Goal: Transaction & Acquisition: Download file/media

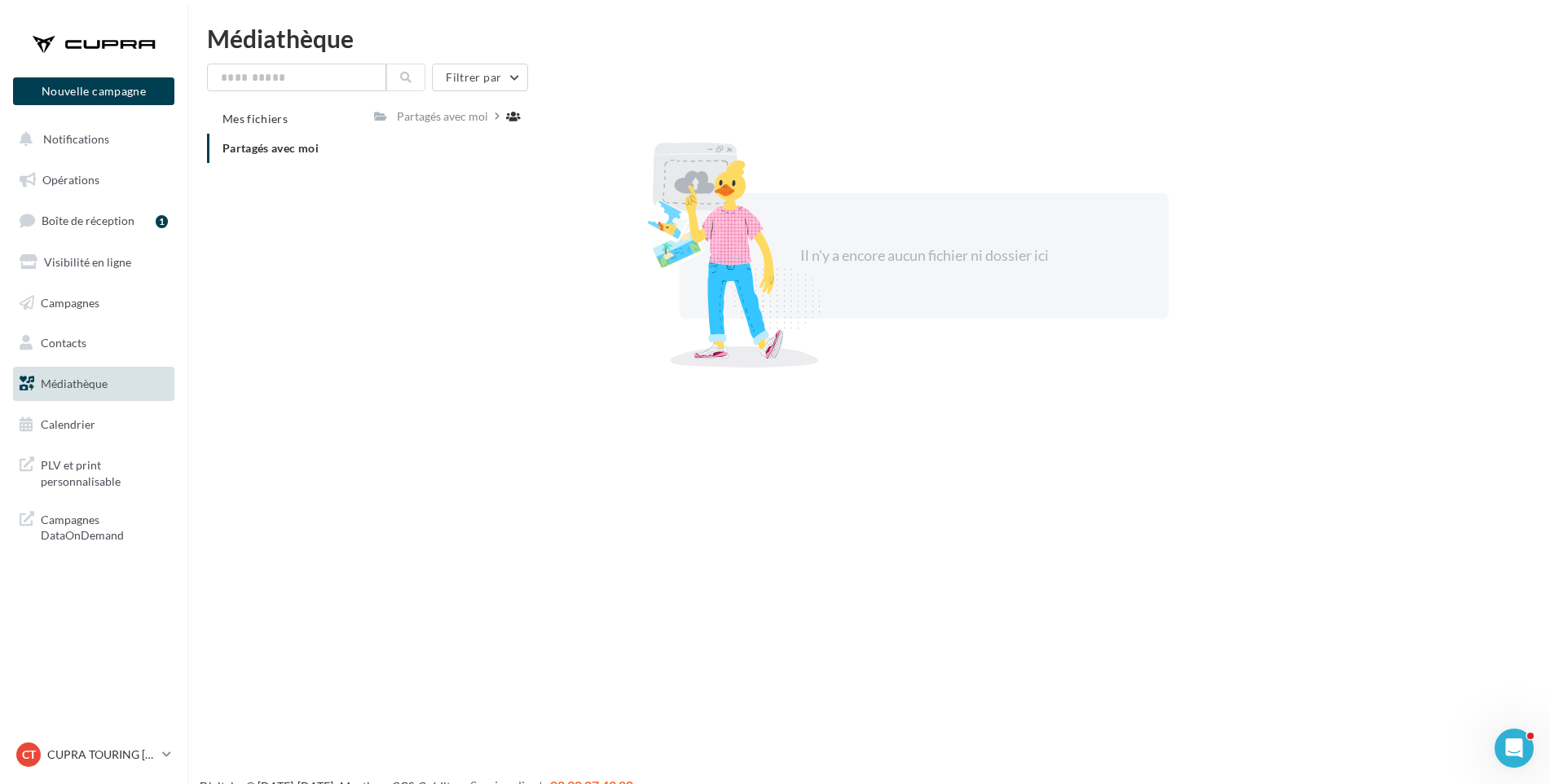
click at [305, 148] on span "Partagés avec moi" at bounding box center [270, 148] width 96 height 14
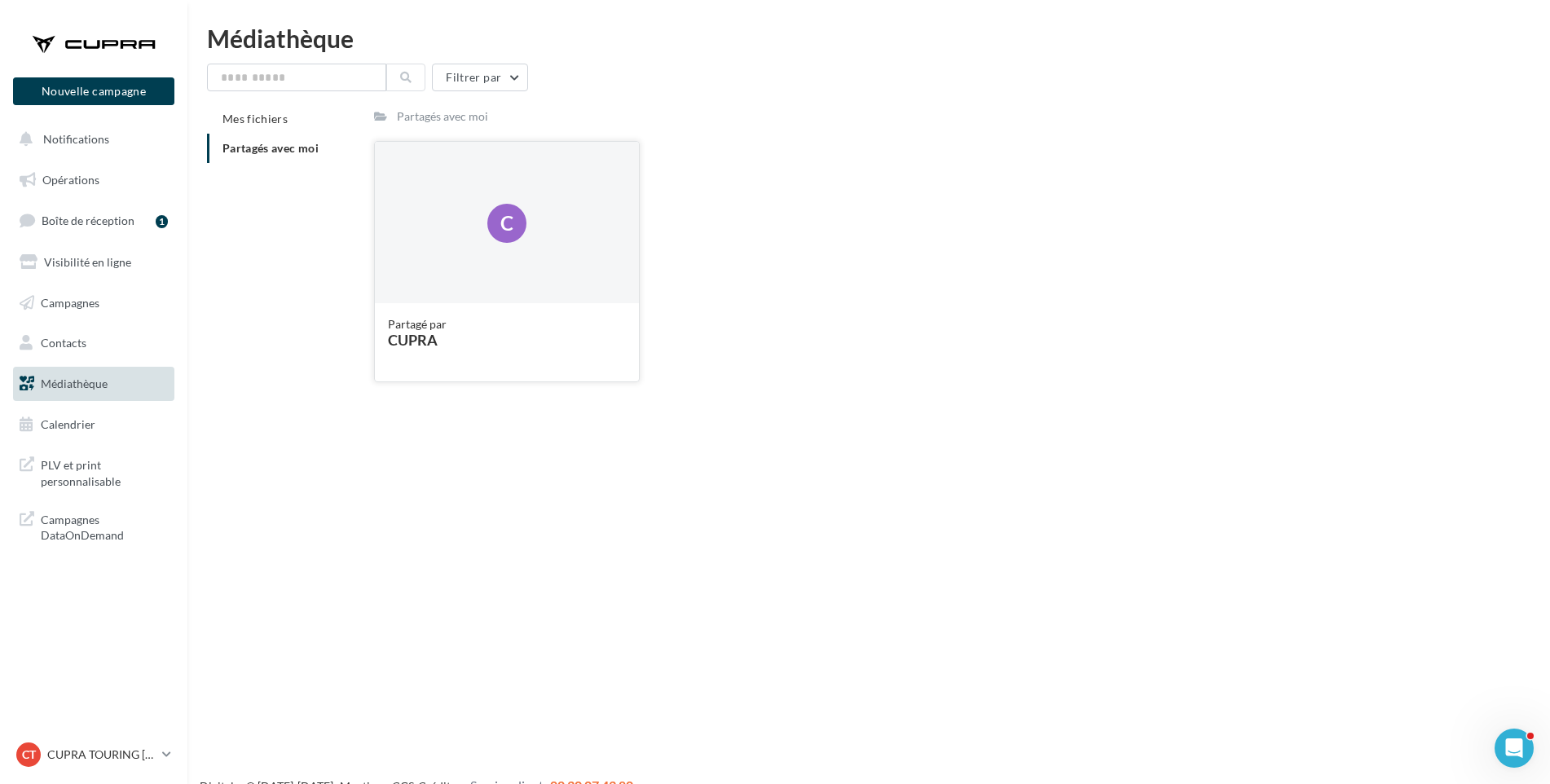
click at [411, 336] on div "CUPRA" at bounding box center [507, 339] width 238 height 14
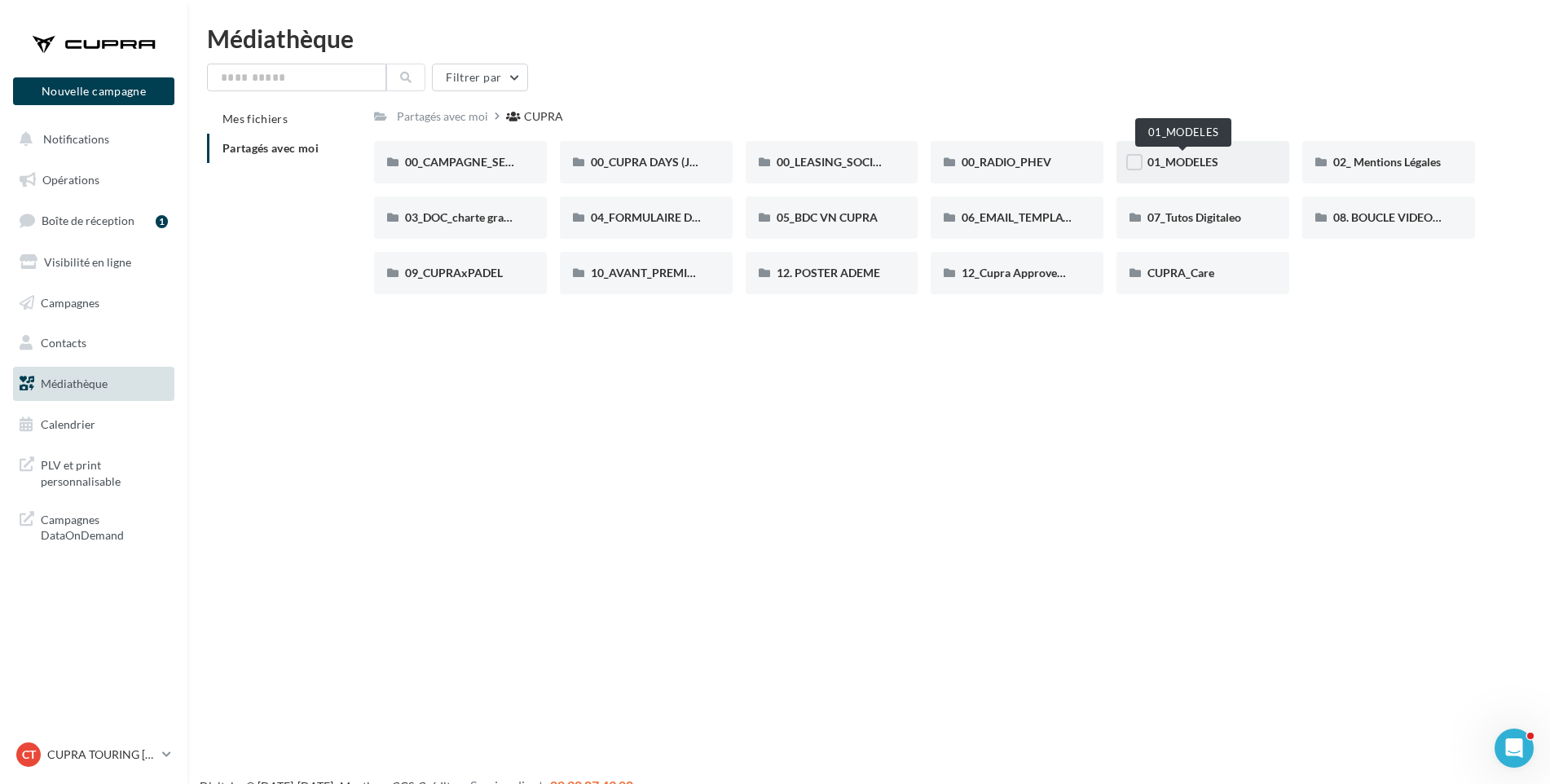
click at [1189, 165] on span "01_MODELES" at bounding box center [1183, 162] width 71 height 14
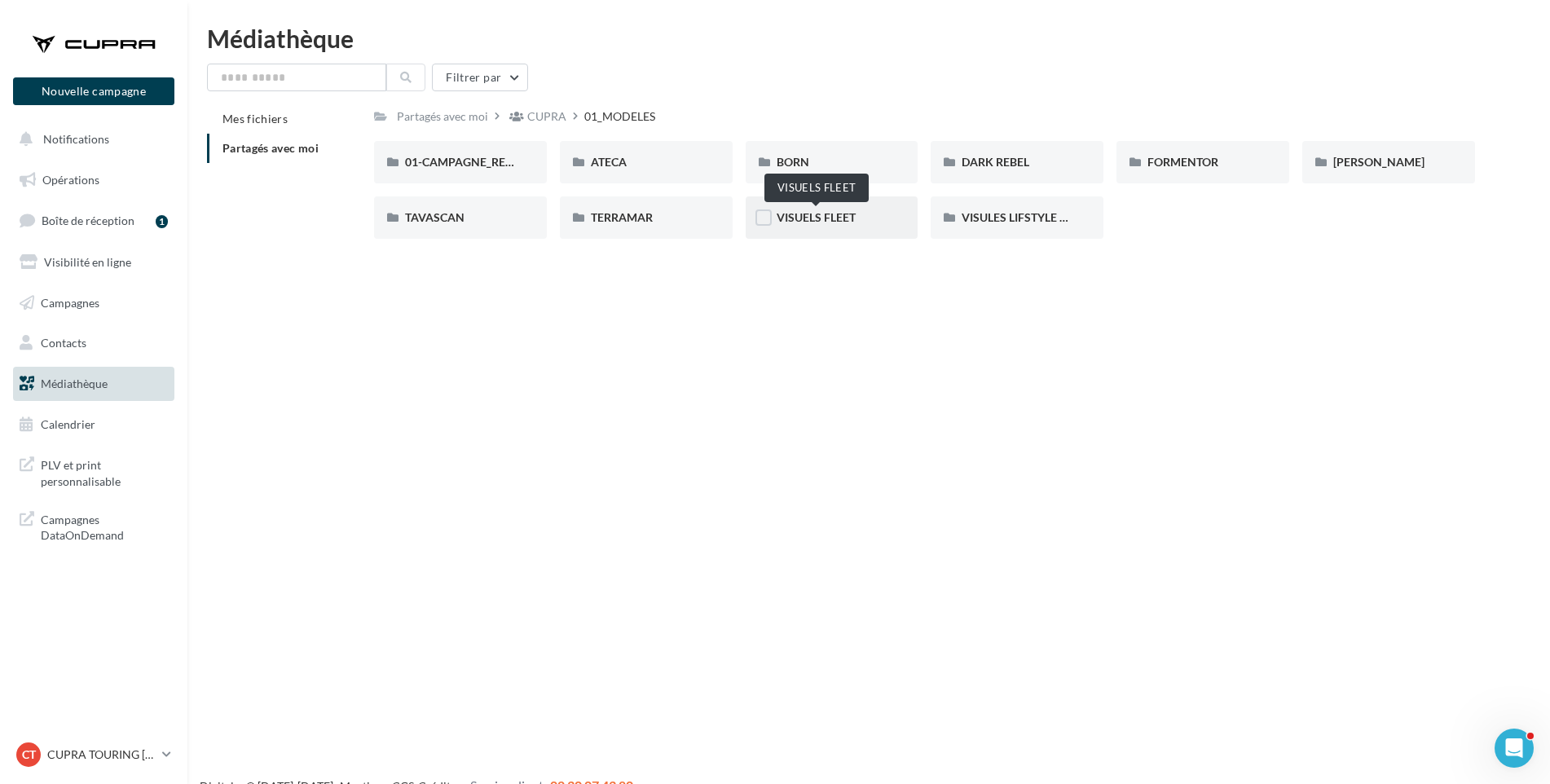
click at [810, 222] on span "VISUELS FLEET" at bounding box center [816, 217] width 79 height 14
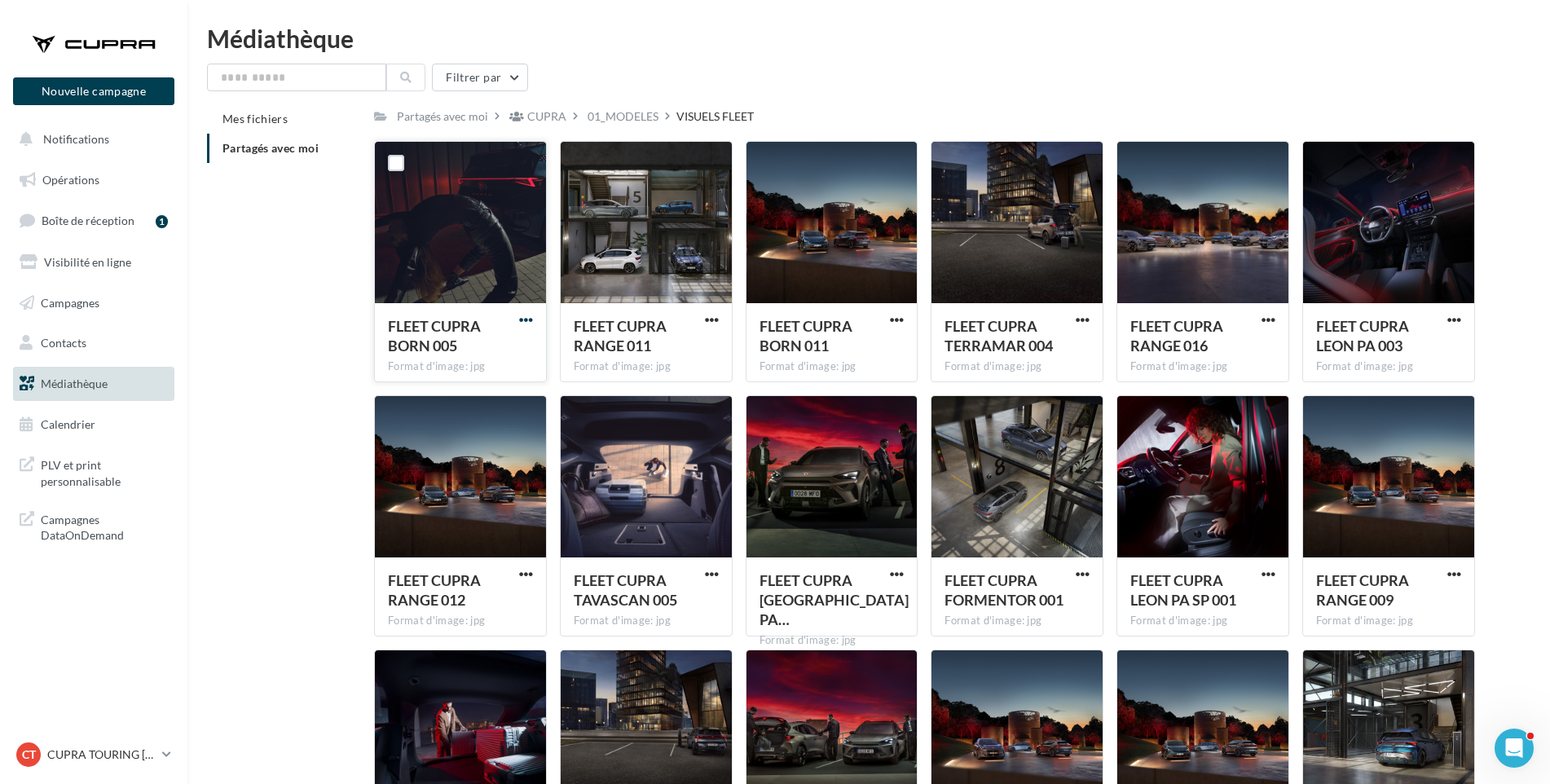
click at [522, 319] on span "button" at bounding box center [526, 319] width 14 height 14
click at [519, 346] on button "Télécharger" at bounding box center [455, 352] width 163 height 43
click at [710, 318] on span "button" at bounding box center [712, 319] width 14 height 14
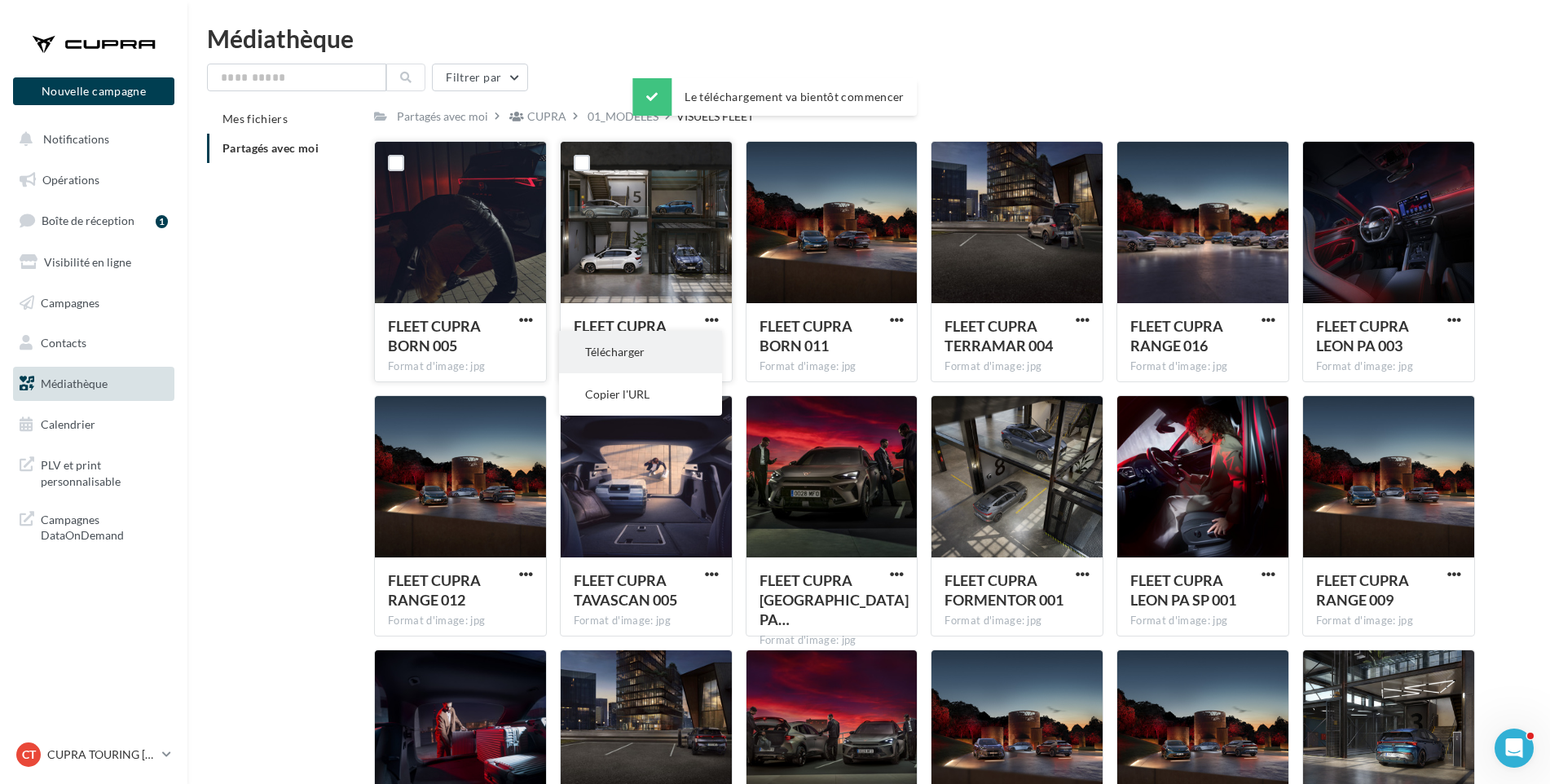
click at [697, 348] on button "Télécharger" at bounding box center [641, 352] width 163 height 43
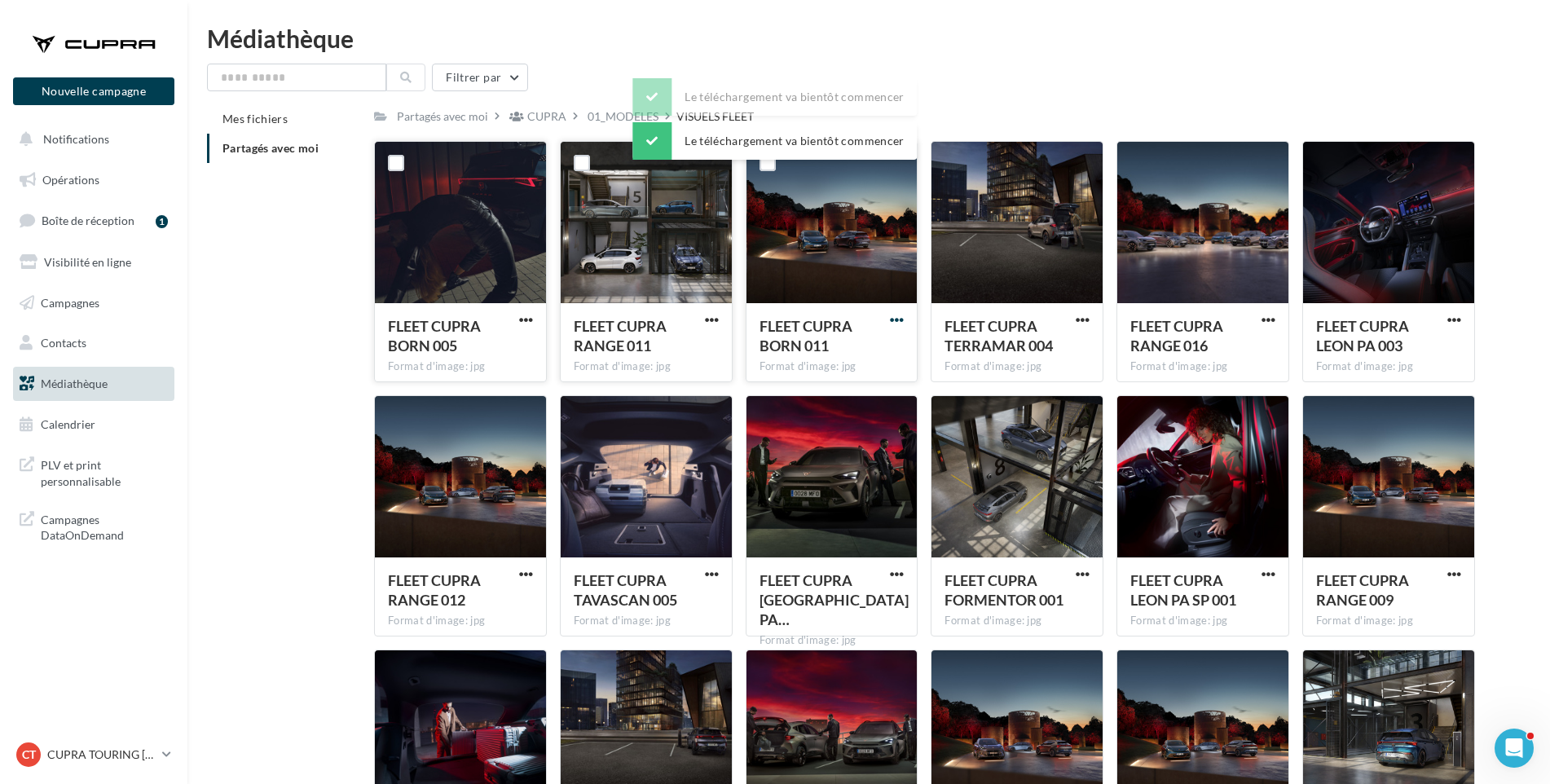
click at [892, 319] on span "button" at bounding box center [897, 319] width 14 height 14
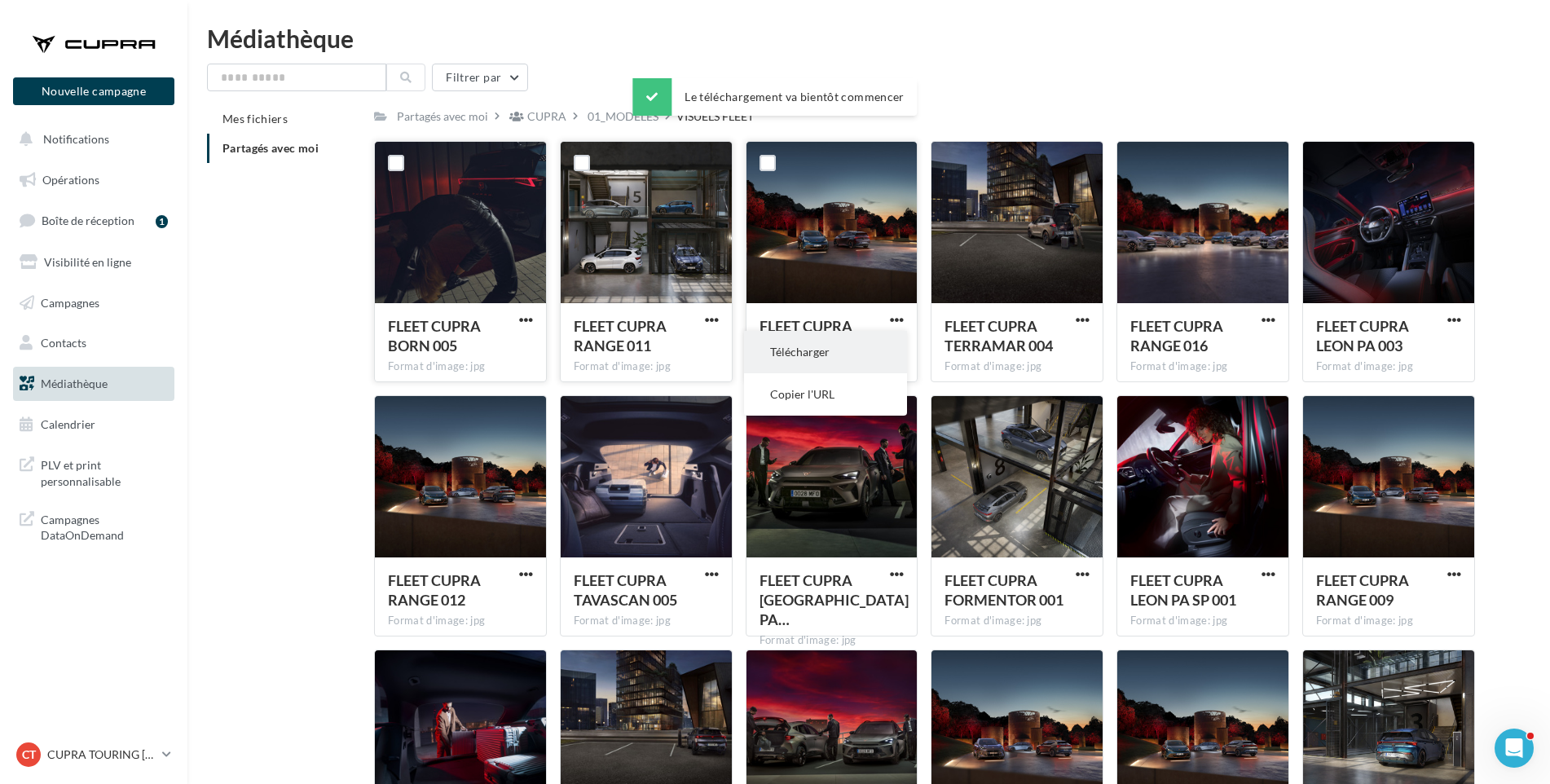
click at [882, 345] on button "Télécharger" at bounding box center [825, 352] width 163 height 43
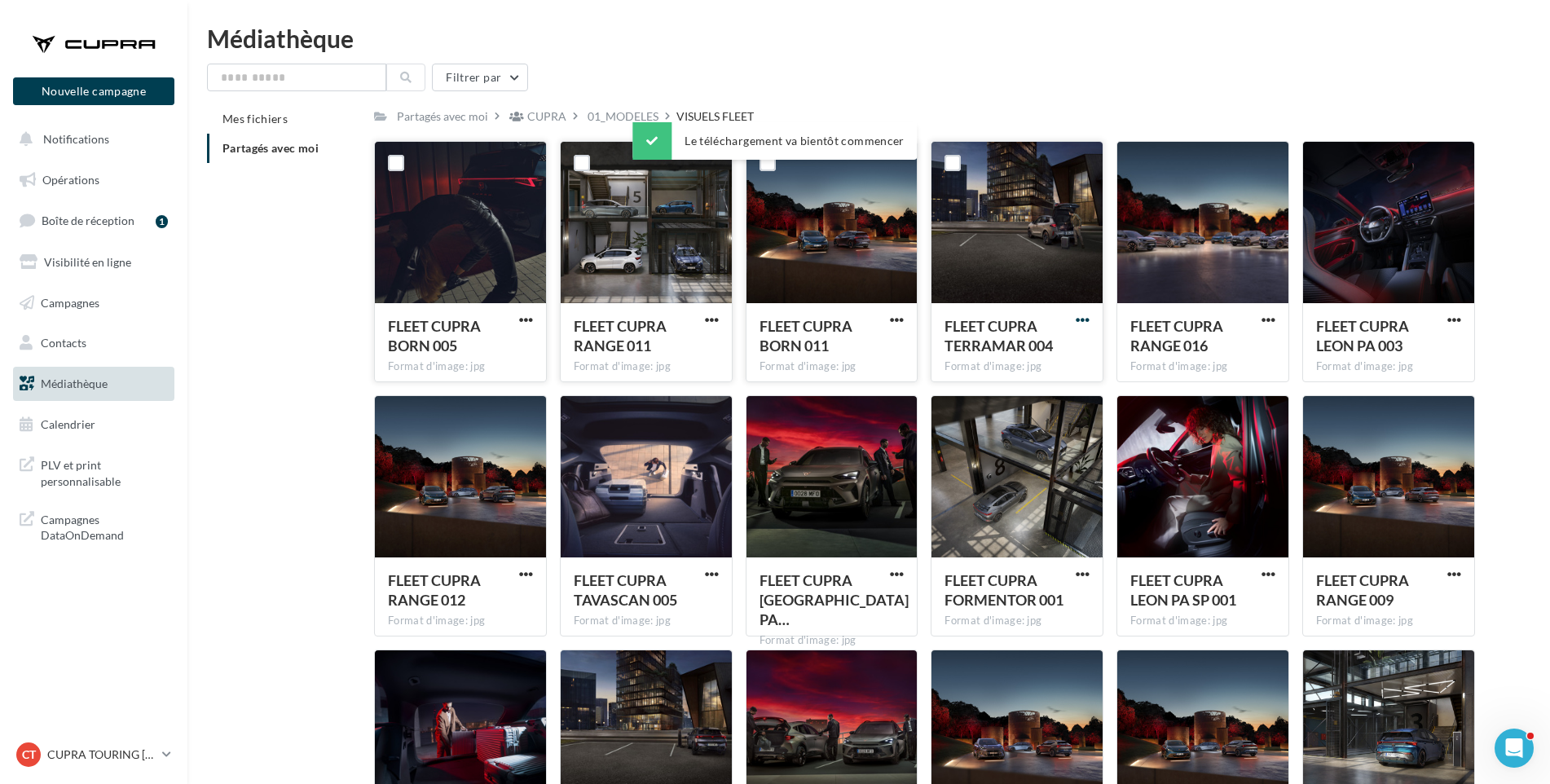
click at [1089, 319] on span "button" at bounding box center [1083, 319] width 14 height 14
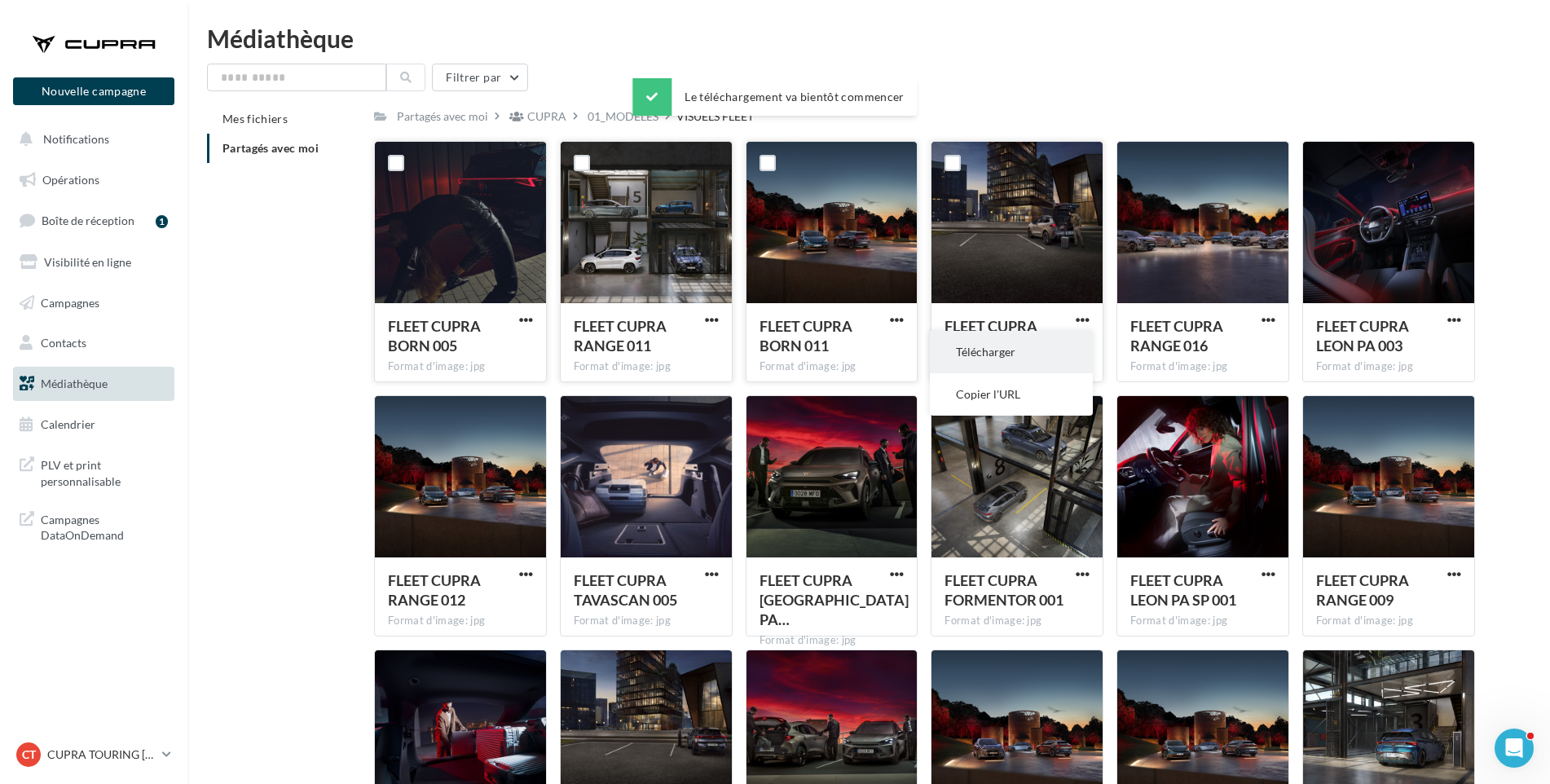
click at [1076, 343] on button "Télécharger" at bounding box center [1012, 352] width 163 height 43
click at [1272, 310] on div "FLEET CUPRA RANGE 016 Format d'image: jpg" at bounding box center [1203, 340] width 171 height 76
click at [1266, 319] on span "button" at bounding box center [1268, 319] width 14 height 14
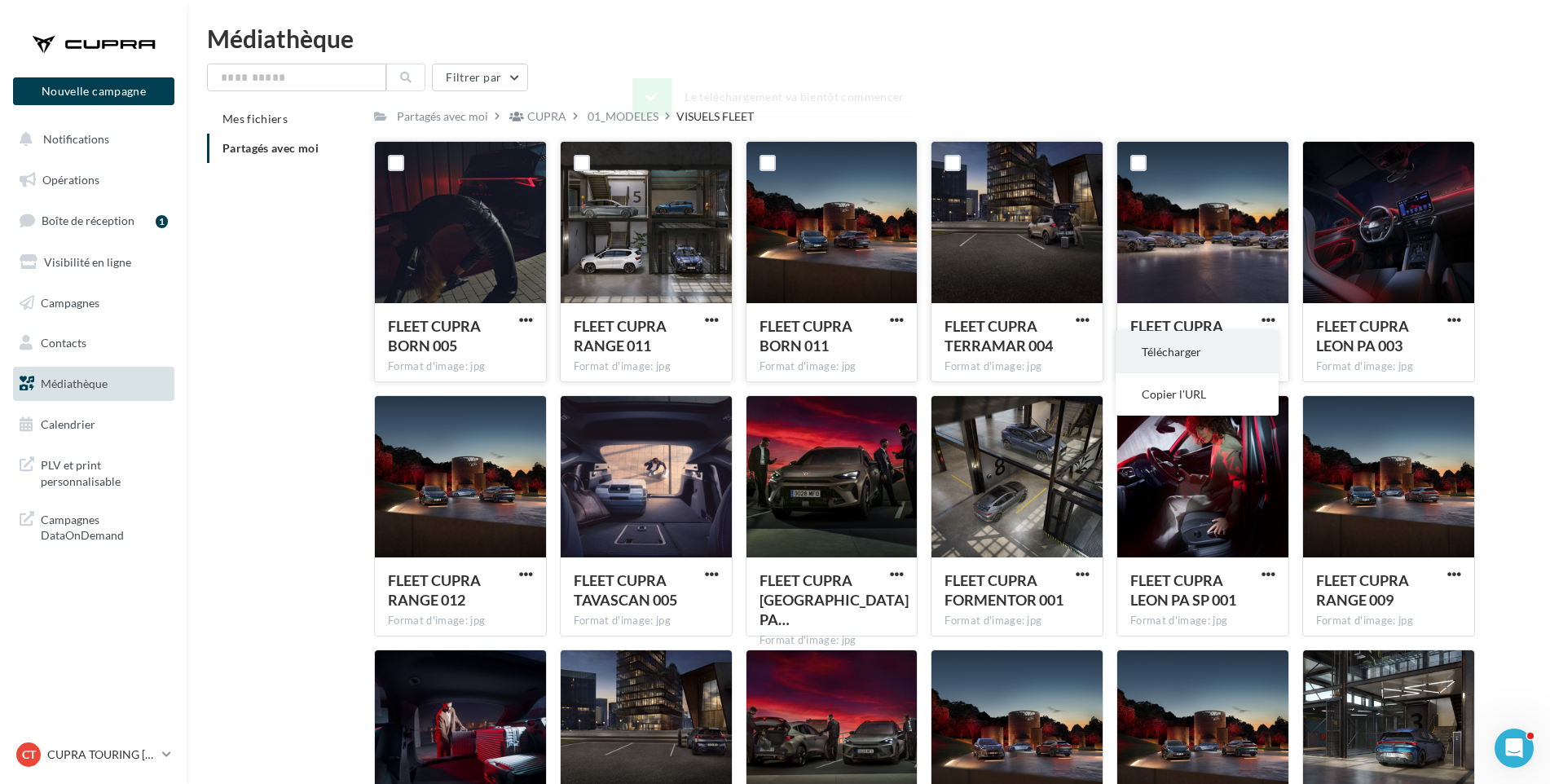
click at [1247, 342] on button "Télécharger" at bounding box center [1197, 352] width 163 height 43
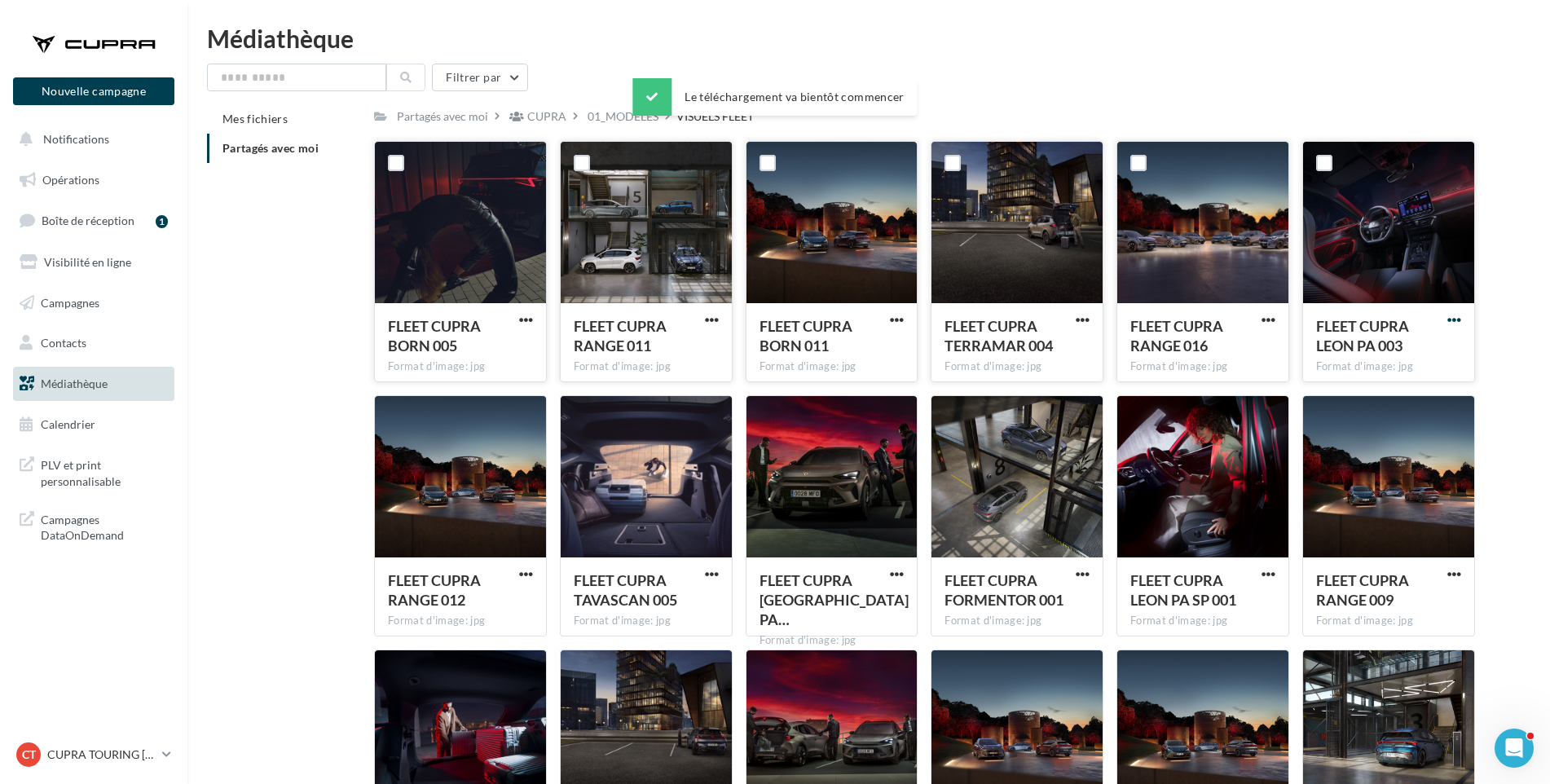
click at [1460, 320] on span "button" at bounding box center [1454, 319] width 14 height 14
click at [1437, 355] on button "Télécharger" at bounding box center [1383, 352] width 163 height 43
click at [527, 576] on span "button" at bounding box center [526, 574] width 14 height 14
click at [462, 606] on button "Télécharger" at bounding box center [455, 606] width 163 height 43
click at [717, 570] on span "button" at bounding box center [712, 574] width 14 height 14
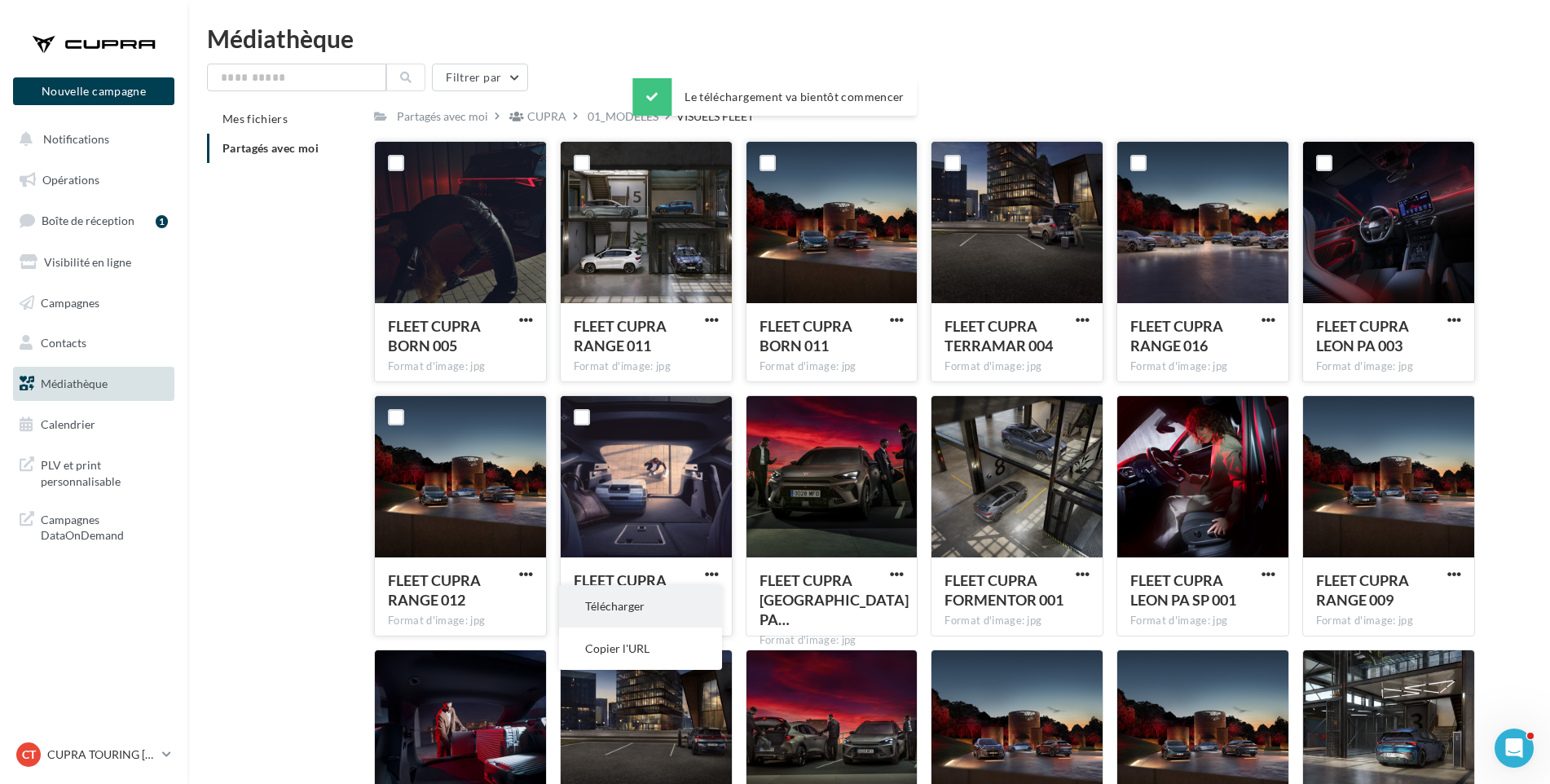
click at [685, 600] on button "Télécharger" at bounding box center [641, 606] width 163 height 43
click at [897, 570] on span "button" at bounding box center [897, 574] width 14 height 14
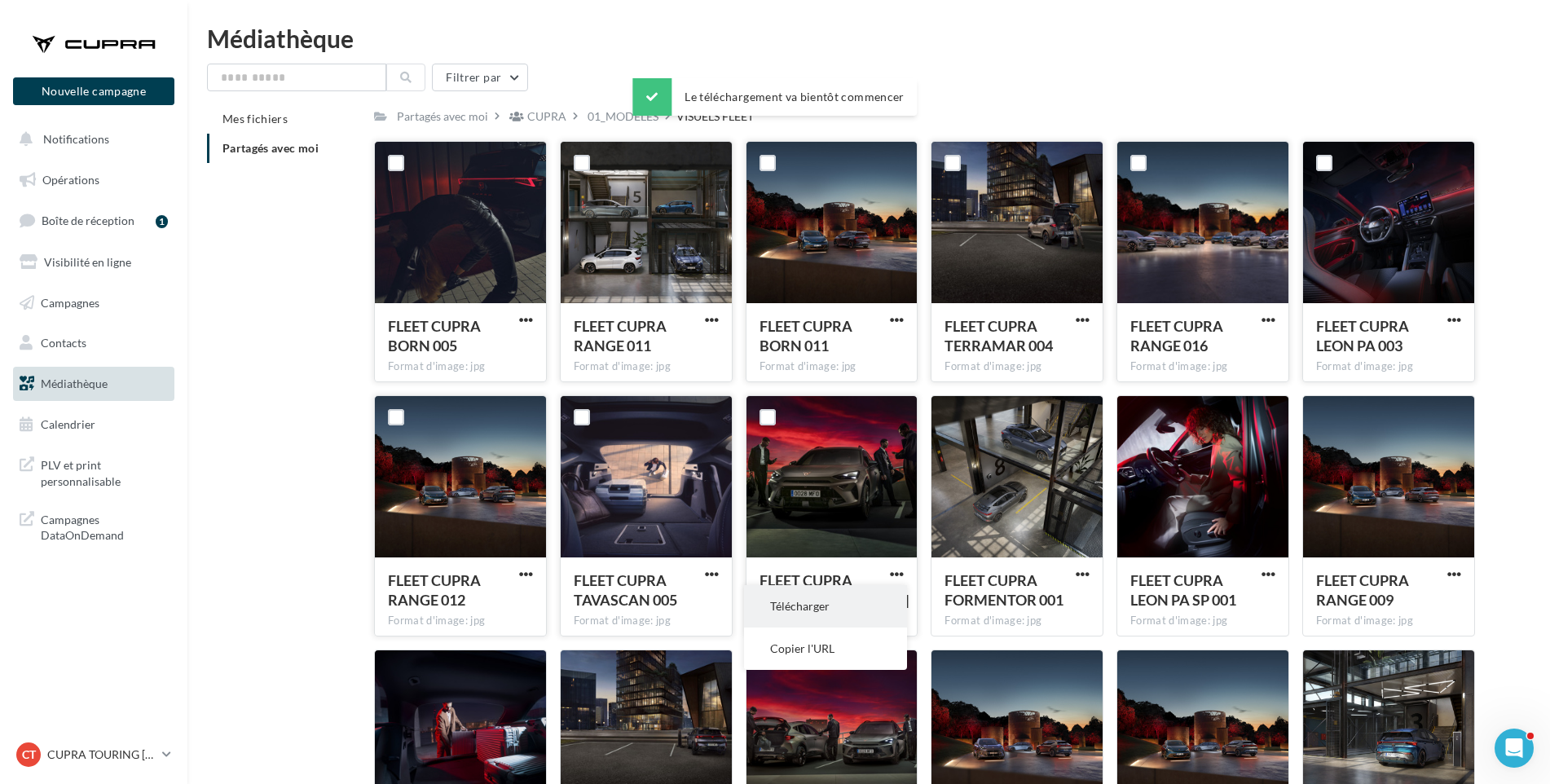
click at [883, 608] on button "Télécharger" at bounding box center [825, 606] width 163 height 43
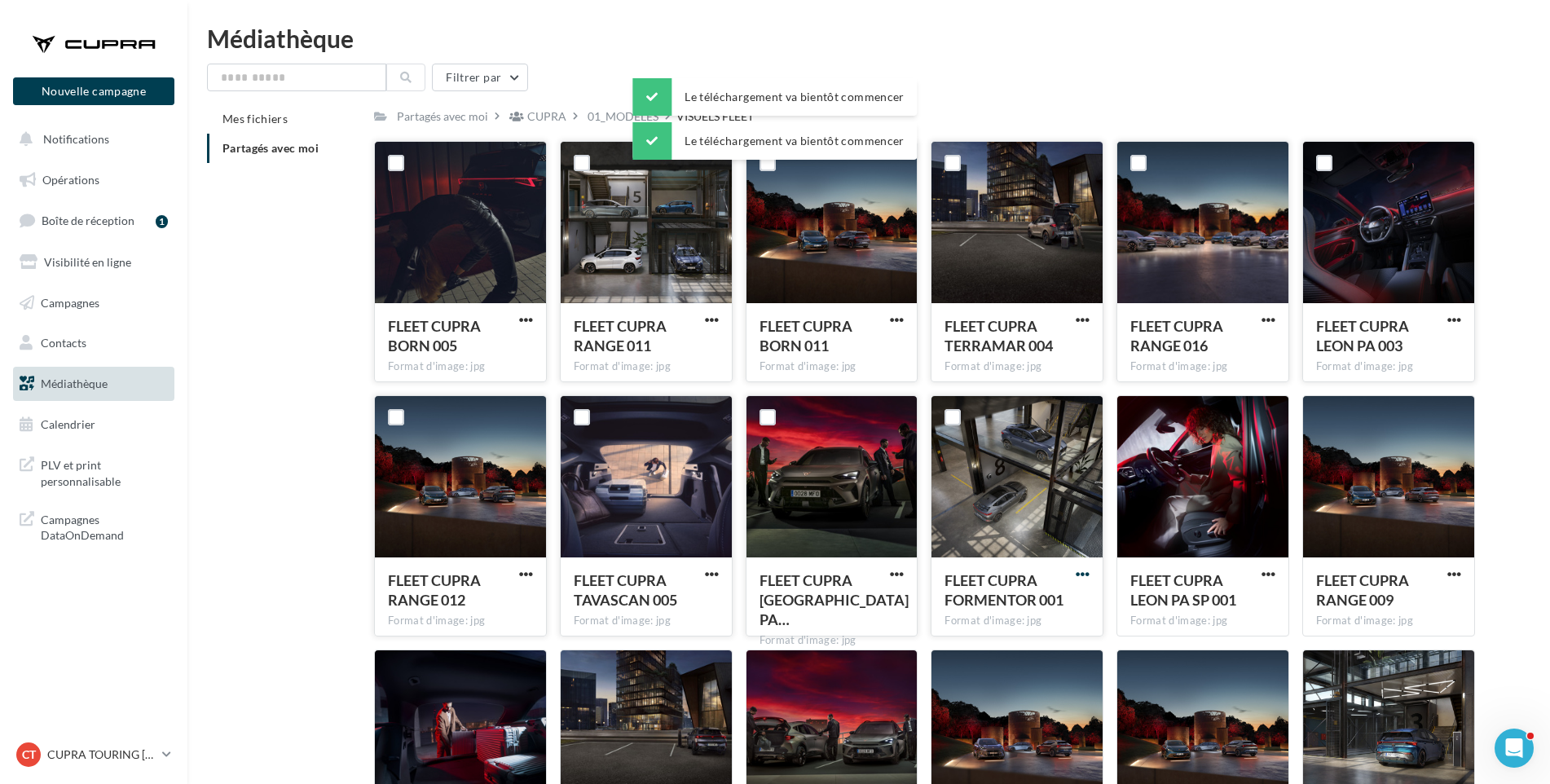
click at [1083, 571] on span "button" at bounding box center [1083, 574] width 14 height 14
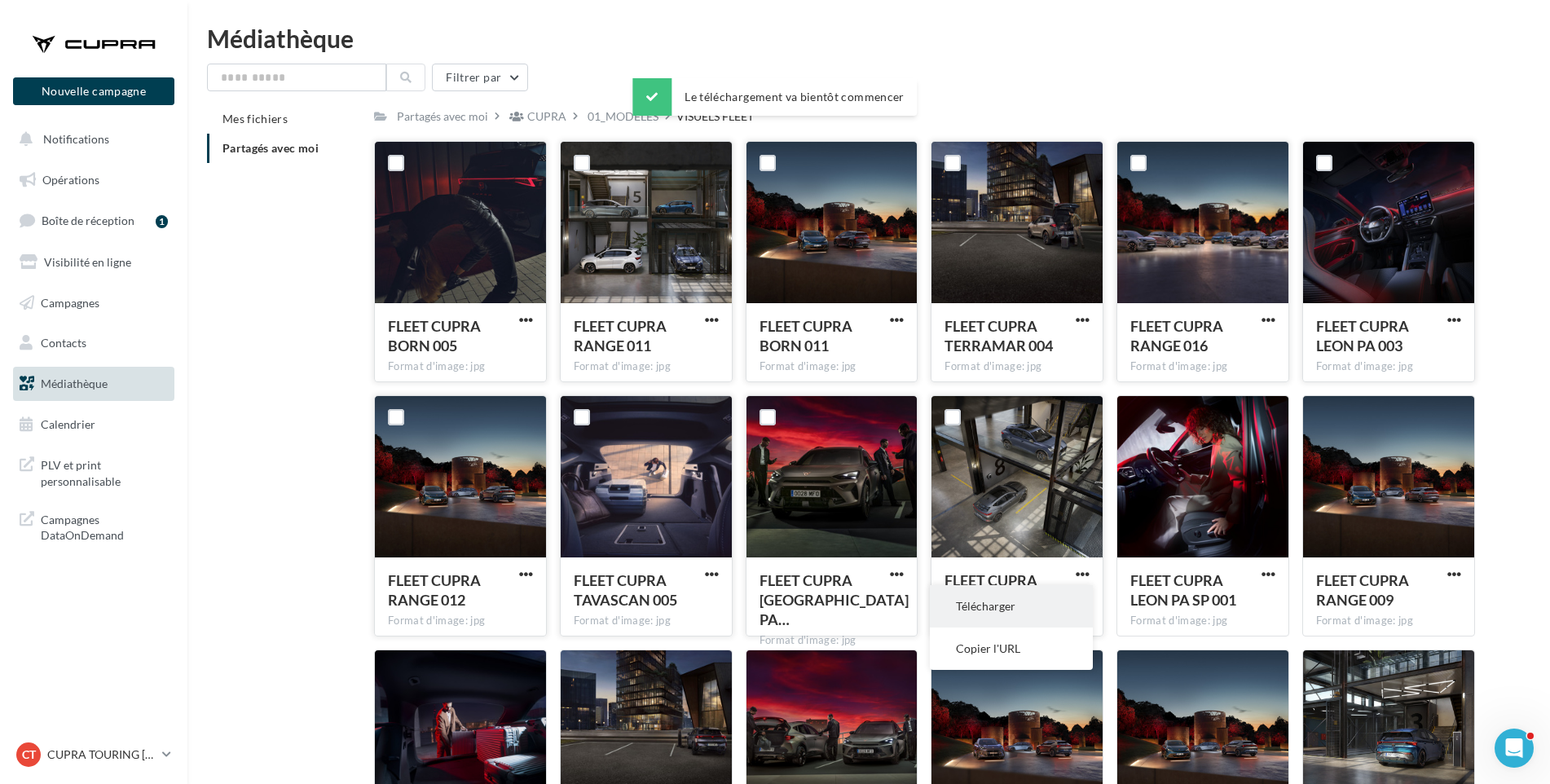
click at [1011, 605] on button "Télécharger" at bounding box center [1012, 606] width 163 height 43
click at [1267, 569] on span "button" at bounding box center [1268, 574] width 14 height 14
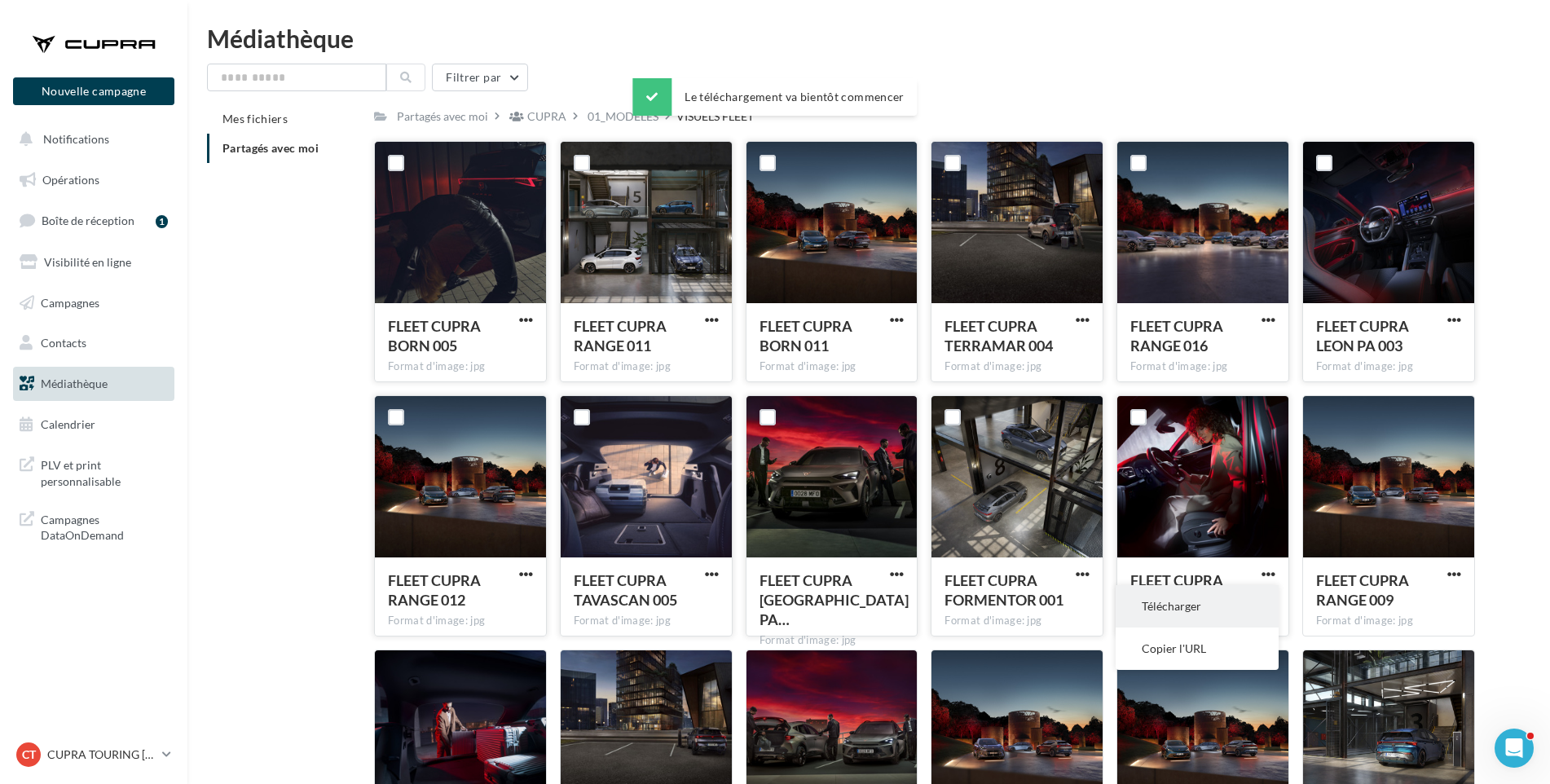
click at [1237, 608] on button "Télécharger" at bounding box center [1197, 606] width 163 height 43
click at [1458, 572] on span "button" at bounding box center [1454, 574] width 14 height 14
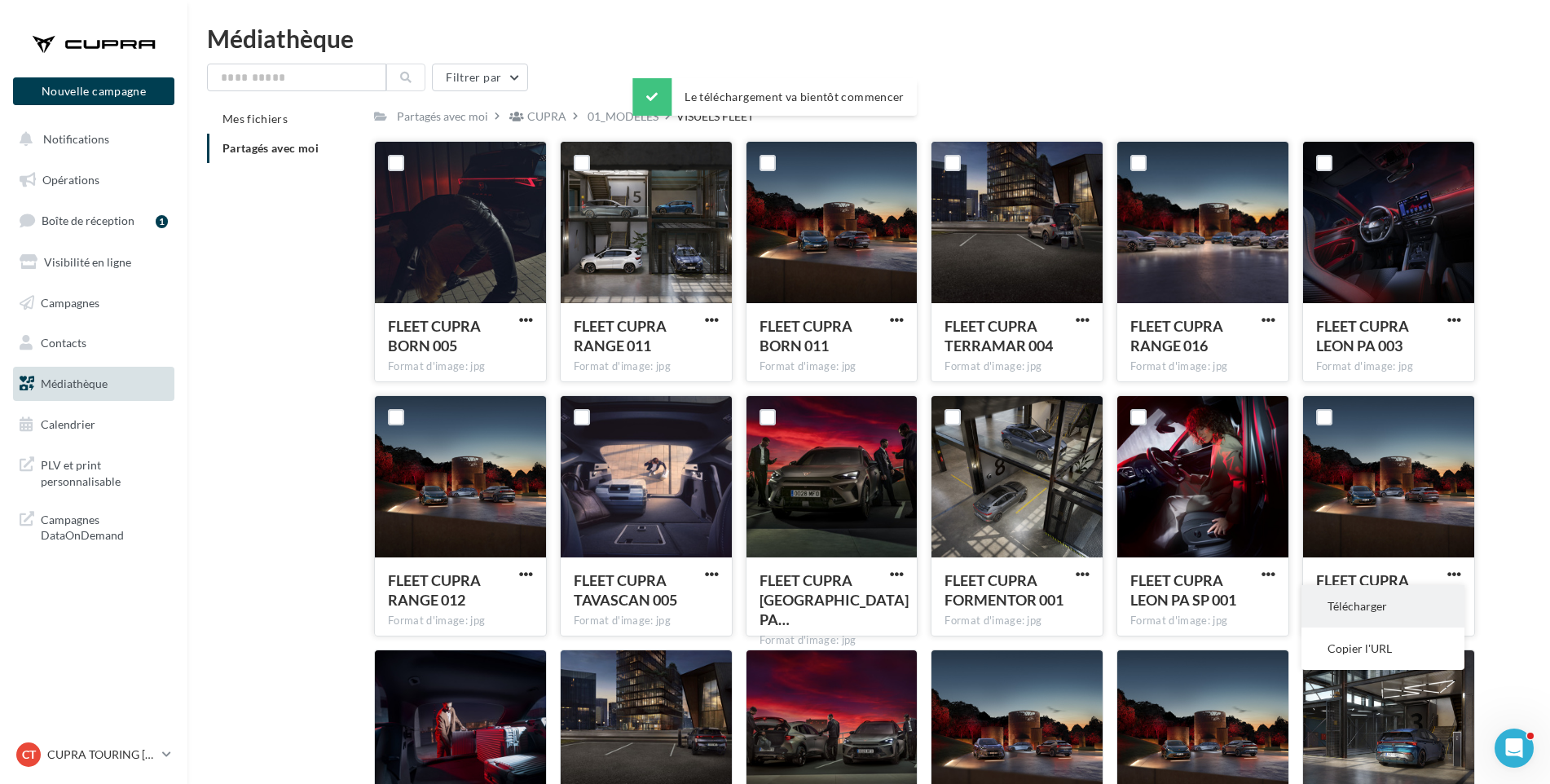
click at [1428, 604] on button "Télécharger" at bounding box center [1383, 606] width 163 height 43
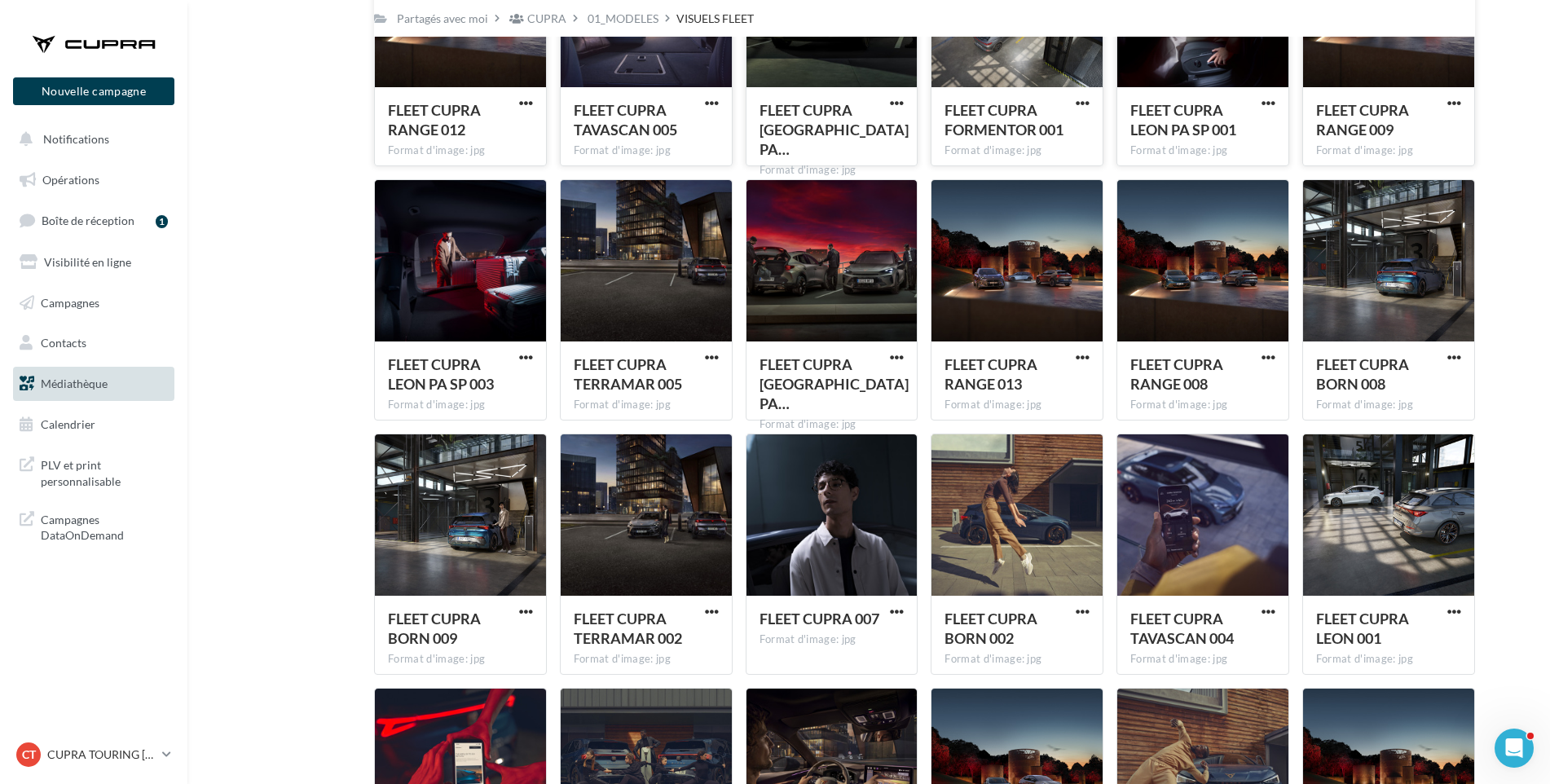
scroll to position [481, 0]
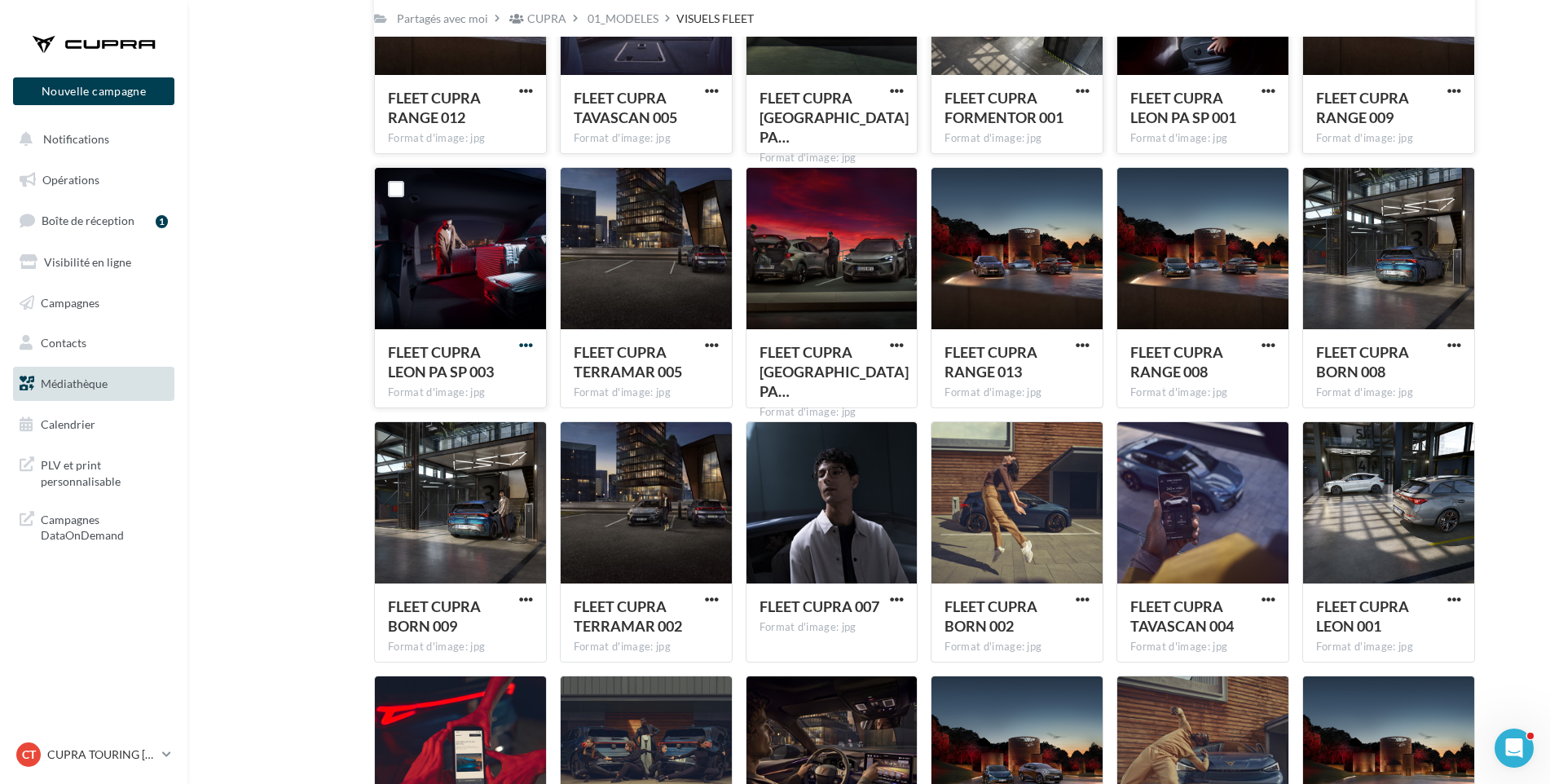
click at [530, 345] on span "button" at bounding box center [526, 345] width 14 height 14
click at [522, 375] on button "Télécharger" at bounding box center [455, 378] width 163 height 43
click at [716, 345] on span "button" at bounding box center [712, 345] width 14 height 14
click at [699, 374] on button "Télécharger" at bounding box center [641, 378] width 163 height 43
click at [900, 340] on span "button" at bounding box center [897, 345] width 14 height 14
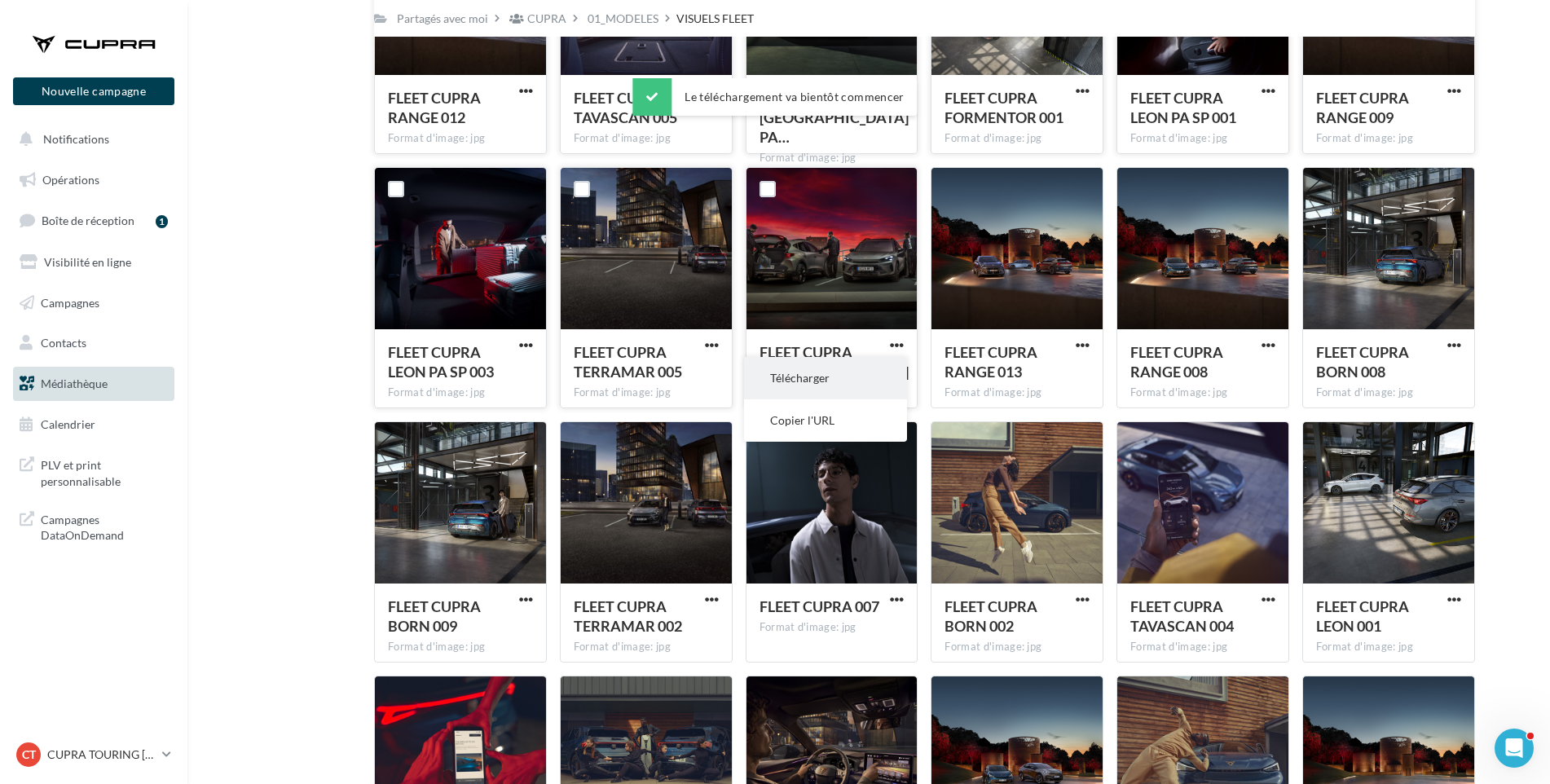
click at [820, 372] on button "Télécharger" at bounding box center [825, 378] width 163 height 43
click at [1079, 345] on span "button" at bounding box center [1083, 345] width 14 height 14
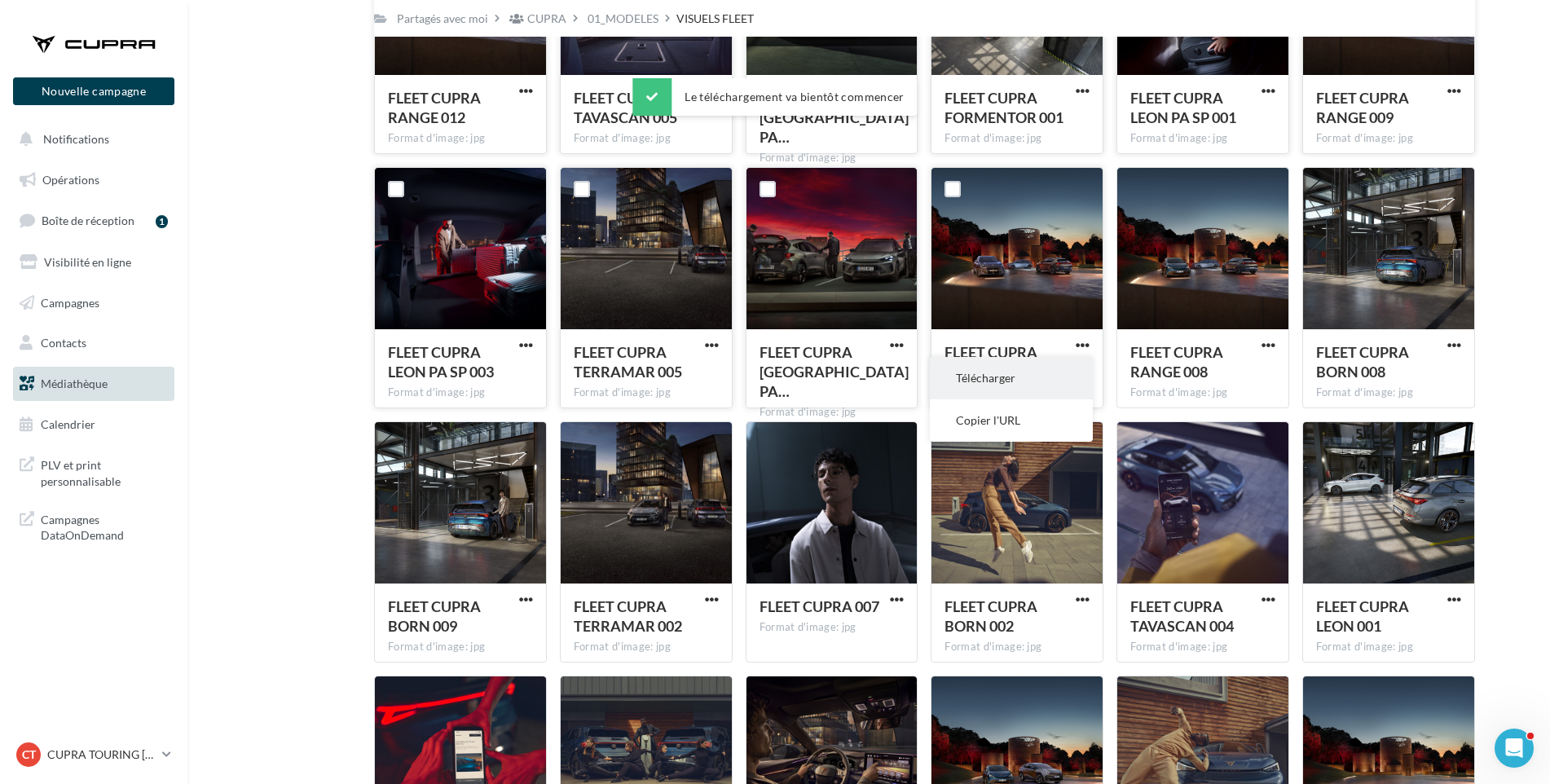
click at [1012, 368] on button "Télécharger" at bounding box center [1012, 378] width 163 height 43
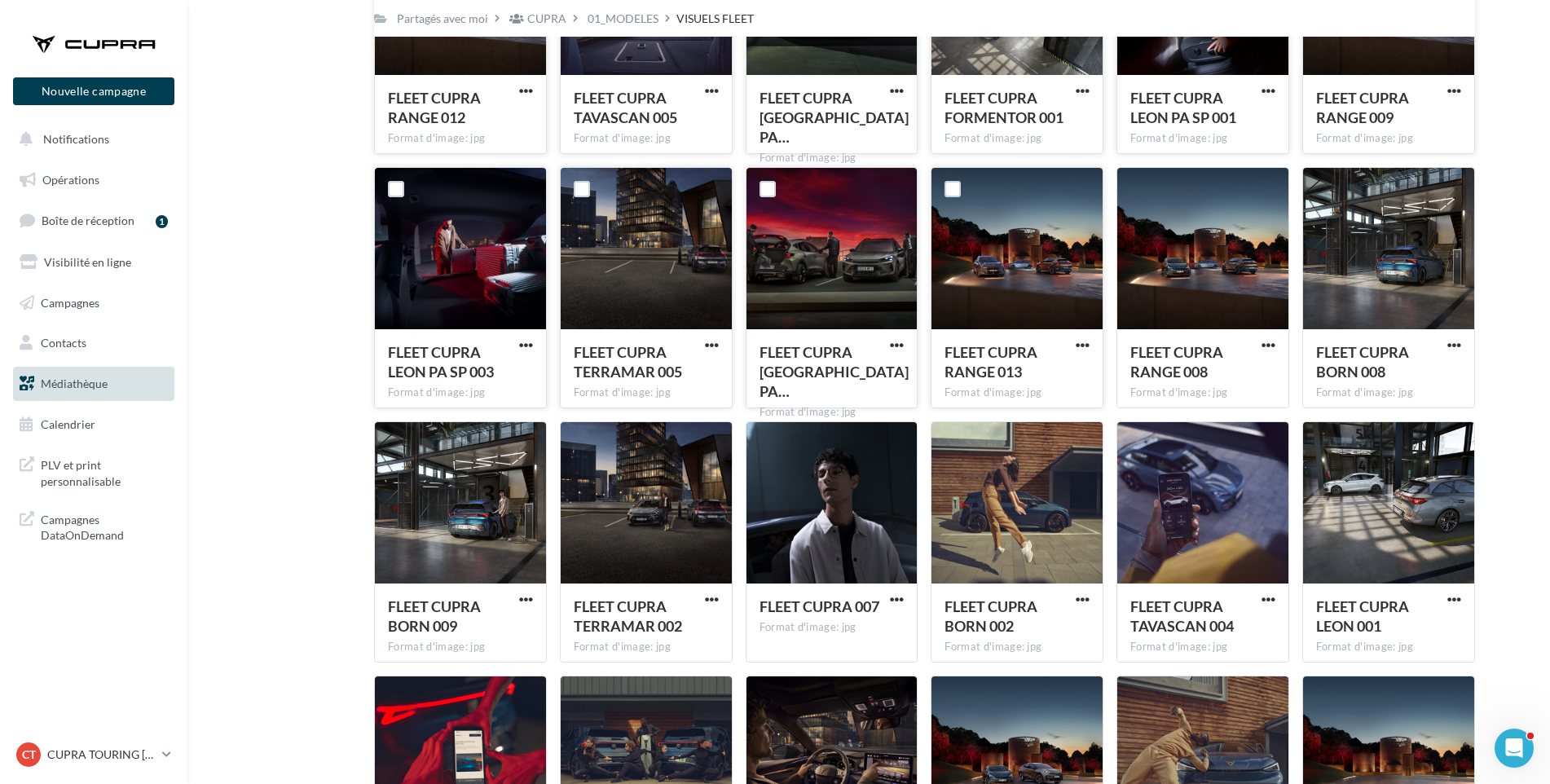
click at [1518, 395] on div "Mes fichiers Partagés avec moi Partagés avec moi CUPRA 01_MODELES VISUELS FLEET…" at bounding box center [876, 657] width 1337 height 2069
click at [1263, 340] on span "button" at bounding box center [1268, 345] width 14 height 14
click at [1235, 381] on button "Télécharger" at bounding box center [1197, 378] width 163 height 43
click at [1521, 361] on div "Mes fichiers Partagés avec moi Partagés avec moi CUPRA 01_MODELES VISUELS FLEET…" at bounding box center [876, 657] width 1337 height 2069
click at [1454, 340] on span "button" at bounding box center [1454, 345] width 14 height 14
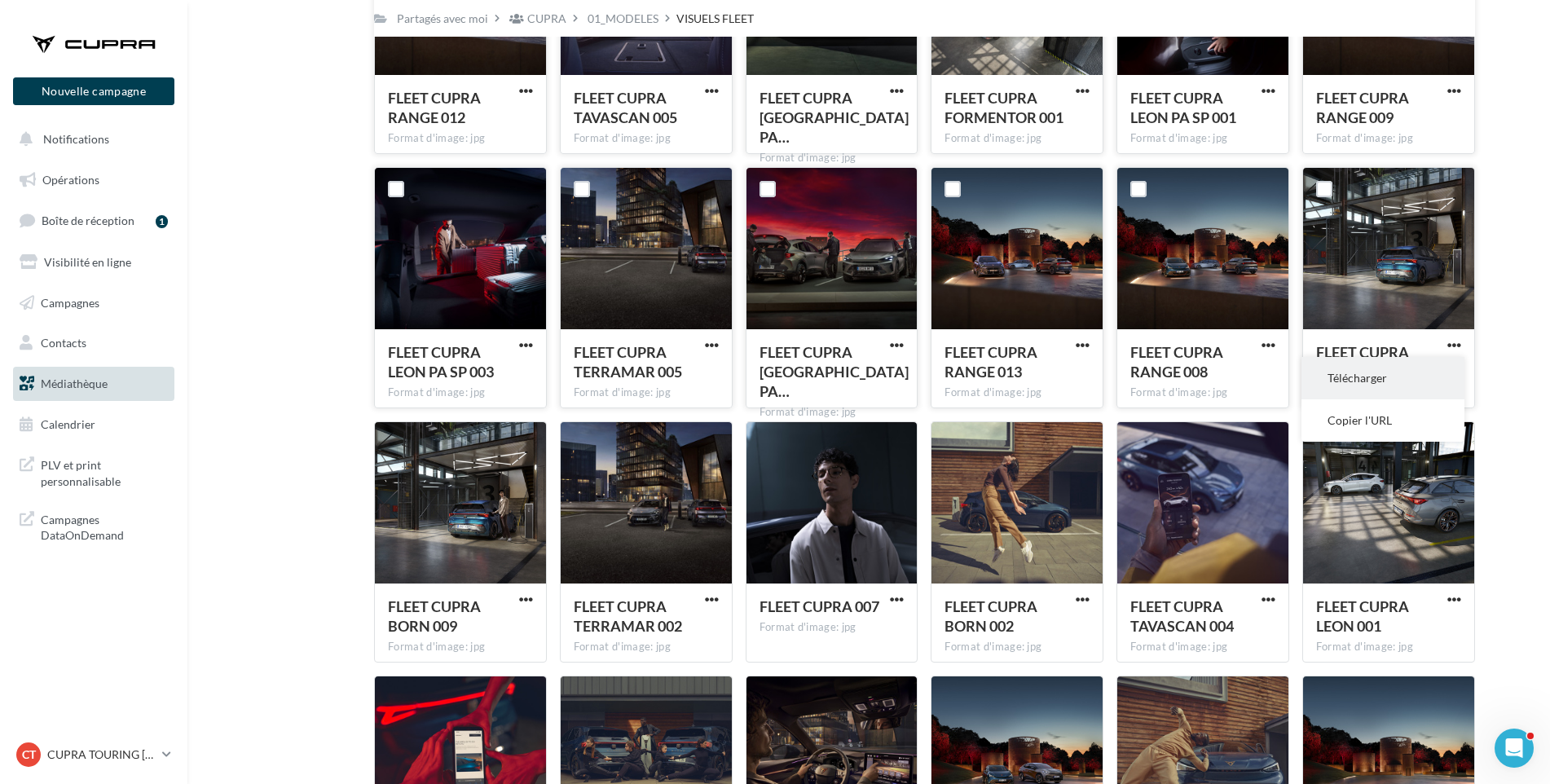
click at [1426, 384] on button "Télécharger" at bounding box center [1383, 378] width 163 height 43
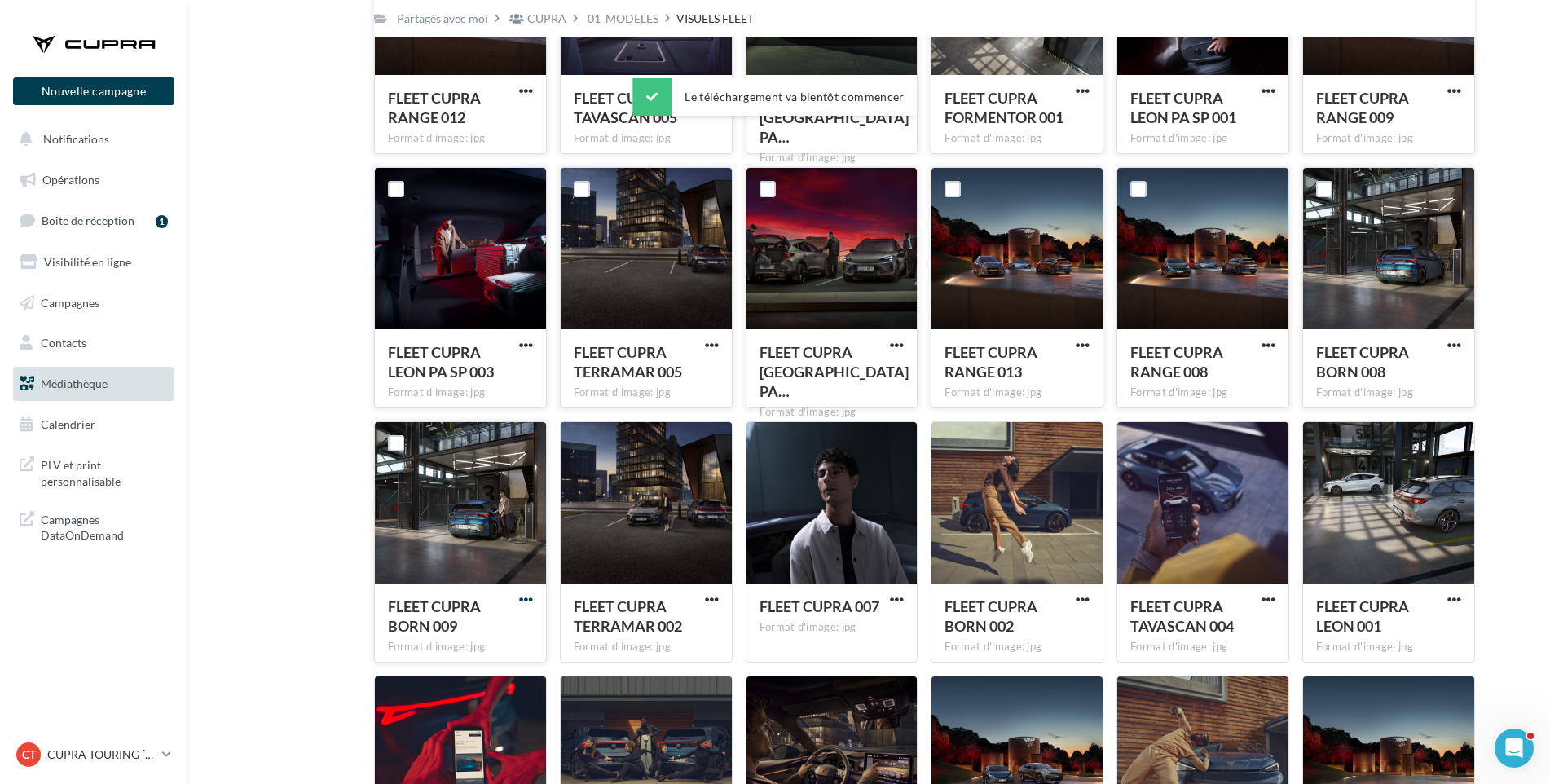
click at [526, 599] on span "button" at bounding box center [526, 599] width 14 height 14
click at [492, 628] on button "Télécharger" at bounding box center [455, 632] width 163 height 43
click at [713, 594] on span "button" at bounding box center [712, 599] width 14 height 14
click at [661, 628] on button "Télécharger" at bounding box center [641, 632] width 163 height 43
click at [899, 594] on span "button" at bounding box center [897, 599] width 14 height 14
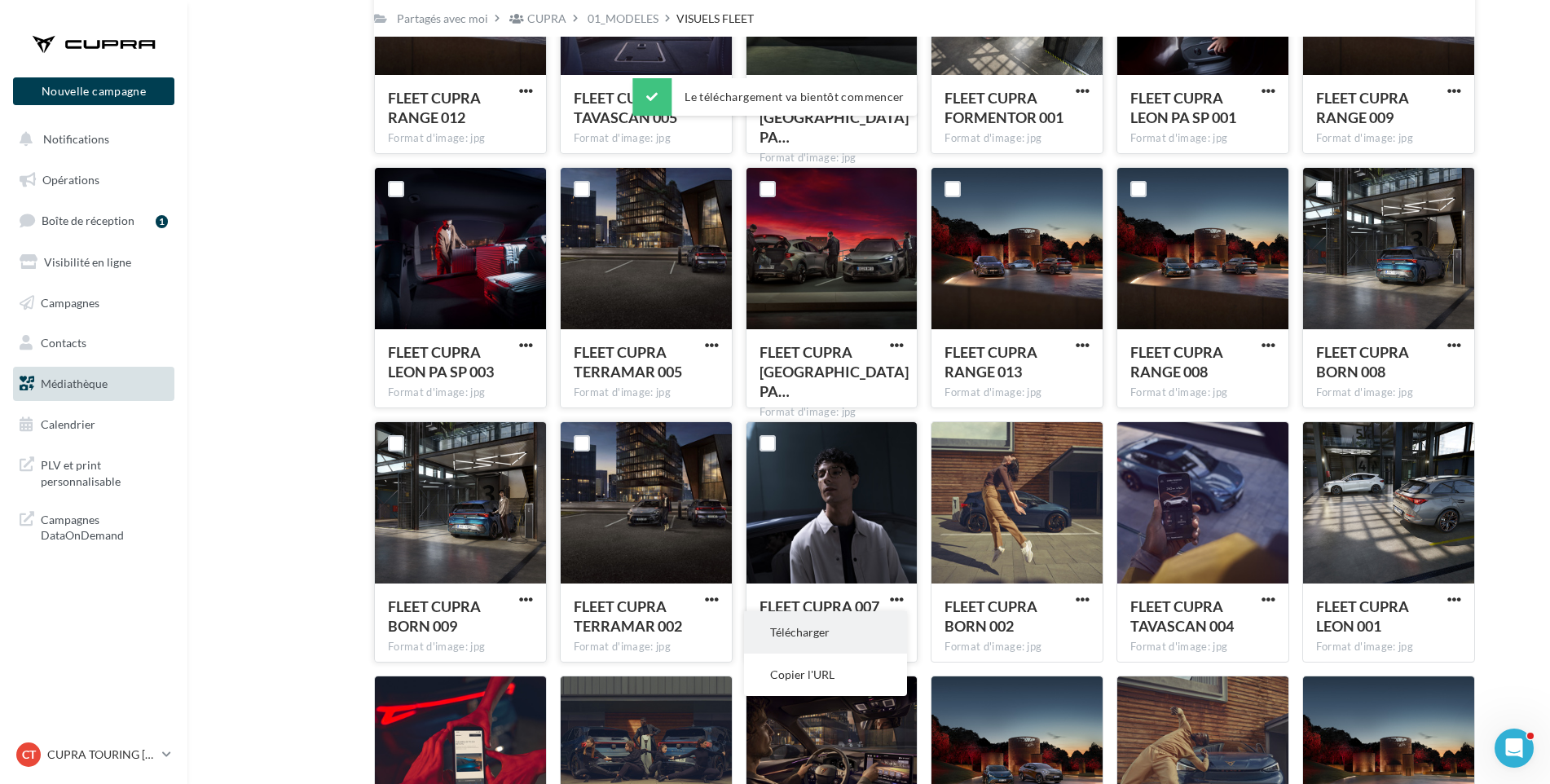
click at [879, 622] on button "Télécharger" at bounding box center [825, 632] width 163 height 43
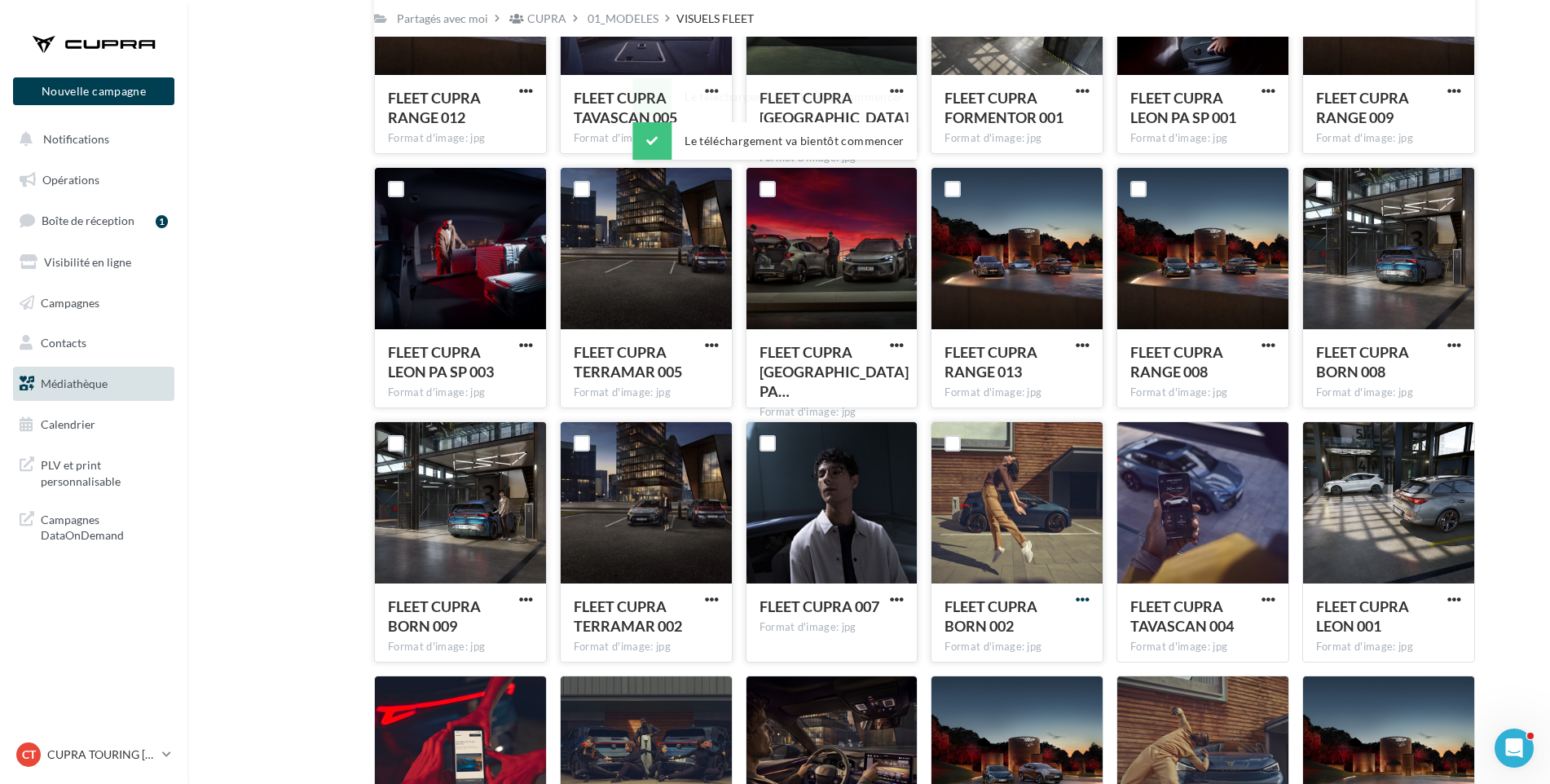
click at [1085, 597] on span "button" at bounding box center [1083, 599] width 14 height 14
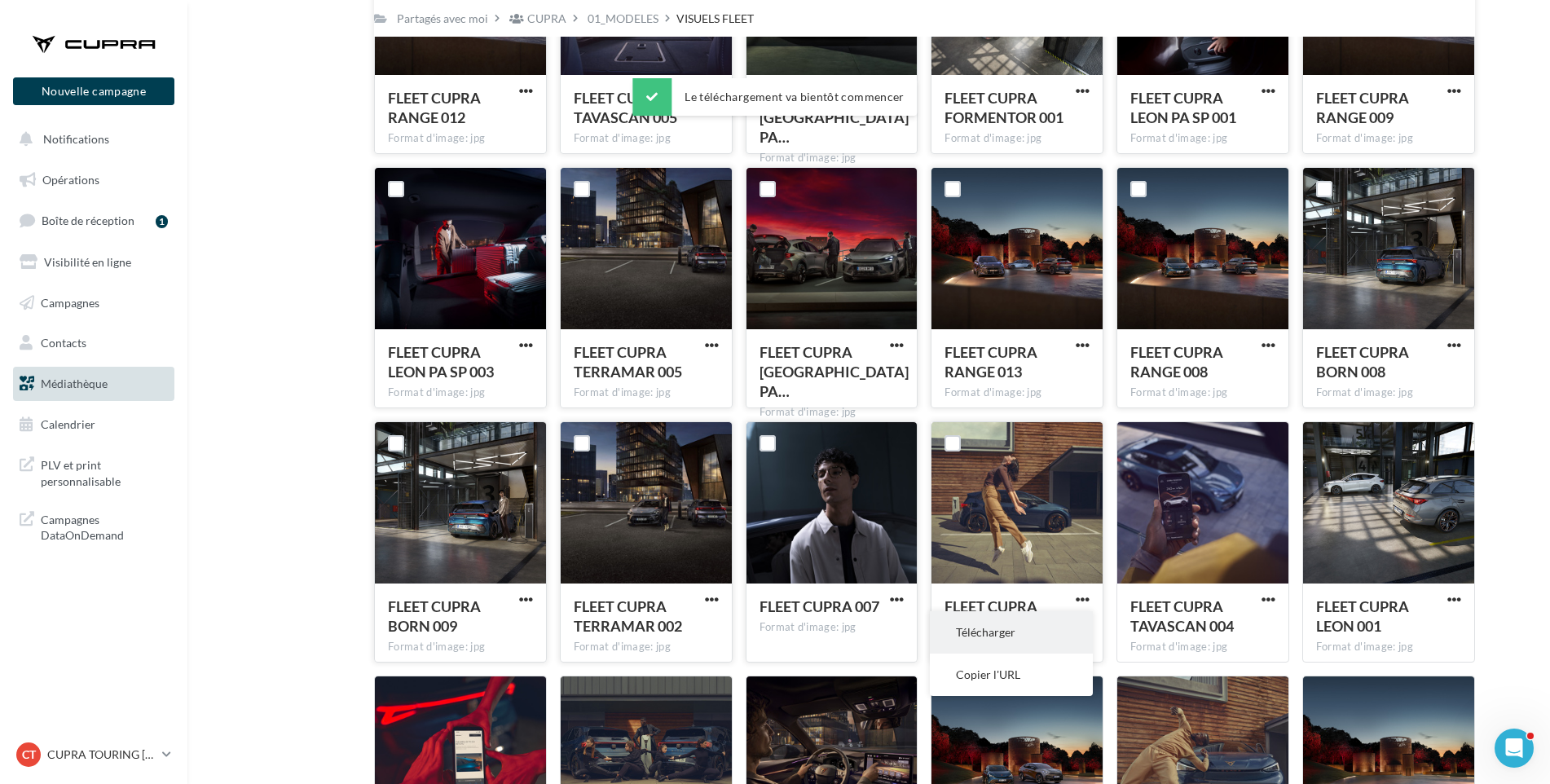
click at [988, 634] on button "Télécharger" at bounding box center [1012, 632] width 163 height 43
click at [1269, 598] on span "button" at bounding box center [1268, 599] width 14 height 14
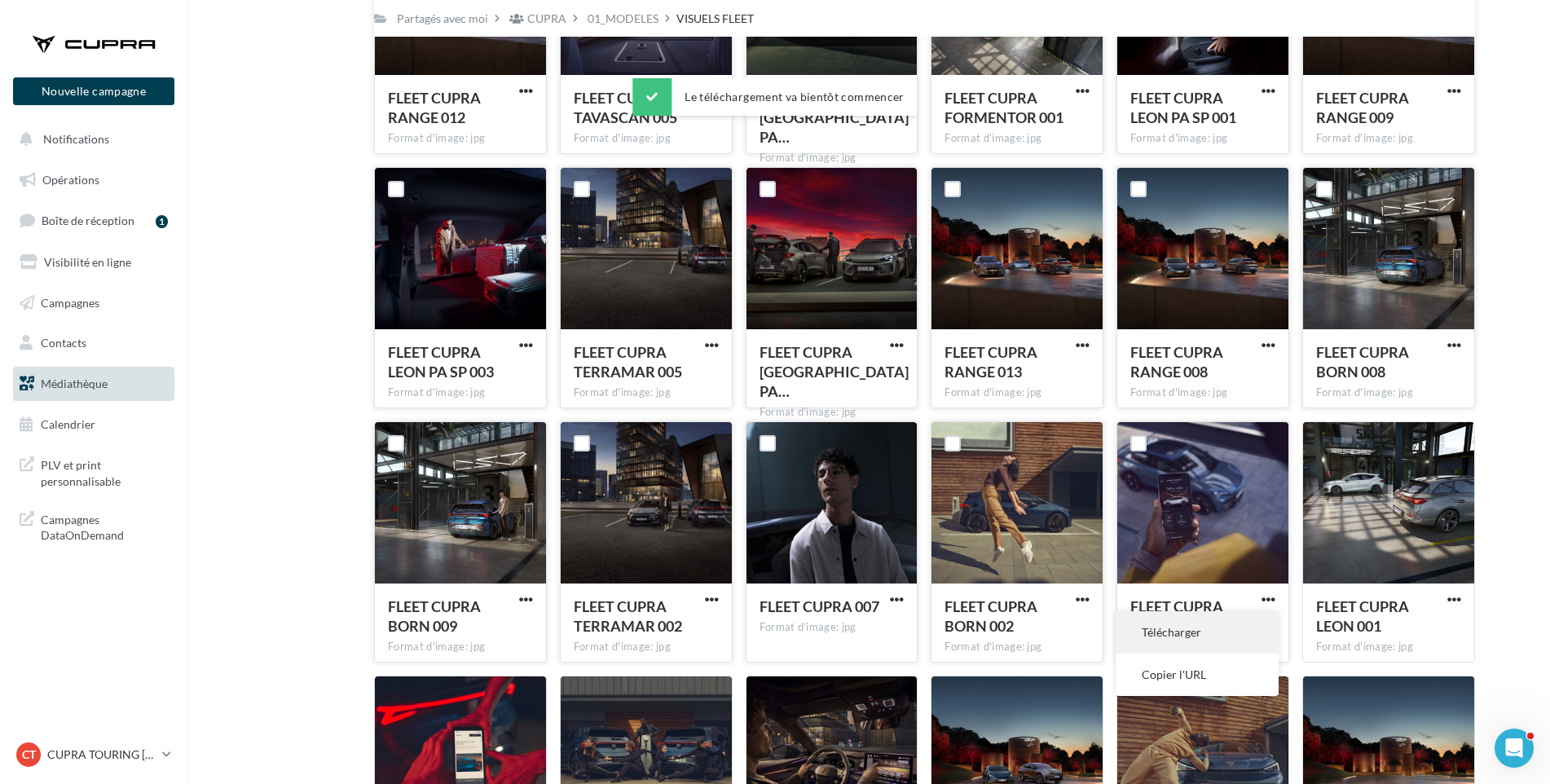
click at [1199, 635] on button "Télécharger" at bounding box center [1197, 632] width 163 height 43
click at [1456, 599] on span "button" at bounding box center [1454, 599] width 14 height 14
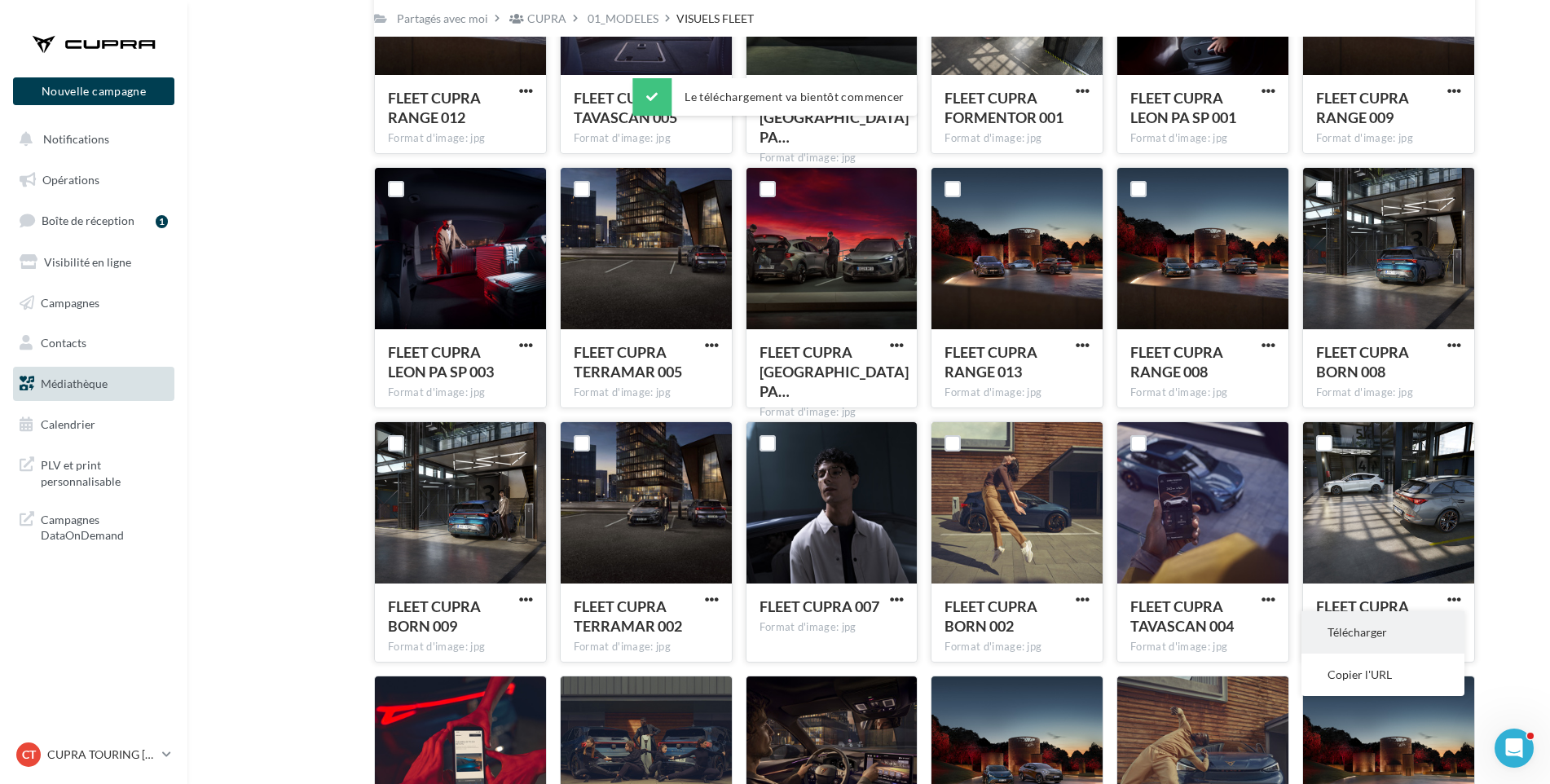
click at [1375, 639] on button "Télécharger" at bounding box center [1383, 632] width 163 height 43
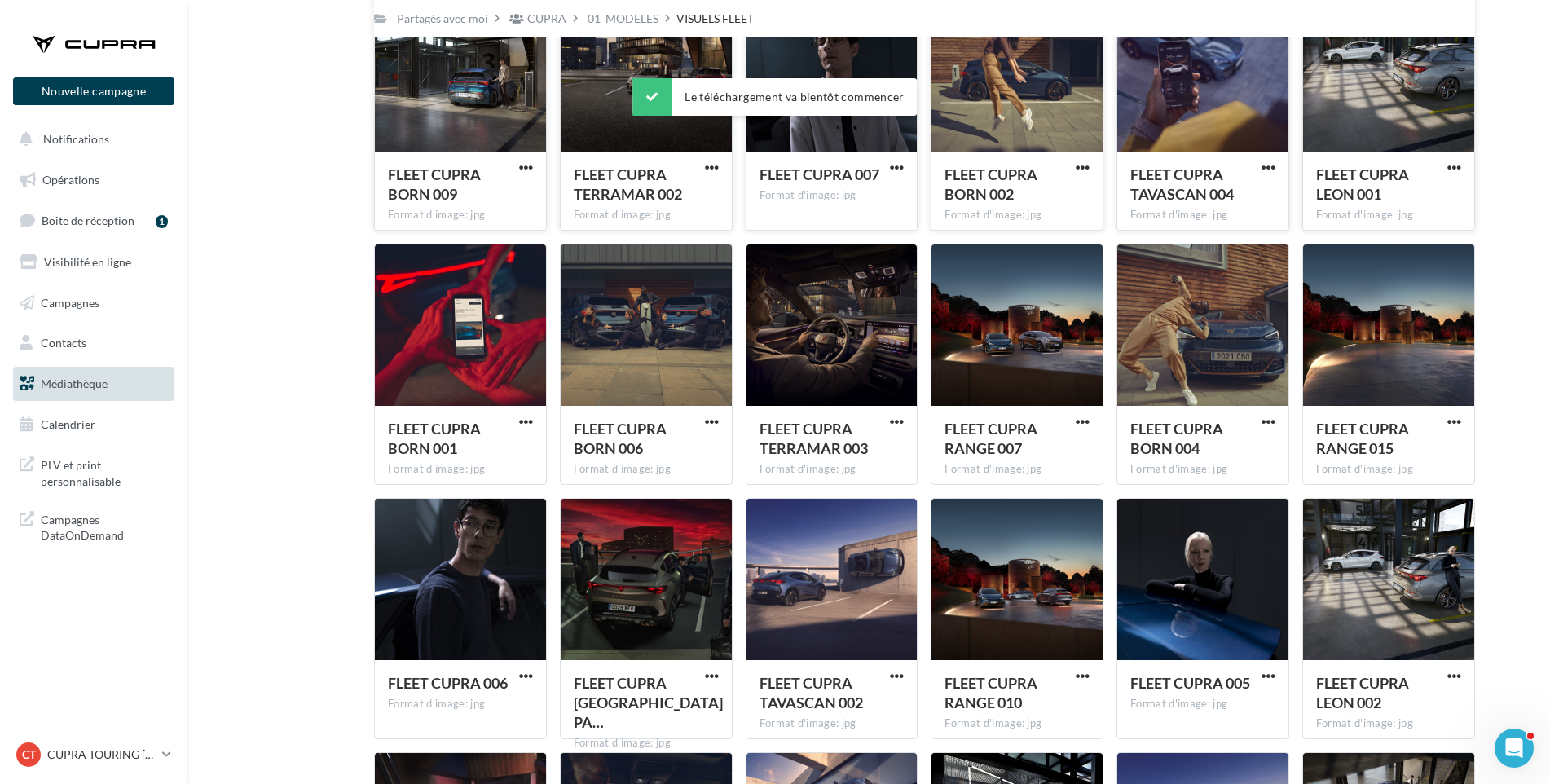
scroll to position [927, 0]
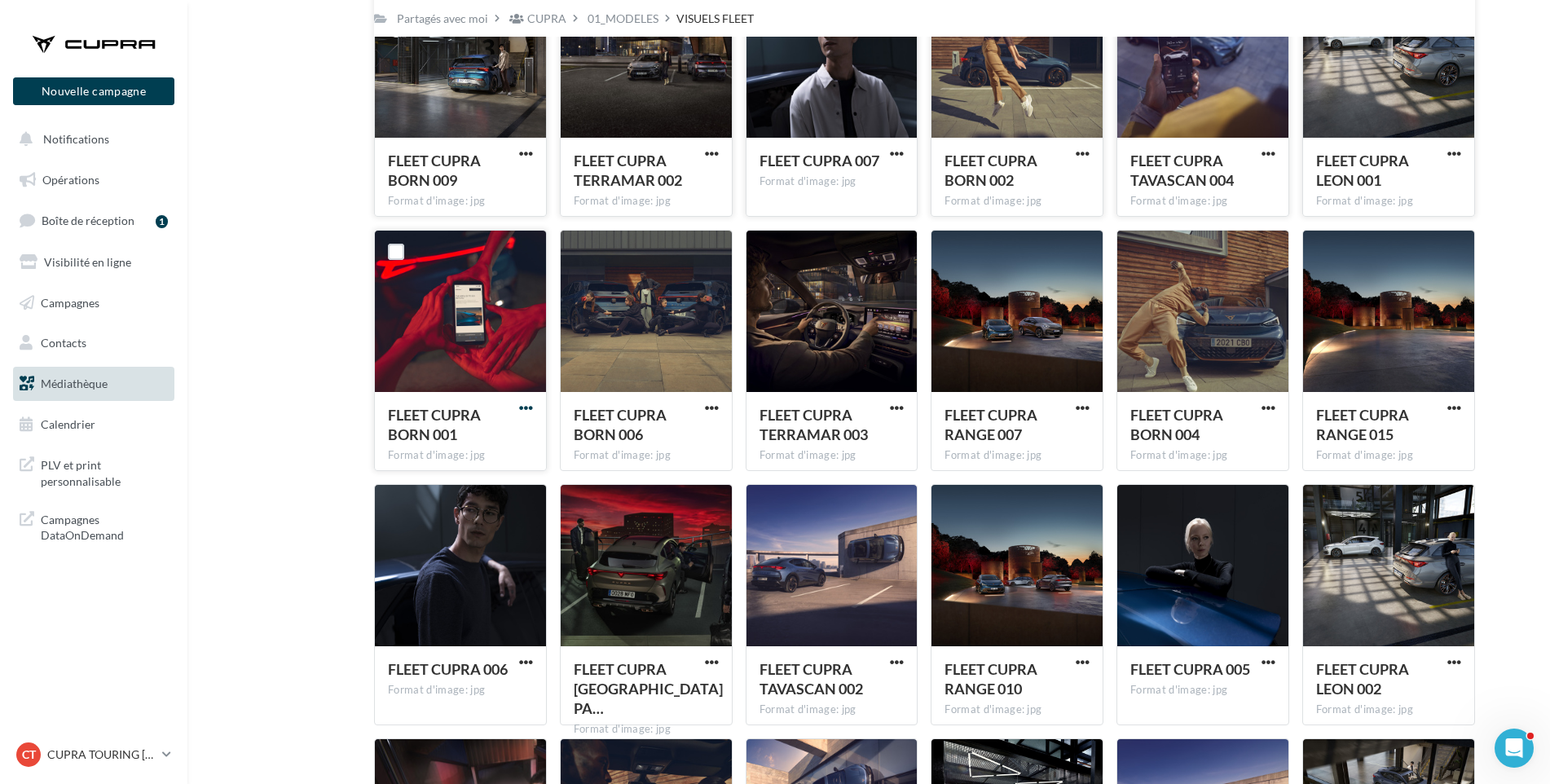
click at [527, 406] on span "button" at bounding box center [526, 408] width 14 height 14
click at [434, 434] on button "Télécharger" at bounding box center [455, 440] width 163 height 43
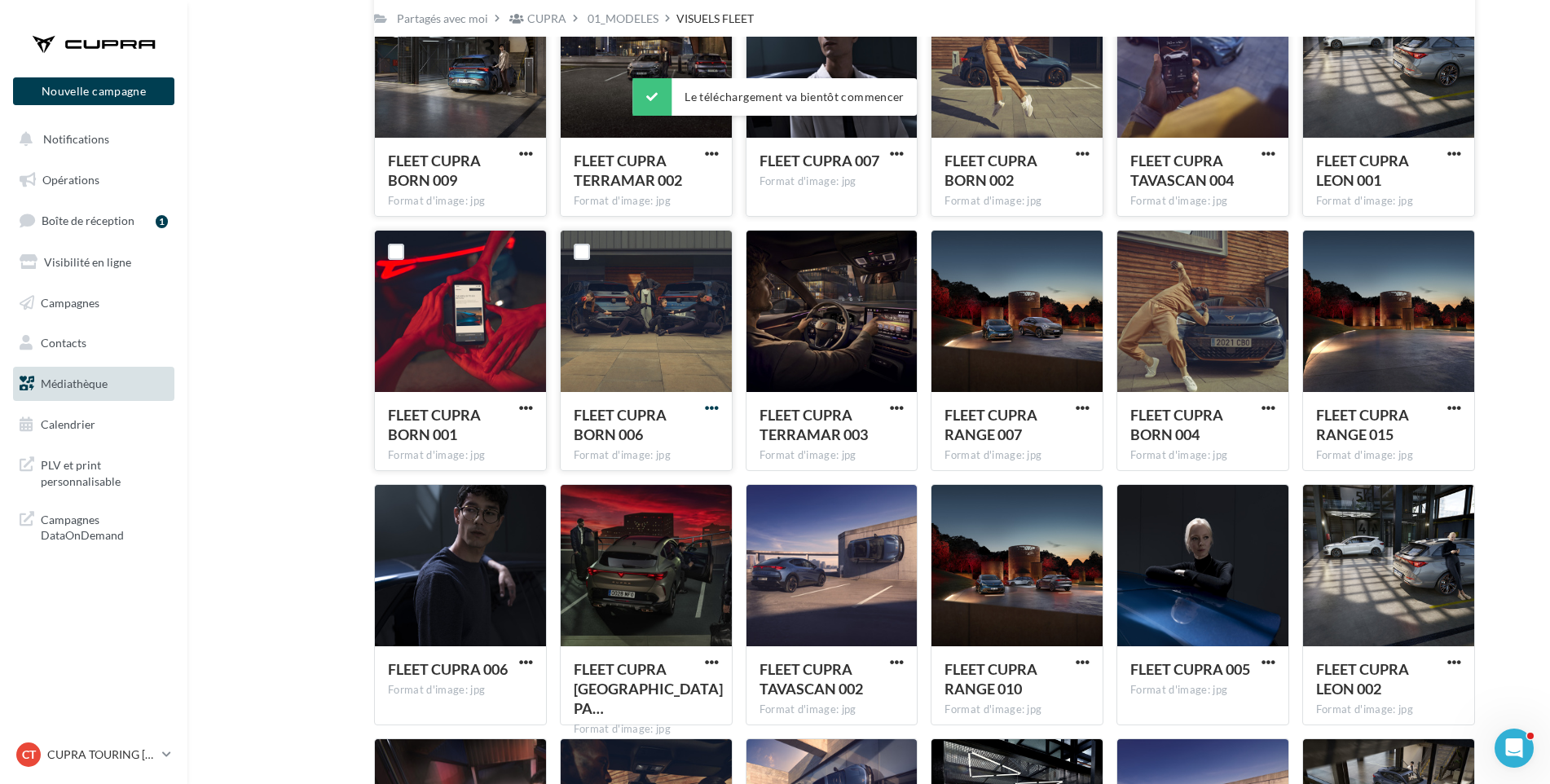
click at [710, 404] on span "button" at bounding box center [712, 408] width 14 height 14
click at [681, 432] on button "Télécharger" at bounding box center [641, 440] width 163 height 43
click at [897, 402] on span "button" at bounding box center [897, 408] width 14 height 14
click at [848, 438] on button "Télécharger" at bounding box center [825, 440] width 163 height 43
click at [1081, 400] on div at bounding box center [1083, 408] width 20 height 16
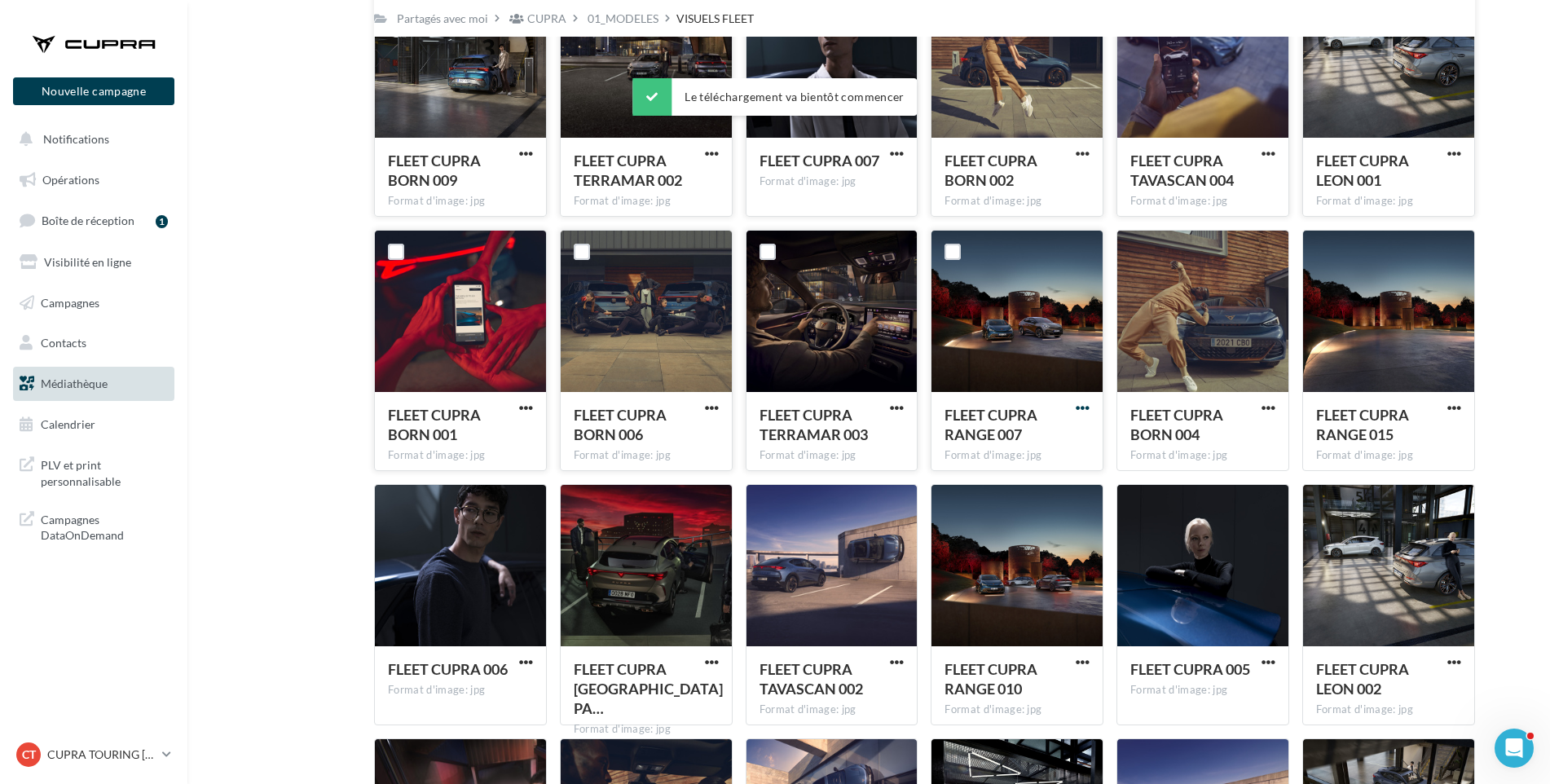
click at [1083, 405] on span "button" at bounding box center [1083, 408] width 14 height 14
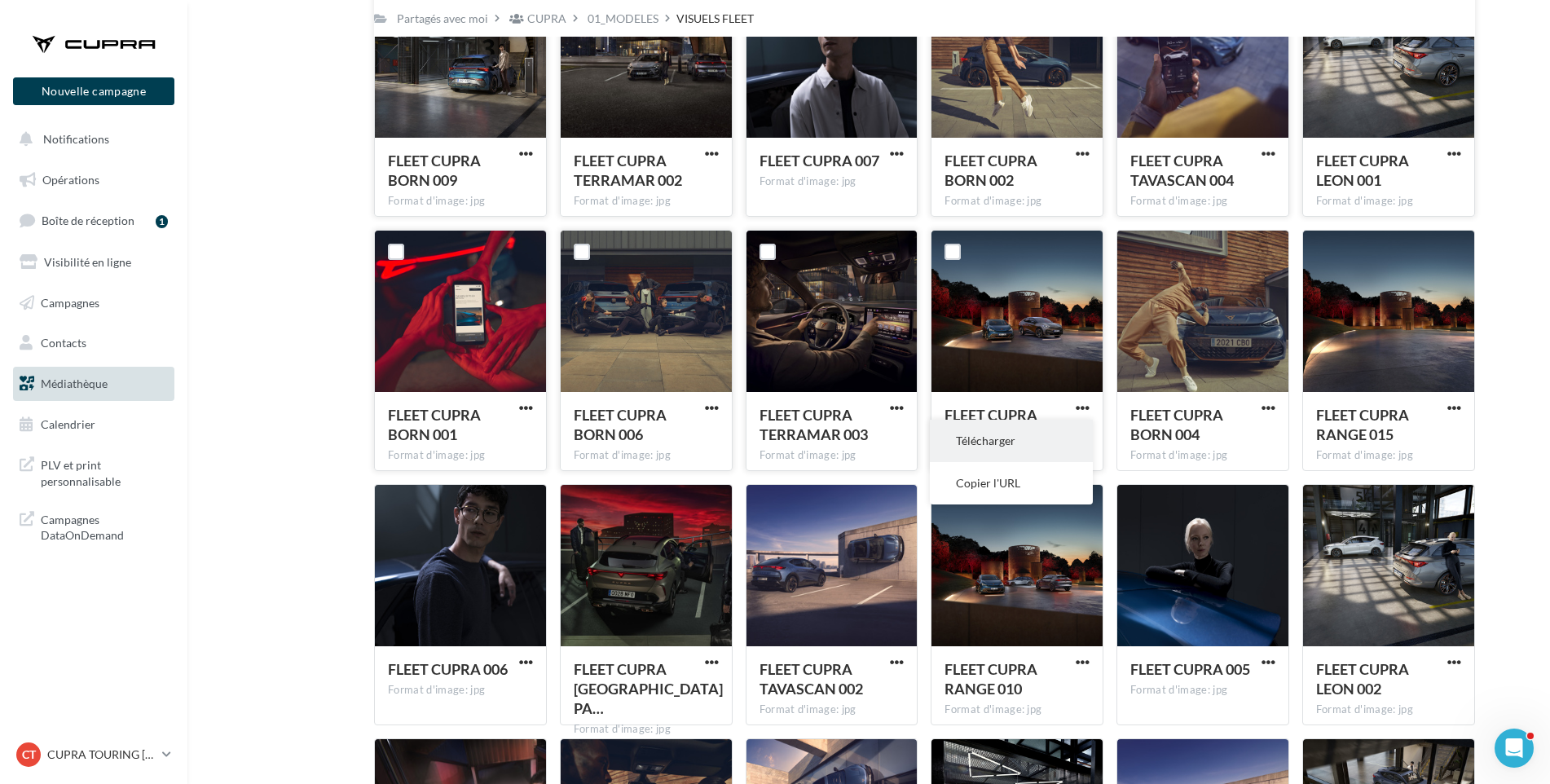
click at [1017, 443] on button "Télécharger" at bounding box center [1012, 440] width 163 height 43
click at [1530, 418] on div "Mes fichiers Partagés avec moi Partagés avec moi CUPRA 01_MODELES VISUELS FLEET…" at bounding box center [876, 212] width 1337 height 2069
click at [1262, 408] on span "button" at bounding box center [1268, 408] width 14 height 14
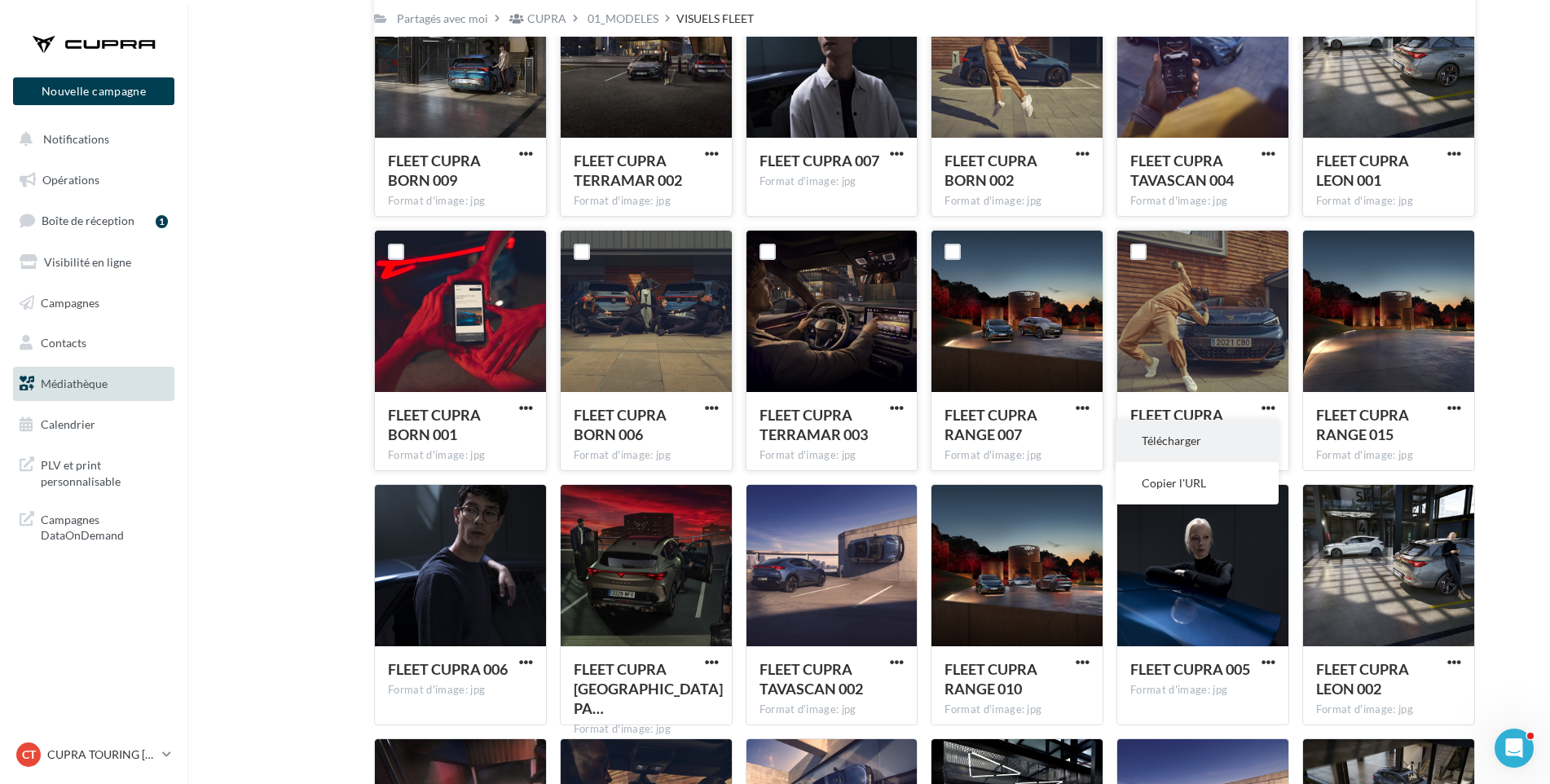
click at [1240, 434] on button "Télécharger" at bounding box center [1197, 440] width 163 height 43
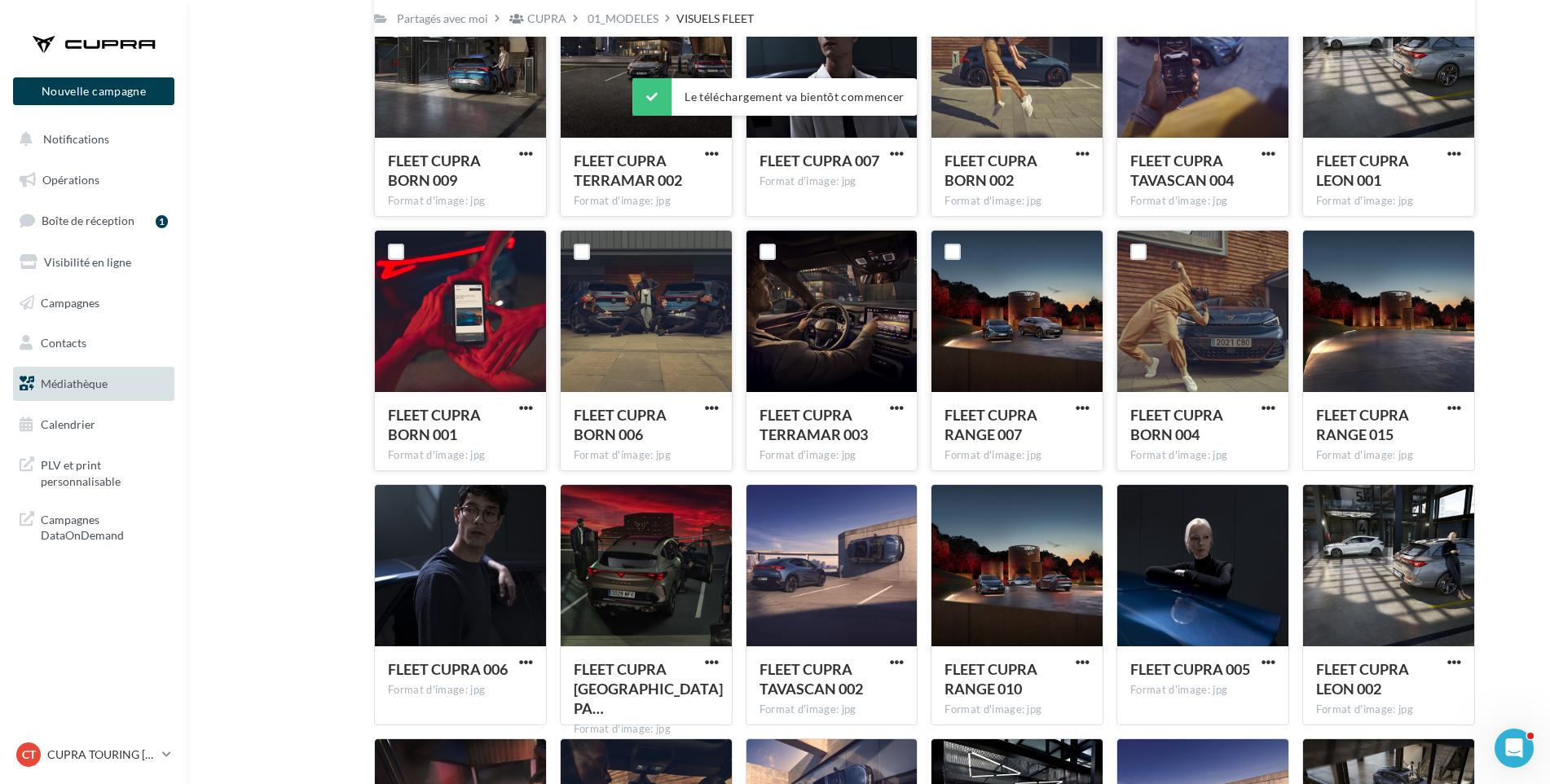
click at [1506, 408] on div "Mes fichiers Partagés avec moi Partagés avec moi CUPRA 01_MODELES VISUELS FLEET…" at bounding box center [876, 212] width 1337 height 2069
click at [1452, 403] on span "button" at bounding box center [1454, 408] width 14 height 14
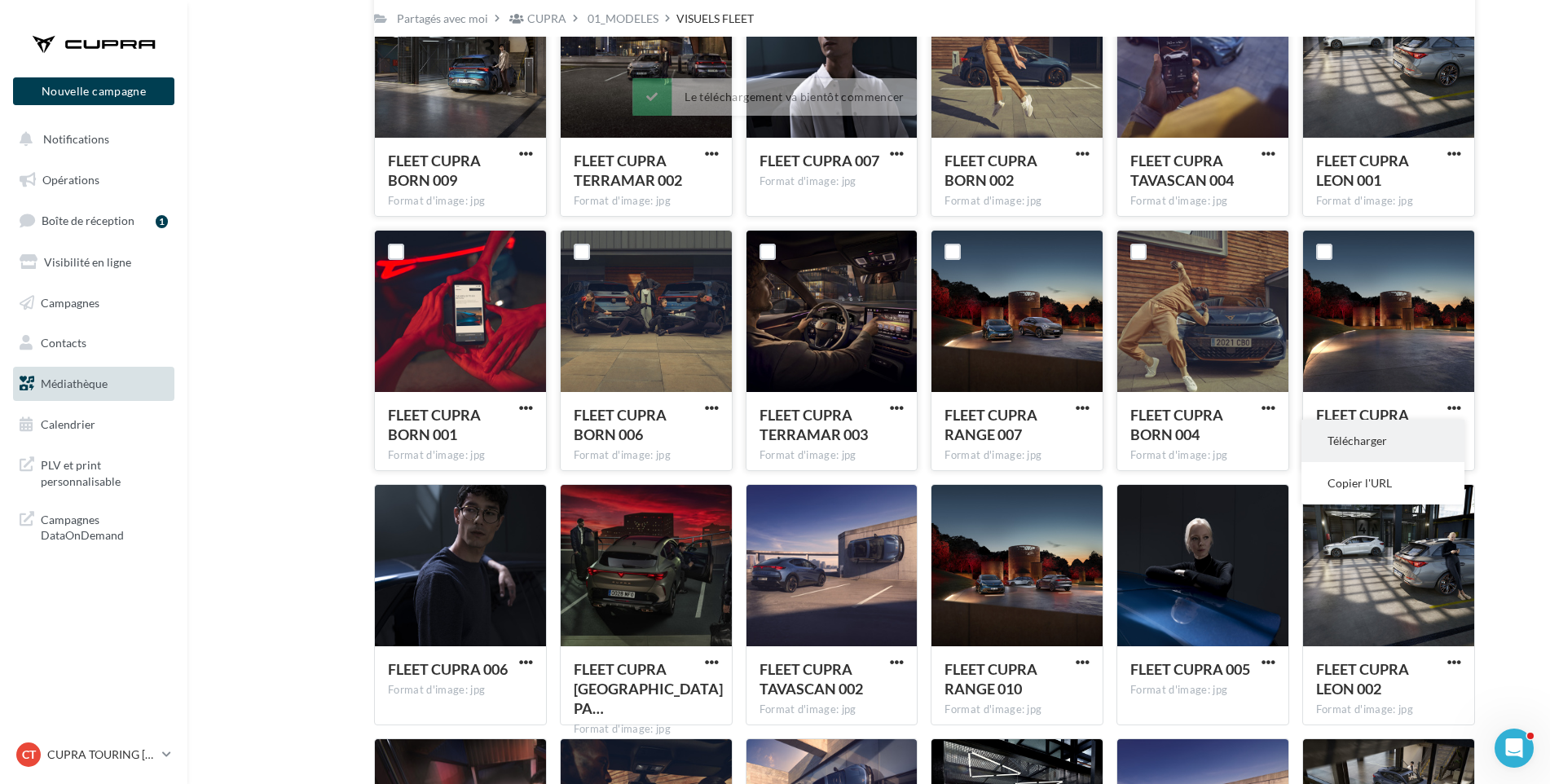
click at [1406, 443] on button "Télécharger" at bounding box center [1383, 440] width 163 height 43
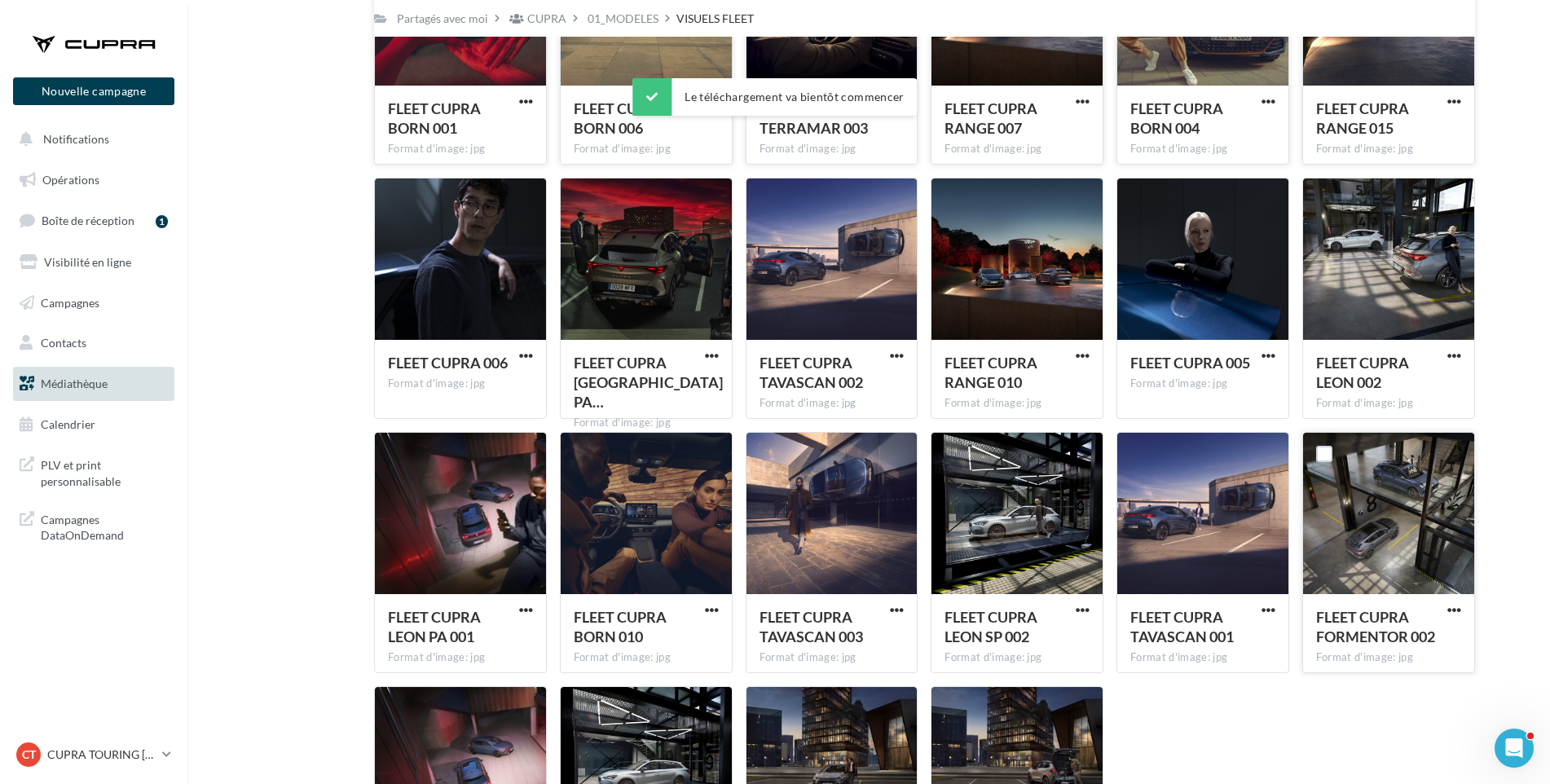
scroll to position [1236, 0]
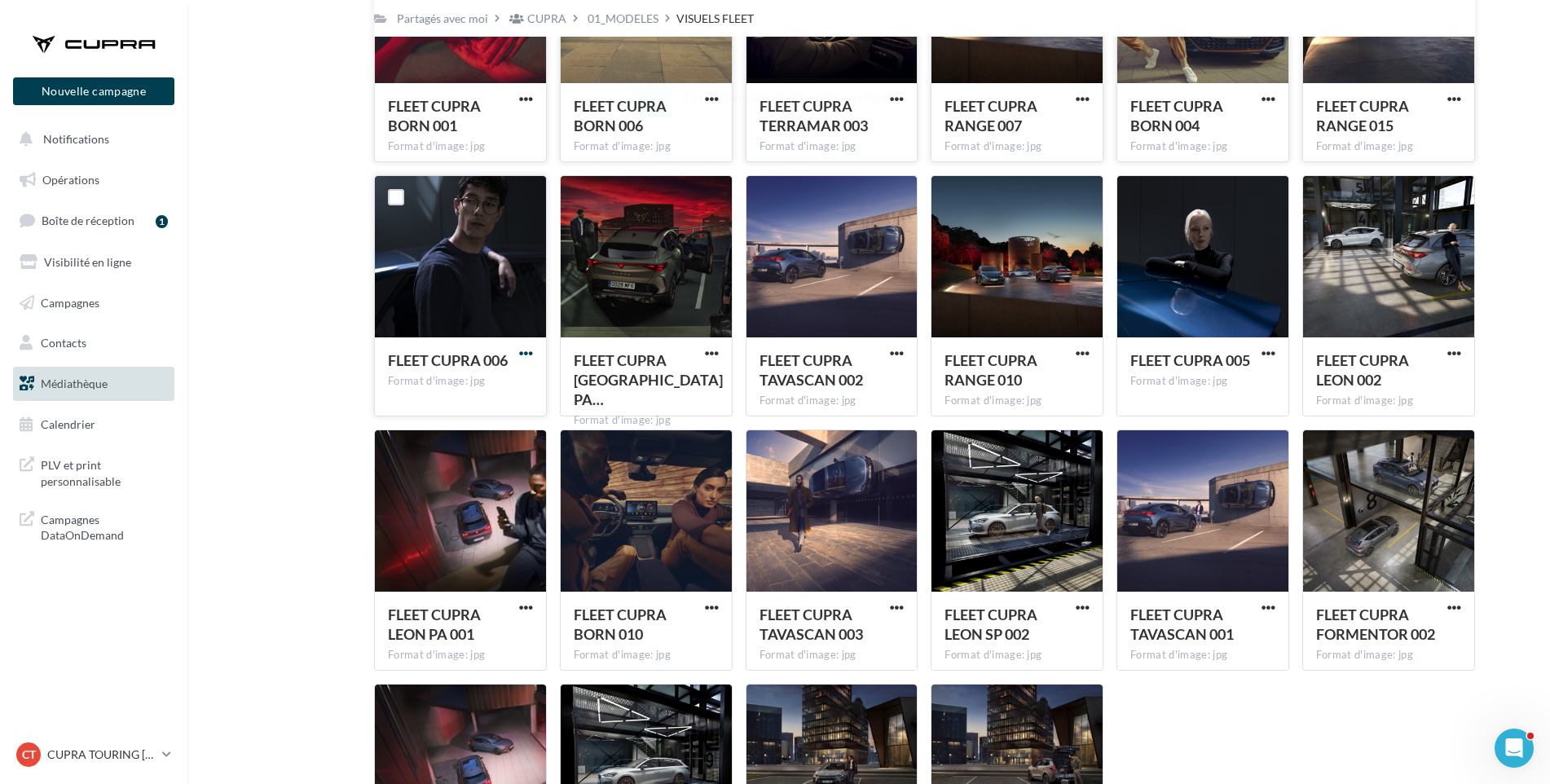
click at [523, 349] on span "button" at bounding box center [526, 353] width 14 height 14
click at [509, 384] on button "Télécharger" at bounding box center [455, 386] width 163 height 43
click at [712, 348] on span "button" at bounding box center [712, 353] width 14 height 14
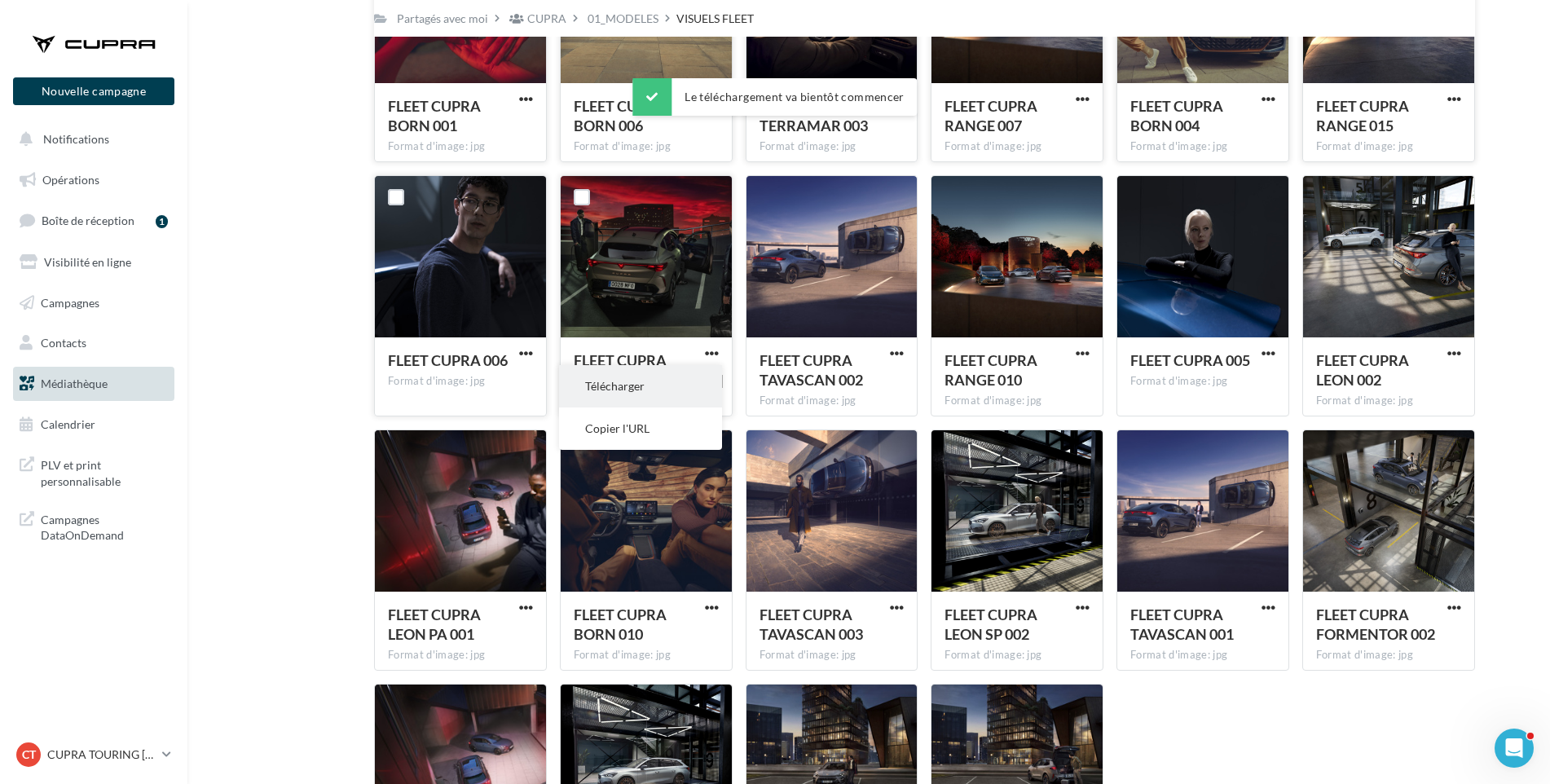
click at [690, 381] on button "Télécharger" at bounding box center [641, 386] width 163 height 43
click at [895, 346] on span "button" at bounding box center [897, 353] width 14 height 14
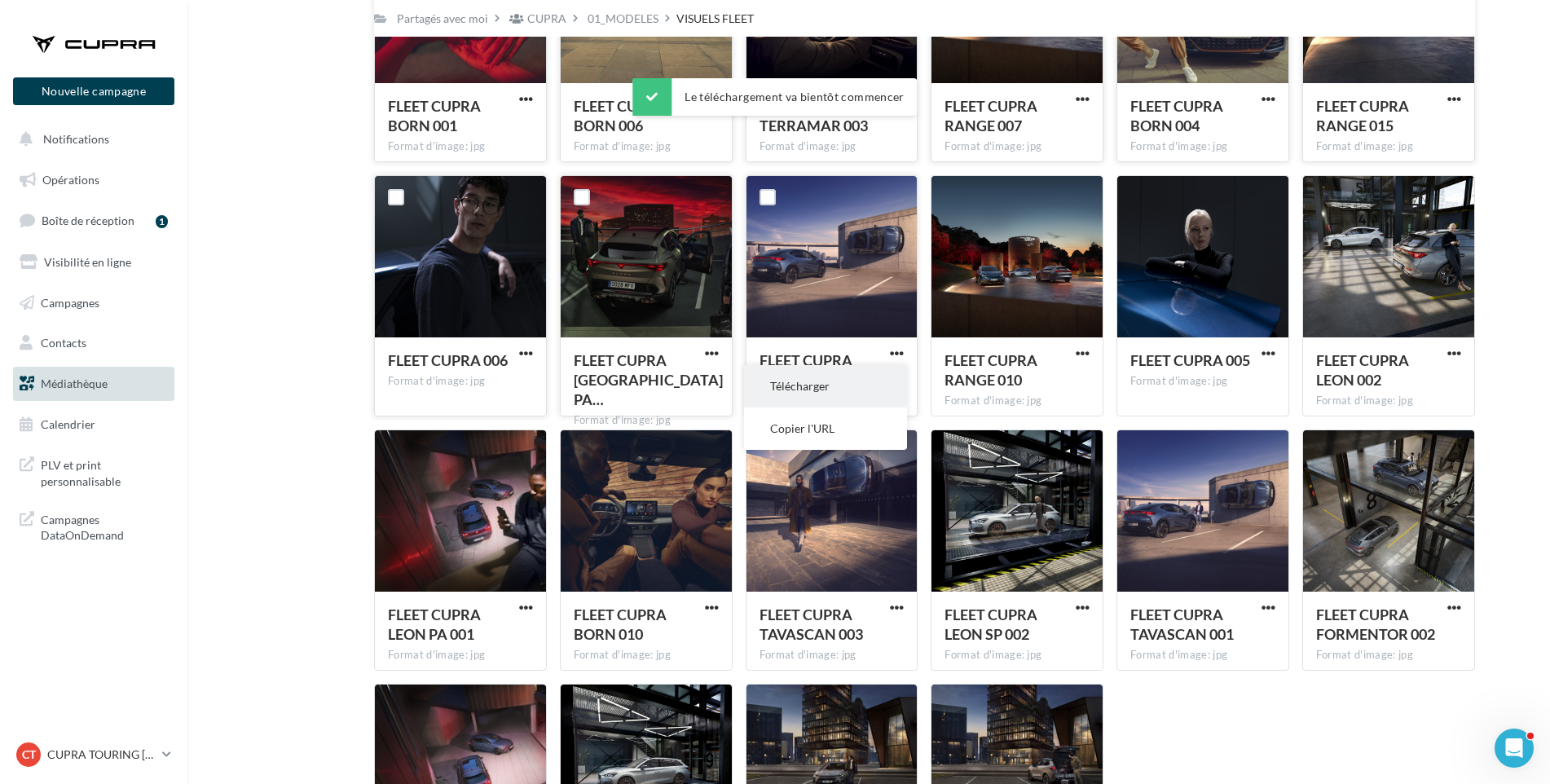
click at [844, 381] on button "Télécharger" at bounding box center [825, 386] width 163 height 43
click at [1079, 351] on span "button" at bounding box center [1083, 353] width 14 height 14
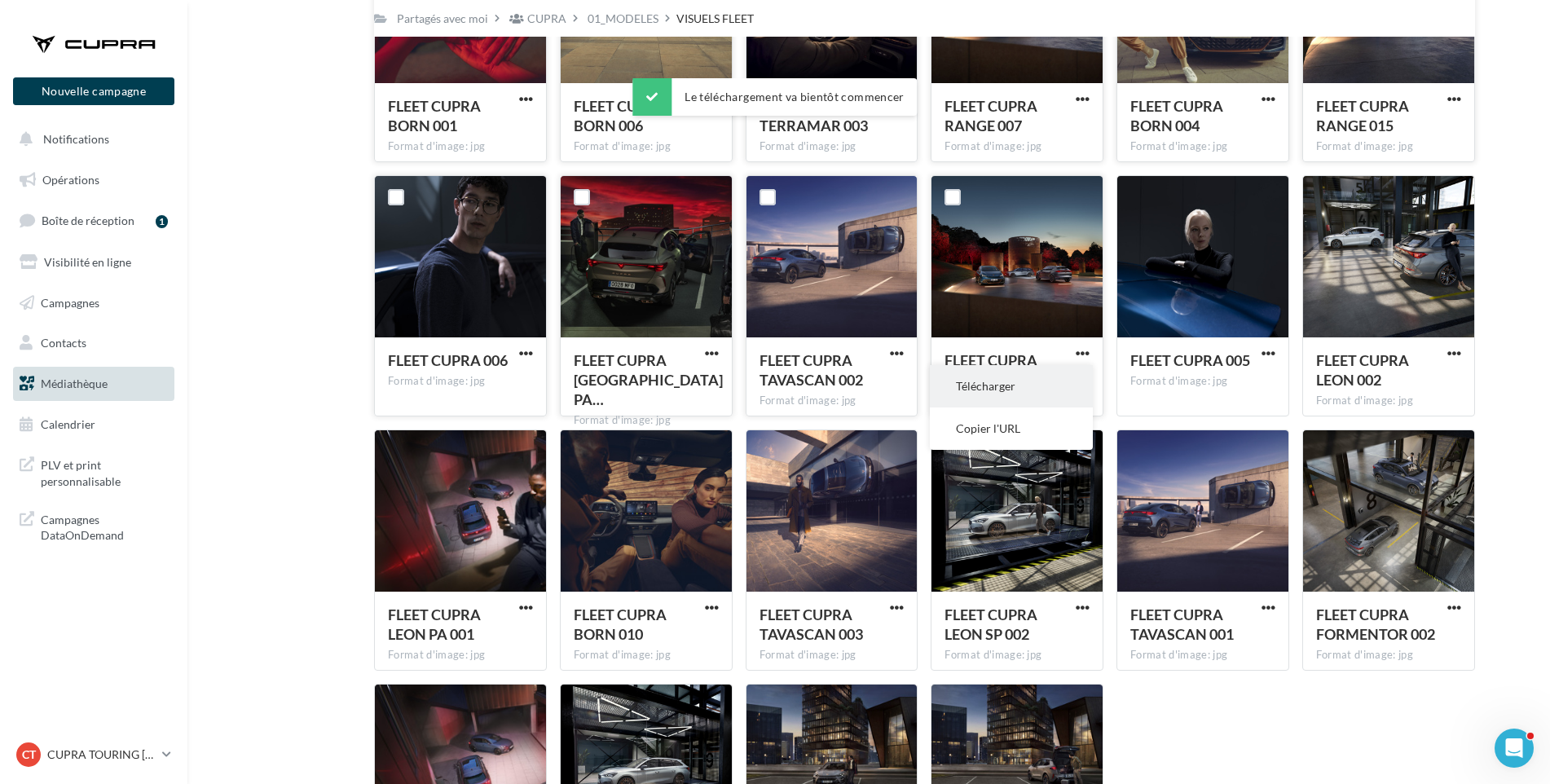
click at [1061, 376] on button "Télécharger" at bounding box center [1012, 386] width 163 height 43
click at [1272, 351] on span "button" at bounding box center [1268, 353] width 14 height 14
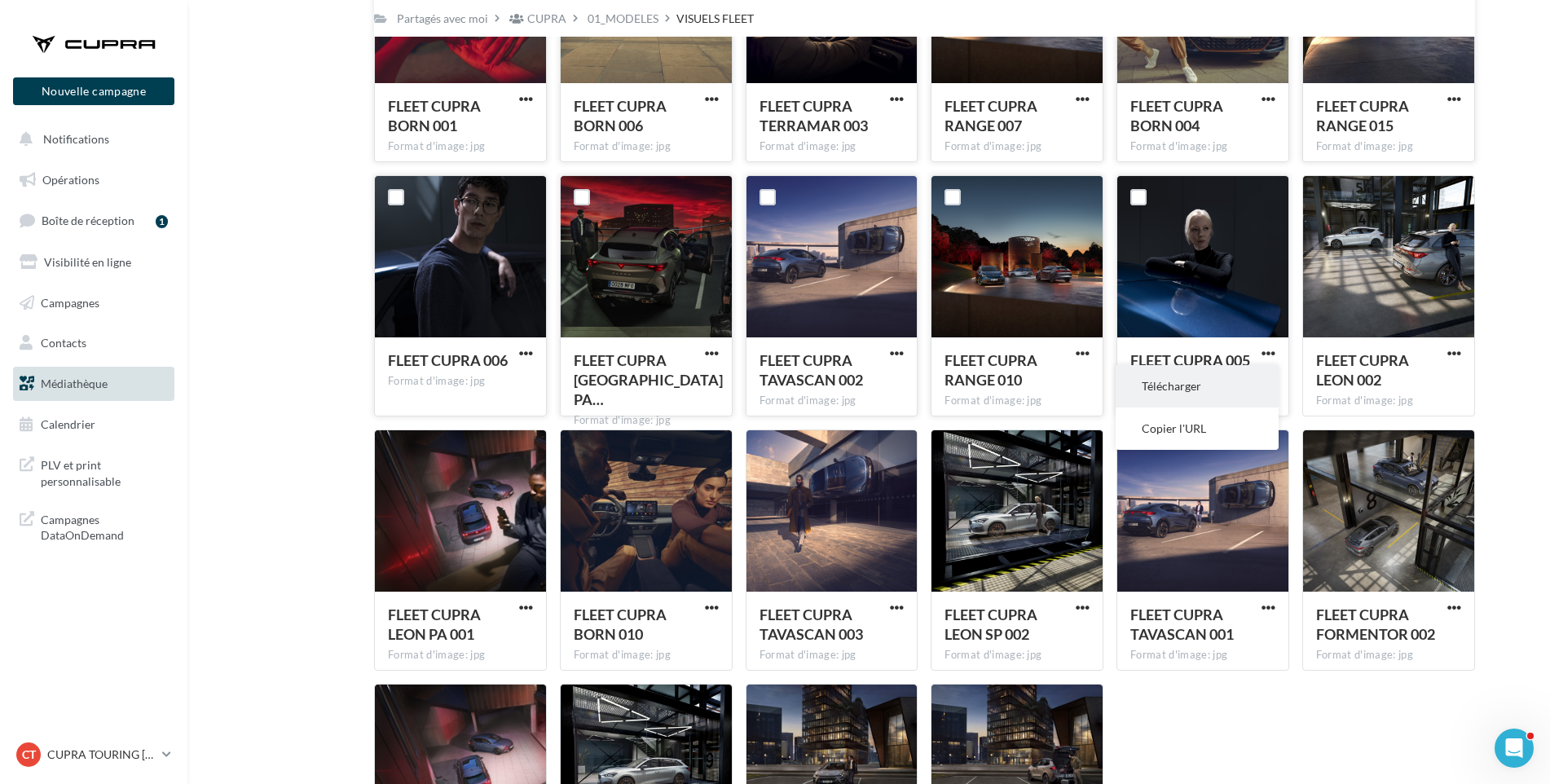
click at [1160, 380] on button "Télécharger" at bounding box center [1197, 386] width 163 height 43
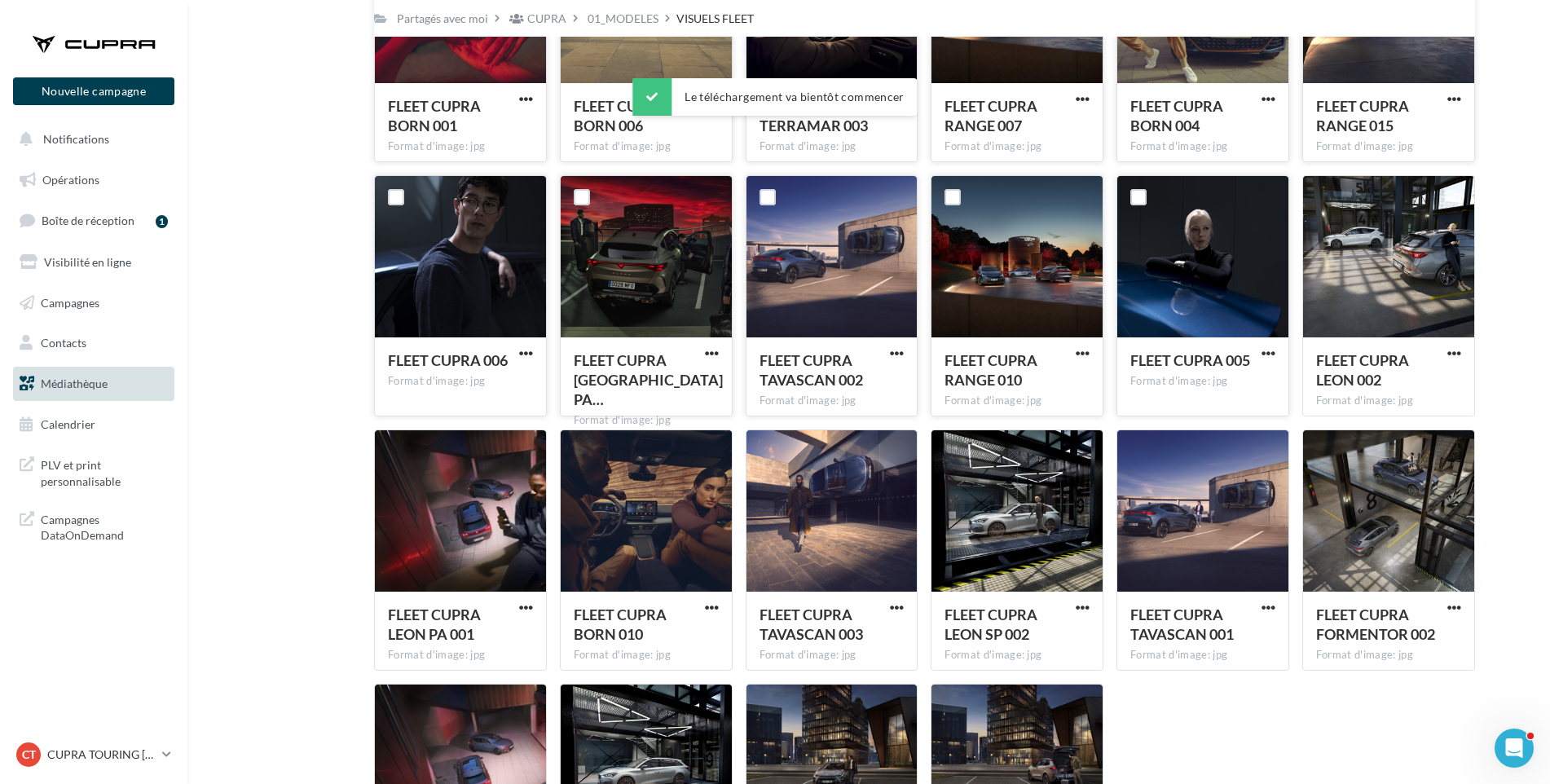
click at [1449, 351] on span "button" at bounding box center [1454, 353] width 14 height 14
click at [1415, 378] on button "Télécharger" at bounding box center [1383, 386] width 163 height 43
click at [528, 607] on span "button" at bounding box center [526, 607] width 14 height 14
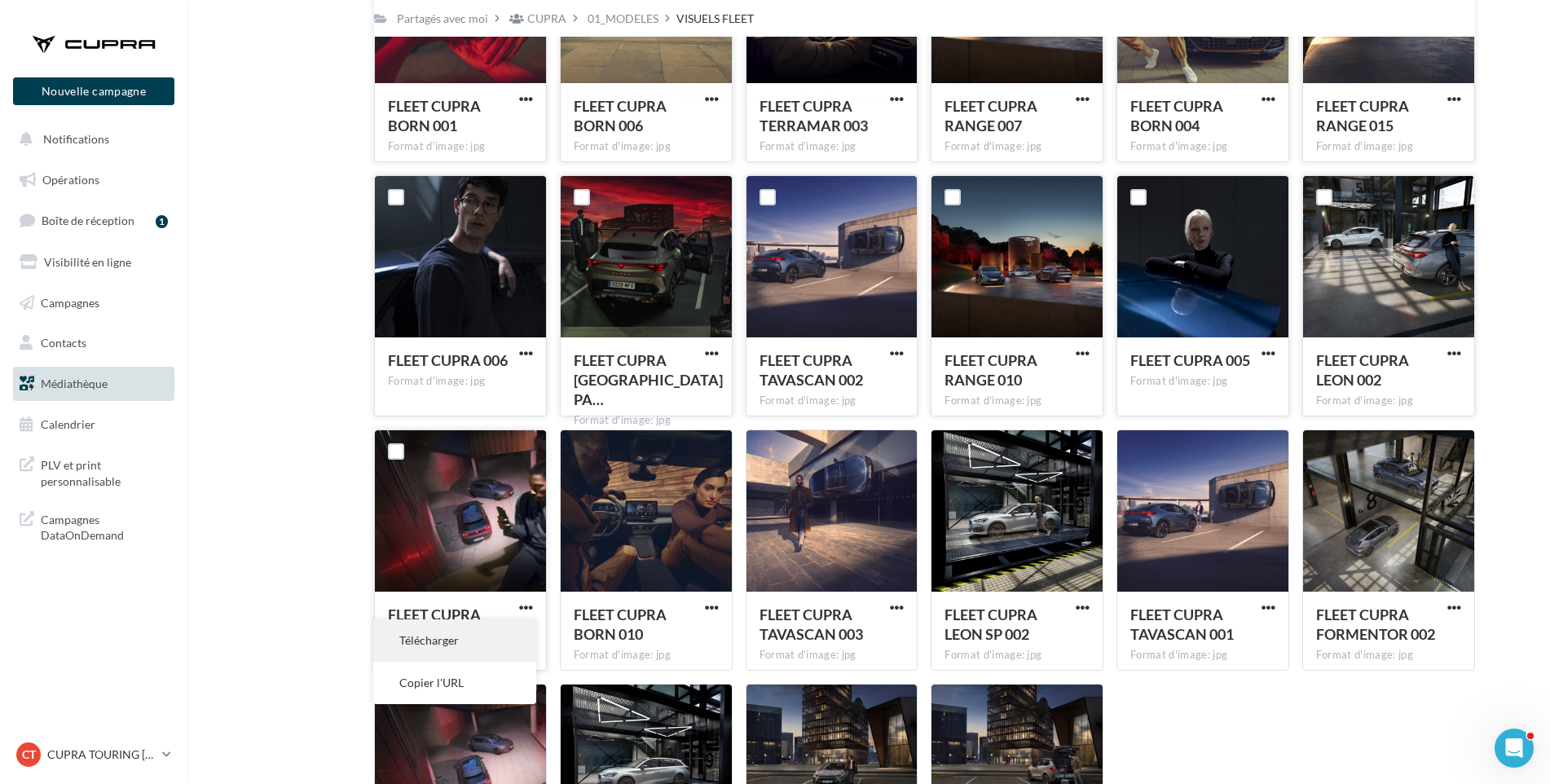
click at [482, 636] on button "Télécharger" at bounding box center [455, 641] width 163 height 43
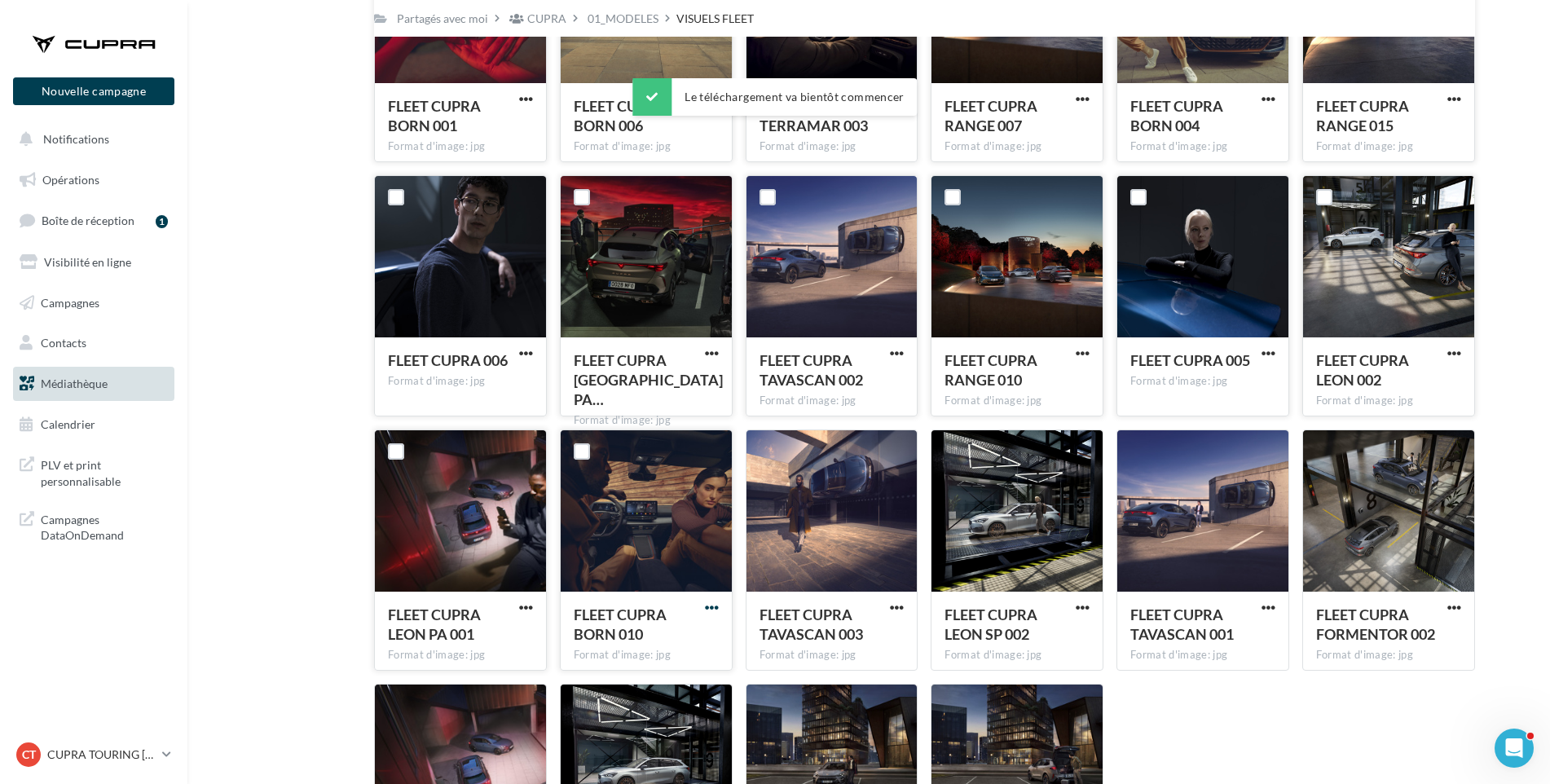
click at [710, 604] on span "button" at bounding box center [712, 607] width 14 height 14
click at [695, 633] on button "Télécharger" at bounding box center [641, 641] width 163 height 43
click at [899, 606] on span "button" at bounding box center [897, 607] width 14 height 14
click at [865, 636] on button "Télécharger" at bounding box center [825, 641] width 163 height 43
click at [1082, 607] on span "button" at bounding box center [1083, 607] width 14 height 14
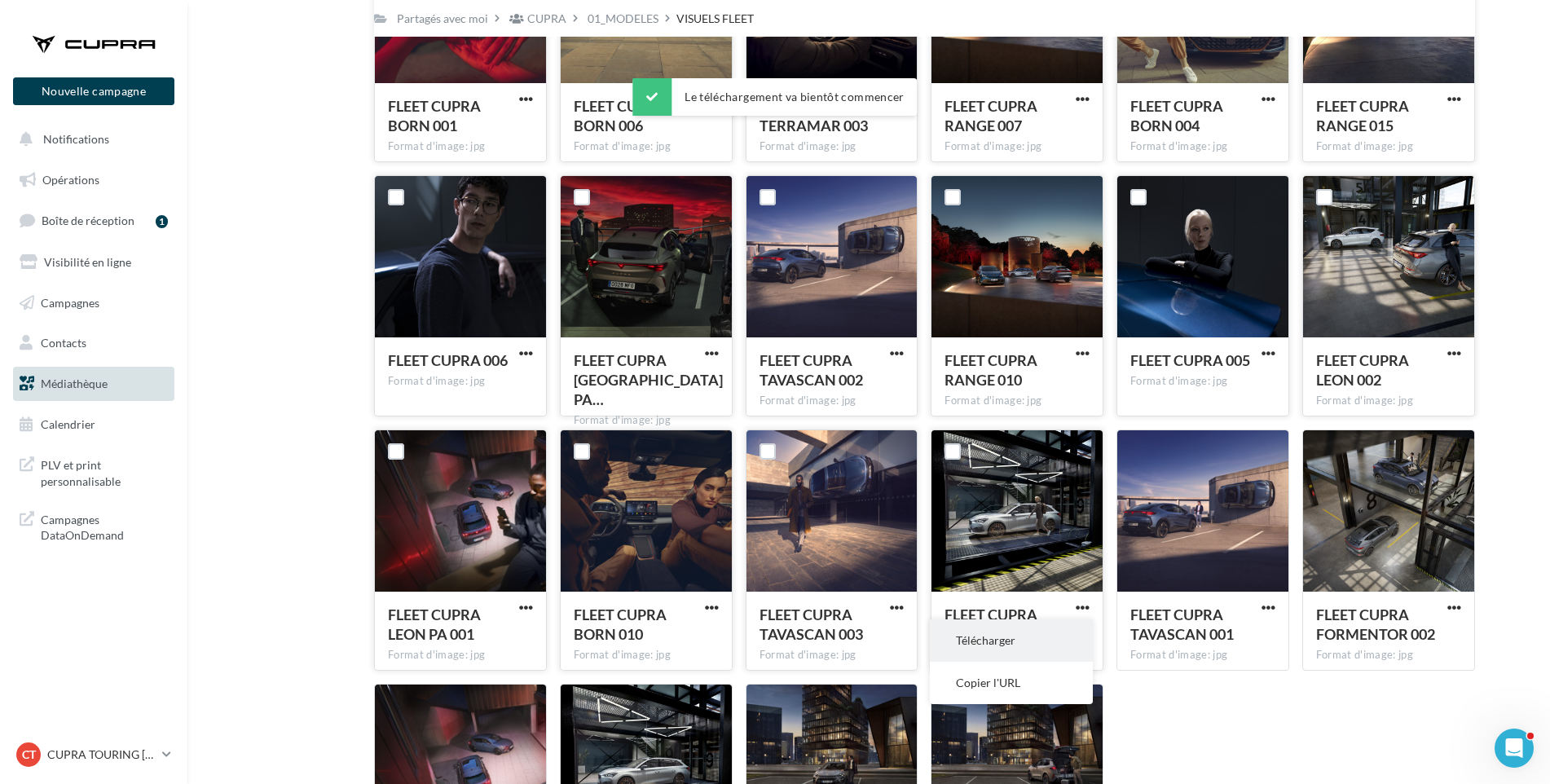
click at [1054, 635] on button "Télécharger" at bounding box center [1012, 641] width 163 height 43
click at [1264, 606] on span "button" at bounding box center [1268, 607] width 14 height 14
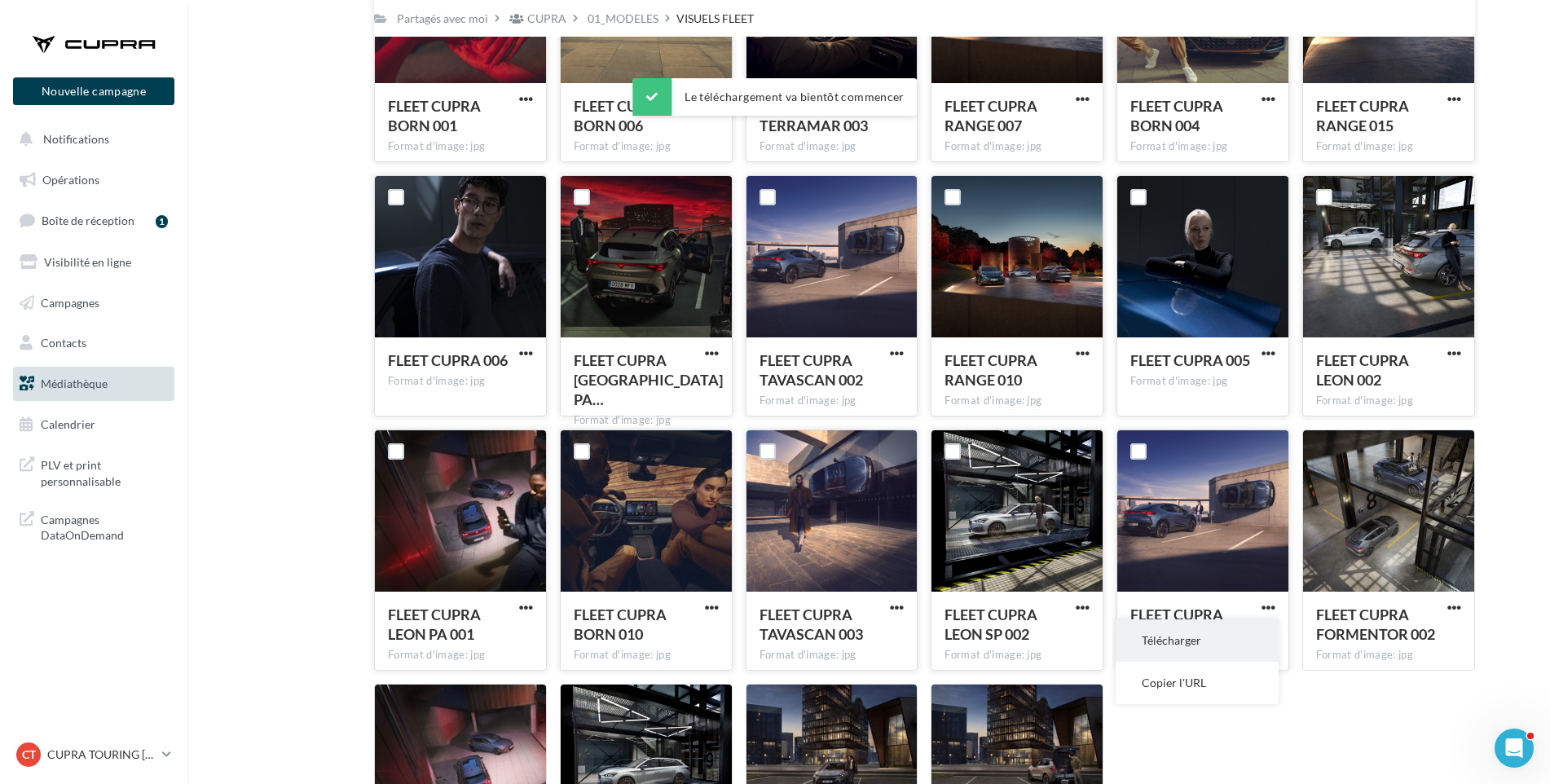
click at [1202, 644] on button "Télécharger" at bounding box center [1197, 641] width 163 height 43
click at [1449, 607] on span "button" at bounding box center [1454, 607] width 14 height 14
click at [1422, 637] on button "Télécharger" at bounding box center [1383, 641] width 163 height 43
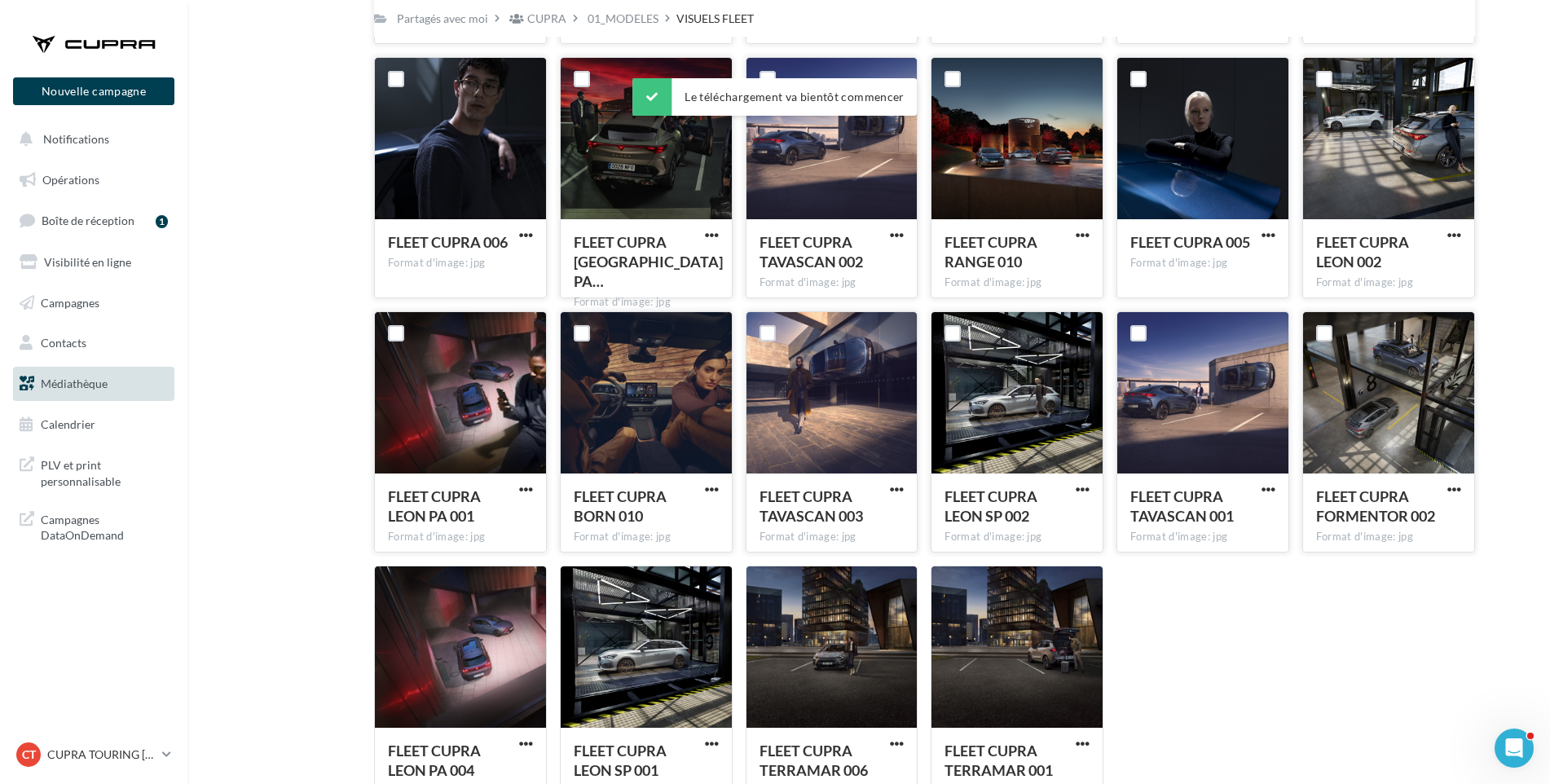
scroll to position [1460, 0]
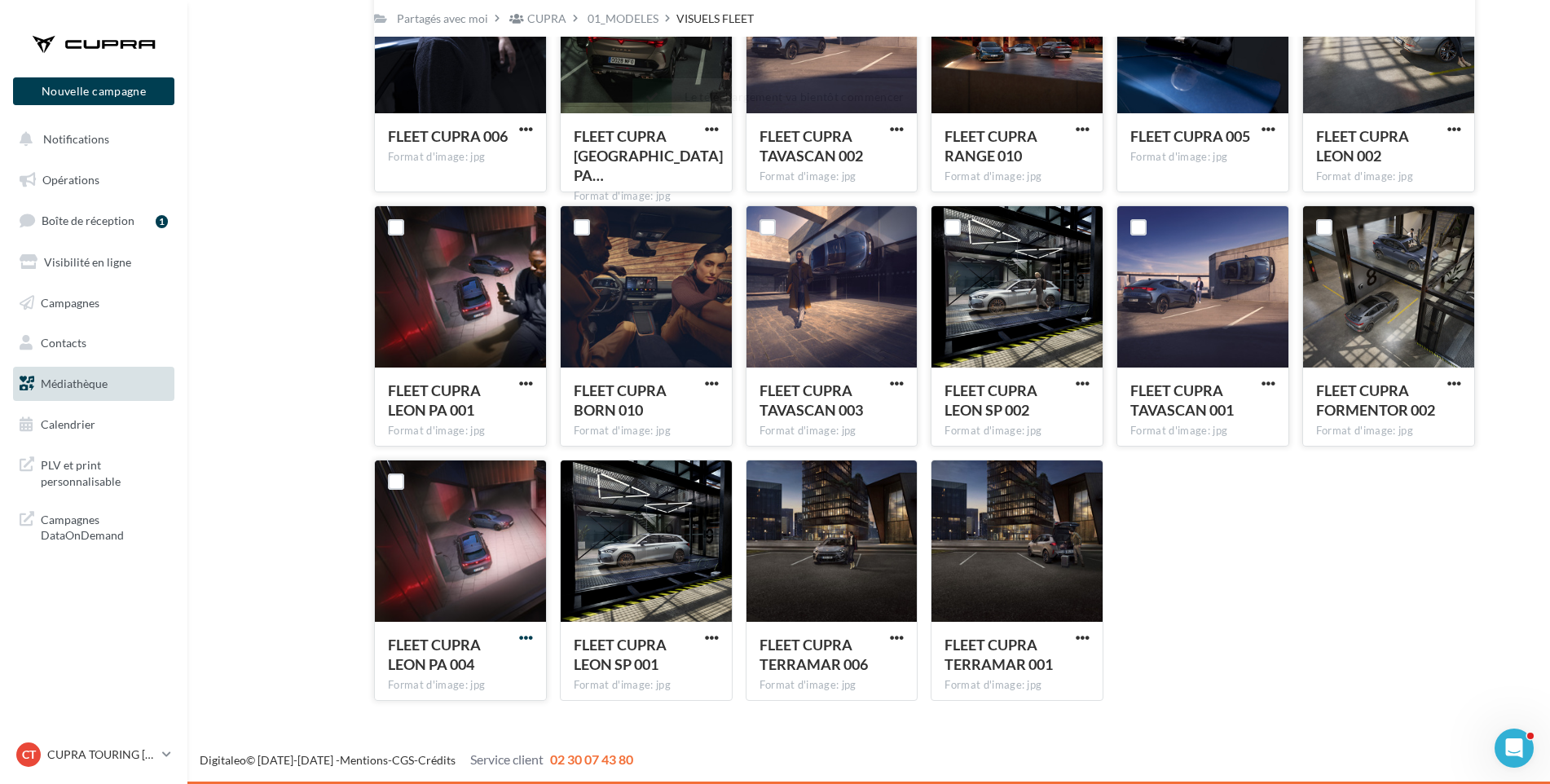
click at [525, 635] on span "button" at bounding box center [526, 637] width 14 height 14
click at [506, 678] on button "Télécharger" at bounding box center [455, 670] width 163 height 43
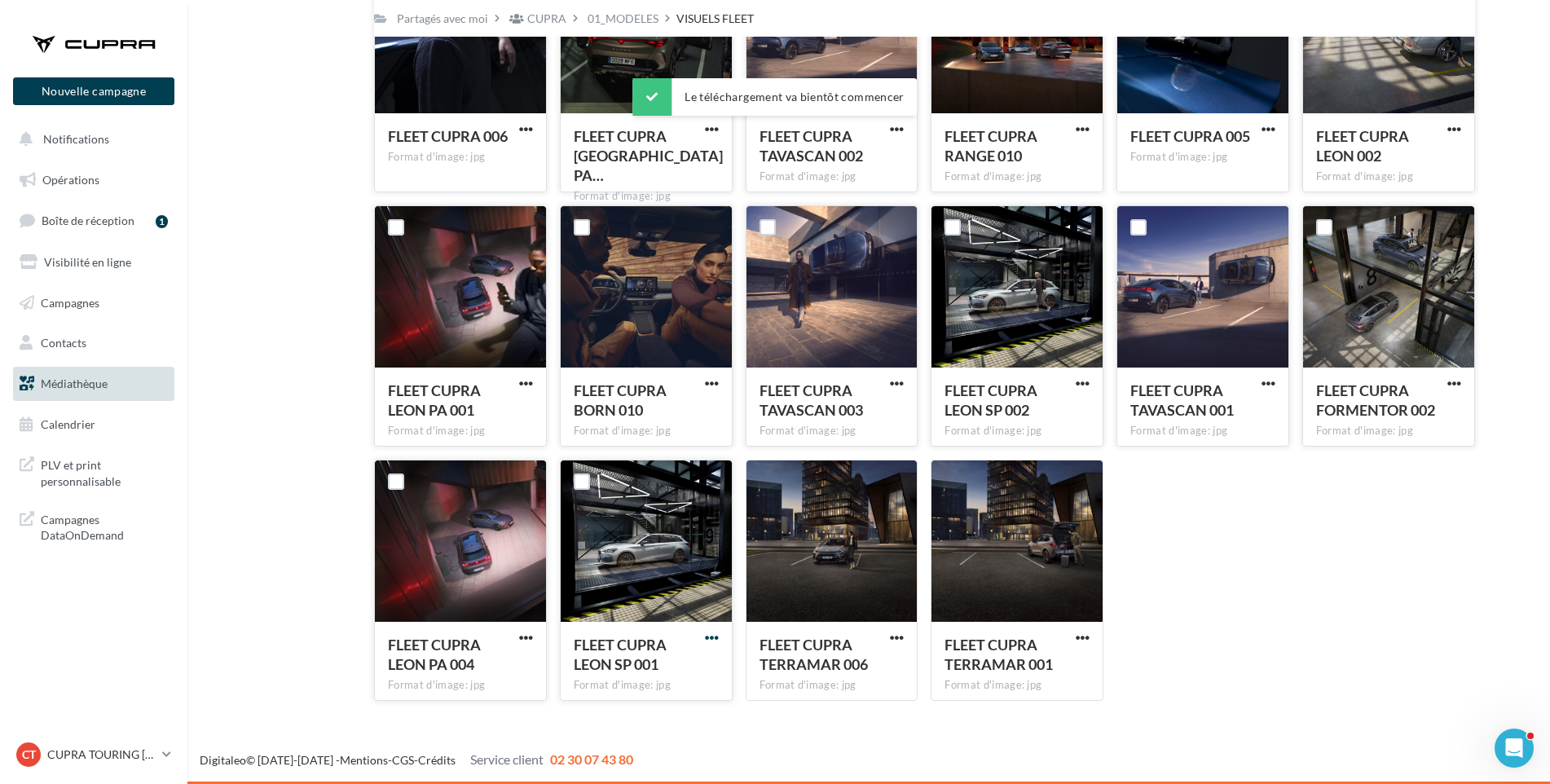
click at [707, 636] on span "button" at bounding box center [712, 637] width 14 height 14
click at [690, 664] on button "Télécharger" at bounding box center [641, 670] width 163 height 43
click at [892, 635] on span "button" at bounding box center [897, 637] width 14 height 14
click at [872, 665] on button "Télécharger" at bounding box center [825, 670] width 163 height 43
click at [1074, 631] on button "button" at bounding box center [1083, 638] width 20 height 16
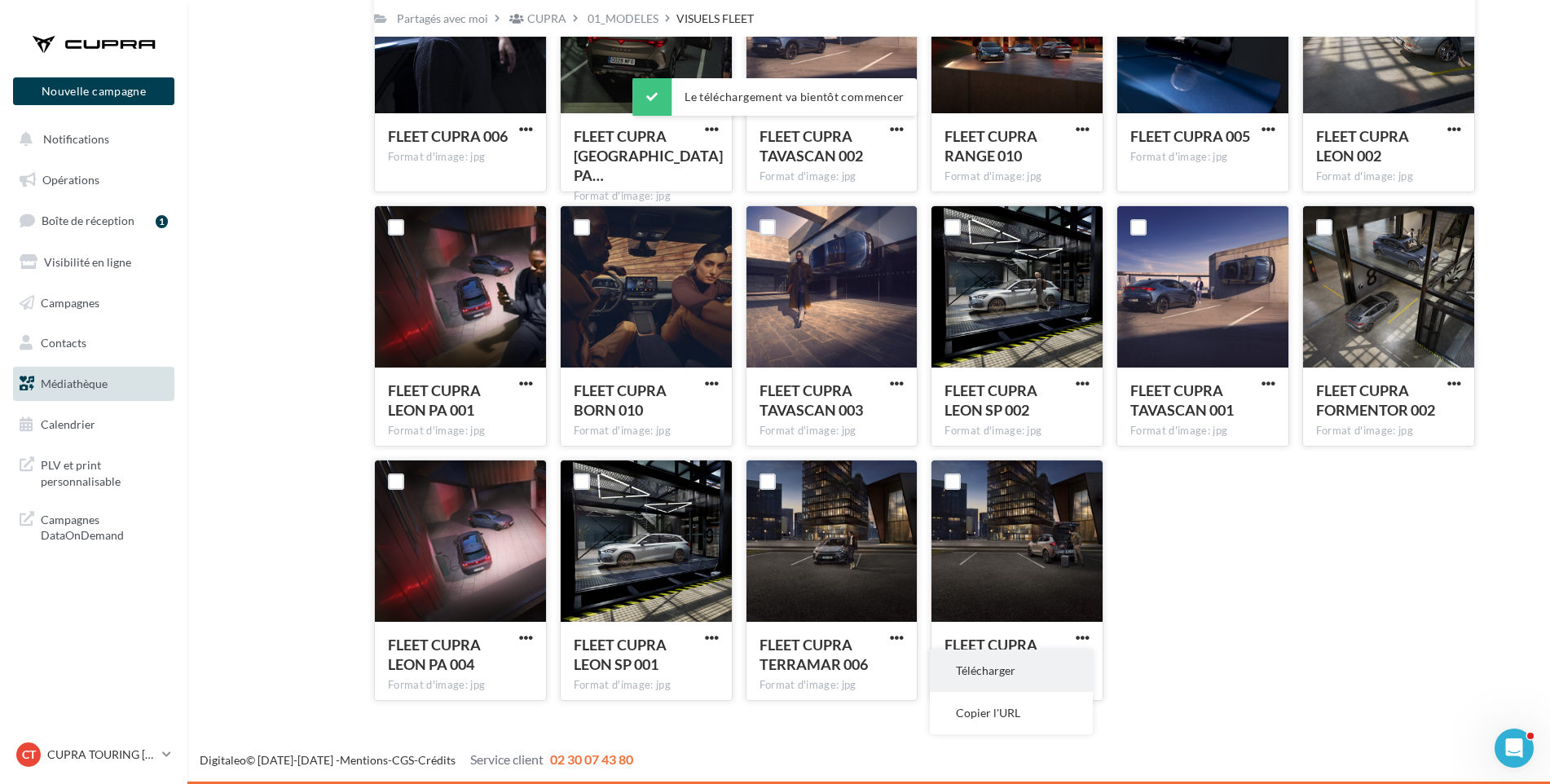
click at [1043, 678] on button "Télécharger" at bounding box center [1012, 670] width 163 height 43
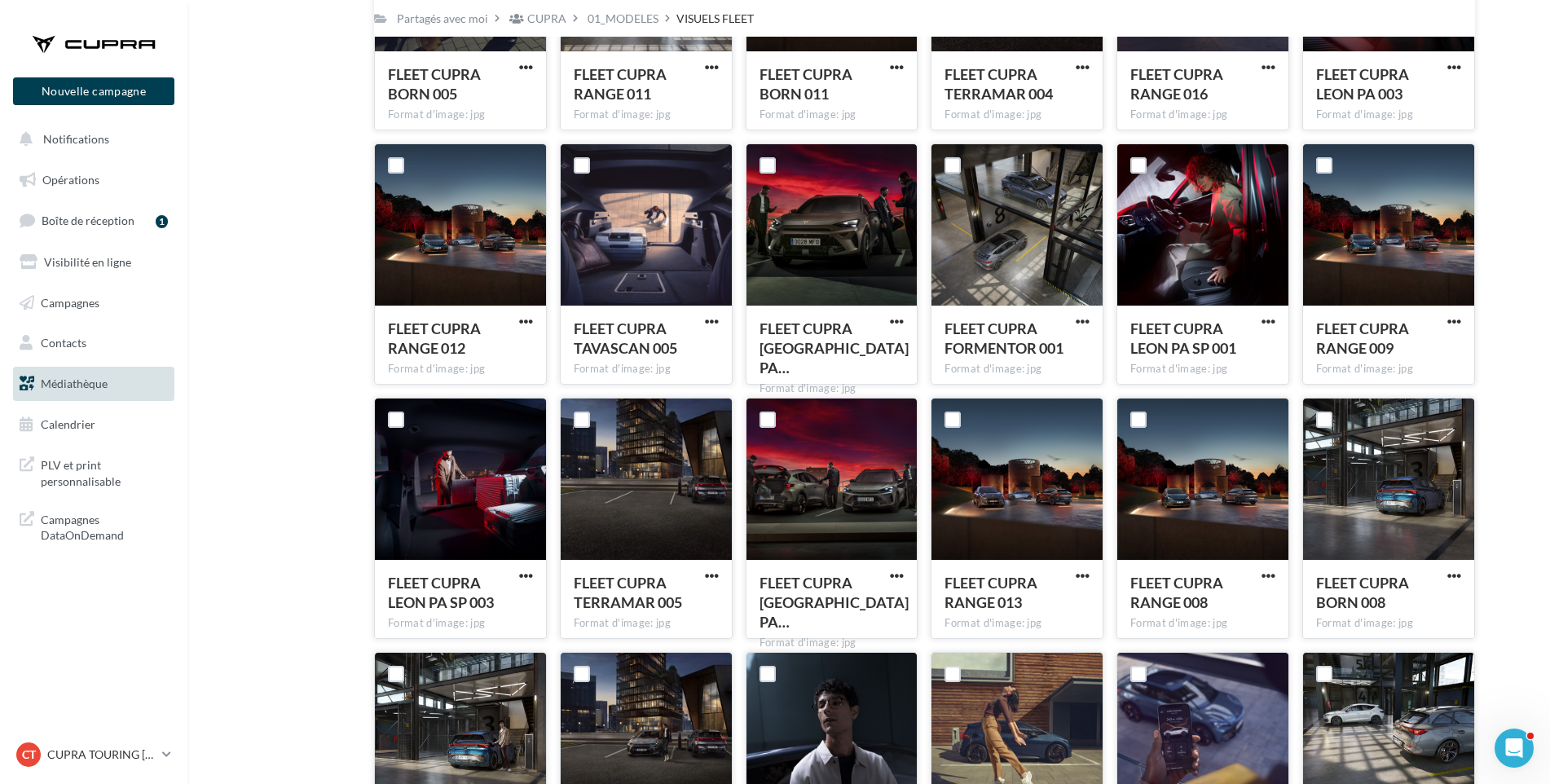
scroll to position [0, 0]
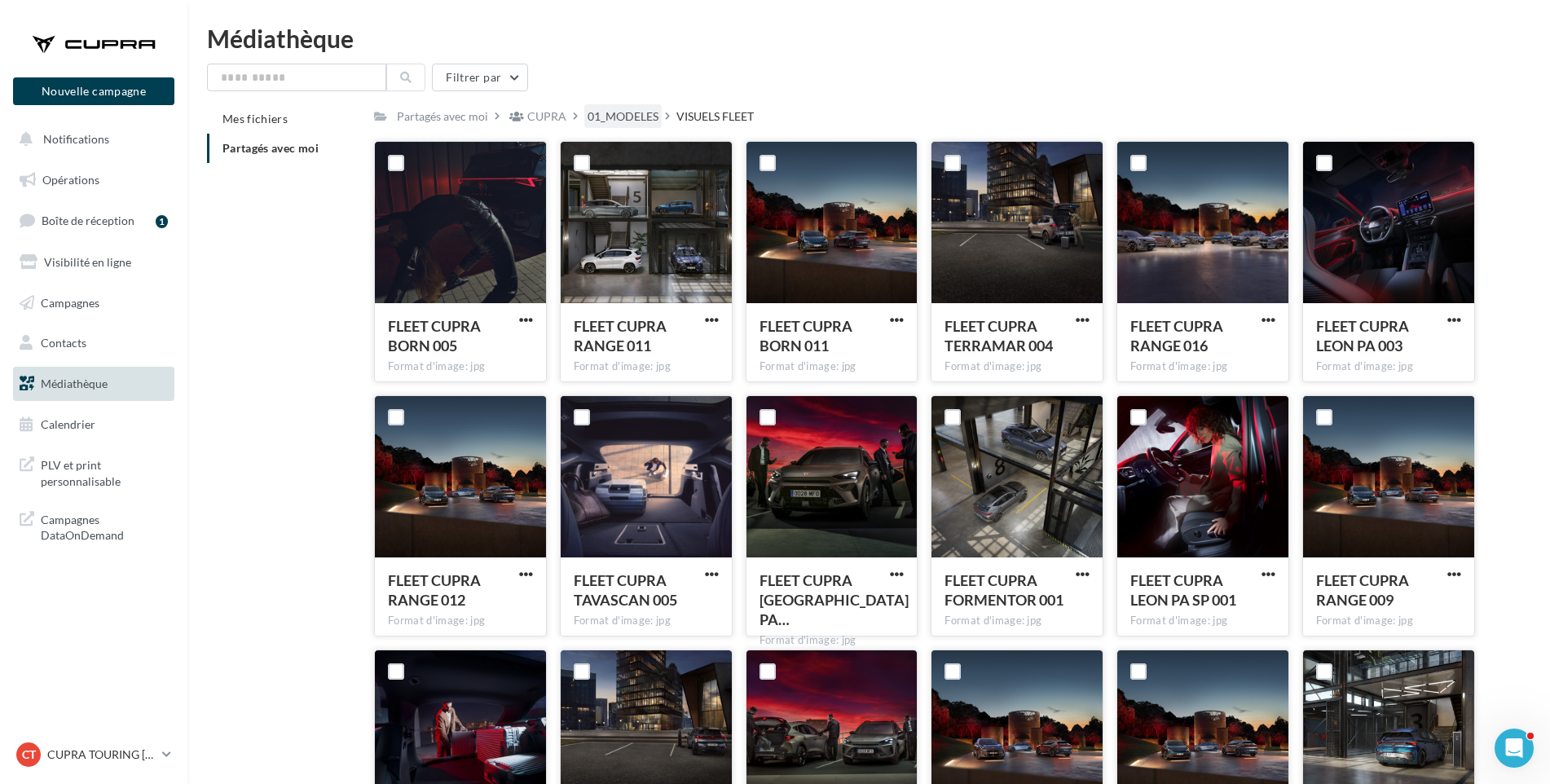
click at [640, 113] on div "01_MODELES" at bounding box center [623, 116] width 71 height 16
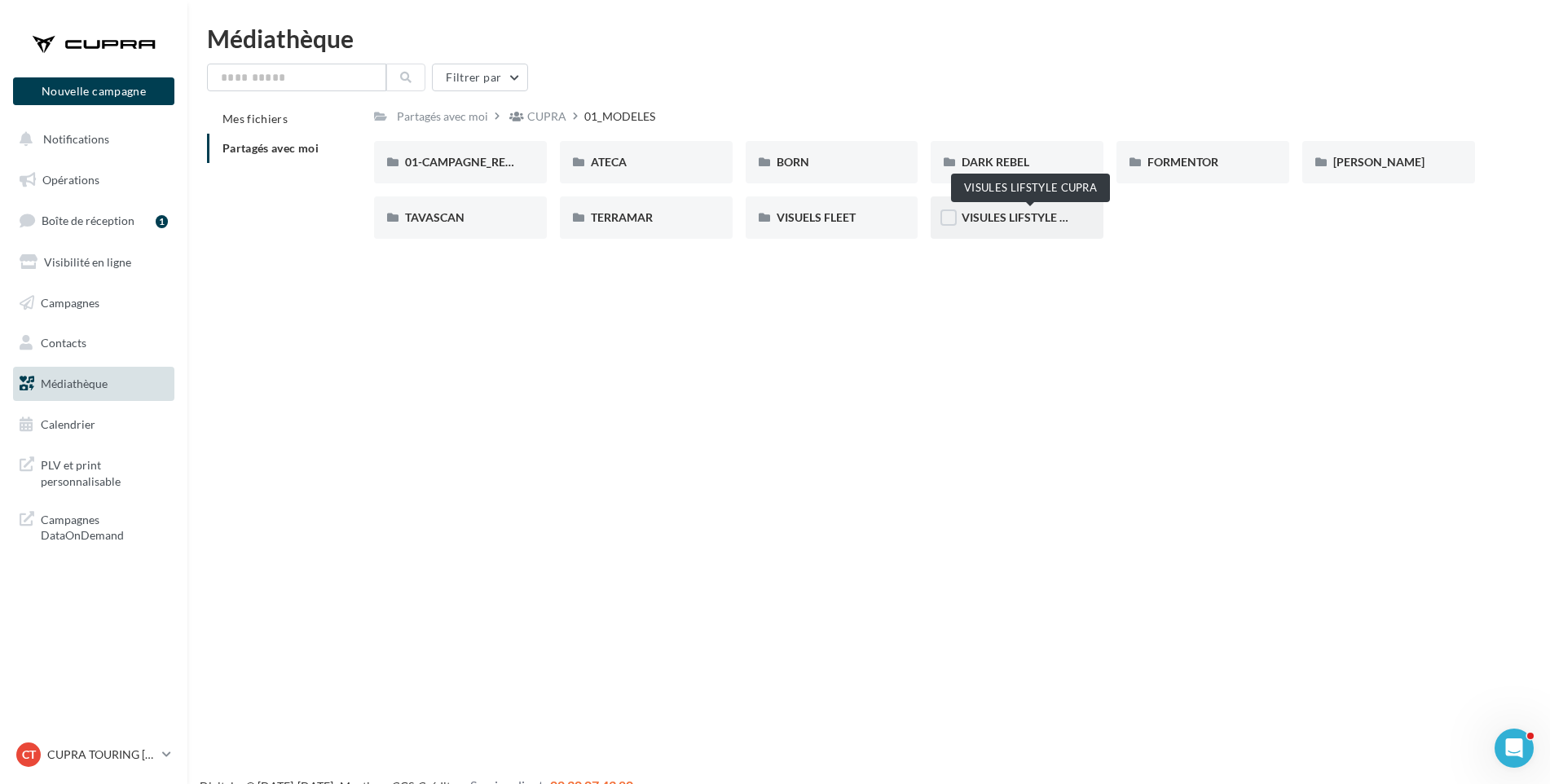
click at [1001, 215] on span "VISULES LIFSTYLE CUPRA" at bounding box center [1030, 217] width 136 height 14
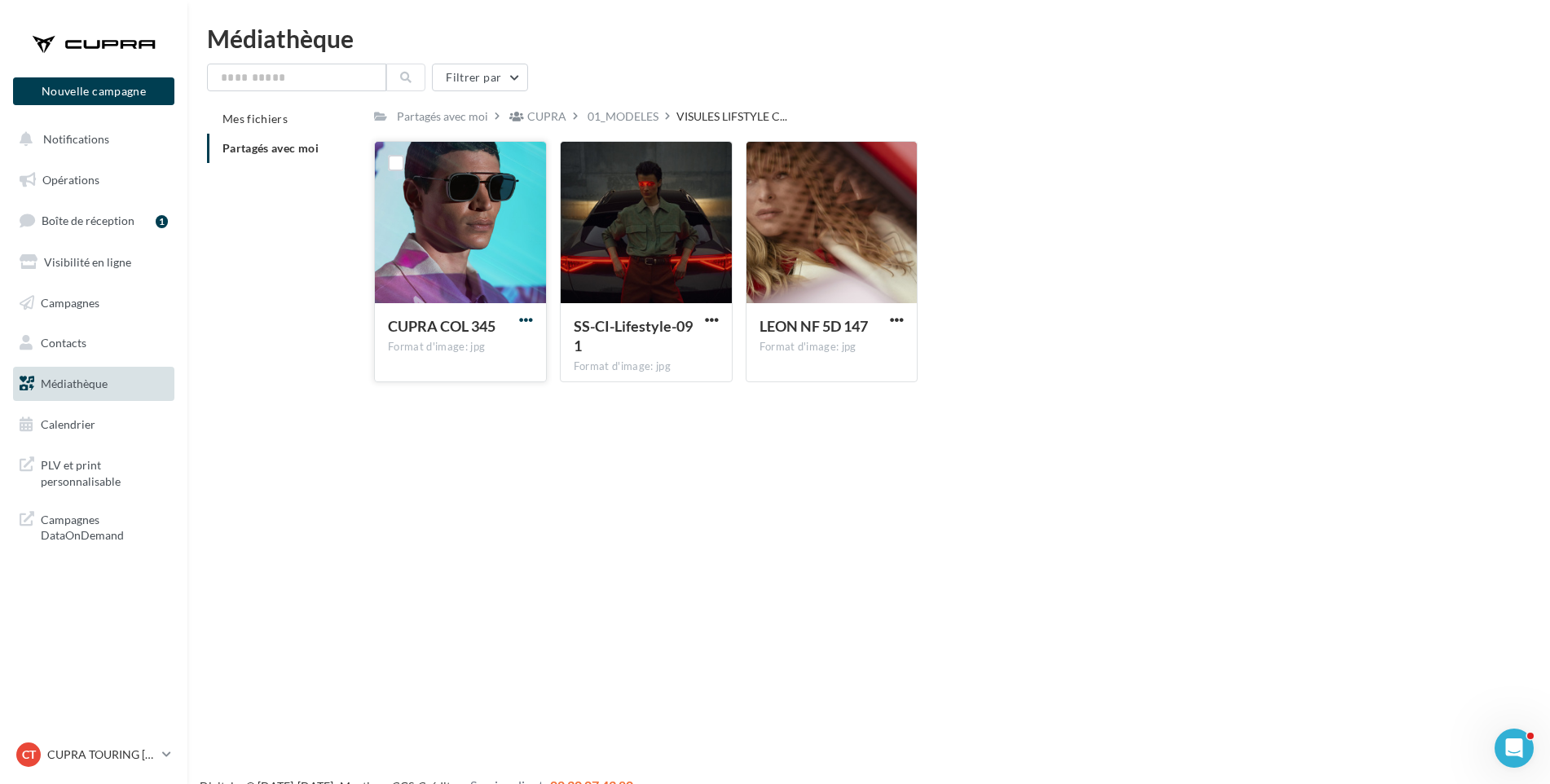
click at [523, 319] on span "button" at bounding box center [526, 319] width 14 height 14
click at [455, 350] on button "Télécharger" at bounding box center [455, 352] width 163 height 43
click at [715, 319] on span "button" at bounding box center [712, 319] width 14 height 14
click at [645, 350] on button "Télécharger" at bounding box center [641, 352] width 163 height 43
click at [902, 316] on span "button" at bounding box center [897, 319] width 14 height 14
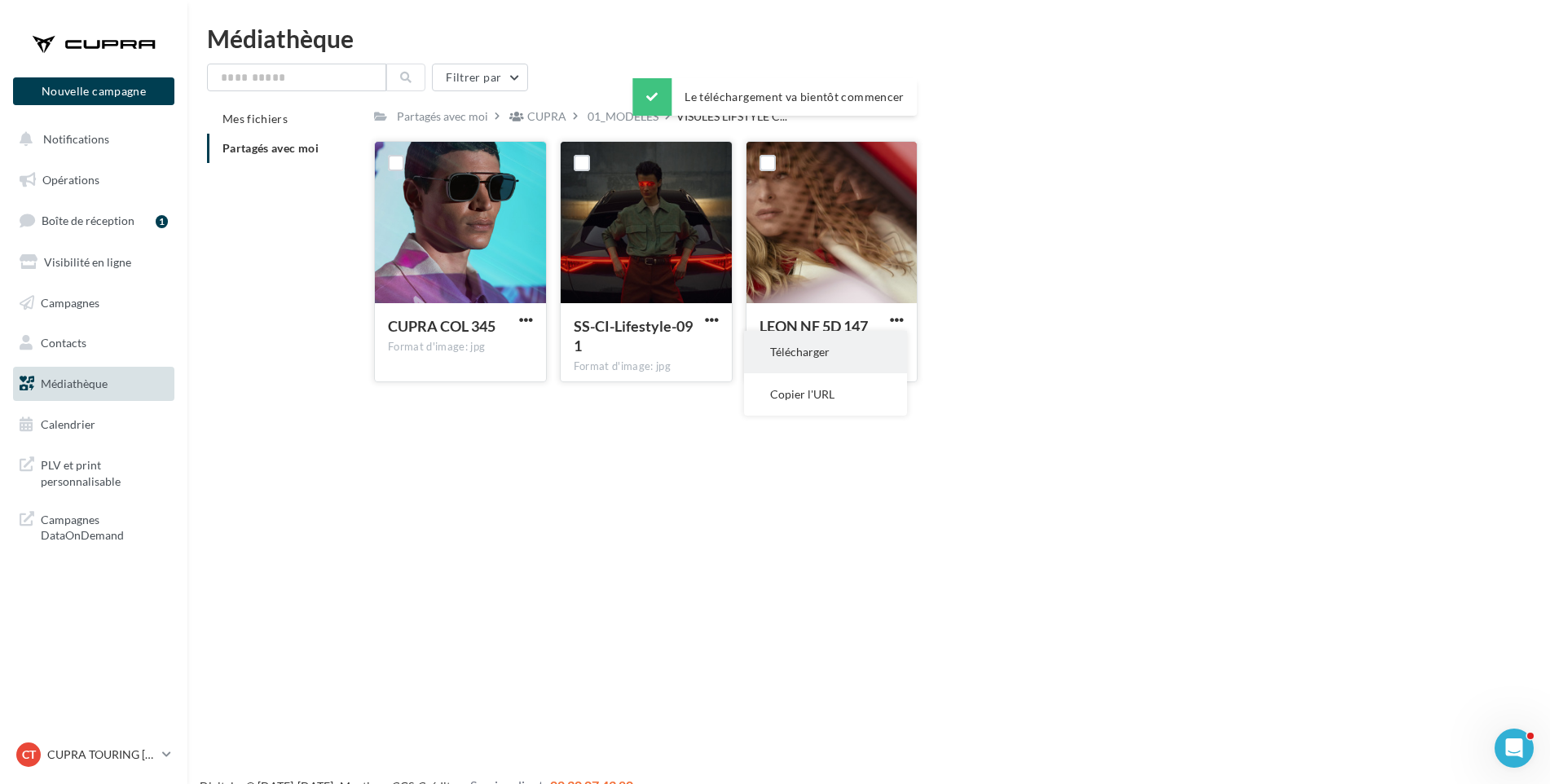
click at [871, 345] on button "Télécharger" at bounding box center [825, 352] width 163 height 43
click at [618, 122] on div "01_MODELES" at bounding box center [623, 116] width 71 height 16
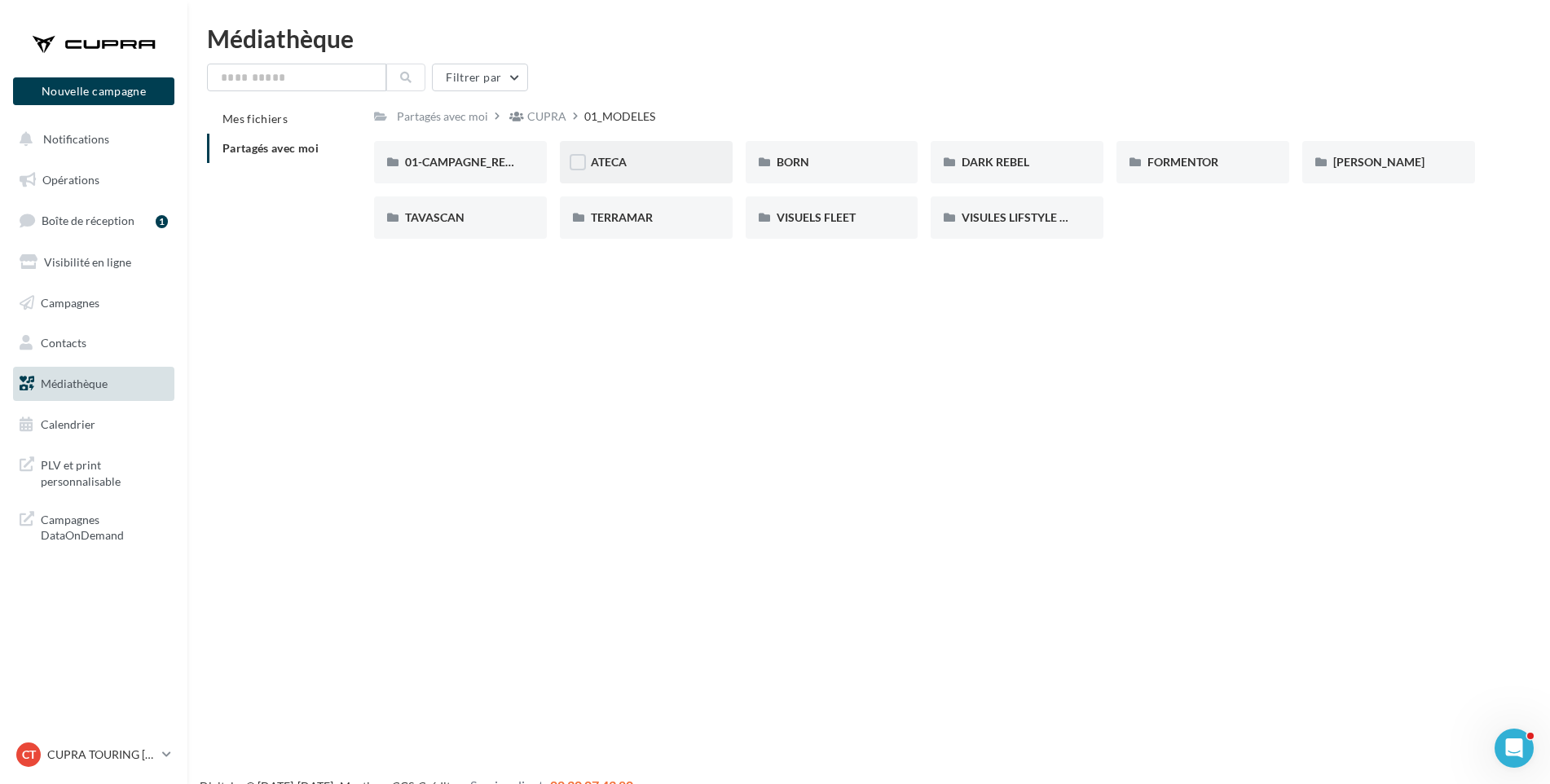
click at [655, 162] on div "ATECA" at bounding box center [647, 162] width 111 height 16
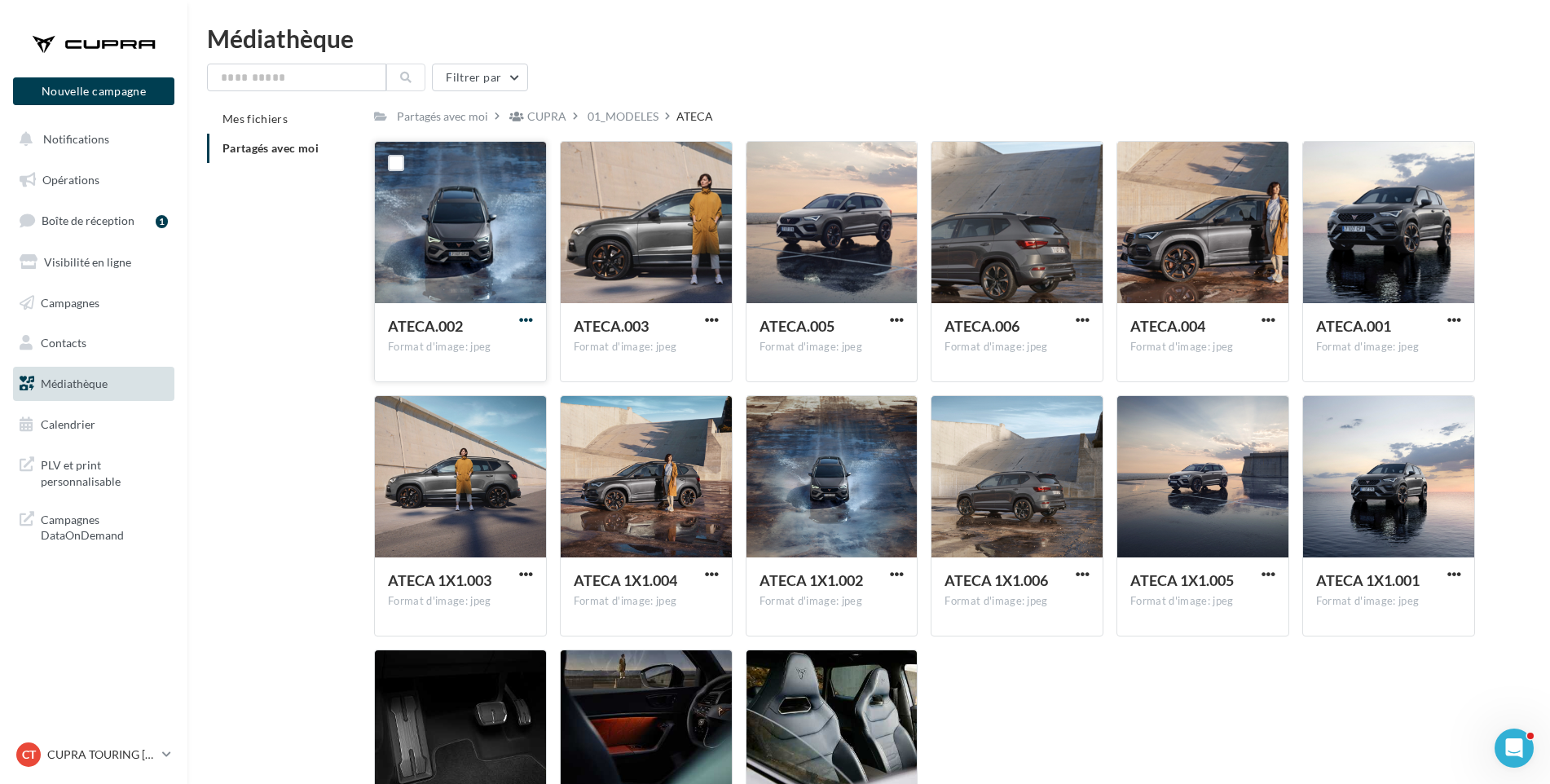
click at [528, 318] on span "button" at bounding box center [526, 319] width 14 height 14
click at [519, 348] on button "Télécharger" at bounding box center [455, 352] width 163 height 43
click at [715, 314] on span "button" at bounding box center [712, 319] width 14 height 14
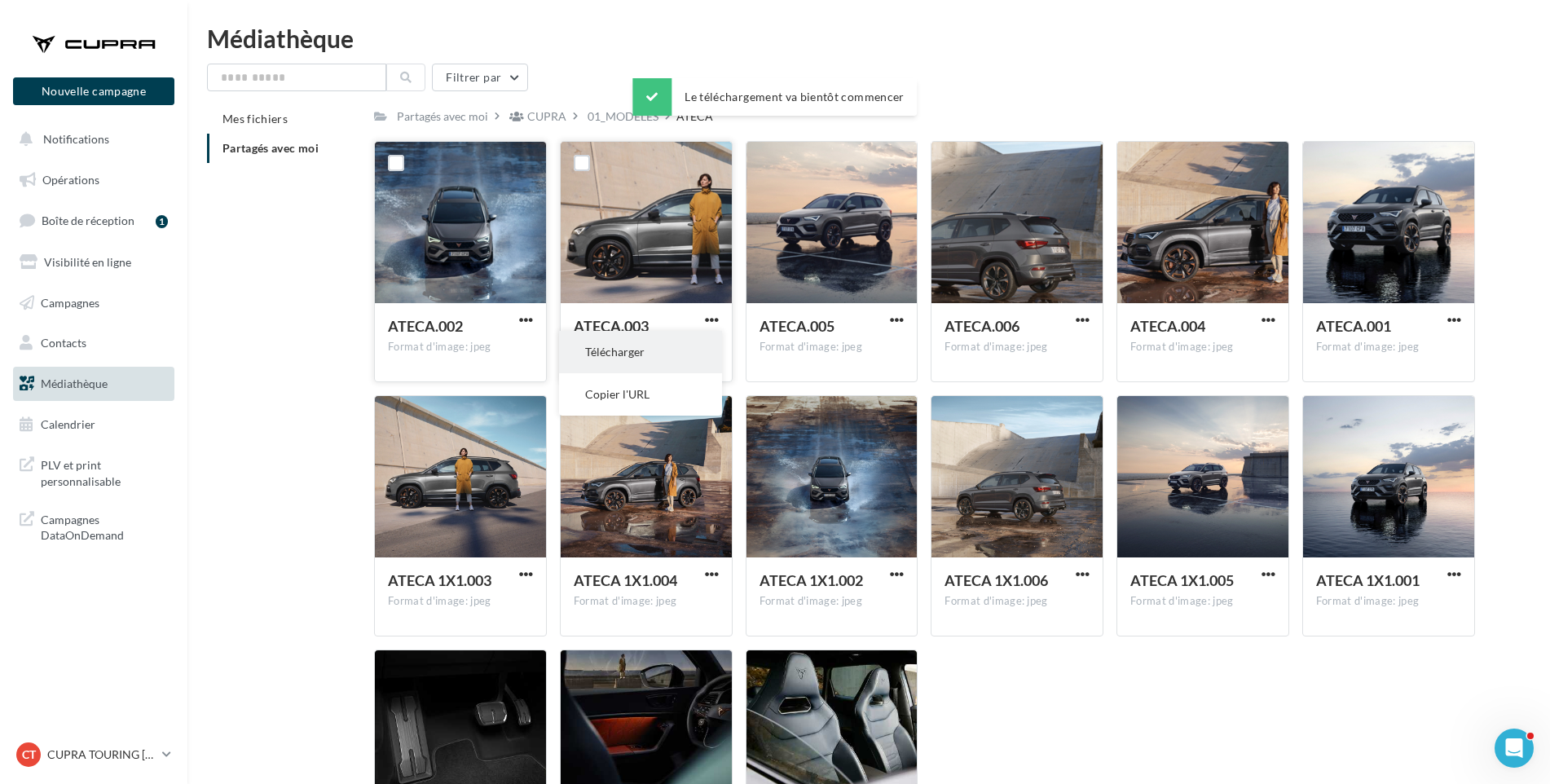
click at [698, 356] on button "Télécharger" at bounding box center [641, 352] width 163 height 43
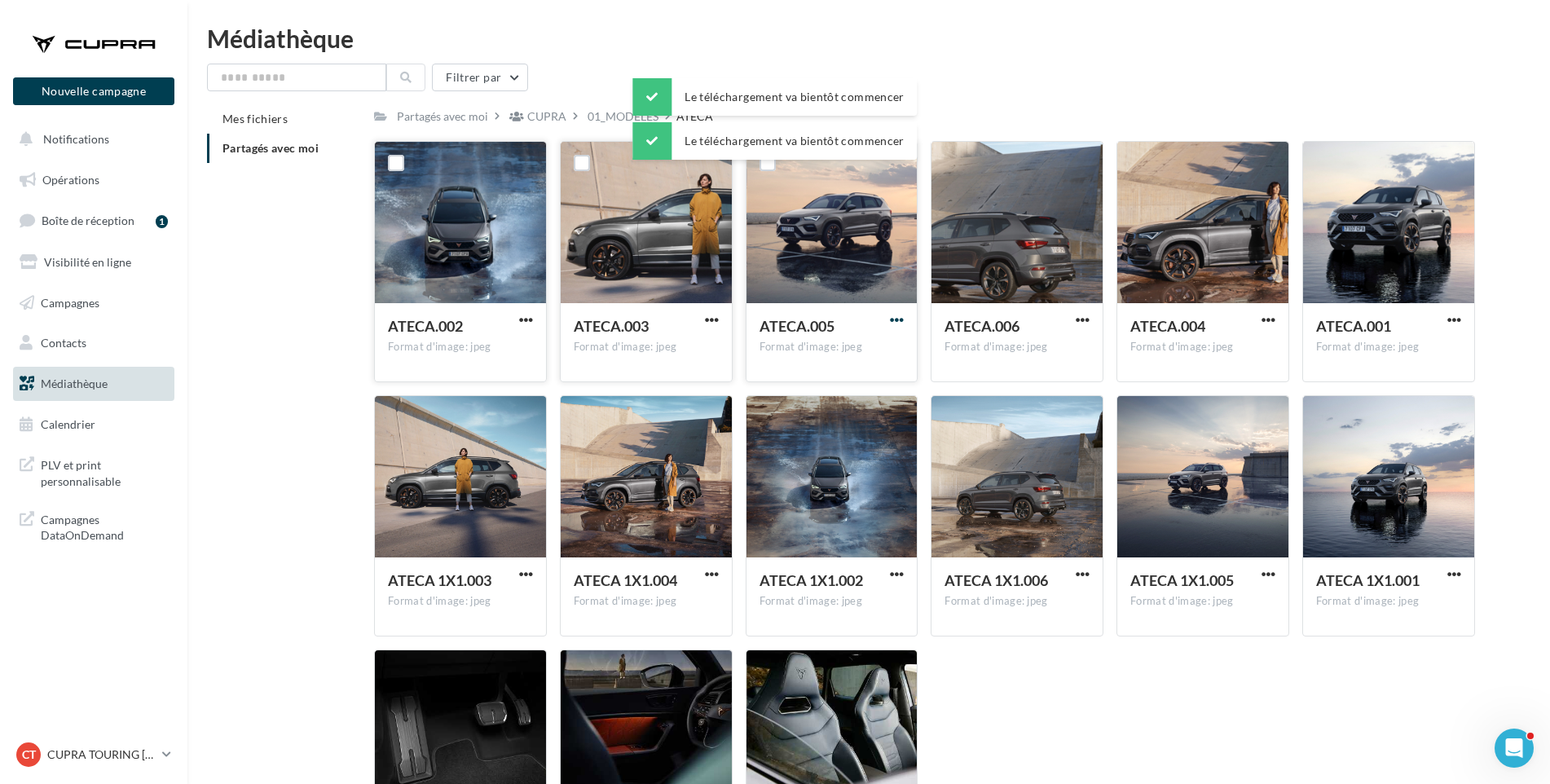
click at [897, 317] on span "button" at bounding box center [897, 319] width 14 height 14
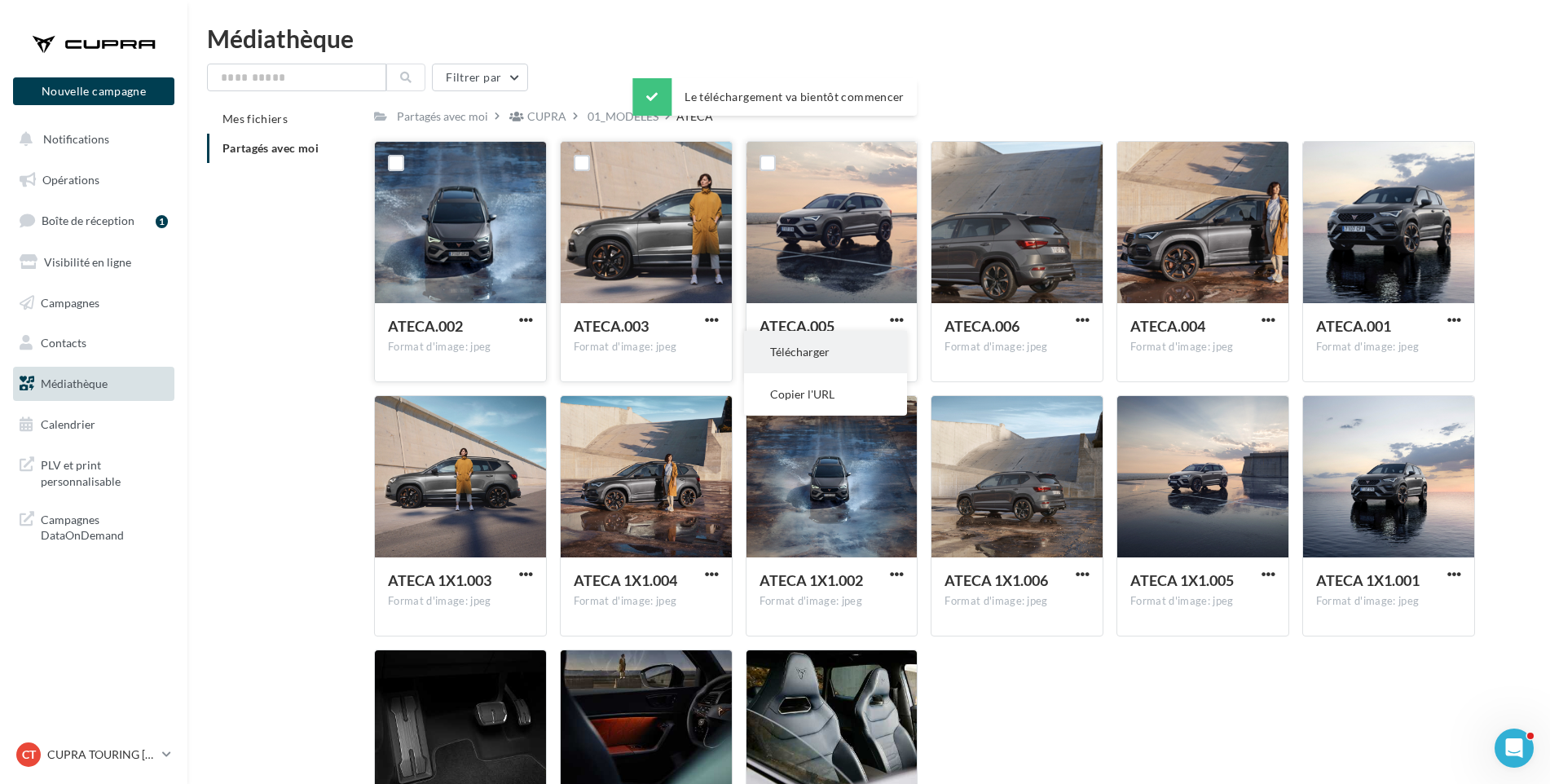
click at [882, 348] on button "Télécharger" at bounding box center [825, 352] width 163 height 43
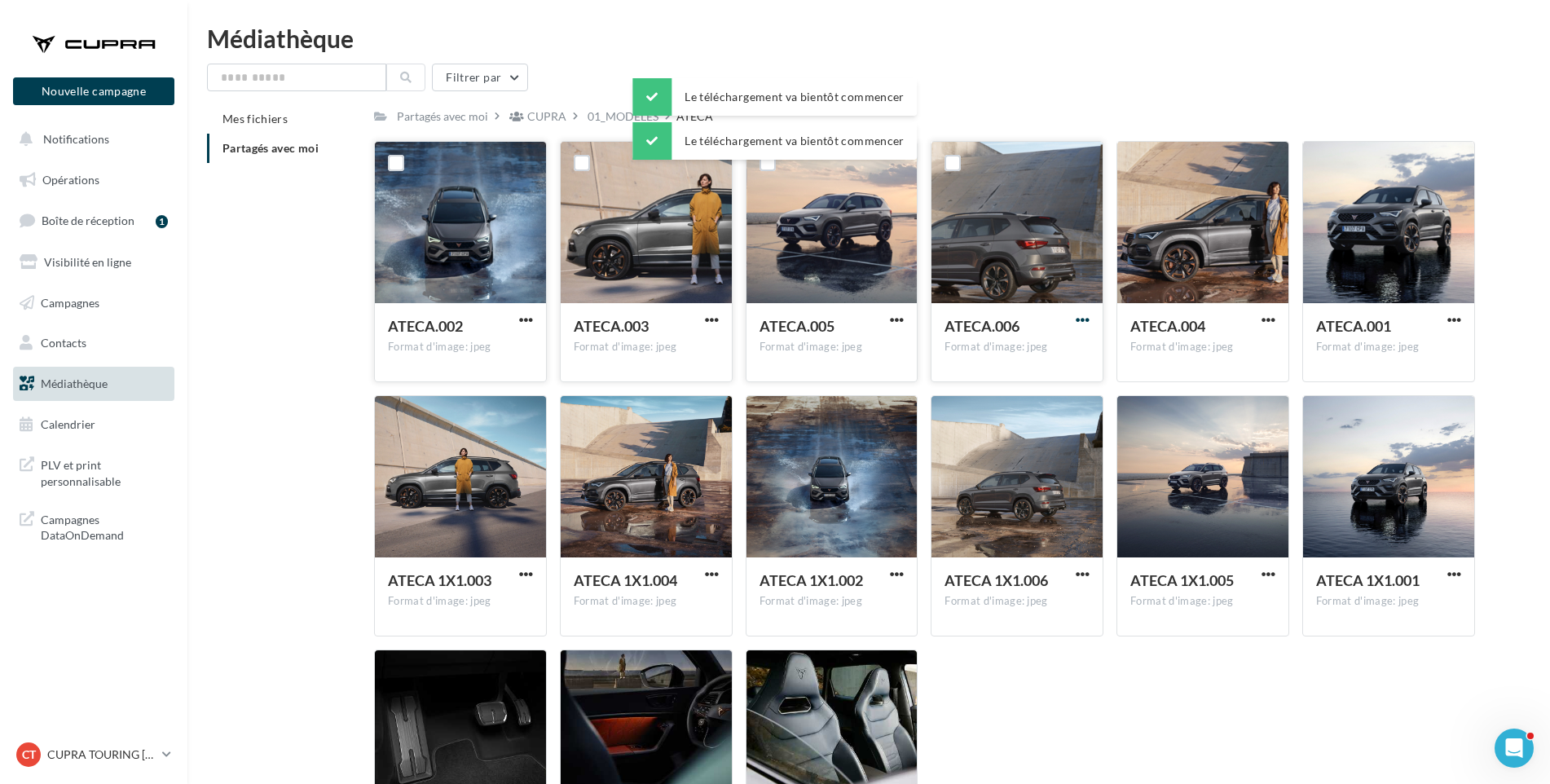
click at [1084, 320] on span "button" at bounding box center [1083, 319] width 14 height 14
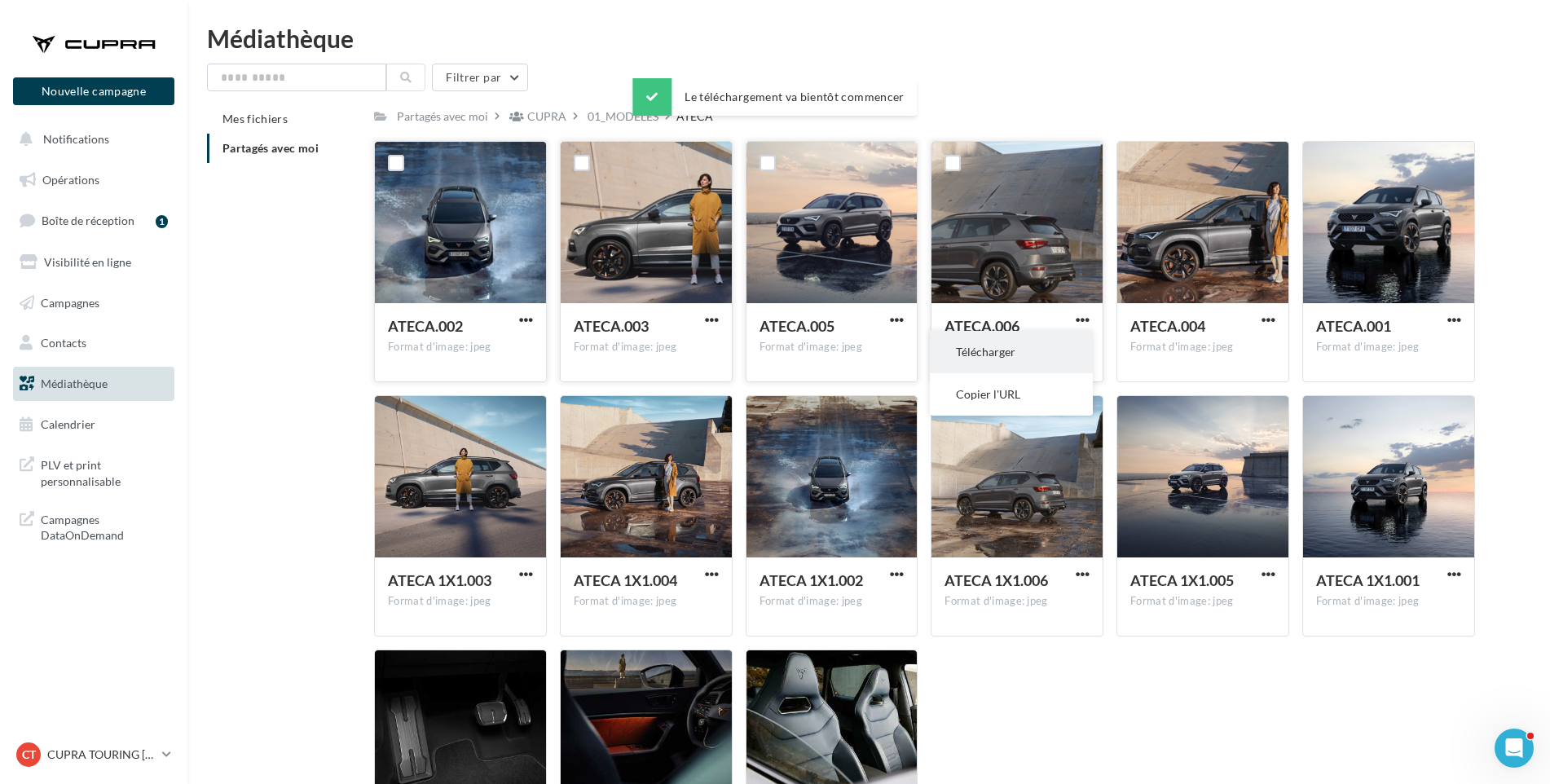
click at [1054, 358] on button "Télécharger" at bounding box center [1012, 352] width 163 height 43
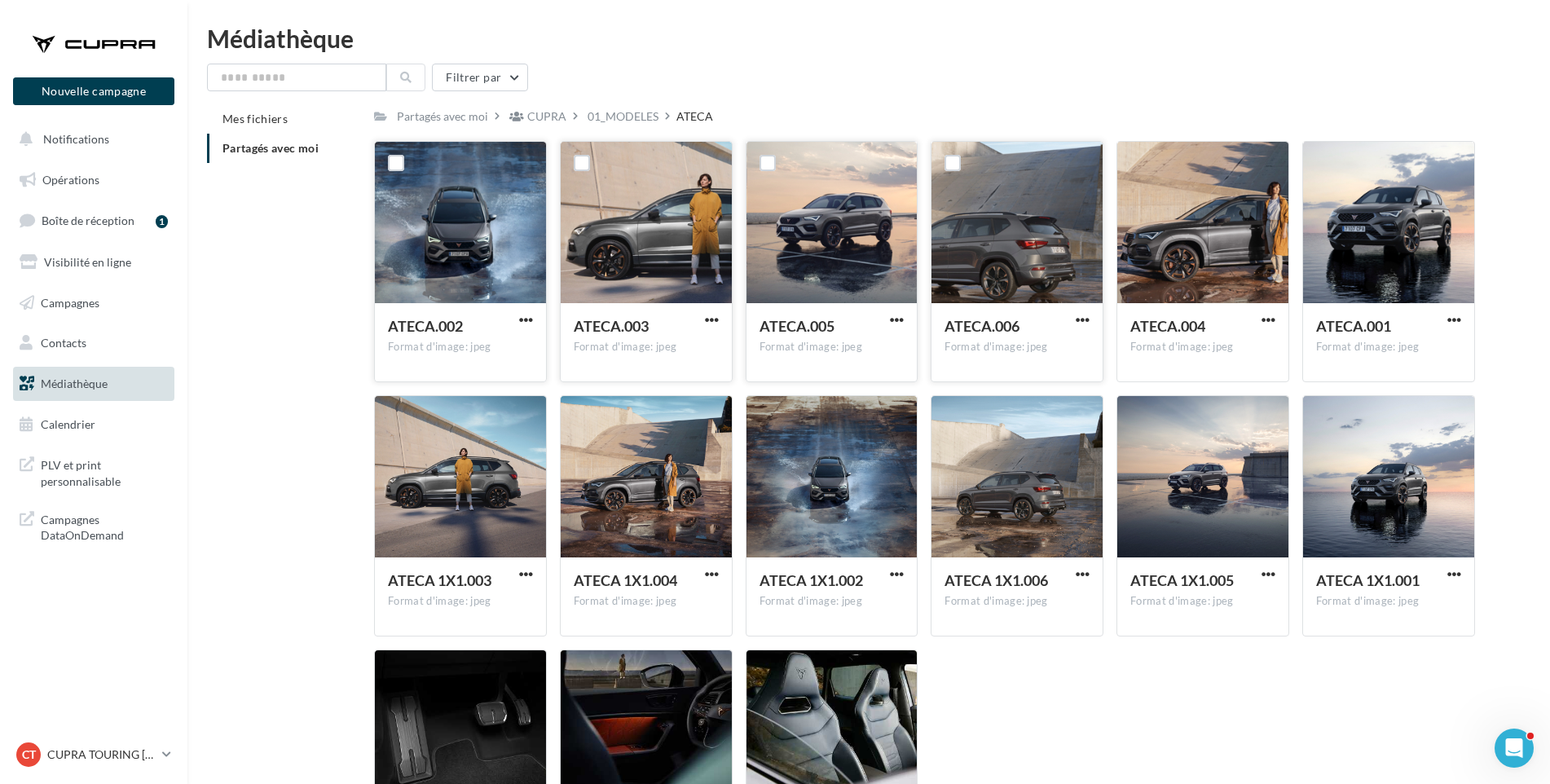
click at [1534, 309] on div "Mes fichiers Partagés avec moi Partagés avec moi CUPRA 01_MODELES ATECA C Parta…" at bounding box center [876, 503] width 1337 height 799
click at [1274, 319] on span "button" at bounding box center [1268, 319] width 14 height 14
click at [1243, 345] on button "Télécharger" at bounding box center [1197, 352] width 163 height 43
click at [1485, 324] on div "ATECA.001 Format d'image: jpeg ATECA.001" at bounding box center [1396, 262] width 186 height 241
click at [1454, 322] on span "button" at bounding box center [1454, 319] width 14 height 14
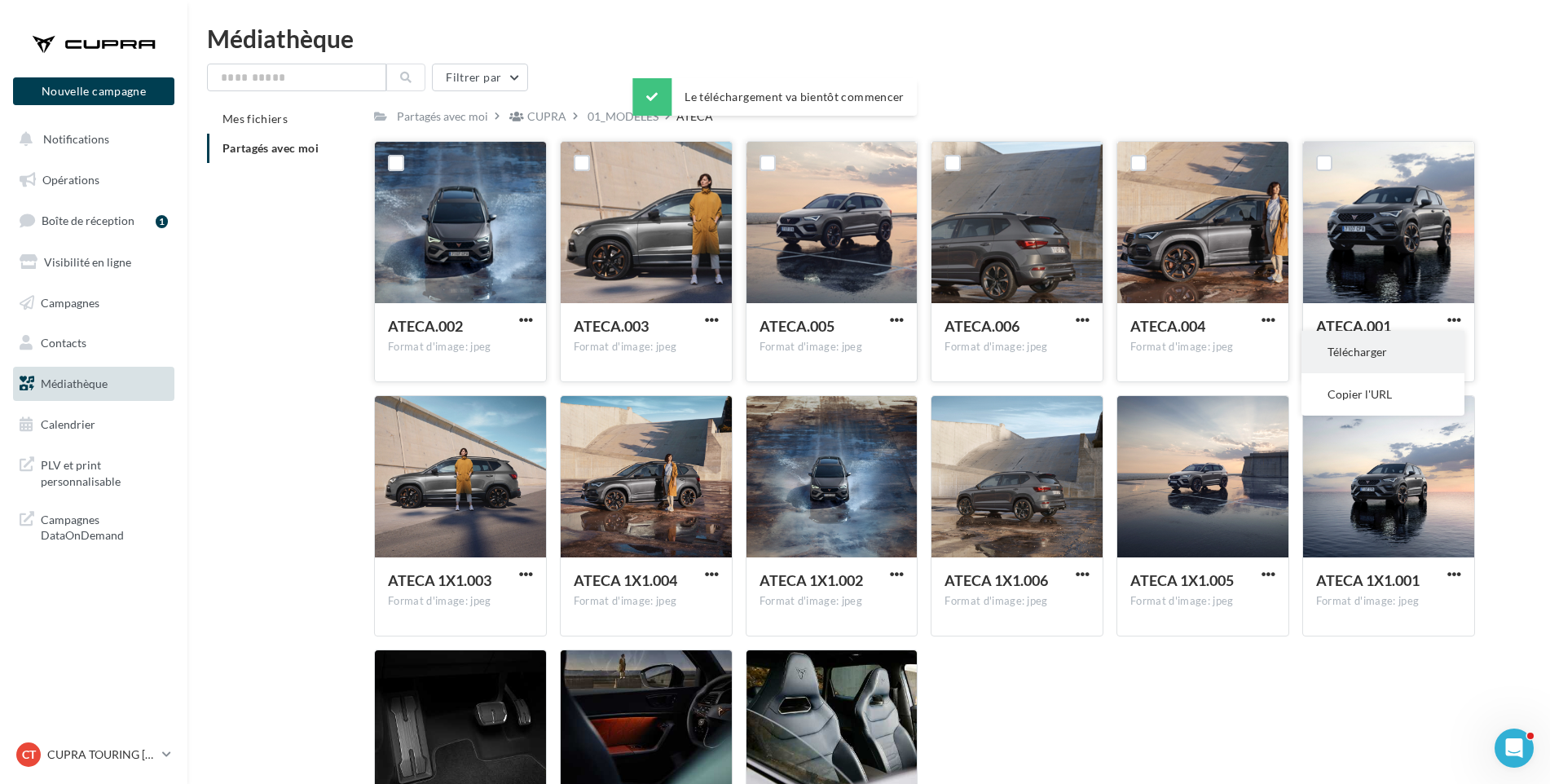
click at [1423, 348] on button "Télécharger" at bounding box center [1383, 352] width 163 height 43
click at [521, 569] on span "button" at bounding box center [526, 574] width 14 height 14
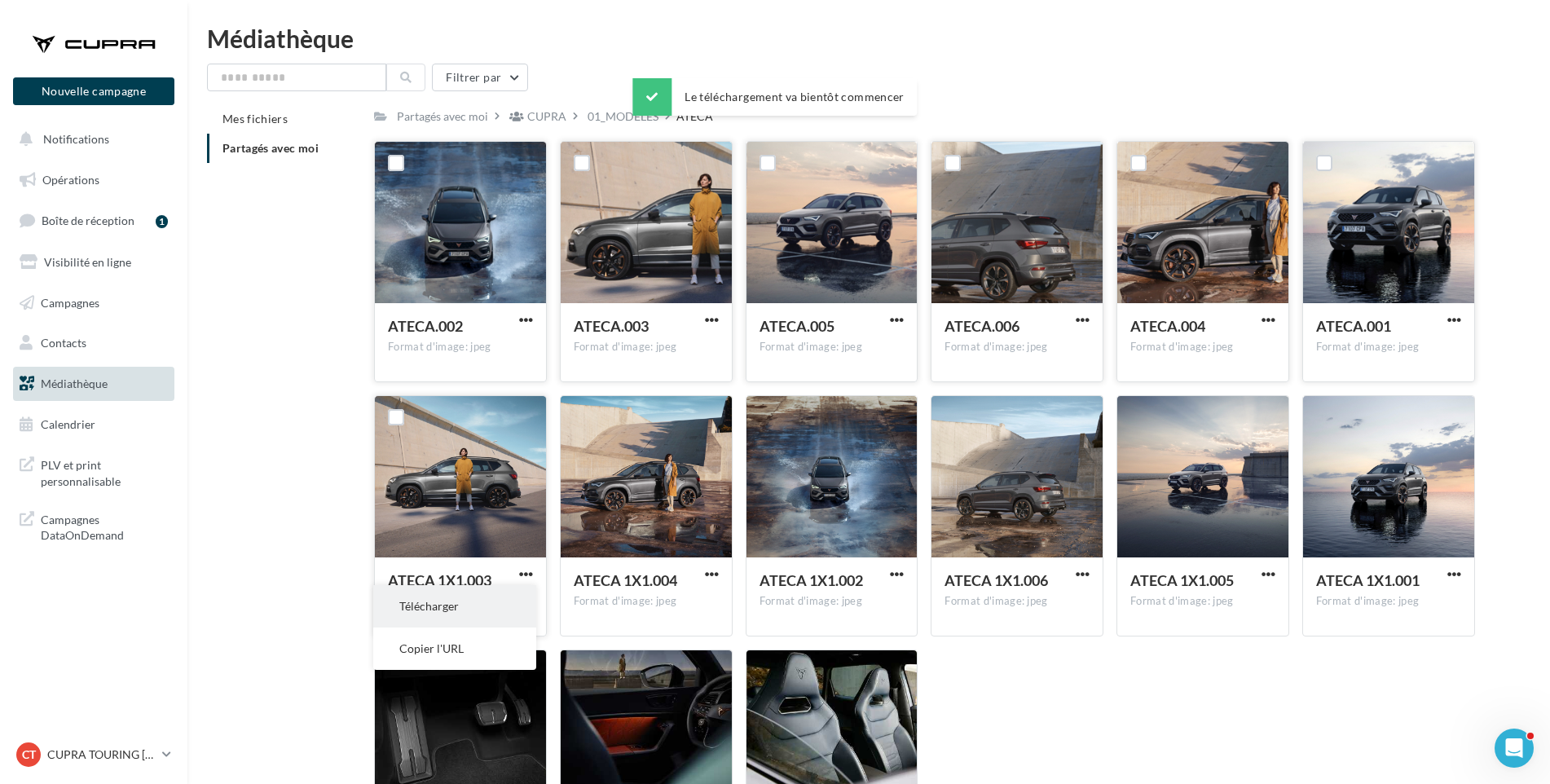
click at [508, 600] on button "Télécharger" at bounding box center [455, 606] width 163 height 43
click at [715, 567] on span "button" at bounding box center [712, 574] width 14 height 14
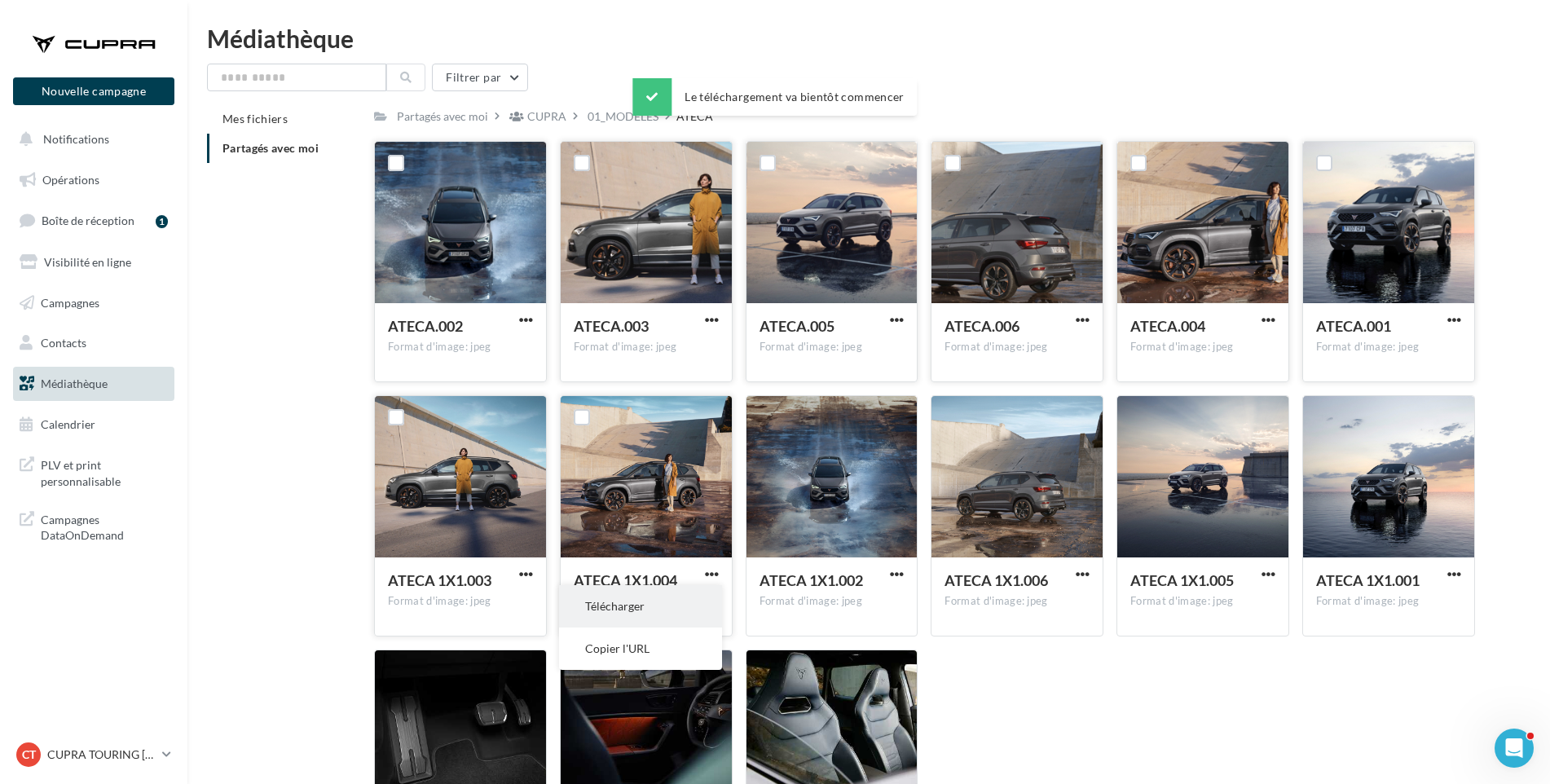
click at [692, 595] on button "Télécharger" at bounding box center [641, 606] width 163 height 43
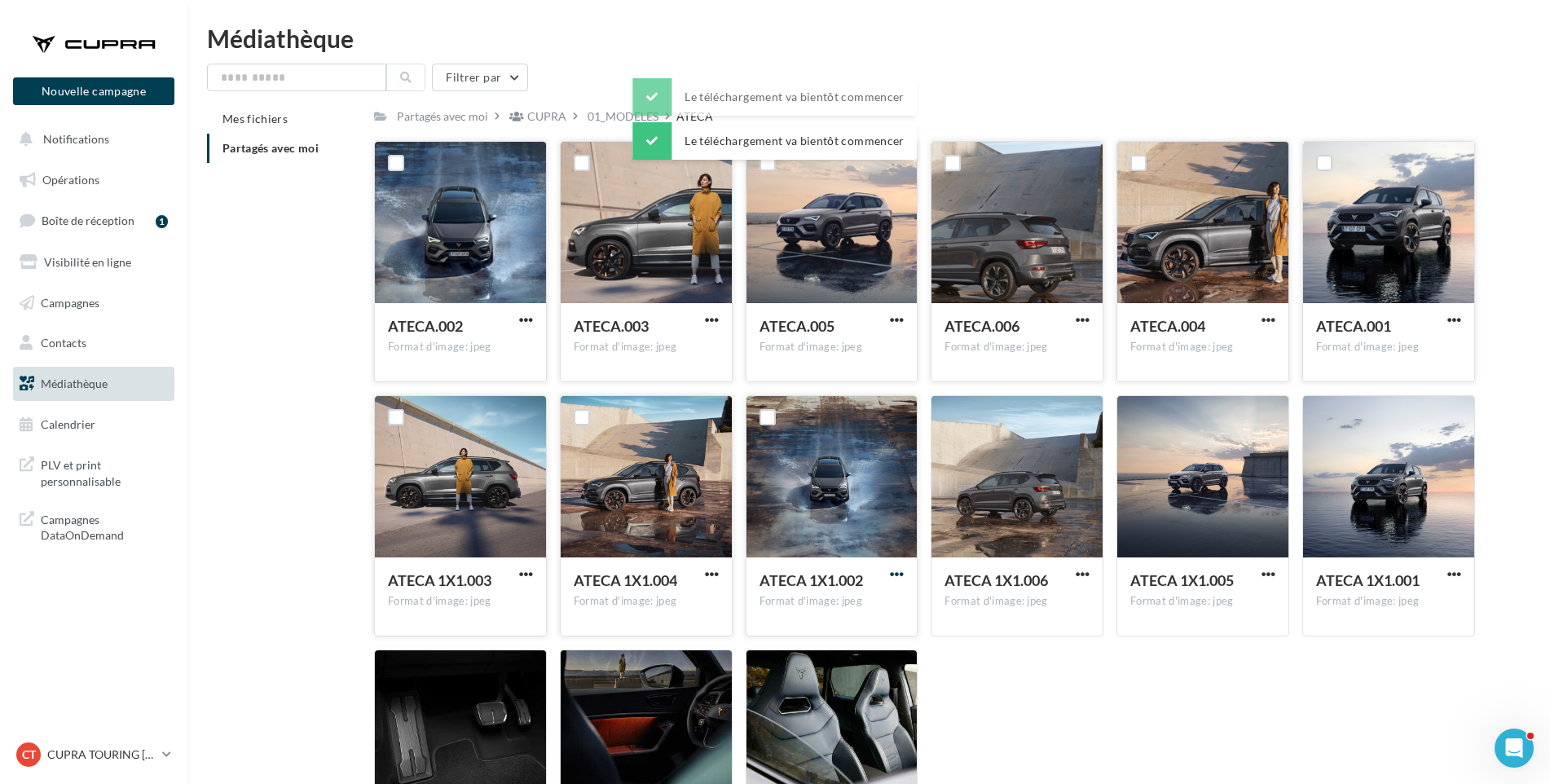
click at [902, 572] on span "button" at bounding box center [897, 574] width 14 height 14
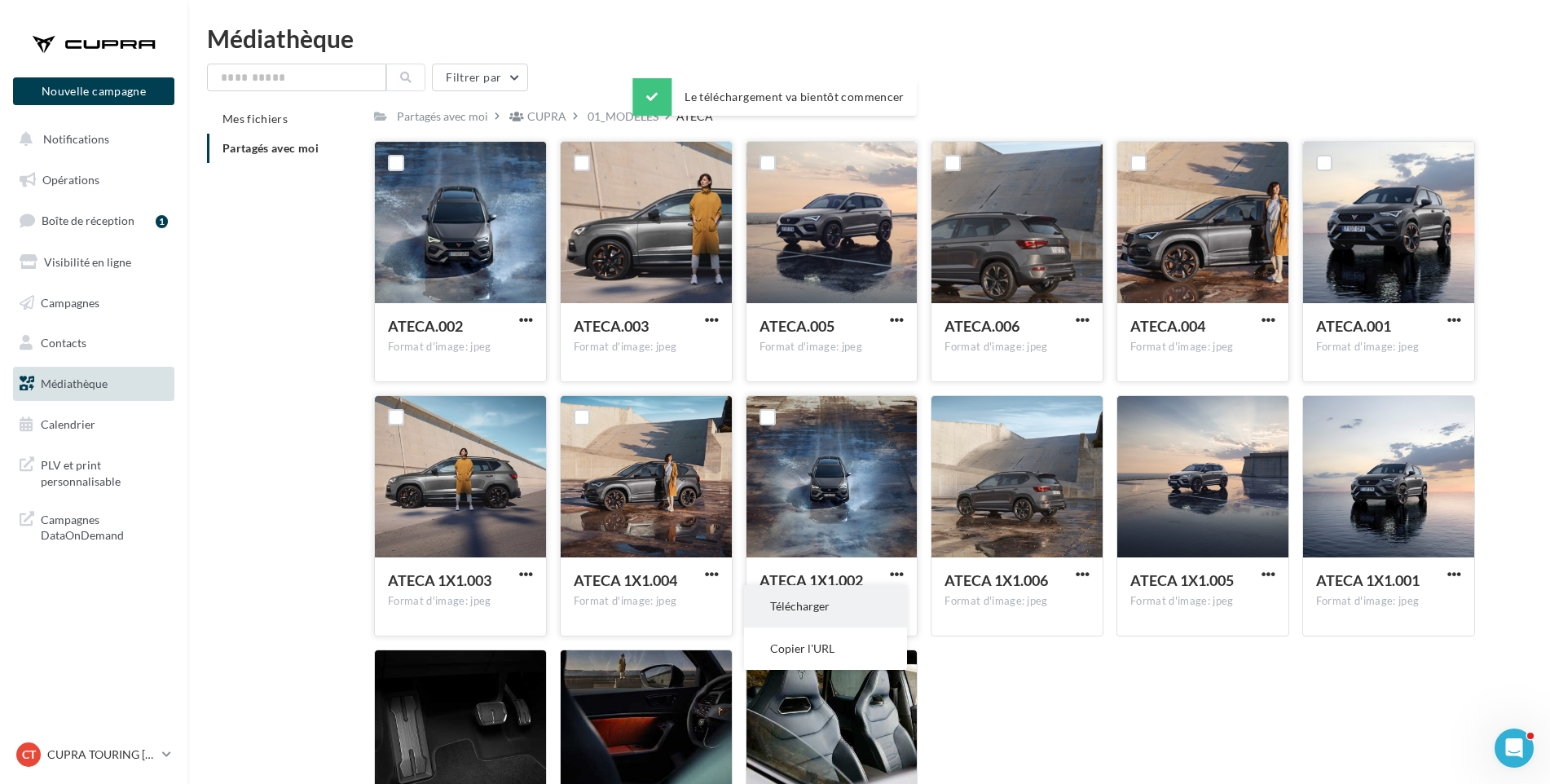
click at [875, 601] on button "Télécharger" at bounding box center [825, 606] width 163 height 43
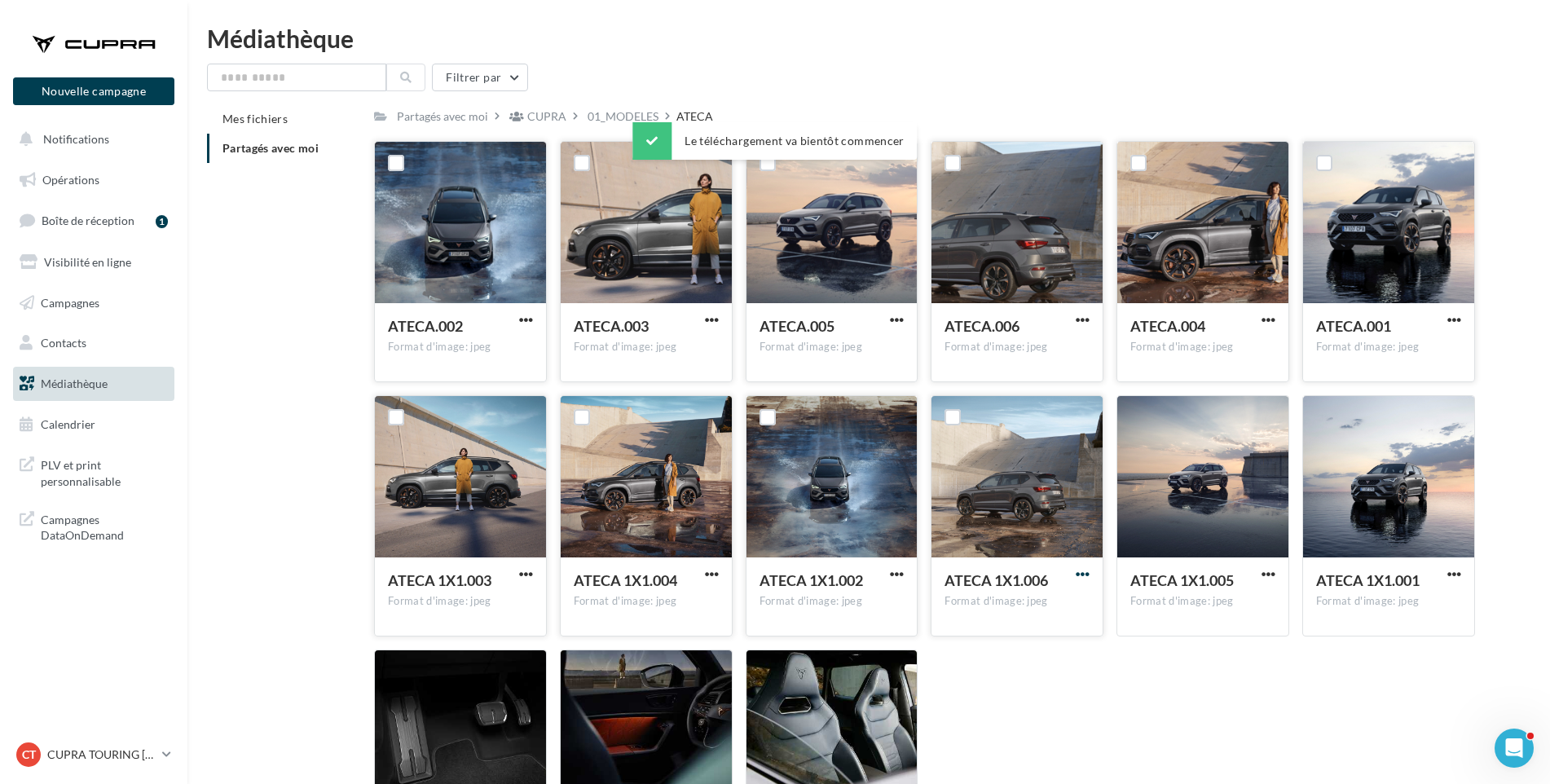
click at [1082, 574] on span "button" at bounding box center [1083, 574] width 14 height 14
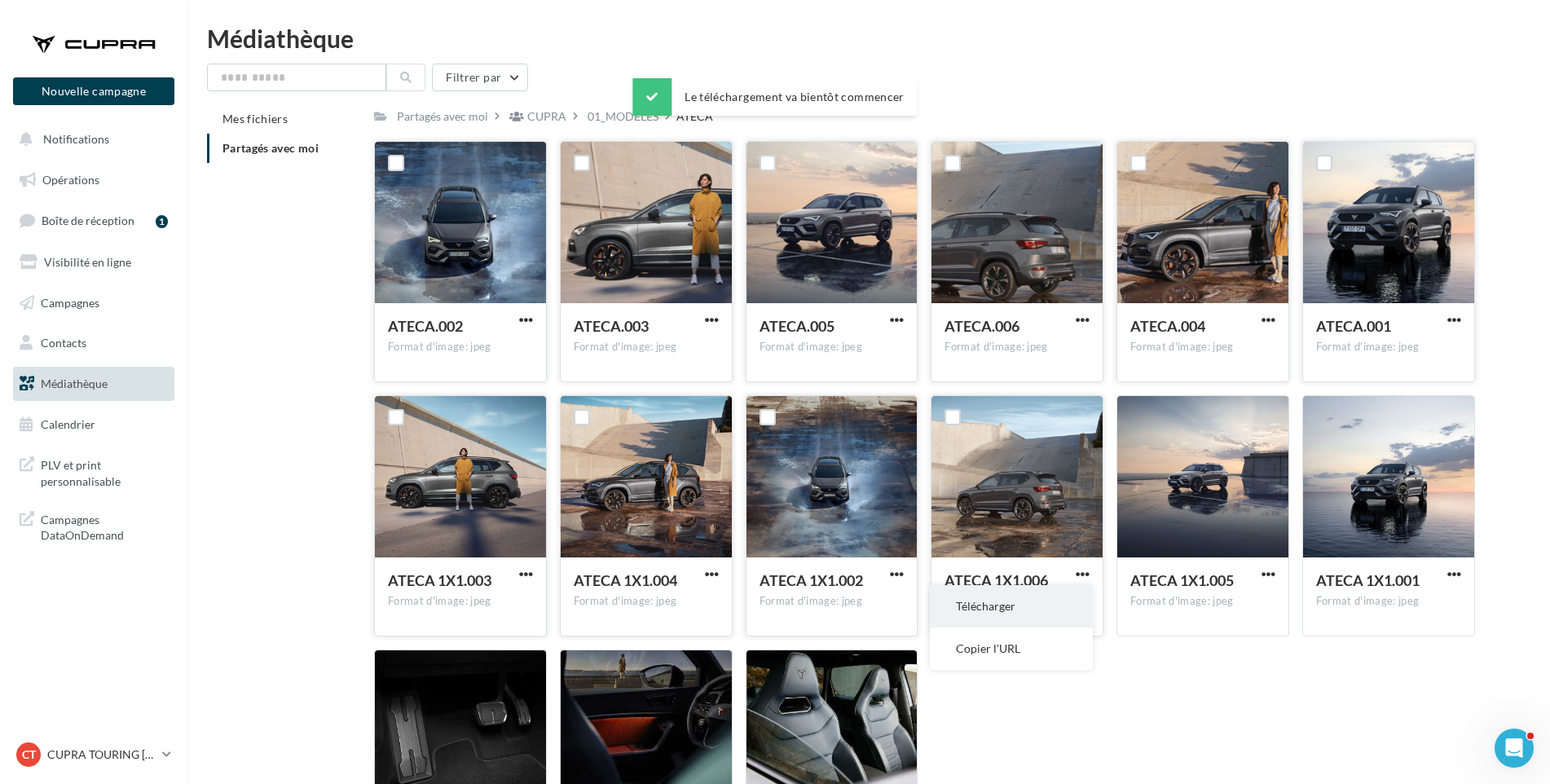
click at [1054, 611] on button "Télécharger" at bounding box center [1012, 606] width 163 height 43
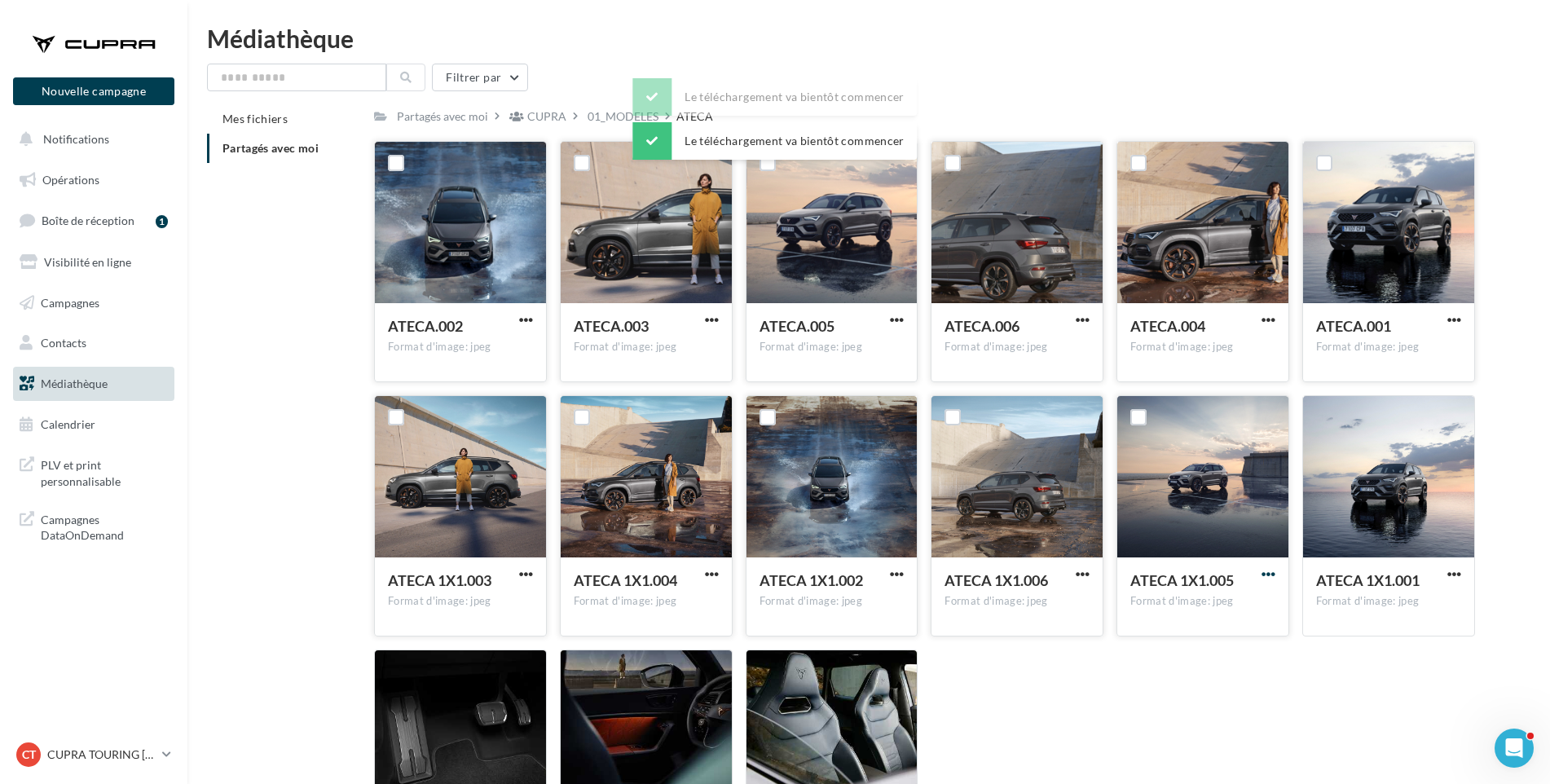
click at [1269, 572] on span "button" at bounding box center [1268, 574] width 14 height 14
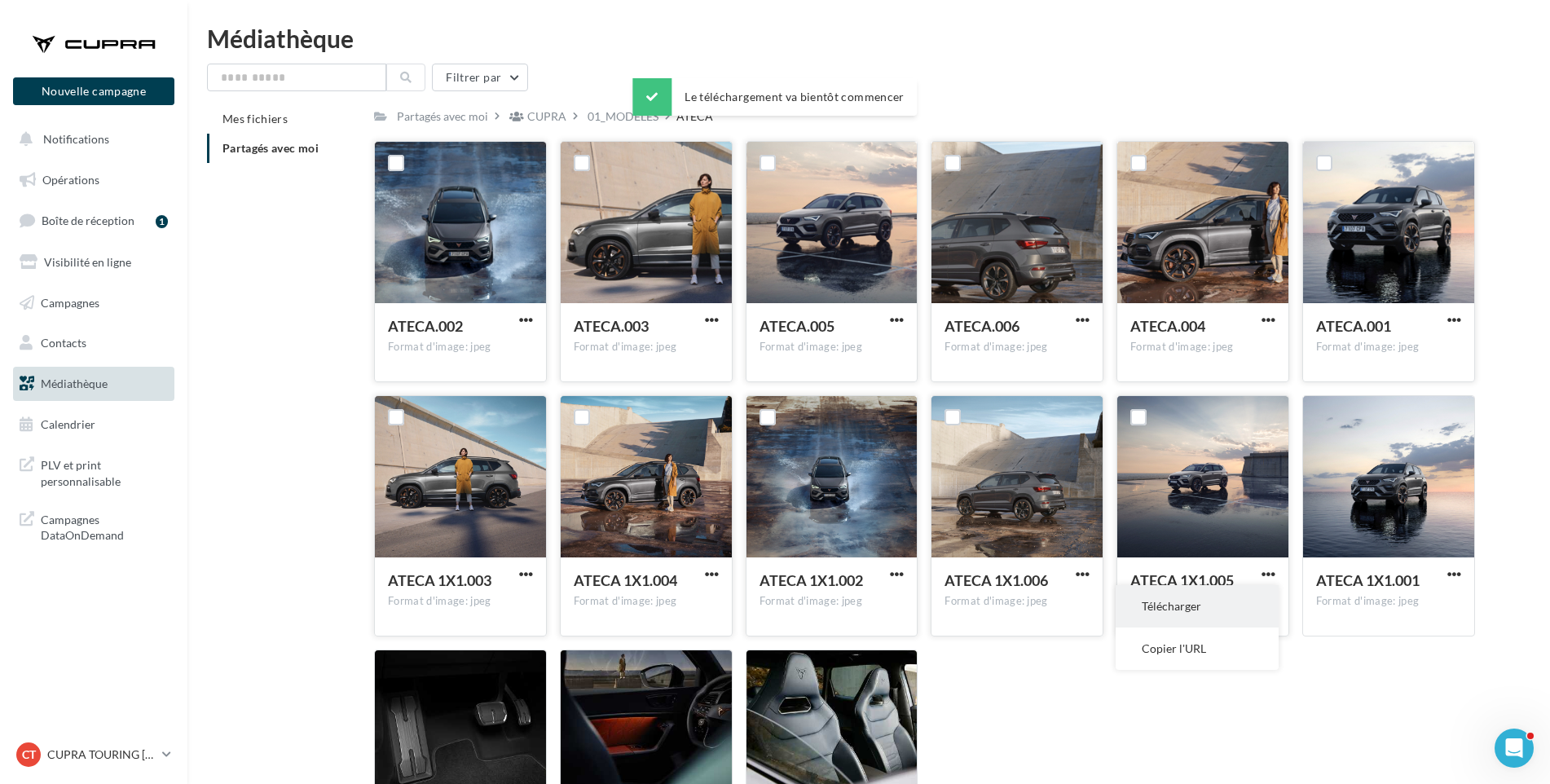
click at [1250, 605] on button "Télécharger" at bounding box center [1197, 606] width 163 height 43
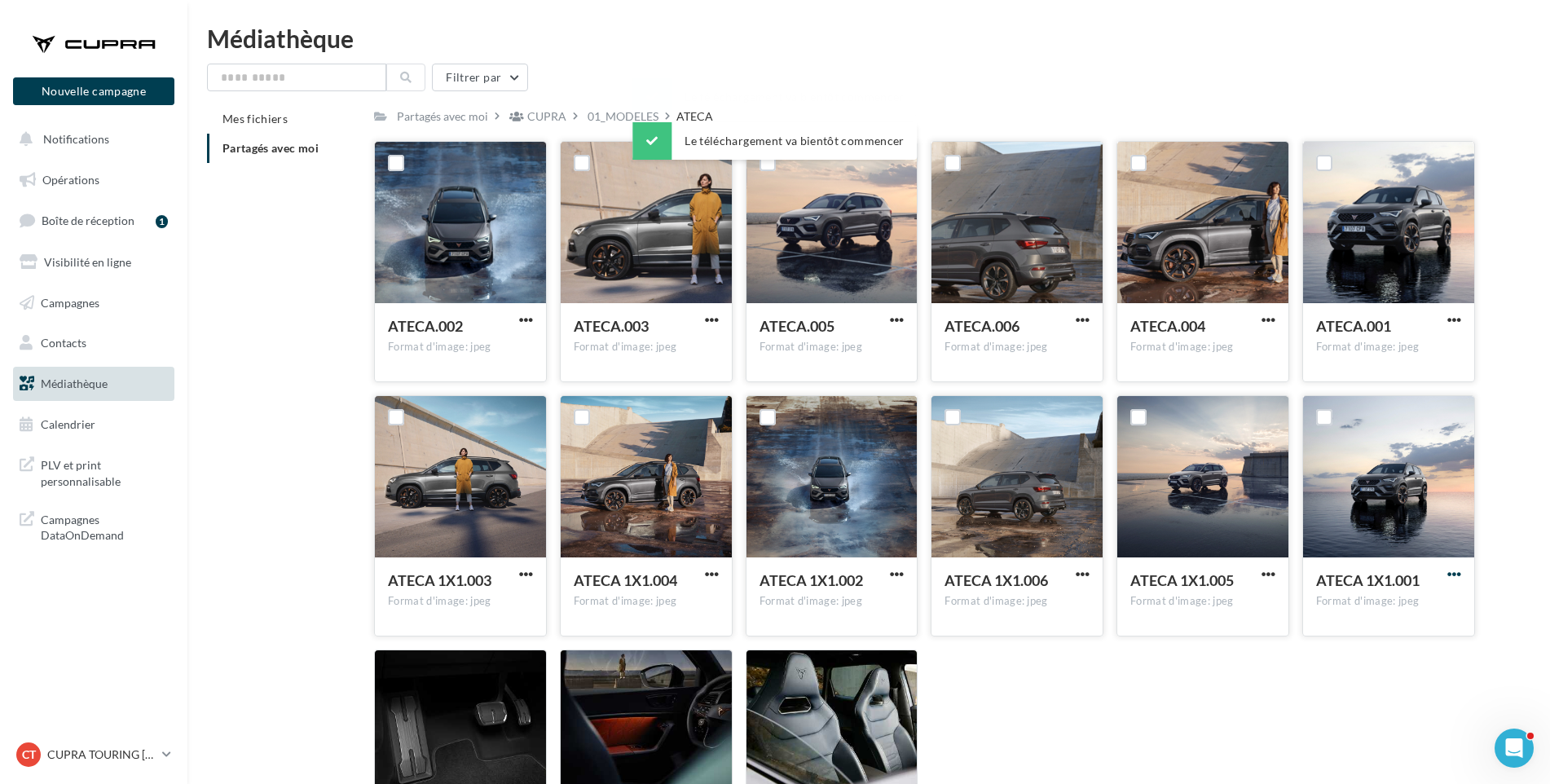
click at [1454, 574] on span "button" at bounding box center [1454, 574] width 14 height 14
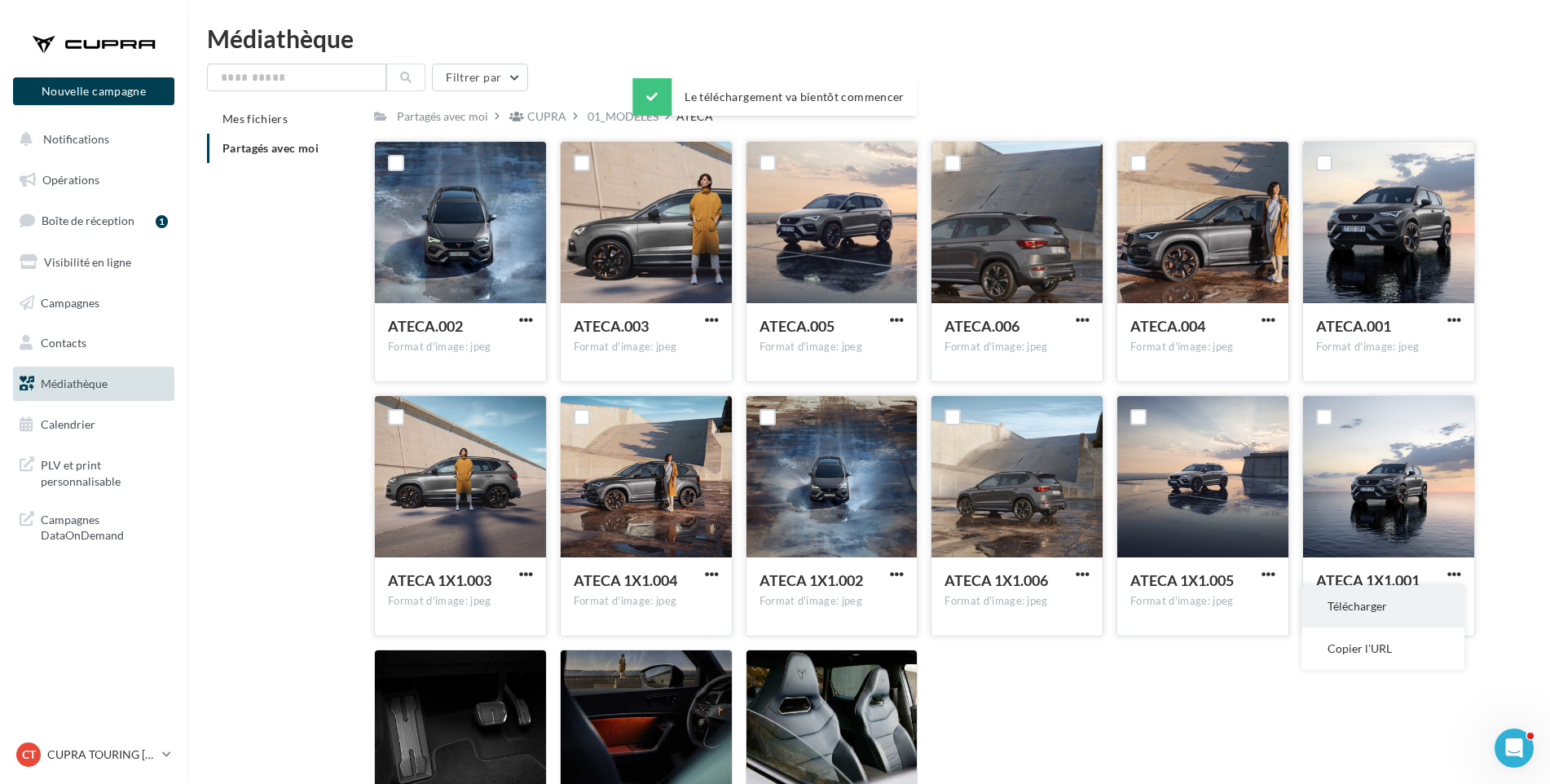
click at [1398, 610] on button "Télécharger" at bounding box center [1383, 606] width 163 height 43
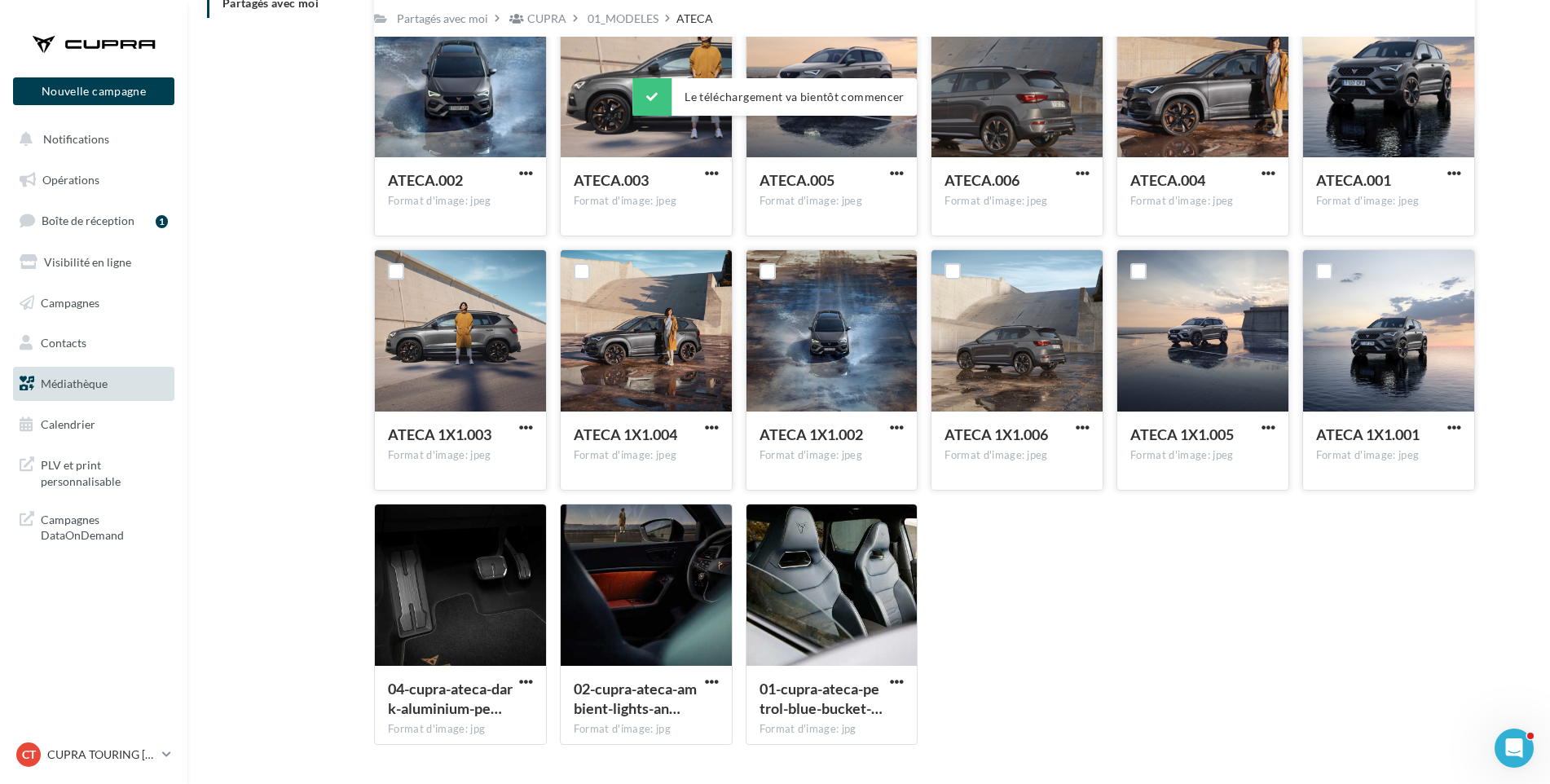
scroll to position [189, 0]
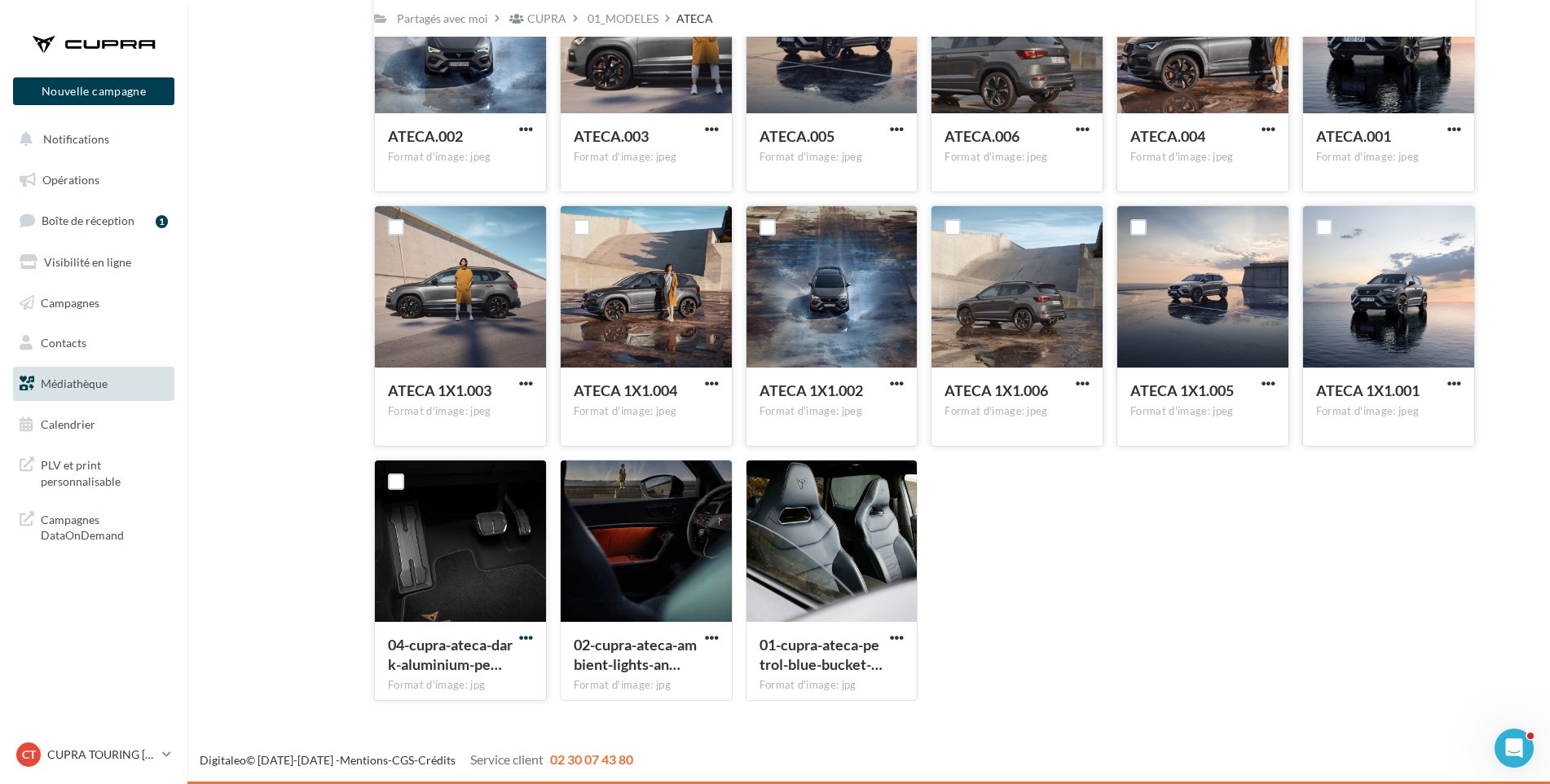
click at [526, 637] on span "button" at bounding box center [526, 637] width 14 height 14
click at [504, 667] on button "Télécharger" at bounding box center [455, 670] width 163 height 43
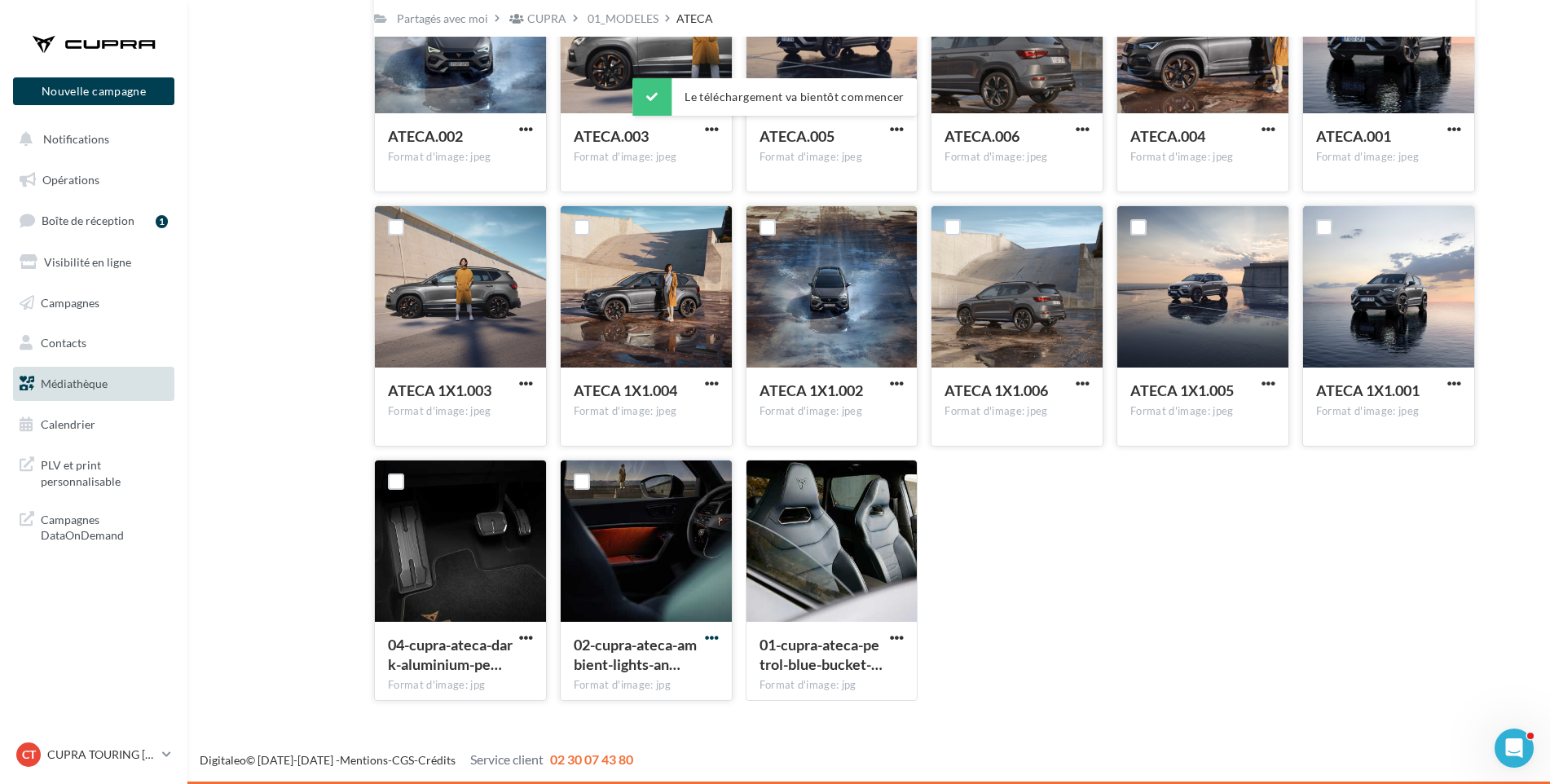
click at [710, 633] on span "button" at bounding box center [712, 637] width 14 height 14
click at [688, 669] on button "Télécharger" at bounding box center [641, 670] width 163 height 43
click at [892, 637] on span "button" at bounding box center [897, 637] width 14 height 14
click at [875, 672] on button "Télécharger" at bounding box center [825, 670] width 163 height 43
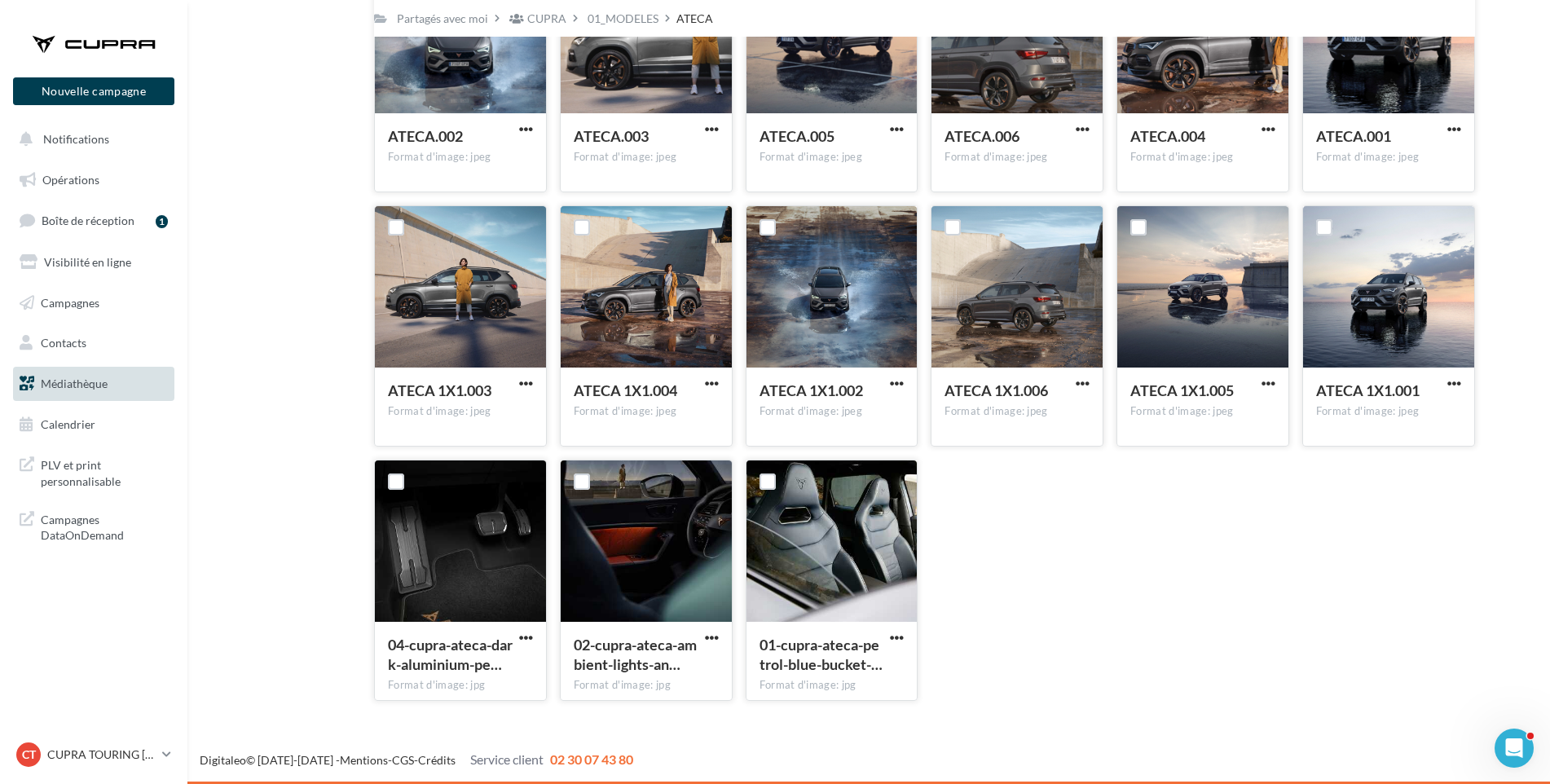
click at [1528, 260] on div "Mes fichiers Partagés avec moi Partagés avec moi CUPRA 01_MODELES ATECA C Parta…" at bounding box center [876, 314] width 1337 height 798
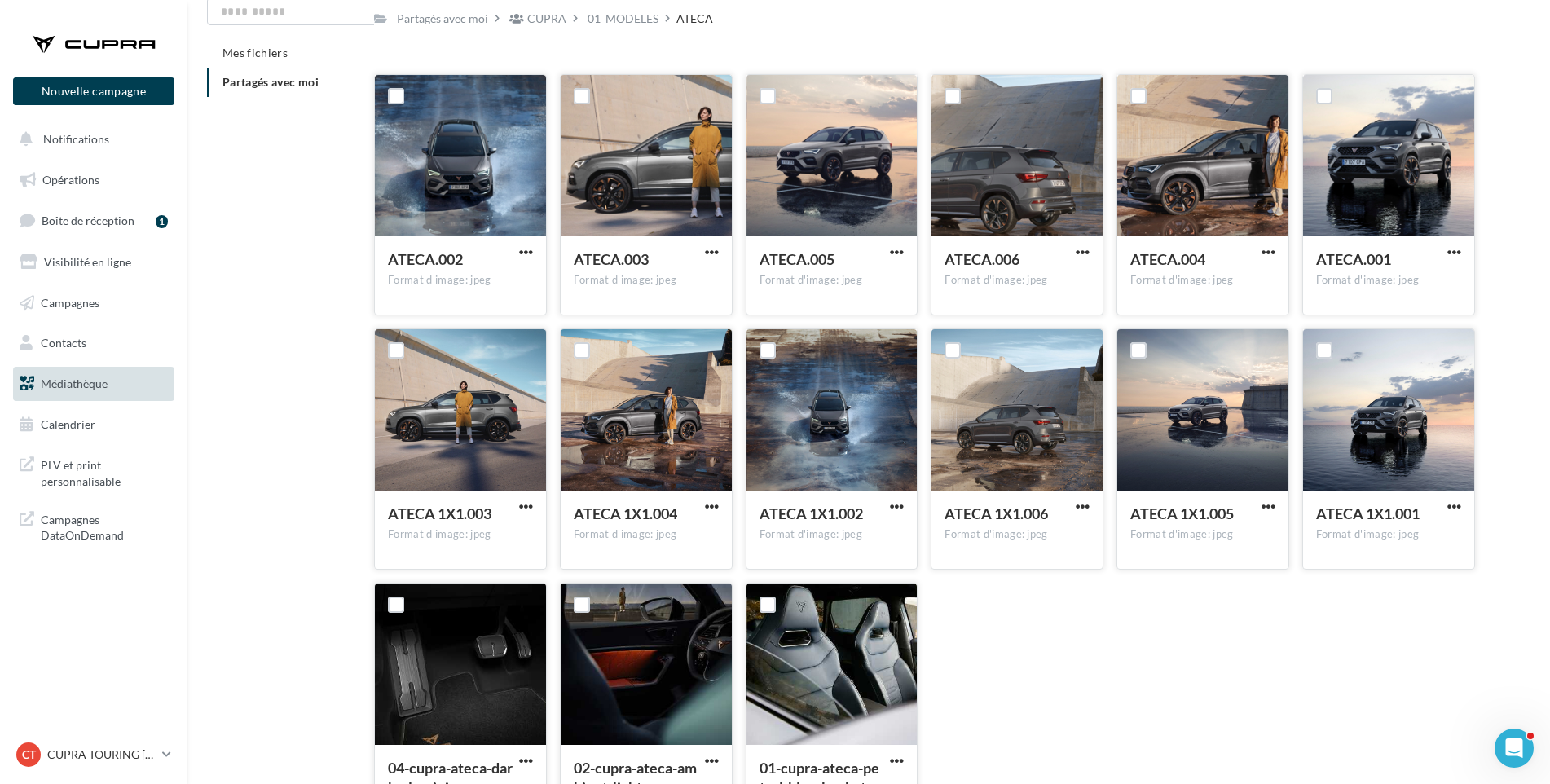
scroll to position [0, 0]
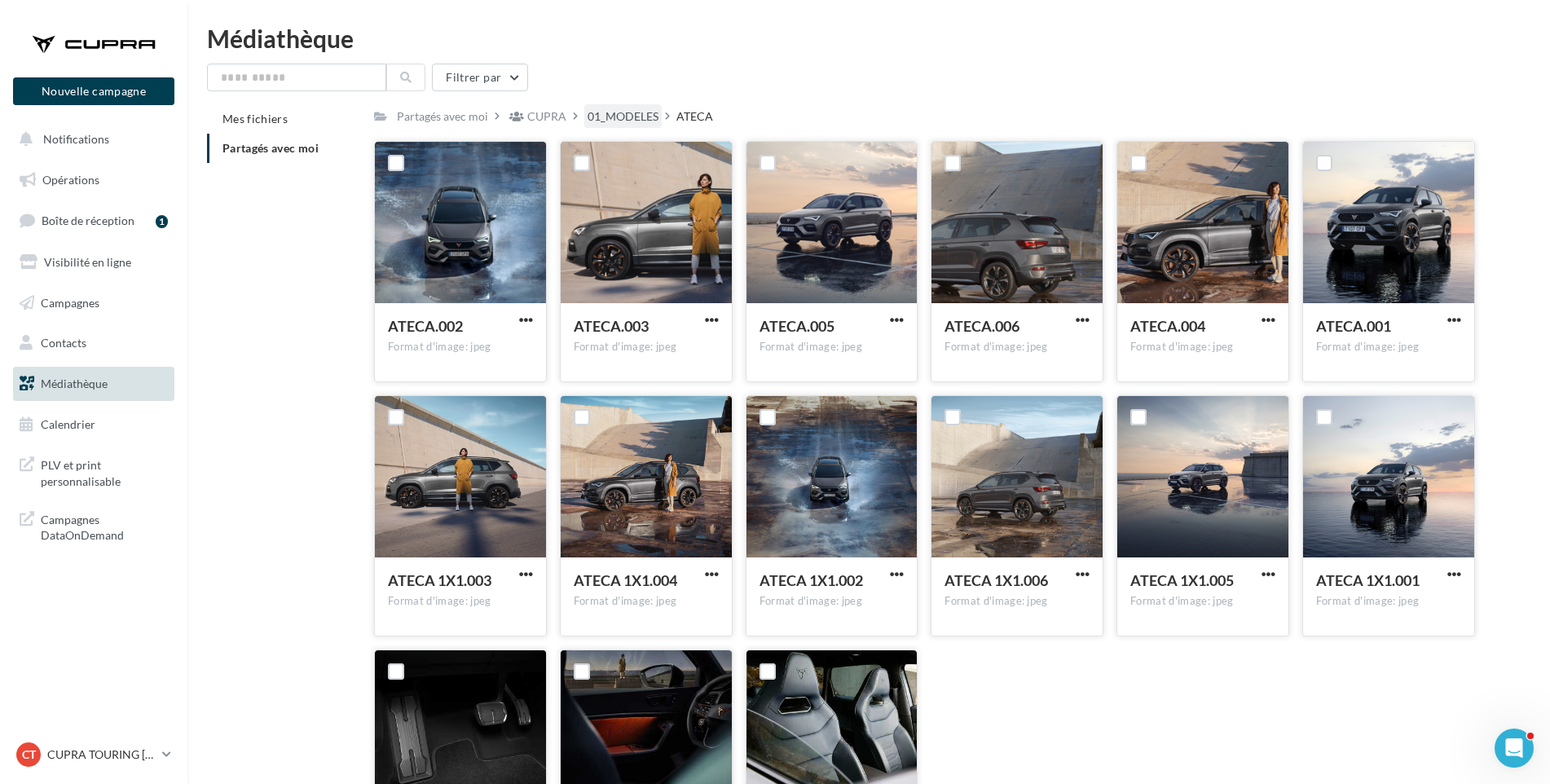
click at [648, 122] on div "01_MODELES" at bounding box center [623, 116] width 71 height 16
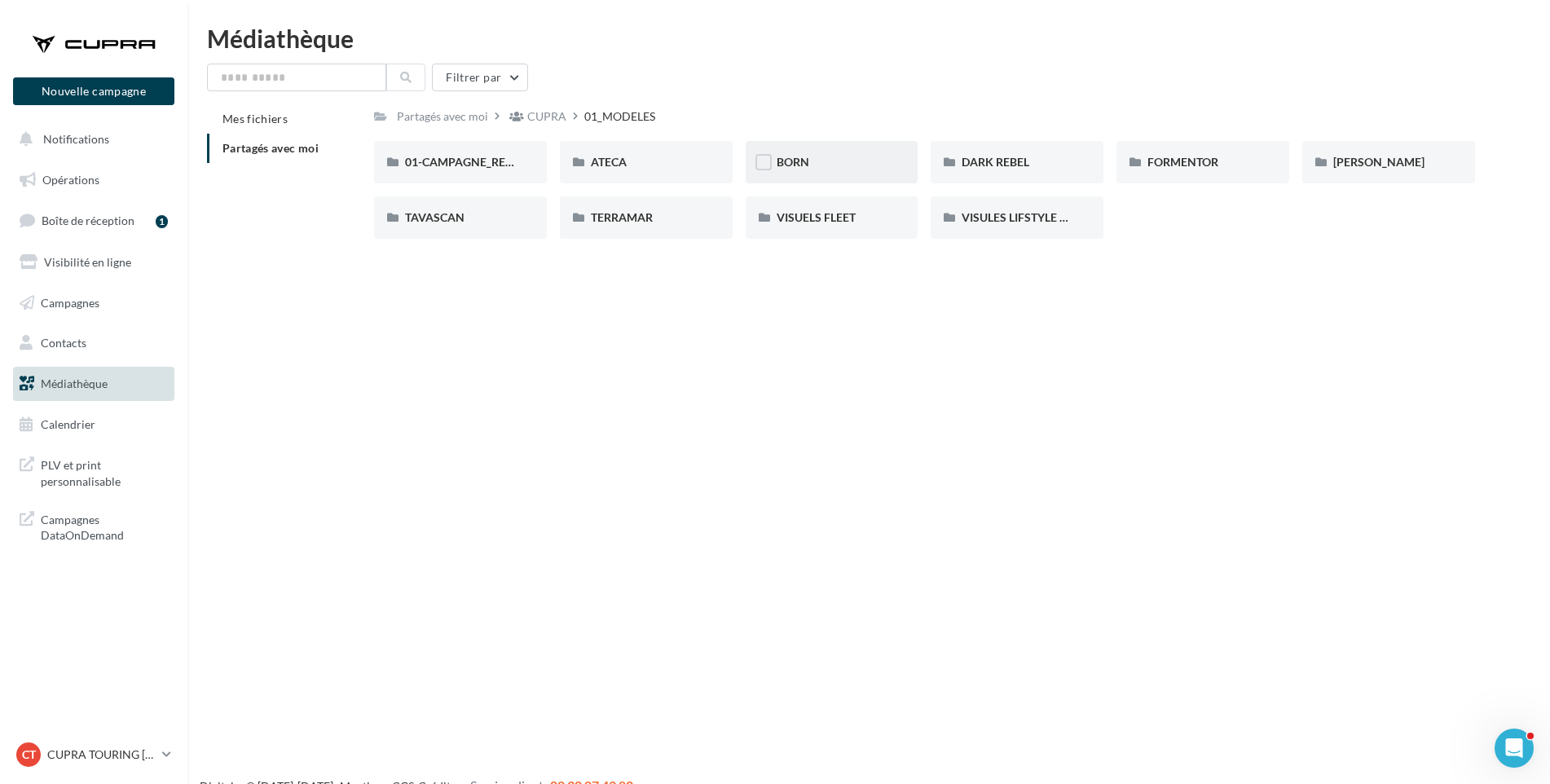
click at [818, 158] on div "BORN" at bounding box center [832, 162] width 111 height 16
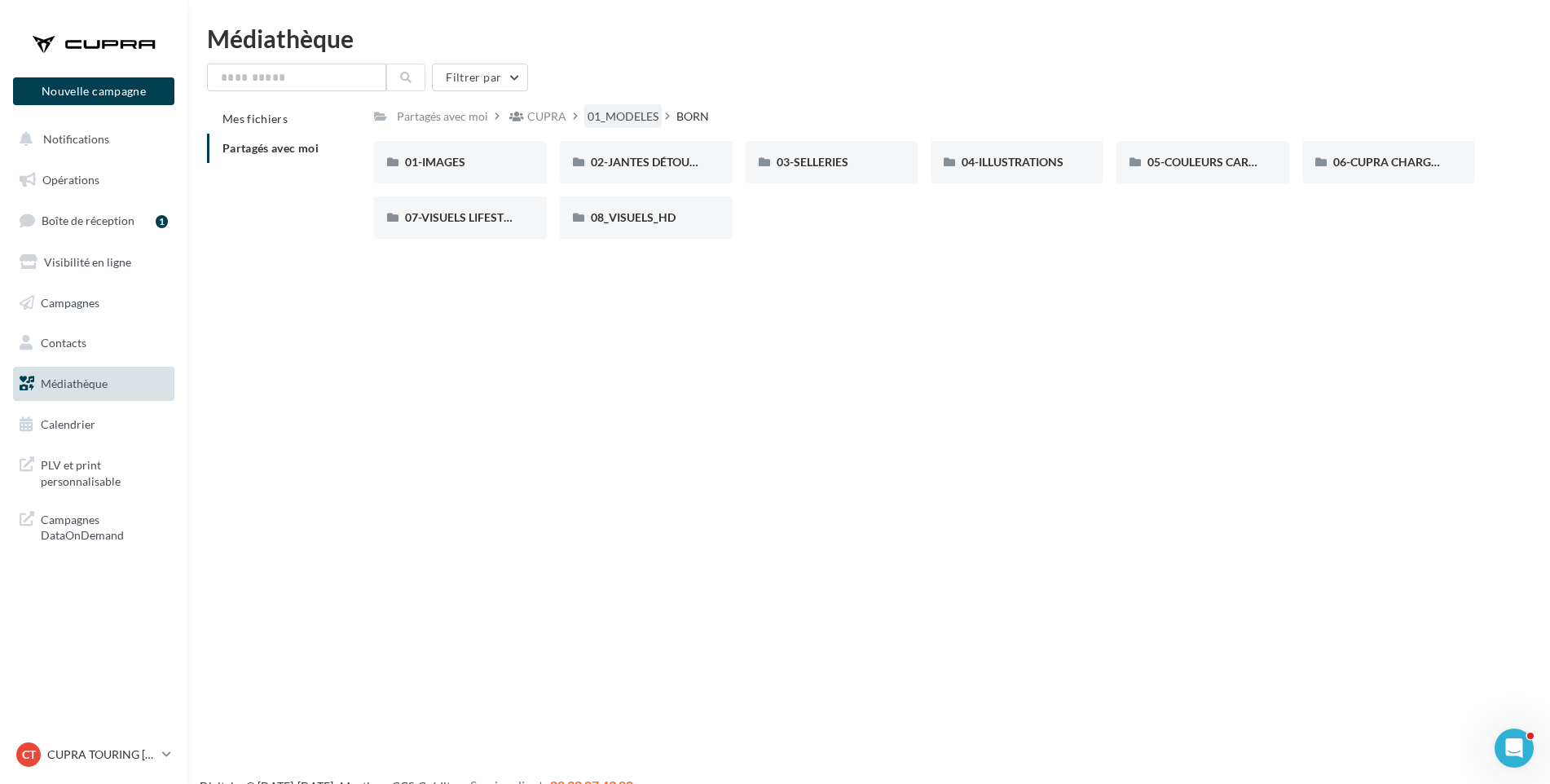
click at [609, 117] on div "01_MODELES" at bounding box center [623, 116] width 71 height 16
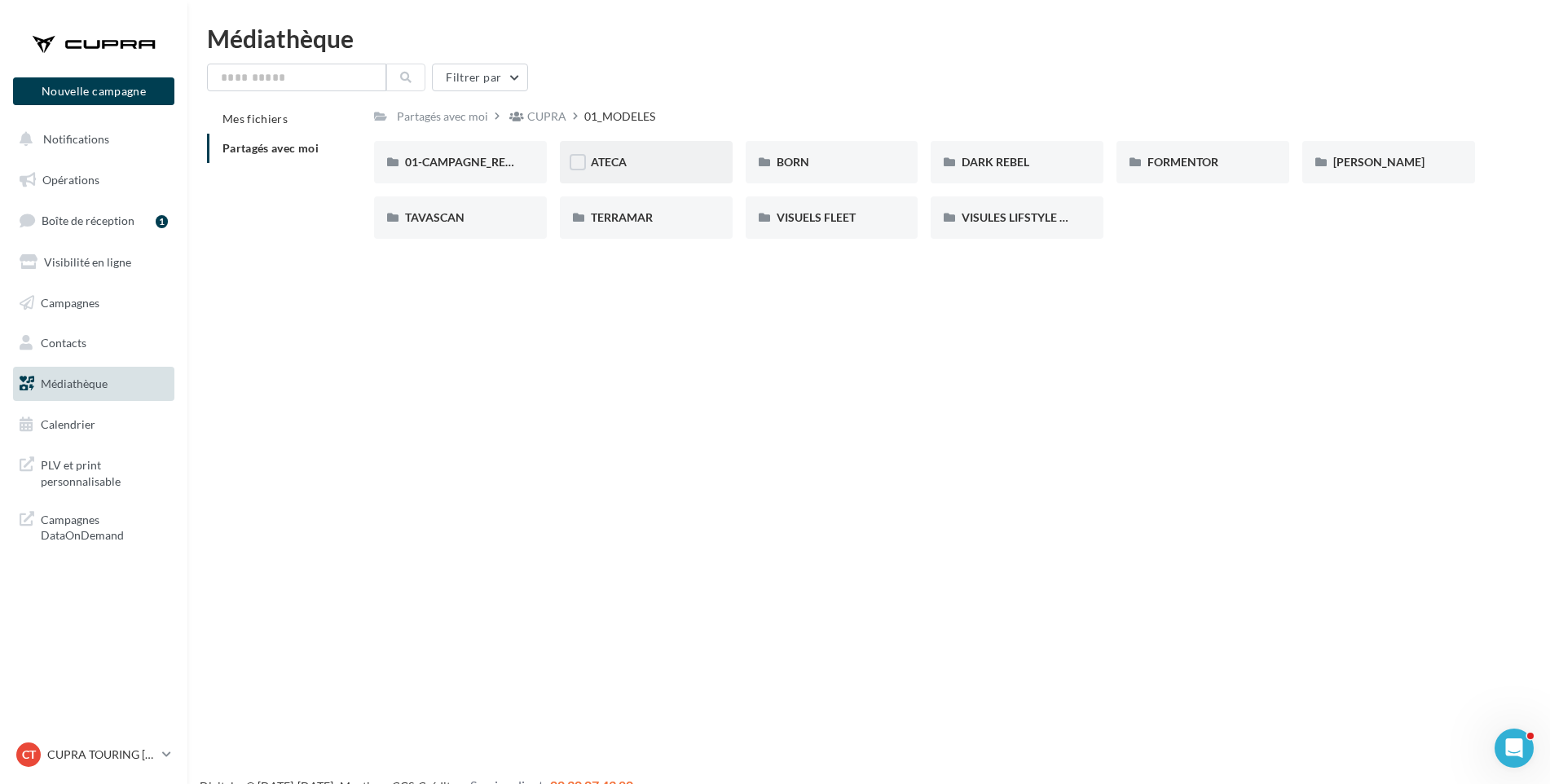
click at [649, 169] on div "ATECA" at bounding box center [647, 162] width 111 height 16
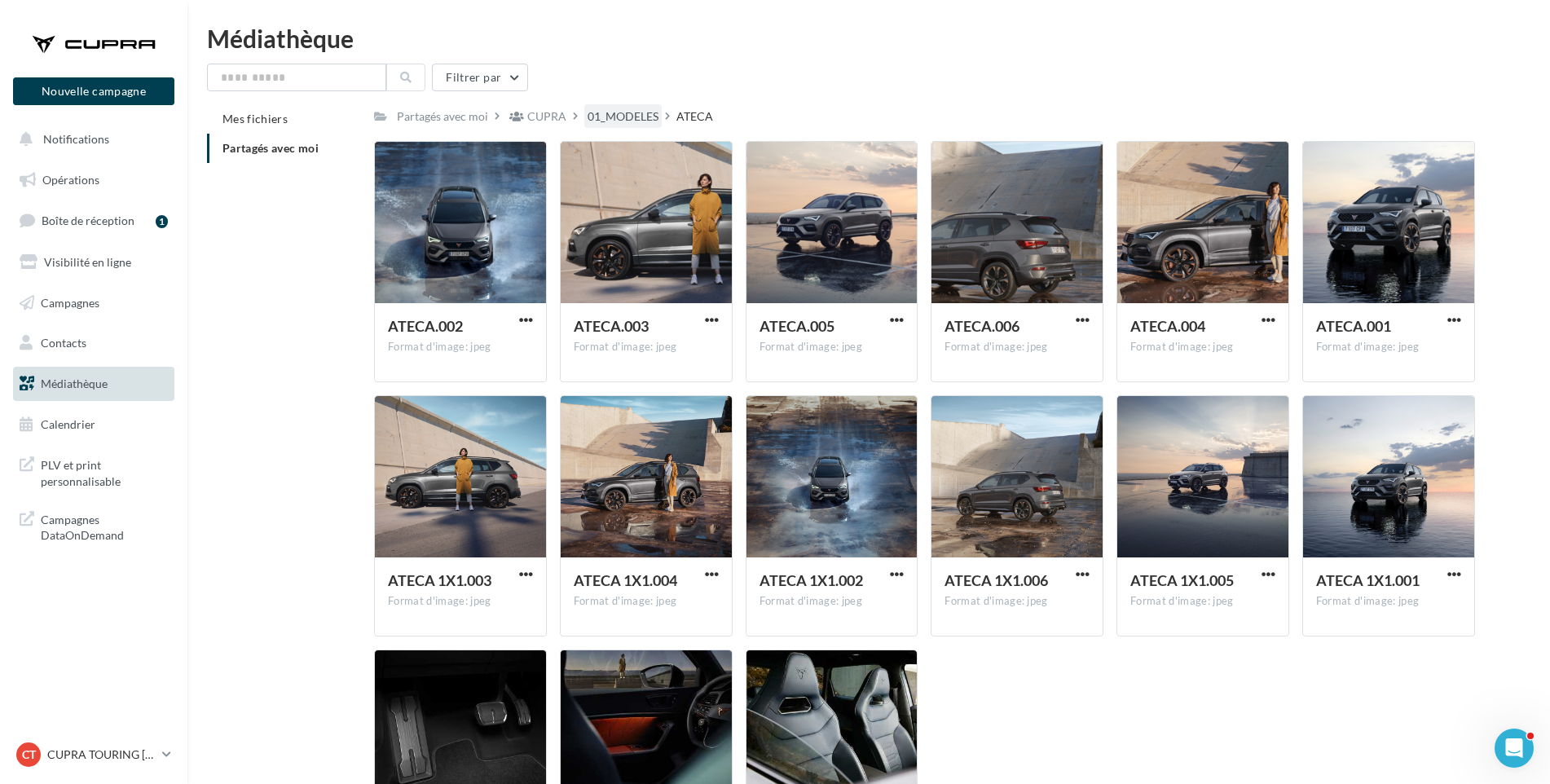
click at [616, 115] on div "01_MODELES" at bounding box center [623, 116] width 71 height 16
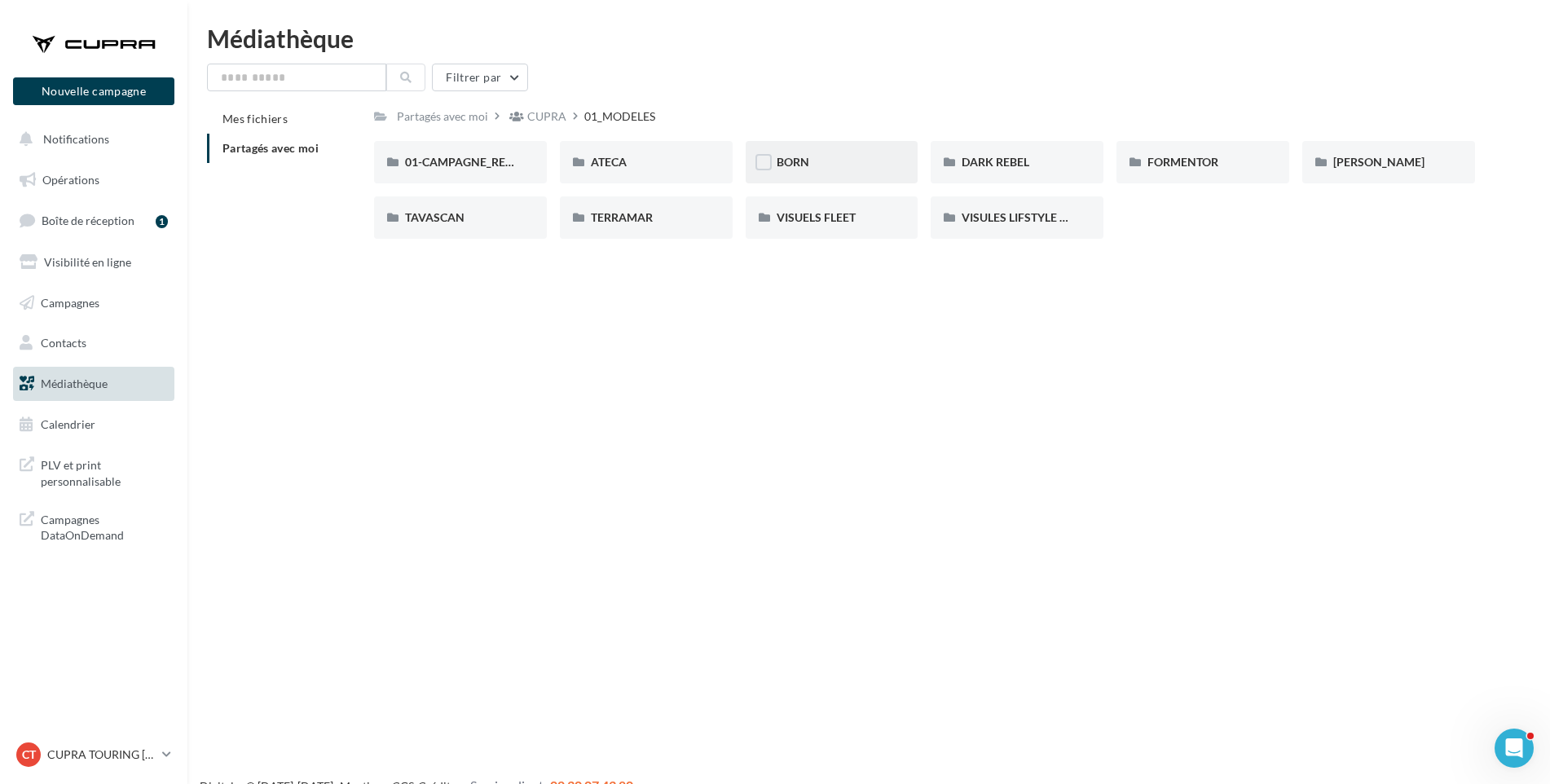
click at [812, 163] on div "BORN" at bounding box center [832, 162] width 111 height 16
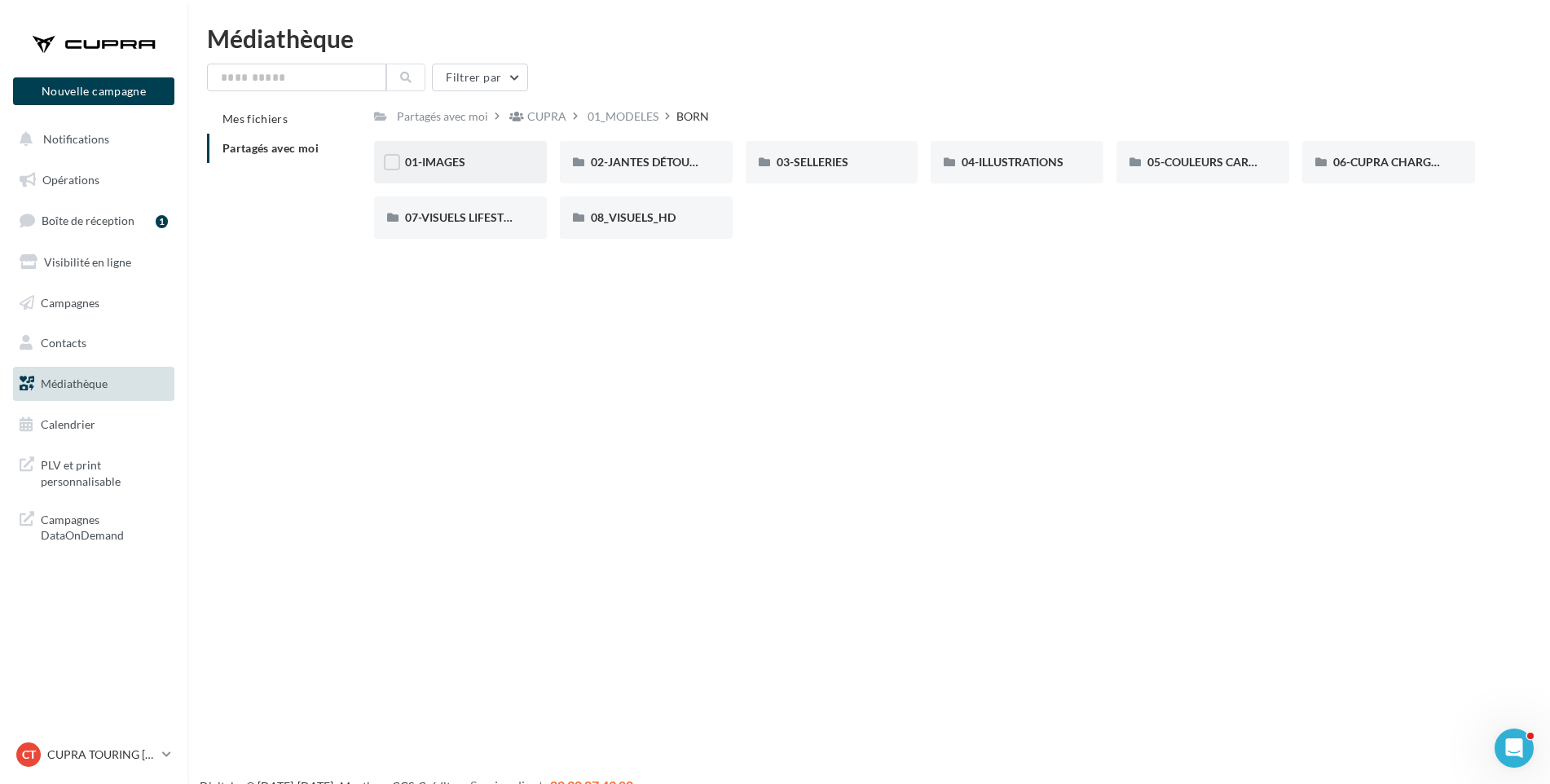
click at [471, 165] on div "01-IMAGES" at bounding box center [460, 162] width 111 height 16
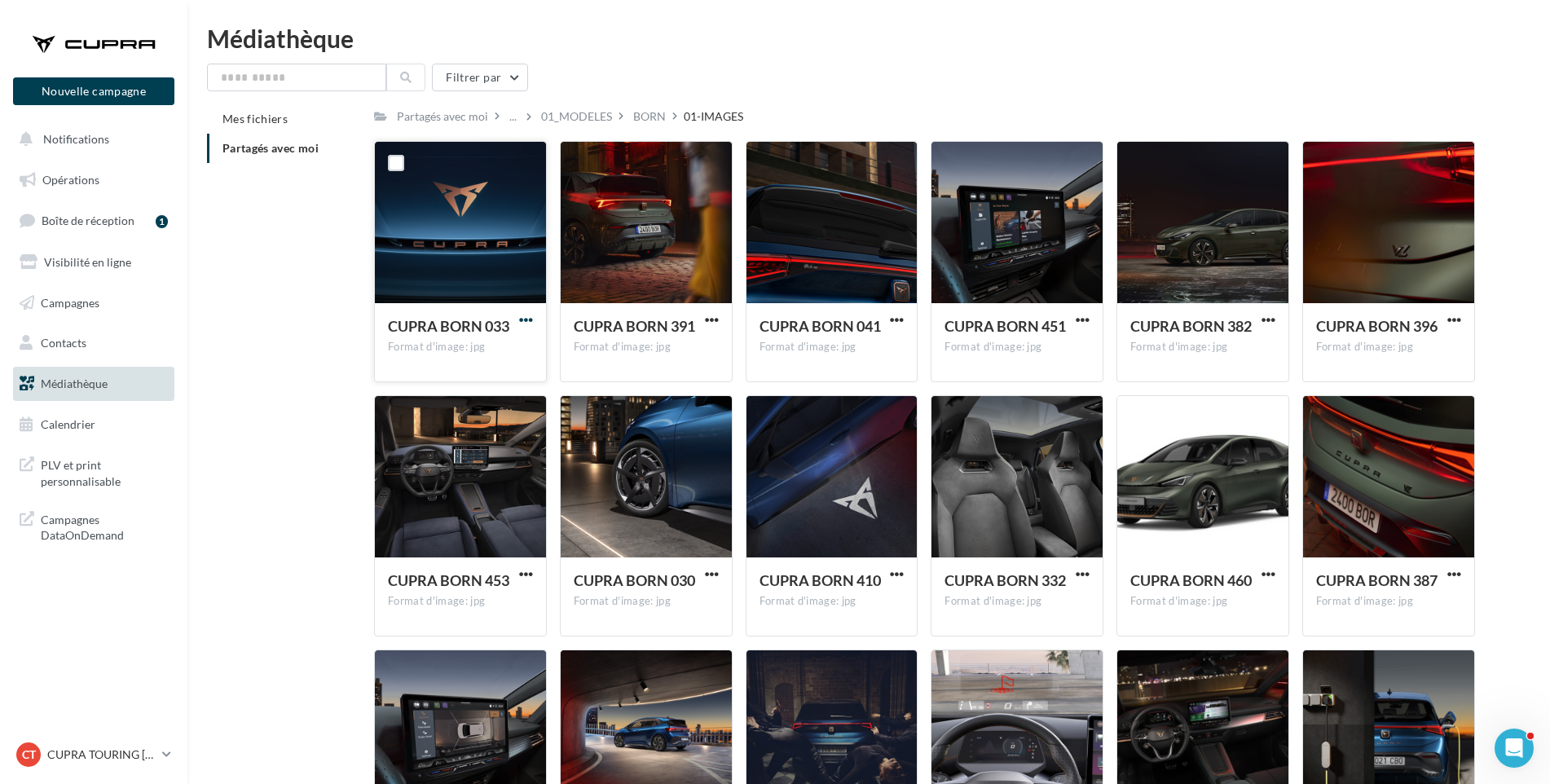
click at [520, 320] on span "button" at bounding box center [526, 319] width 14 height 14
click at [517, 350] on button "Télécharger" at bounding box center [455, 352] width 163 height 43
click at [709, 318] on span "button" at bounding box center [712, 319] width 14 height 14
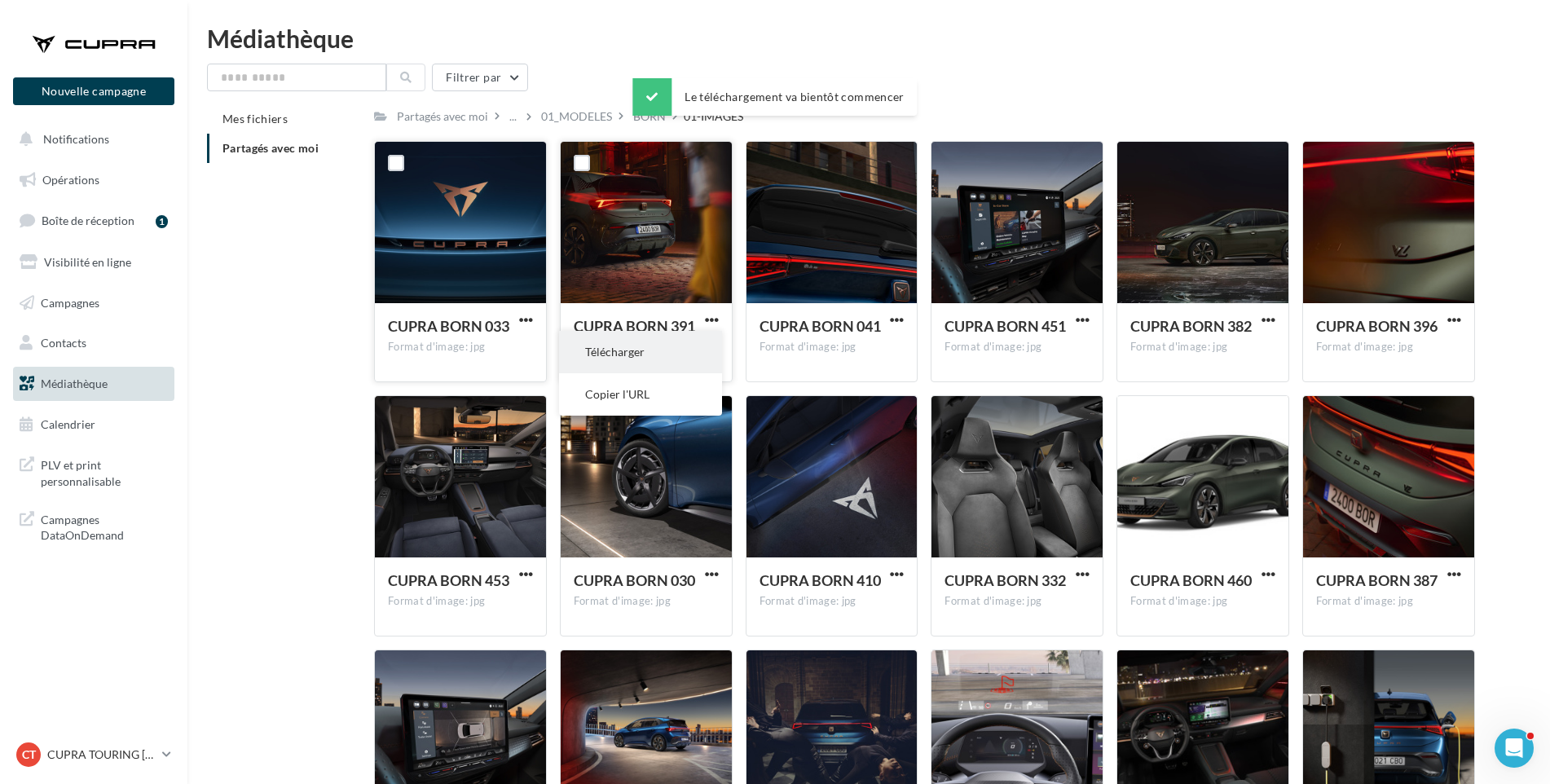
click at [701, 355] on button "Télécharger" at bounding box center [641, 352] width 163 height 43
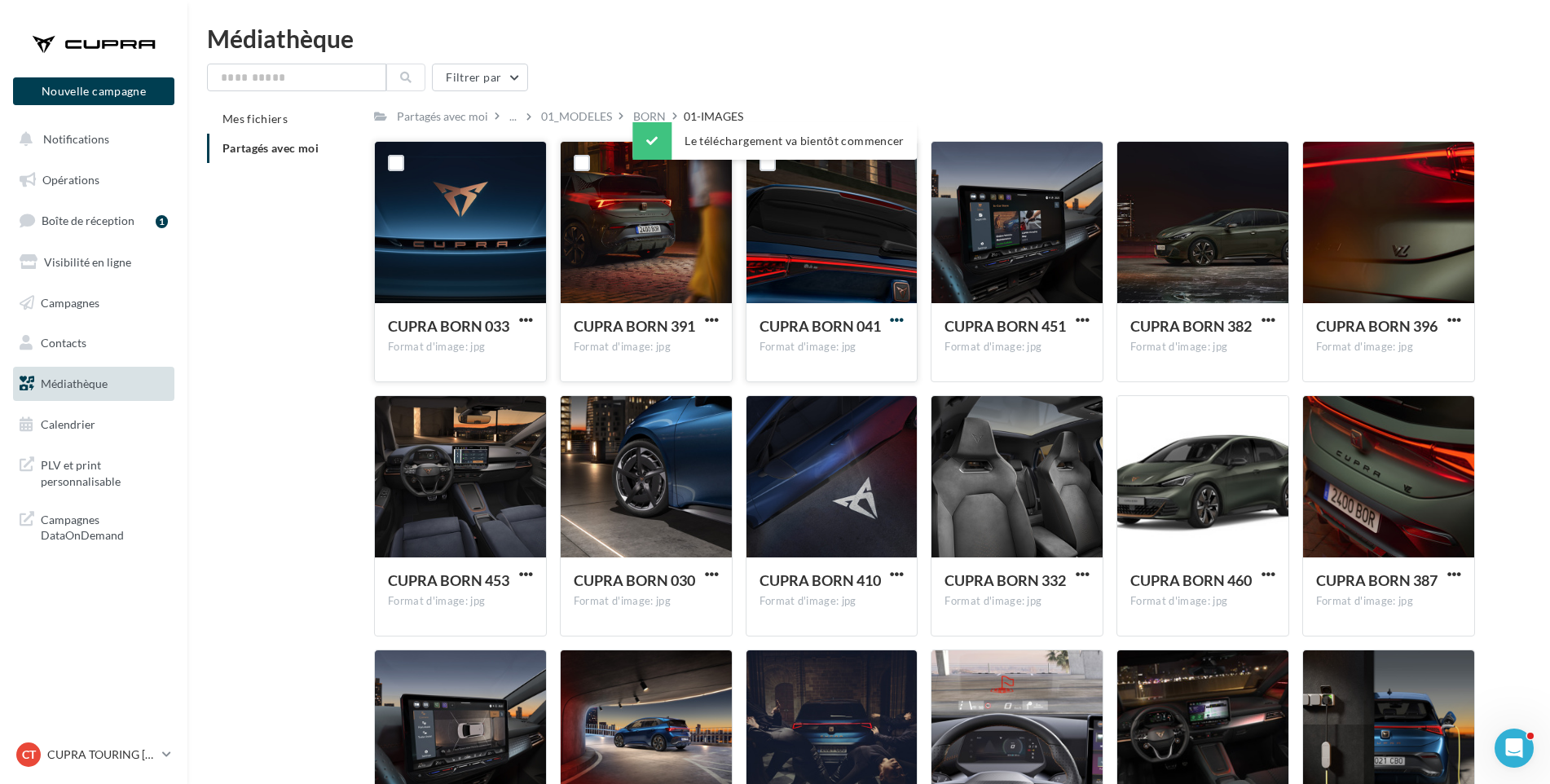
click at [902, 319] on span "button" at bounding box center [897, 319] width 14 height 14
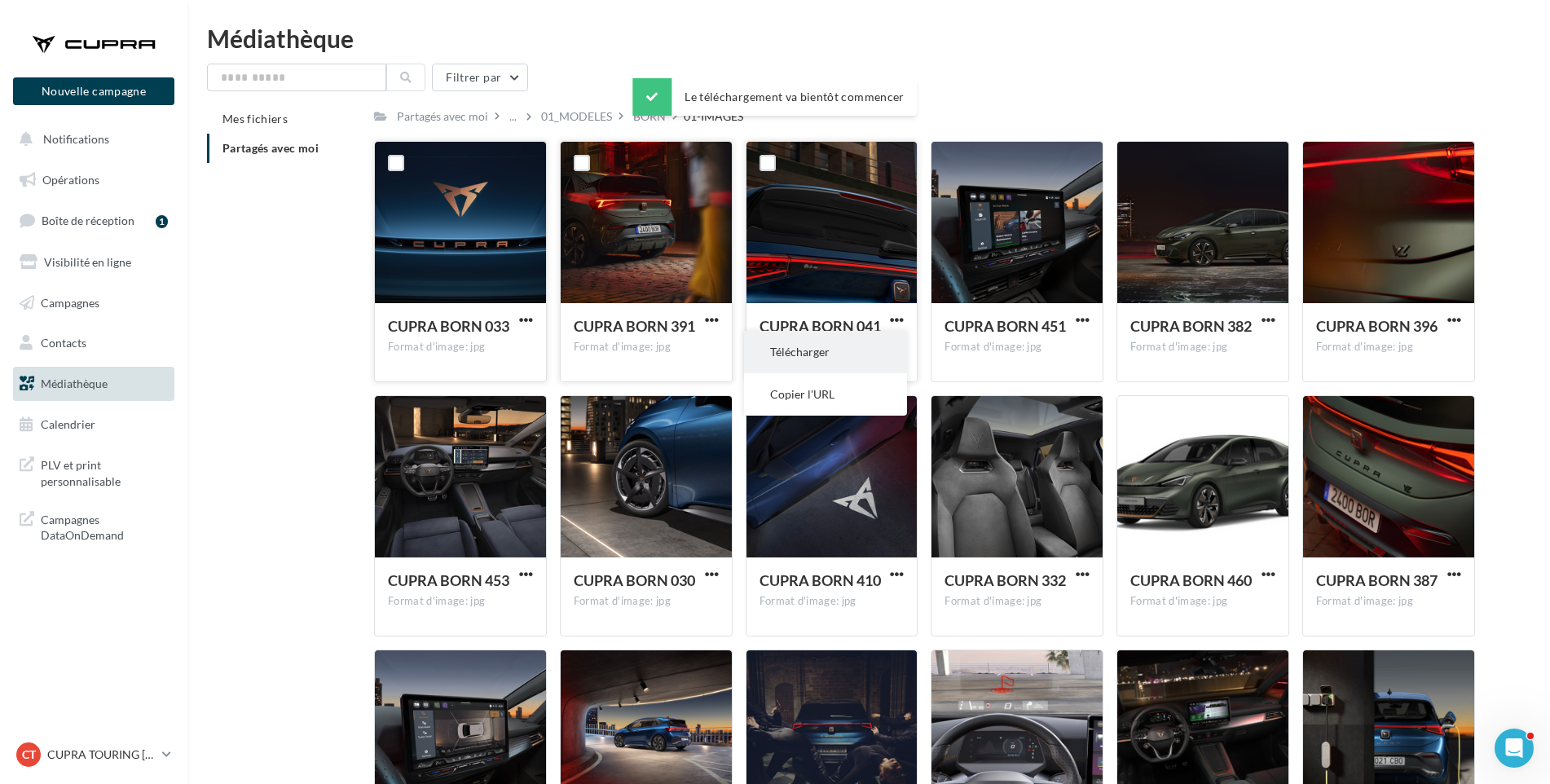
click at [887, 356] on button "Télécharger" at bounding box center [825, 352] width 163 height 43
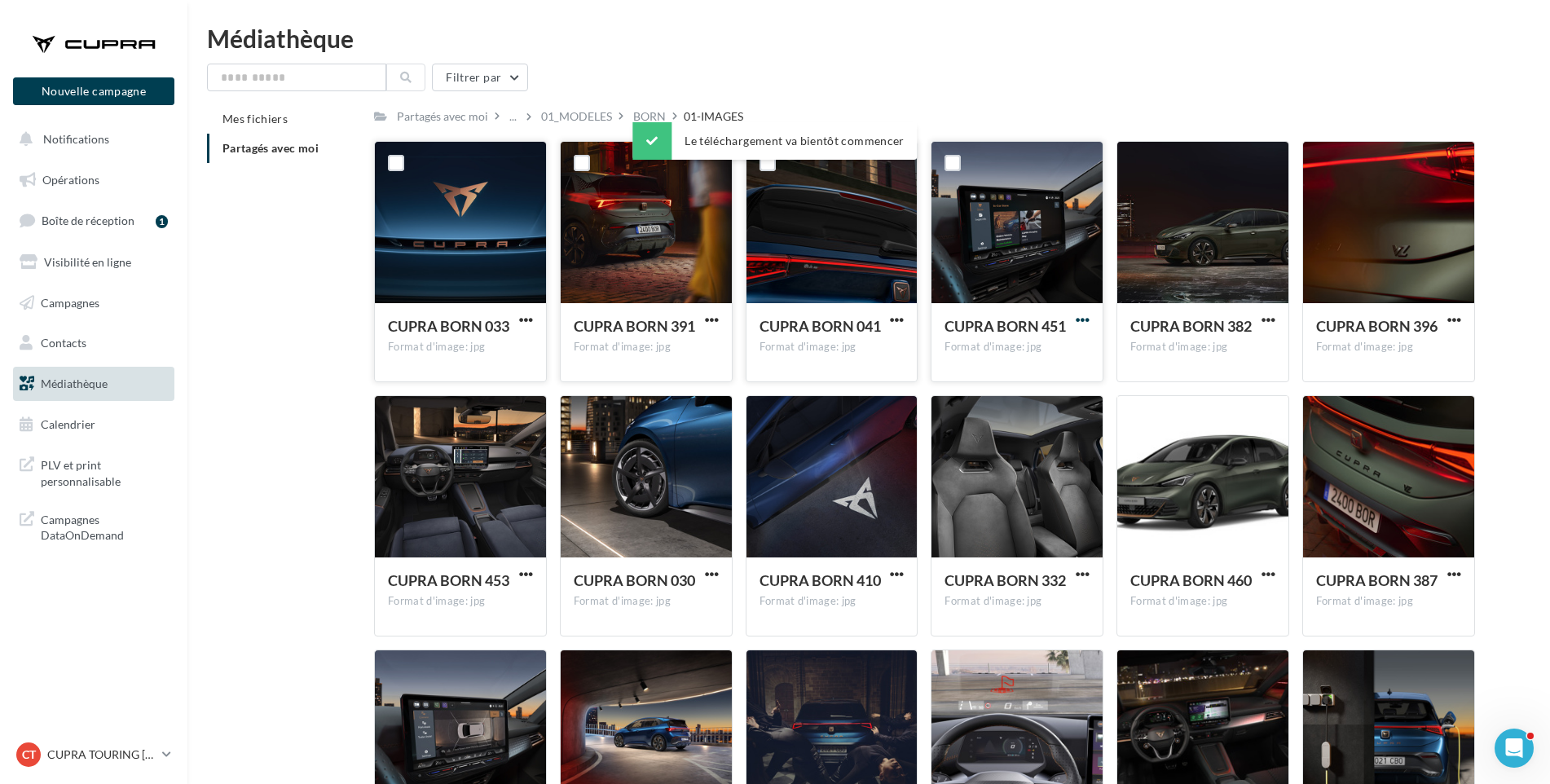
click at [1081, 316] on span "button" at bounding box center [1083, 319] width 14 height 14
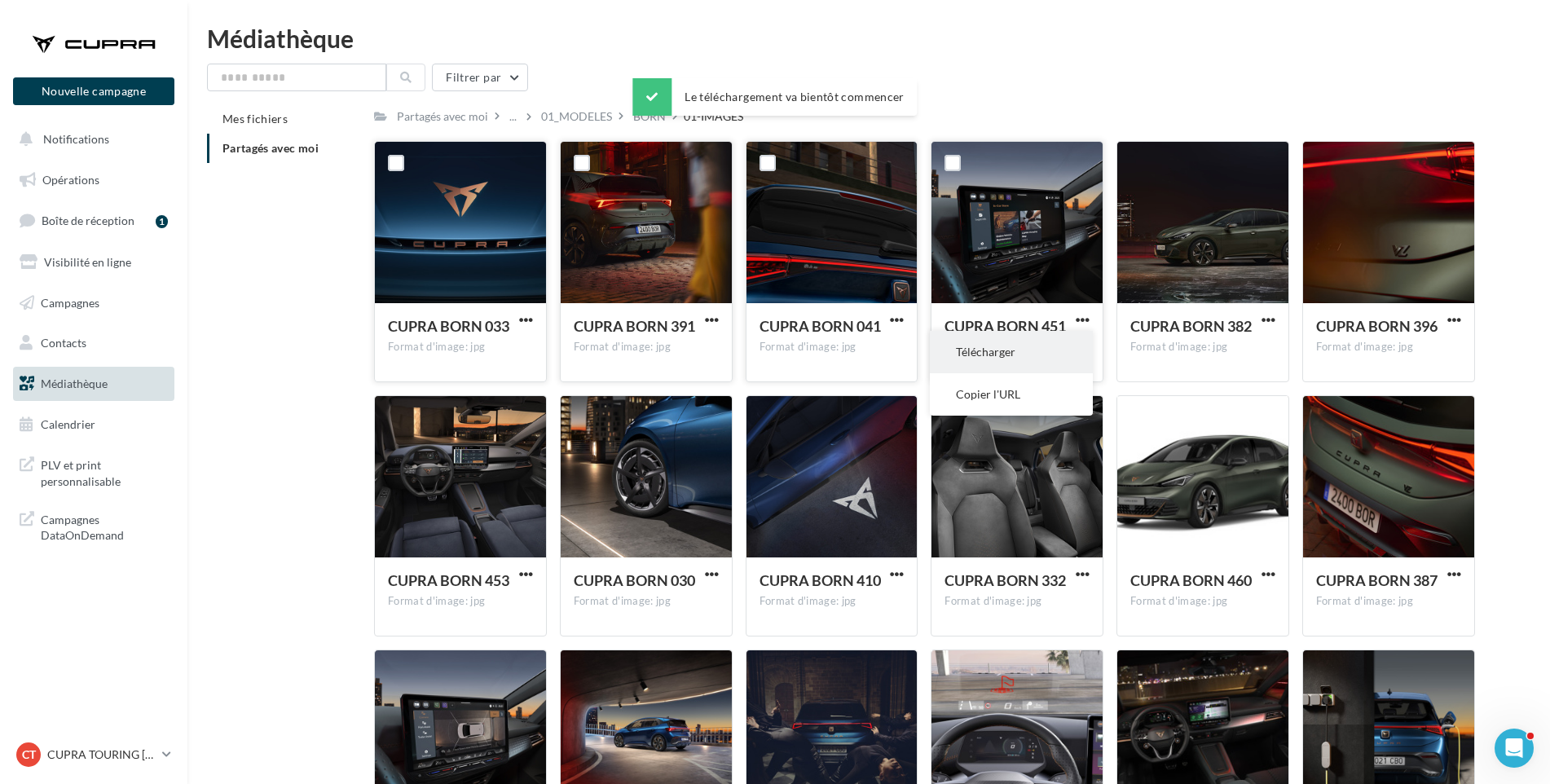
click at [1074, 347] on button "Télécharger" at bounding box center [1012, 352] width 163 height 43
click at [1525, 394] on div "Mes fichiers Partagés avec moi Partagés avec moi ... 01_MODELES BORN 01-IMAGES …" at bounding box center [876, 503] width 1337 height 799
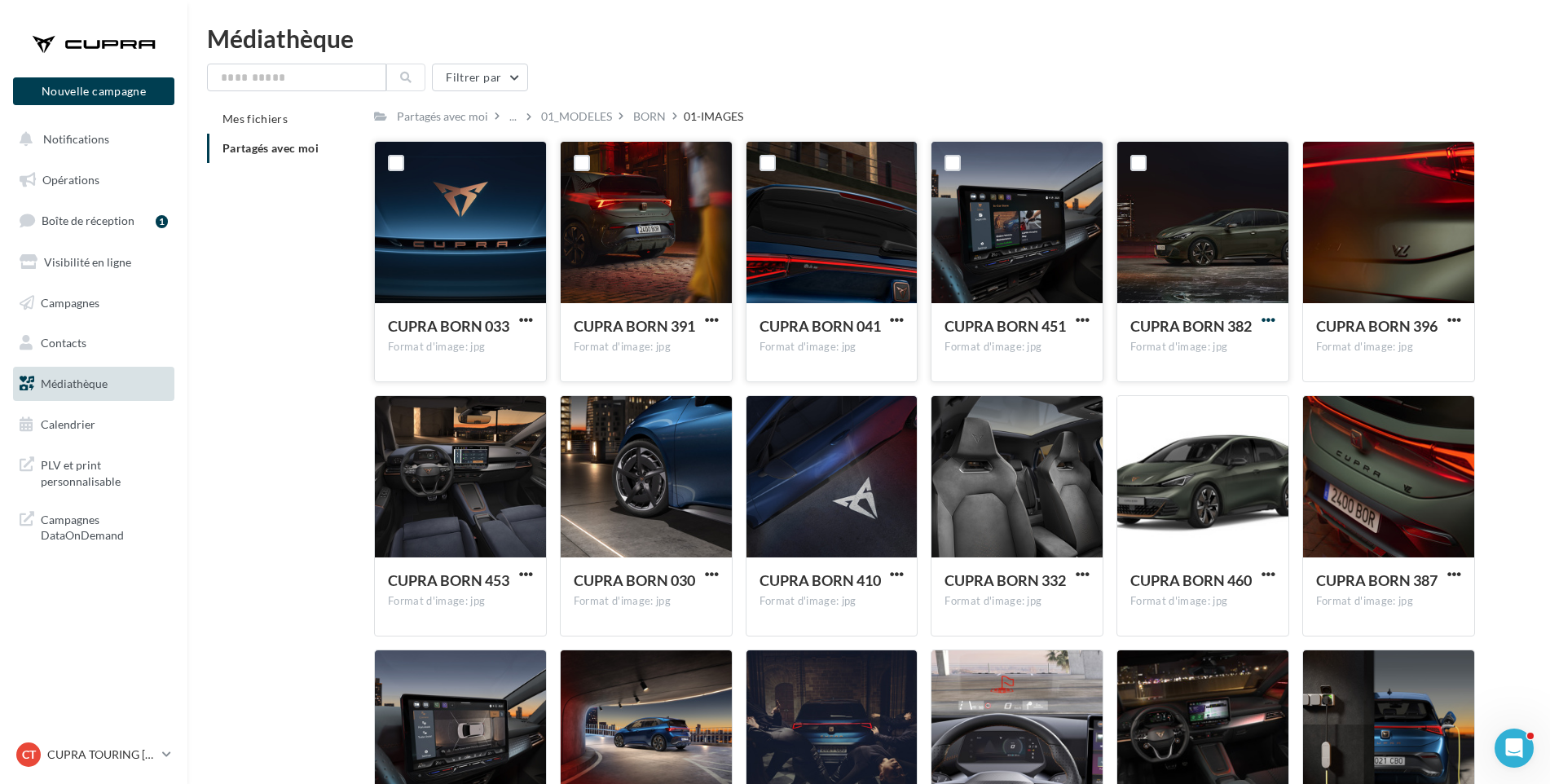
click at [1269, 319] on span "button" at bounding box center [1268, 319] width 14 height 14
click at [1254, 349] on button "Télécharger" at bounding box center [1197, 352] width 163 height 43
click at [1526, 324] on div "Mes fichiers Partagés avec moi Partagés avec moi ... 01_MODELES BORN 01-IMAGES …" at bounding box center [876, 503] width 1337 height 799
click at [1457, 318] on span "button" at bounding box center [1454, 319] width 14 height 14
click at [1433, 350] on button "Télécharger" at bounding box center [1383, 352] width 163 height 43
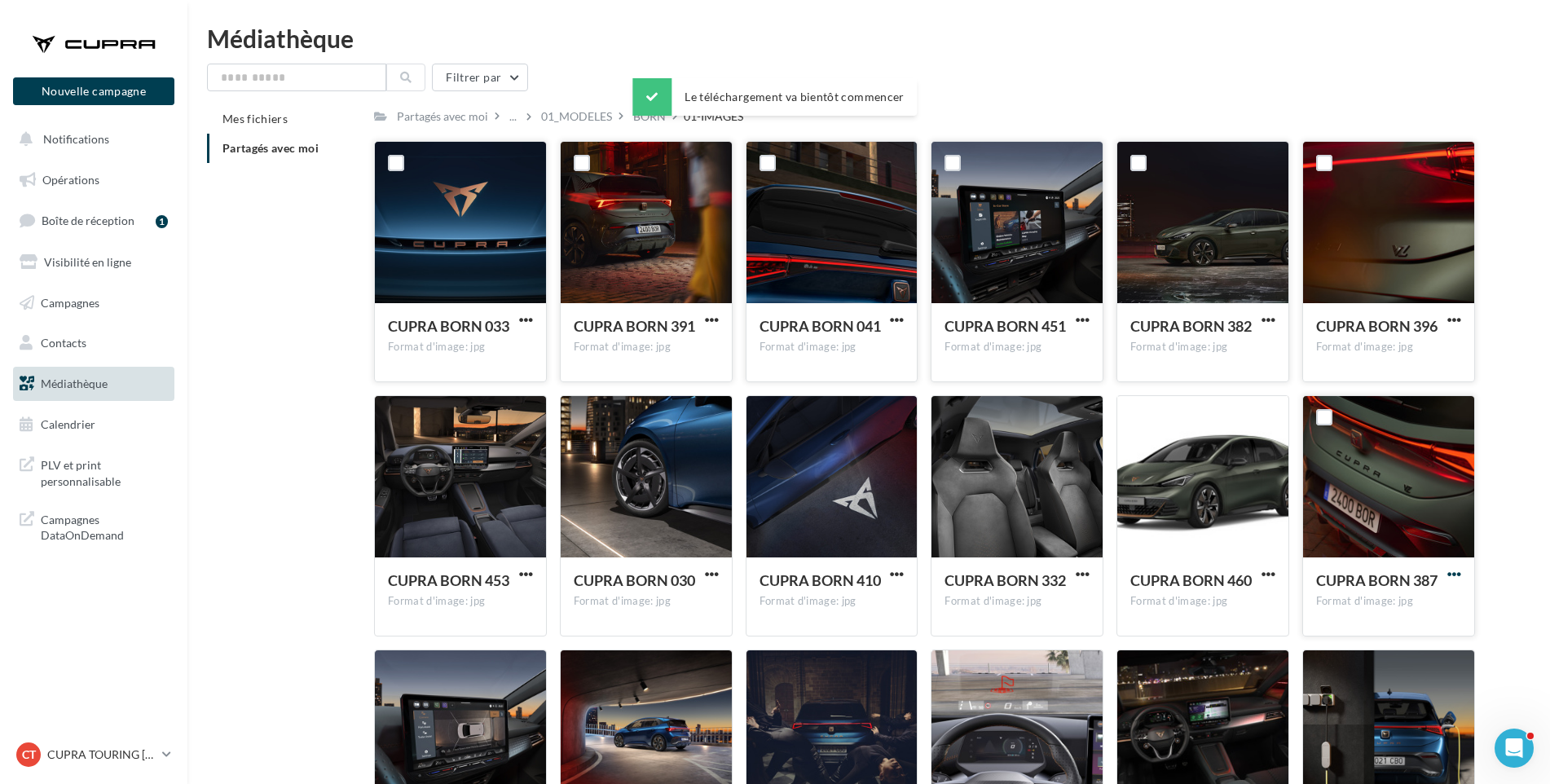
click at [1459, 572] on span "button" at bounding box center [1454, 574] width 14 height 14
click at [1427, 609] on button "Télécharger" at bounding box center [1383, 606] width 163 height 43
click at [1267, 572] on span "button" at bounding box center [1268, 574] width 14 height 14
click at [1254, 597] on button "Télécharger" at bounding box center [1197, 606] width 163 height 43
click at [1081, 574] on span "button" at bounding box center [1083, 574] width 14 height 14
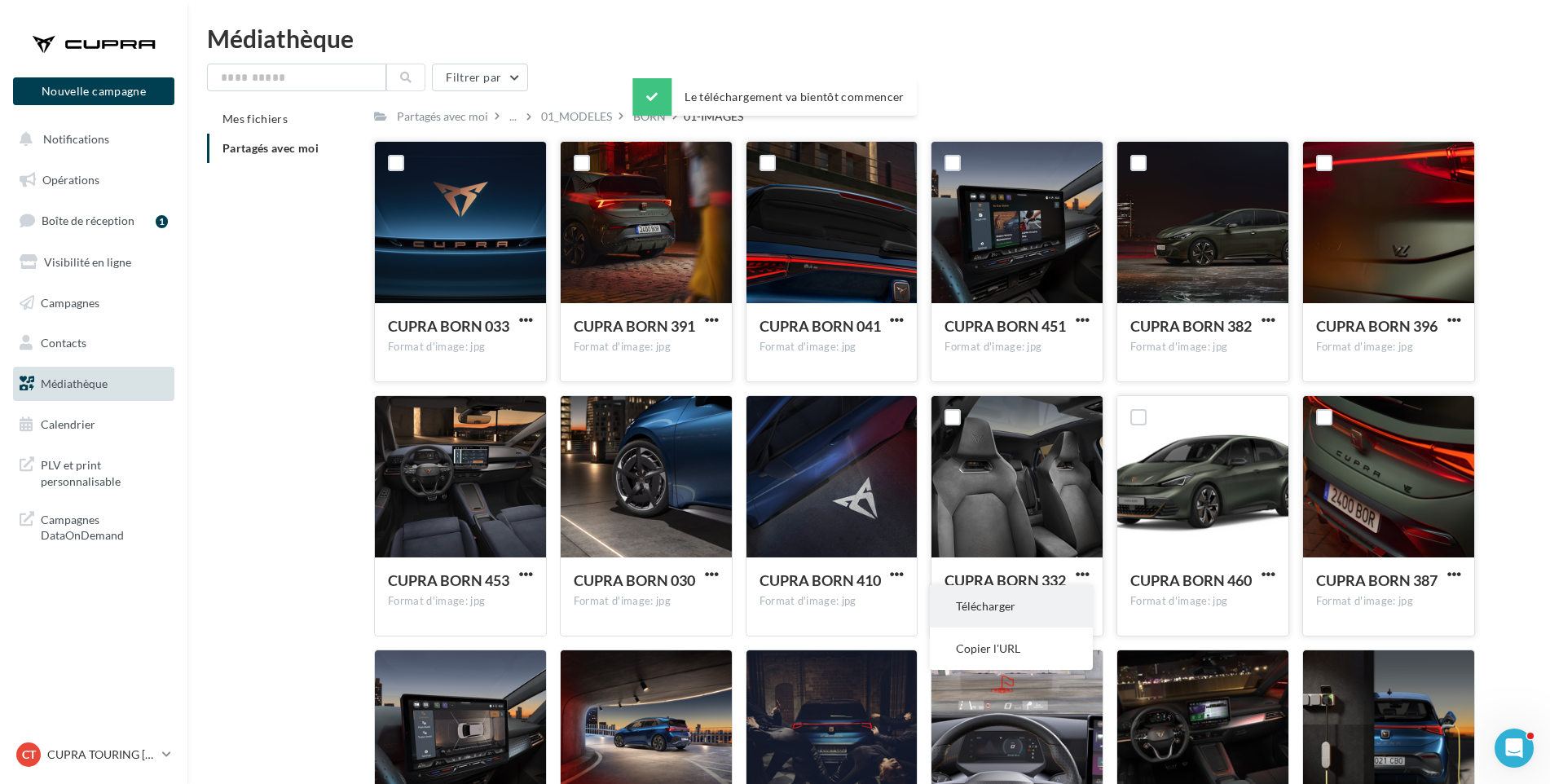
click at [1067, 600] on button "Télécharger" at bounding box center [1012, 606] width 163 height 43
click at [897, 575] on span "button" at bounding box center [897, 574] width 14 height 14
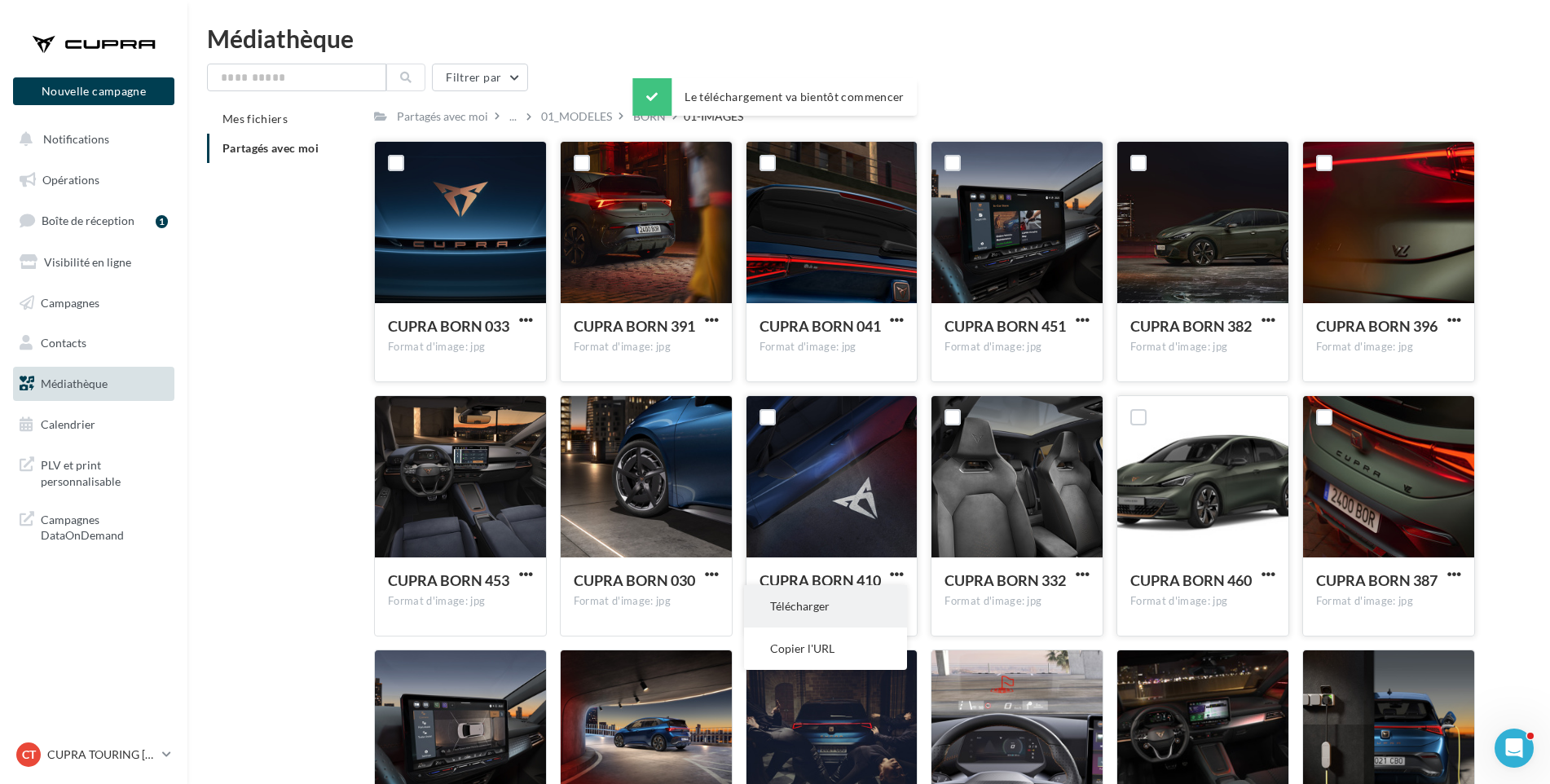
click at [861, 604] on button "Télécharger" at bounding box center [825, 606] width 163 height 43
click at [712, 570] on span "button" at bounding box center [712, 574] width 14 height 14
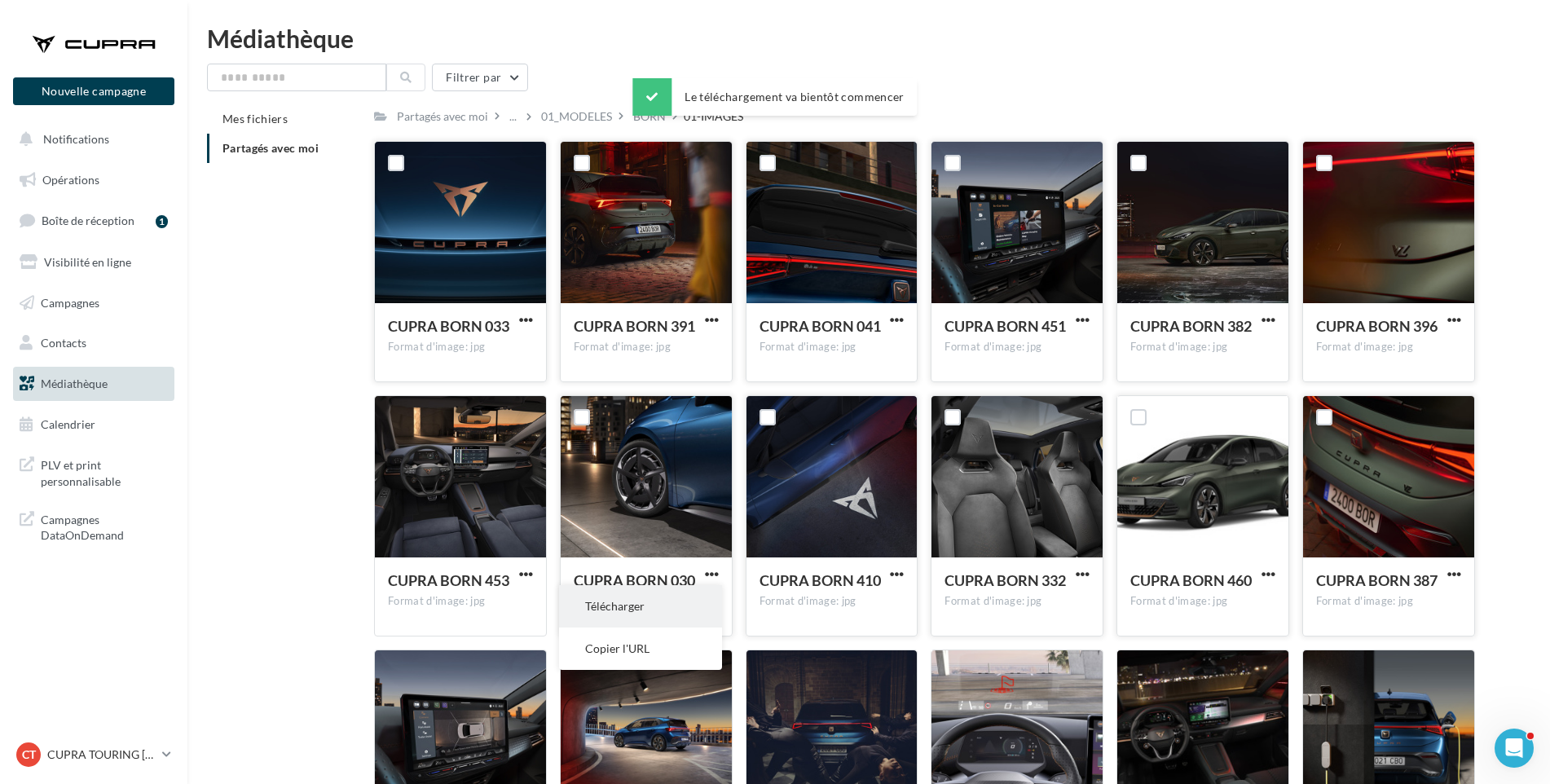
click at [688, 601] on button "Télécharger" at bounding box center [641, 606] width 163 height 43
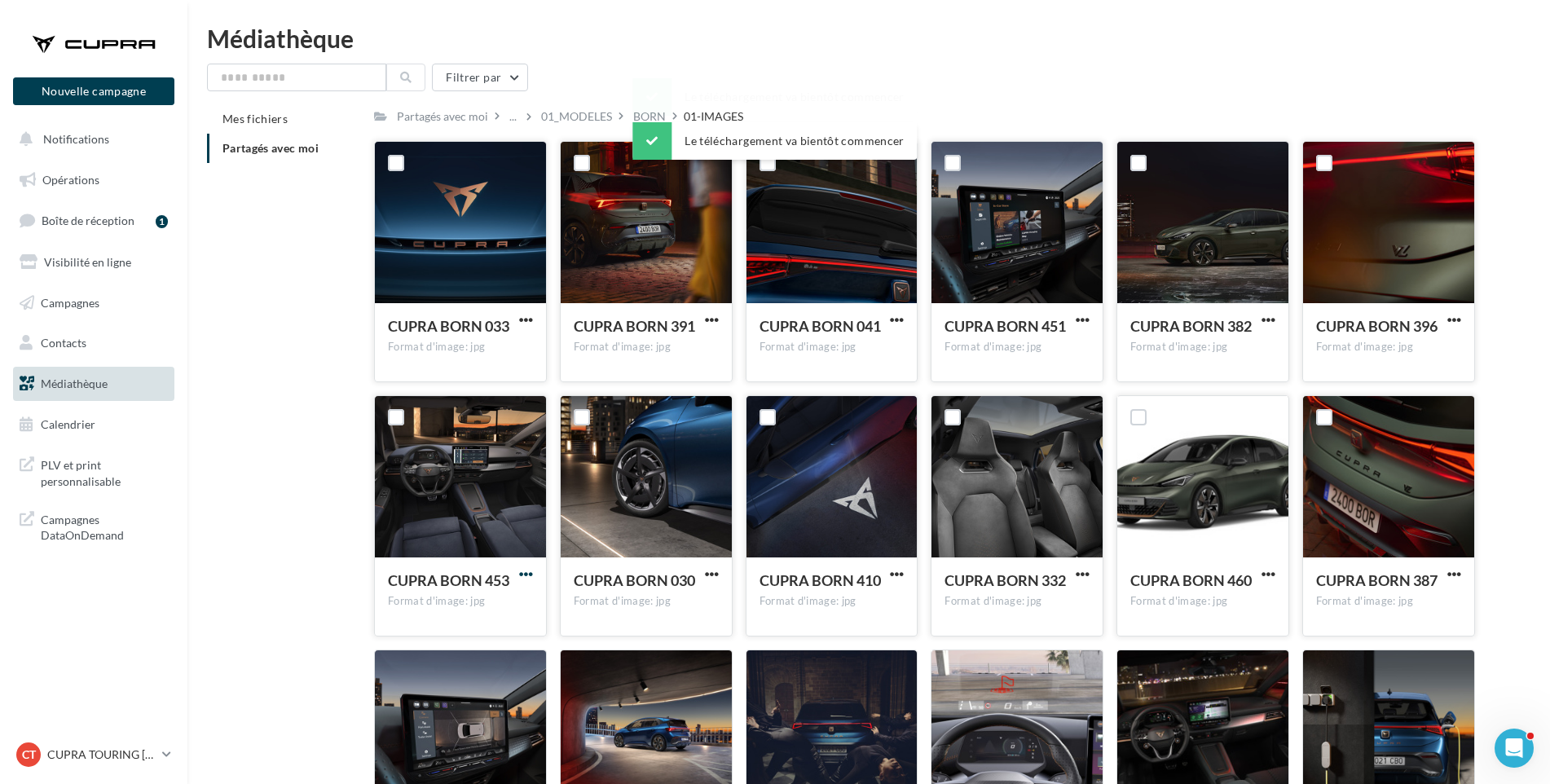
click at [529, 569] on span "button" at bounding box center [526, 574] width 14 height 14
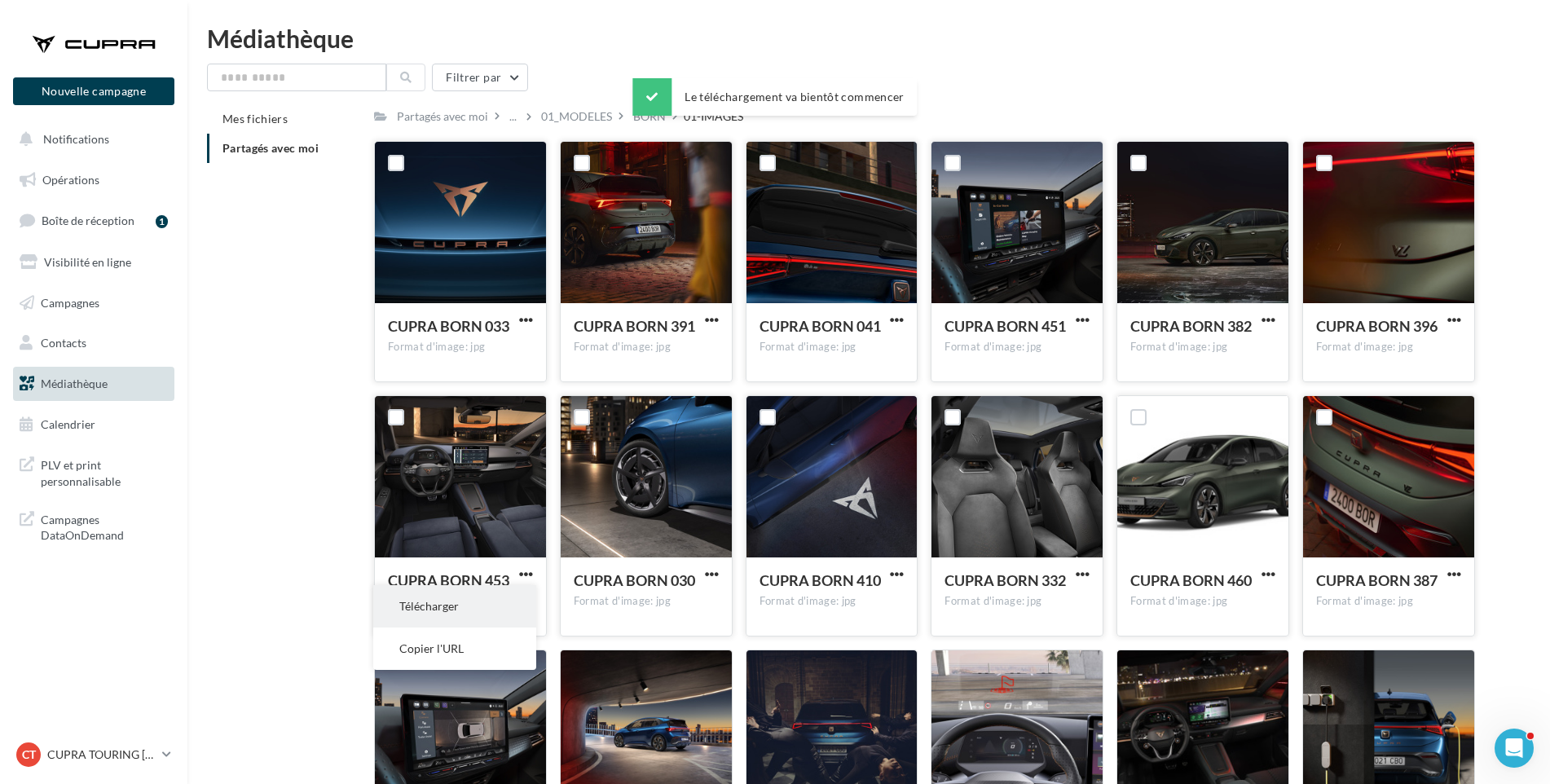
click at [516, 599] on button "Télécharger" at bounding box center [455, 606] width 163 height 43
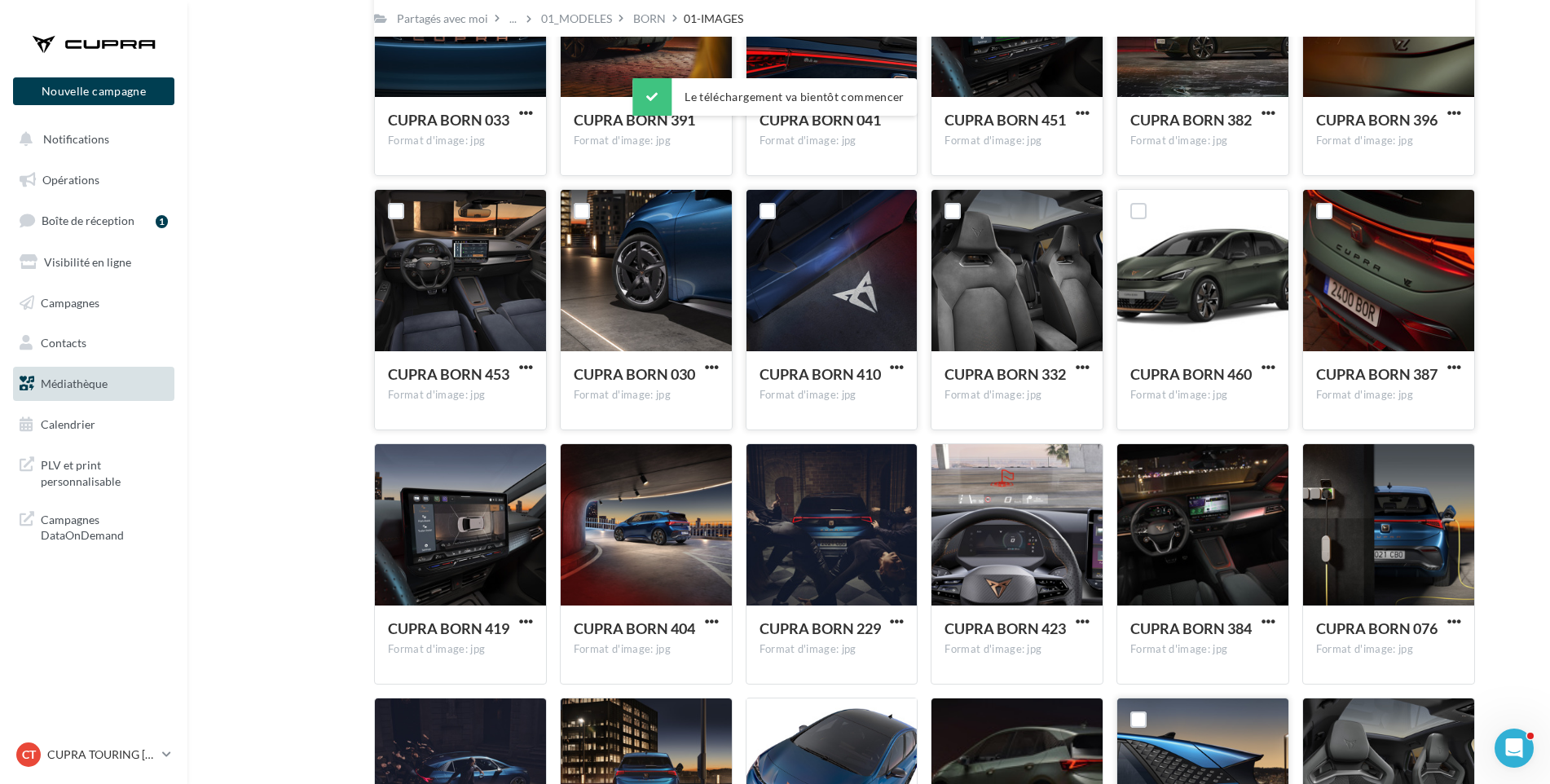
scroll to position [210, 0]
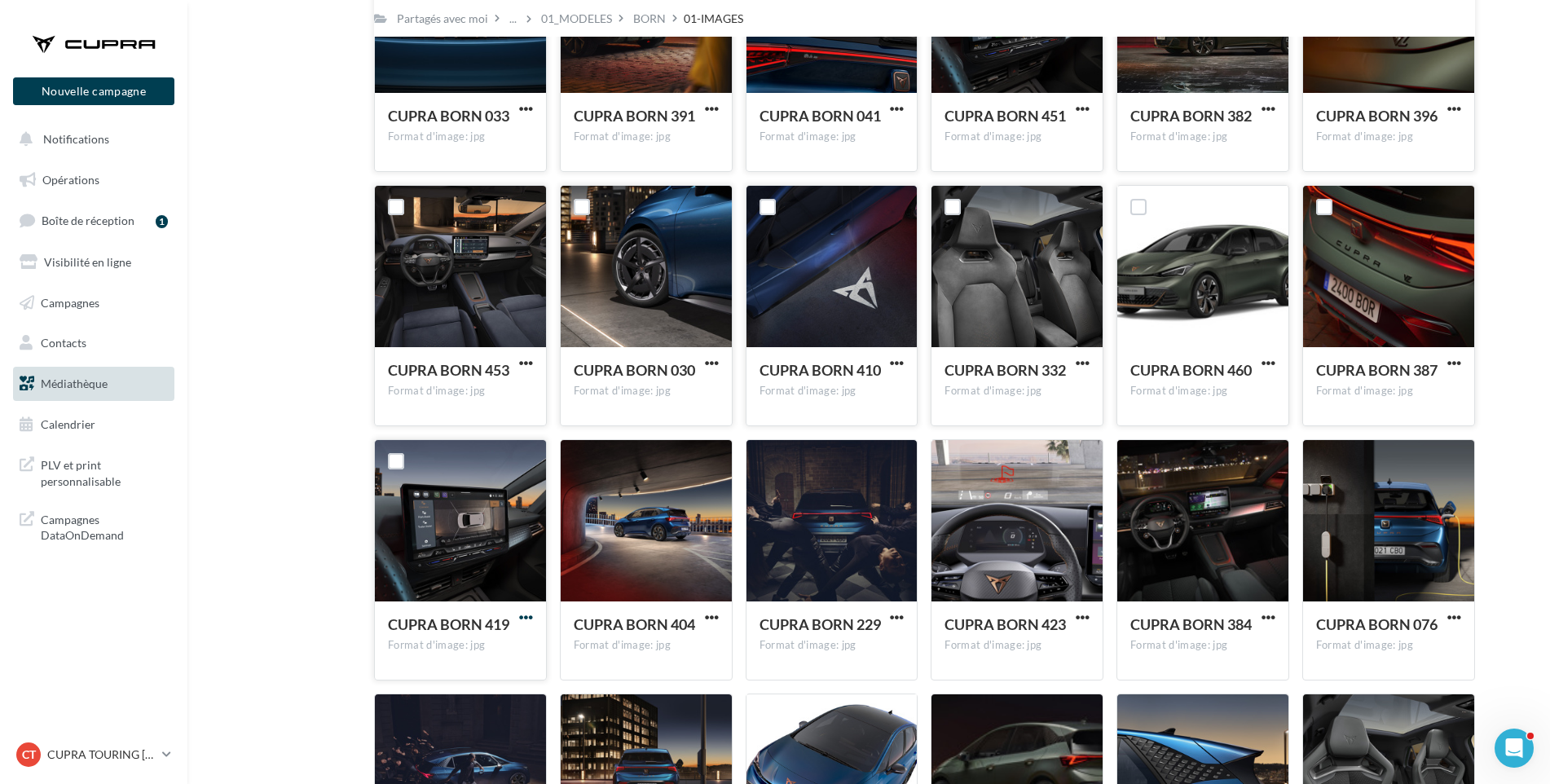
click at [521, 615] on span "button" at bounding box center [526, 617] width 14 height 14
click at [512, 642] on button "Télécharger" at bounding box center [455, 650] width 163 height 43
click at [712, 611] on span "button" at bounding box center [712, 617] width 14 height 14
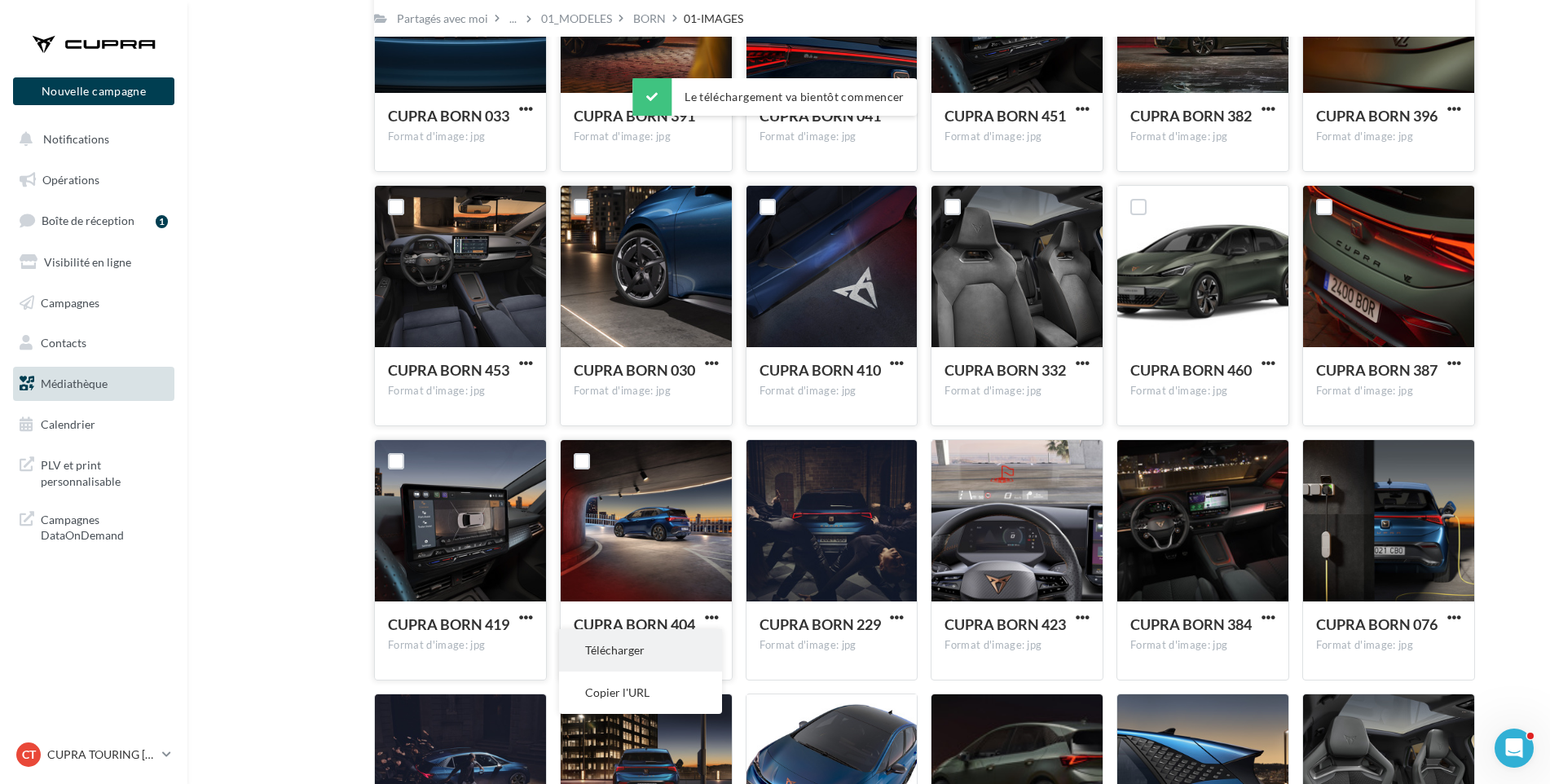
click at [703, 641] on button "Télécharger" at bounding box center [641, 650] width 163 height 43
click at [897, 618] on span "button" at bounding box center [897, 617] width 14 height 14
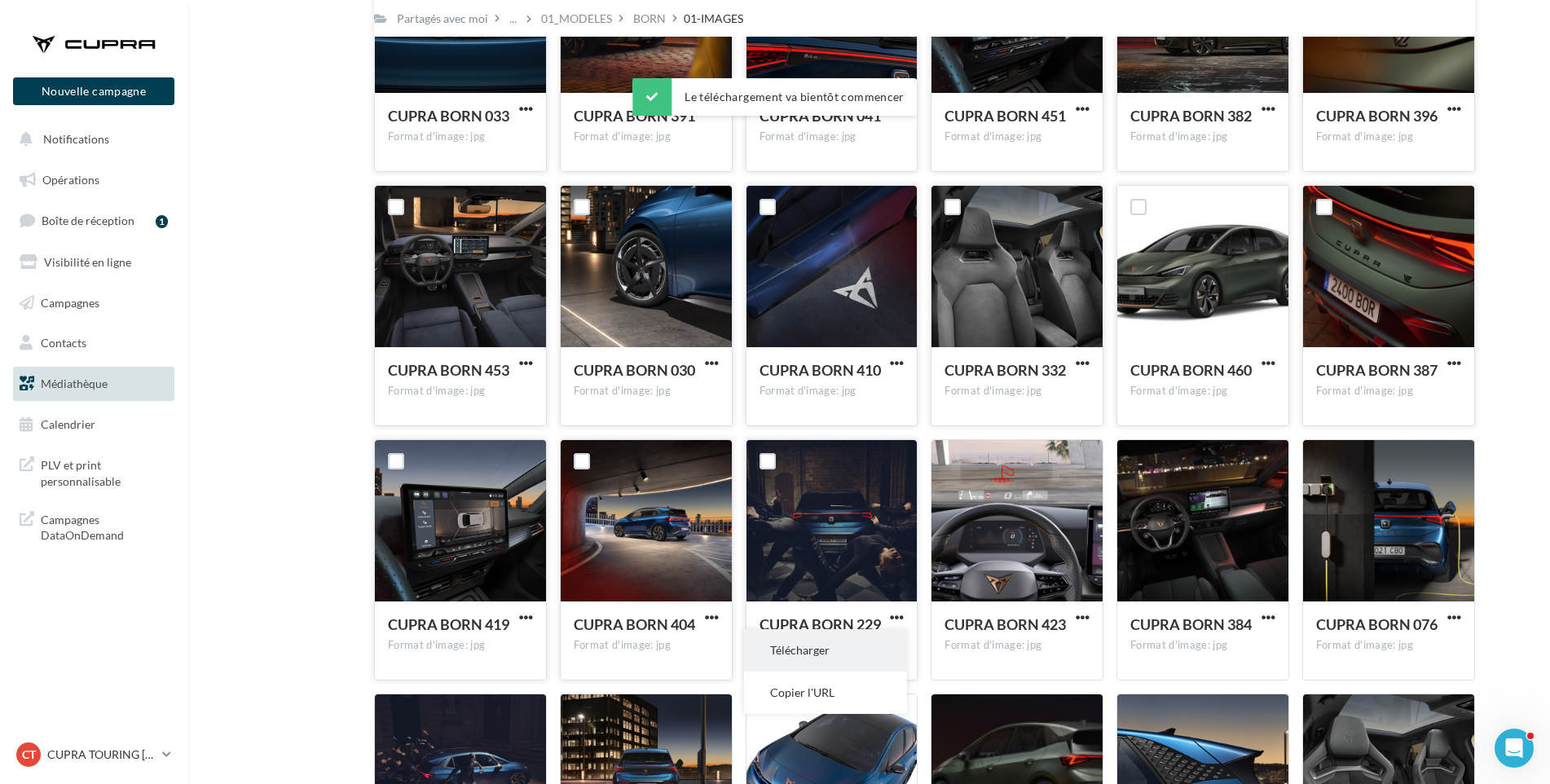
click at [879, 646] on button "Télécharger" at bounding box center [825, 650] width 163 height 43
click at [1081, 616] on span "button" at bounding box center [1083, 617] width 14 height 14
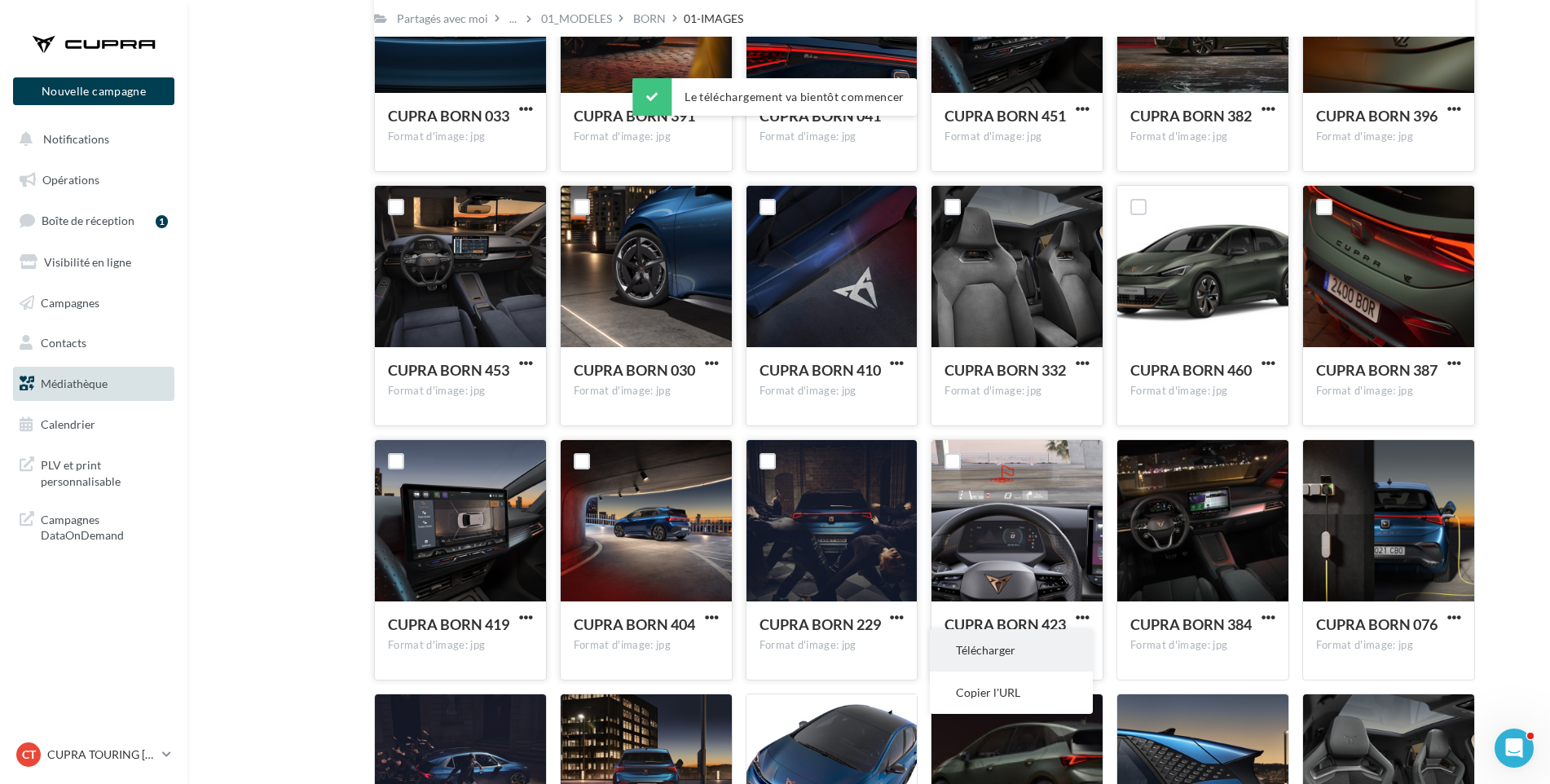
click at [1064, 654] on button "Télécharger" at bounding box center [1012, 650] width 163 height 43
click at [1272, 619] on span "button" at bounding box center [1268, 617] width 14 height 14
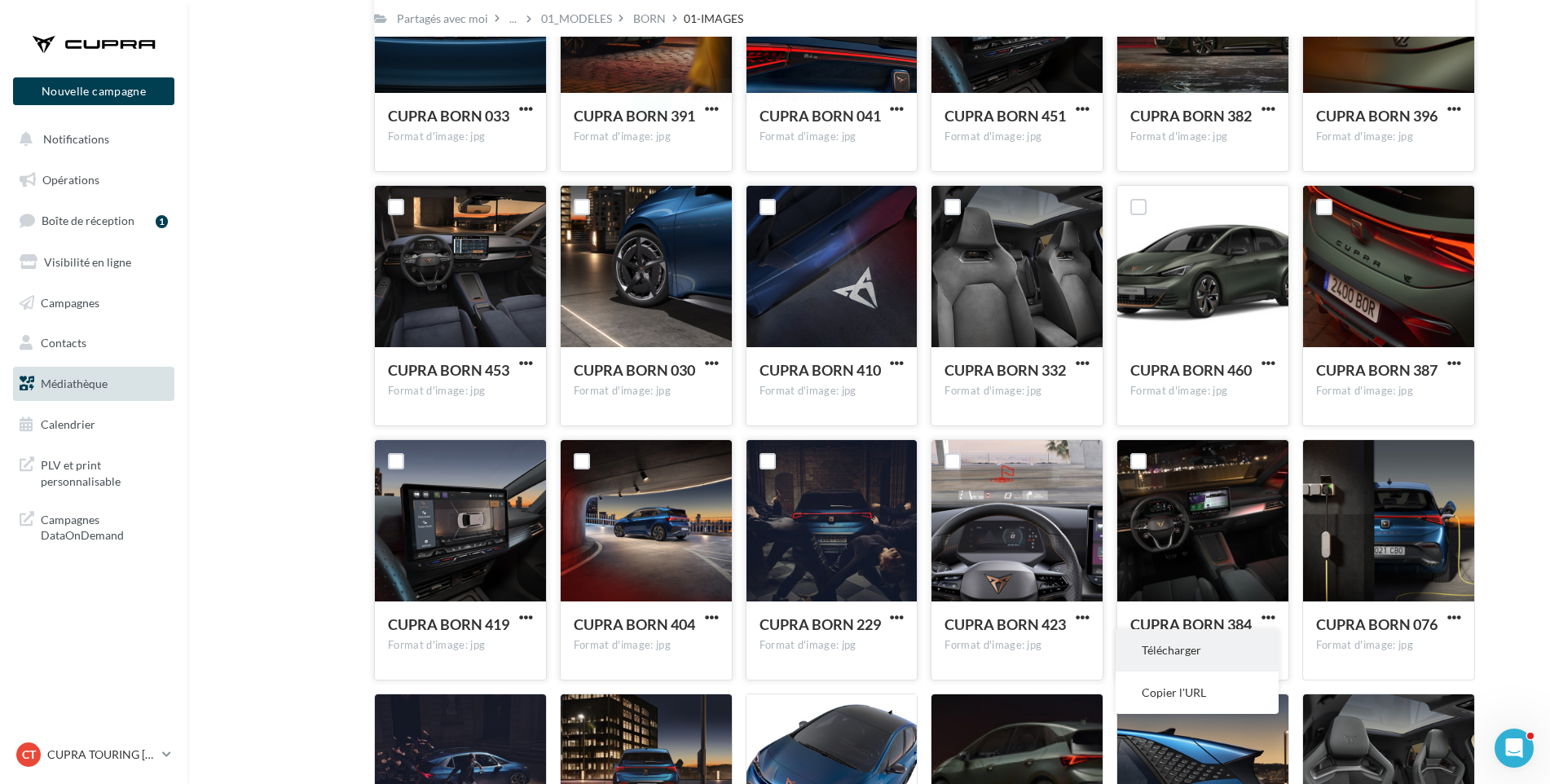
click at [1223, 654] on button "Télécharger" at bounding box center [1197, 650] width 163 height 43
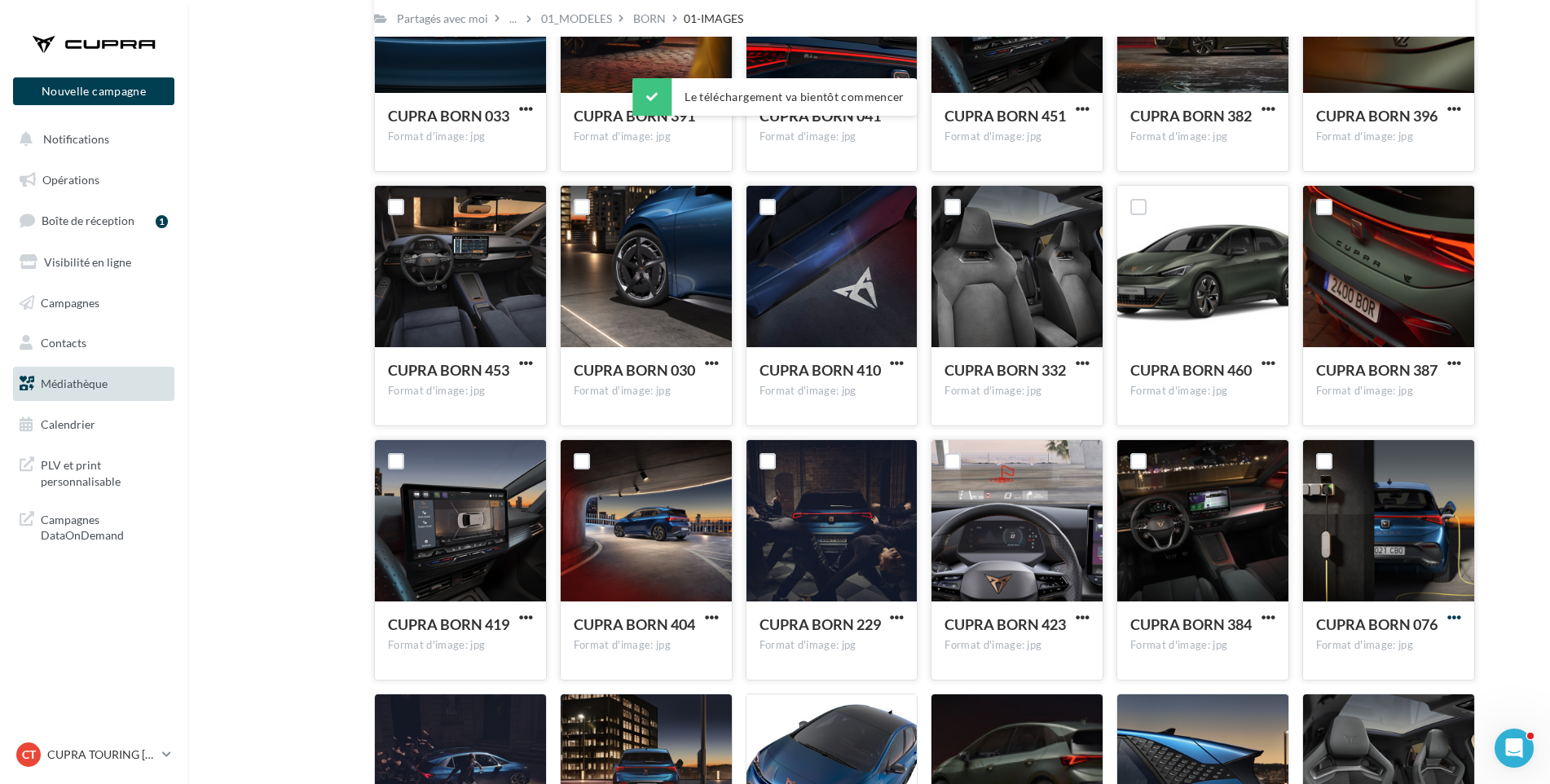
click at [1457, 615] on span "button" at bounding box center [1454, 617] width 14 height 14
click at [1386, 643] on button "Télécharger" at bounding box center [1383, 650] width 163 height 43
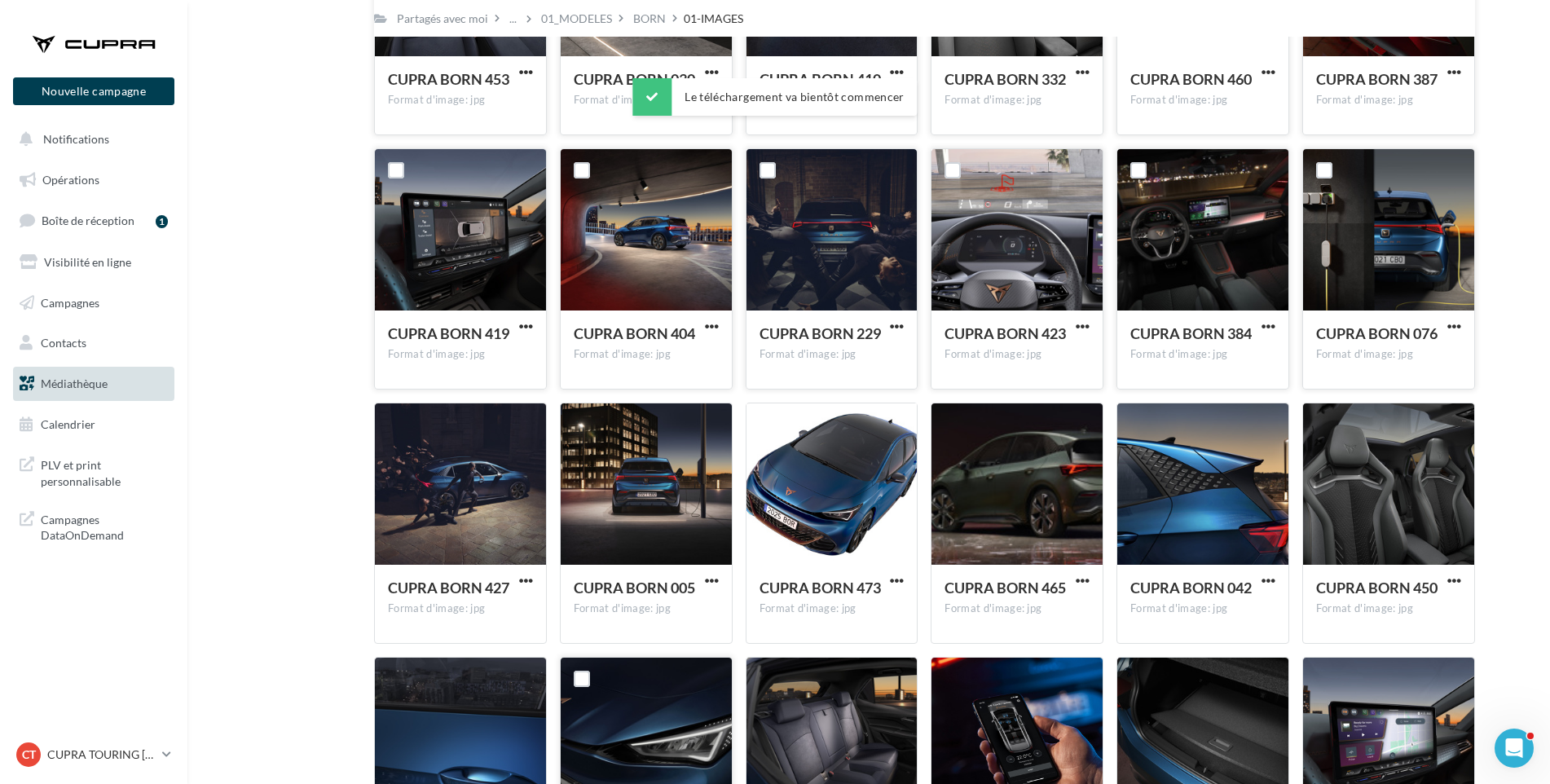
scroll to position [504, 0]
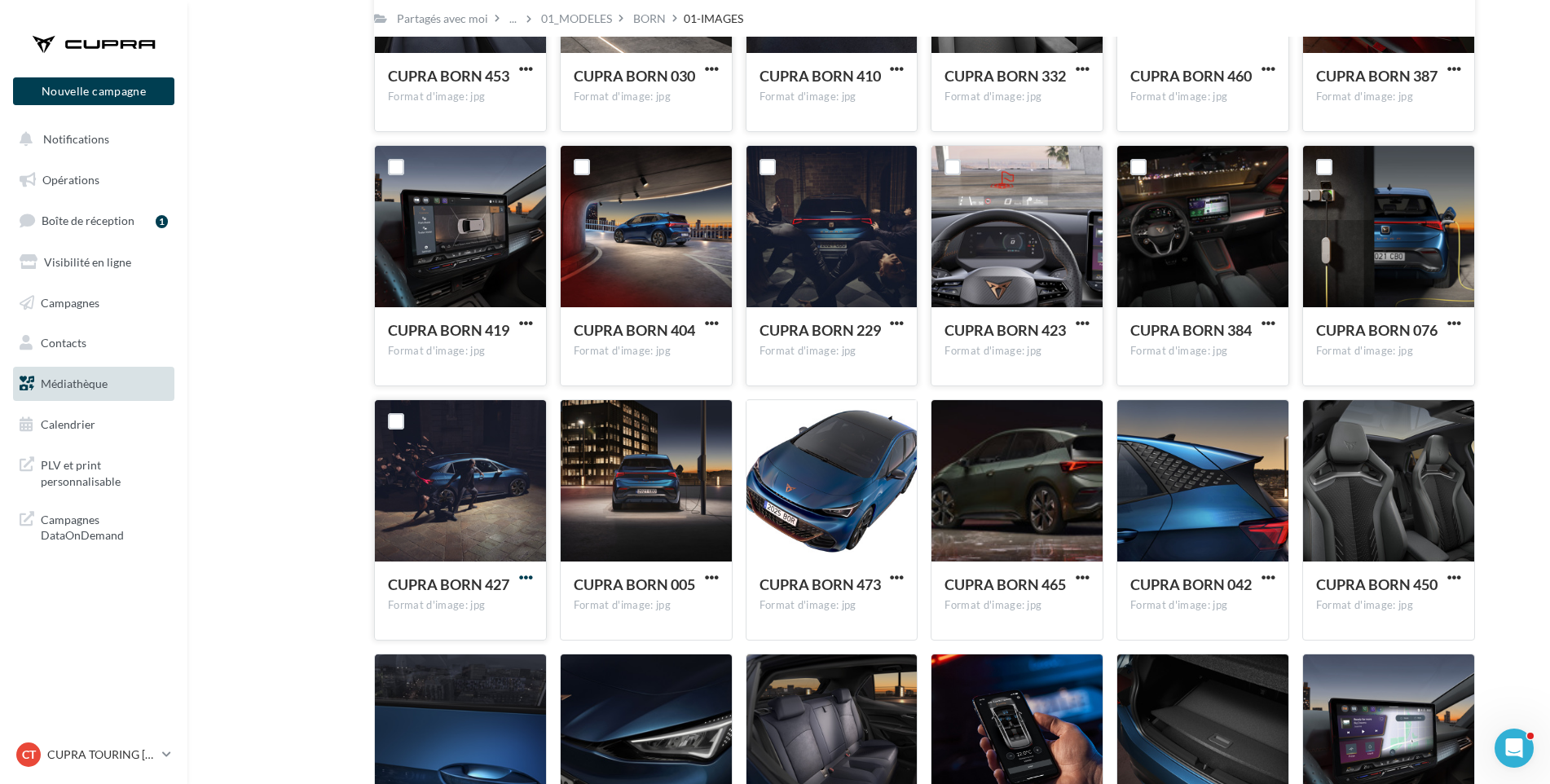
click at [523, 578] on span "button" at bounding box center [526, 577] width 14 height 14
click at [518, 604] on button "Télécharger" at bounding box center [455, 610] width 163 height 43
click at [709, 569] on div at bounding box center [712, 577] width 20 height 16
click at [707, 574] on span "button" at bounding box center [712, 577] width 14 height 14
click at [706, 600] on button "Télécharger" at bounding box center [641, 610] width 163 height 43
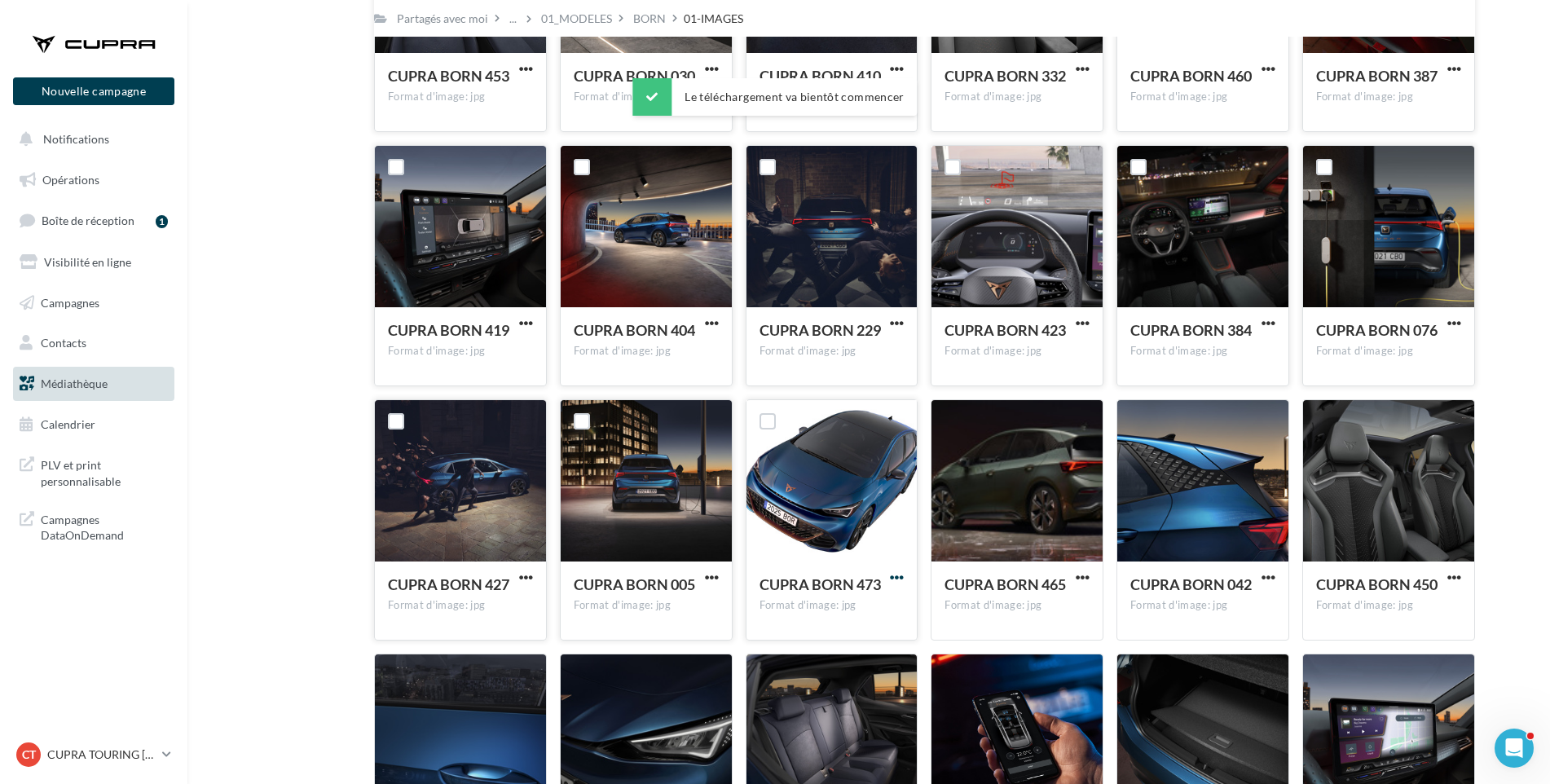
click at [894, 573] on span "button" at bounding box center [897, 577] width 14 height 14
click at [873, 615] on button "Télécharger" at bounding box center [825, 610] width 163 height 43
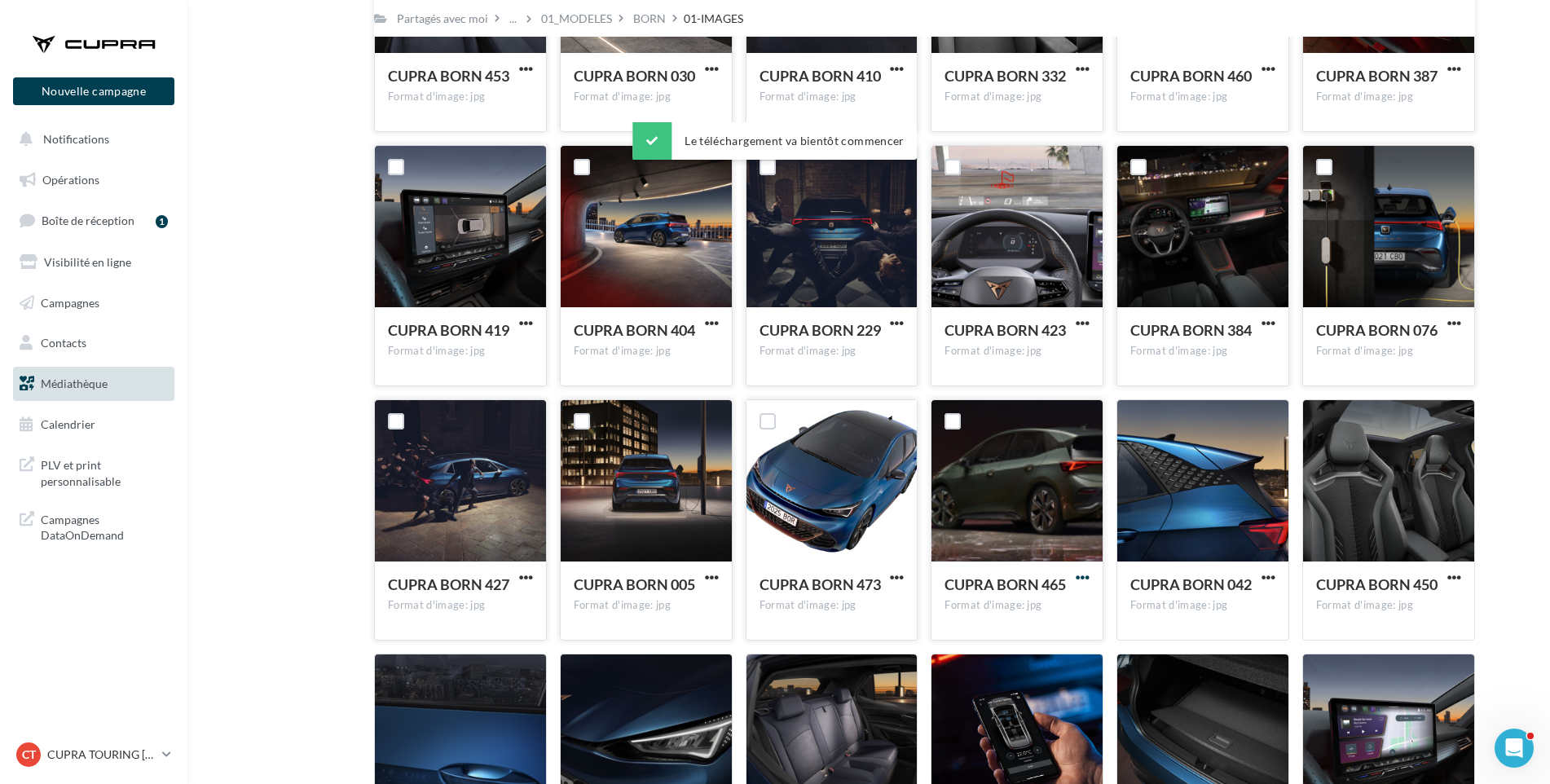
click at [1084, 574] on span "button" at bounding box center [1083, 577] width 14 height 14
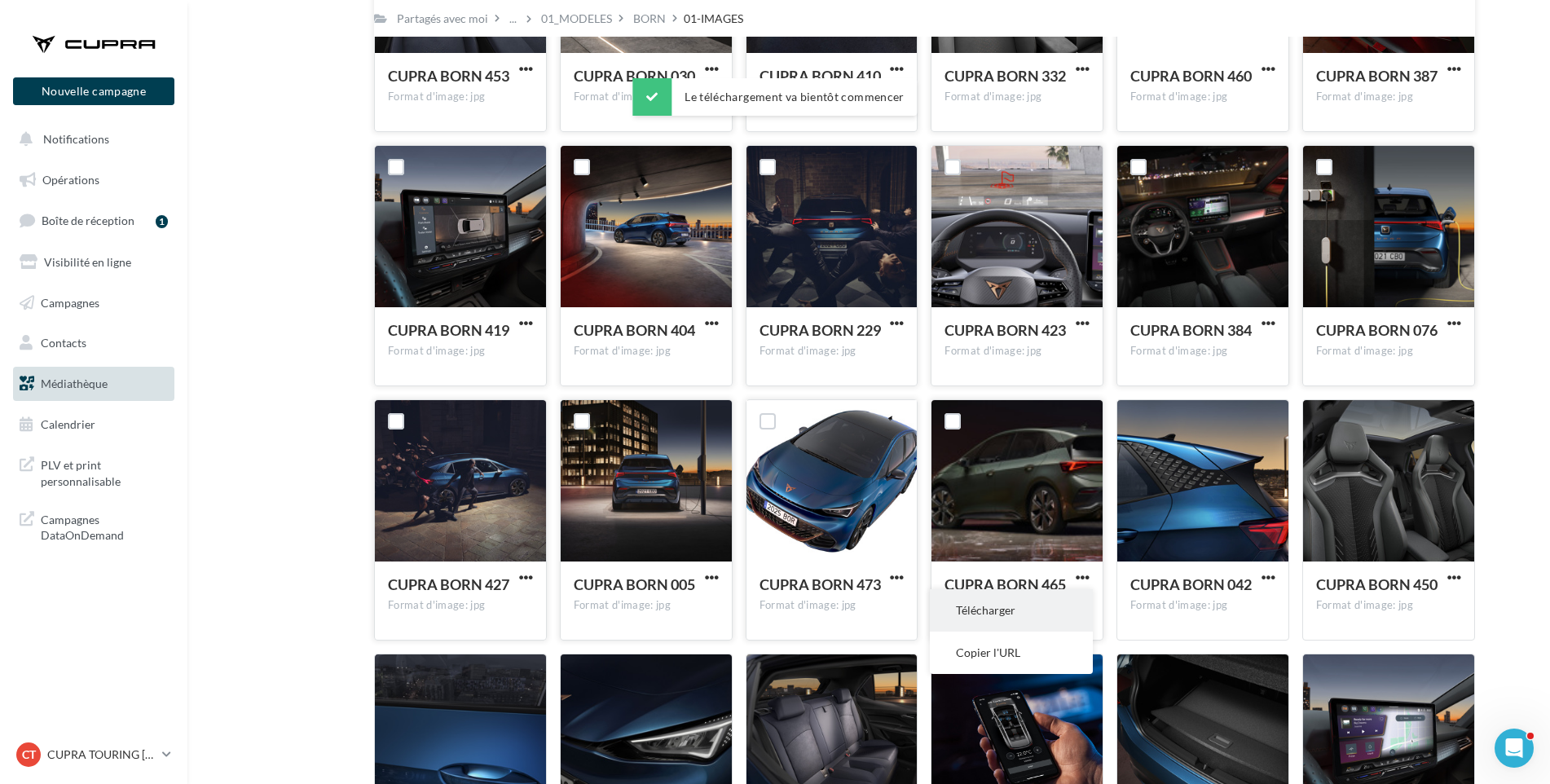
click at [1053, 616] on button "Télécharger" at bounding box center [1012, 610] width 163 height 43
click at [1266, 575] on span "button" at bounding box center [1268, 577] width 14 height 14
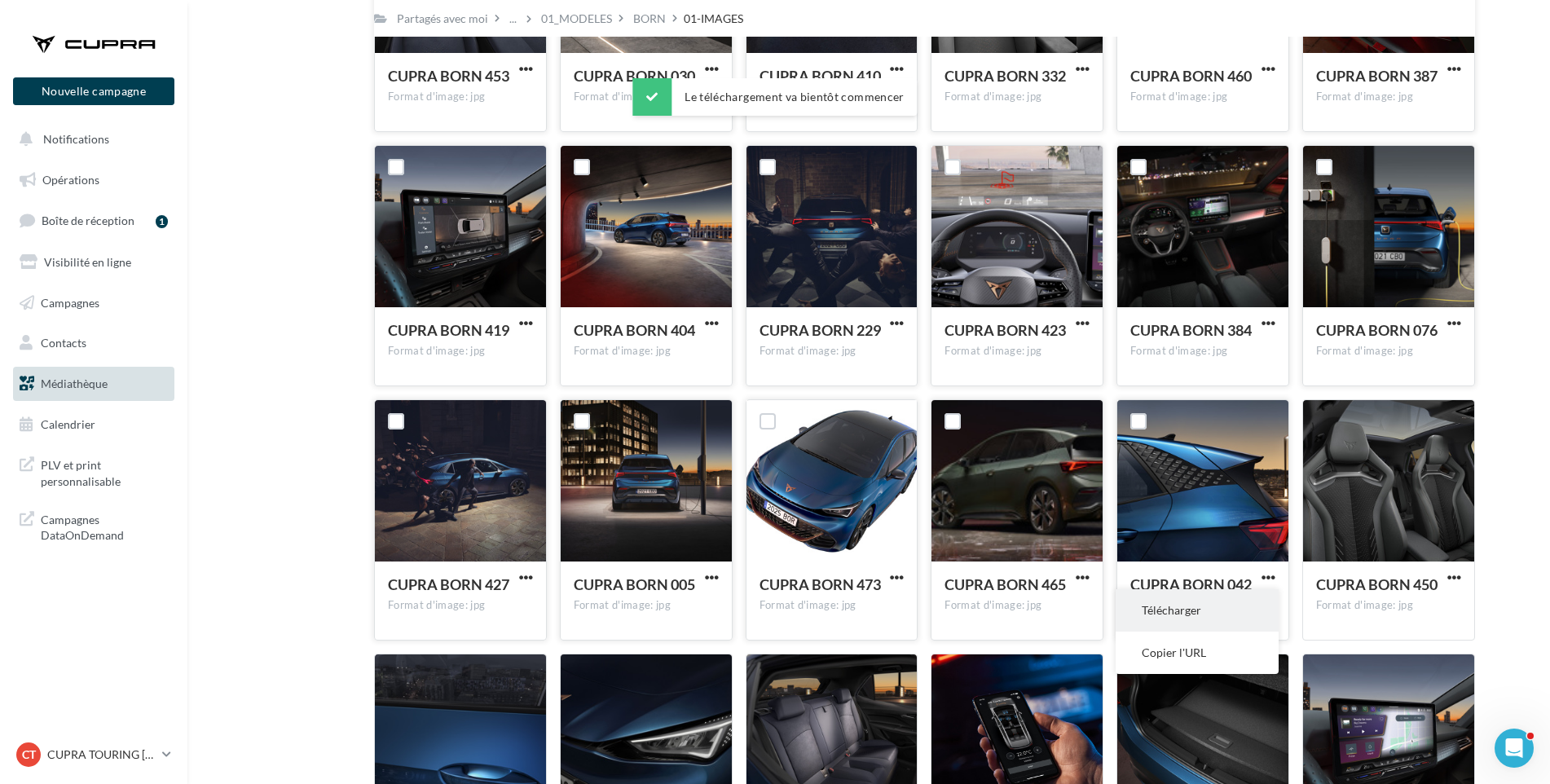
click at [1246, 595] on button "Télécharger" at bounding box center [1197, 610] width 163 height 43
click at [1454, 574] on span "button" at bounding box center [1454, 577] width 14 height 14
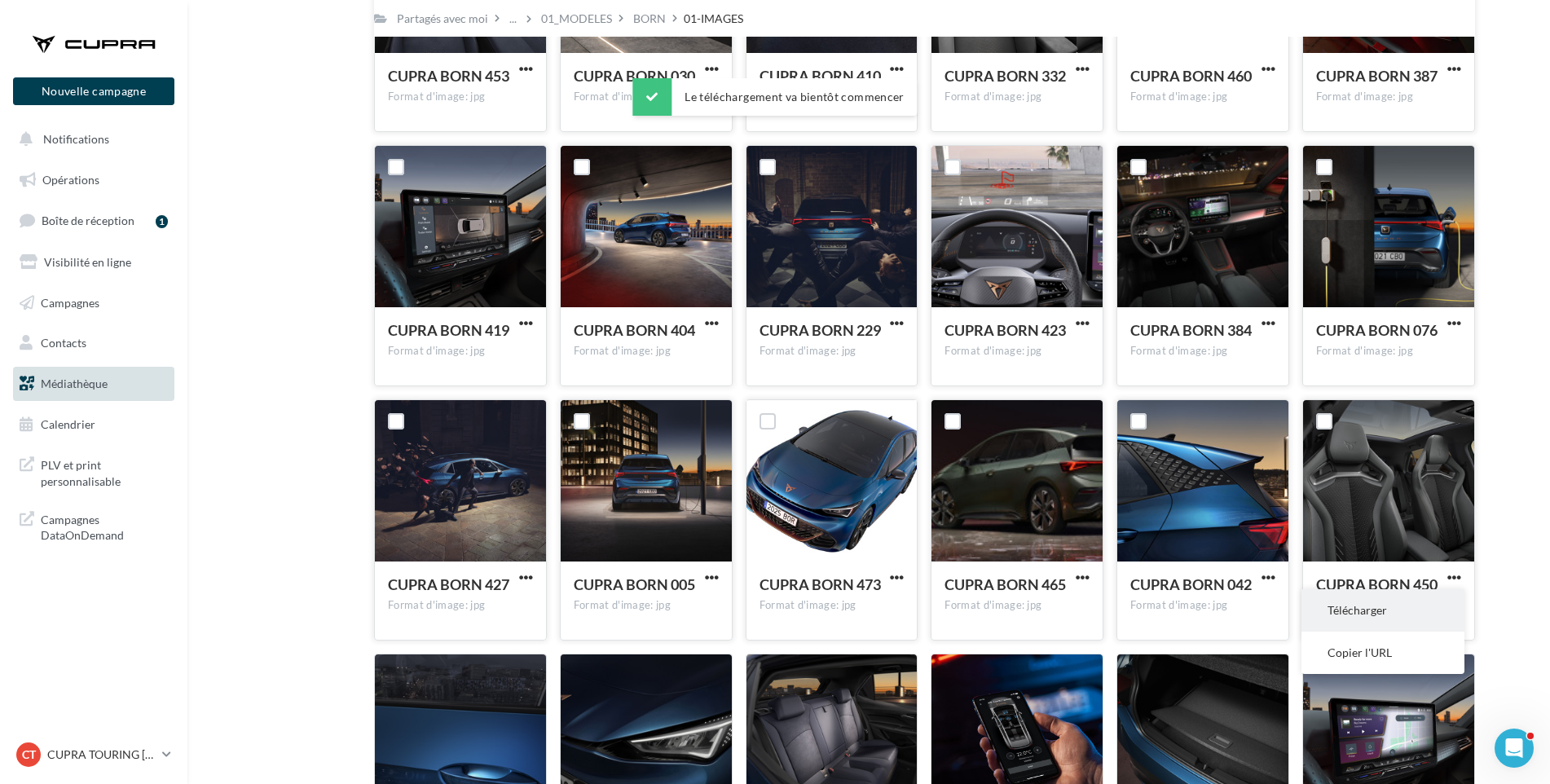
click at [1429, 602] on button "Télécharger" at bounding box center [1383, 610] width 163 height 43
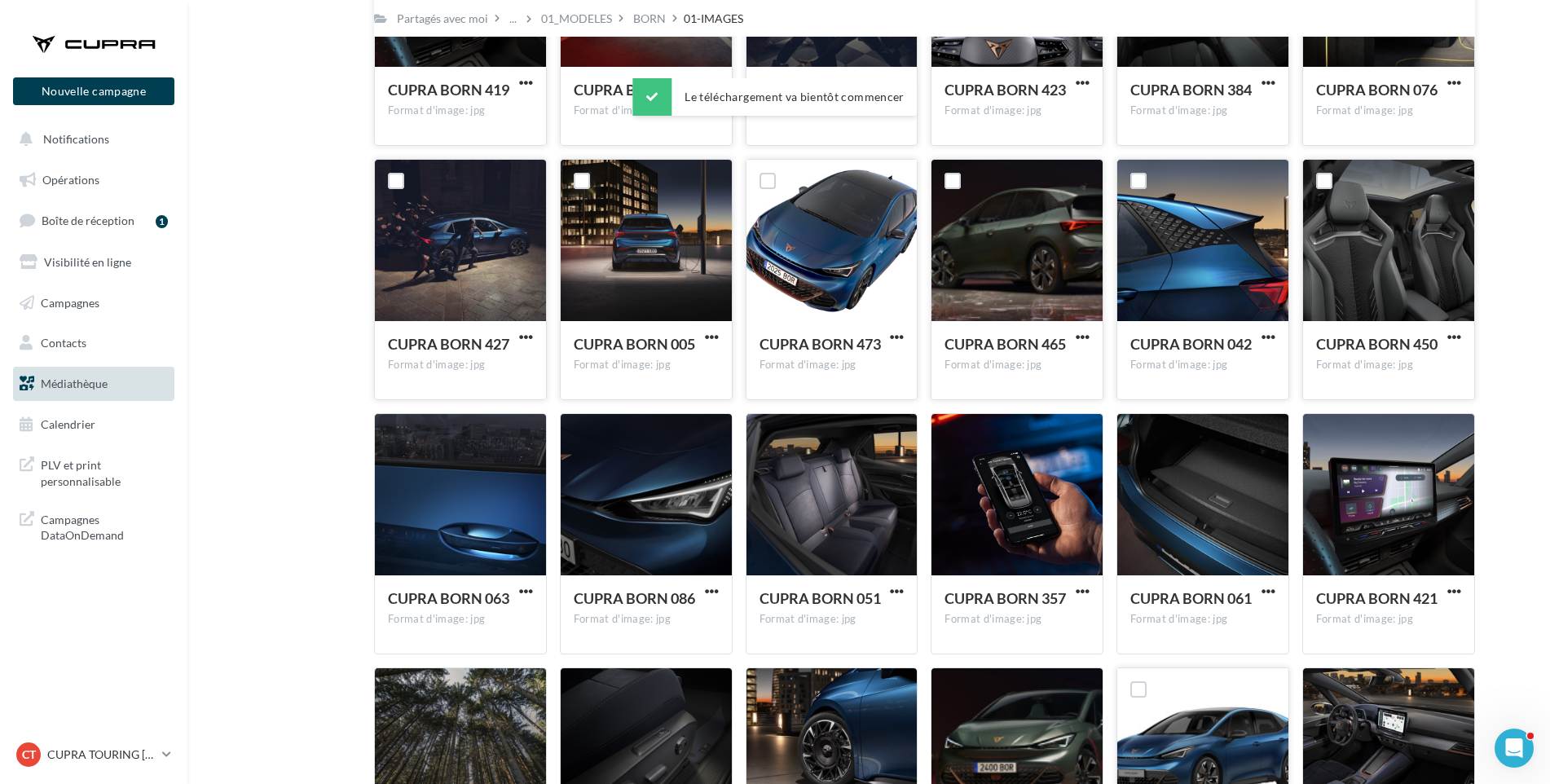
scroll to position [805, 0]
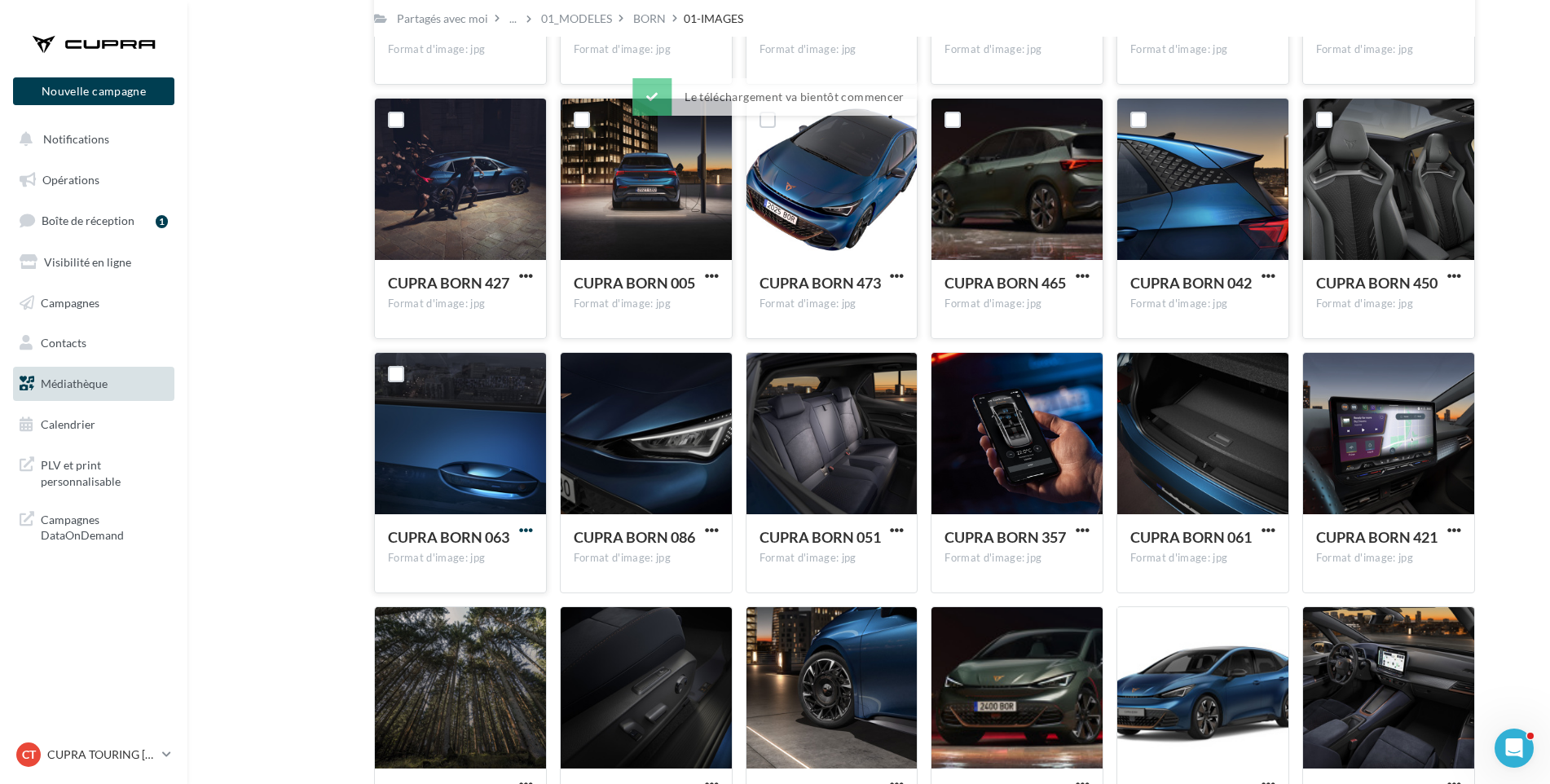
click at [524, 527] on span "button" at bounding box center [526, 530] width 14 height 14
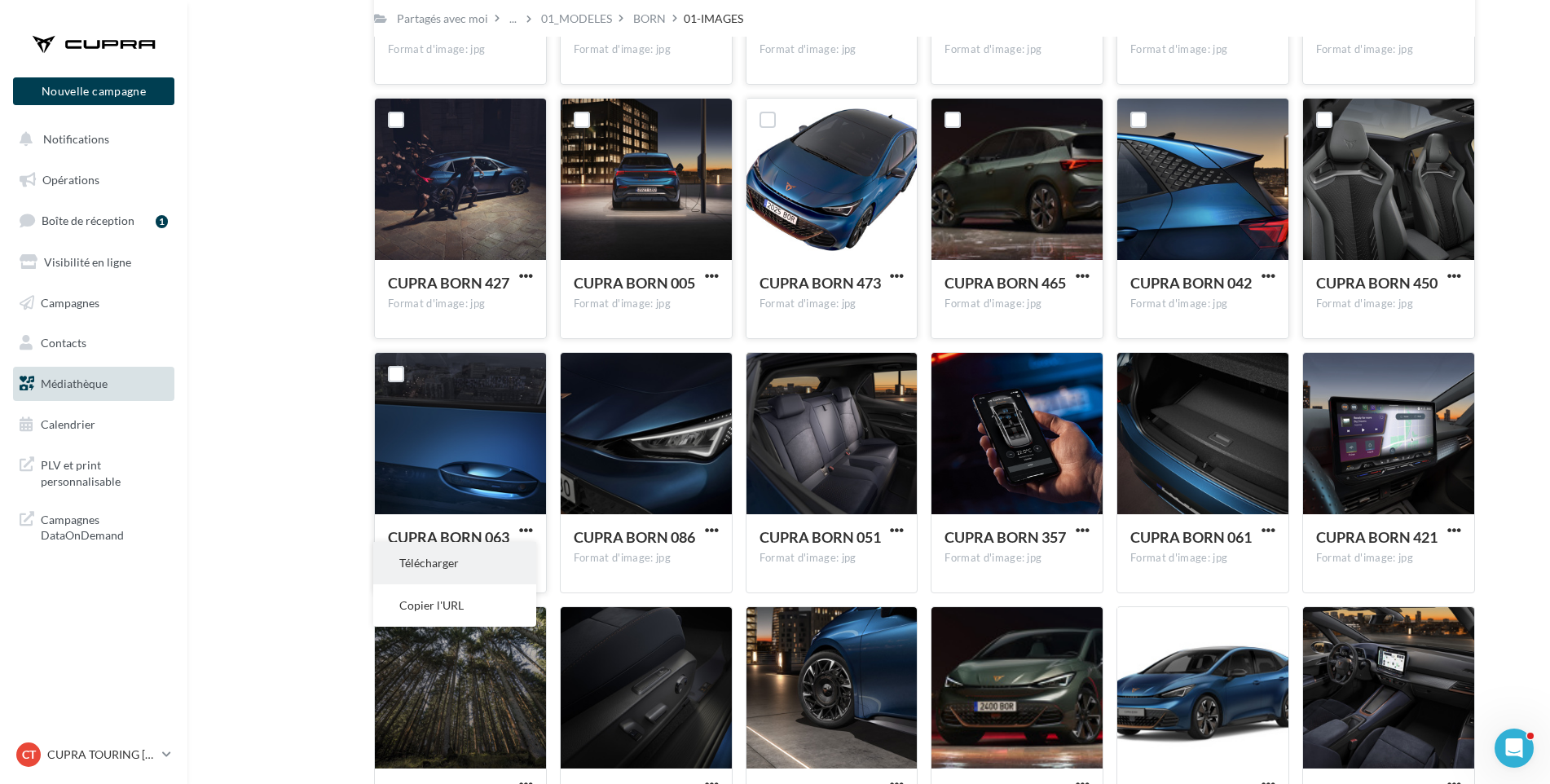
click at [510, 552] on button "Télécharger" at bounding box center [455, 563] width 163 height 43
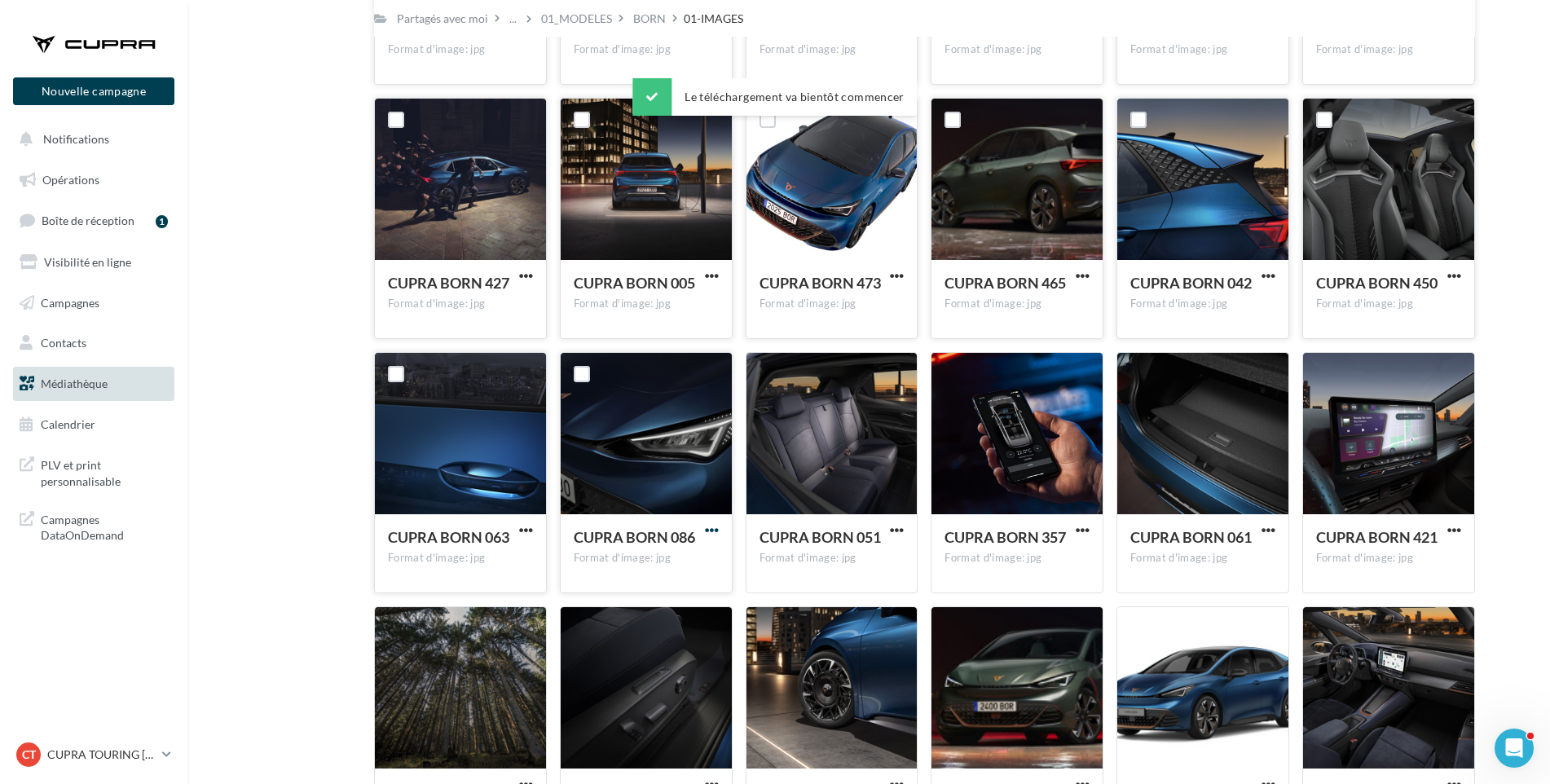
click at [709, 529] on span "button" at bounding box center [712, 530] width 14 height 14
click at [694, 549] on button "Télécharger" at bounding box center [641, 563] width 163 height 43
click at [894, 526] on span "button" at bounding box center [897, 530] width 14 height 14
click at [867, 568] on button "Télécharger" at bounding box center [825, 563] width 163 height 43
click at [1085, 528] on span "button" at bounding box center [1083, 530] width 14 height 14
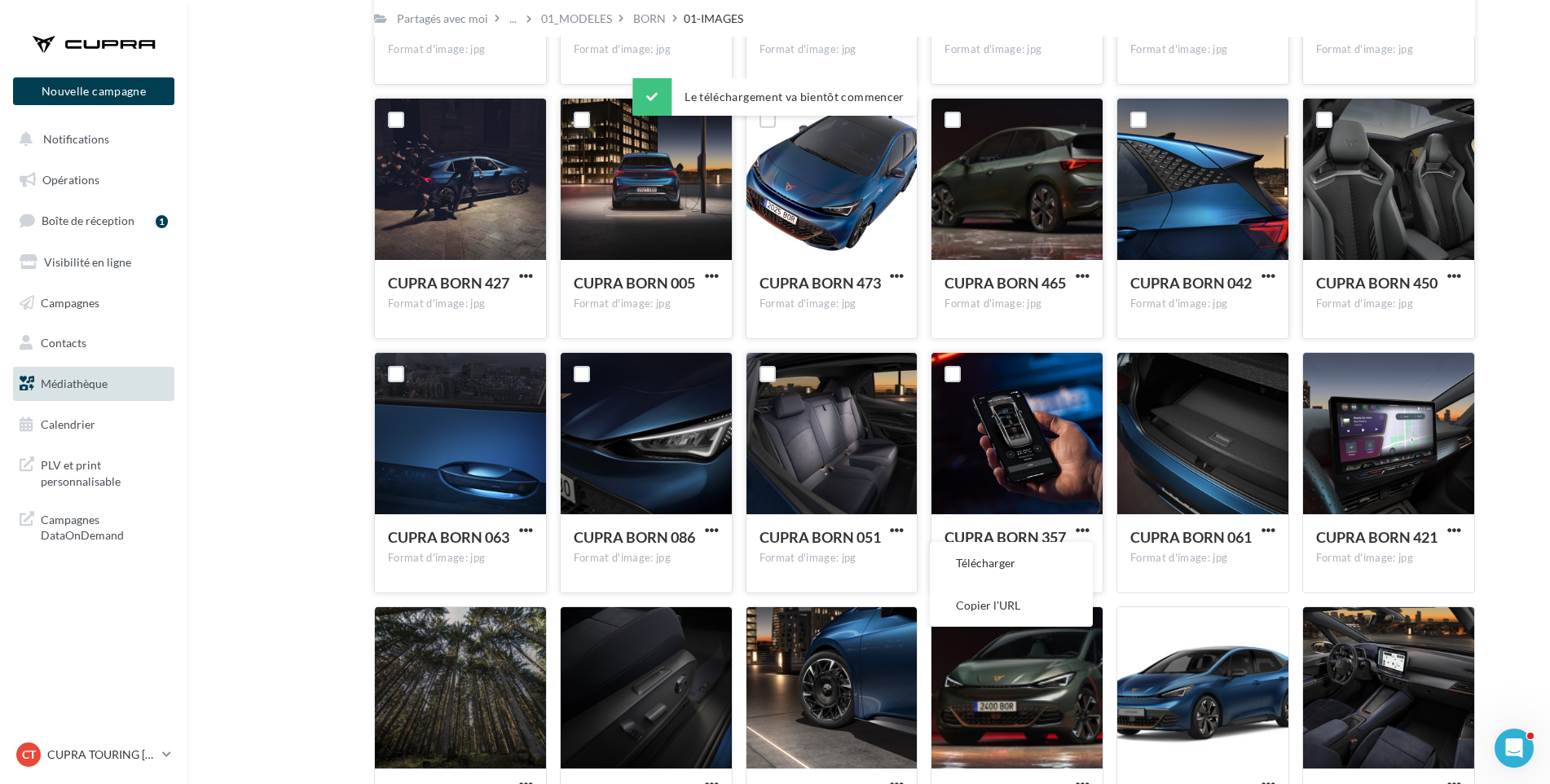
click at [999, 562] on button "Télécharger" at bounding box center [1012, 563] width 163 height 43
click at [1273, 528] on span "button" at bounding box center [1268, 530] width 14 height 14
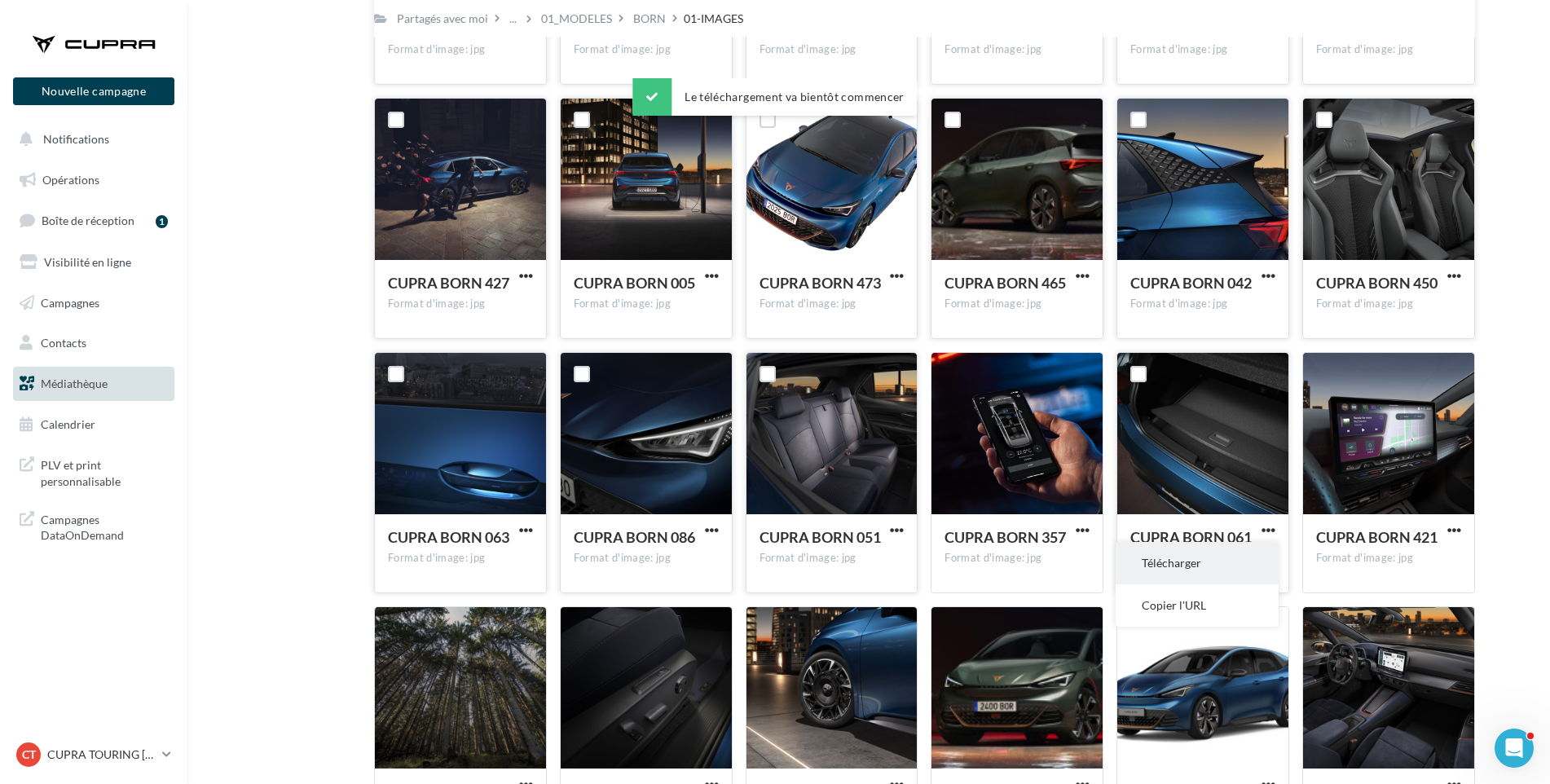
click at [1220, 563] on button "Télécharger" at bounding box center [1197, 563] width 163 height 43
click at [1456, 531] on span "button" at bounding box center [1454, 530] width 14 height 14
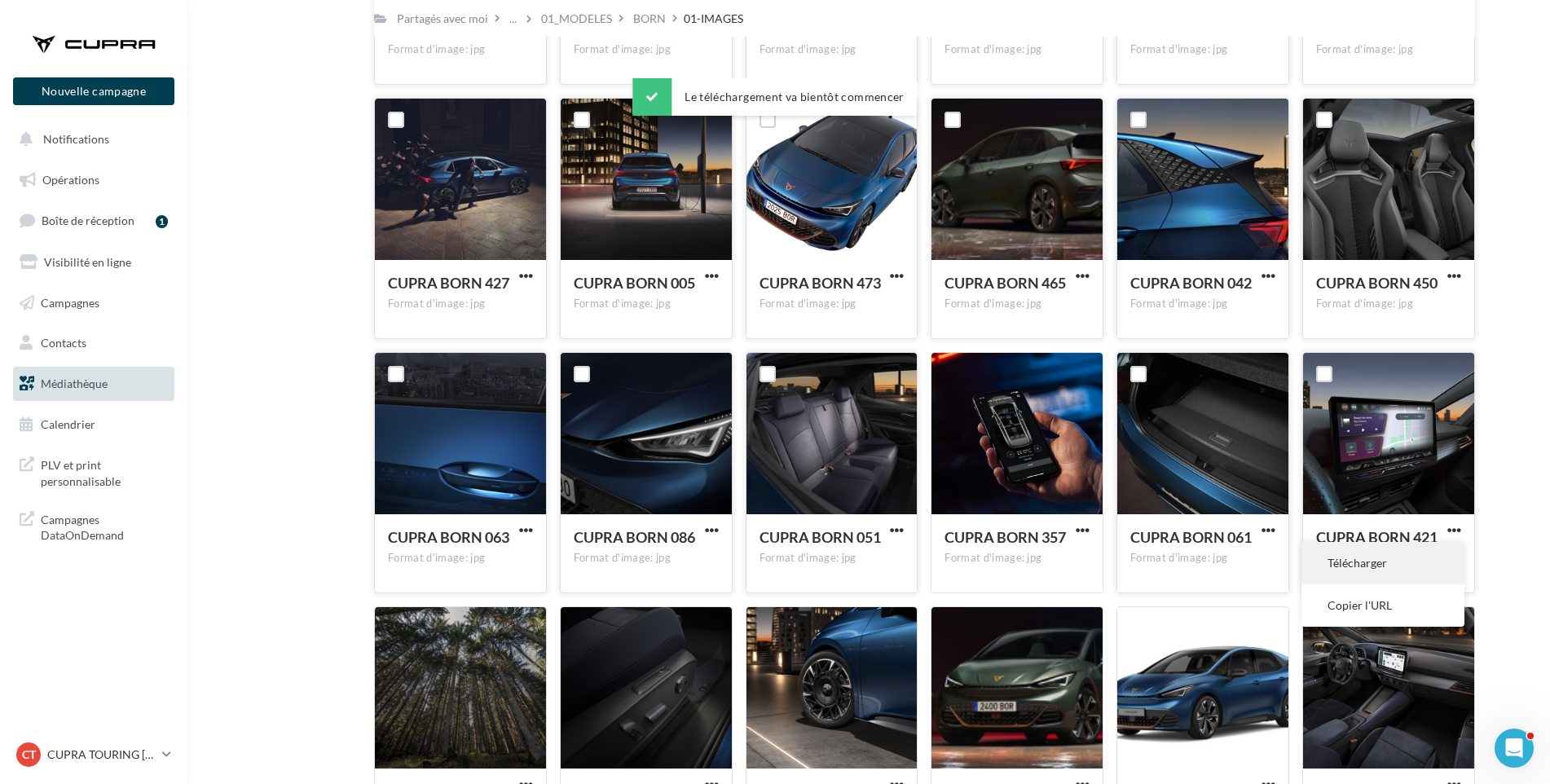
click at [1436, 559] on button "Télécharger" at bounding box center [1383, 563] width 163 height 43
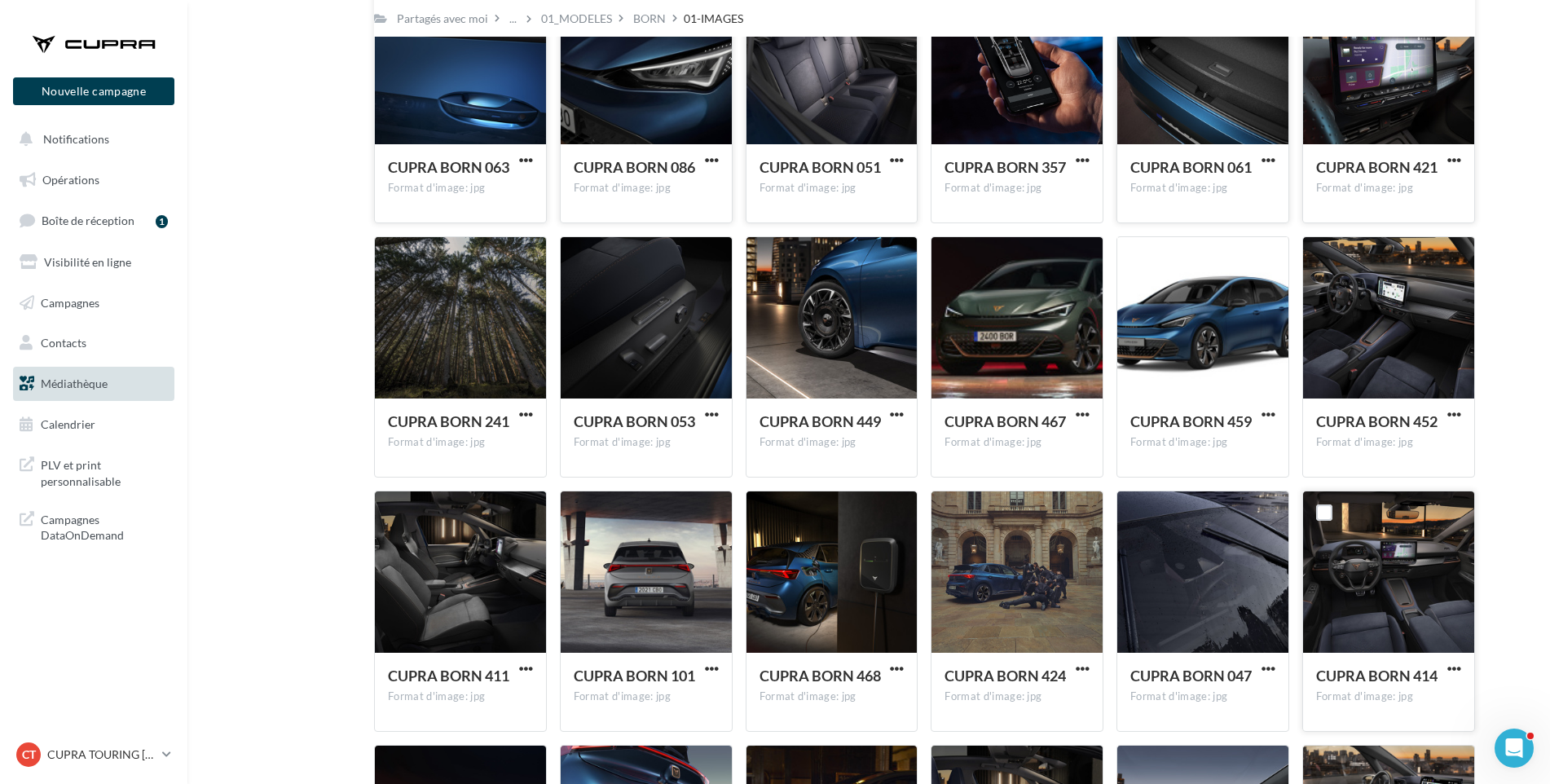
scroll to position [1186, 0]
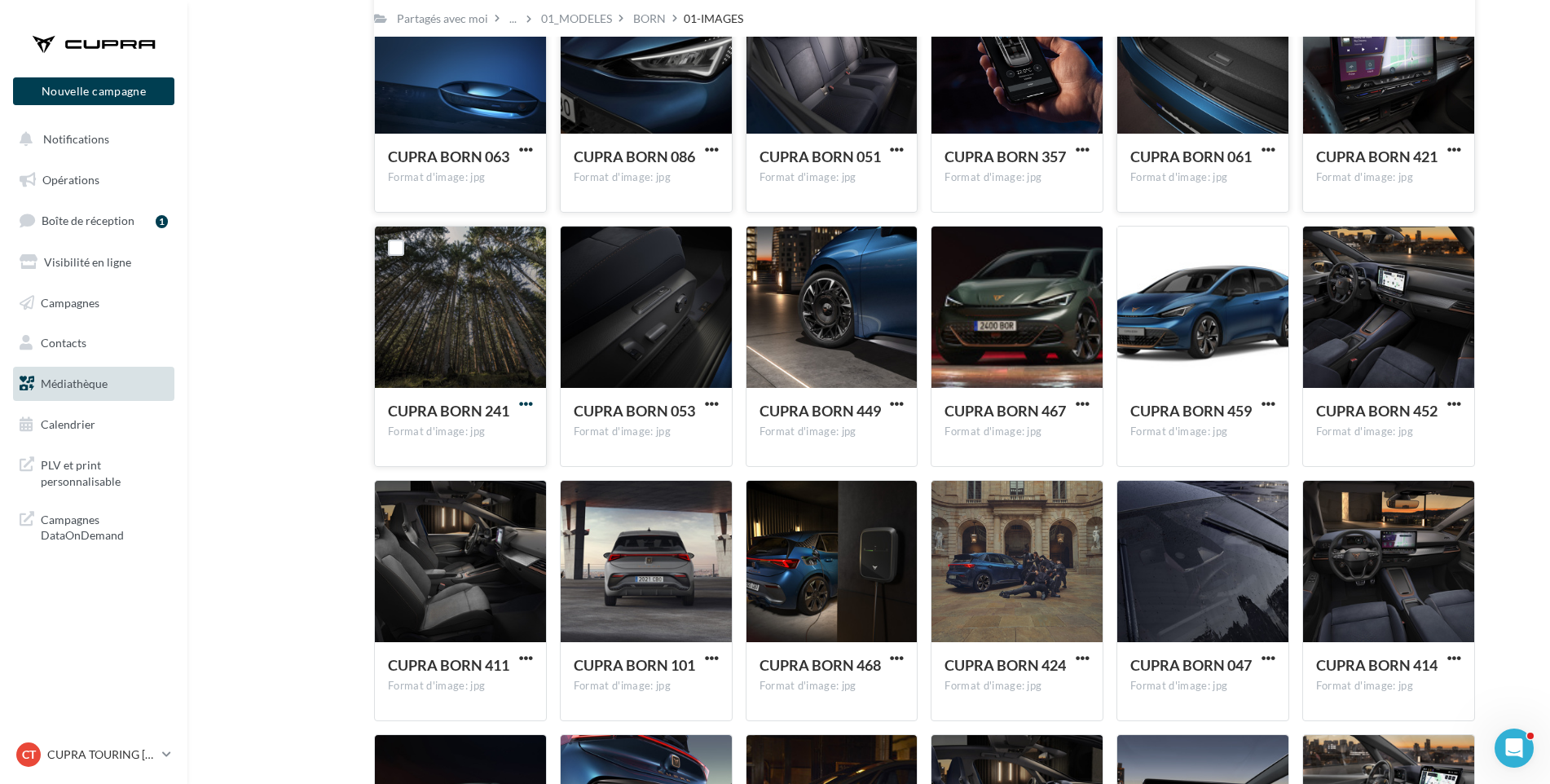
click at [520, 399] on span "button" at bounding box center [526, 403] width 14 height 14
click at [494, 436] on button "Télécharger" at bounding box center [455, 437] width 163 height 43
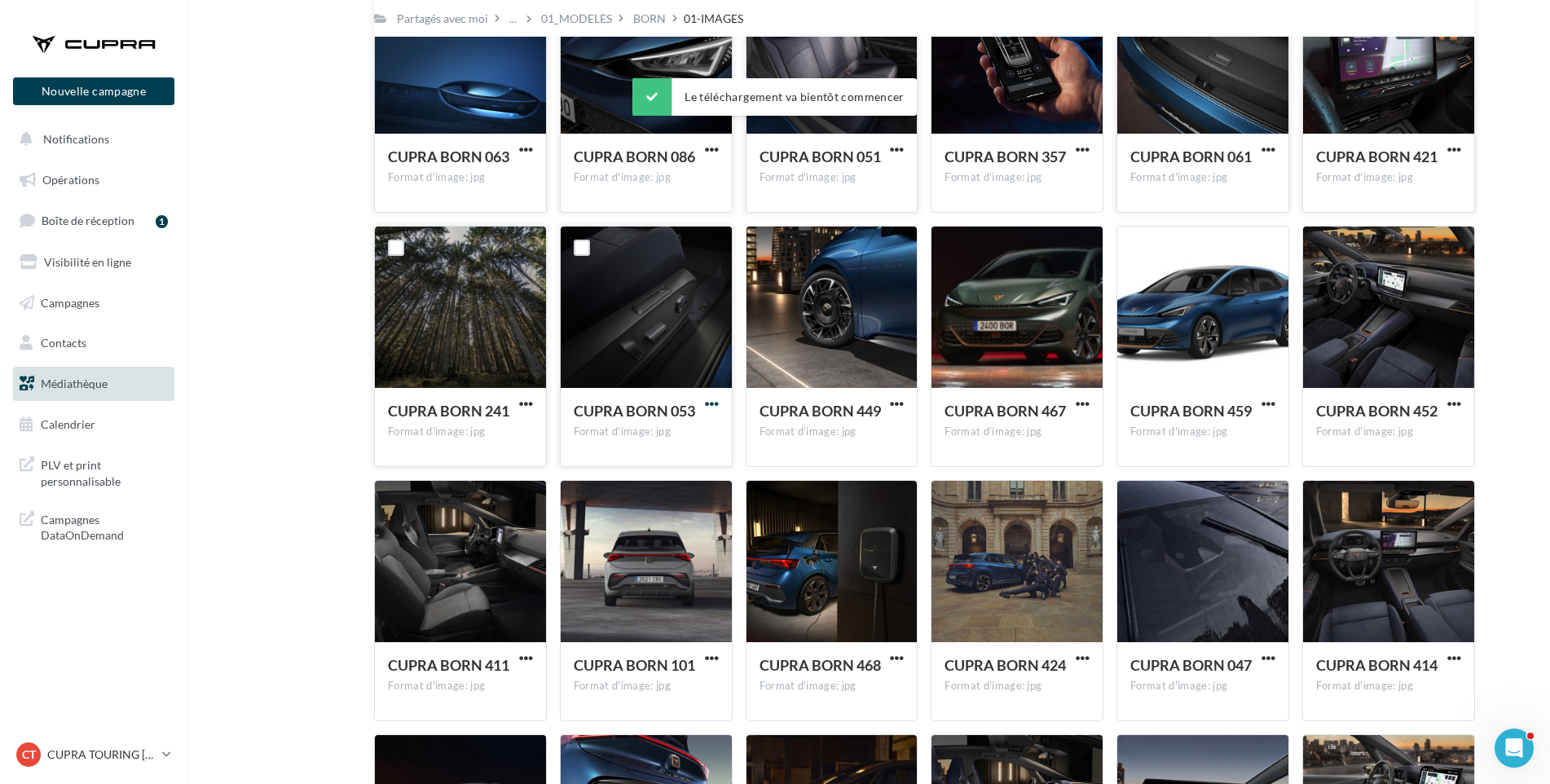
click at [713, 405] on span "button" at bounding box center [712, 403] width 14 height 14
click at [688, 428] on button "Télécharger" at bounding box center [641, 437] width 163 height 43
click at [900, 399] on span "button" at bounding box center [897, 403] width 14 height 14
click at [874, 434] on button "Télécharger" at bounding box center [825, 437] width 163 height 43
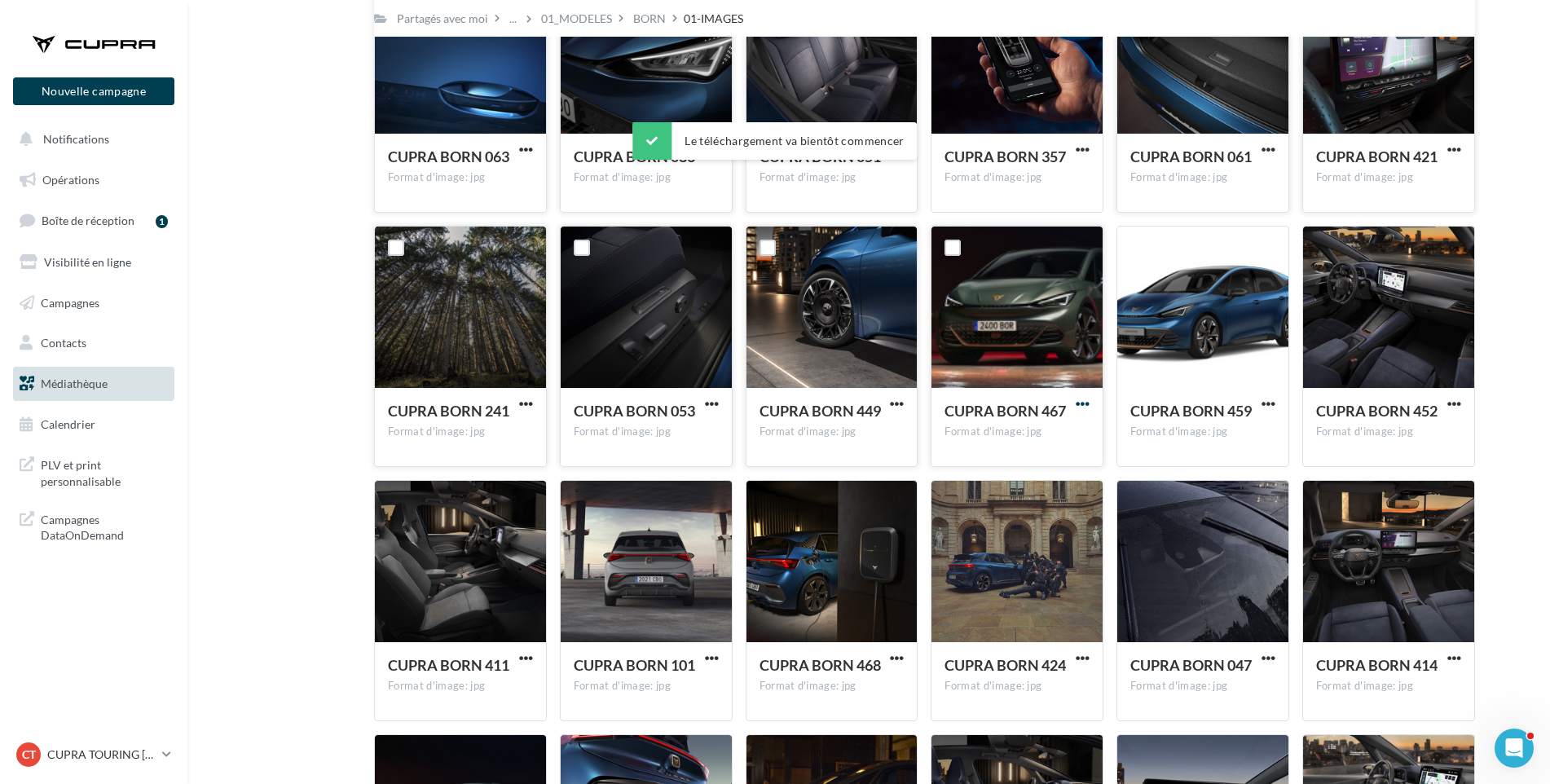
click at [1080, 402] on span "button" at bounding box center [1083, 403] width 14 height 14
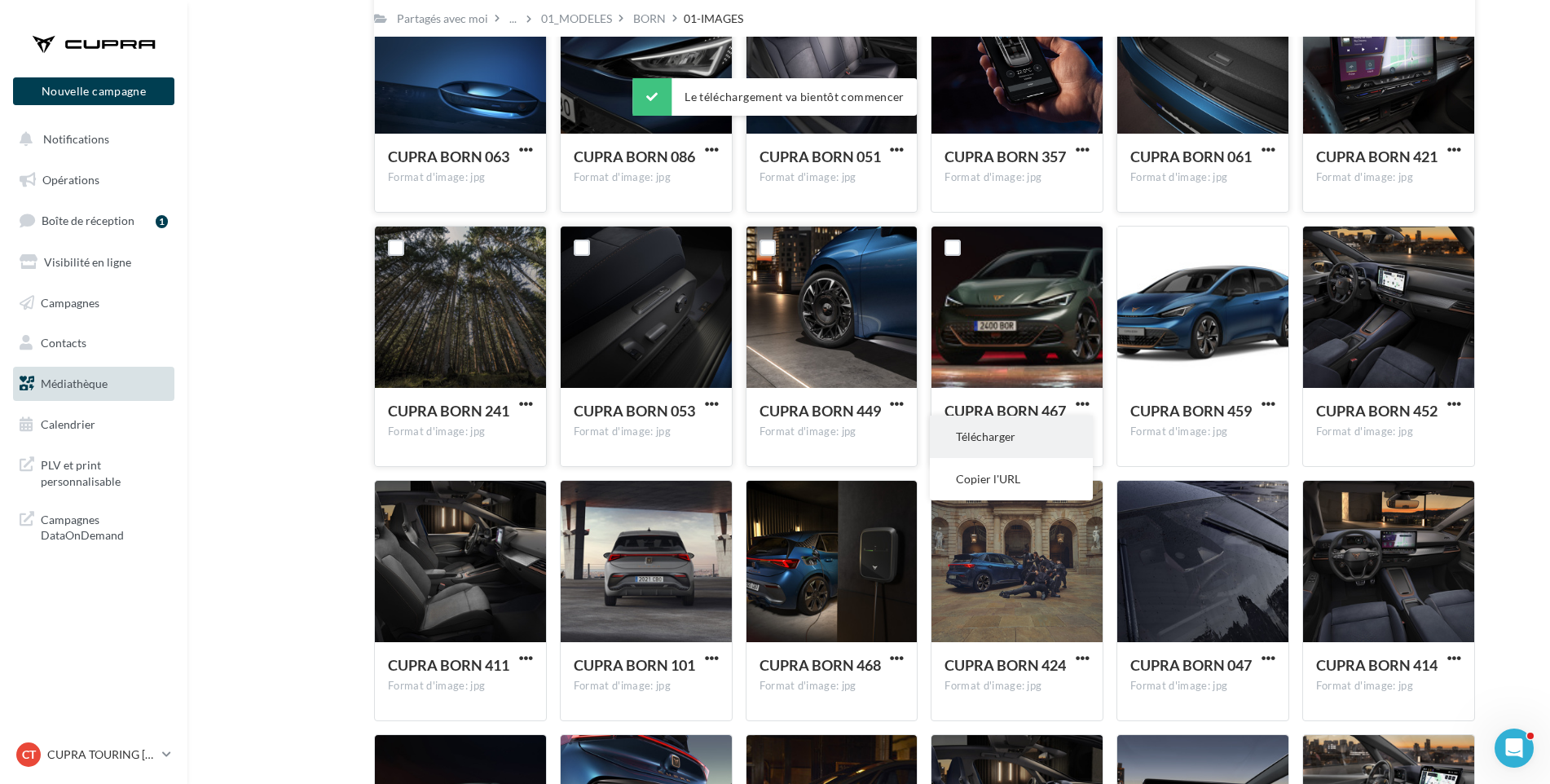
click at [1056, 433] on button "Télécharger" at bounding box center [1012, 437] width 163 height 43
click at [1523, 434] on div "Mes fichiers Partagés avec moi Partagés avec moi ... 01_MODELES BORN 01-IMAGES …" at bounding box center [876, 80] width 1337 height 2323
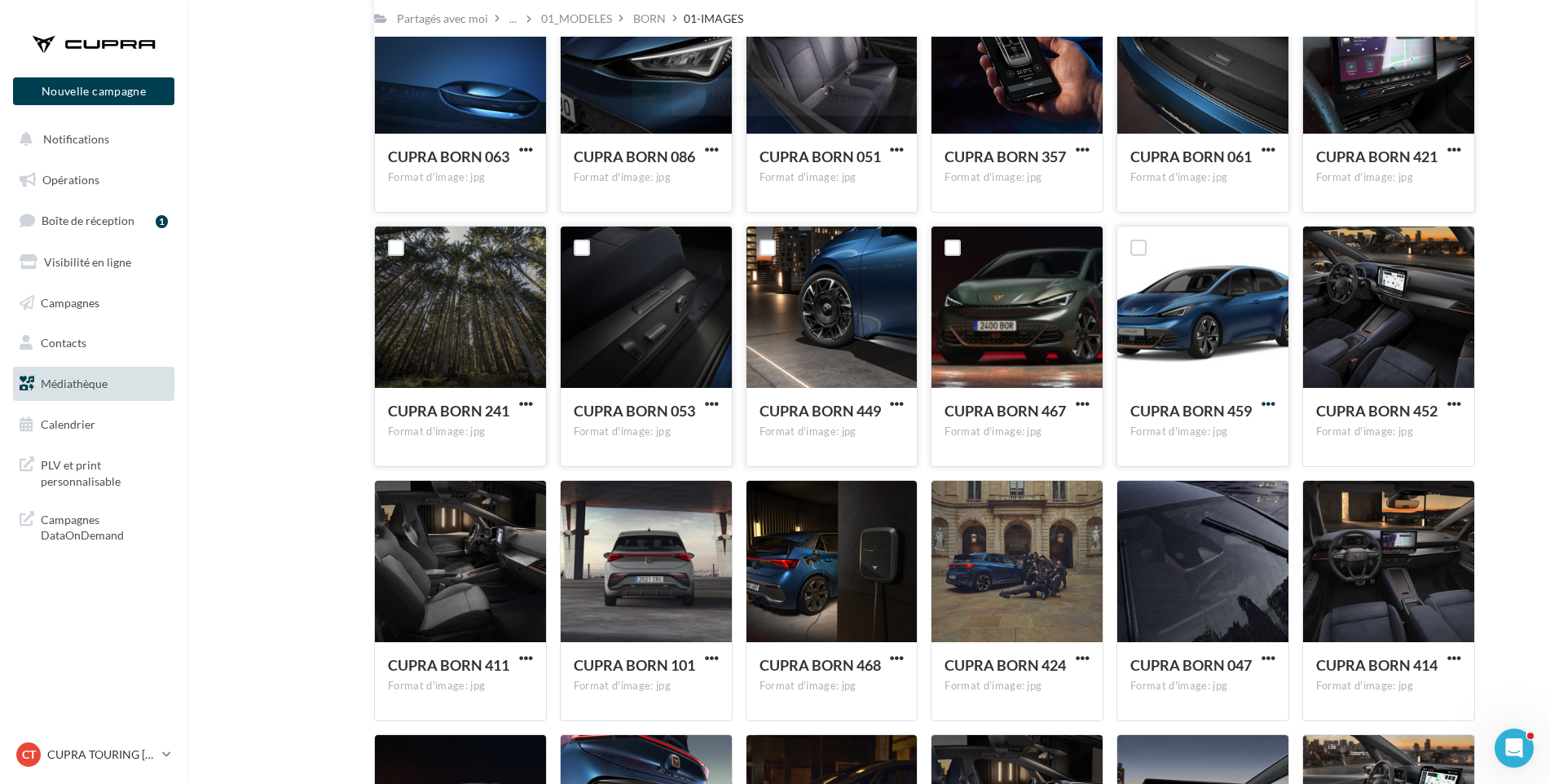
click at [1267, 404] on span "button" at bounding box center [1268, 403] width 14 height 14
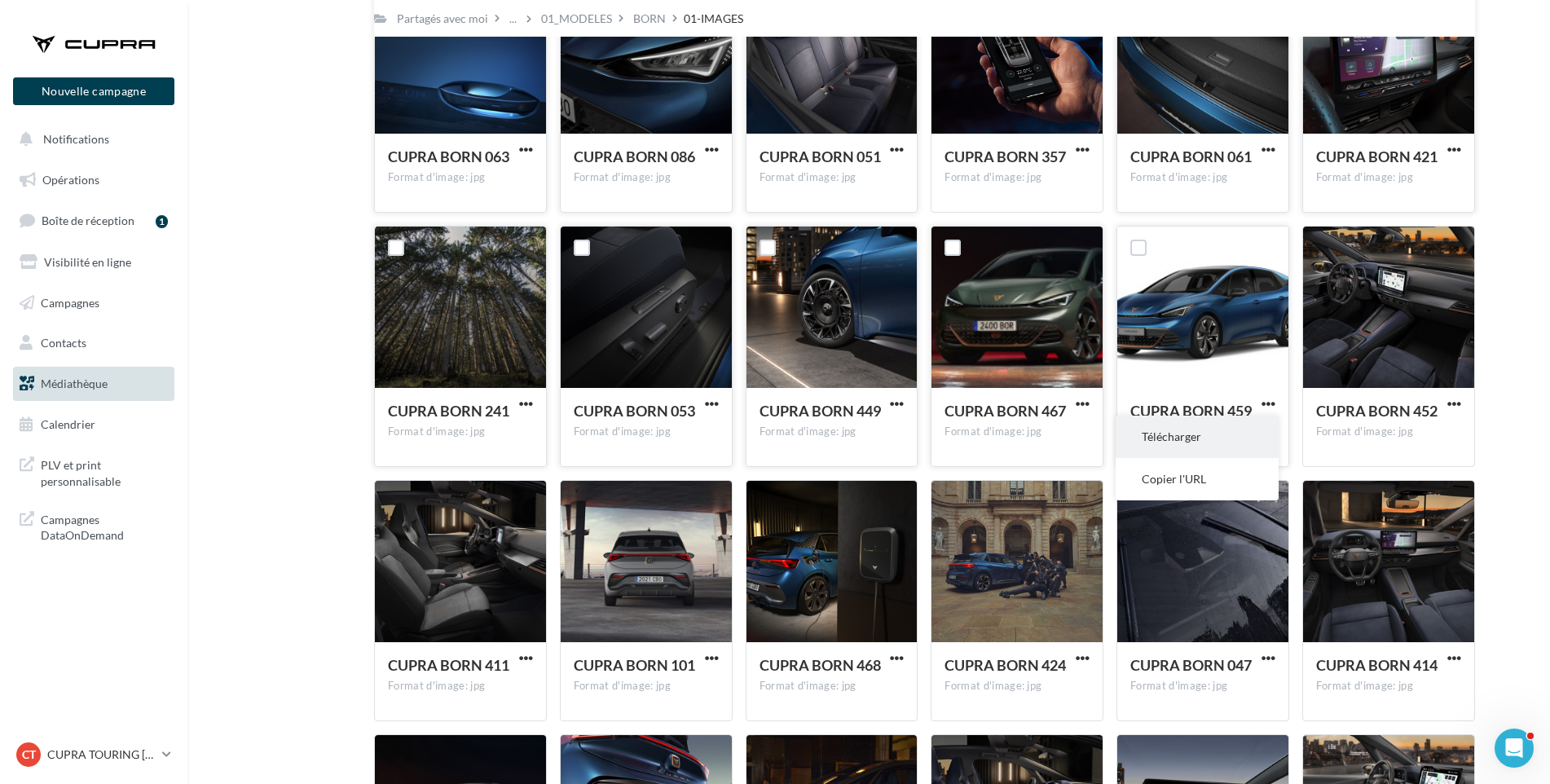
click at [1248, 428] on button "Télécharger" at bounding box center [1197, 437] width 163 height 43
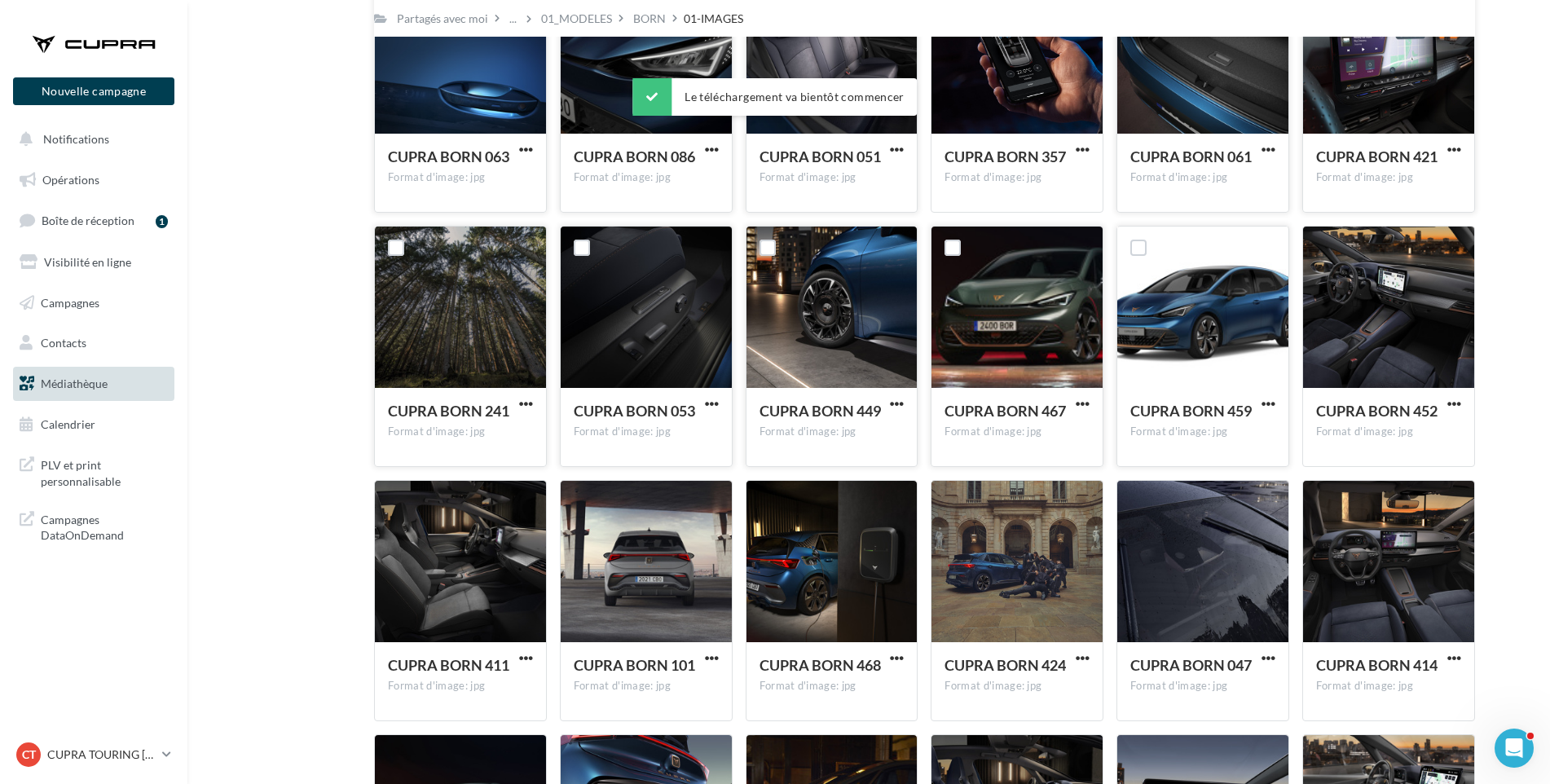
click at [1490, 405] on div "Mes fichiers Partagés avec moi Partagés avec moi ... 01_MODELES BORN 01-IMAGES …" at bounding box center [876, 80] width 1337 height 2323
click at [1459, 406] on span "button" at bounding box center [1454, 403] width 14 height 14
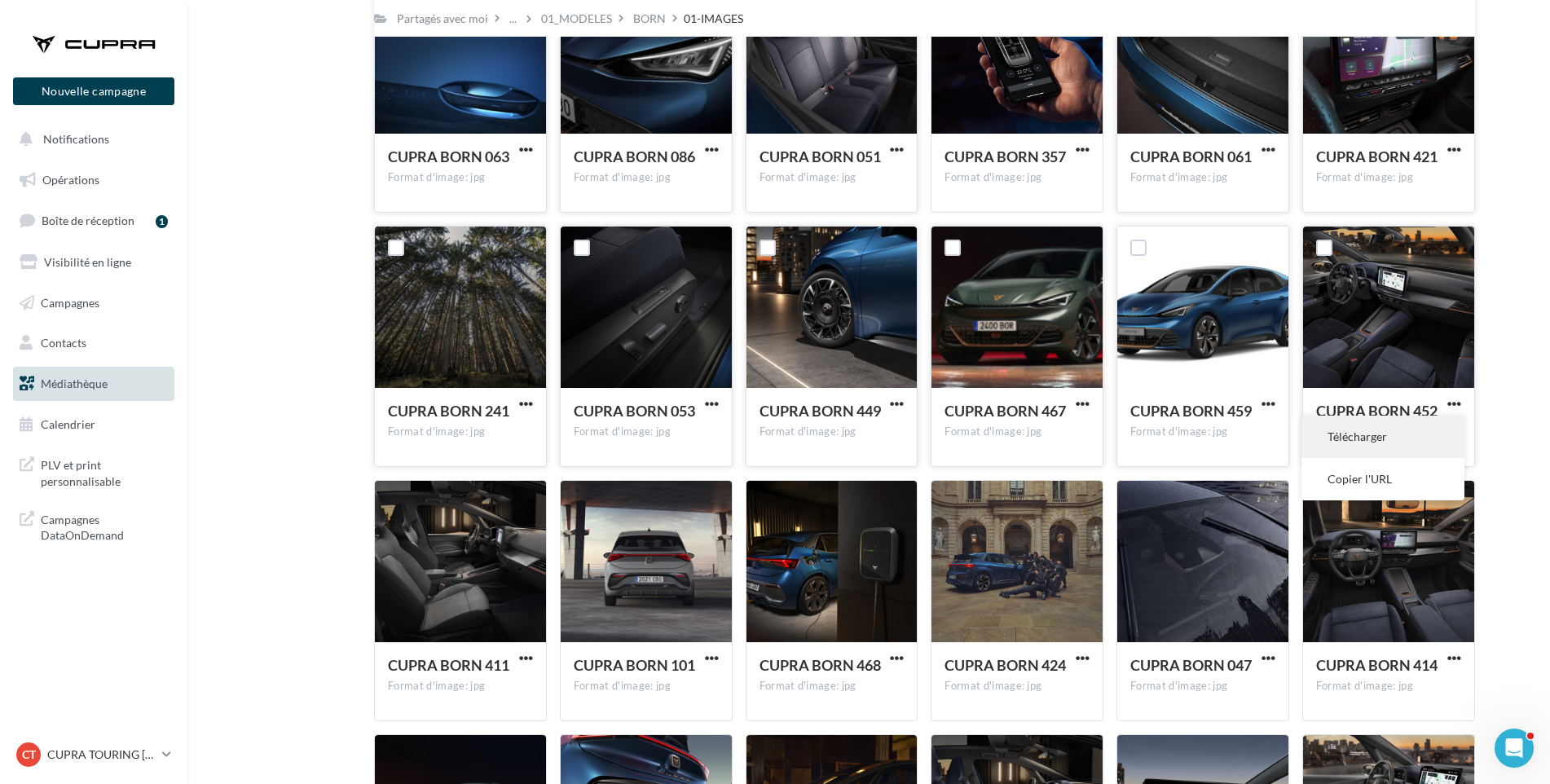
click at [1427, 439] on button "Télécharger" at bounding box center [1383, 437] width 163 height 43
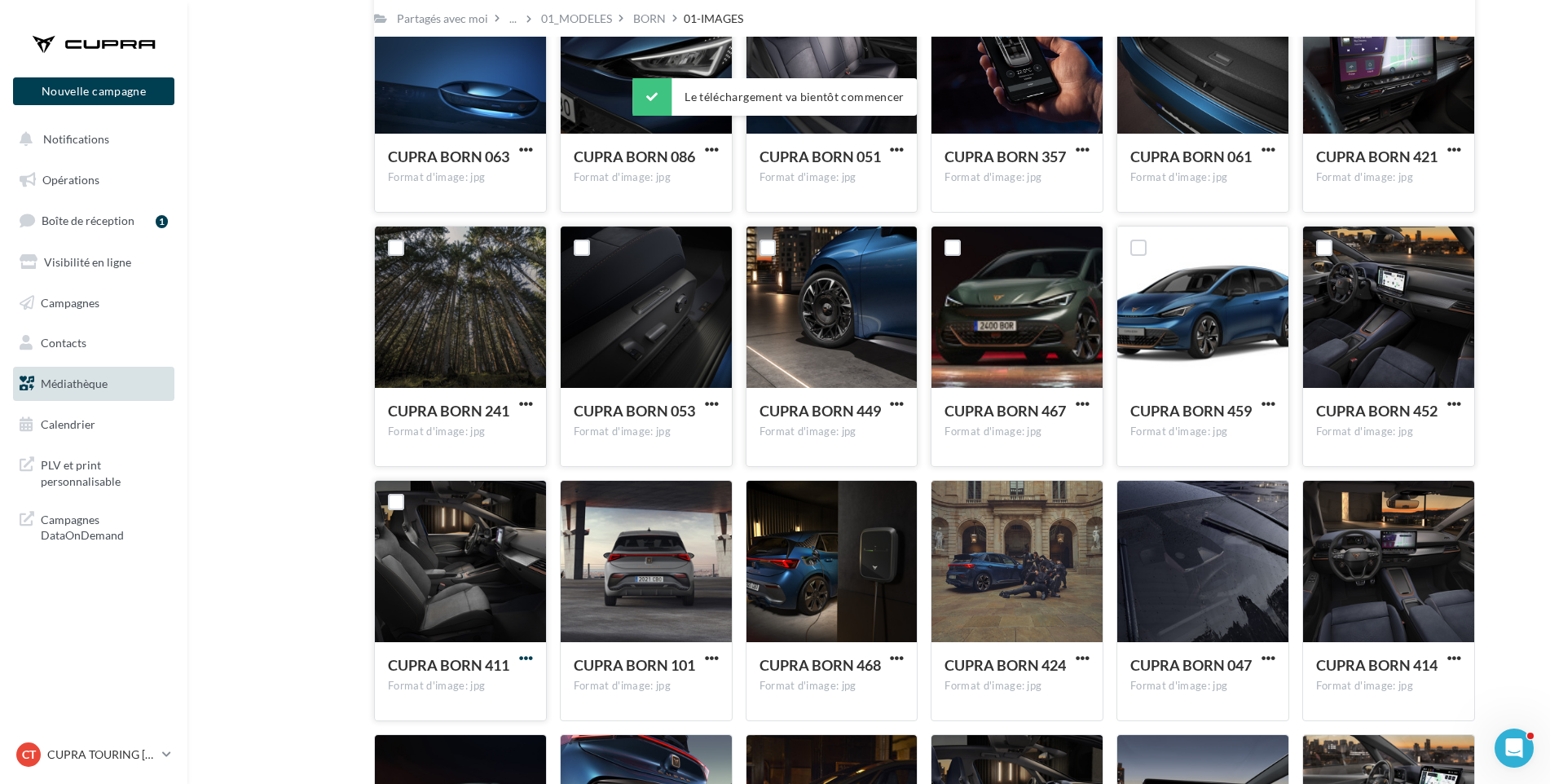
click at [529, 658] on span "button" at bounding box center [526, 657] width 14 height 14
click at [521, 680] on button "Télécharger" at bounding box center [455, 691] width 163 height 43
click at [710, 656] on span "button" at bounding box center [712, 657] width 14 height 14
click at [690, 683] on button "Télécharger" at bounding box center [641, 691] width 163 height 43
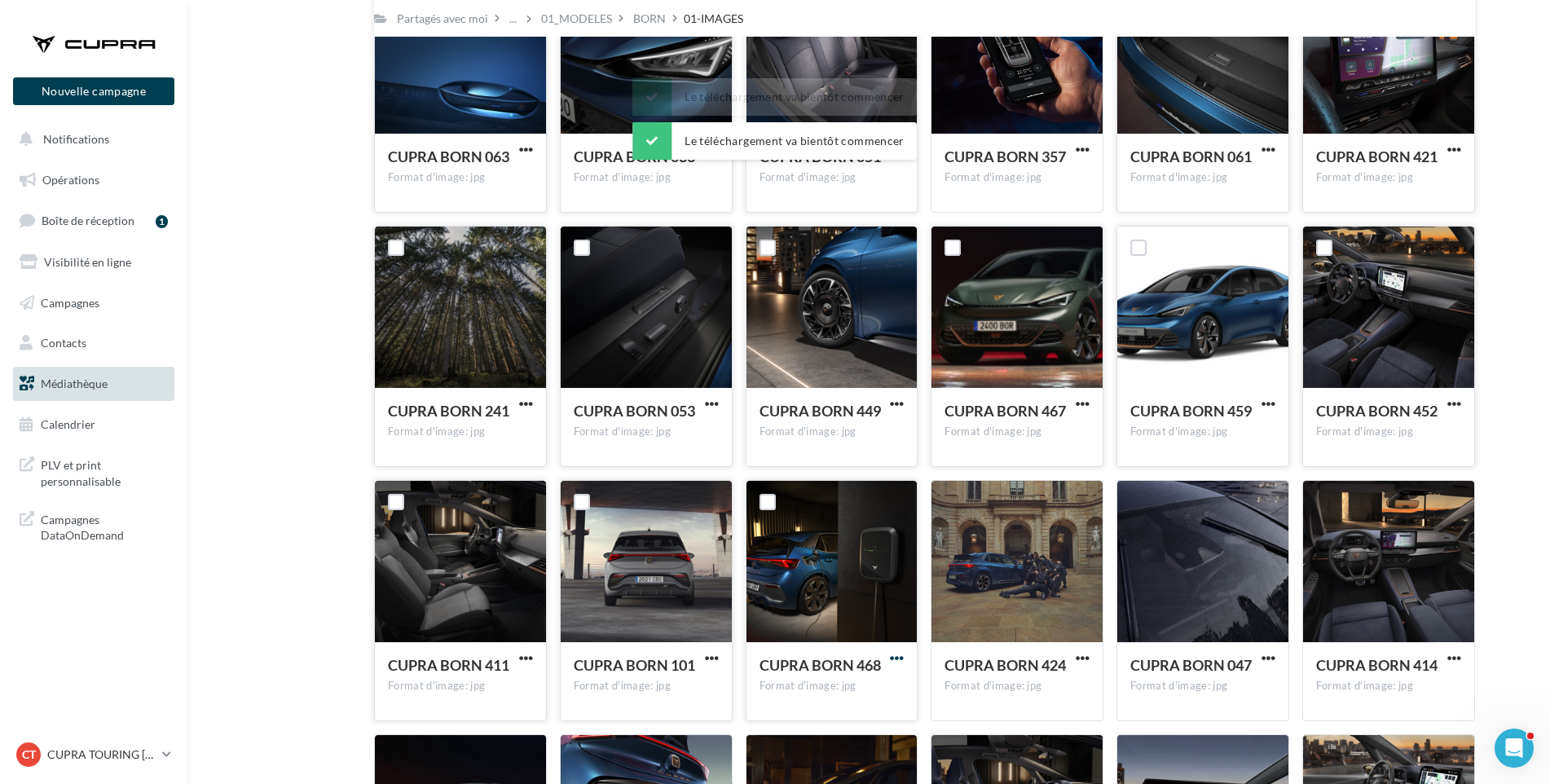
click at [898, 657] on span "button" at bounding box center [897, 657] width 14 height 14
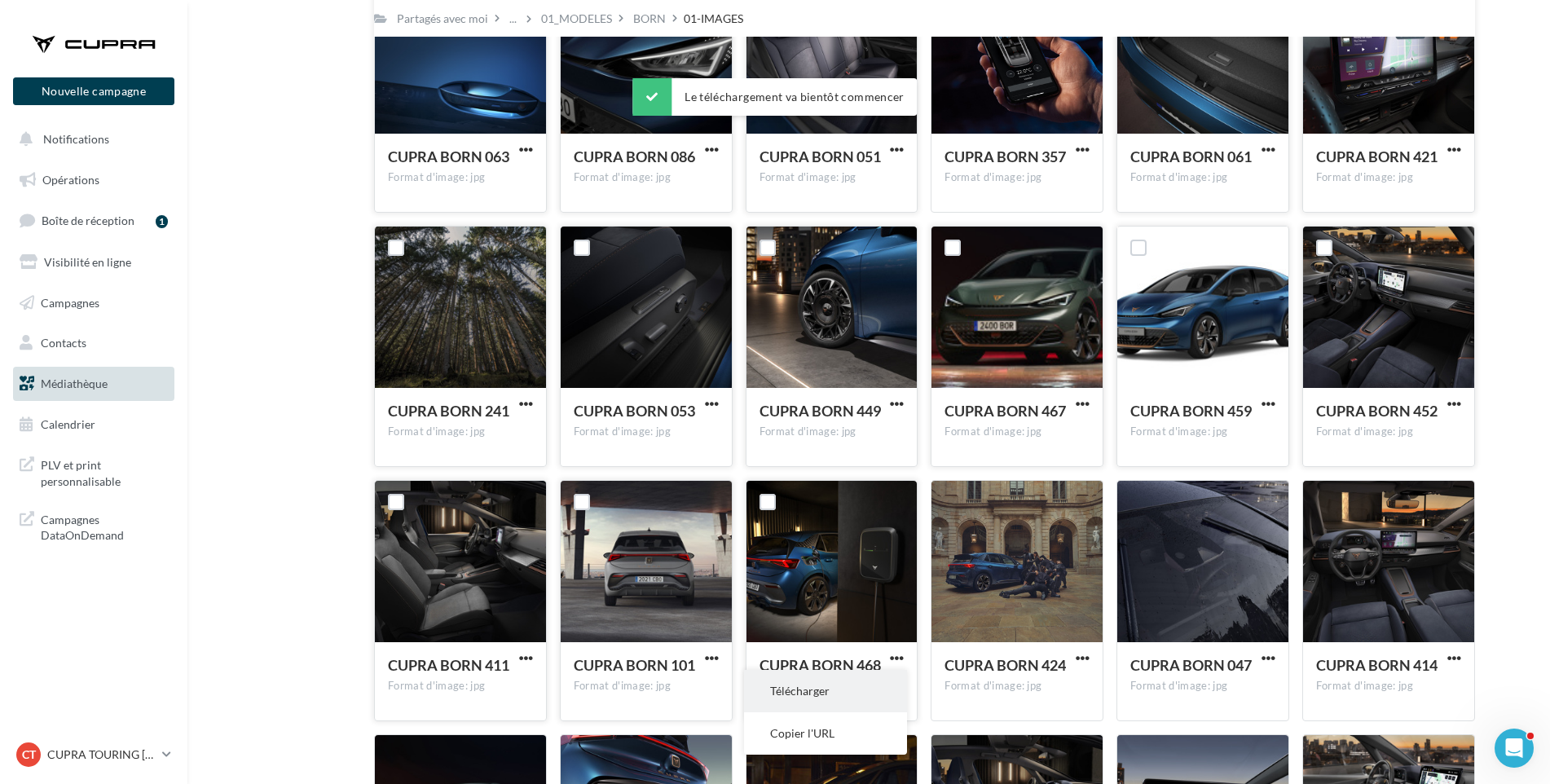
click at [887, 684] on button "Télécharger" at bounding box center [825, 691] width 163 height 43
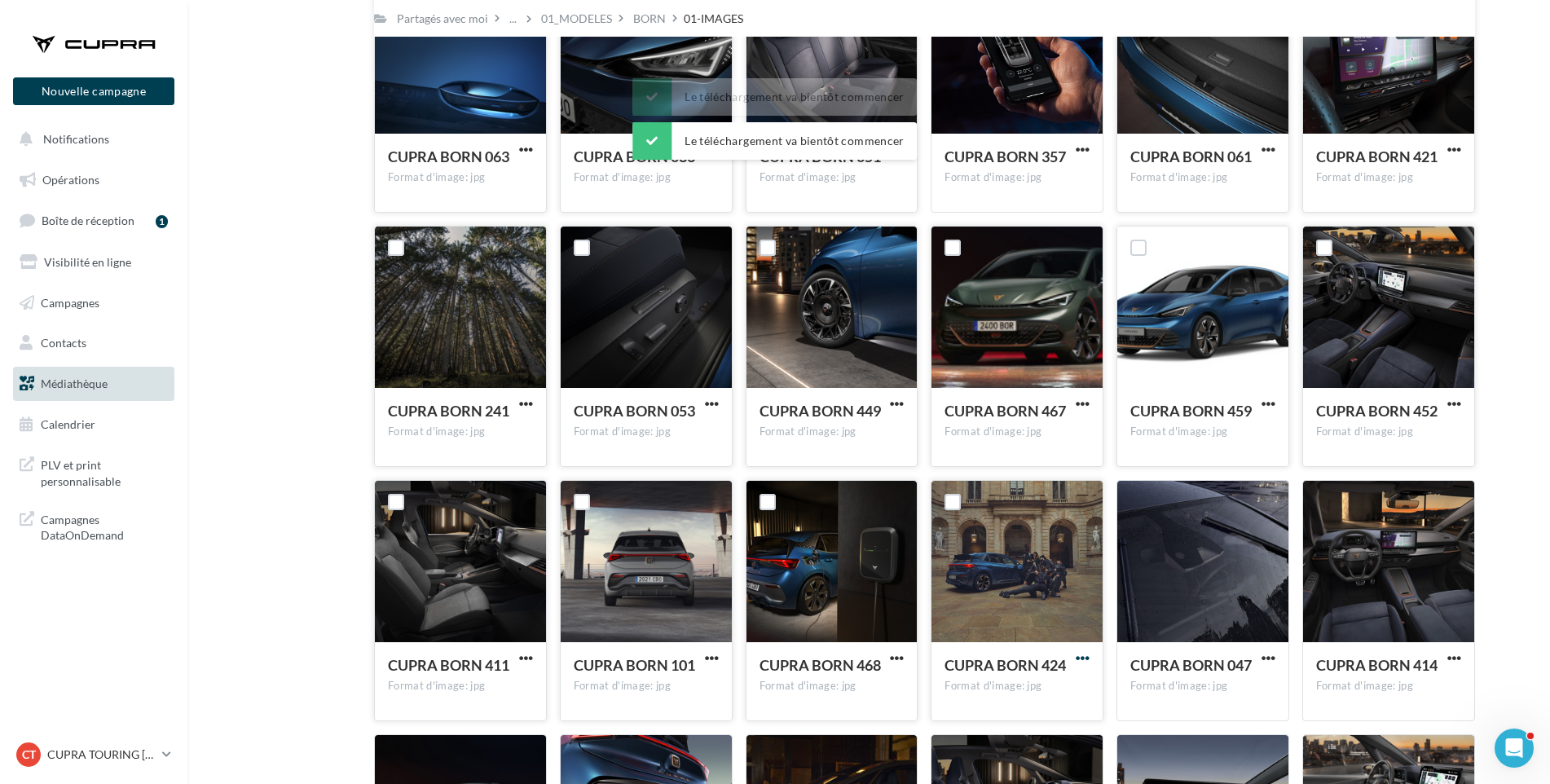
click at [1088, 658] on span "button" at bounding box center [1083, 657] width 14 height 14
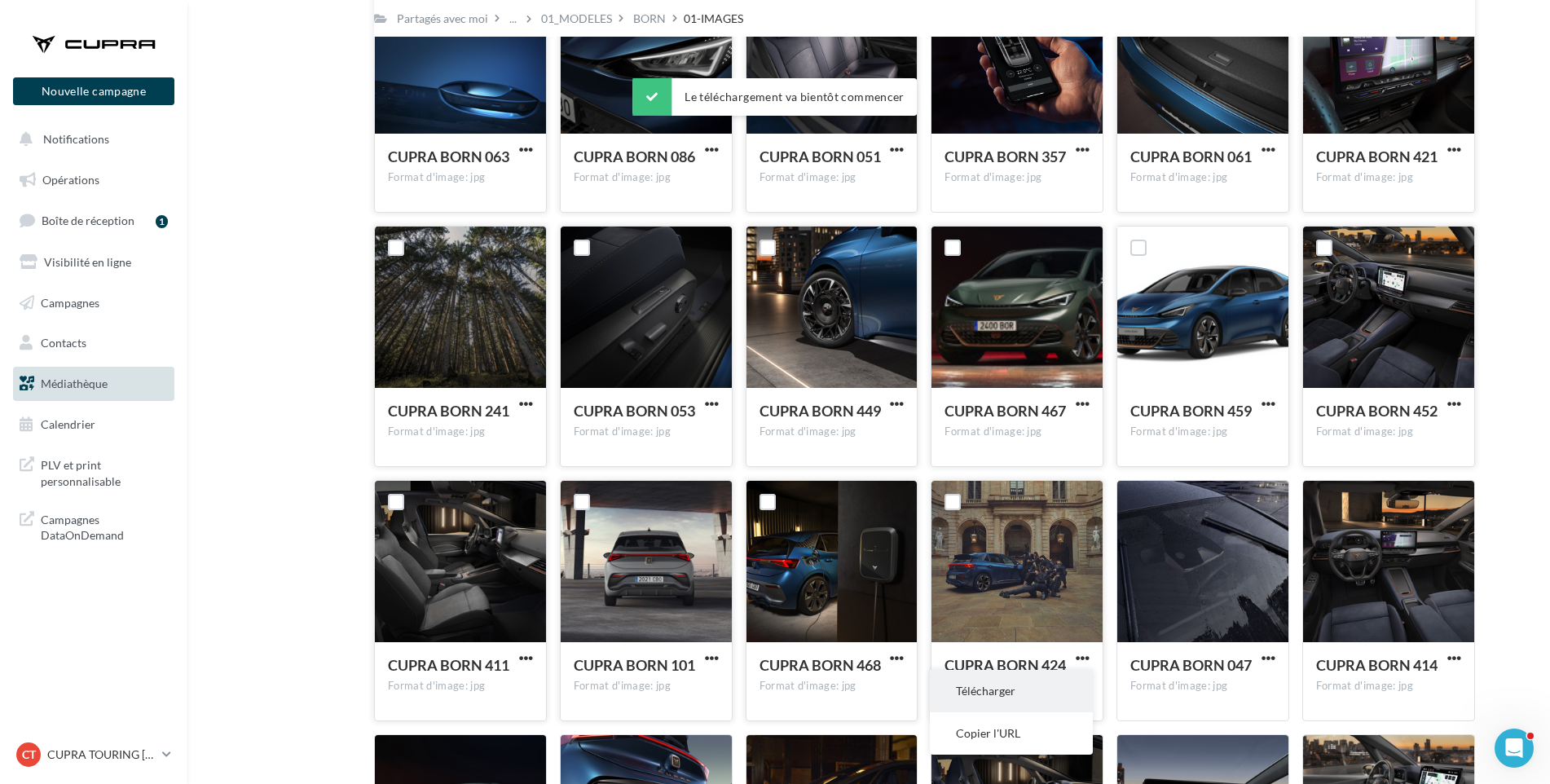
click at [1022, 684] on button "Télécharger" at bounding box center [1012, 691] width 163 height 43
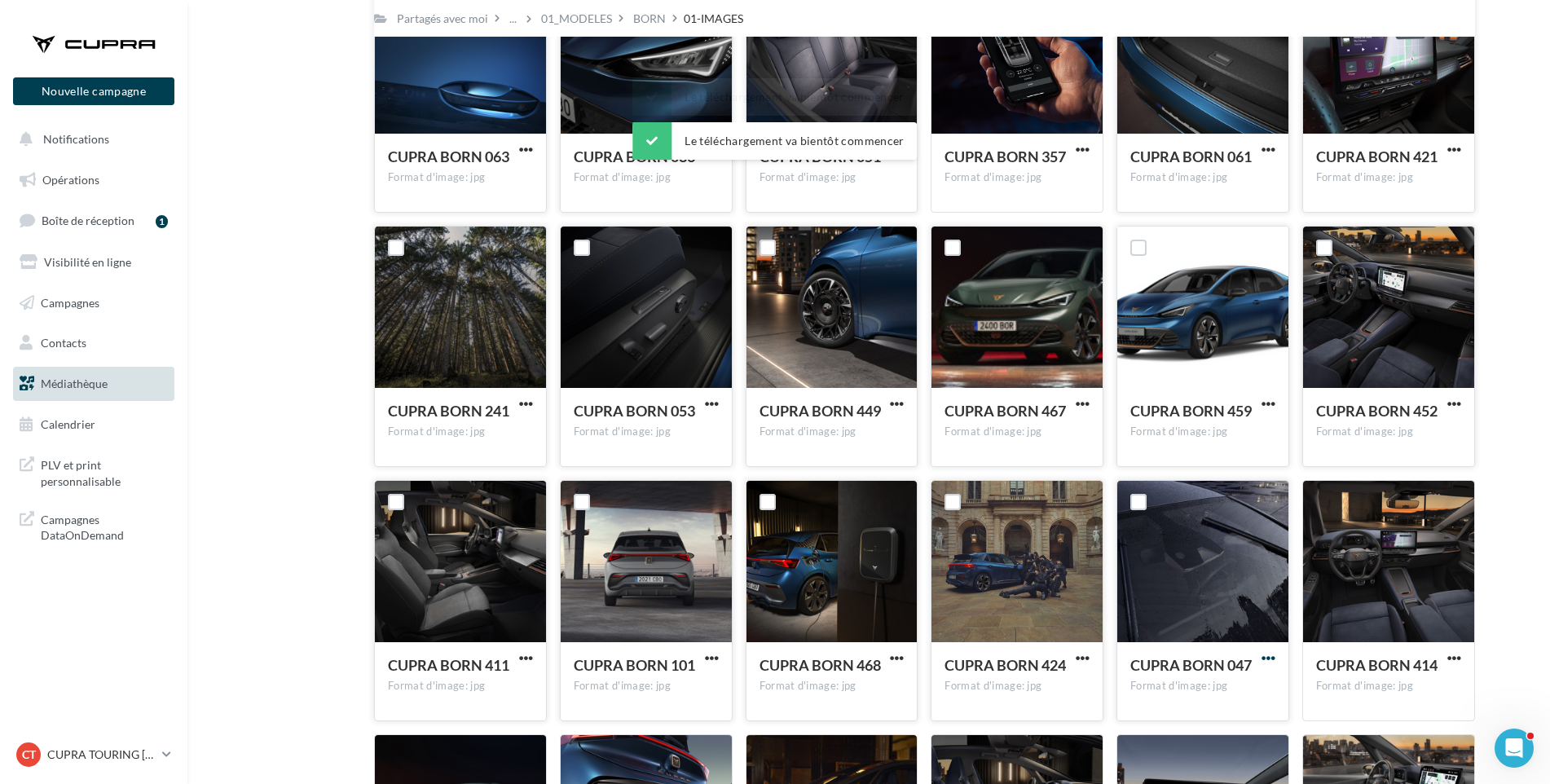
click at [1265, 654] on span "button" at bounding box center [1268, 657] width 14 height 14
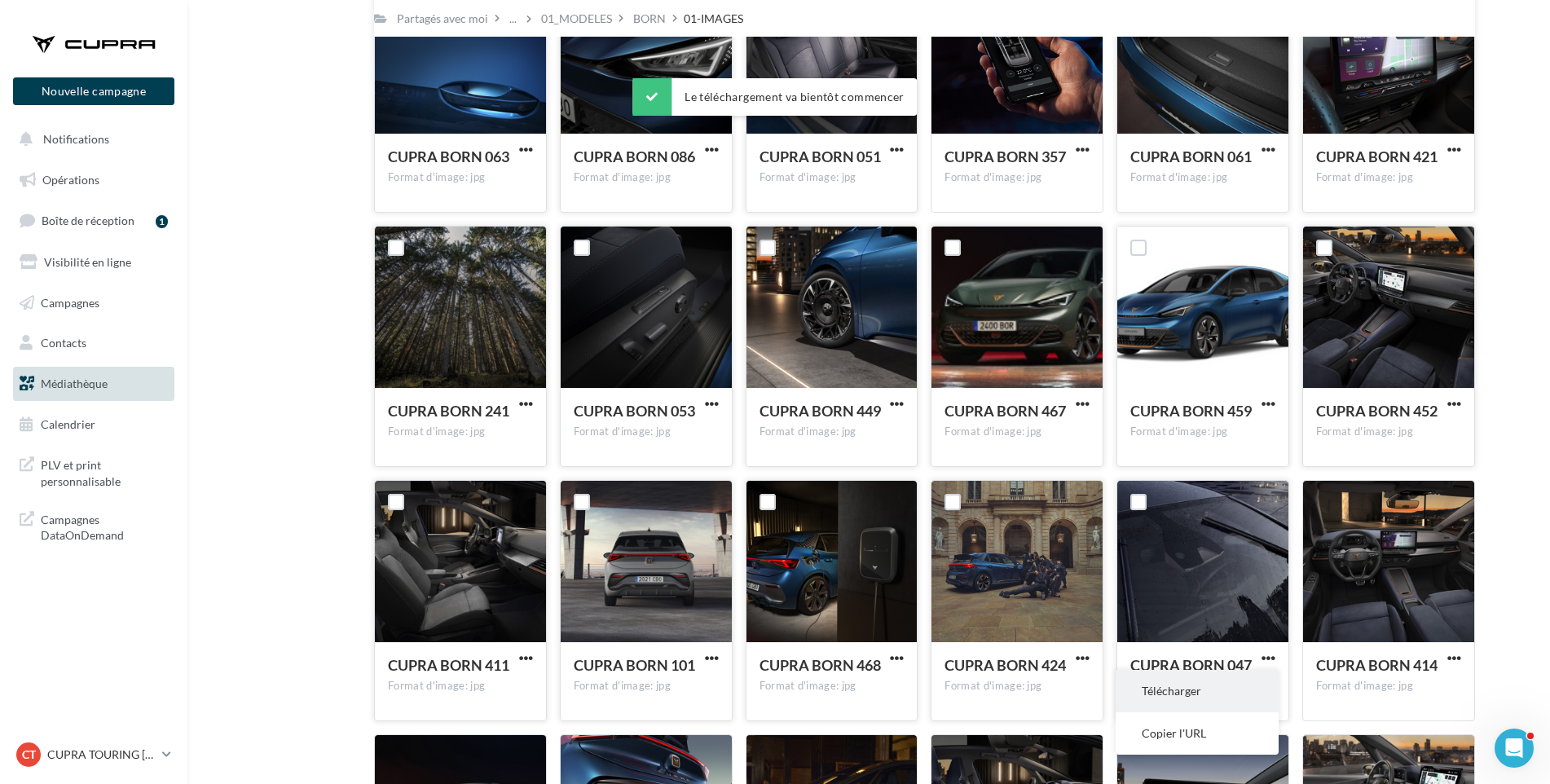
click at [1209, 688] on button "Télécharger" at bounding box center [1197, 691] width 163 height 43
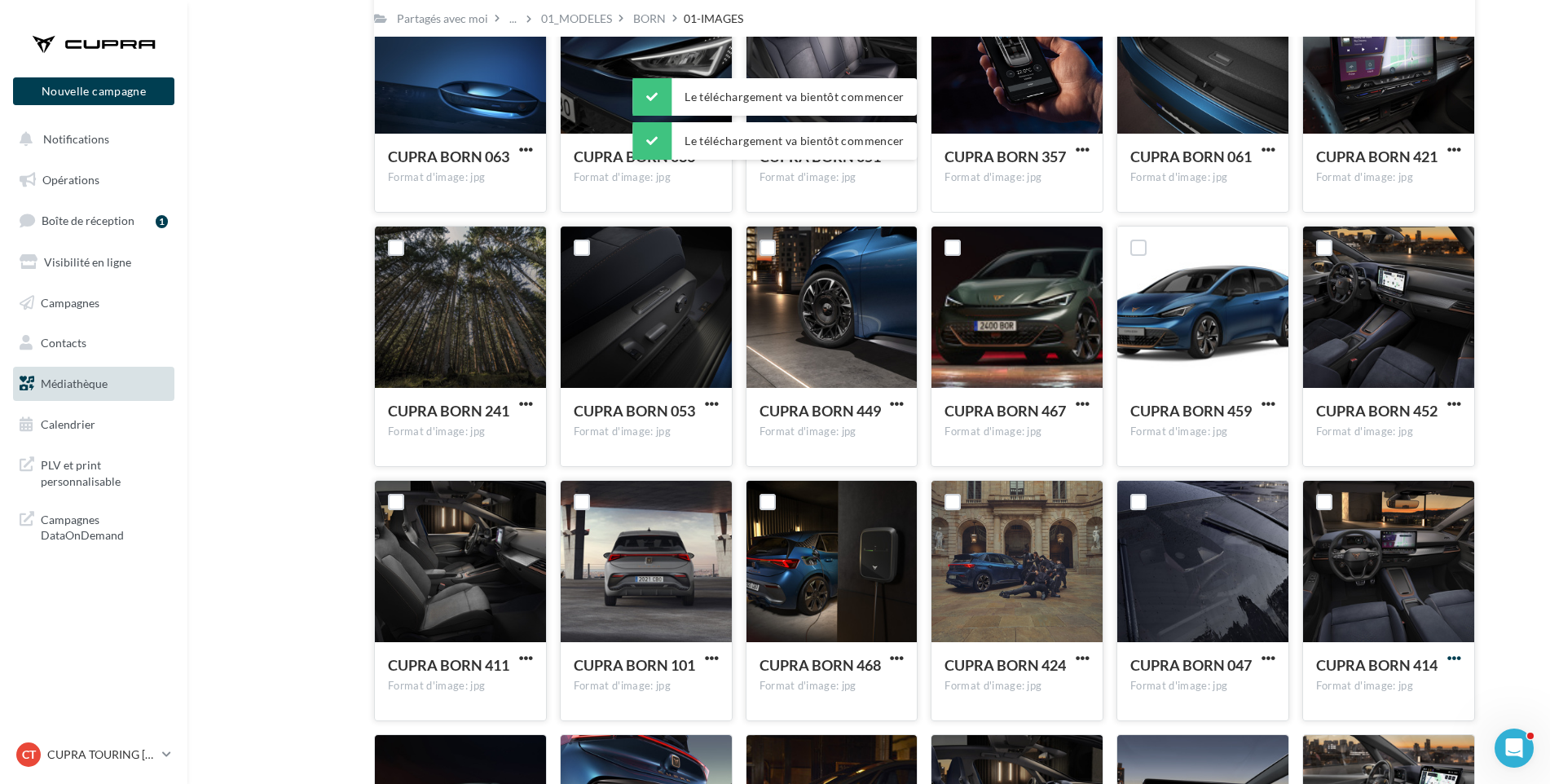
click at [1450, 657] on span "button" at bounding box center [1454, 657] width 14 height 14
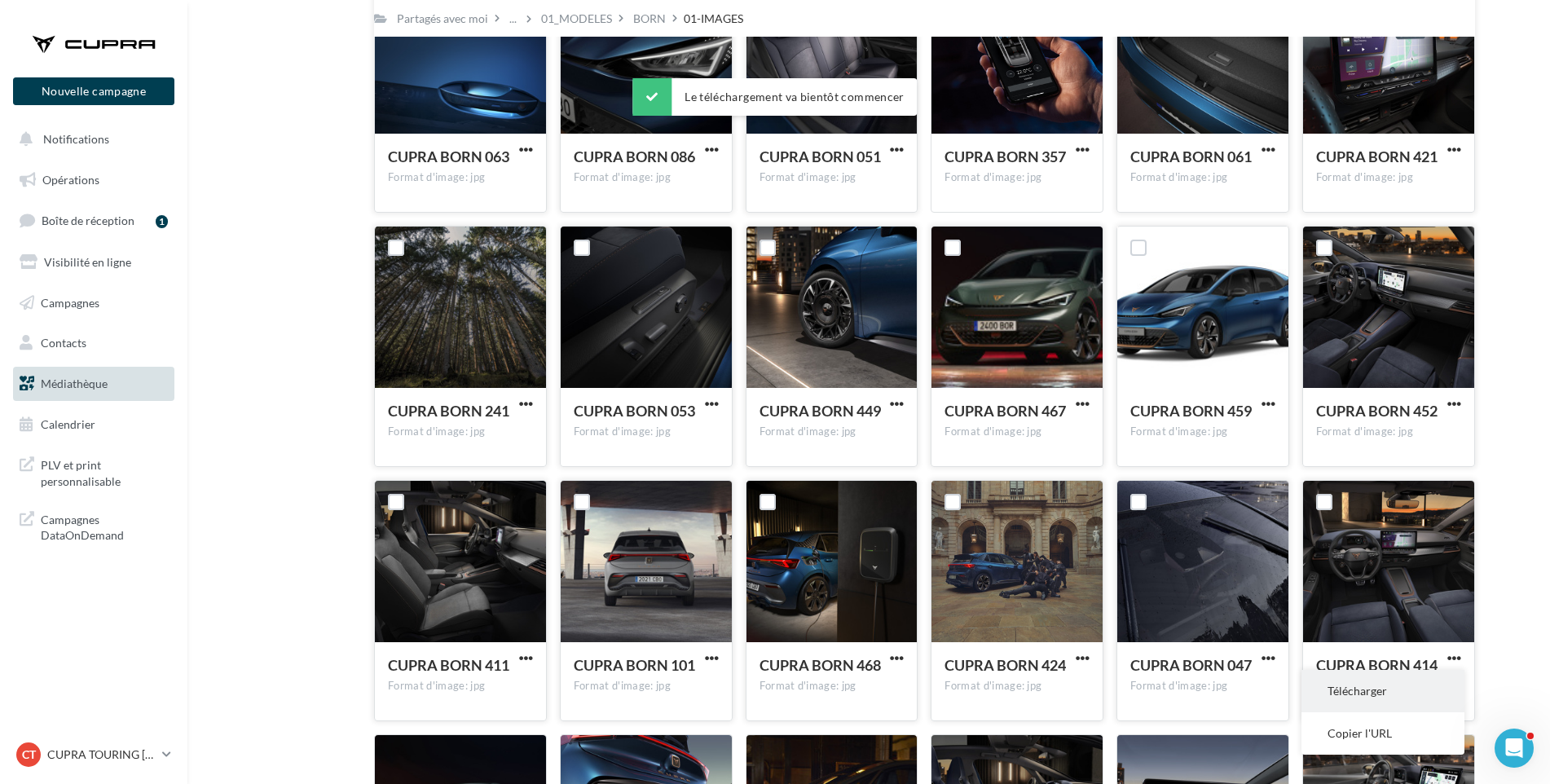
click at [1412, 698] on button "Télécharger" at bounding box center [1383, 691] width 163 height 43
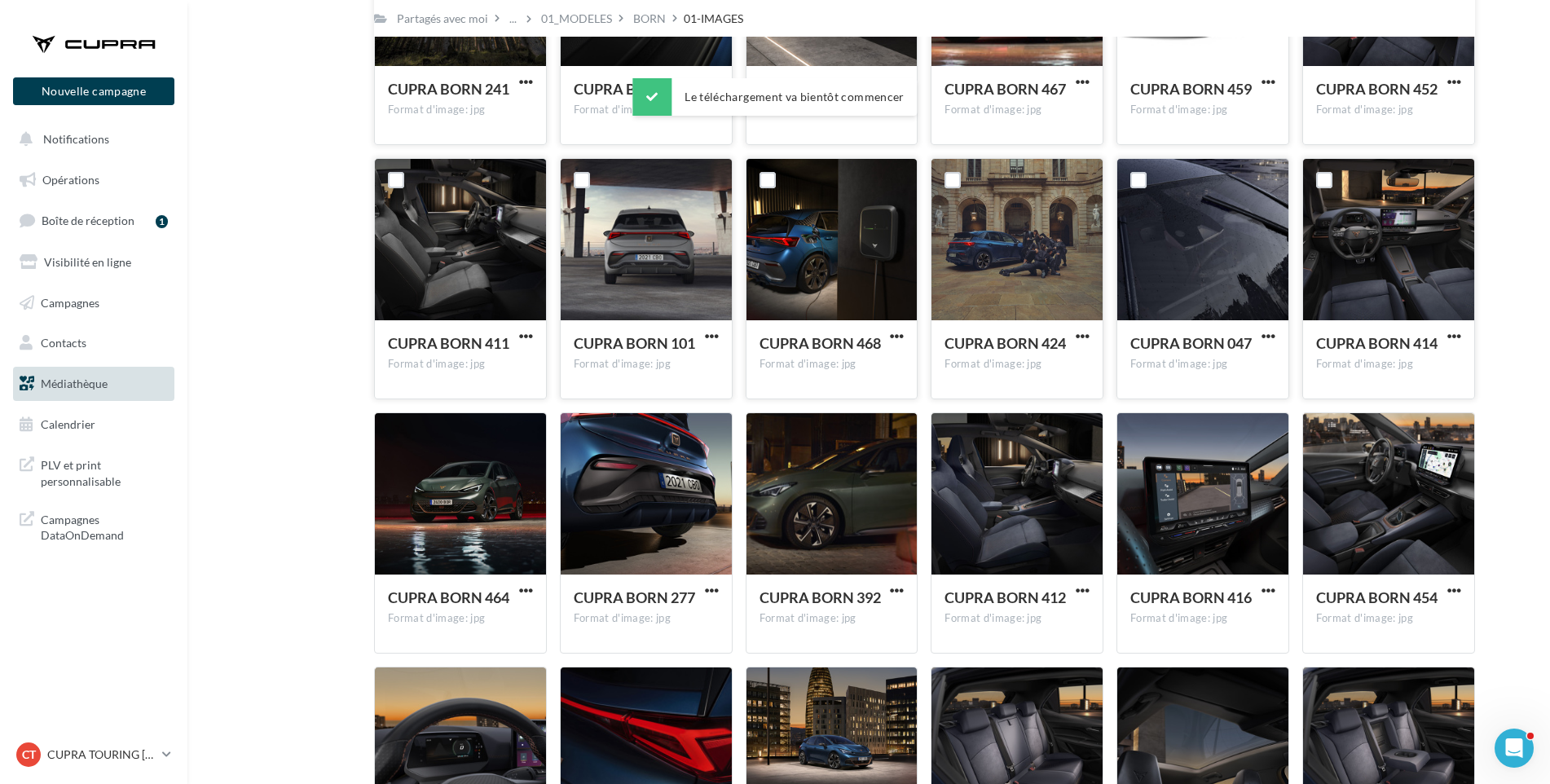
scroll to position [2267, 0]
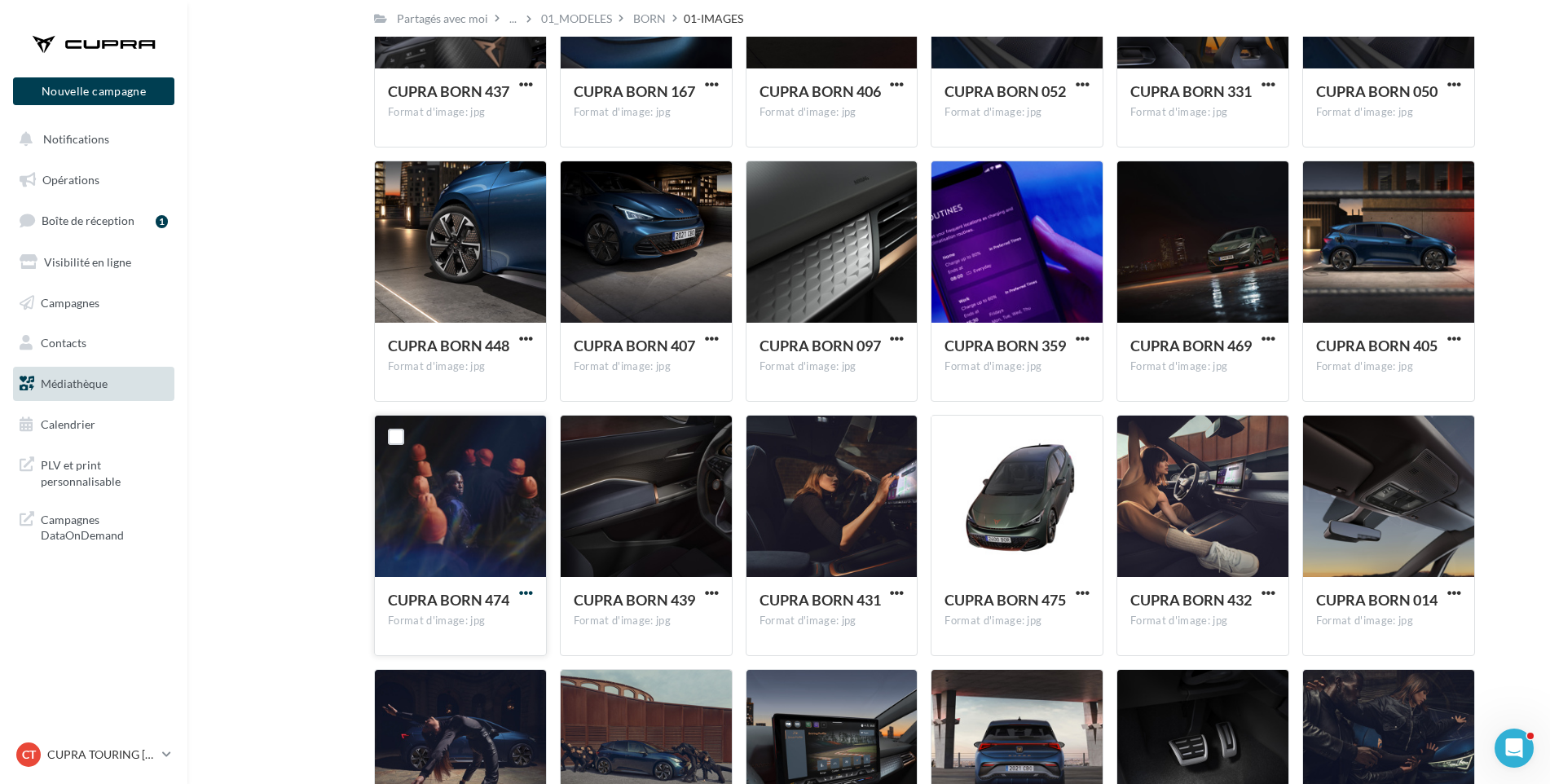
click at [524, 592] on span "button" at bounding box center [526, 593] width 14 height 14
click at [505, 622] on button "Télécharger" at bounding box center [455, 626] width 163 height 43
click at [525, 339] on span "button" at bounding box center [526, 338] width 14 height 14
click at [510, 362] on button "Télécharger" at bounding box center [455, 371] width 163 height 43
click at [716, 336] on span "button" at bounding box center [712, 338] width 14 height 14
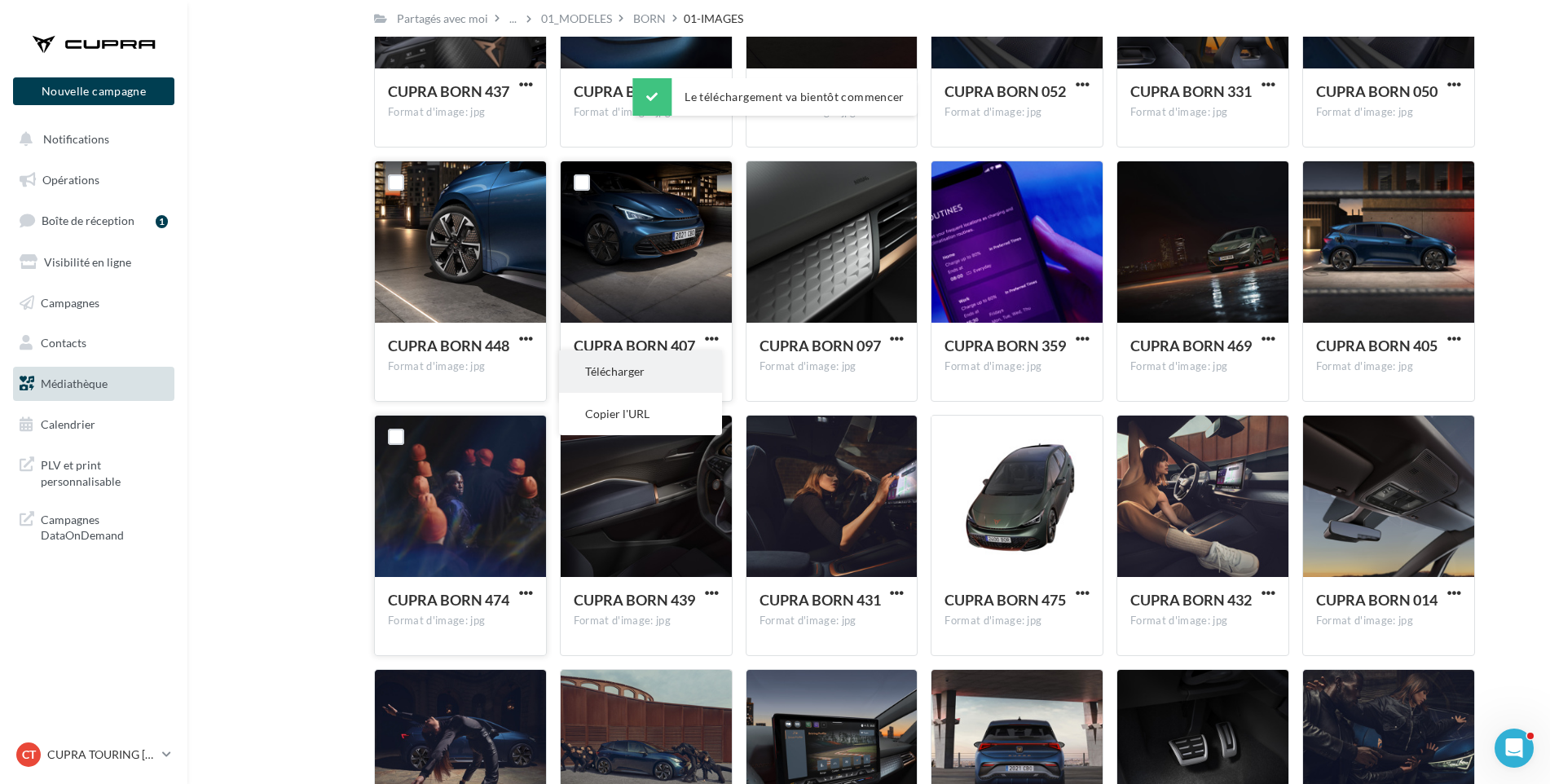
click at [693, 364] on button "Télécharger" at bounding box center [641, 371] width 163 height 43
click at [898, 335] on span "button" at bounding box center [897, 338] width 14 height 14
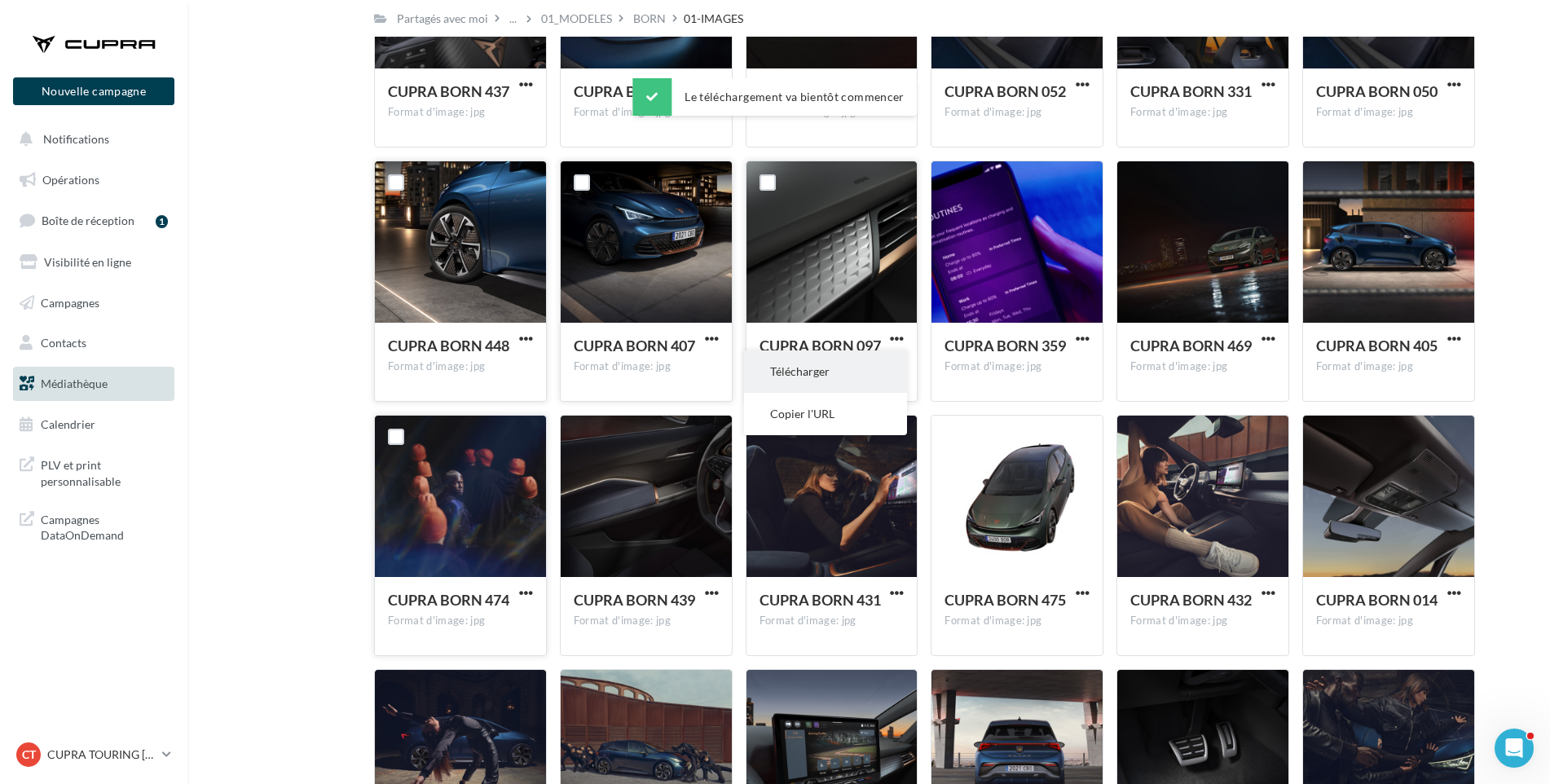
click at [876, 376] on button "Télécharger" at bounding box center [825, 371] width 163 height 43
click at [1080, 339] on span "button" at bounding box center [1083, 338] width 14 height 14
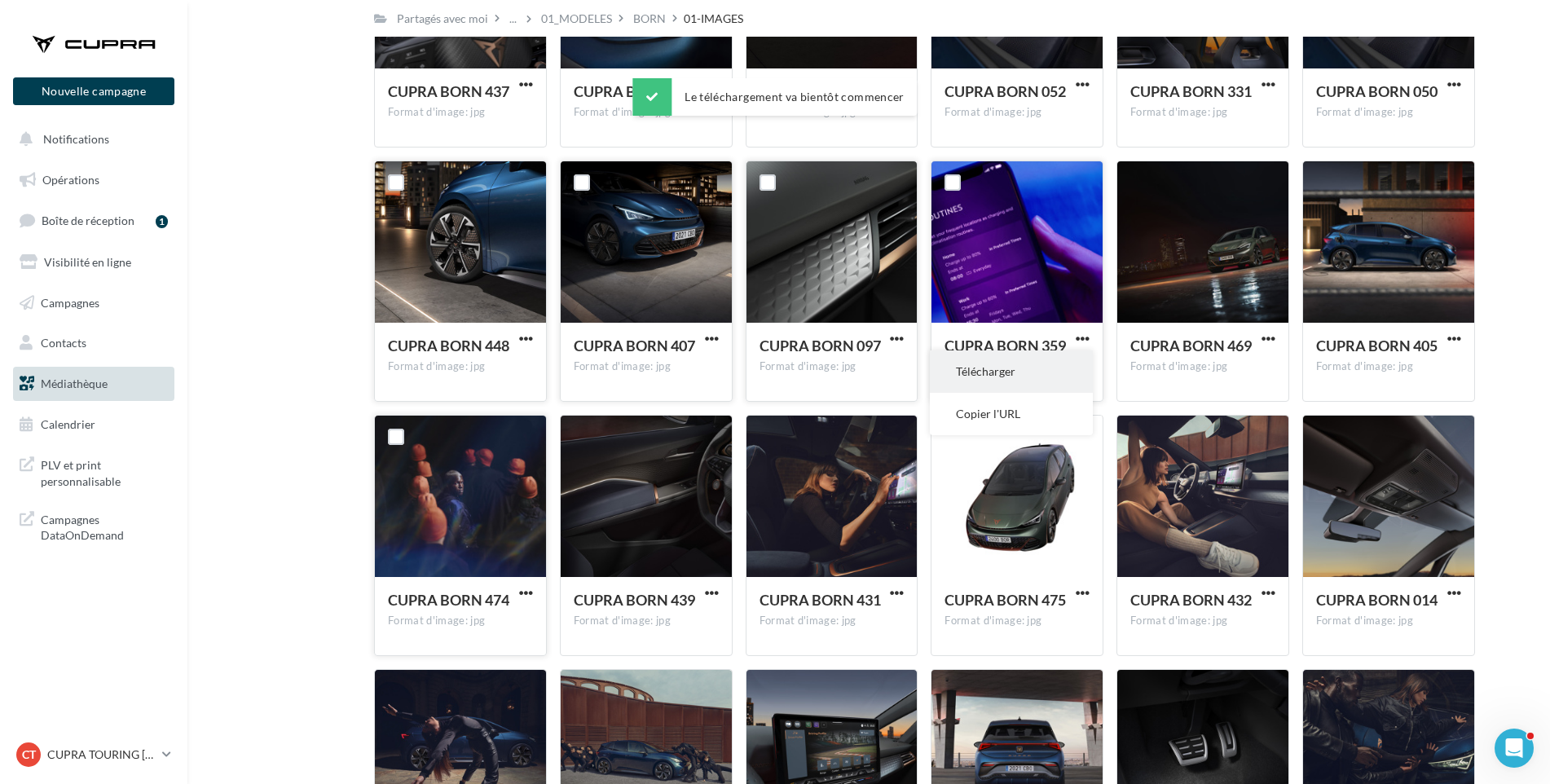
click at [1055, 366] on button "Télécharger" at bounding box center [1012, 371] width 163 height 43
click at [1147, 357] on div "CUPRA BORN 469" at bounding box center [1194, 347] width 126 height 23
click at [1262, 337] on span "button" at bounding box center [1268, 338] width 14 height 14
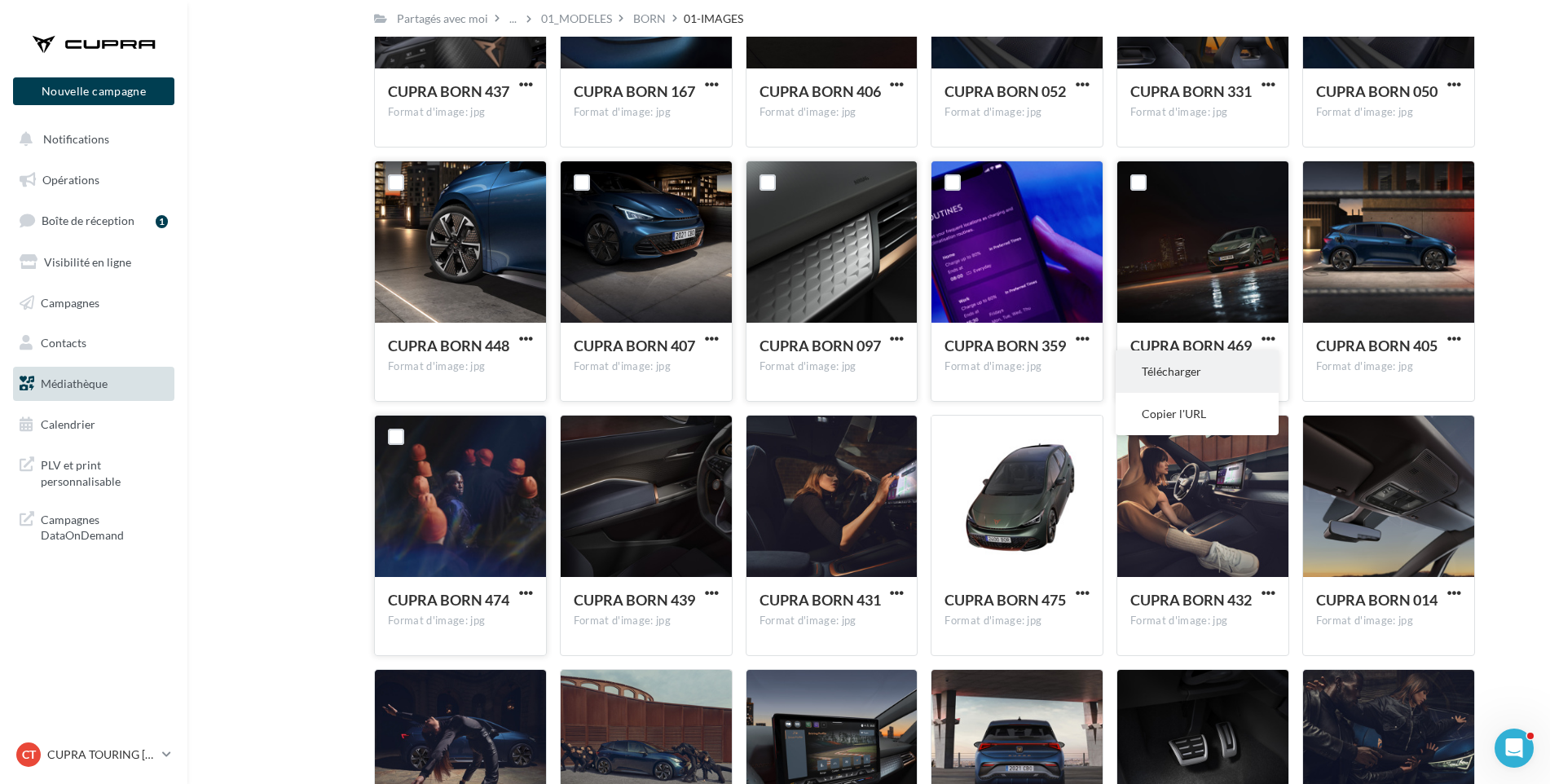
click at [1243, 371] on button "Télécharger" at bounding box center [1197, 371] width 163 height 43
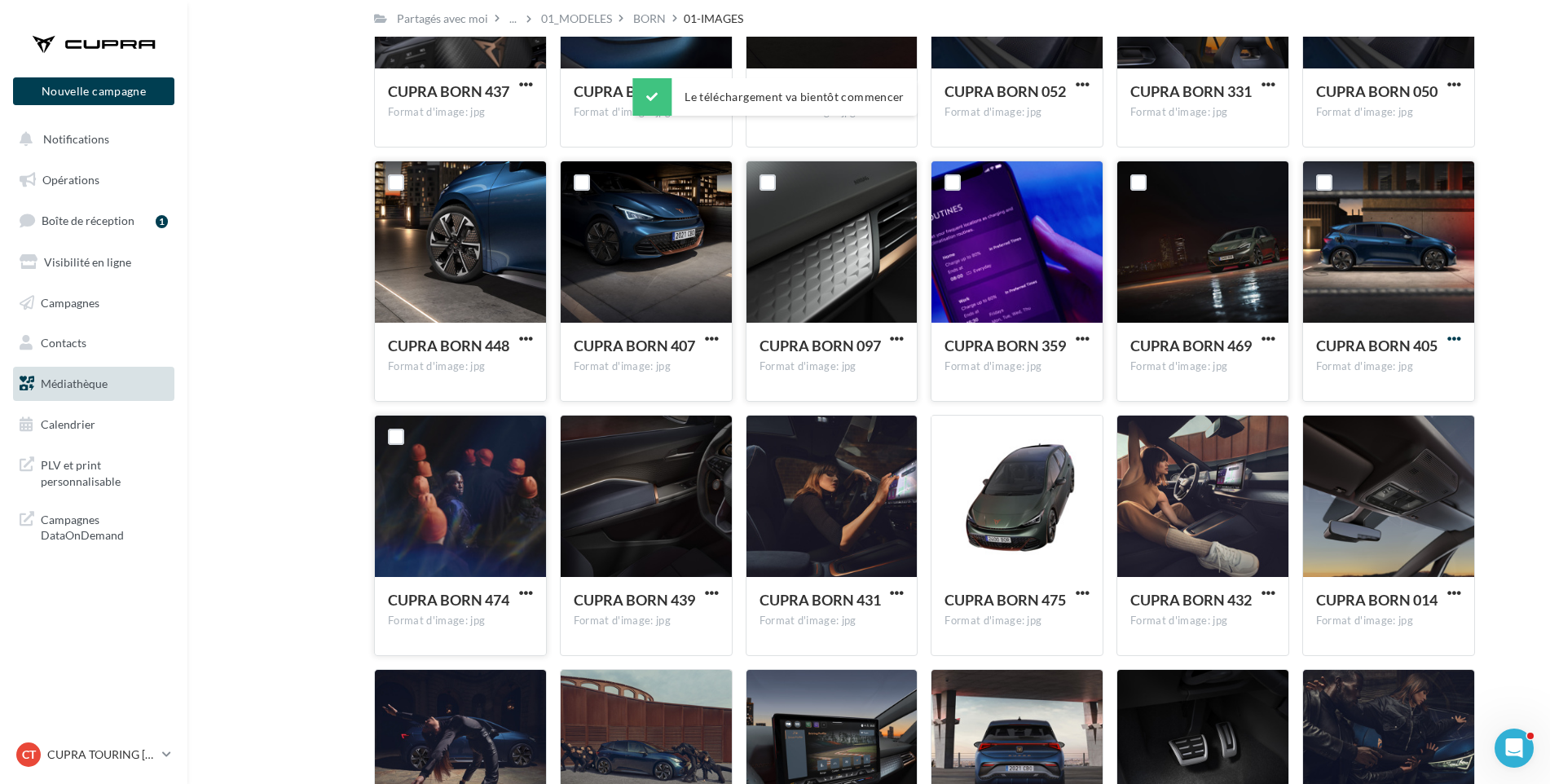
click at [1454, 340] on span "button" at bounding box center [1454, 338] width 14 height 14
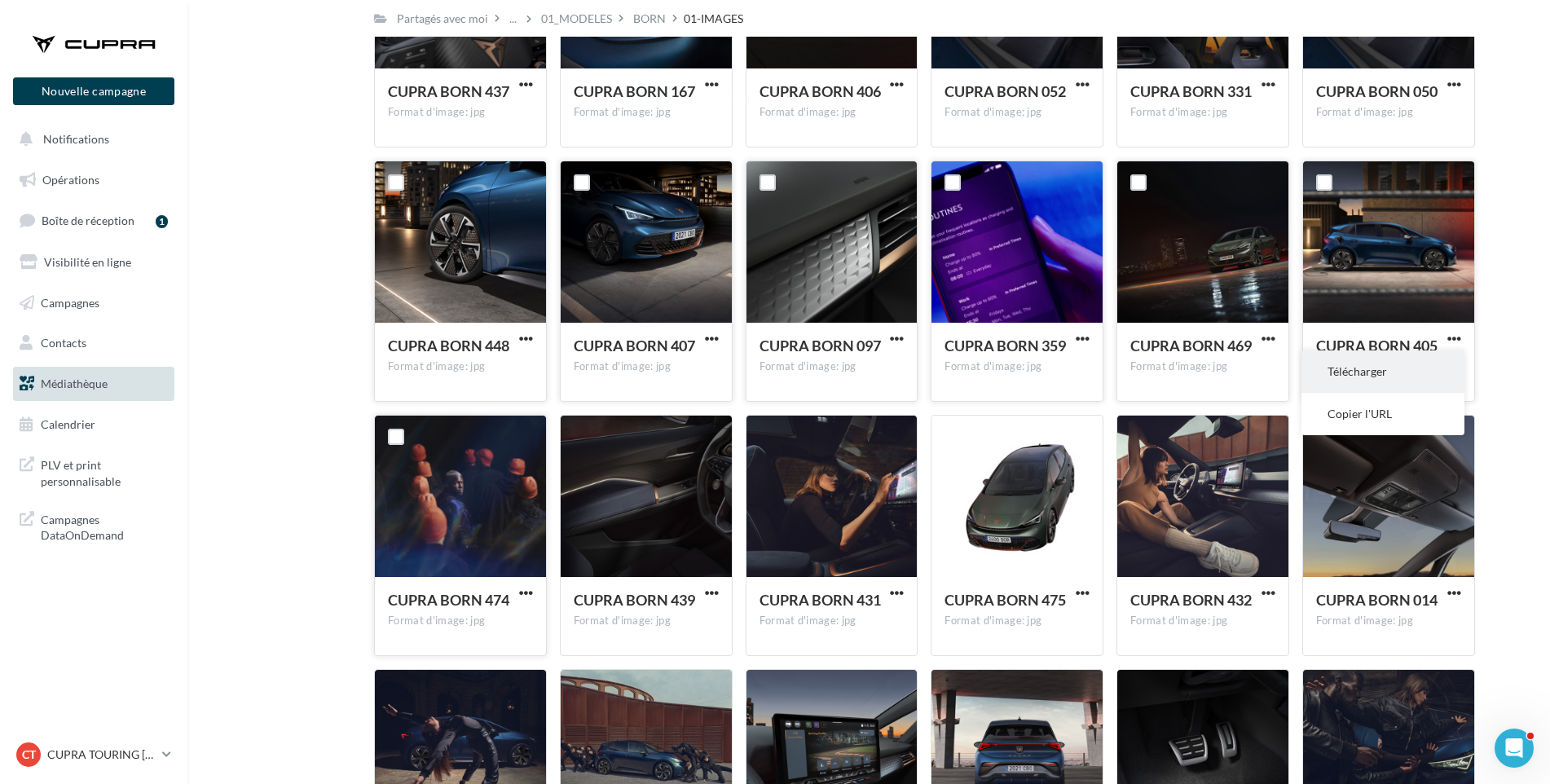
click at [1417, 364] on button "Télécharger" at bounding box center [1383, 371] width 163 height 43
click at [710, 592] on span "button" at bounding box center [712, 593] width 14 height 14
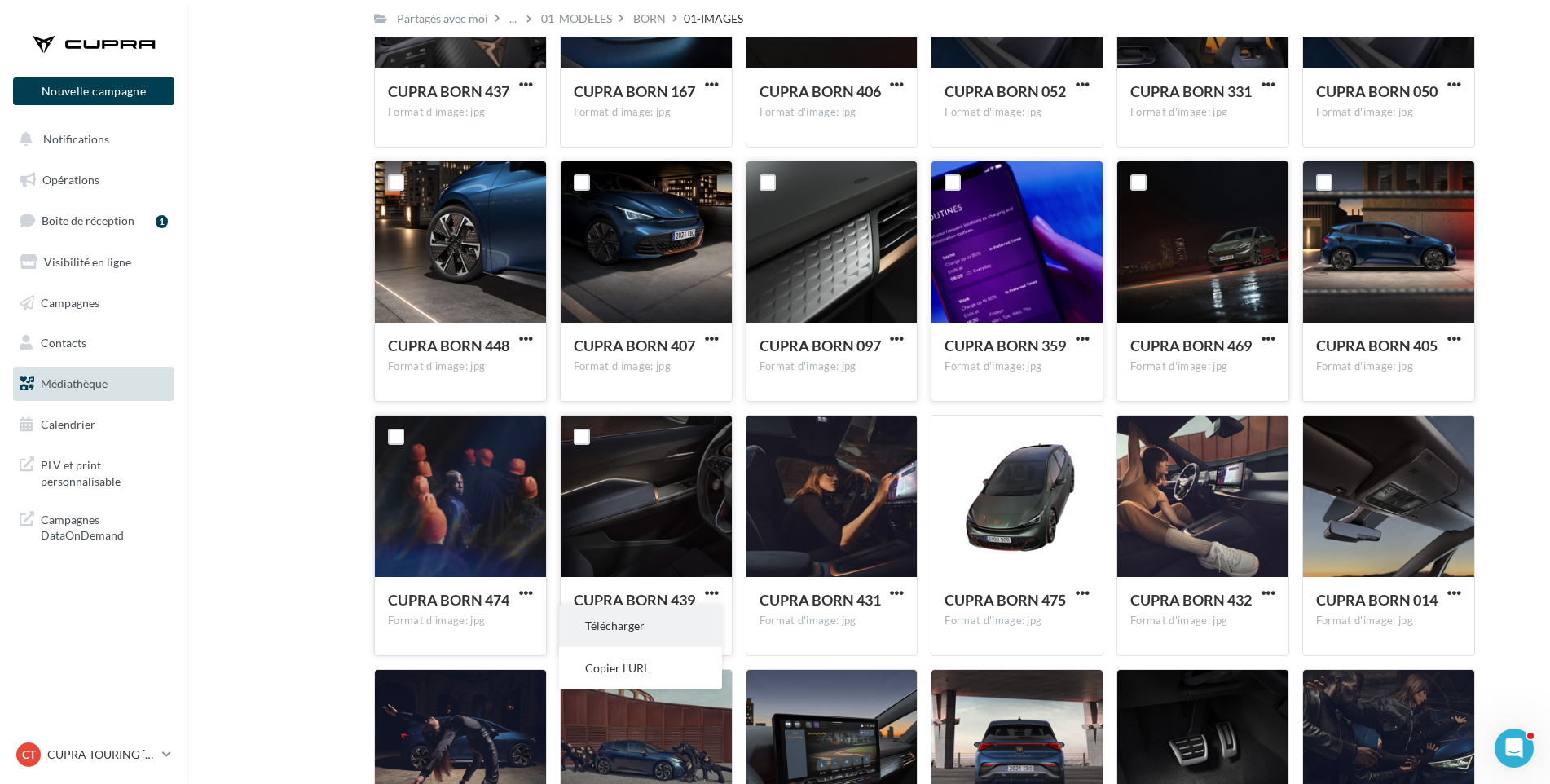
click at [674, 628] on button "Télécharger" at bounding box center [641, 626] width 163 height 43
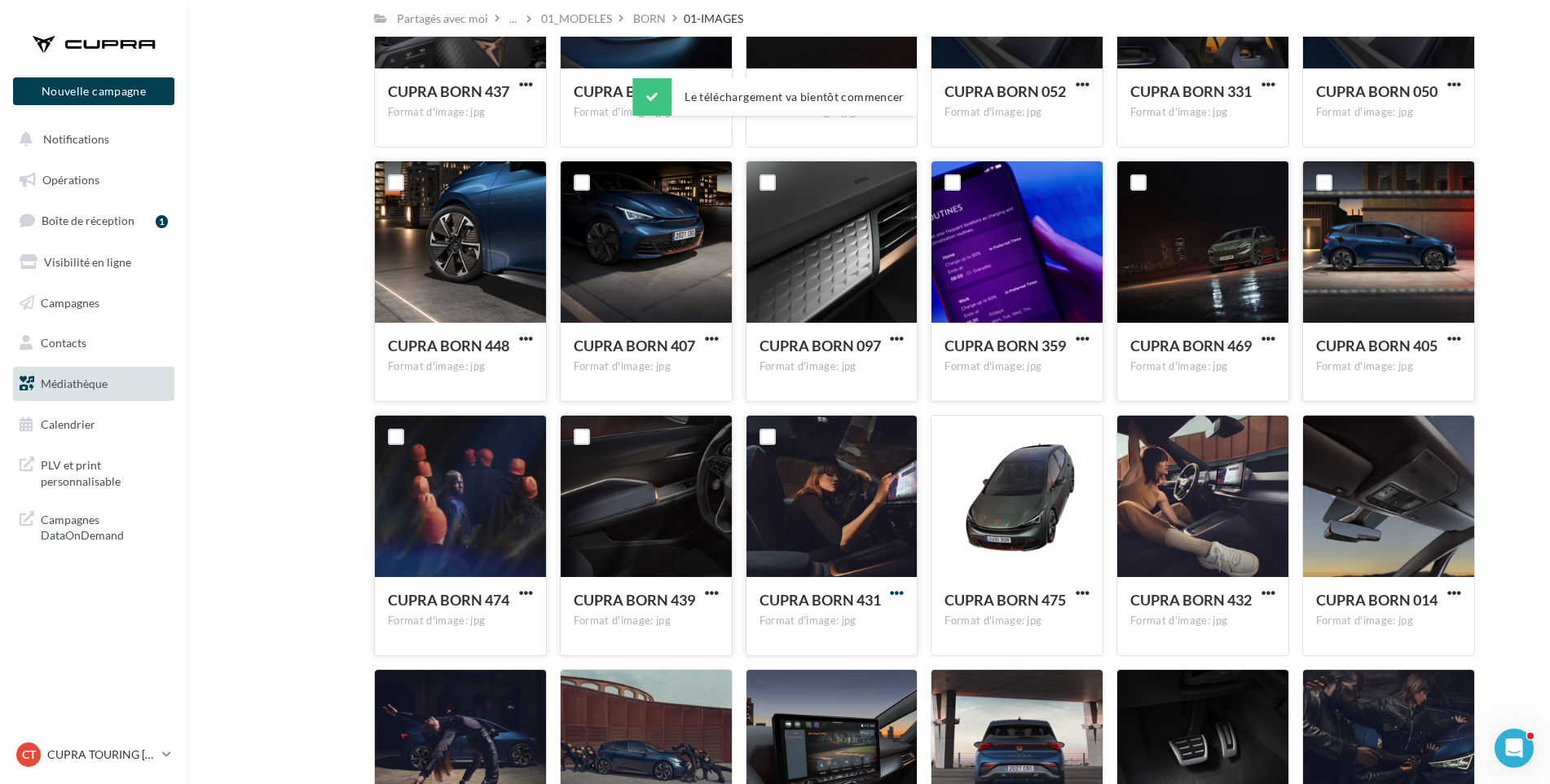
click at [896, 589] on span "button" at bounding box center [897, 593] width 14 height 14
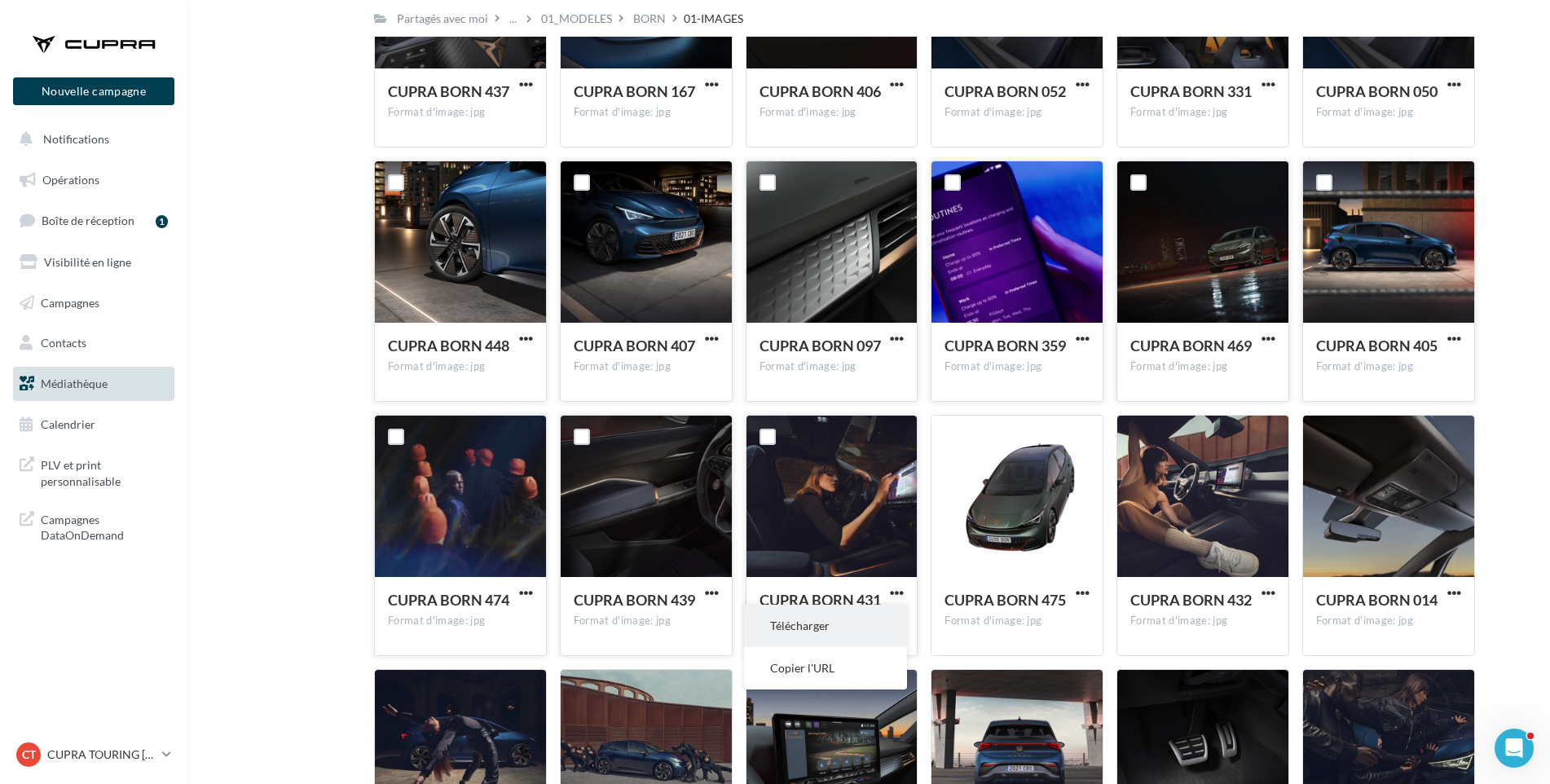
click at [814, 620] on button "Télécharger" at bounding box center [825, 626] width 163 height 43
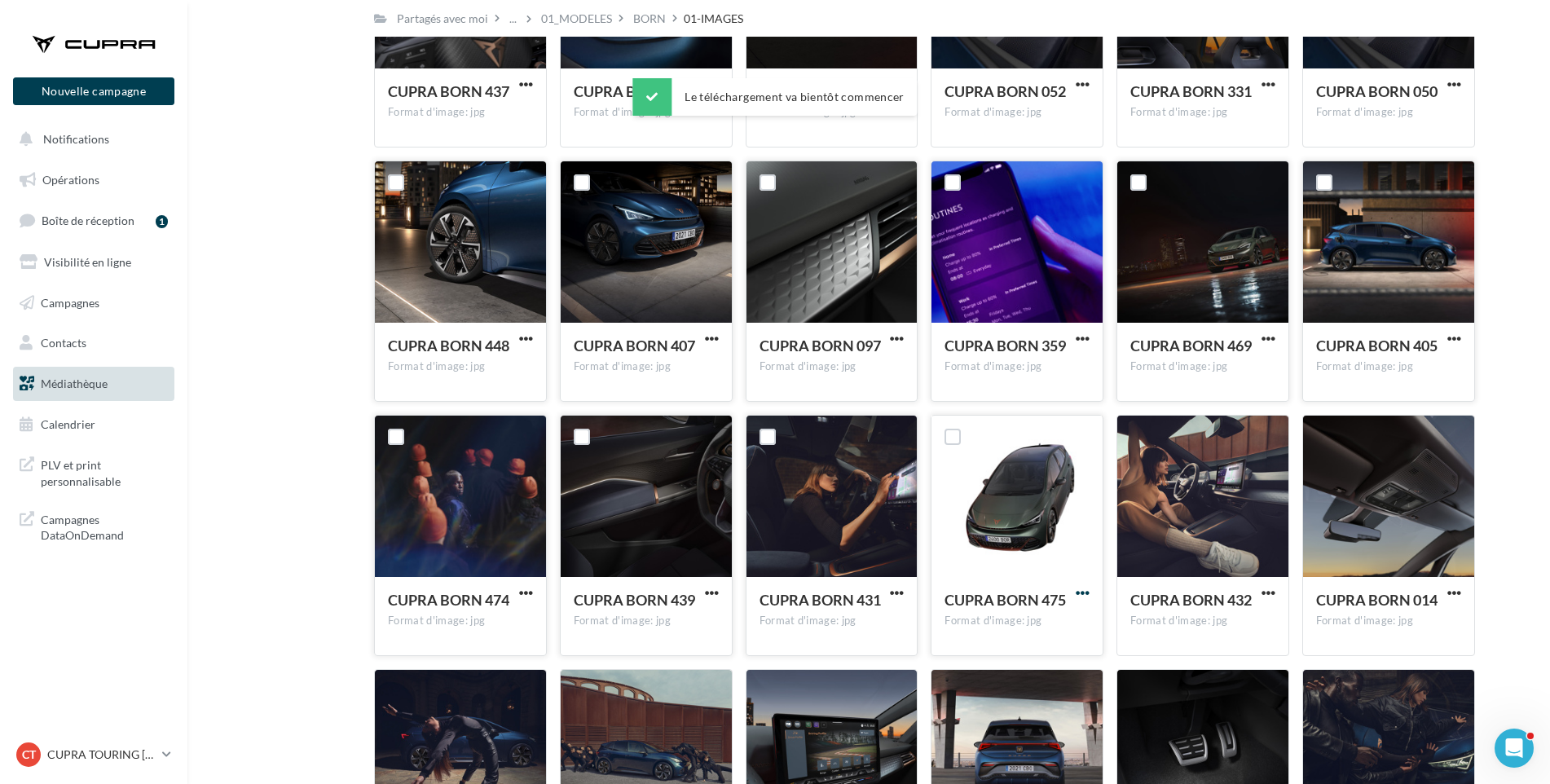
click at [1082, 591] on span "button" at bounding box center [1083, 593] width 14 height 14
click at [1043, 620] on button "Télécharger" at bounding box center [1012, 626] width 163 height 43
click at [1267, 591] on span "button" at bounding box center [1268, 593] width 14 height 14
click at [1162, 628] on button "Télécharger" at bounding box center [1197, 626] width 163 height 43
click at [1451, 594] on span "button" at bounding box center [1454, 593] width 14 height 14
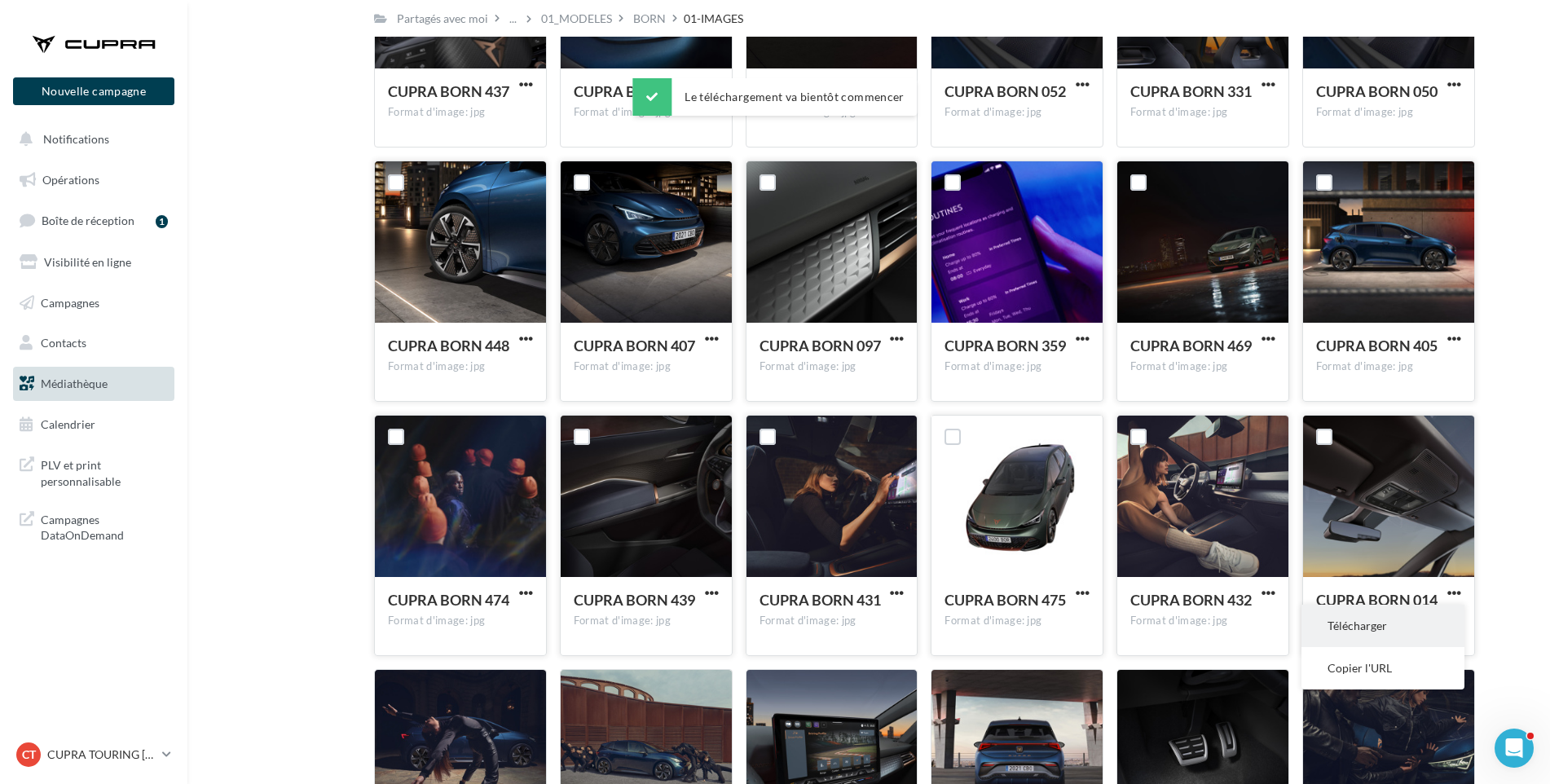
click at [1393, 619] on button "Télécharger" at bounding box center [1383, 626] width 163 height 43
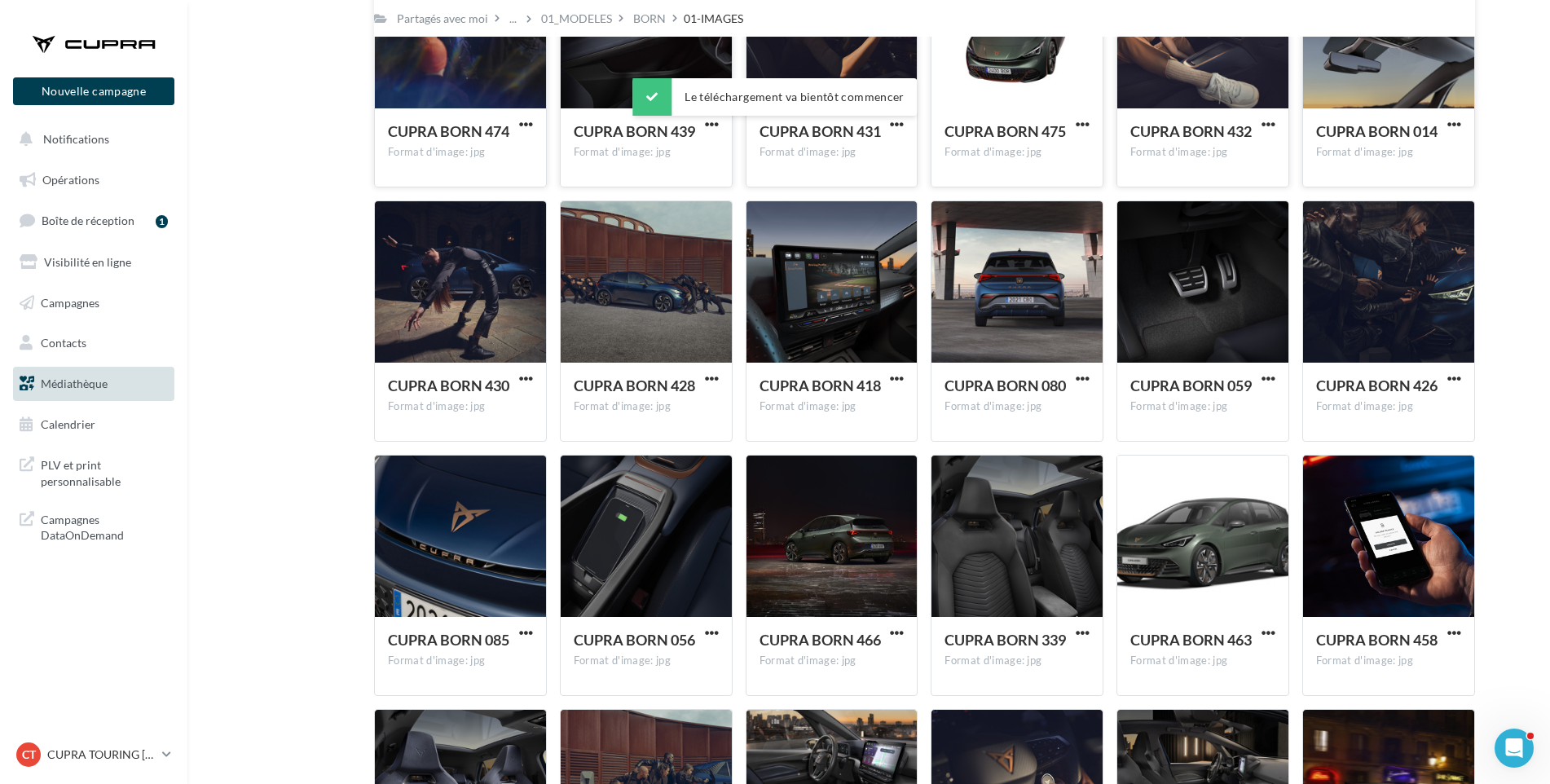
scroll to position [2758, 0]
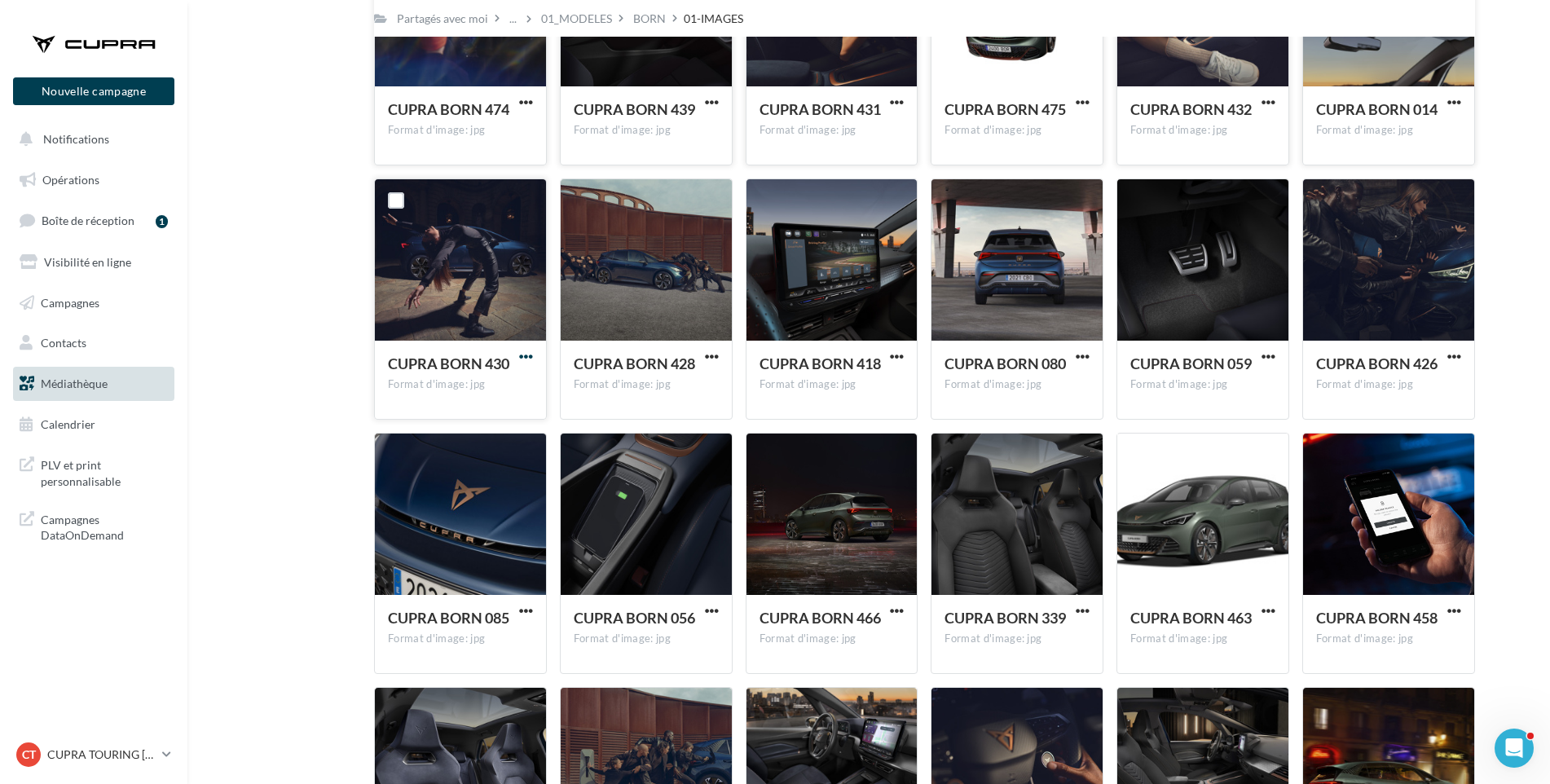
click at [527, 354] on span "button" at bounding box center [526, 356] width 14 height 14
click at [466, 387] on button "Télécharger" at bounding box center [455, 389] width 163 height 43
click at [708, 356] on span "button" at bounding box center [712, 356] width 14 height 14
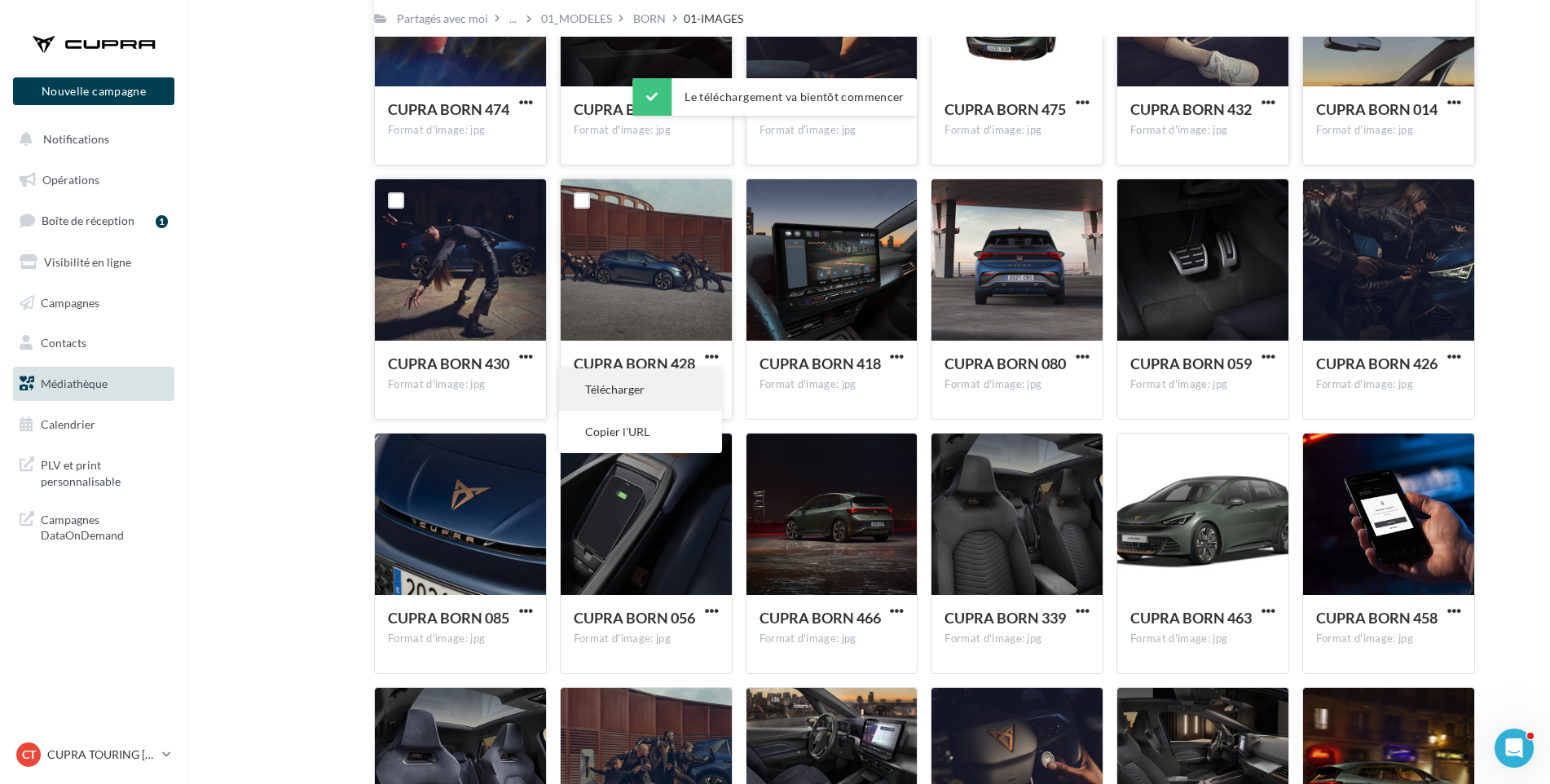
click at [622, 395] on button "Télécharger" at bounding box center [641, 389] width 163 height 43
click at [896, 356] on span "button" at bounding box center [897, 356] width 14 height 14
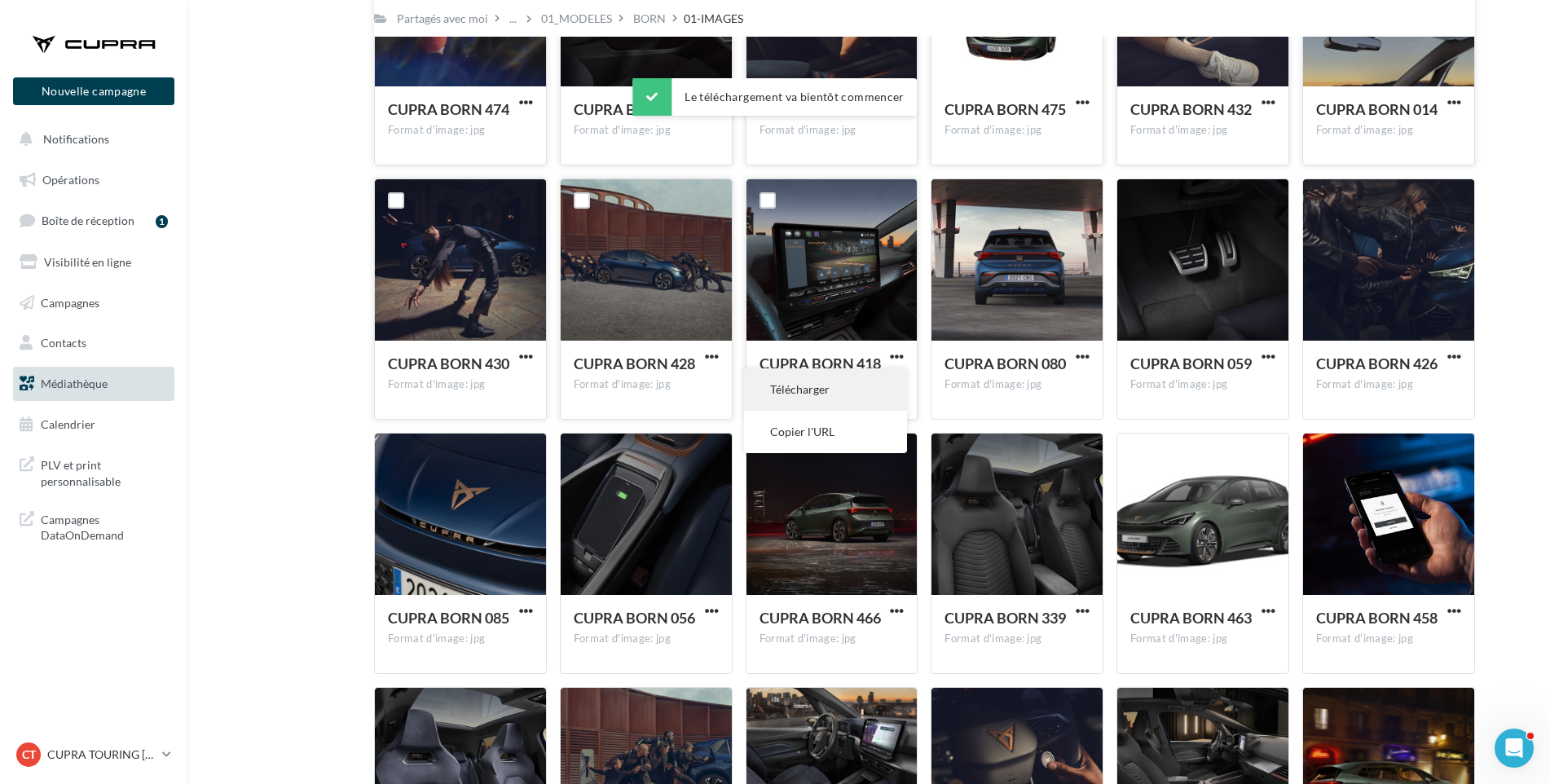
click at [840, 382] on button "Télécharger" at bounding box center [825, 389] width 163 height 43
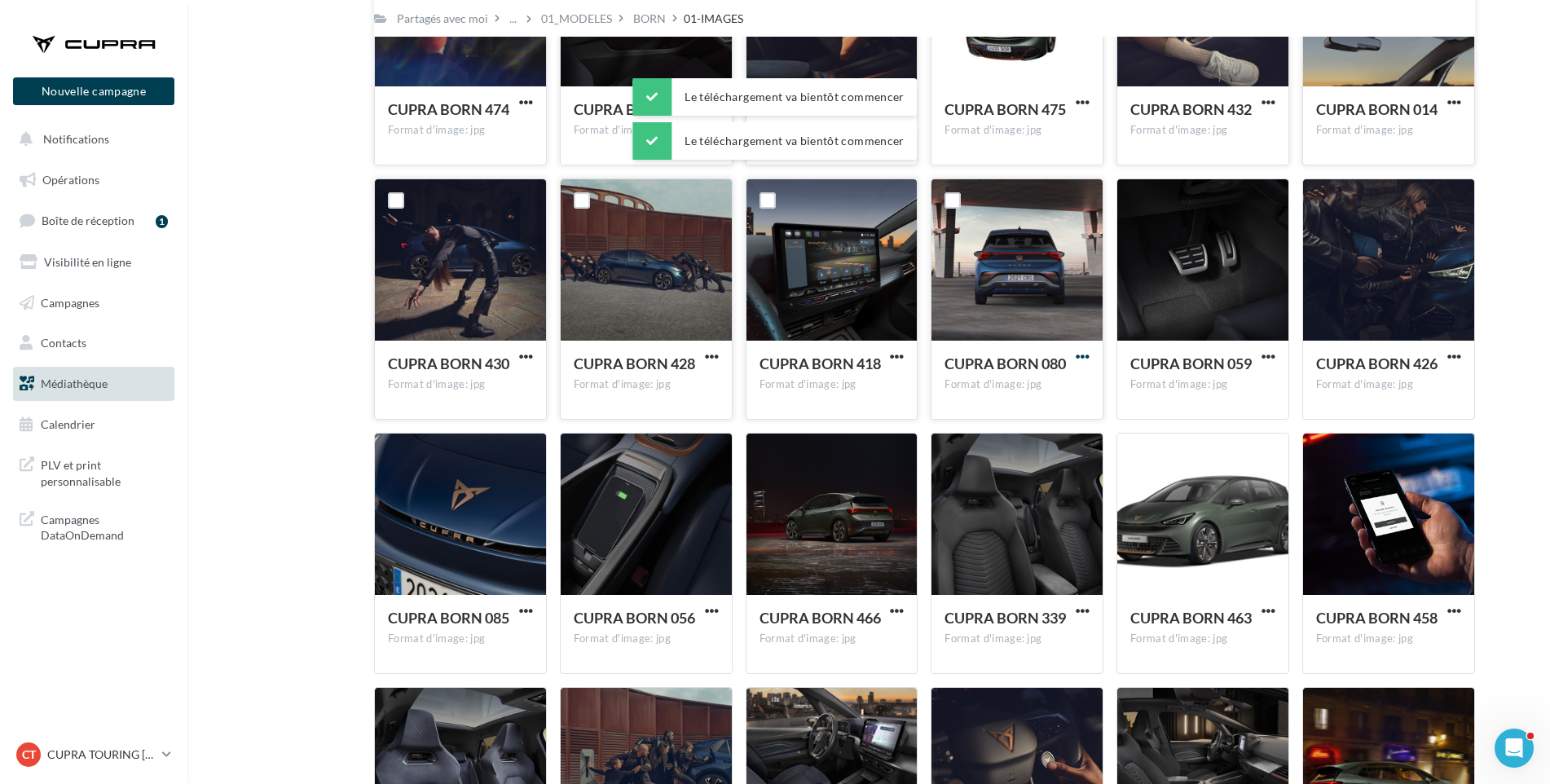
click at [1086, 352] on span "button" at bounding box center [1083, 356] width 14 height 14
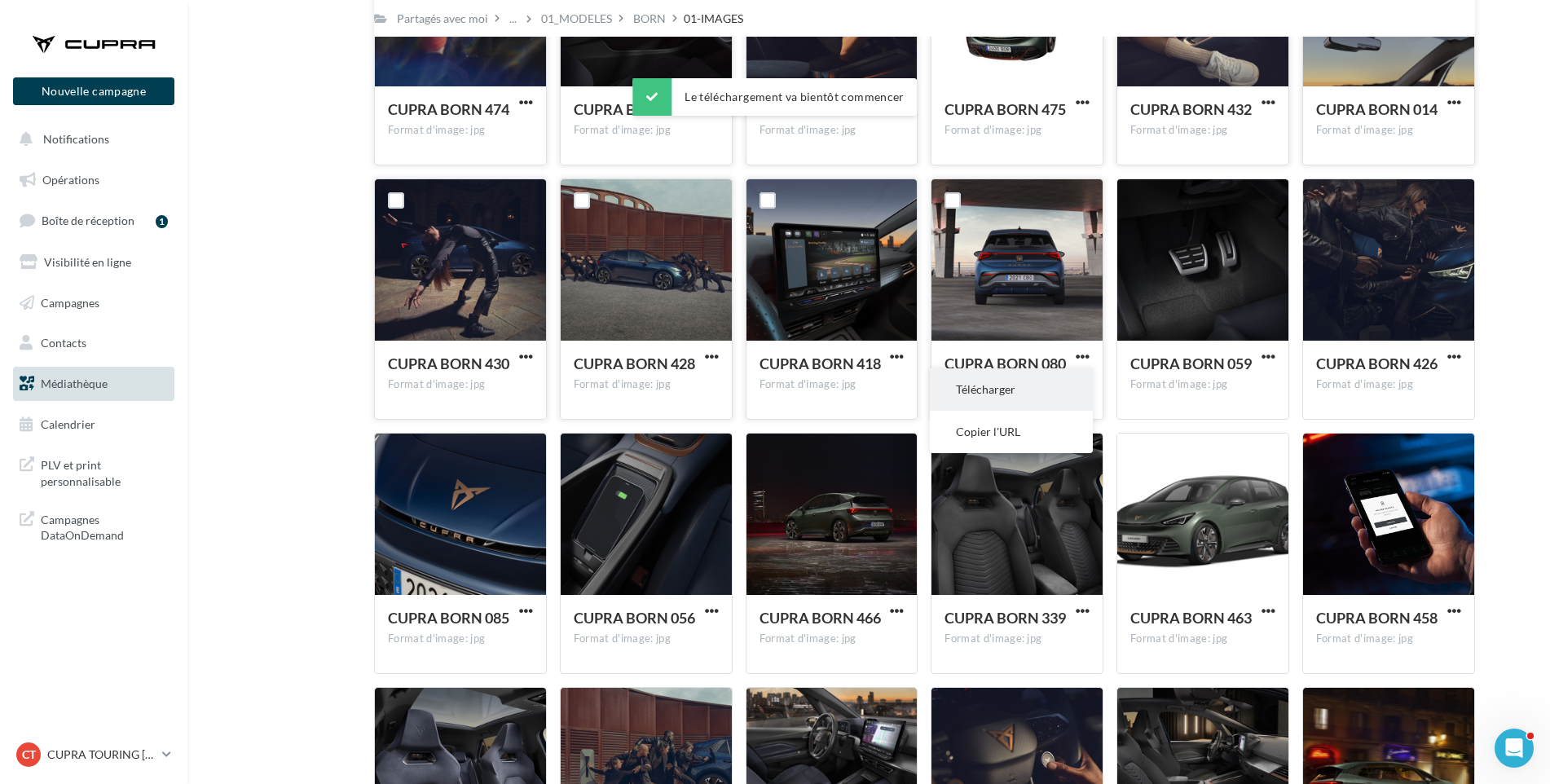
click at [1023, 389] on button "Télécharger" at bounding box center [1012, 389] width 163 height 43
click at [1143, 385] on div "Format d'image: jpg" at bounding box center [1203, 384] width 145 height 14
click at [1272, 351] on span "button" at bounding box center [1268, 356] width 14 height 14
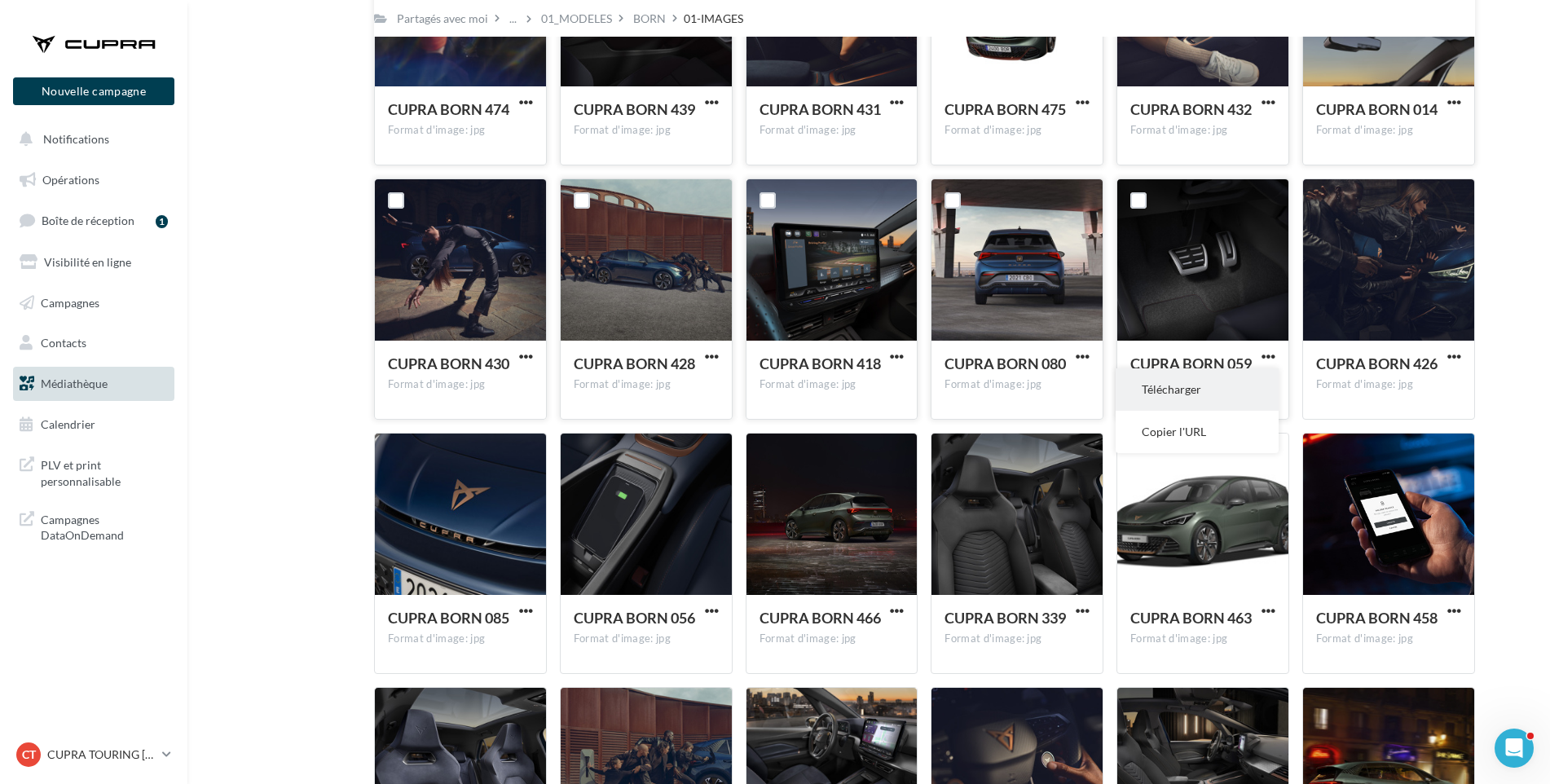
click at [1252, 384] on button "Télécharger" at bounding box center [1197, 389] width 163 height 43
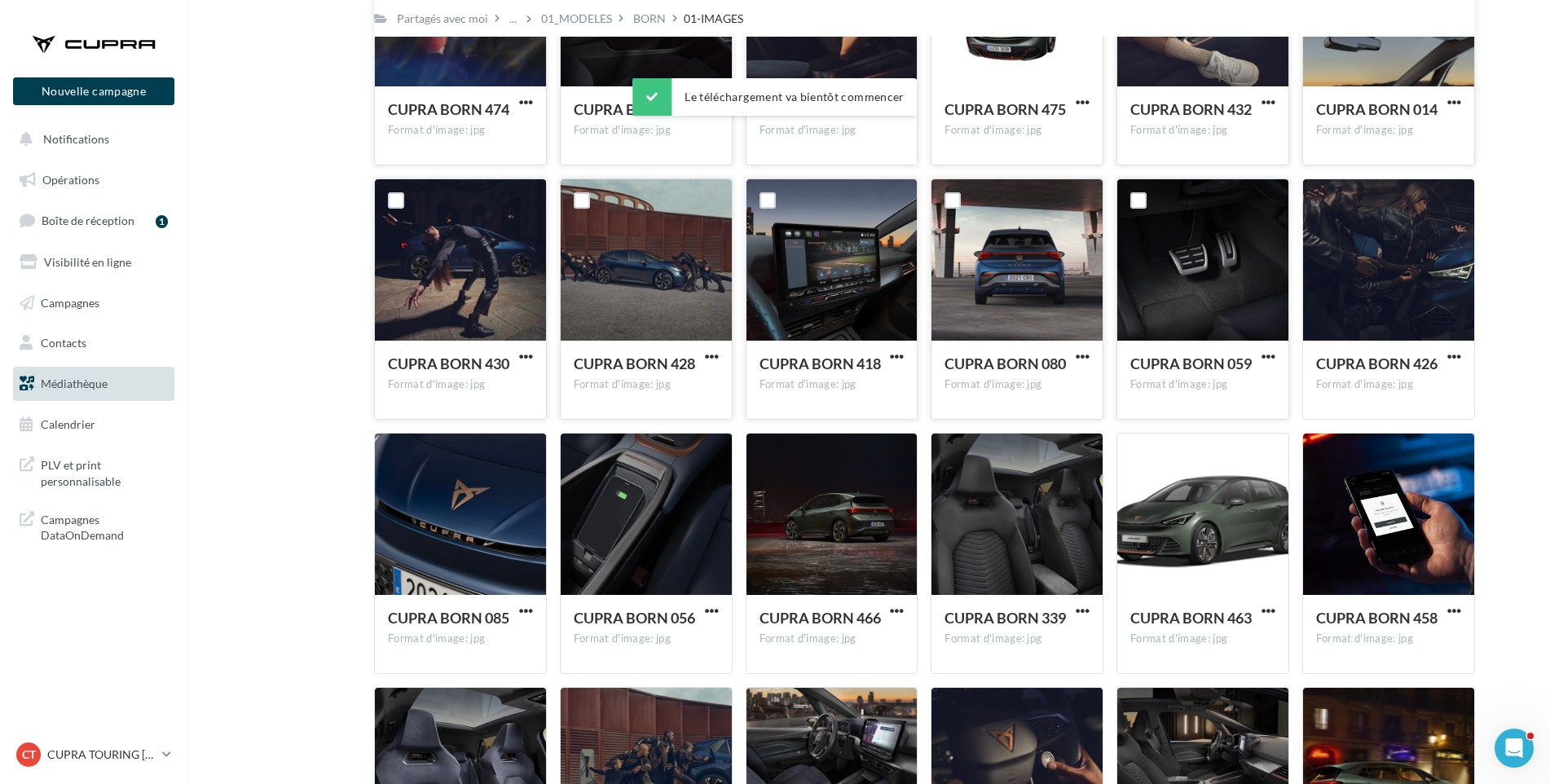
click at [1457, 359] on span "button" at bounding box center [1454, 356] width 14 height 14
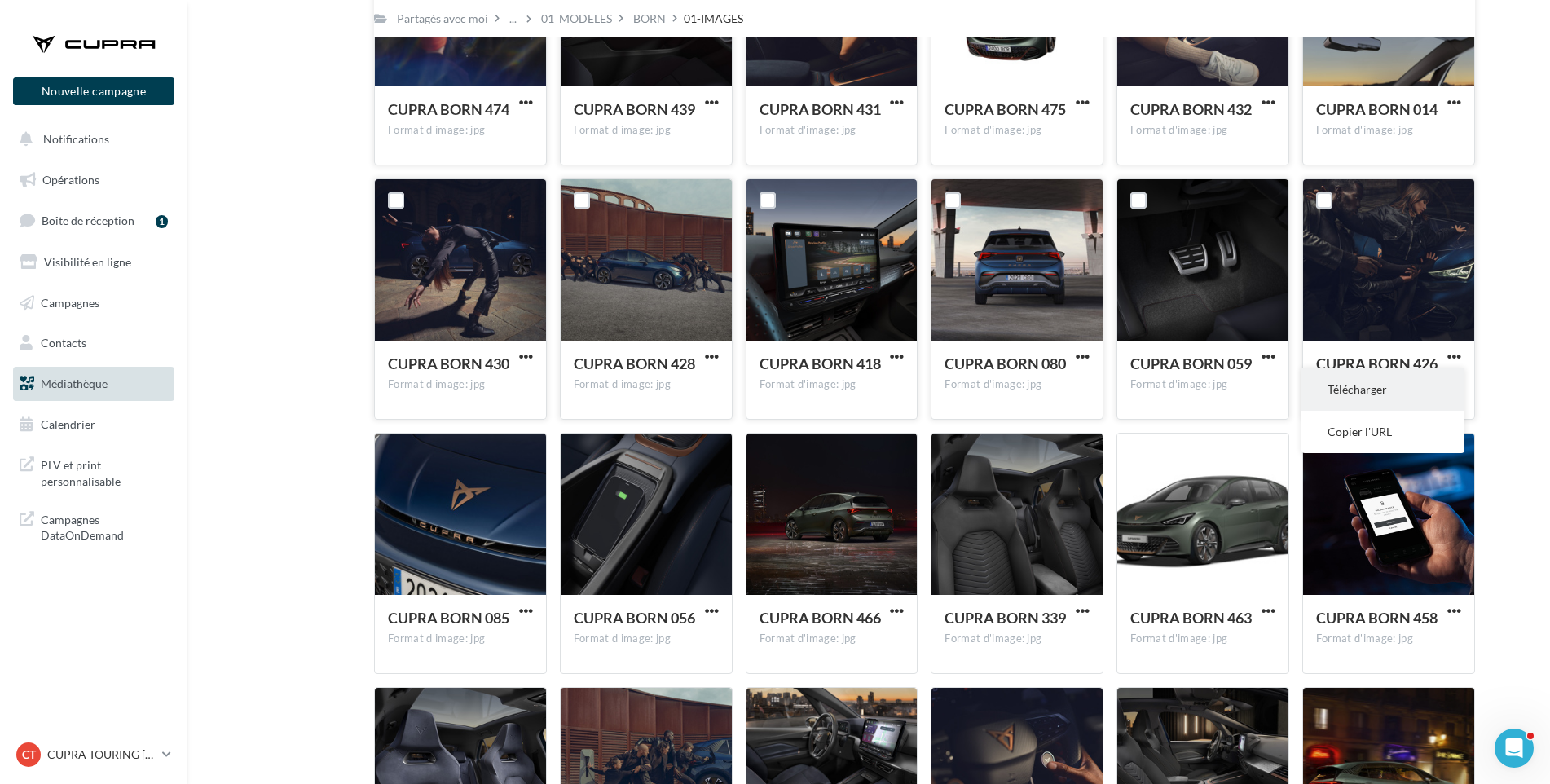
click at [1376, 386] on button "Télécharger" at bounding box center [1383, 389] width 163 height 43
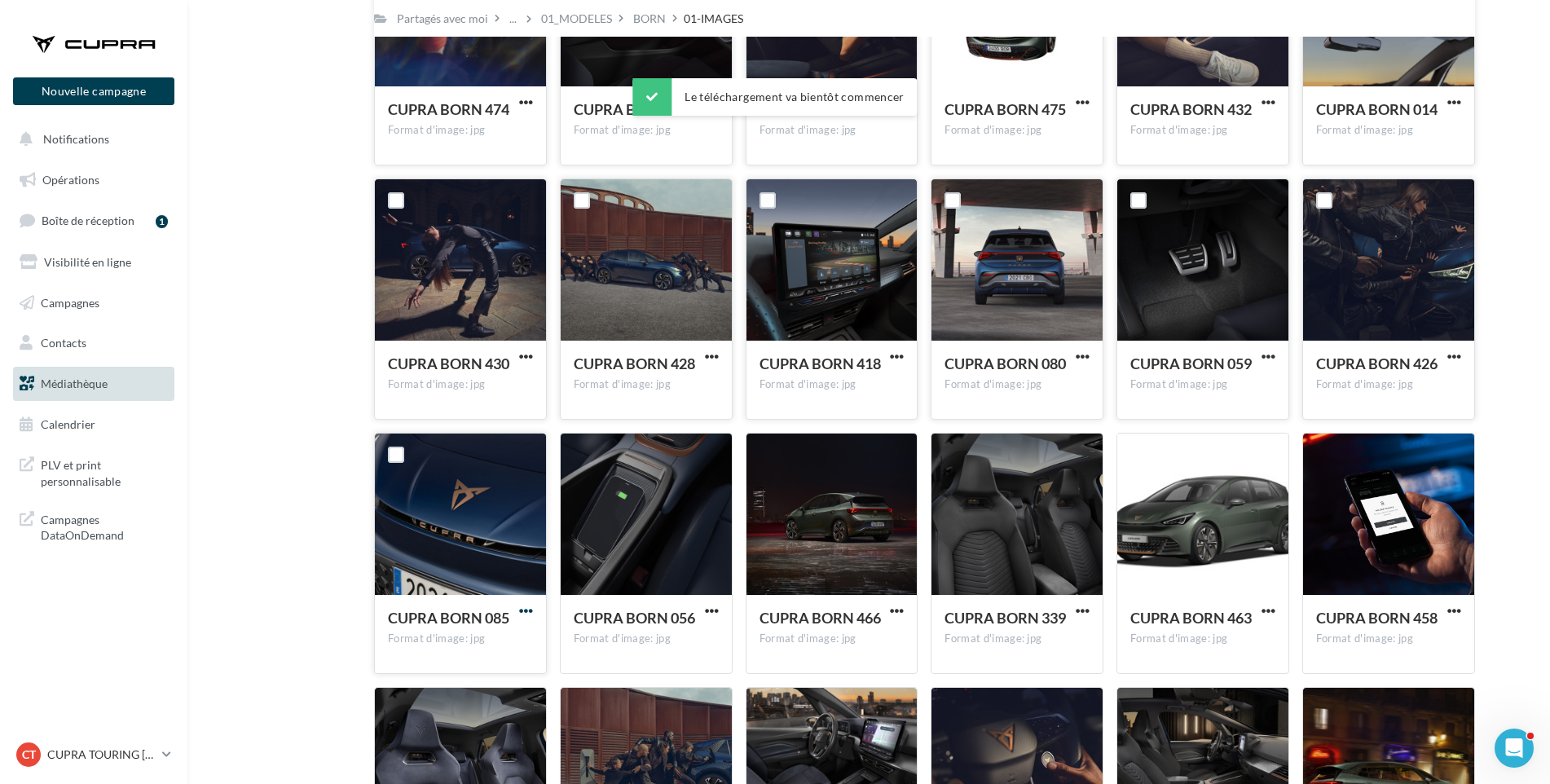
click at [519, 608] on span "button" at bounding box center [526, 610] width 14 height 14
click at [504, 635] on button "Télécharger" at bounding box center [455, 643] width 163 height 43
click at [716, 608] on span "button" at bounding box center [712, 610] width 14 height 14
click at [621, 636] on button "Télécharger" at bounding box center [641, 643] width 163 height 43
click at [894, 610] on span "button" at bounding box center [897, 610] width 14 height 14
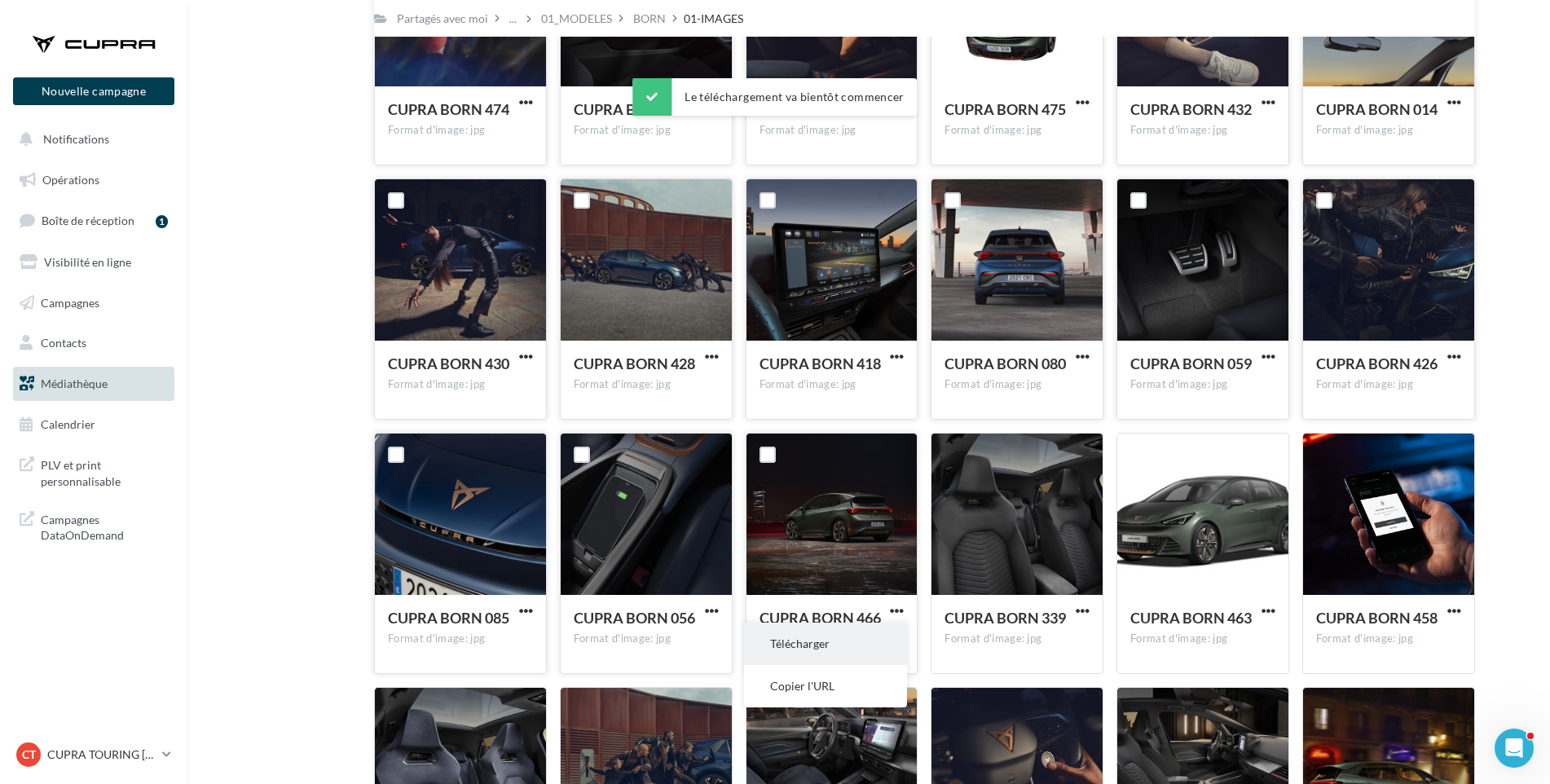
click at [875, 640] on button "Télécharger" at bounding box center [825, 643] width 163 height 43
click at [1086, 614] on span "button" at bounding box center [1083, 610] width 14 height 14
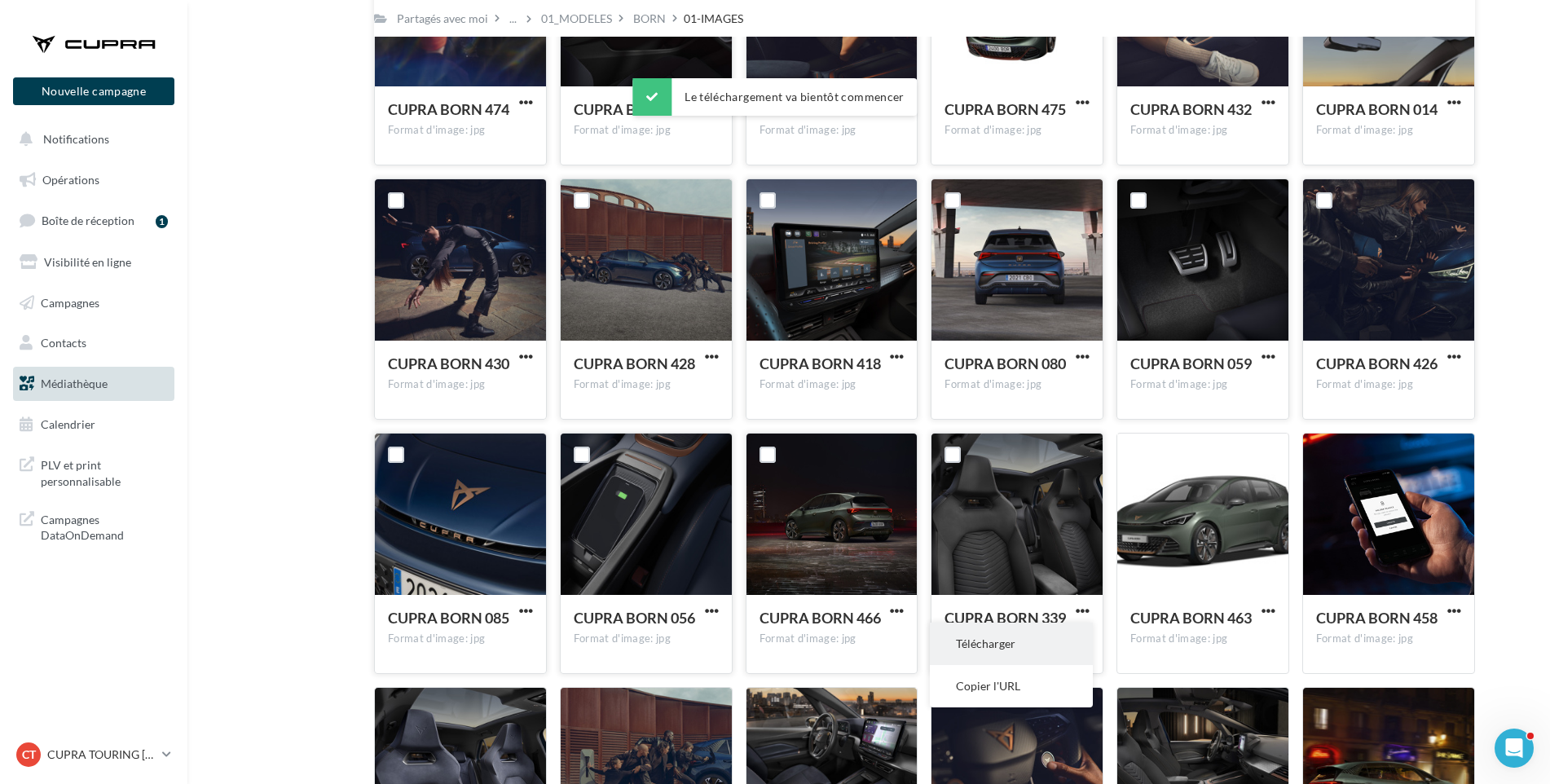
click at [1008, 636] on button "Télécharger" at bounding box center [1012, 643] width 163 height 43
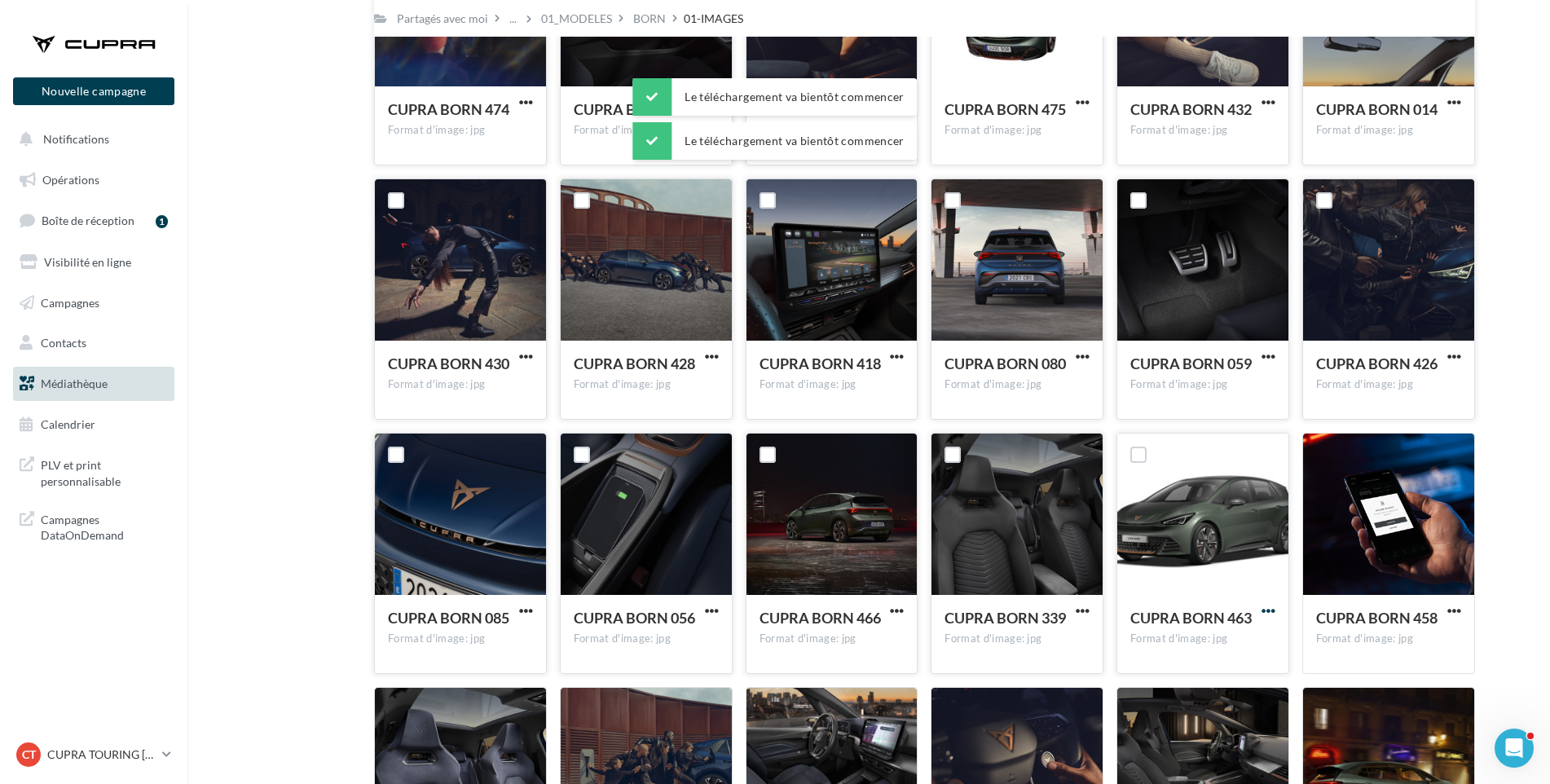
click at [1264, 610] on span "button" at bounding box center [1268, 610] width 14 height 14
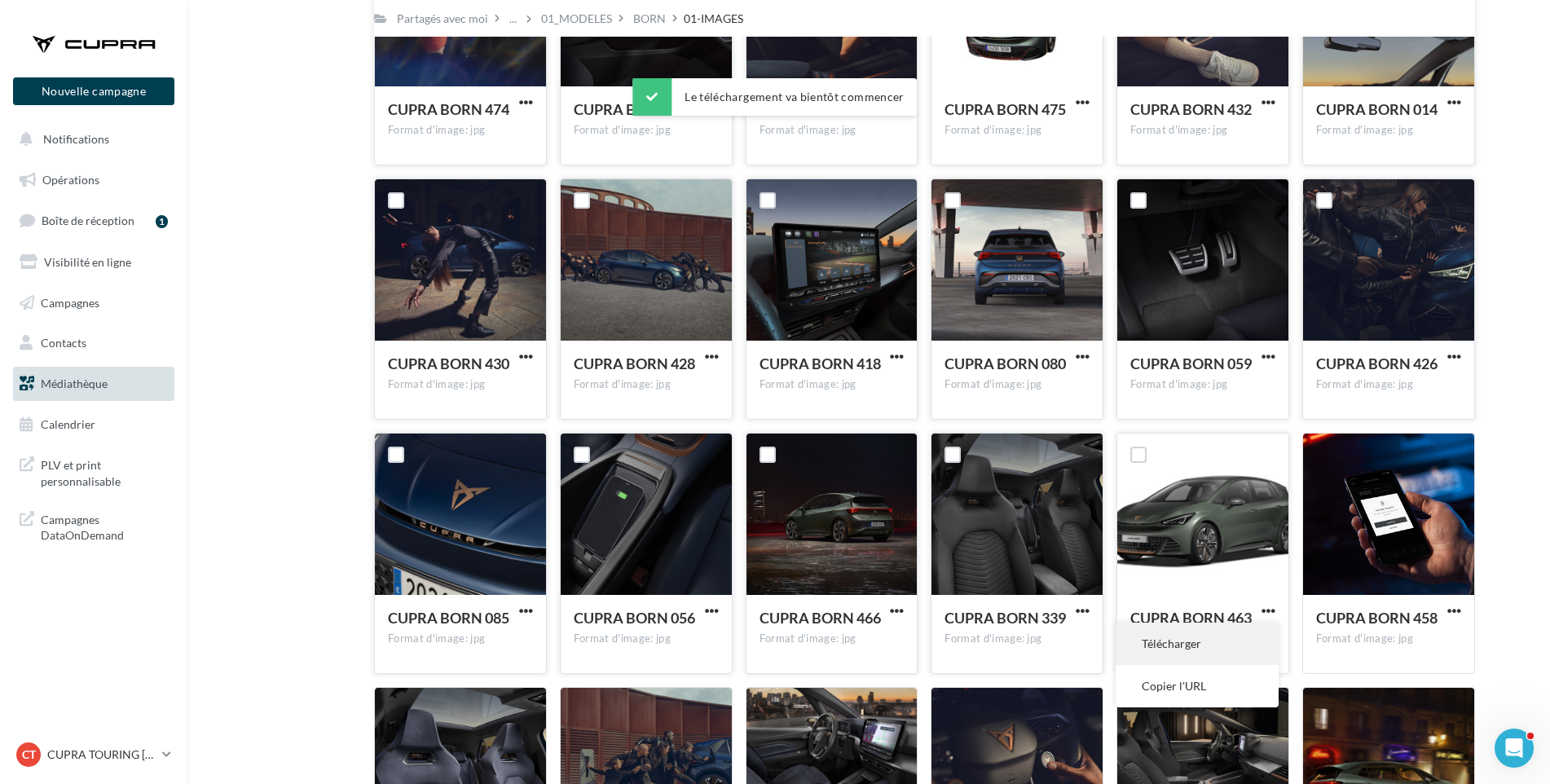
click at [1238, 638] on button "Télécharger" at bounding box center [1197, 643] width 163 height 43
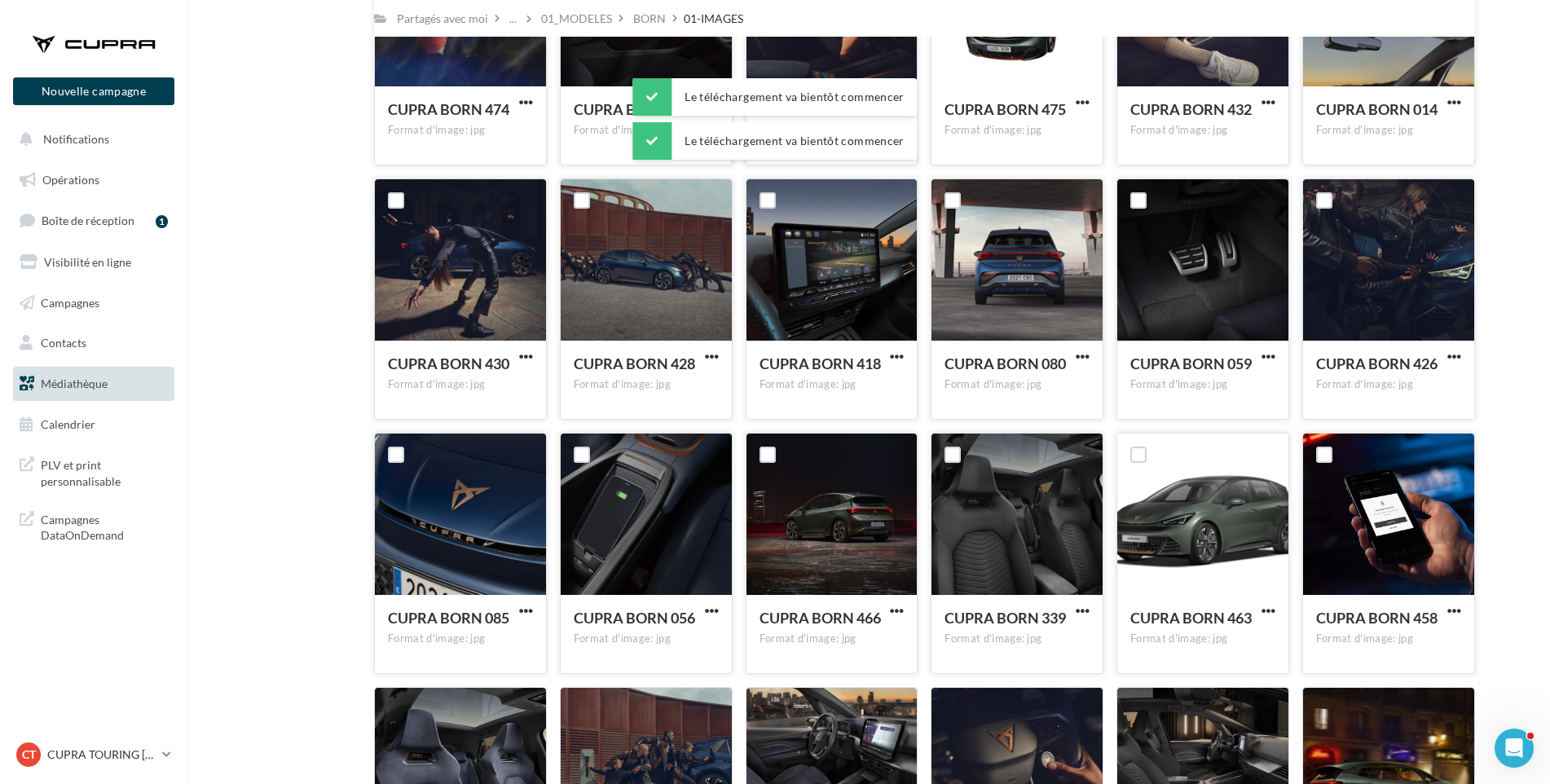
click at [1450, 603] on div at bounding box center [1454, 610] width 20 height 16
click at [1435, 610] on span "CUPRA BORN 458" at bounding box center [1376, 617] width 122 height 18
click at [1448, 608] on span "button" at bounding box center [1454, 610] width 14 height 14
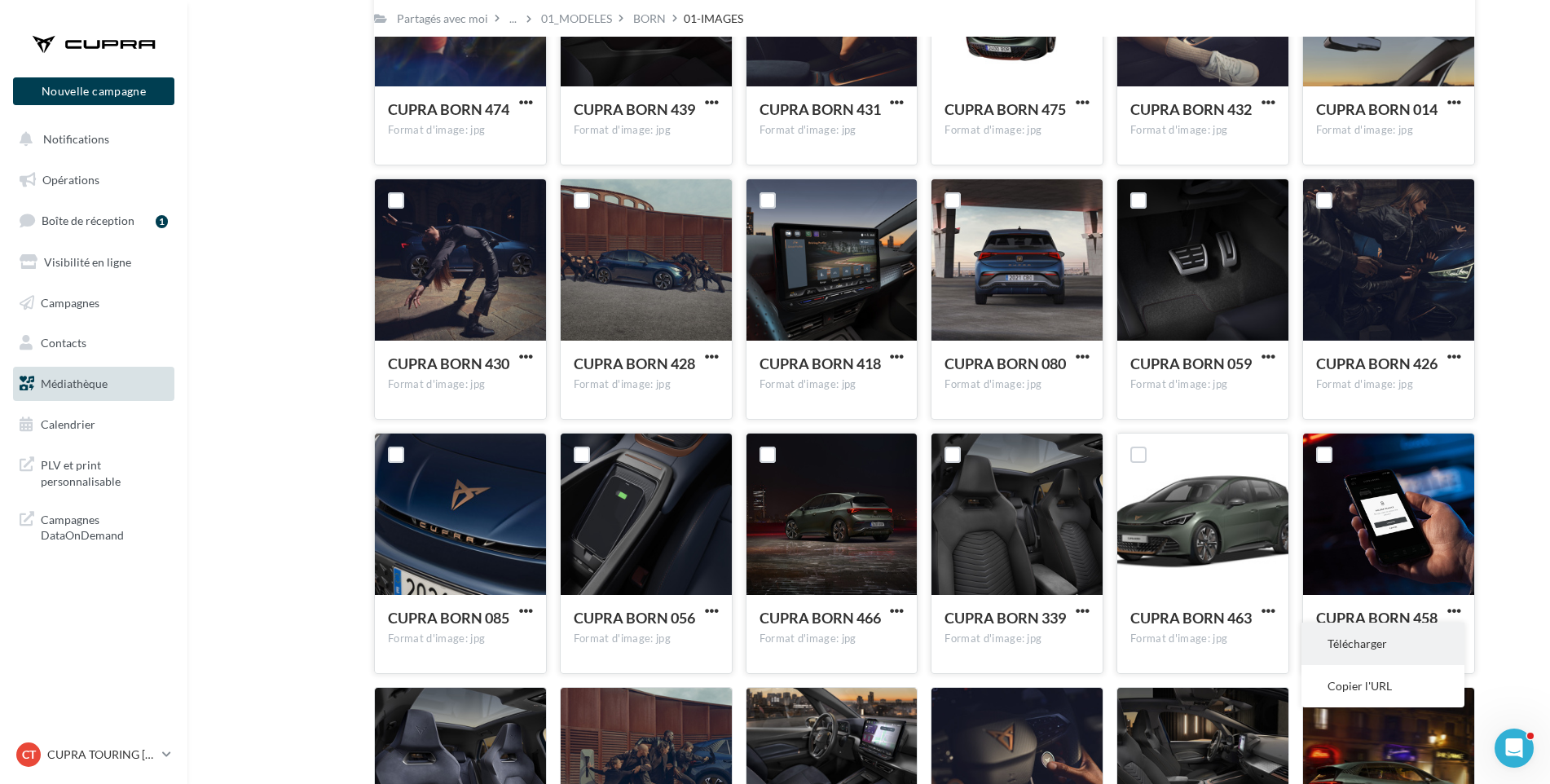
click at [1371, 640] on button "Télécharger" at bounding box center [1383, 643] width 163 height 43
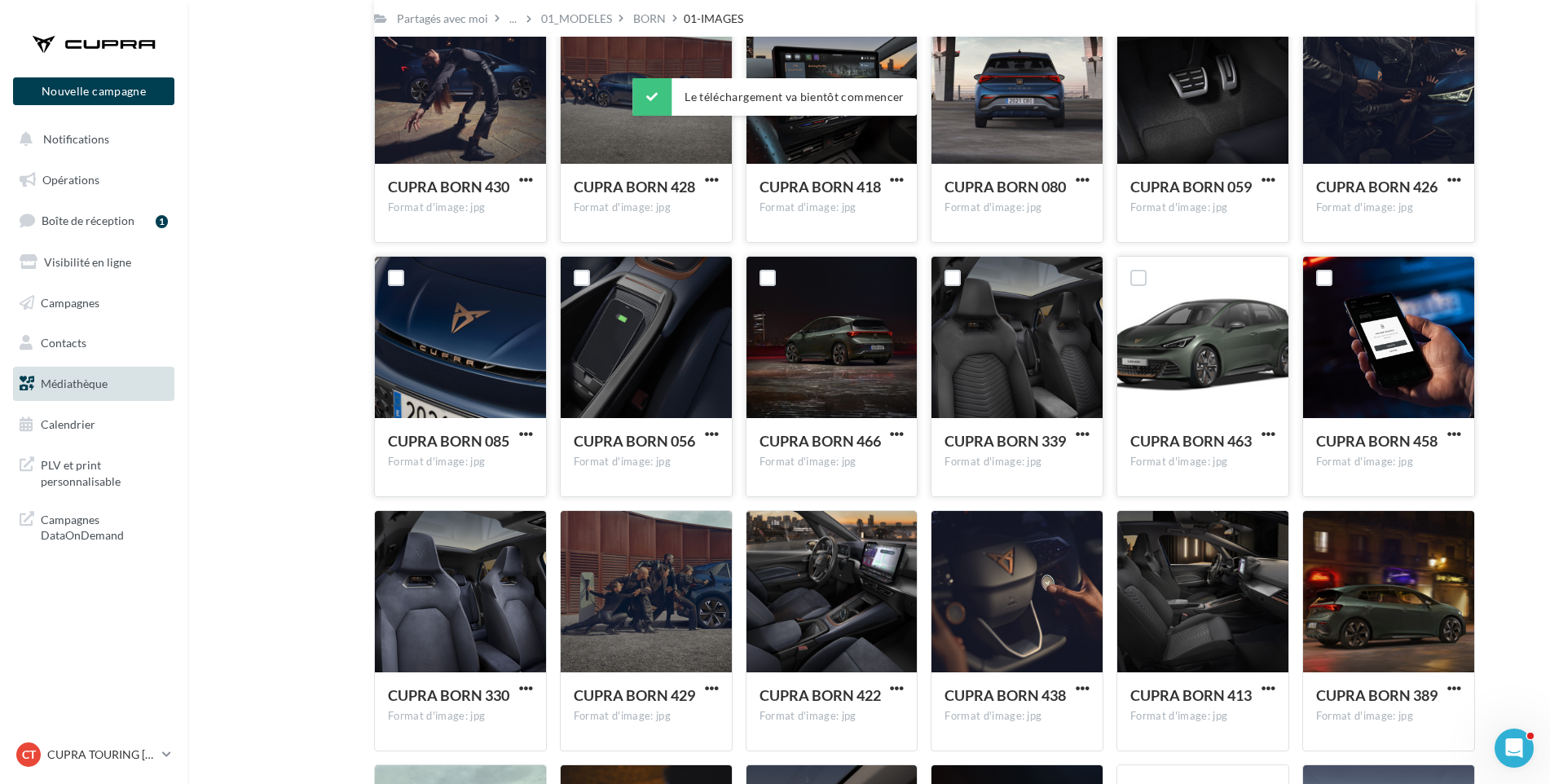
scroll to position [3125, 0]
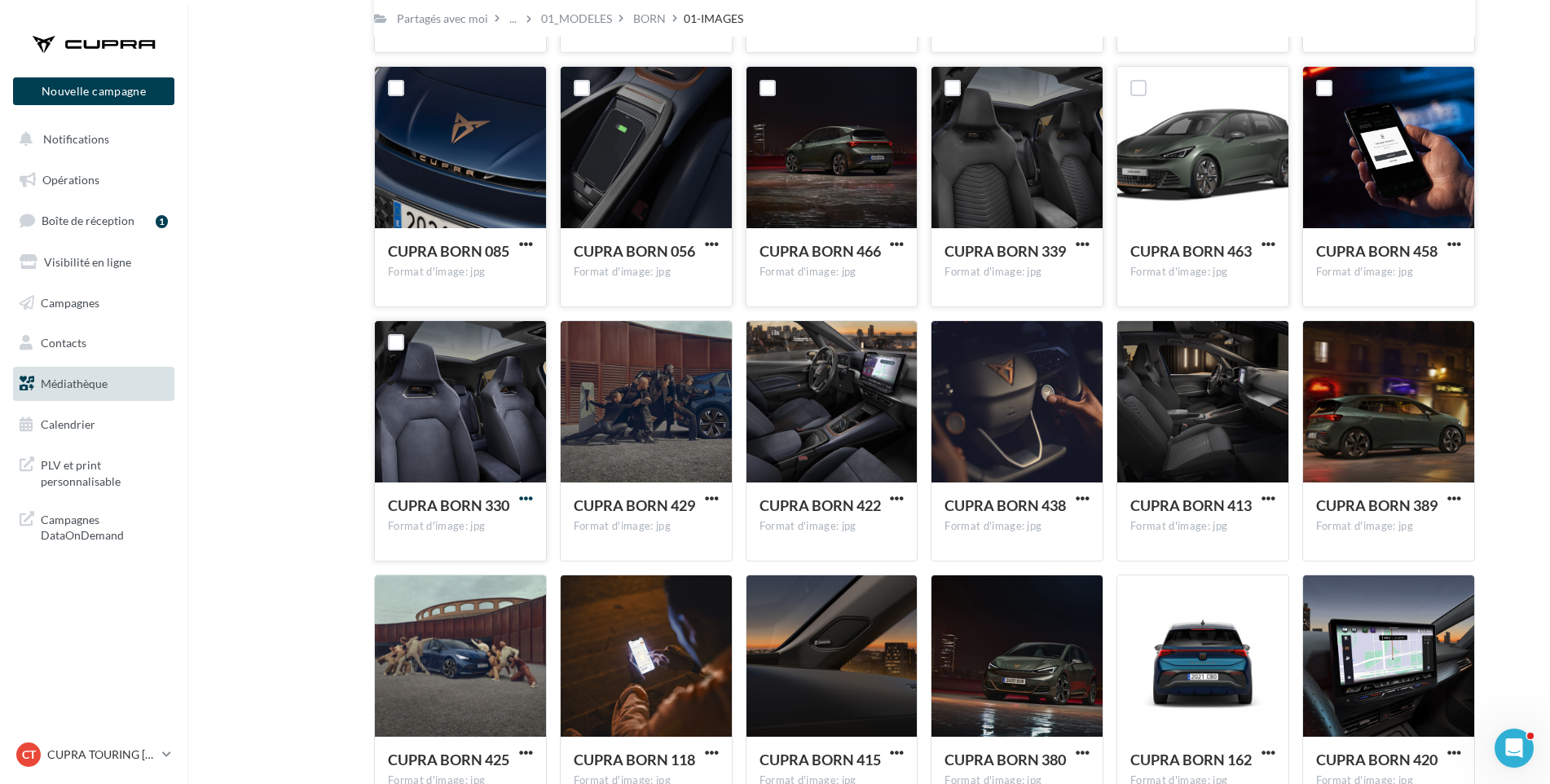
click at [519, 498] on span "button" at bounding box center [526, 498] width 14 height 14
click at [503, 521] on button "Télécharger" at bounding box center [455, 531] width 163 height 43
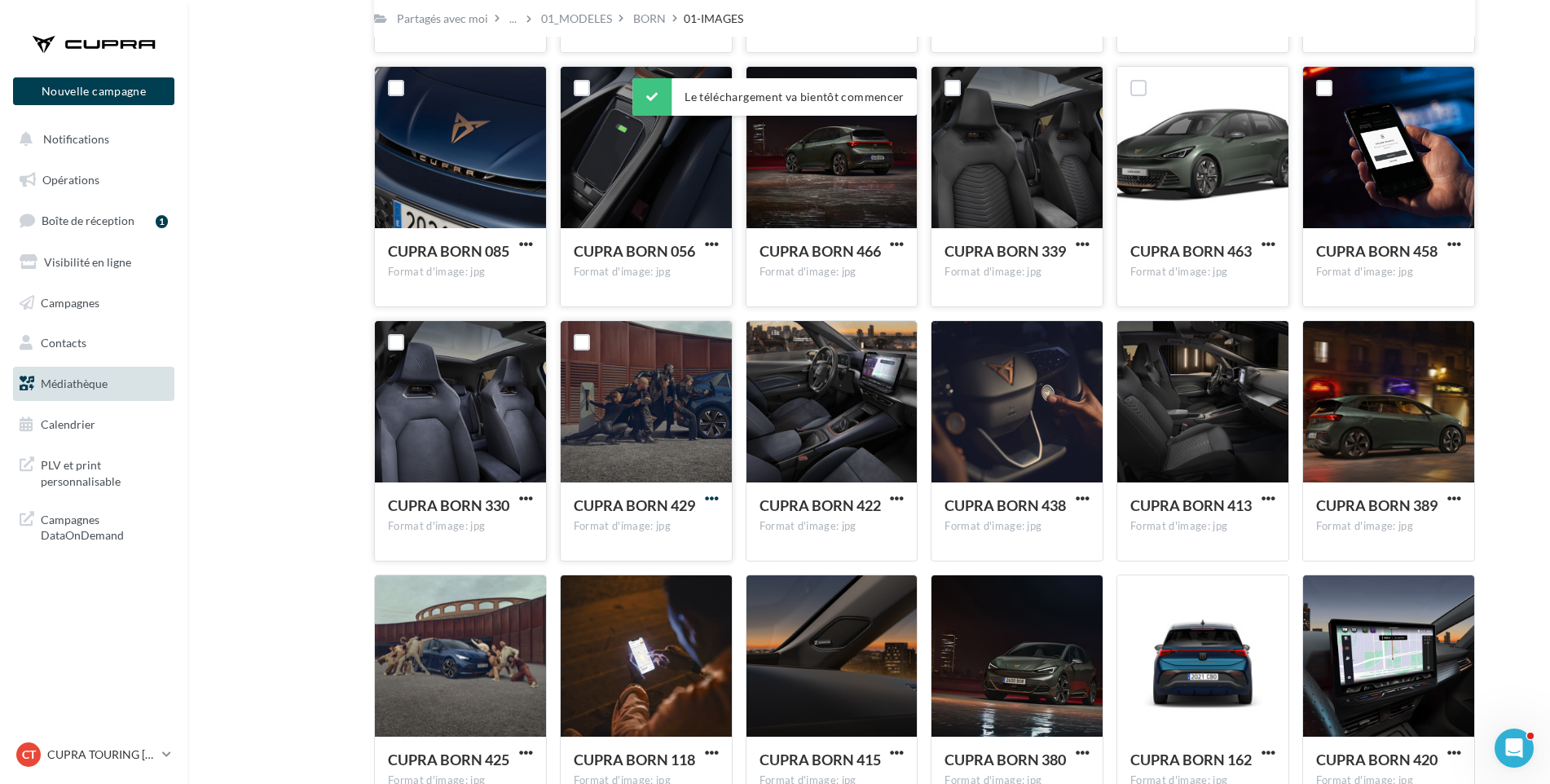
click at [713, 498] on span "button" at bounding box center [712, 498] width 14 height 14
click at [683, 529] on button "Télécharger" at bounding box center [641, 531] width 163 height 43
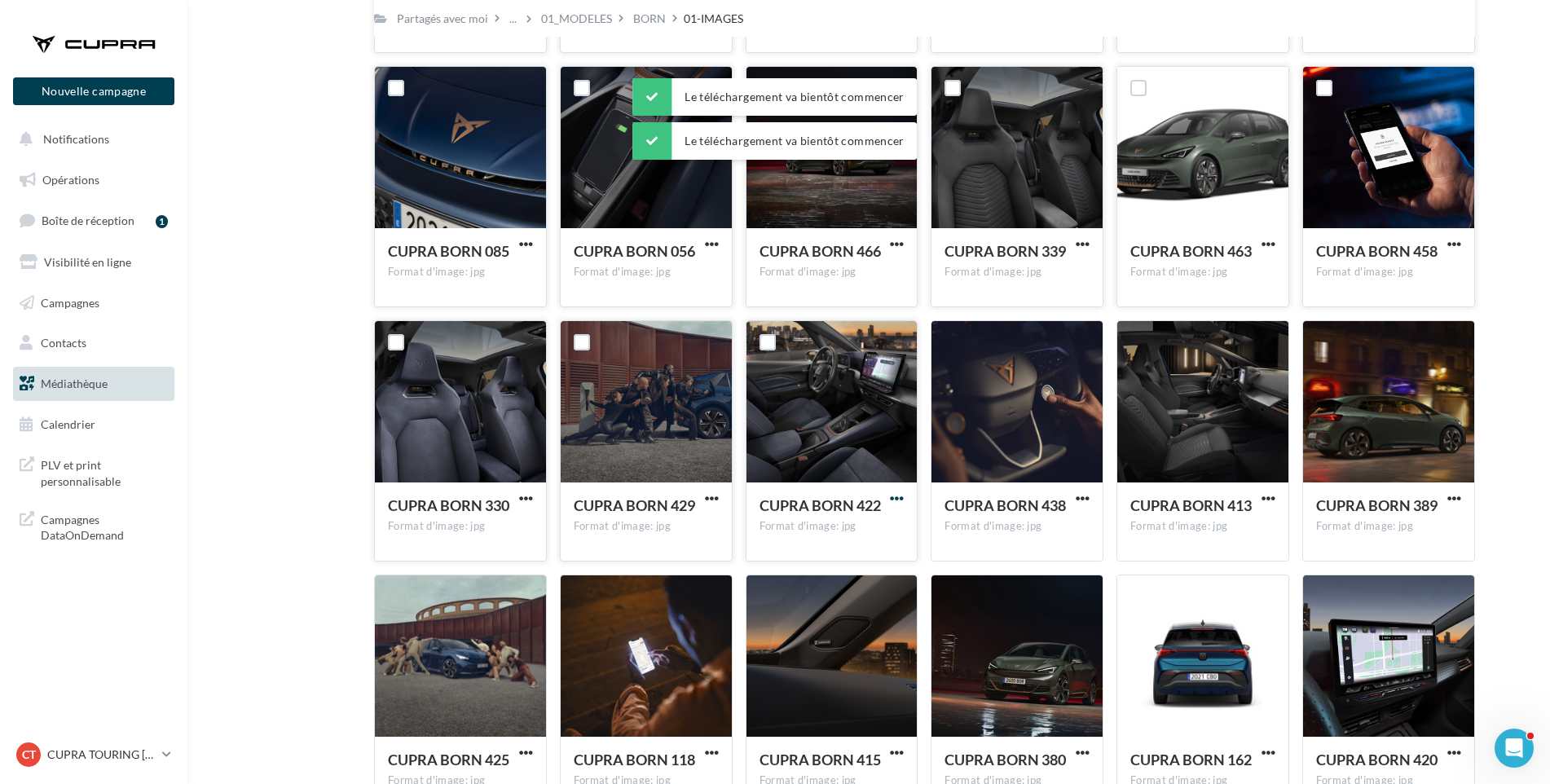
click at [897, 496] on span "button" at bounding box center [897, 498] width 14 height 14
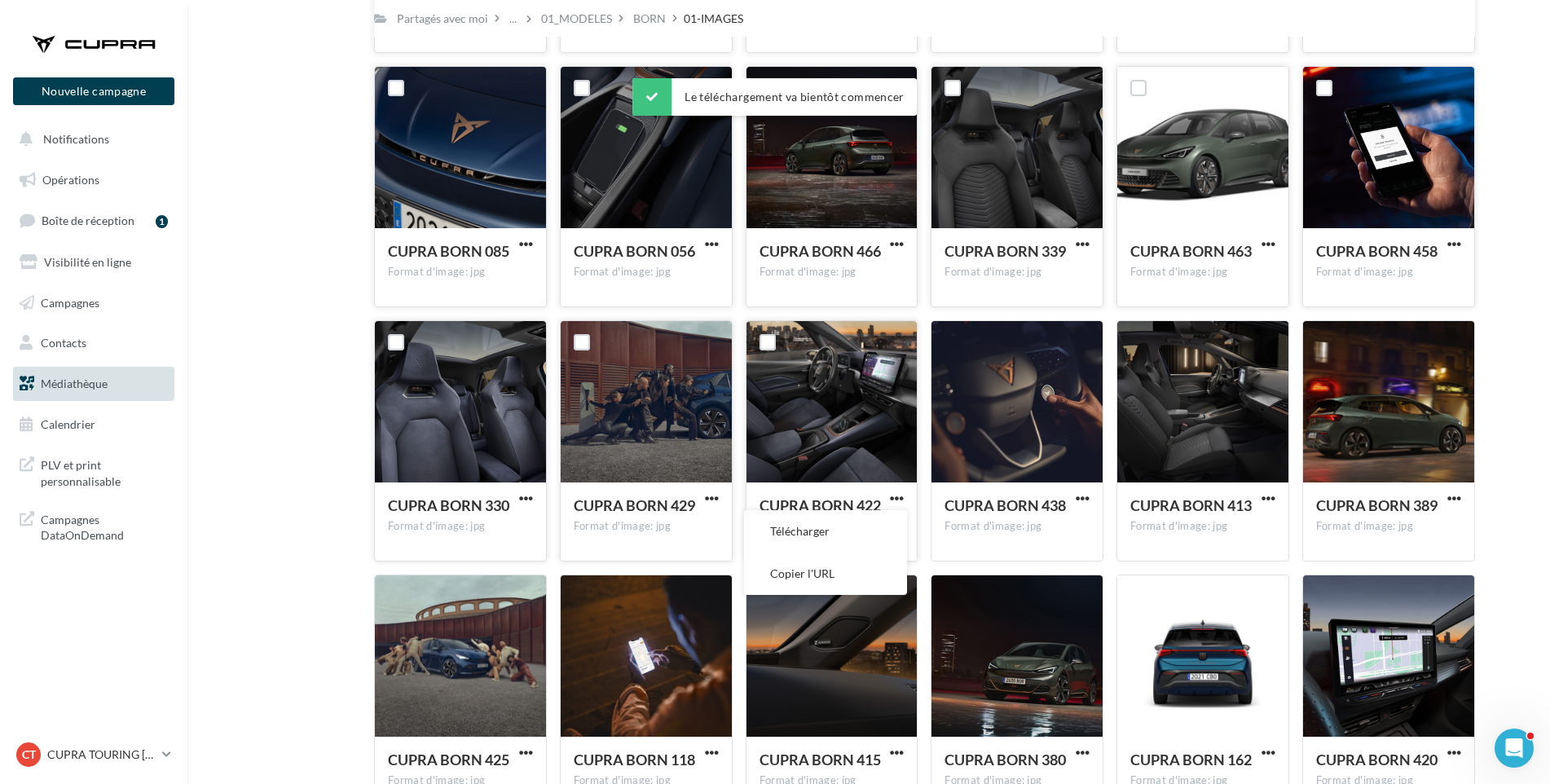
click at [861, 537] on button "Télécharger" at bounding box center [825, 531] width 163 height 43
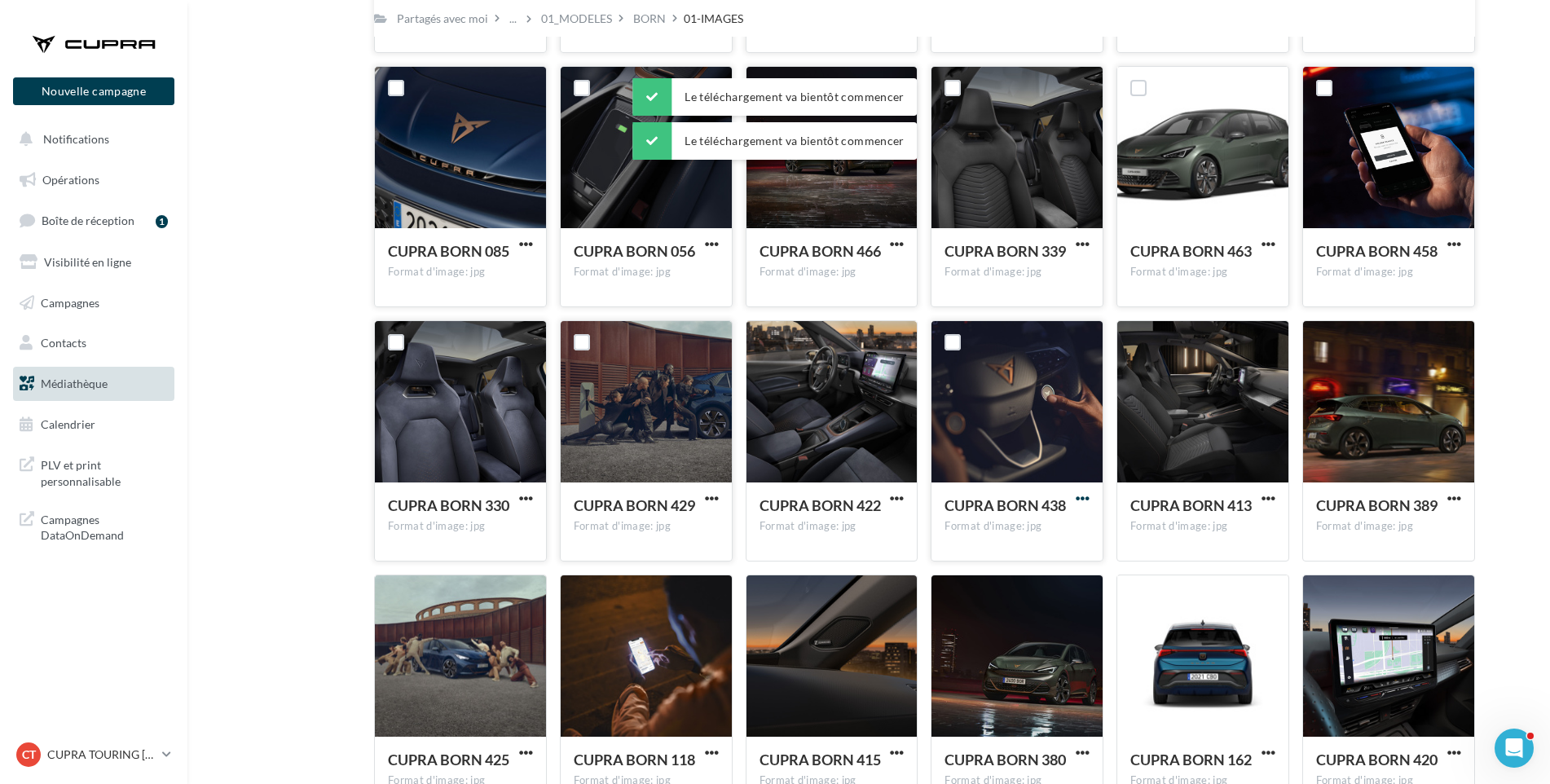
click at [1081, 500] on span "button" at bounding box center [1083, 498] width 14 height 14
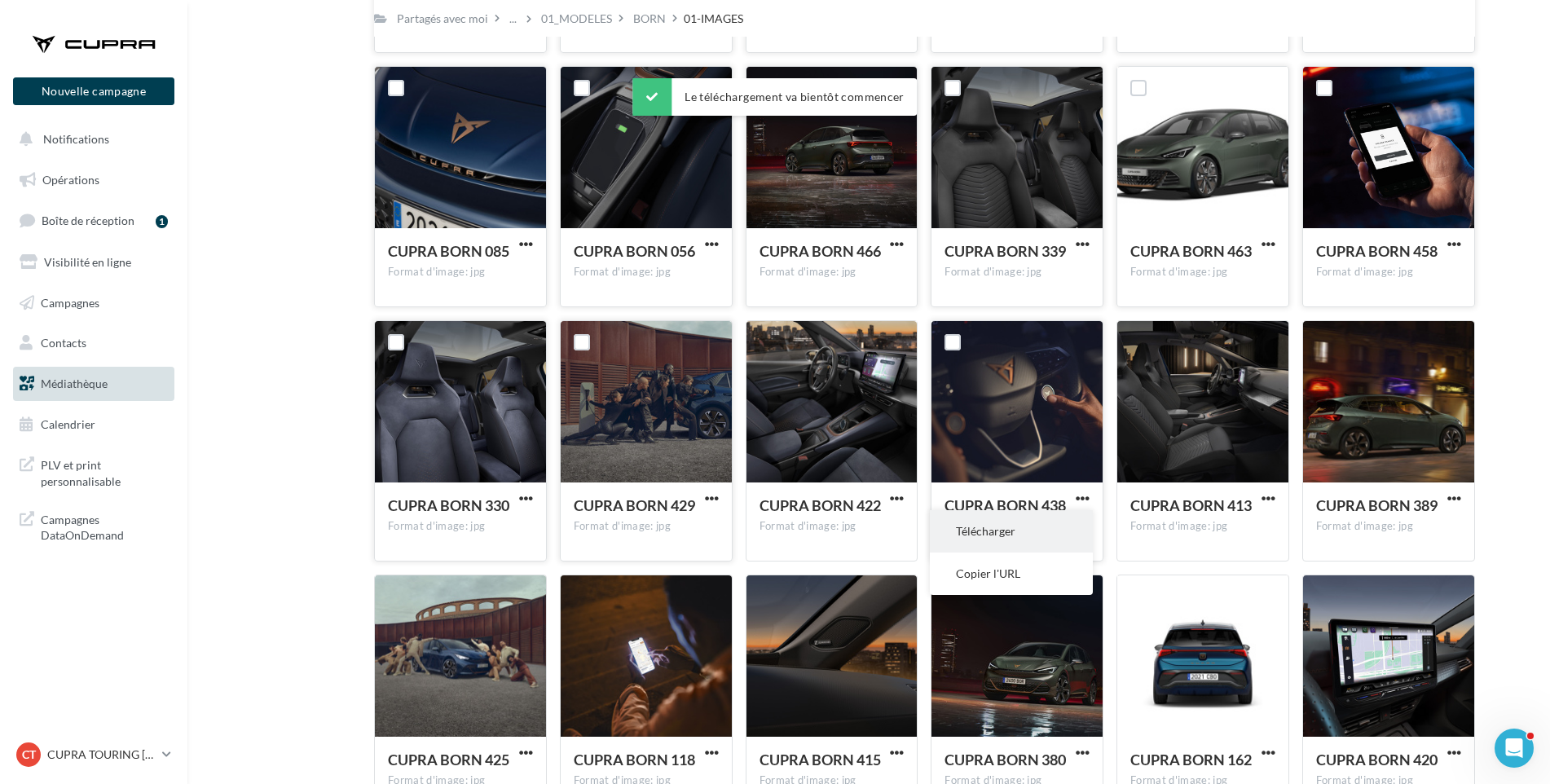
click at [1055, 538] on button "Télécharger" at bounding box center [1012, 531] width 163 height 43
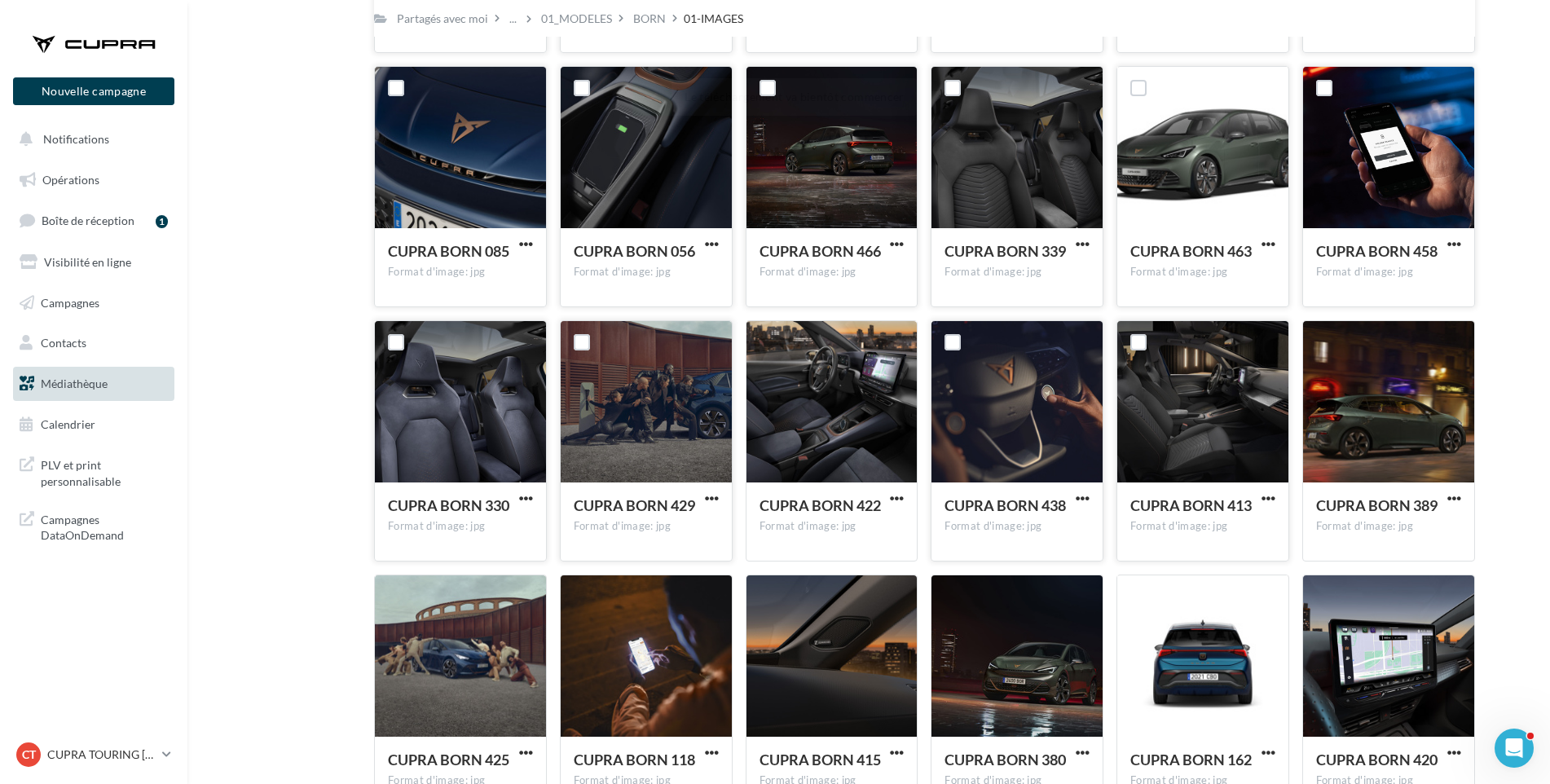
click at [1203, 535] on div "CUPRA BORN 413 Format d'image: jpg" at bounding box center [1203, 521] width 145 height 50
click at [1266, 501] on span "button" at bounding box center [1268, 498] width 14 height 14
click at [1249, 533] on button "Télécharger" at bounding box center [1197, 531] width 163 height 43
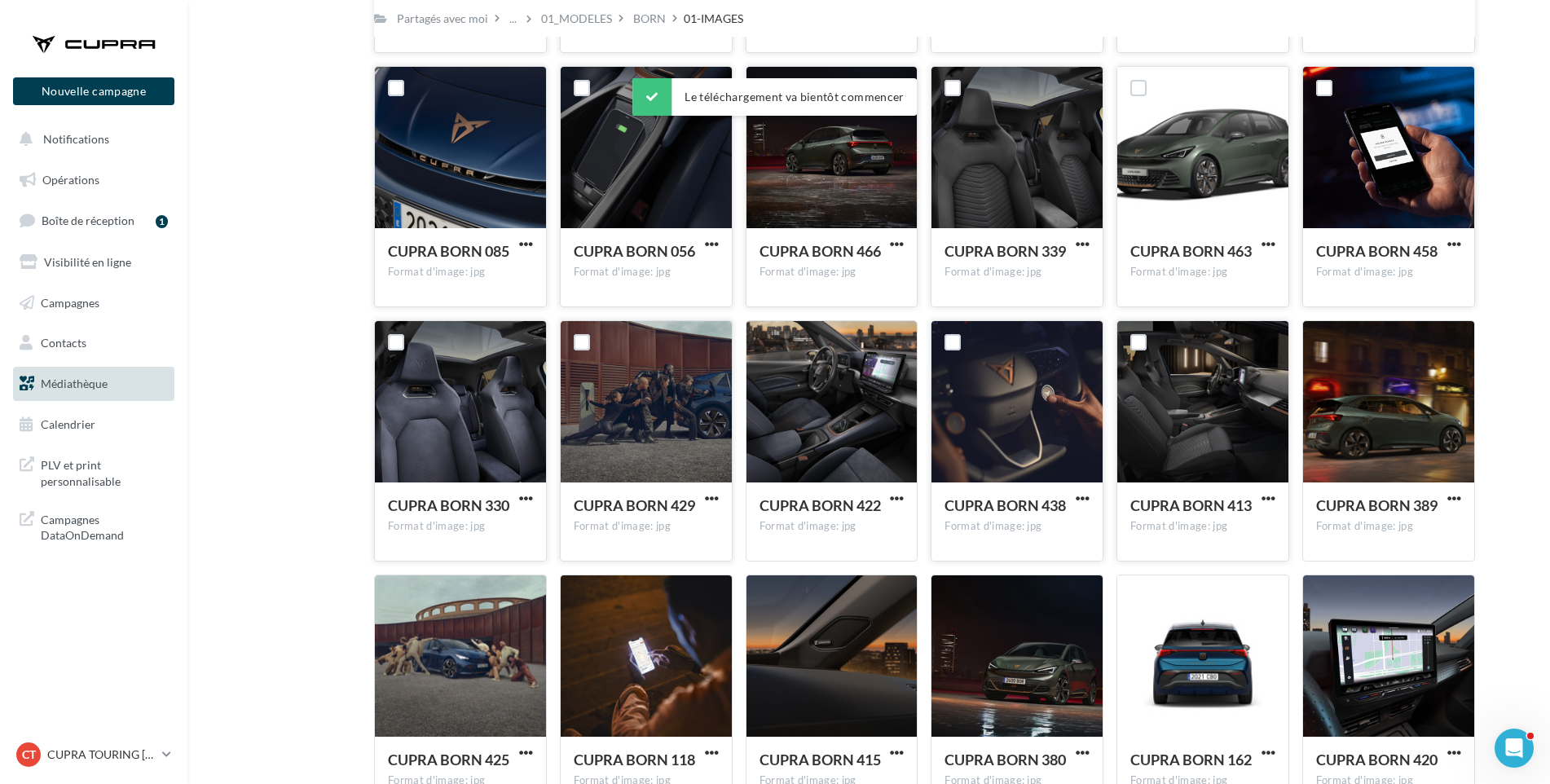
click at [1485, 508] on div "CUPRA BORN 389 Format d'image: jpg CUPRA BORN 389" at bounding box center [1396, 441] width 186 height 241
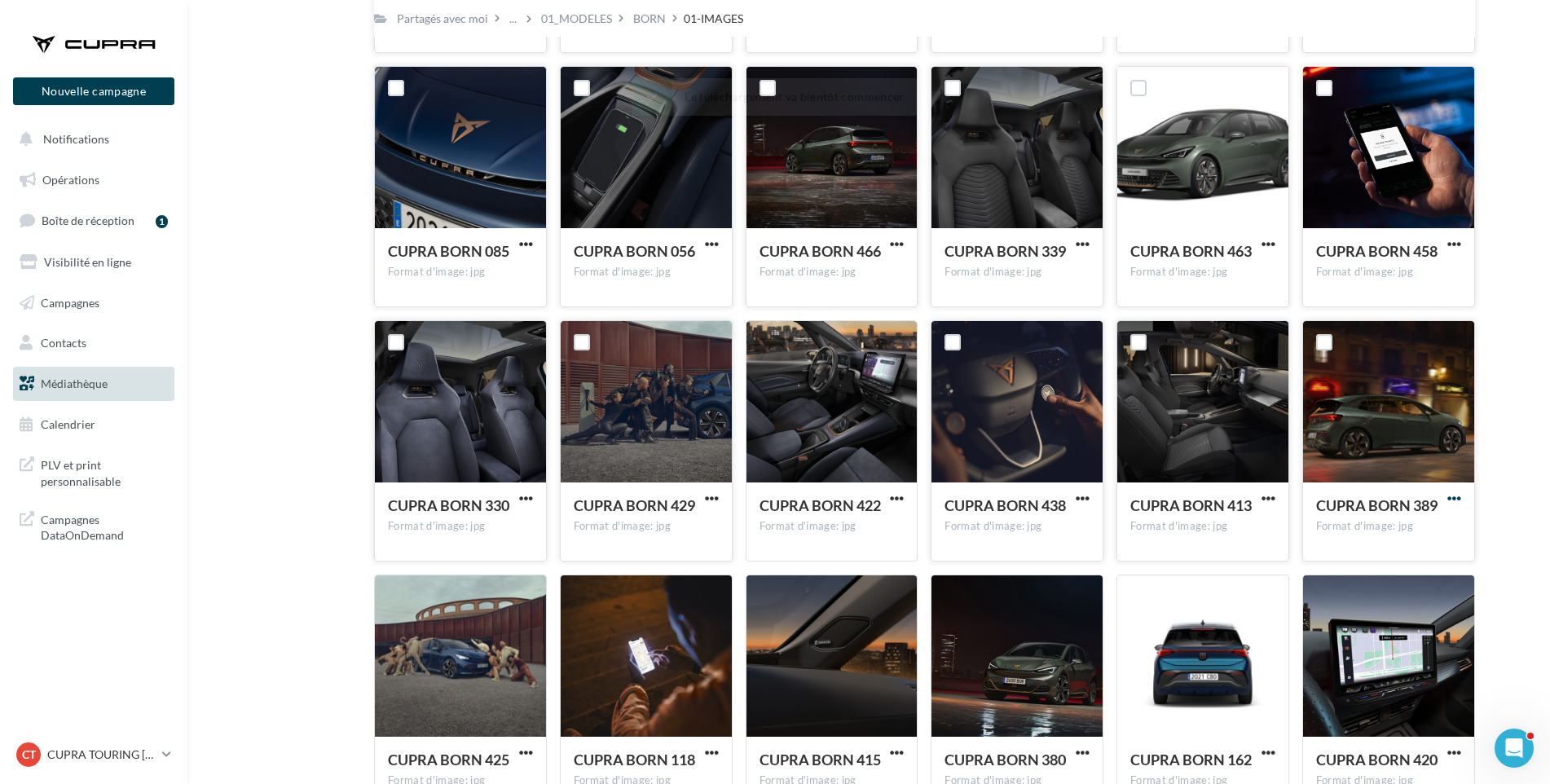
click at [1456, 498] on span "button" at bounding box center [1454, 498] width 14 height 14
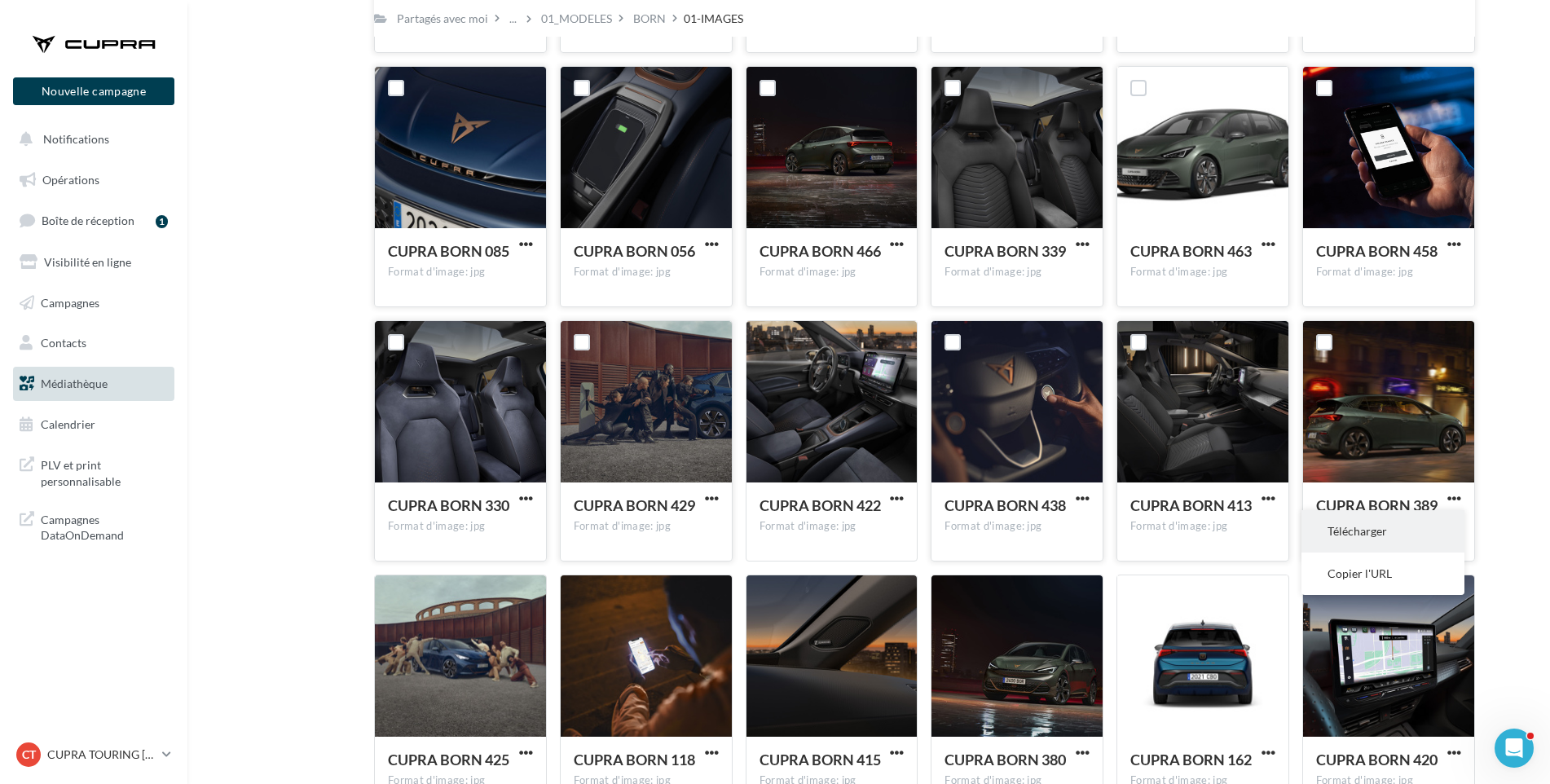
click at [1408, 532] on button "Télécharger" at bounding box center [1383, 531] width 163 height 43
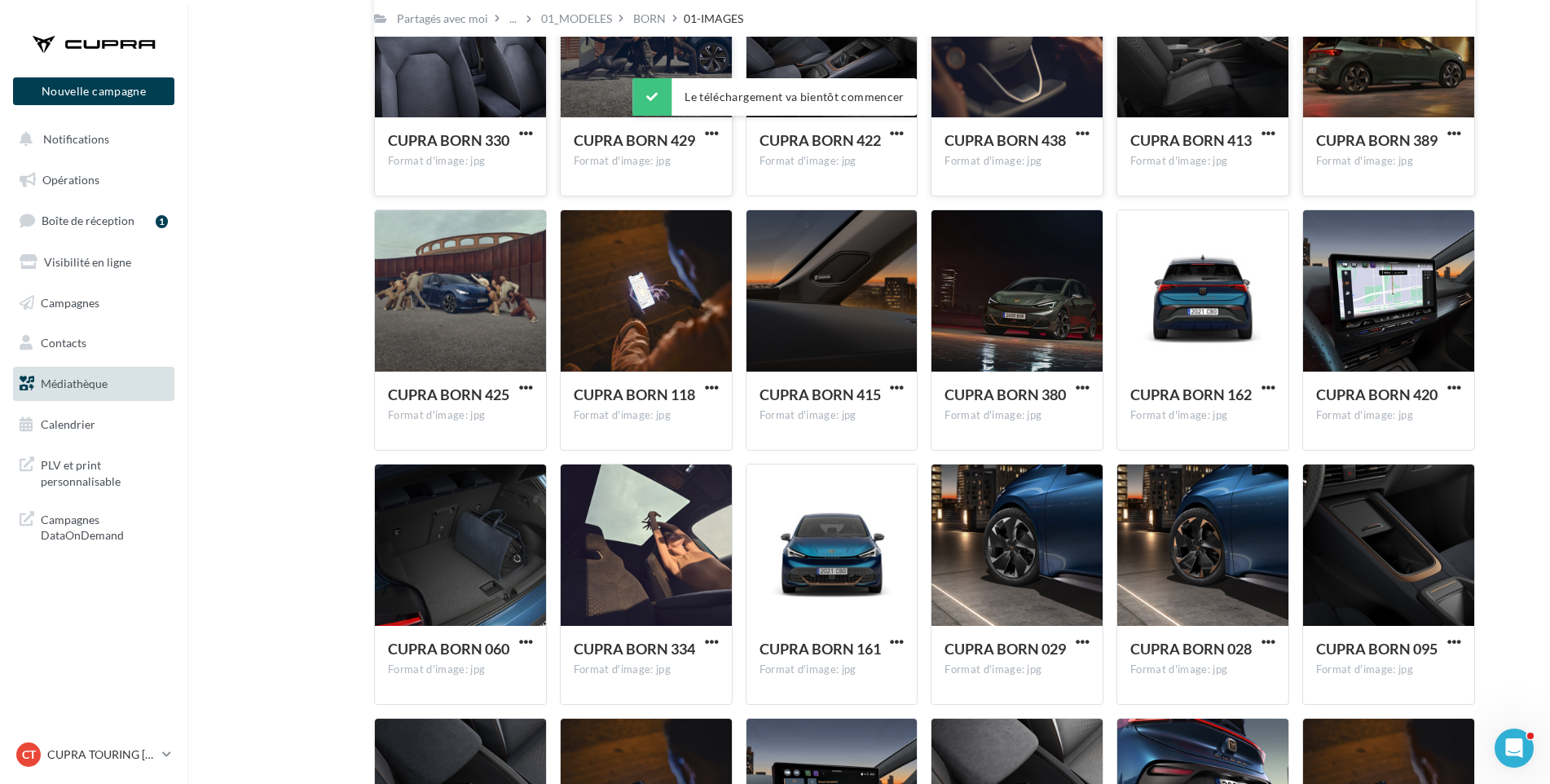
scroll to position [3501, 0]
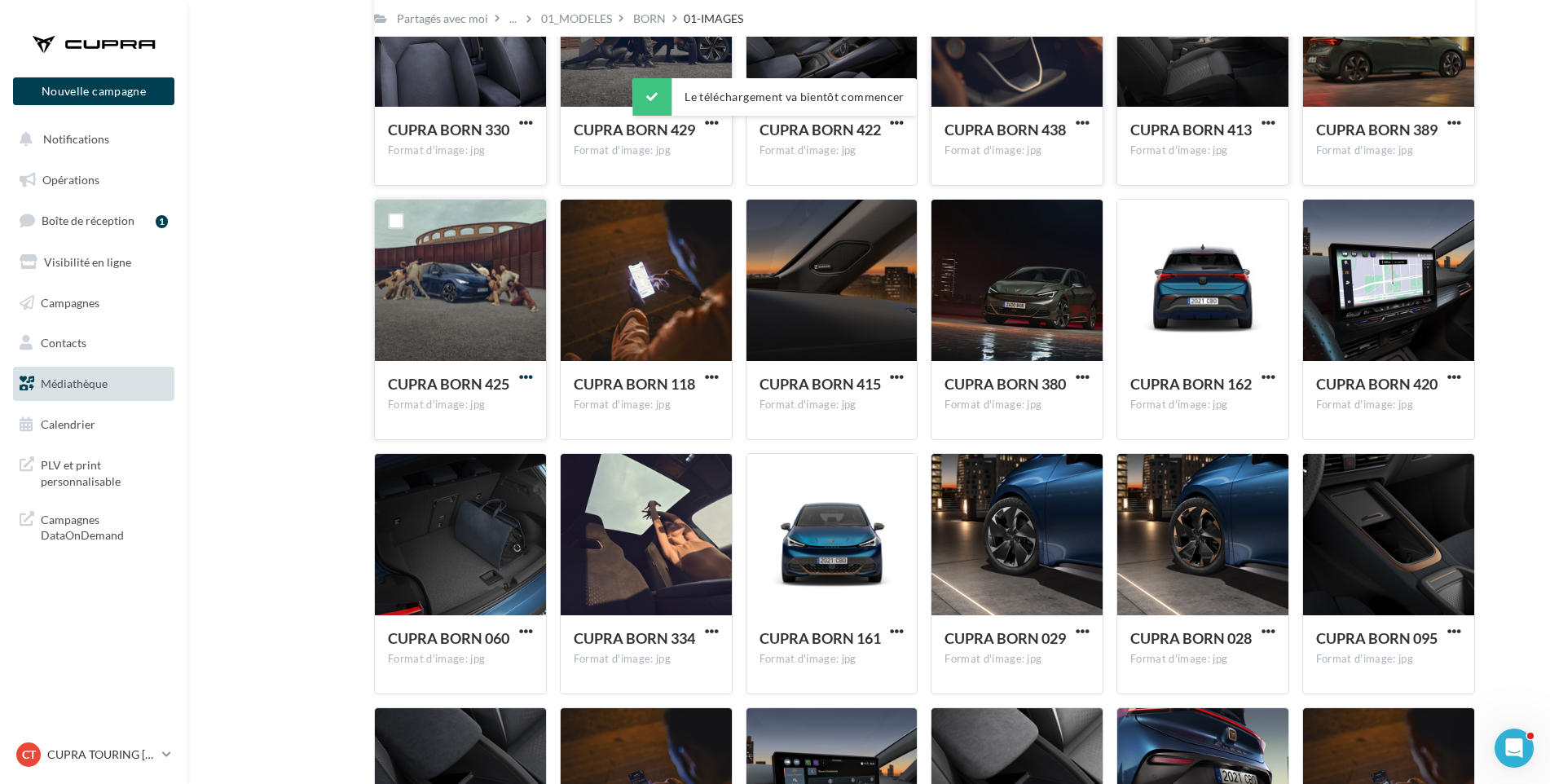
click at [532, 376] on span "button" at bounding box center [526, 376] width 14 height 14
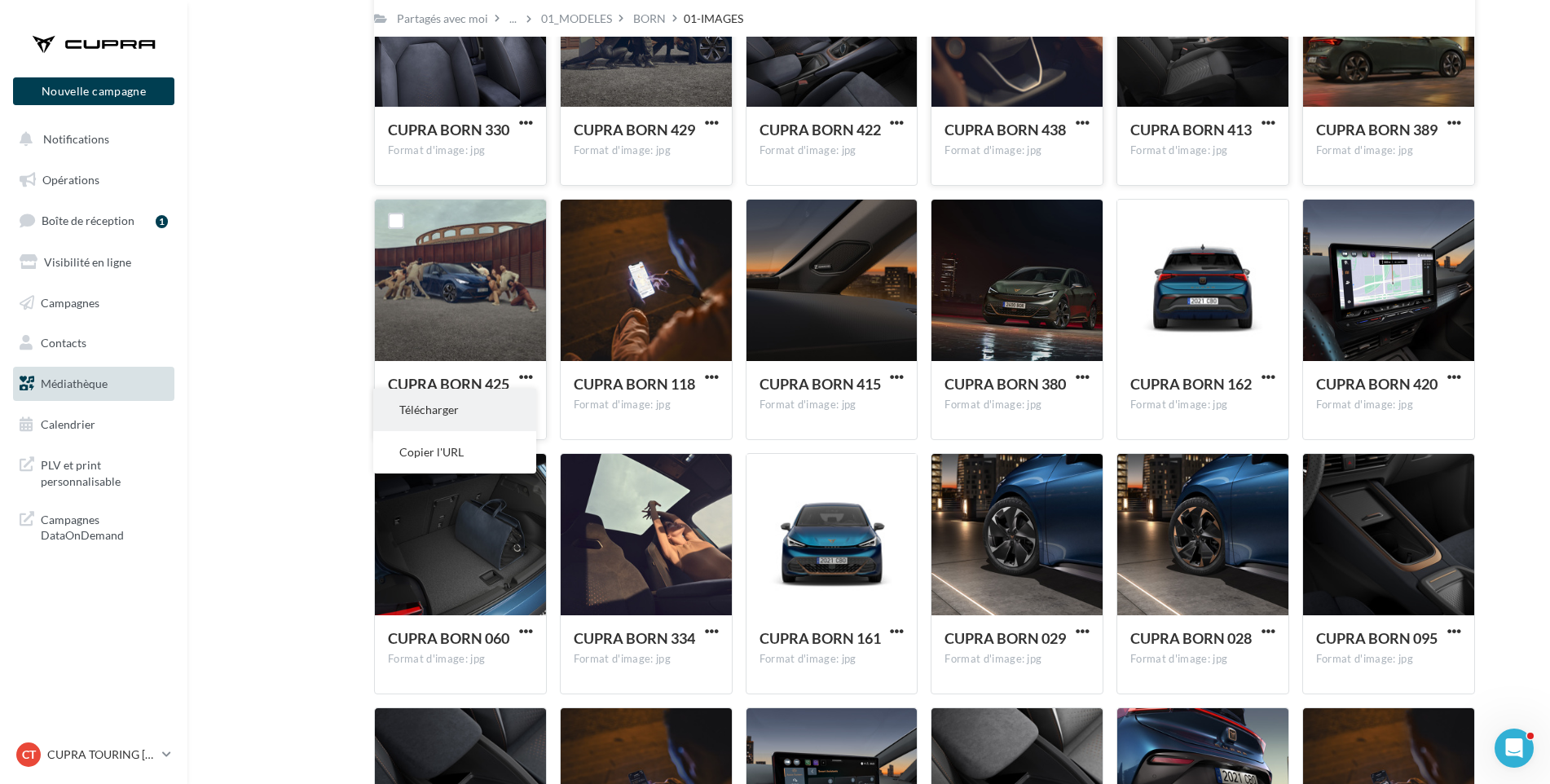
click at [517, 417] on button "Télécharger" at bounding box center [455, 410] width 163 height 43
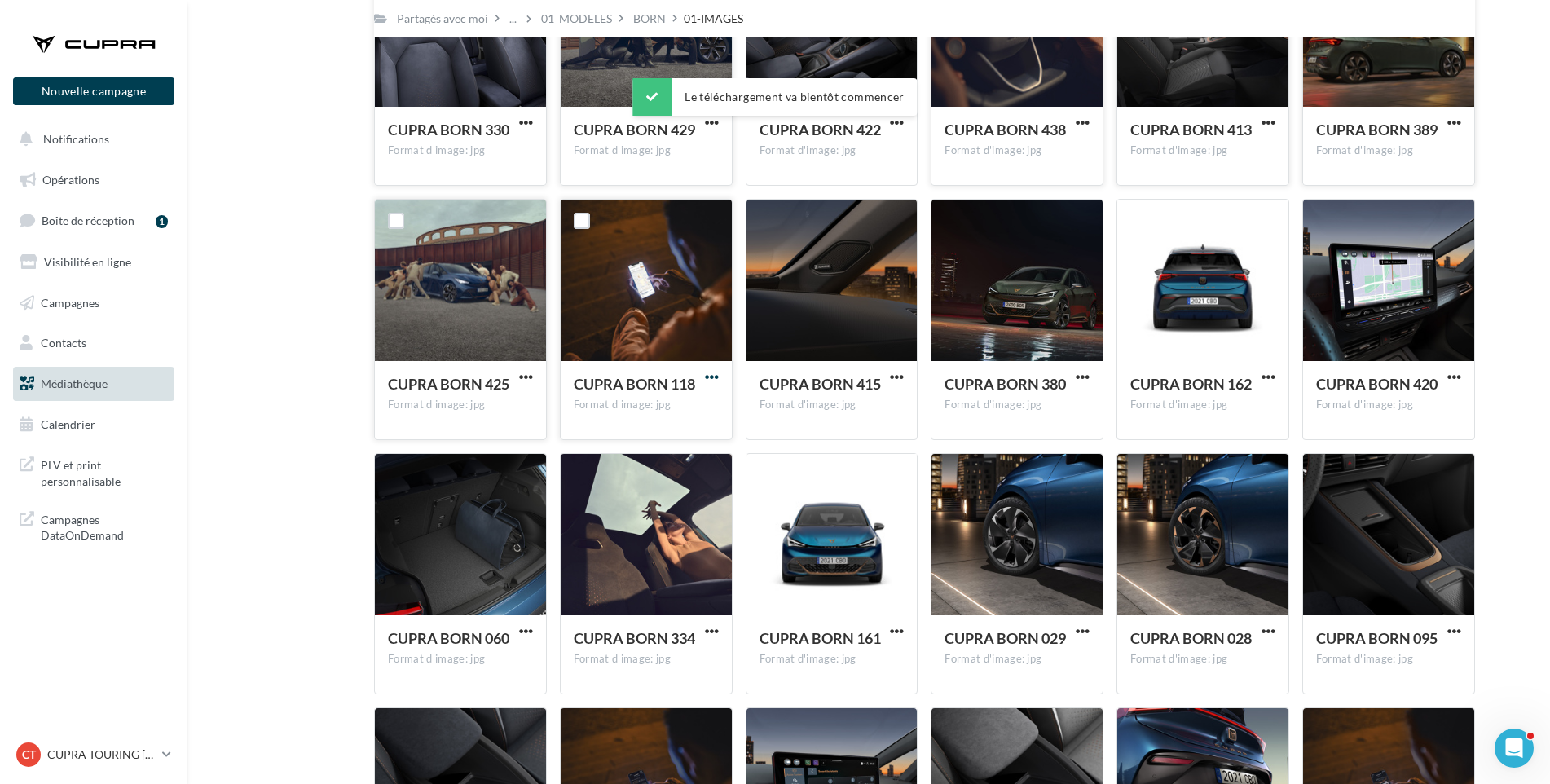
click at [706, 378] on span "button" at bounding box center [712, 376] width 14 height 14
click at [700, 402] on button "Télécharger" at bounding box center [641, 410] width 163 height 43
click at [902, 377] on span "button" at bounding box center [897, 376] width 14 height 14
click at [882, 409] on button "Télécharger" at bounding box center [825, 410] width 163 height 43
click at [1084, 373] on span "button" at bounding box center [1083, 376] width 14 height 14
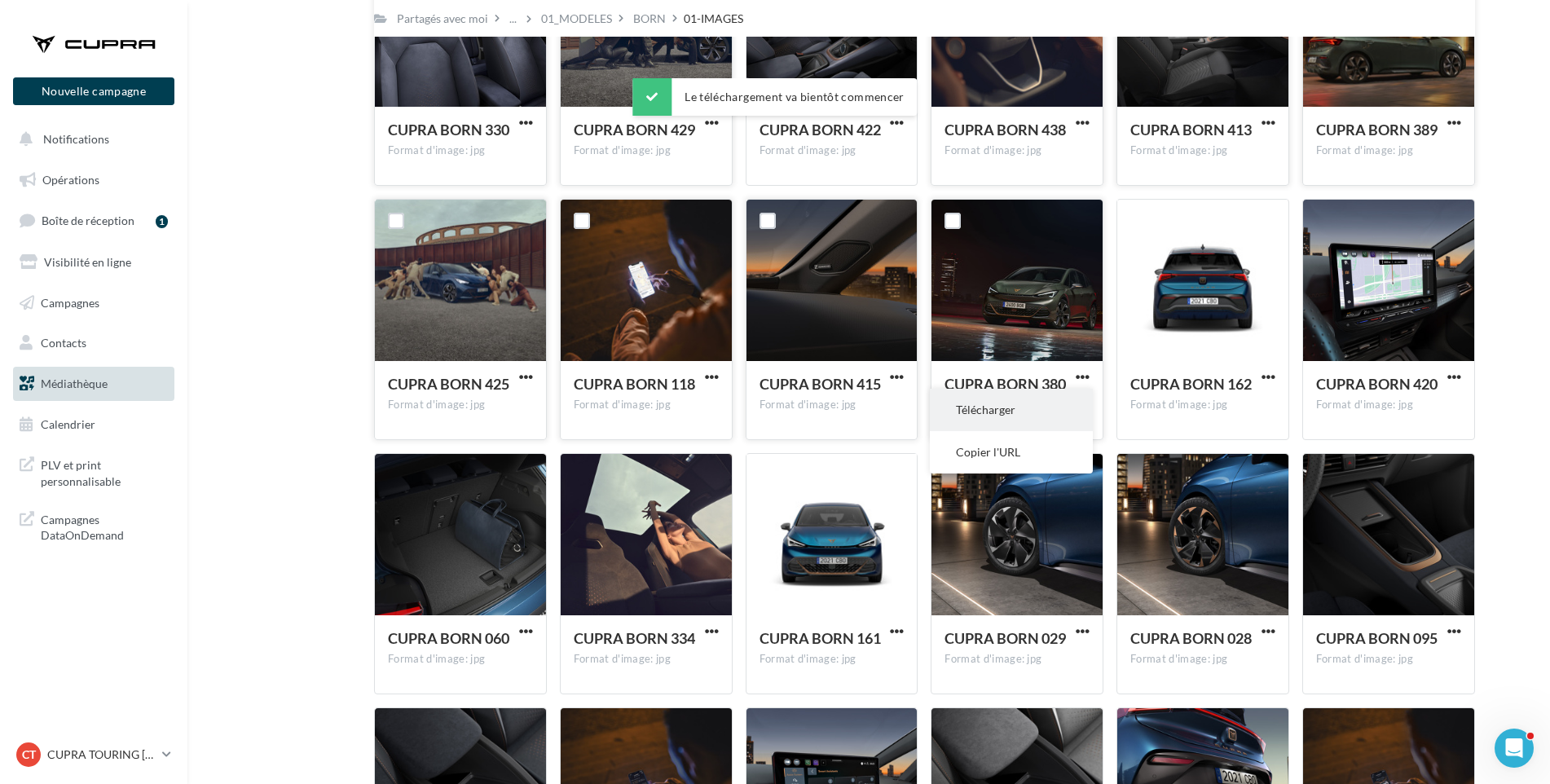
click at [1064, 404] on button "Télécharger" at bounding box center [1012, 410] width 163 height 43
click at [1265, 373] on span "button" at bounding box center [1268, 376] width 14 height 14
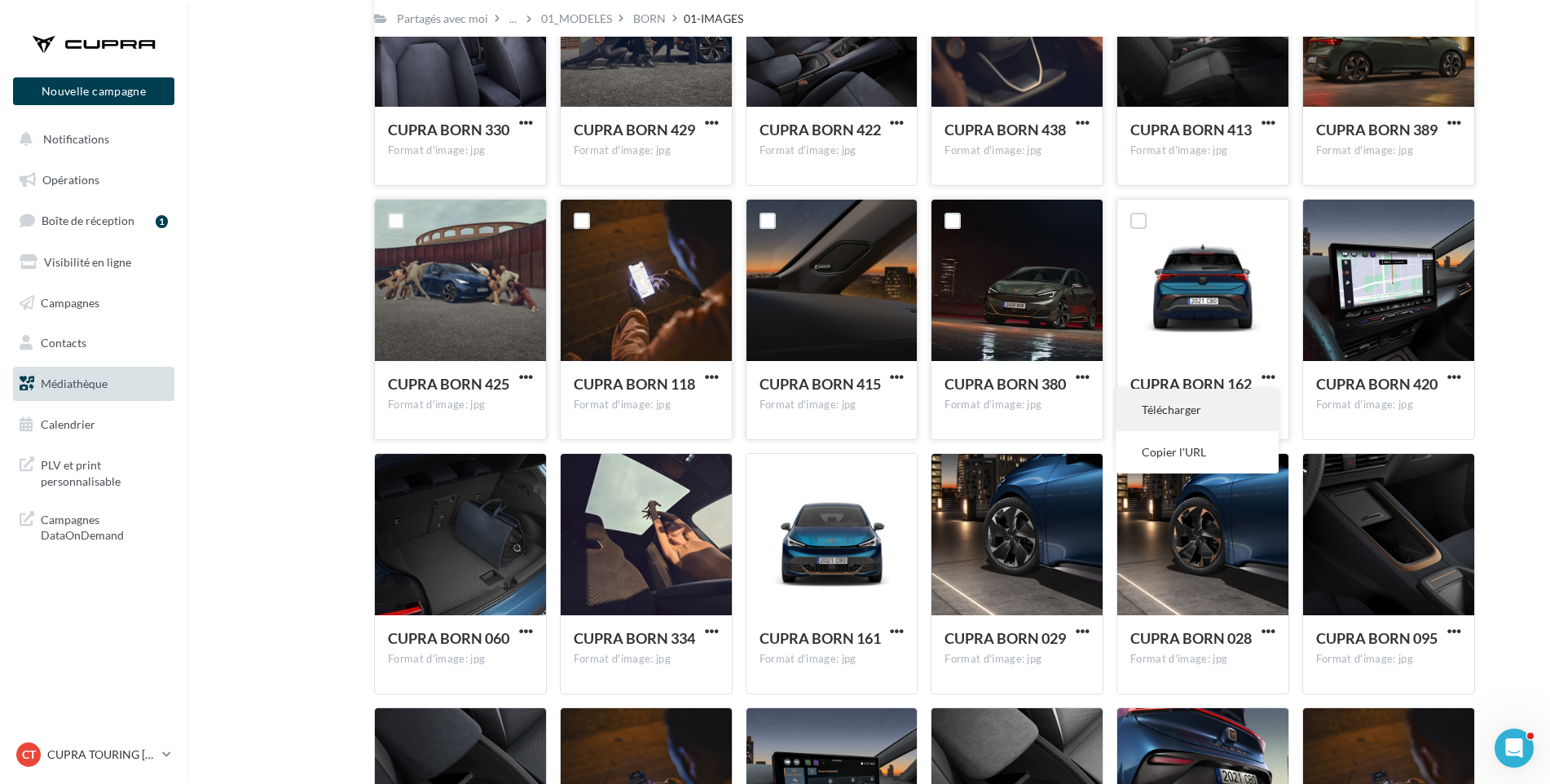
click at [1240, 419] on button "Télécharger" at bounding box center [1197, 410] width 163 height 43
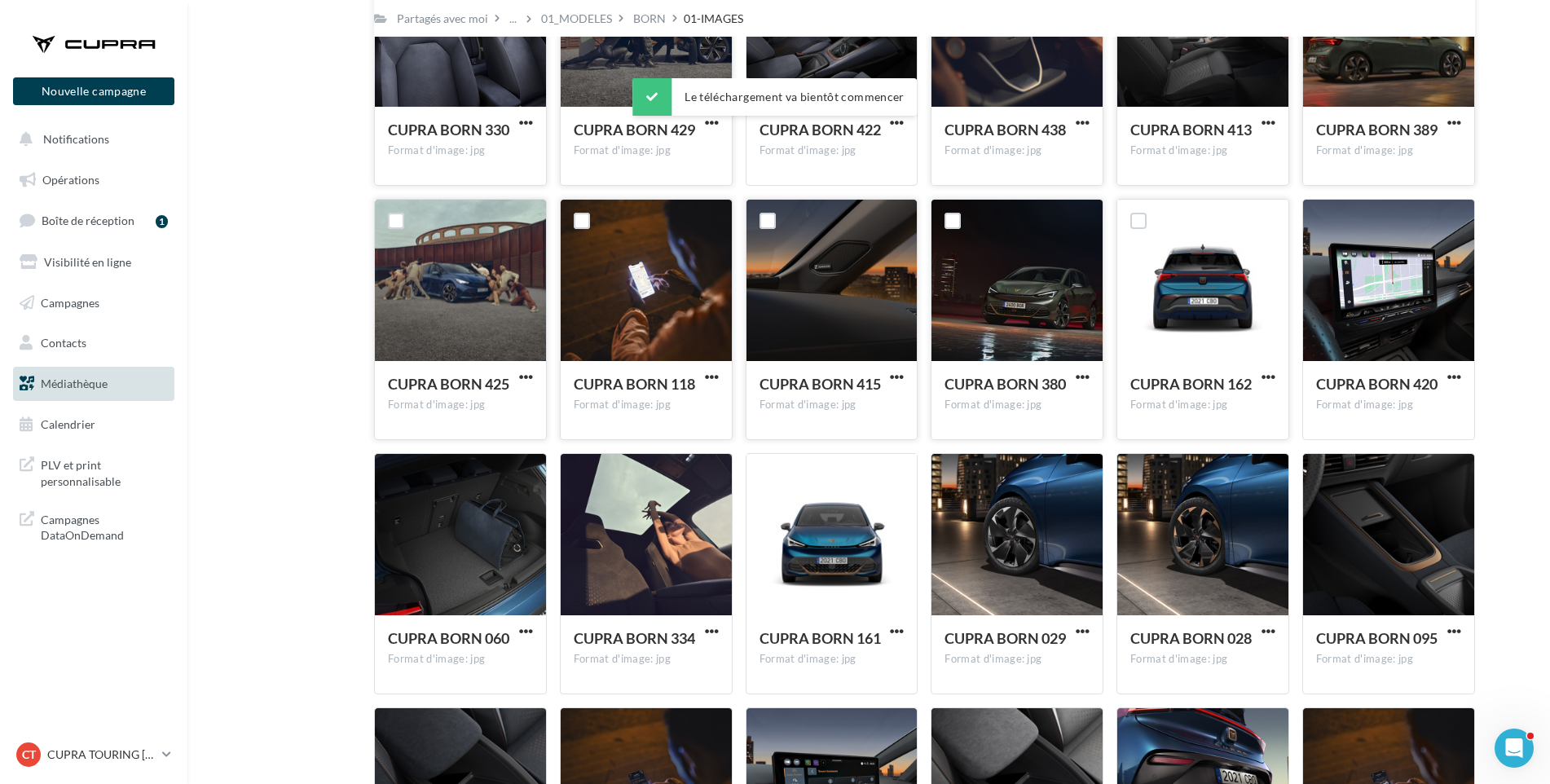
click at [1456, 379] on span "button" at bounding box center [1454, 376] width 14 height 14
click at [1444, 410] on button "Télécharger" at bounding box center [1383, 410] width 163 height 43
click at [519, 628] on span "button" at bounding box center [526, 631] width 14 height 14
click at [504, 660] on button "Télécharger" at bounding box center [455, 664] width 163 height 43
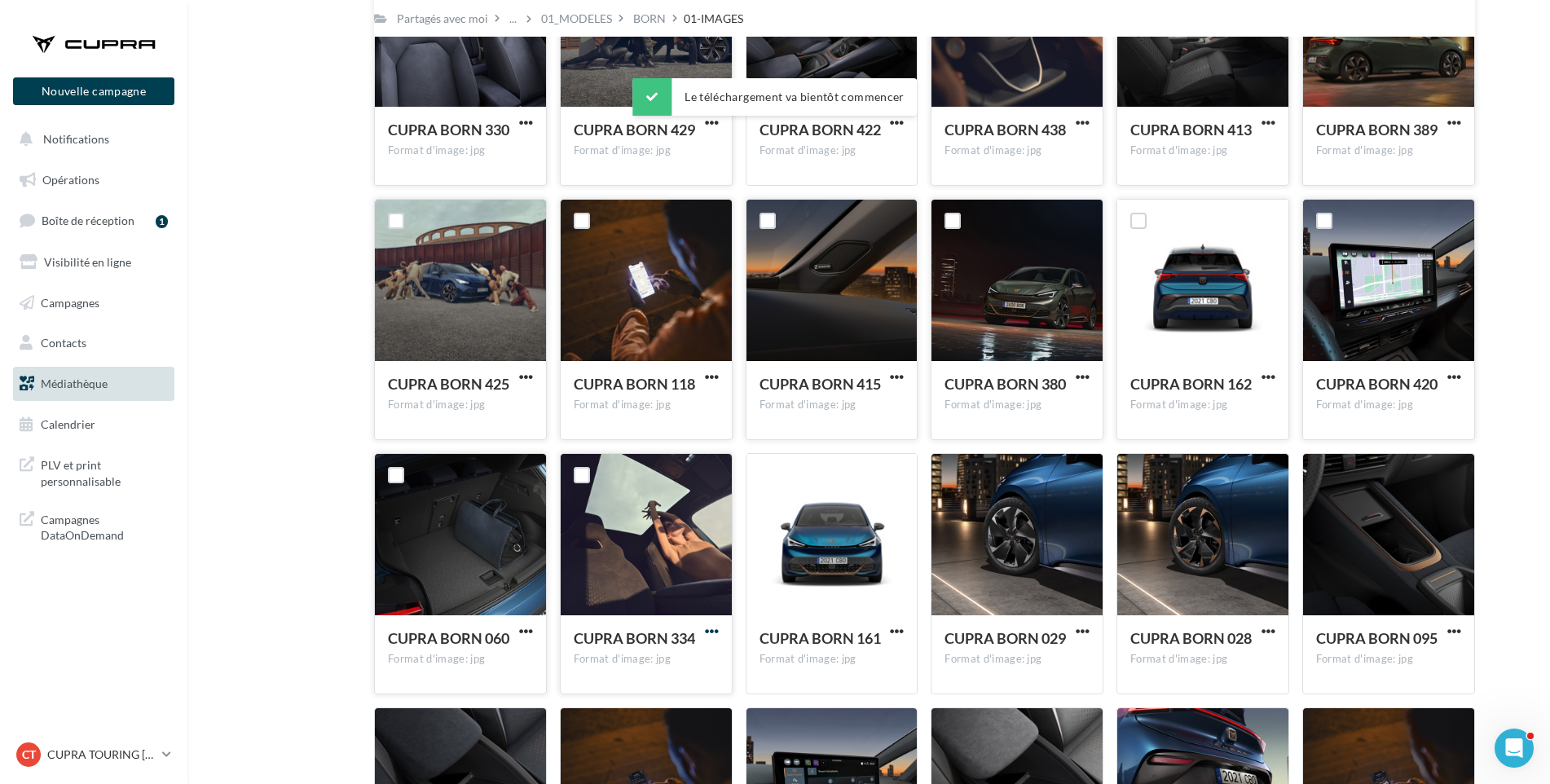
click at [712, 626] on span "button" at bounding box center [712, 631] width 14 height 14
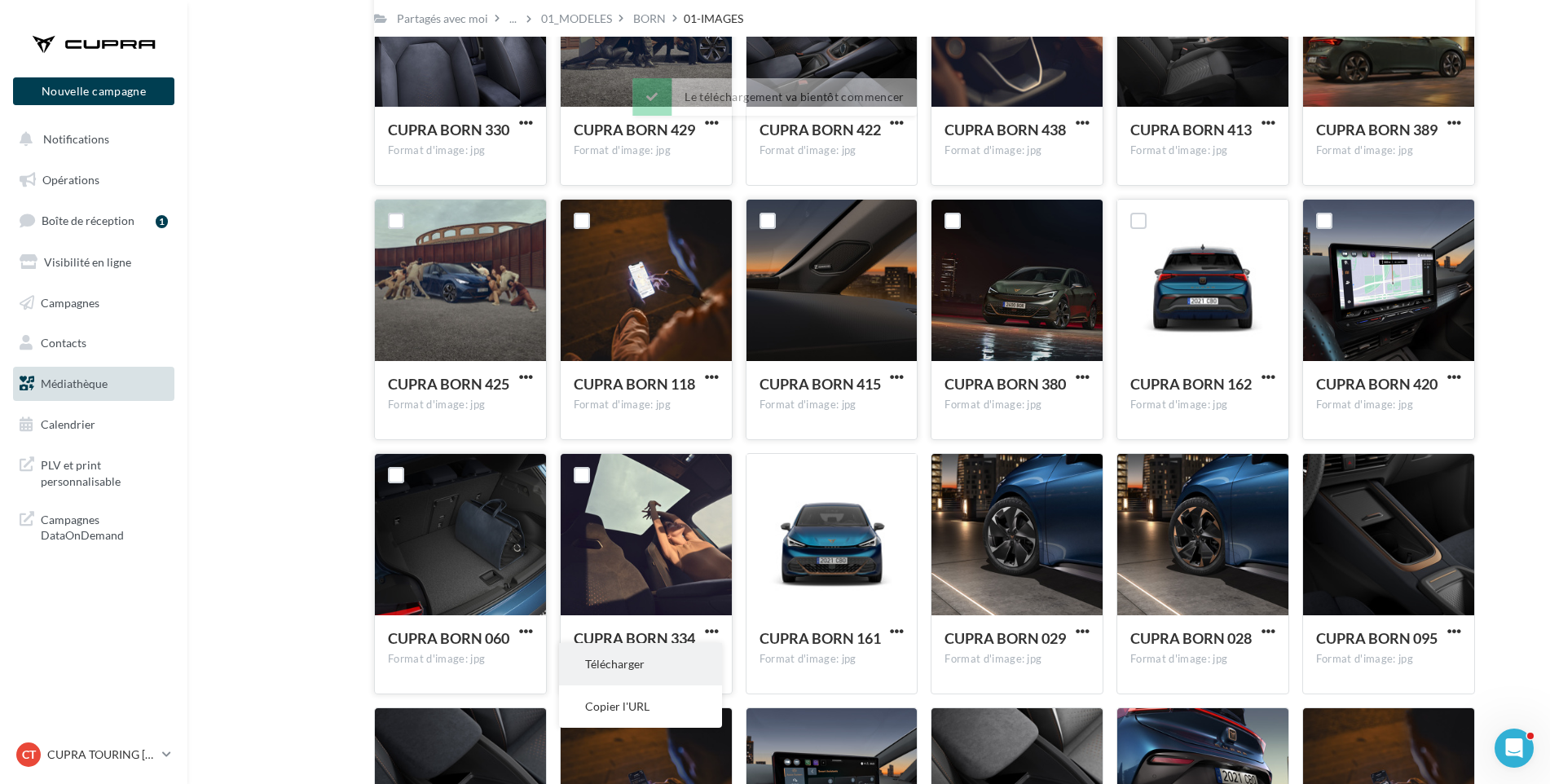
click at [695, 656] on button "Télécharger" at bounding box center [641, 664] width 163 height 43
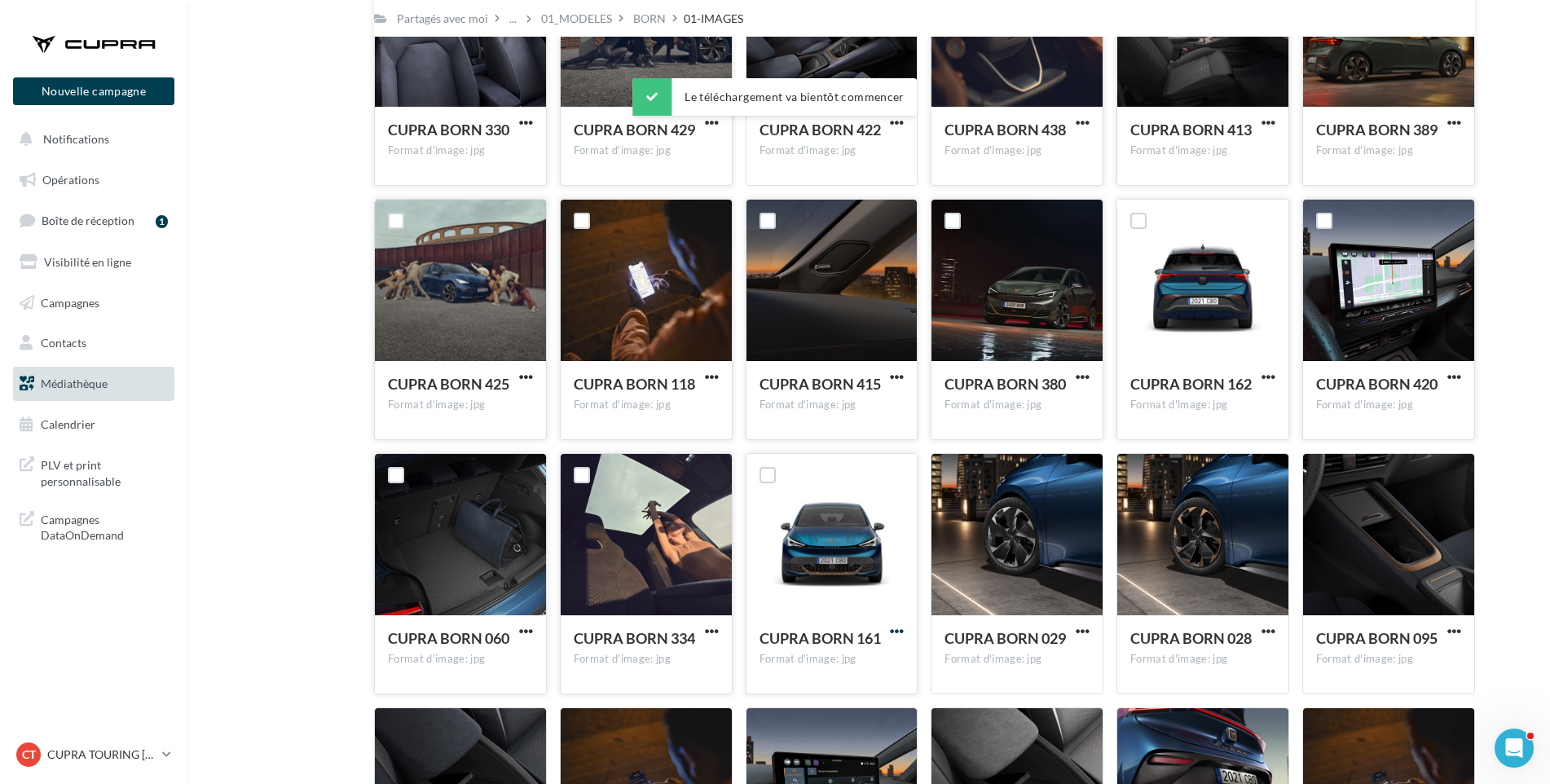
click at [902, 629] on span "button" at bounding box center [897, 631] width 14 height 14
click at [876, 657] on button "Télécharger" at bounding box center [825, 664] width 163 height 43
click at [1086, 631] on span "button" at bounding box center [1083, 631] width 14 height 14
click at [1062, 662] on button "Télécharger" at bounding box center [1012, 664] width 163 height 43
click at [1272, 631] on span "button" at bounding box center [1268, 631] width 14 height 14
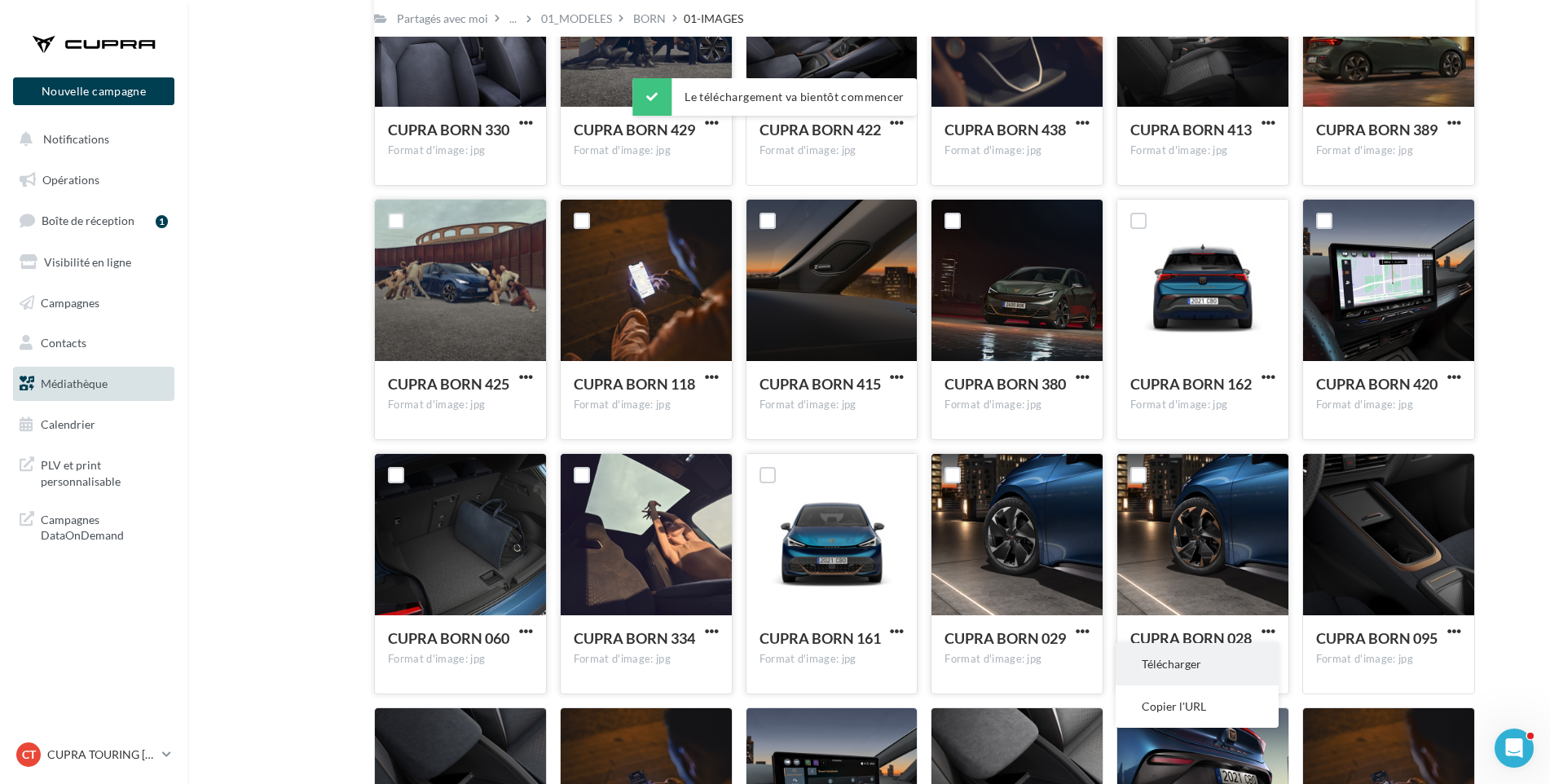
click at [1230, 657] on button "Télécharger" at bounding box center [1197, 664] width 163 height 43
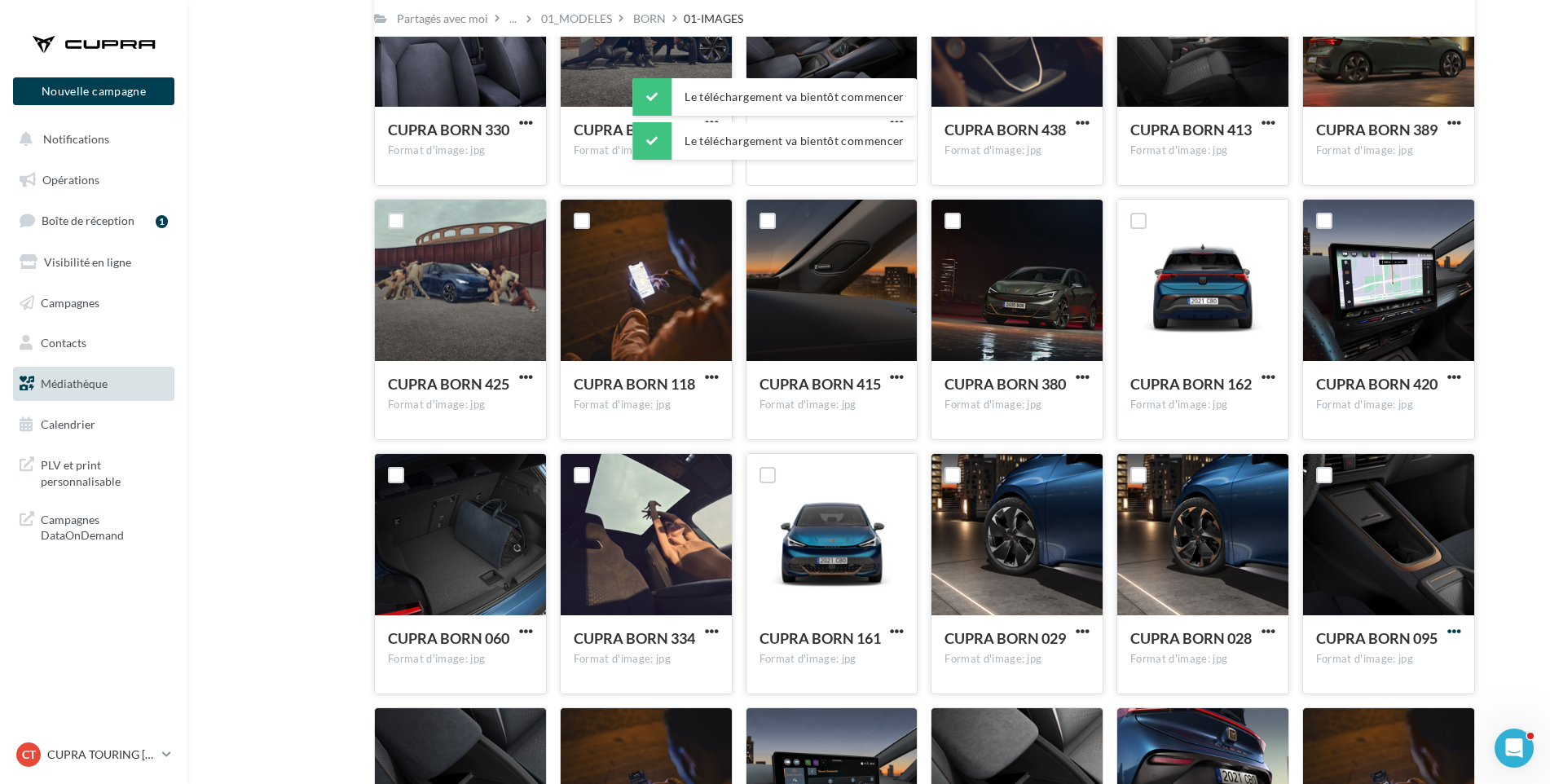
click at [1456, 633] on span "button" at bounding box center [1454, 631] width 14 height 14
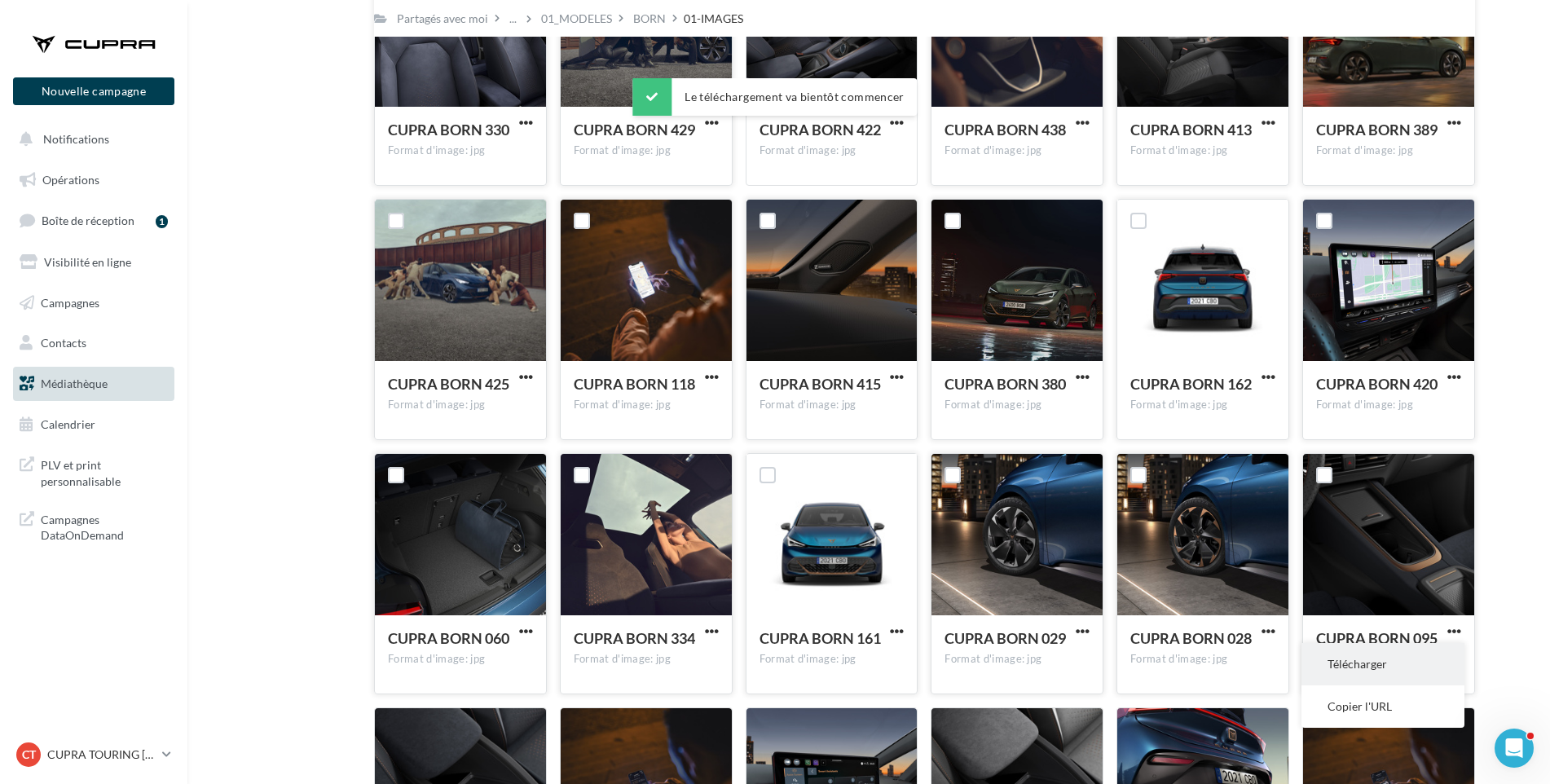
click at [1433, 662] on button "Télécharger" at bounding box center [1383, 664] width 163 height 43
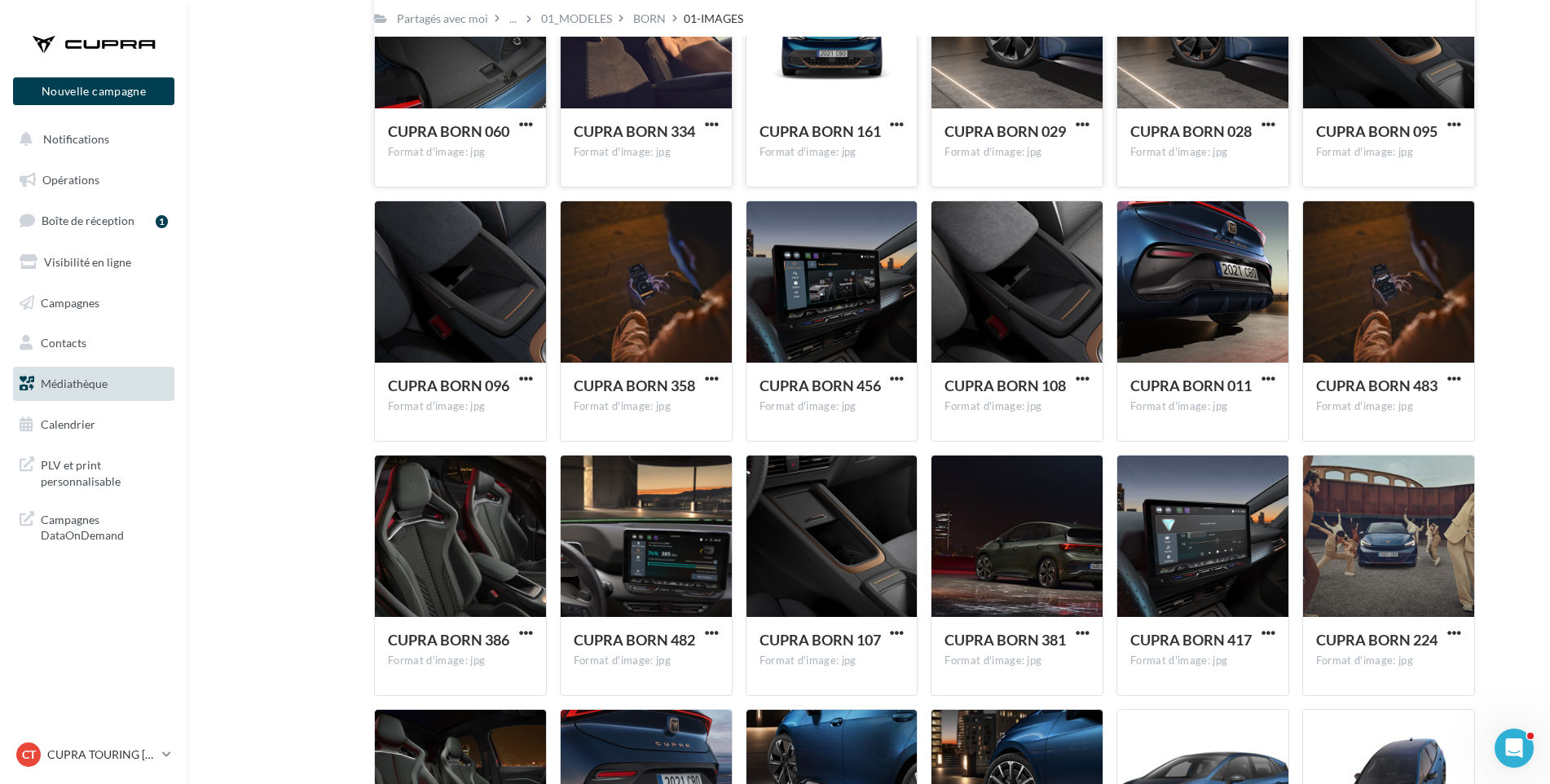
scroll to position [4047, 0]
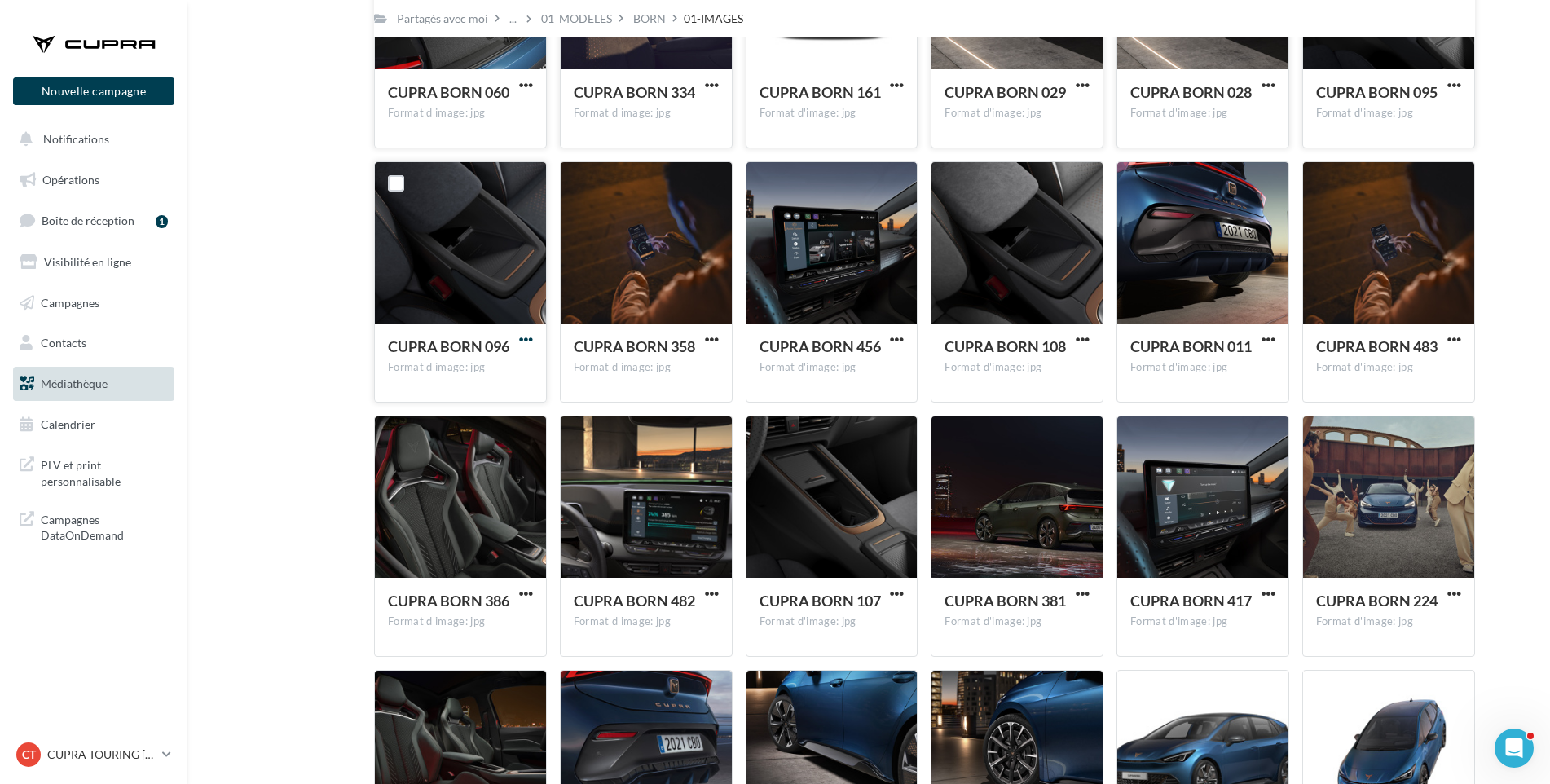
click at [525, 335] on span "button" at bounding box center [526, 339] width 14 height 14
click at [485, 370] on button "Télécharger" at bounding box center [455, 372] width 163 height 43
click at [711, 335] on span "button" at bounding box center [712, 339] width 14 height 14
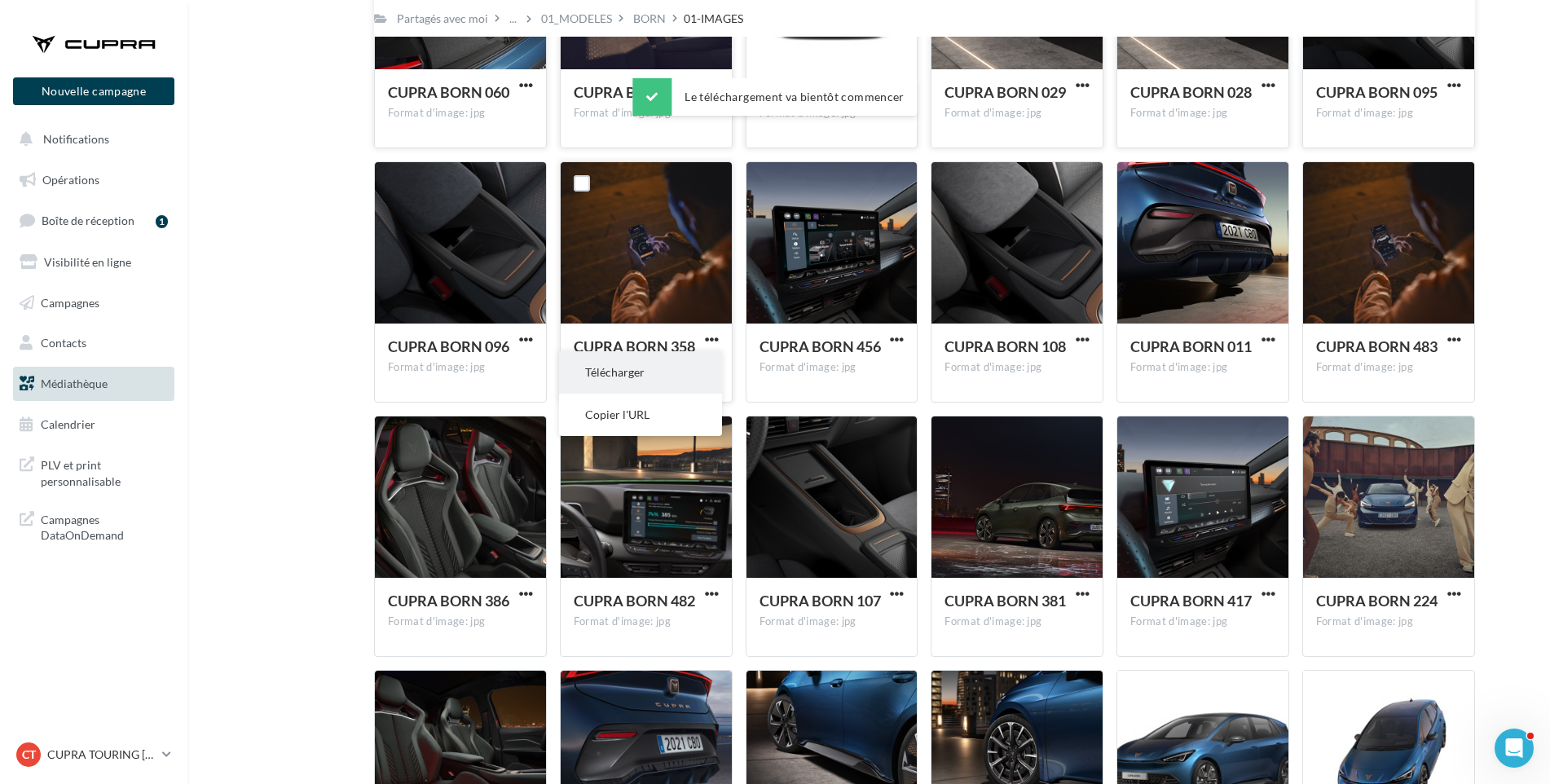
click at [690, 364] on button "Télécharger" at bounding box center [641, 372] width 163 height 43
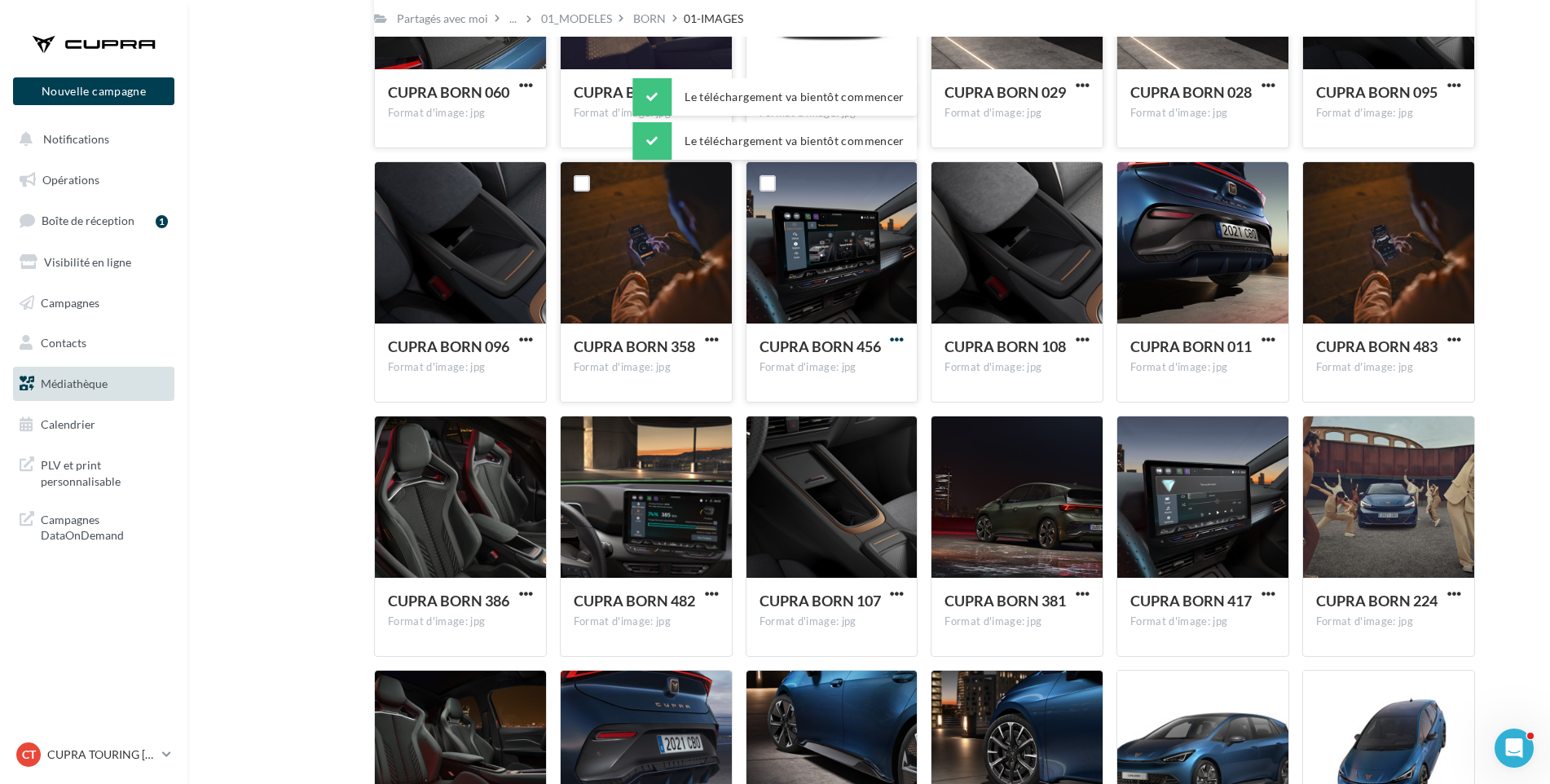
click at [894, 338] on span "button" at bounding box center [897, 339] width 14 height 14
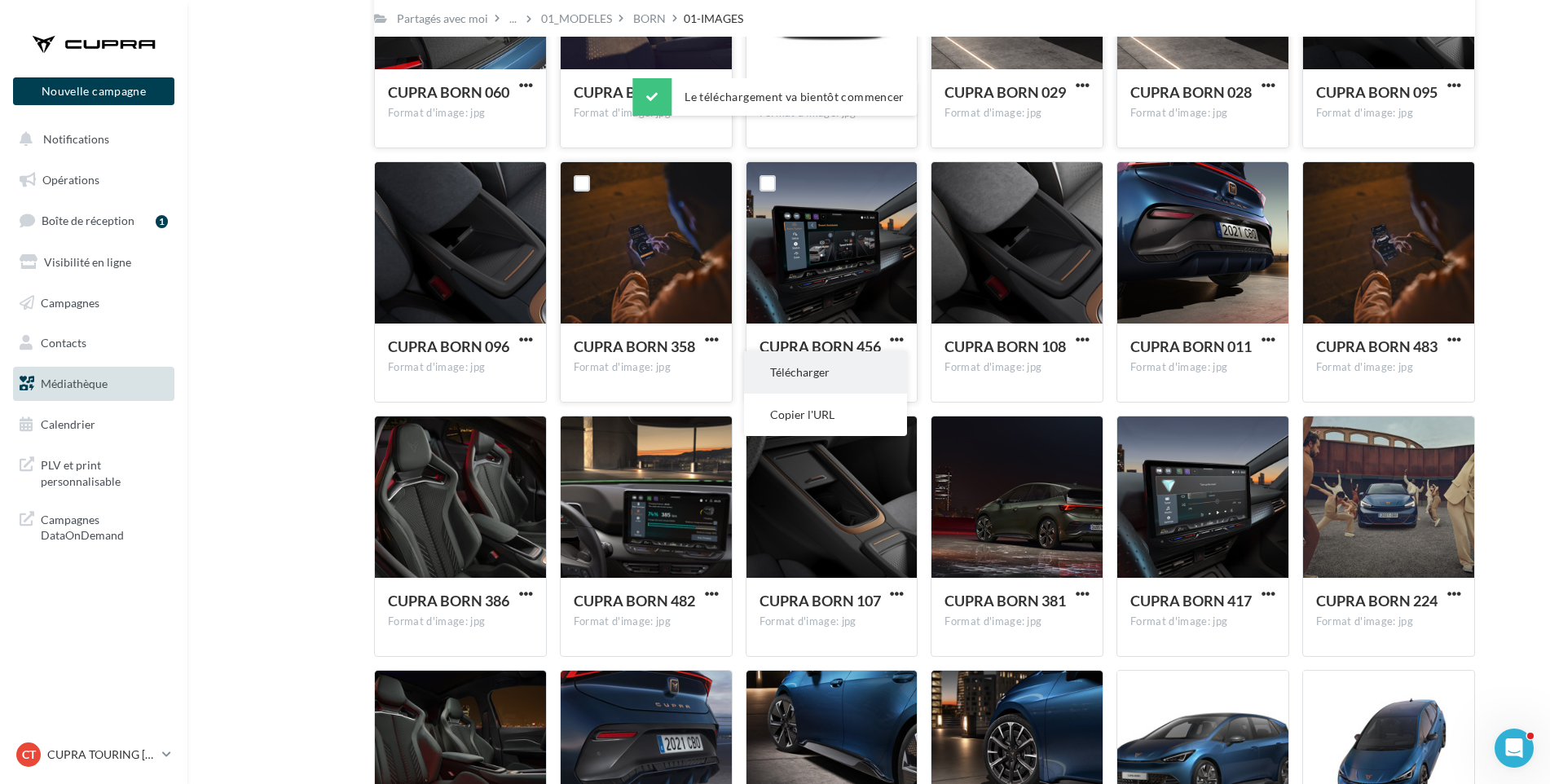
click at [856, 379] on button "Télécharger" at bounding box center [825, 372] width 163 height 43
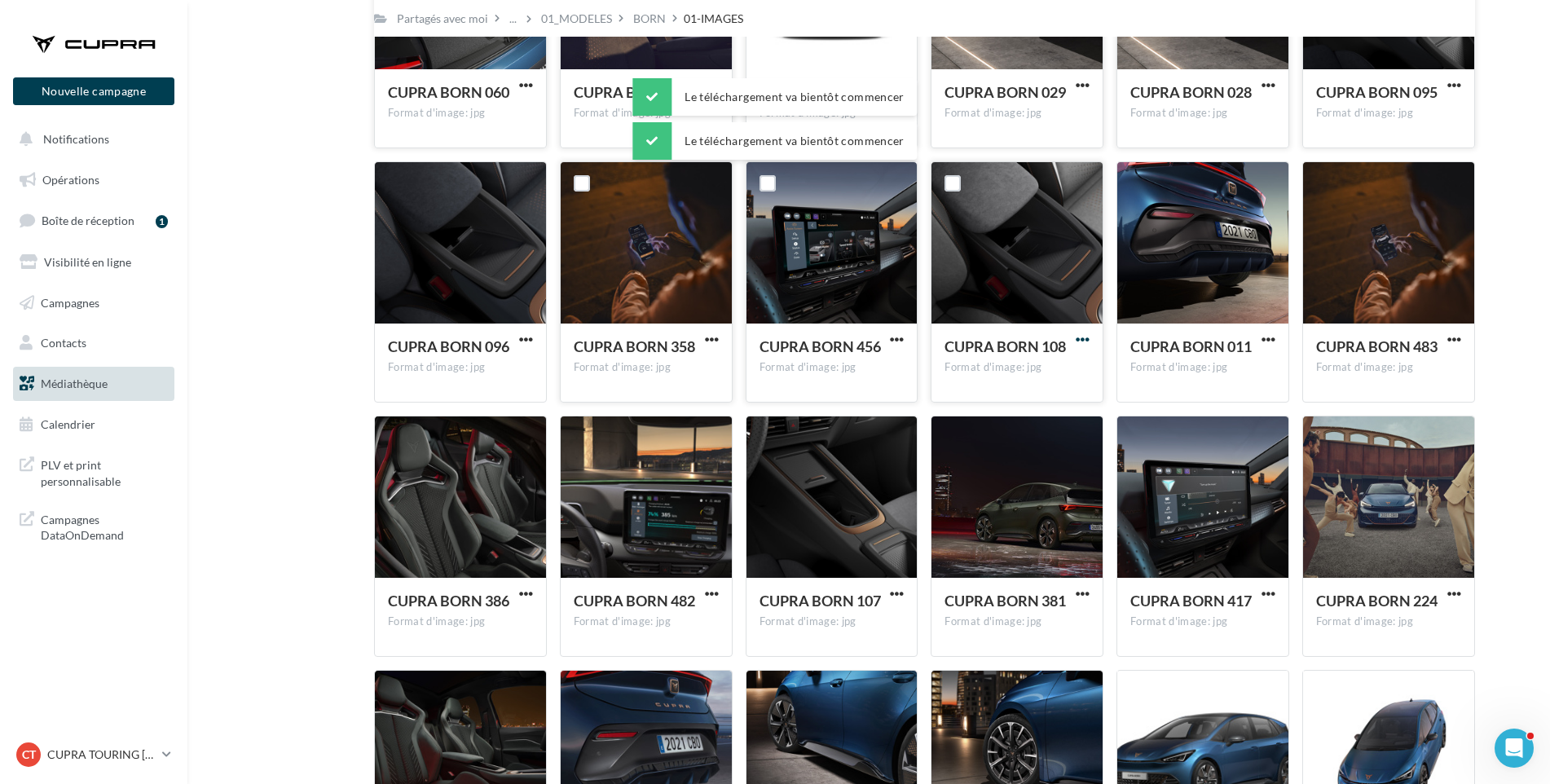
click at [1084, 337] on span "button" at bounding box center [1083, 339] width 14 height 14
click at [1052, 370] on button "Télécharger" at bounding box center [1012, 372] width 163 height 43
click at [1127, 364] on div "CUPRA BORN 011 Format d'image: jpg" at bounding box center [1203, 361] width 171 height 76
click at [1270, 340] on span "button" at bounding box center [1268, 339] width 14 height 14
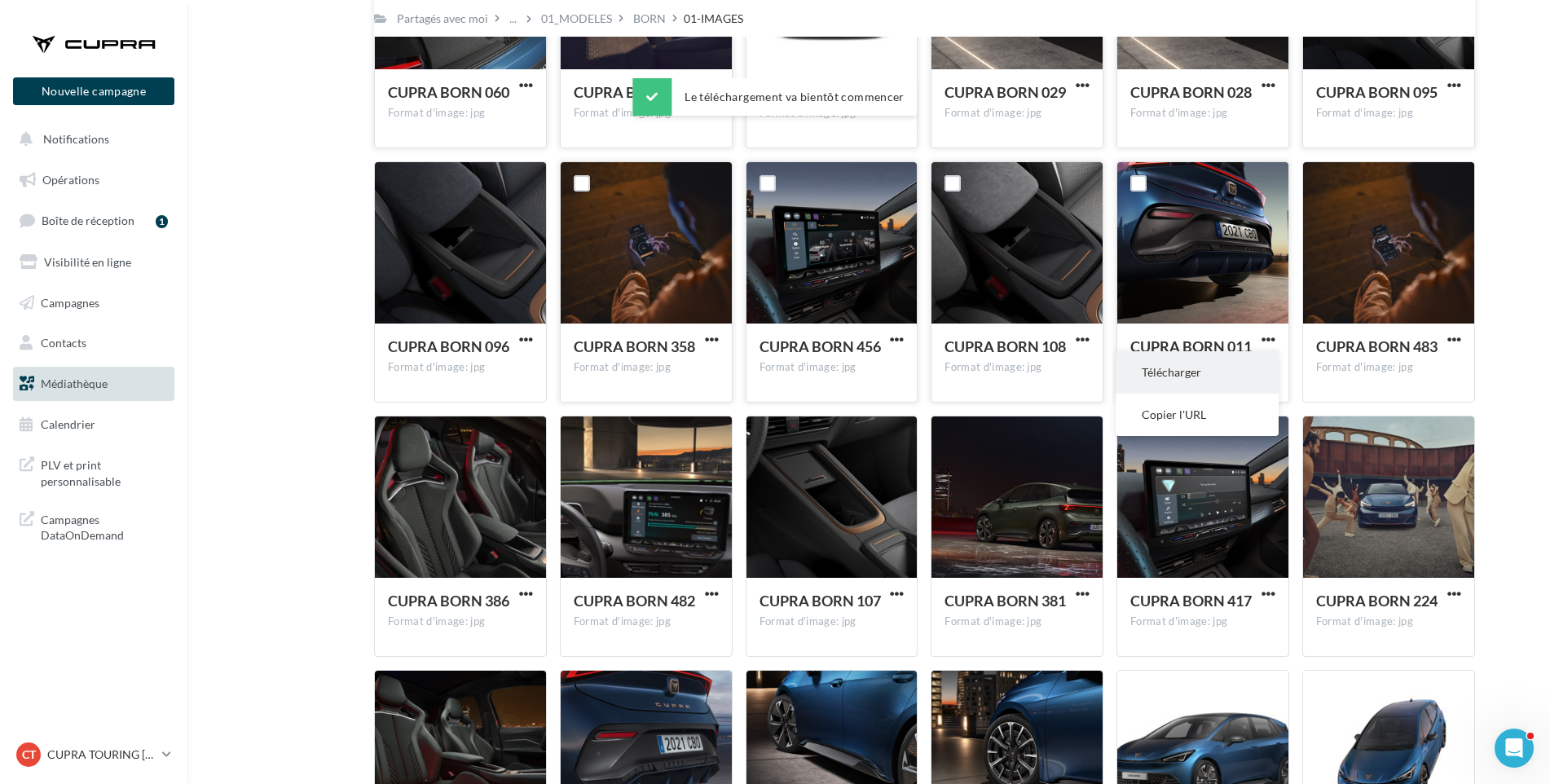
click at [1245, 368] on button "Télécharger" at bounding box center [1197, 372] width 163 height 43
click at [1433, 351] on span "CUPRA BORN 483" at bounding box center [1376, 345] width 122 height 18
click at [1450, 336] on span "button" at bounding box center [1454, 339] width 14 height 14
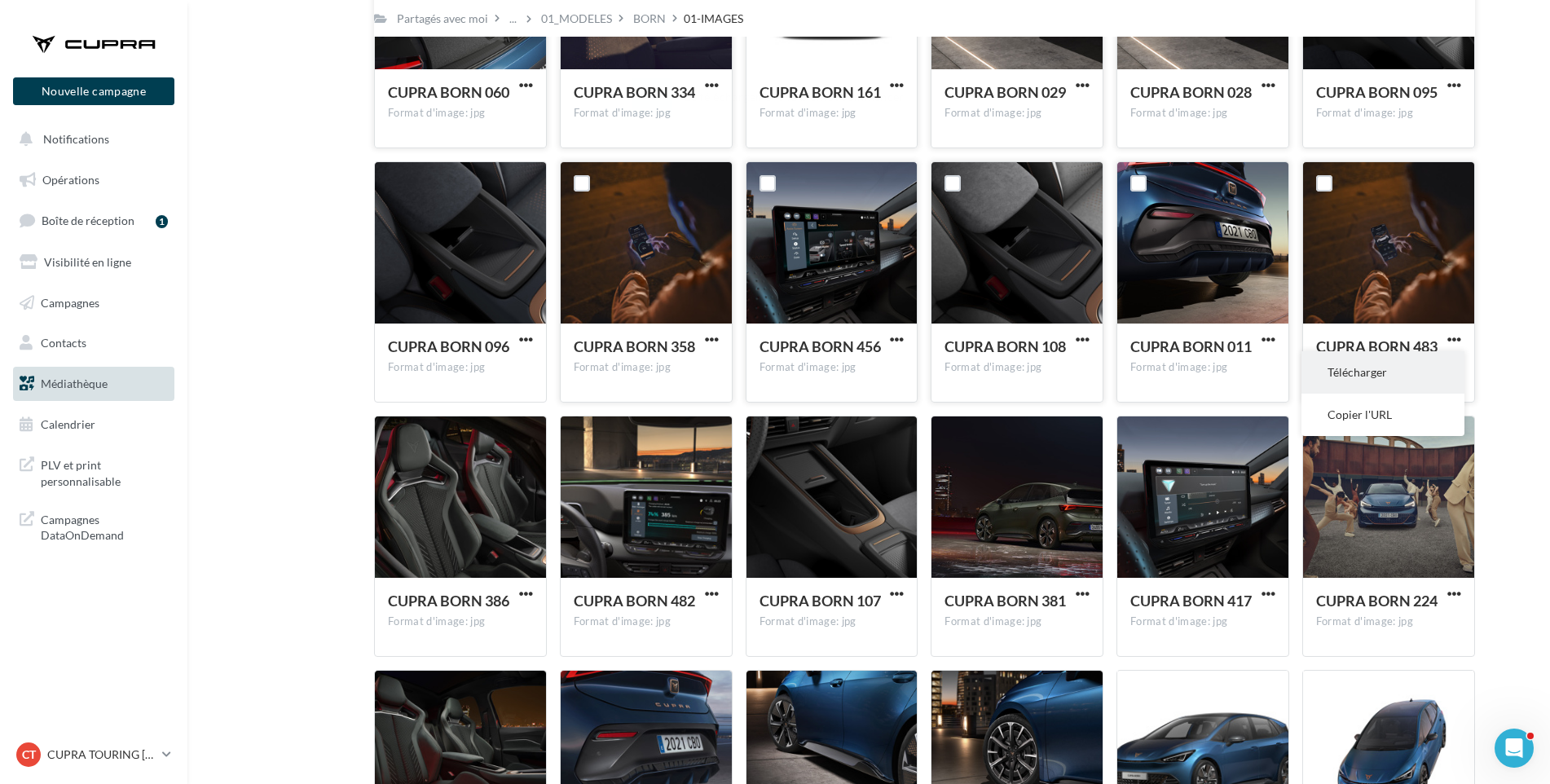
click at [1426, 376] on button "Télécharger" at bounding box center [1383, 372] width 163 height 43
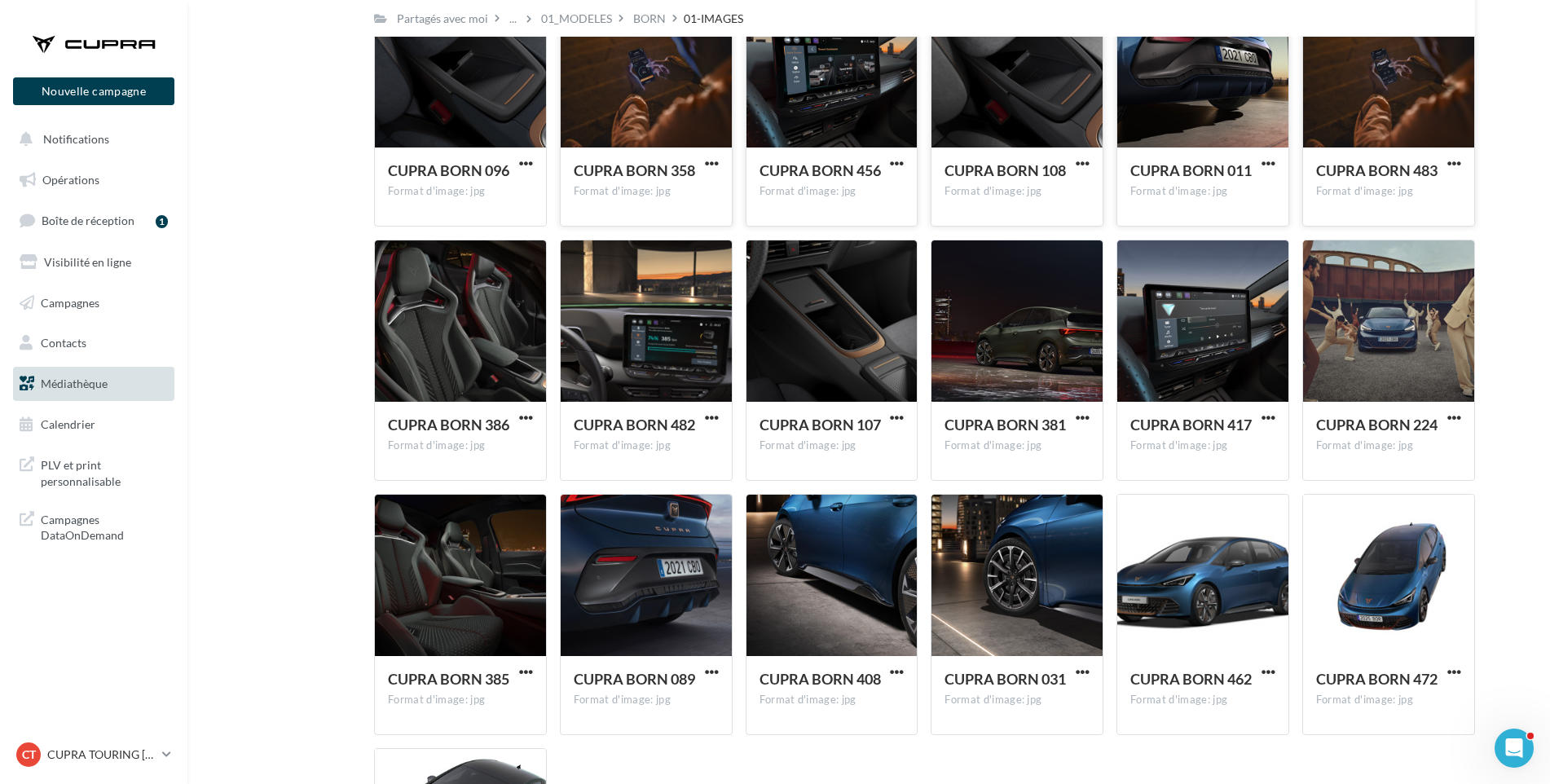
scroll to position [4354, 0]
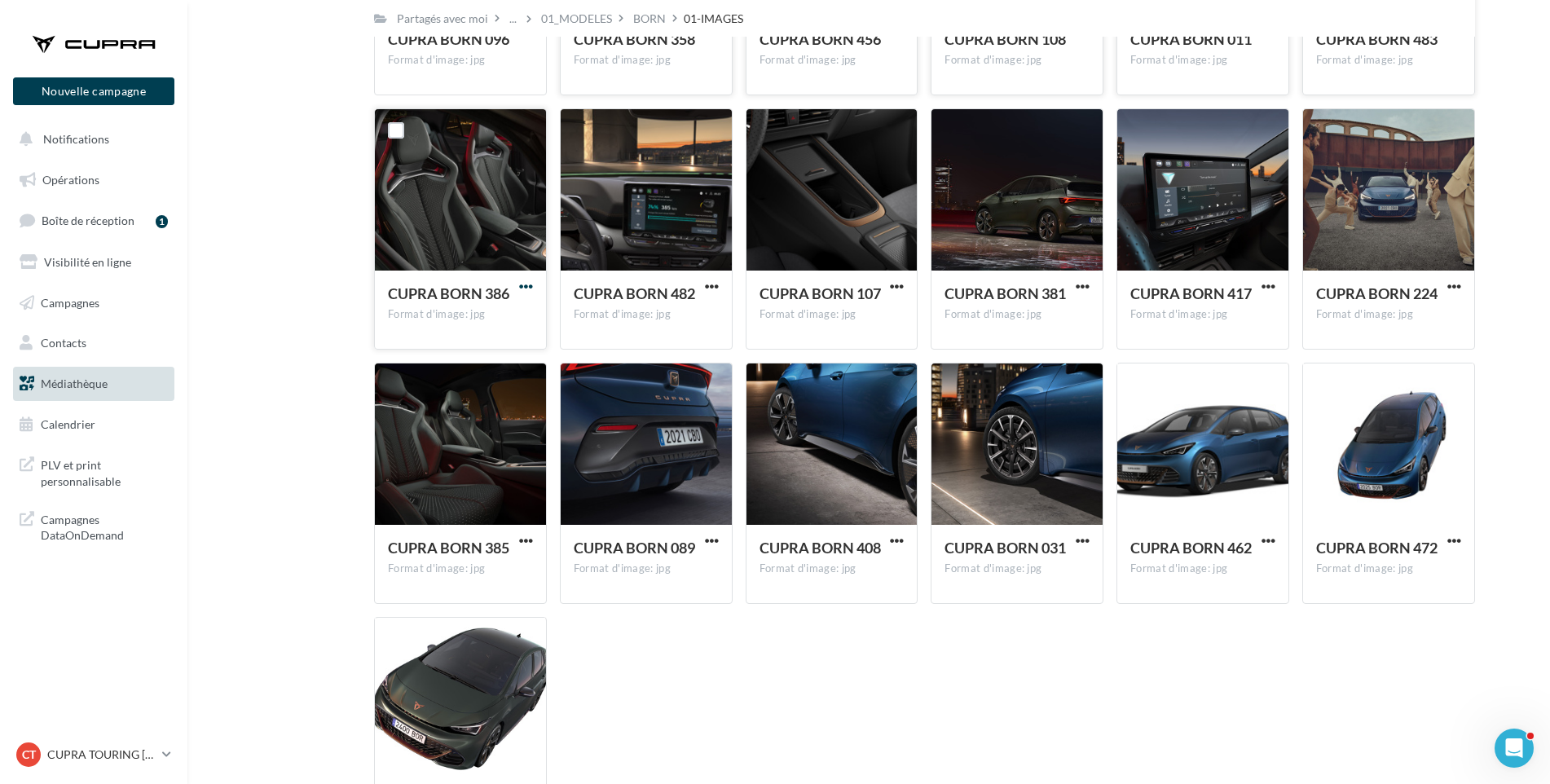
click at [521, 282] on span "button" at bounding box center [526, 286] width 14 height 14
click at [486, 309] on button "Télécharger" at bounding box center [455, 319] width 163 height 43
click at [714, 280] on span "button" at bounding box center [712, 286] width 14 height 14
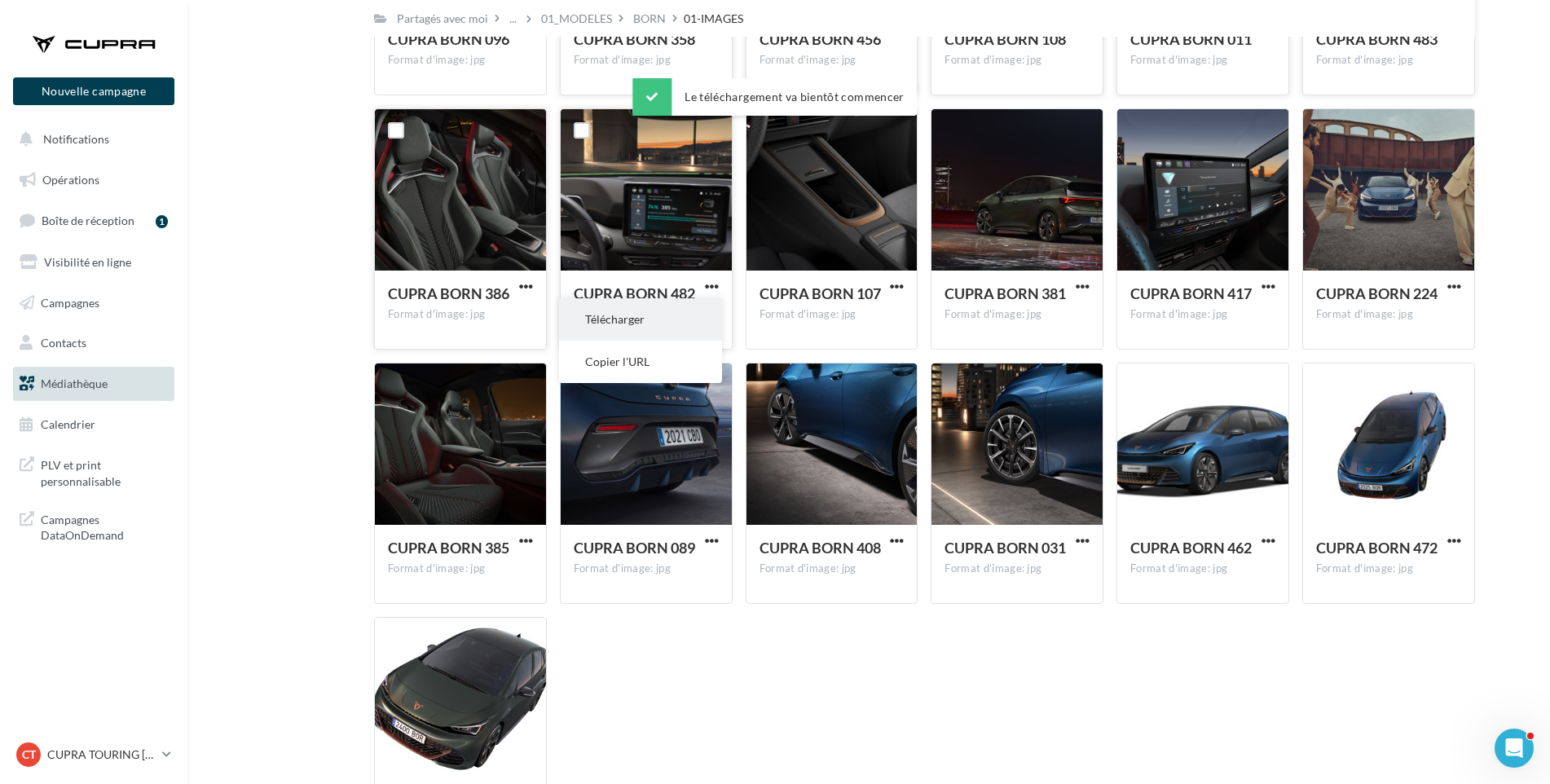
click at [637, 321] on button "Télécharger" at bounding box center [641, 319] width 163 height 43
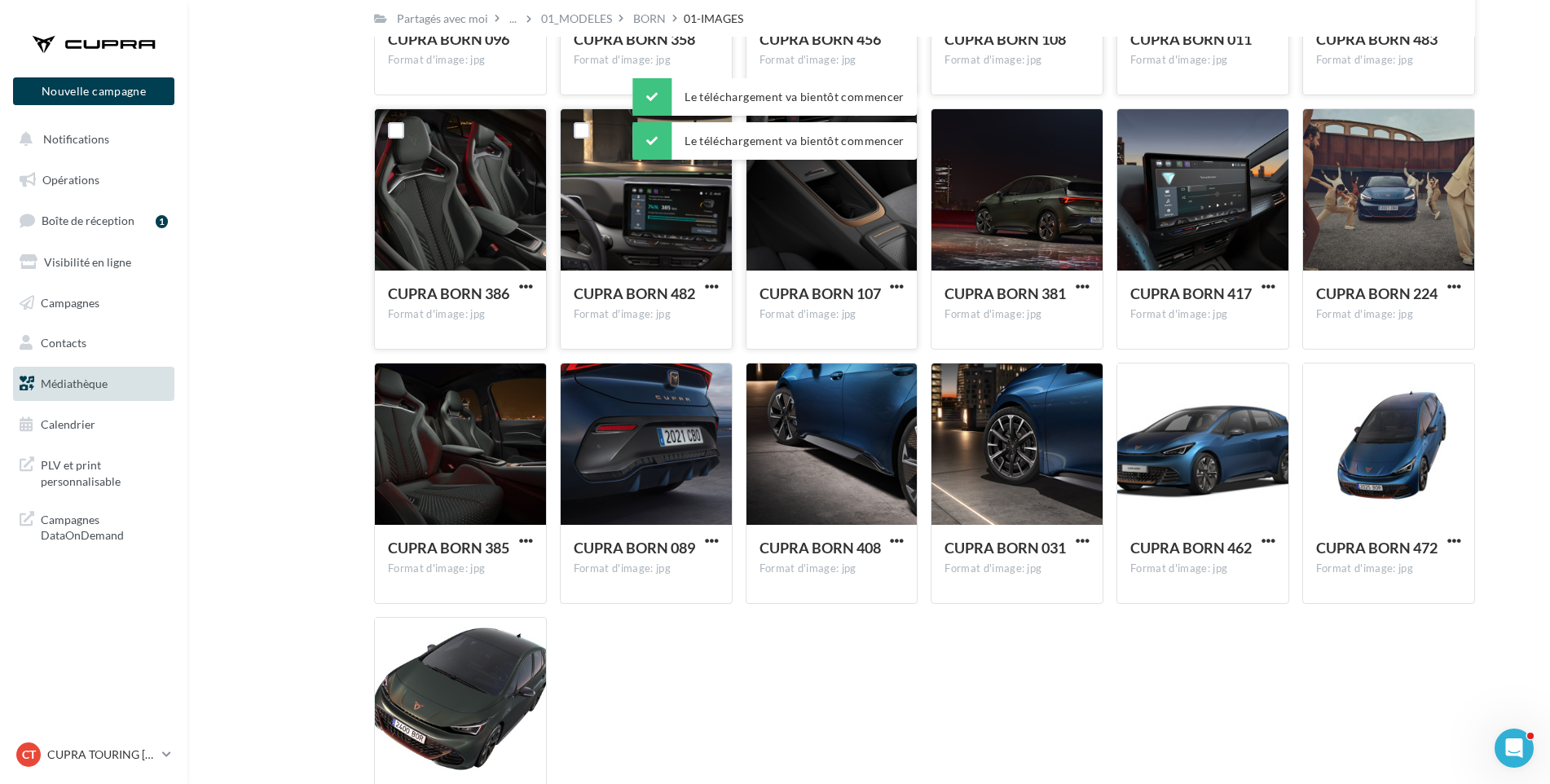
click at [881, 283] on div "CUPRA BORN 107 Format d'image: jpg" at bounding box center [832, 309] width 171 height 76
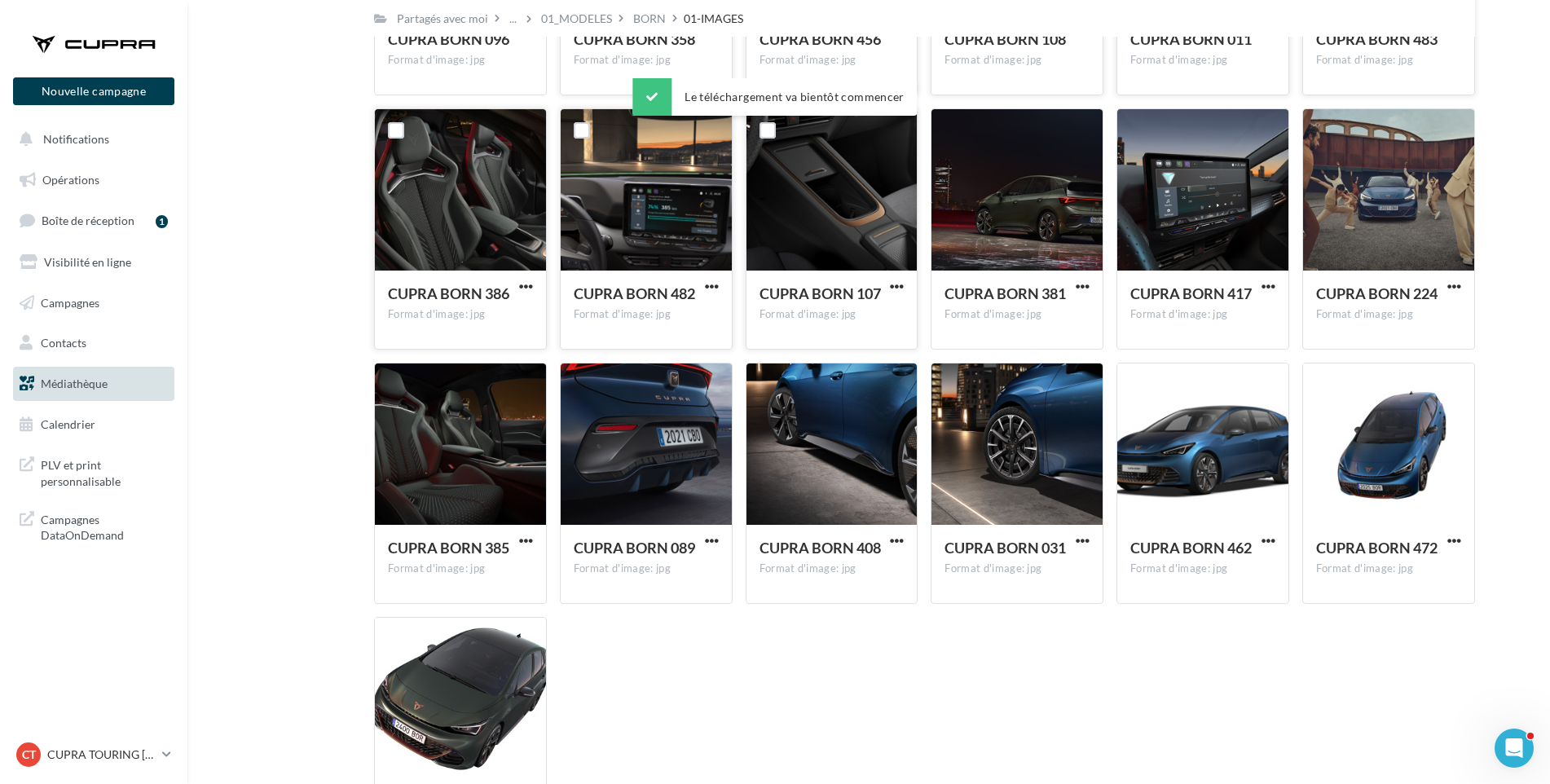
click at [889, 281] on button "button" at bounding box center [897, 287] width 20 height 16
click at [852, 321] on button "Télécharger" at bounding box center [825, 319] width 163 height 43
click at [1086, 278] on div "CUPRA BORN 381 Format d'image: jpg" at bounding box center [1017, 309] width 171 height 76
click at [1077, 287] on span "button" at bounding box center [1083, 286] width 14 height 14
click at [995, 321] on button "Télécharger" at bounding box center [1012, 319] width 163 height 43
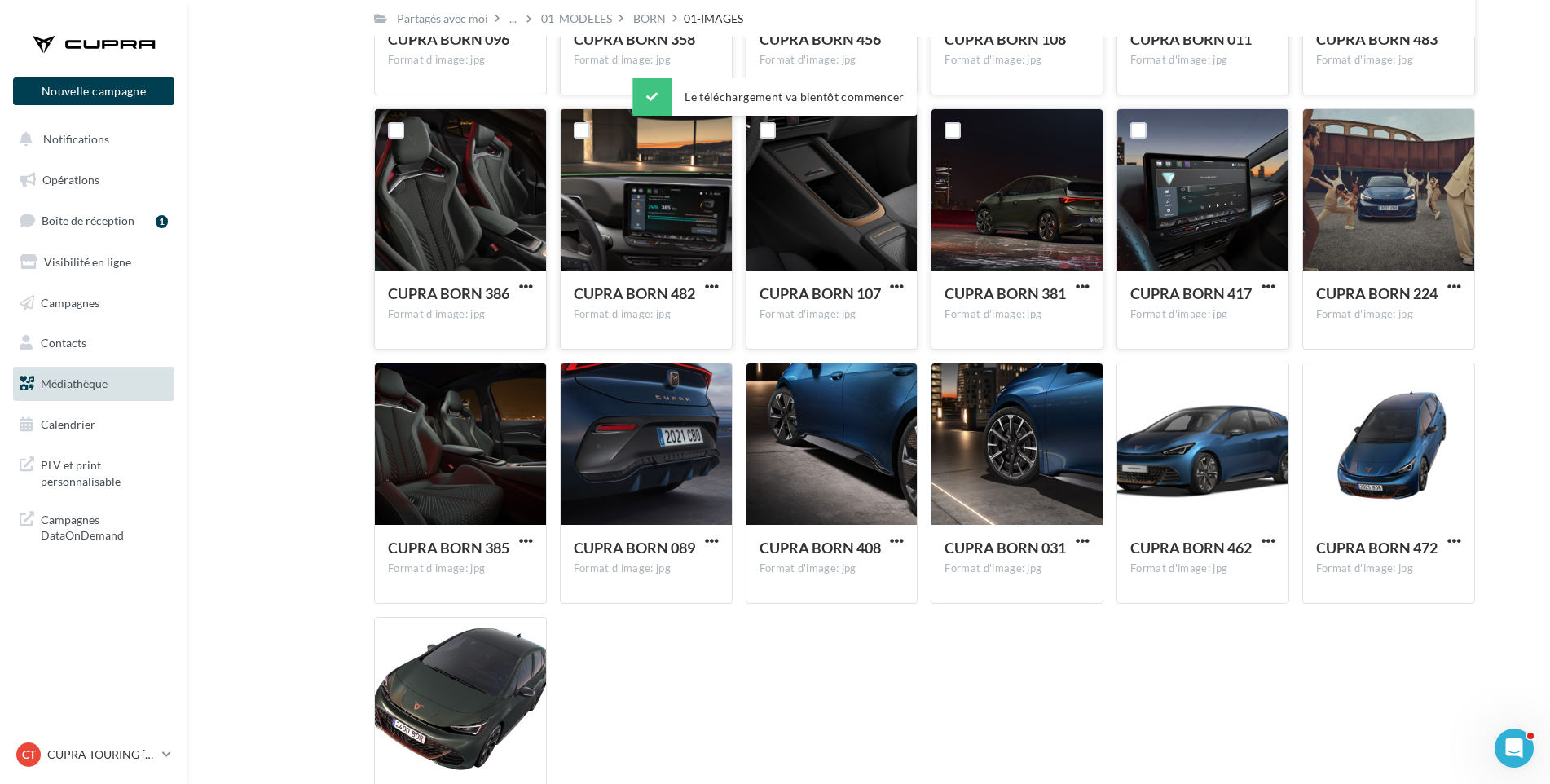
click at [1137, 302] on span "CUPRA BORN 417" at bounding box center [1191, 293] width 122 height 18
click at [1272, 280] on span "button" at bounding box center [1268, 286] width 14 height 14
click at [1190, 312] on button "Télécharger" at bounding box center [1197, 319] width 163 height 43
click at [1456, 284] on span "button" at bounding box center [1454, 286] width 14 height 14
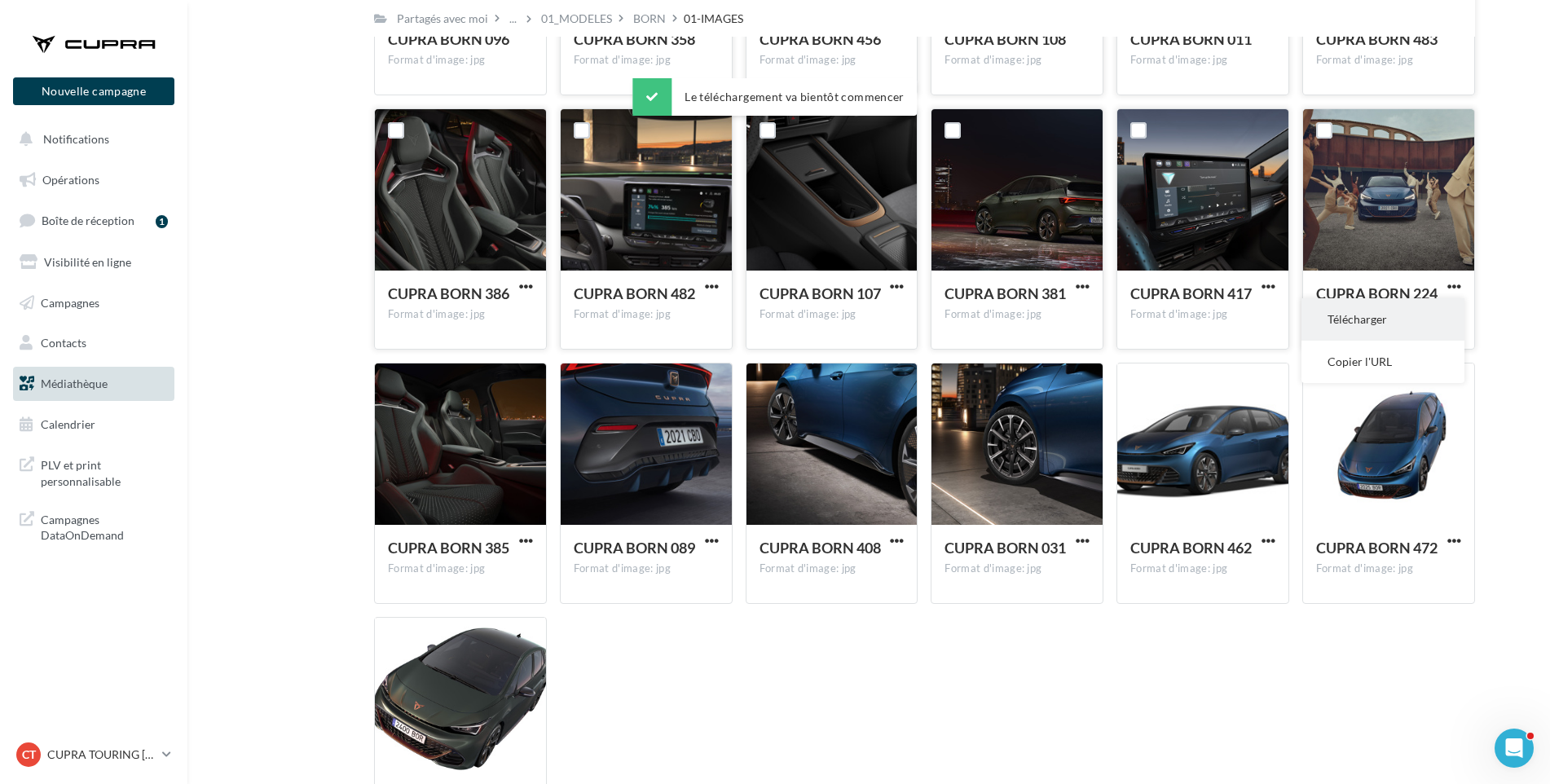
click at [1399, 321] on button "Télécharger" at bounding box center [1383, 319] width 163 height 43
click at [519, 538] on span "button" at bounding box center [526, 540] width 14 height 14
click at [474, 576] on button "Télécharger" at bounding box center [455, 574] width 163 height 43
click at [708, 539] on span "button" at bounding box center [712, 540] width 14 height 14
click at [677, 575] on button "Télécharger" at bounding box center [641, 574] width 163 height 43
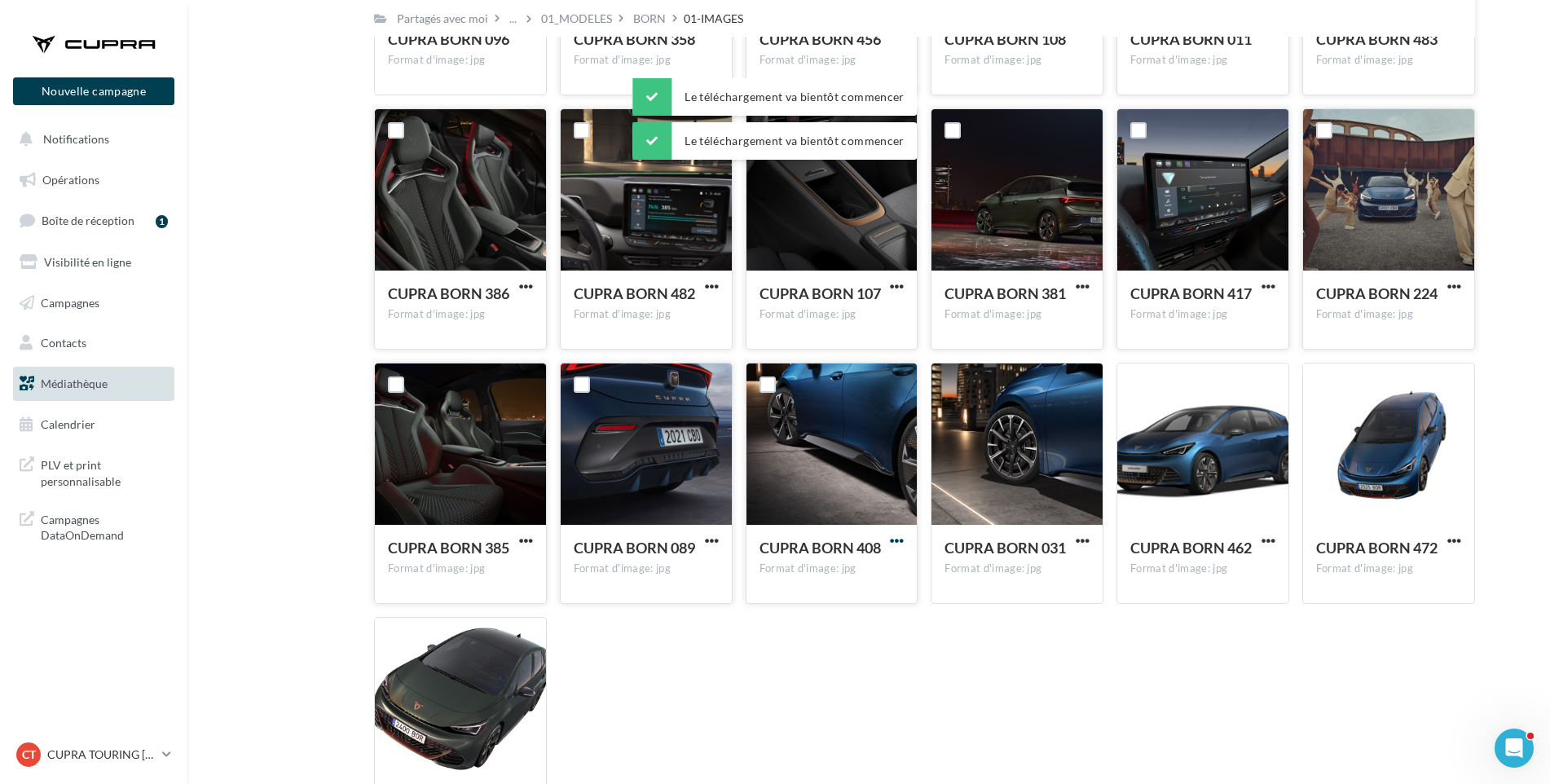
click at [896, 539] on span "button" at bounding box center [897, 540] width 14 height 14
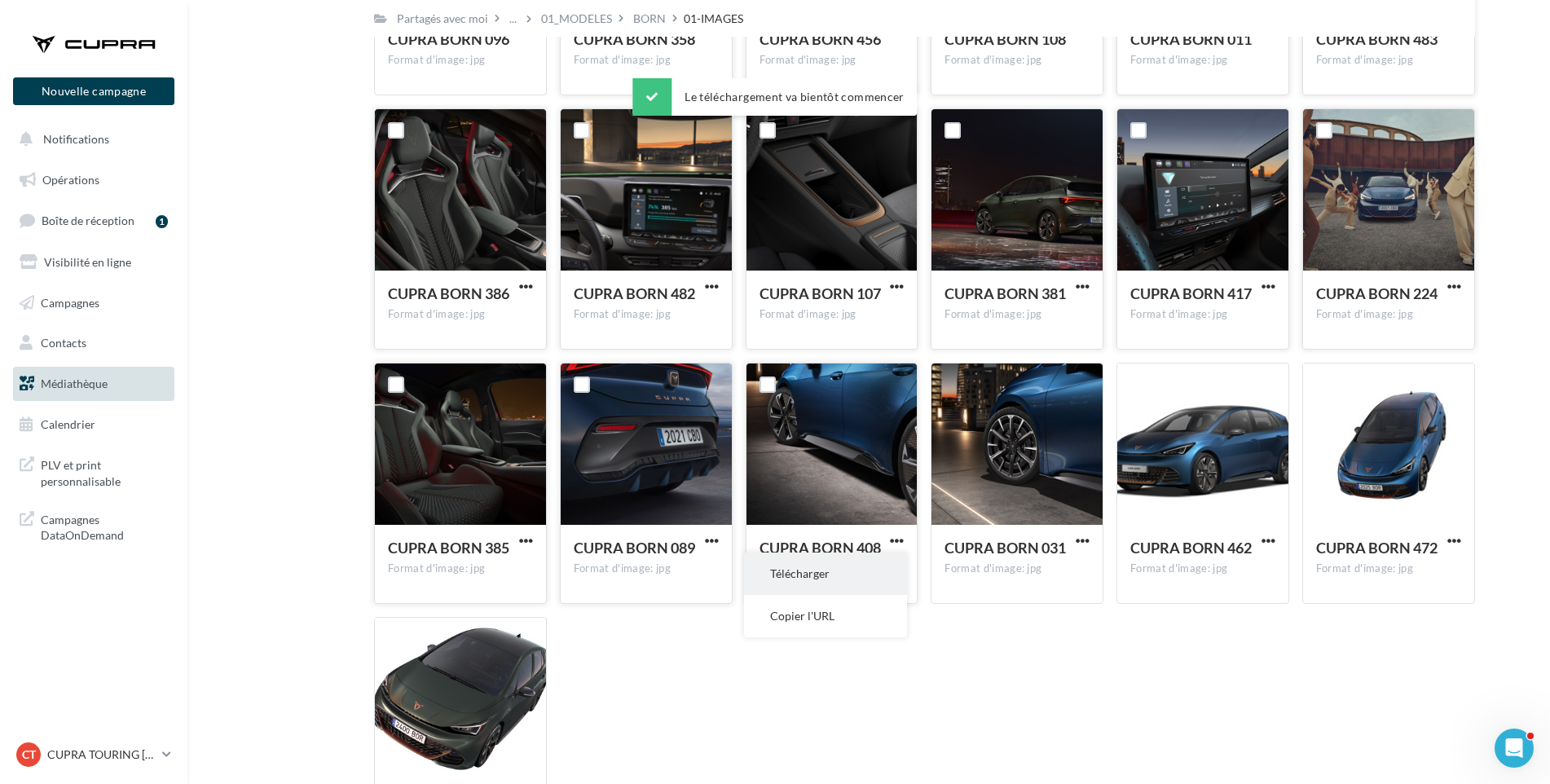
click at [862, 569] on button "Télécharger" at bounding box center [825, 574] width 163 height 43
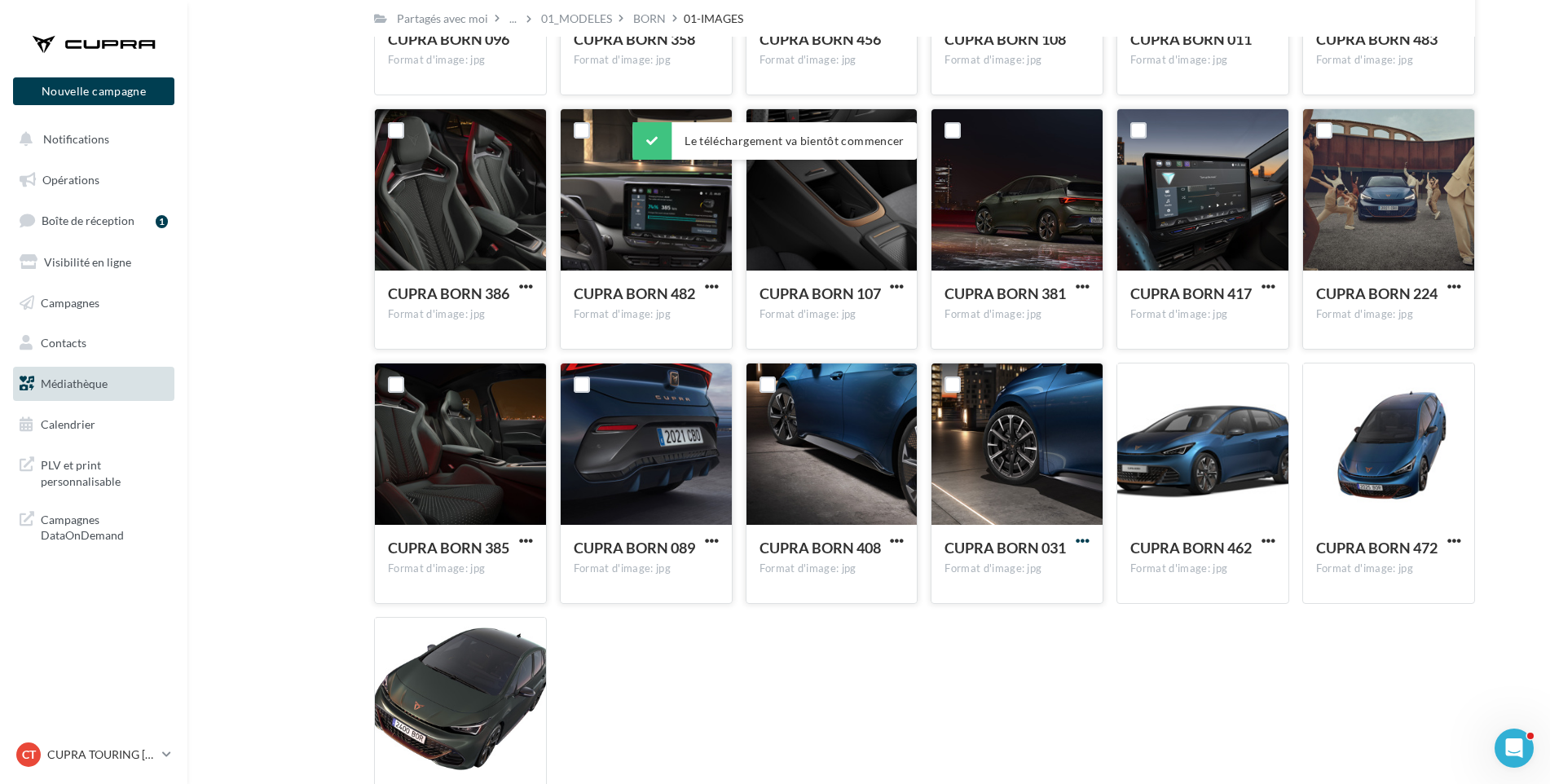
click at [1080, 541] on span "button" at bounding box center [1083, 540] width 14 height 14
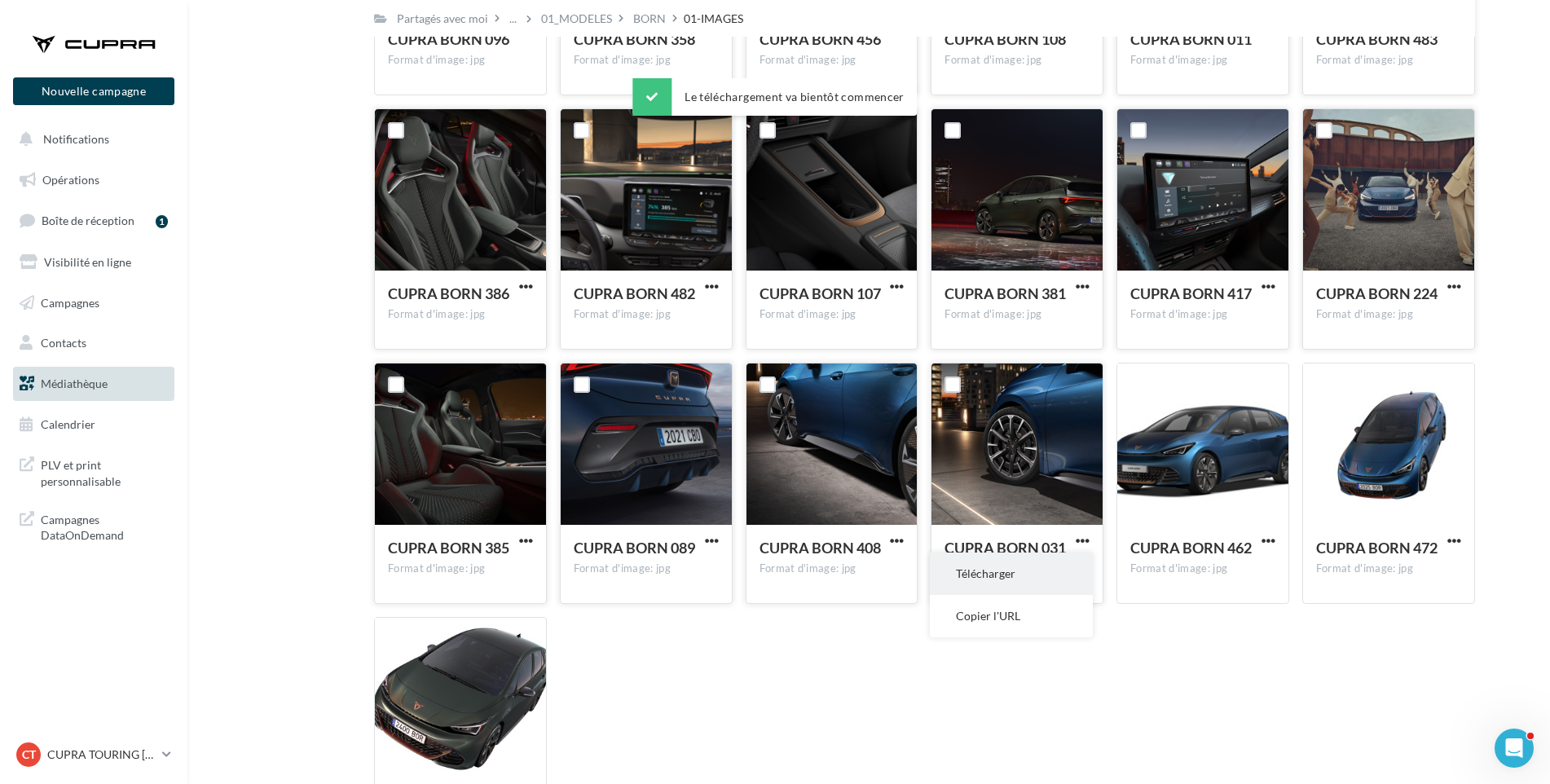
click at [1041, 573] on button "Télécharger" at bounding box center [1012, 574] width 163 height 43
click at [1269, 540] on span "button" at bounding box center [1268, 540] width 14 height 14
click at [1218, 578] on button "Télécharger" at bounding box center [1197, 574] width 163 height 43
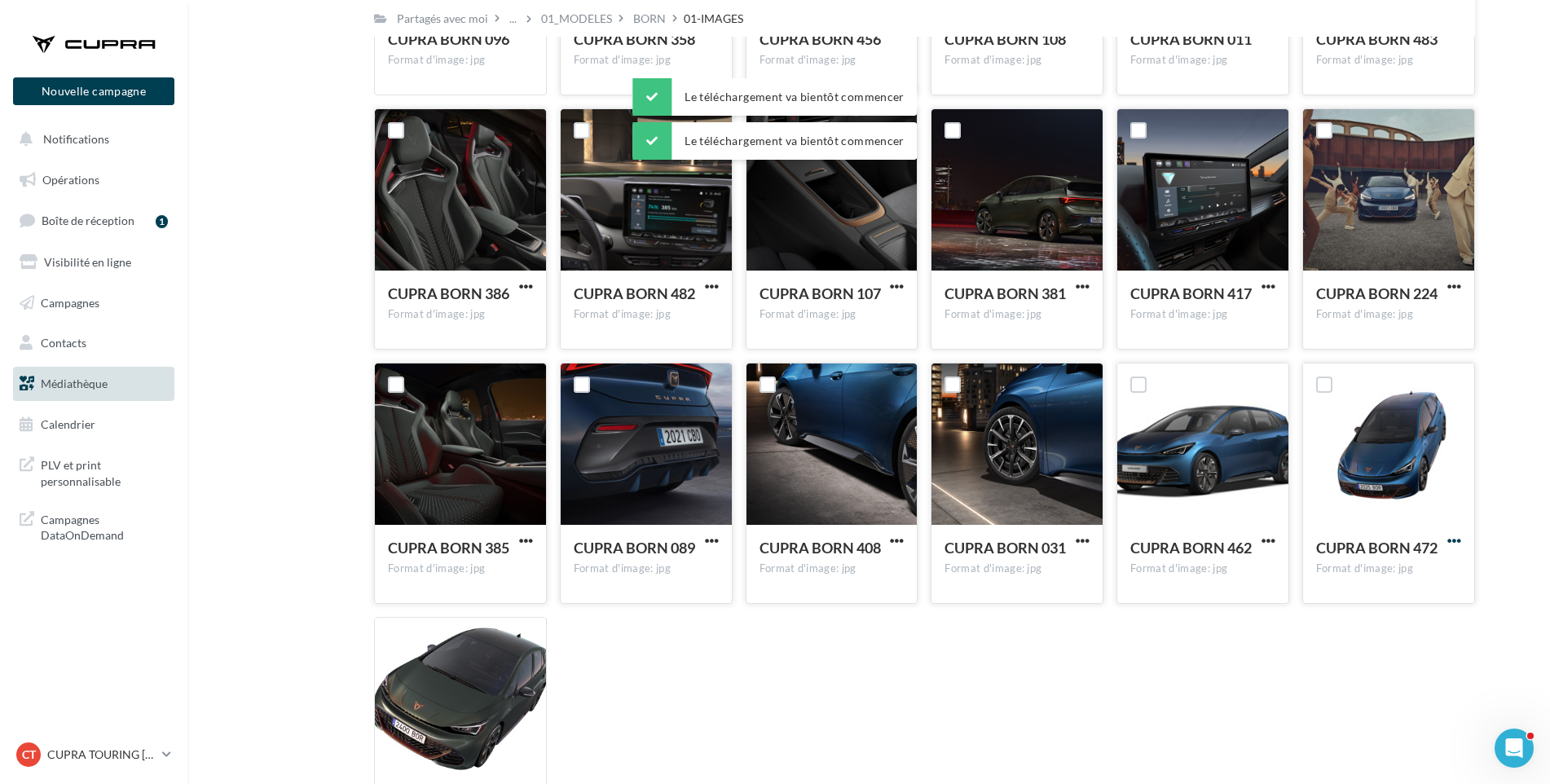
click at [1455, 537] on span "button" at bounding box center [1454, 540] width 14 height 14
click at [1405, 574] on button "Télécharger" at bounding box center [1383, 574] width 163 height 43
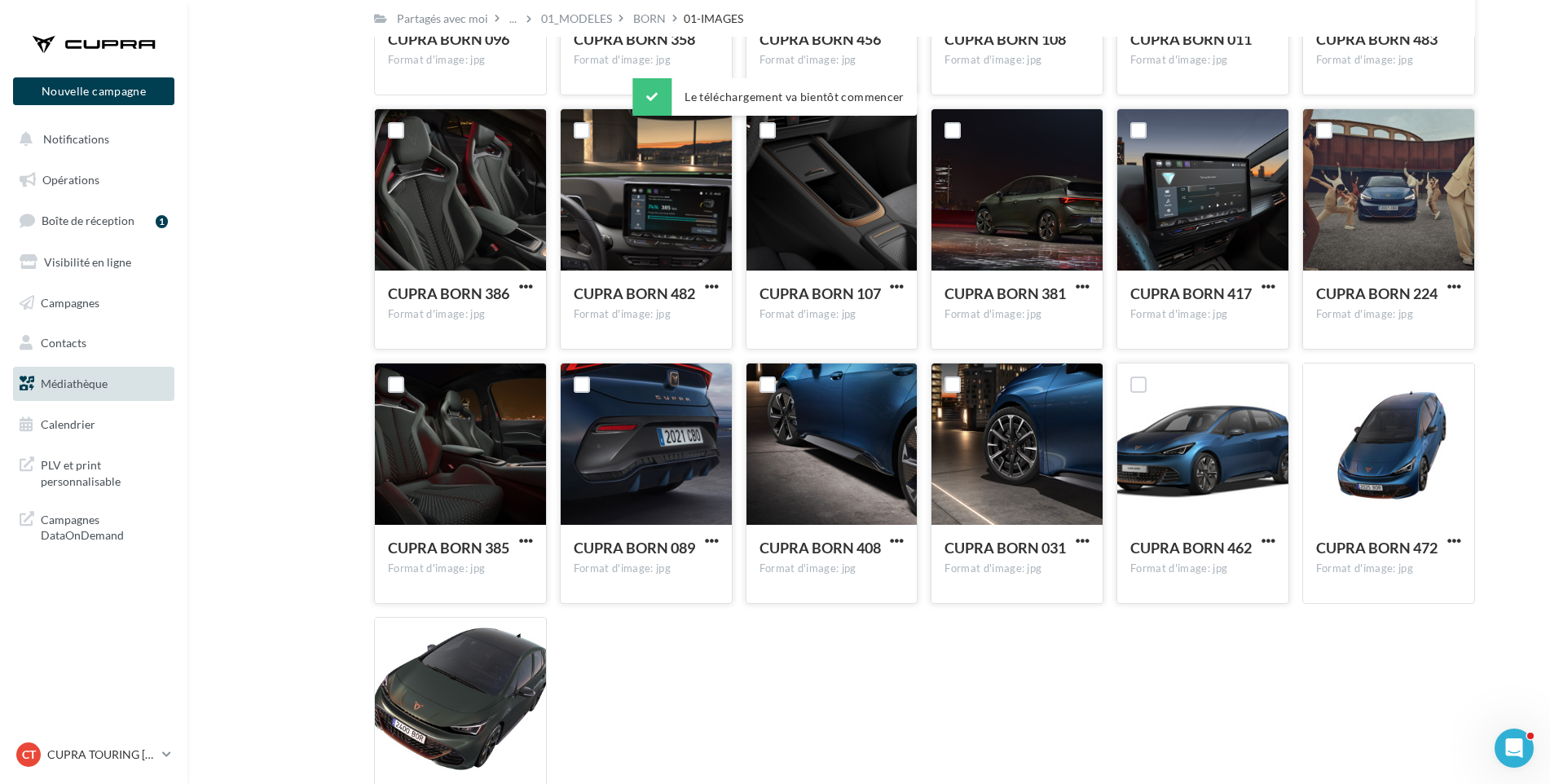
scroll to position [4510, 0]
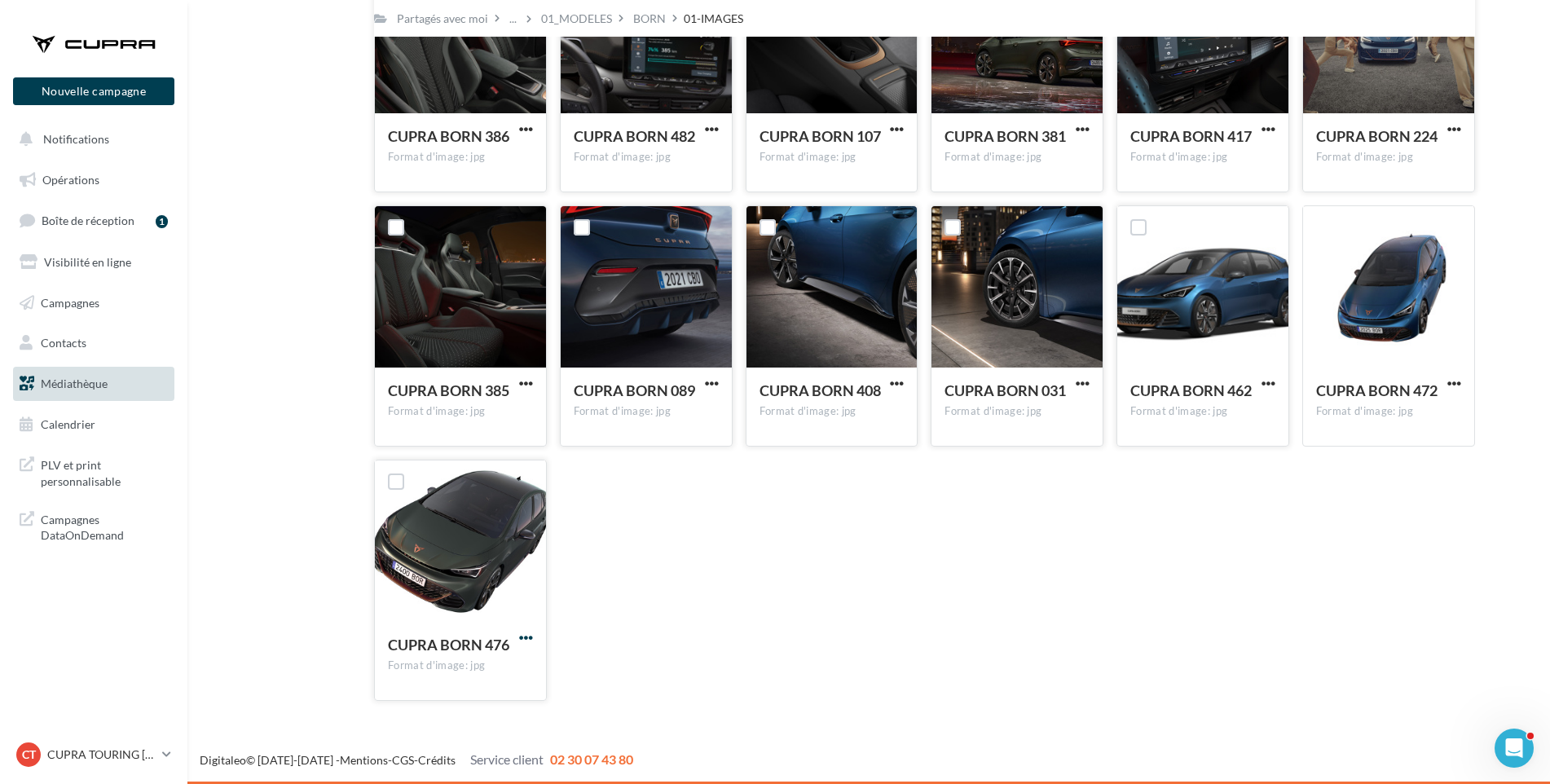
click at [521, 640] on span "button" at bounding box center [526, 637] width 14 height 14
click at [466, 671] on button "Télécharger" at bounding box center [455, 670] width 163 height 43
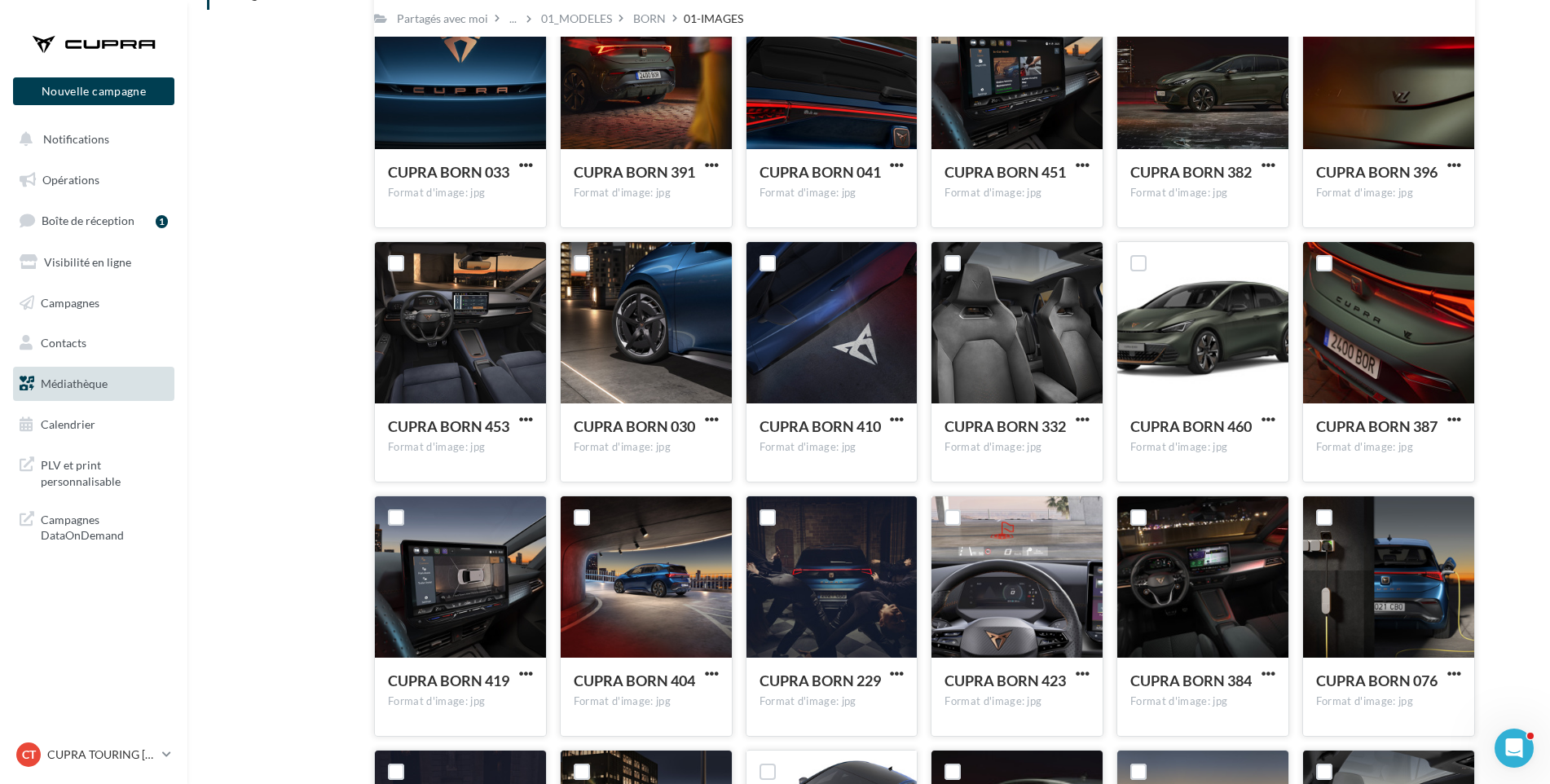
scroll to position [0, 0]
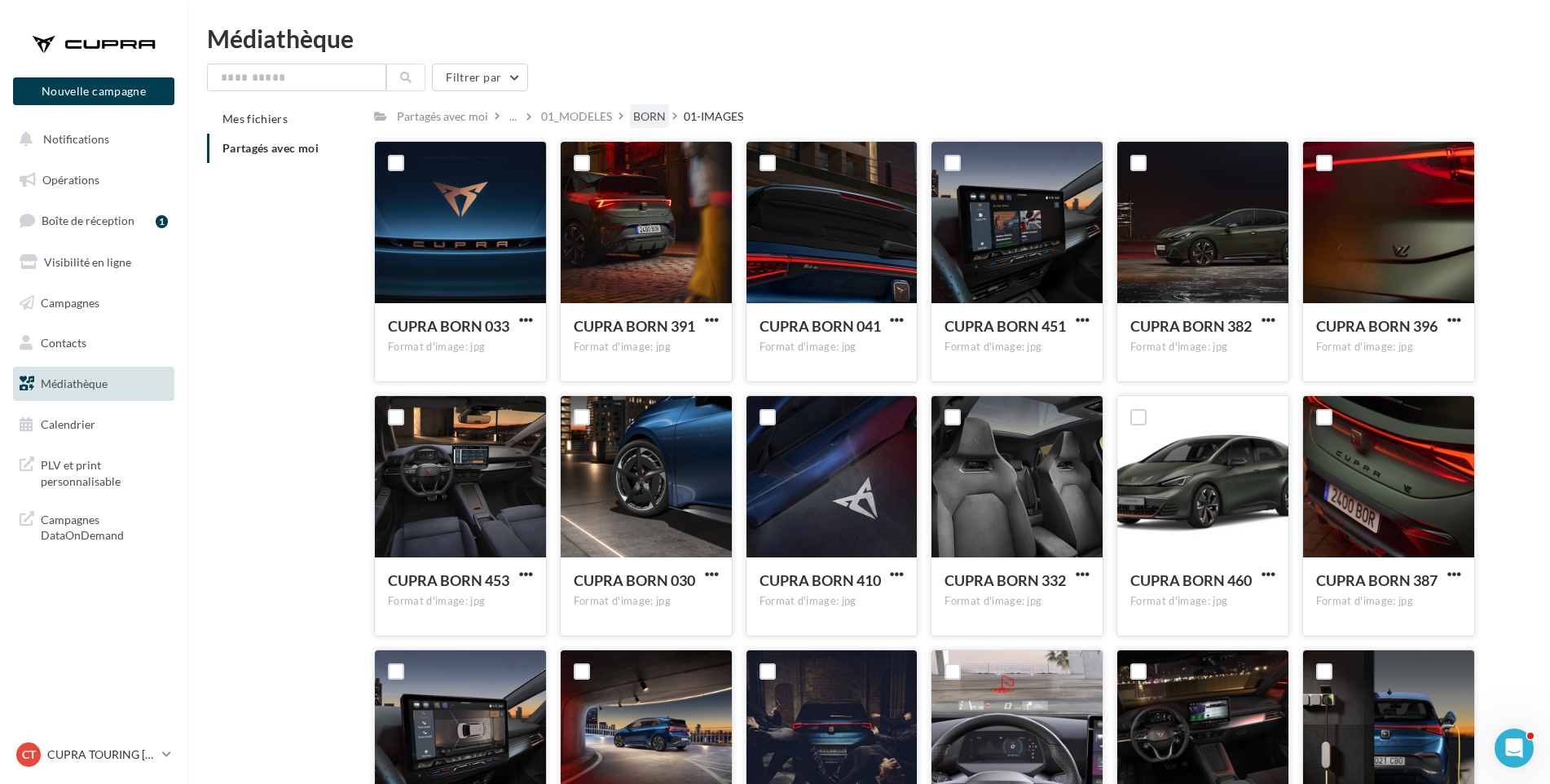
click at [648, 111] on div "BORN" at bounding box center [649, 116] width 33 height 16
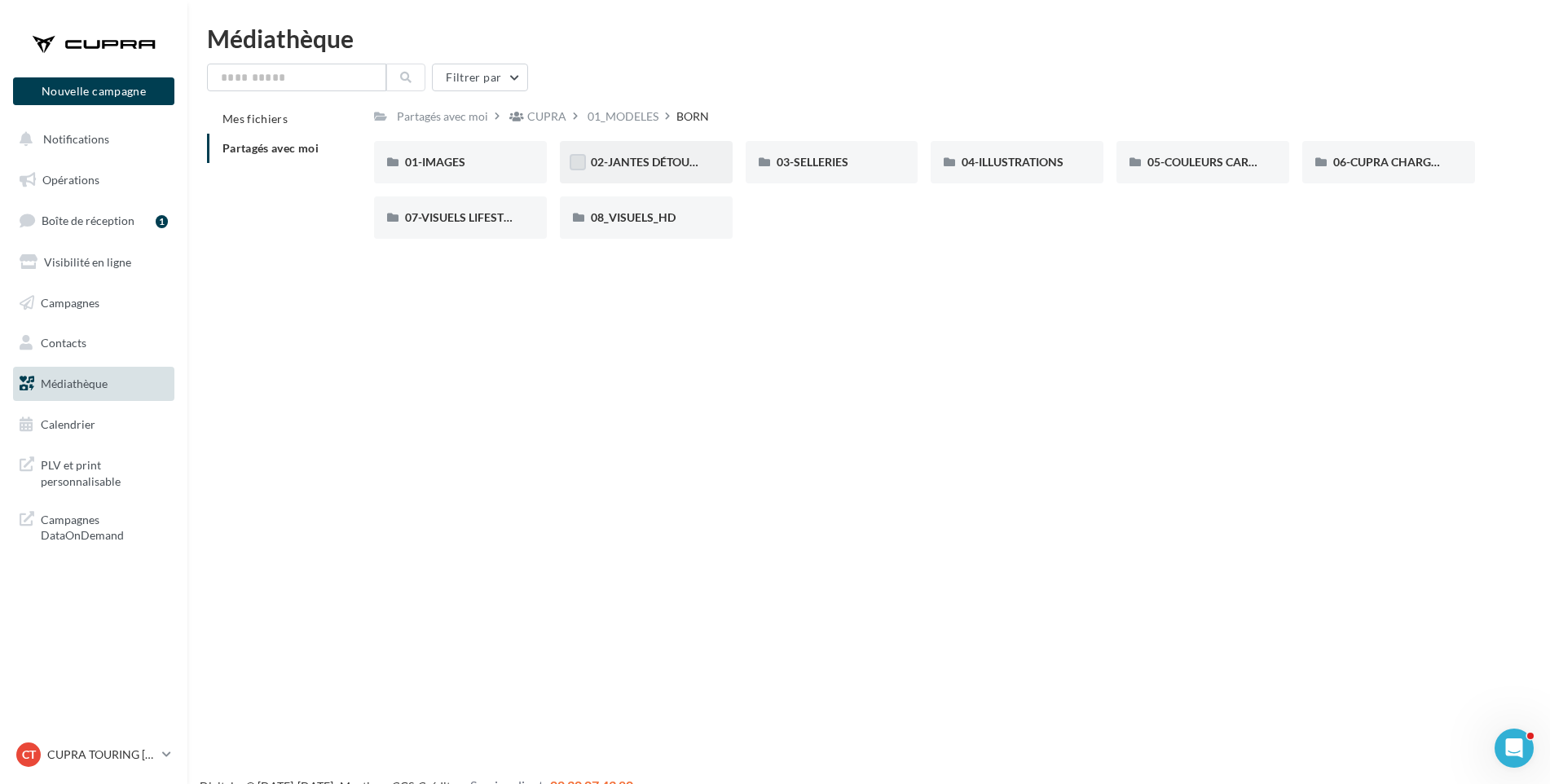
click at [580, 161] on label at bounding box center [577, 162] width 16 height 16
click at [639, 164] on span "02-JANTES DÉTOURÉES" at bounding box center [654, 162] width 126 height 14
click at [642, 160] on span "02-JANTES DÉTOURÉES" at bounding box center [654, 162] width 126 height 14
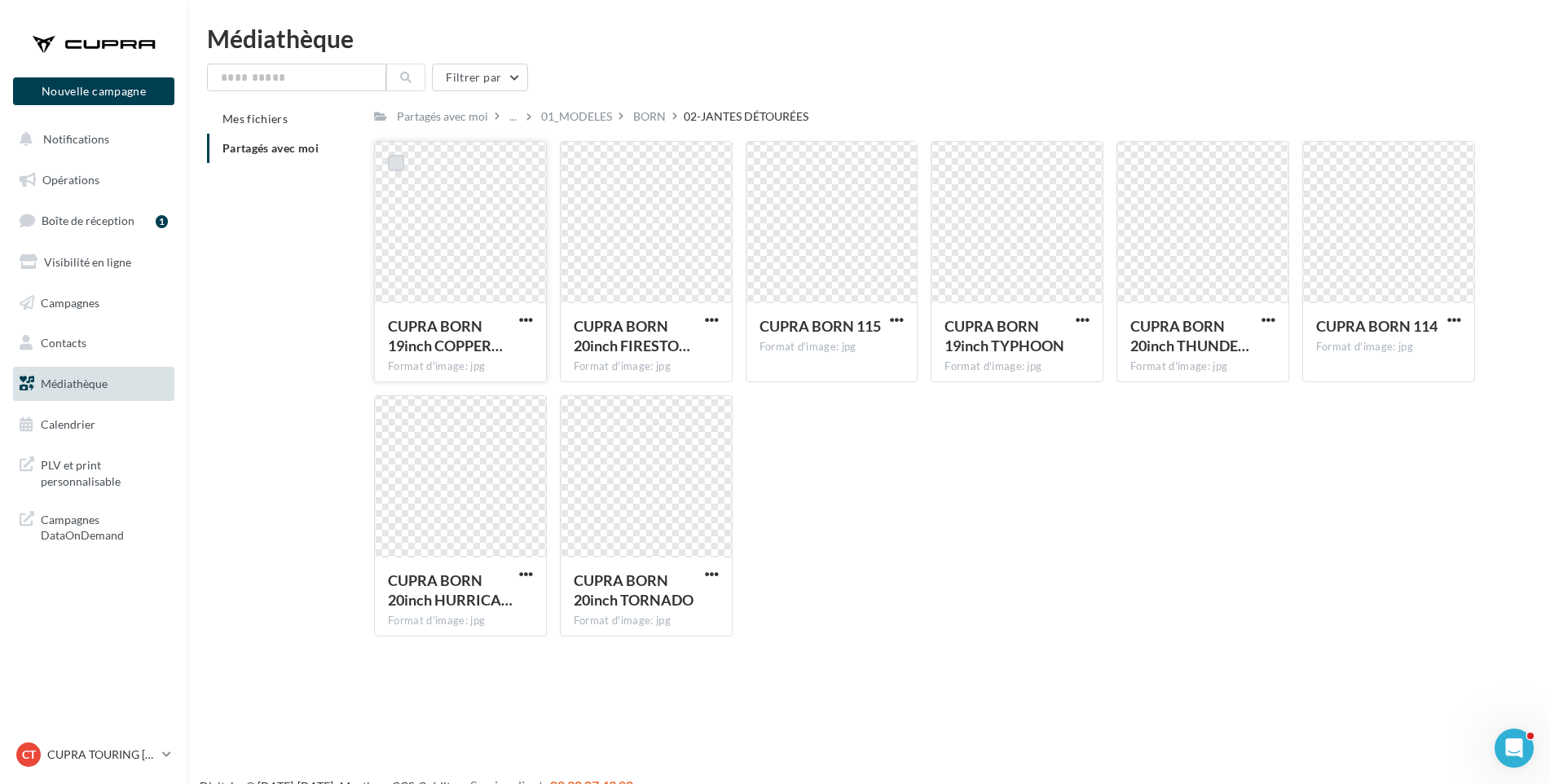
click at [398, 167] on label at bounding box center [396, 163] width 16 height 16
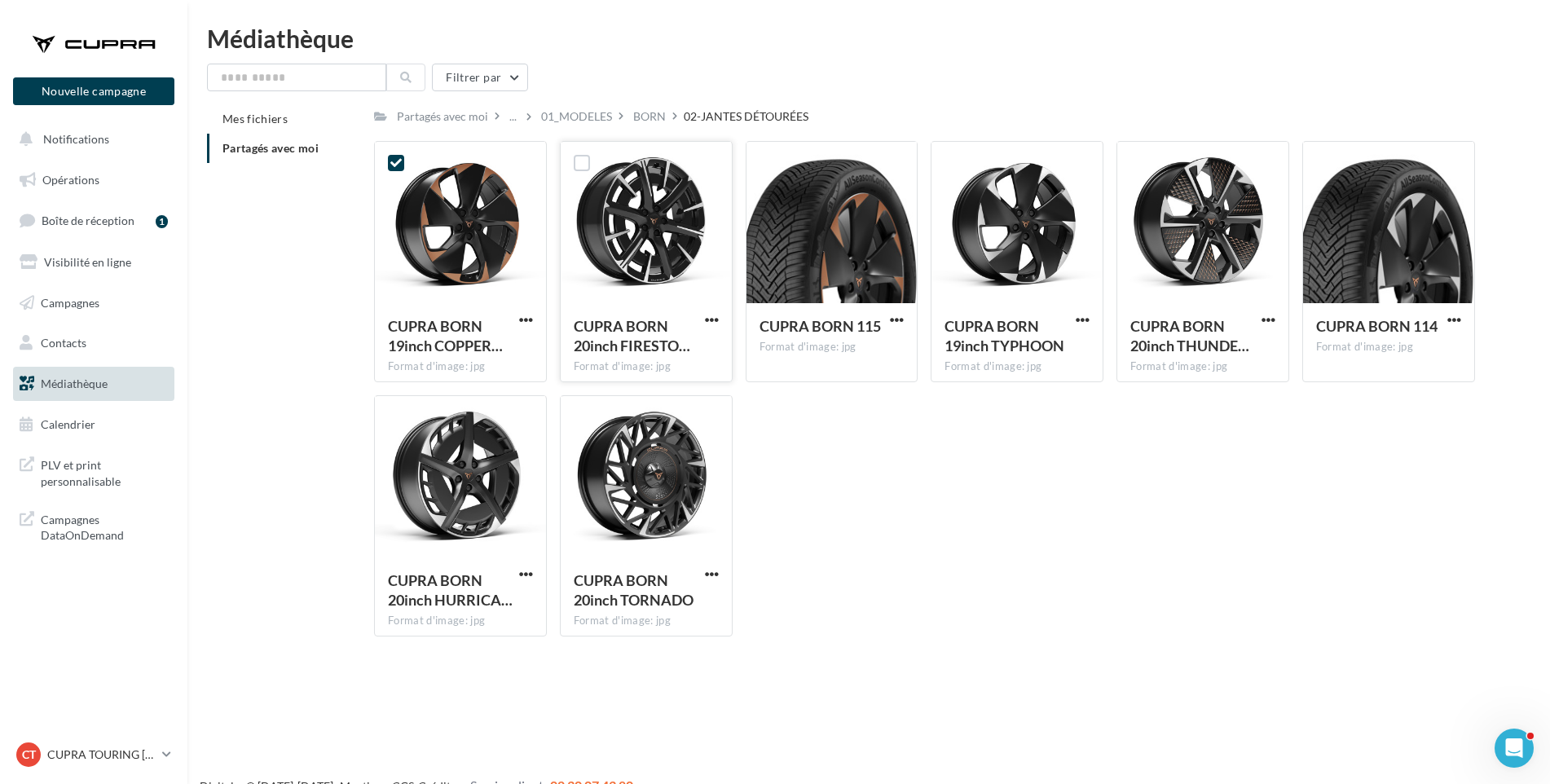
click at [572, 158] on div at bounding box center [582, 163] width 43 height 43
click at [582, 166] on label at bounding box center [581, 163] width 16 height 16
click at [769, 166] on label at bounding box center [767, 163] width 16 height 16
click at [949, 159] on label at bounding box center [952, 163] width 16 height 16
click at [1146, 163] on label at bounding box center [1138, 163] width 16 height 16
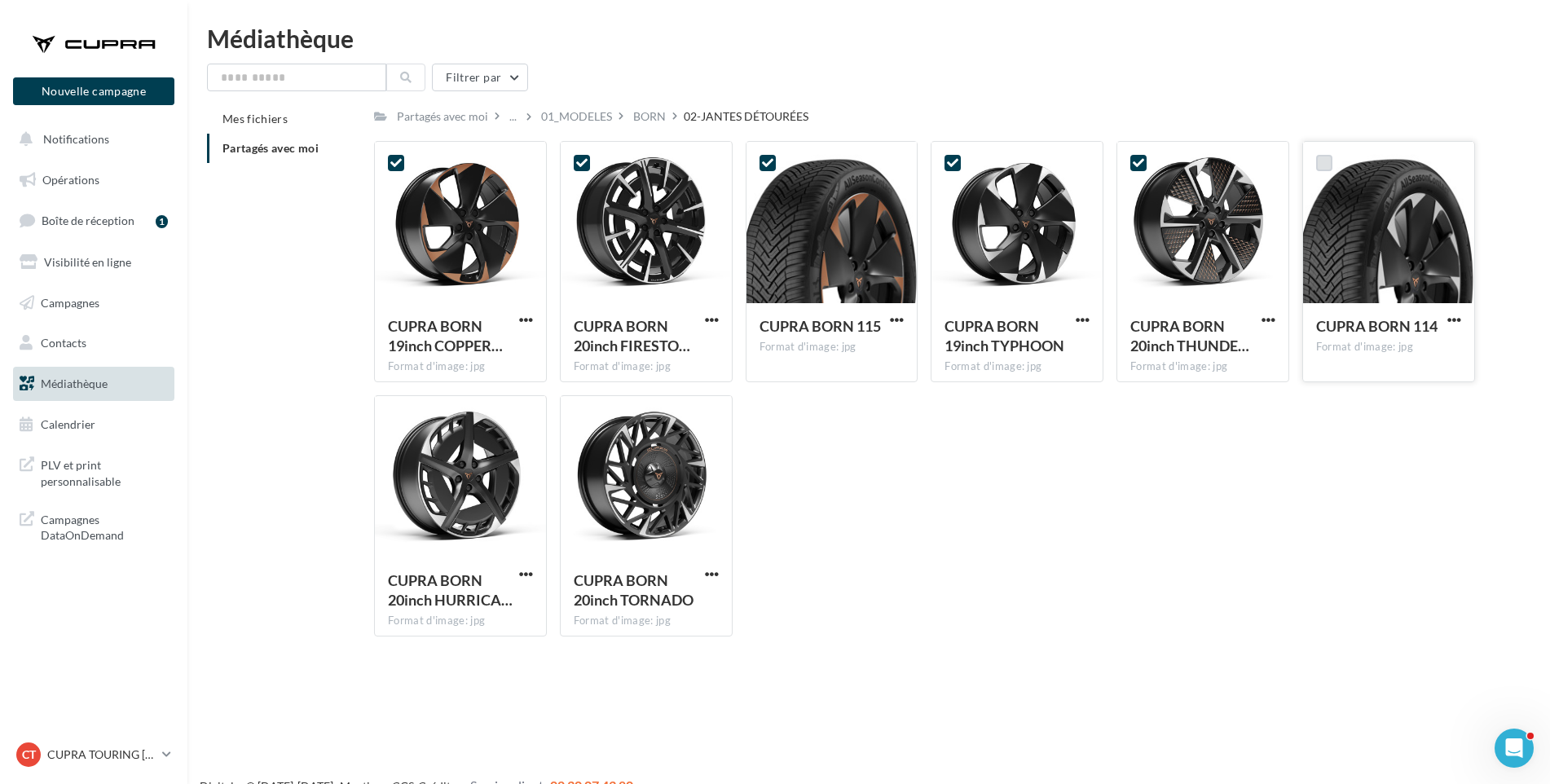
click at [1327, 167] on label at bounding box center [1324, 163] width 16 height 16
click at [579, 417] on label at bounding box center [581, 417] width 16 height 16
click at [395, 418] on label at bounding box center [396, 417] width 16 height 16
click at [715, 573] on span "button" at bounding box center [712, 574] width 14 height 14
click at [687, 604] on button "Télécharger" at bounding box center [641, 606] width 163 height 43
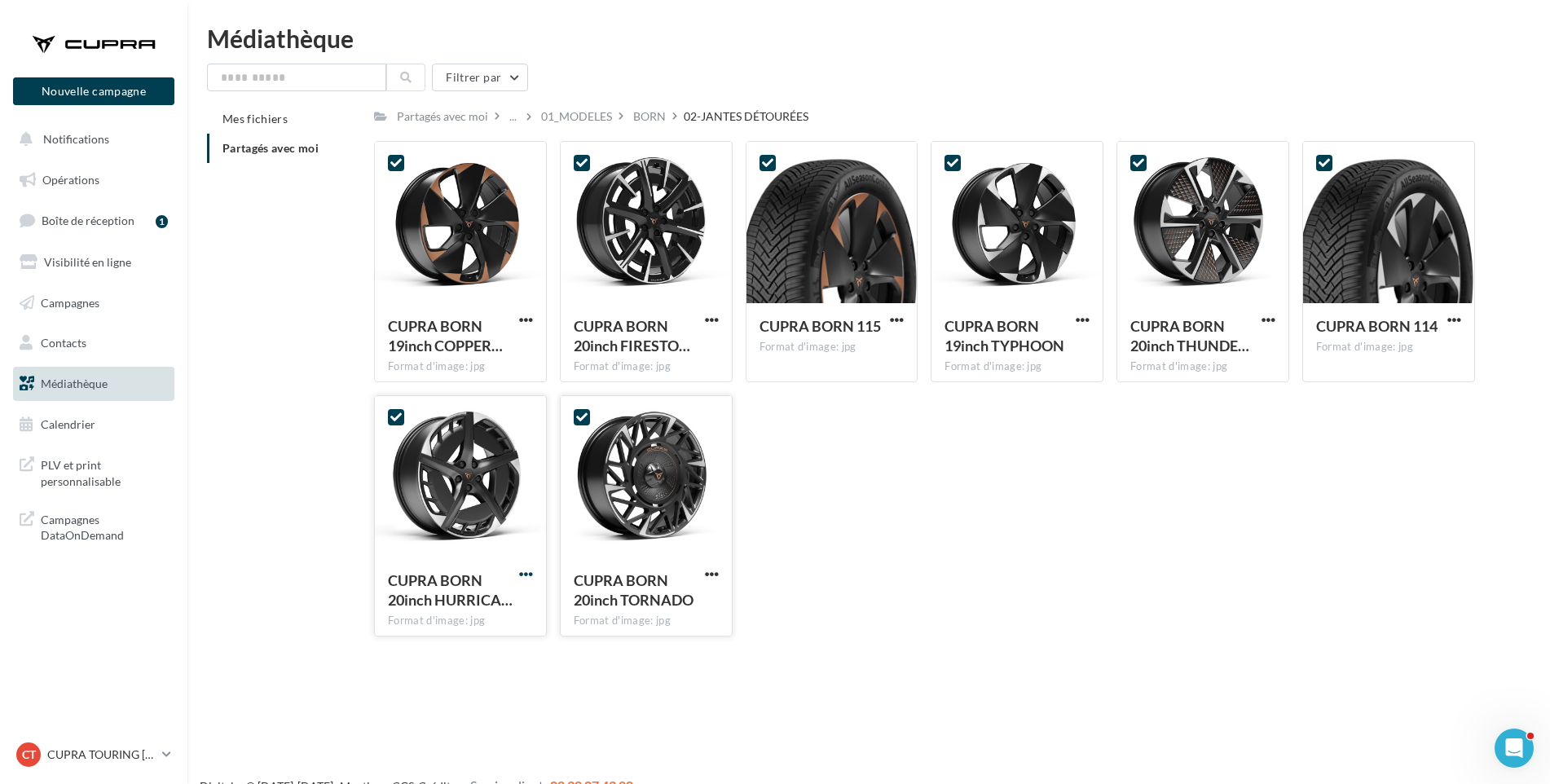
click at [527, 570] on span "button" at bounding box center [526, 574] width 14 height 14
click at [523, 601] on button "Télécharger" at bounding box center [455, 606] width 163 height 43
click at [526, 319] on span "button" at bounding box center [526, 319] width 14 height 14
click at [513, 359] on button "Télécharger" at bounding box center [455, 352] width 163 height 43
click at [712, 322] on span "button" at bounding box center [712, 319] width 14 height 14
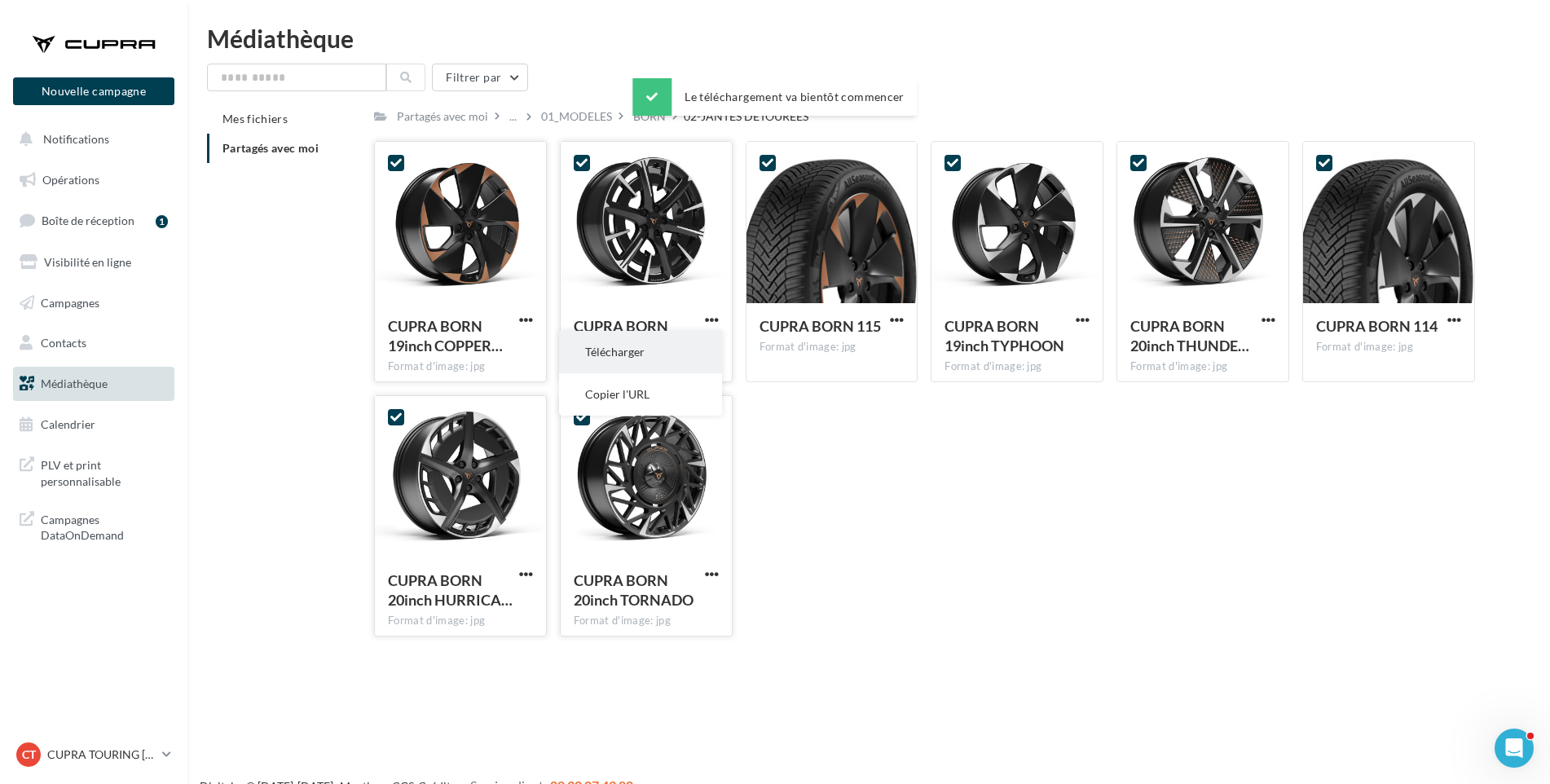
click at [701, 354] on button "Télécharger" at bounding box center [641, 352] width 163 height 43
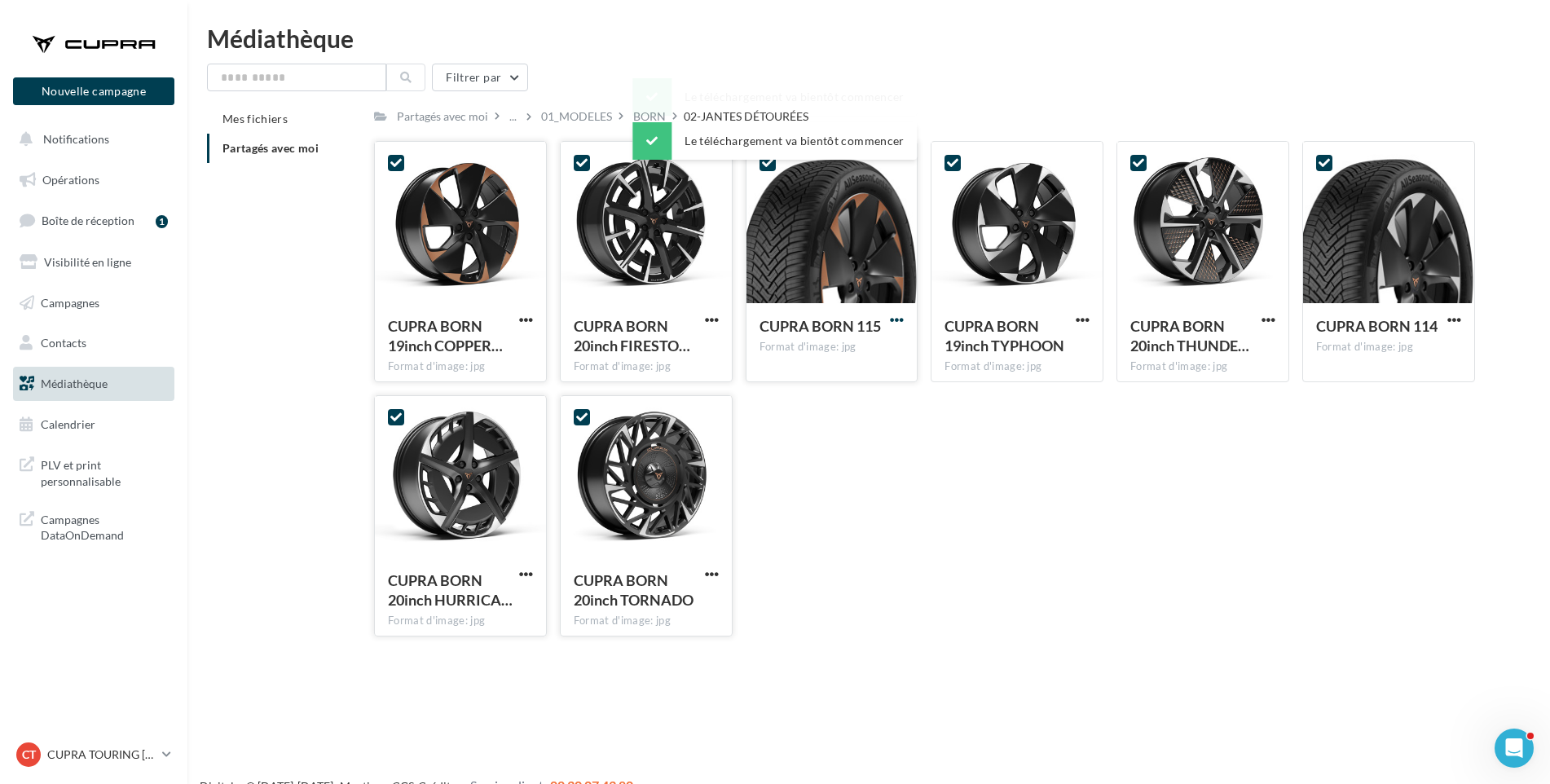
click at [894, 318] on span "button" at bounding box center [897, 319] width 14 height 14
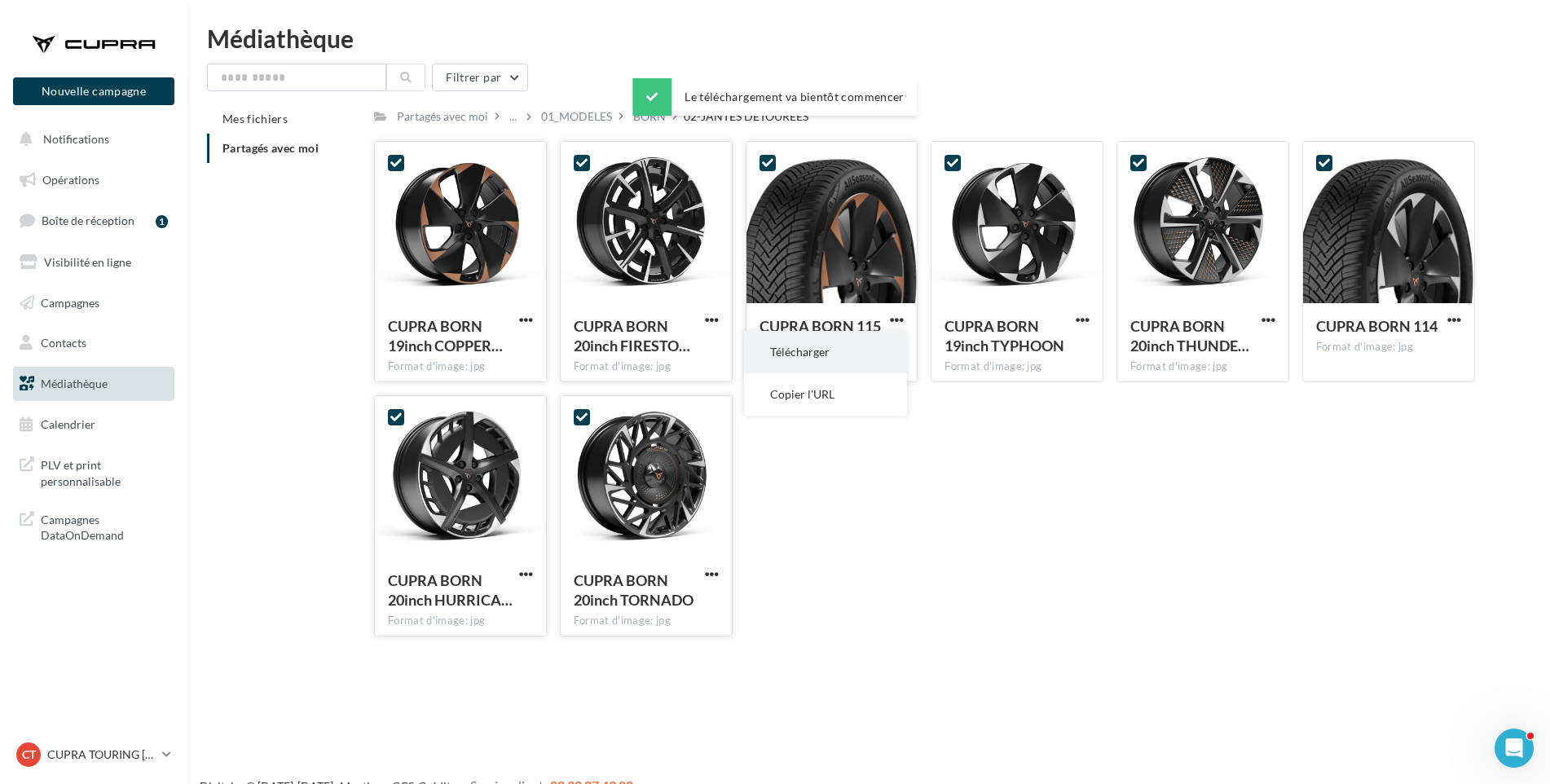
click at [881, 342] on button "Télécharger" at bounding box center [825, 352] width 163 height 43
click at [1082, 319] on span "button" at bounding box center [1083, 319] width 14 height 14
click at [1066, 347] on button "Télécharger" at bounding box center [1012, 352] width 163 height 43
click at [1145, 361] on div "Format d'image: jpg" at bounding box center [1203, 366] width 145 height 14
click at [1267, 318] on span "button" at bounding box center [1268, 319] width 14 height 14
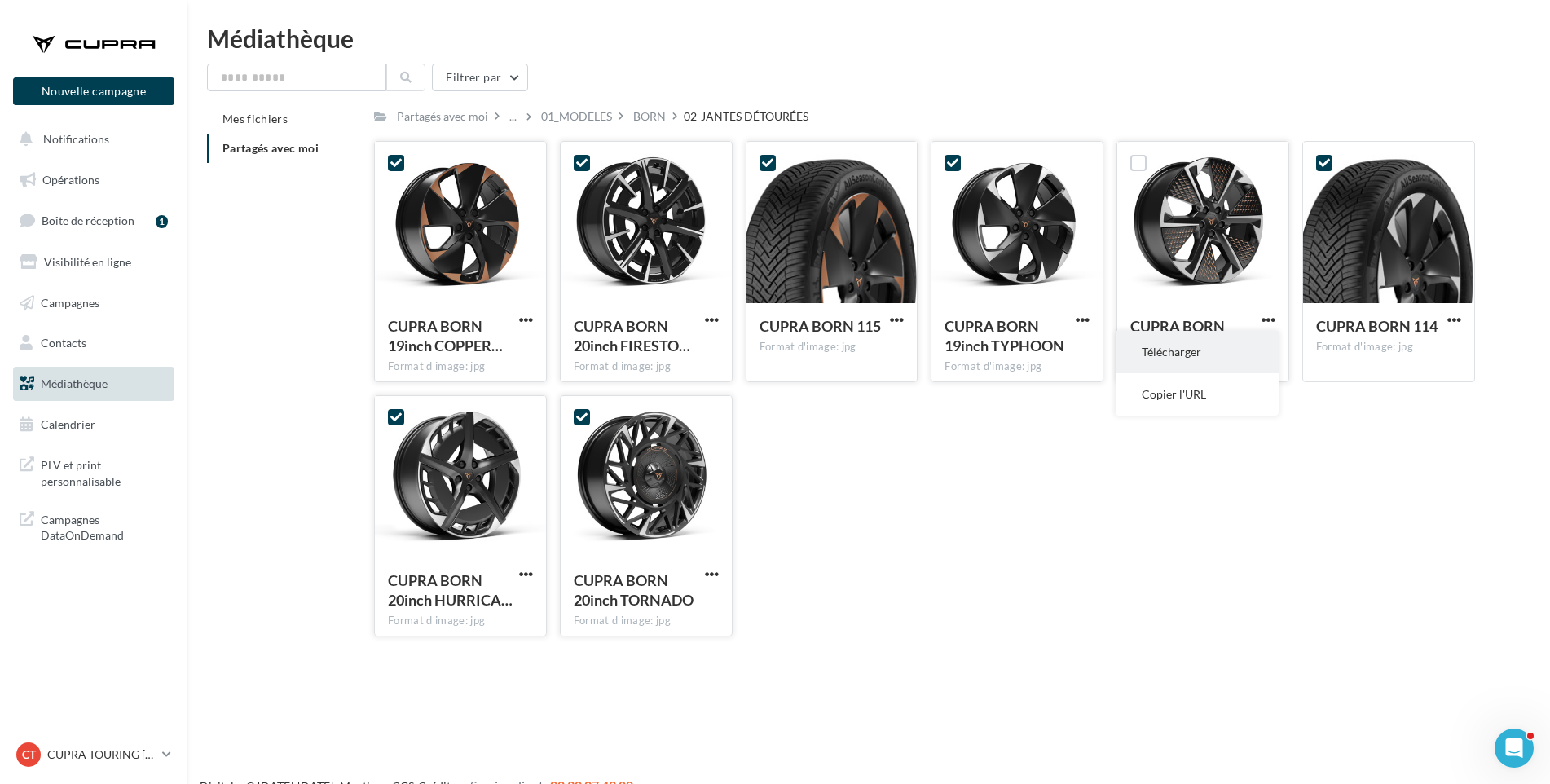
click at [1238, 345] on button "Télécharger" at bounding box center [1197, 352] width 163 height 43
click at [1534, 349] on div "Mes fichiers Partagés avec moi Partagés avec moi ... 01_MODELES BORN 02-JANTES …" at bounding box center [876, 376] width 1337 height 545
click at [1464, 317] on button "button" at bounding box center [1454, 320] width 20 height 16
click at [1430, 348] on button "Télécharger" at bounding box center [1383, 352] width 163 height 43
click at [642, 124] on div "BORN" at bounding box center [649, 116] width 33 height 16
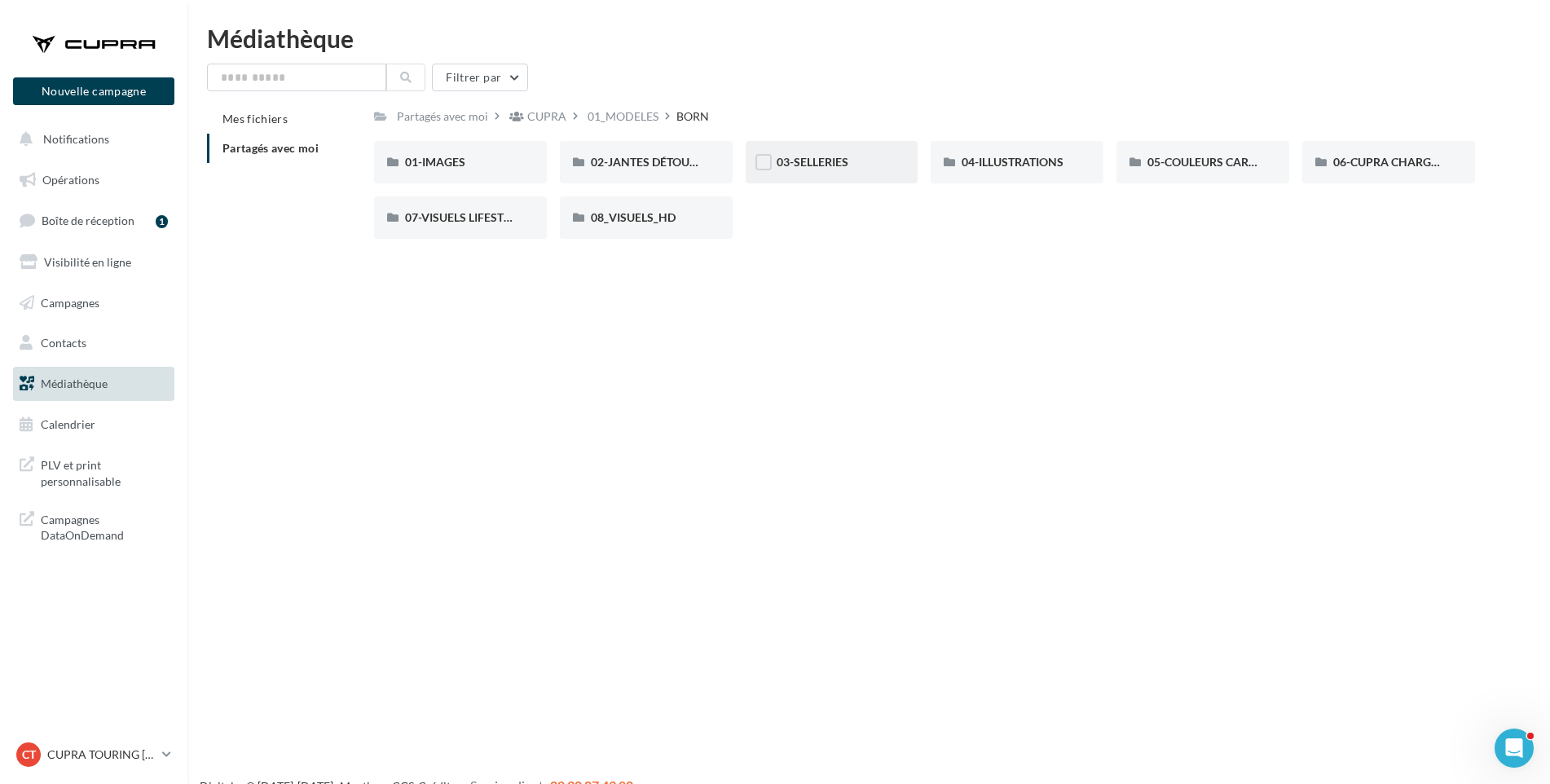
click at [827, 171] on div "03-SELLERIES" at bounding box center [832, 162] width 173 height 43
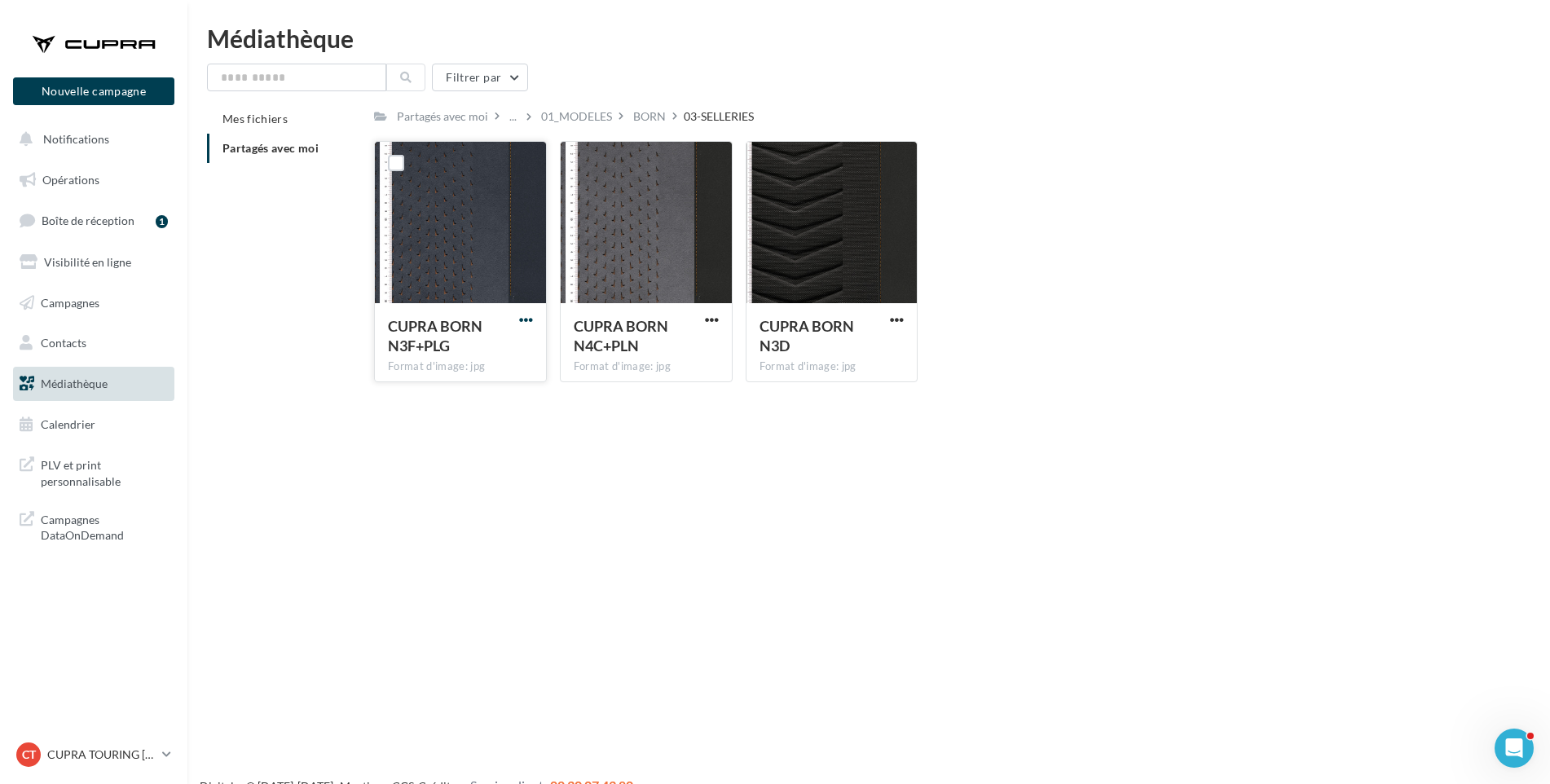
click at [523, 317] on span "button" at bounding box center [526, 319] width 14 height 14
click at [511, 345] on button "Télécharger" at bounding box center [455, 352] width 163 height 43
click at [710, 319] on span "button" at bounding box center [712, 319] width 14 height 14
click at [700, 342] on button "Télécharger" at bounding box center [641, 352] width 163 height 43
click at [892, 319] on span "button" at bounding box center [897, 319] width 14 height 14
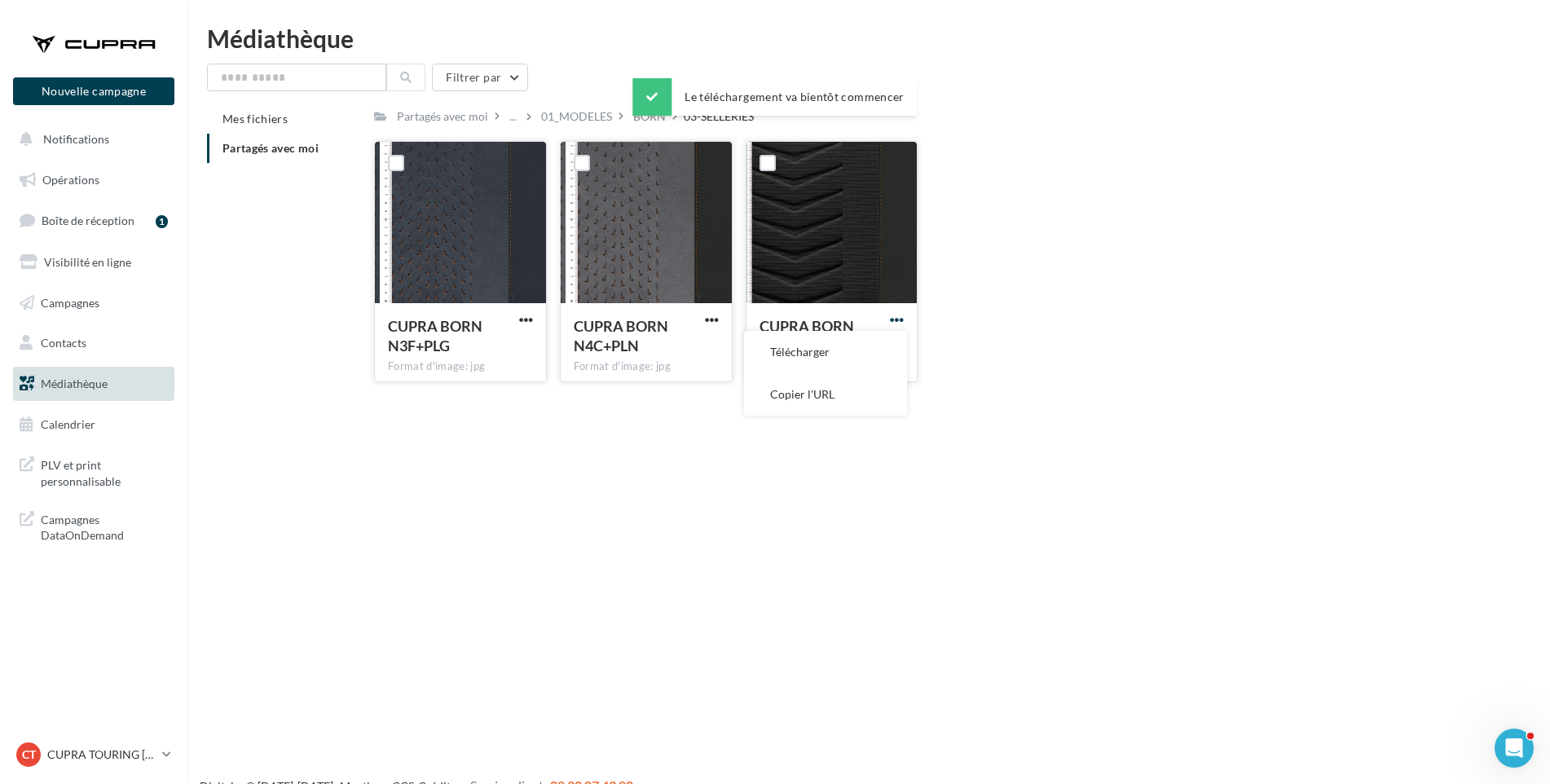
click at [897, 322] on span "button" at bounding box center [897, 319] width 14 height 14
click at [898, 314] on span "button" at bounding box center [897, 319] width 14 height 14
click at [882, 340] on button "Télécharger" at bounding box center [825, 352] width 163 height 43
click at [939, 106] on div "Partagés avec moi ... 01_MODELES BORN 03-SELLERIES" at bounding box center [924, 116] width 1101 height 23
click at [525, 319] on span "button" at bounding box center [526, 319] width 14 height 14
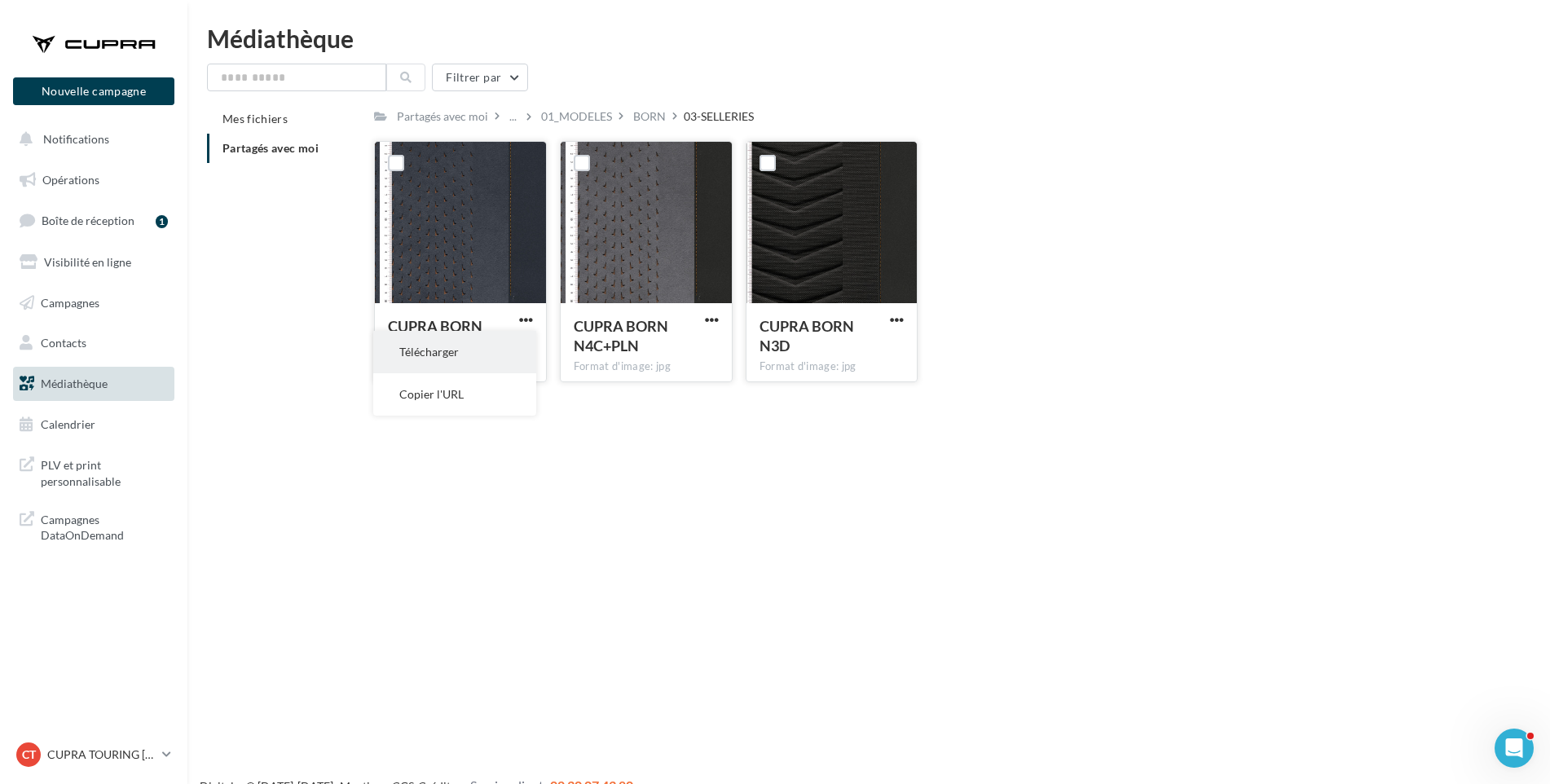
click at [454, 342] on button "Télécharger" at bounding box center [455, 352] width 163 height 43
click at [642, 117] on div "BORN" at bounding box center [649, 116] width 33 height 16
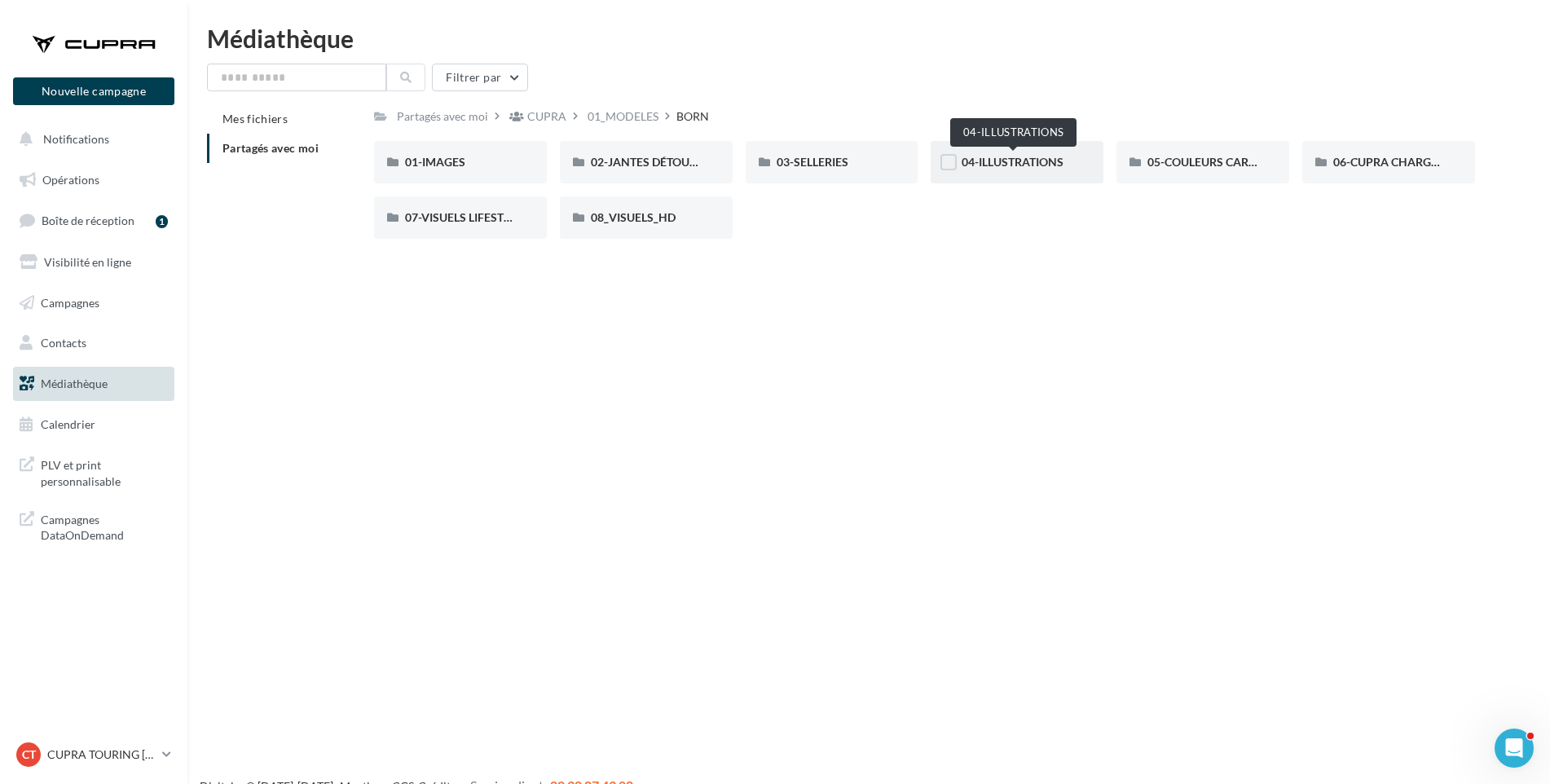
click at [1034, 158] on span "04-ILLUSTRATIONS" at bounding box center [1012, 162] width 101 height 14
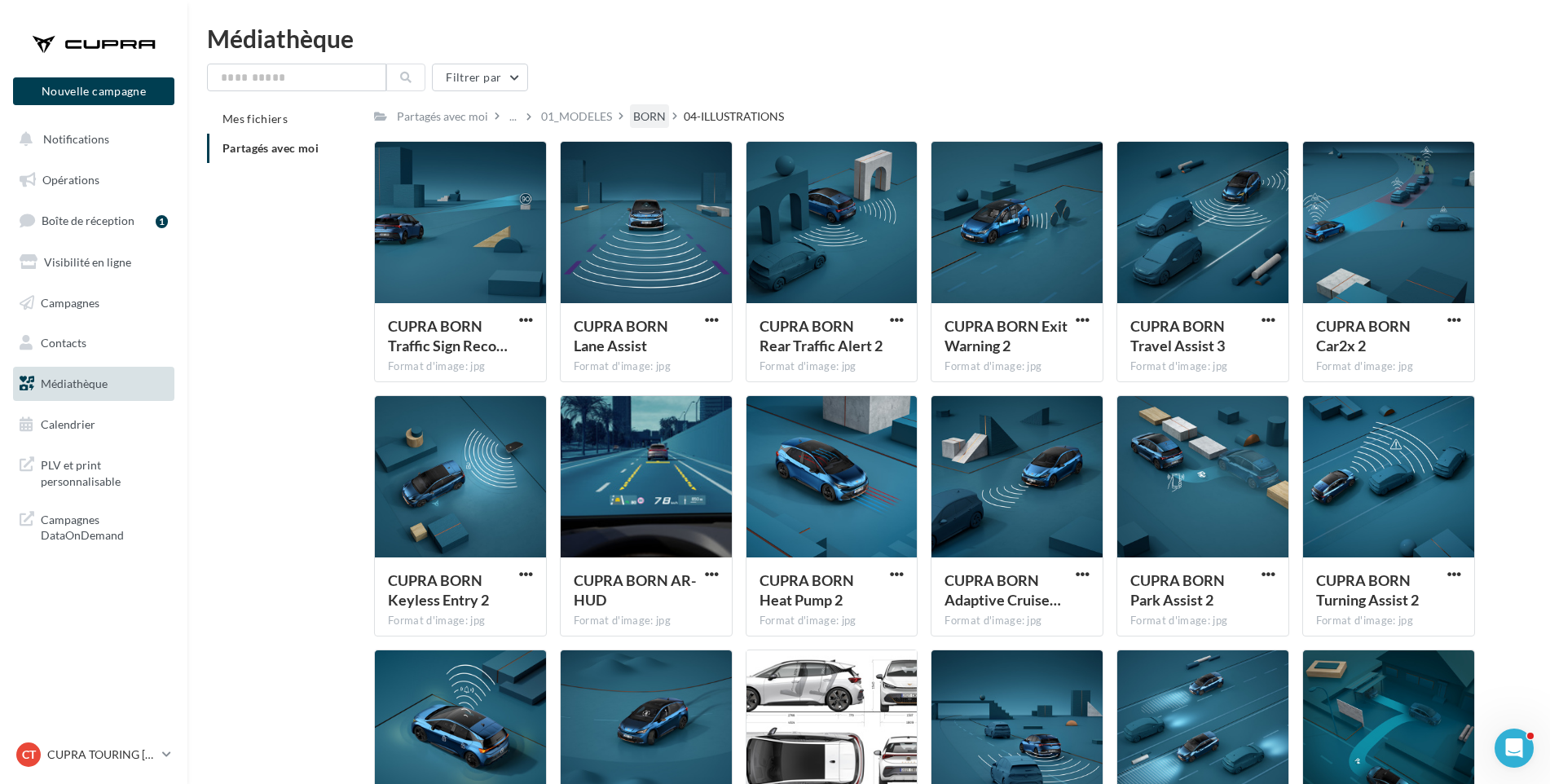
click at [639, 116] on div "BORN" at bounding box center [649, 116] width 33 height 16
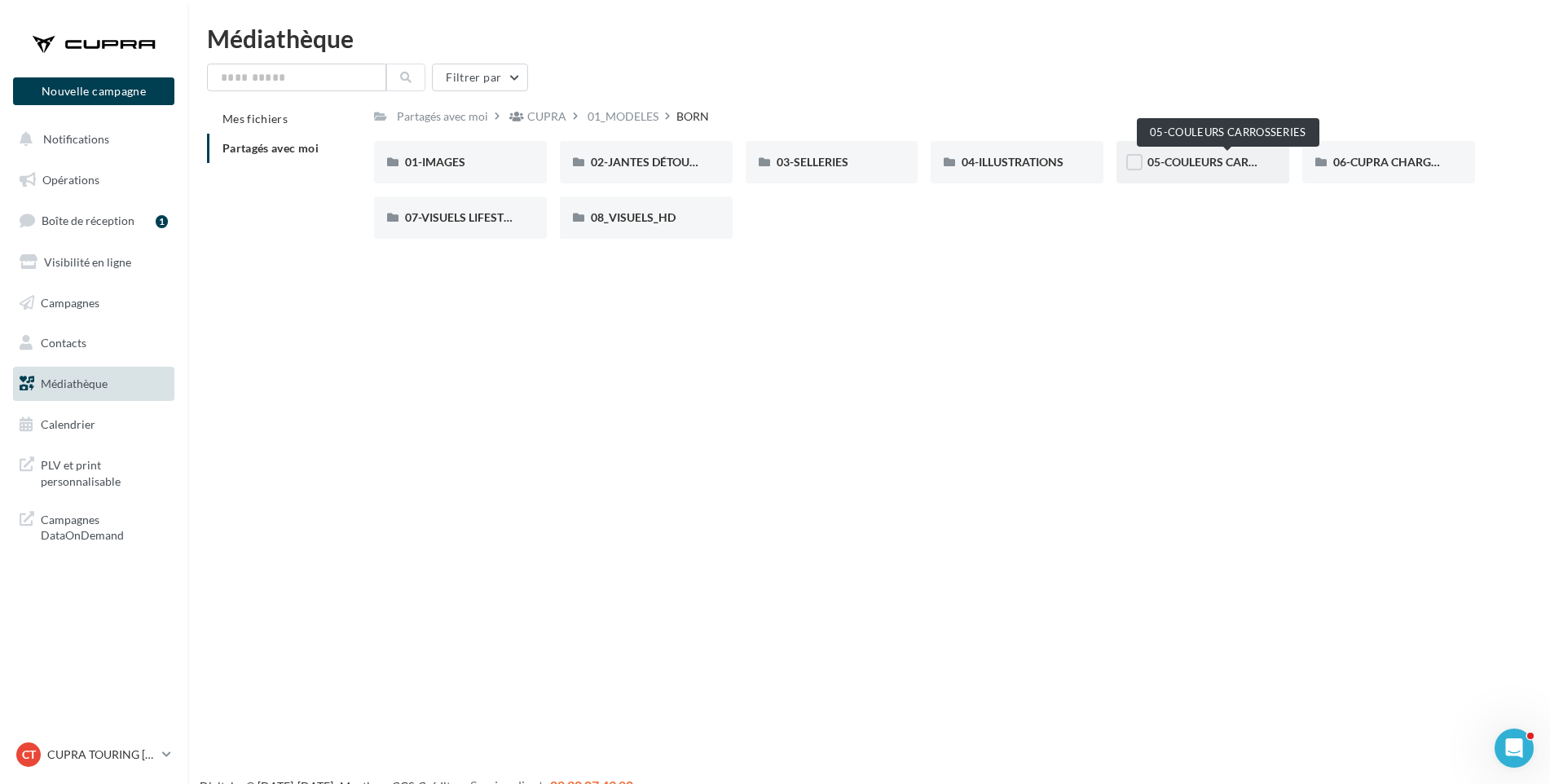
click at [1188, 167] on span "05-COULEURS CARROSSERIES" at bounding box center [1227, 162] width 160 height 14
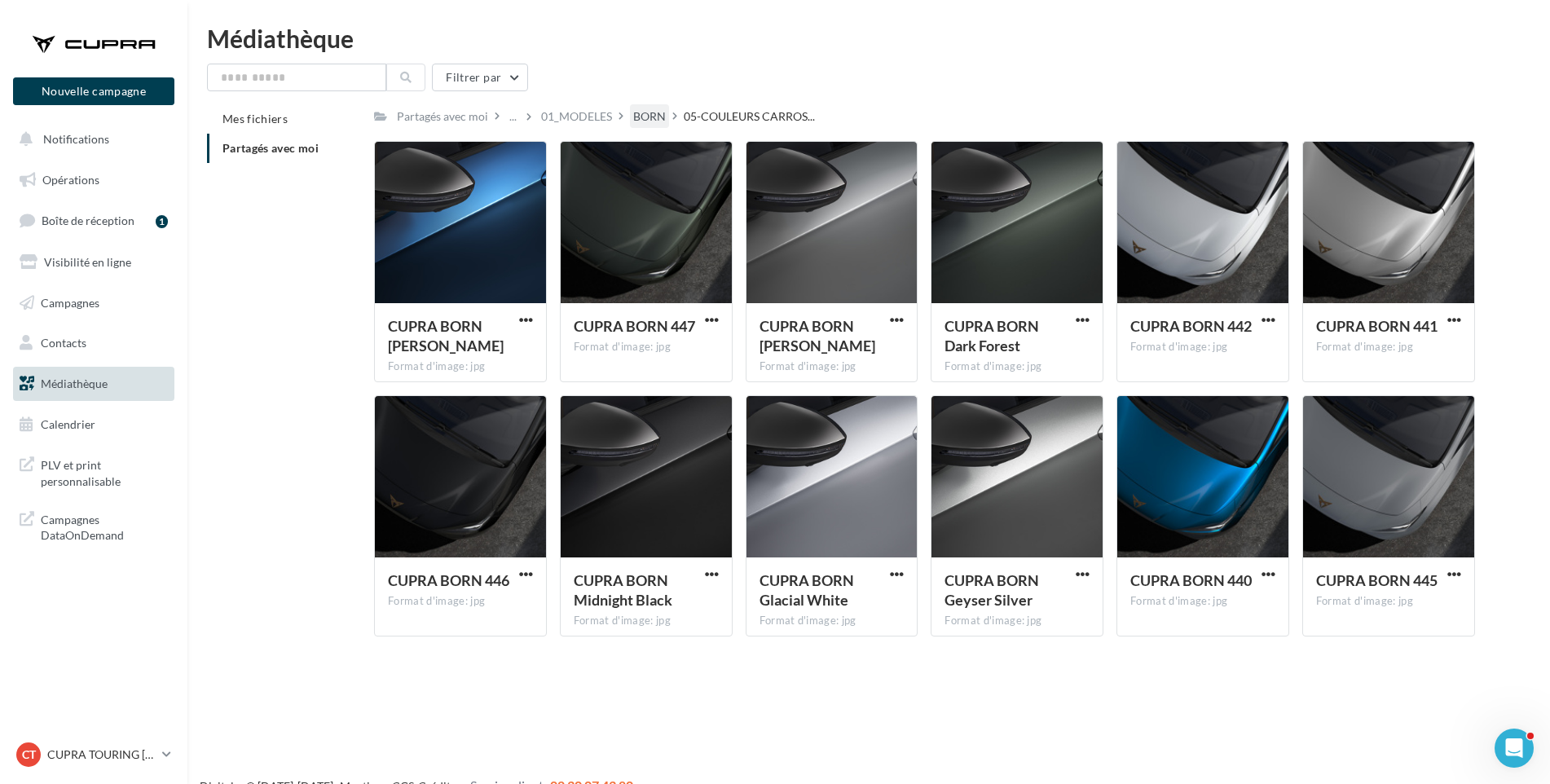
click at [645, 118] on div "BORN" at bounding box center [649, 116] width 33 height 16
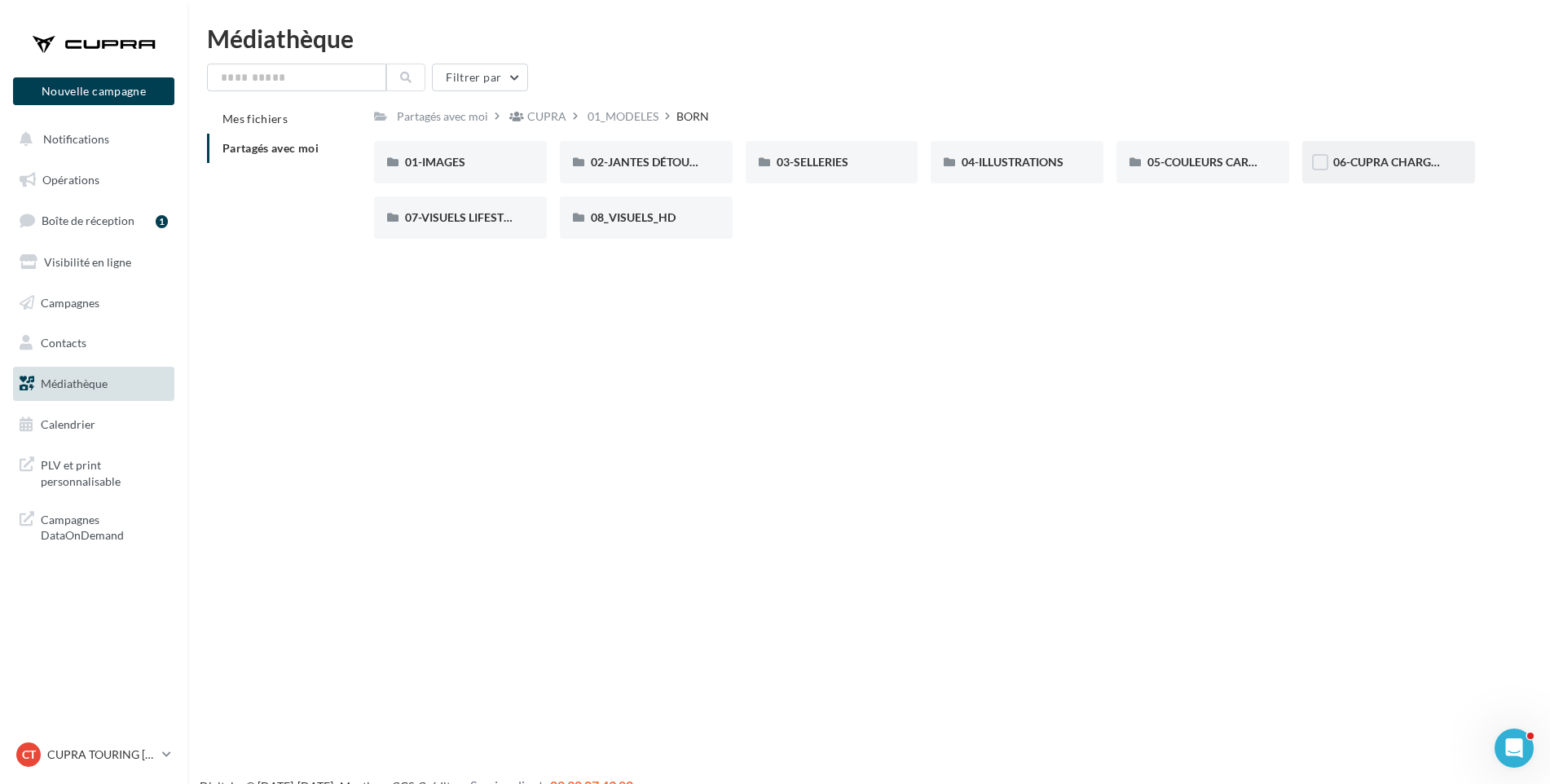
click at [1368, 169] on div "06-CUPRA CHARGER" at bounding box center [1389, 162] width 111 height 16
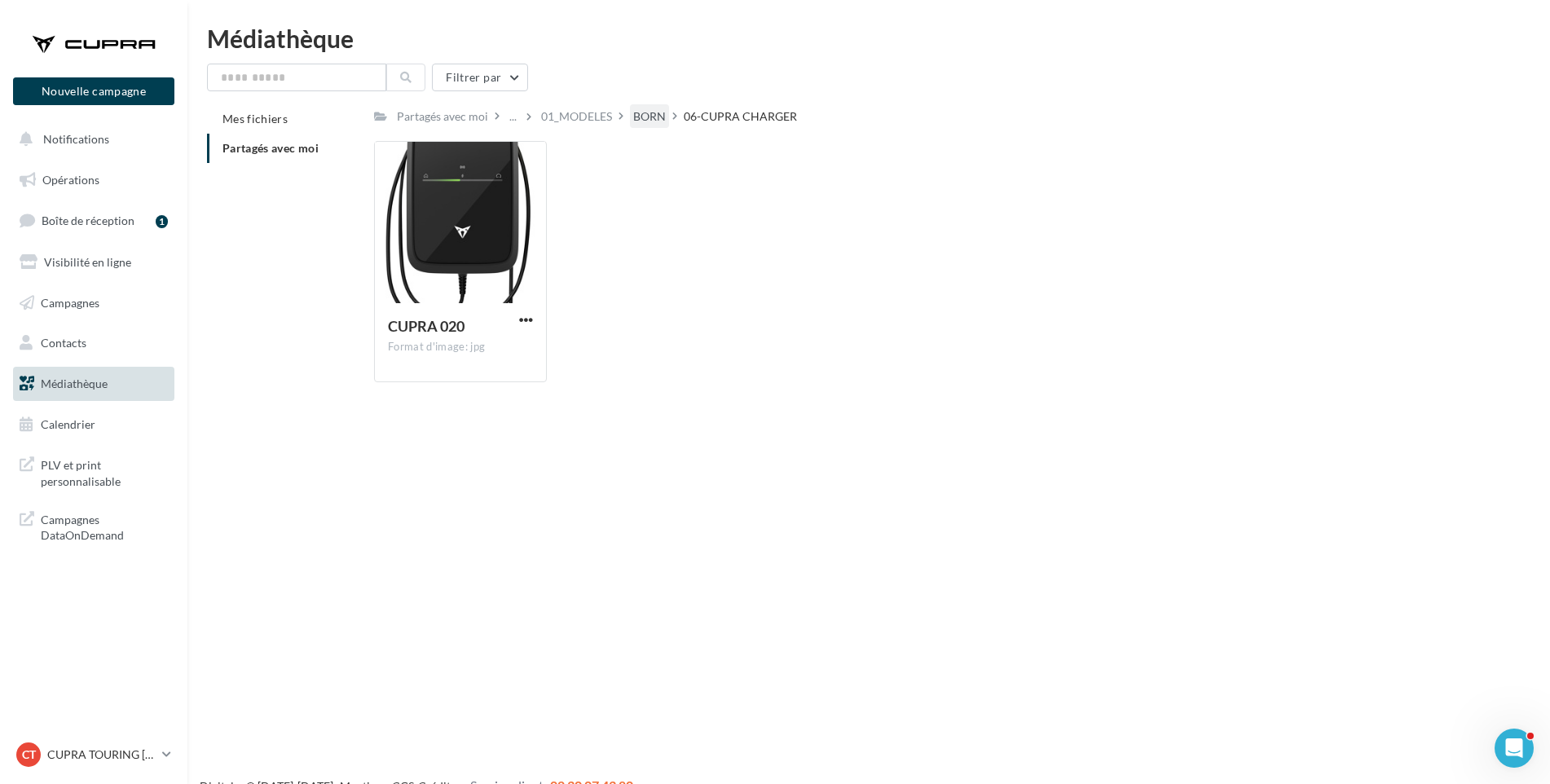
click at [641, 119] on div "BORN" at bounding box center [649, 116] width 33 height 16
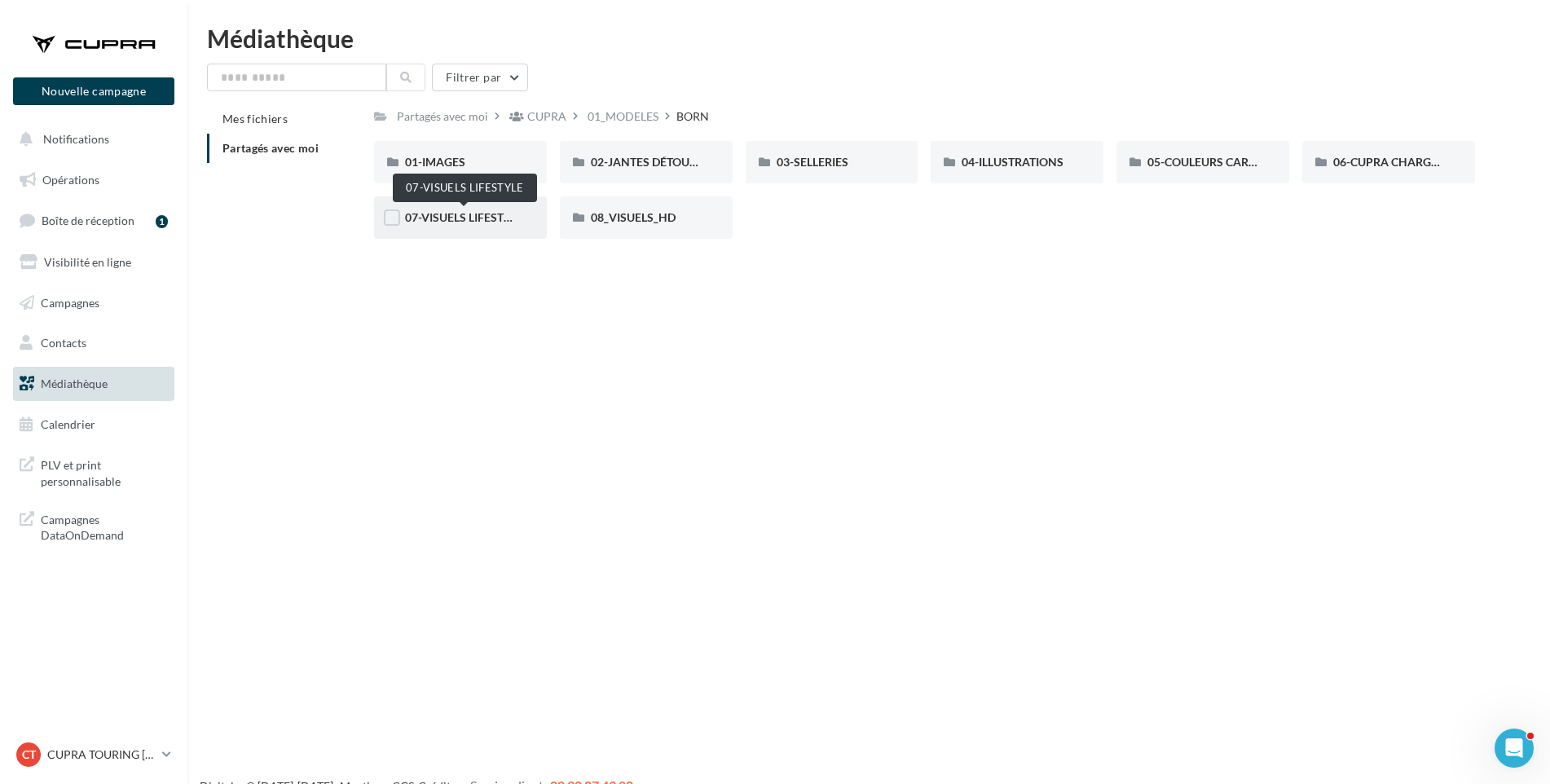
click at [472, 220] on span "07-VISUELS LIFESTYLE" at bounding box center [464, 217] width 118 height 14
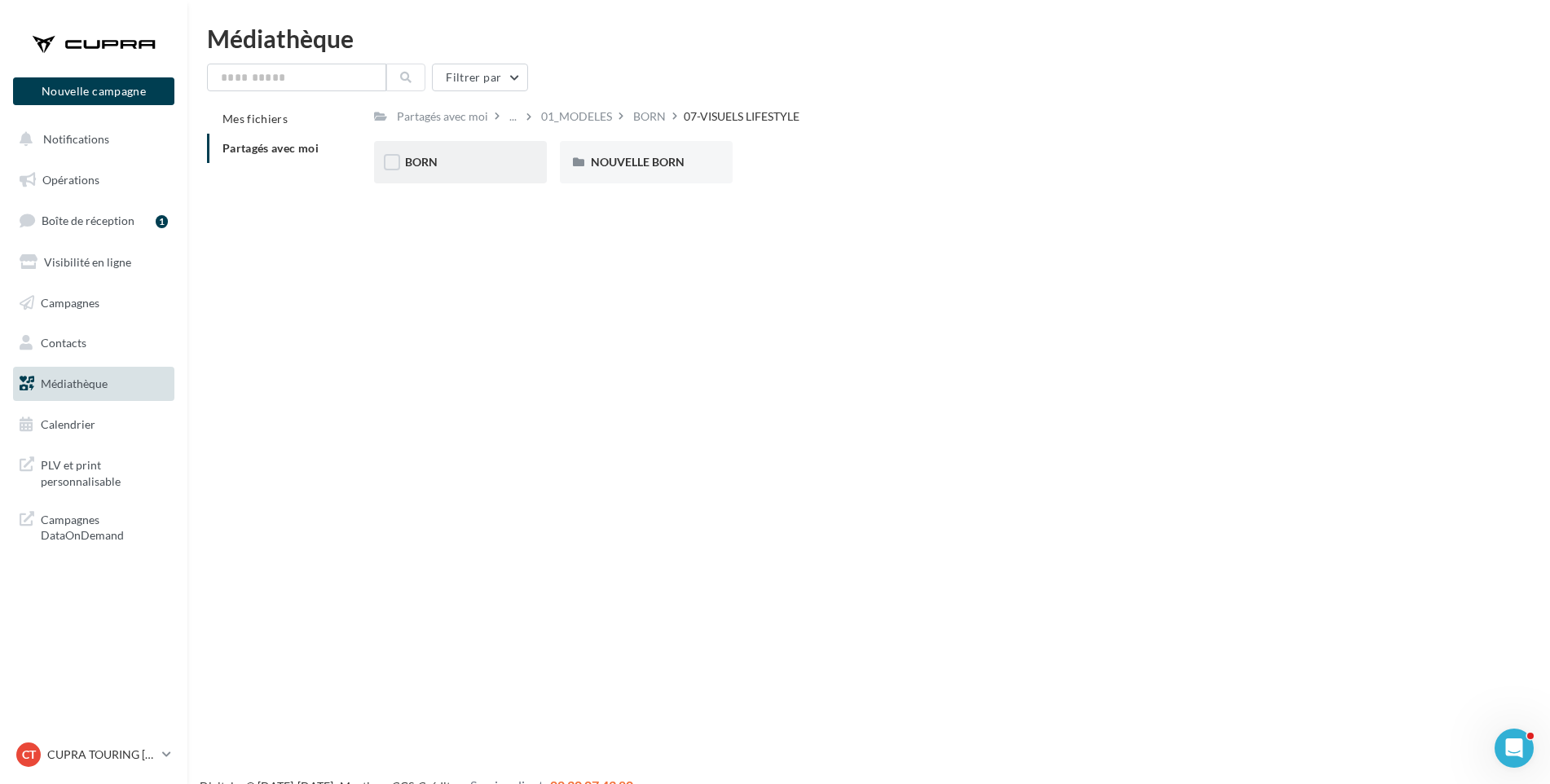
click at [426, 174] on div "BORN" at bounding box center [460, 162] width 173 height 43
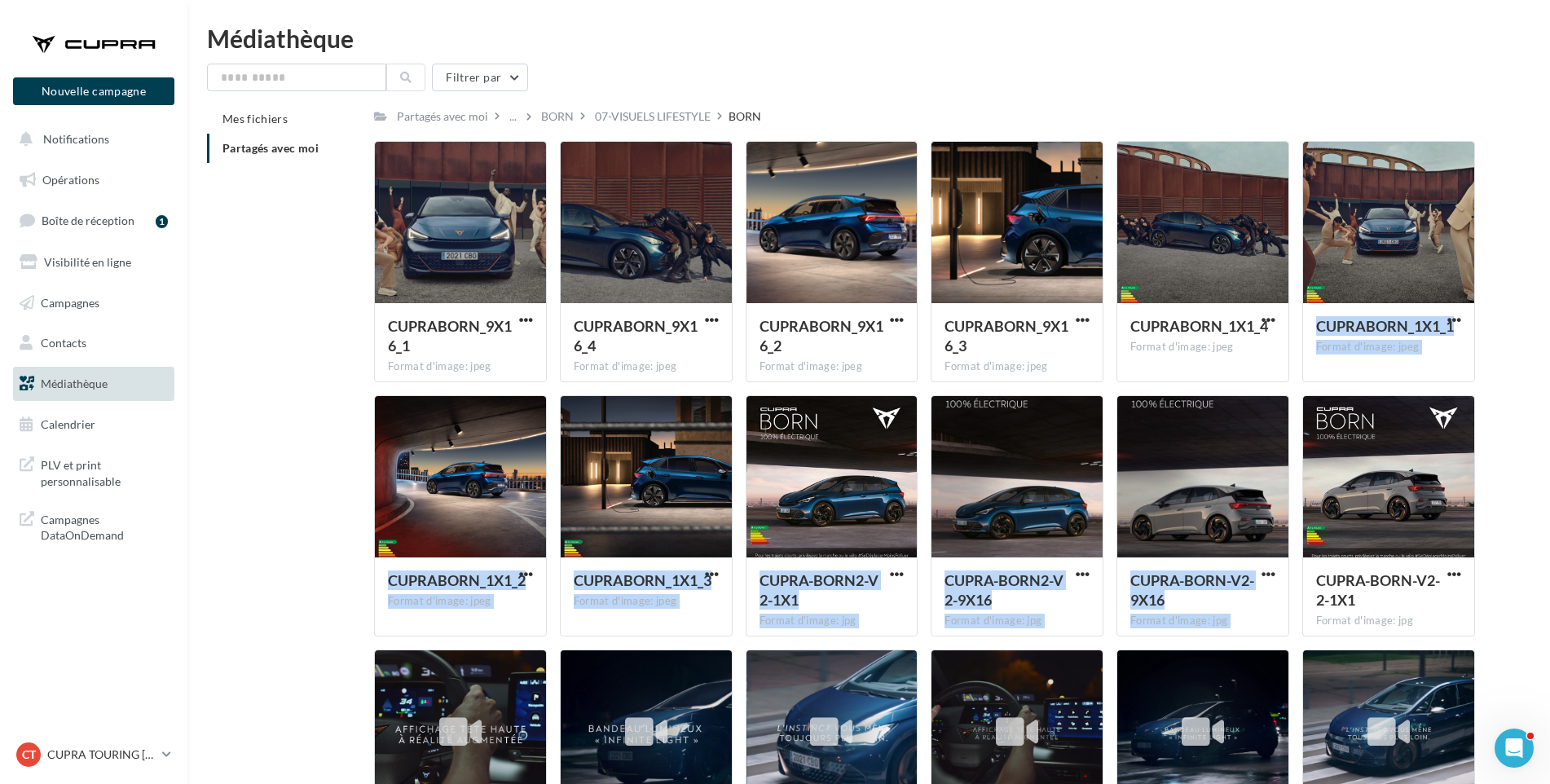
drag, startPoint x: 1475, startPoint y: 190, endPoint x: 1477, endPoint y: 397, distance: 207.0
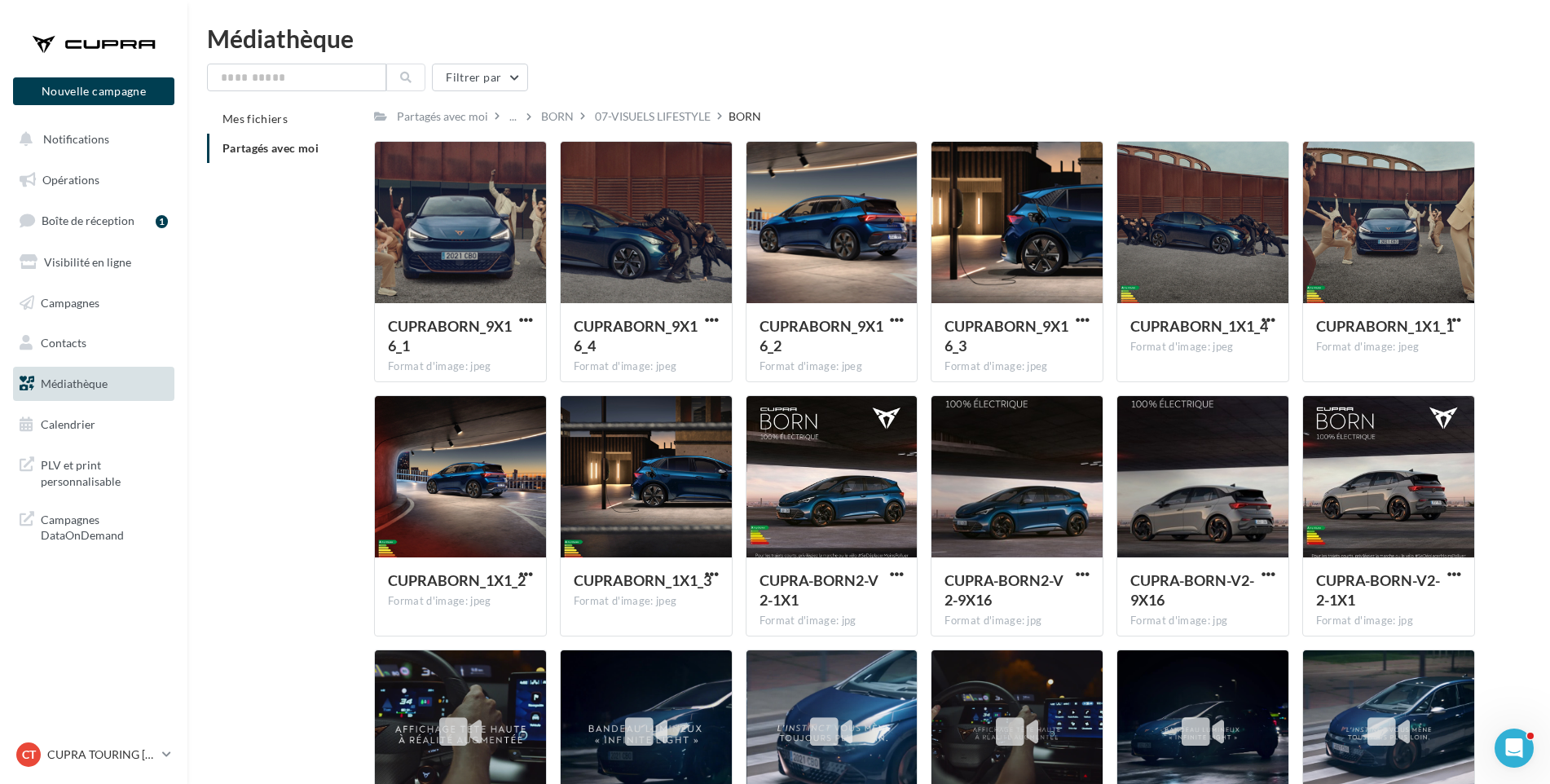
drag, startPoint x: 1477, startPoint y: 397, endPoint x: 1525, endPoint y: 530, distance: 141.4
click at [640, 118] on div "07-VISUELS LIFESTYLE" at bounding box center [653, 116] width 116 height 16
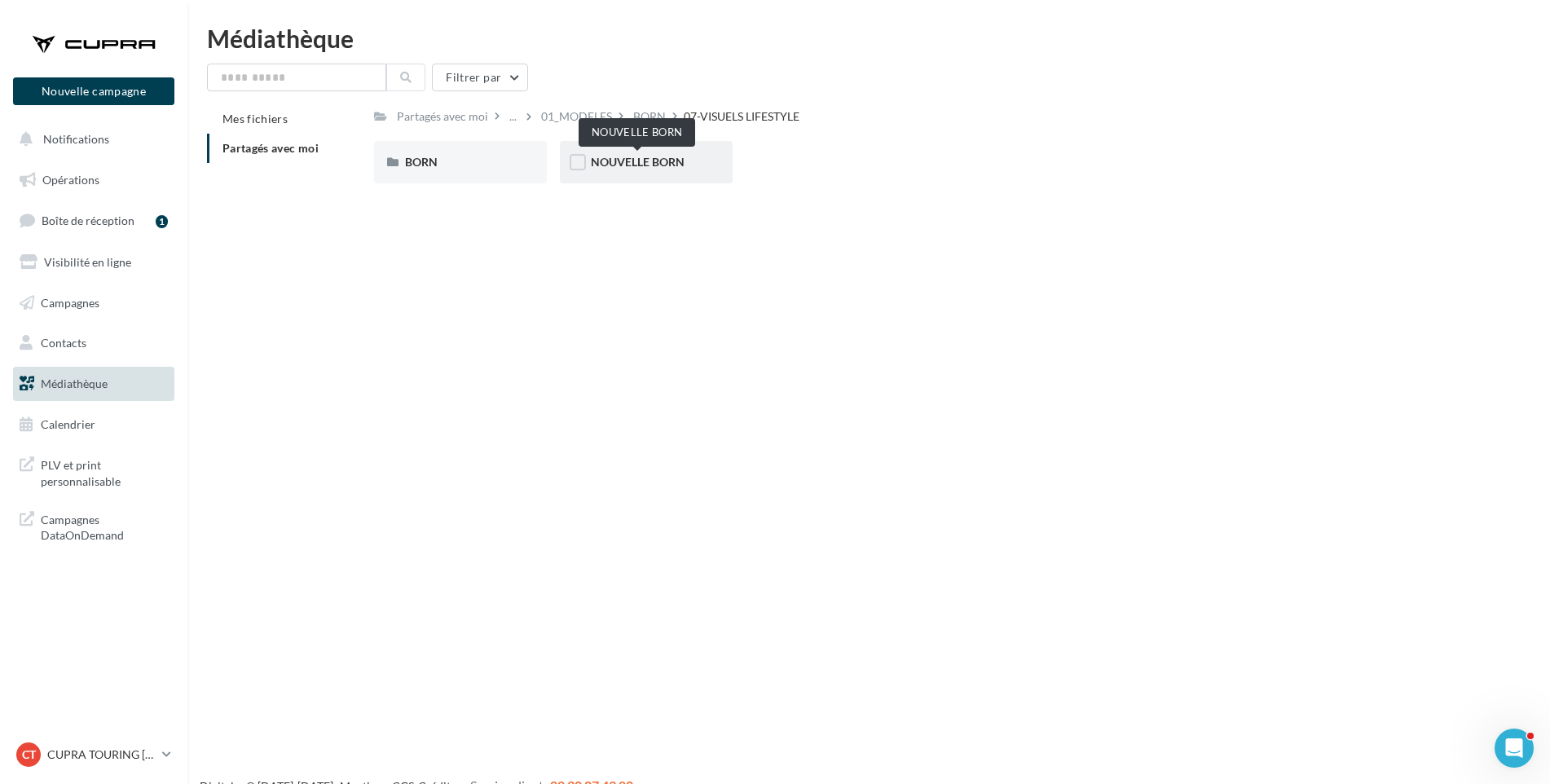
click at [651, 156] on span "NOUVELLE BORN" at bounding box center [638, 162] width 94 height 14
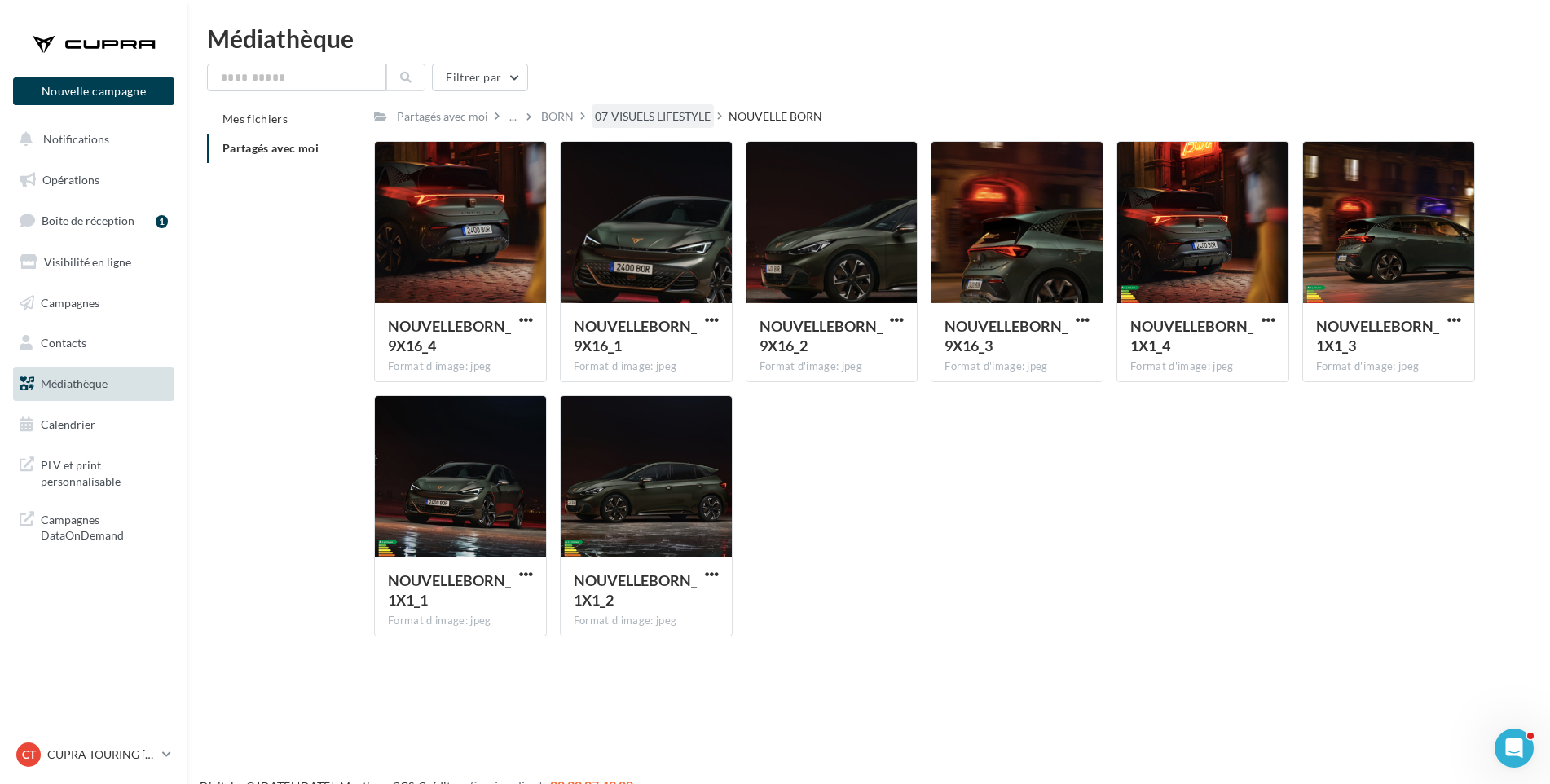
click at [653, 114] on div "07-VISUELS LIFESTYLE" at bounding box center [653, 116] width 116 height 16
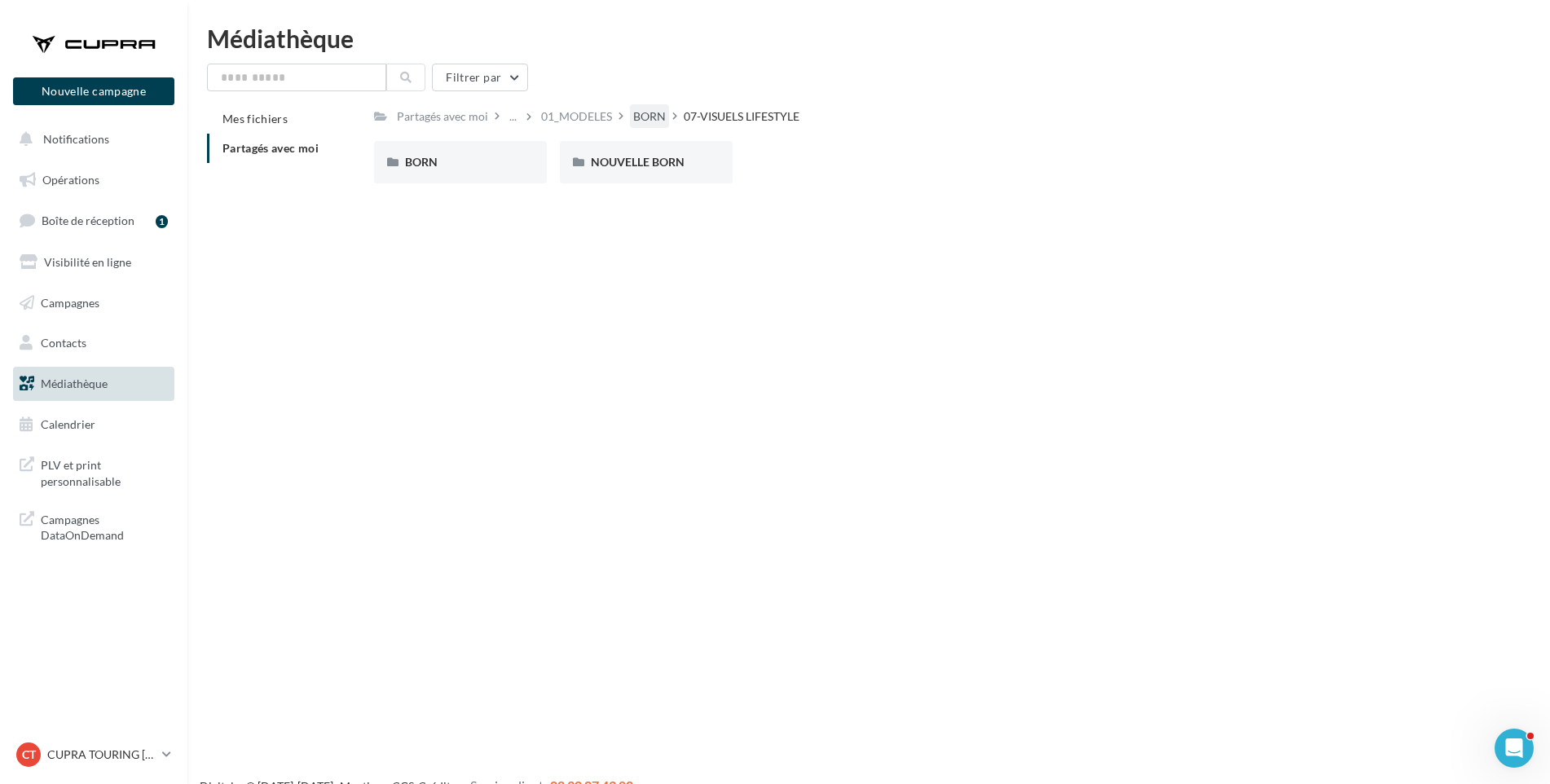
click at [634, 116] on div "BORN" at bounding box center [649, 116] width 33 height 16
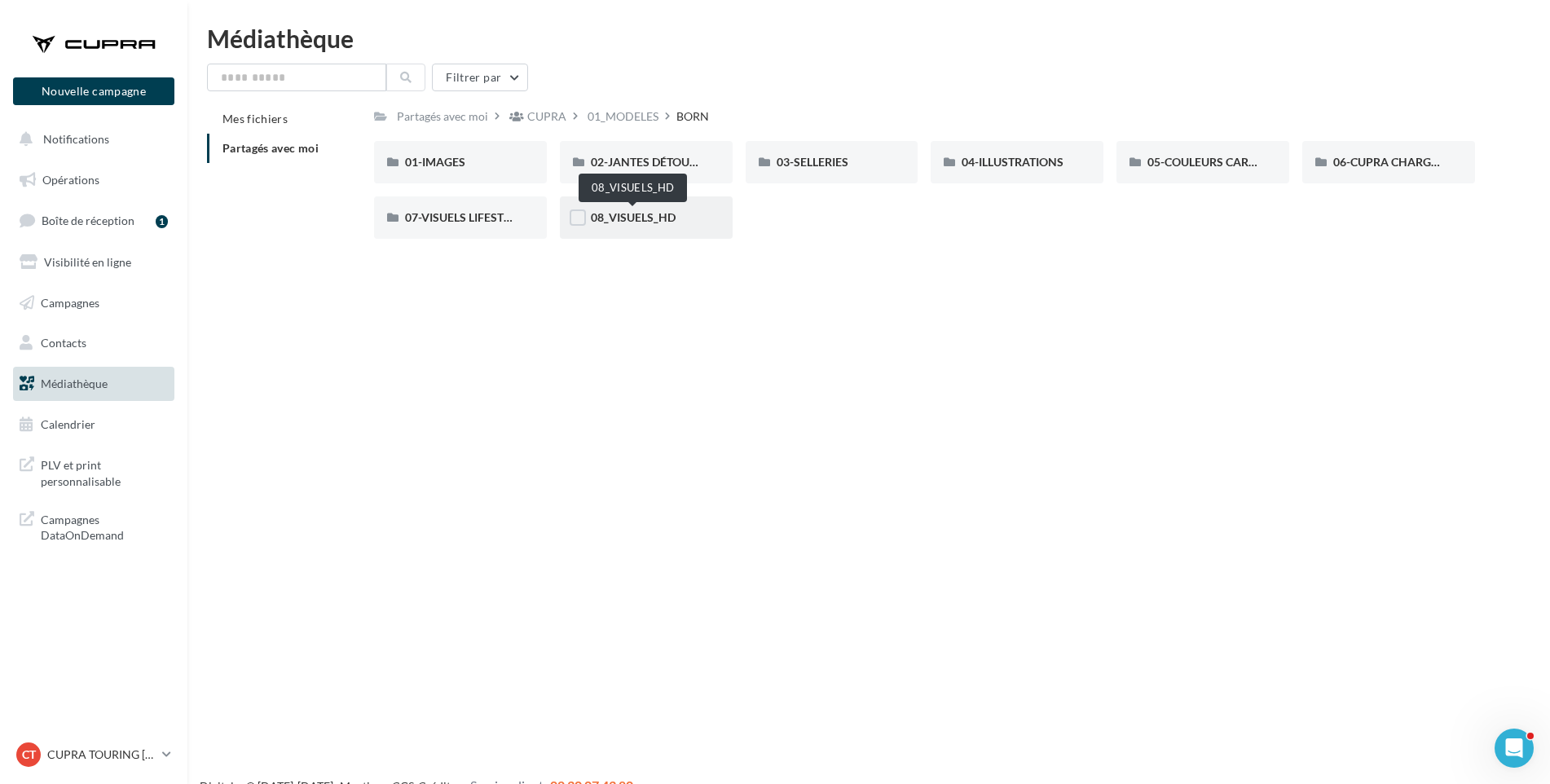
click at [644, 217] on span "08_VISUELS_HD" at bounding box center [633, 217] width 85 height 14
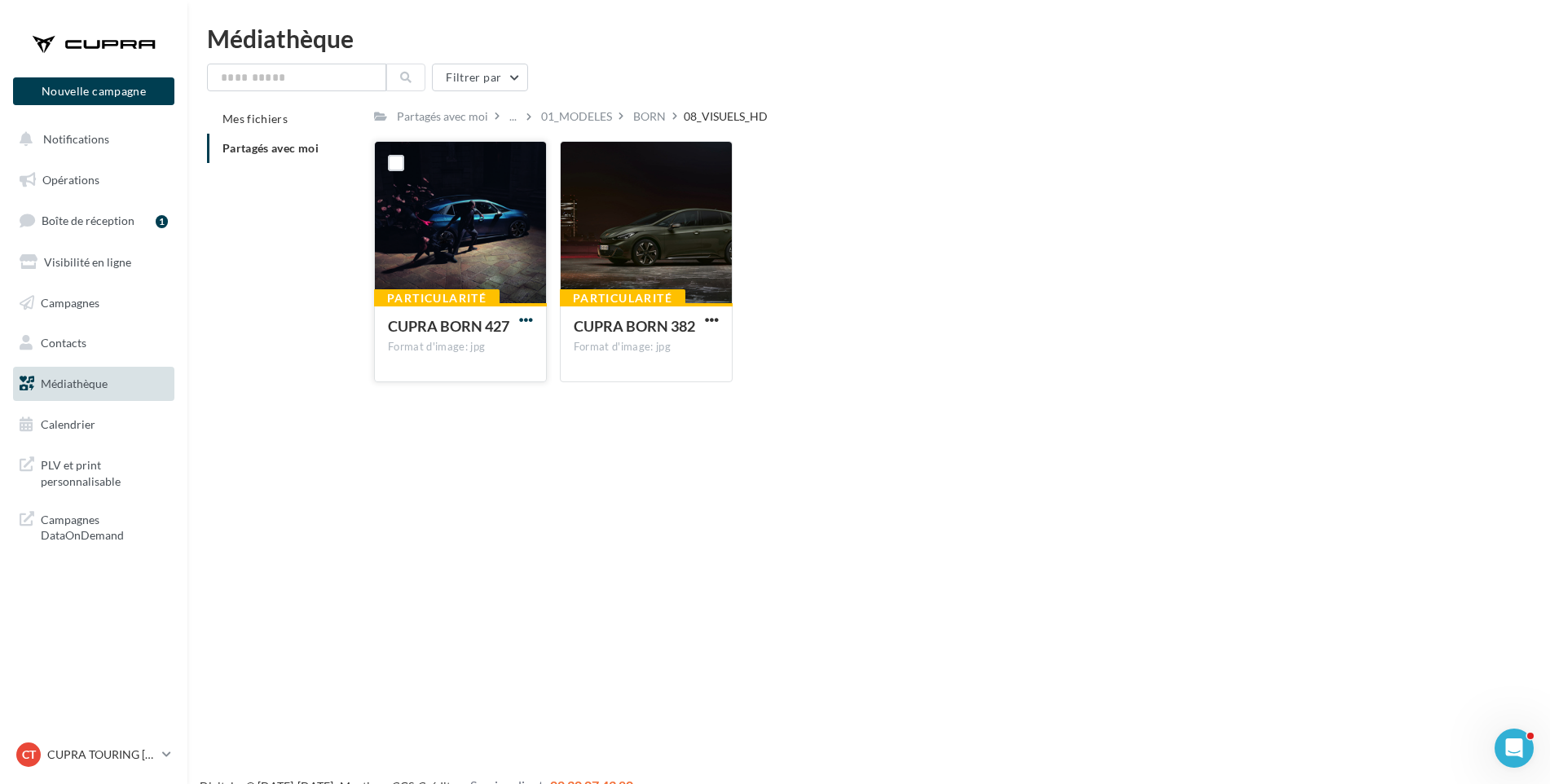
click at [528, 321] on span "button" at bounding box center [526, 319] width 14 height 14
click at [511, 358] on button "Télécharger" at bounding box center [455, 352] width 163 height 43
click at [715, 319] on span "button" at bounding box center [712, 319] width 14 height 14
click at [676, 349] on button "Télécharger" at bounding box center [641, 352] width 163 height 43
drag, startPoint x: 967, startPoint y: 333, endPoint x: 882, endPoint y: 329, distance: 85.1
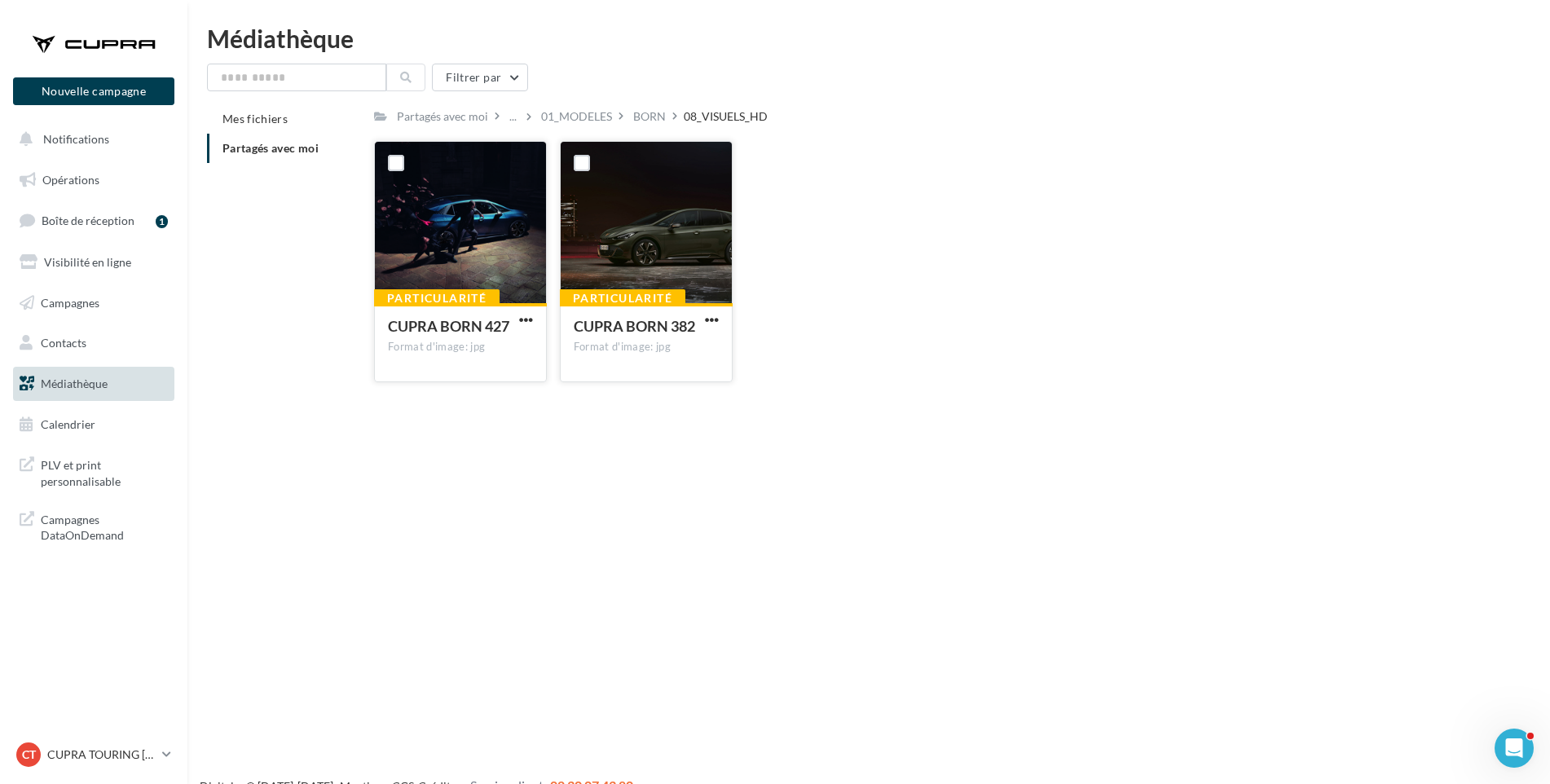
click at [965, 330] on div "Particularité CUPRA BORN 427 Format d'image: jpg CUPRA BORN 427 Particularité C…" at bounding box center [931, 267] width 1114 height 254
click at [710, 319] on span "button" at bounding box center [712, 319] width 14 height 14
click at [644, 348] on button "Télécharger" at bounding box center [641, 352] width 163 height 43
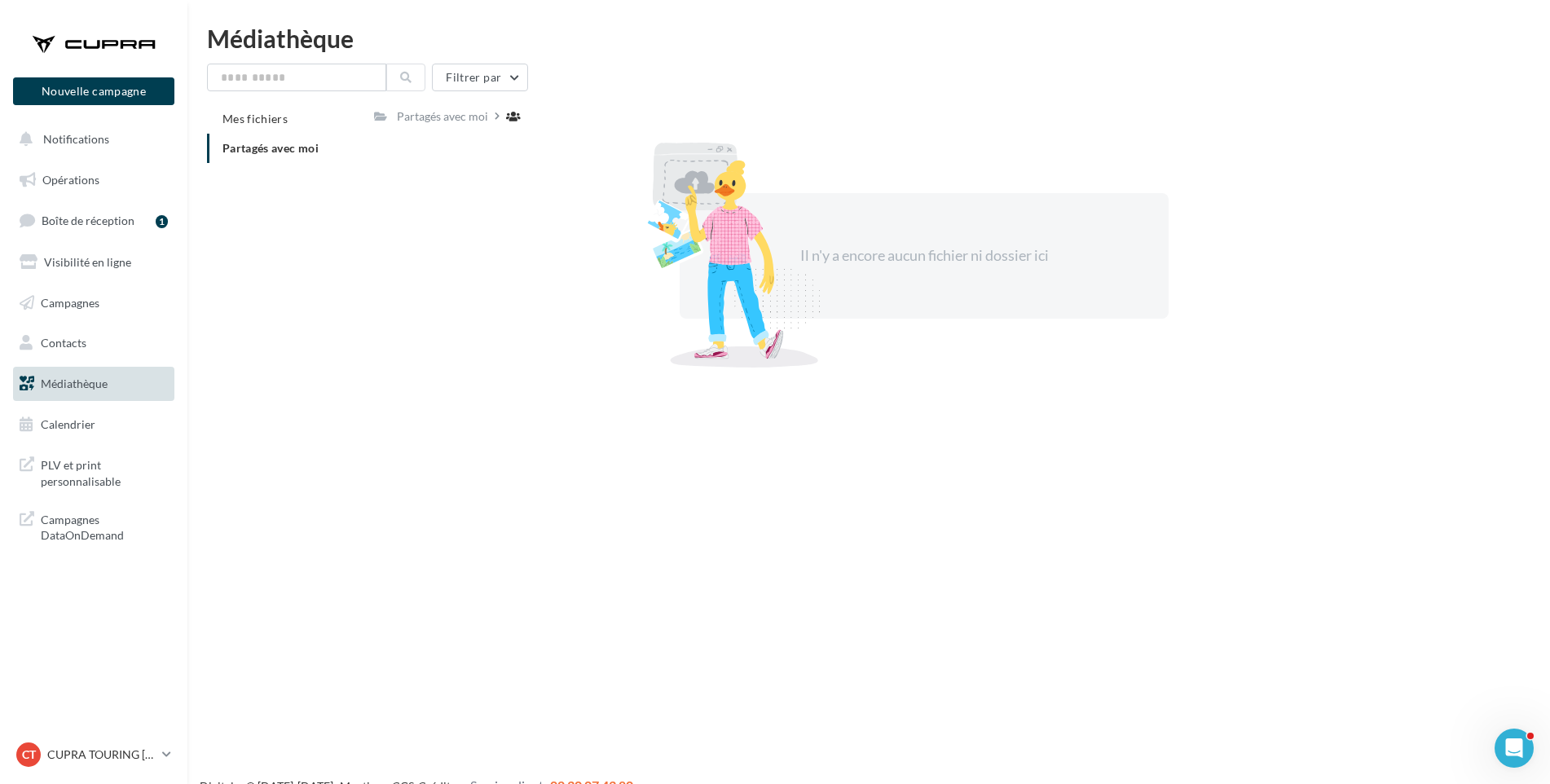
click at [263, 151] on span "Partagés avec moi" at bounding box center [270, 148] width 96 height 14
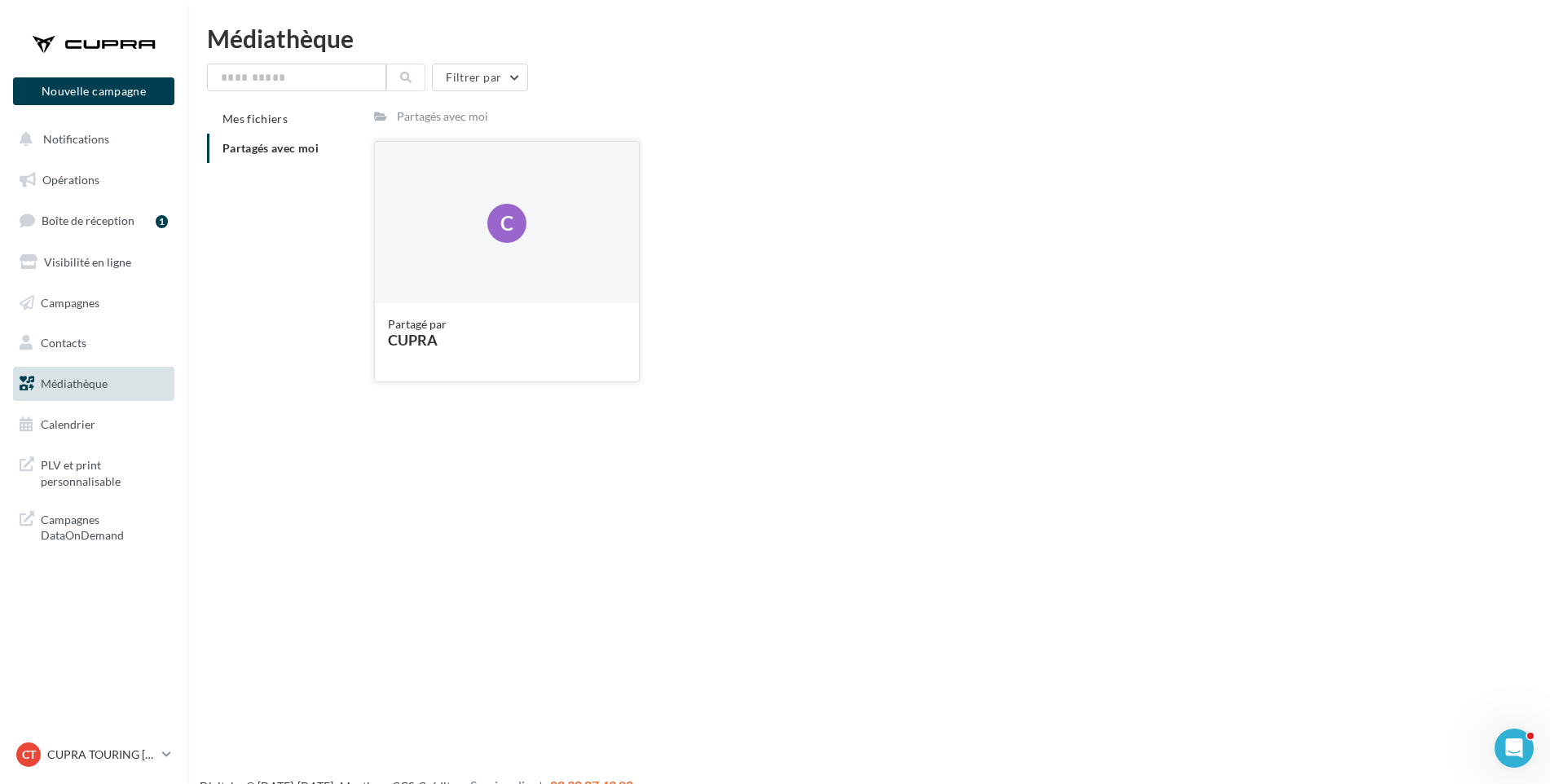
click at [429, 336] on div "CUPRA" at bounding box center [507, 339] width 238 height 14
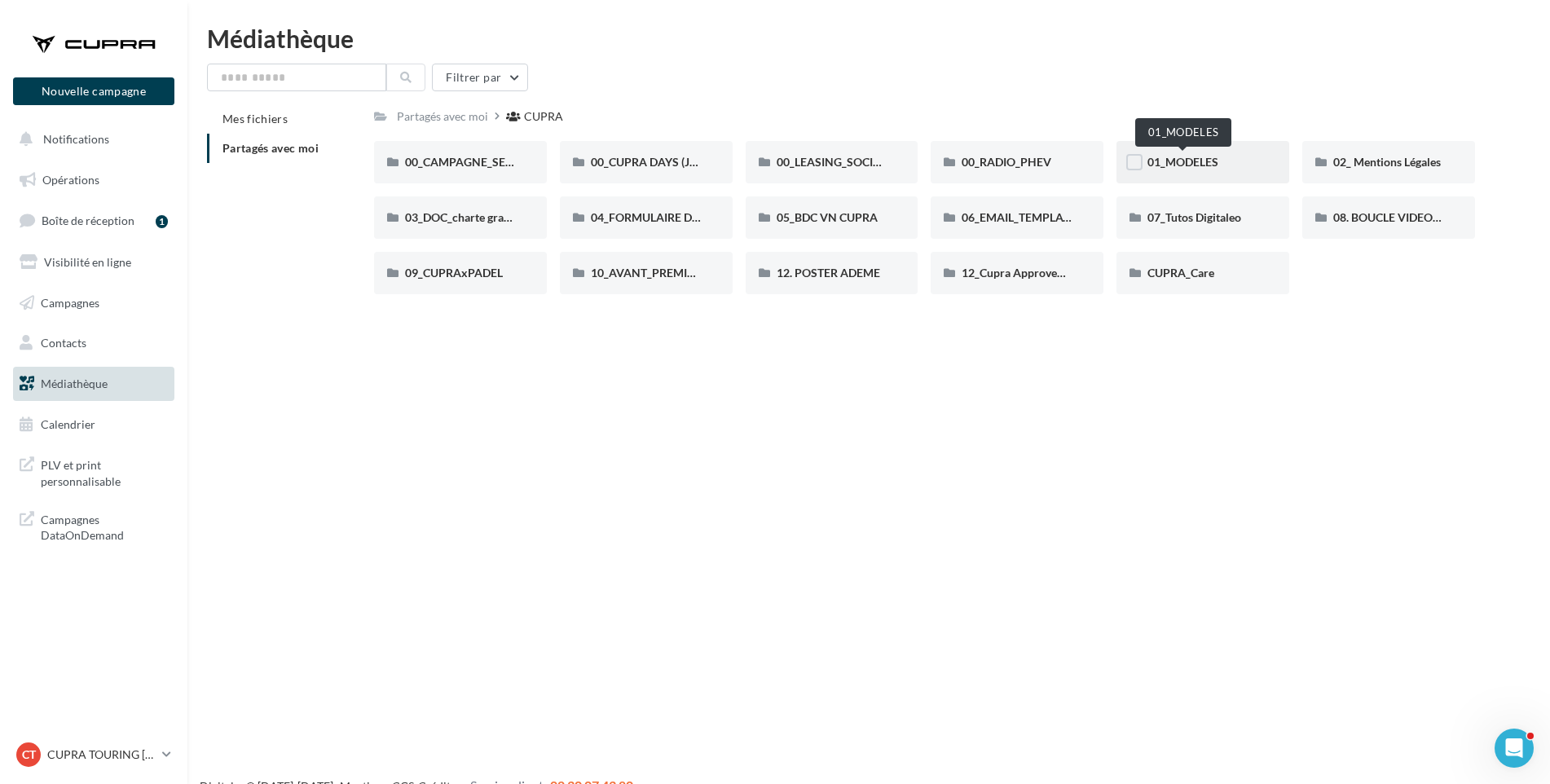
click at [1200, 160] on span "01_MODELES" at bounding box center [1183, 162] width 71 height 14
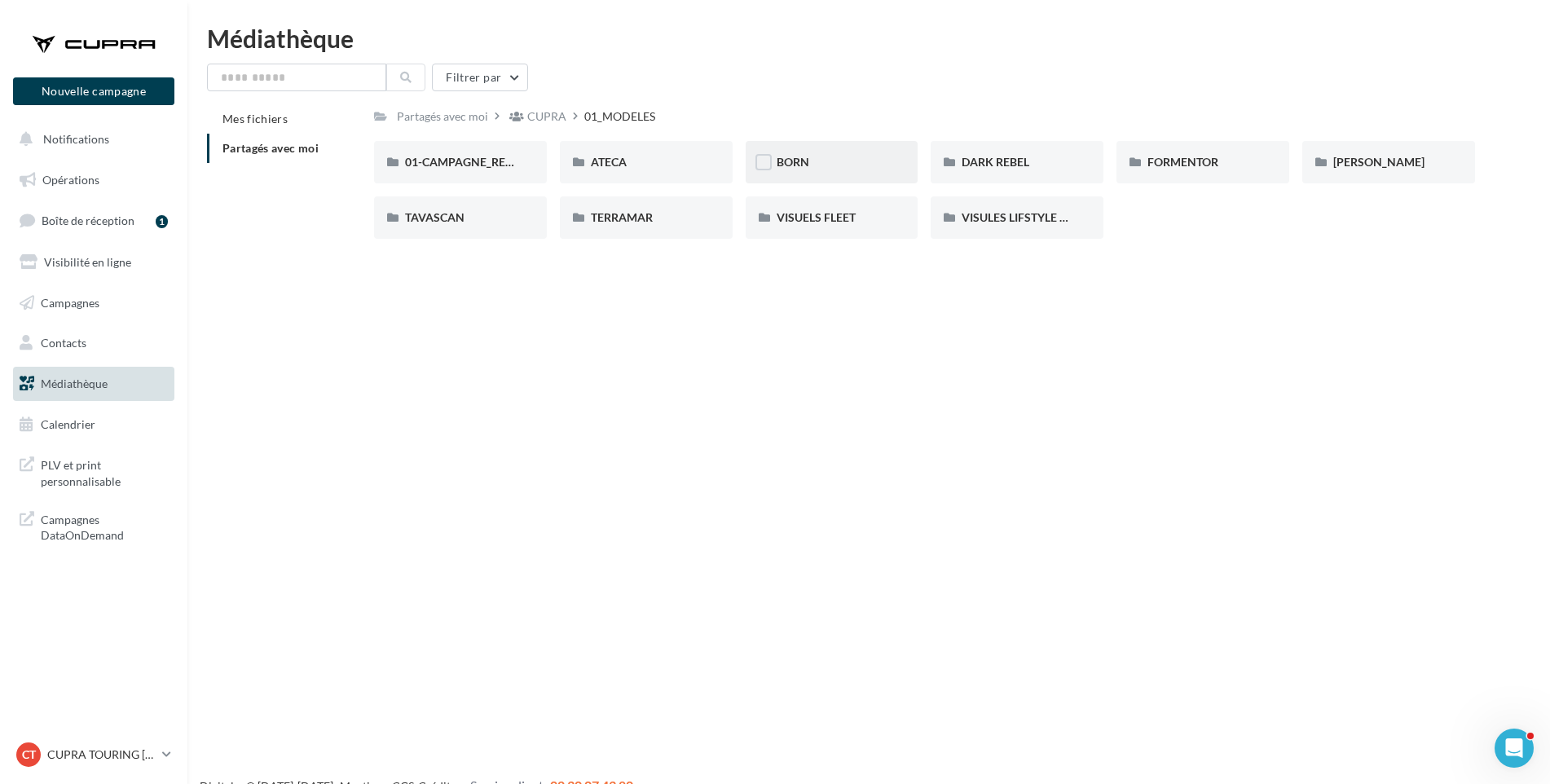
click at [824, 161] on div "BORN" at bounding box center [832, 162] width 111 height 16
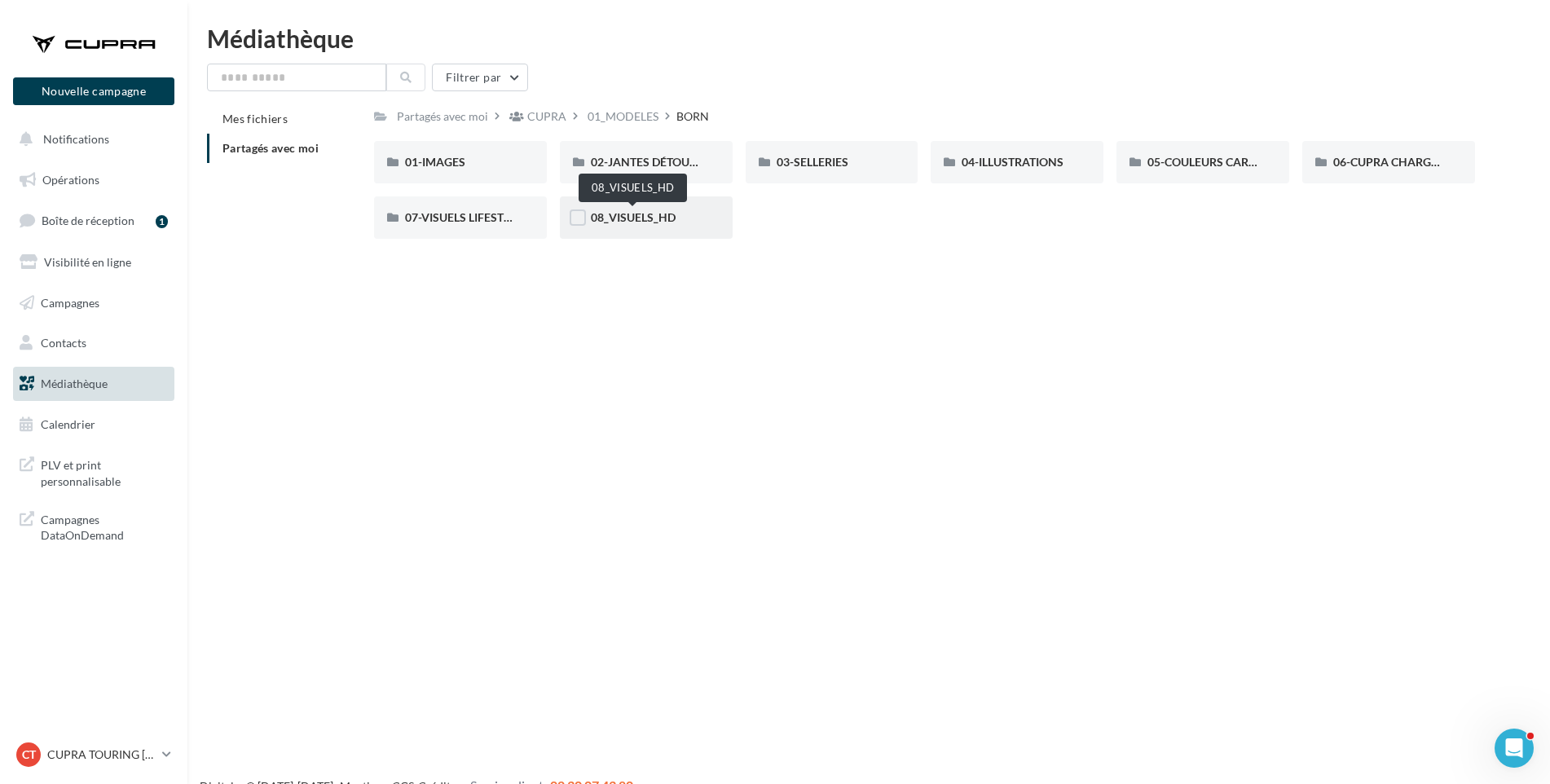
click at [641, 215] on span "08_VISUELS_HD" at bounding box center [633, 217] width 85 height 14
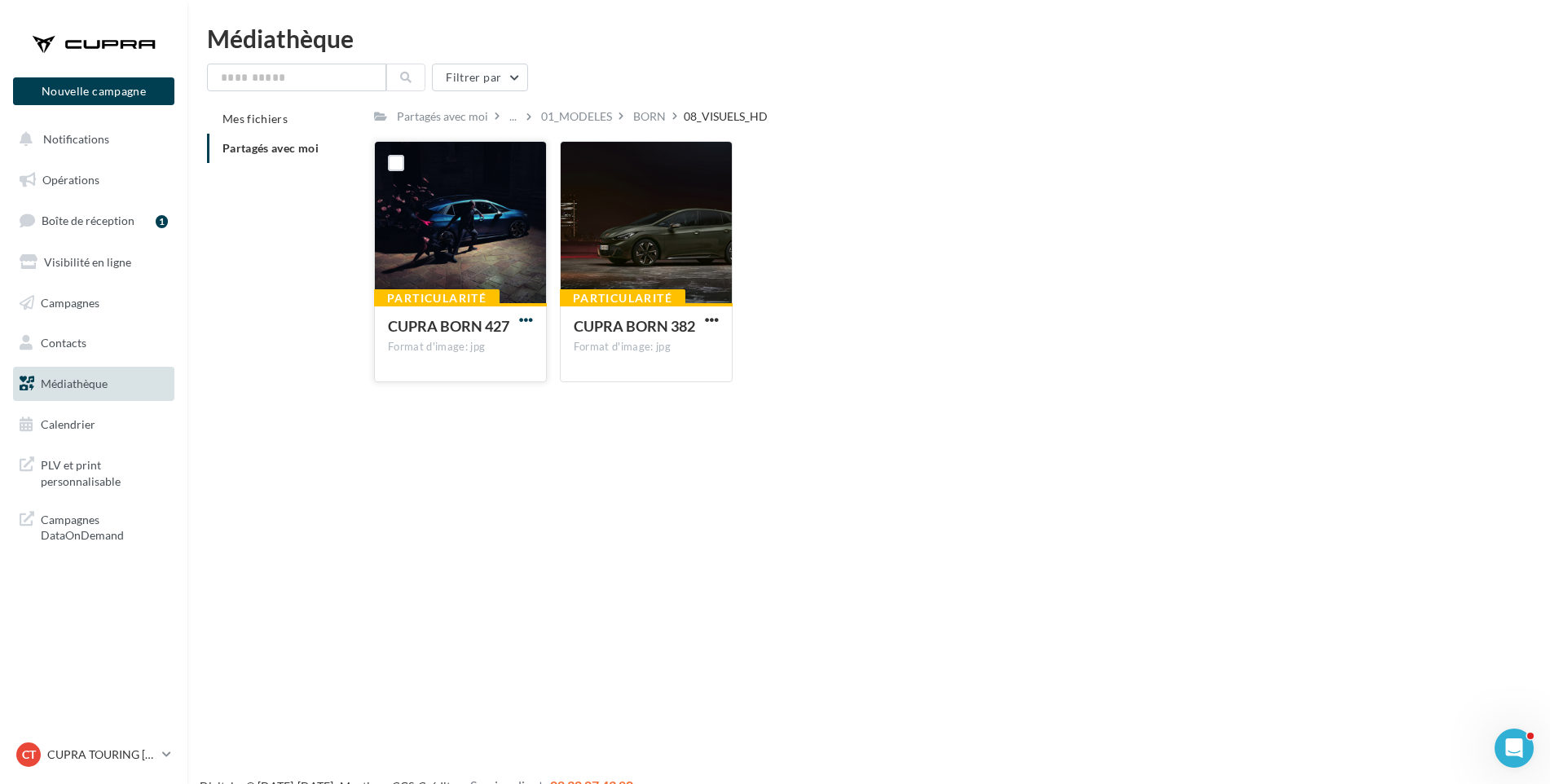
click at [519, 318] on span "button" at bounding box center [526, 319] width 14 height 14
click at [455, 352] on button "Télécharger" at bounding box center [455, 352] width 163 height 43
click at [701, 313] on div "Particularité CUPRA BORN 382 Format d'image: jpg" at bounding box center [647, 262] width 173 height 241
drag, startPoint x: 701, startPoint y: 313, endPoint x: 632, endPoint y: 110, distance: 214.4
click at [633, 110] on div "BORN" at bounding box center [649, 116] width 33 height 16
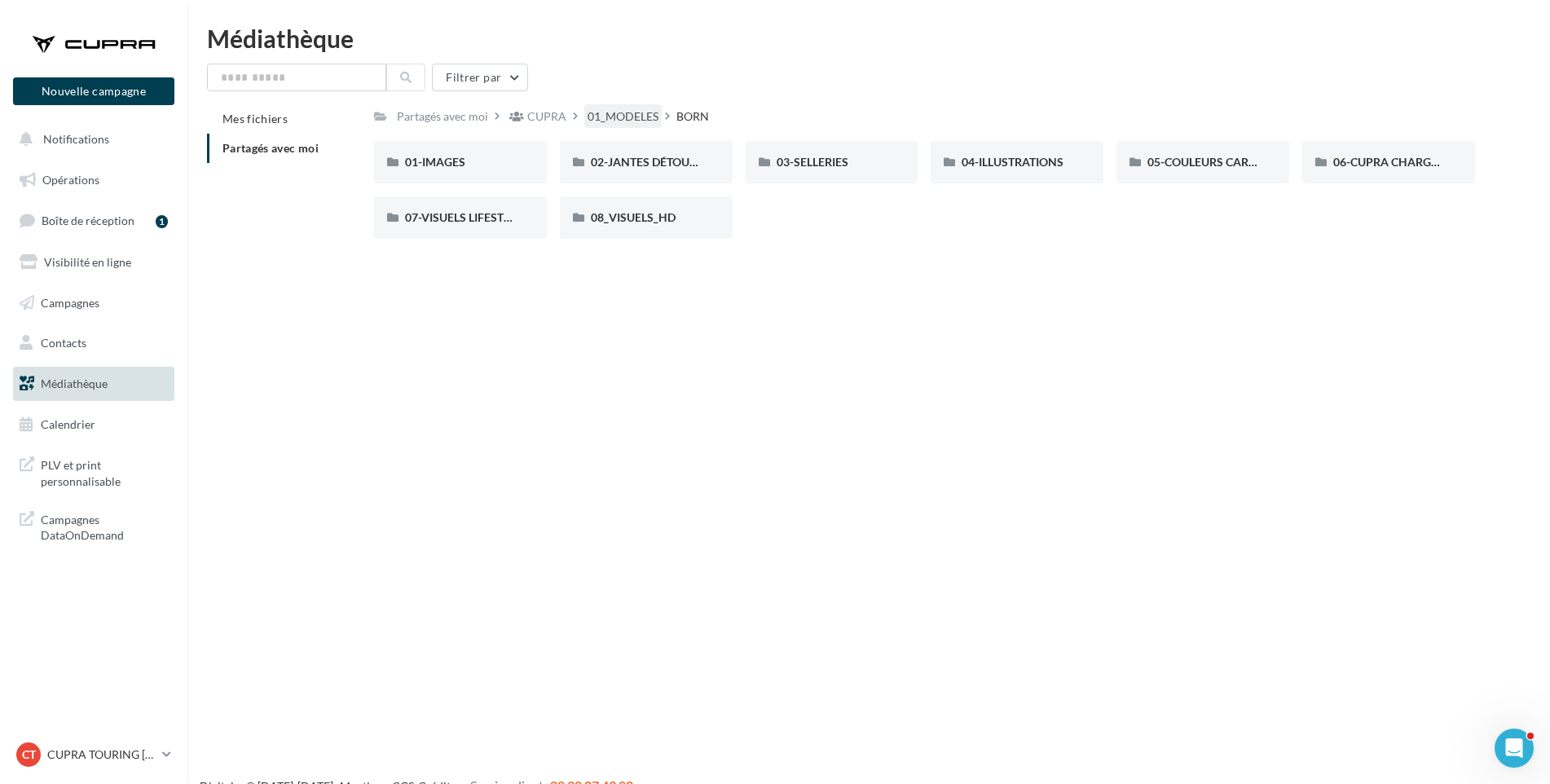
click at [640, 118] on div "01_MODELES" at bounding box center [623, 116] width 71 height 16
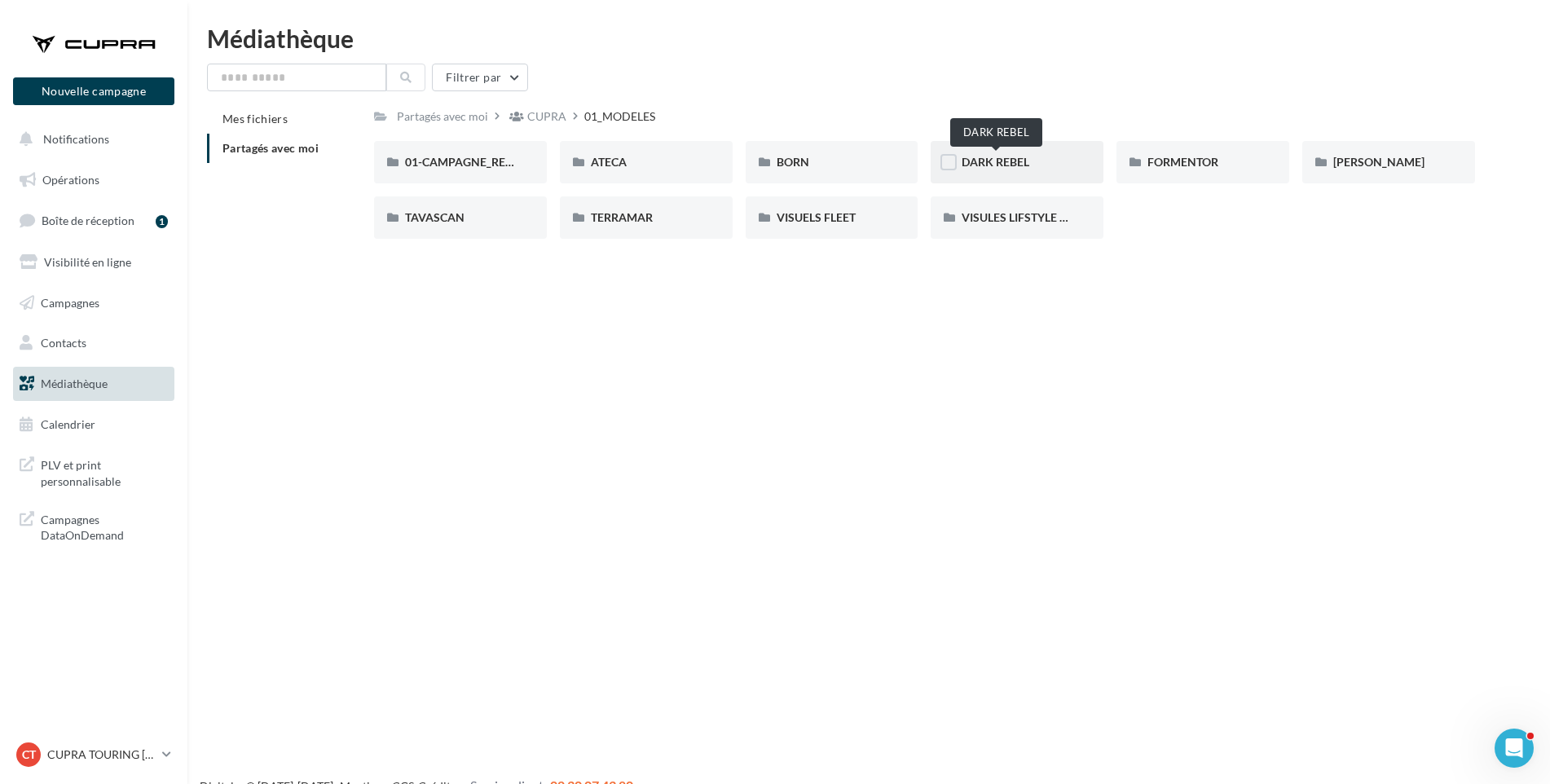
click at [1006, 160] on span "DARK REBEL" at bounding box center [996, 162] width 68 height 14
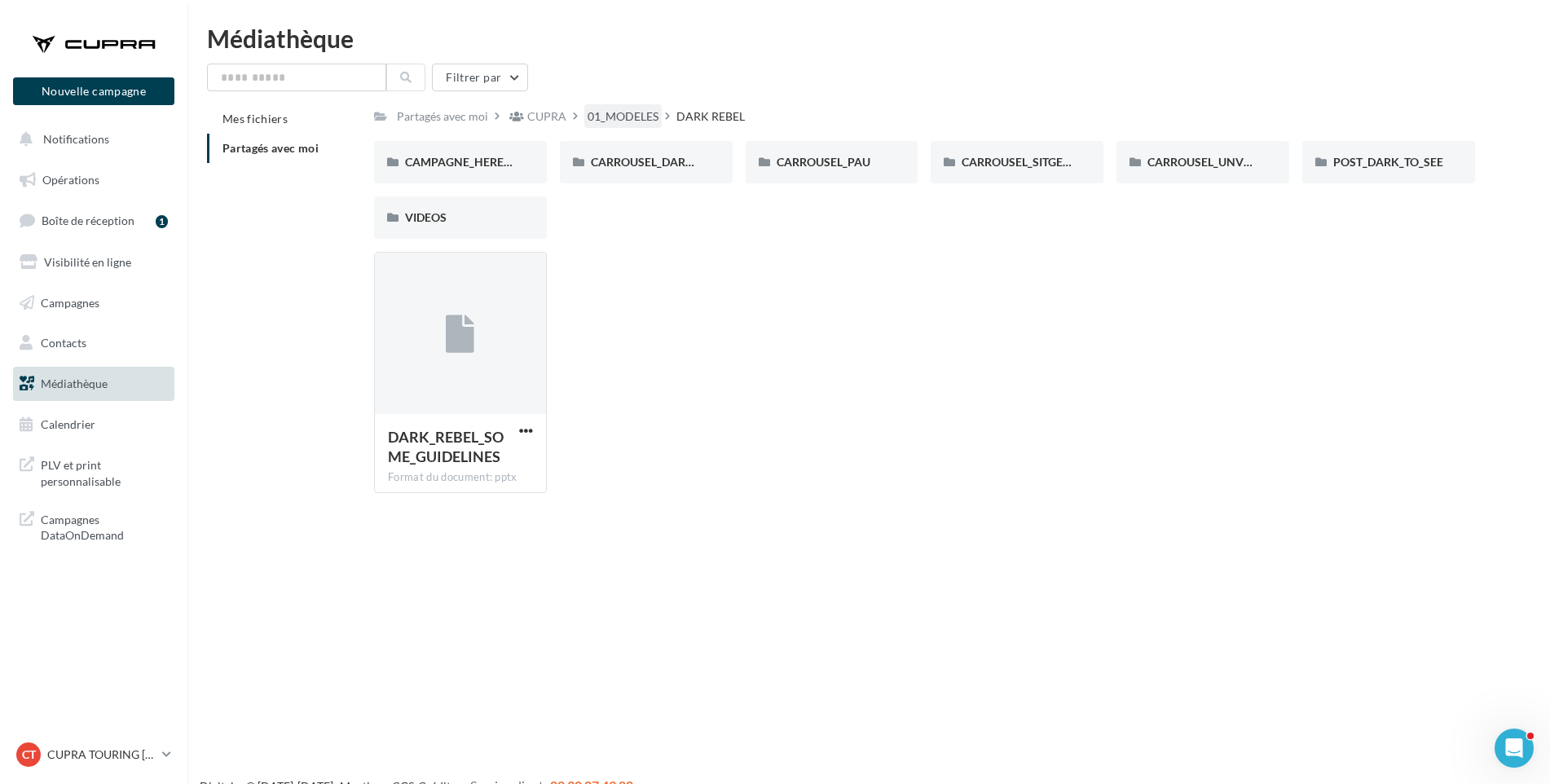
click at [627, 121] on div "01_MODELES" at bounding box center [623, 116] width 71 height 16
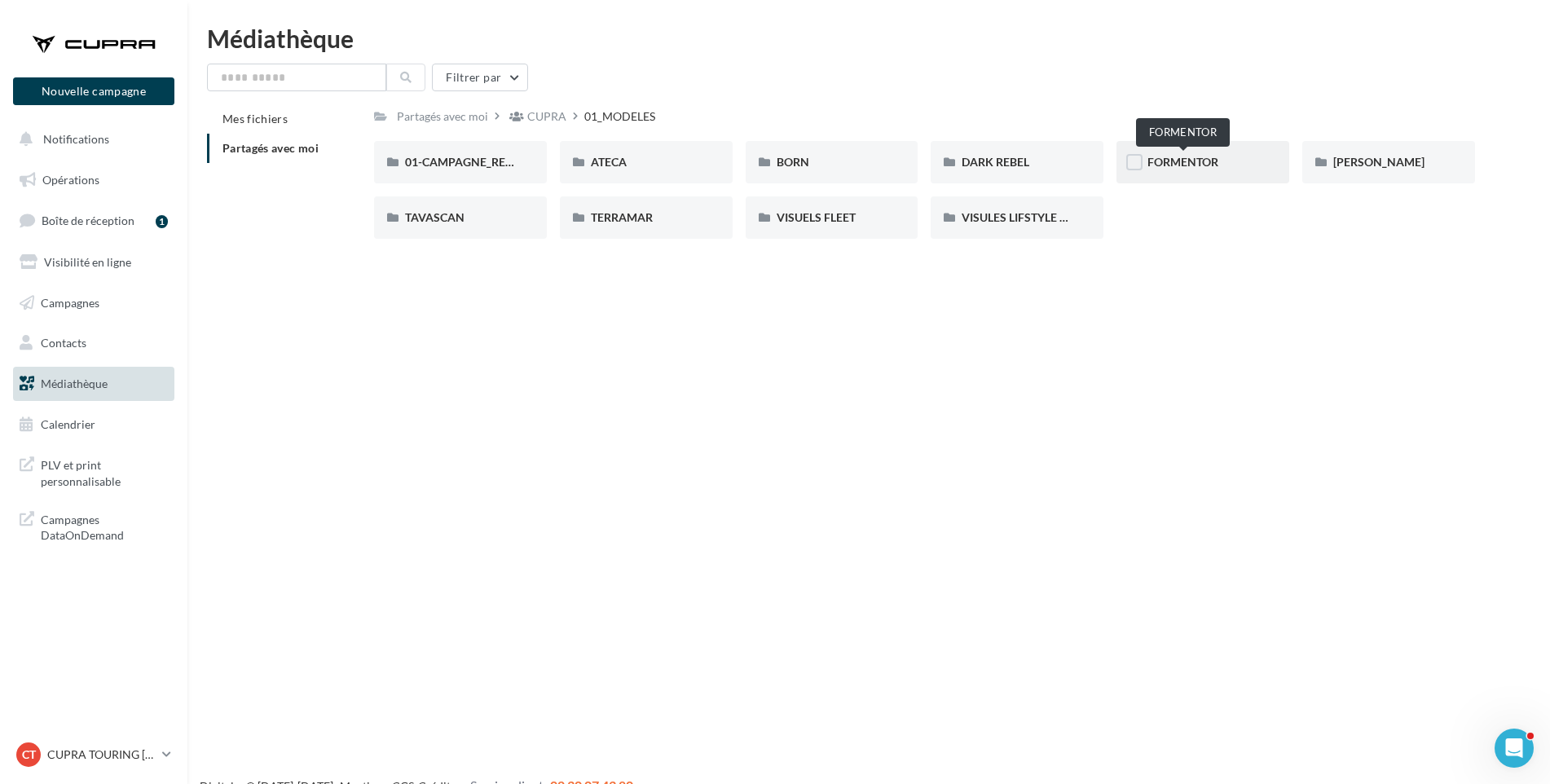
click at [1192, 167] on span "FORMENTOR" at bounding box center [1183, 162] width 71 height 14
click at [490, 164] on div "01-IMAGES" at bounding box center [460, 162] width 111 height 16
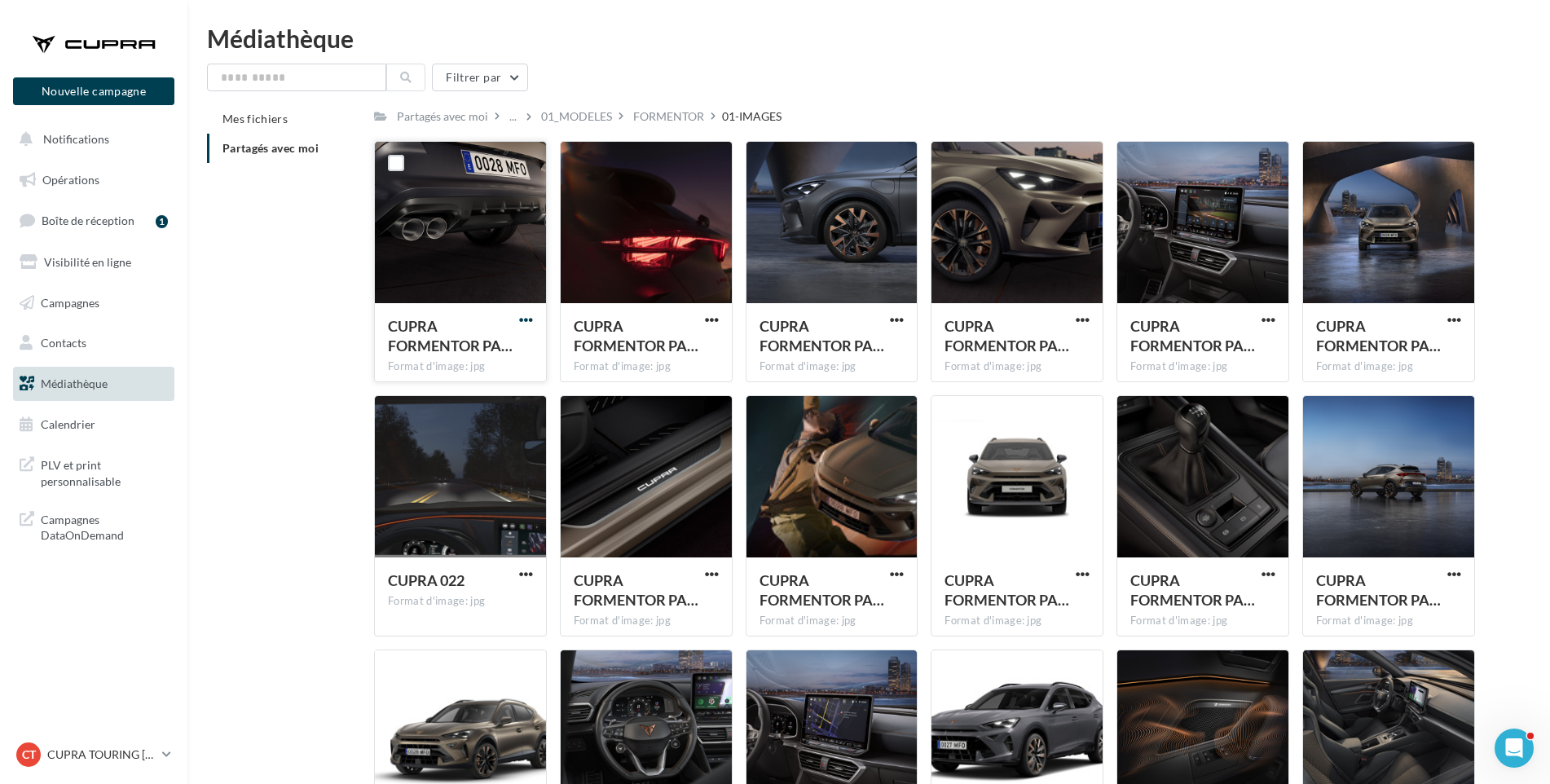
click at [521, 321] on span "button" at bounding box center [526, 319] width 14 height 14
click at [508, 346] on button "Télécharger" at bounding box center [455, 352] width 163 height 43
click at [714, 320] on span "button" at bounding box center [712, 319] width 14 height 14
click at [701, 340] on button "Télécharger" at bounding box center [641, 352] width 163 height 43
click at [906, 322] on button "button" at bounding box center [897, 320] width 20 height 16
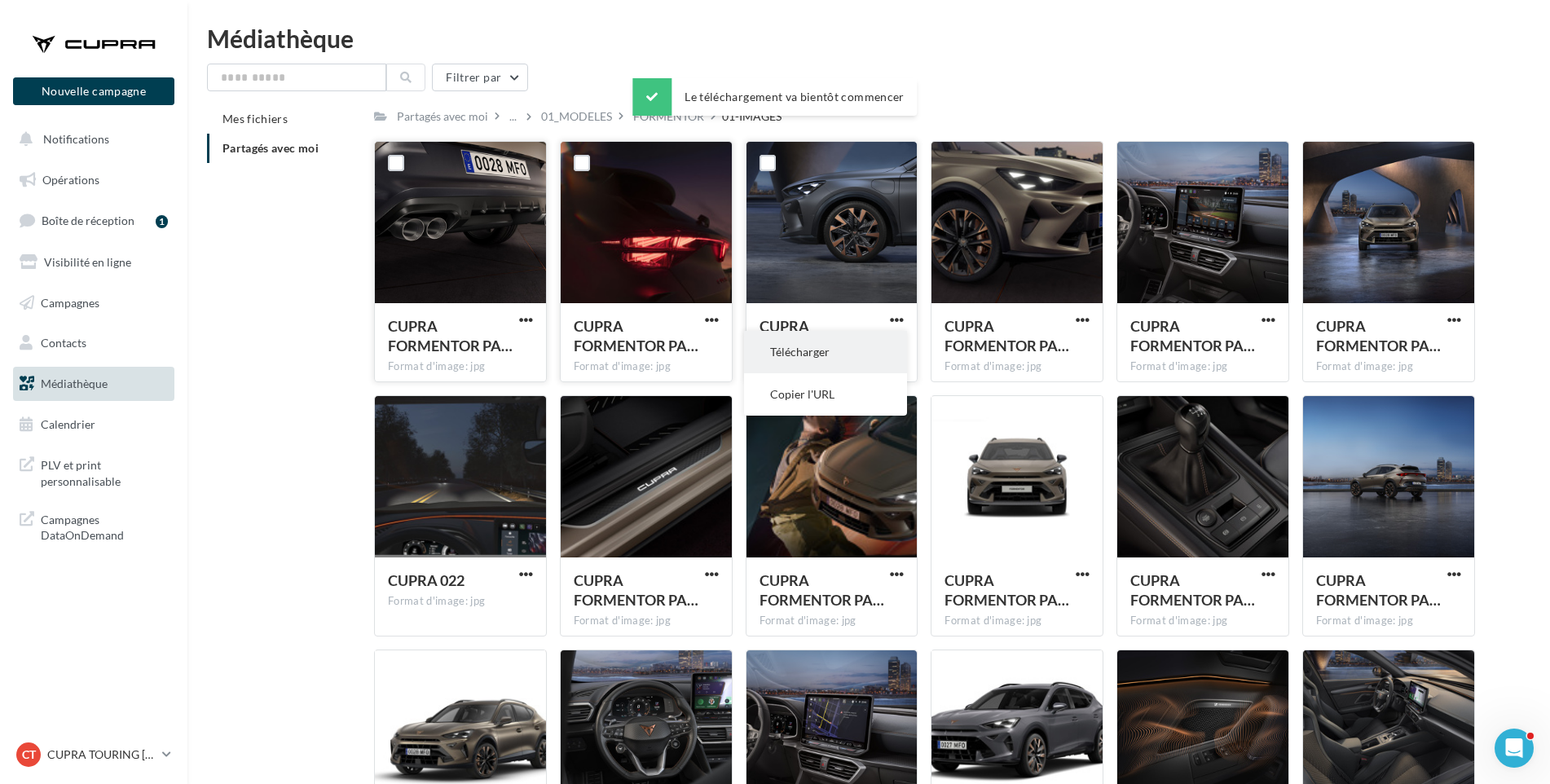
click at [892, 342] on button "Télécharger" at bounding box center [825, 352] width 163 height 43
click at [1088, 322] on span "button" at bounding box center [1083, 319] width 14 height 14
click at [1075, 343] on button "Télécharger" at bounding box center [1012, 352] width 163 height 43
click at [1267, 320] on span "button" at bounding box center [1268, 319] width 14 height 14
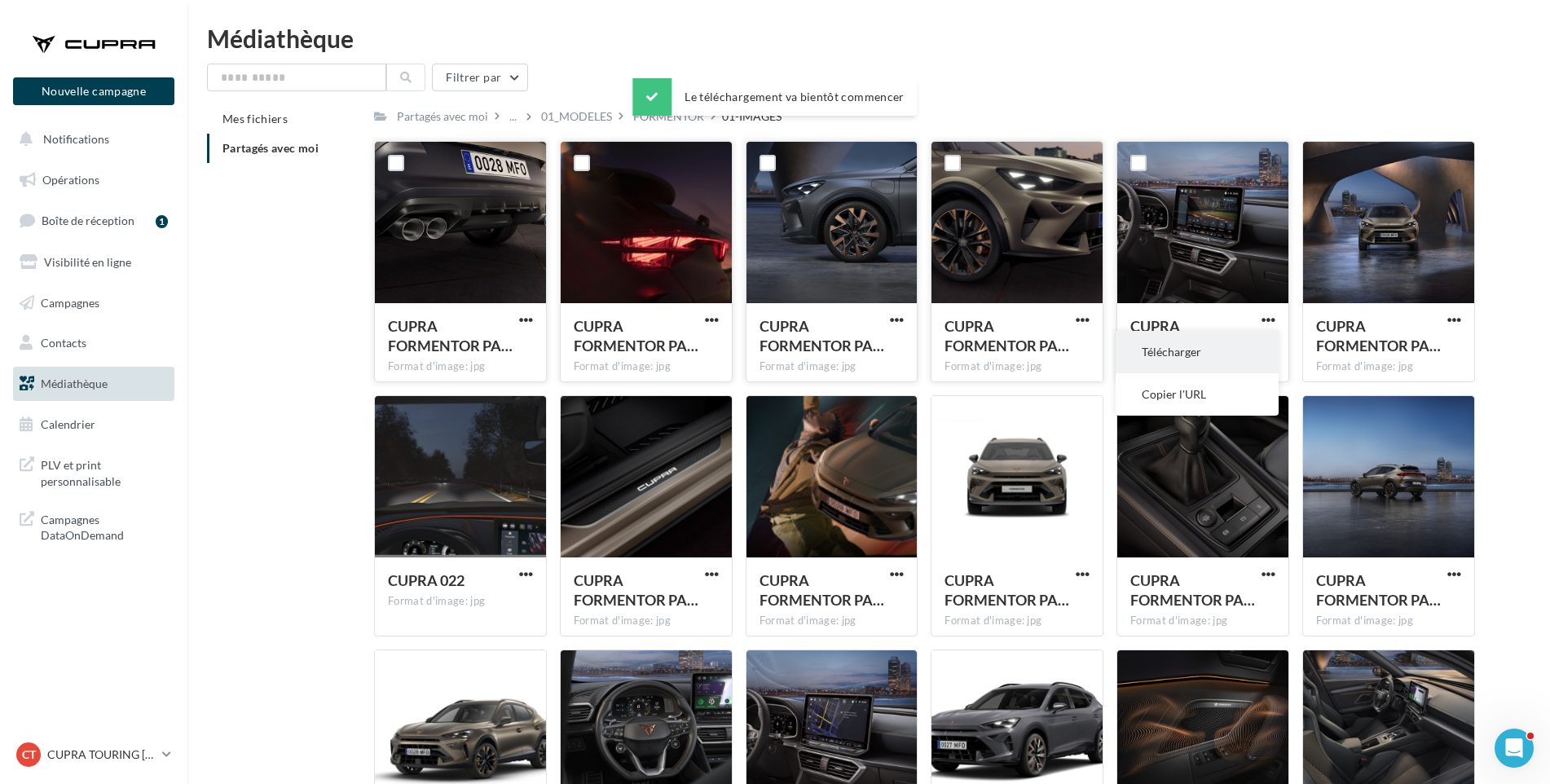
click at [1257, 340] on button "Télécharger" at bounding box center [1197, 352] width 163 height 43
click at [1457, 319] on span "button" at bounding box center [1454, 319] width 14 height 14
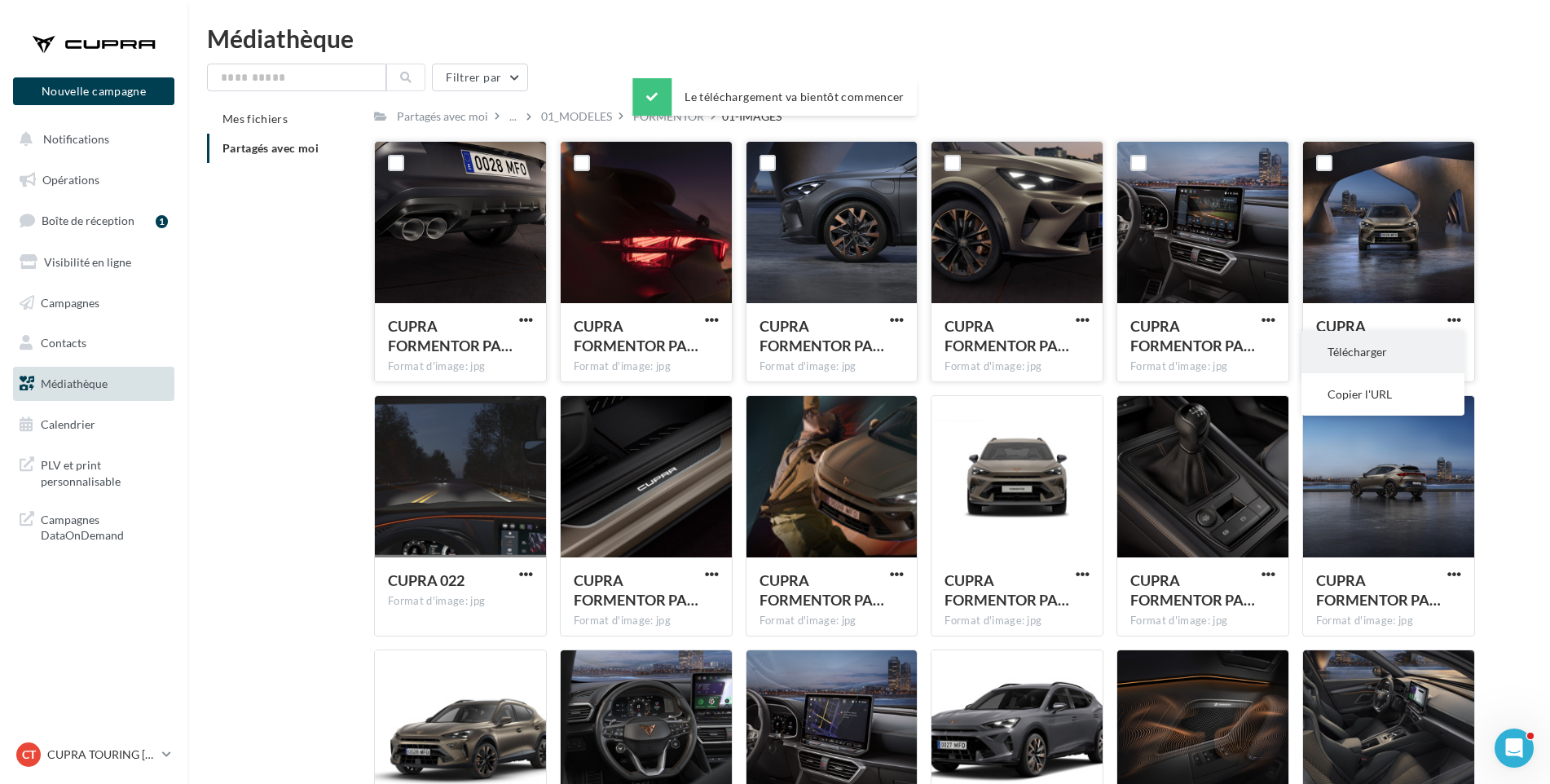
click at [1436, 344] on button "Télécharger" at bounding box center [1383, 352] width 163 height 43
click at [519, 576] on span "button" at bounding box center [526, 574] width 14 height 14
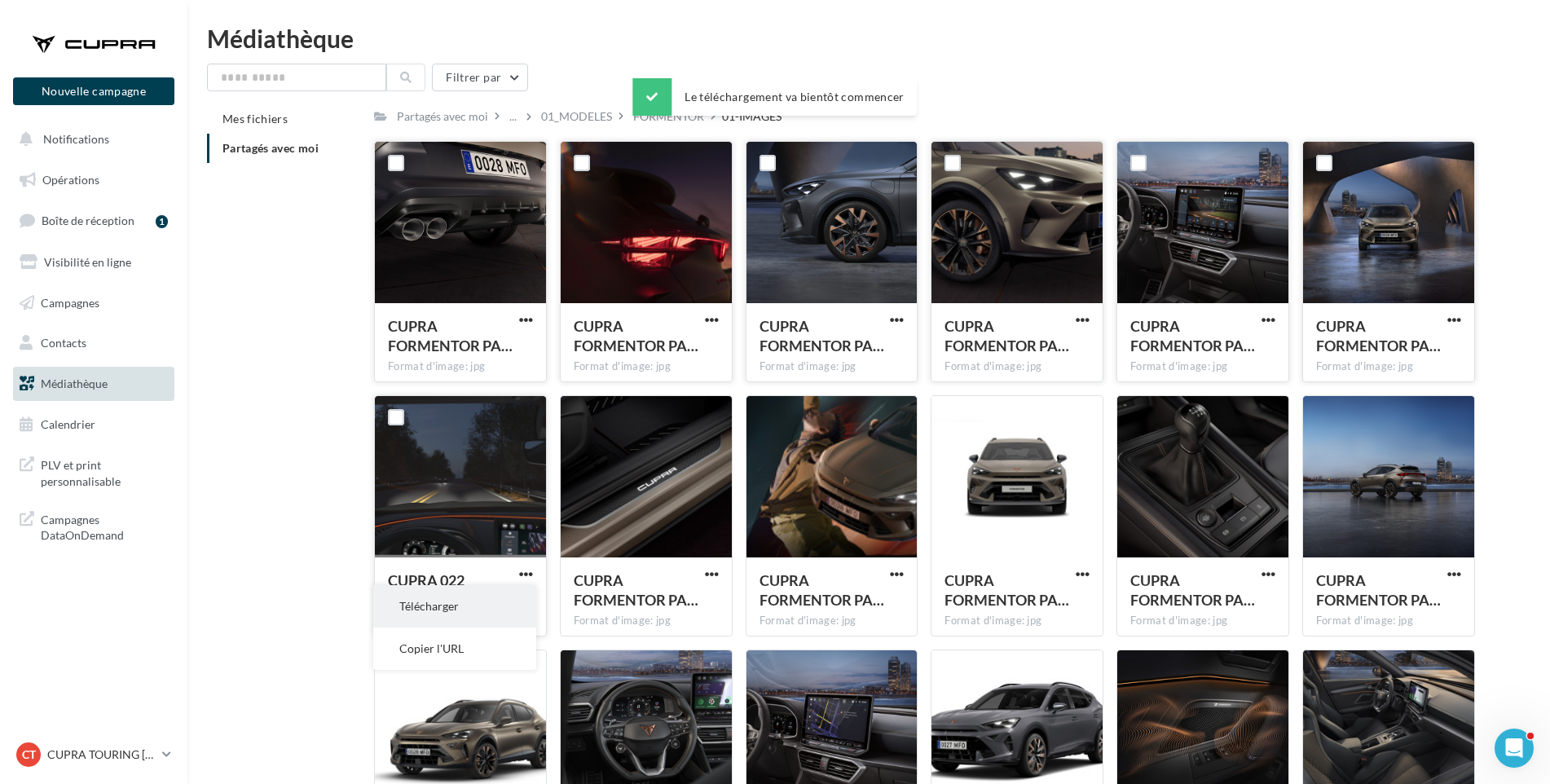
click at [508, 606] on button "Télécharger" at bounding box center [455, 606] width 163 height 43
click at [713, 570] on span "button" at bounding box center [712, 574] width 14 height 14
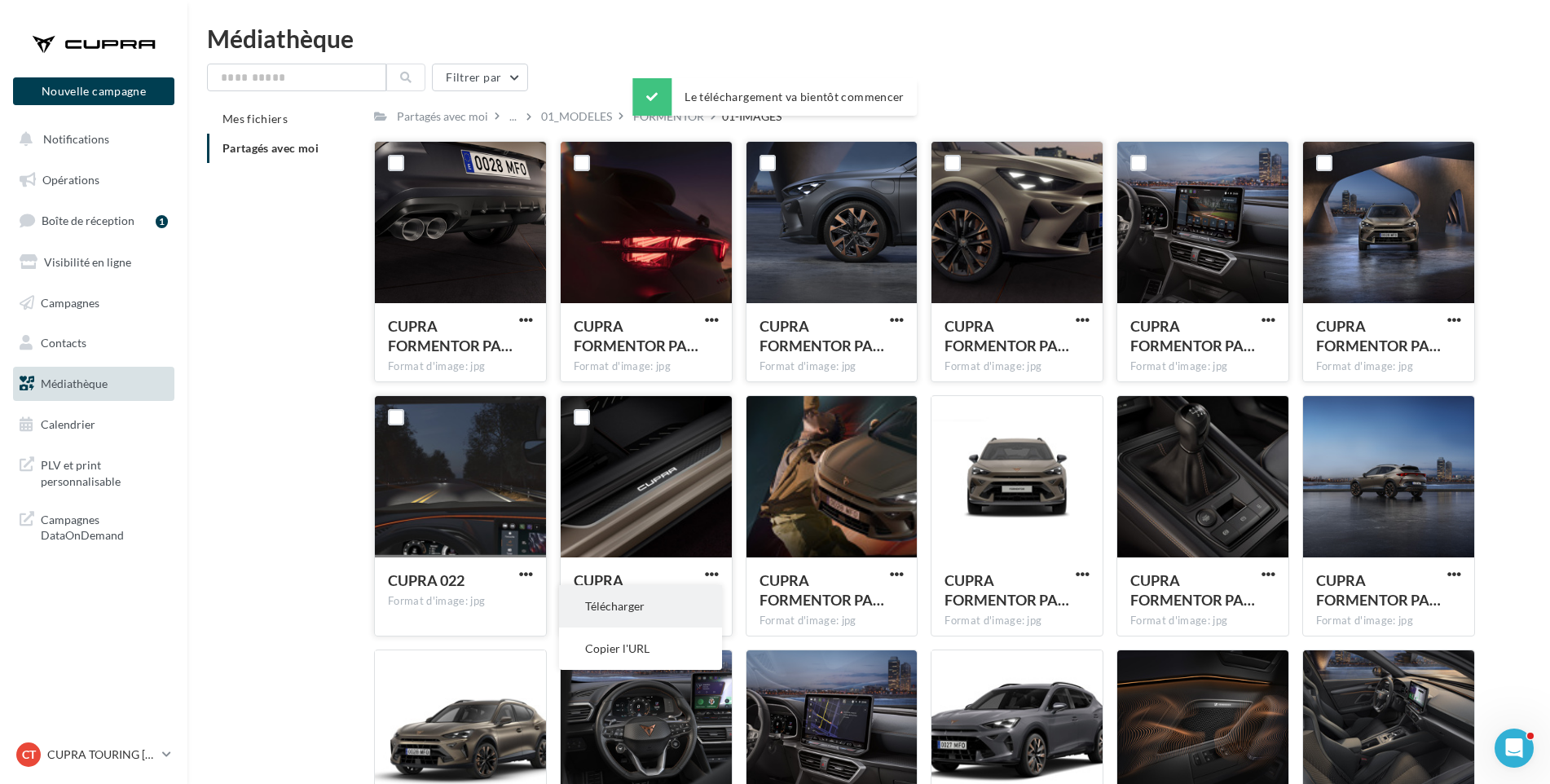
click at [703, 591] on button "Télécharger" at bounding box center [641, 606] width 163 height 43
click at [904, 573] on span "button" at bounding box center [897, 574] width 14 height 14
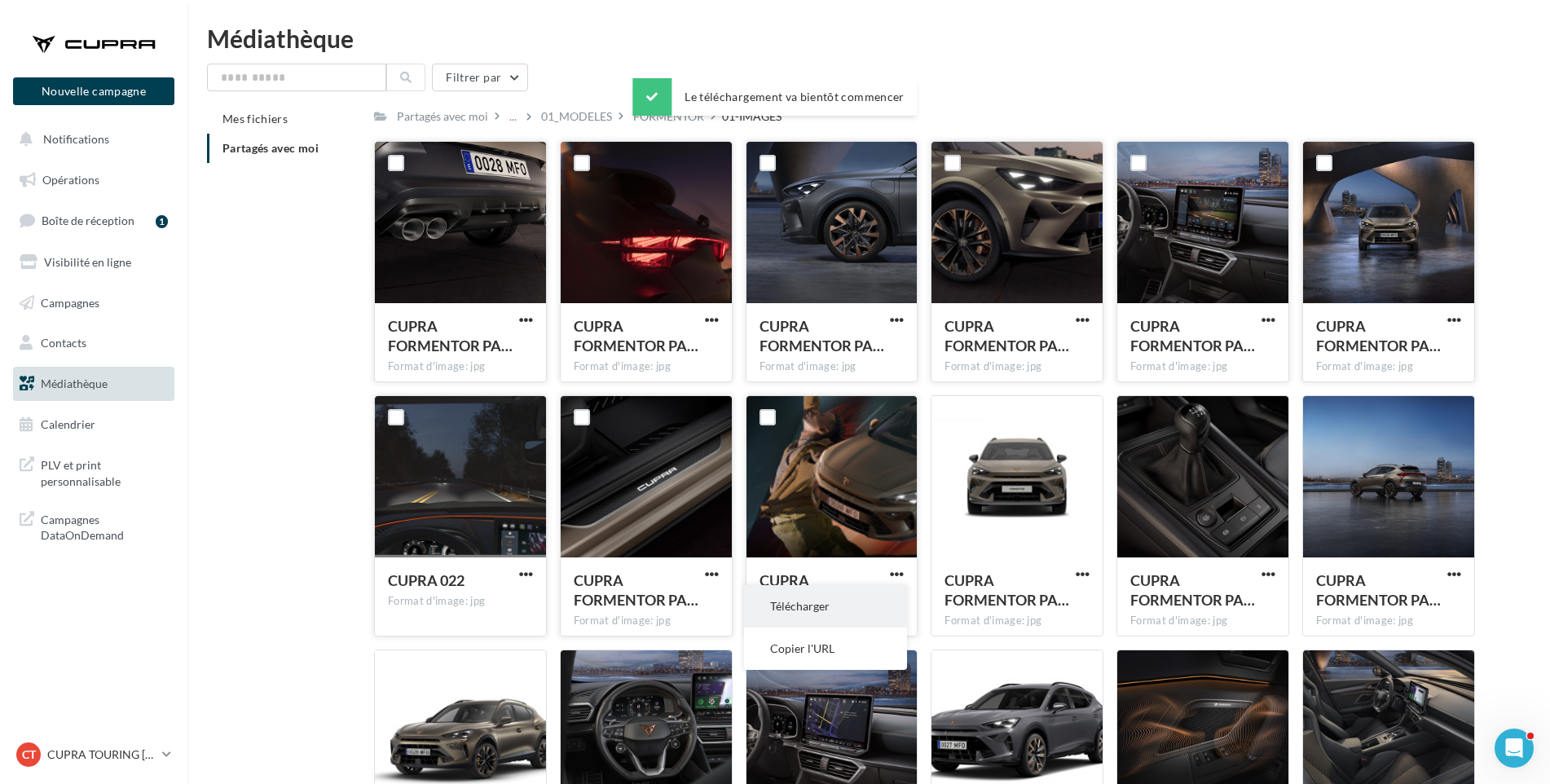
click at [882, 595] on button "Télécharger" at bounding box center [825, 606] width 163 height 43
click at [1086, 571] on span "button" at bounding box center [1083, 574] width 14 height 14
click at [1066, 601] on button "Télécharger" at bounding box center [1012, 606] width 163 height 43
click at [1265, 567] on span "button" at bounding box center [1268, 574] width 14 height 14
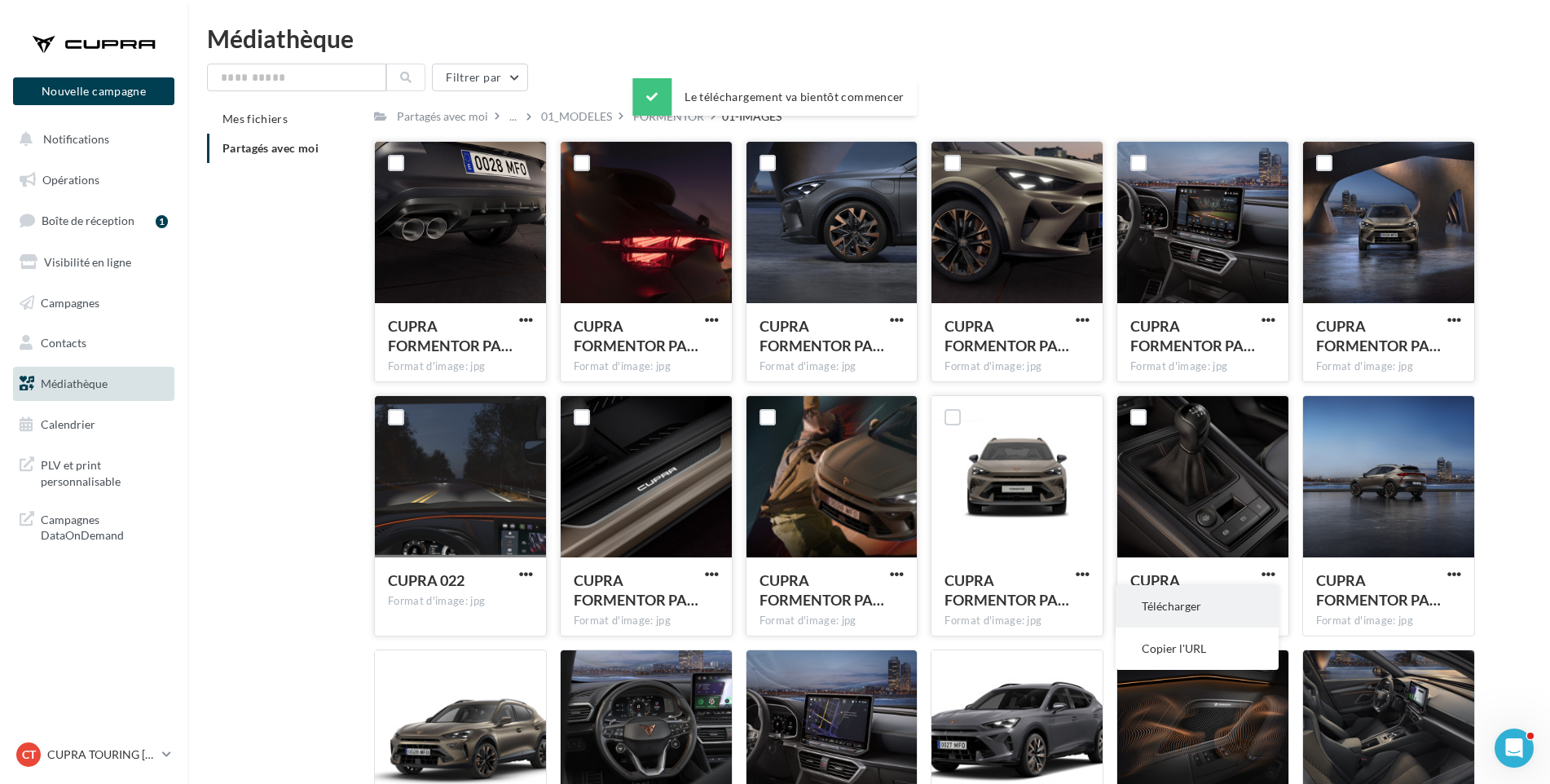
click at [1251, 605] on button "Télécharger" at bounding box center [1197, 606] width 163 height 43
click at [1460, 570] on span "button" at bounding box center [1454, 574] width 14 height 14
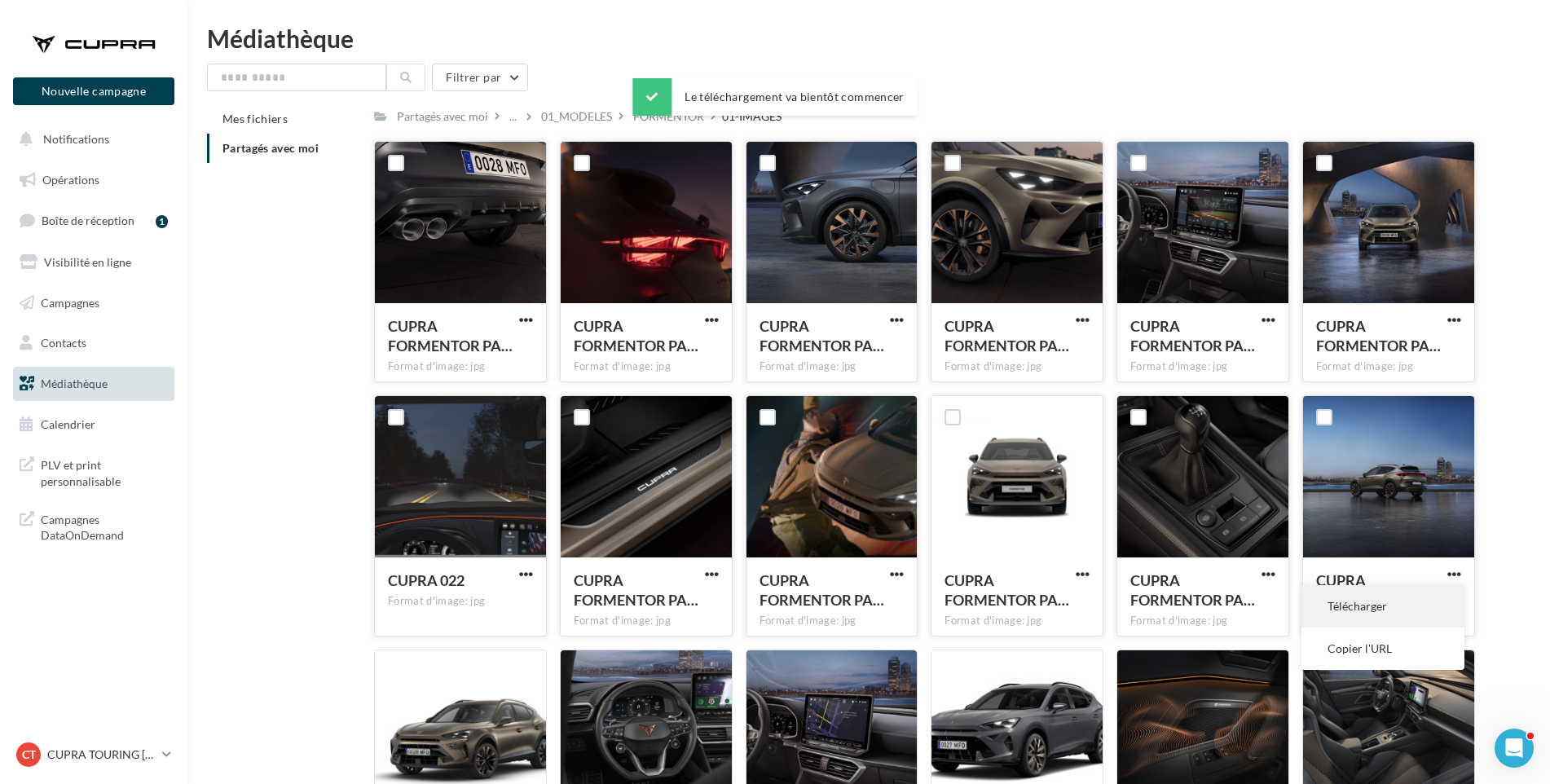
click at [1438, 603] on button "Télécharger" at bounding box center [1383, 606] width 163 height 43
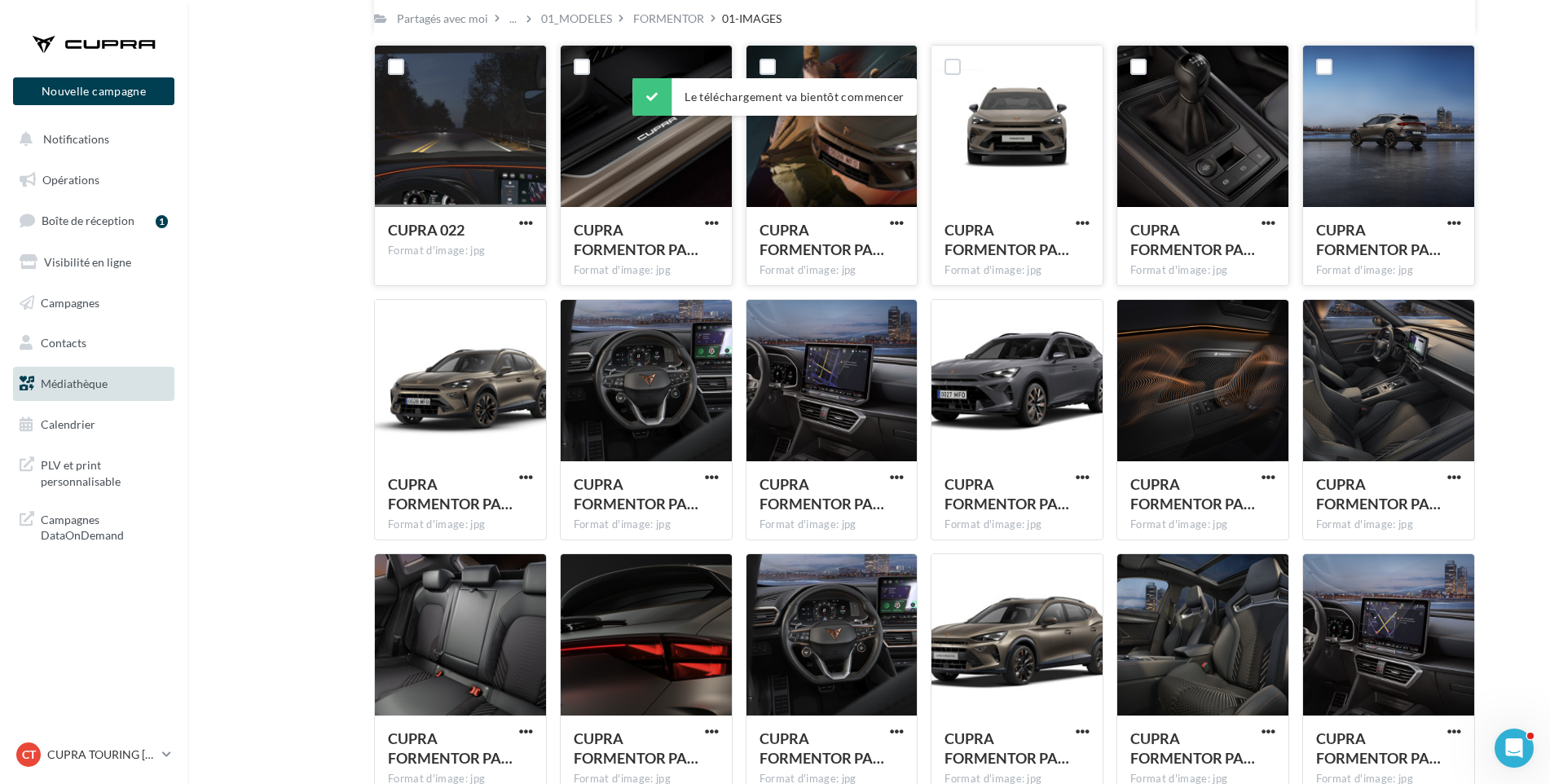
scroll to position [374, 0]
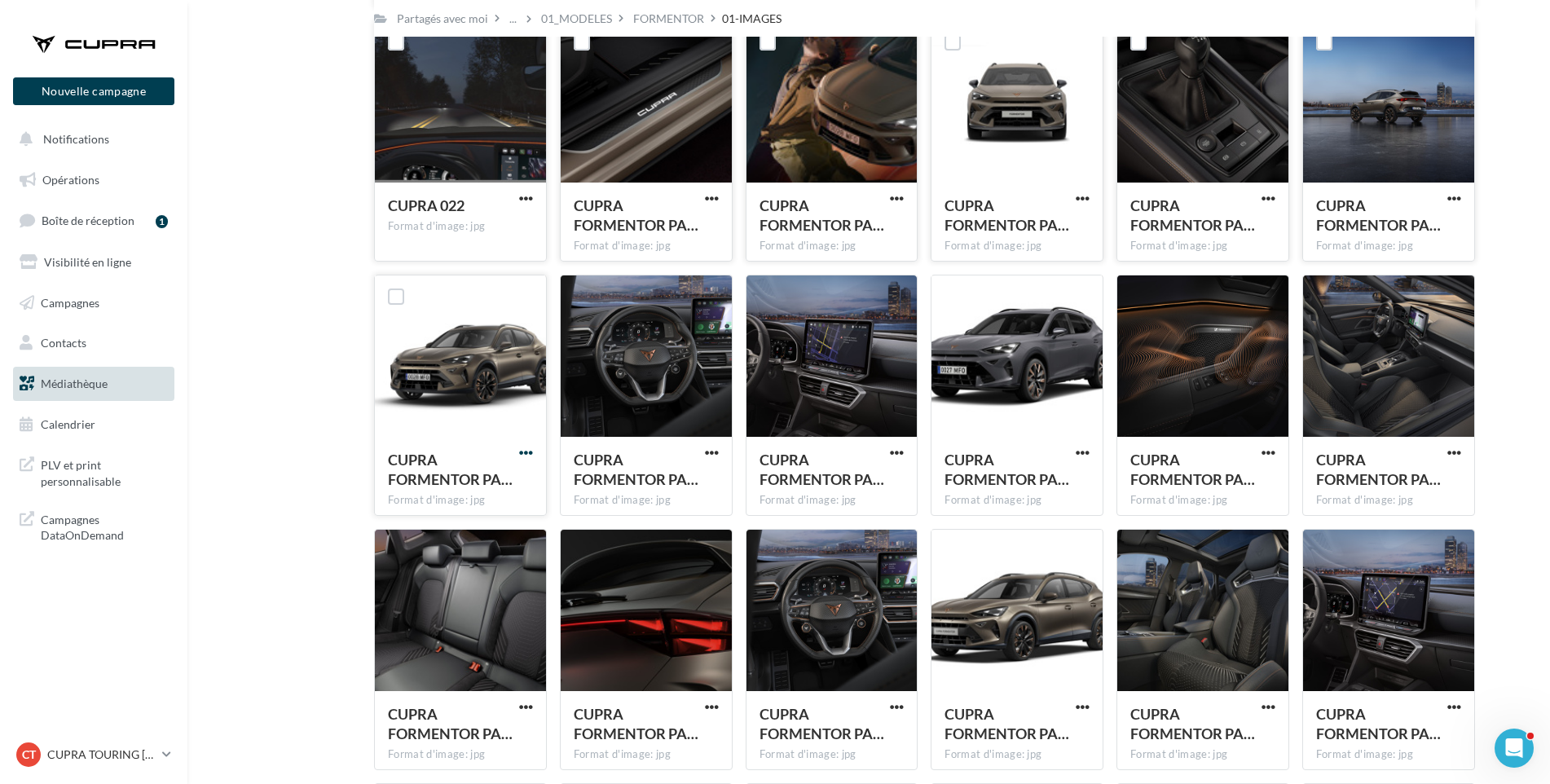
click at [524, 452] on span "button" at bounding box center [526, 453] width 14 height 14
click at [512, 479] on button "Télécharger" at bounding box center [455, 485] width 163 height 43
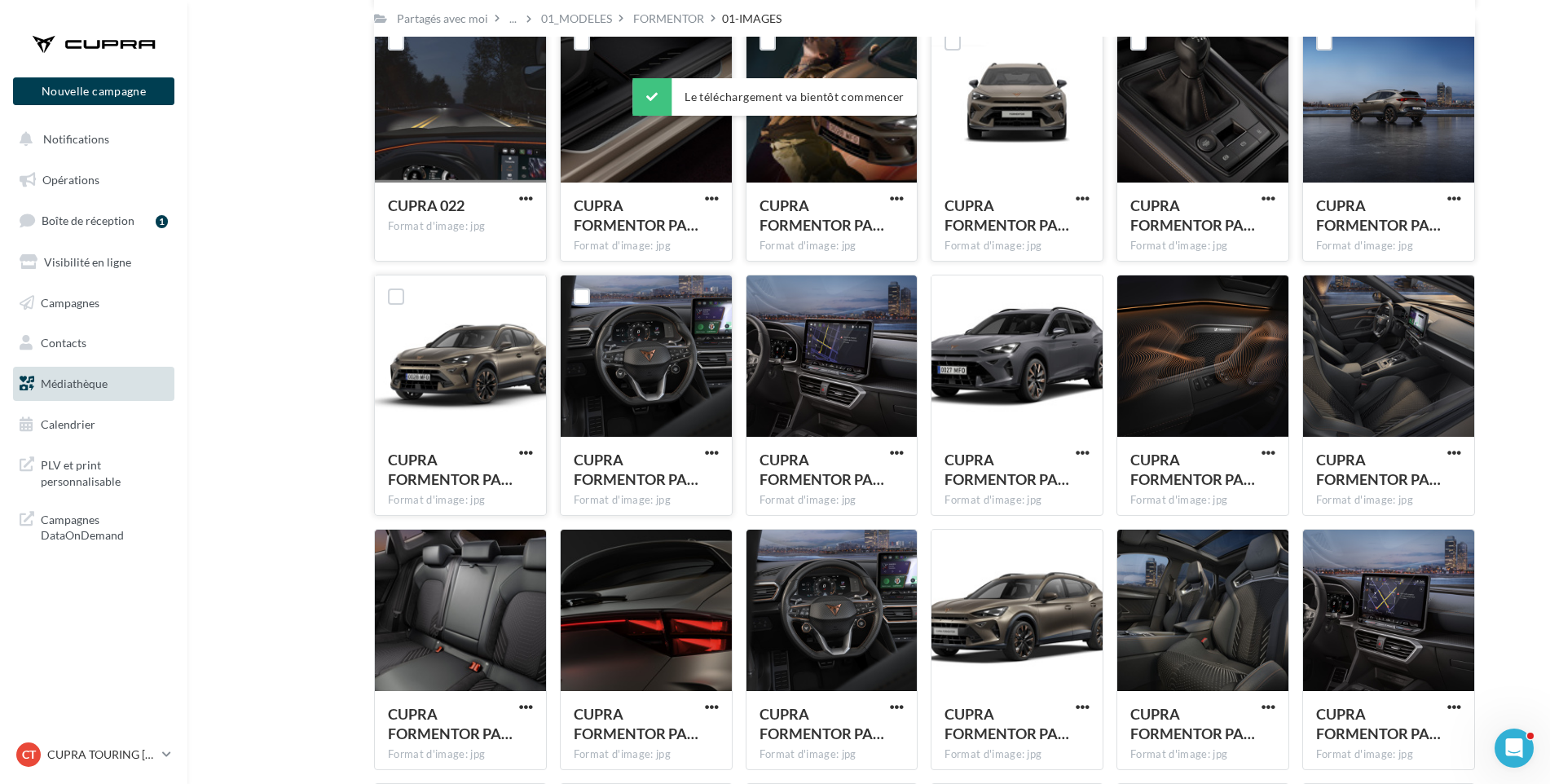
click at [712, 444] on div "CUPRA FORMENTOR PA… Format d'image: jpg" at bounding box center [647, 475] width 171 height 76
click at [706, 454] on span "button" at bounding box center [712, 453] width 14 height 14
click at [700, 480] on button "Télécharger" at bounding box center [641, 485] width 163 height 43
click at [896, 449] on span "button" at bounding box center [897, 453] width 14 height 14
click at [893, 477] on button "Télécharger" at bounding box center [825, 485] width 163 height 43
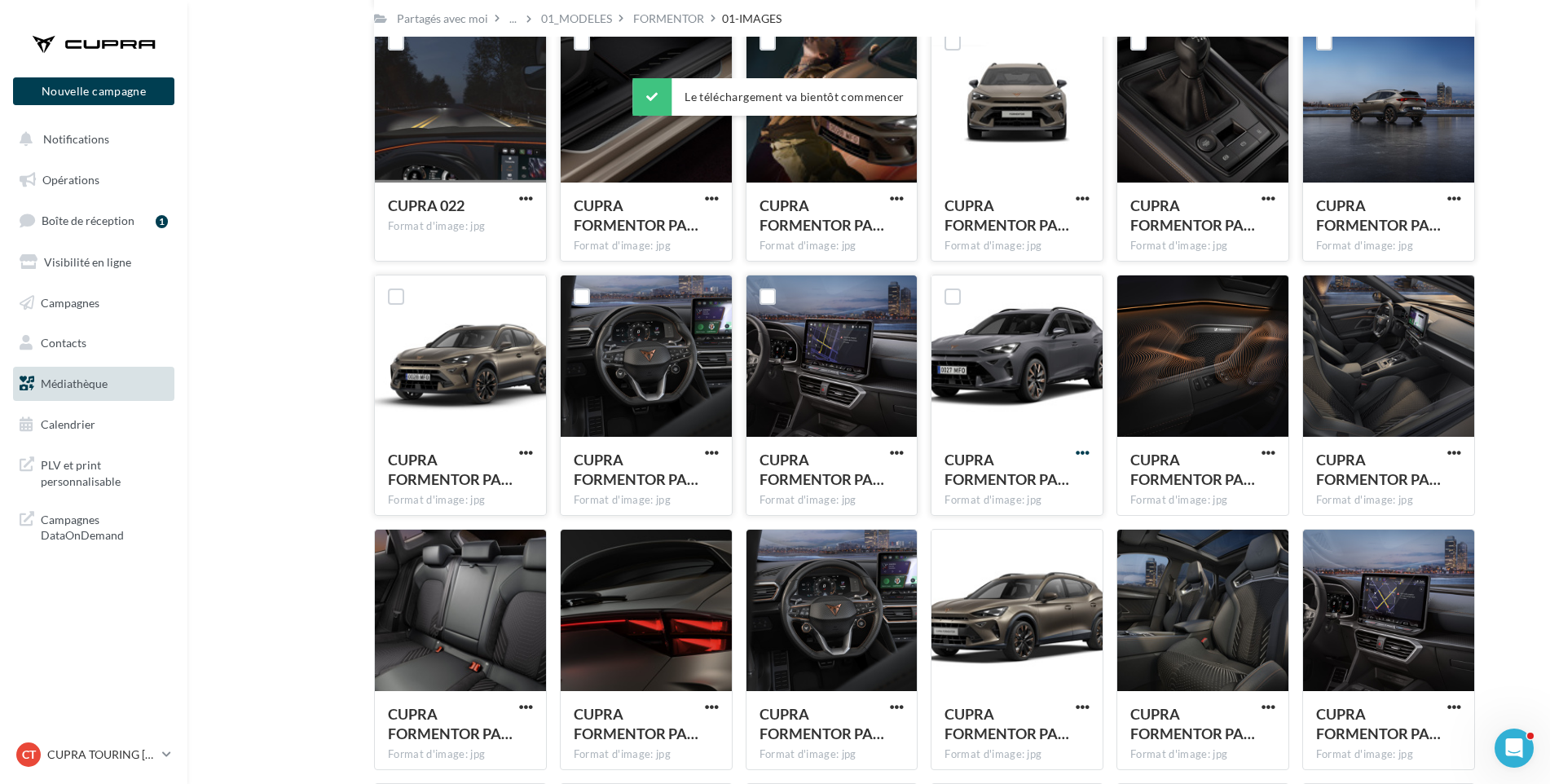
click at [1086, 451] on span "button" at bounding box center [1083, 453] width 14 height 14
click at [1068, 475] on button "Télécharger" at bounding box center [1012, 485] width 163 height 43
click at [1147, 487] on span "CUPRA FORMENTOR PA…" at bounding box center [1193, 469] width 125 height 38
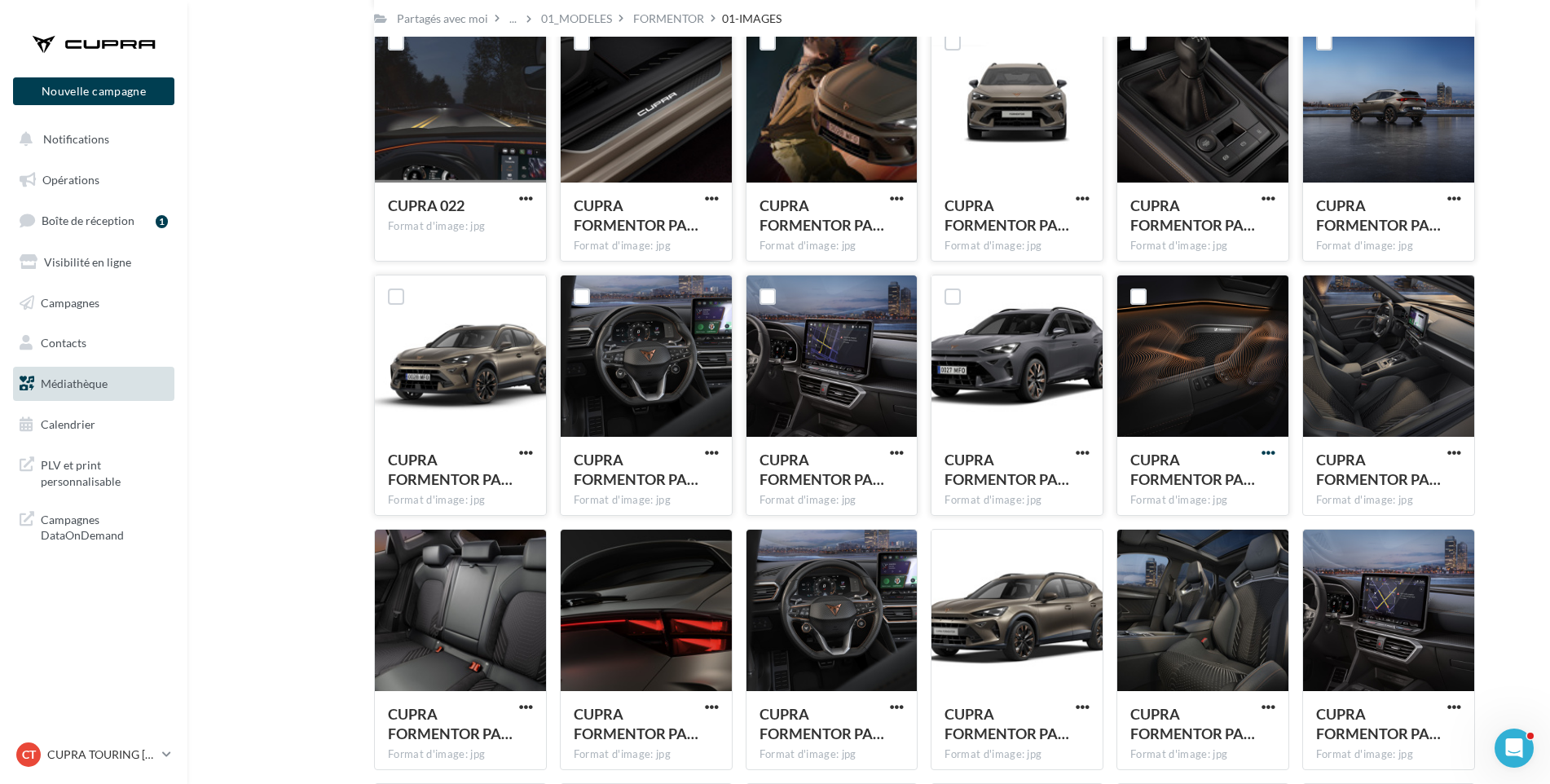
click at [1268, 450] on span "button" at bounding box center [1268, 453] width 14 height 14
click at [1254, 479] on button "Télécharger" at bounding box center [1197, 485] width 163 height 43
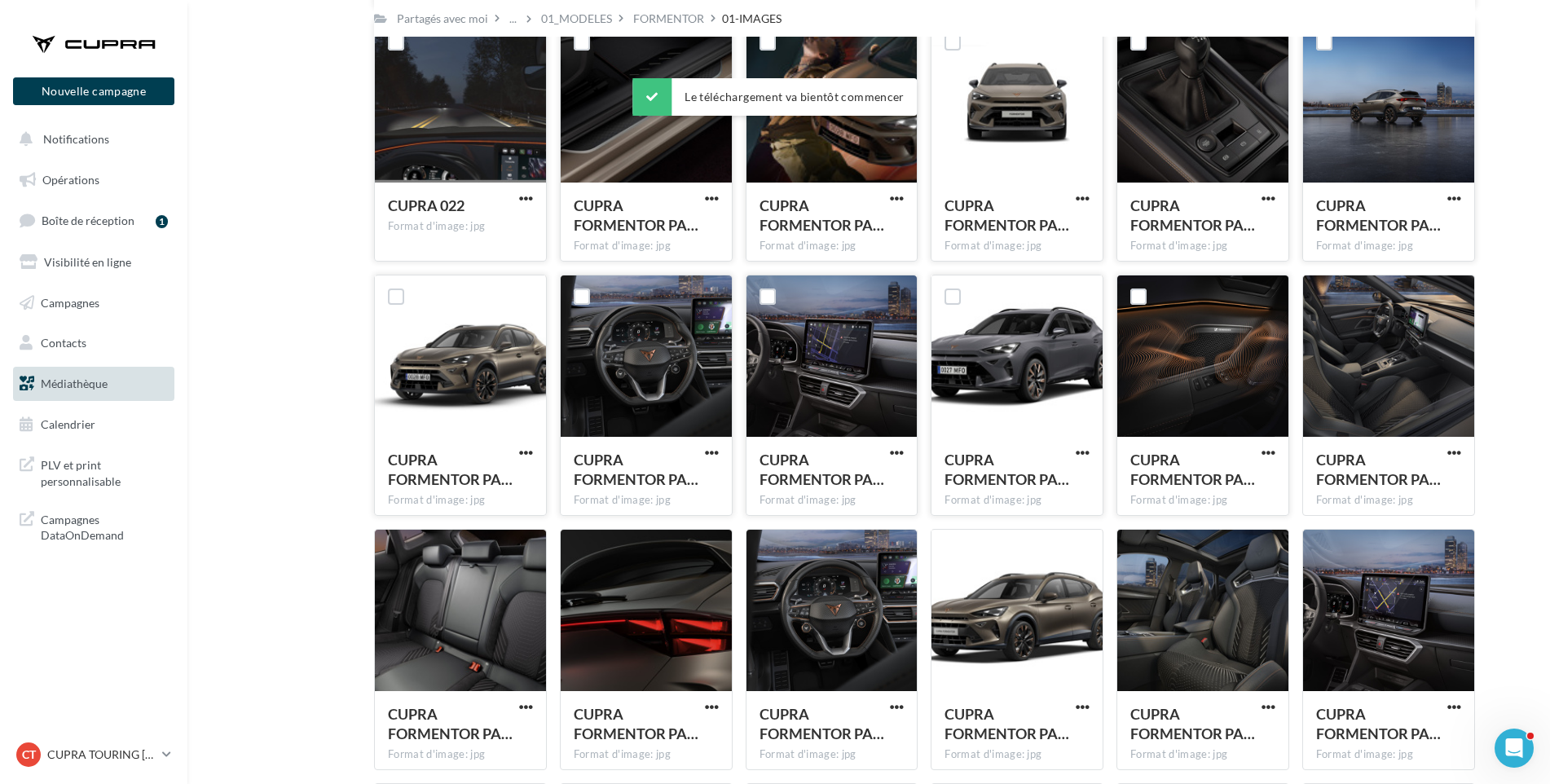
click at [1497, 469] on div "Mes fichiers Partagés avec moi Partagés avec moi ... 01_MODELES FORMENTOR 01-IM…" at bounding box center [876, 511] width 1337 height 1561
click at [1455, 451] on span "button" at bounding box center [1454, 453] width 14 height 14
click at [1442, 476] on button "Télécharger" at bounding box center [1383, 485] width 163 height 43
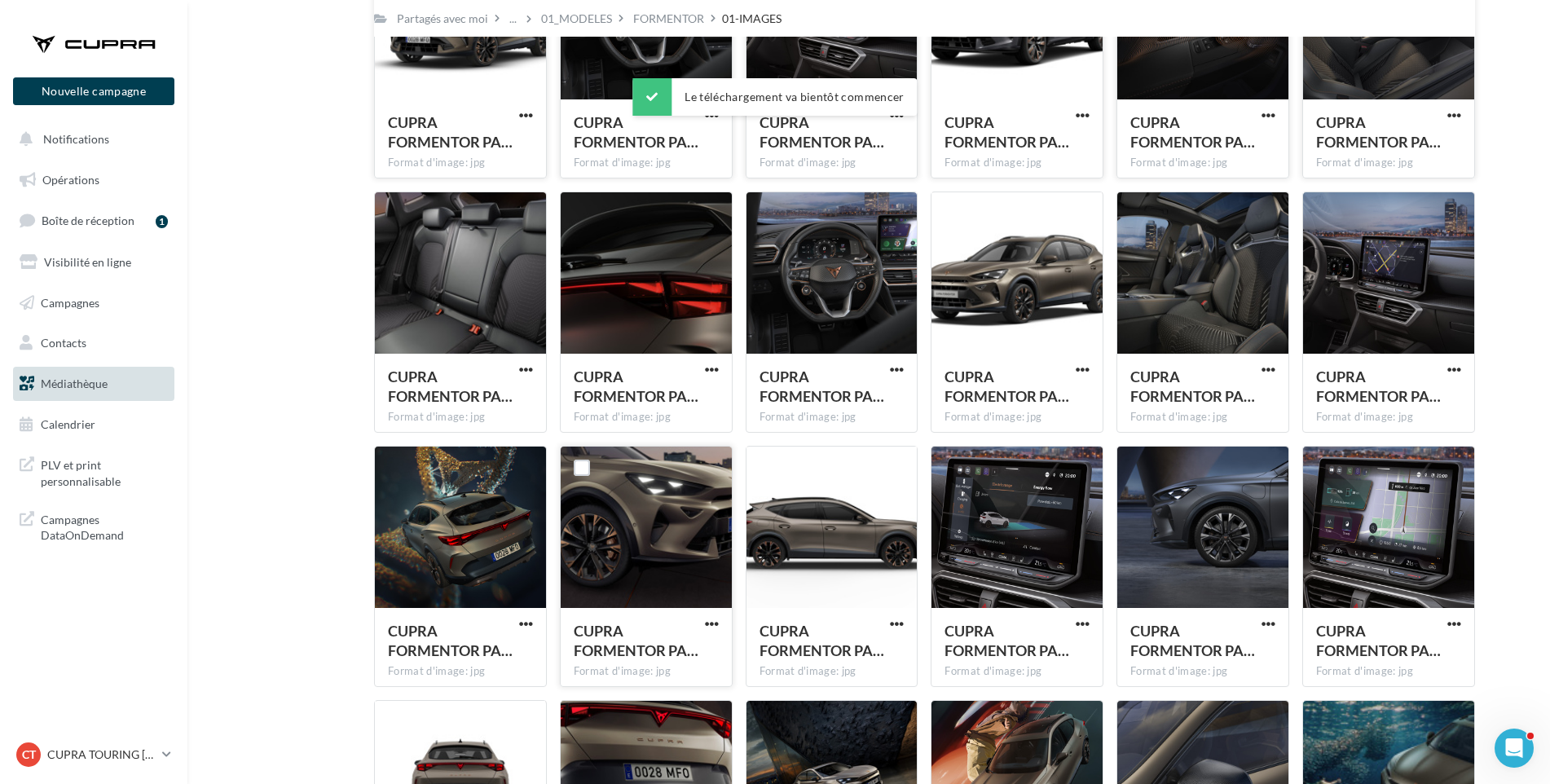
scroll to position [778, 0]
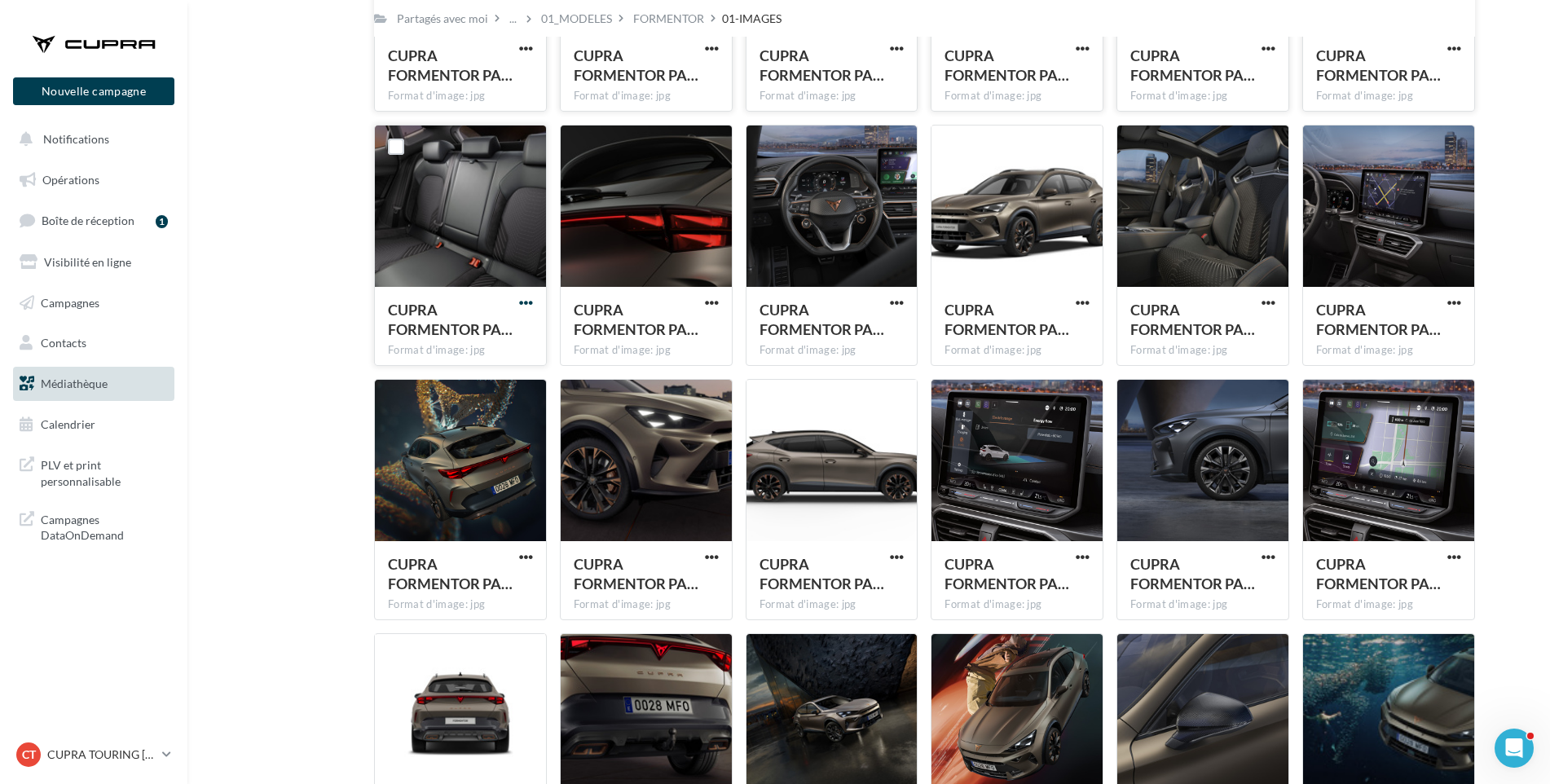
click at [529, 301] on span "button" at bounding box center [526, 303] width 14 height 14
click at [502, 335] on button "Télécharger" at bounding box center [455, 335] width 163 height 43
click at [715, 297] on span "button" at bounding box center [712, 303] width 14 height 14
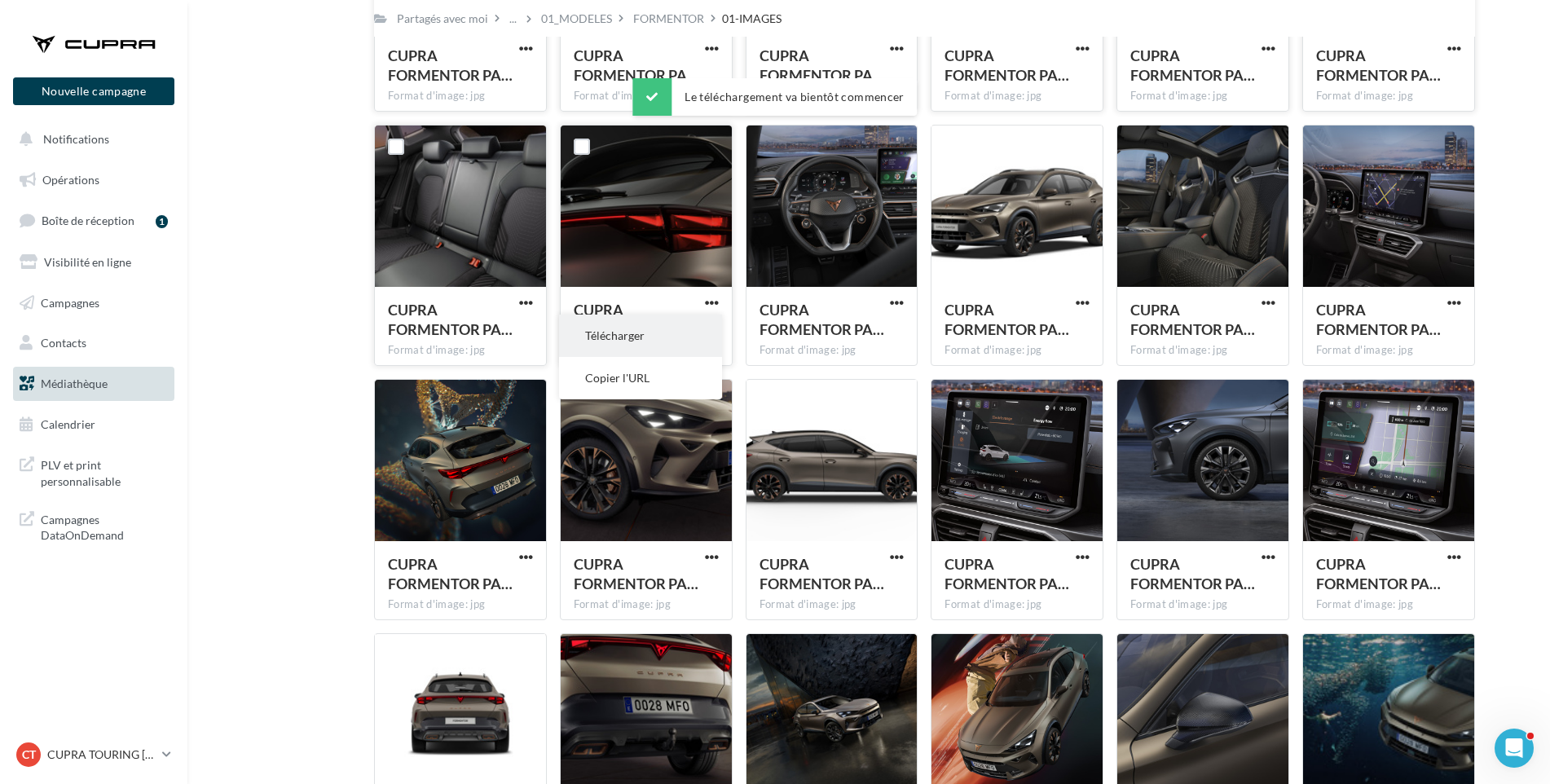
click at [683, 328] on button "Télécharger" at bounding box center [641, 335] width 163 height 43
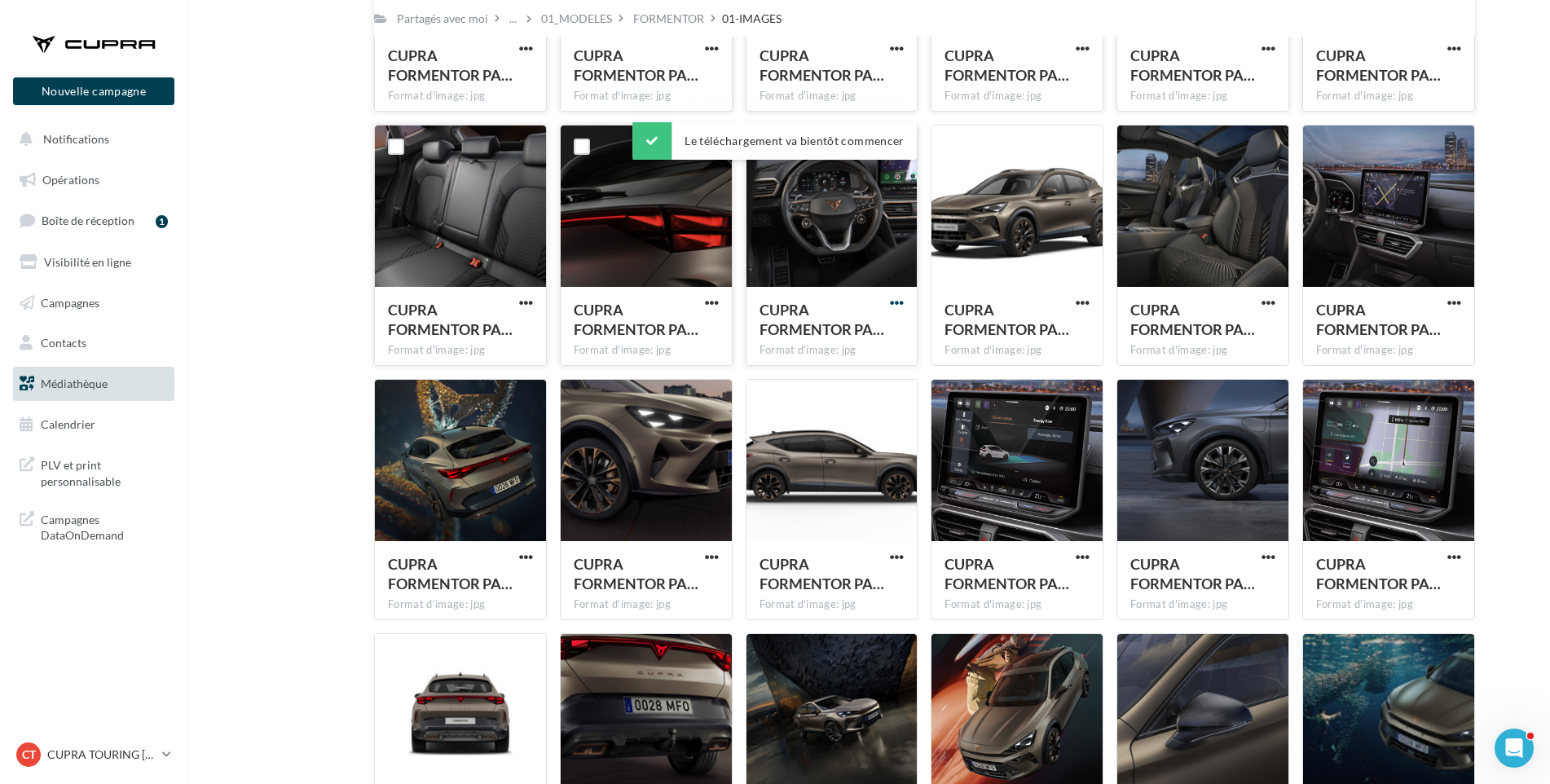
click at [896, 299] on span "button" at bounding box center [897, 303] width 14 height 14
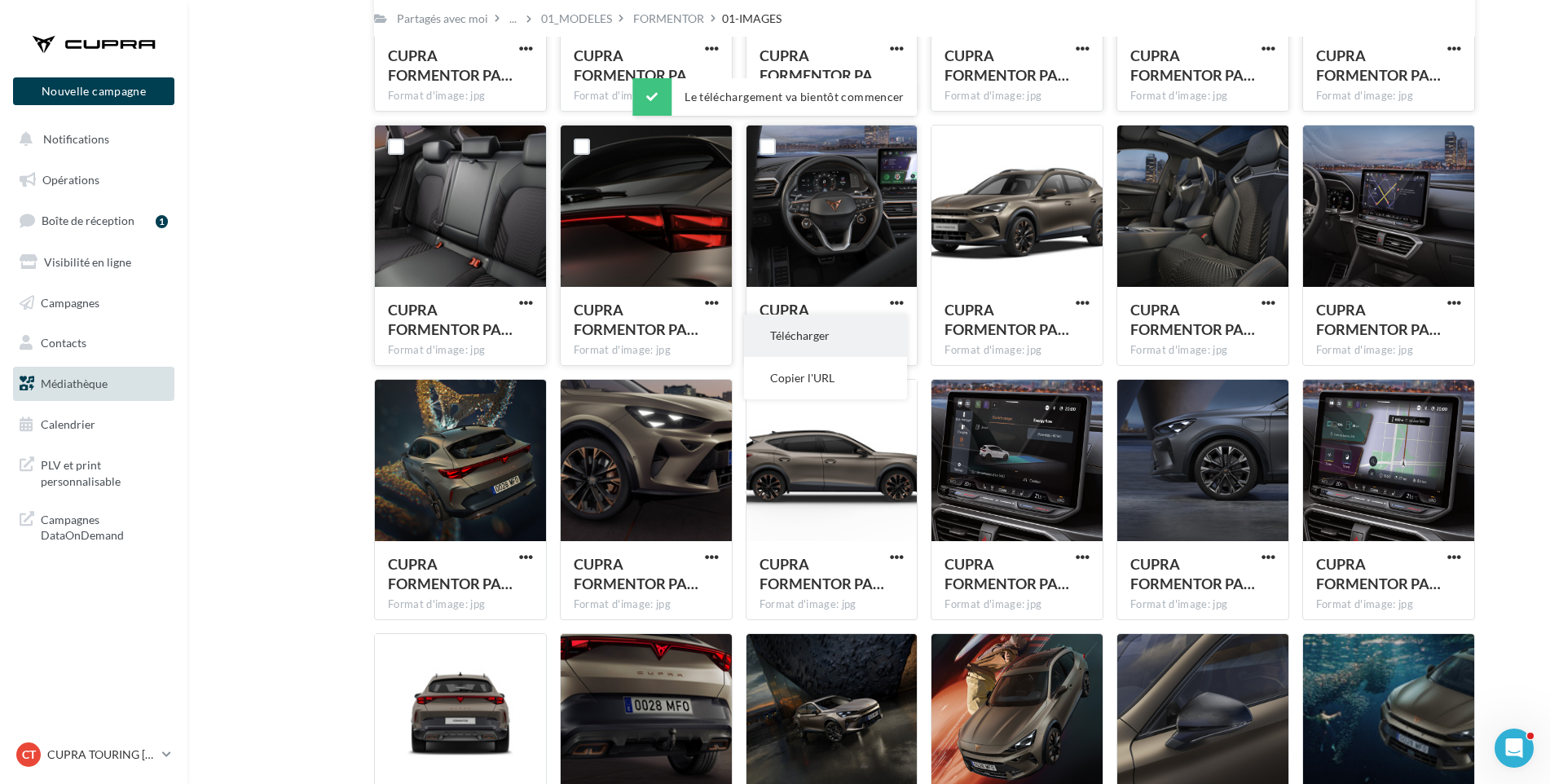
click at [876, 330] on button "Télécharger" at bounding box center [825, 335] width 163 height 43
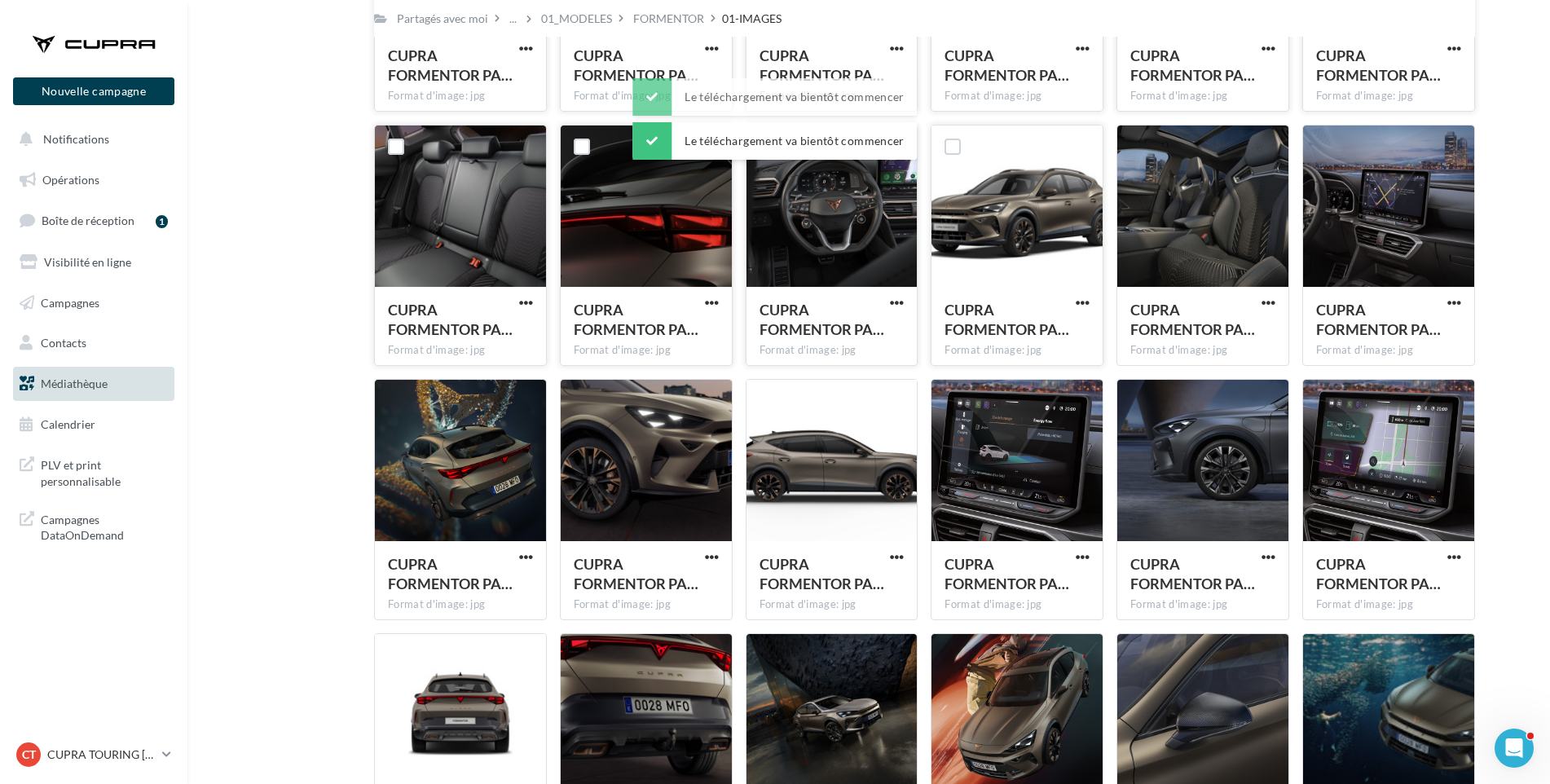
click at [1079, 295] on div at bounding box center [1083, 303] width 20 height 16
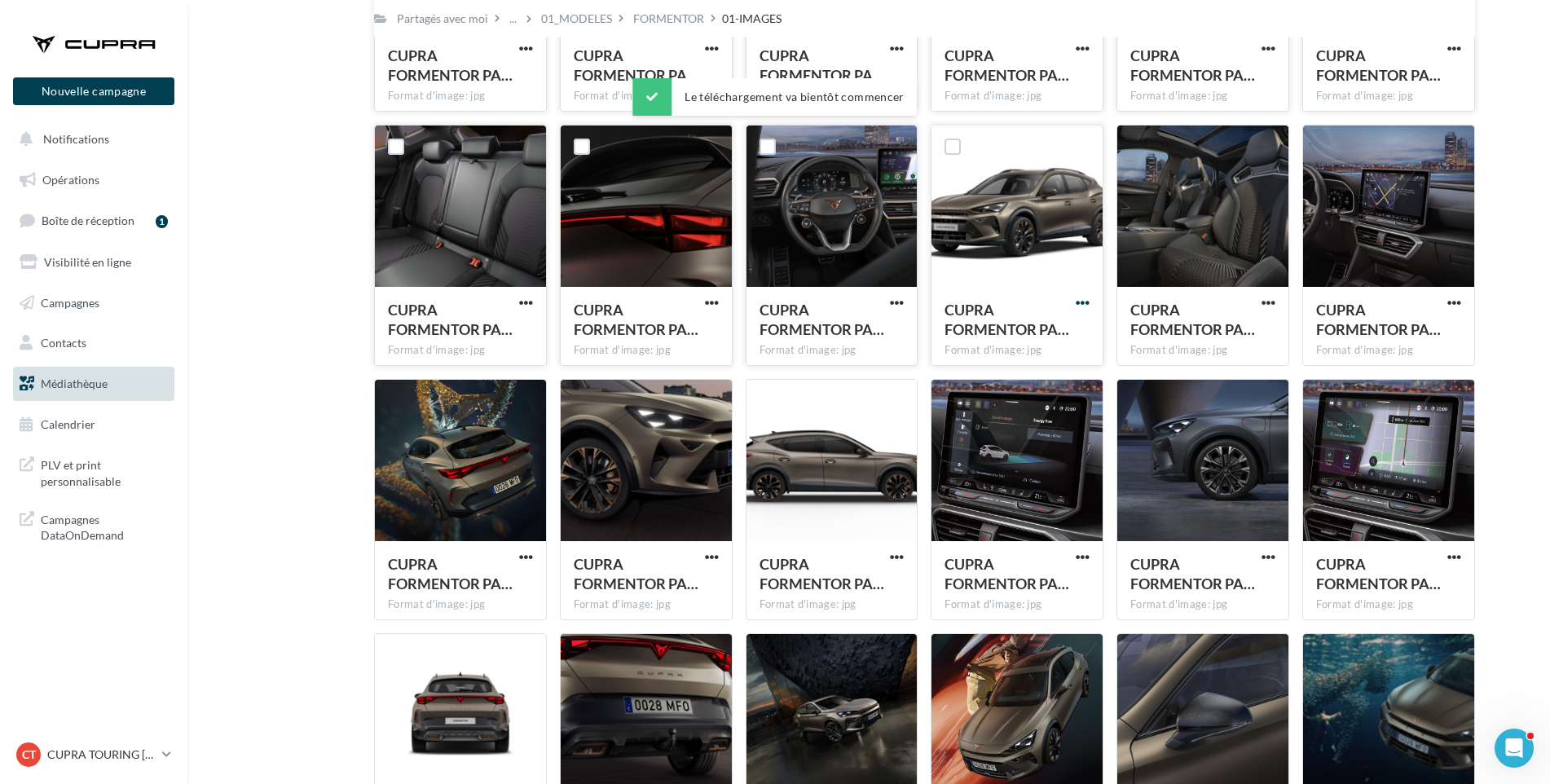
click at [1082, 303] on span "button" at bounding box center [1083, 303] width 14 height 14
click at [1053, 330] on button "Télécharger" at bounding box center [1012, 335] width 163 height 43
click at [1136, 324] on span "CUPRA FORMENTOR PA…" at bounding box center [1193, 319] width 125 height 38
click at [1266, 299] on span "button" at bounding box center [1268, 303] width 14 height 14
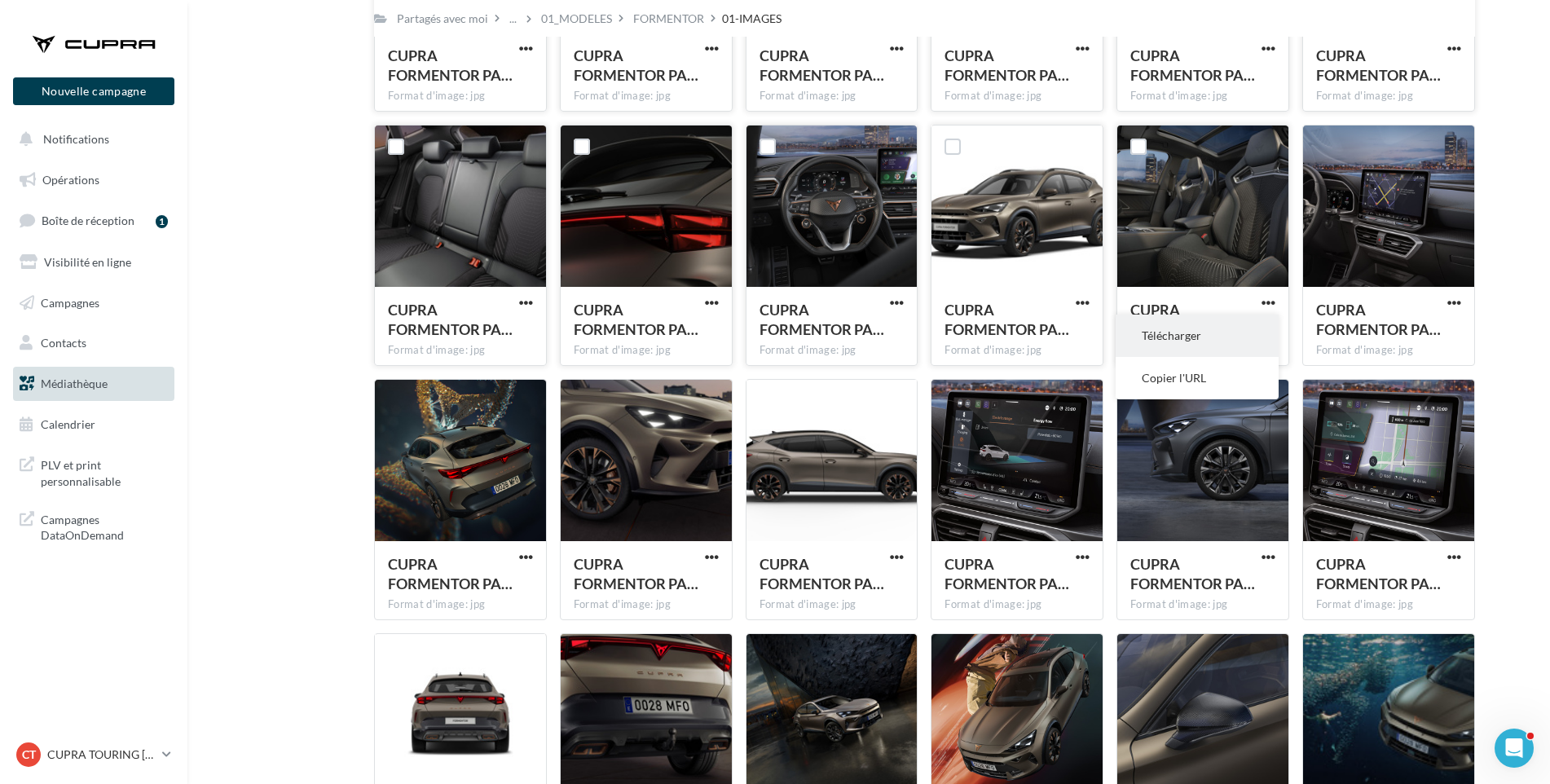
click at [1245, 330] on button "Télécharger" at bounding box center [1197, 335] width 163 height 43
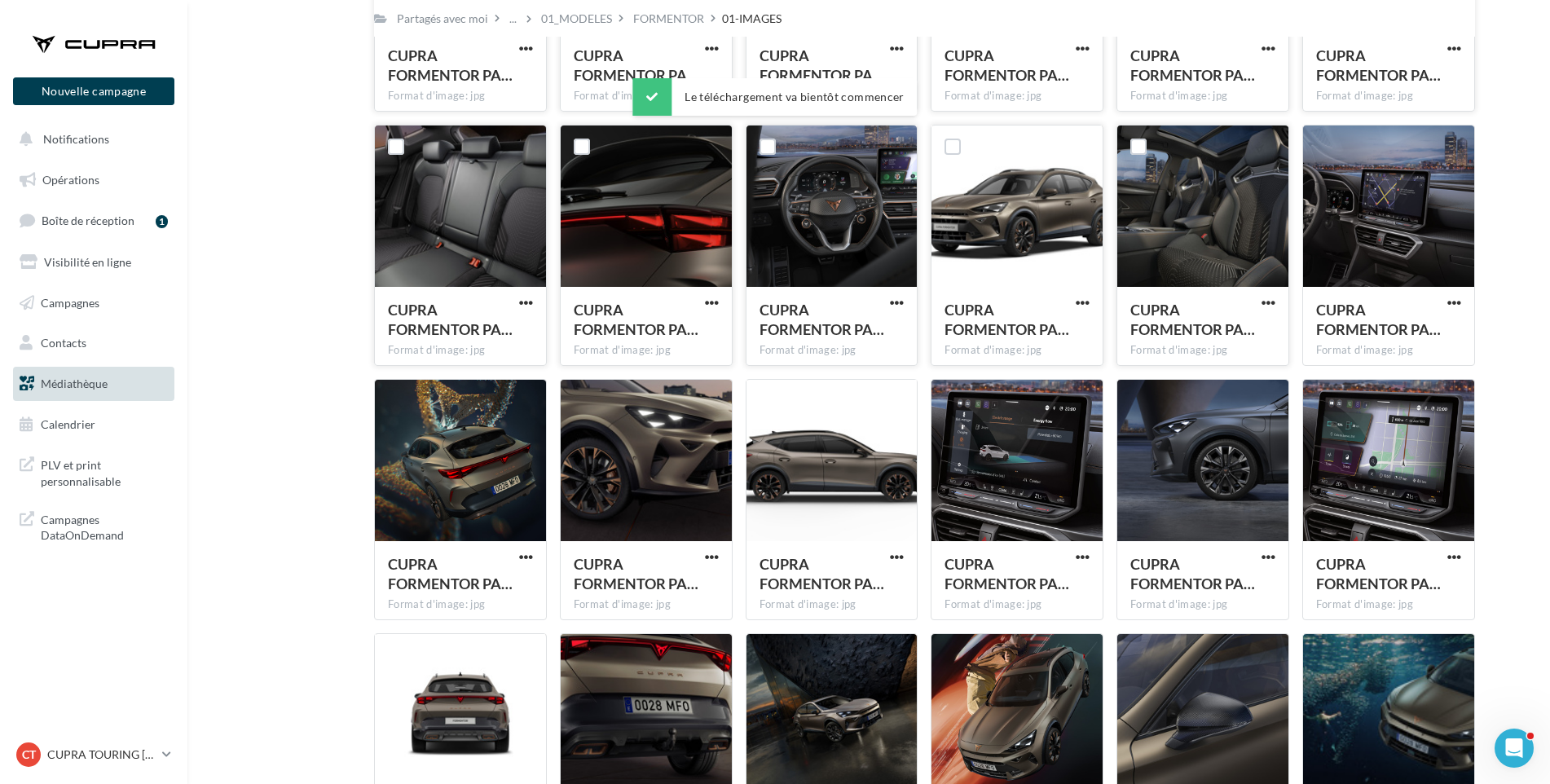
drag, startPoint x: 1511, startPoint y: 312, endPoint x: 1489, endPoint y: 309, distance: 22.2
click at [1511, 312] on div "Mes fichiers Partagés avec moi Partagés avec moi ... 01_MODELES FORMENTOR 01-IM…" at bounding box center [876, 487] width 1337 height 2323
click at [1450, 299] on span "button" at bounding box center [1454, 303] width 14 height 14
click at [1429, 336] on button "Télécharger" at bounding box center [1383, 335] width 163 height 43
click at [527, 555] on span "button" at bounding box center [526, 557] width 14 height 14
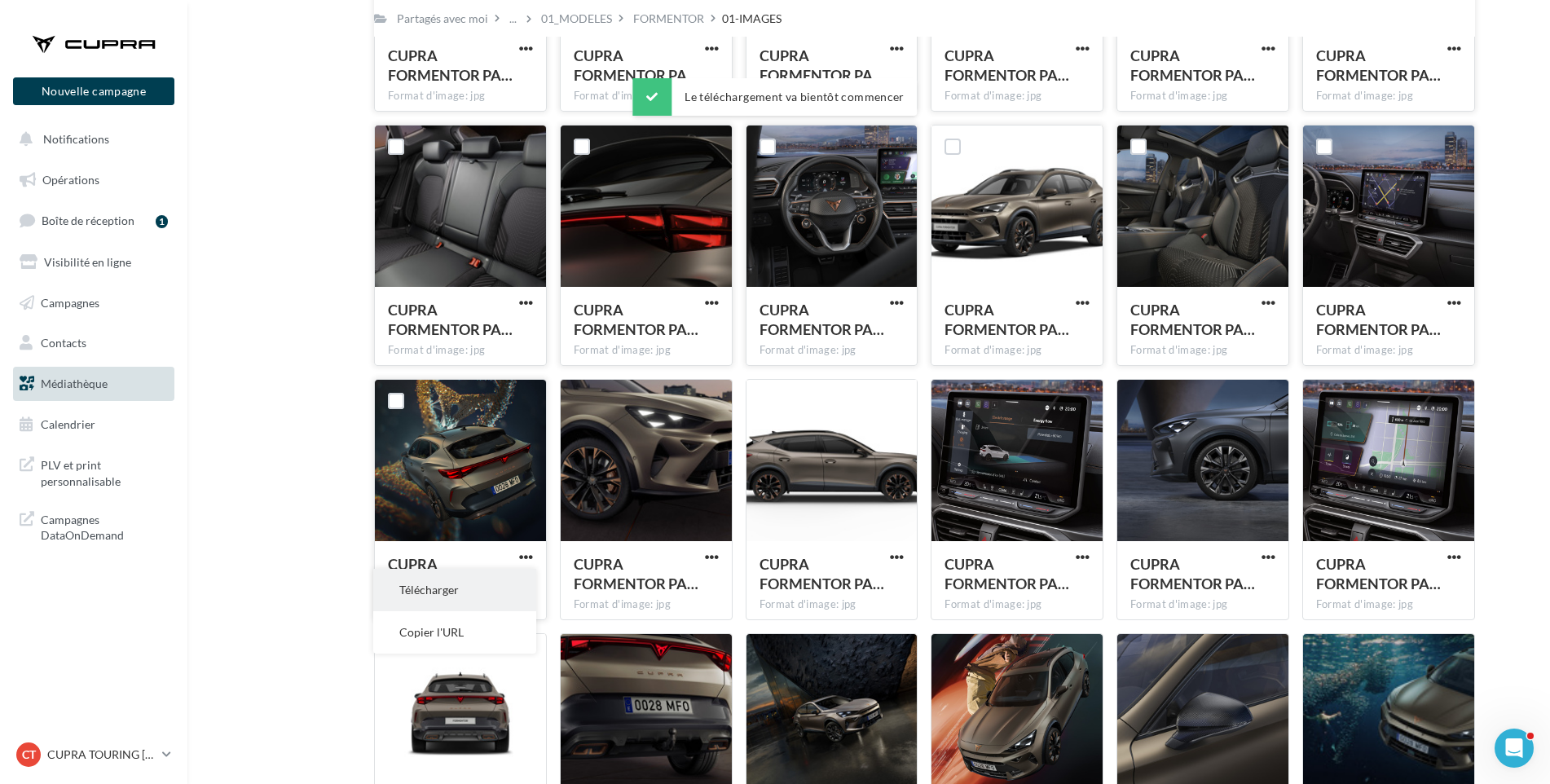
click at [504, 584] on button "Télécharger" at bounding box center [455, 589] width 163 height 43
click at [715, 558] on span "button" at bounding box center [712, 557] width 14 height 14
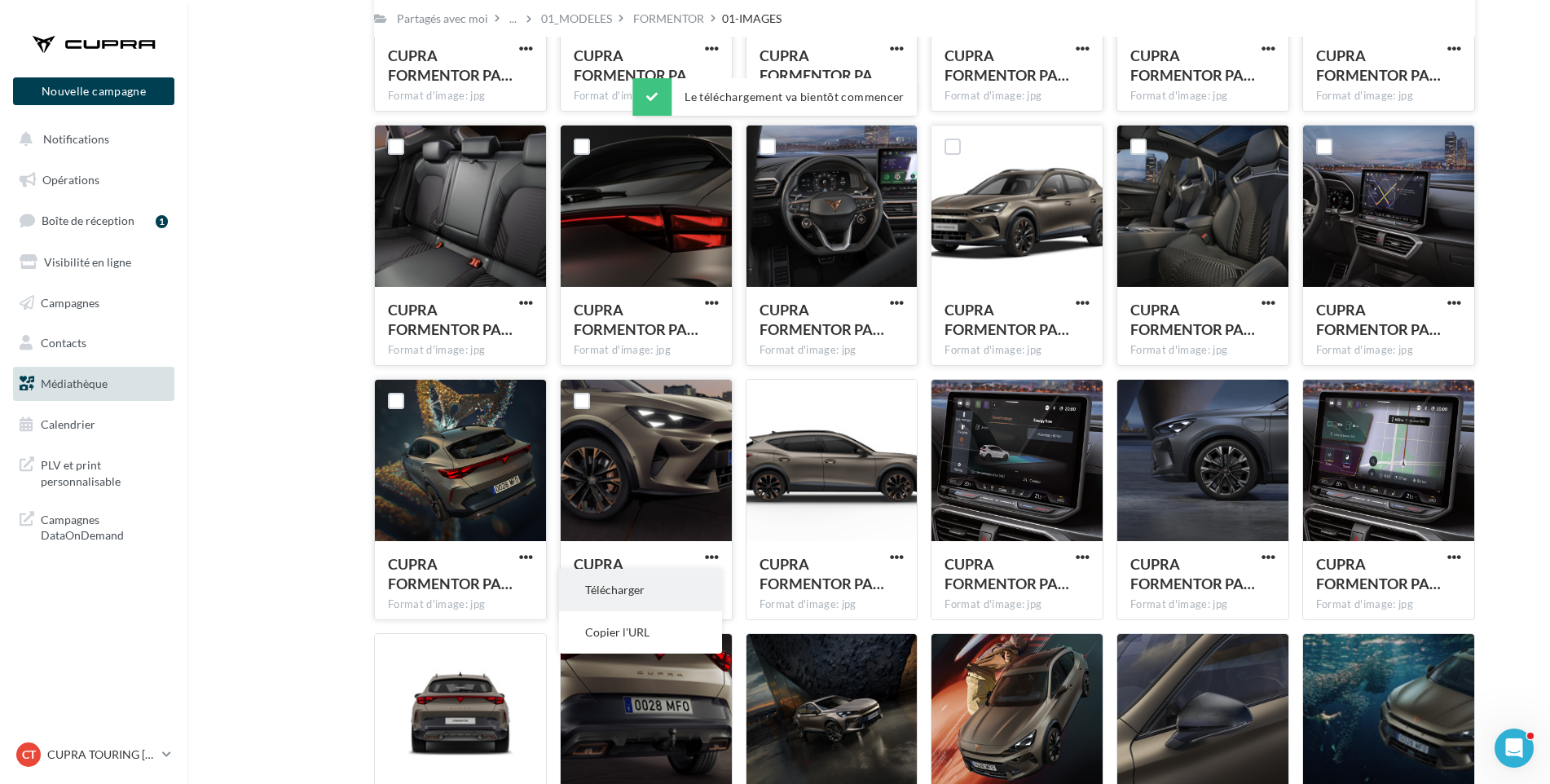
click at [683, 581] on button "Télécharger" at bounding box center [641, 589] width 163 height 43
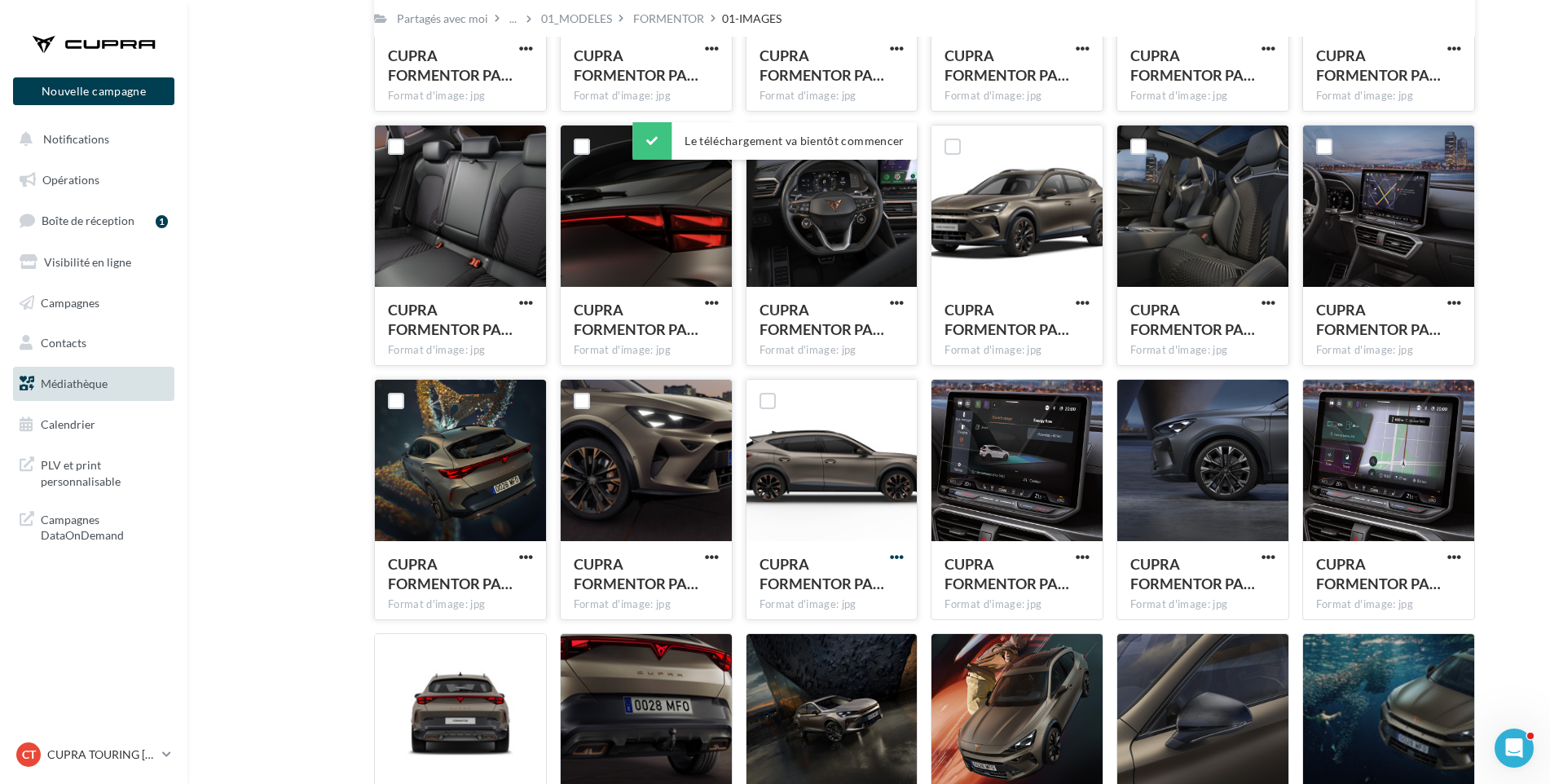
click at [892, 554] on span "button" at bounding box center [897, 557] width 14 height 14
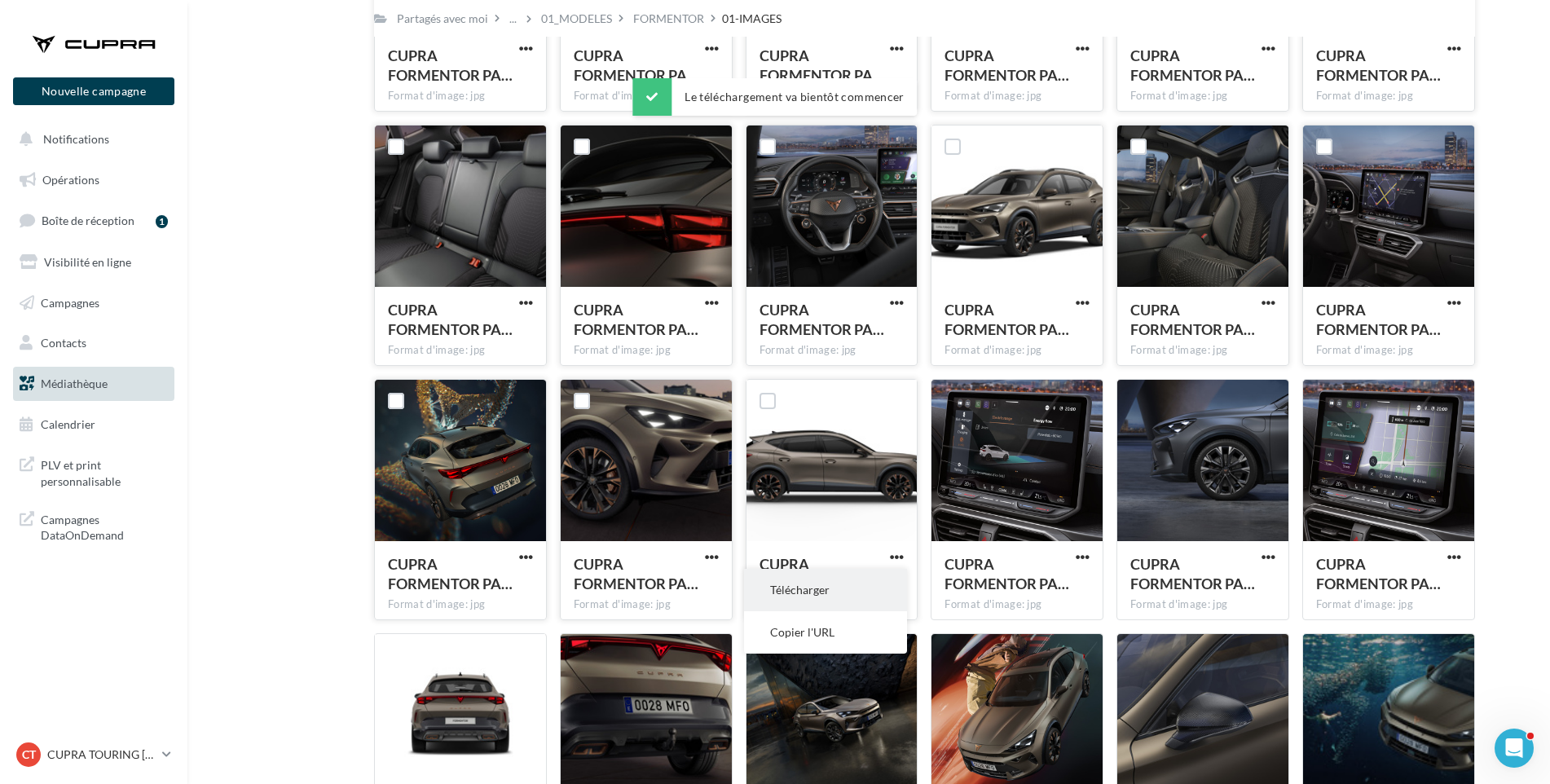
click at [879, 584] on button "Télécharger" at bounding box center [825, 589] width 163 height 43
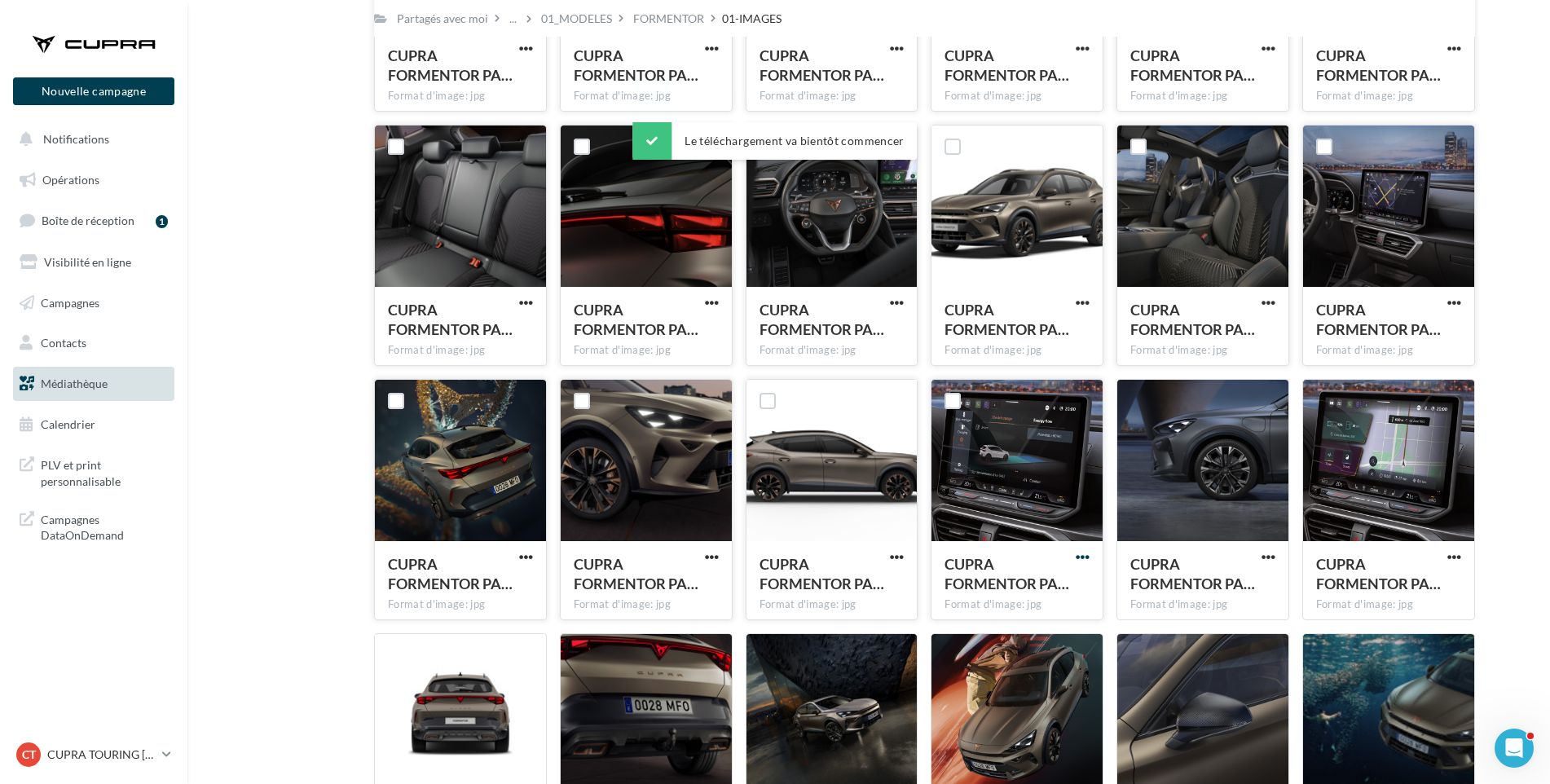
click at [1079, 558] on span "button" at bounding box center [1083, 557] width 14 height 14
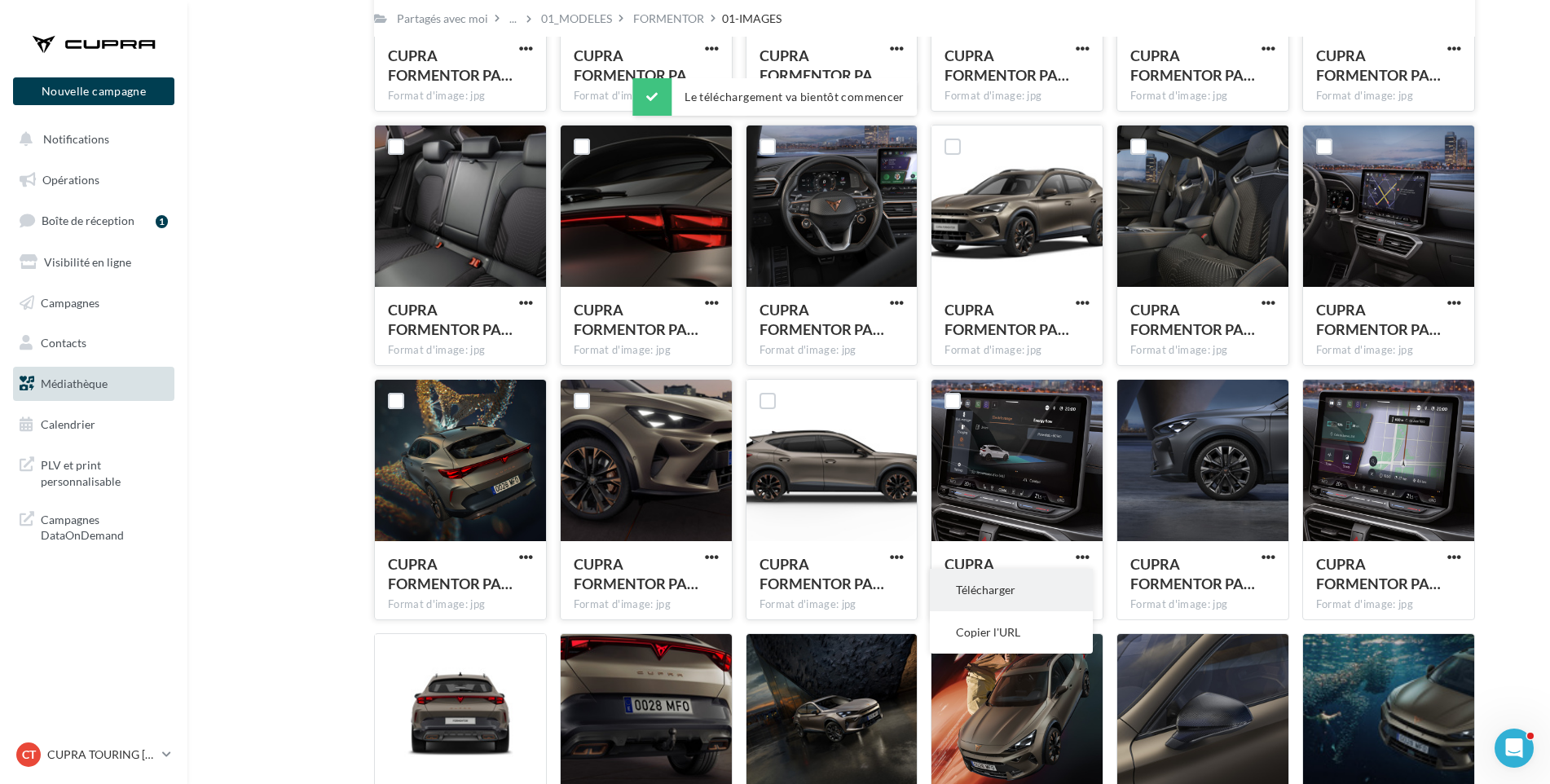
click at [1053, 591] on button "Télécharger" at bounding box center [1012, 589] width 163 height 43
click at [1270, 552] on span "button" at bounding box center [1268, 557] width 14 height 14
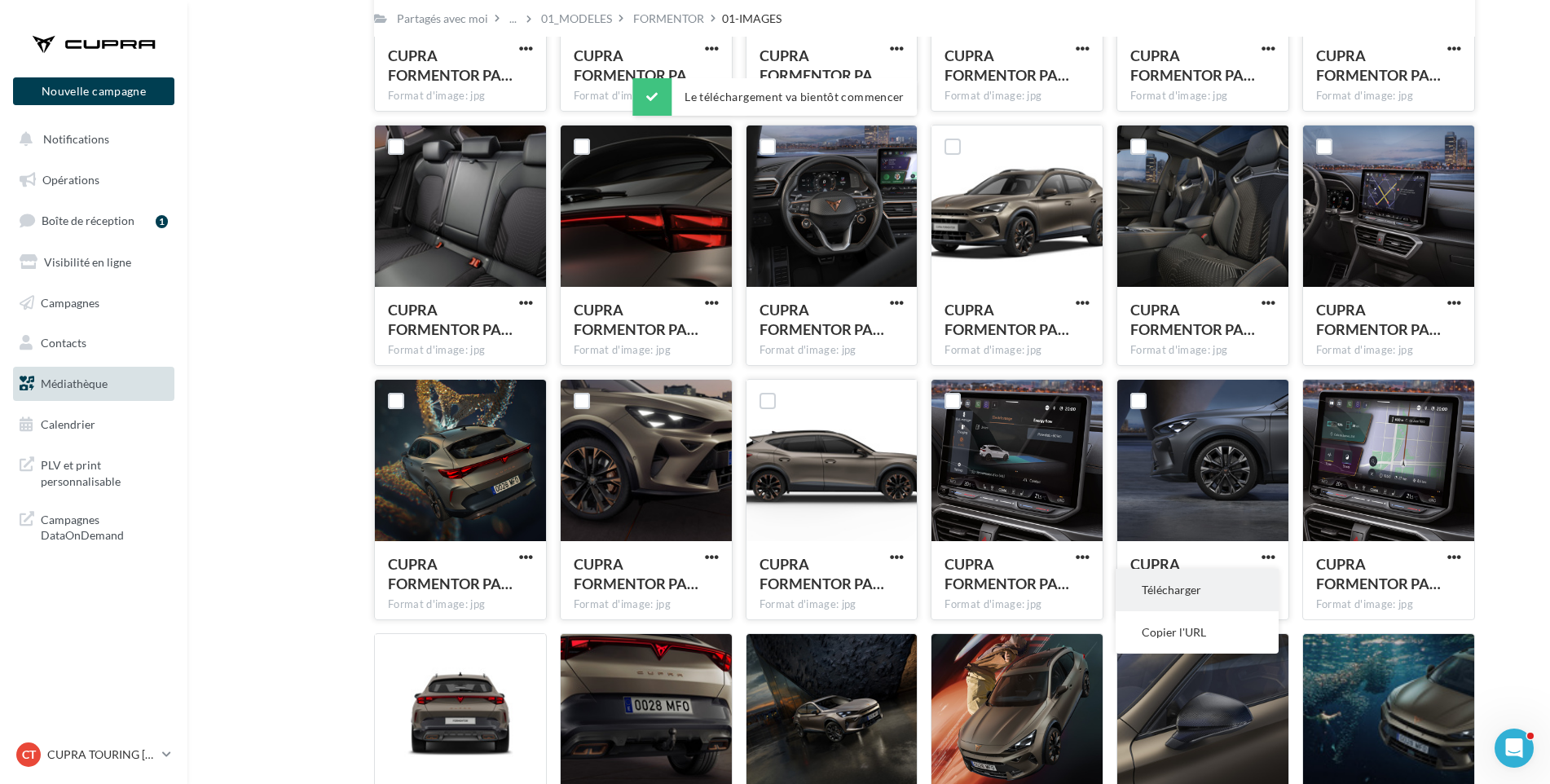
click at [1241, 585] on button "Télécharger" at bounding box center [1197, 589] width 163 height 43
click at [1454, 556] on span "button" at bounding box center [1454, 557] width 14 height 14
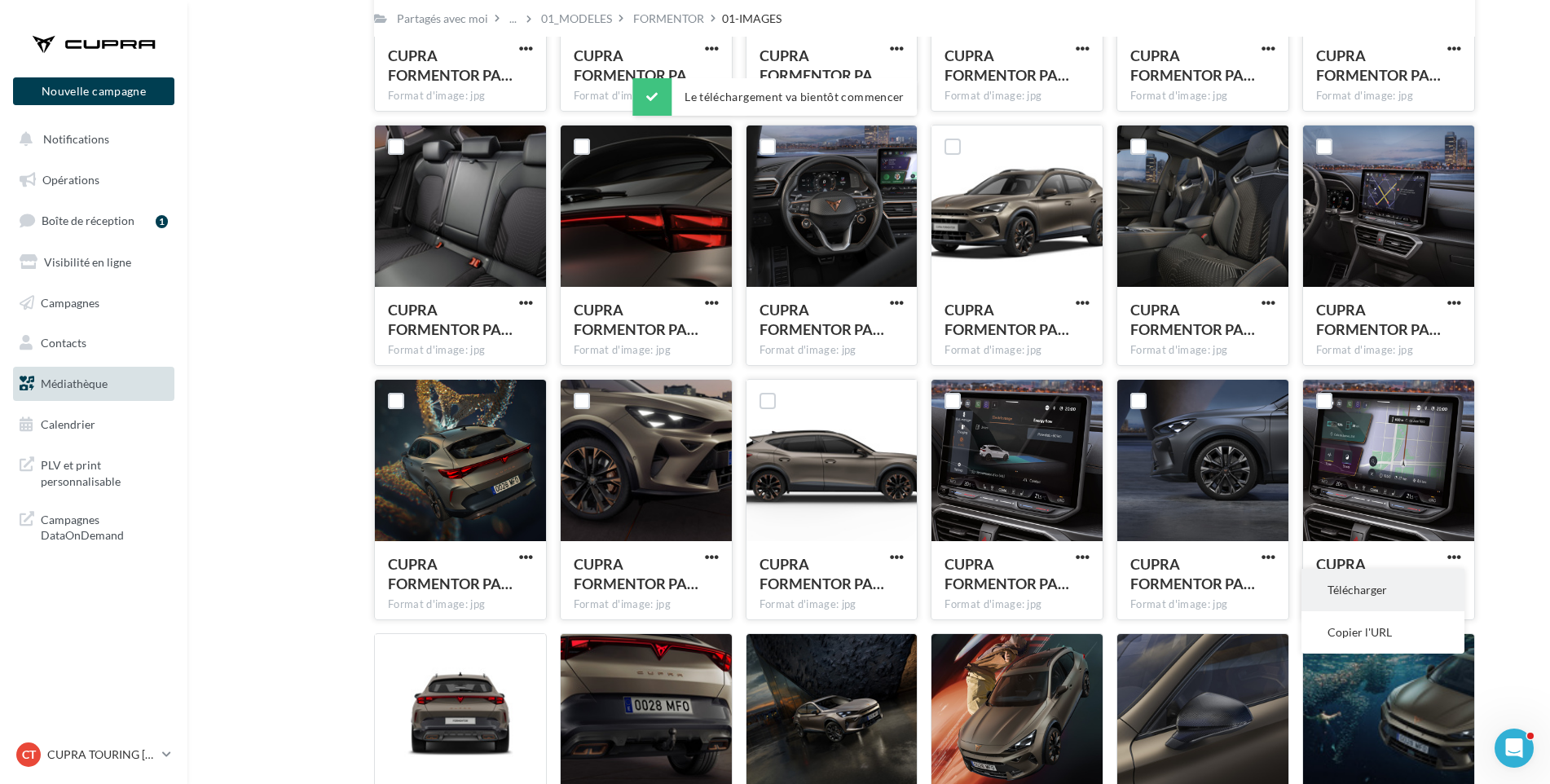
click at [1440, 584] on button "Télécharger" at bounding box center [1383, 589] width 163 height 43
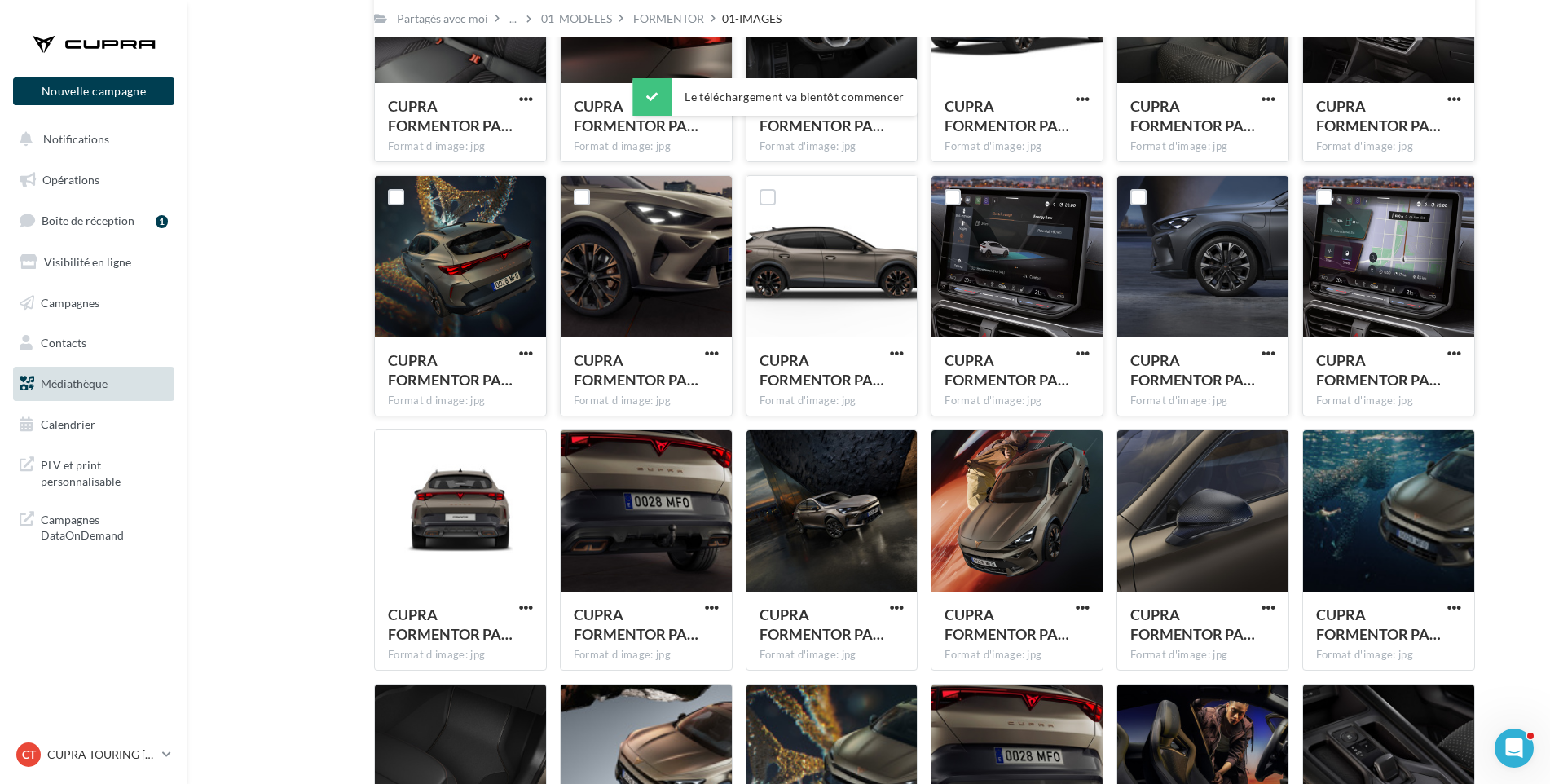
scroll to position [1249, 0]
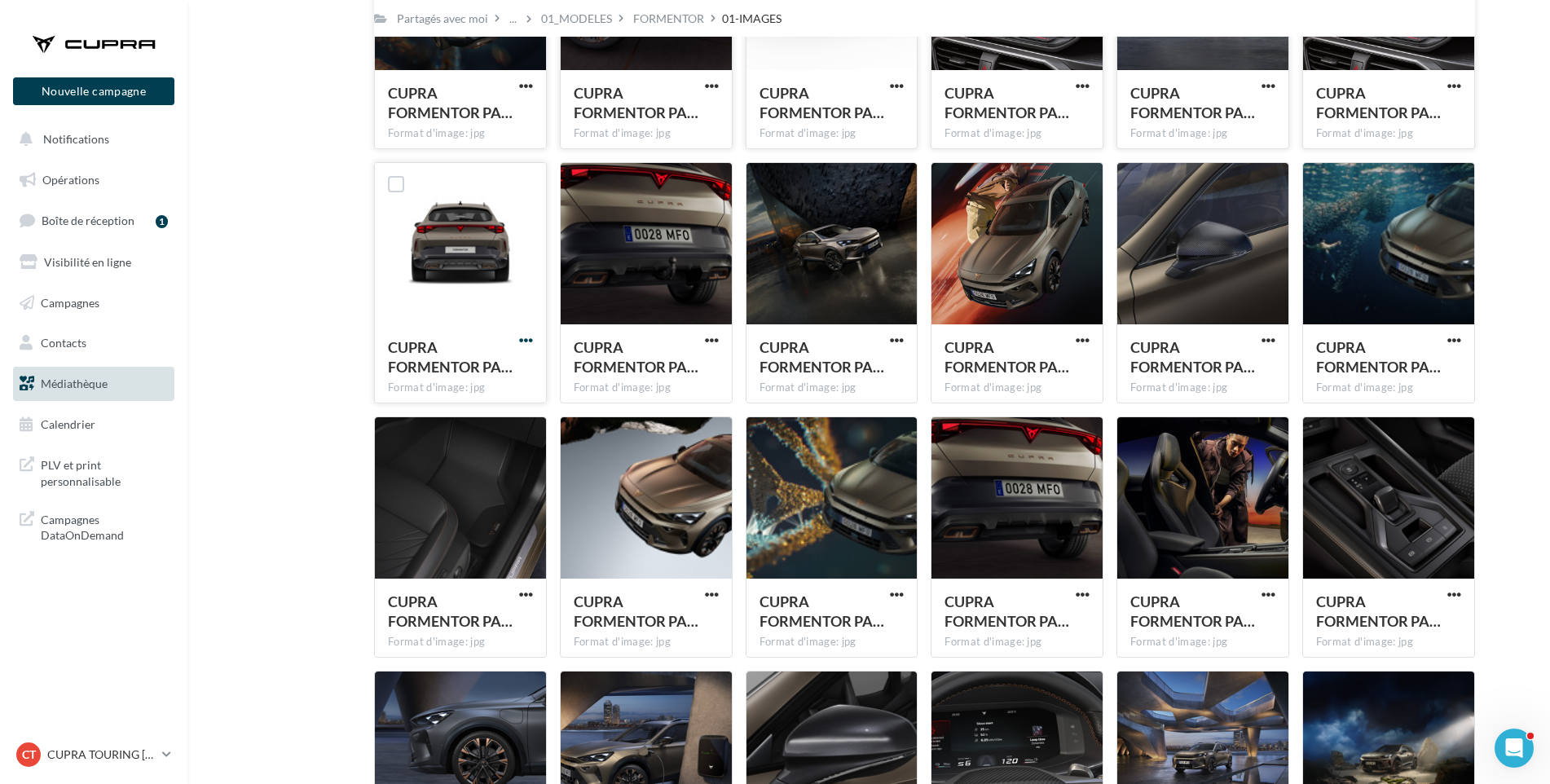
click at [522, 343] on span "button" at bounding box center [526, 340] width 14 height 14
click at [512, 366] on button "Télécharger" at bounding box center [455, 373] width 163 height 43
click at [705, 340] on span "button" at bounding box center [712, 340] width 14 height 14
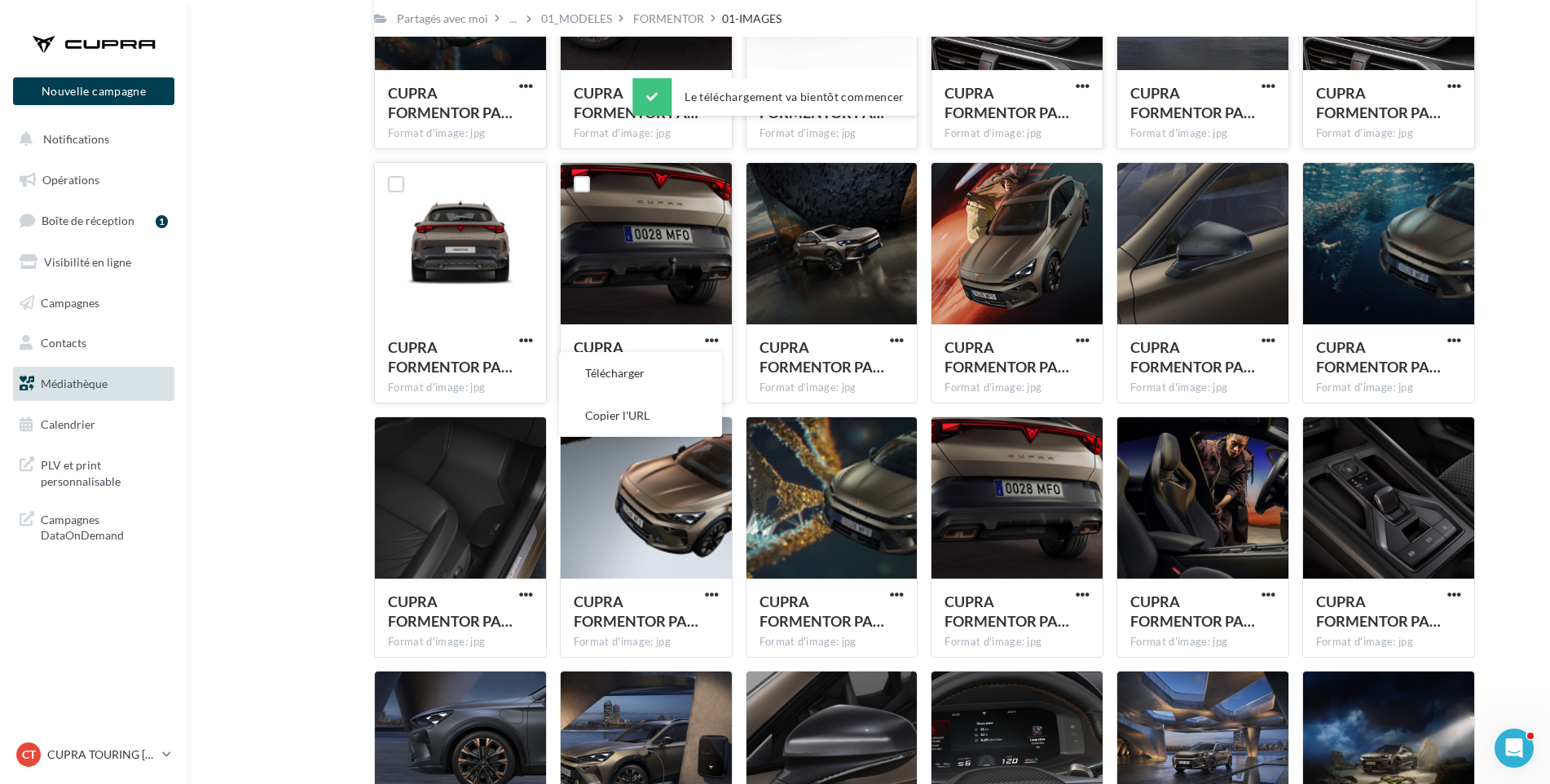
click at [693, 368] on button "Télécharger" at bounding box center [641, 373] width 163 height 43
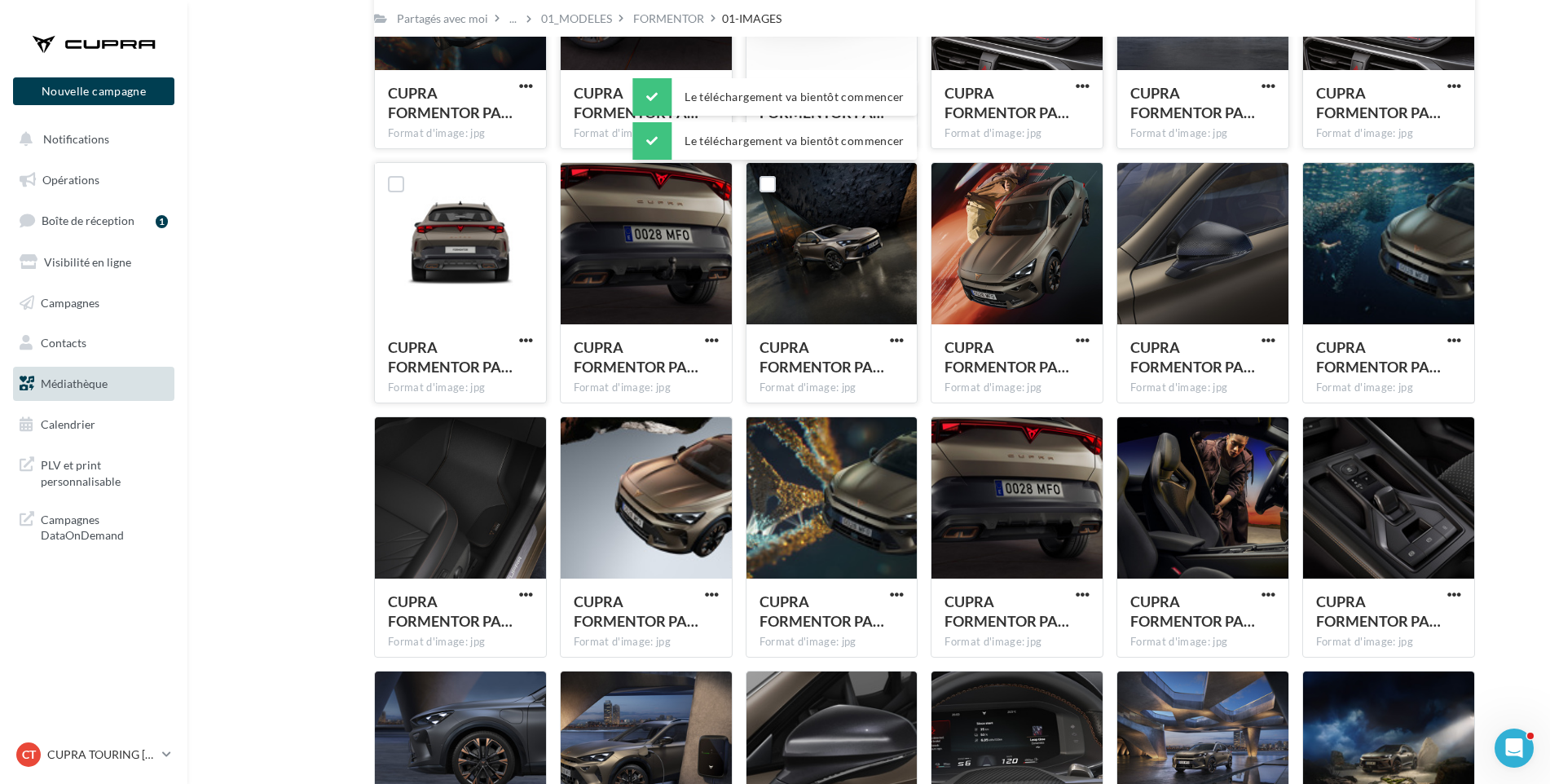
click at [887, 336] on button "button" at bounding box center [897, 340] width 20 height 16
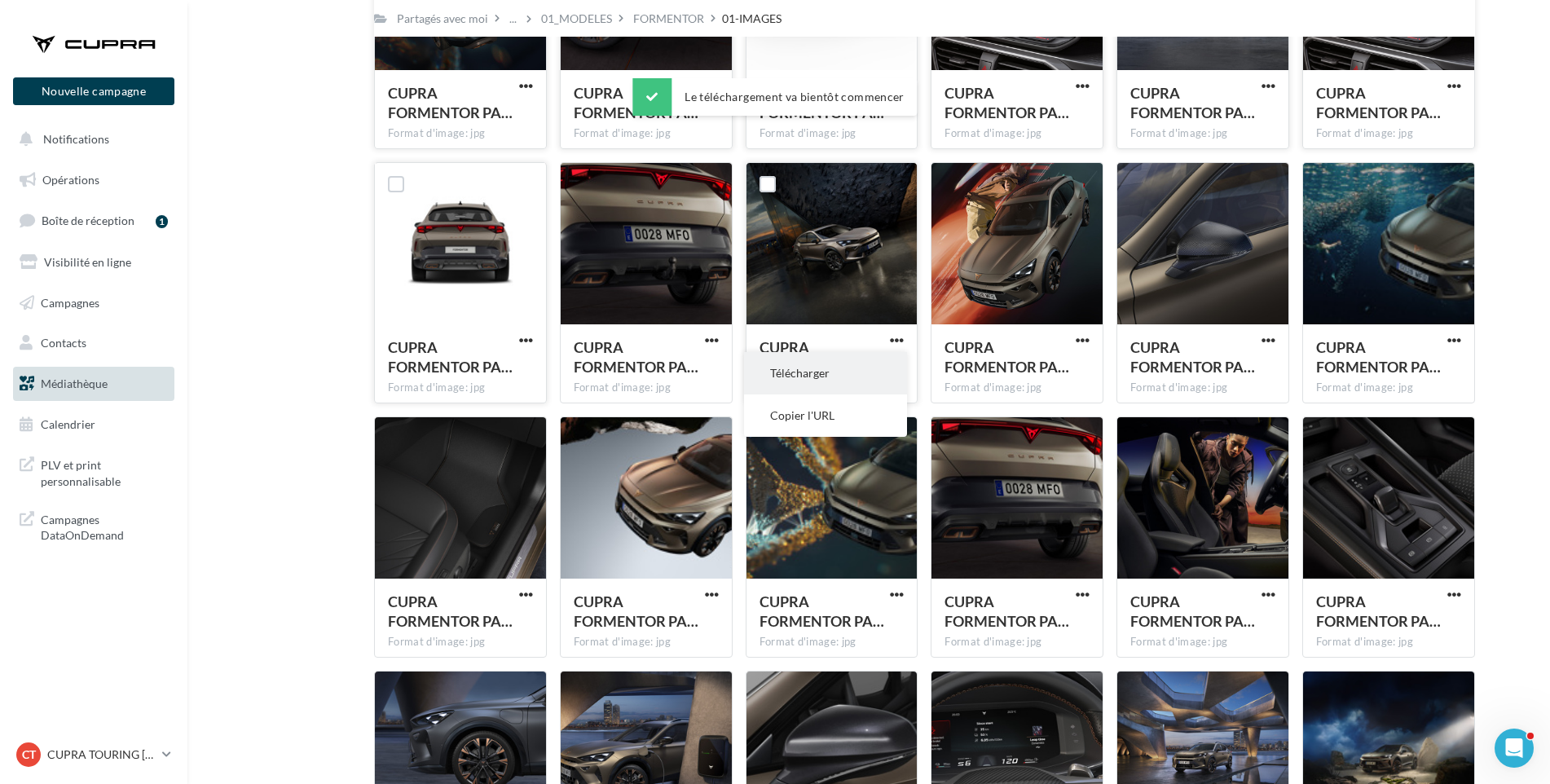
click at [872, 376] on button "Télécharger" at bounding box center [825, 373] width 163 height 43
click at [1079, 340] on span "button" at bounding box center [1083, 340] width 14 height 14
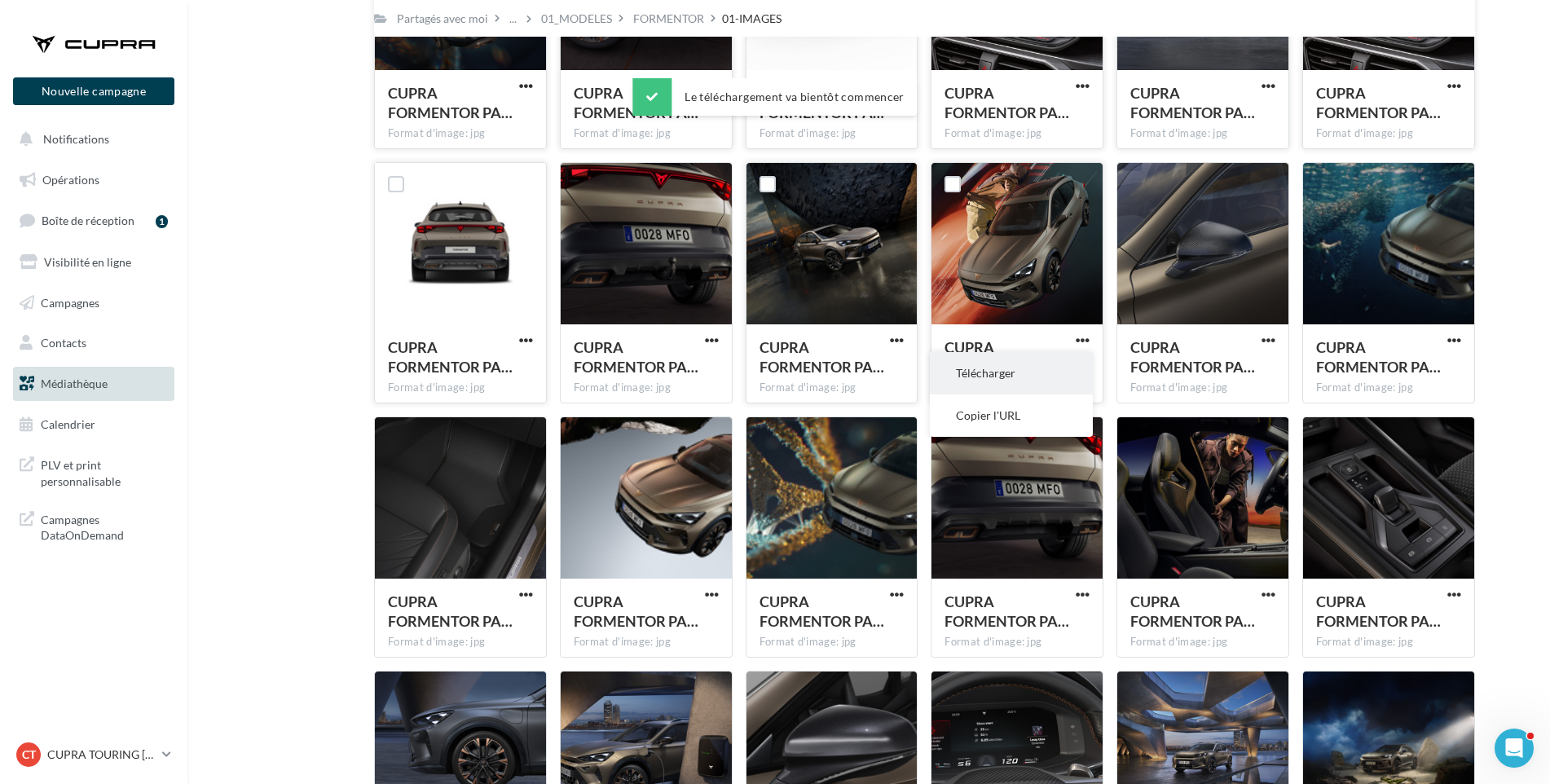
click at [1064, 364] on button "Télécharger" at bounding box center [1012, 373] width 163 height 43
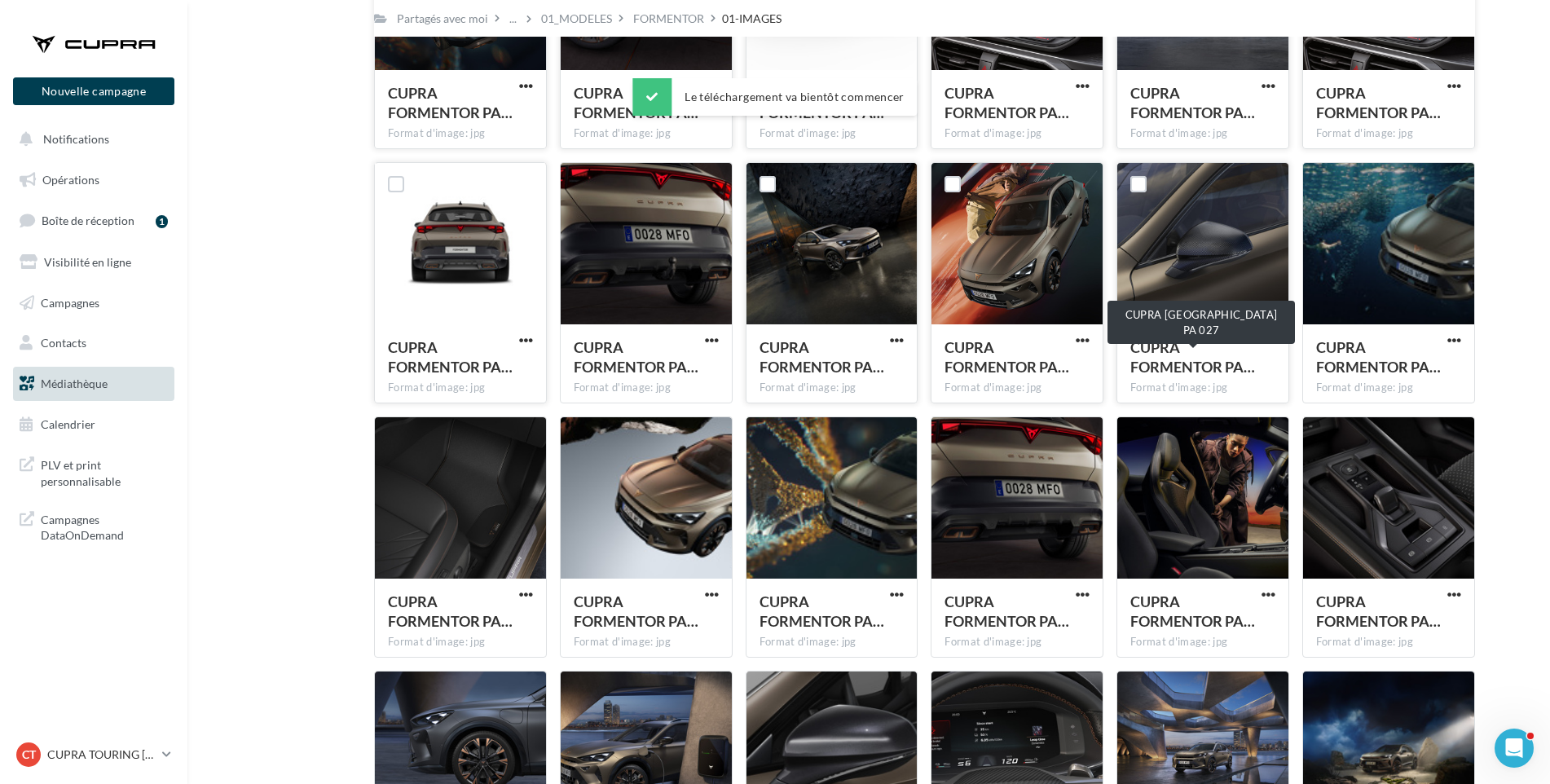
click at [1142, 357] on div "CUPRA FORMENTOR PA…" at bounding box center [1194, 356] width 126 height 39
click at [1265, 335] on span "button" at bounding box center [1268, 340] width 14 height 14
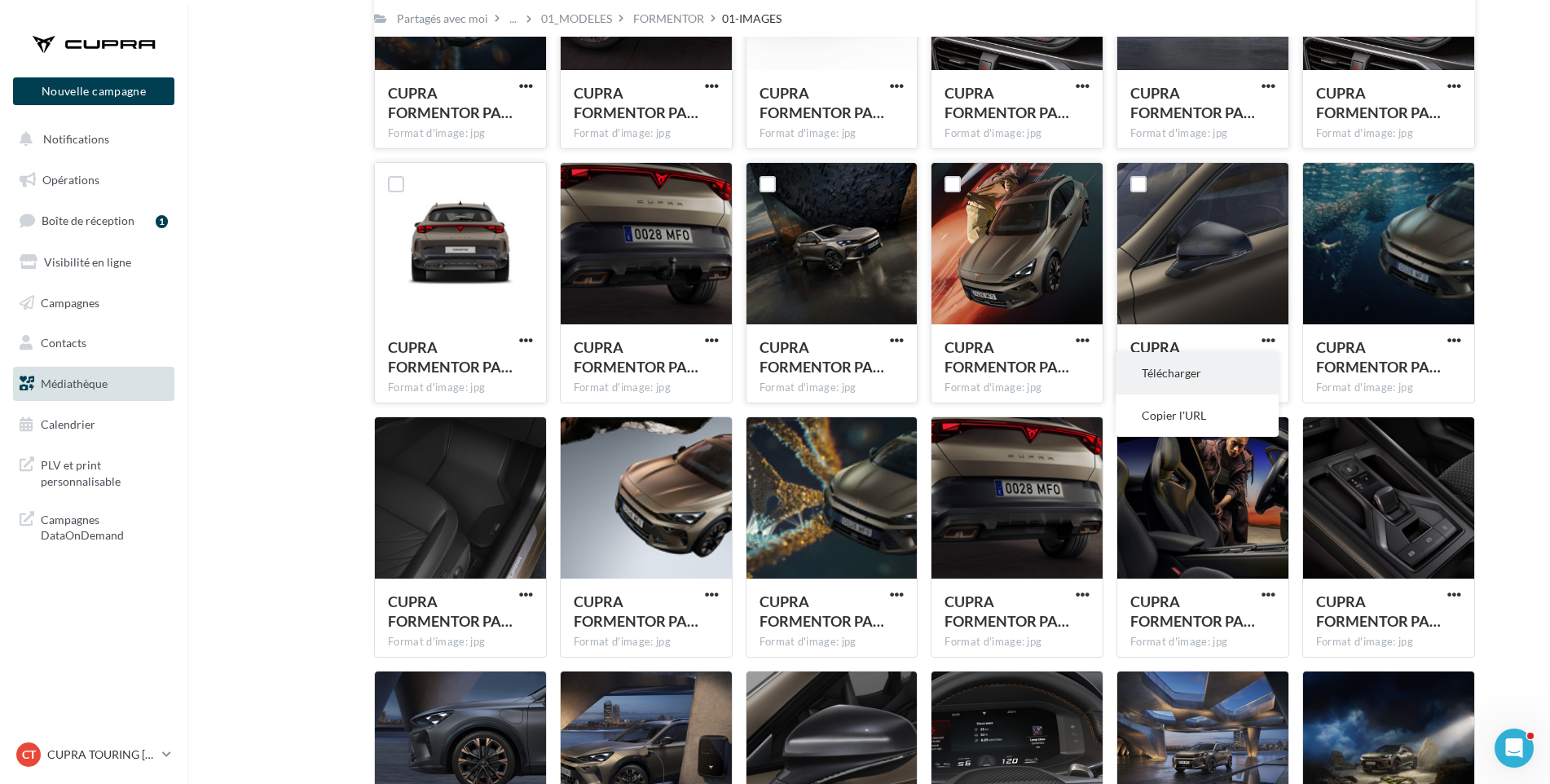
click at [1243, 364] on button "Télécharger" at bounding box center [1197, 373] width 163 height 43
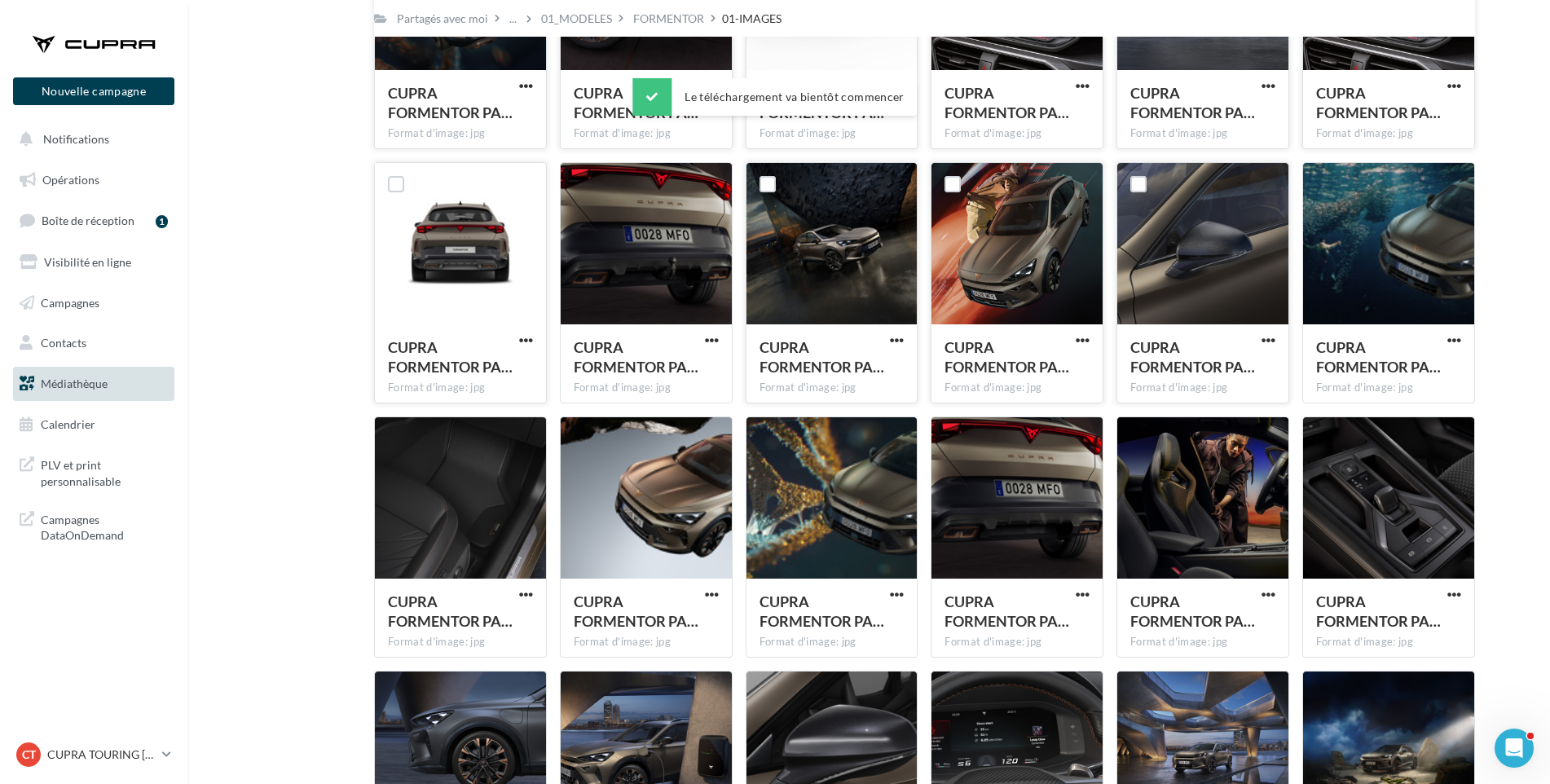
click at [1495, 365] on div "Mes fichiers Partagés avec moi Partagés avec moi ... 01_MODELES FORMENTOR 01-IM…" at bounding box center [876, 17] width 1337 height 2323
click at [1450, 338] on span "button" at bounding box center [1454, 340] width 14 height 14
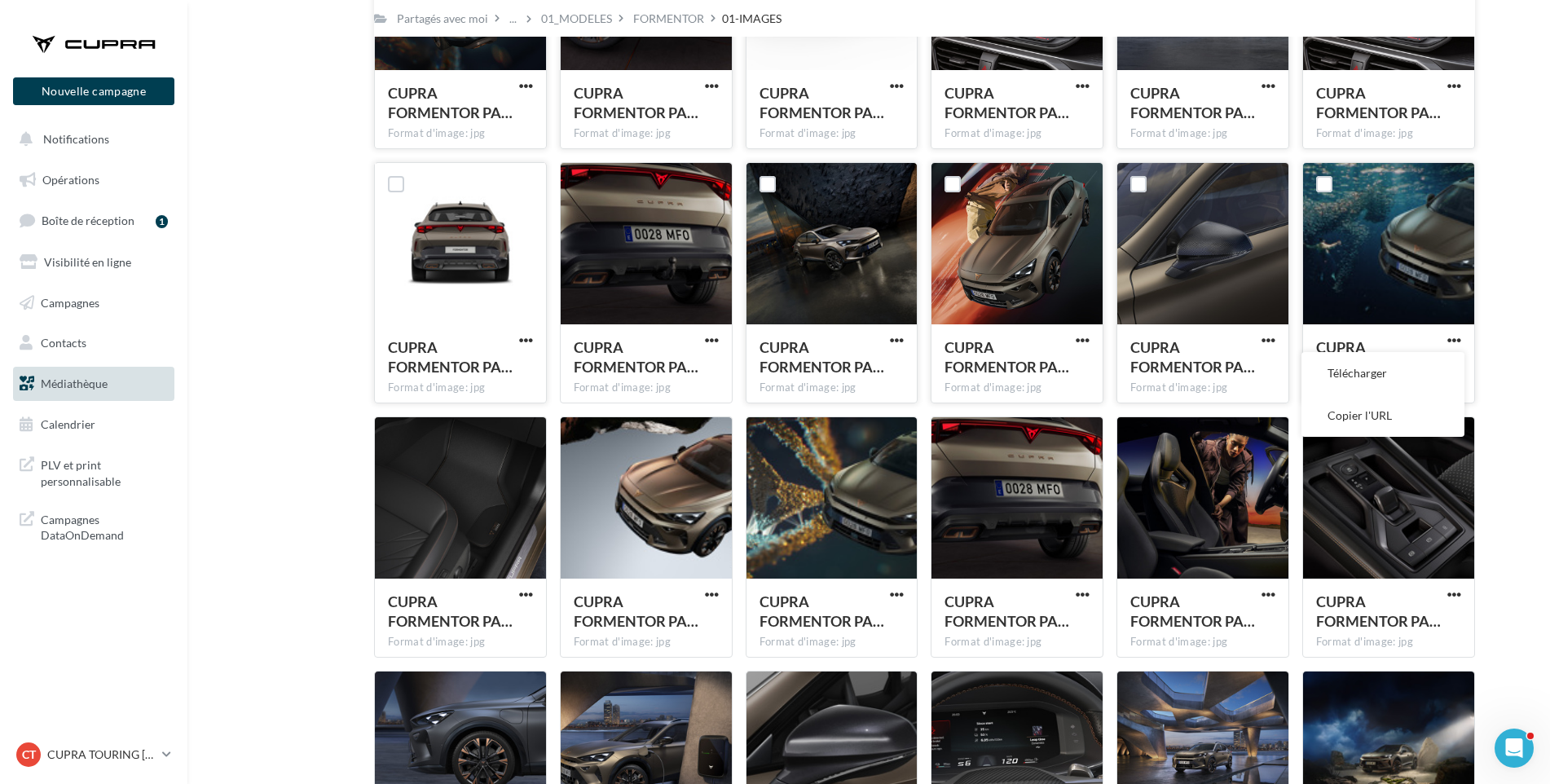
click at [1423, 375] on button "Télécharger" at bounding box center [1383, 373] width 163 height 43
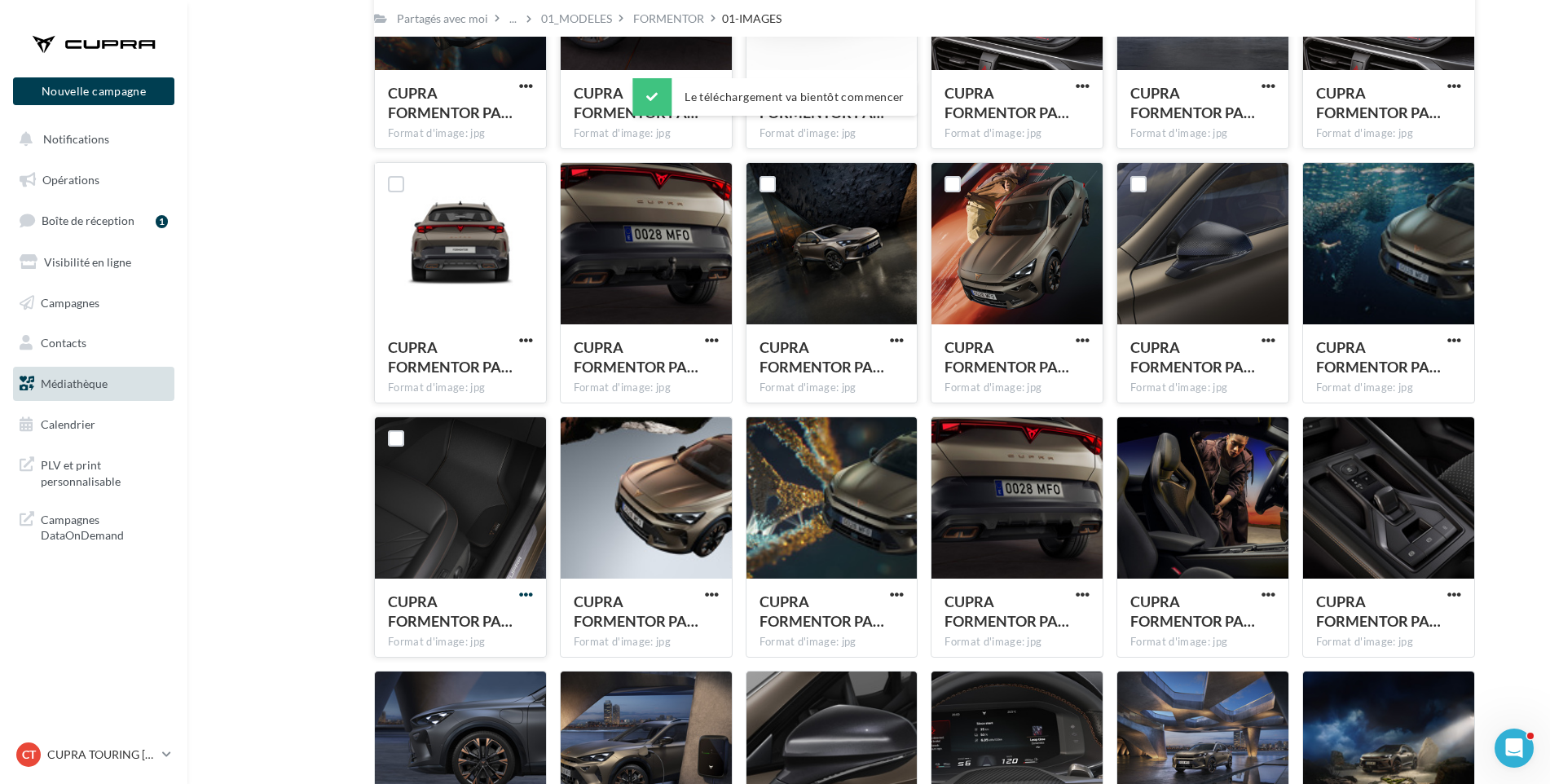
click at [531, 591] on span "button" at bounding box center [526, 594] width 14 height 14
click at [506, 623] on button "Télécharger" at bounding box center [455, 627] width 163 height 43
click at [717, 594] on span "button" at bounding box center [712, 594] width 14 height 14
click at [700, 621] on button "Télécharger" at bounding box center [641, 627] width 163 height 43
click at [902, 590] on span "button" at bounding box center [897, 594] width 14 height 14
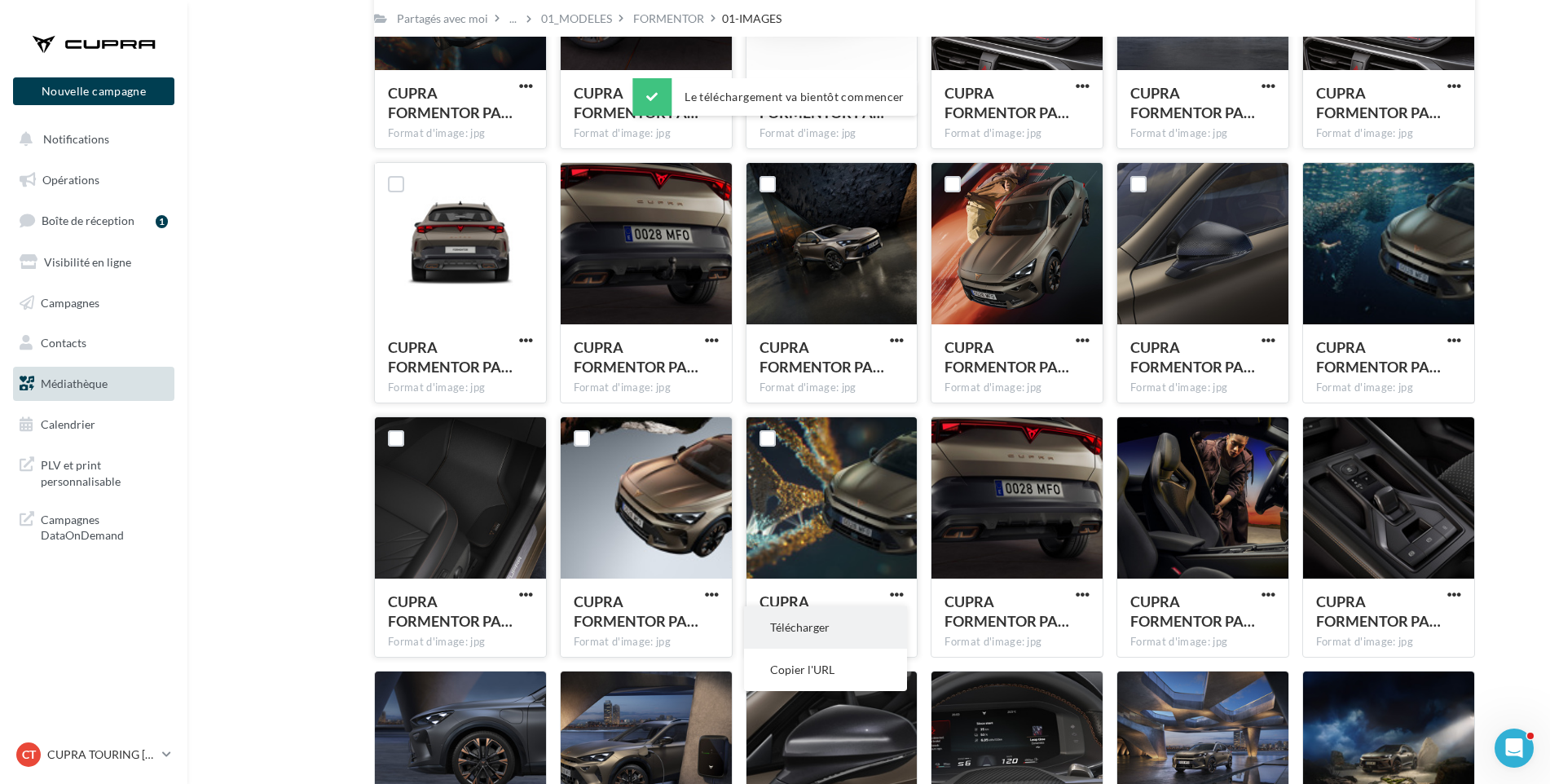
click at [865, 620] on button "Télécharger" at bounding box center [825, 627] width 163 height 43
click at [1078, 598] on span "button" at bounding box center [1083, 594] width 14 height 14
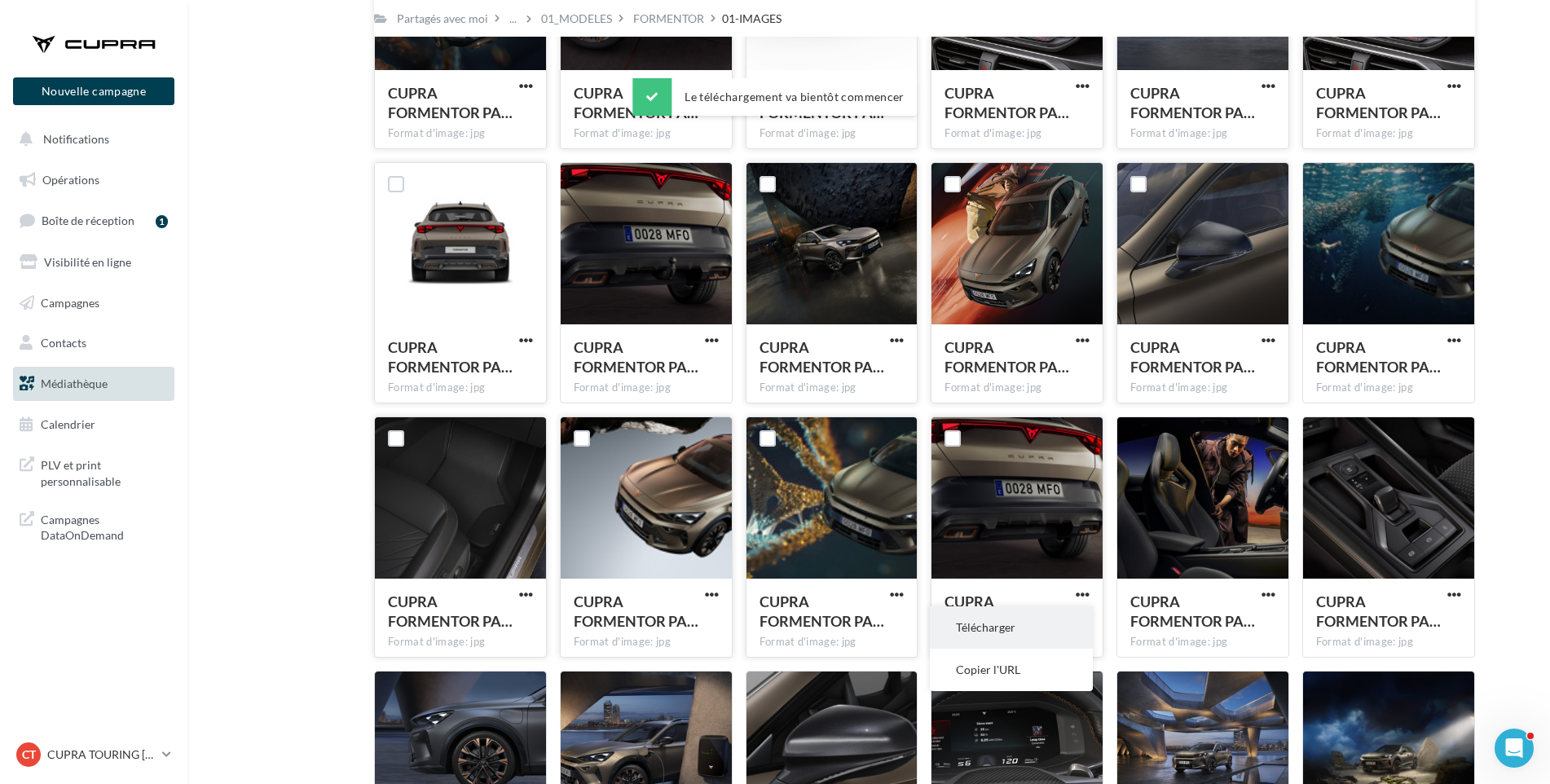
click at [1067, 620] on button "Télécharger" at bounding box center [1012, 627] width 163 height 43
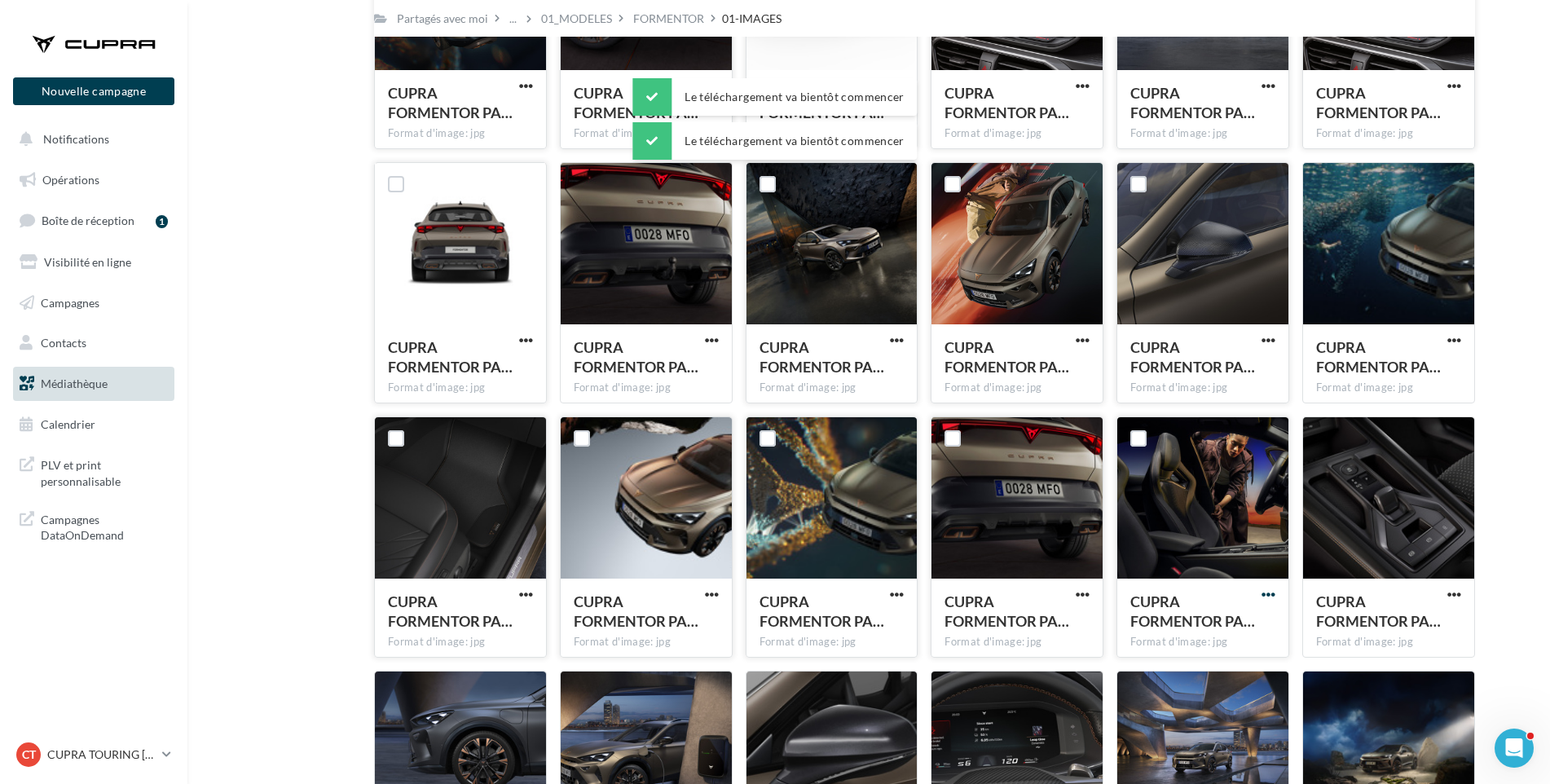
click at [1263, 593] on span "button" at bounding box center [1268, 594] width 14 height 14
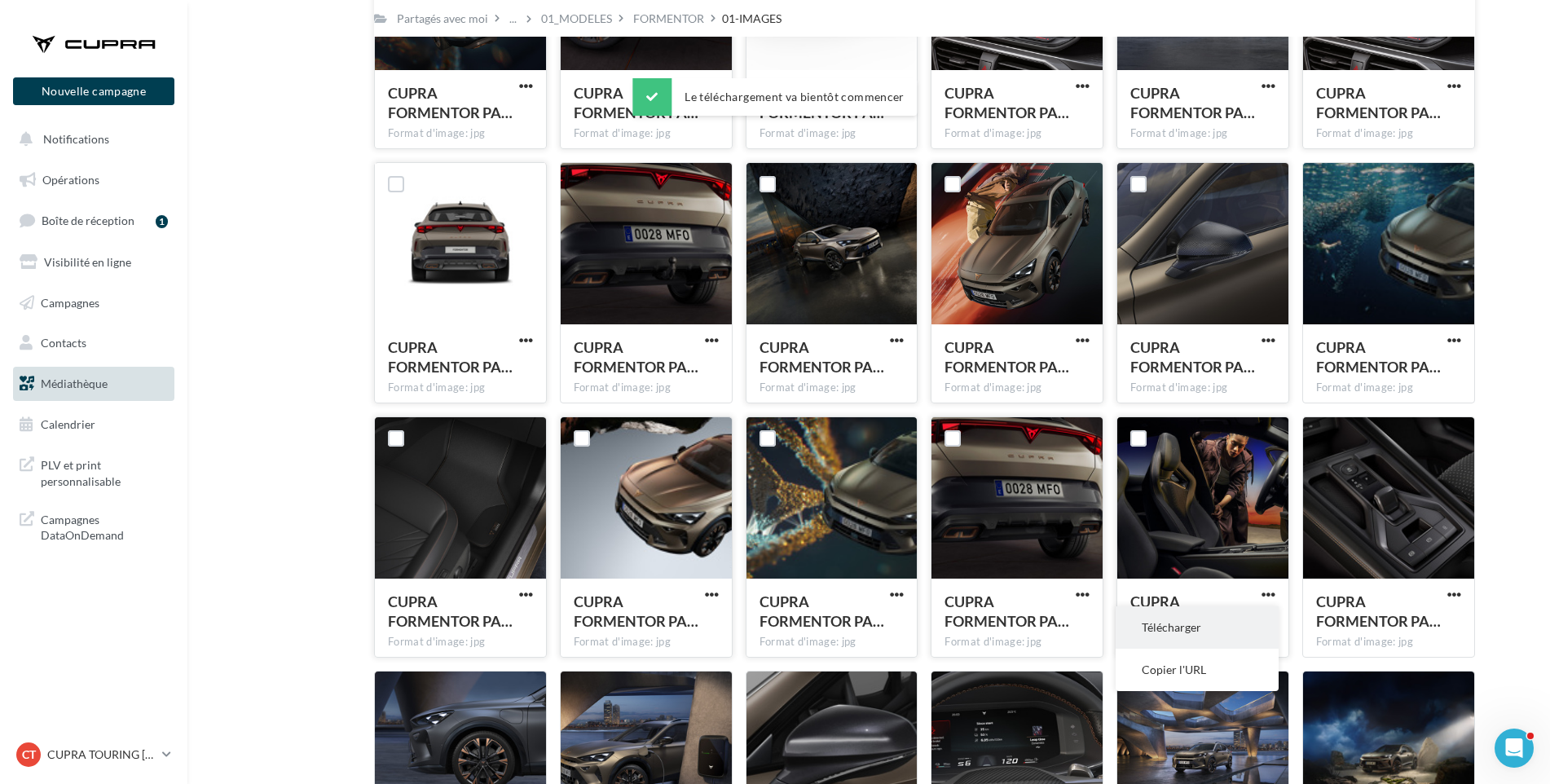
click at [1249, 624] on button "Télécharger" at bounding box center [1197, 627] width 163 height 43
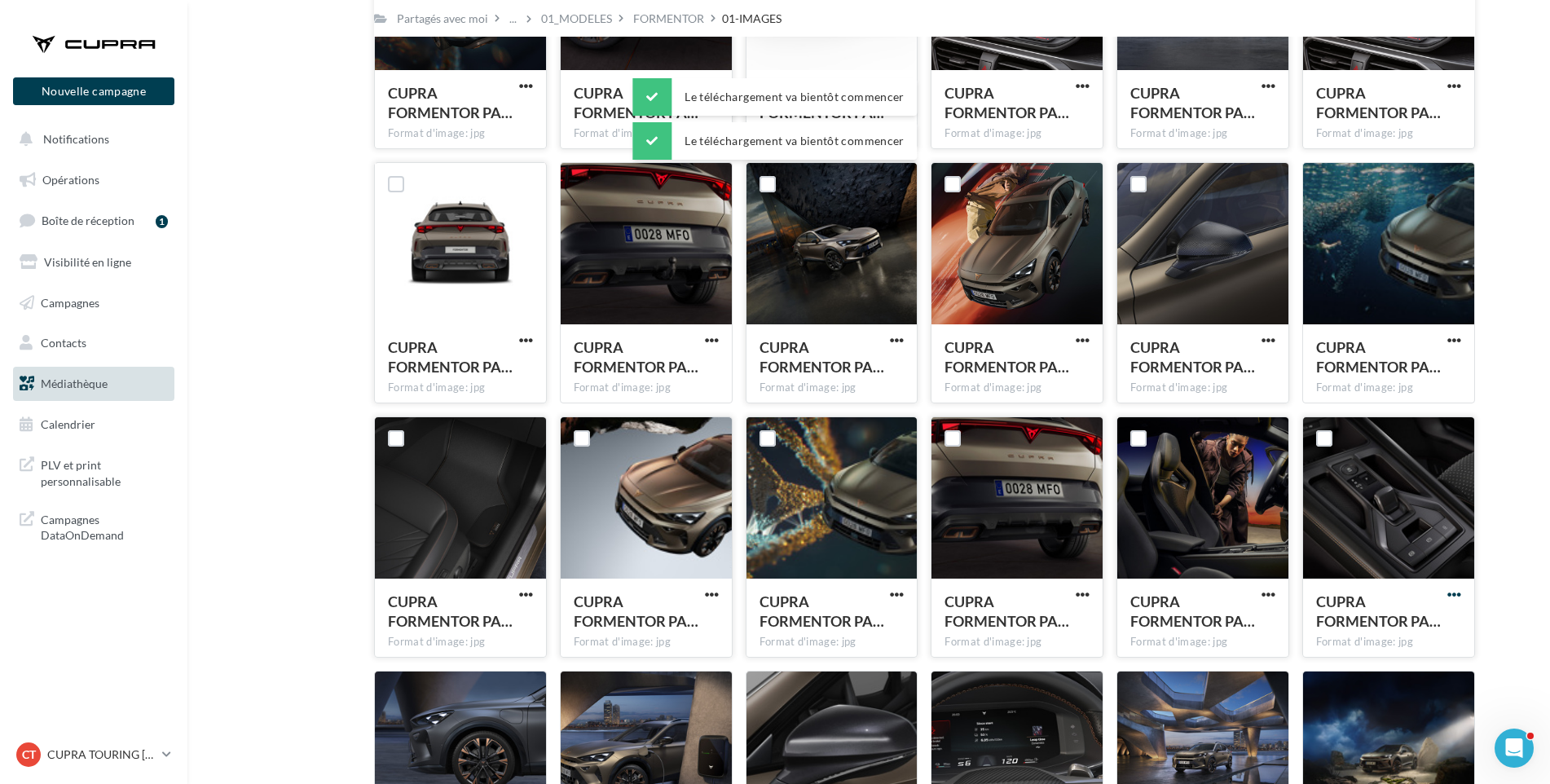
click at [1457, 595] on span "button" at bounding box center [1454, 594] width 14 height 14
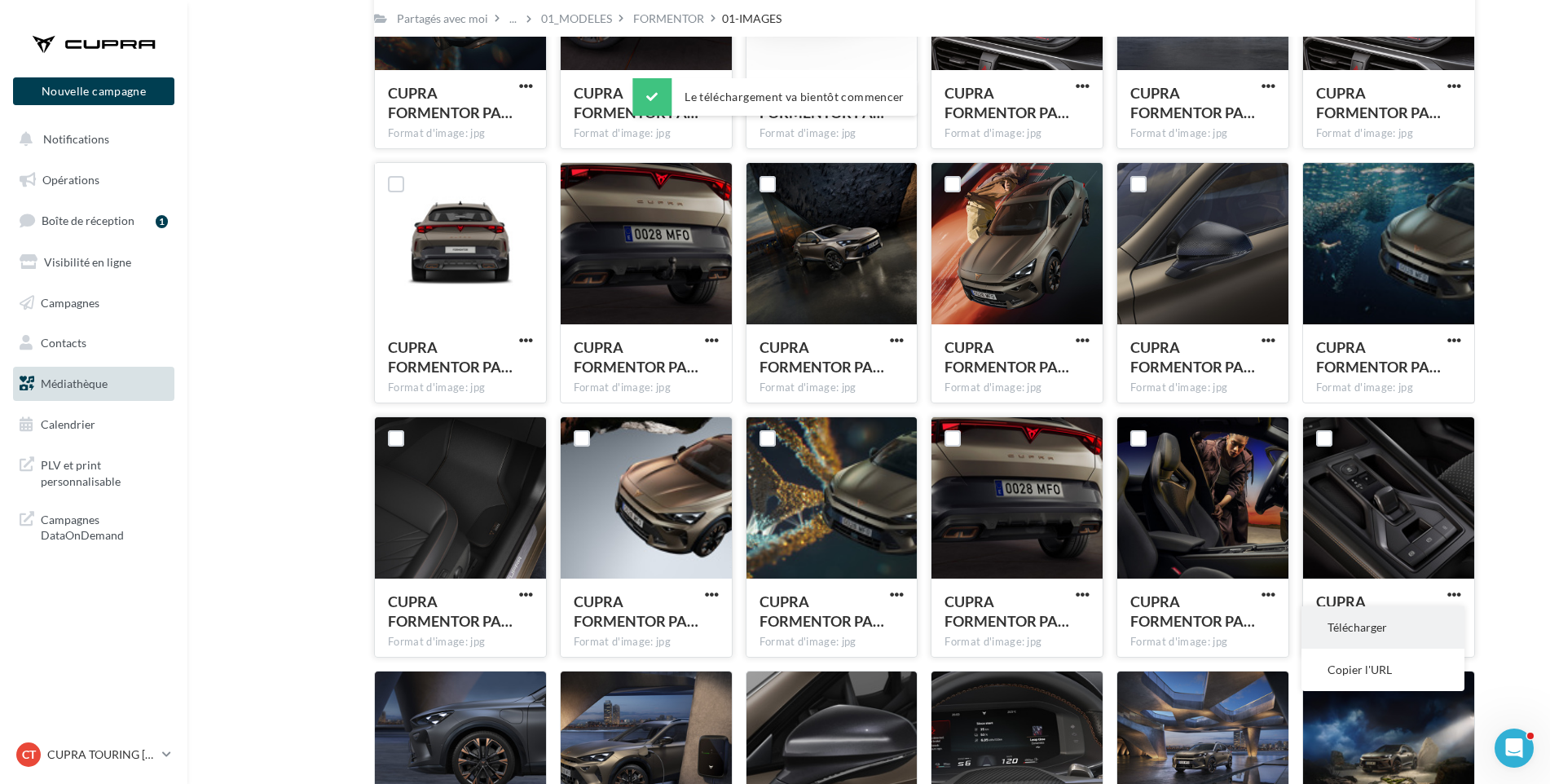
click at [1448, 628] on button "Télécharger" at bounding box center [1383, 627] width 163 height 43
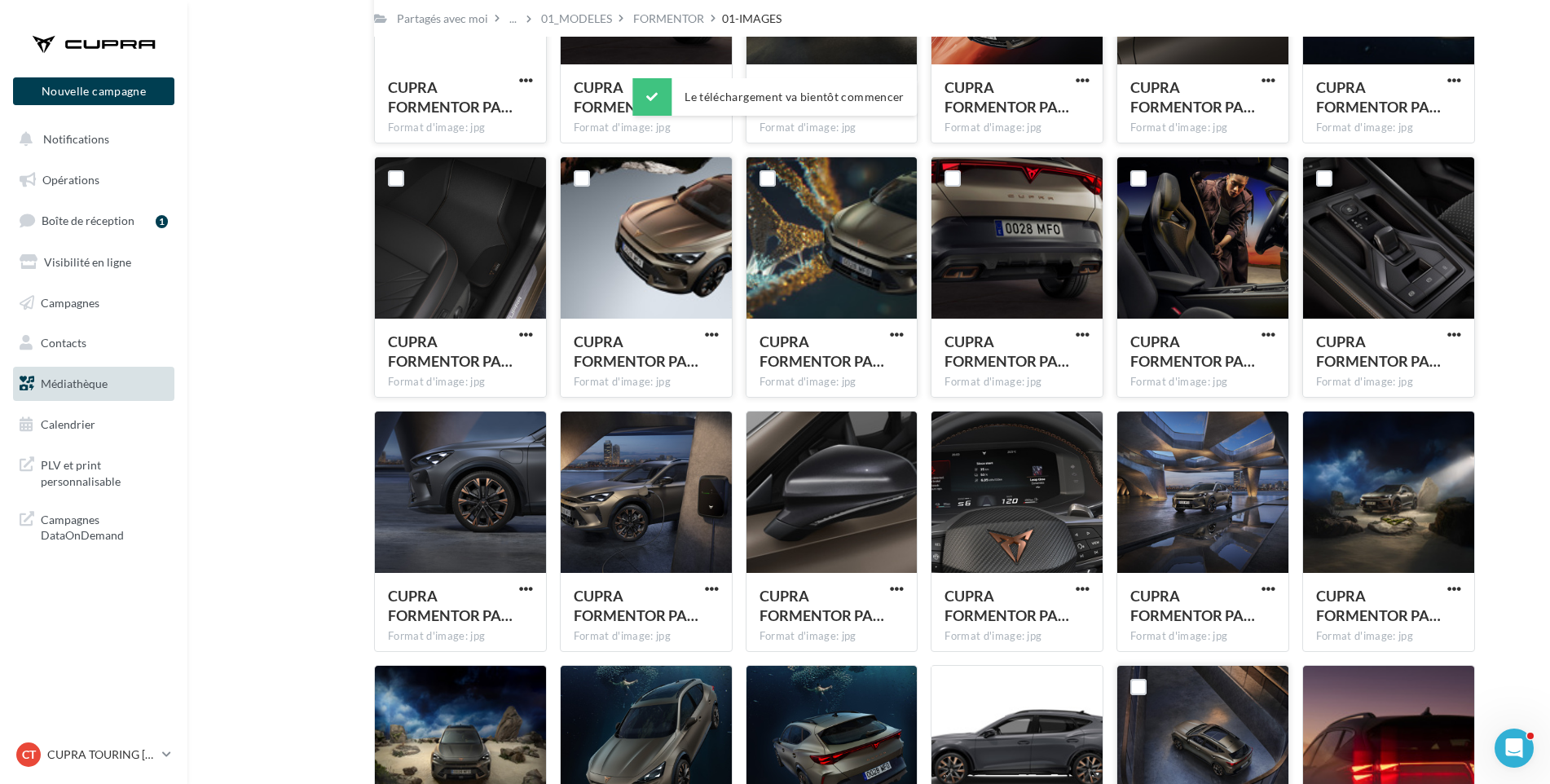
scroll to position [1654, 0]
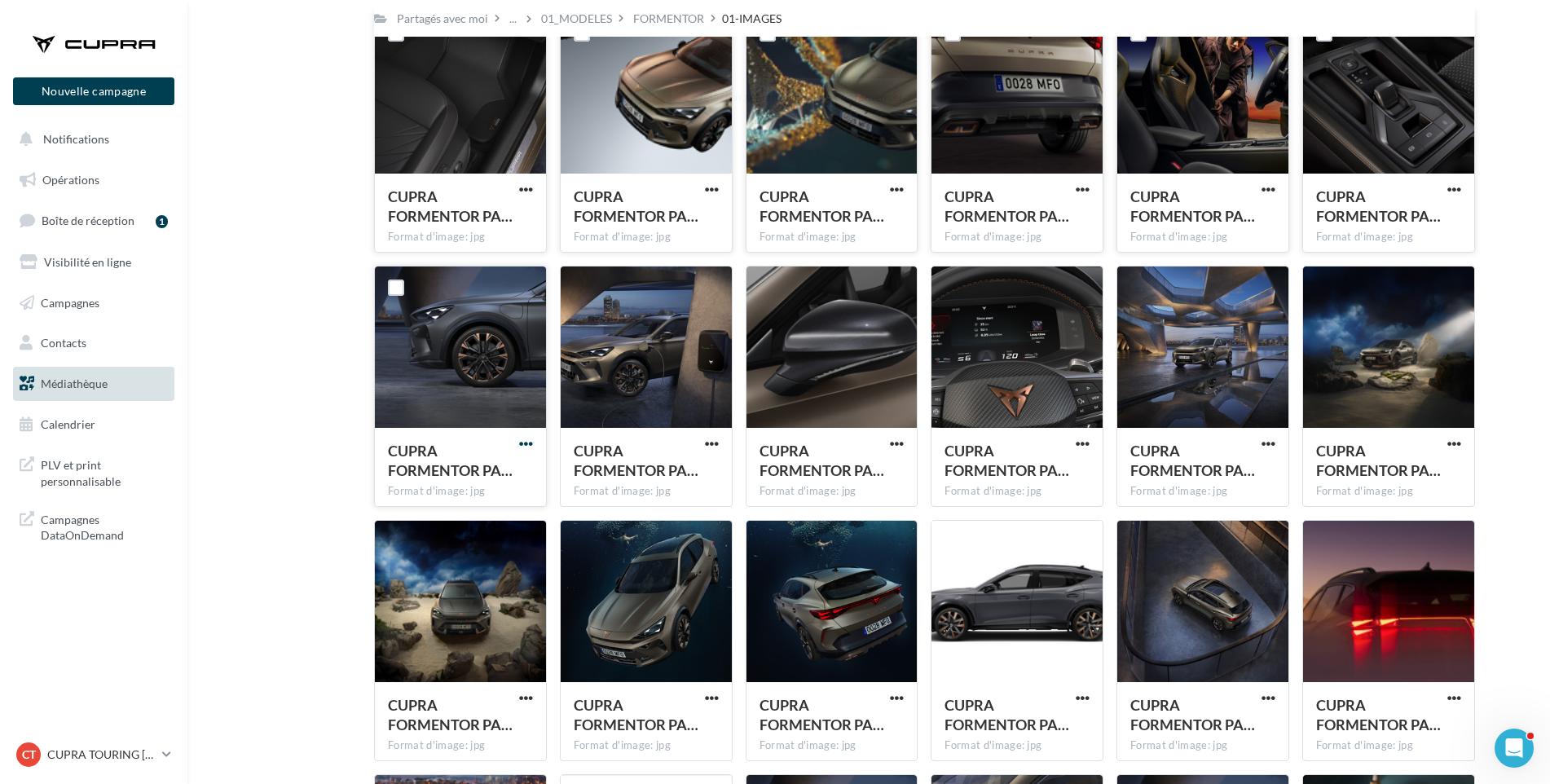
click at [527, 445] on span "button" at bounding box center [526, 444] width 14 height 14
click at [518, 475] on button "Télécharger" at bounding box center [455, 476] width 163 height 43
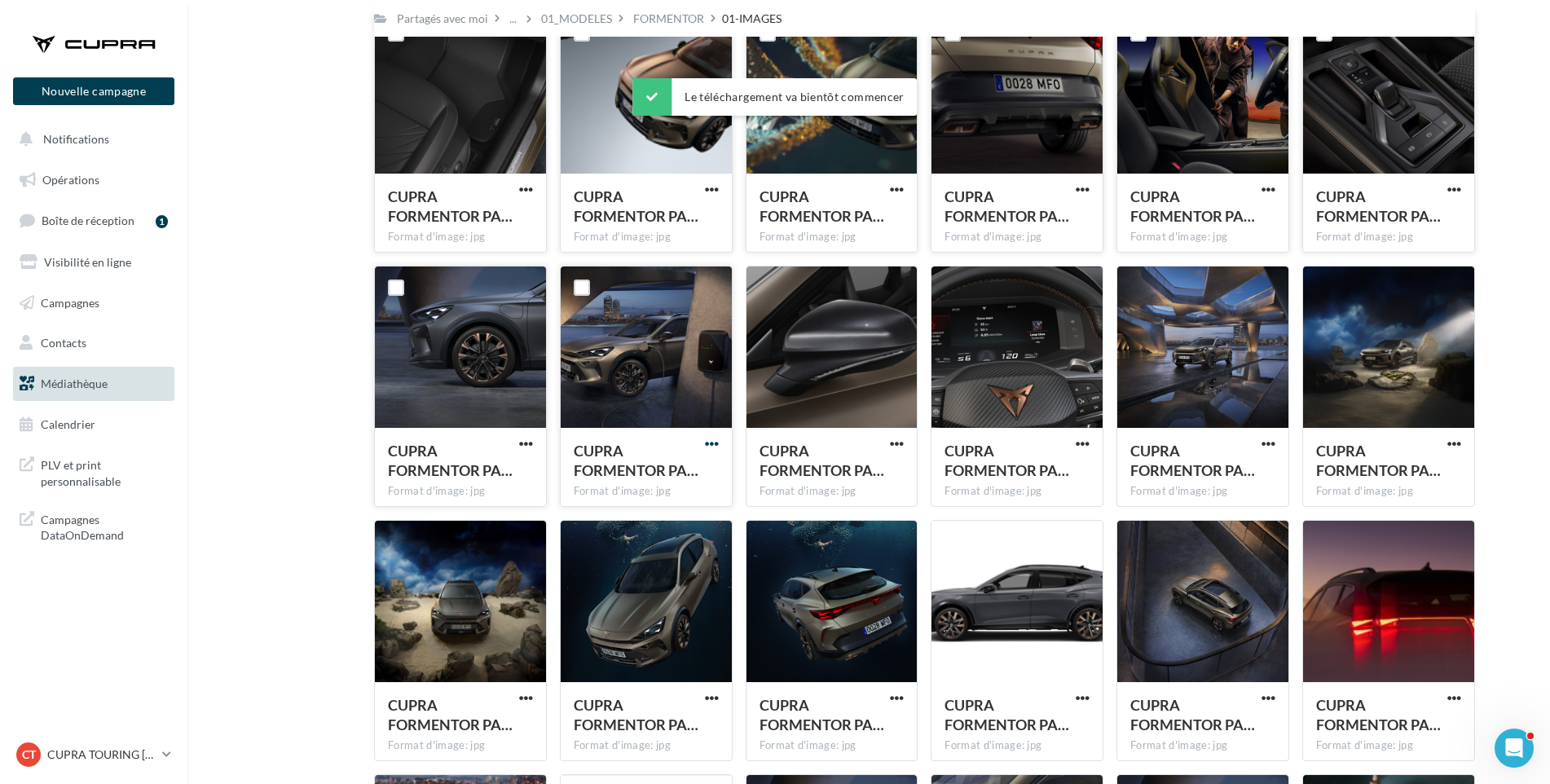
click at [714, 442] on span "button" at bounding box center [712, 444] width 14 height 14
click at [691, 485] on button "Télécharger" at bounding box center [641, 476] width 163 height 43
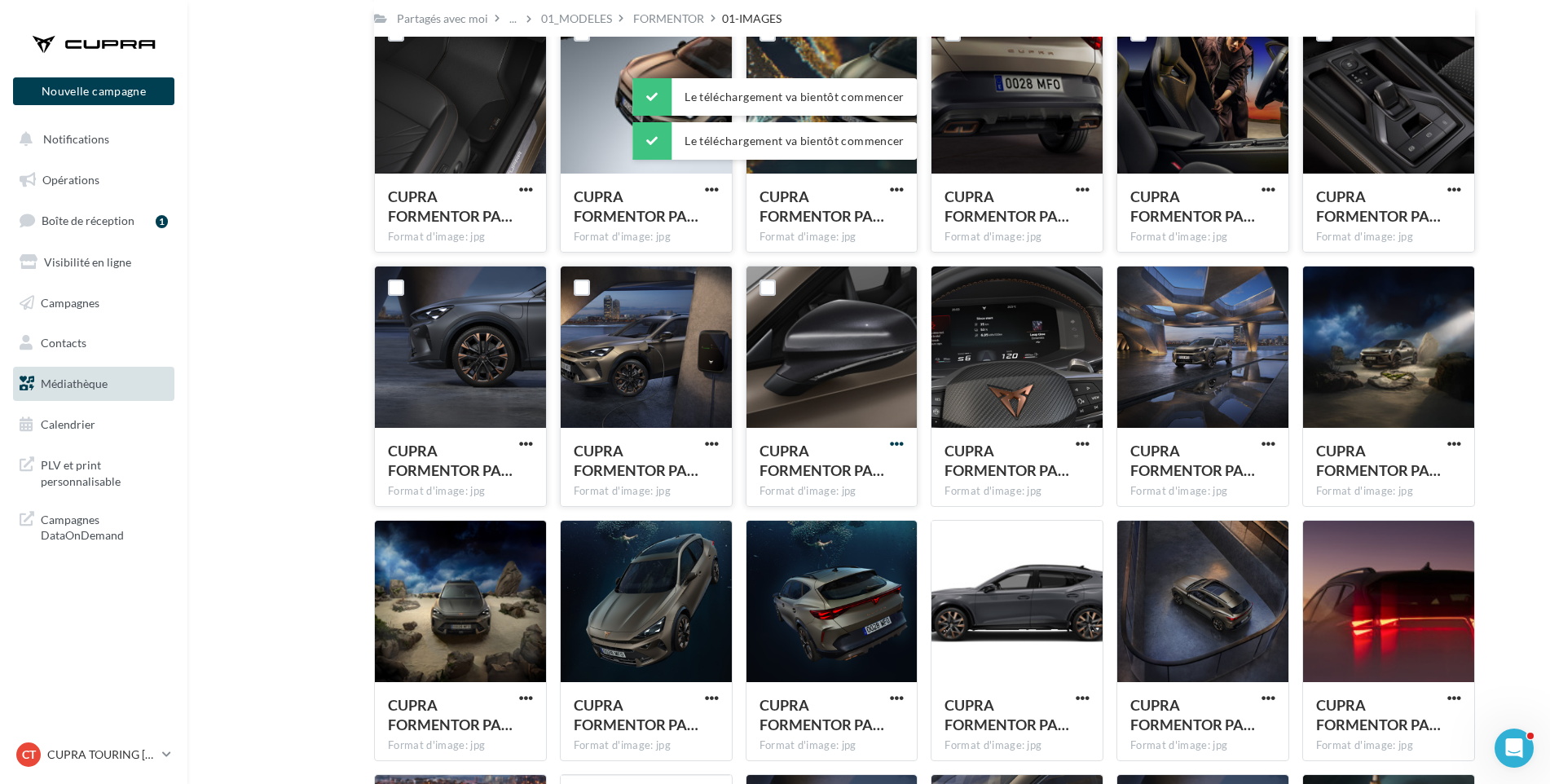
click at [892, 444] on span "button" at bounding box center [897, 444] width 14 height 14
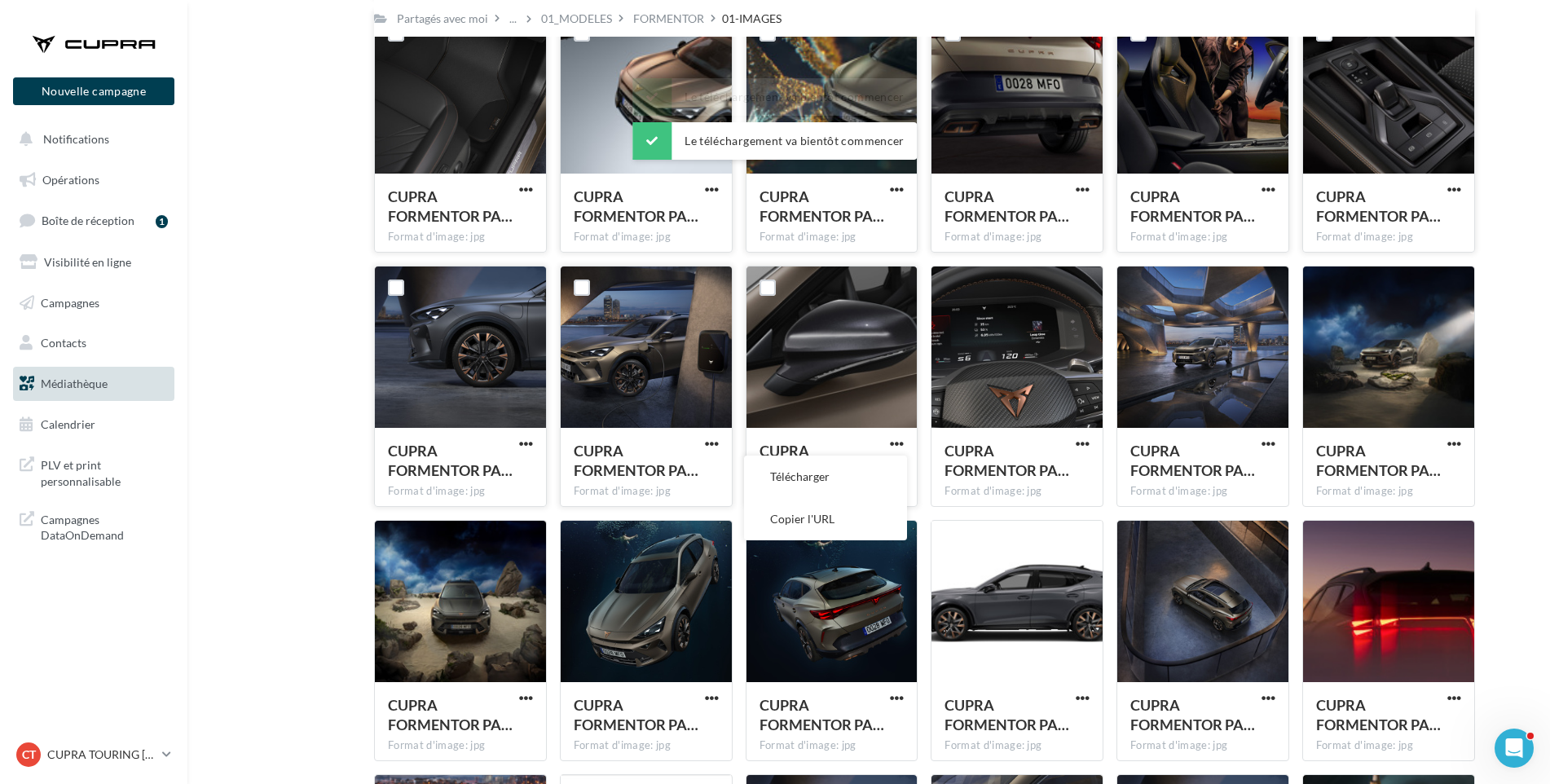
click at [877, 478] on button "Télécharger" at bounding box center [825, 476] width 163 height 43
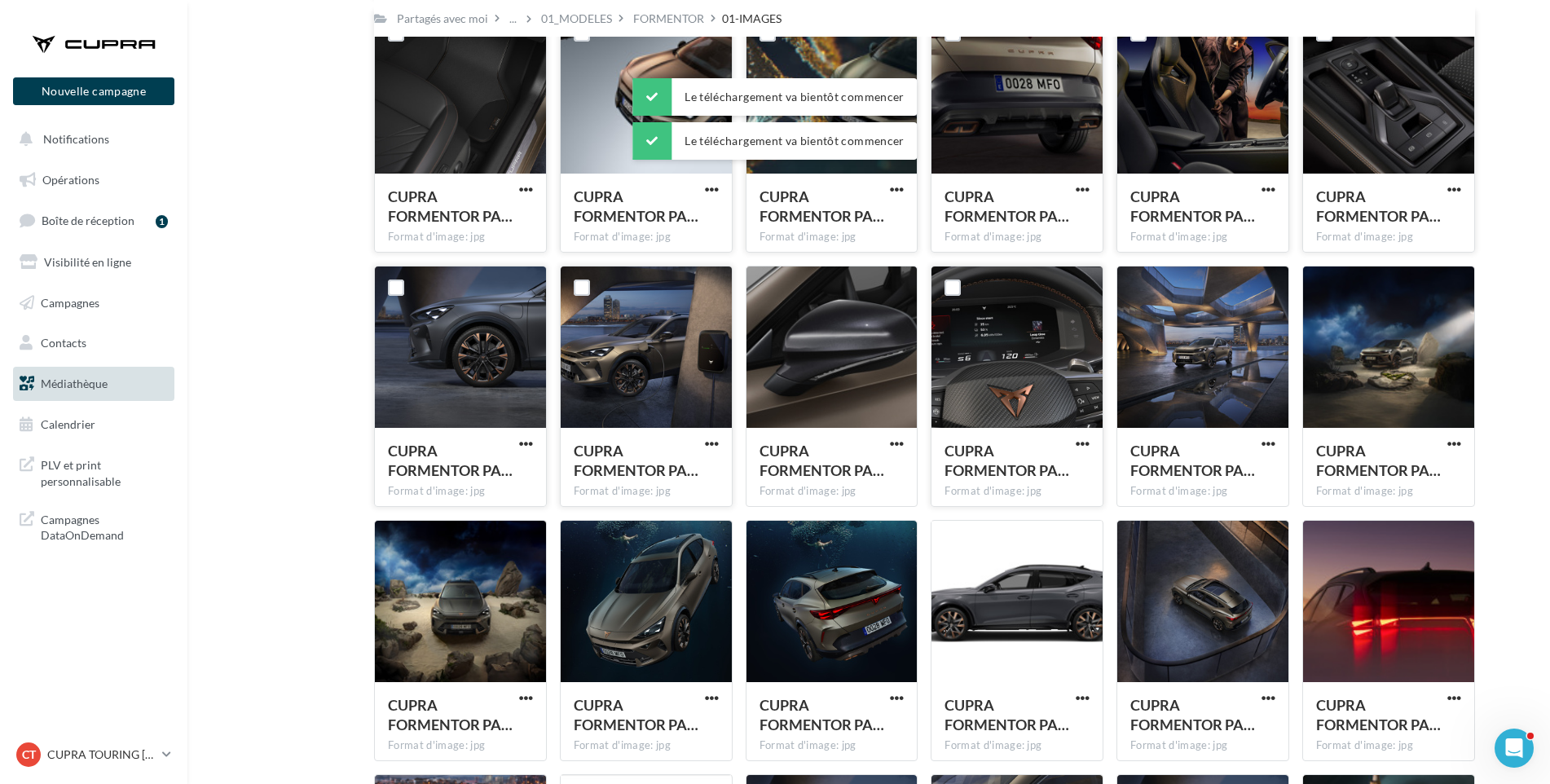
click at [1074, 446] on button "button" at bounding box center [1083, 444] width 20 height 16
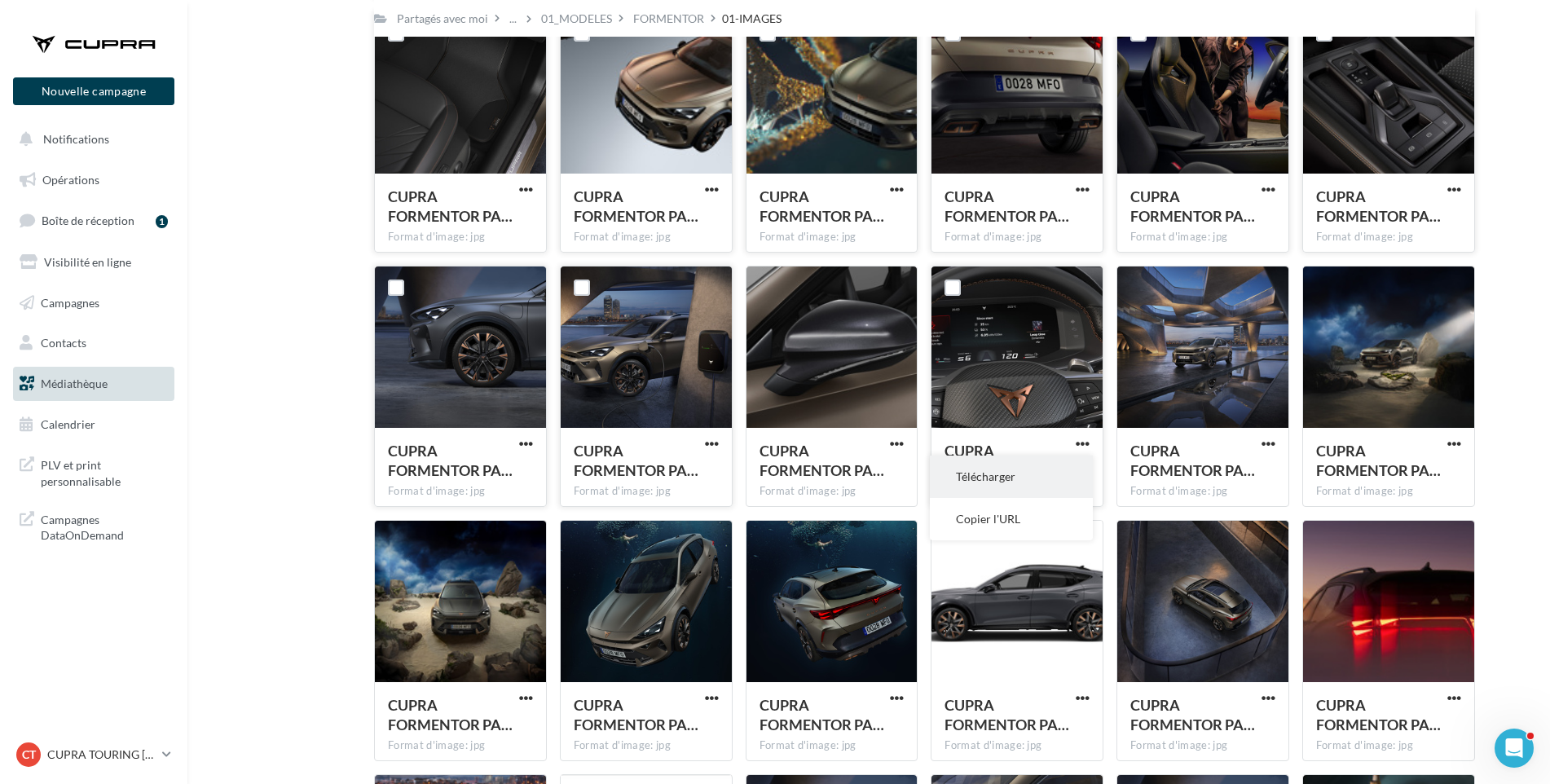
click at [1037, 470] on button "Télécharger" at bounding box center [1012, 476] width 163 height 43
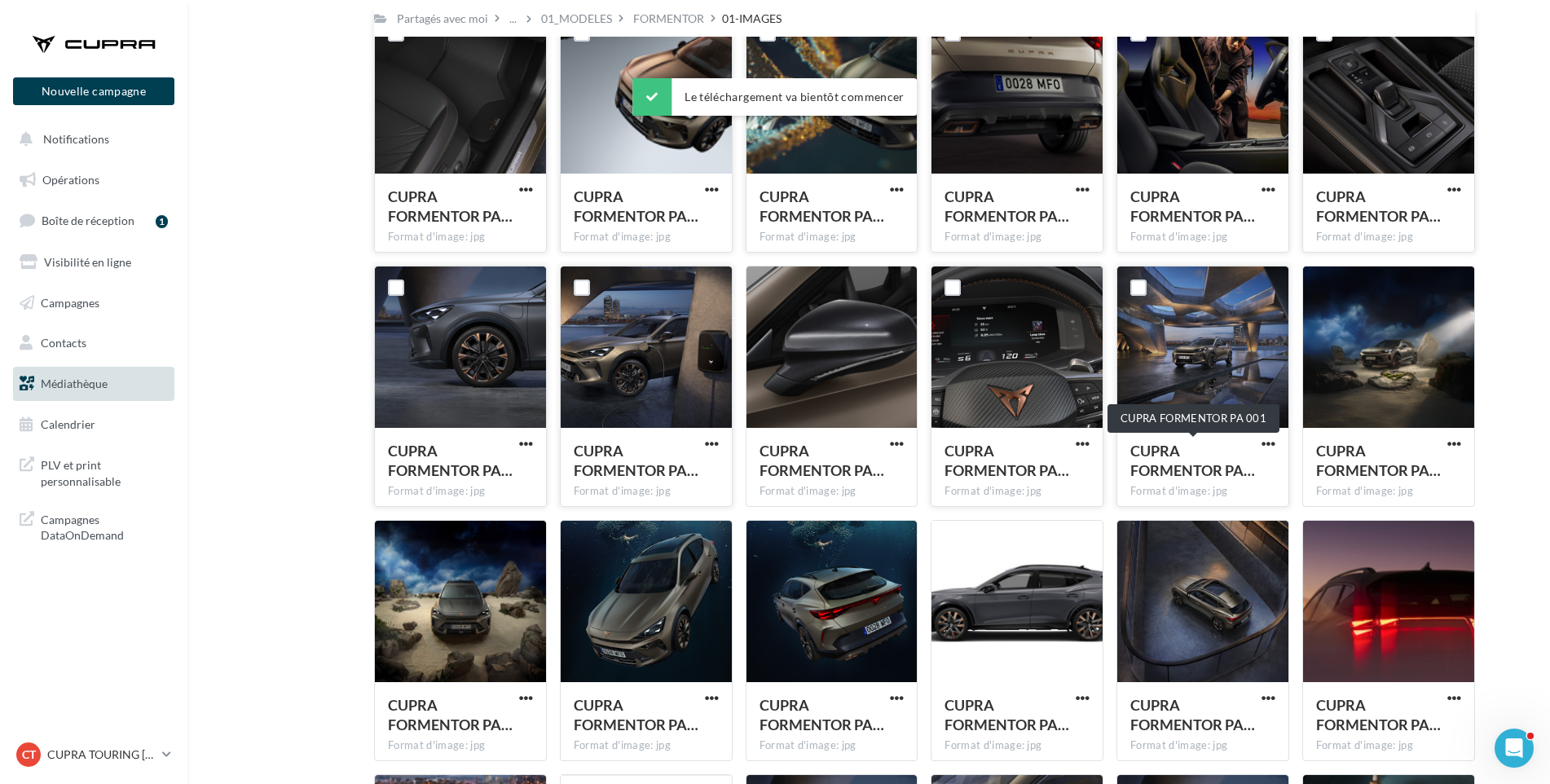
click at [1152, 472] on span "CUPRA FORMENTOR PA…" at bounding box center [1193, 460] width 125 height 38
click at [1266, 444] on span "button" at bounding box center [1268, 444] width 14 height 14
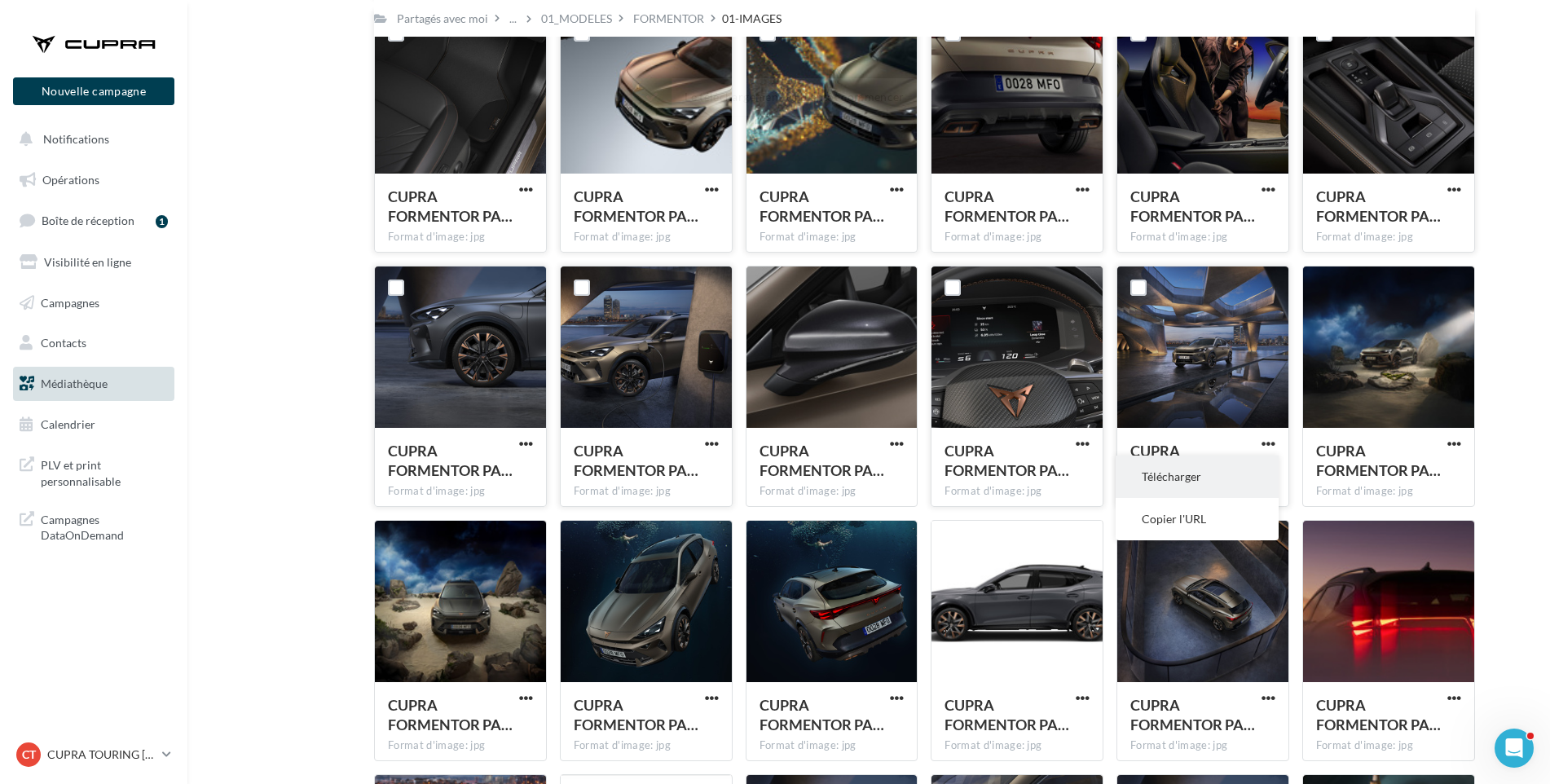
click at [1246, 472] on button "Télécharger" at bounding box center [1197, 476] width 163 height 43
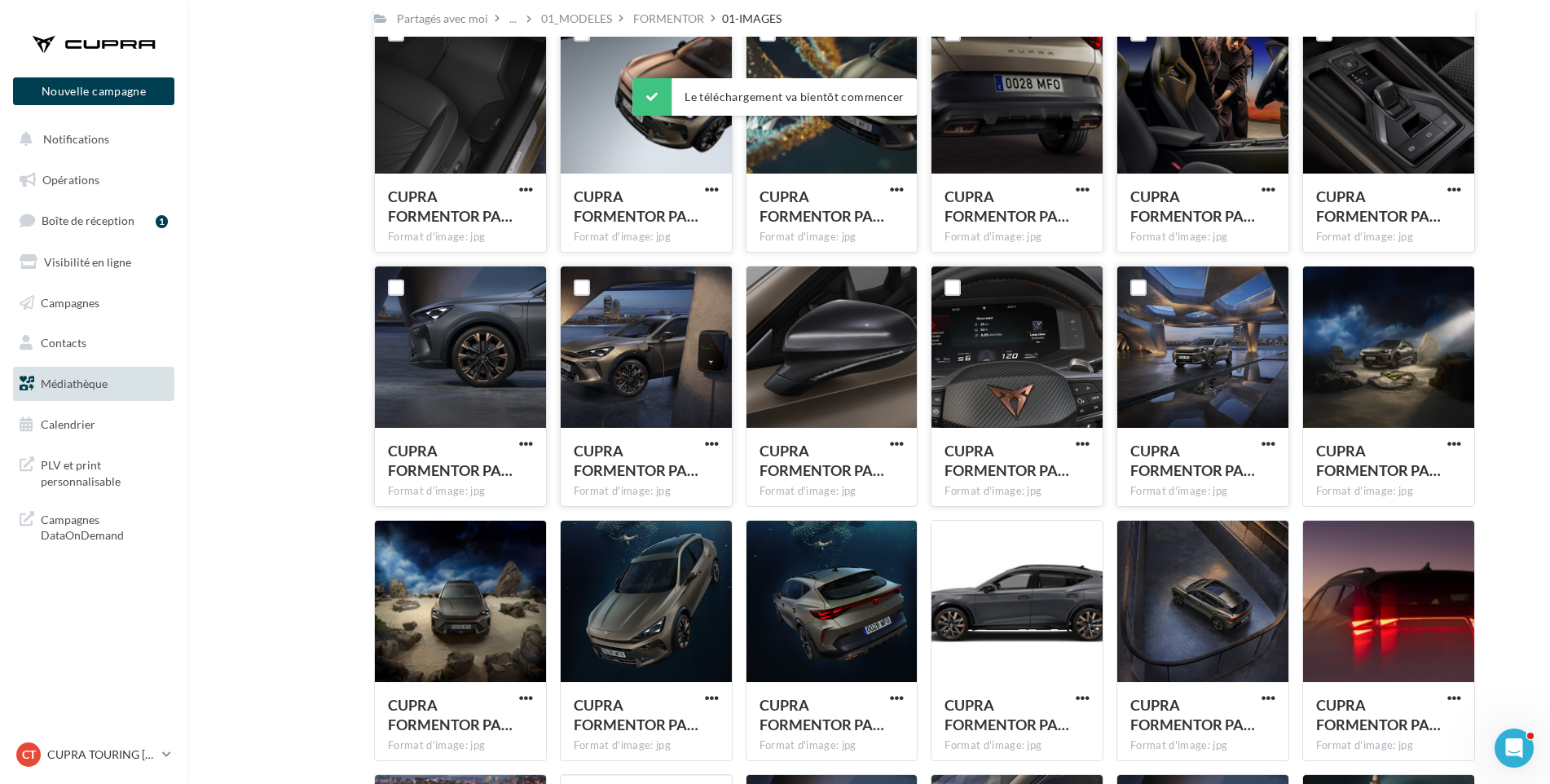
click at [1457, 446] on span "button" at bounding box center [1454, 444] width 14 height 14
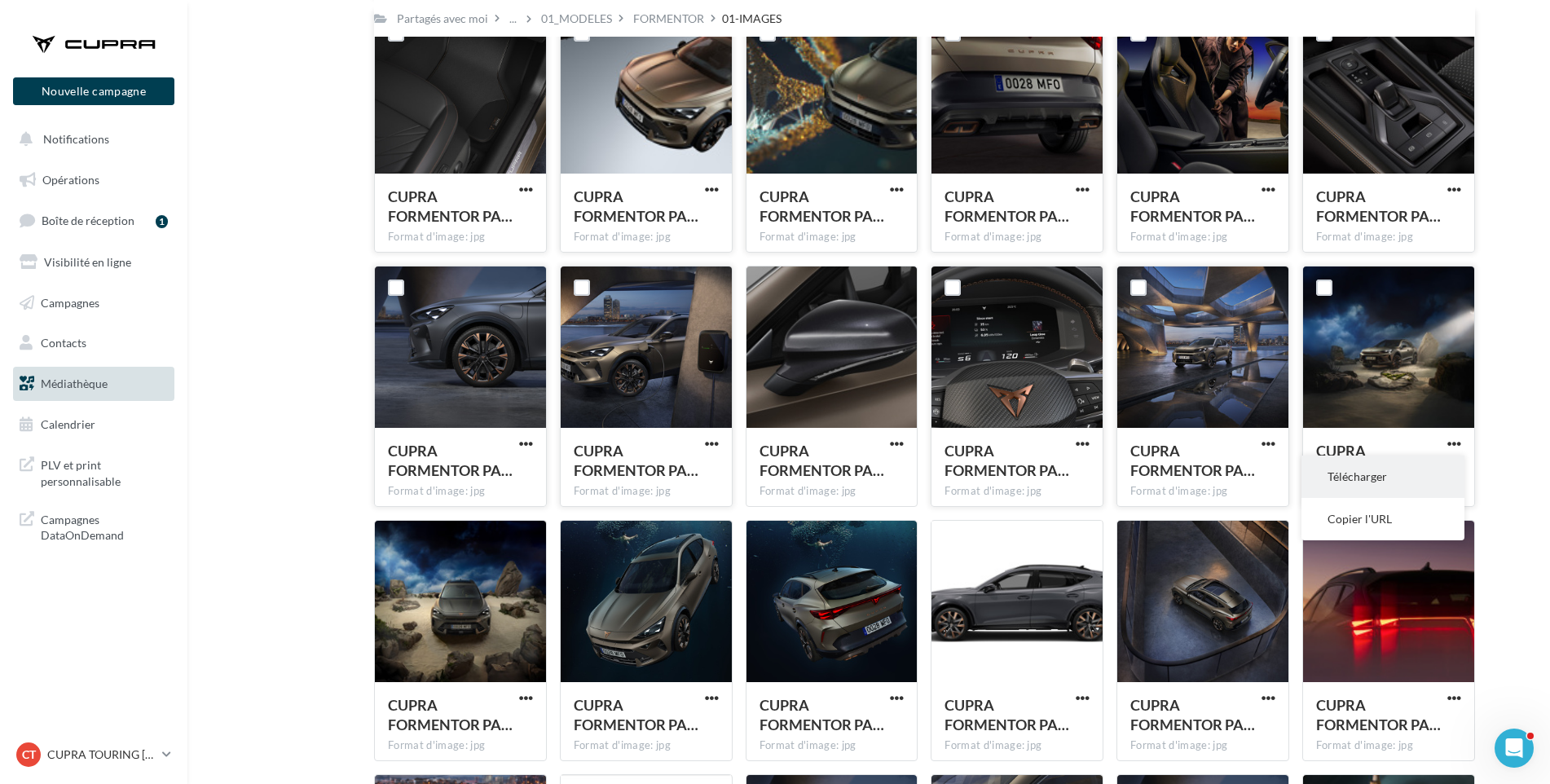
click at [1428, 473] on button "Télécharger" at bounding box center [1383, 476] width 163 height 43
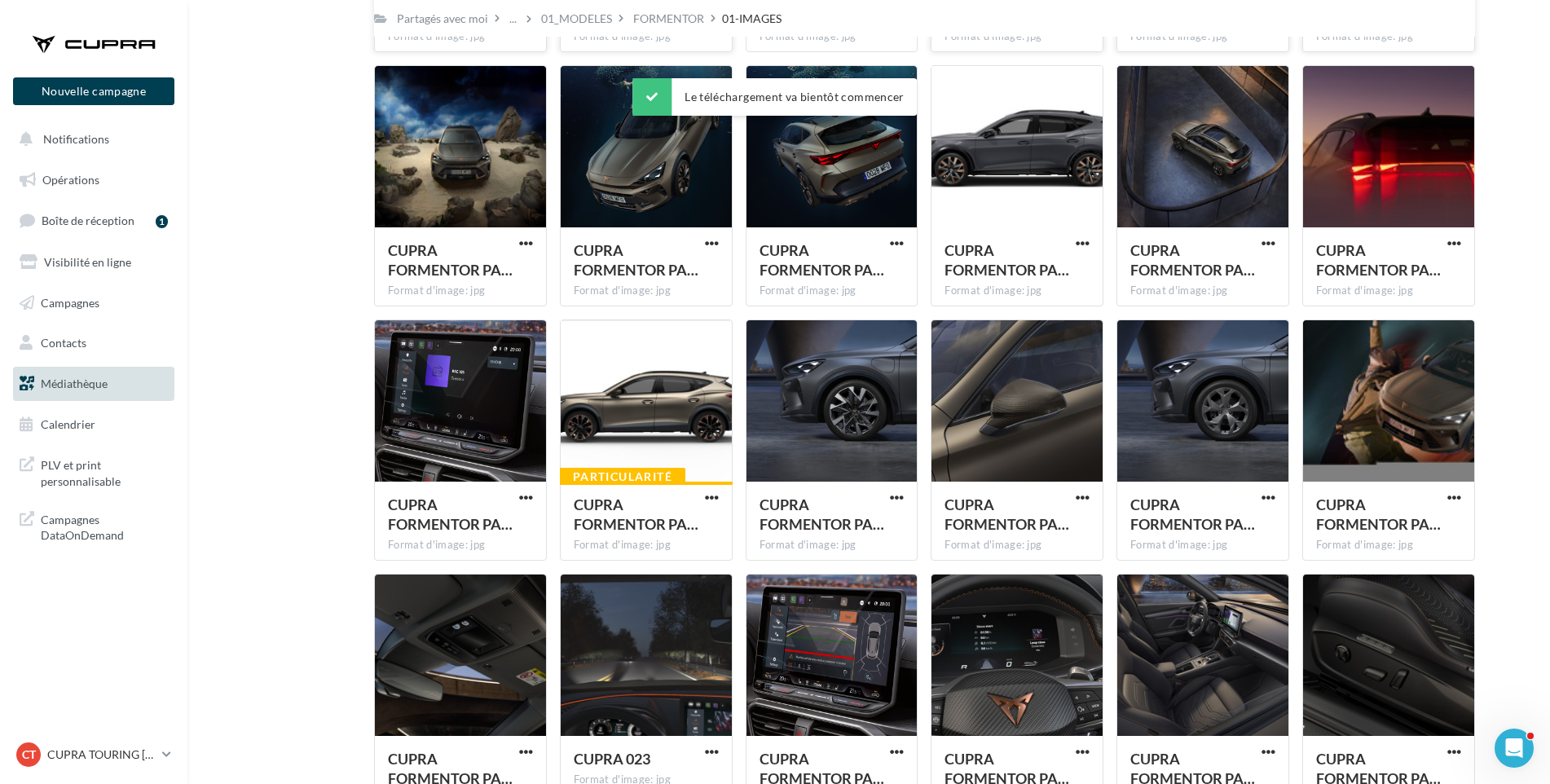
scroll to position [2126, 0]
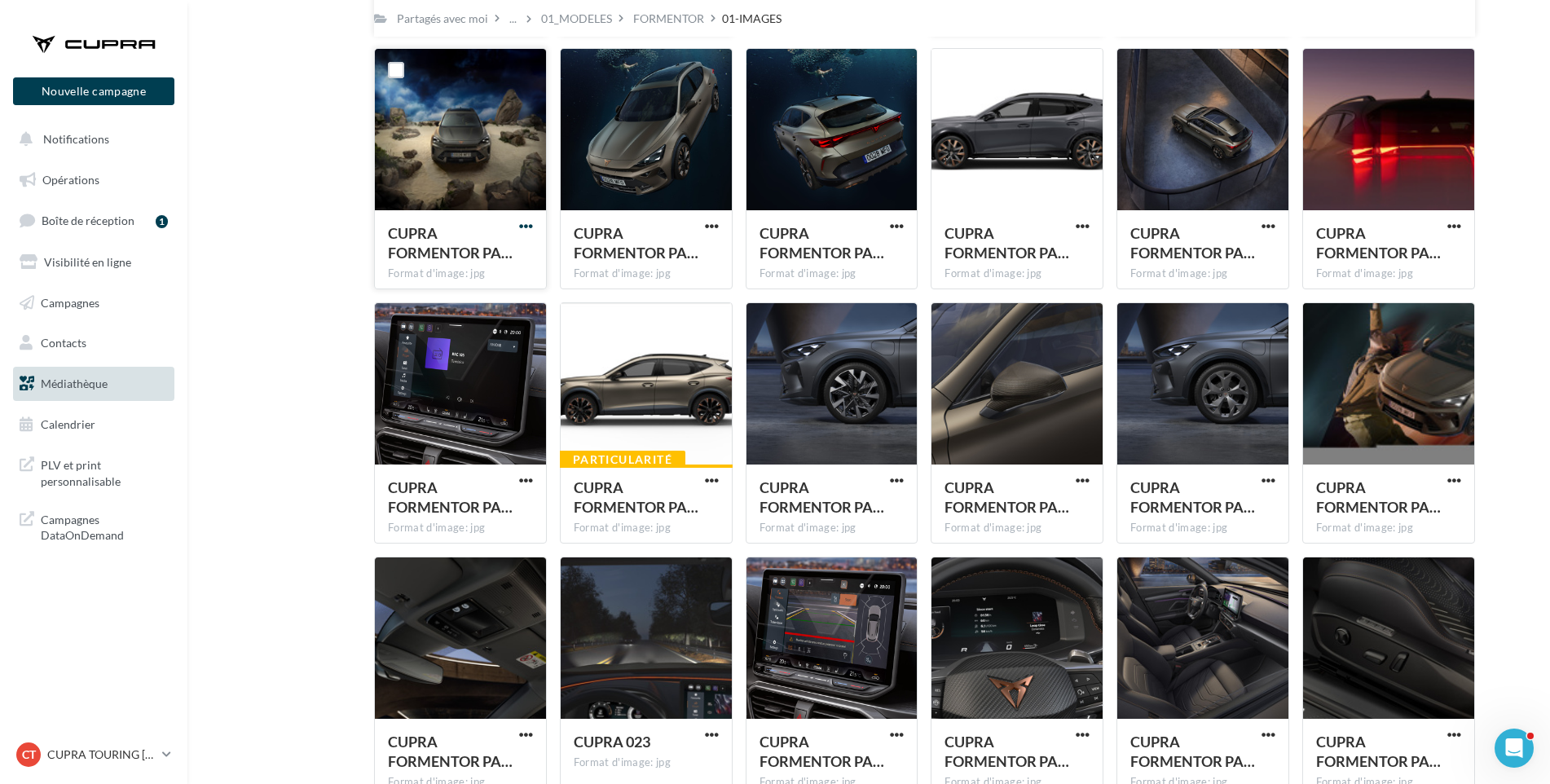
click at [529, 230] on span "button" at bounding box center [526, 226] width 14 height 14
click at [521, 259] on button "Télécharger" at bounding box center [455, 259] width 163 height 43
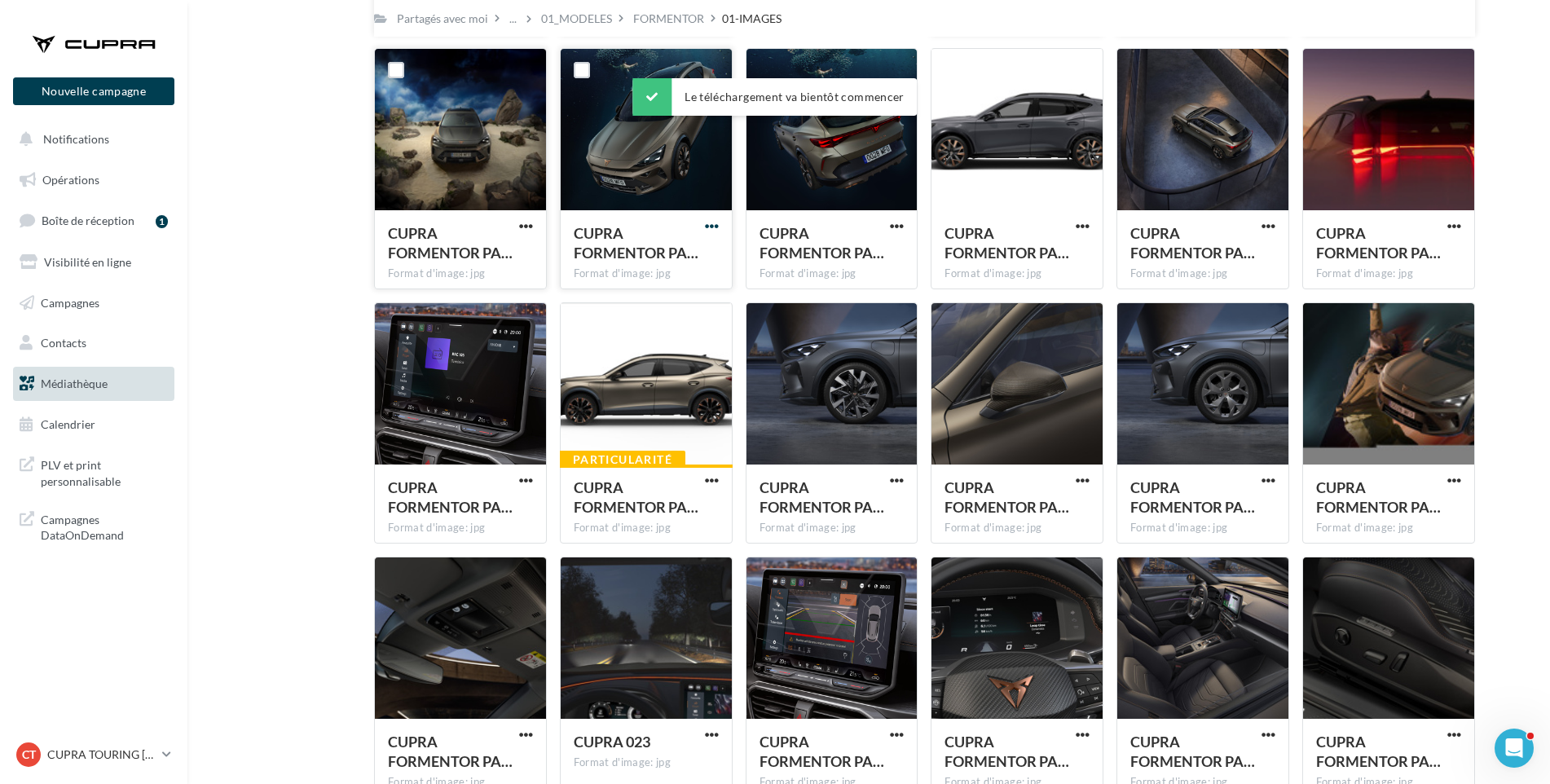
click at [710, 228] on span "button" at bounding box center [712, 226] width 14 height 14
click at [694, 259] on button "Télécharger" at bounding box center [641, 259] width 163 height 43
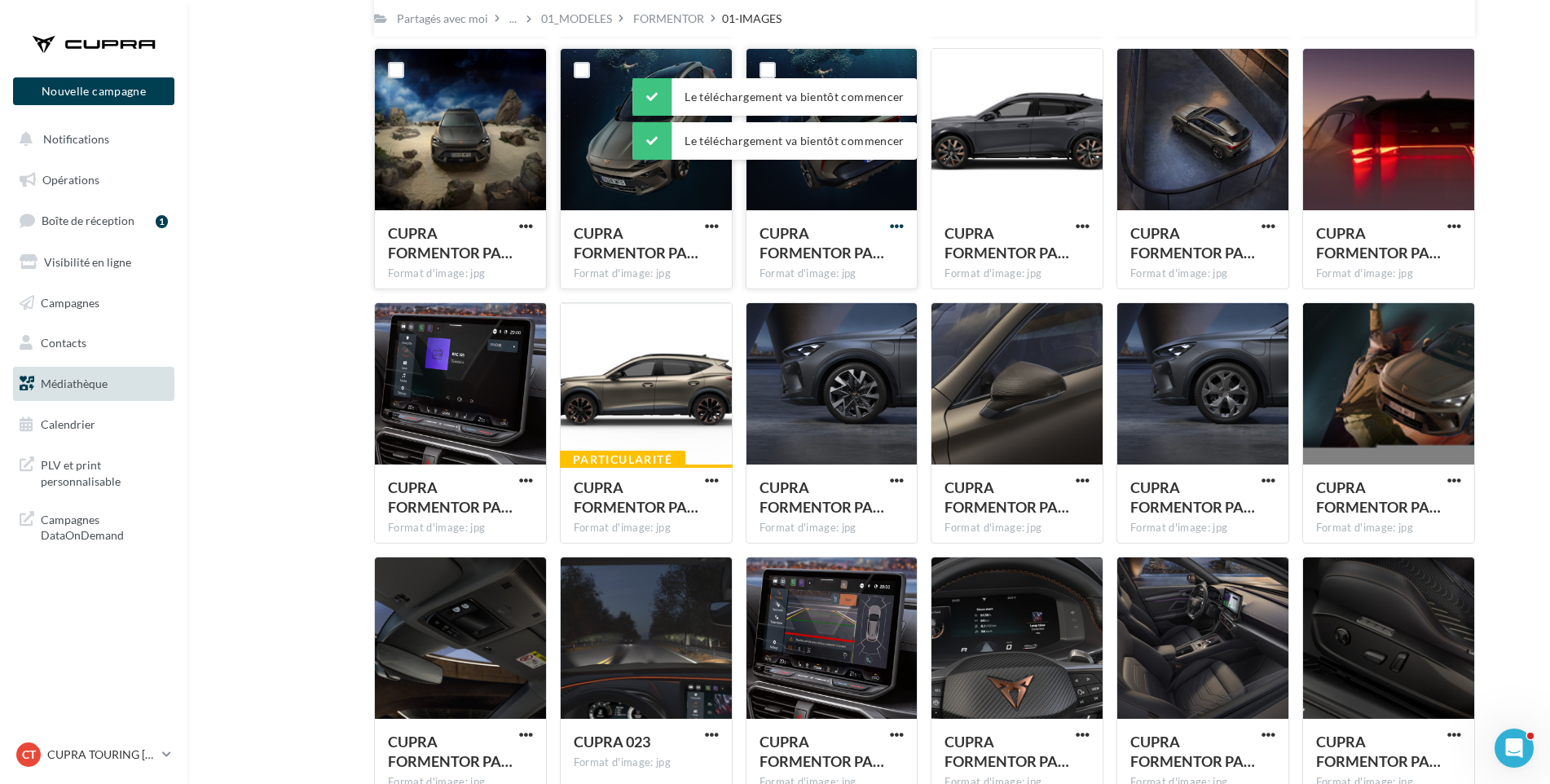
click at [898, 221] on span "button" at bounding box center [897, 226] width 14 height 14
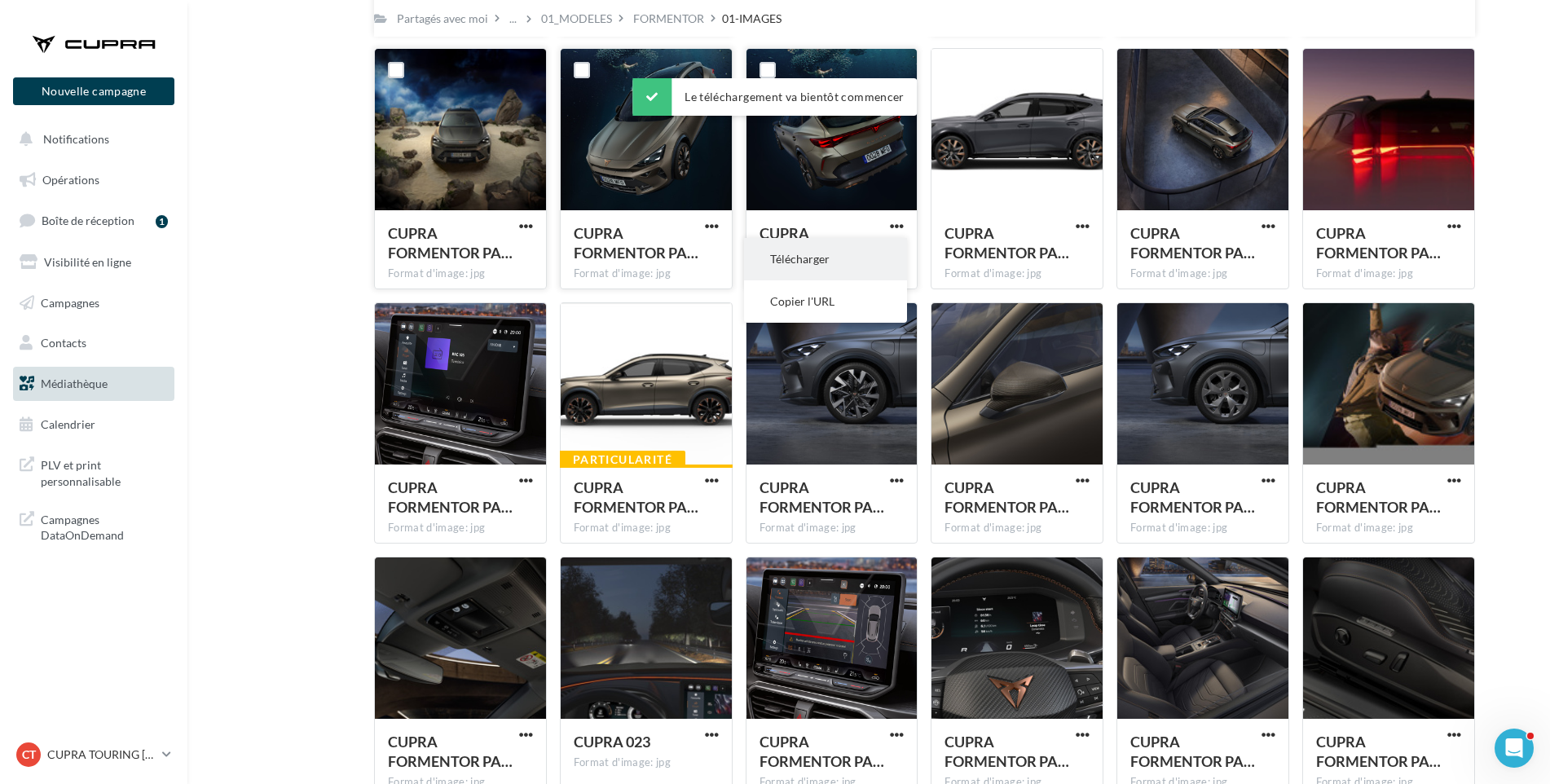
click at [882, 253] on button "Télécharger" at bounding box center [825, 259] width 163 height 43
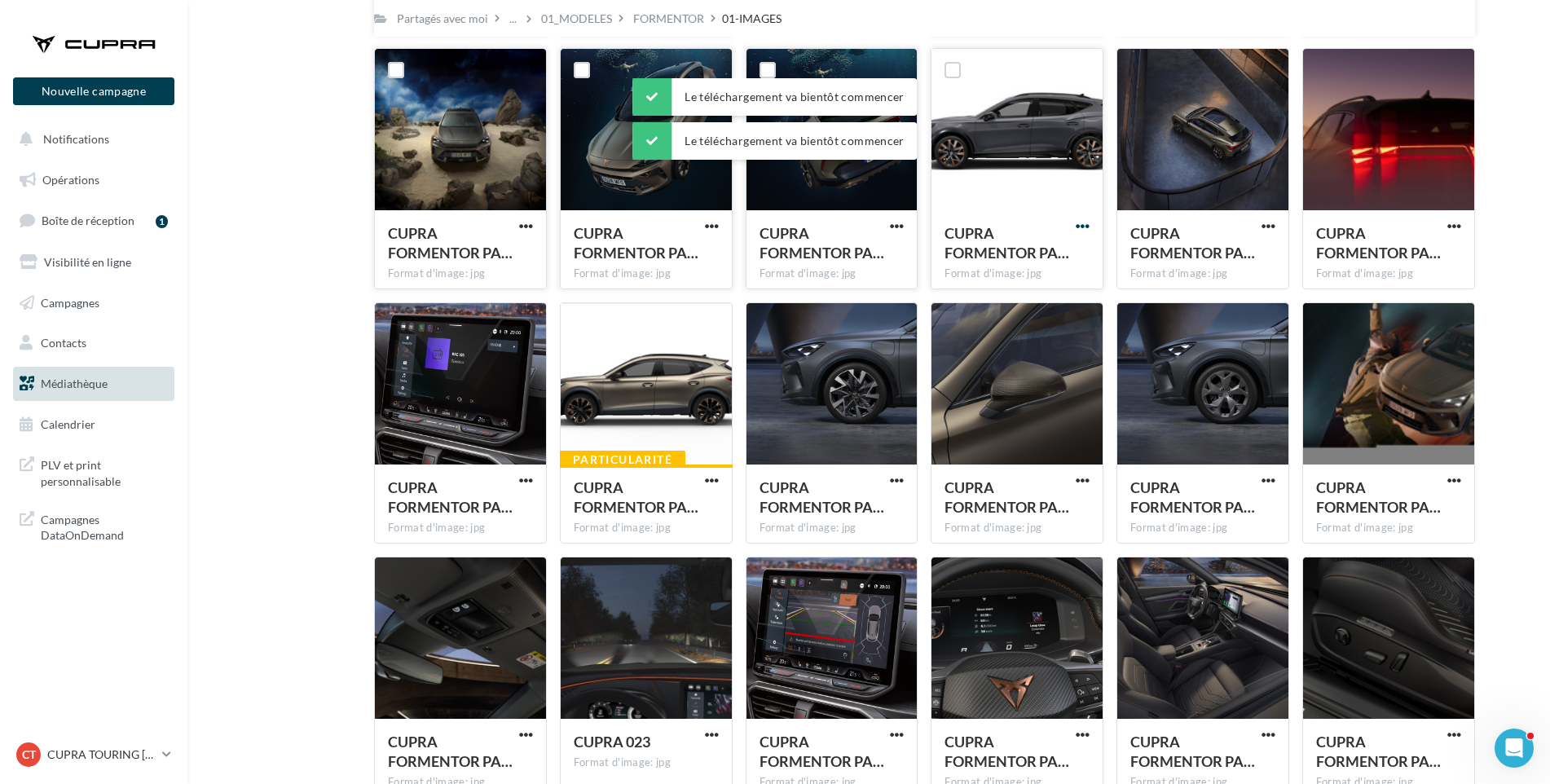
click at [1082, 226] on span "button" at bounding box center [1083, 226] width 14 height 14
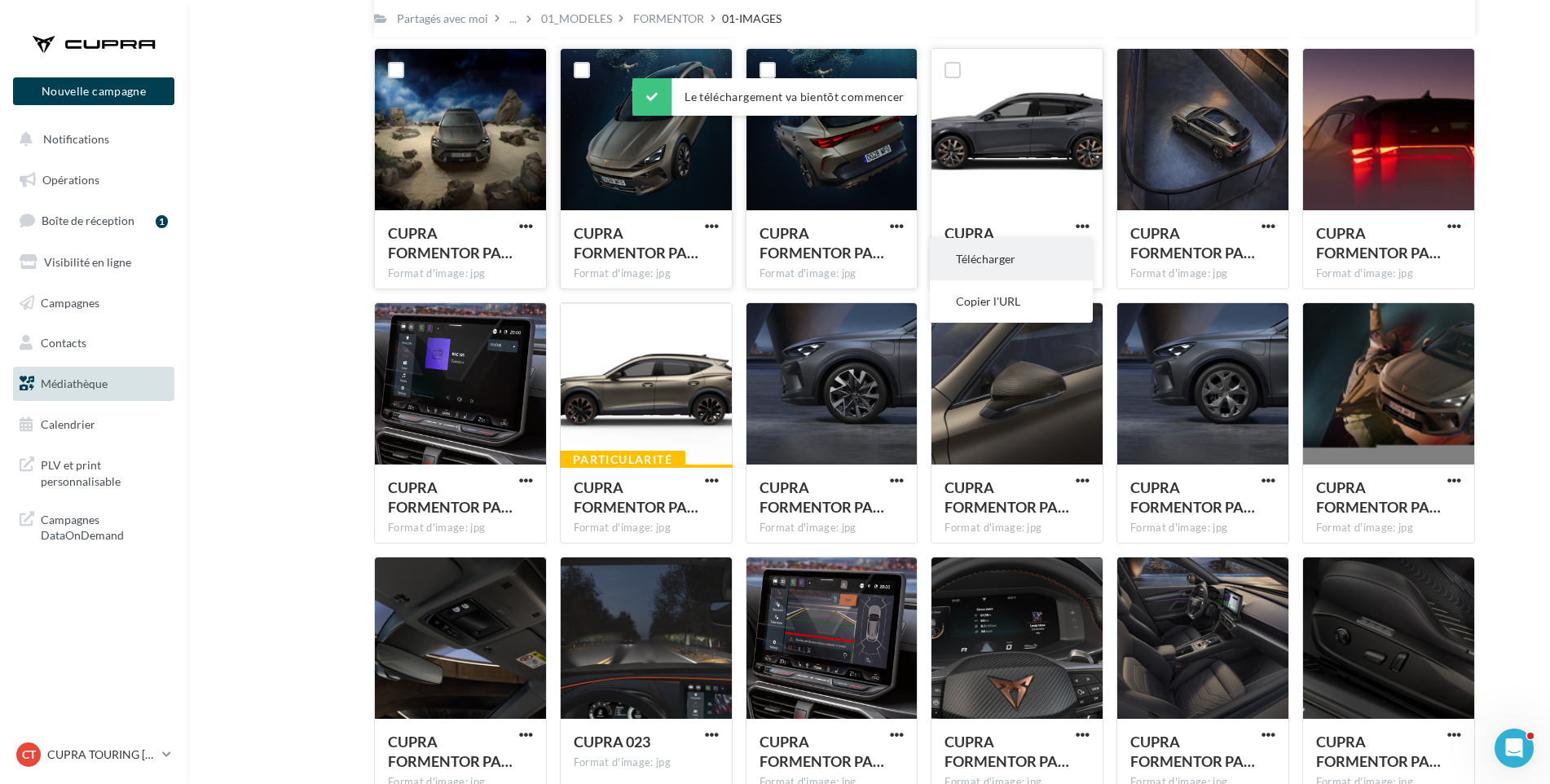
click at [1079, 248] on button "Télécharger" at bounding box center [1012, 259] width 163 height 43
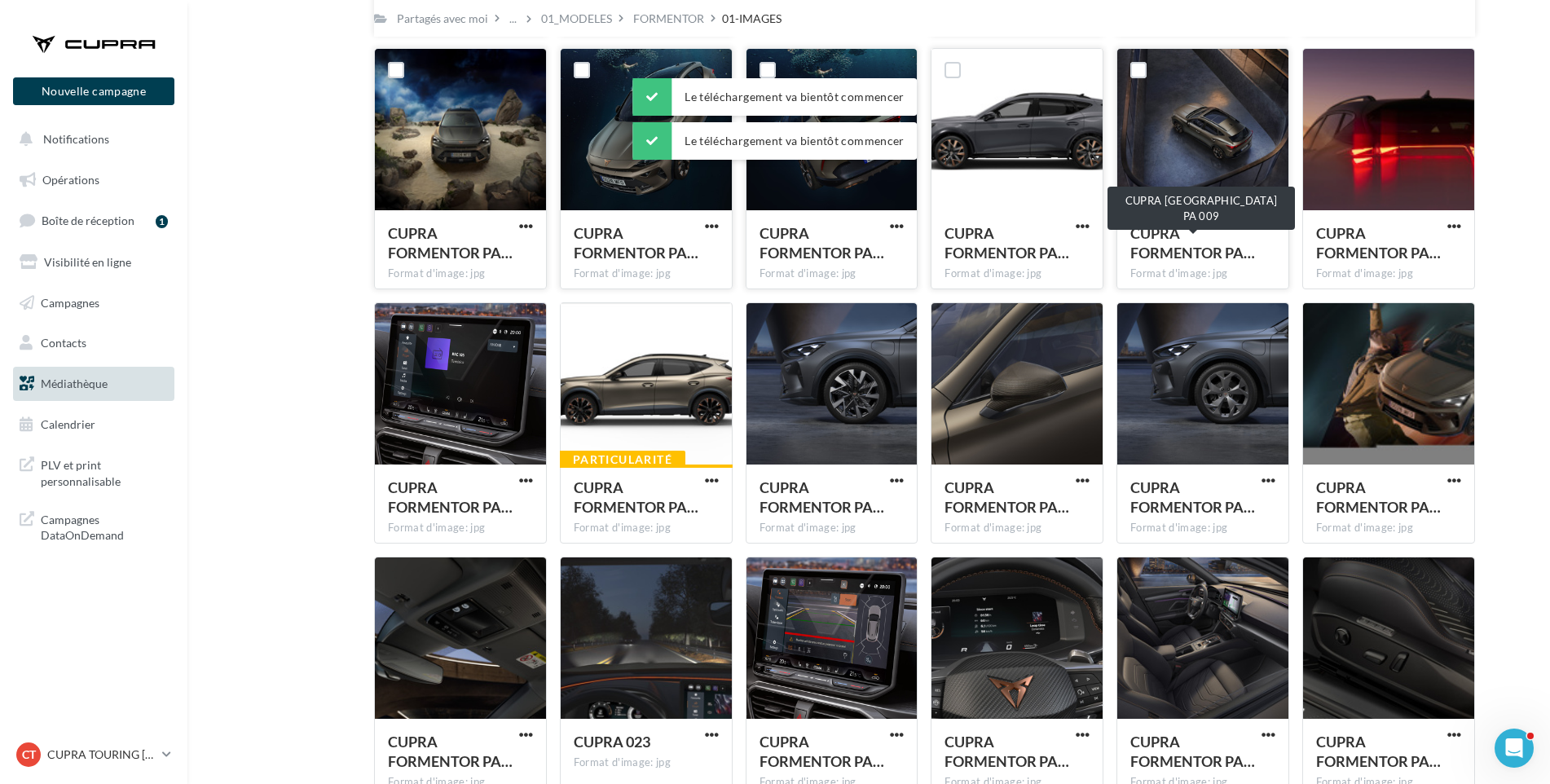
click at [1164, 240] on span "CUPRA FORMENTOR PA…" at bounding box center [1193, 242] width 125 height 38
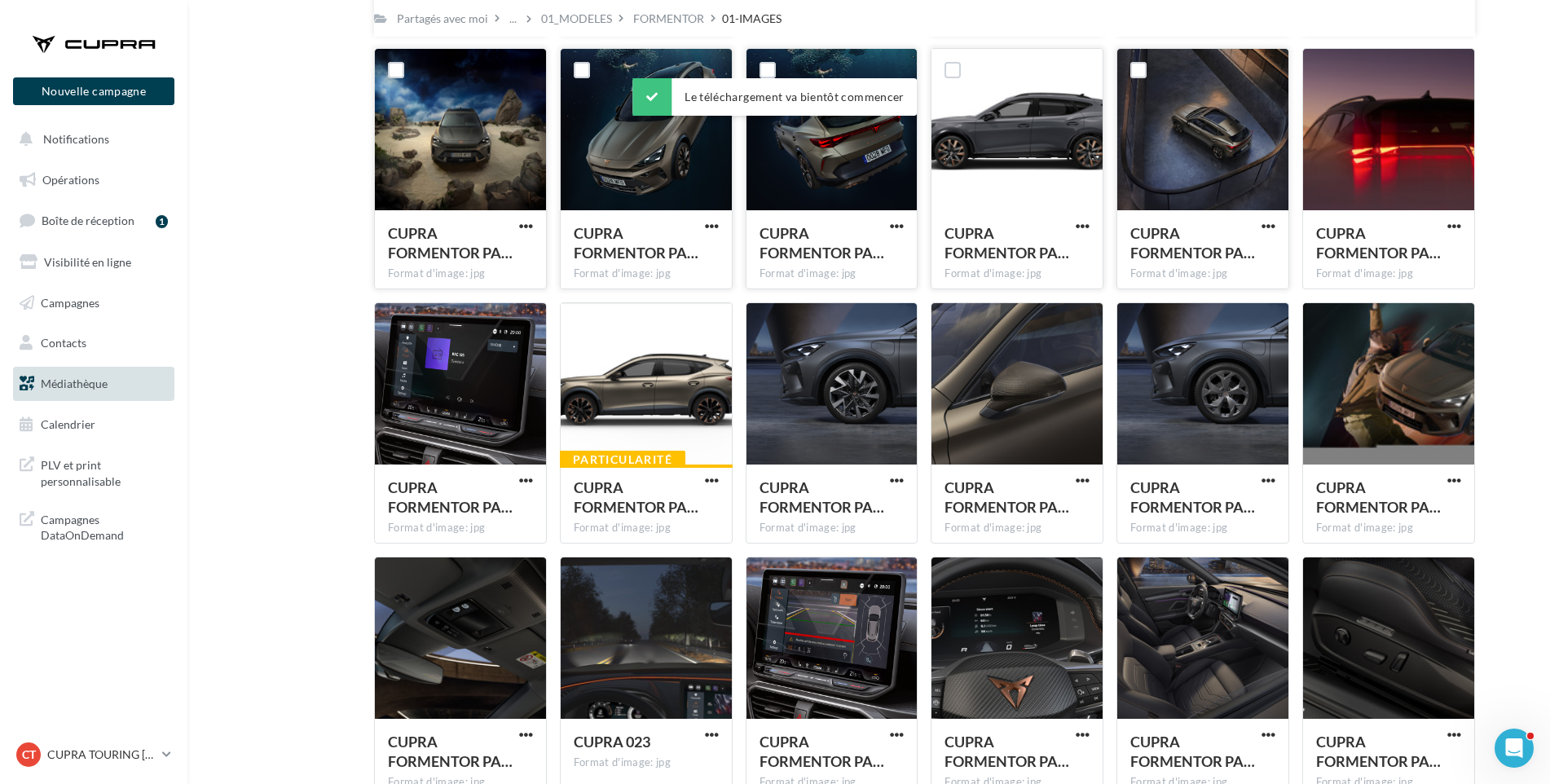
click at [1276, 219] on button "button" at bounding box center [1268, 226] width 20 height 16
click at [1250, 262] on button "Télécharger" at bounding box center [1197, 259] width 163 height 43
drag, startPoint x: 1506, startPoint y: 273, endPoint x: 1492, endPoint y: 267, distance: 15.2
click at [1455, 224] on span "button" at bounding box center [1454, 226] width 14 height 14
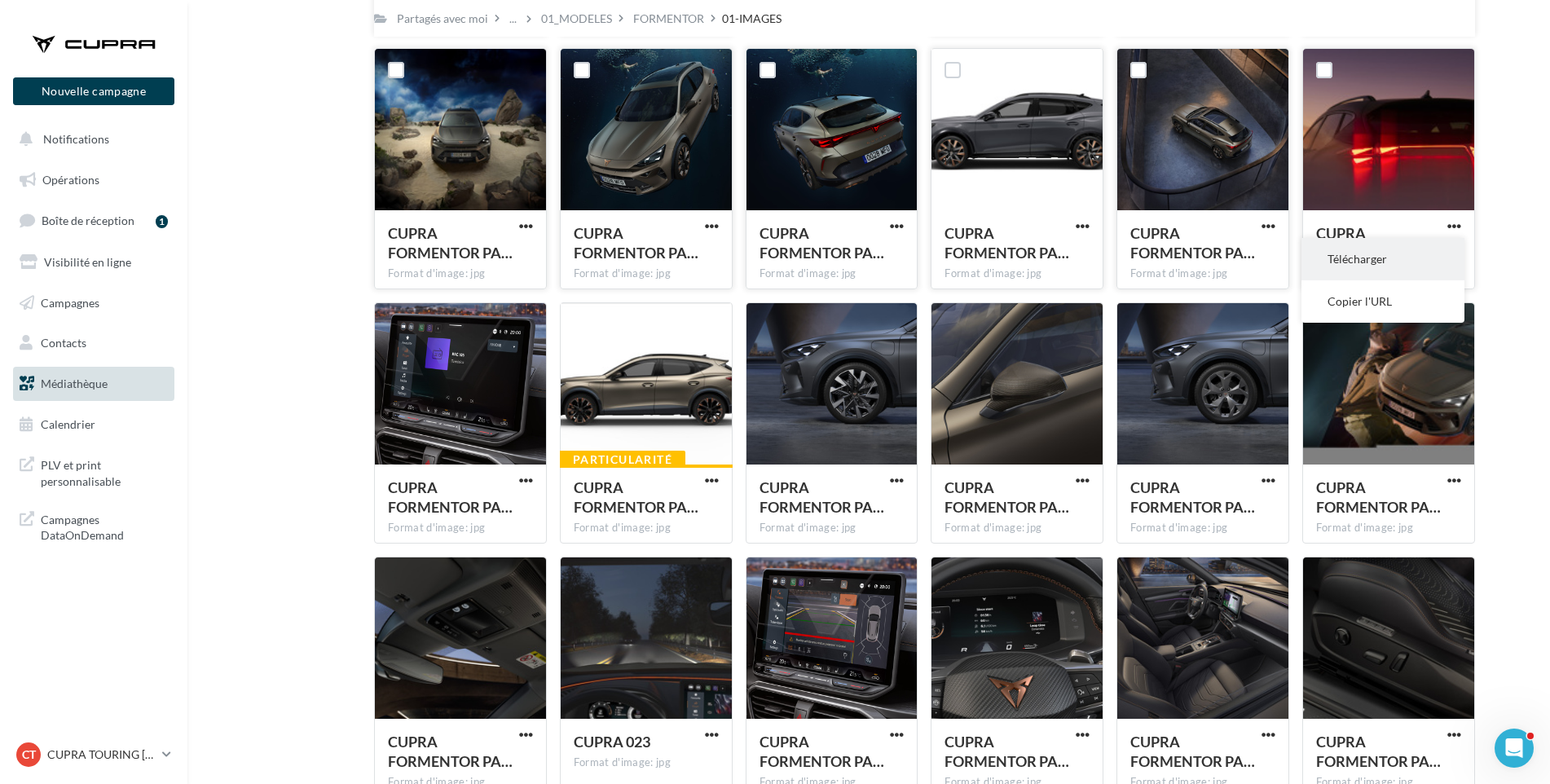
click at [1440, 253] on button "Télécharger" at bounding box center [1383, 259] width 163 height 43
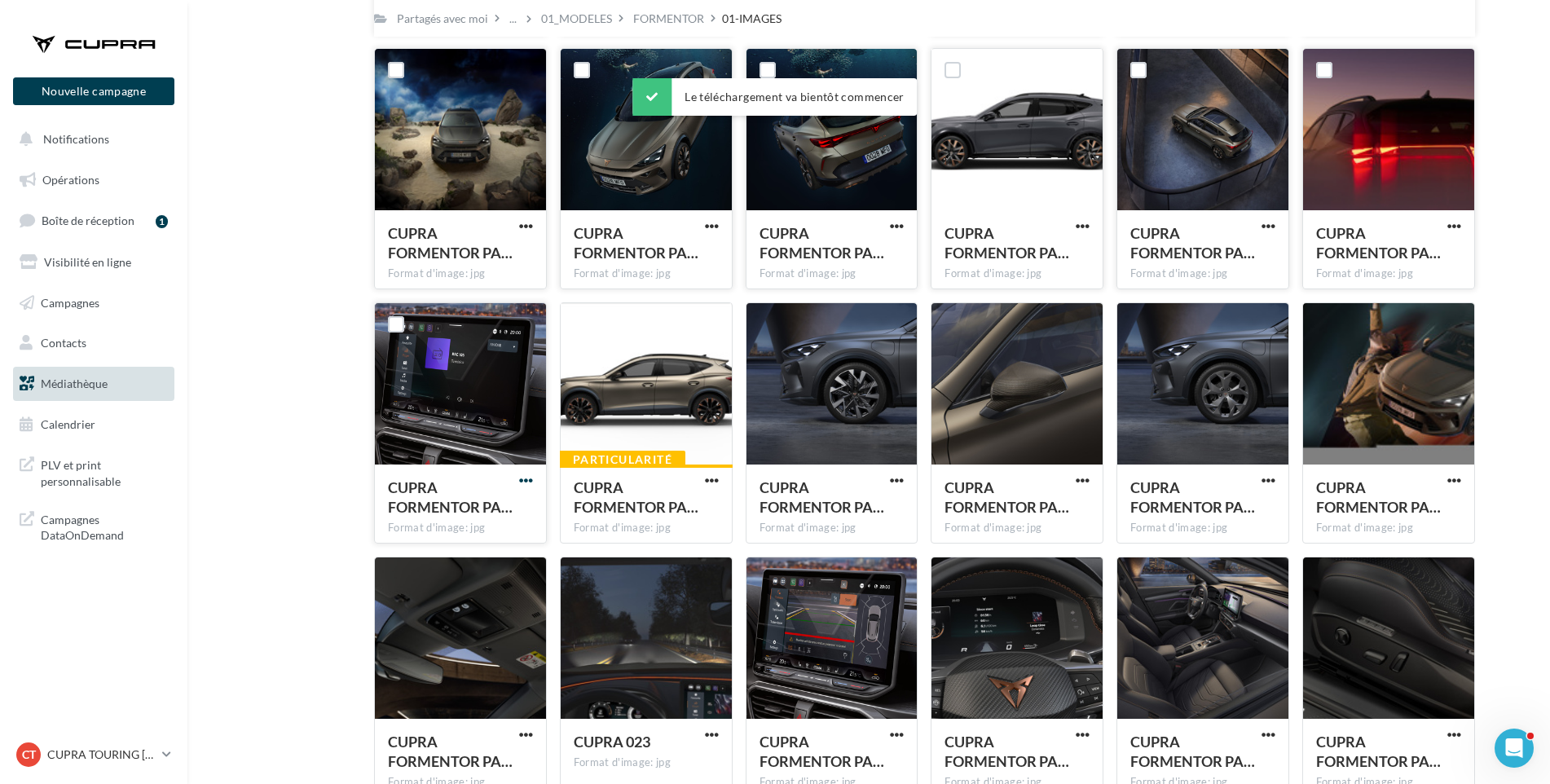
click at [529, 475] on span "button" at bounding box center [526, 480] width 14 height 14
click at [507, 515] on button "Télécharger" at bounding box center [455, 513] width 163 height 43
click at [895, 476] on span "button" at bounding box center [897, 480] width 14 height 14
click at [875, 513] on button "Télécharger" at bounding box center [825, 513] width 163 height 43
click at [1078, 475] on span "button" at bounding box center [1083, 480] width 14 height 14
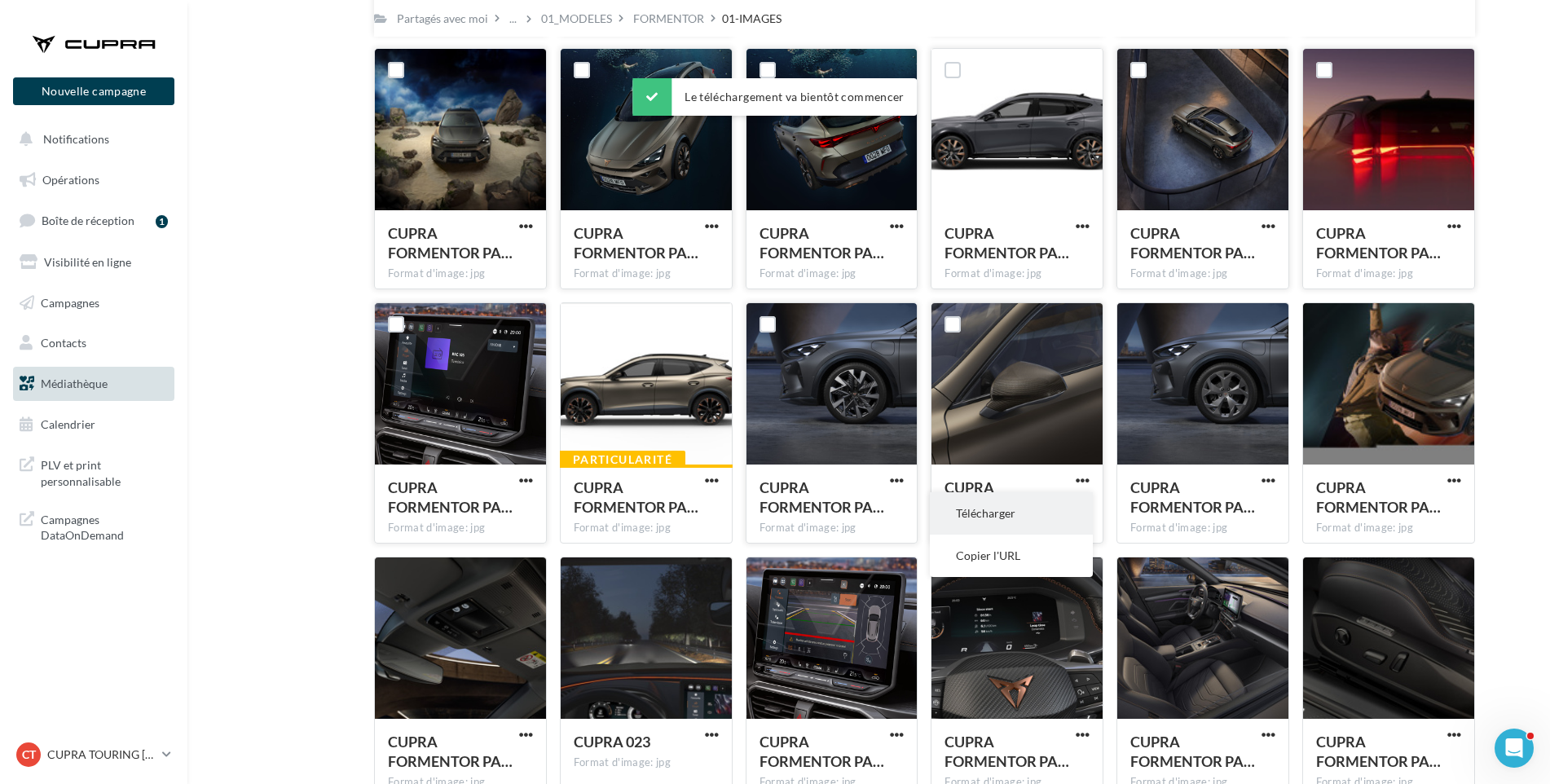
click at [1063, 509] on button "Télécharger" at bounding box center [1012, 513] width 163 height 43
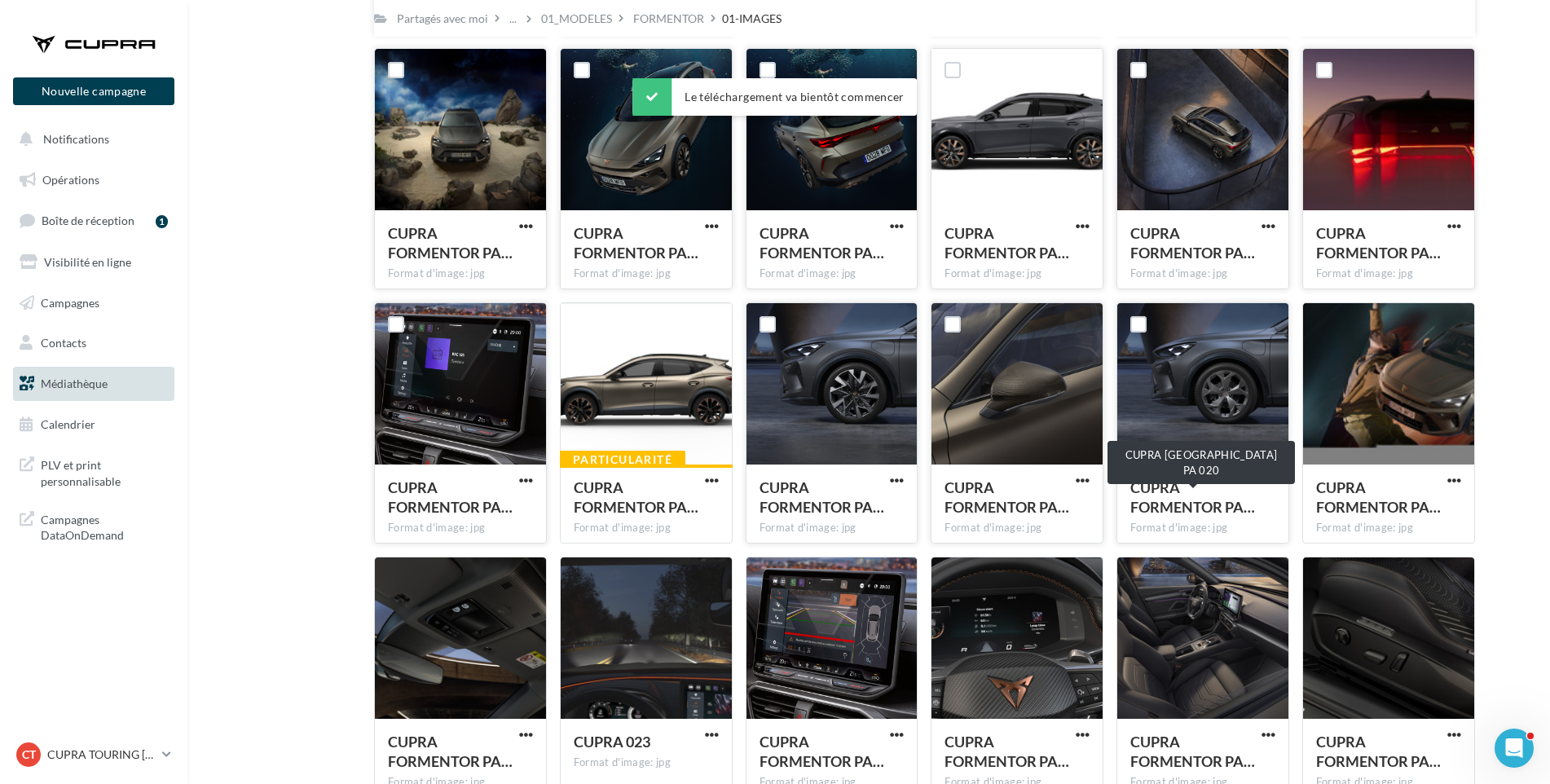
click at [1163, 506] on span "CUPRA FORMENTOR PA…" at bounding box center [1193, 496] width 125 height 38
click at [1273, 476] on span "button" at bounding box center [1268, 480] width 14 height 14
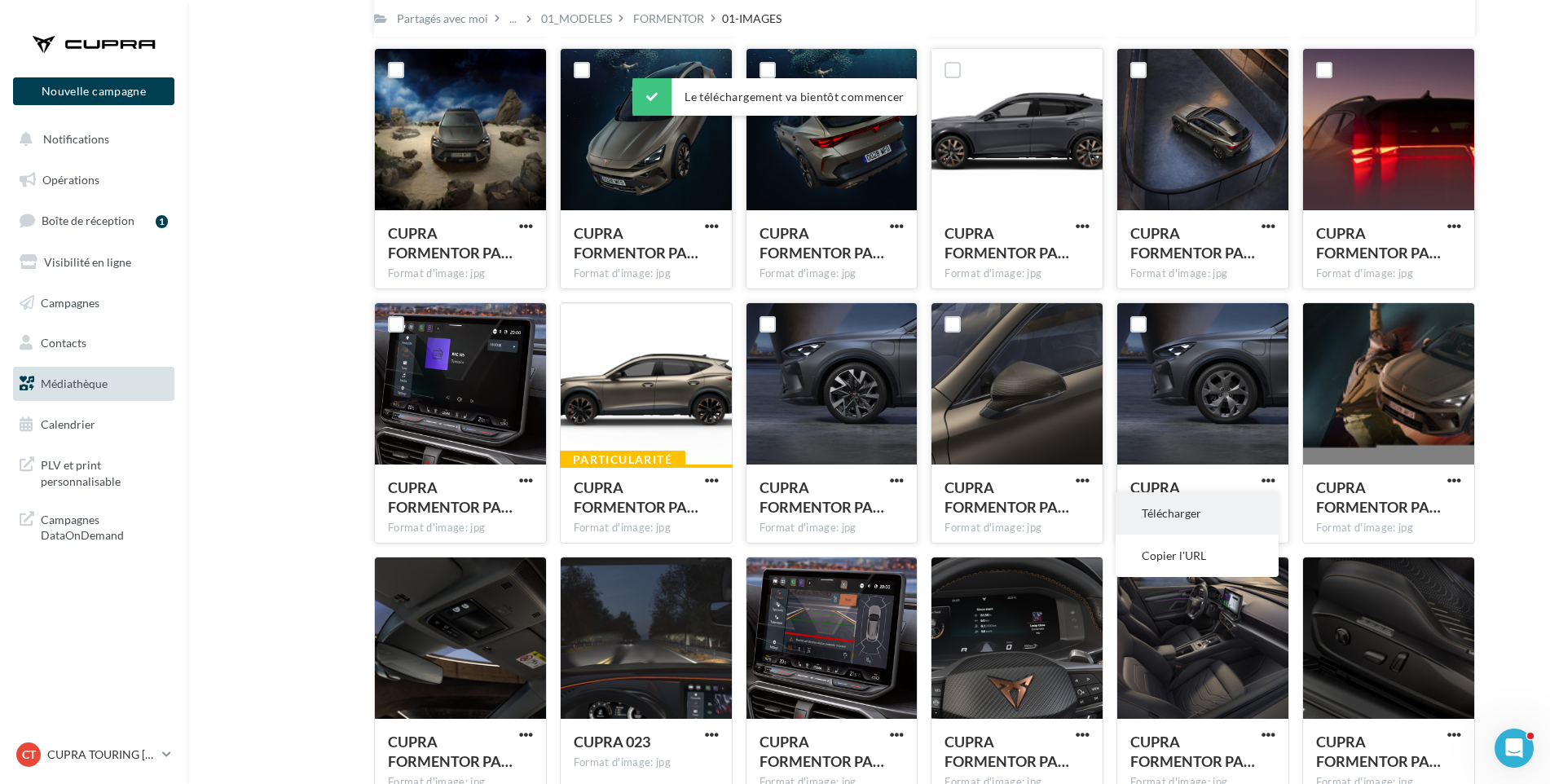
click at [1246, 519] on button "Télécharger" at bounding box center [1197, 513] width 163 height 43
drag, startPoint x: 1524, startPoint y: 496, endPoint x: 1498, endPoint y: 496, distance: 26.0
click at [1459, 498] on div "CUPRA FORMENTOR PA…" at bounding box center [1388, 499] width 145 height 44
click at [1453, 484] on span "button" at bounding box center [1454, 480] width 14 height 14
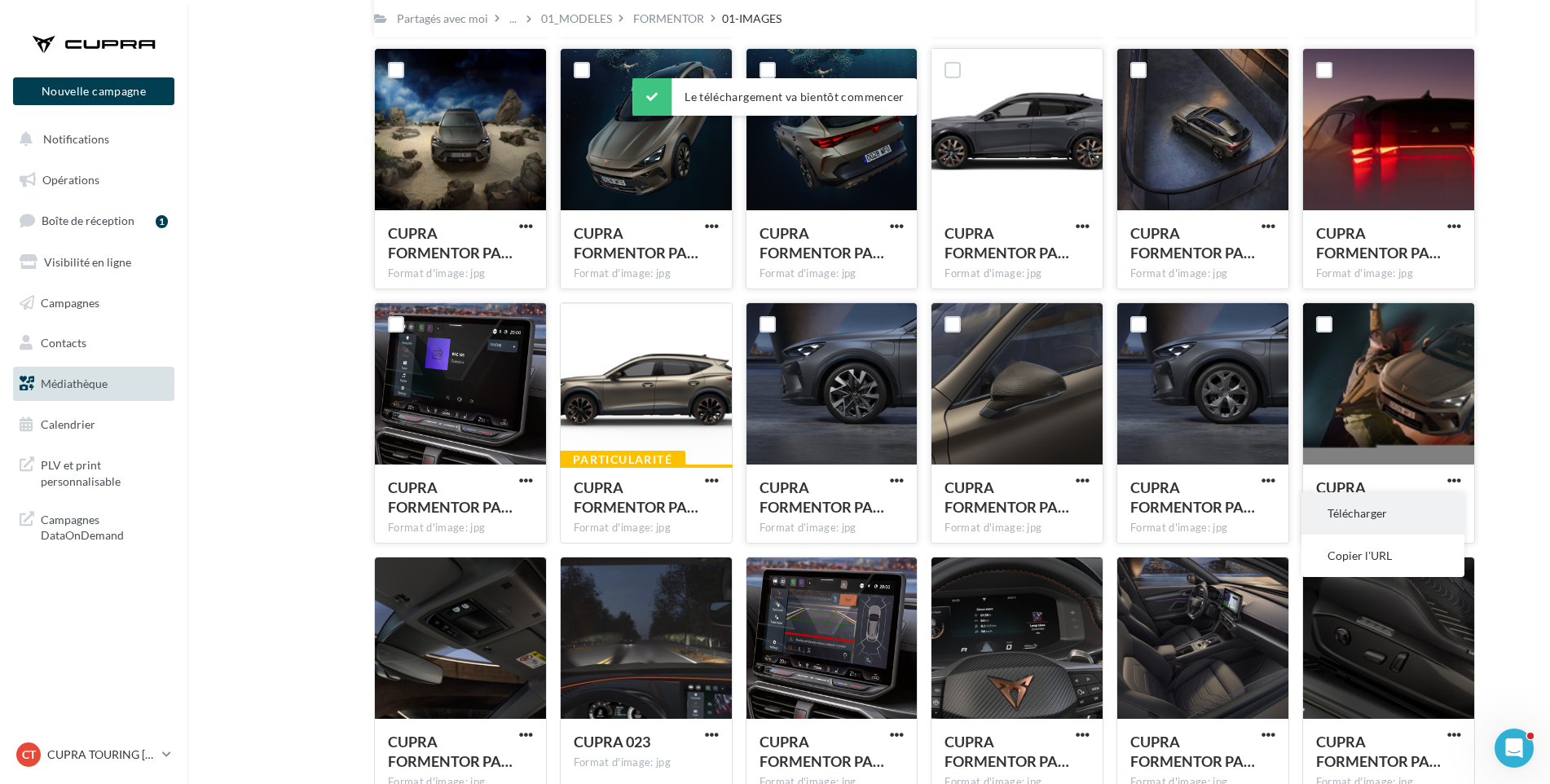
click at [1425, 517] on button "Télécharger" at bounding box center [1383, 513] width 163 height 43
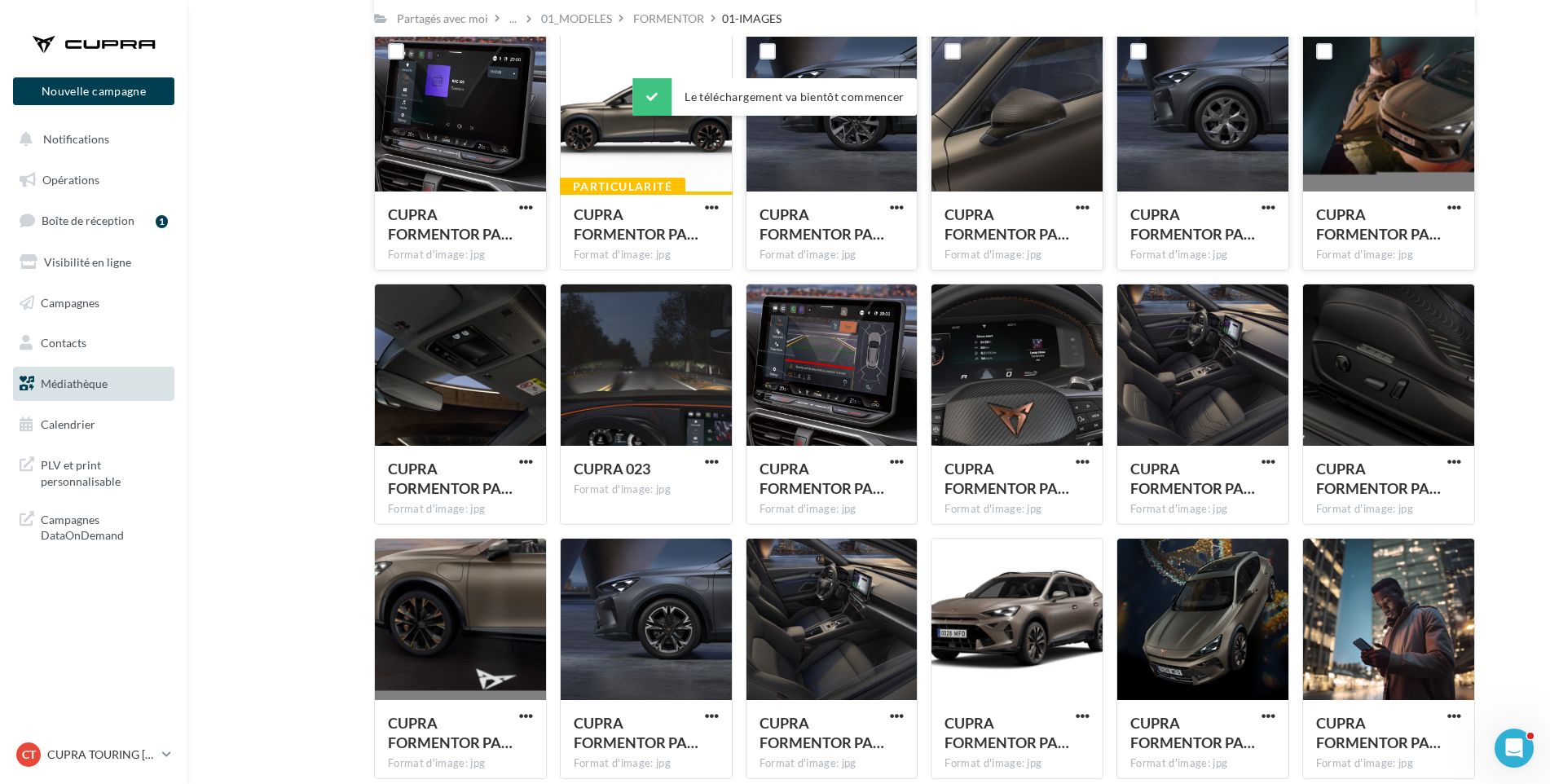
scroll to position [2404, 0]
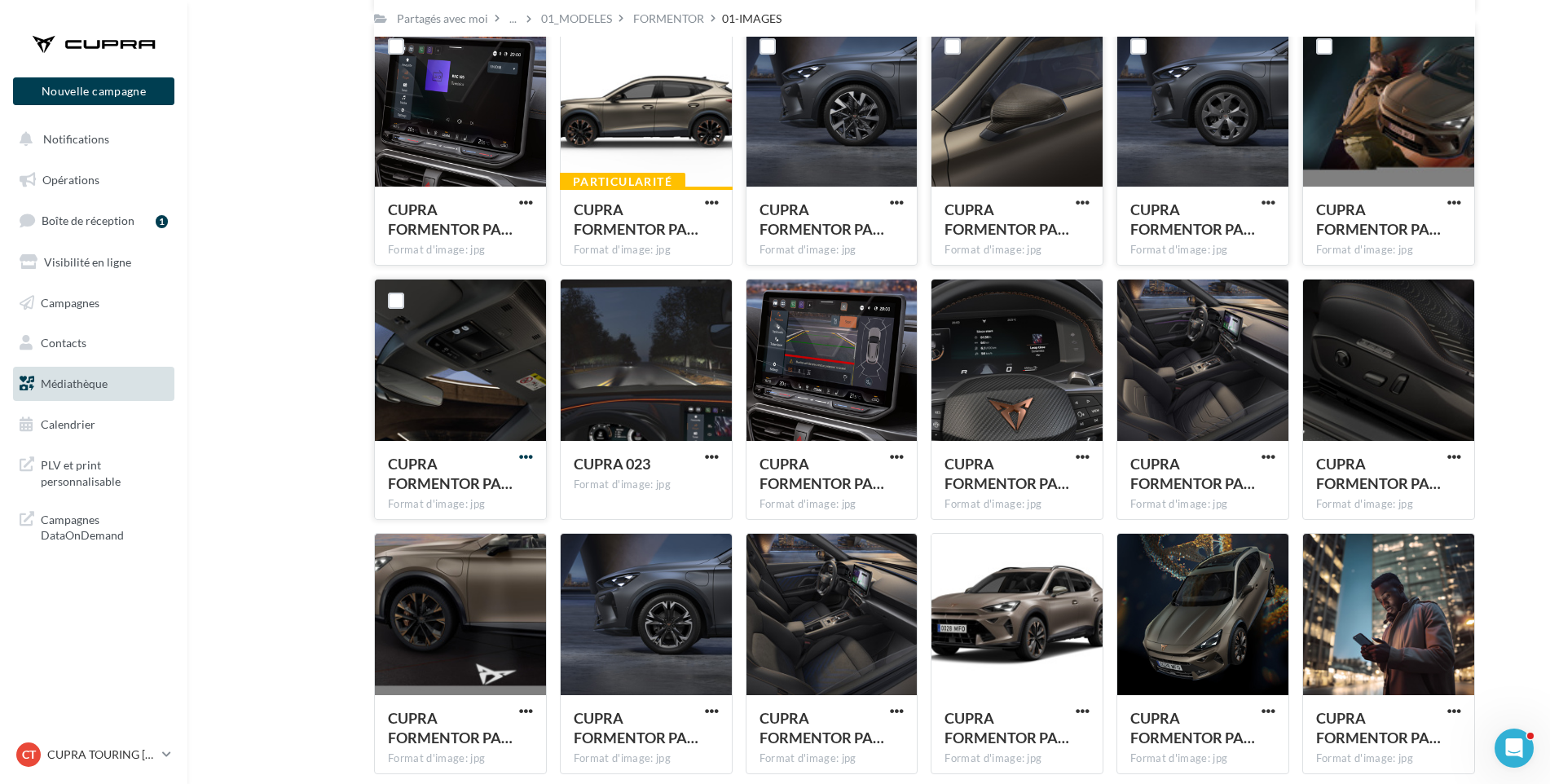
click at [526, 455] on span "button" at bounding box center [526, 456] width 14 height 14
click at [515, 484] on button "Télécharger" at bounding box center [455, 490] width 163 height 43
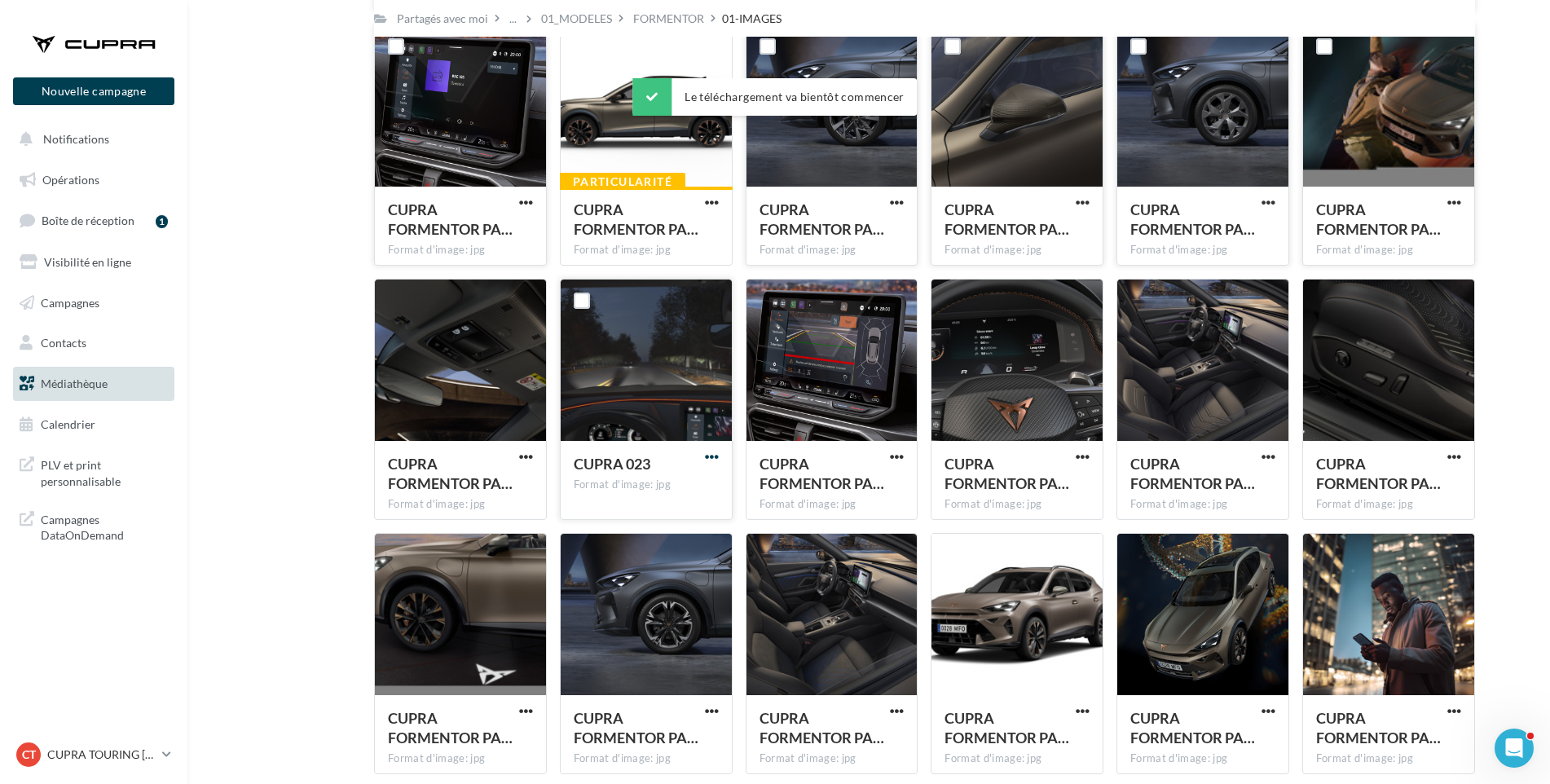
click at [718, 453] on span "button" at bounding box center [712, 456] width 14 height 14
click at [703, 491] on button "Télécharger" at bounding box center [641, 490] width 163 height 43
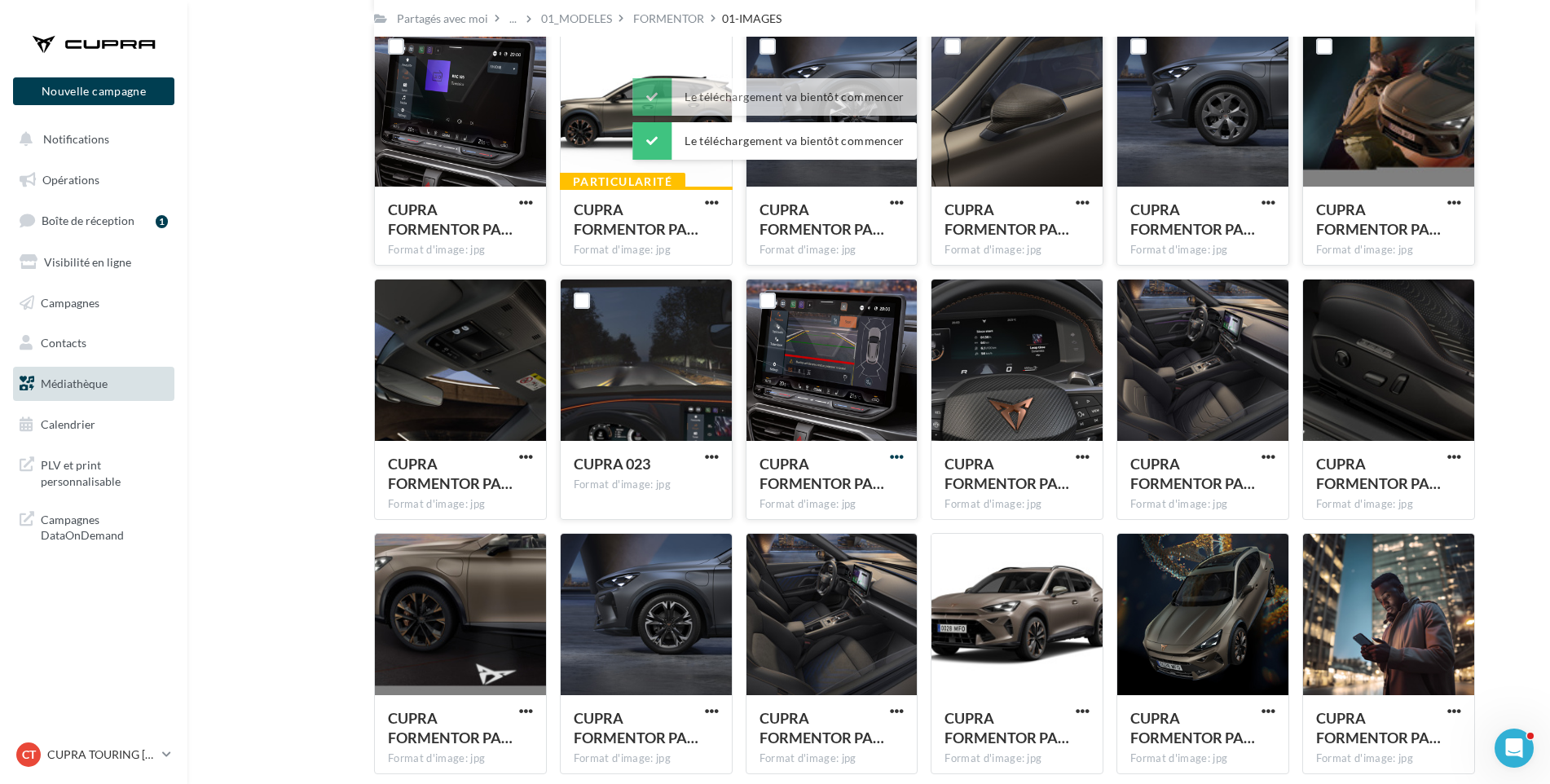
click at [893, 459] on span "button" at bounding box center [897, 456] width 14 height 14
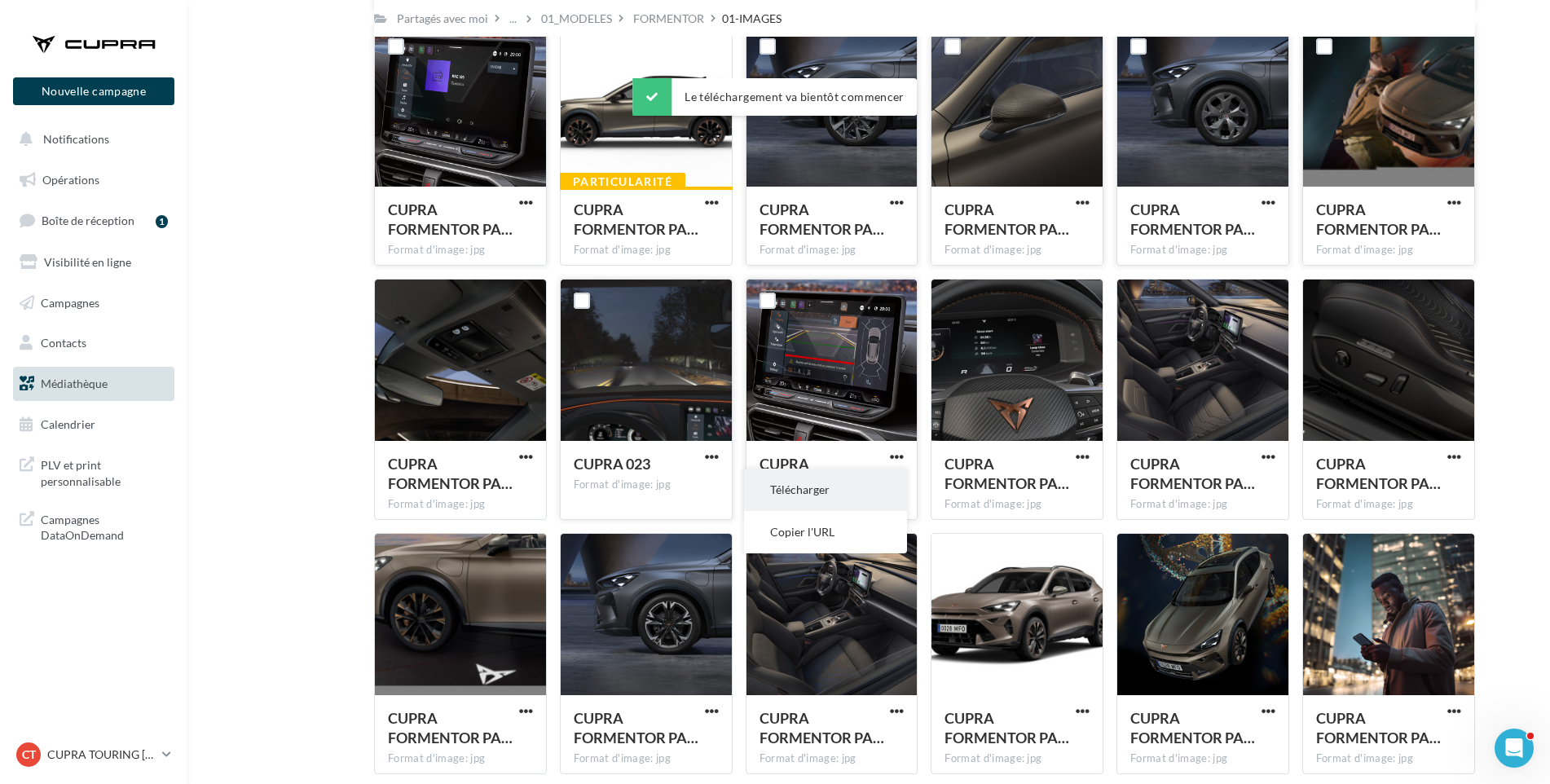
click at [894, 490] on button "Télécharger" at bounding box center [825, 490] width 163 height 43
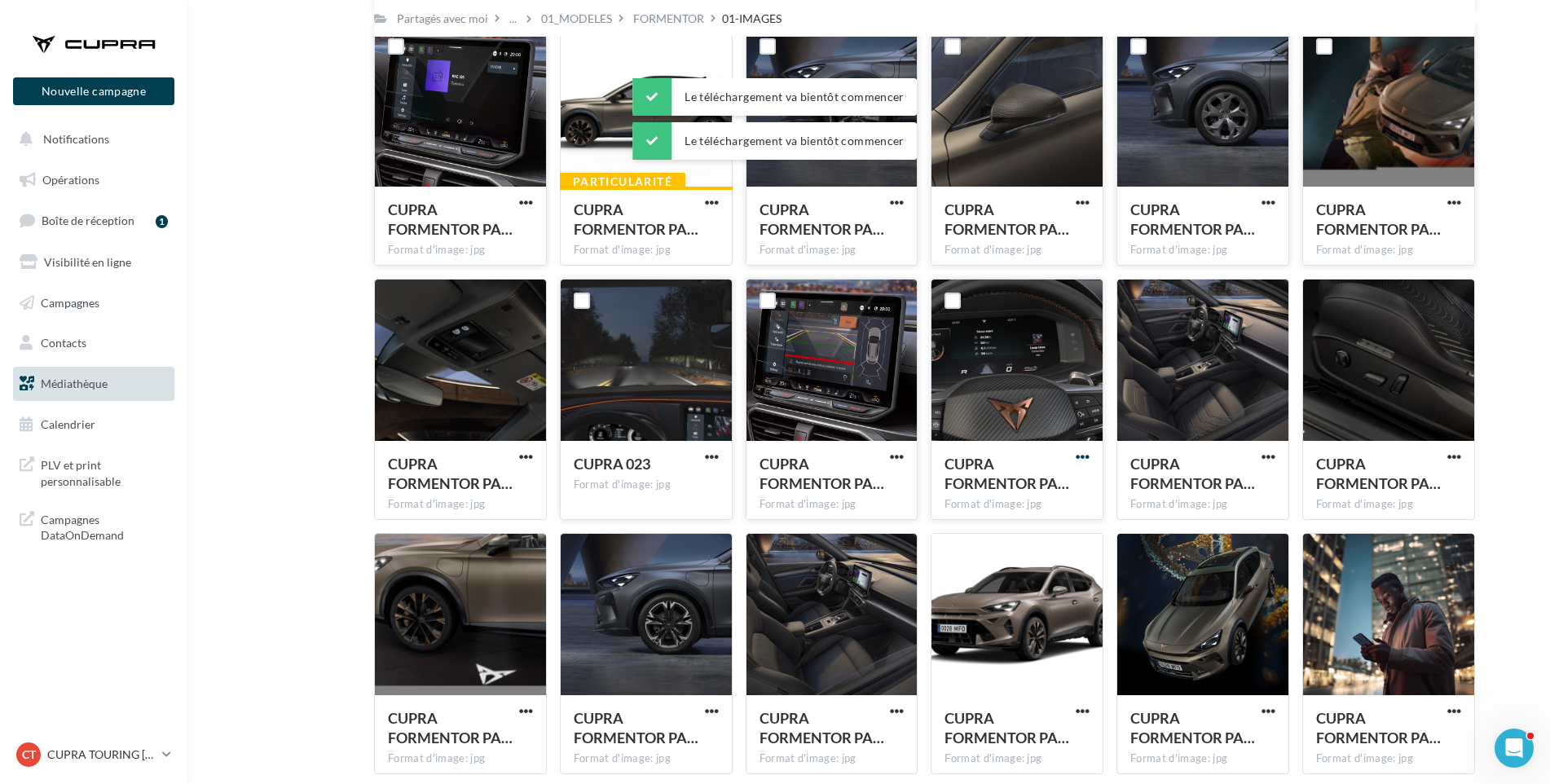
click at [1088, 453] on span "button" at bounding box center [1083, 456] width 14 height 14
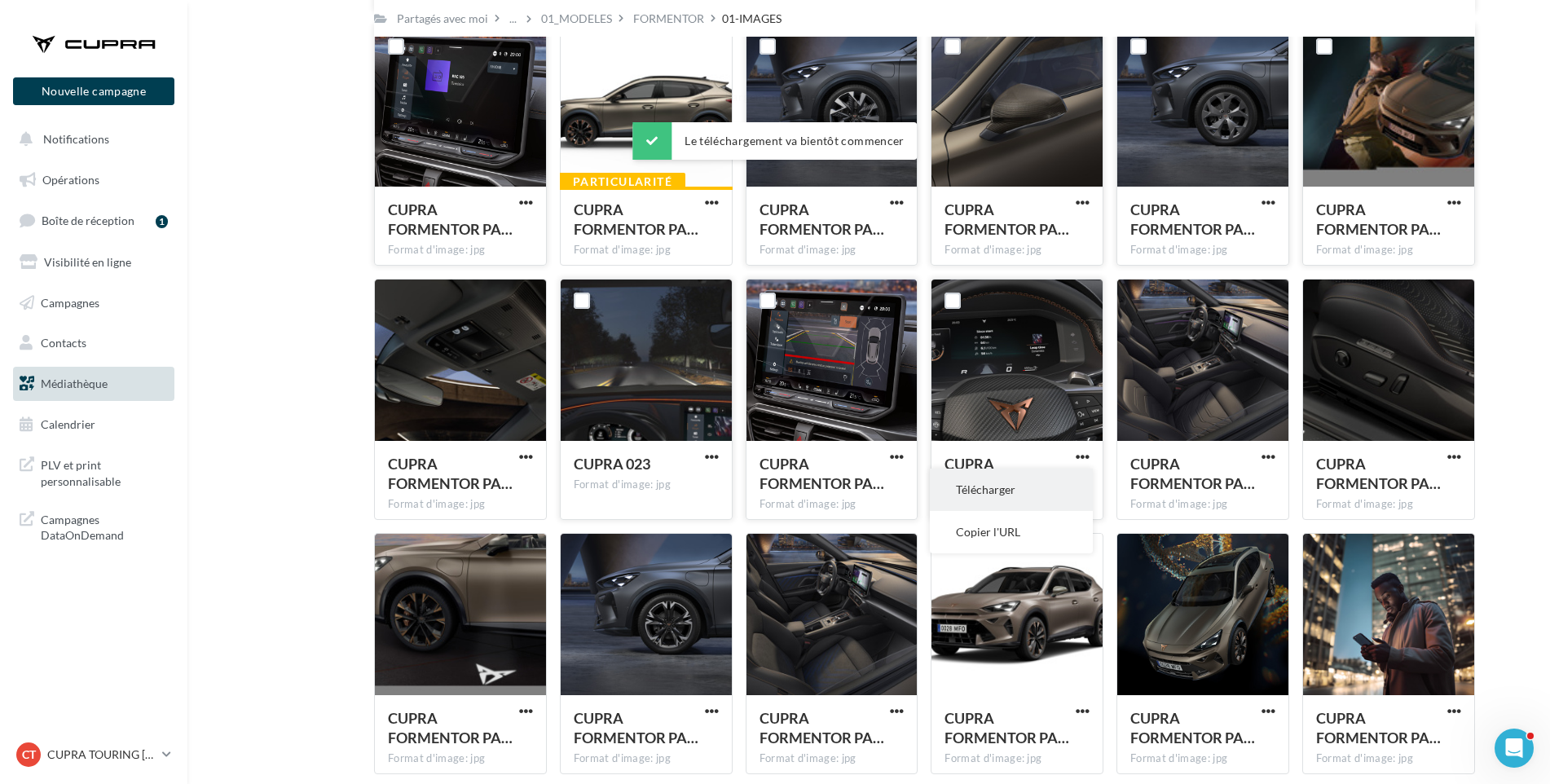
click at [1065, 500] on button "Télécharger" at bounding box center [1012, 490] width 163 height 43
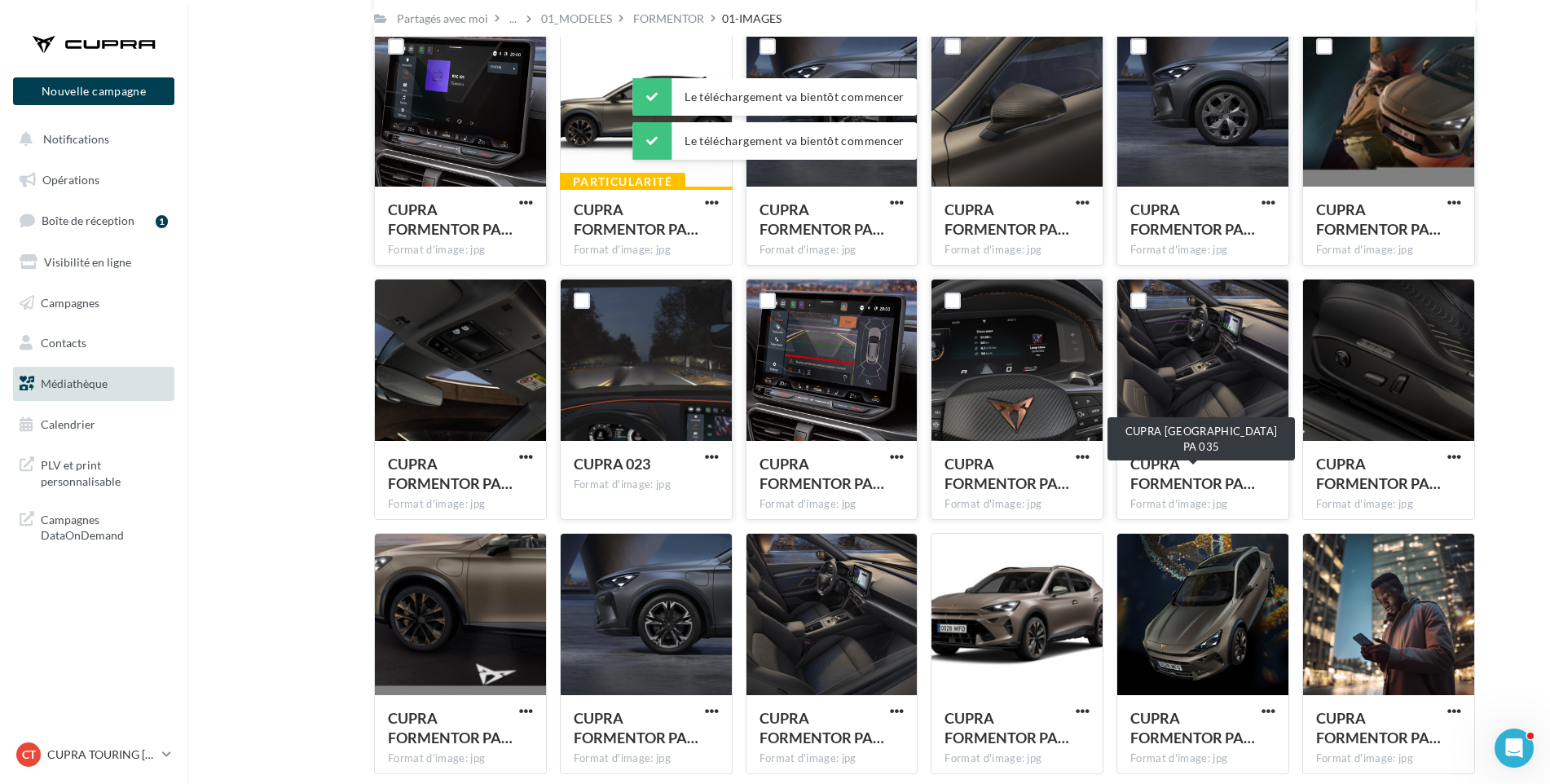
click at [1137, 468] on span "CUPRA FORMENTOR PA…" at bounding box center [1193, 473] width 125 height 38
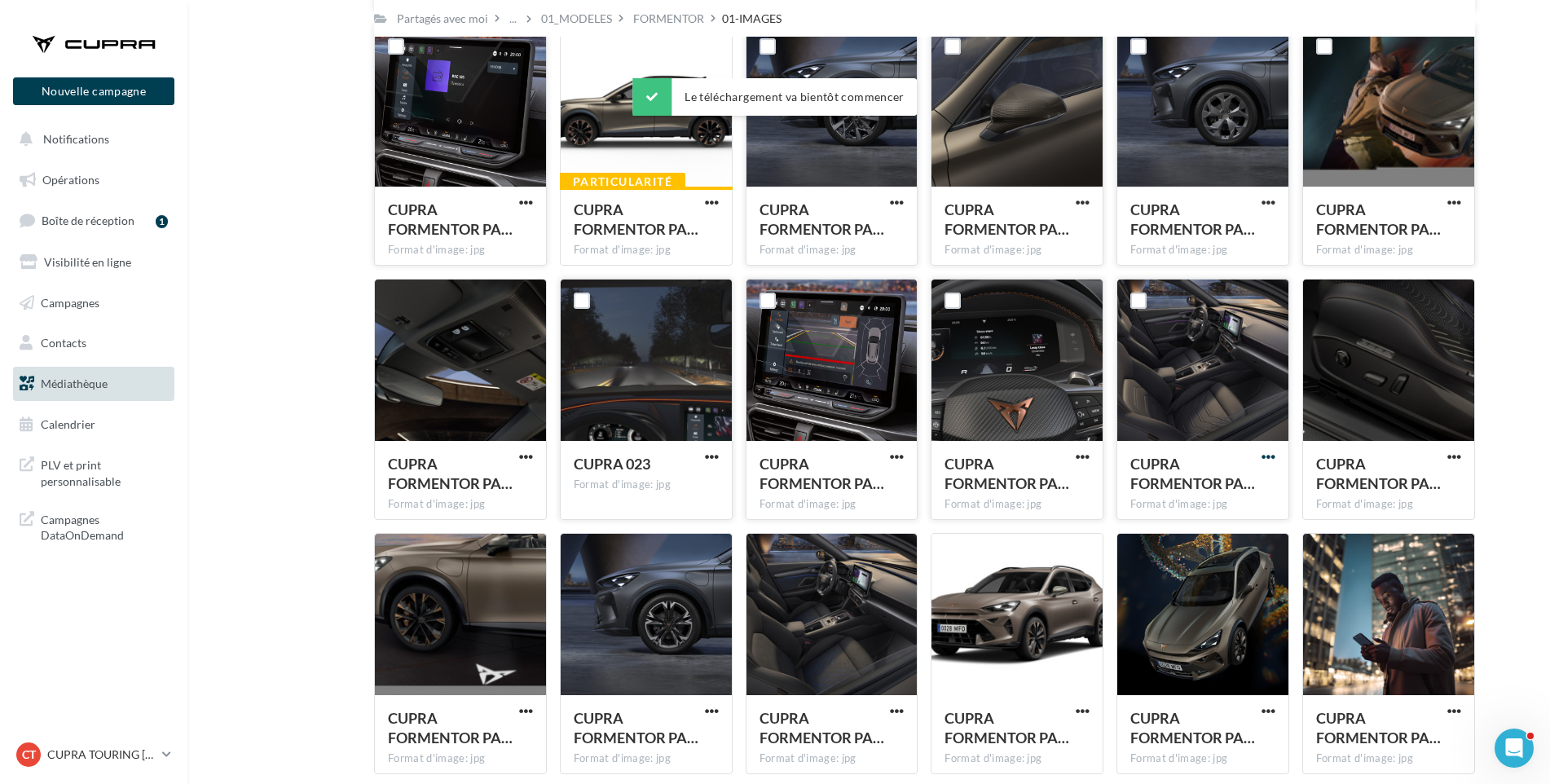
click at [1274, 459] on span "button" at bounding box center [1268, 456] width 14 height 14
click at [1260, 488] on button "Télécharger" at bounding box center [1197, 490] width 163 height 43
click at [1454, 451] on span "button" at bounding box center [1454, 456] width 14 height 14
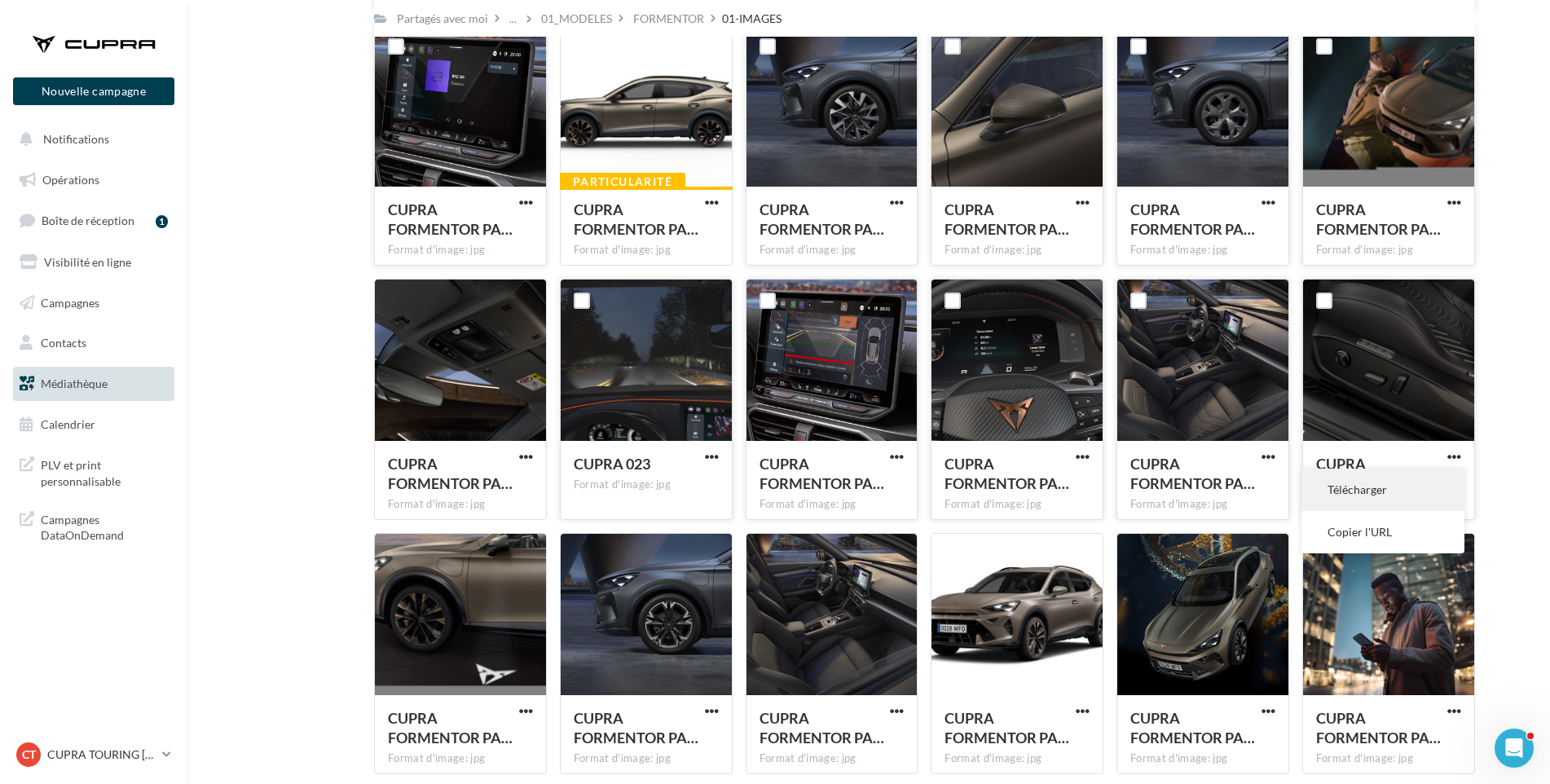
click at [1426, 493] on button "Télécharger" at bounding box center [1383, 490] width 163 height 43
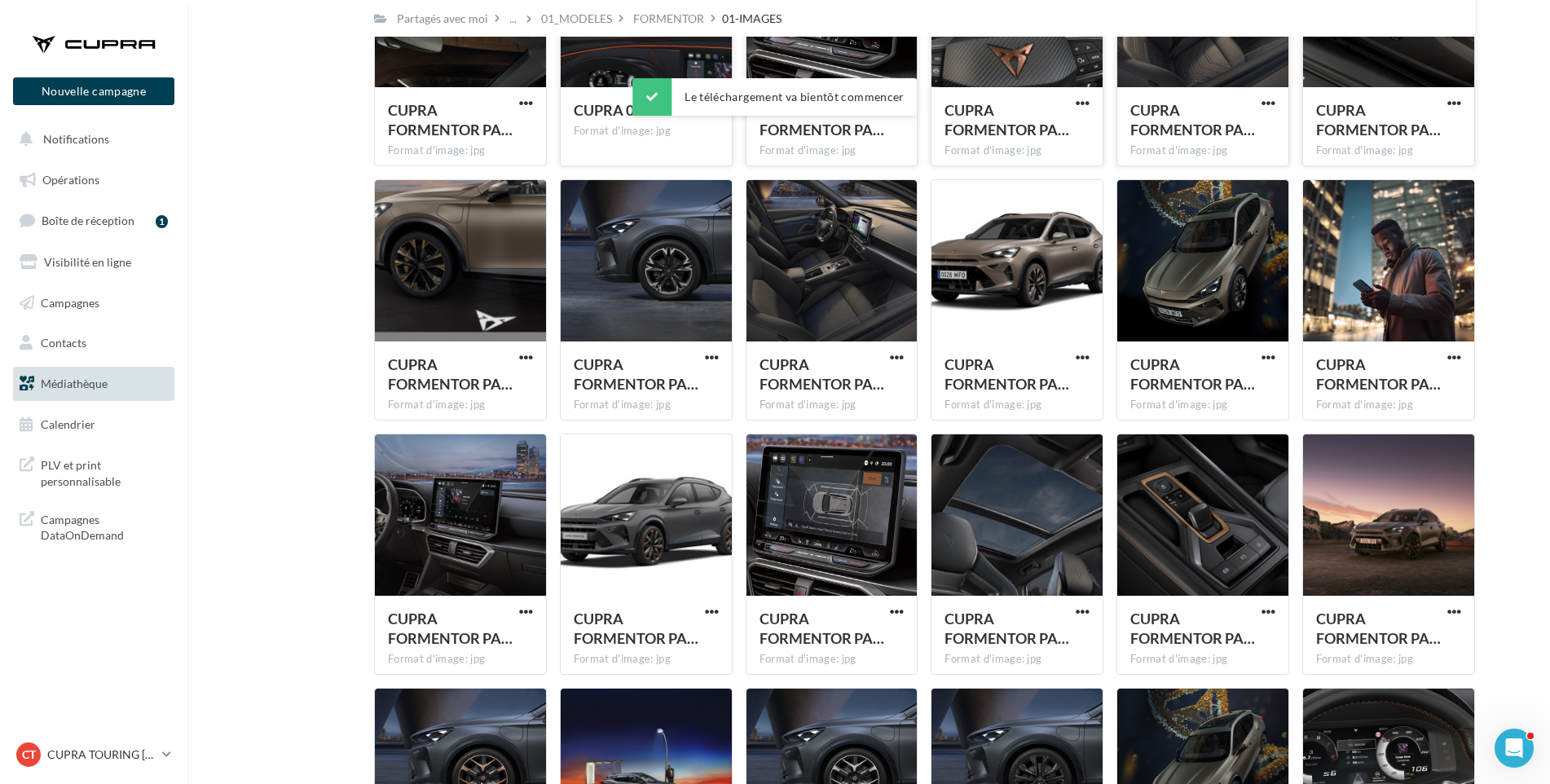
scroll to position [2770, 0]
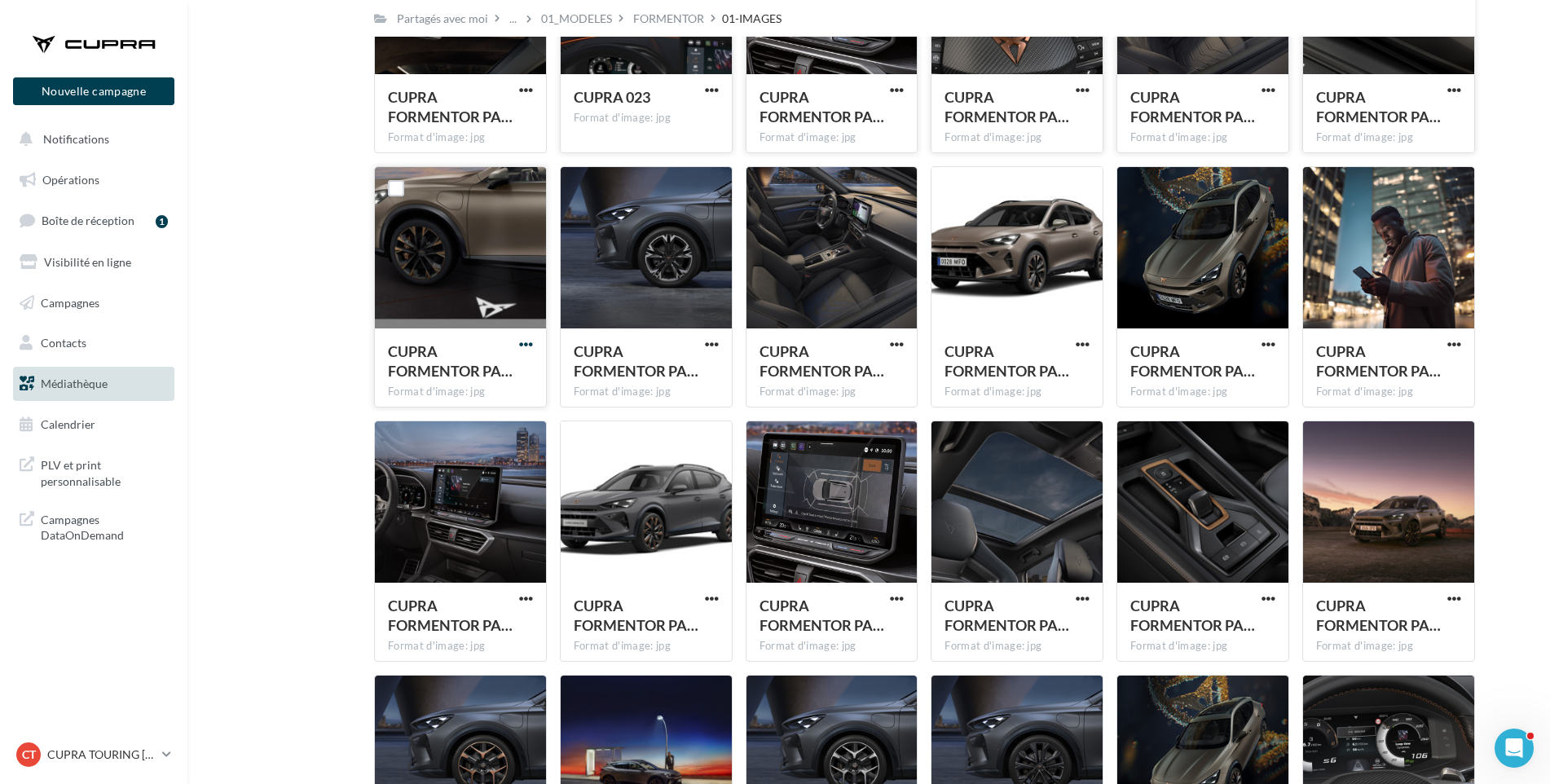
click at [524, 341] on span "button" at bounding box center [526, 344] width 14 height 14
click at [520, 362] on button "Télécharger" at bounding box center [455, 377] width 163 height 43
click at [710, 345] on span "button" at bounding box center [712, 344] width 14 height 14
click at [703, 365] on button "Télécharger" at bounding box center [641, 377] width 163 height 43
click at [902, 341] on span "button" at bounding box center [897, 344] width 14 height 14
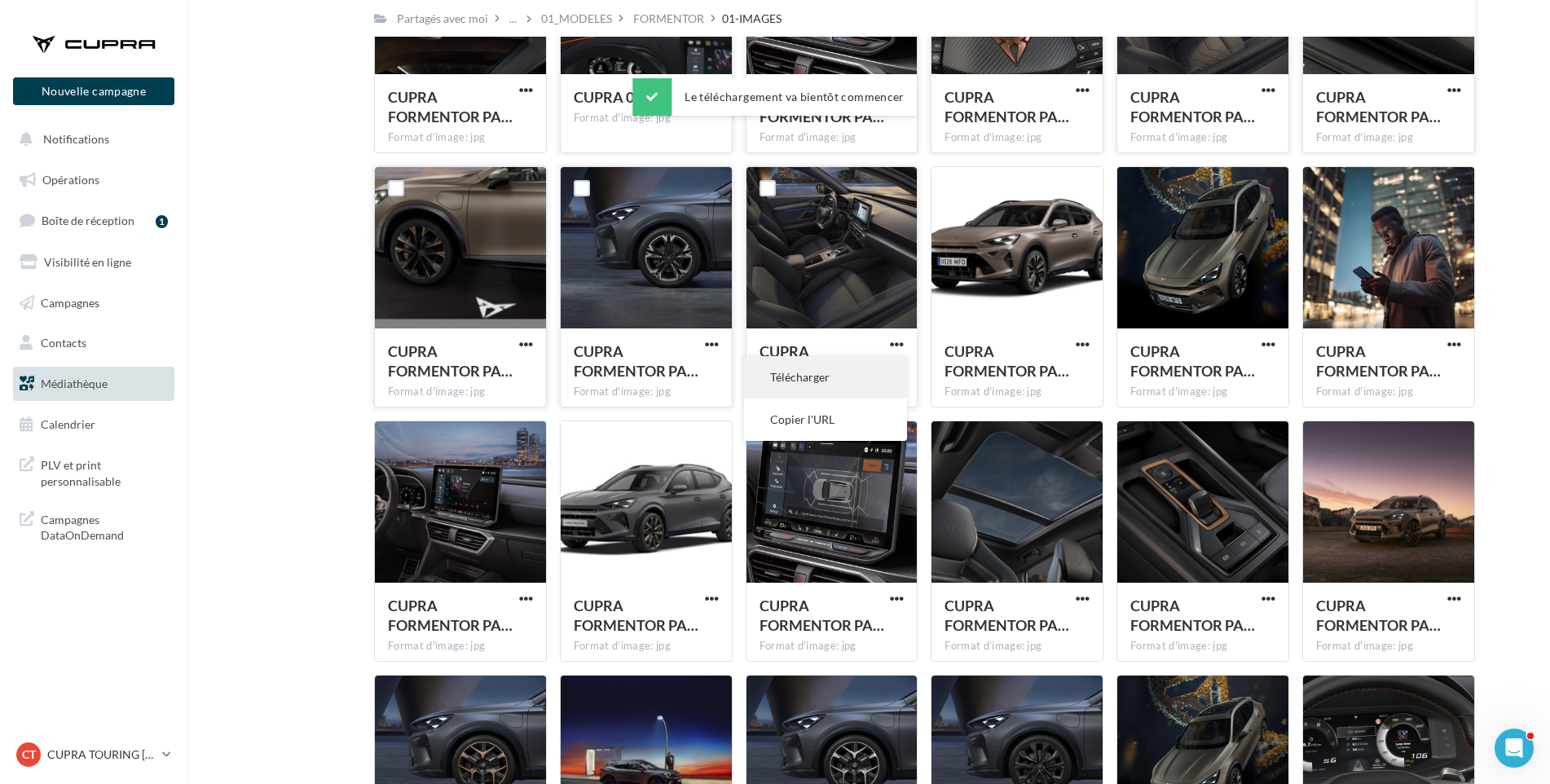
click at [889, 371] on button "Télécharger" at bounding box center [825, 377] width 163 height 43
click at [1088, 347] on span "button" at bounding box center [1083, 344] width 14 height 14
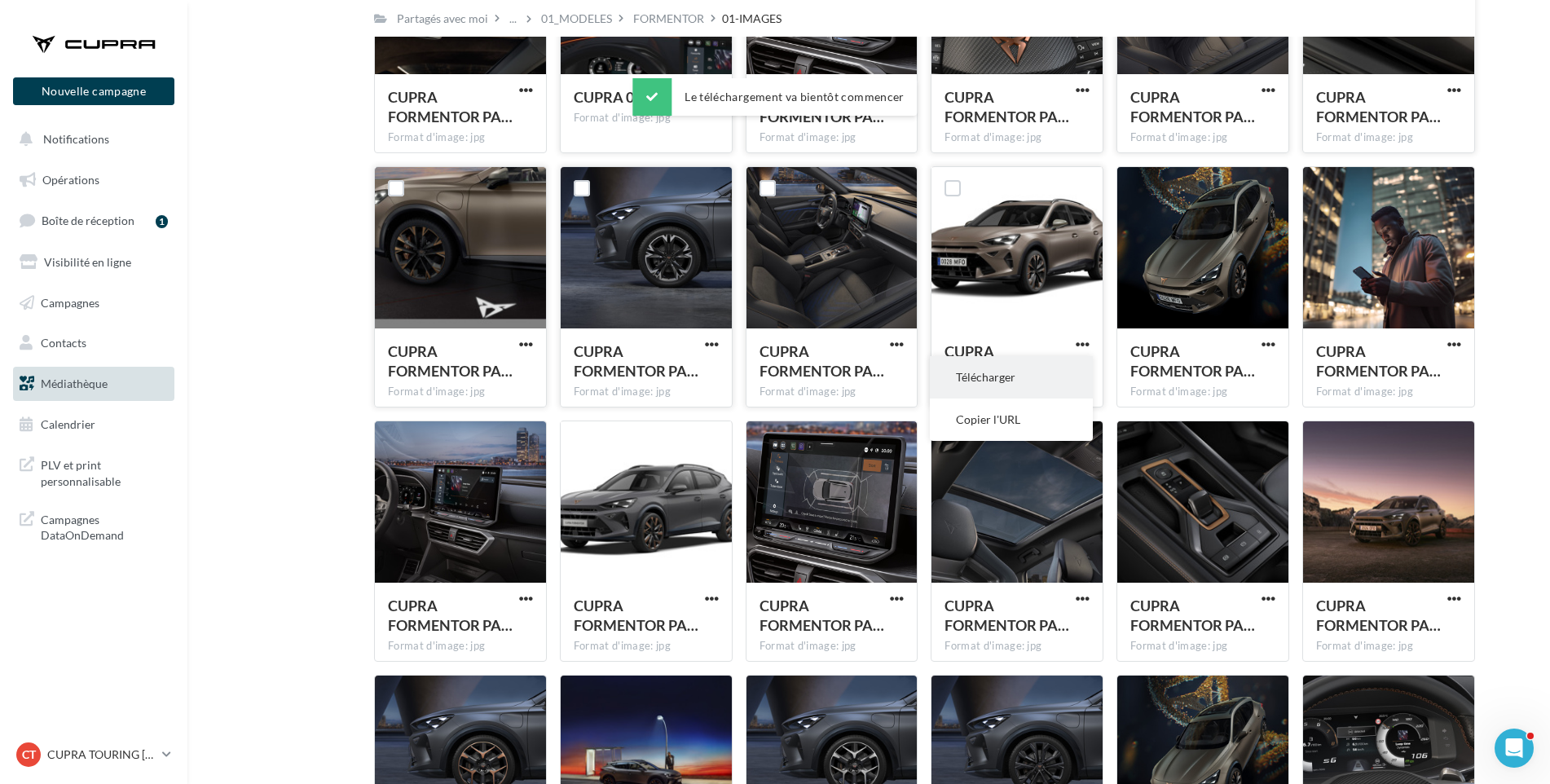
click at [1081, 371] on button "Télécharger" at bounding box center [1012, 377] width 163 height 43
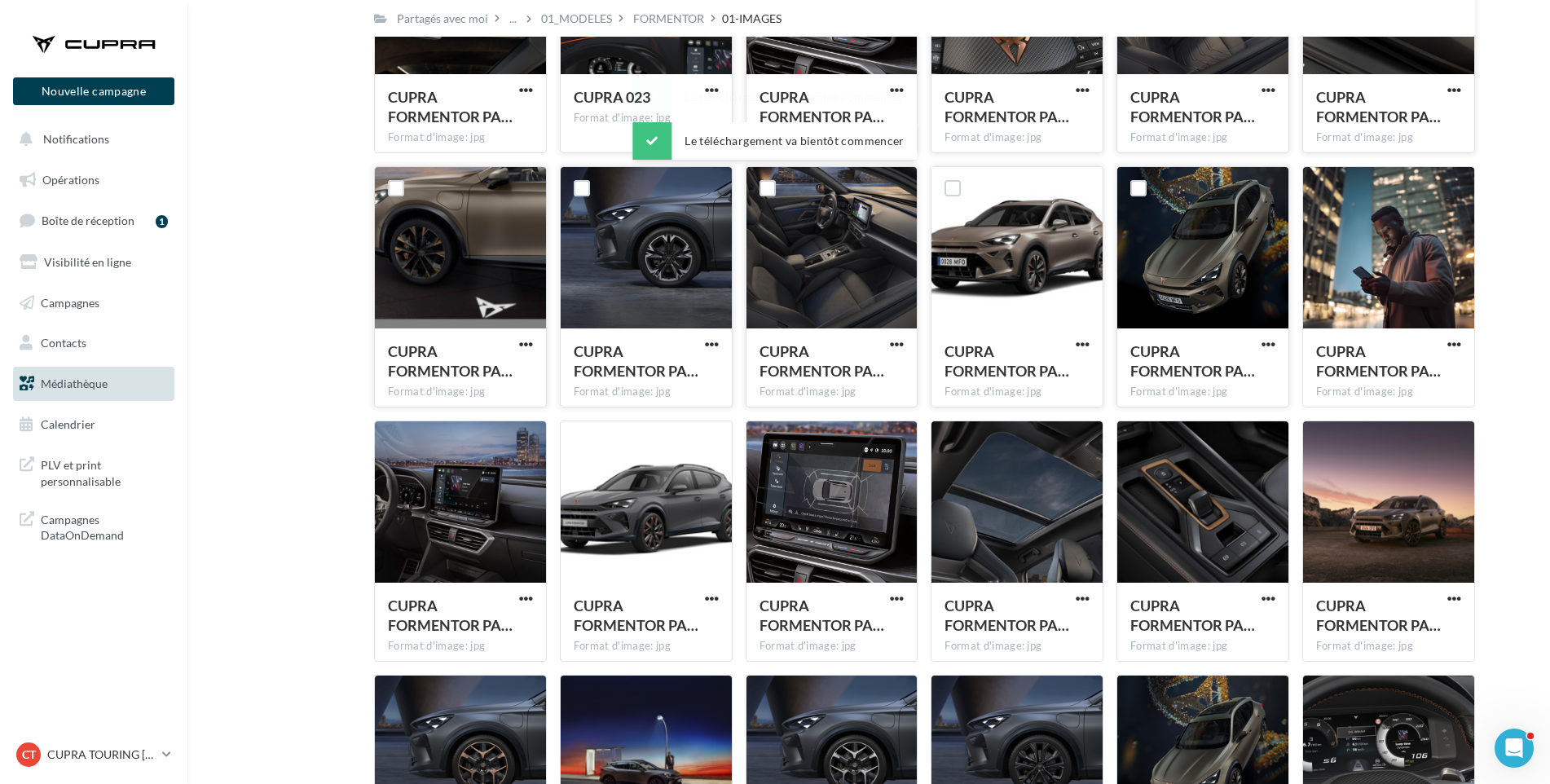
click at [1123, 352] on div "CUPRA FORMENTOR PA… Format d'image: jpg" at bounding box center [1203, 366] width 171 height 76
click at [1271, 341] on span "button" at bounding box center [1268, 344] width 14 height 14
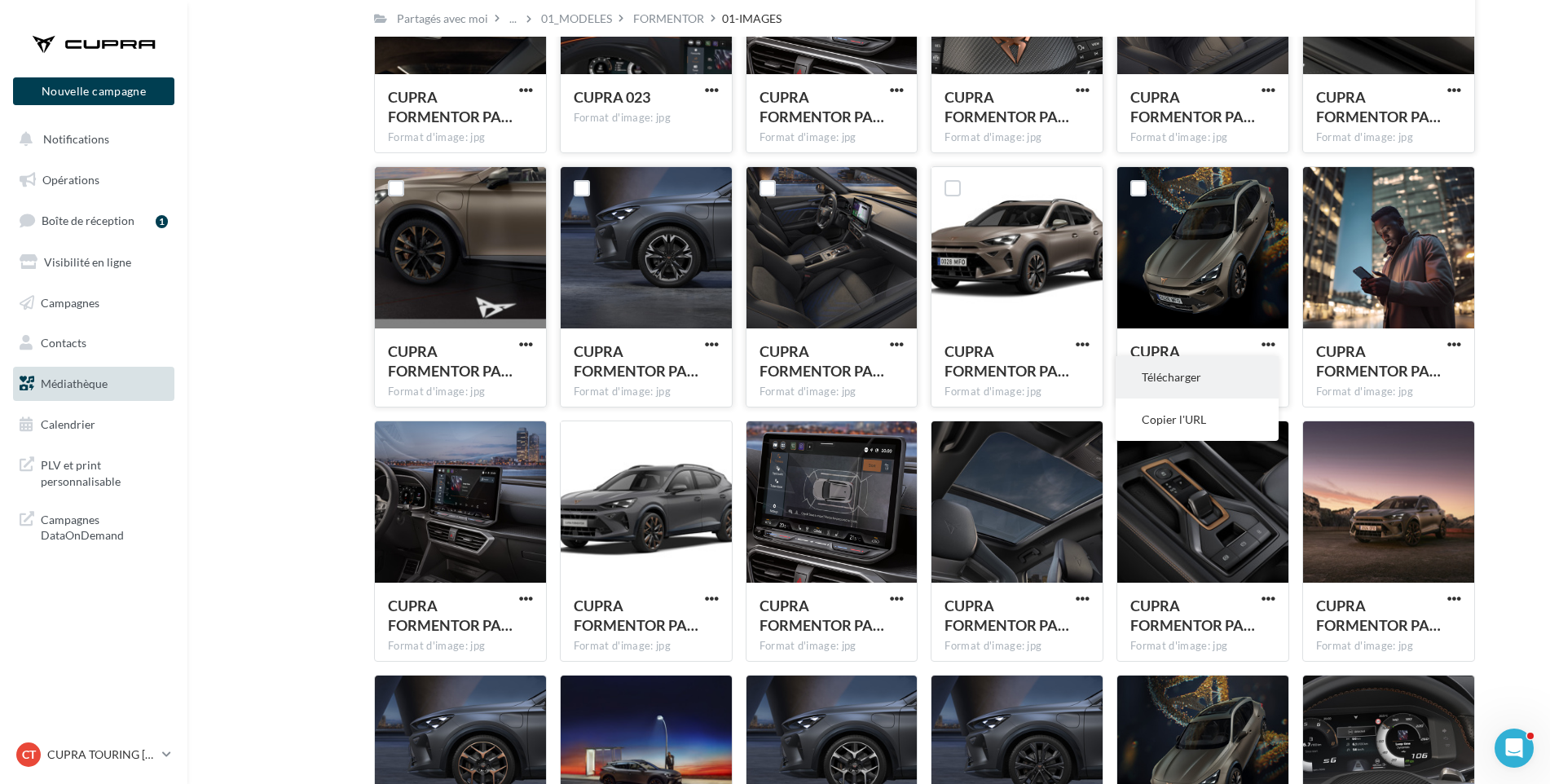
click at [1255, 366] on button "Télécharger" at bounding box center [1197, 377] width 163 height 43
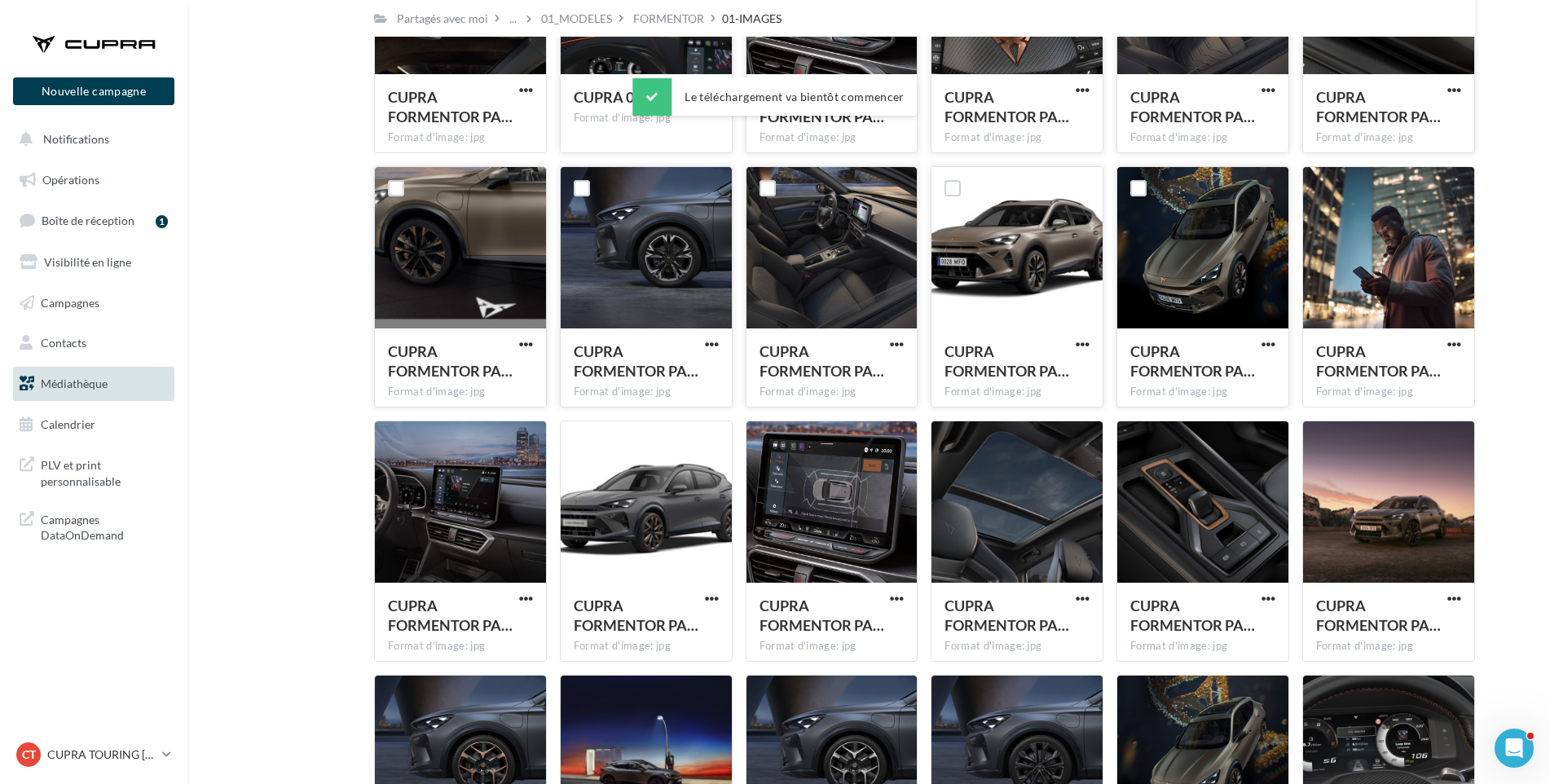
click at [1456, 344] on span "button" at bounding box center [1454, 344] width 14 height 14
click at [1432, 375] on button "Télécharger" at bounding box center [1383, 377] width 163 height 43
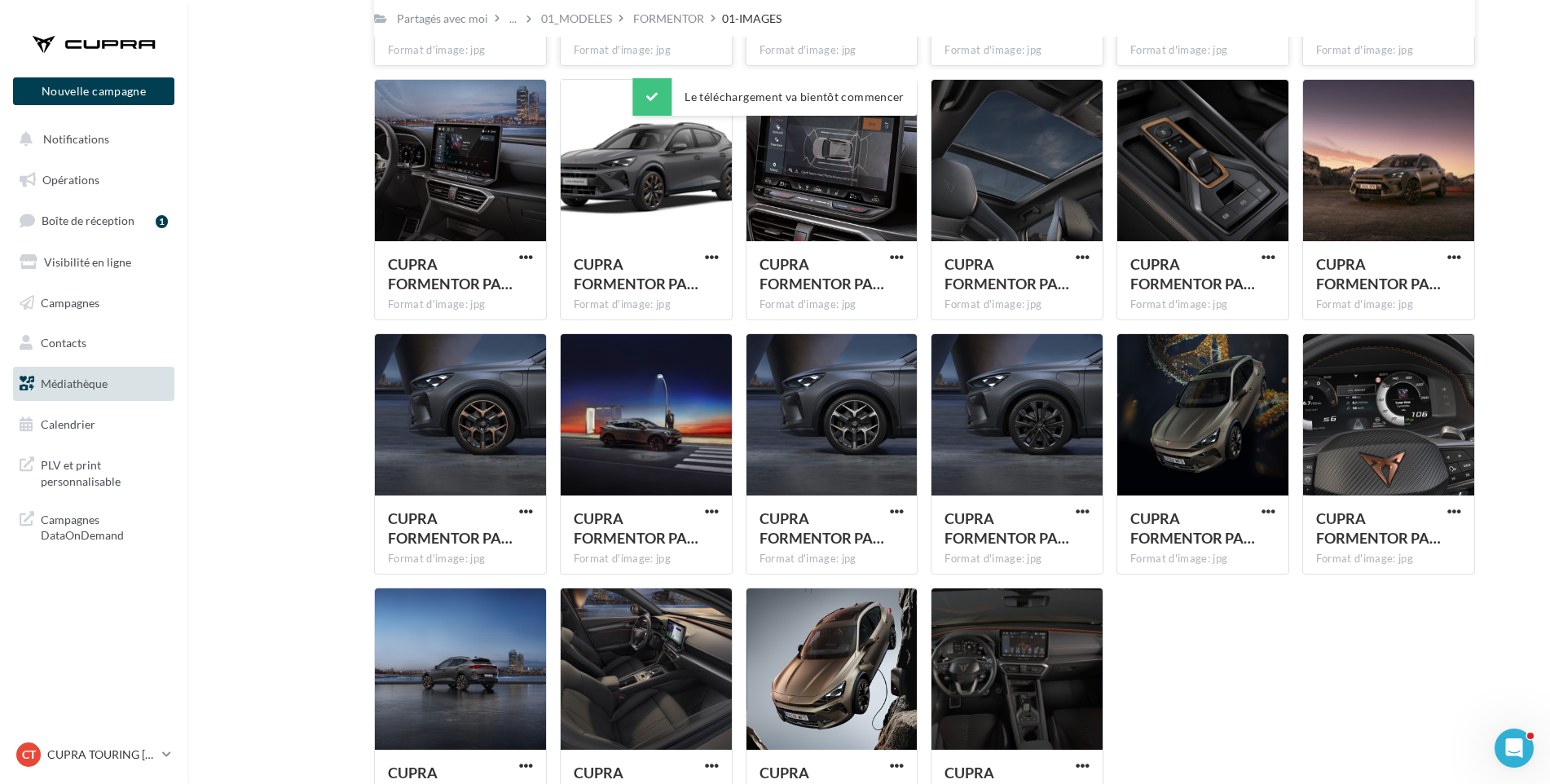
scroll to position [3125, 0]
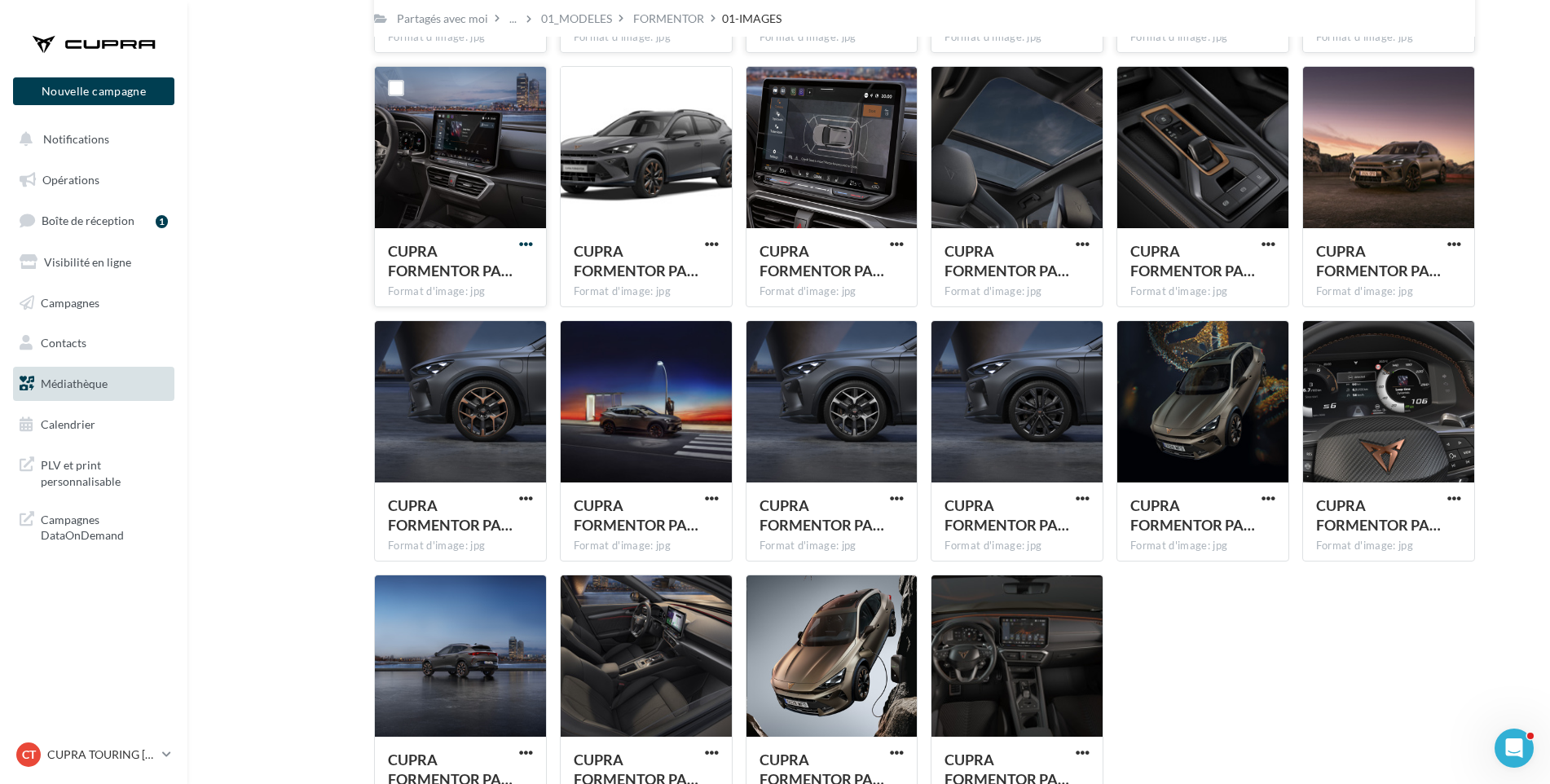
click at [523, 241] on span "button" at bounding box center [526, 244] width 14 height 14
click at [505, 285] on button "Télécharger" at bounding box center [455, 277] width 163 height 43
click at [706, 239] on span "button" at bounding box center [712, 244] width 14 height 14
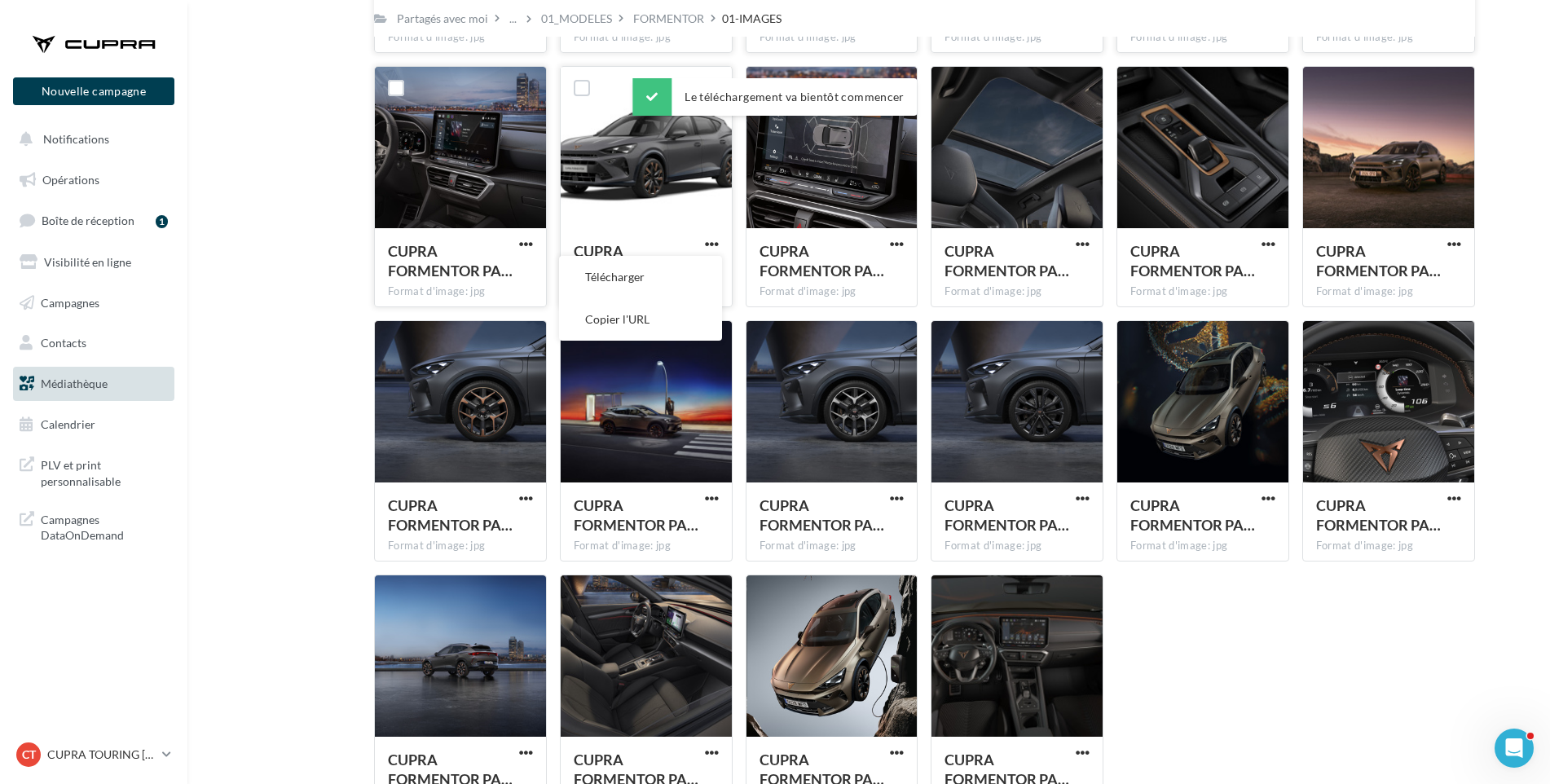
click at [700, 273] on button "Télécharger" at bounding box center [641, 277] width 163 height 43
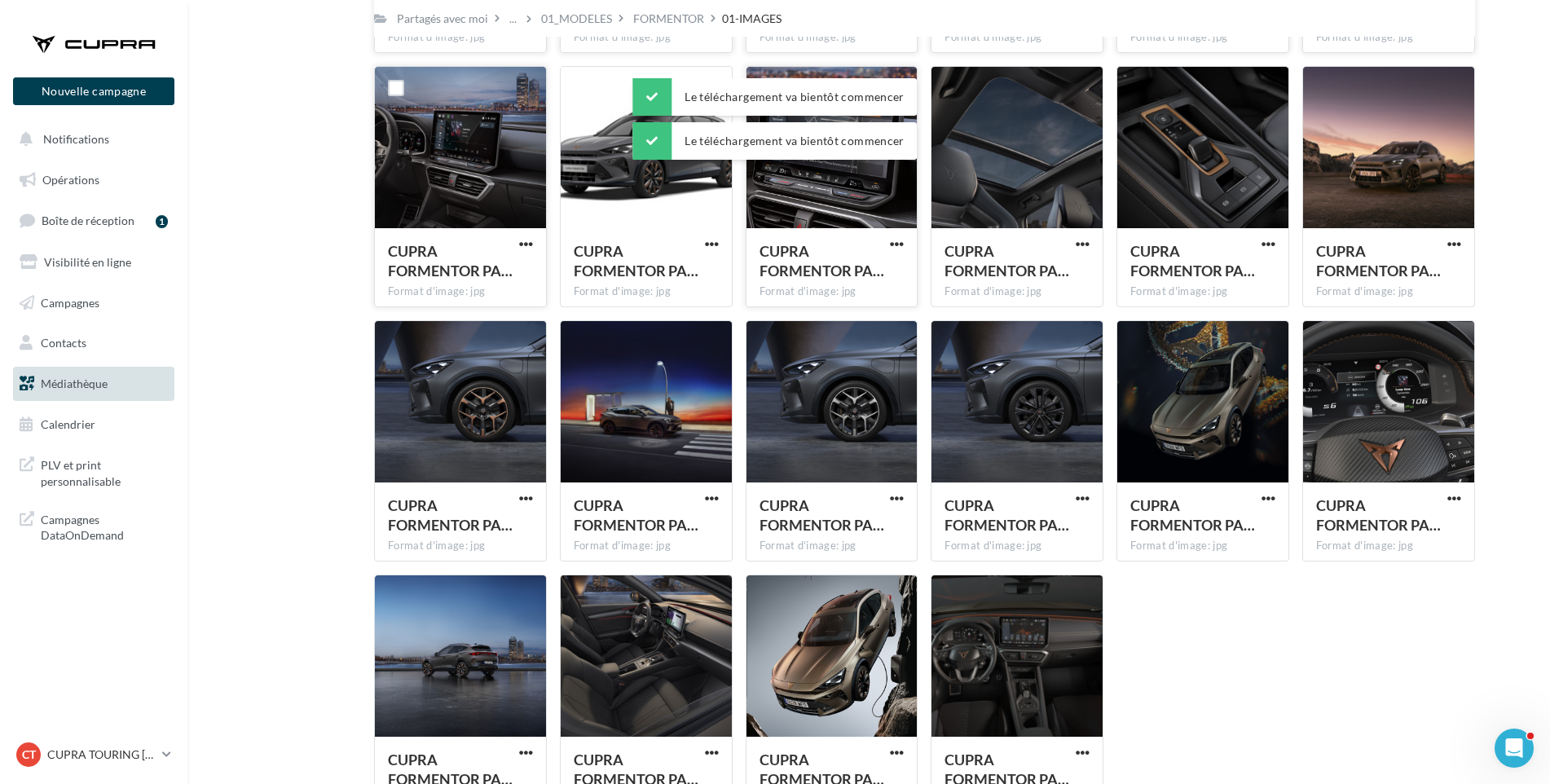
click at [896, 235] on div "CUPRA FORMENTOR PA… Format d'image: jpg" at bounding box center [832, 266] width 171 height 76
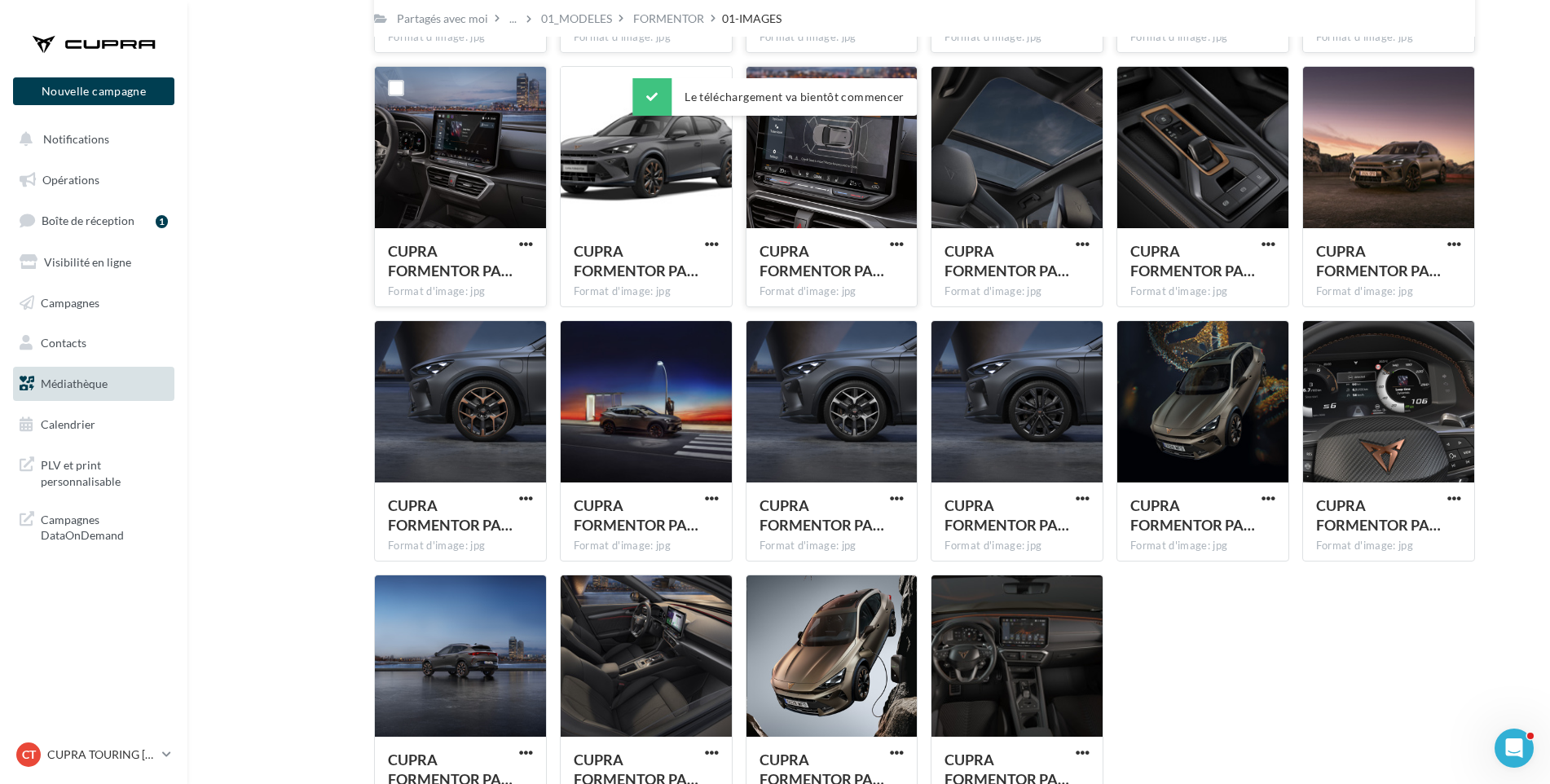
click at [897, 229] on div "CUPRA FORMENTOR PA… Format d'image: jpg" at bounding box center [832, 266] width 171 height 76
click at [895, 236] on div "CUPRA FORMENTOR PA… Format d'image: jpg" at bounding box center [832, 266] width 171 height 76
click at [897, 242] on span "button" at bounding box center [897, 244] width 14 height 14
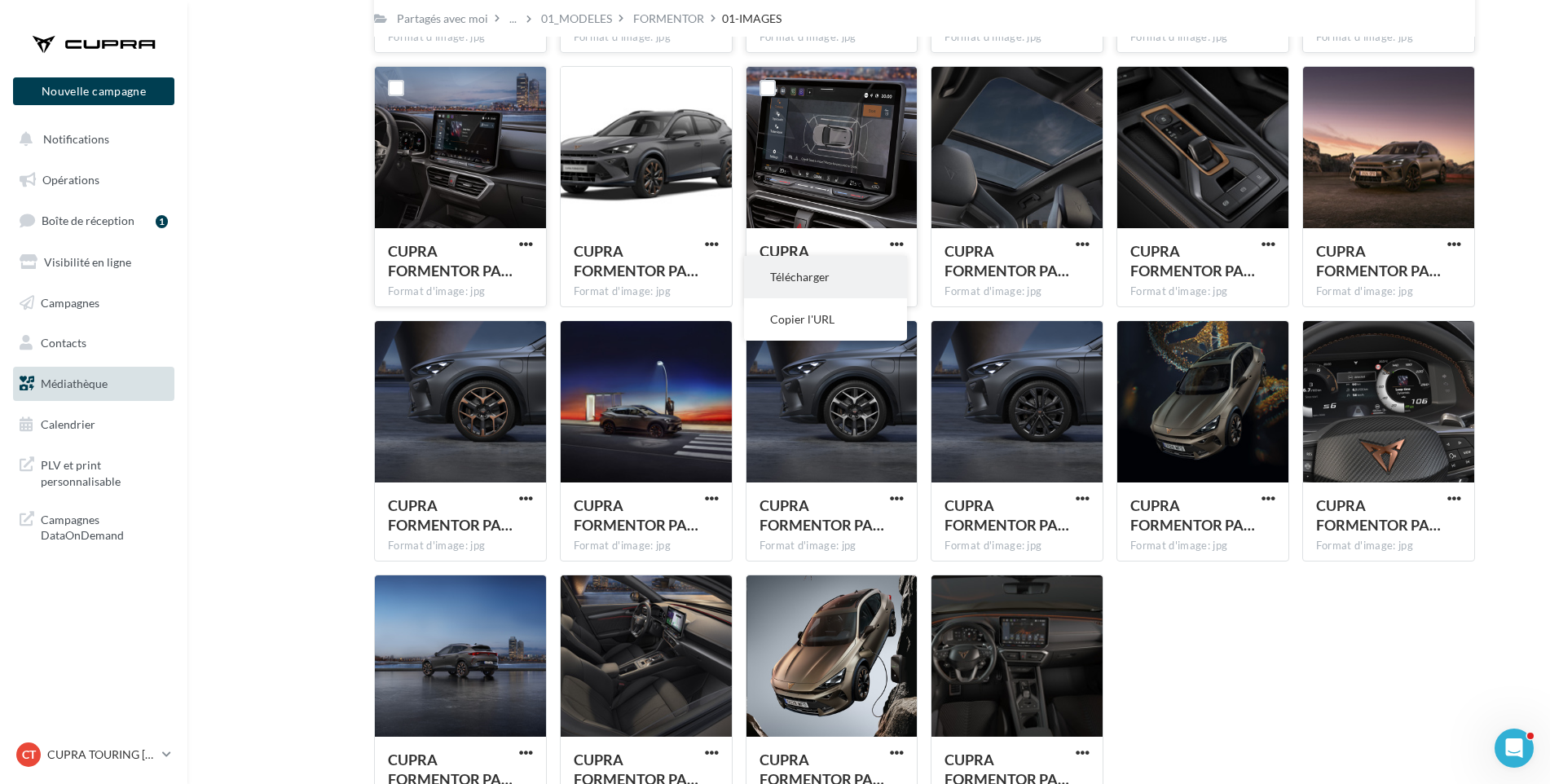
click at [889, 264] on button "Télécharger" at bounding box center [825, 277] width 163 height 43
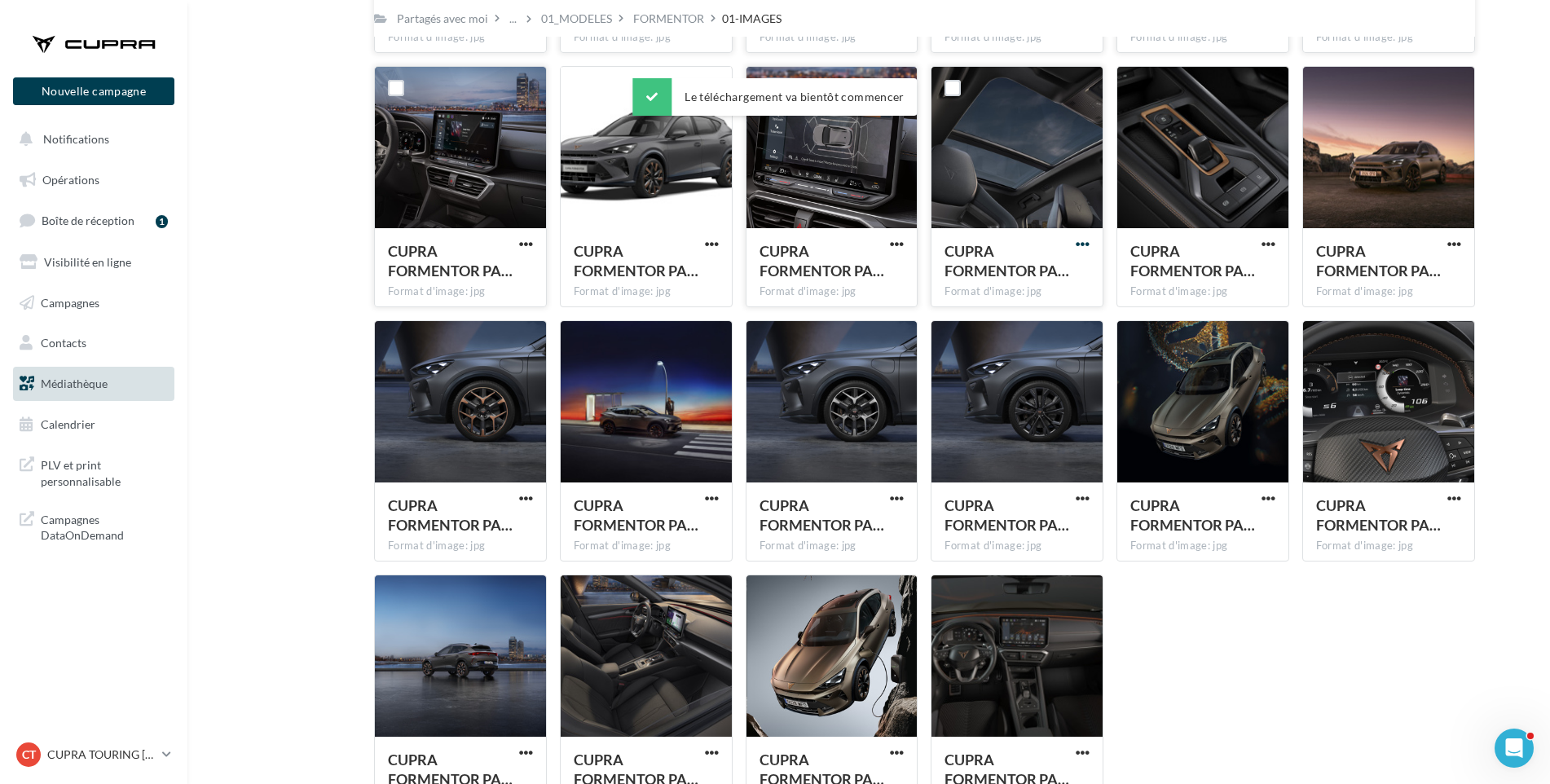
click at [1080, 239] on span "button" at bounding box center [1083, 244] width 14 height 14
click at [1067, 273] on button "Télécharger" at bounding box center [1012, 277] width 163 height 43
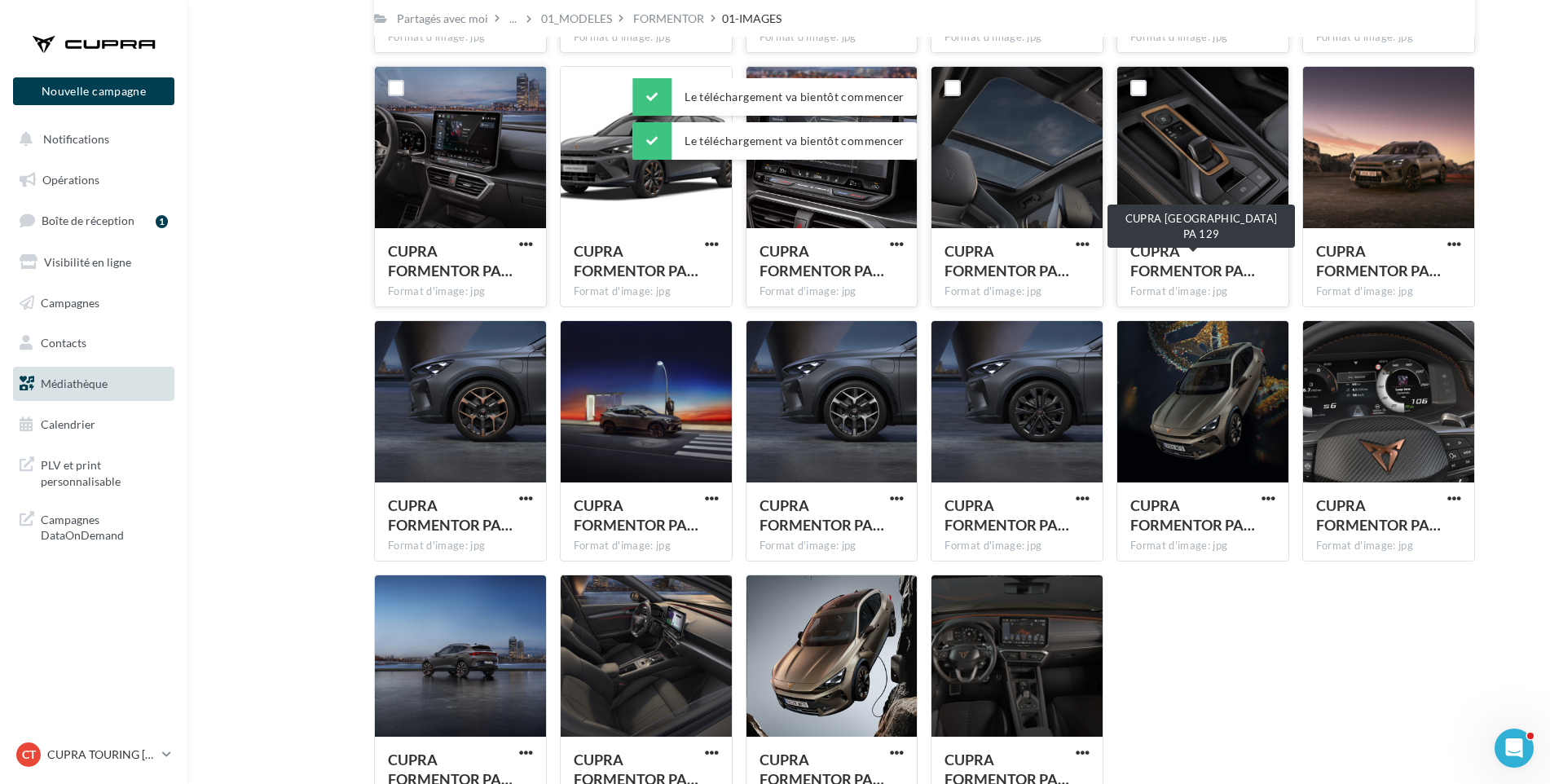
click at [1159, 262] on span "CUPRA FORMENTOR PA…" at bounding box center [1193, 261] width 125 height 38
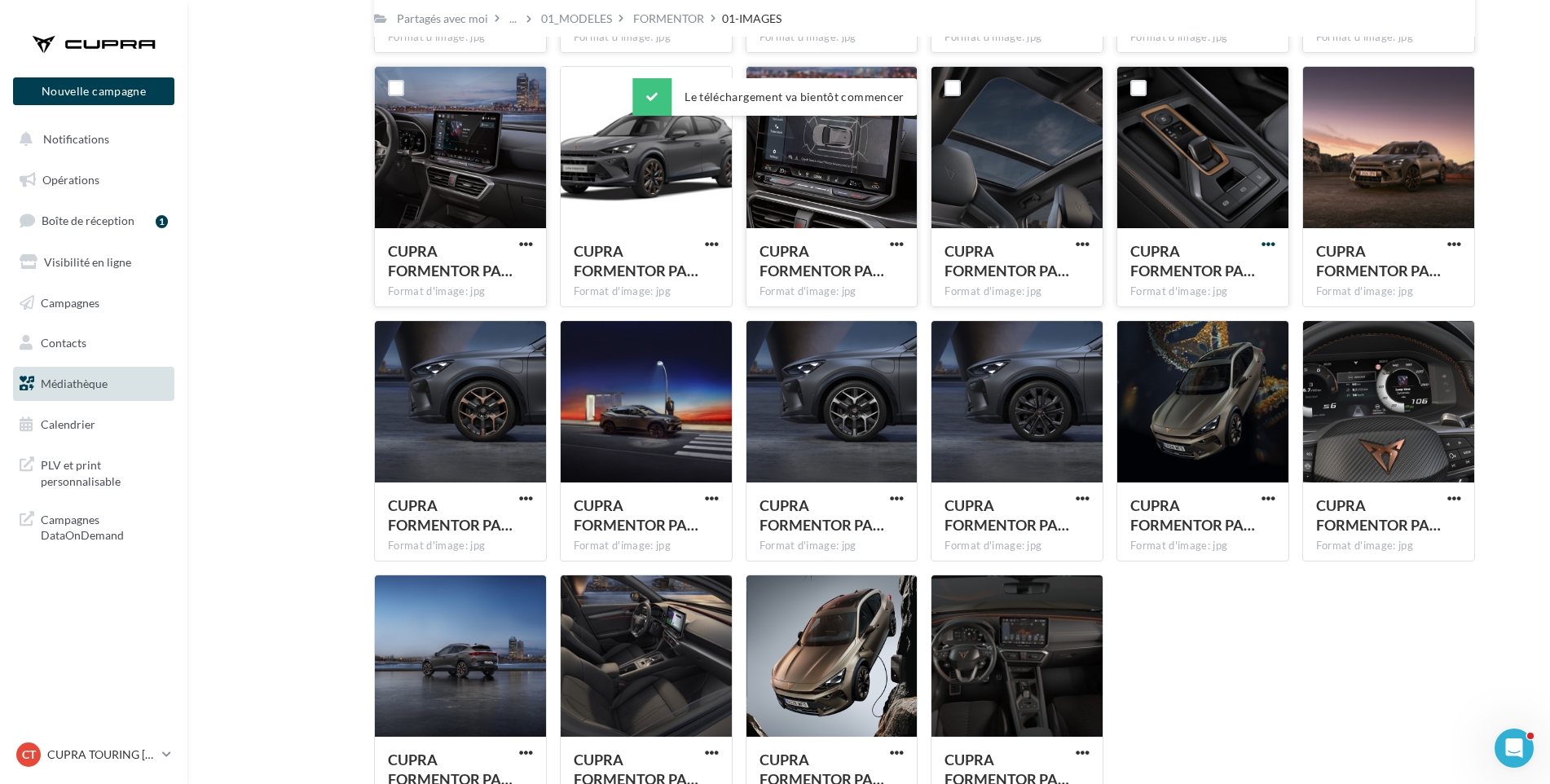
click at [1272, 244] on span "button" at bounding box center [1268, 244] width 14 height 14
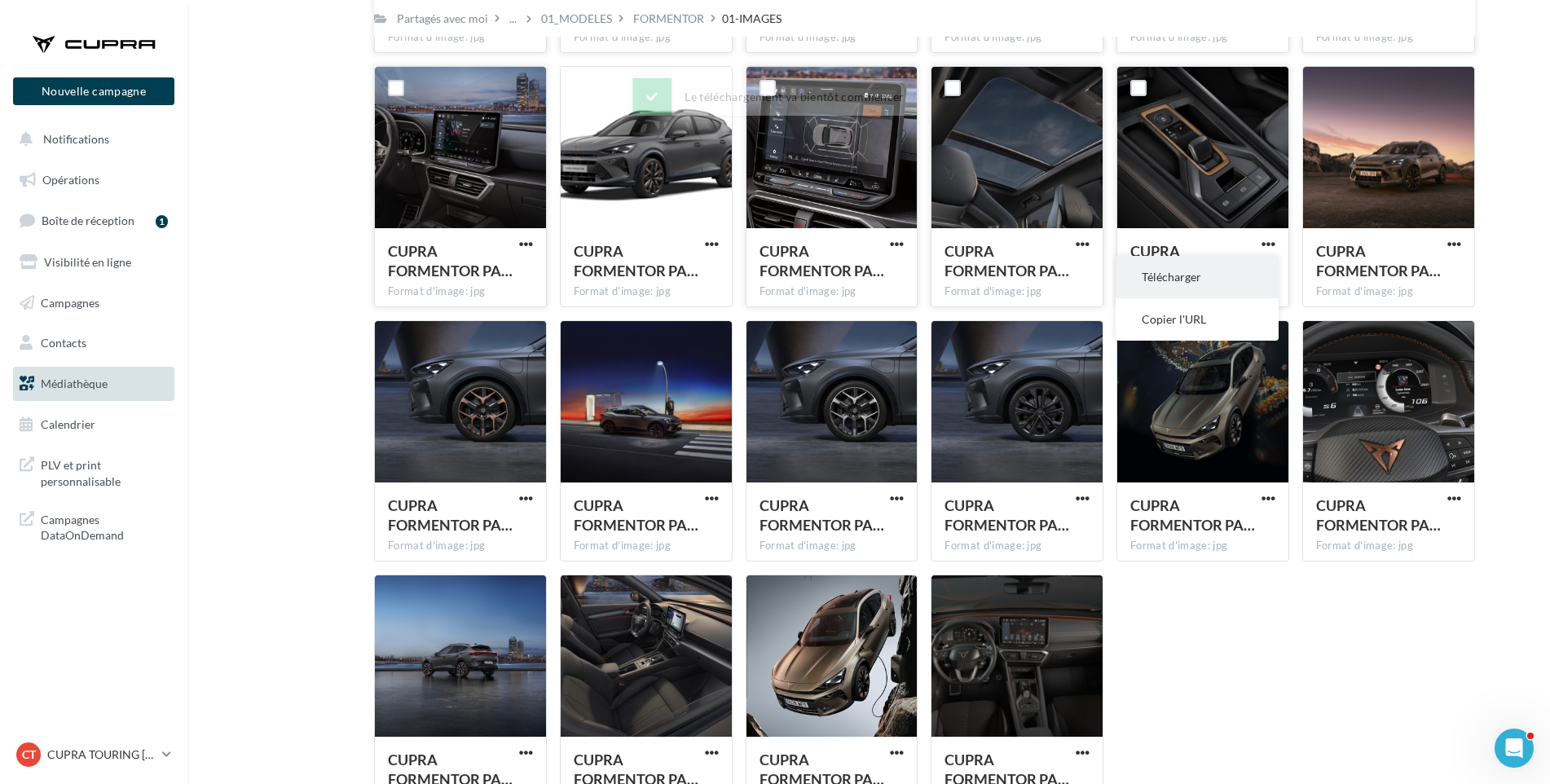
click at [1248, 268] on button "Télécharger" at bounding box center [1197, 277] width 163 height 43
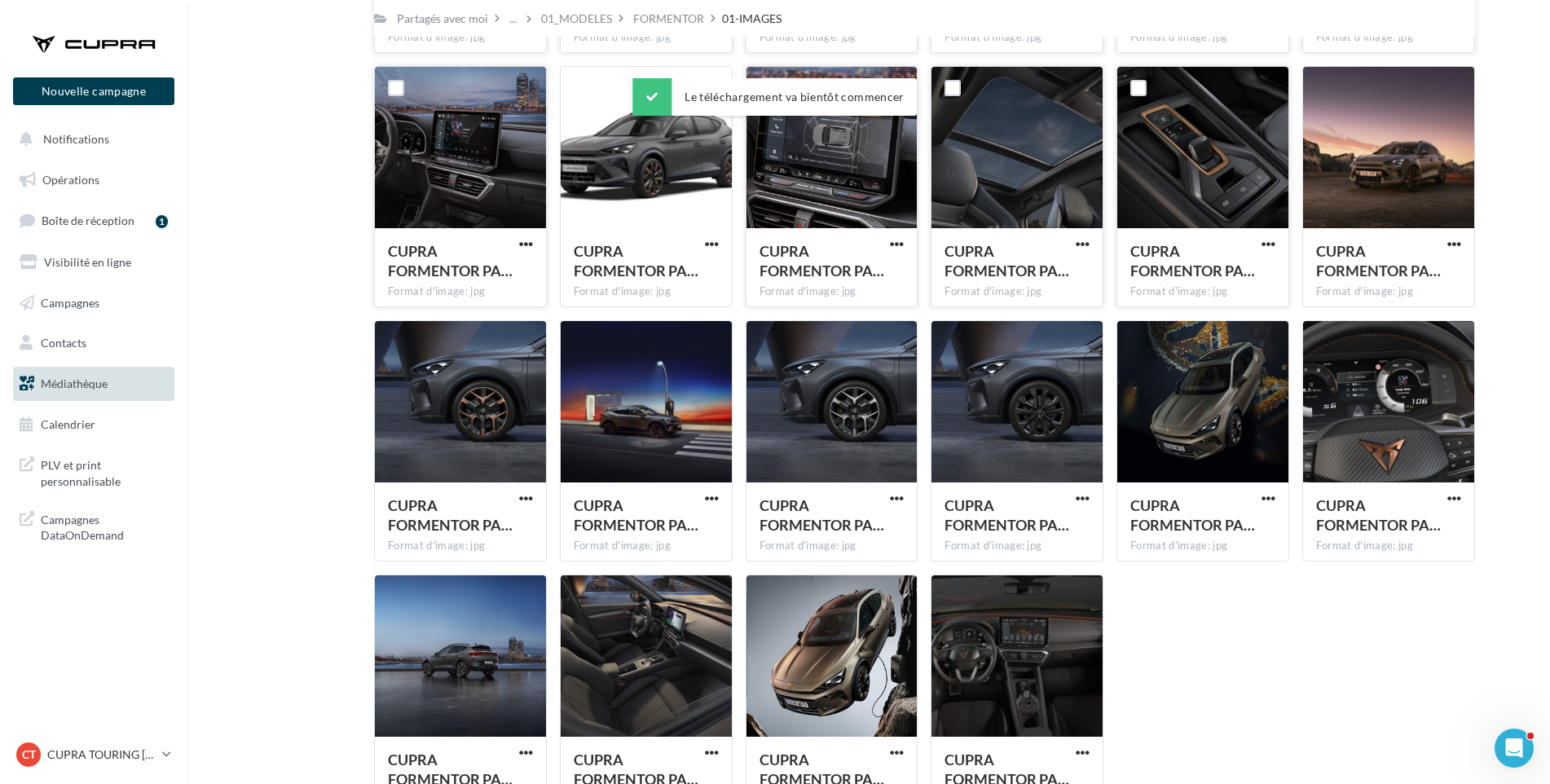
click at [1459, 240] on span "button" at bounding box center [1454, 244] width 14 height 14
click at [1435, 271] on button "Télécharger" at bounding box center [1383, 277] width 163 height 43
click at [528, 496] on span "button" at bounding box center [526, 498] width 14 height 14
click at [511, 534] on button "Télécharger" at bounding box center [455, 531] width 163 height 43
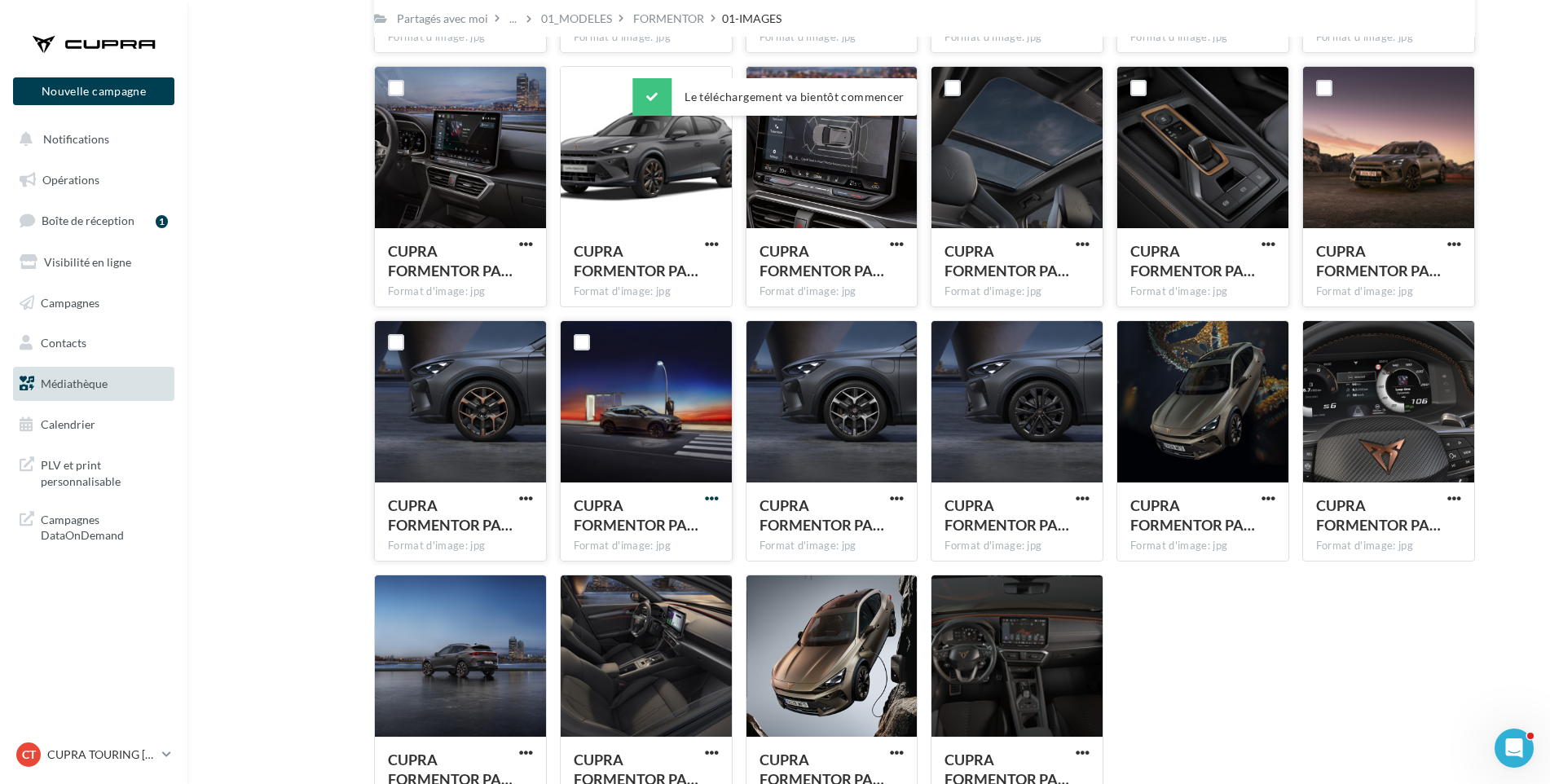
click at [710, 501] on span "button" at bounding box center [712, 498] width 14 height 14
click at [697, 527] on button "Télécharger" at bounding box center [641, 531] width 163 height 43
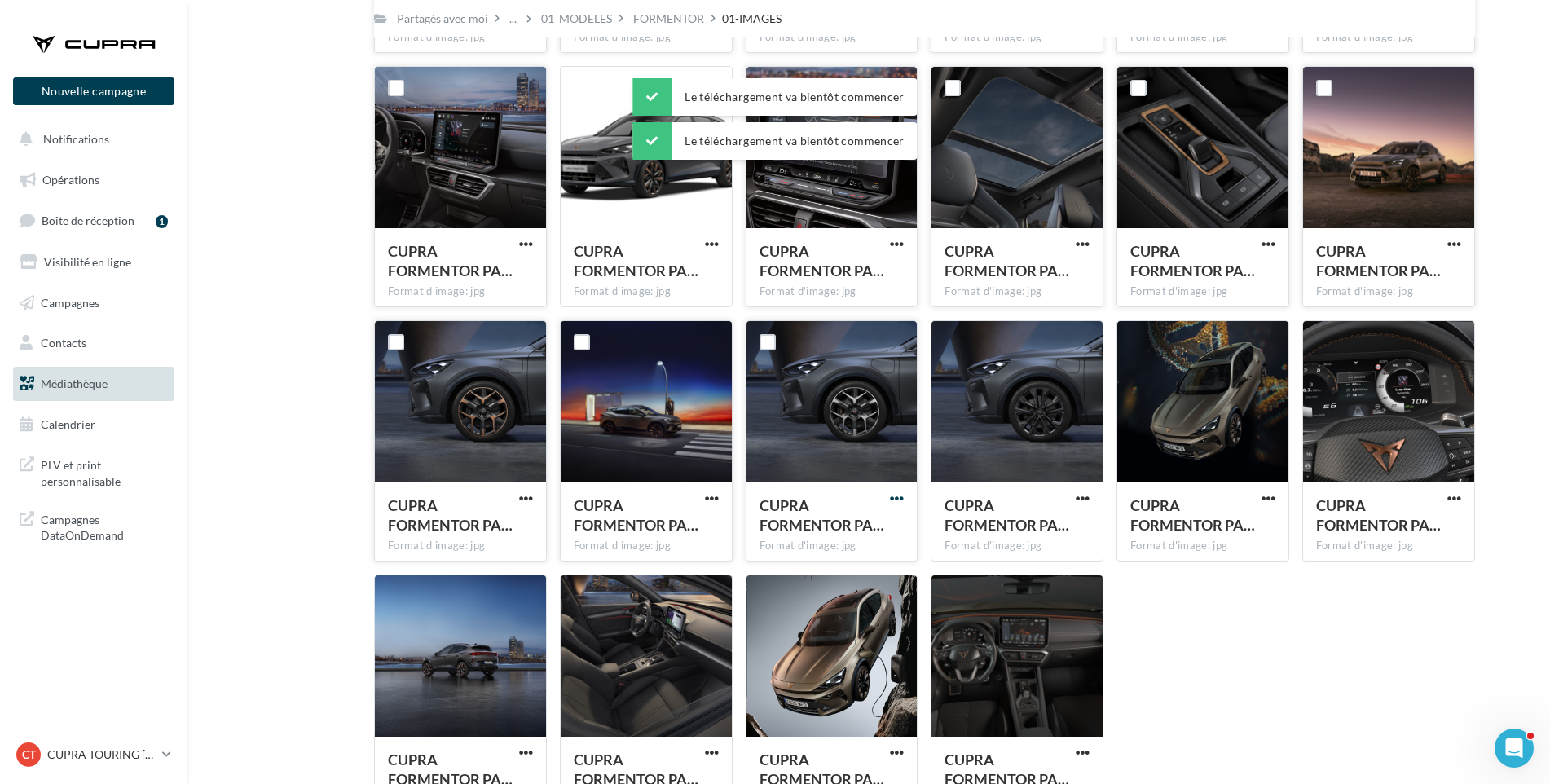
click at [900, 502] on span "button" at bounding box center [897, 498] width 14 height 14
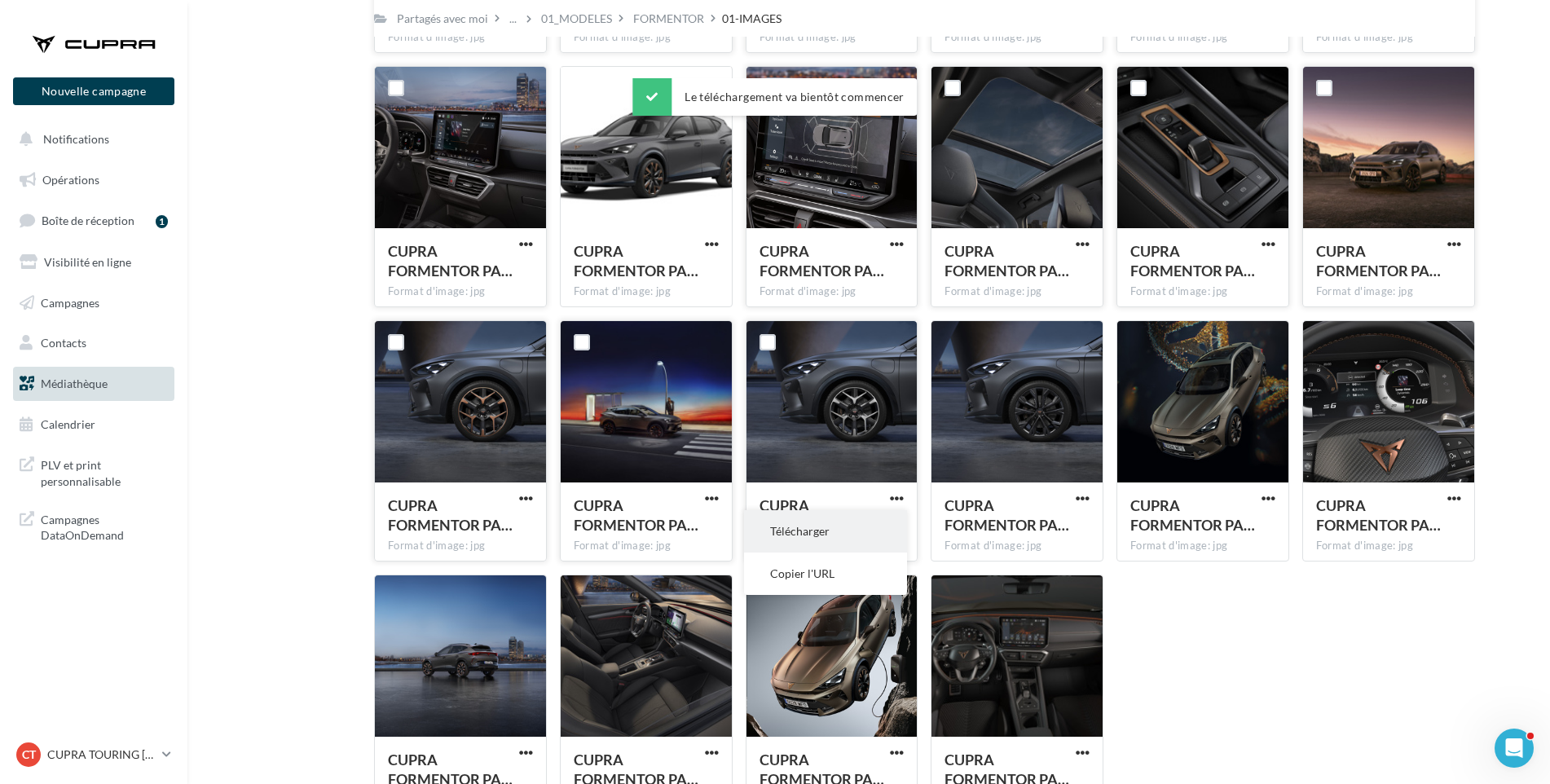
click at [881, 523] on button "Télécharger" at bounding box center [825, 531] width 163 height 43
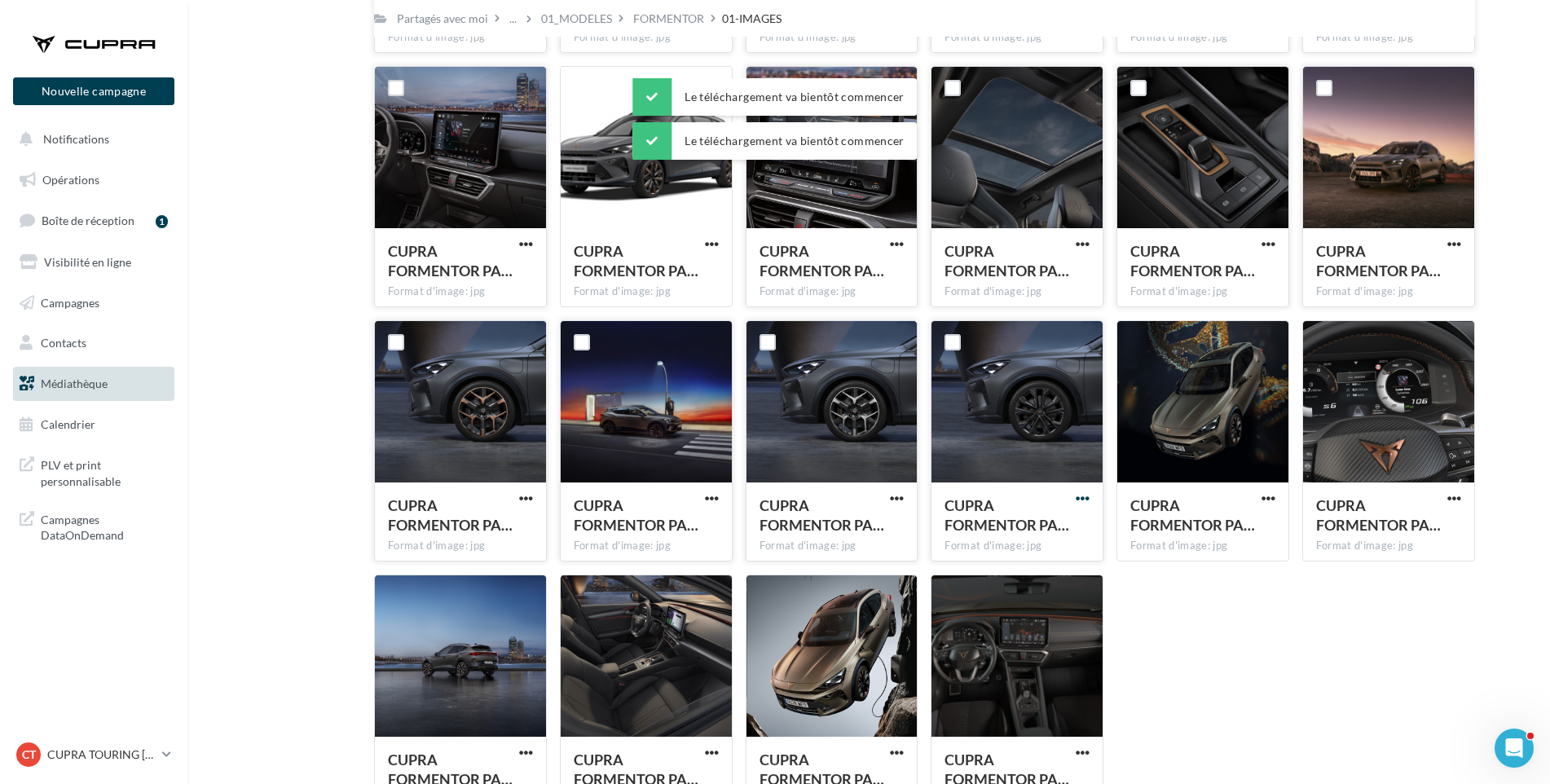
click at [1079, 492] on span "button" at bounding box center [1083, 498] width 14 height 14
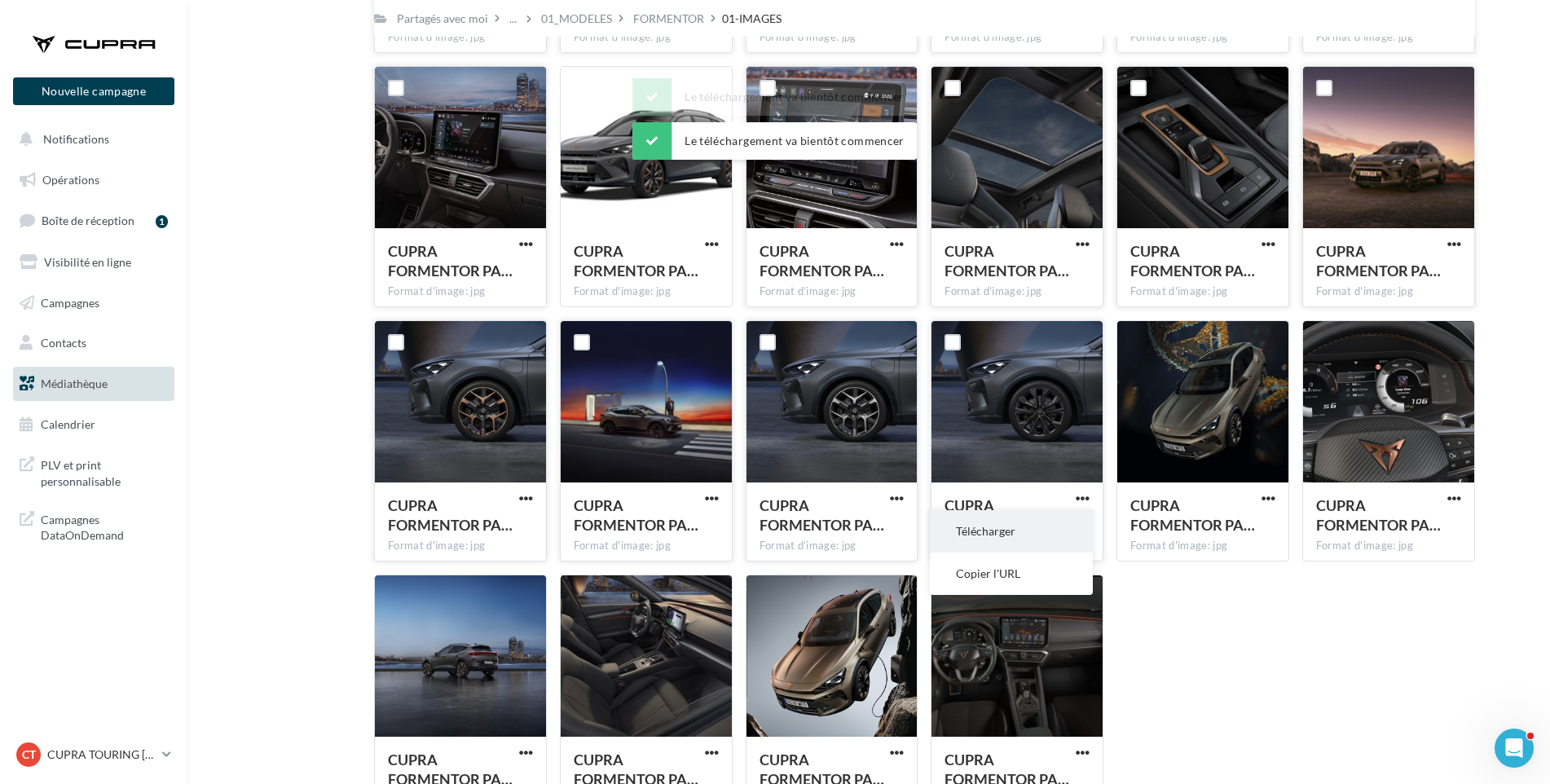
click at [1070, 522] on button "Télécharger" at bounding box center [1012, 531] width 163 height 43
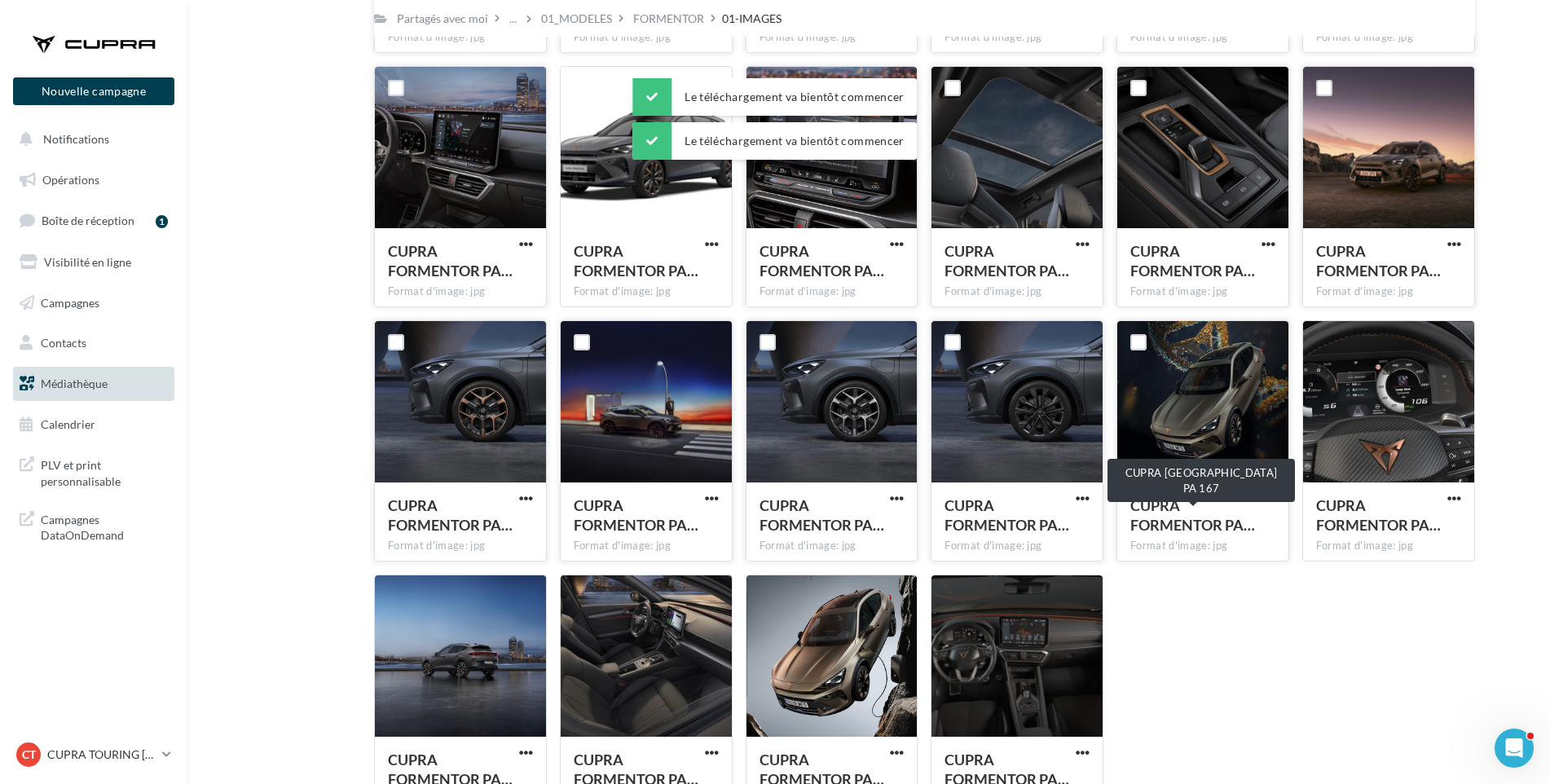
click at [1136, 532] on span "CUPRA FORMENTOR PA…" at bounding box center [1193, 515] width 125 height 38
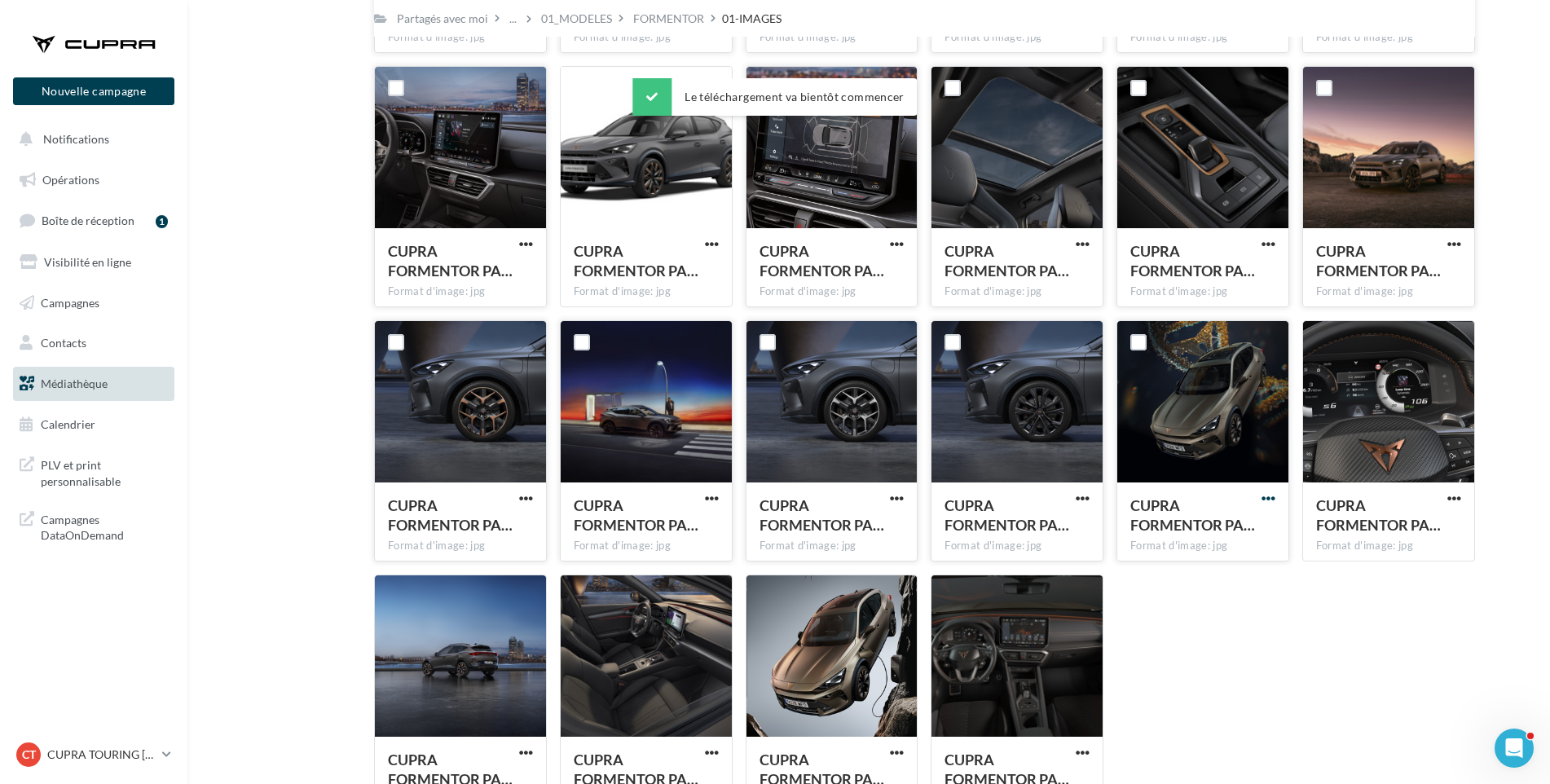
click at [1267, 496] on span "button" at bounding box center [1268, 498] width 14 height 14
click at [1251, 525] on button "Télécharger" at bounding box center [1197, 531] width 163 height 43
click at [1457, 496] on span "button" at bounding box center [1454, 498] width 14 height 14
click at [1427, 540] on button "Télécharger" at bounding box center [1383, 531] width 163 height 43
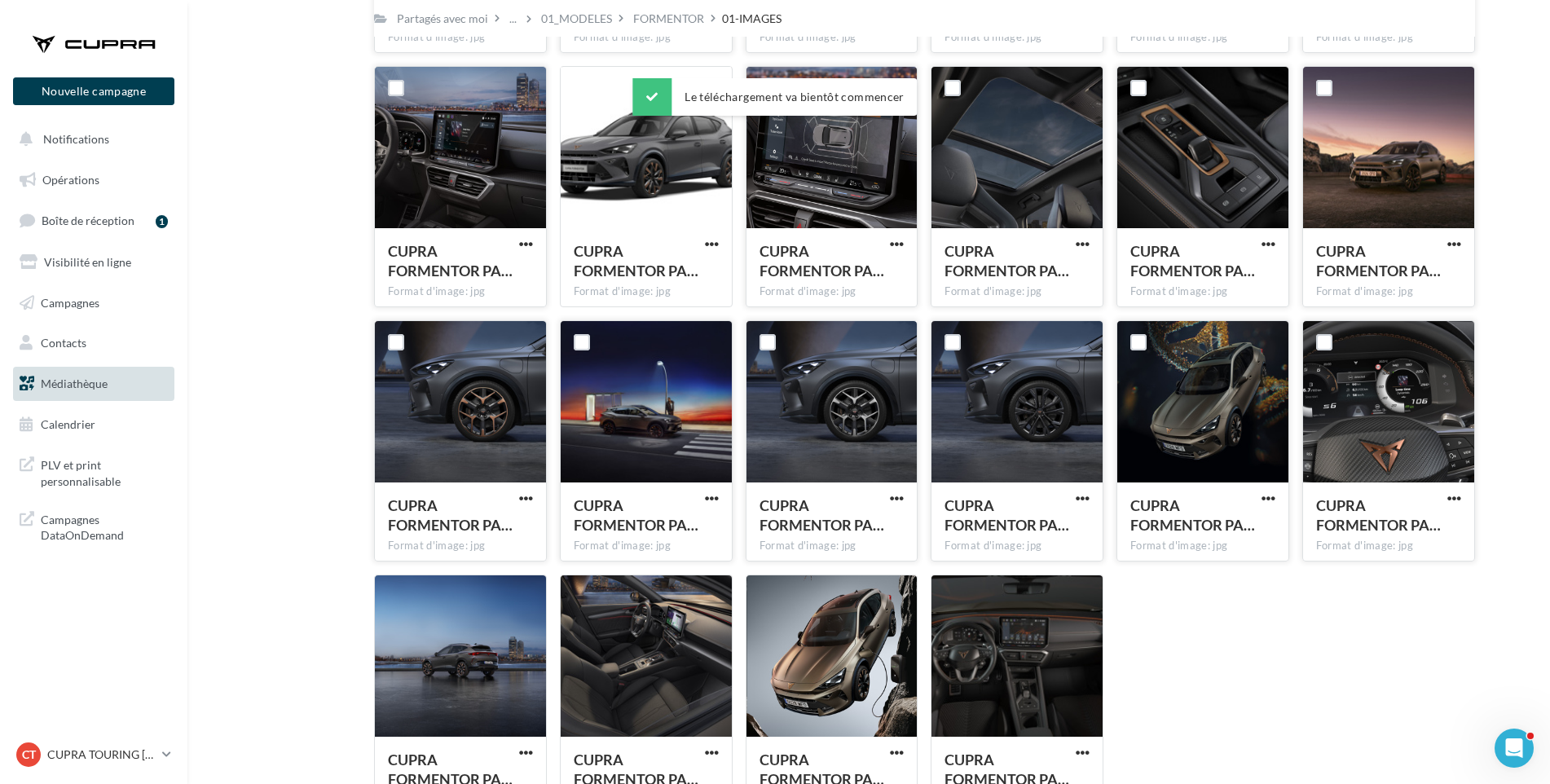
scroll to position [3240, 0]
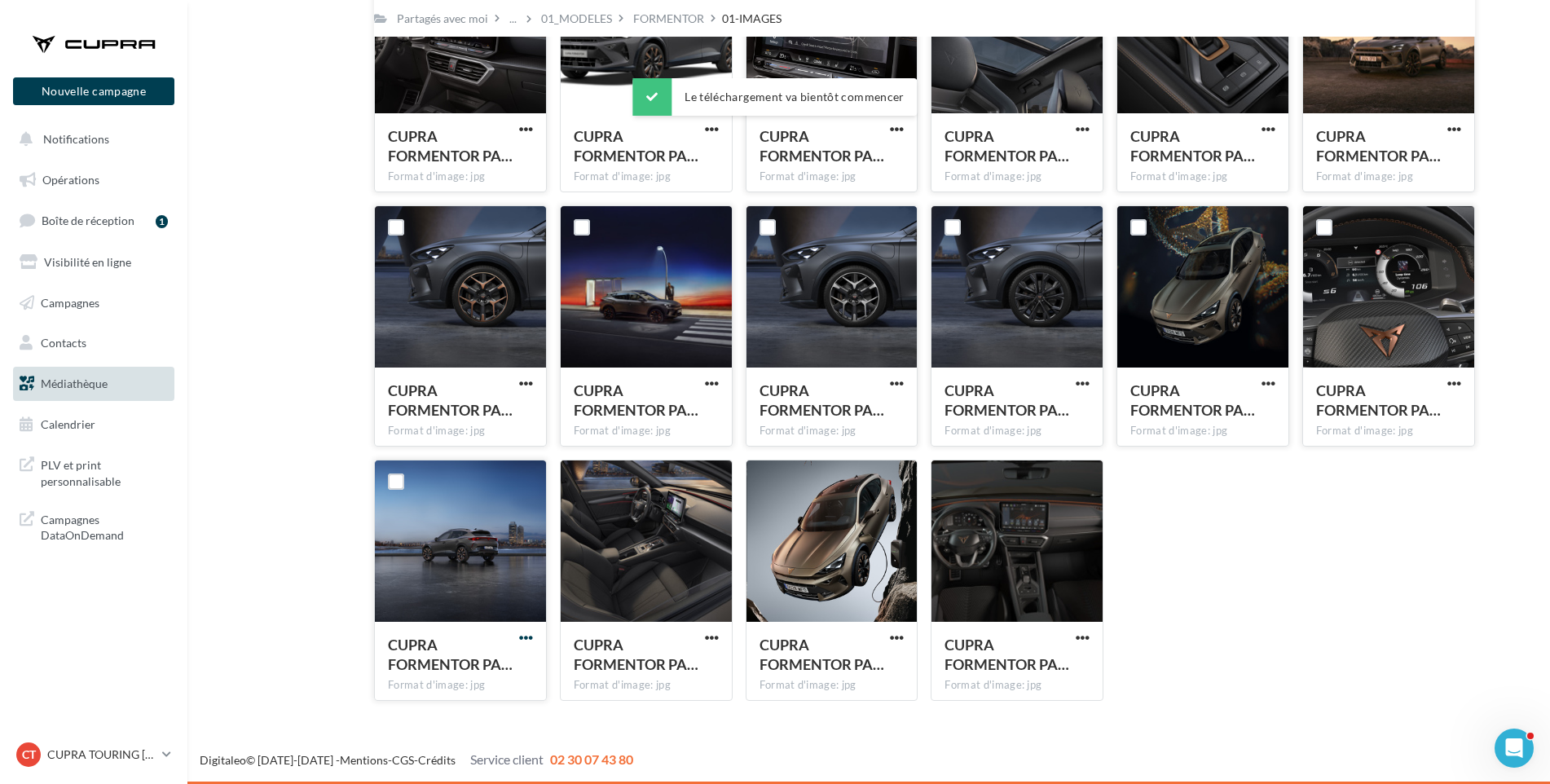
click at [522, 636] on span "button" at bounding box center [526, 637] width 14 height 14
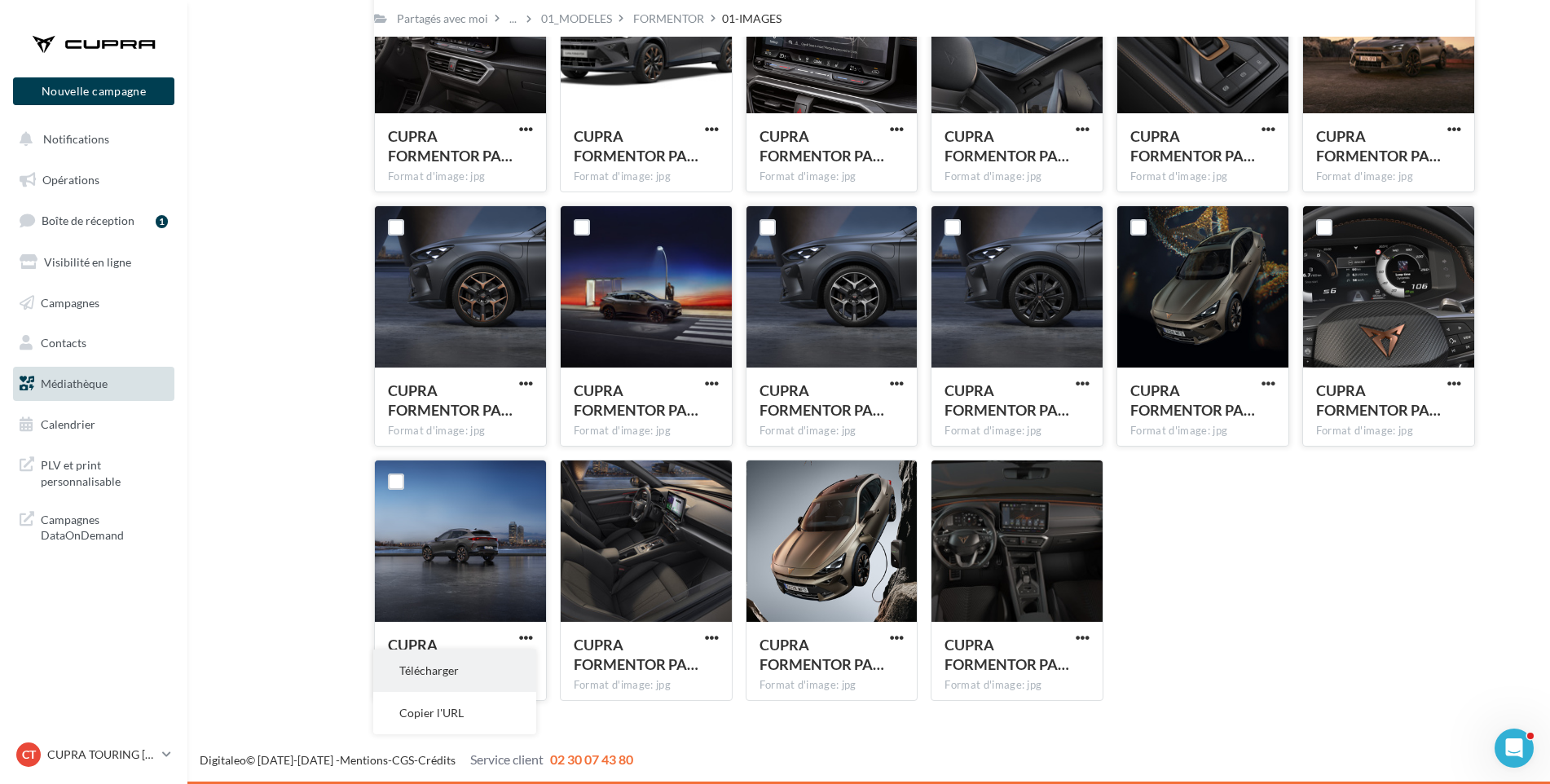
click at [518, 662] on button "Télécharger" at bounding box center [455, 670] width 163 height 43
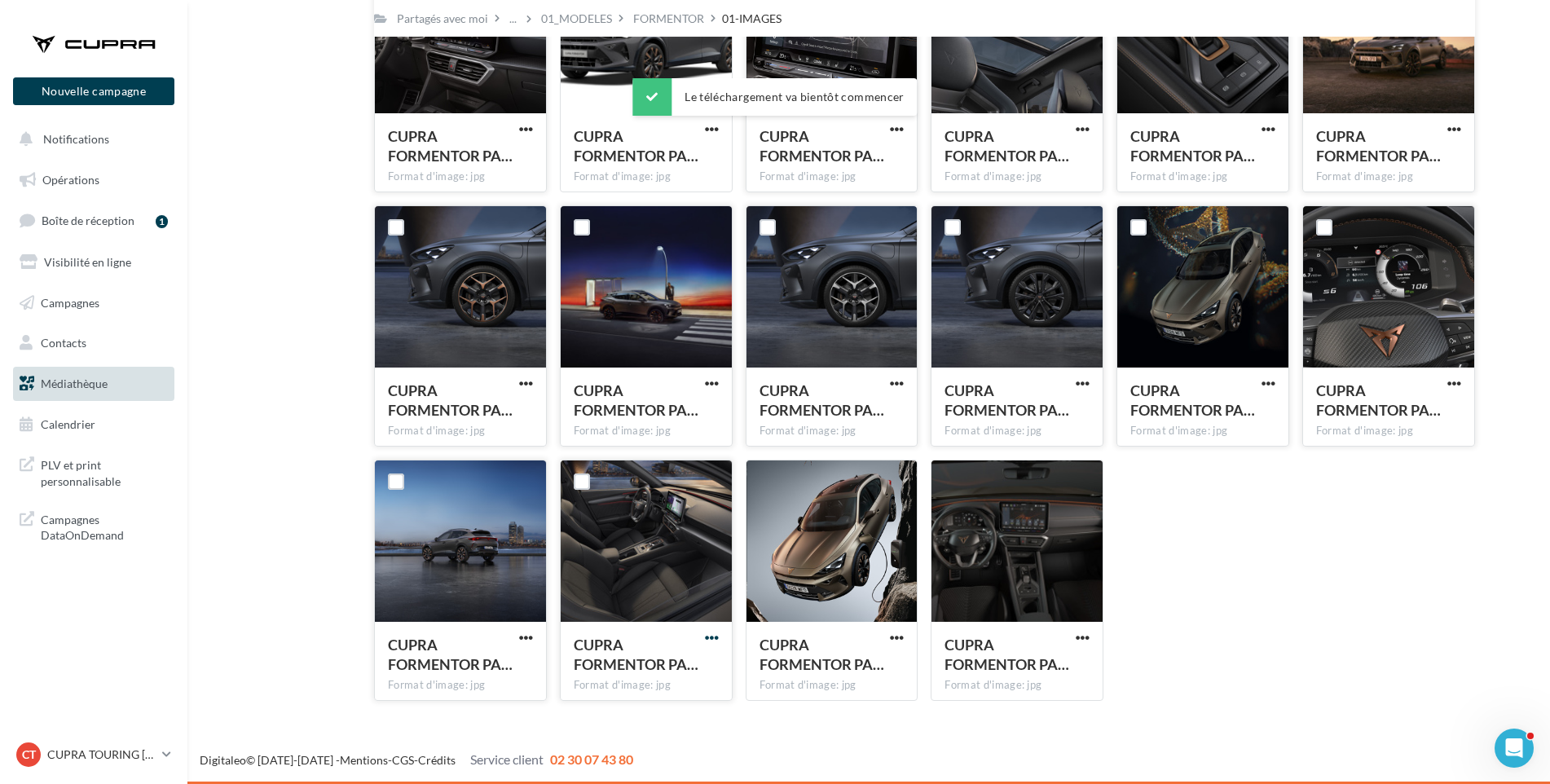
click at [705, 639] on span "button" at bounding box center [712, 637] width 14 height 14
click at [696, 661] on button "Télécharger" at bounding box center [641, 670] width 163 height 43
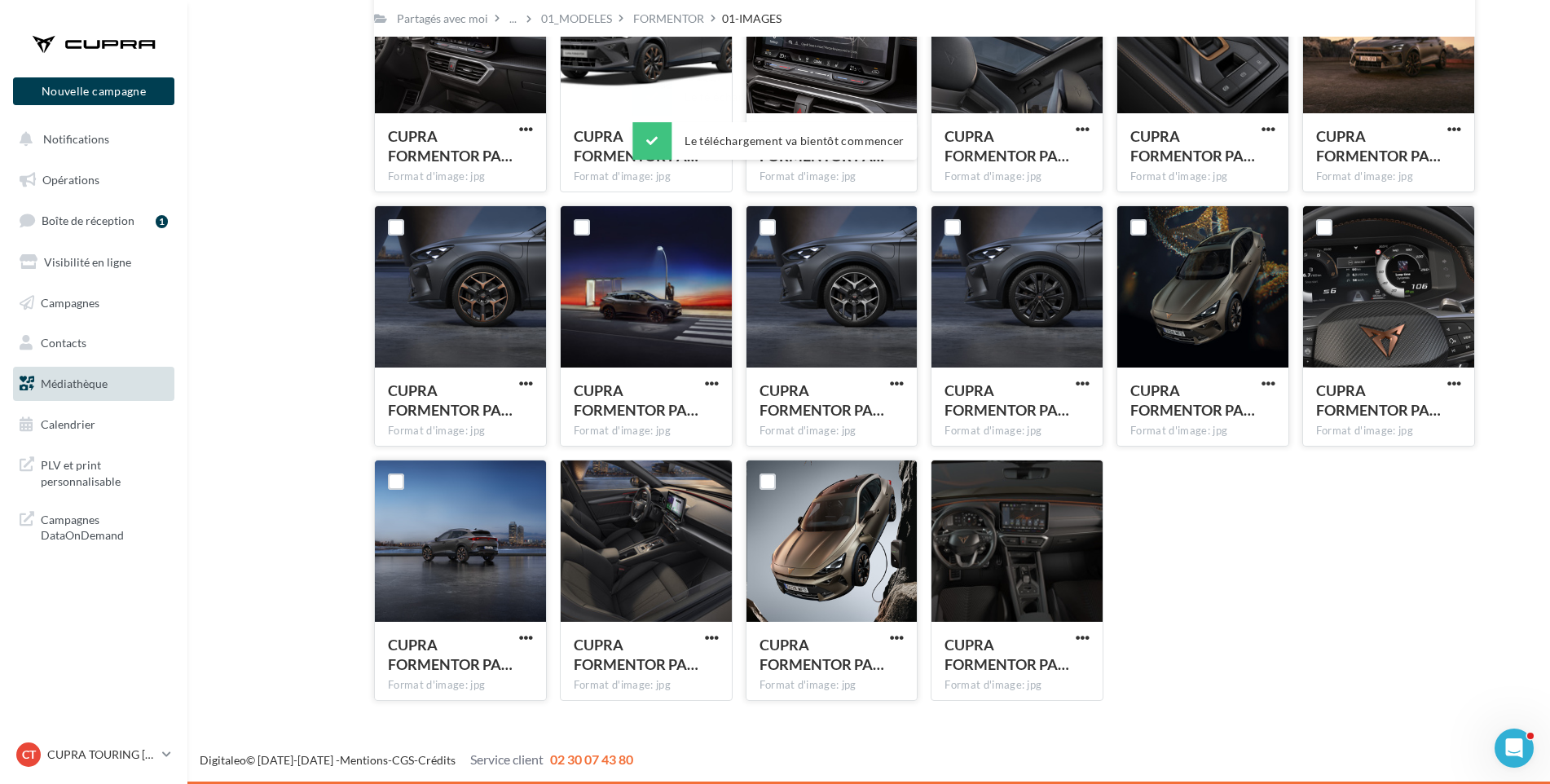
click at [887, 636] on div "CUPRA FORMENTOR PA… Format d'image: jpg" at bounding box center [832, 580] width 173 height 241
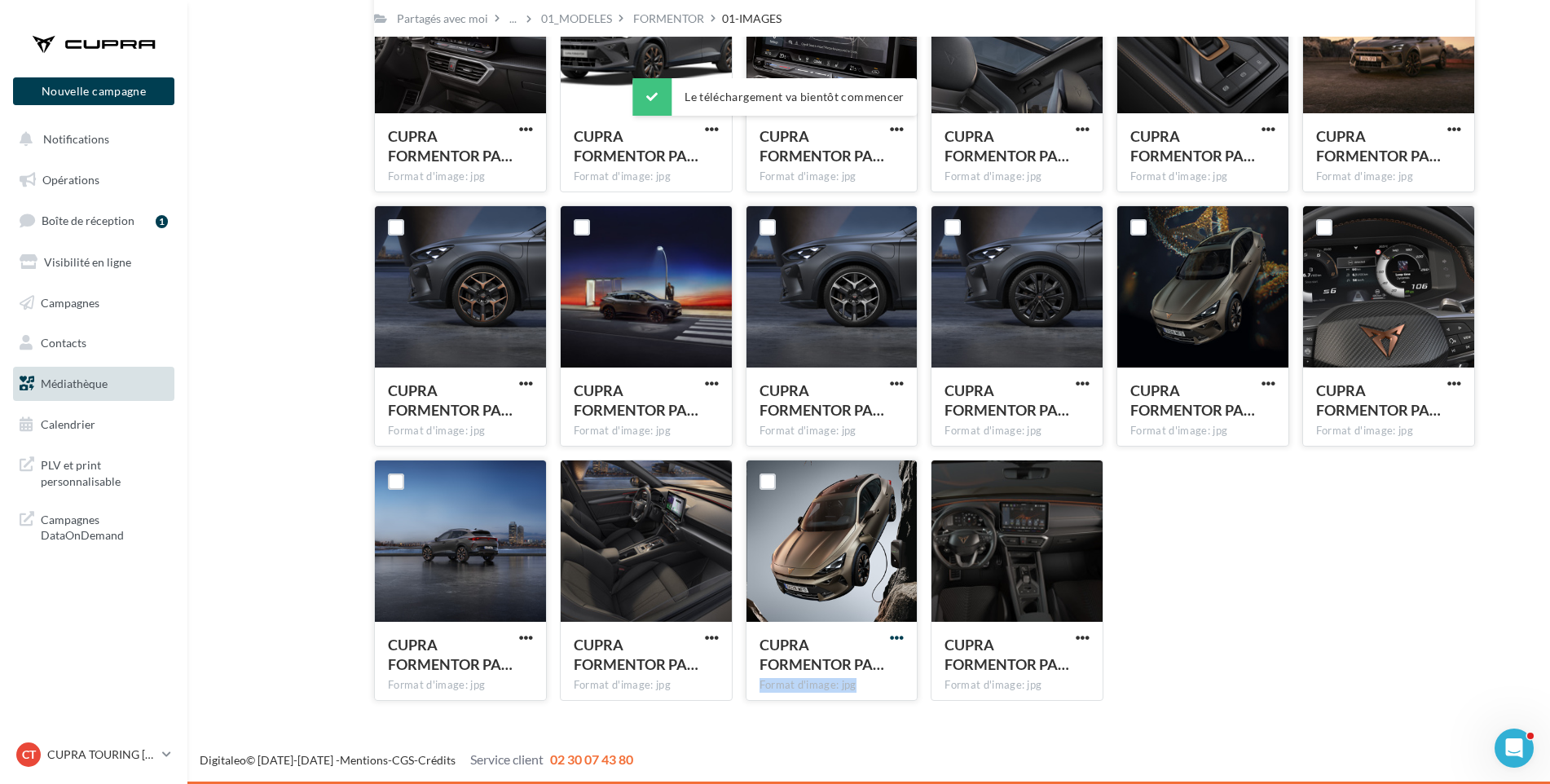
drag, startPoint x: 887, startPoint y: 636, endPoint x: 900, endPoint y: 632, distance: 13.6
click at [900, 632] on span "button" at bounding box center [897, 637] width 14 height 14
click at [897, 637] on span "button" at bounding box center [897, 637] width 14 height 14
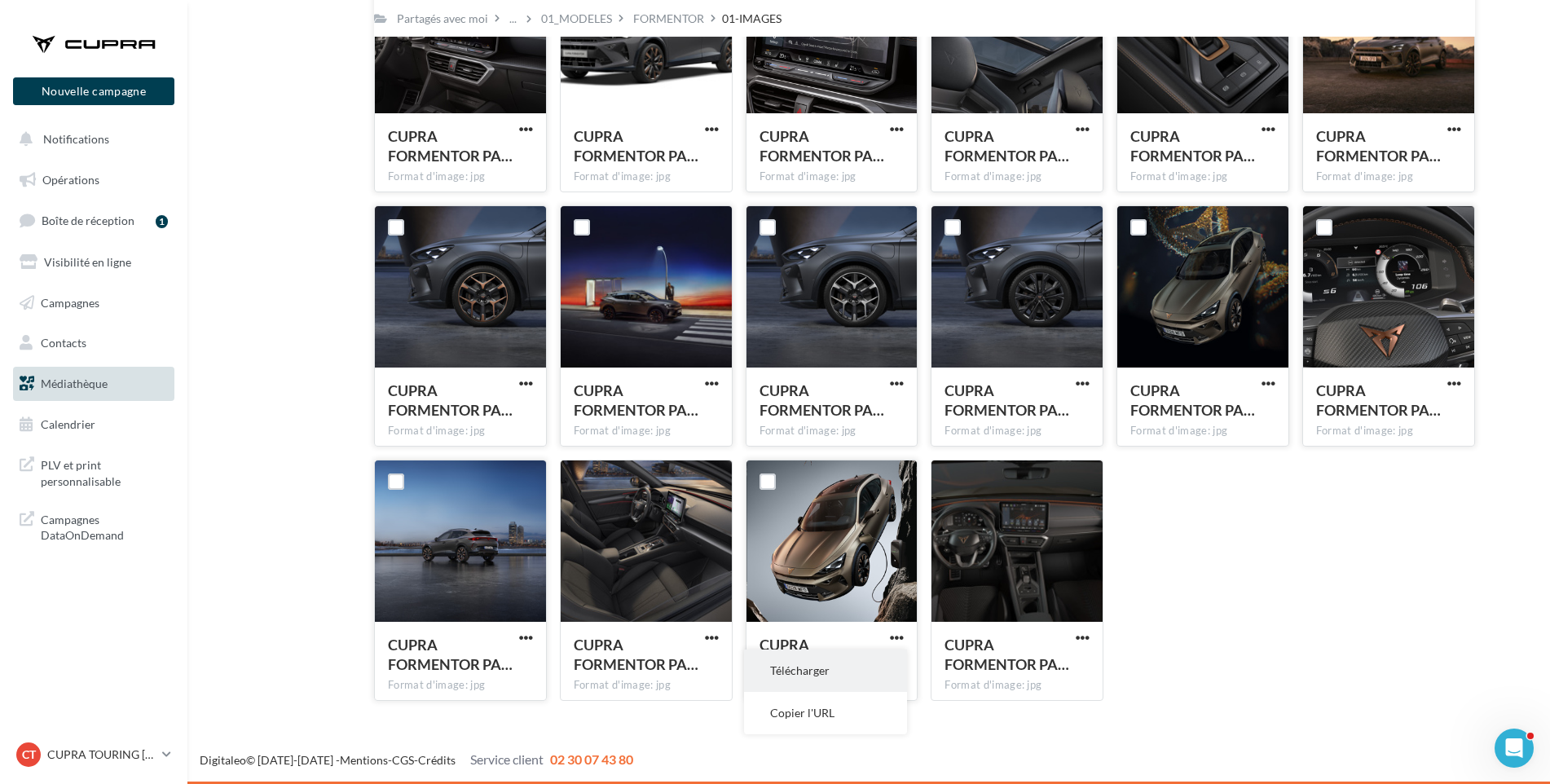
drag, startPoint x: 897, startPoint y: 637, endPoint x: 860, endPoint y: 674, distance: 52.3
click at [860, 674] on button "Télécharger" at bounding box center [825, 670] width 163 height 43
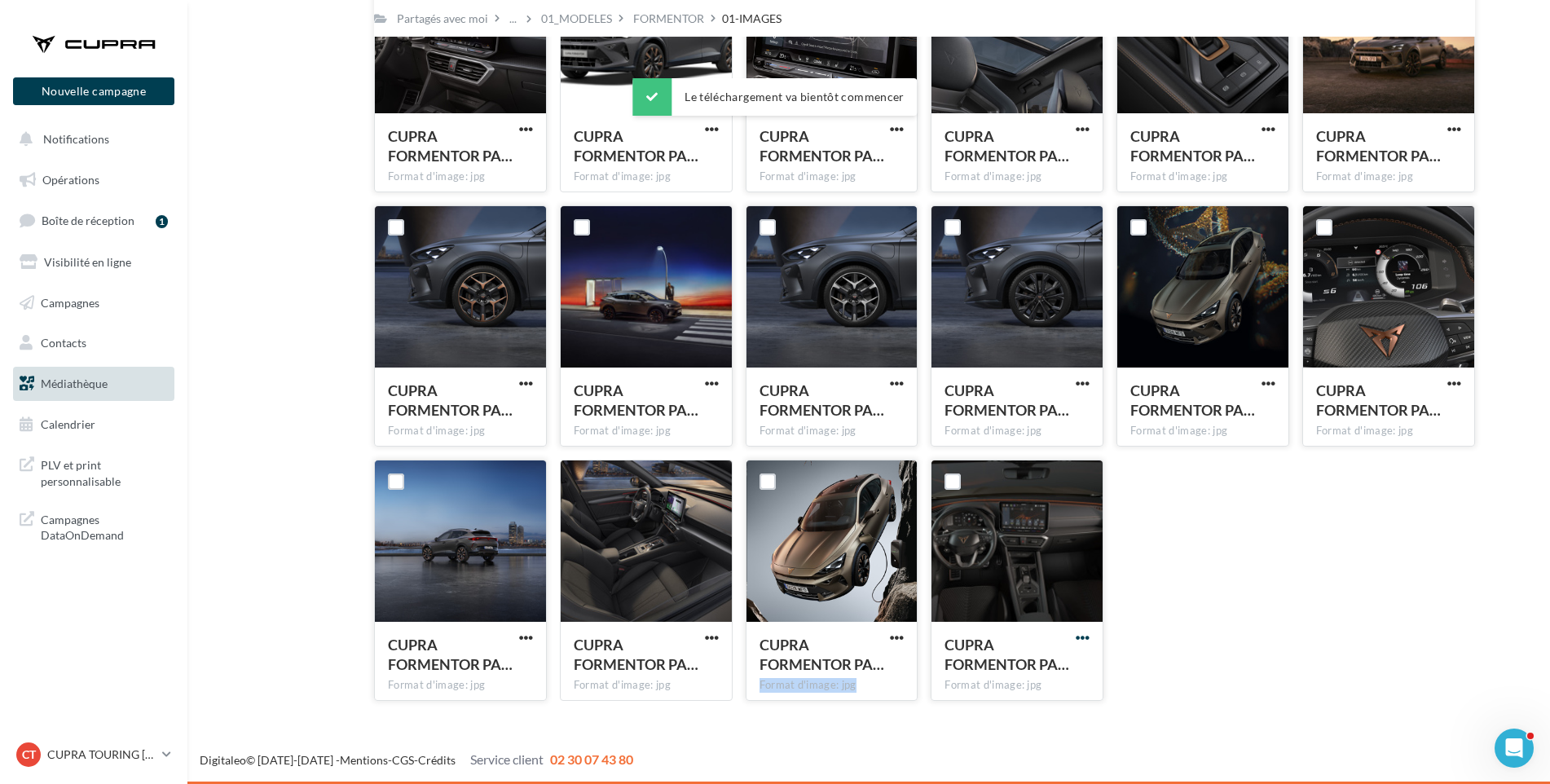
click at [1081, 635] on span "button" at bounding box center [1083, 637] width 14 height 14
click at [1035, 671] on button "Télécharger" at bounding box center [1012, 670] width 163 height 43
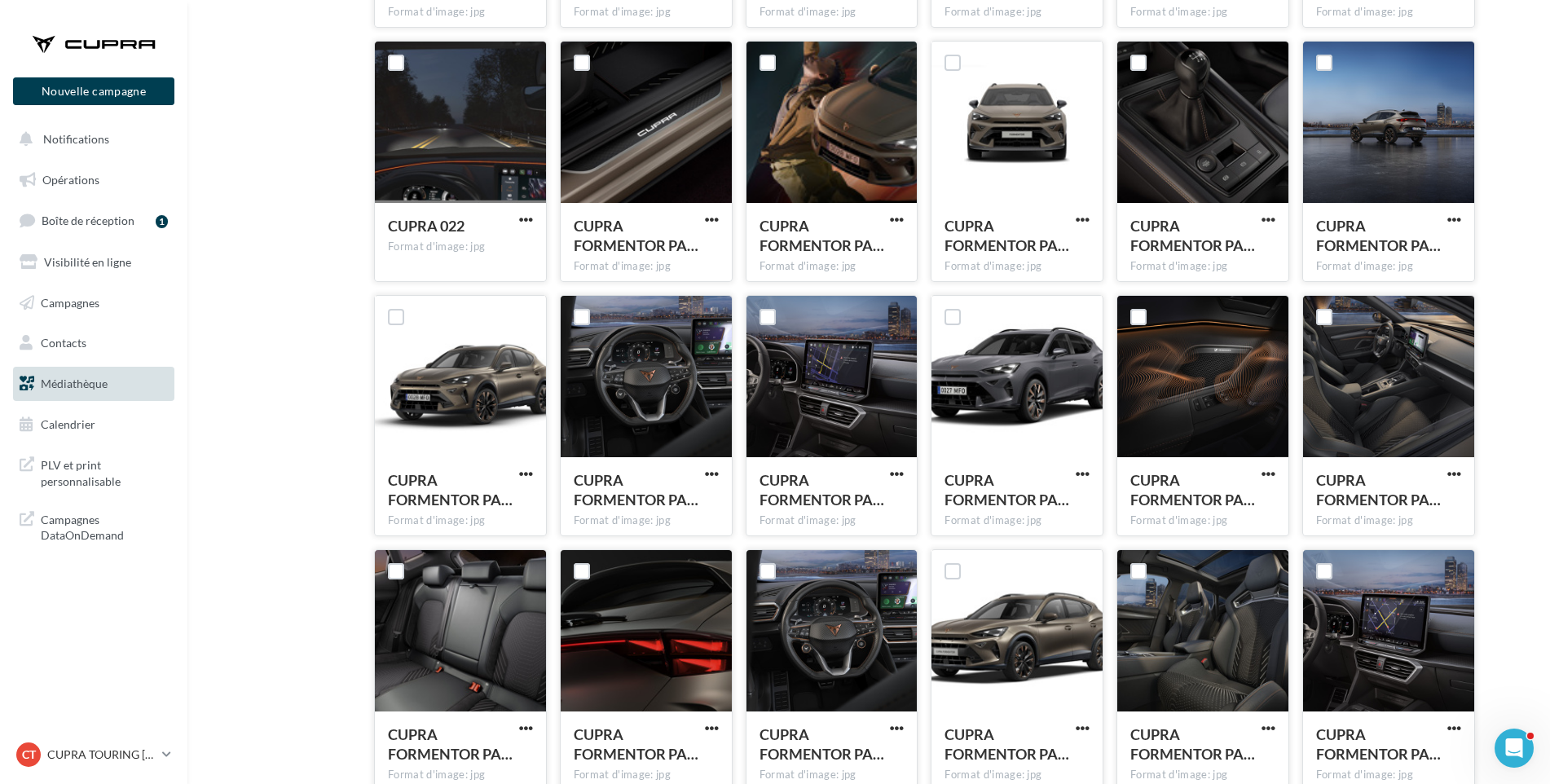
scroll to position [0, 0]
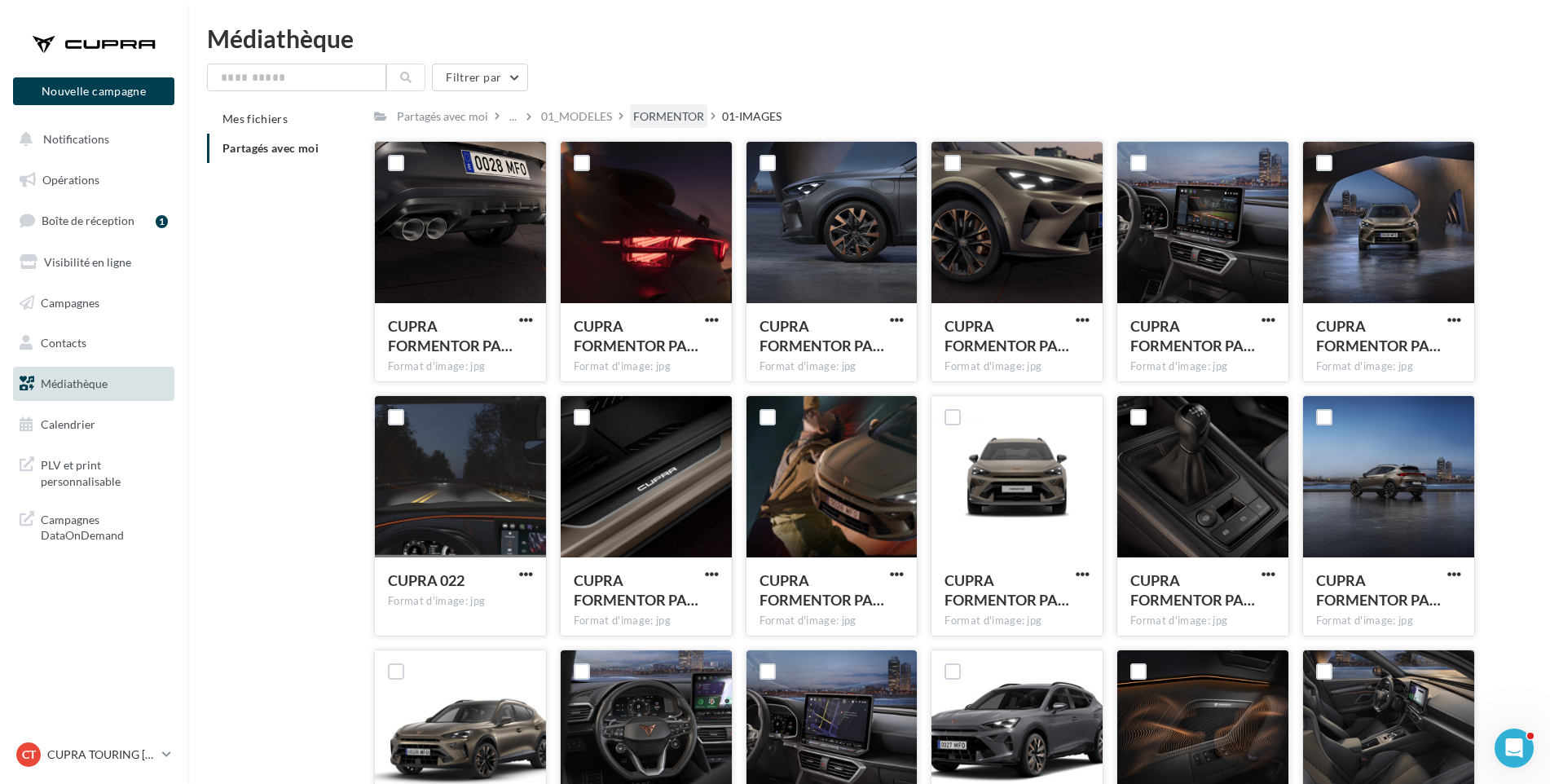
click at [658, 112] on div "FORMENTOR" at bounding box center [668, 116] width 71 height 16
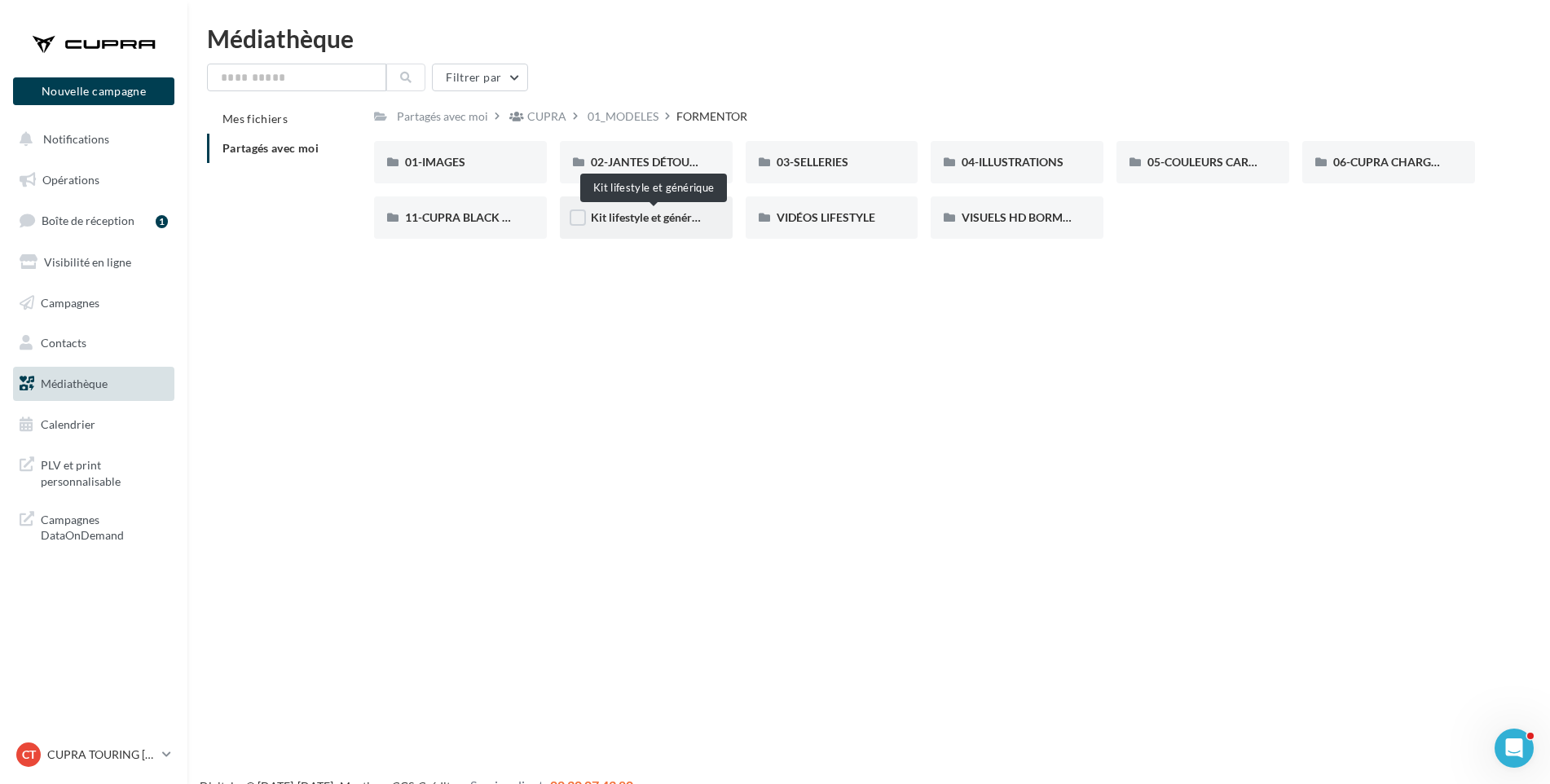
click at [633, 216] on span "Kit lifestyle et générique" at bounding box center [653, 217] width 123 height 14
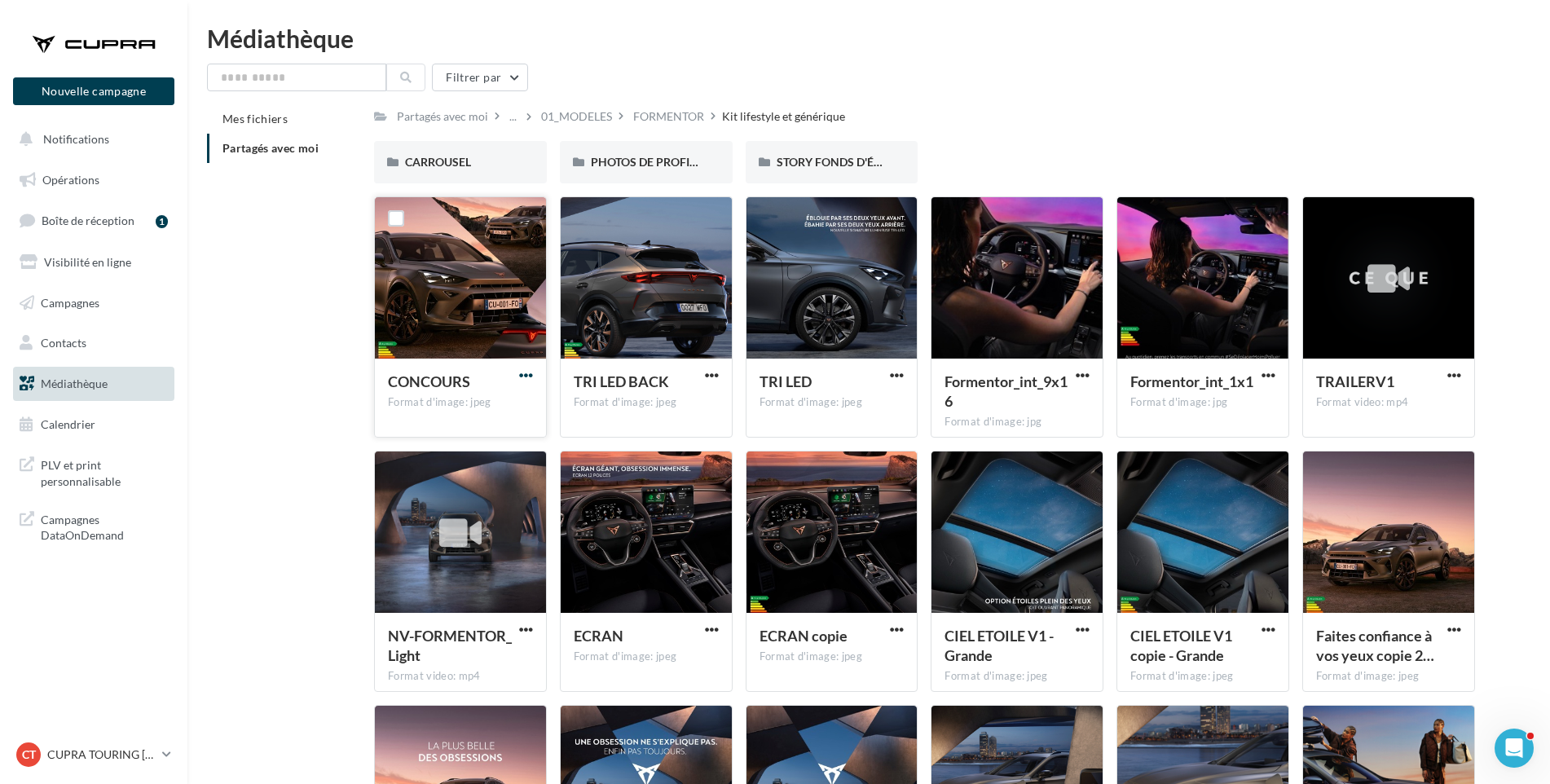
click at [525, 373] on span "button" at bounding box center [526, 375] width 14 height 14
click at [516, 415] on button "Télécharger" at bounding box center [455, 408] width 163 height 43
click at [1504, 63] on div "Médiathèque Filtrer par Mes fichiers Partagés avec moi Partagés avec moi ... 01…" at bounding box center [868, 492] width 1363 height 933
click at [833, 162] on span "STORY FONDS D'ÉCRAN" at bounding box center [841, 162] width 129 height 14
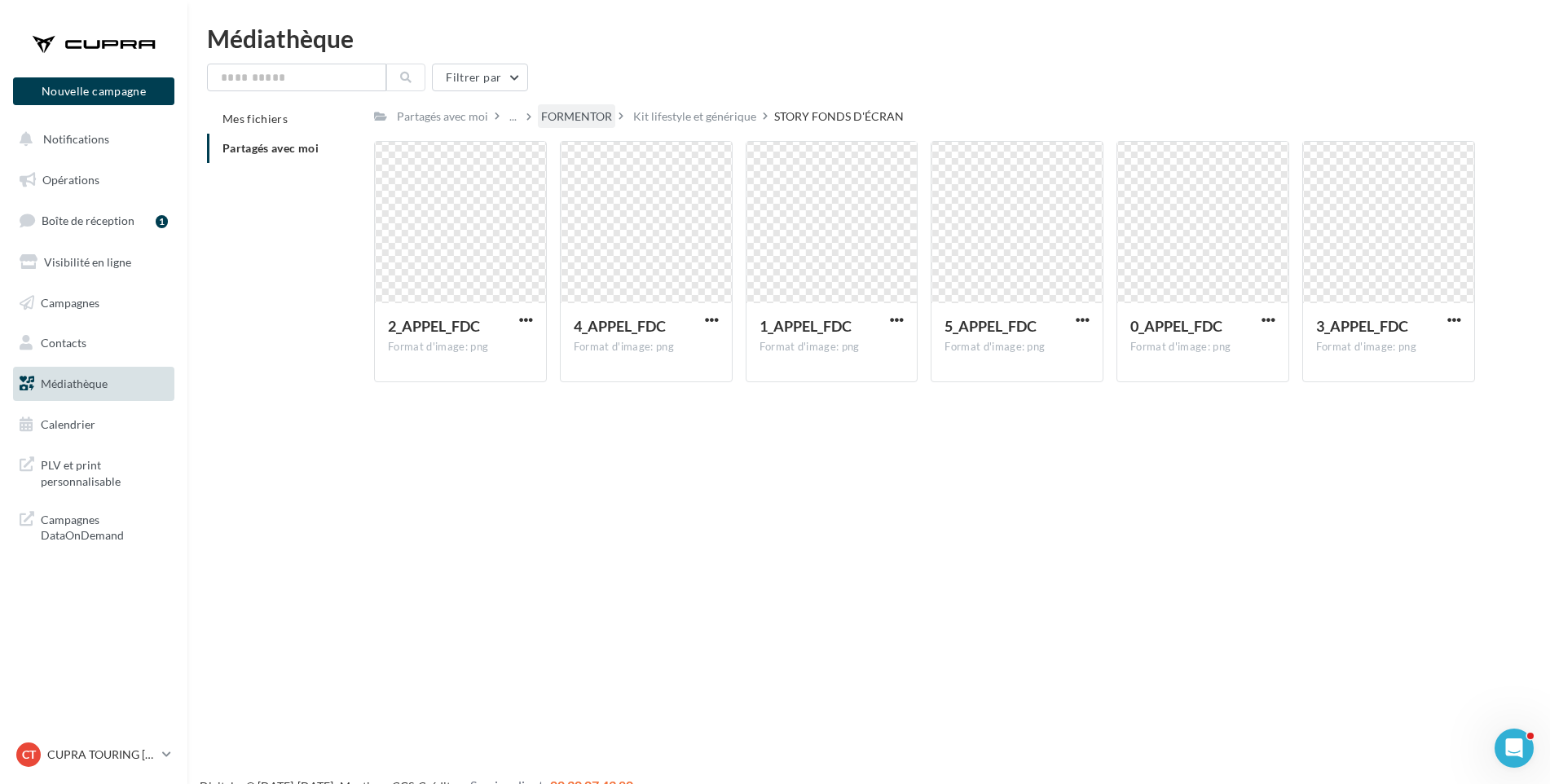
click at [585, 112] on div "FORMENTOR" at bounding box center [576, 116] width 71 height 16
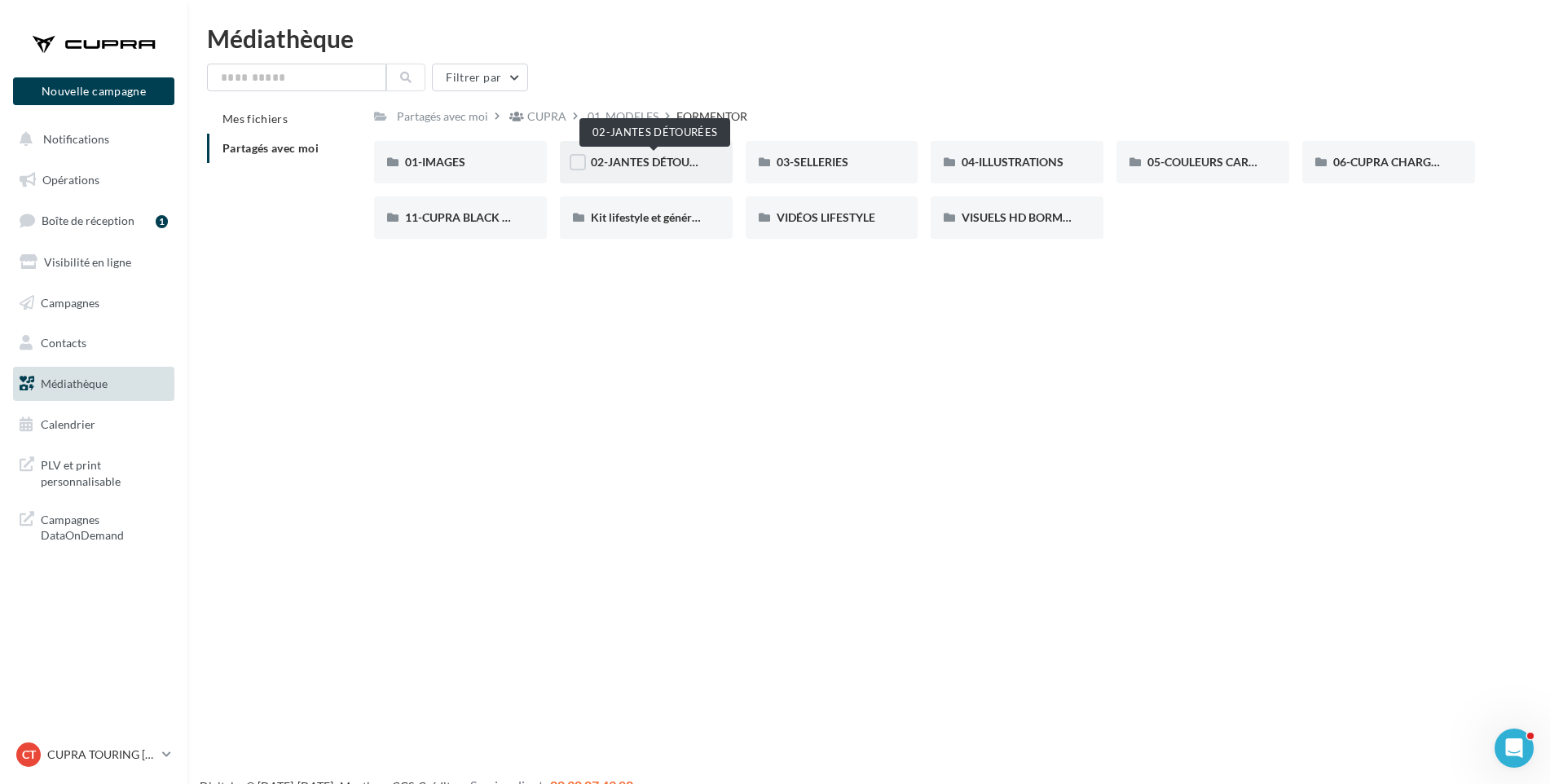
click at [660, 169] on span "02-JANTES DÉTOURÉES" at bounding box center [654, 162] width 126 height 14
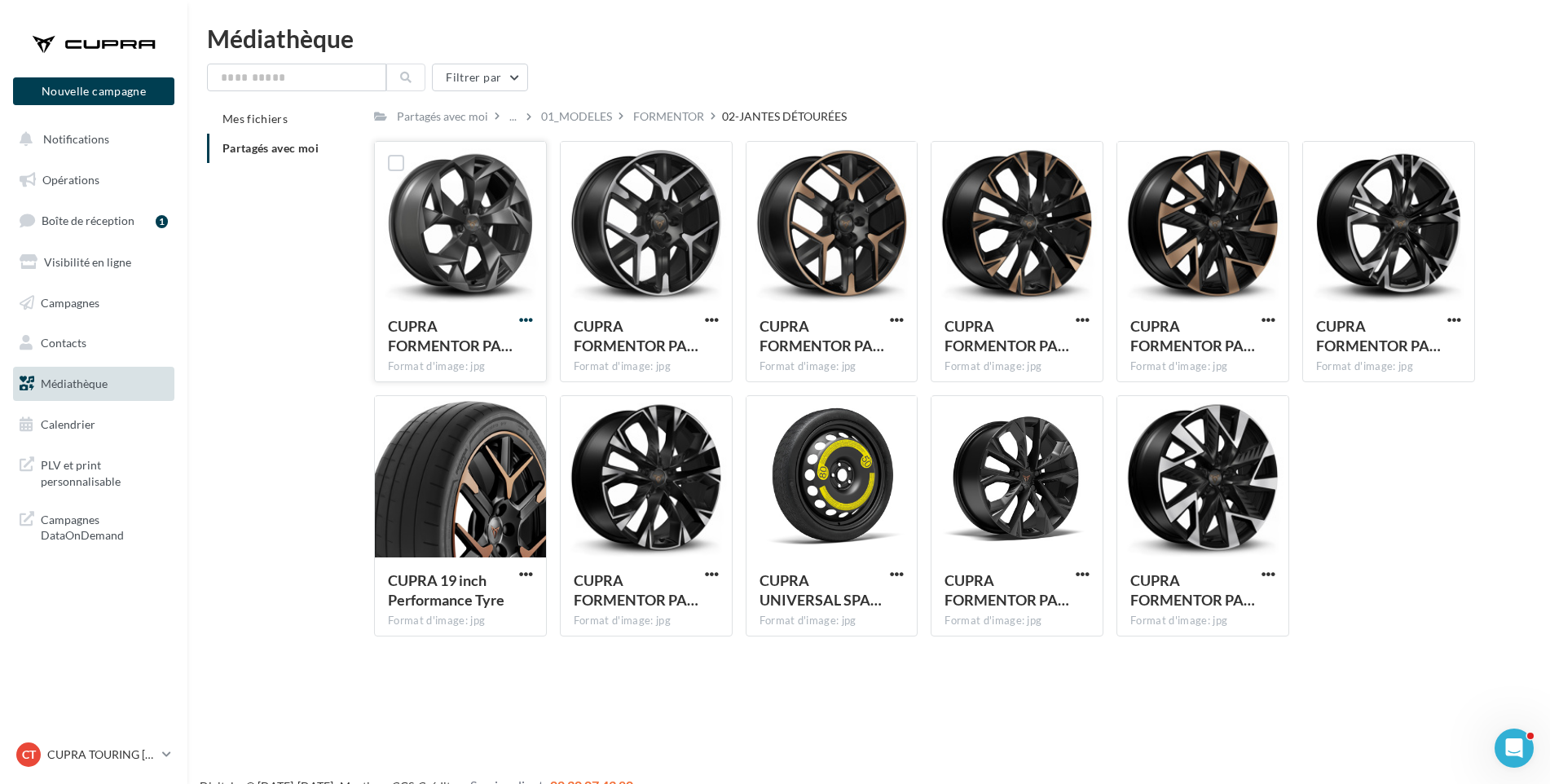
click at [526, 319] on span "button" at bounding box center [526, 319] width 14 height 14
click at [511, 348] on button "Télécharger" at bounding box center [455, 352] width 163 height 43
click at [708, 318] on span "button" at bounding box center [712, 319] width 14 height 14
click at [694, 348] on button "Télécharger" at bounding box center [641, 352] width 163 height 43
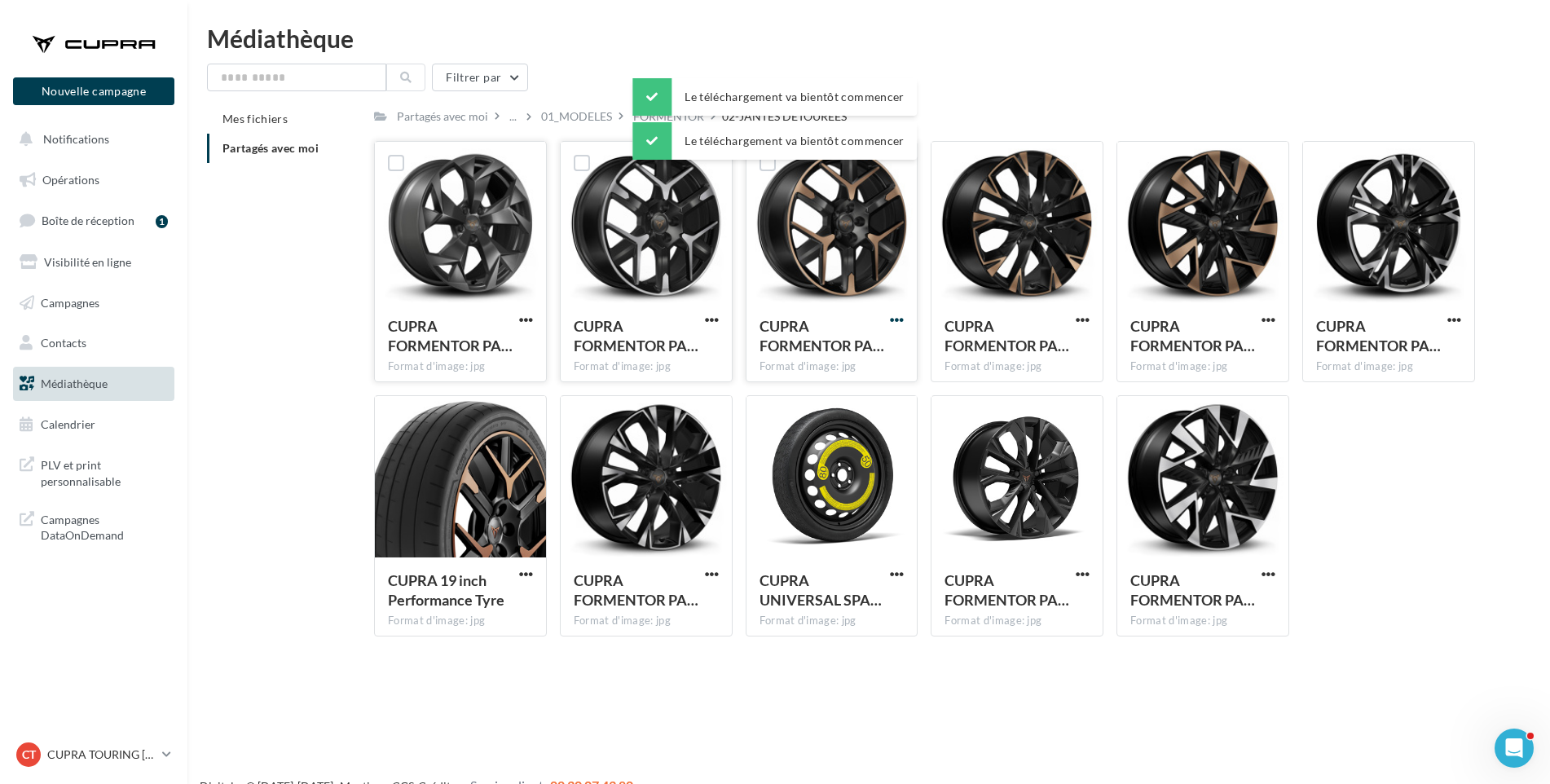
click at [896, 316] on span "button" at bounding box center [897, 319] width 14 height 14
click at [876, 357] on button "Télécharger" at bounding box center [825, 352] width 163 height 43
click at [1081, 316] on span "button" at bounding box center [1083, 319] width 14 height 14
click at [1062, 352] on button "Télécharger" at bounding box center [1012, 352] width 163 height 43
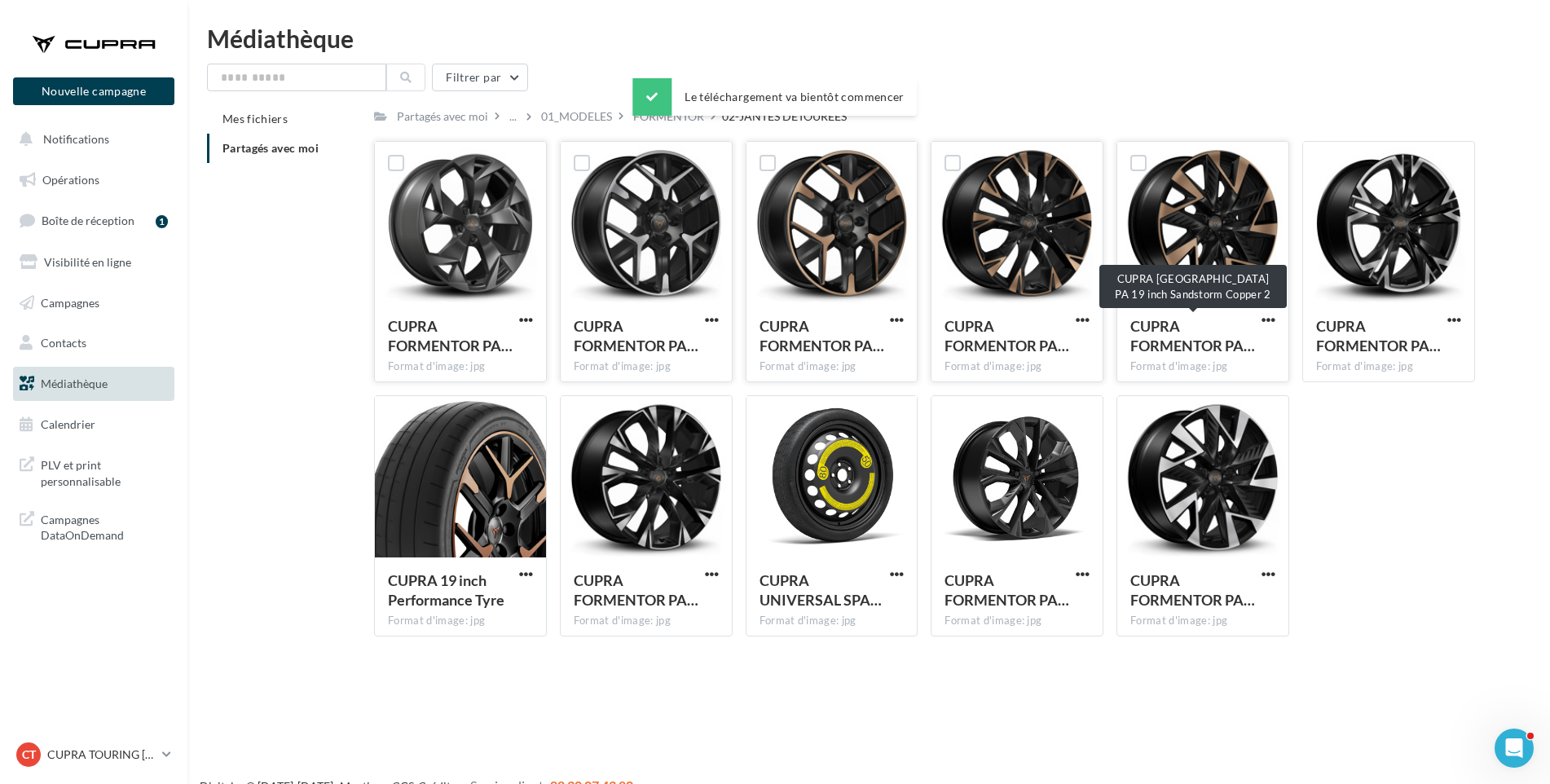
click at [1140, 346] on span "CUPRA FORMENTOR PA…" at bounding box center [1193, 335] width 125 height 38
click at [1264, 319] on span "button" at bounding box center [1268, 319] width 14 height 14
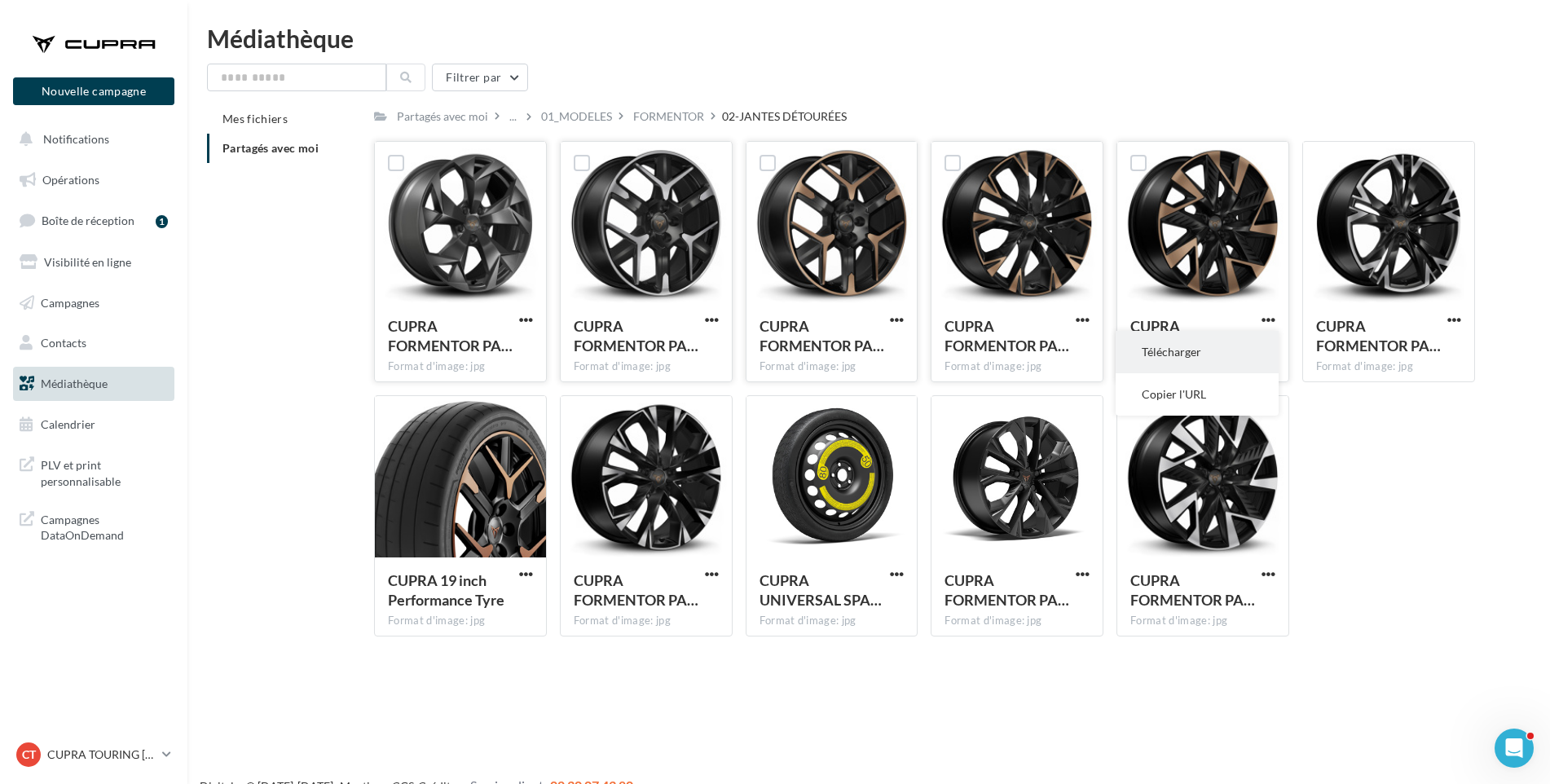
click at [1248, 346] on button "Télécharger" at bounding box center [1197, 352] width 163 height 43
click at [1511, 352] on div "Mes fichiers Partagés avec moi Partagés avec moi ... 01_MODELES FORMENTOR 02-JA…" at bounding box center [876, 376] width 1337 height 545
click at [1448, 315] on span "button" at bounding box center [1454, 319] width 14 height 14
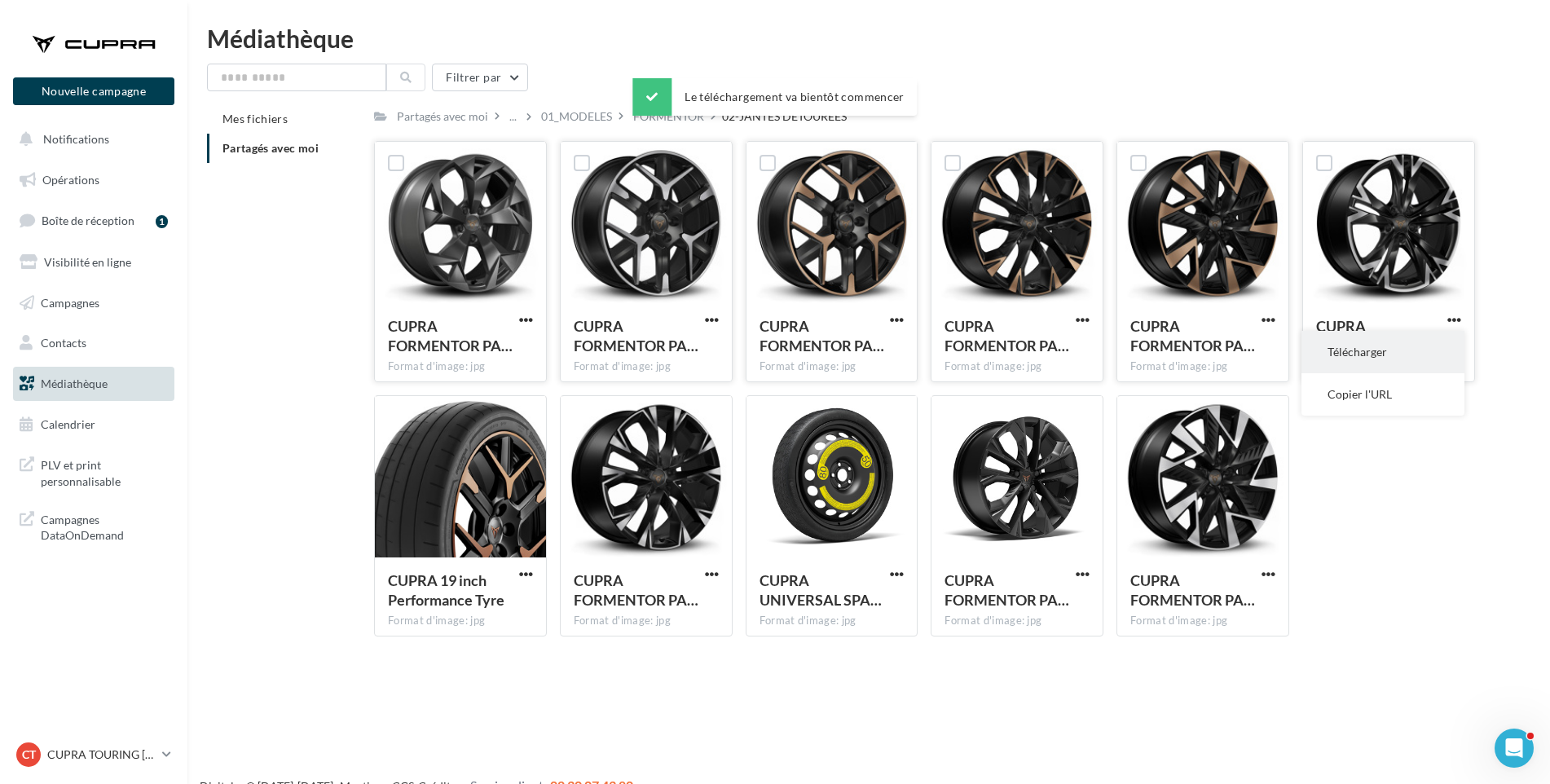
click at [1426, 353] on button "Télécharger" at bounding box center [1383, 352] width 163 height 43
click at [1265, 573] on span "button" at bounding box center [1268, 574] width 14 height 14
click at [1245, 611] on button "Télécharger" at bounding box center [1197, 606] width 163 height 43
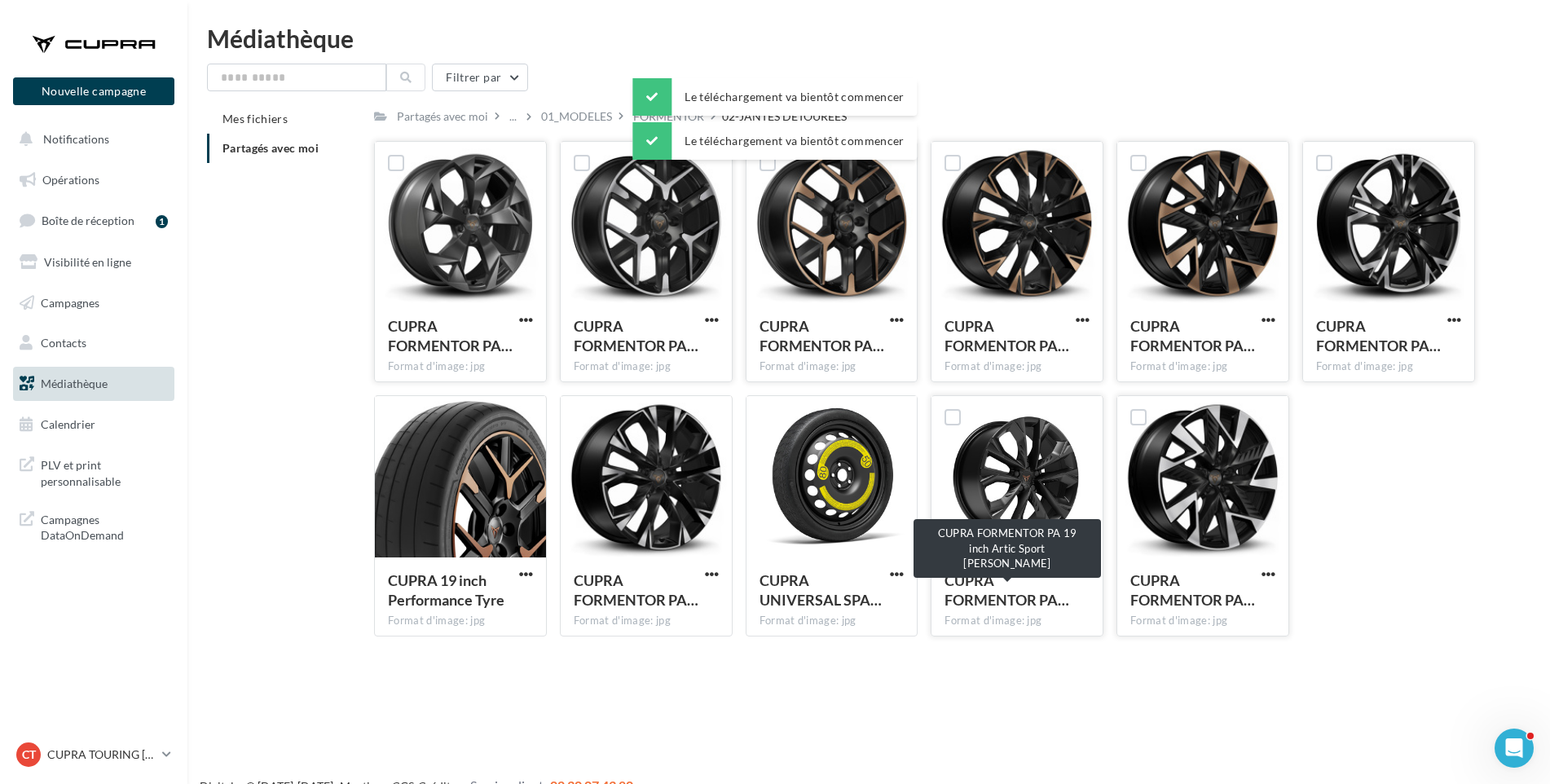
click at [1052, 587] on div "CUPRA FORMENTOR PA…" at bounding box center [1007, 589] width 126 height 39
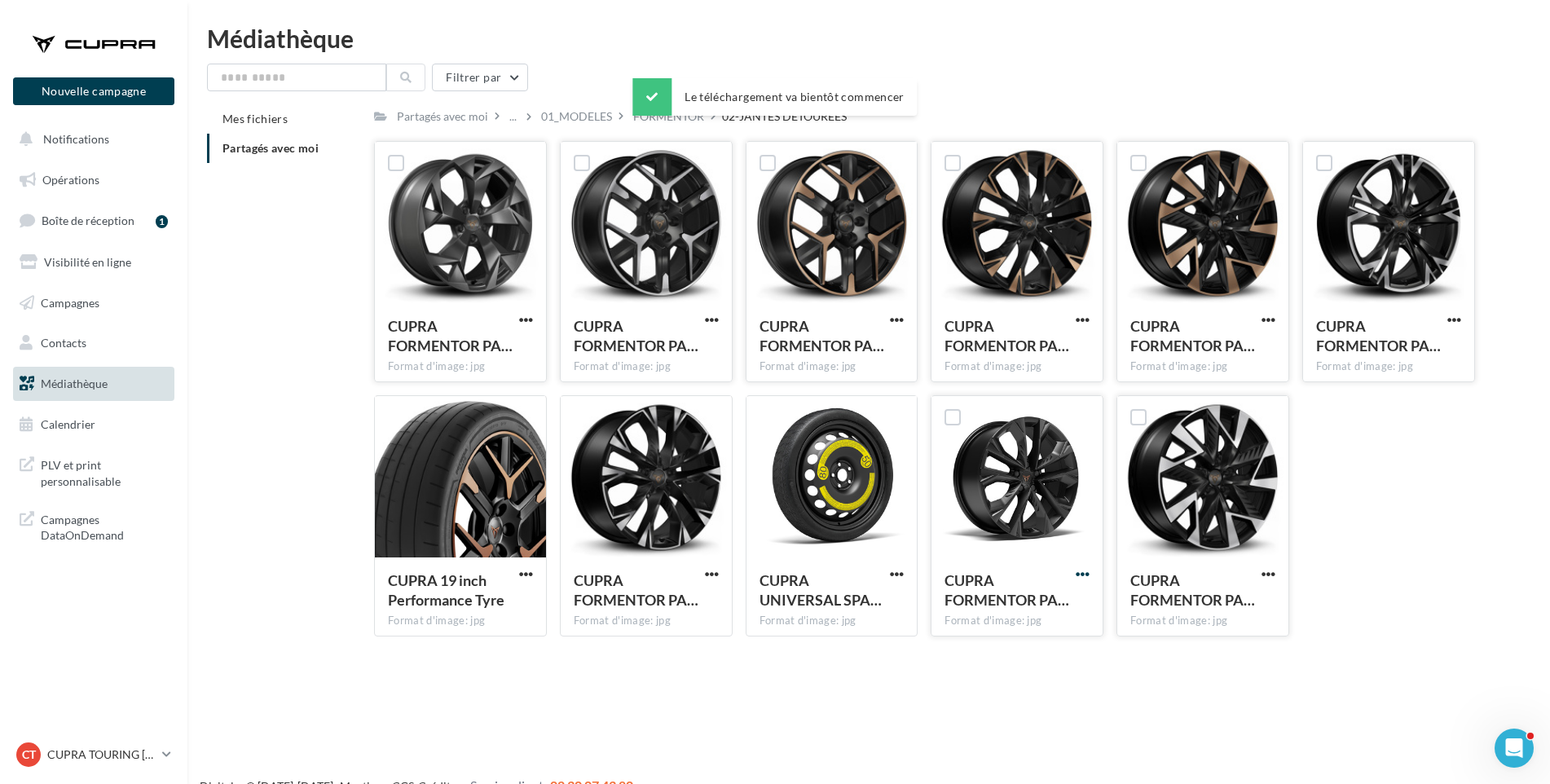
click at [1089, 569] on span "button" at bounding box center [1083, 574] width 14 height 14
click at [1055, 613] on button "Télécharger" at bounding box center [1012, 606] width 163 height 43
click at [903, 568] on span "button" at bounding box center [897, 574] width 14 height 14
click at [879, 599] on button "Télécharger" at bounding box center [825, 606] width 163 height 43
click at [706, 572] on span "button" at bounding box center [712, 574] width 14 height 14
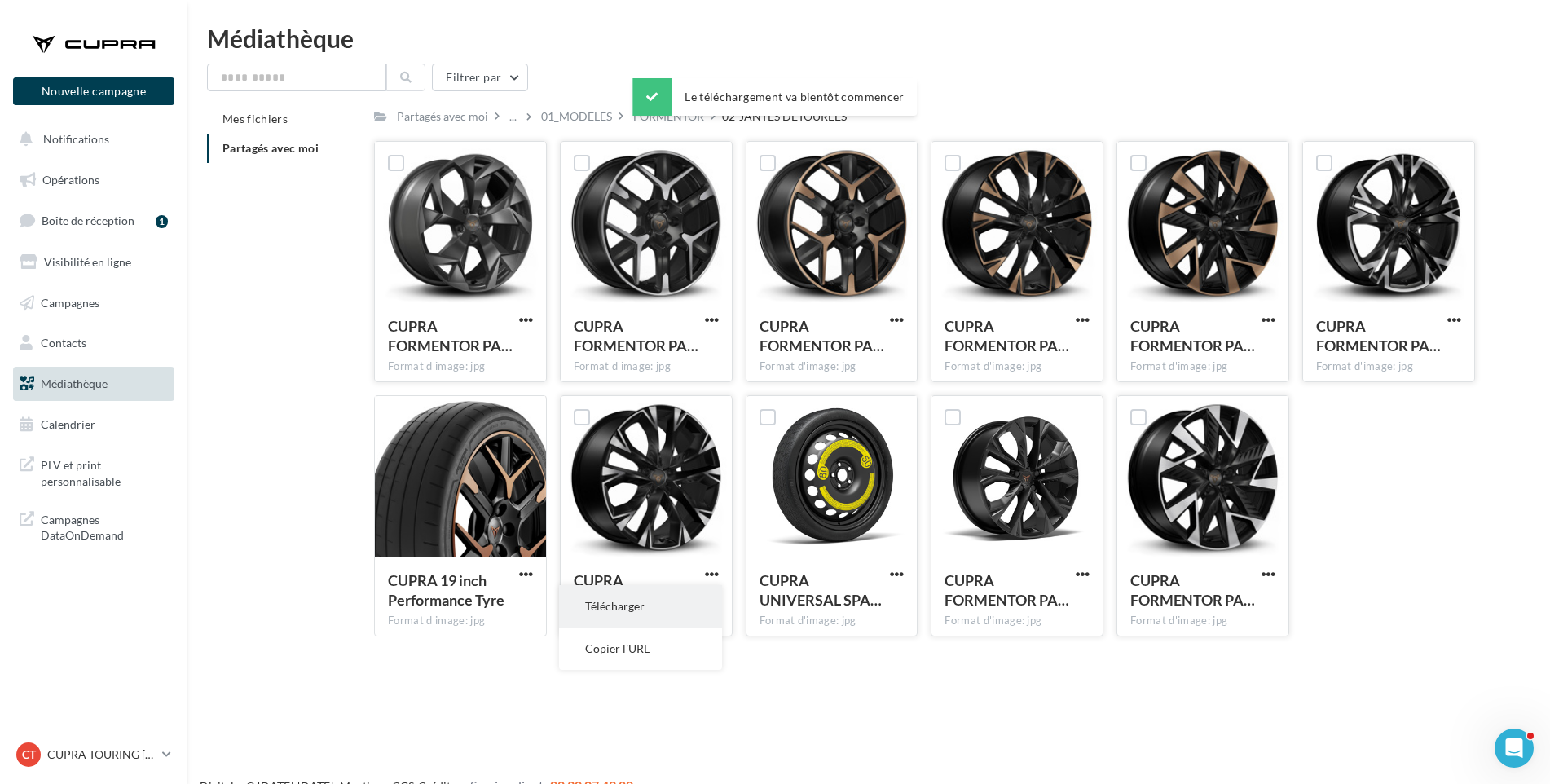
click at [680, 609] on button "Télécharger" at bounding box center [641, 606] width 163 height 43
click at [523, 567] on span "button" at bounding box center [526, 574] width 14 height 14
click at [511, 595] on button "Télécharger" at bounding box center [455, 606] width 163 height 43
click at [674, 117] on div "FORMENTOR" at bounding box center [668, 116] width 71 height 16
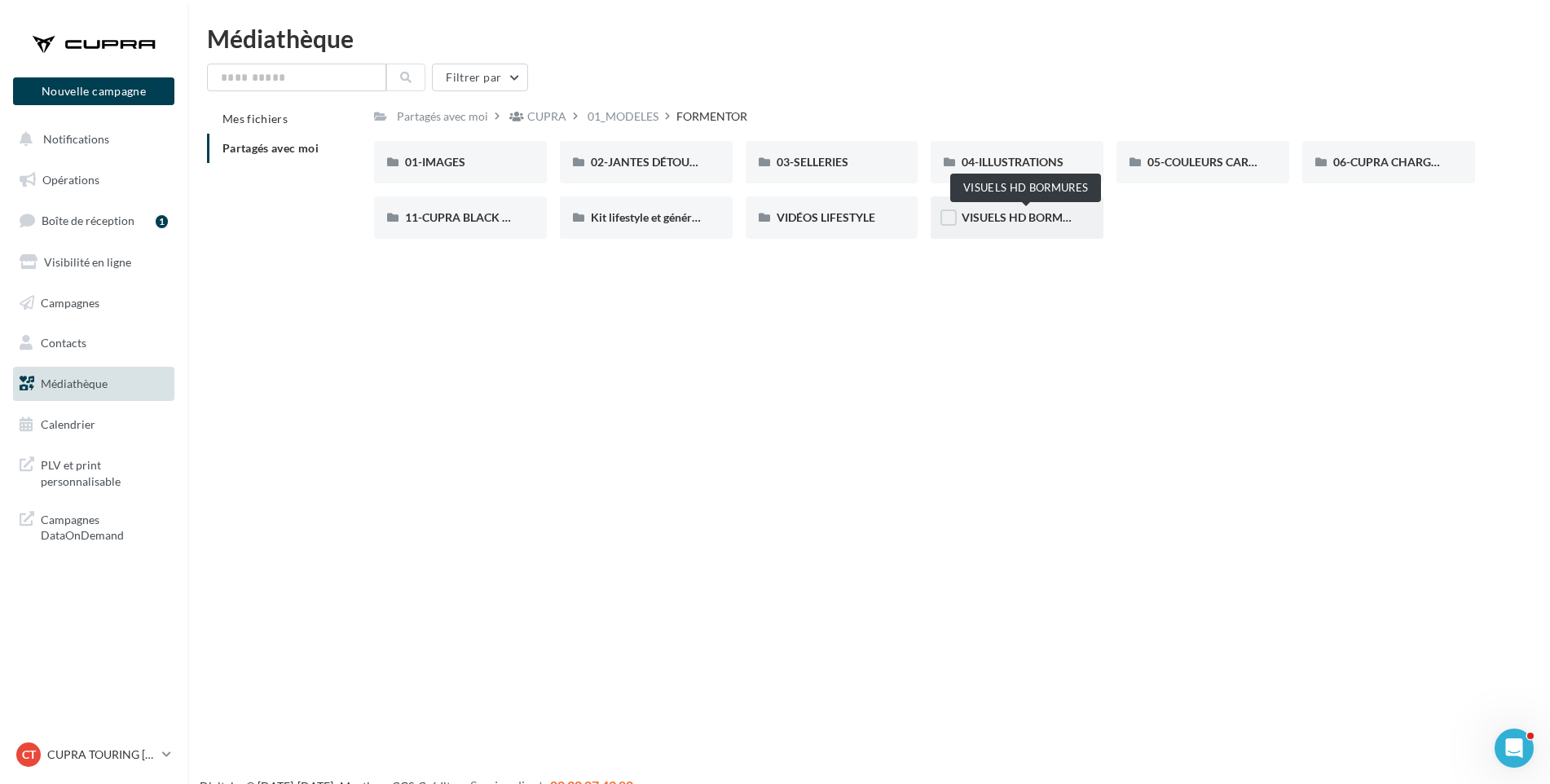
click at [1046, 221] on span "VISUELS HD BORMURES" at bounding box center [1027, 217] width 130 height 14
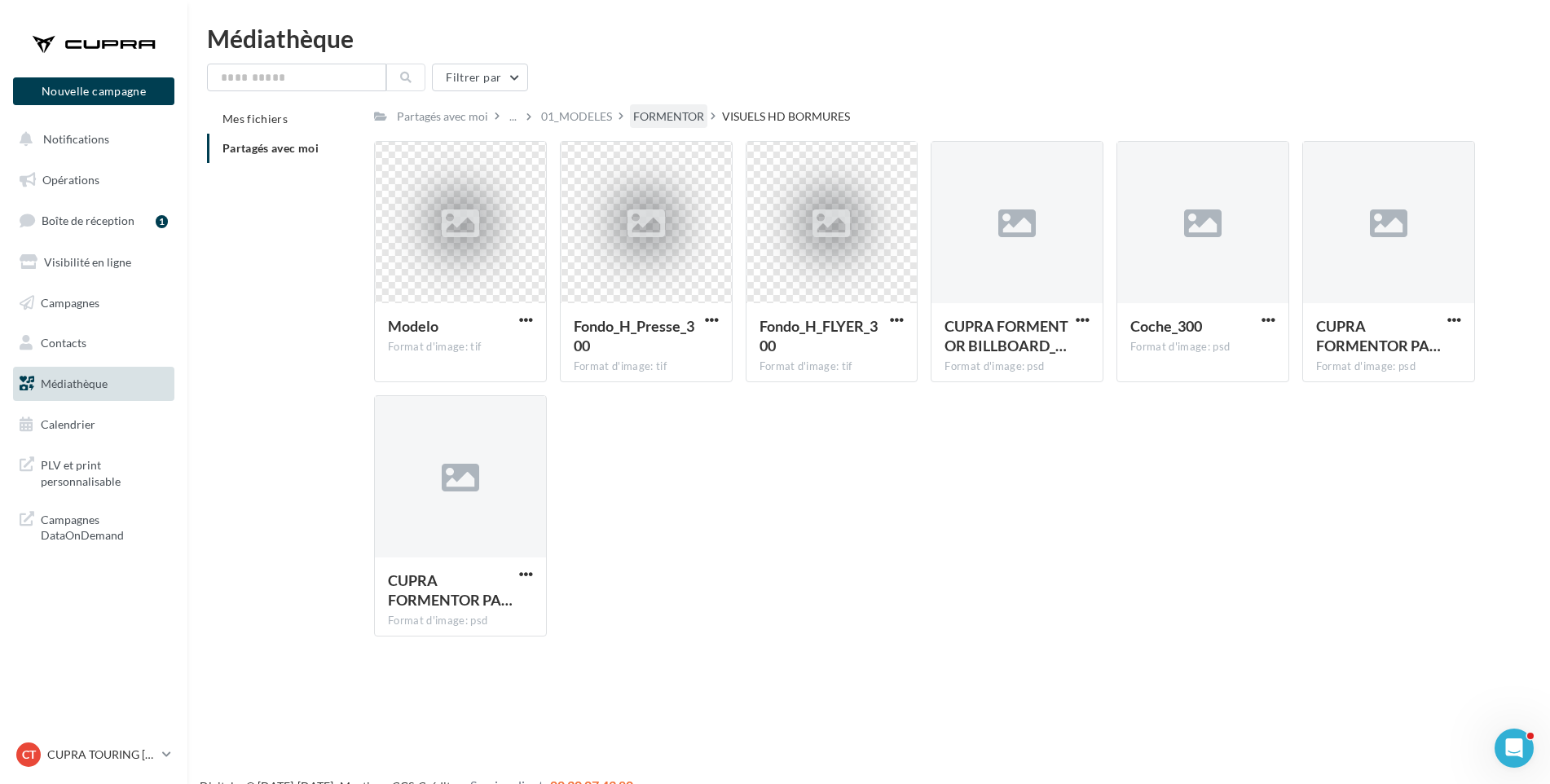
click at [684, 112] on div "FORMENTOR" at bounding box center [668, 116] width 71 height 16
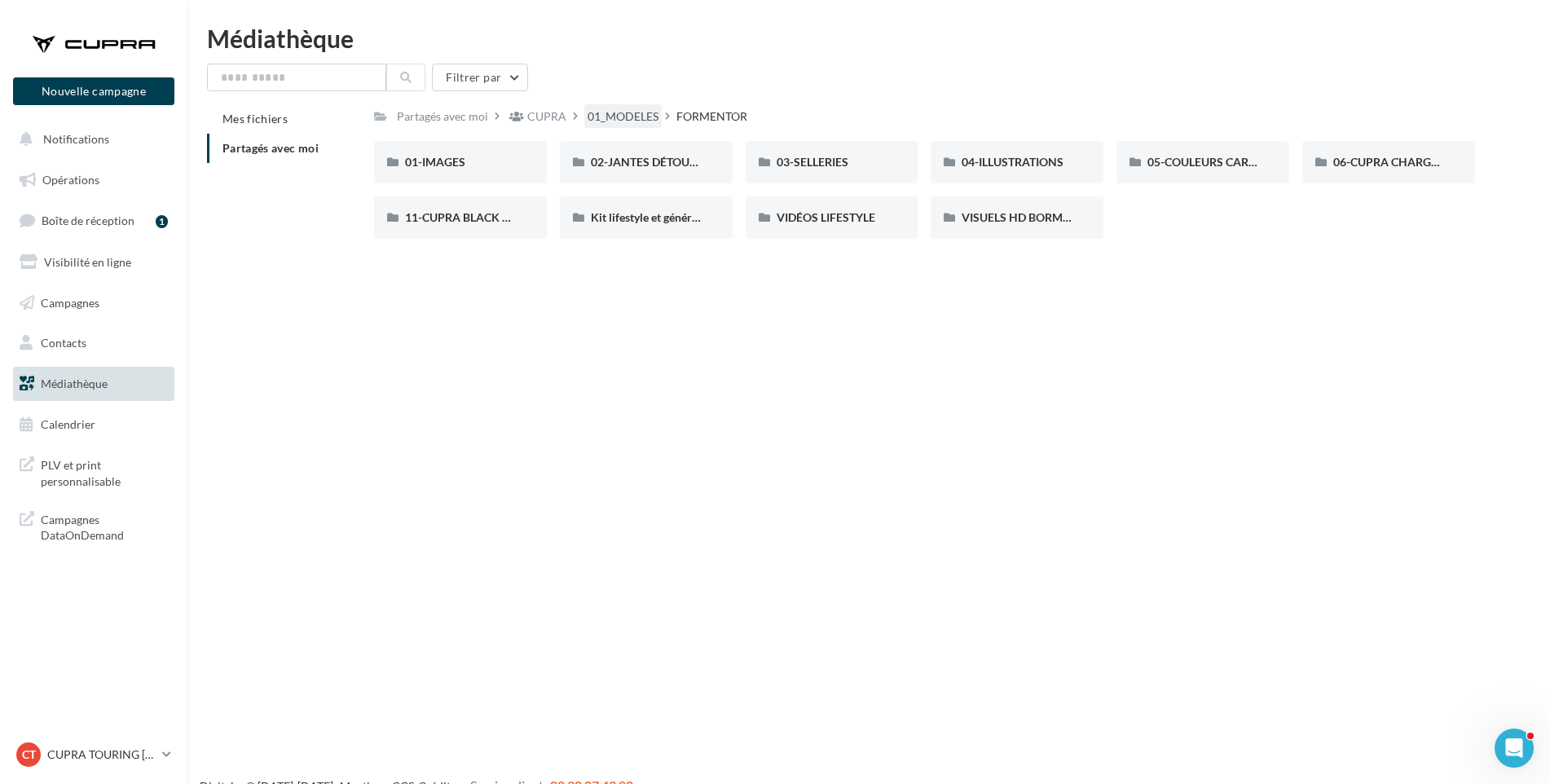
click at [649, 118] on div "01_MODELES" at bounding box center [623, 116] width 71 height 16
click at [1364, 163] on div "[PERSON_NAME]" at bounding box center [1389, 162] width 111 height 16
click at [861, 226] on div "12-INTERIEUR EXTERIEURE JANTE" at bounding box center [832, 217] width 111 height 16
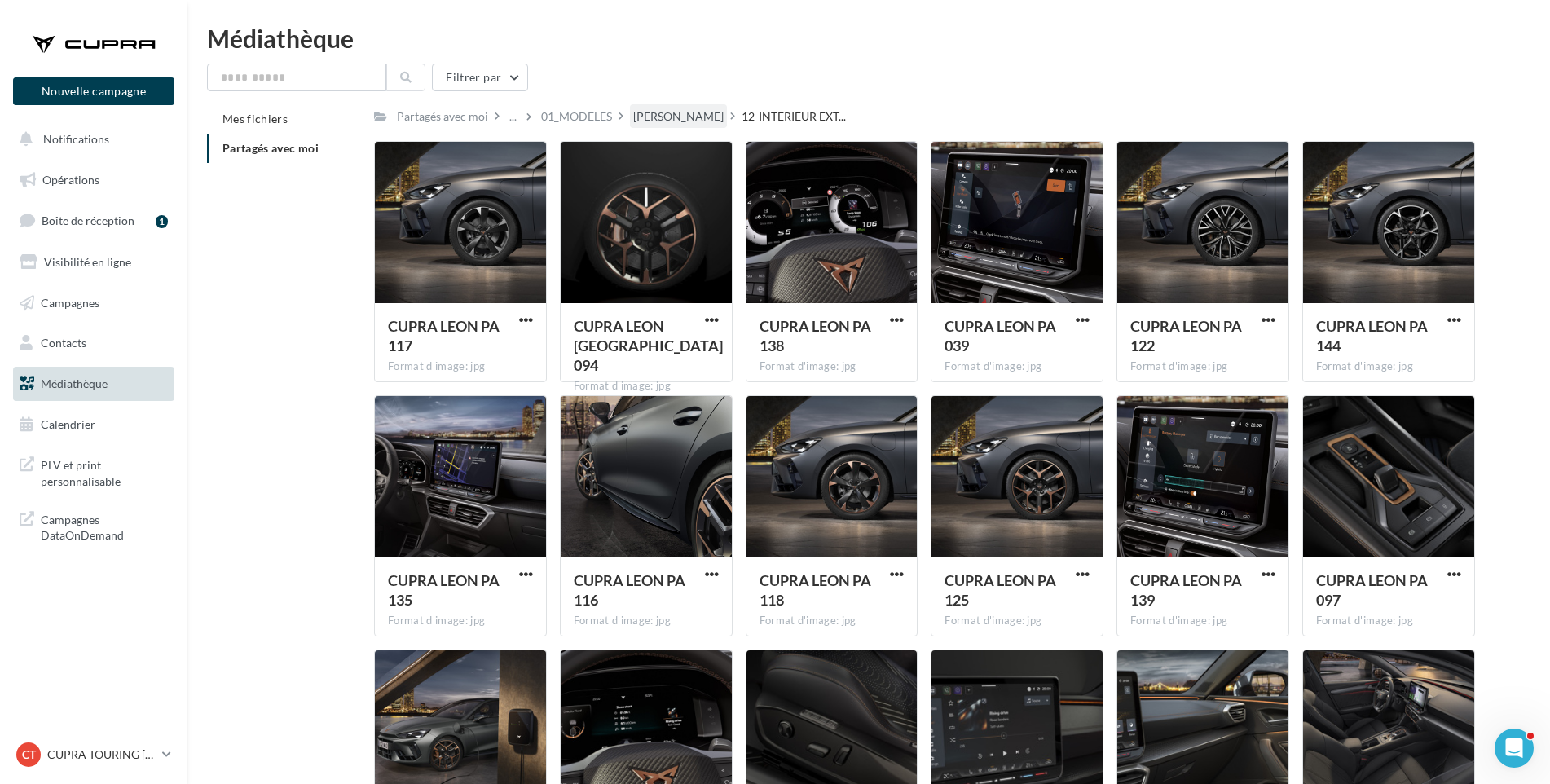
click at [639, 111] on div "[PERSON_NAME]" at bounding box center [679, 116] width 91 height 16
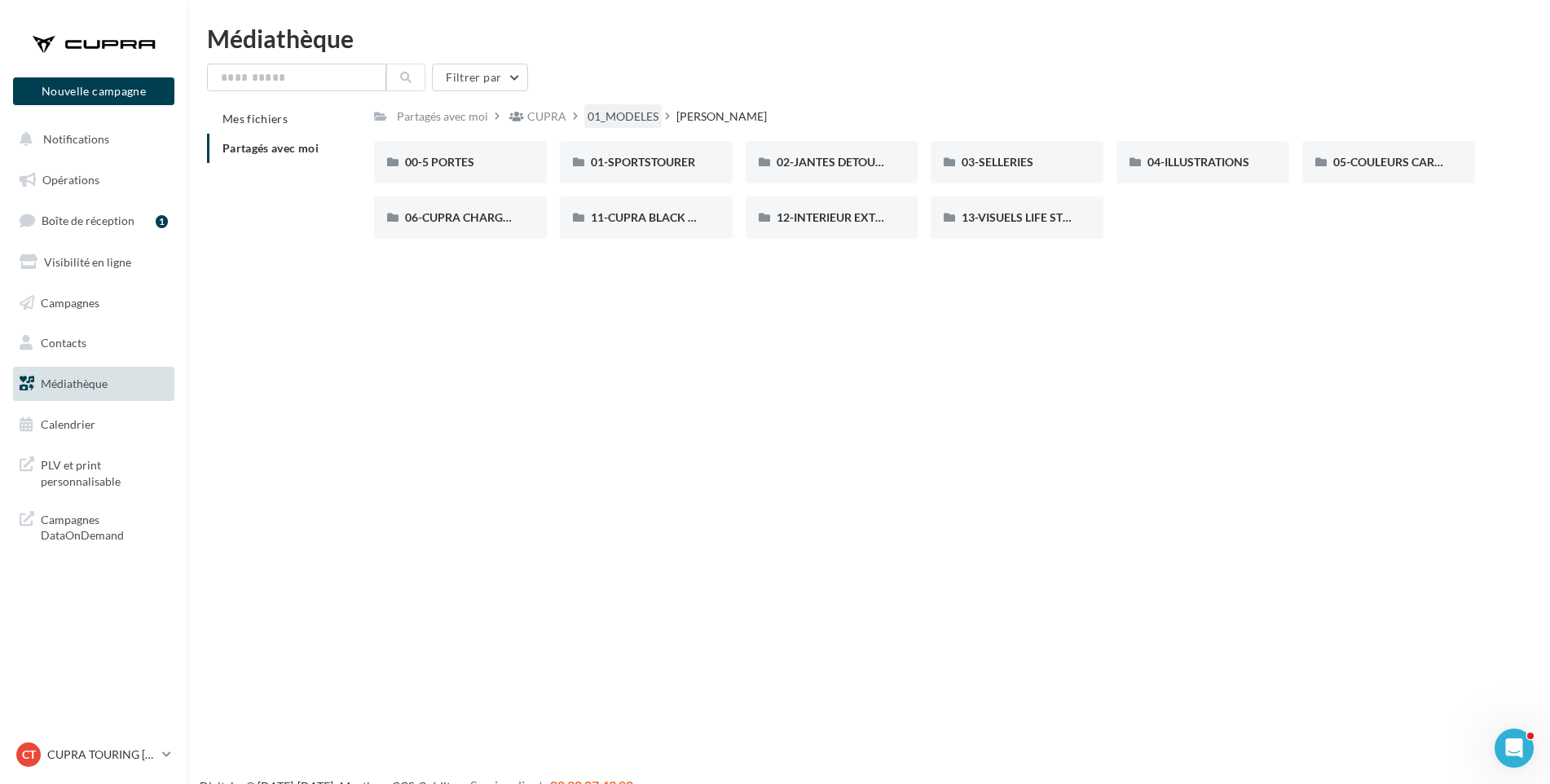
click at [630, 118] on div "01_MODELES" at bounding box center [623, 116] width 71 height 16
click at [1234, 163] on div "FORMENTOR" at bounding box center [1203, 162] width 111 height 16
click at [455, 208] on div "11-CUPRA BLACK EDITIONS" at bounding box center [460, 217] width 173 height 43
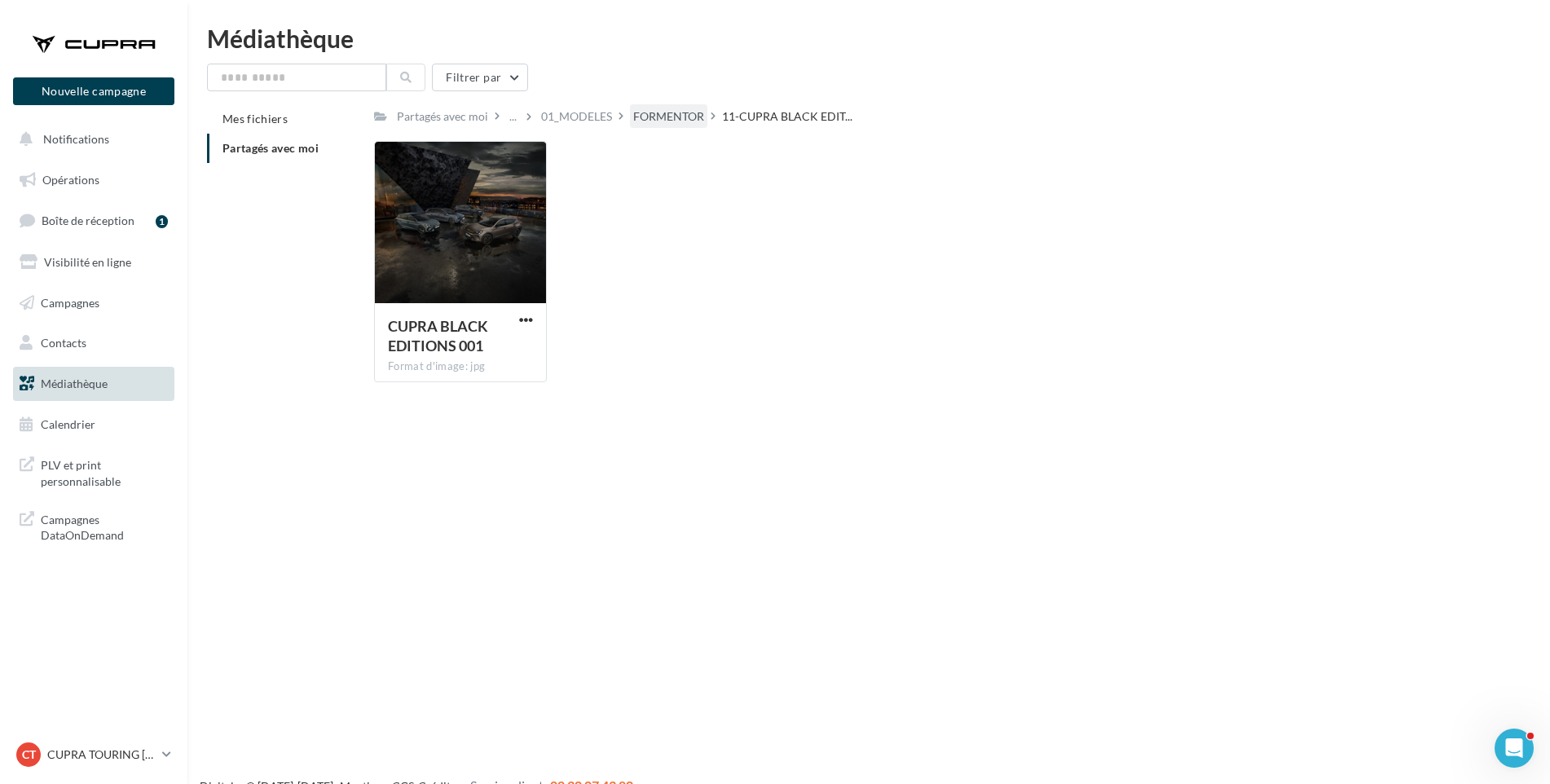
click at [673, 120] on div "FORMENTOR" at bounding box center [668, 116] width 71 height 16
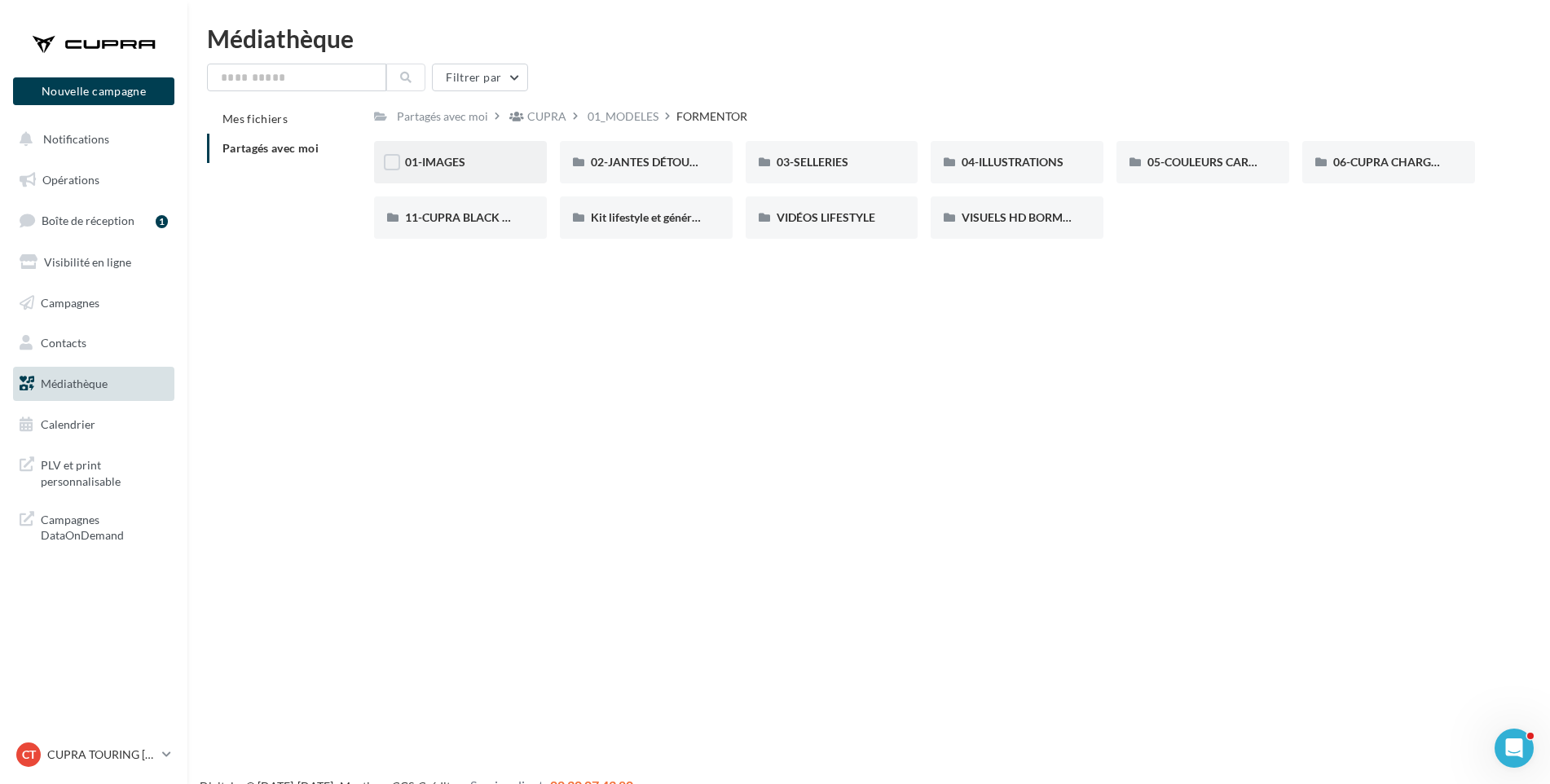
click at [469, 162] on div "01-IMAGES" at bounding box center [460, 162] width 111 height 16
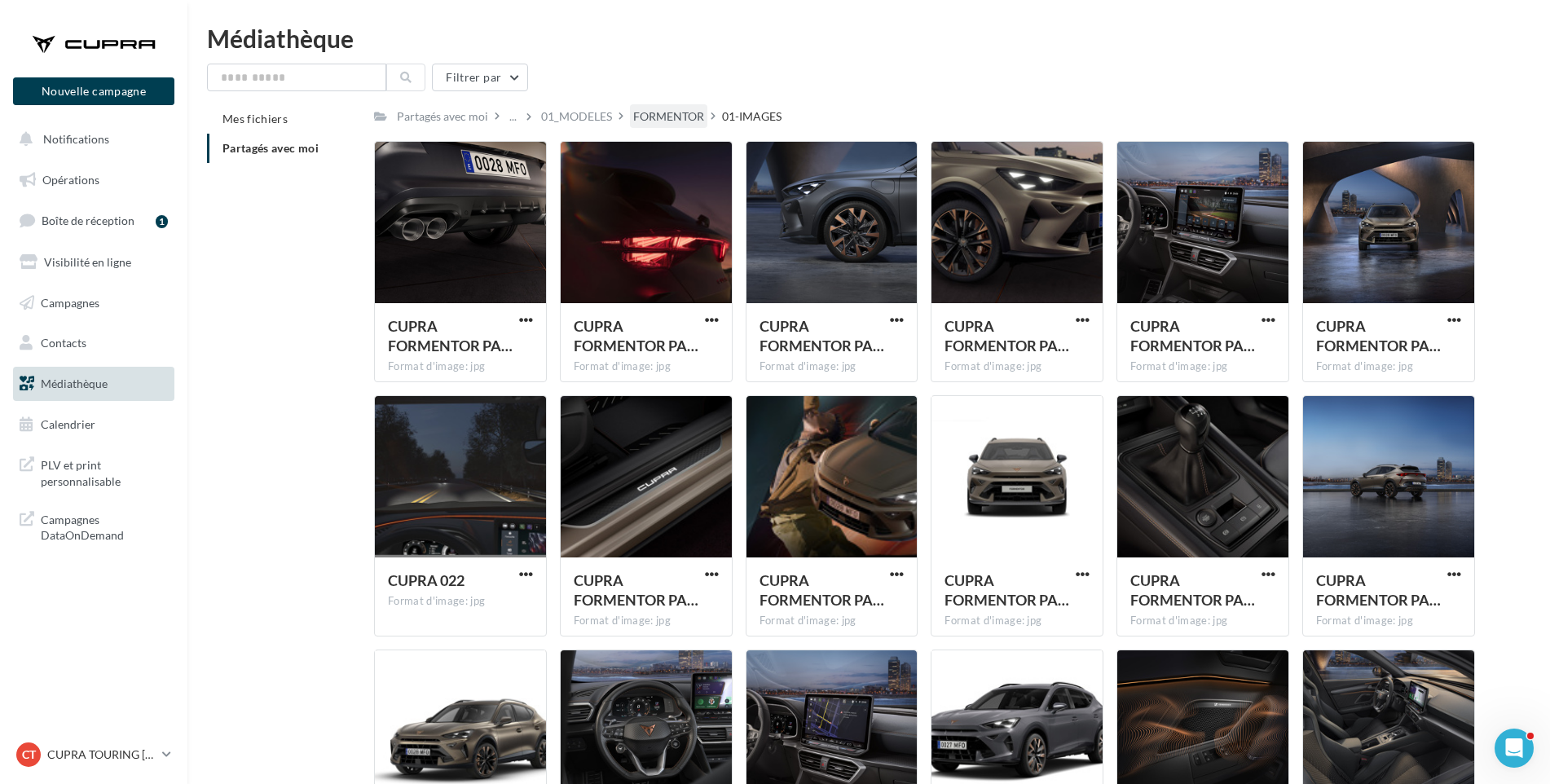
click at [676, 112] on div "FORMENTOR" at bounding box center [668, 116] width 71 height 16
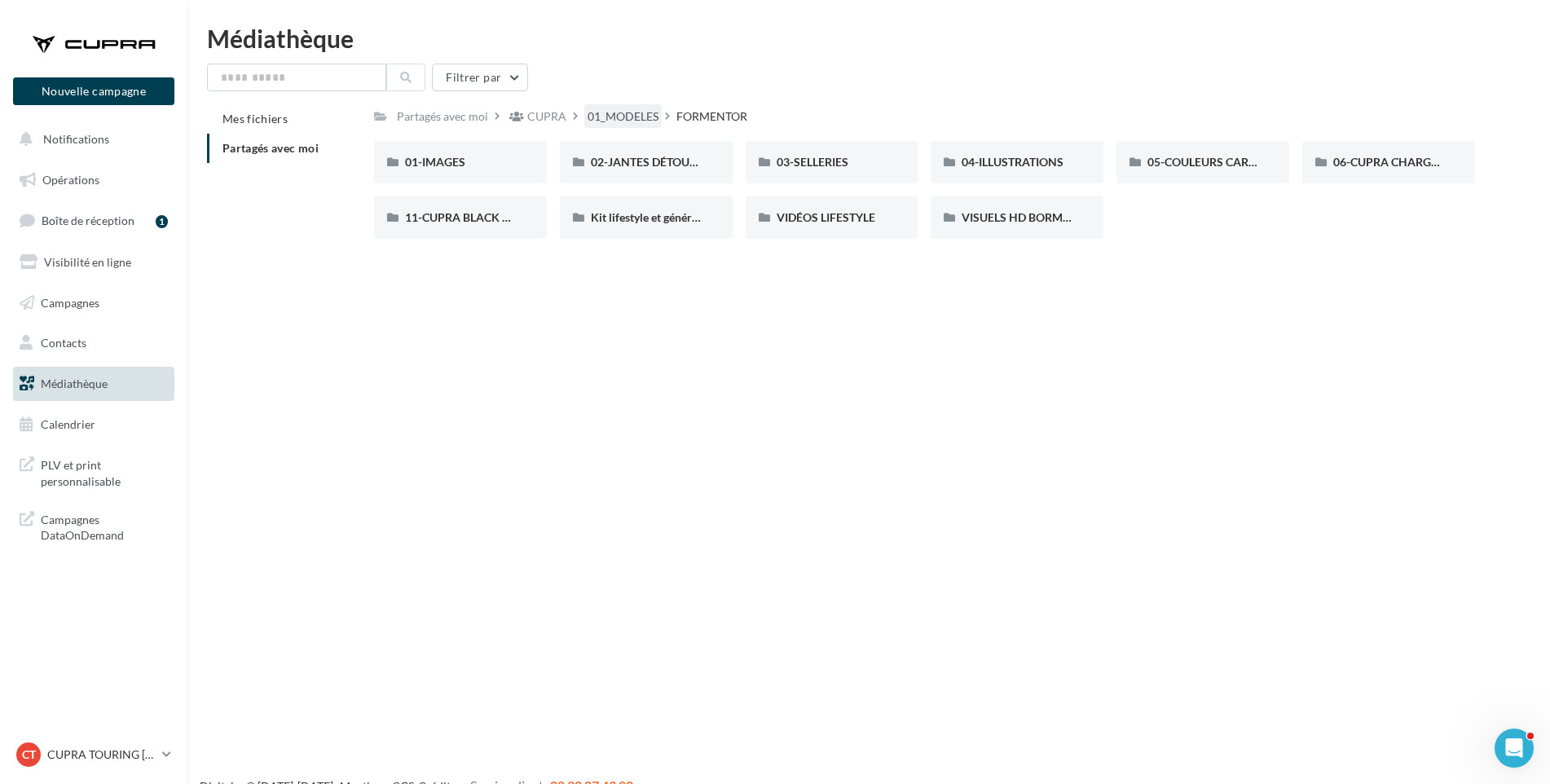
click at [651, 120] on div "01_MODELES" at bounding box center [623, 116] width 71 height 16
click at [1027, 170] on div "DARK REBEL" at bounding box center [1017, 162] width 111 height 16
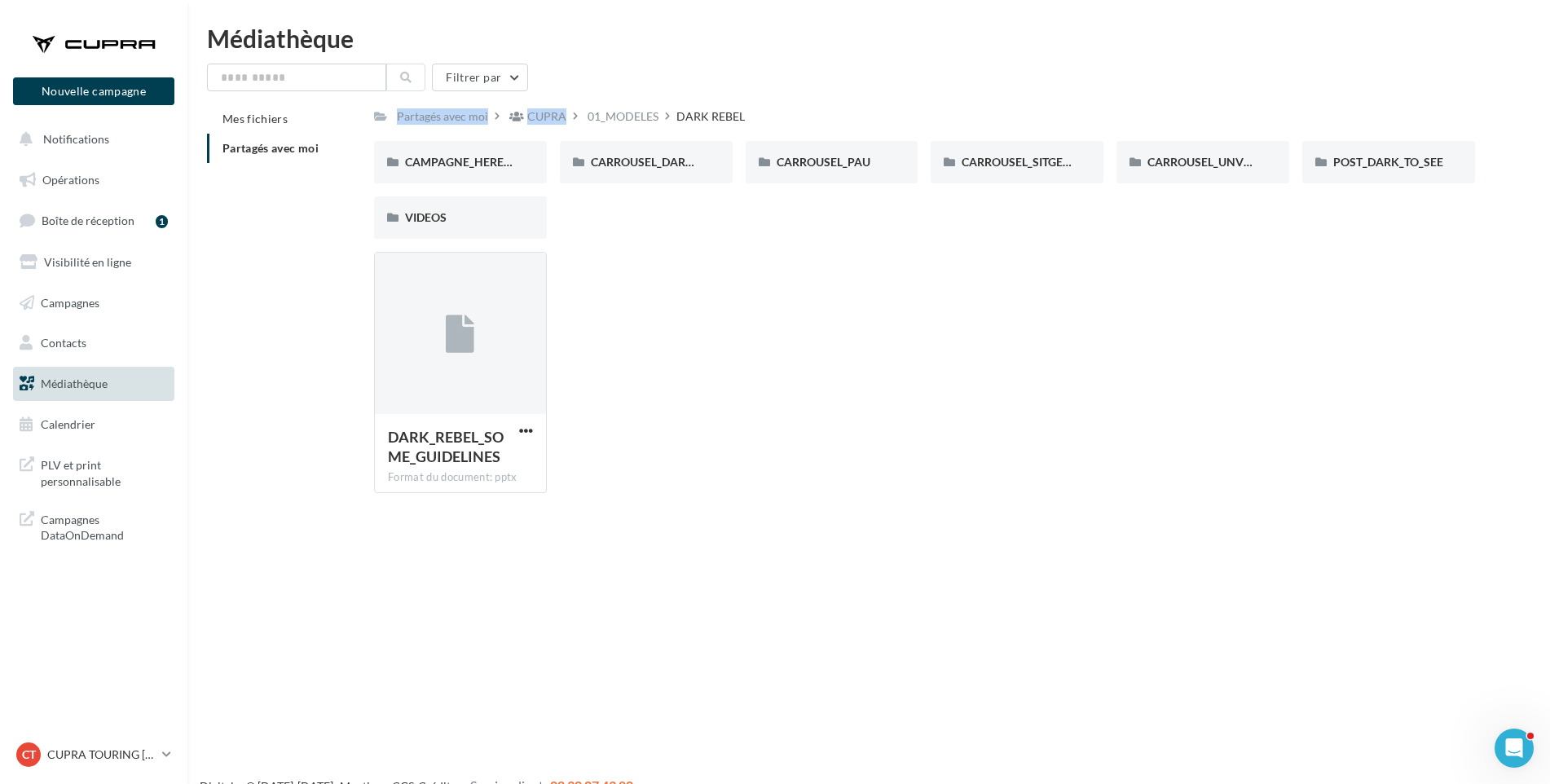
click at [621, 102] on div "Filtrer par Mes fichiers Partagés avec moi Partagés avec moi CUPRA 01_MODELES D…" at bounding box center [869, 285] width 1324 height 443
drag, startPoint x: 621, startPoint y: 102, endPoint x: 627, endPoint y: 109, distance: 9.2
click at [627, 109] on div "01_MODELES" at bounding box center [623, 116] width 71 height 16
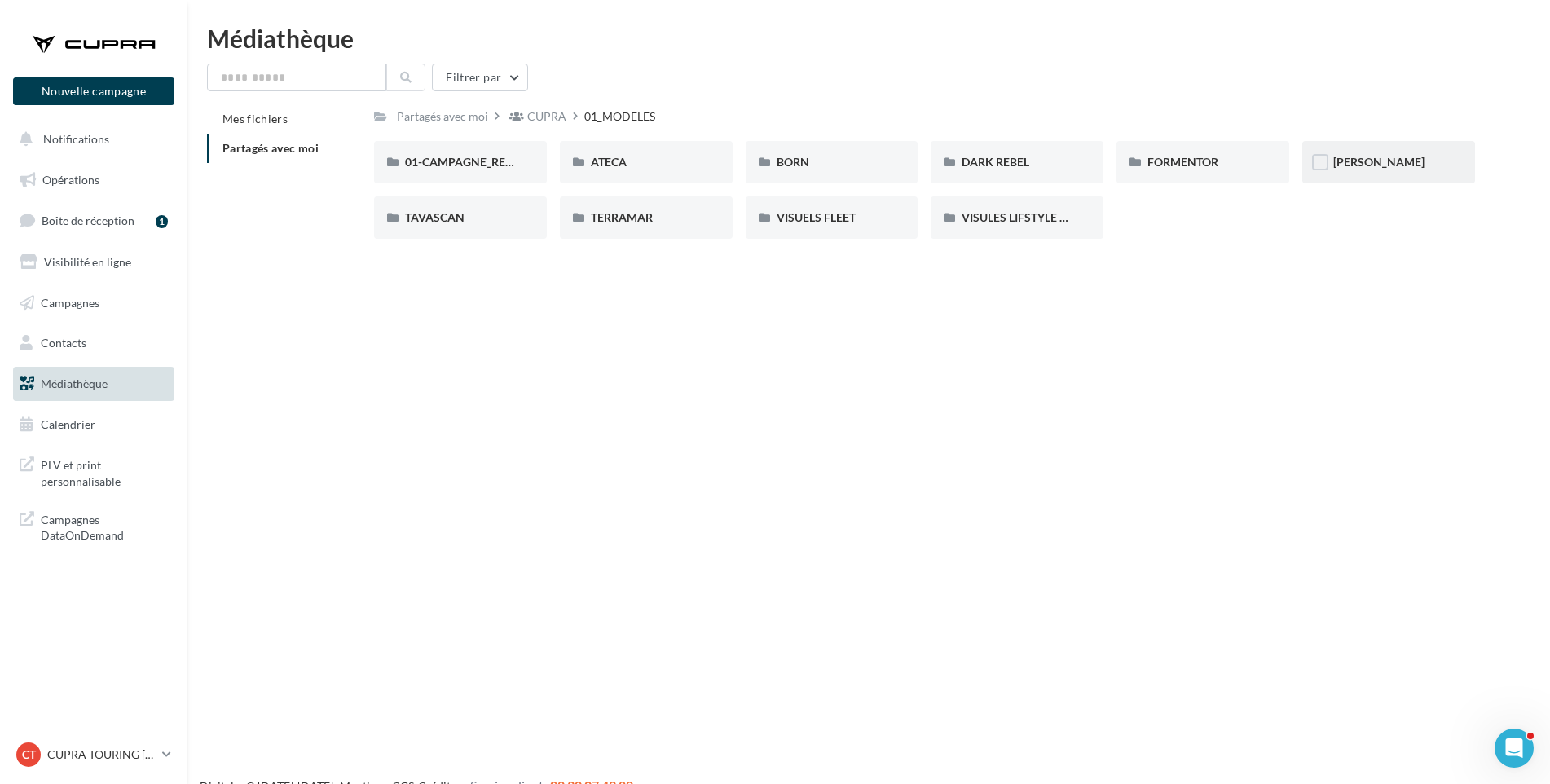
click at [1387, 165] on div "[PERSON_NAME]" at bounding box center [1389, 162] width 111 height 16
click at [486, 161] on div "00-5 PORTES" at bounding box center [460, 162] width 111 height 16
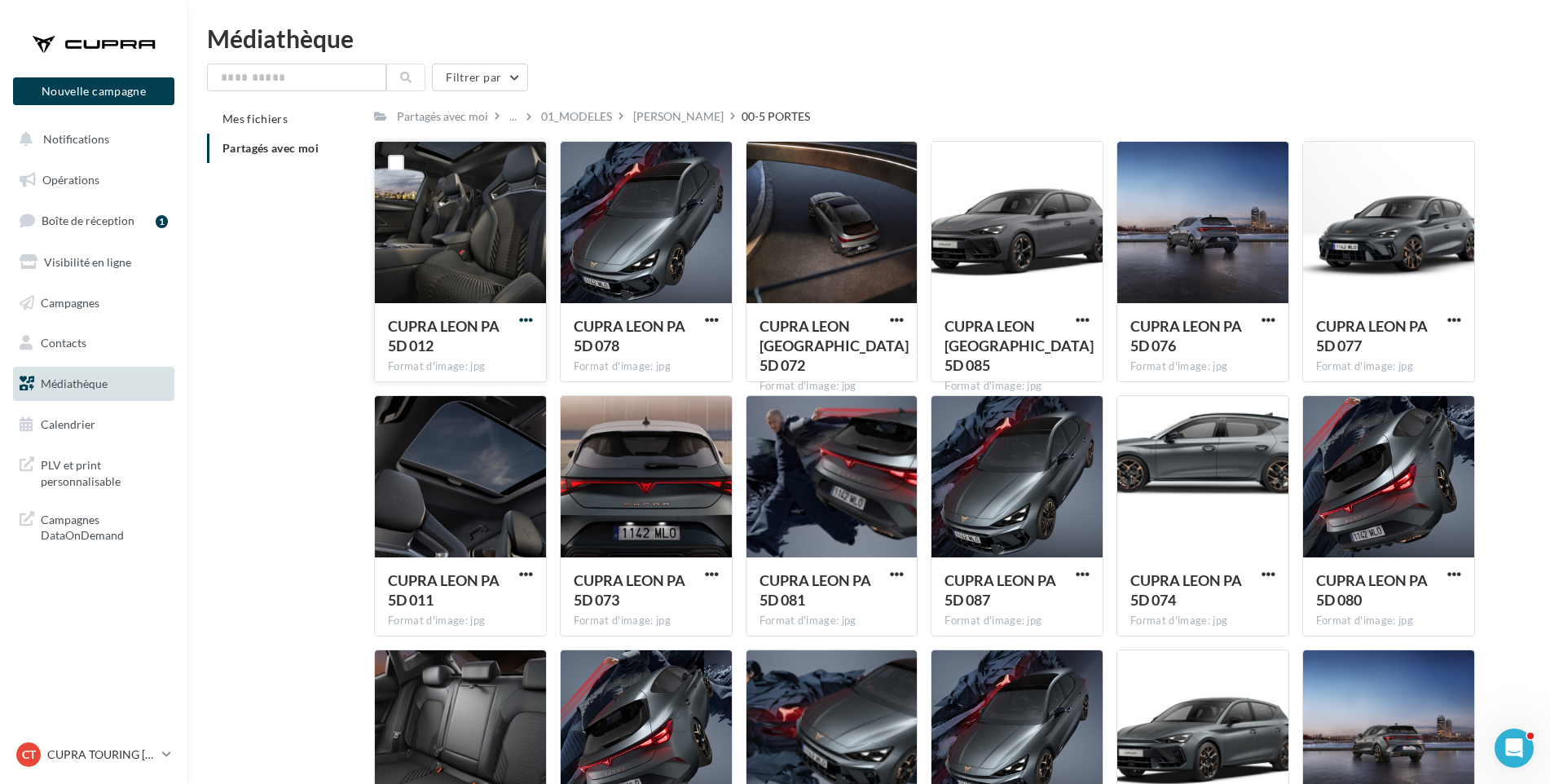
click at [525, 321] on span "button" at bounding box center [526, 319] width 14 height 14
click at [512, 357] on button "Télécharger" at bounding box center [455, 352] width 163 height 43
click at [708, 319] on span "button" at bounding box center [712, 319] width 14 height 14
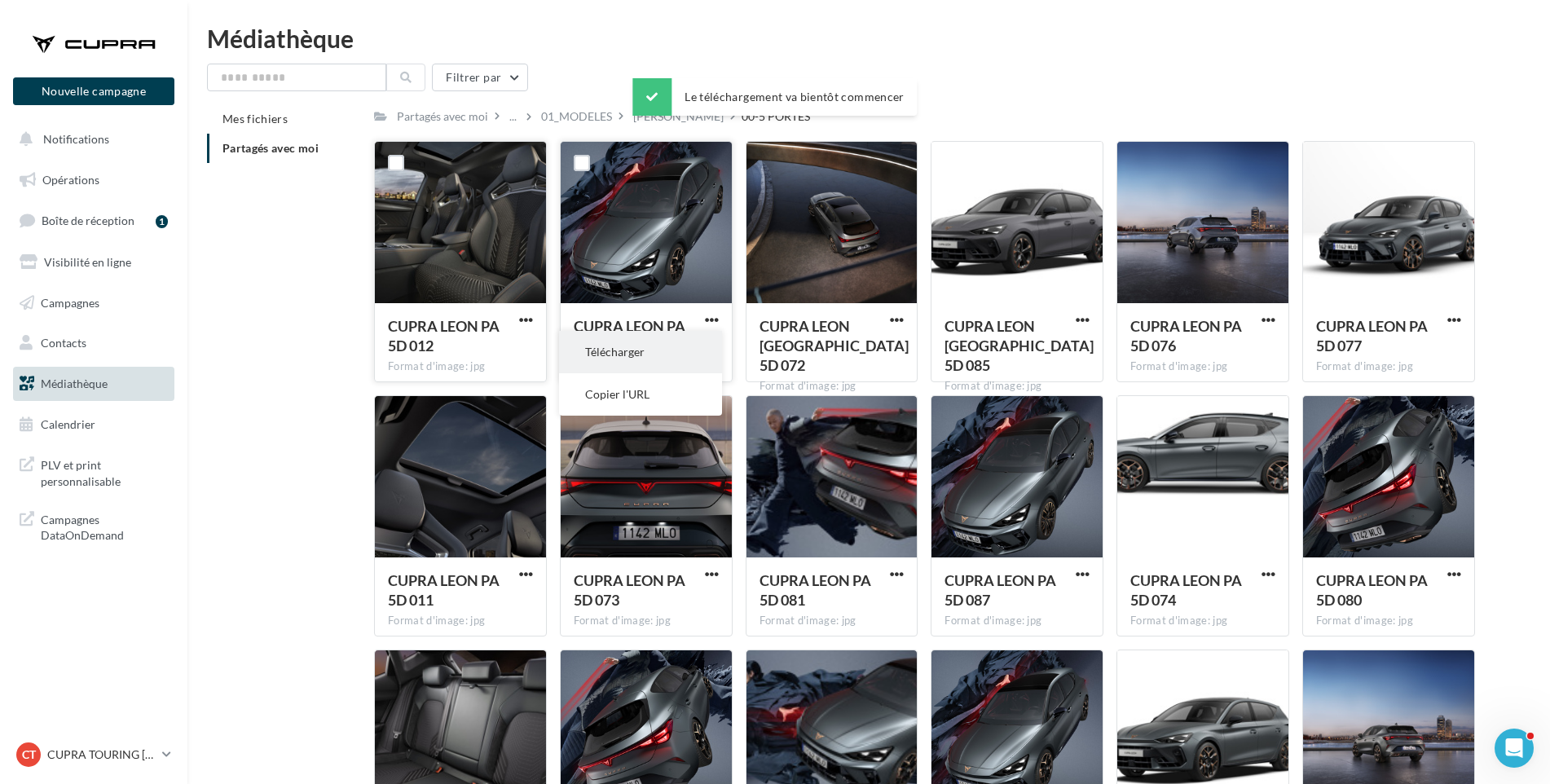
click at [697, 343] on button "Télécharger" at bounding box center [641, 352] width 163 height 43
click at [892, 314] on span "button" at bounding box center [897, 319] width 14 height 14
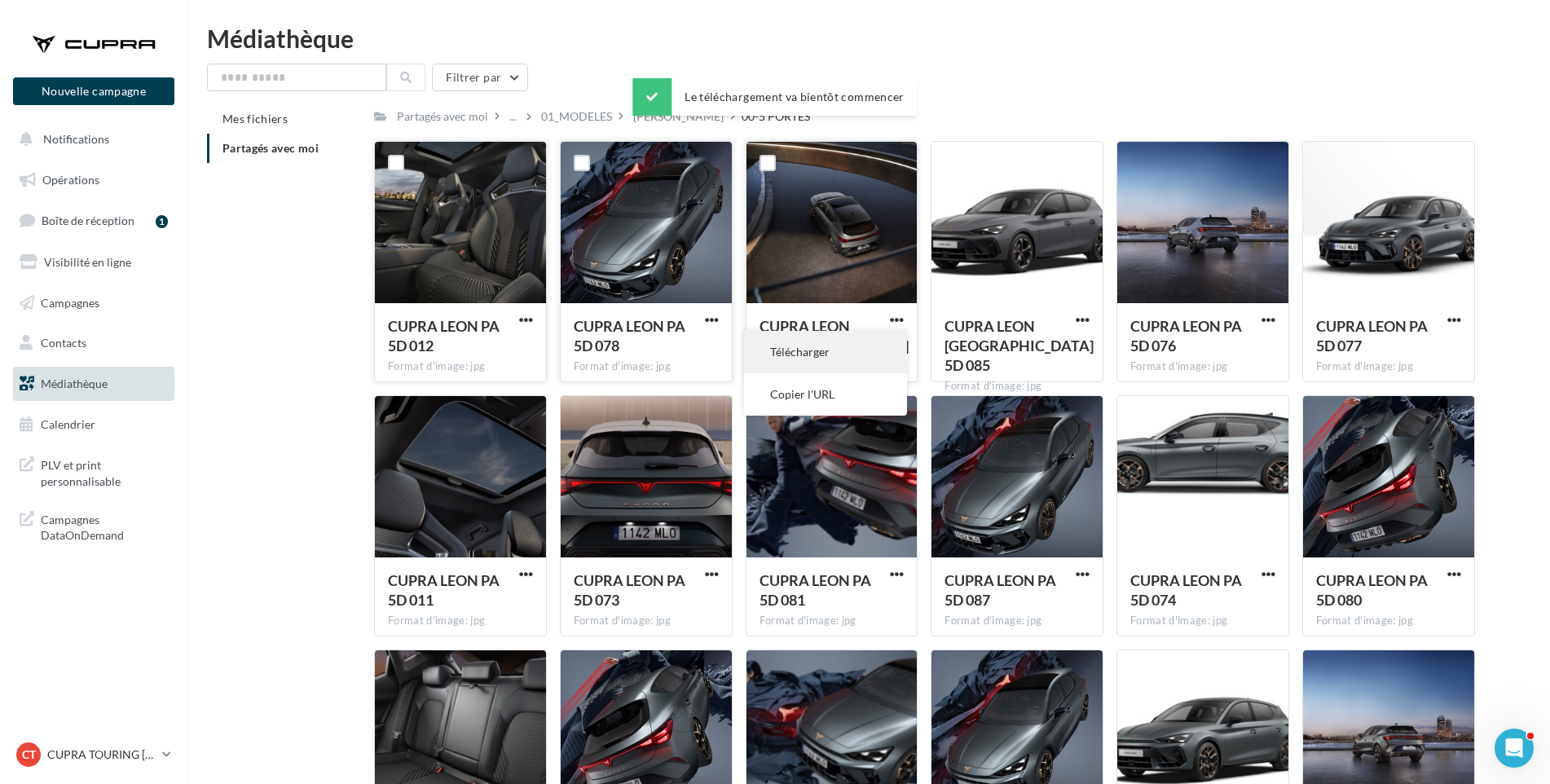
click at [874, 361] on button "Télécharger" at bounding box center [825, 352] width 163 height 43
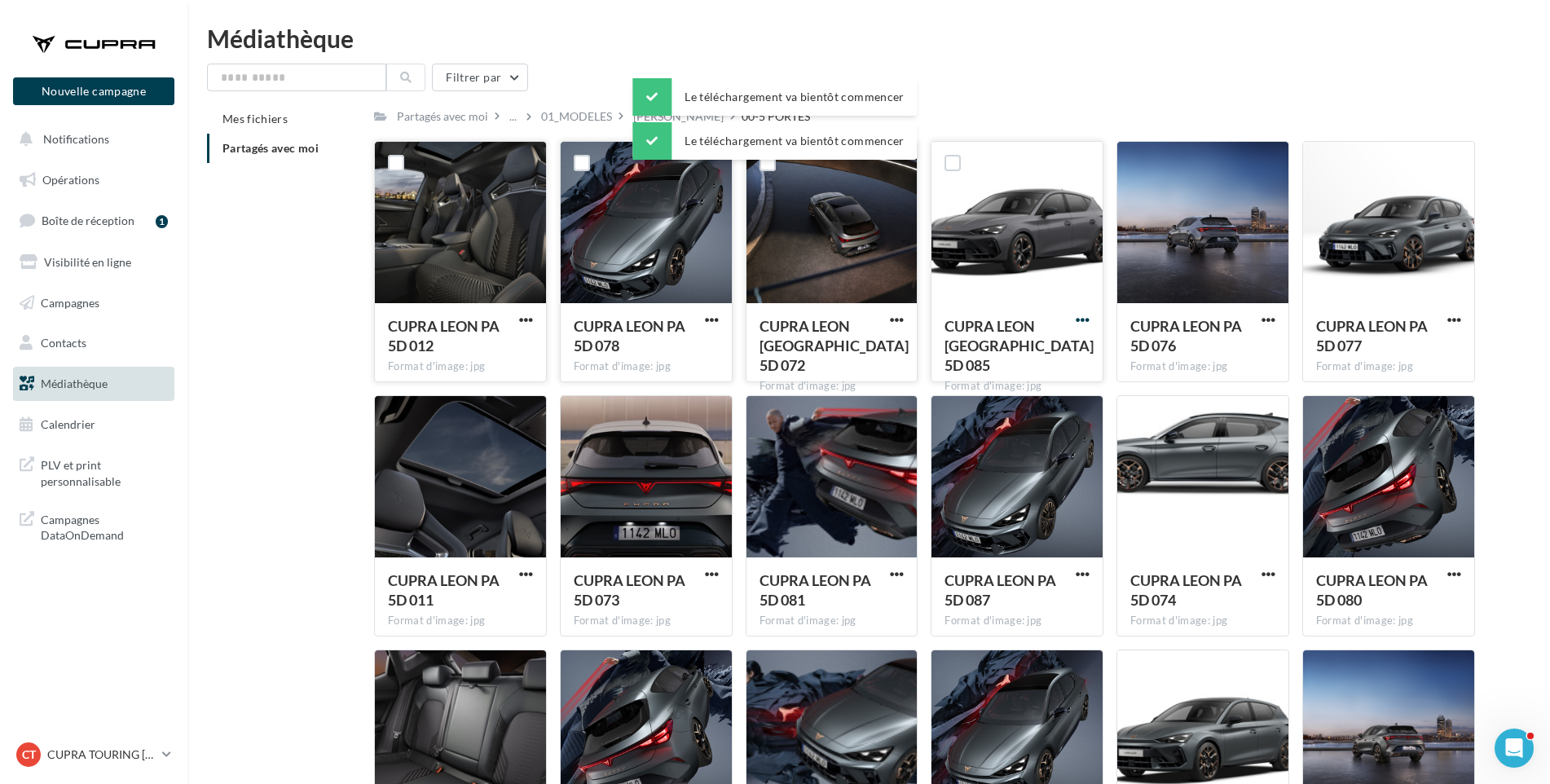
click at [1084, 317] on span "button" at bounding box center [1083, 319] width 14 height 14
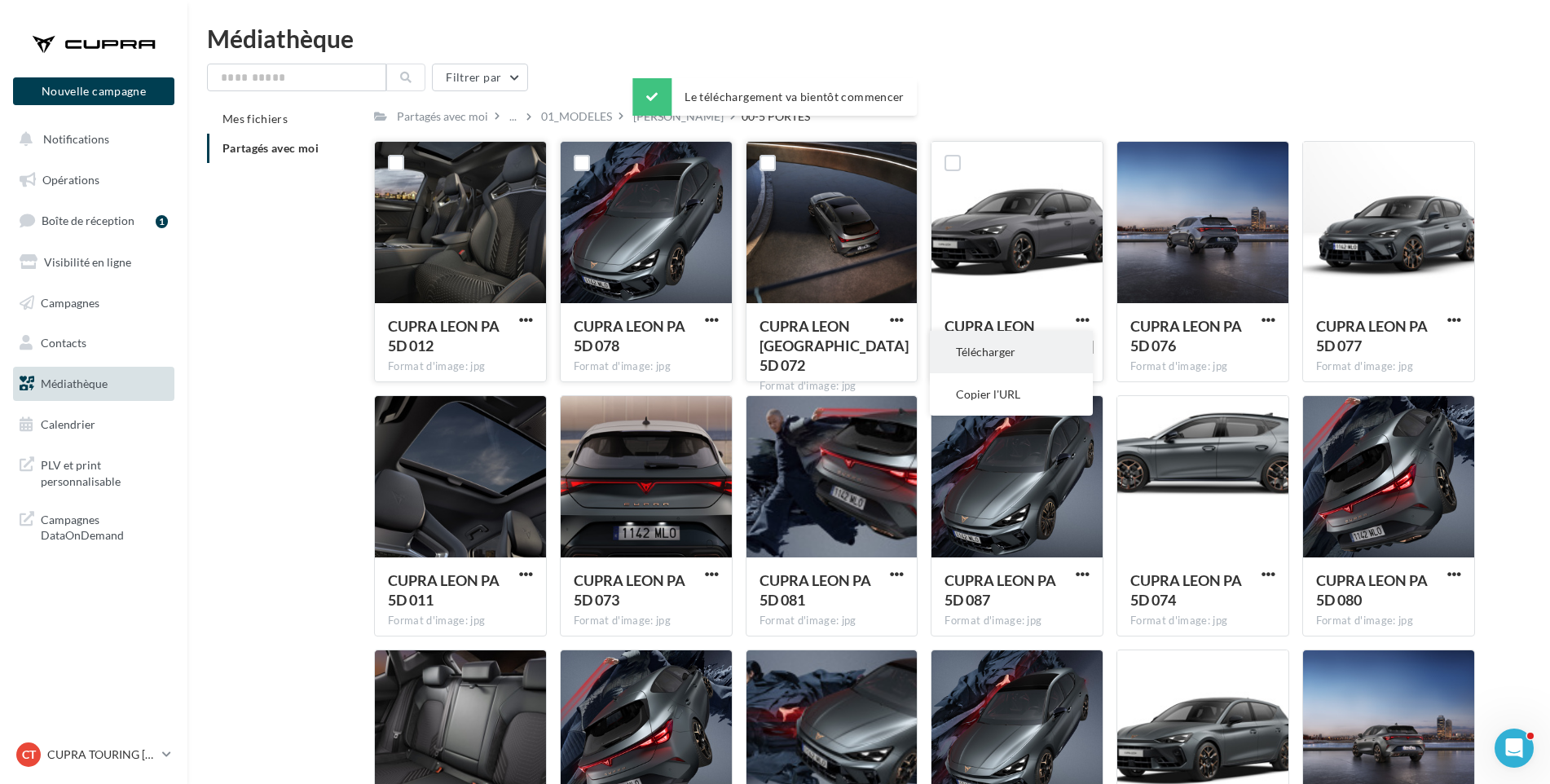
click at [1069, 345] on button "Télécharger" at bounding box center [1012, 352] width 163 height 43
click at [1157, 335] on span "CUPRA LEON PA 5D 076" at bounding box center [1186, 335] width 112 height 38
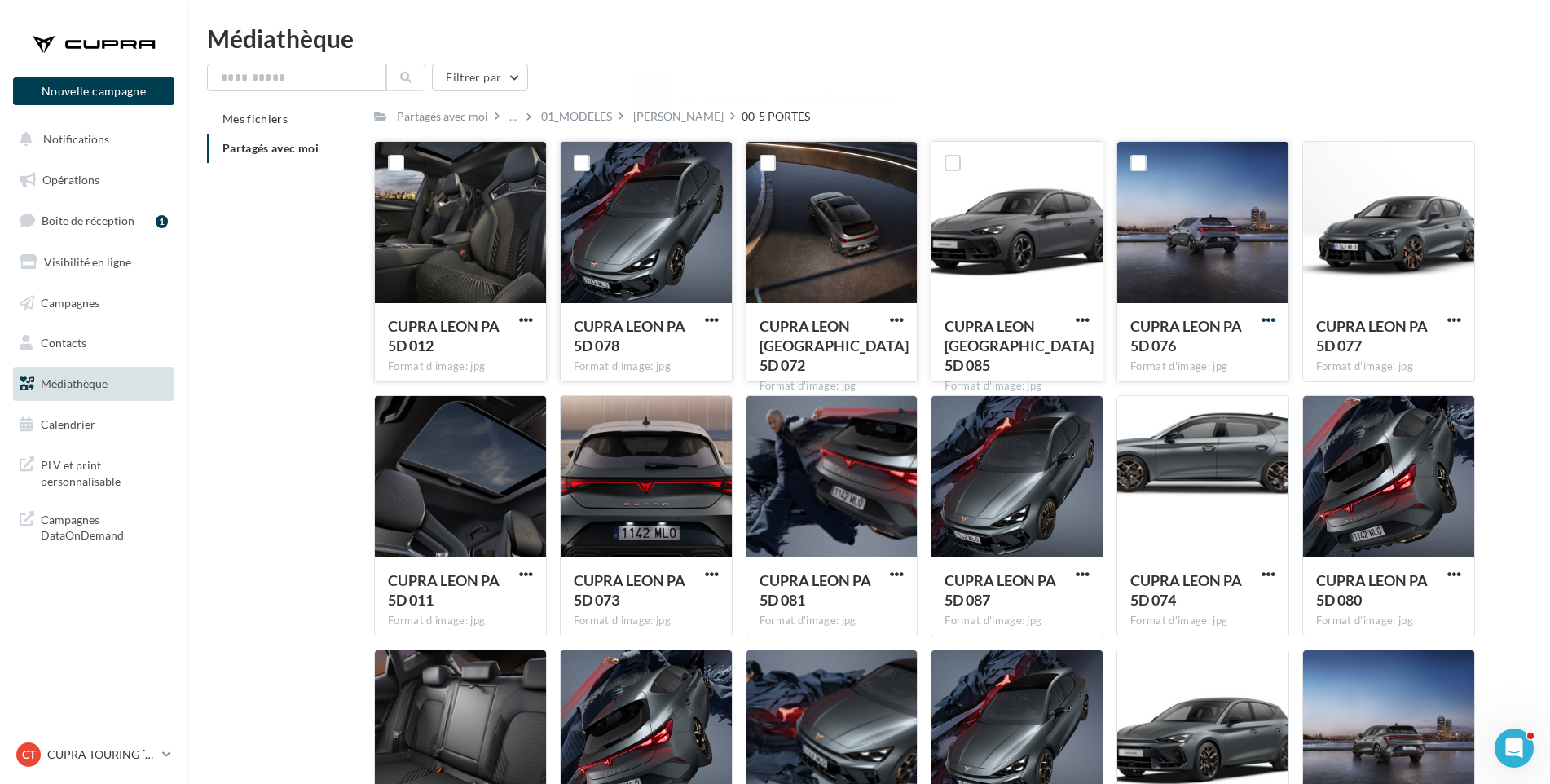
click at [1275, 321] on span "button" at bounding box center [1268, 319] width 14 height 14
click at [1258, 345] on button "Télécharger" at bounding box center [1197, 352] width 163 height 43
click at [1472, 331] on div "CUPRA LEON PA 5D 077 Format d'image: jpg" at bounding box center [1389, 340] width 171 height 76
click at [1457, 314] on span "button" at bounding box center [1454, 319] width 14 height 14
click at [1443, 340] on button "Télécharger" at bounding box center [1383, 352] width 163 height 43
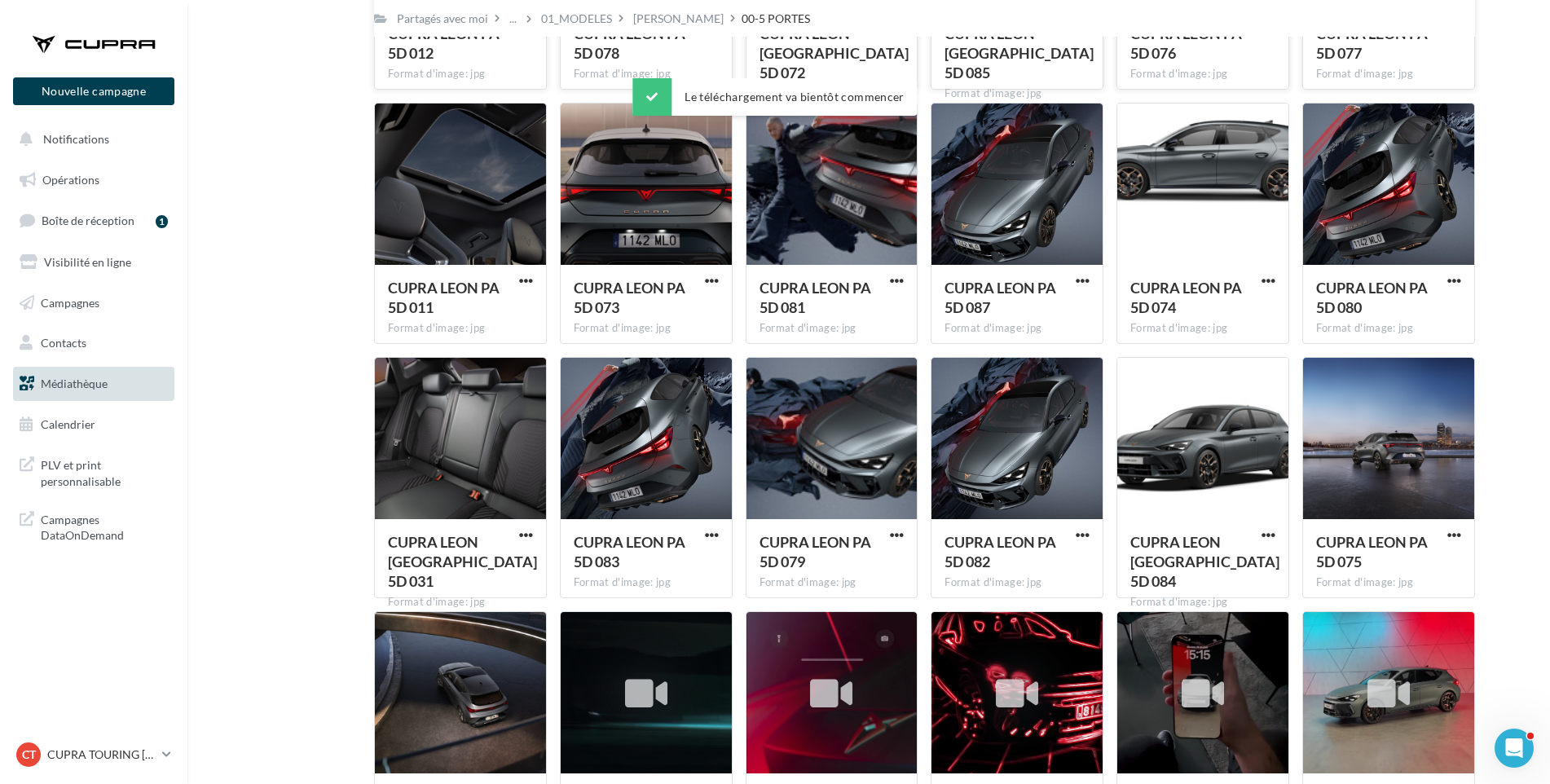
scroll to position [282, 0]
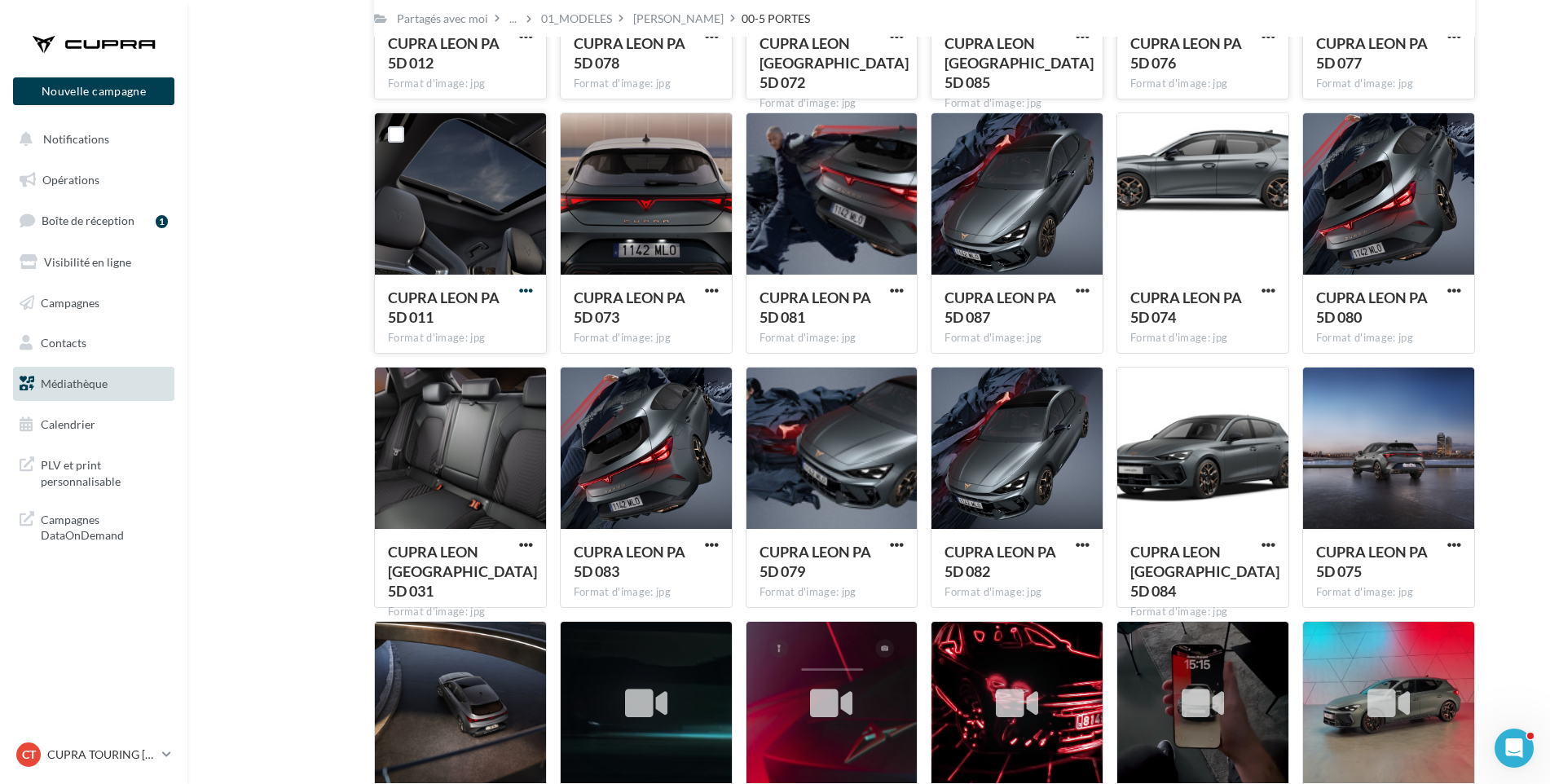
click at [531, 286] on span "button" at bounding box center [526, 290] width 14 height 14
click at [510, 325] on button "Télécharger" at bounding box center [455, 324] width 163 height 43
click at [714, 292] on span "button" at bounding box center [712, 290] width 14 height 14
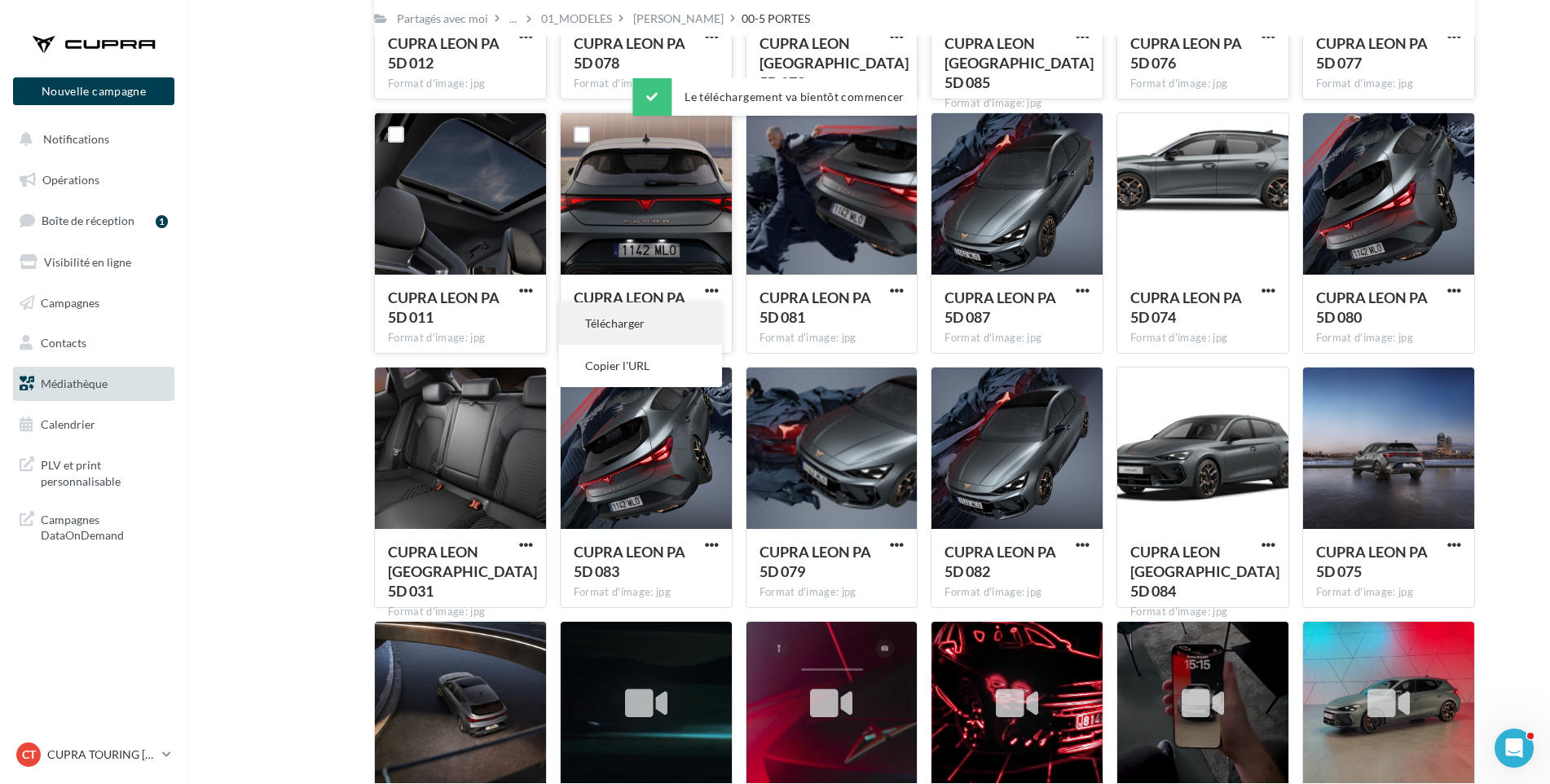
click at [704, 315] on button "Télécharger" at bounding box center [641, 324] width 163 height 43
click at [893, 286] on span "button" at bounding box center [897, 290] width 14 height 14
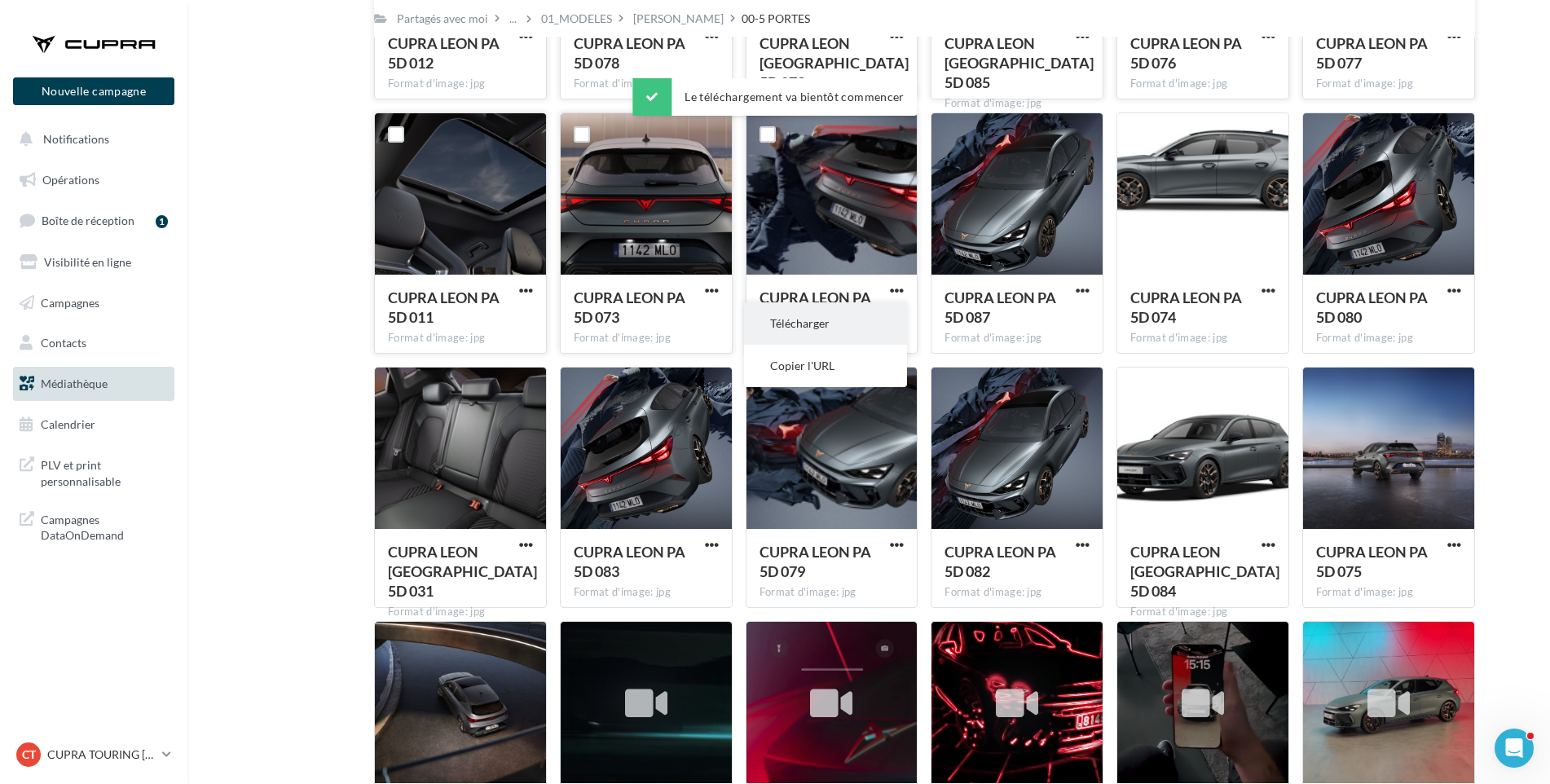
click at [879, 316] on button "Télécharger" at bounding box center [825, 324] width 163 height 43
click at [1085, 289] on span "button" at bounding box center [1083, 290] width 14 height 14
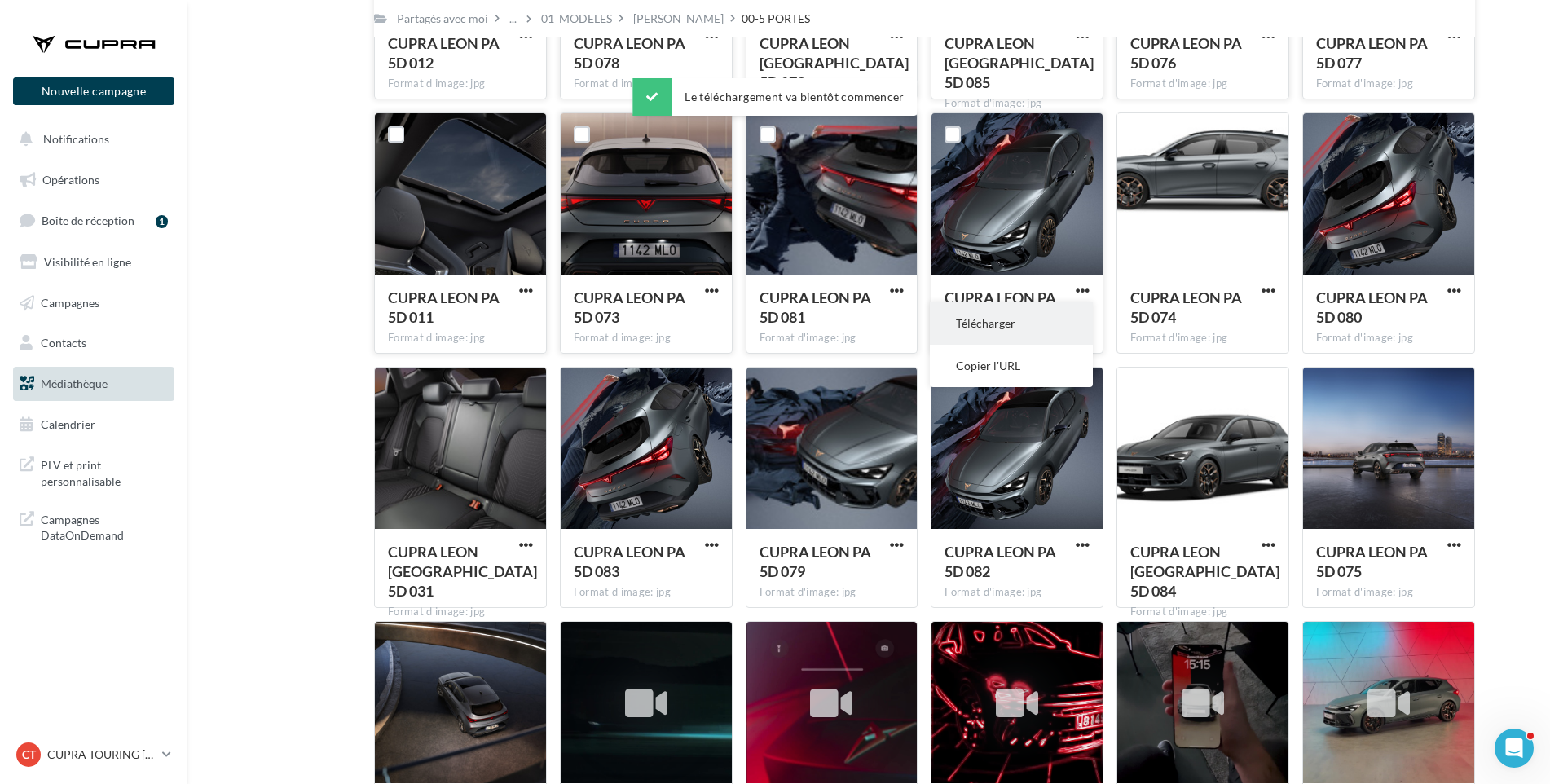
click at [1070, 314] on button "Télécharger" at bounding box center [1012, 324] width 163 height 43
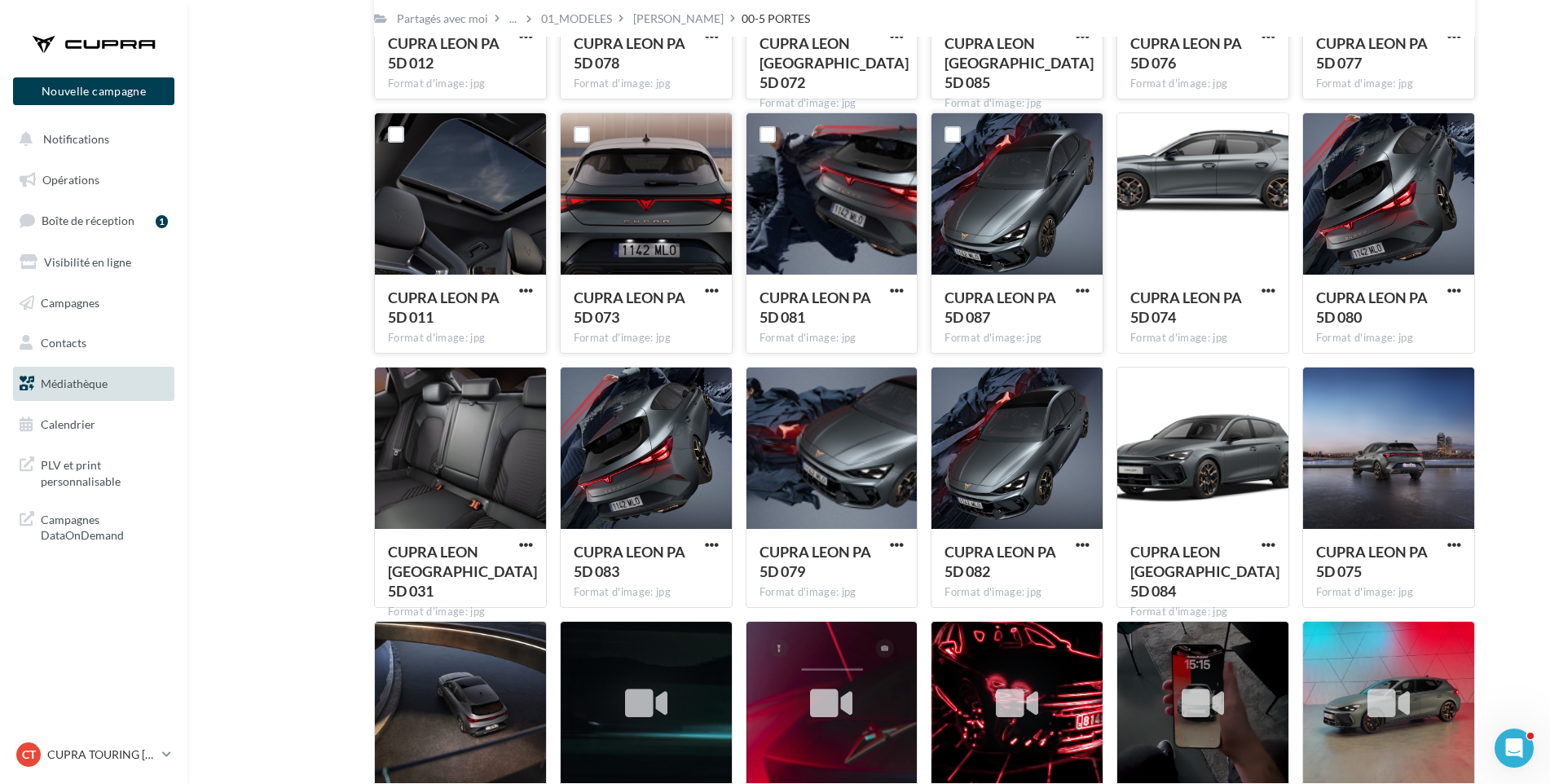
click at [1517, 285] on div "Mes fichiers Partagés avec moi Partagés avec moi ... 01_MODELES LEON 00-5 PORTE…" at bounding box center [876, 603] width 1337 height 1561
click at [1267, 289] on span "button" at bounding box center [1268, 290] width 14 height 14
click at [1246, 323] on button "Télécharger" at bounding box center [1197, 324] width 163 height 43
click at [1481, 292] on div "CUPRA LEON PA 5D 080 Format d'image: jpg CUPRA LEON PA 5D 080" at bounding box center [1396, 233] width 186 height 241
click at [1459, 288] on span "button" at bounding box center [1454, 290] width 14 height 14
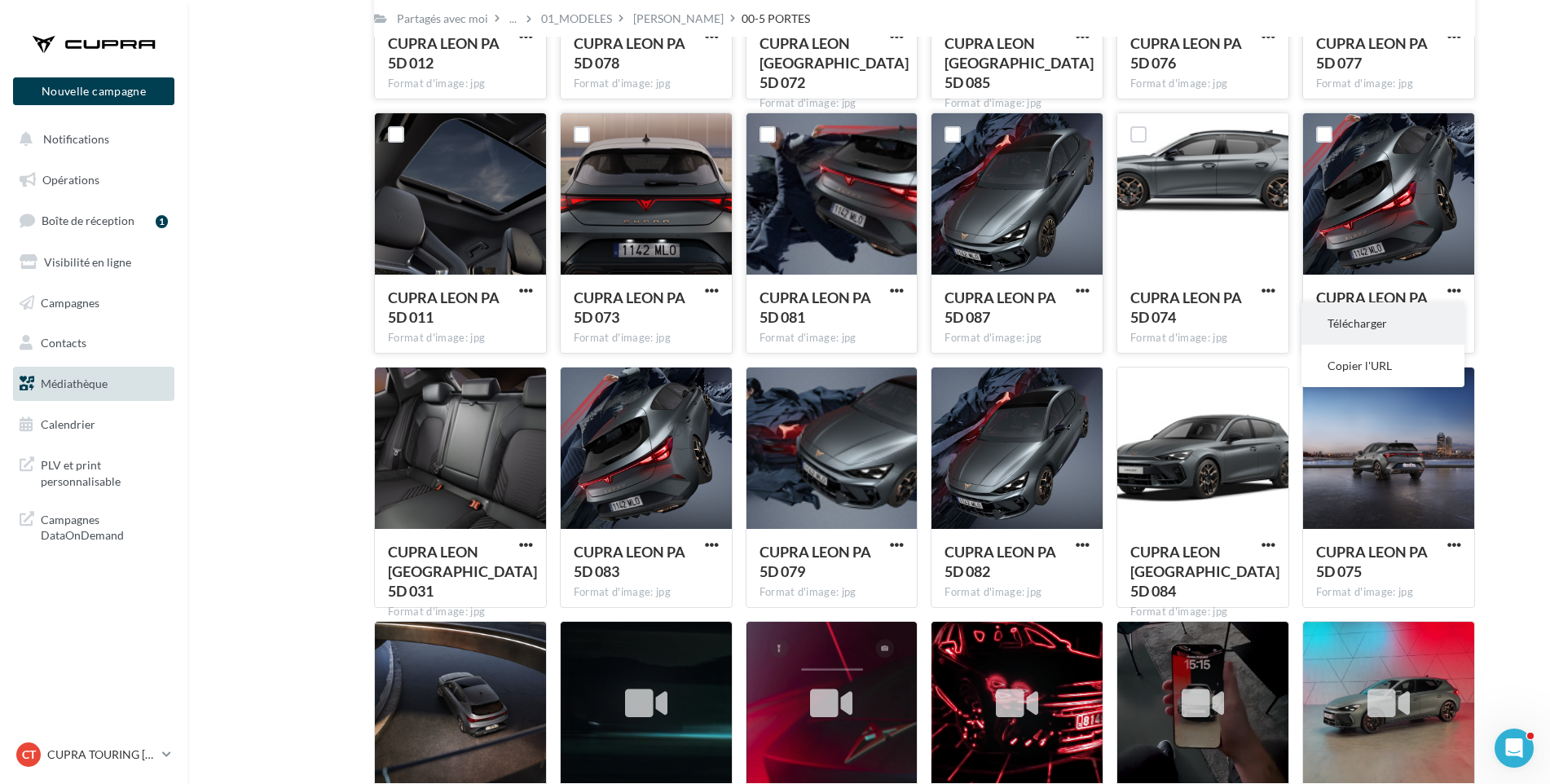
click at [1432, 321] on button "Télécharger" at bounding box center [1383, 324] width 163 height 43
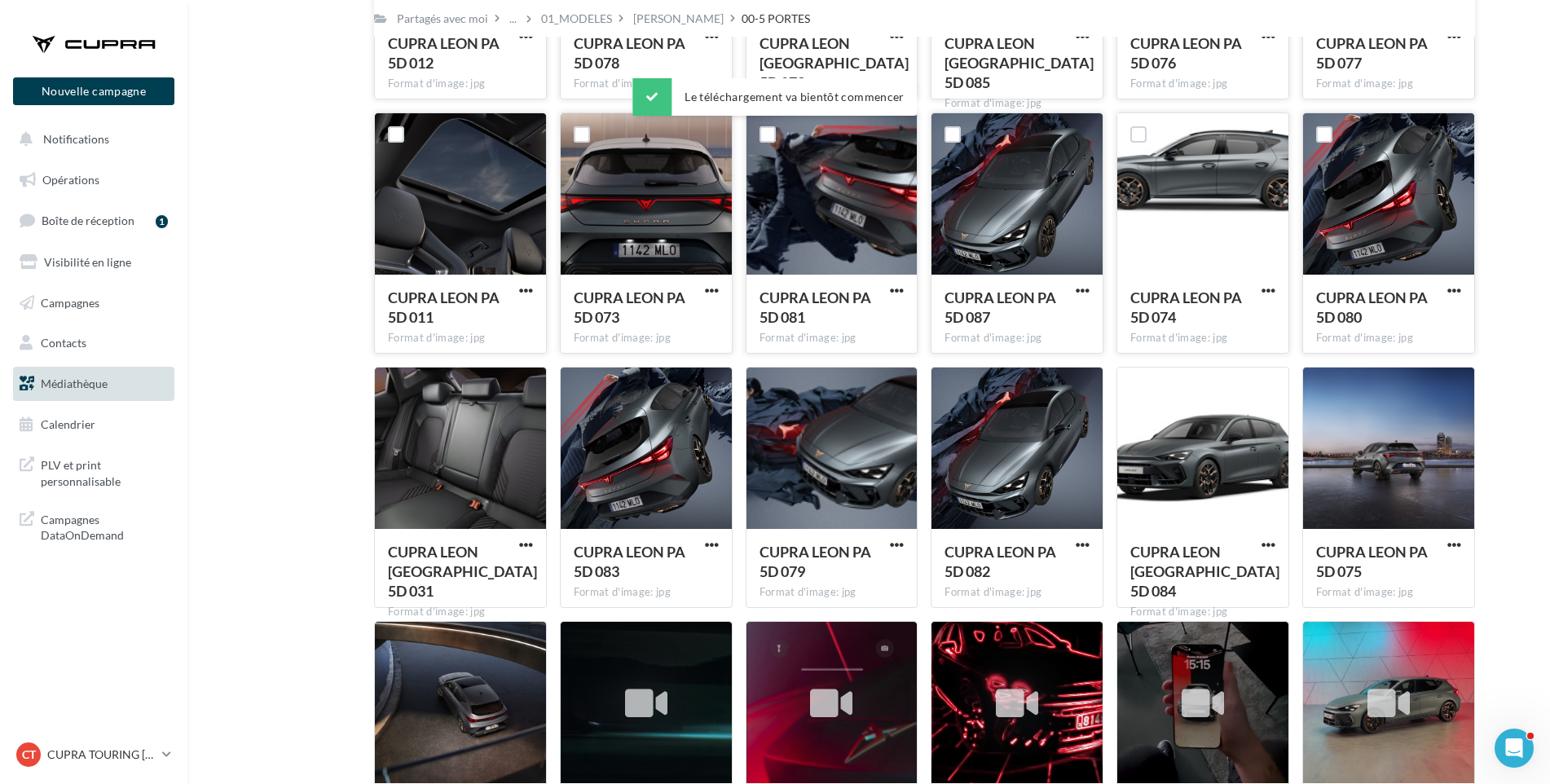
click at [1511, 304] on div "Mes fichiers Partagés avec moi Partagés avec moi ... 01_MODELES LEON 00-5 PORTE…" at bounding box center [876, 603] width 1337 height 1561
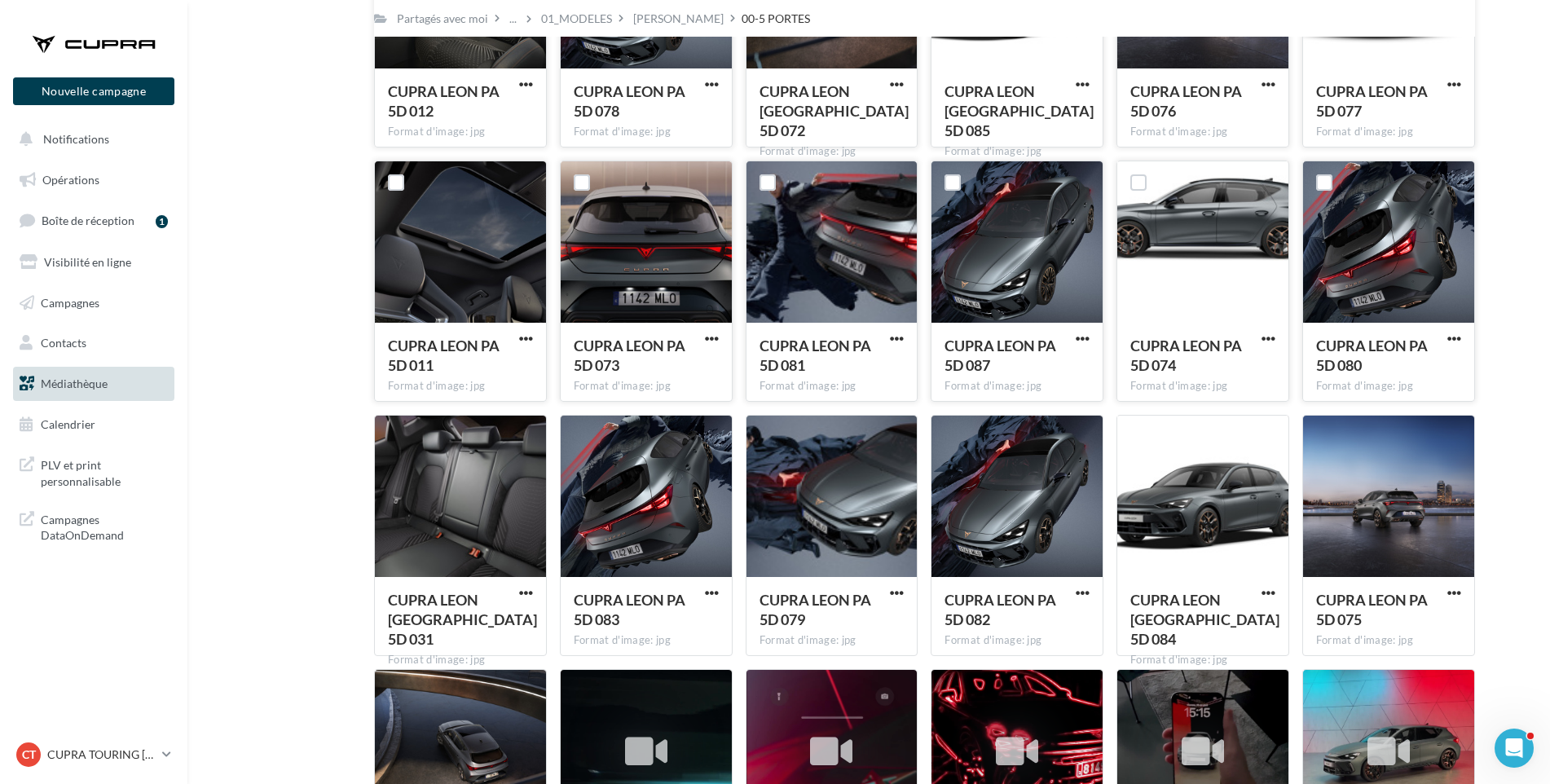
scroll to position [230, 0]
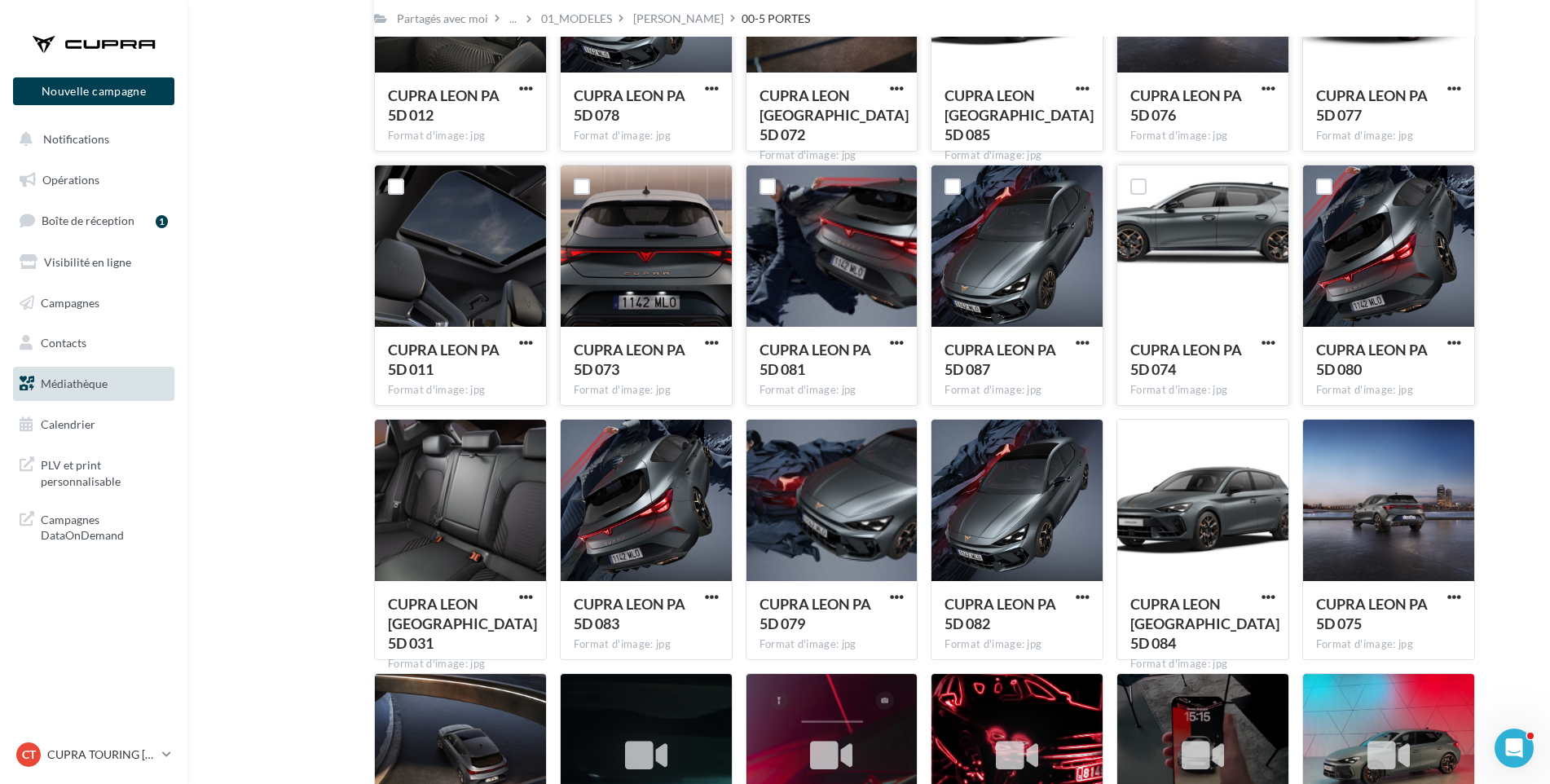
click at [1530, 143] on div "Mes fichiers Partagés avec moi Partagés avec moi ... 01_MODELES LEON 00-5 PORTE…" at bounding box center [876, 655] width 1337 height 1561
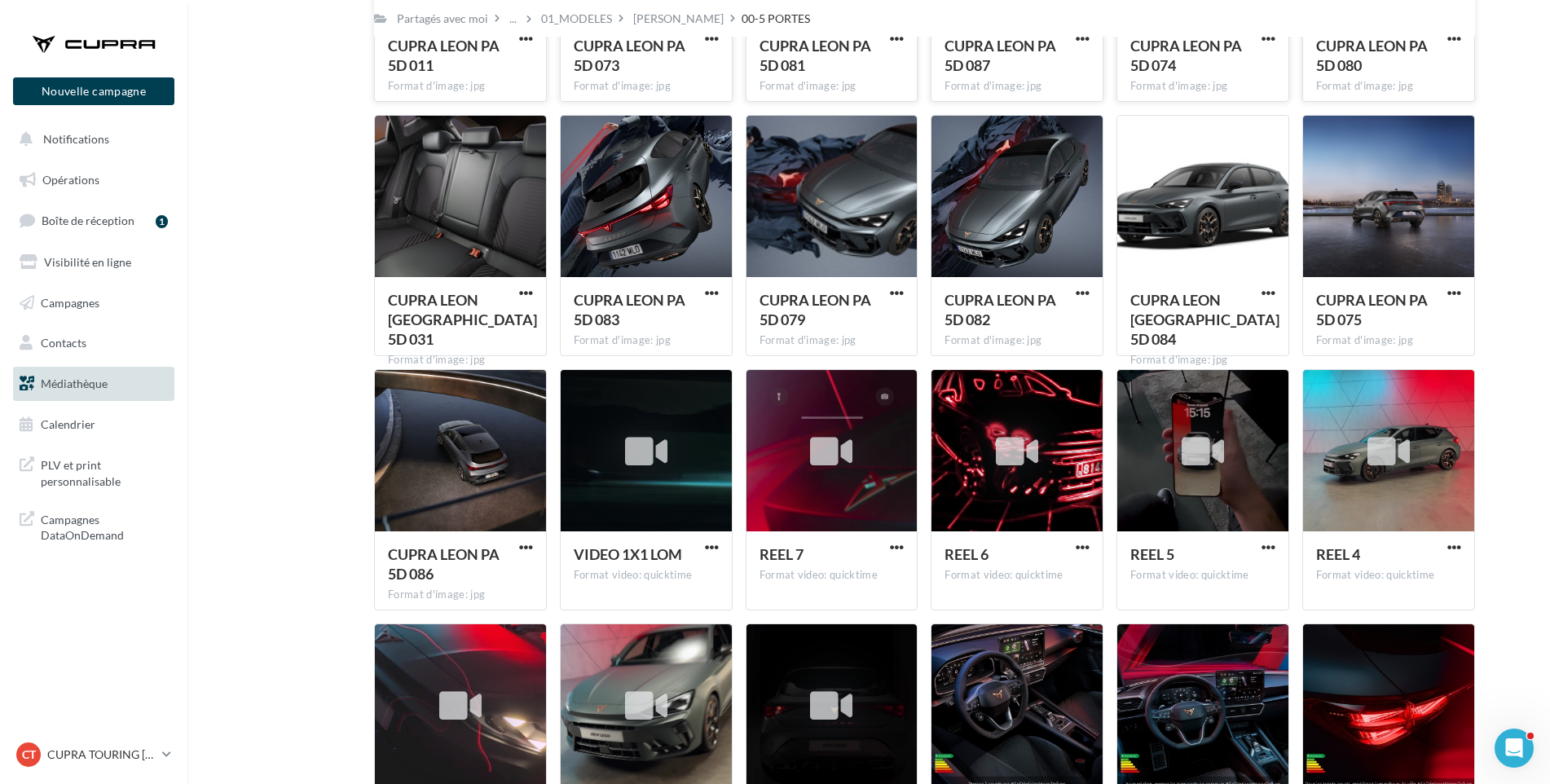
scroll to position [567, 0]
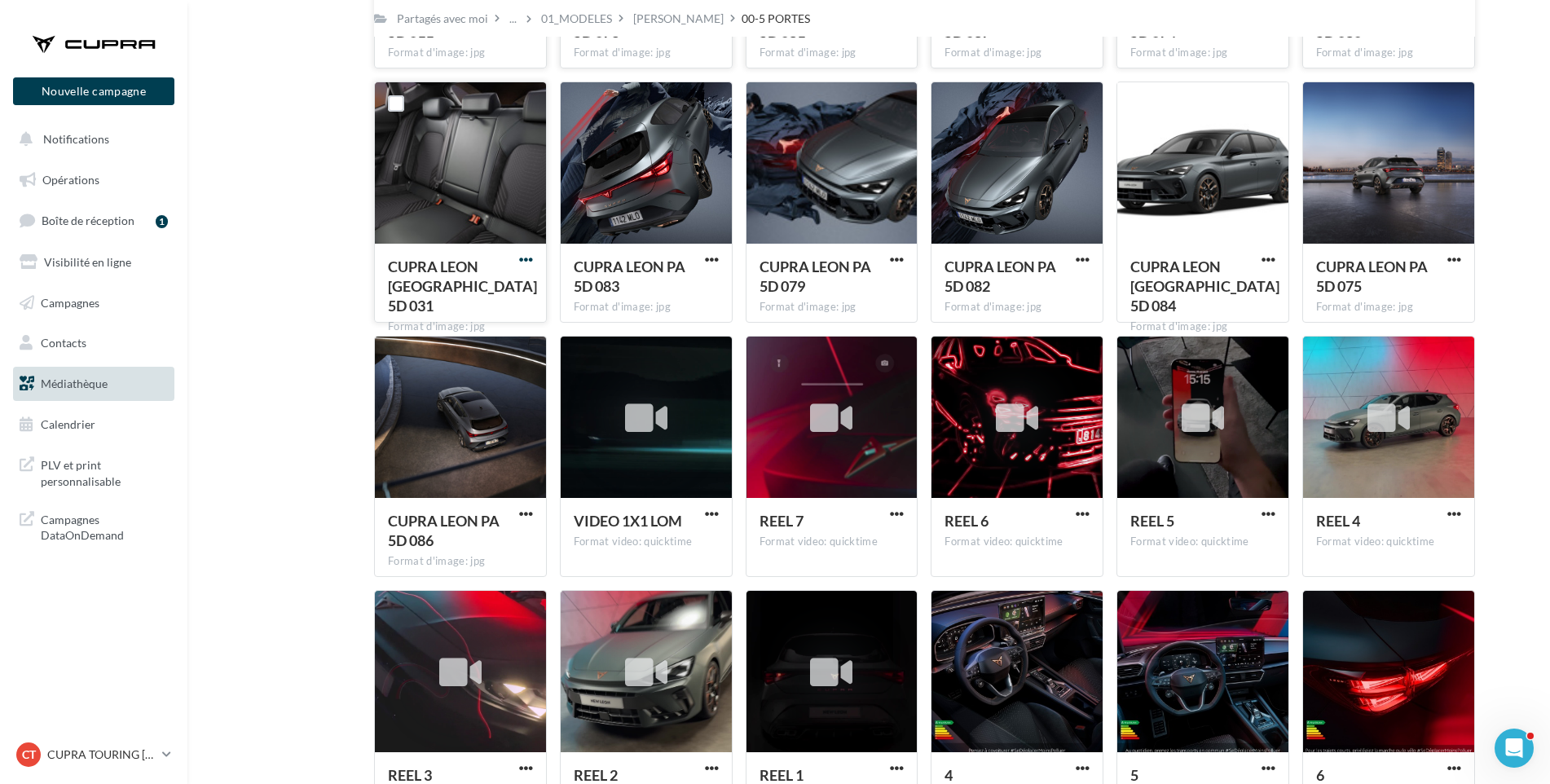
click at [530, 262] on span "button" at bounding box center [526, 259] width 14 height 14
click at [466, 289] on button "Télécharger" at bounding box center [455, 293] width 163 height 43
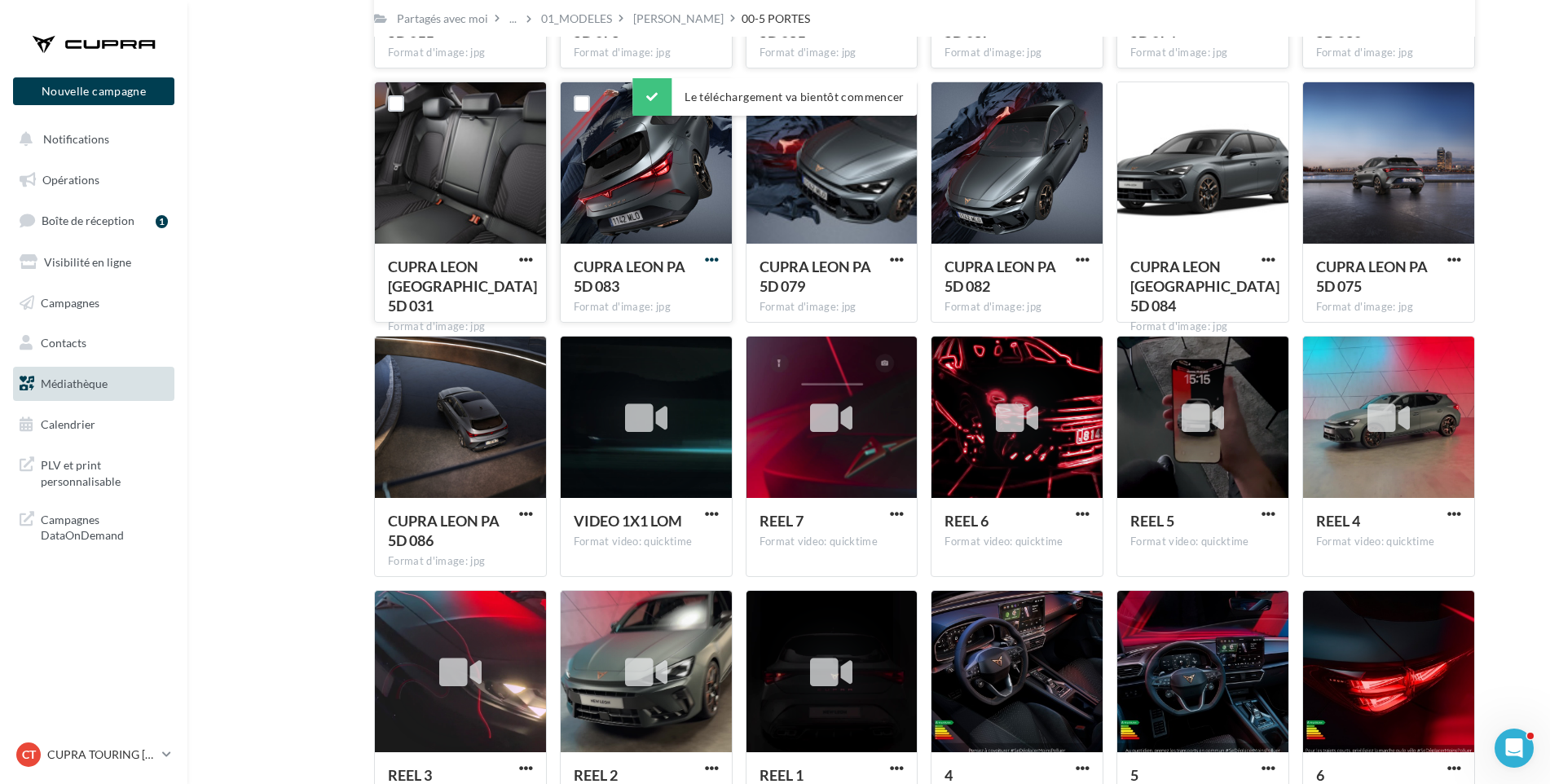
click at [712, 261] on span "button" at bounding box center [712, 259] width 14 height 14
click at [678, 297] on button "Télécharger" at bounding box center [641, 293] width 163 height 43
click at [896, 262] on span "button" at bounding box center [897, 259] width 14 height 14
click at [892, 284] on button "Télécharger" at bounding box center [825, 293] width 163 height 43
click at [1084, 257] on span "button" at bounding box center [1083, 259] width 14 height 14
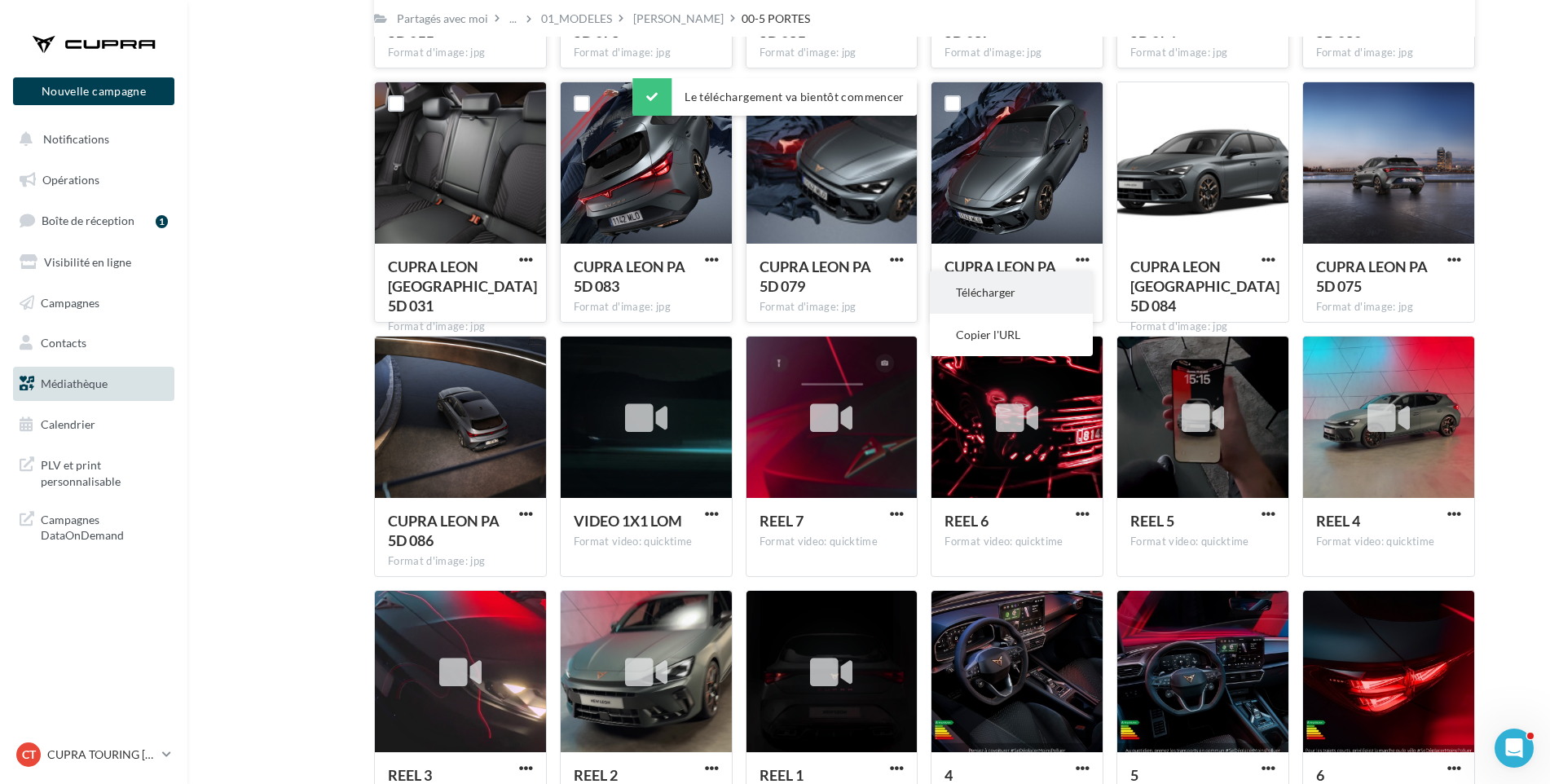
click at [1067, 288] on button "Télécharger" at bounding box center [1012, 293] width 163 height 43
click at [1131, 273] on span "CUPRA LEON [GEOGRAPHIC_DATA] 5D 084" at bounding box center [1205, 286] width 149 height 57
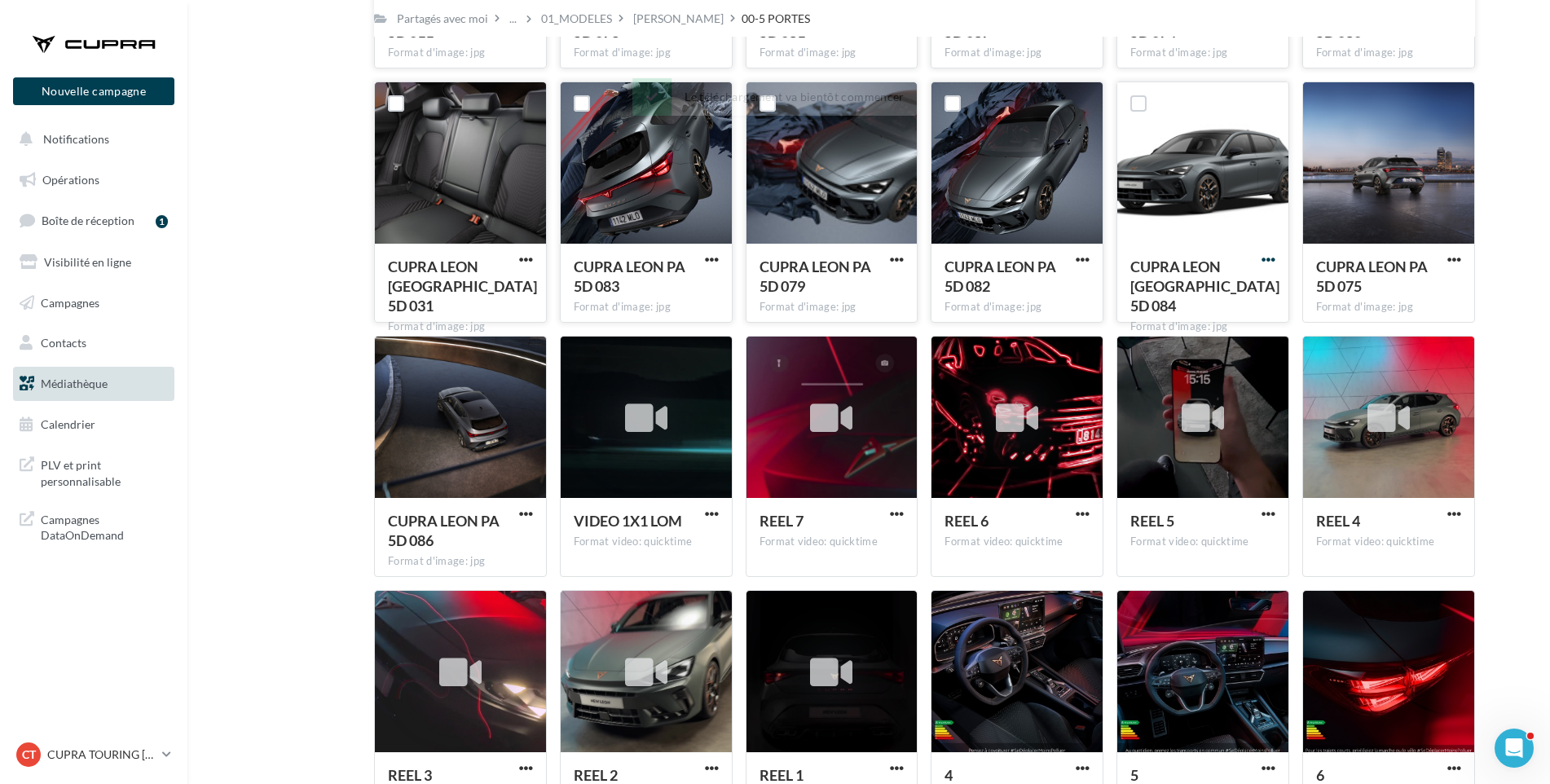
click at [1268, 261] on span "button" at bounding box center [1268, 259] width 14 height 14
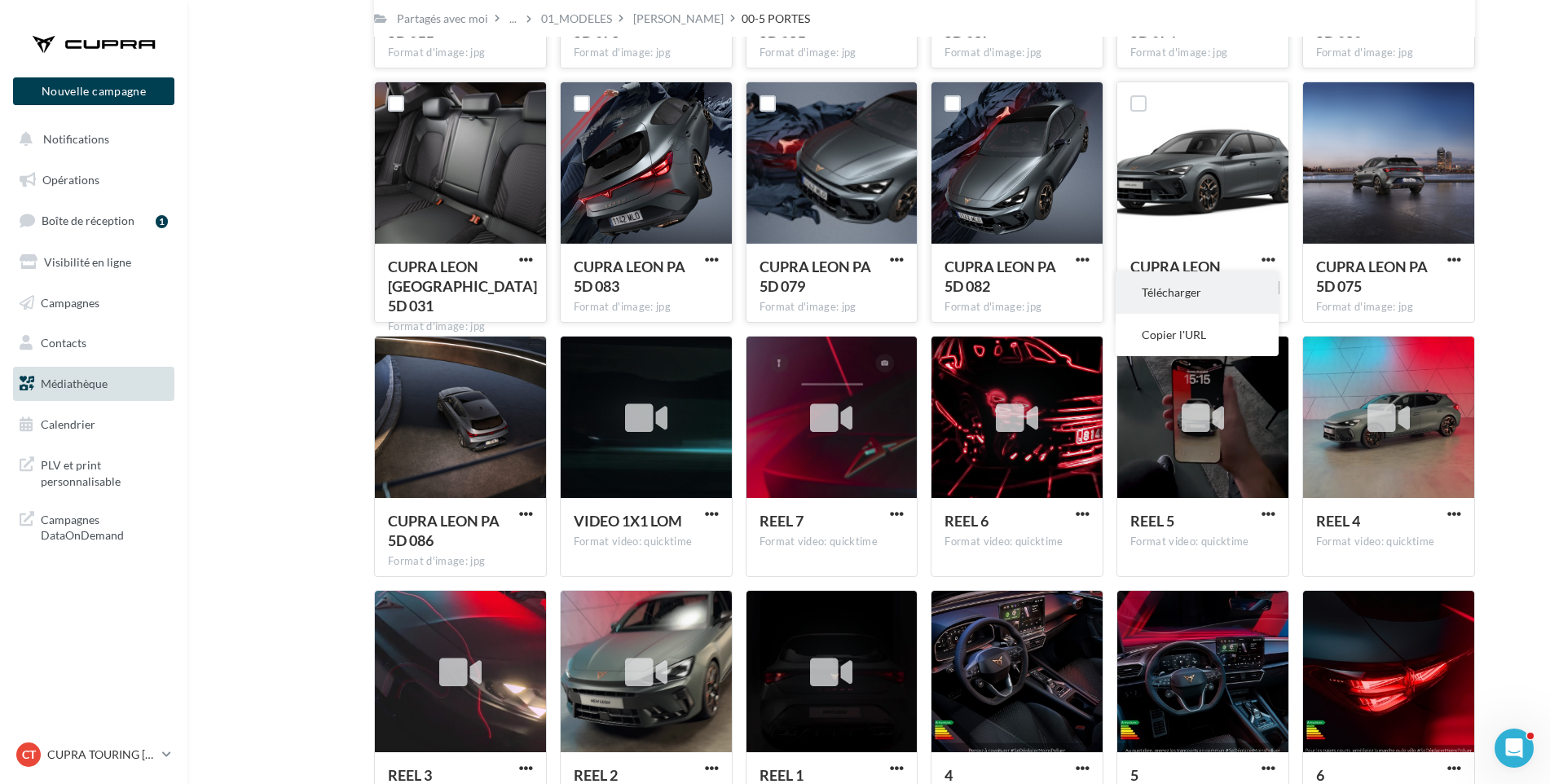
click at [1248, 284] on button "Télécharger" at bounding box center [1197, 293] width 163 height 43
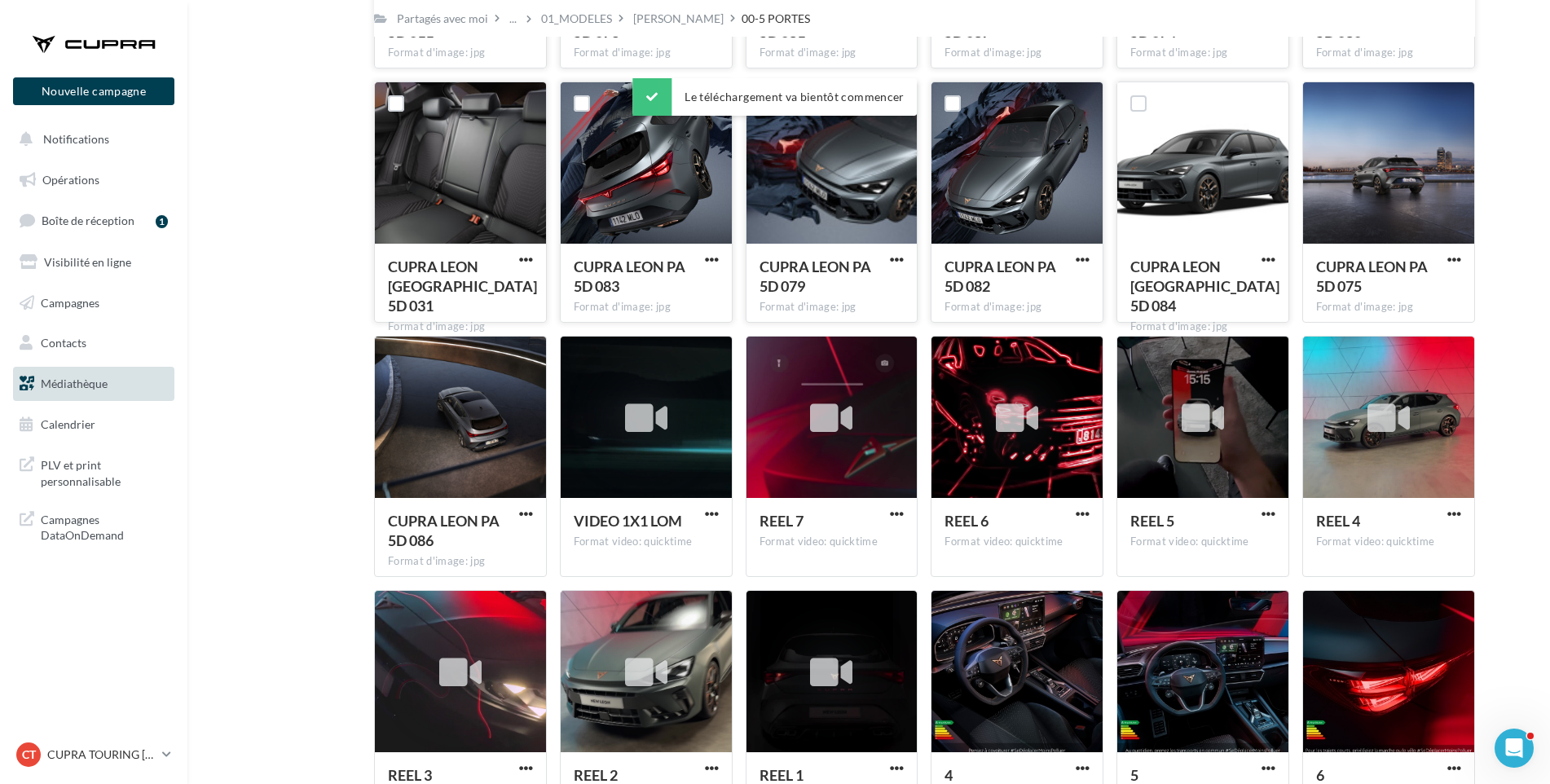
click at [1508, 284] on div "Mes fichiers Partagés avec moi Partagés avec moi ... 01_MODELES LEON 00-5 PORTE…" at bounding box center [876, 318] width 1337 height 1561
click at [1459, 261] on span "button" at bounding box center [1454, 259] width 14 height 14
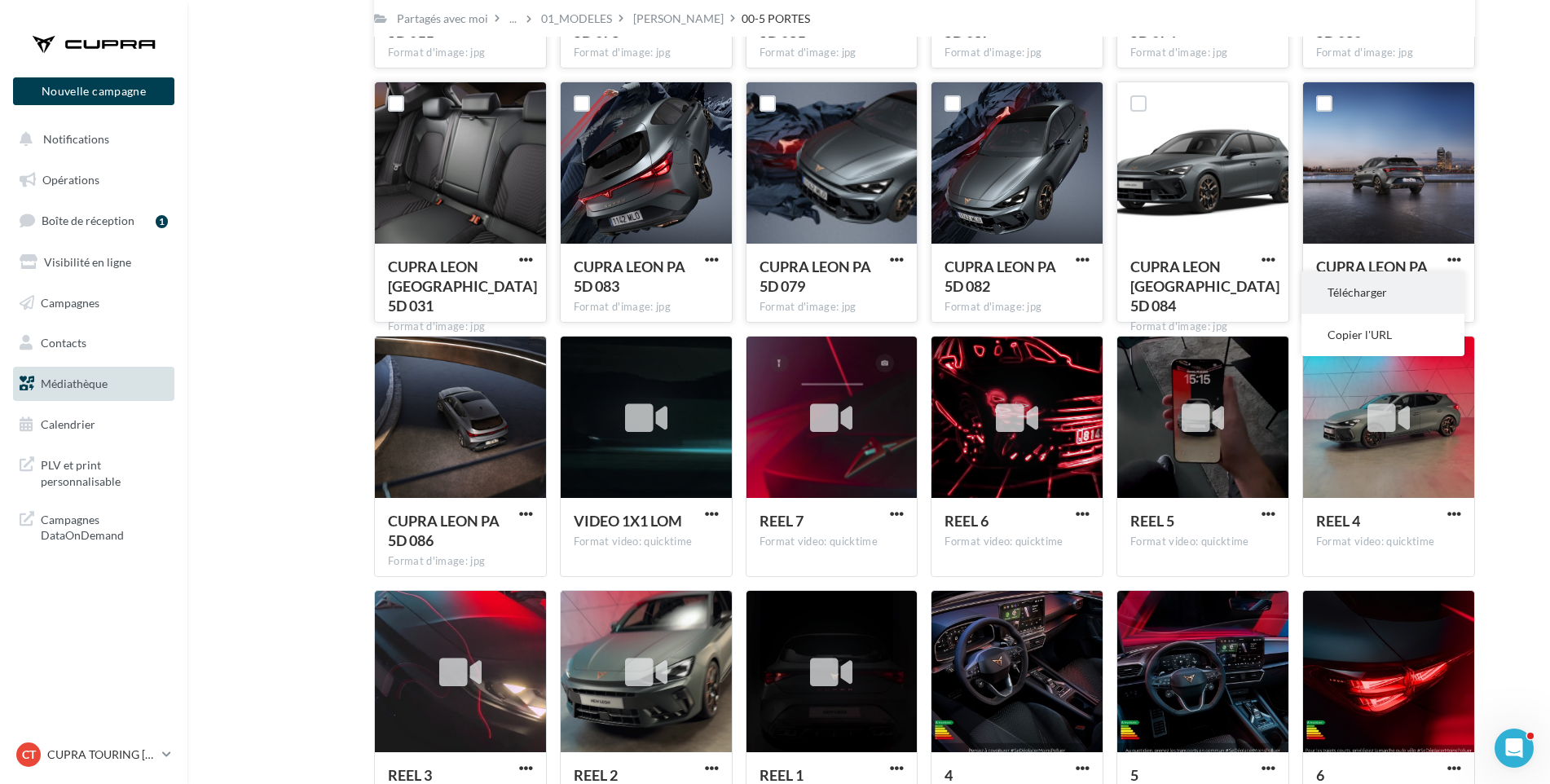
click at [1435, 286] on button "Télécharger" at bounding box center [1383, 293] width 163 height 43
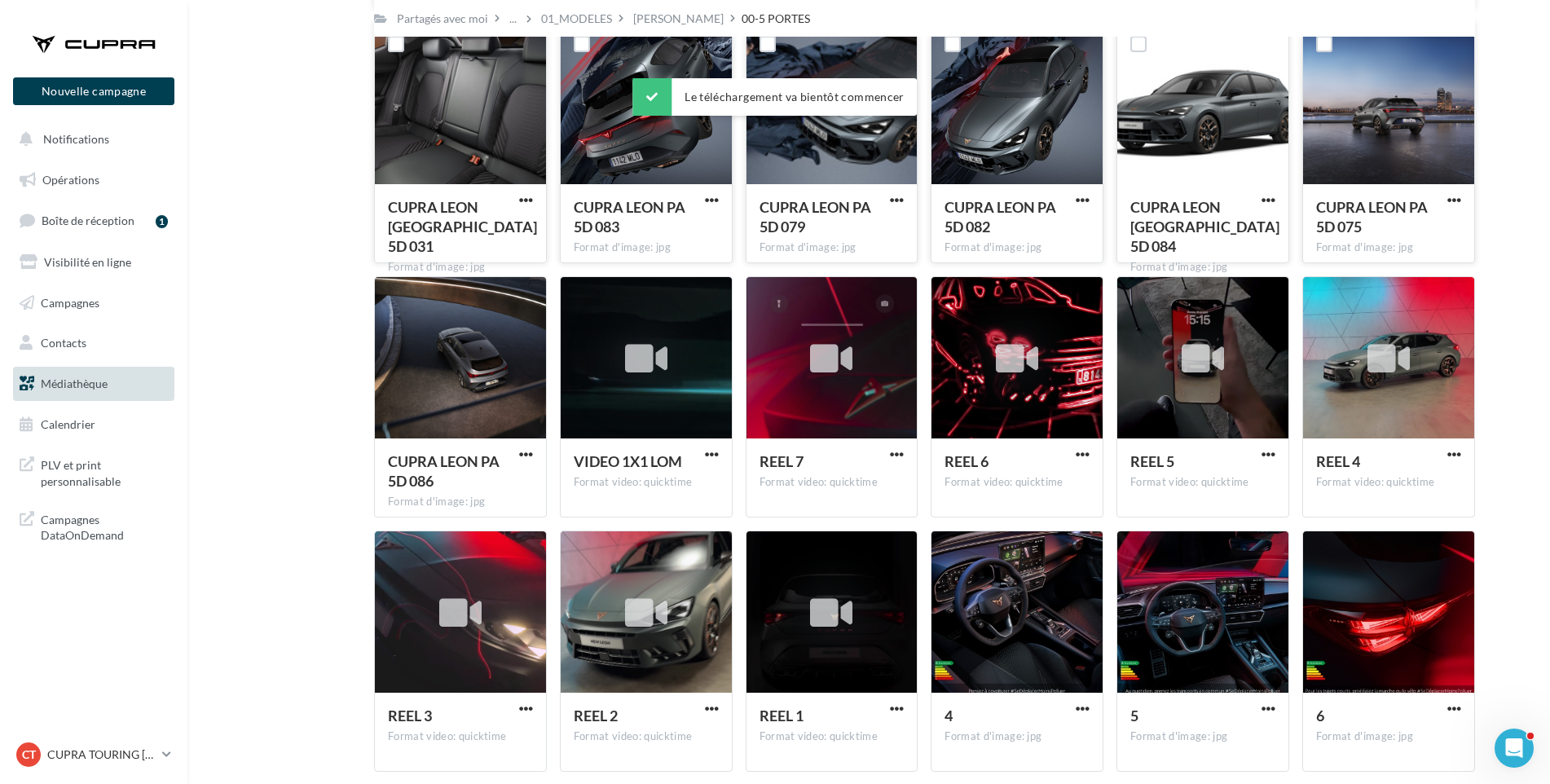
scroll to position [728, 0]
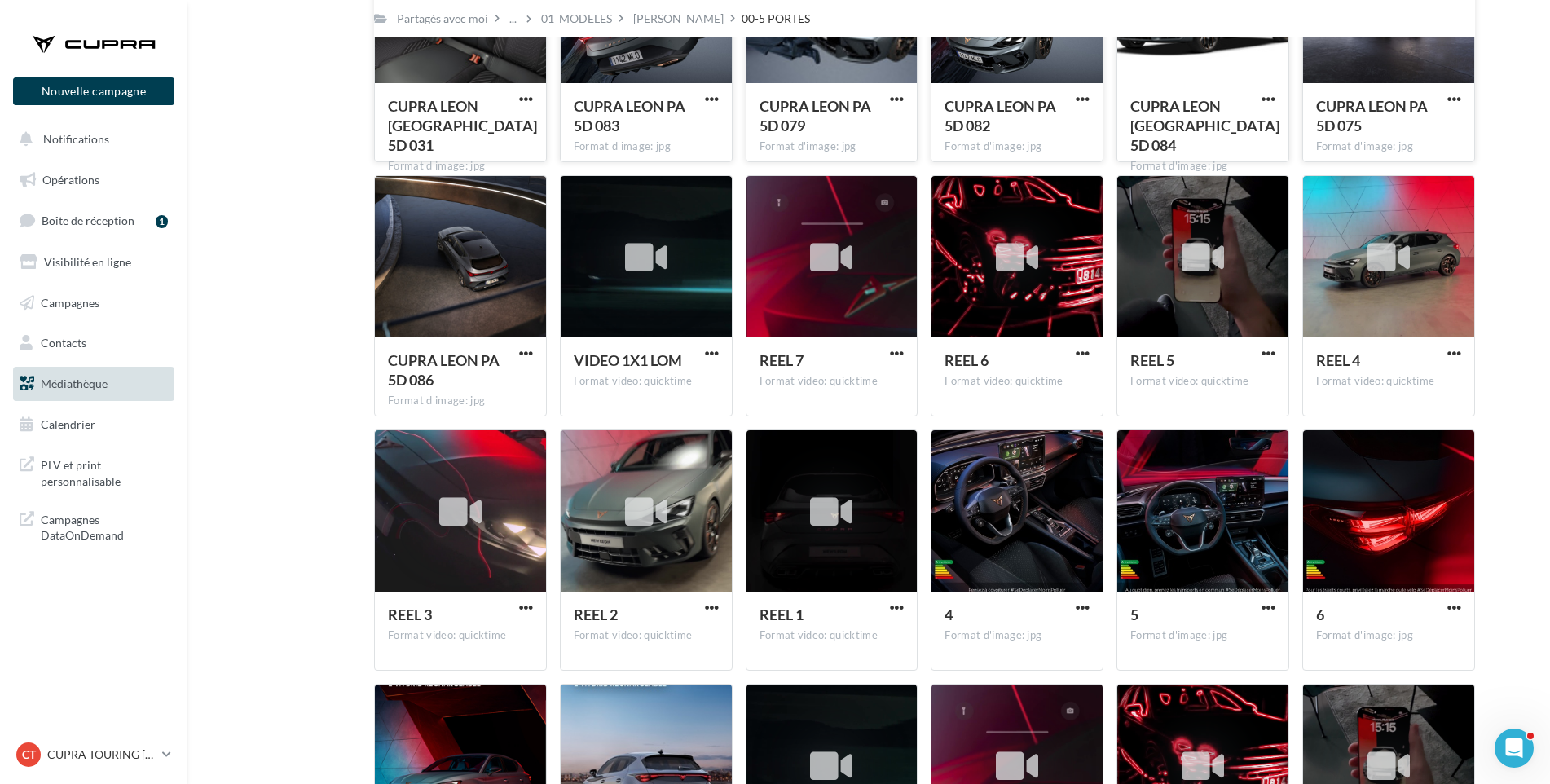
click at [1542, 125] on div "Mes fichiers Partagés avec moi Partagés avec moi ... 01_MODELES LEON 00-5 PORTE…" at bounding box center [876, 158] width 1337 height 1561
click at [523, 354] on span "button" at bounding box center [526, 353] width 14 height 14
click at [500, 391] on button "Télécharger" at bounding box center [455, 386] width 163 height 43
click at [1521, 312] on div "Mes fichiers Partagés avec moi Partagés avec moi ... 01_MODELES LEON 00-5 PORTE…" at bounding box center [876, 158] width 1337 height 1561
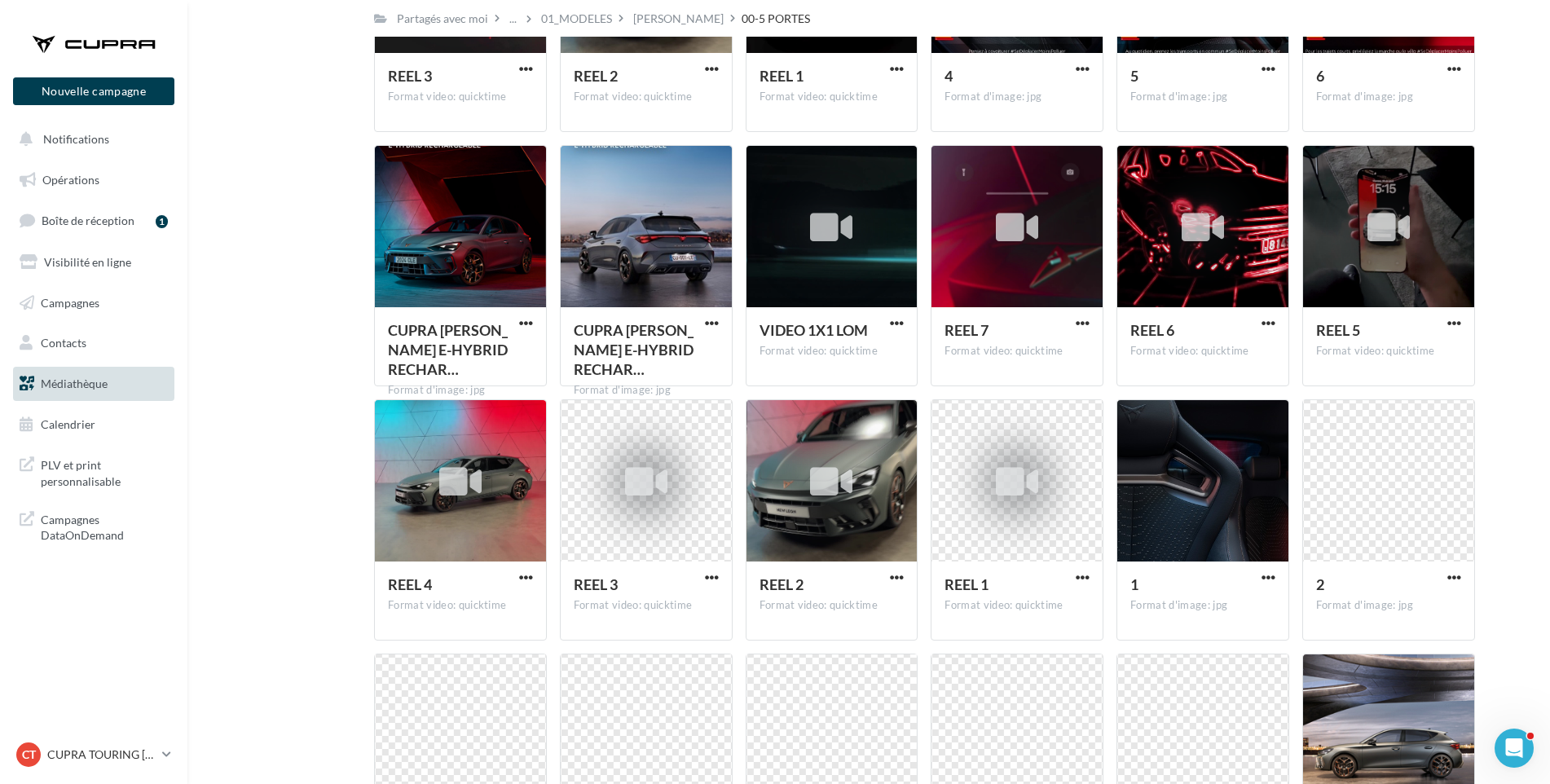
scroll to position [1269, 0]
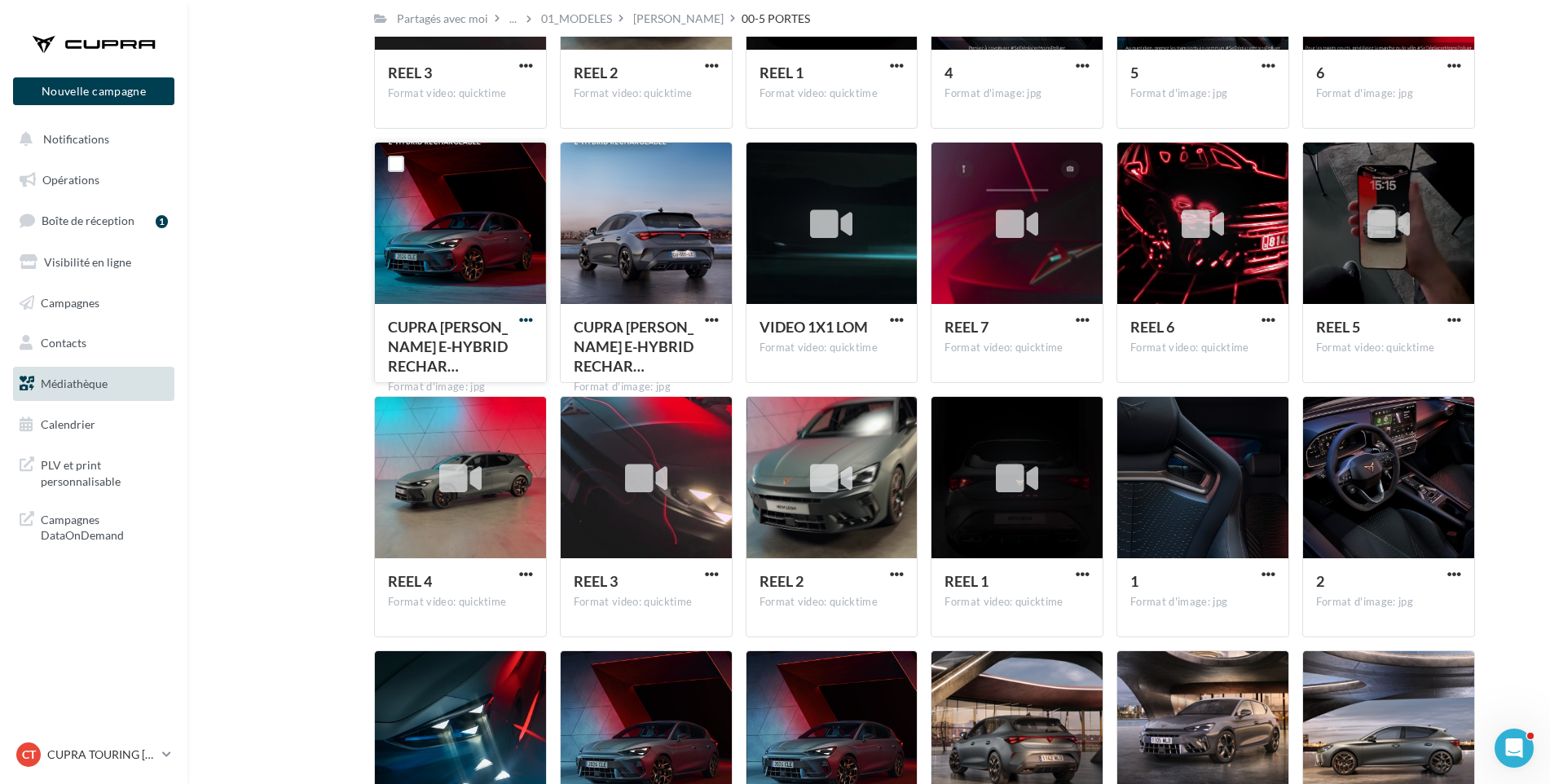
click at [522, 318] on span "button" at bounding box center [526, 319] width 14 height 14
click at [501, 348] on button "Télécharger" at bounding box center [455, 352] width 163 height 43
click at [707, 320] on span "button" at bounding box center [712, 319] width 14 height 14
click at [689, 345] on button "Télécharger" at bounding box center [641, 352] width 163 height 43
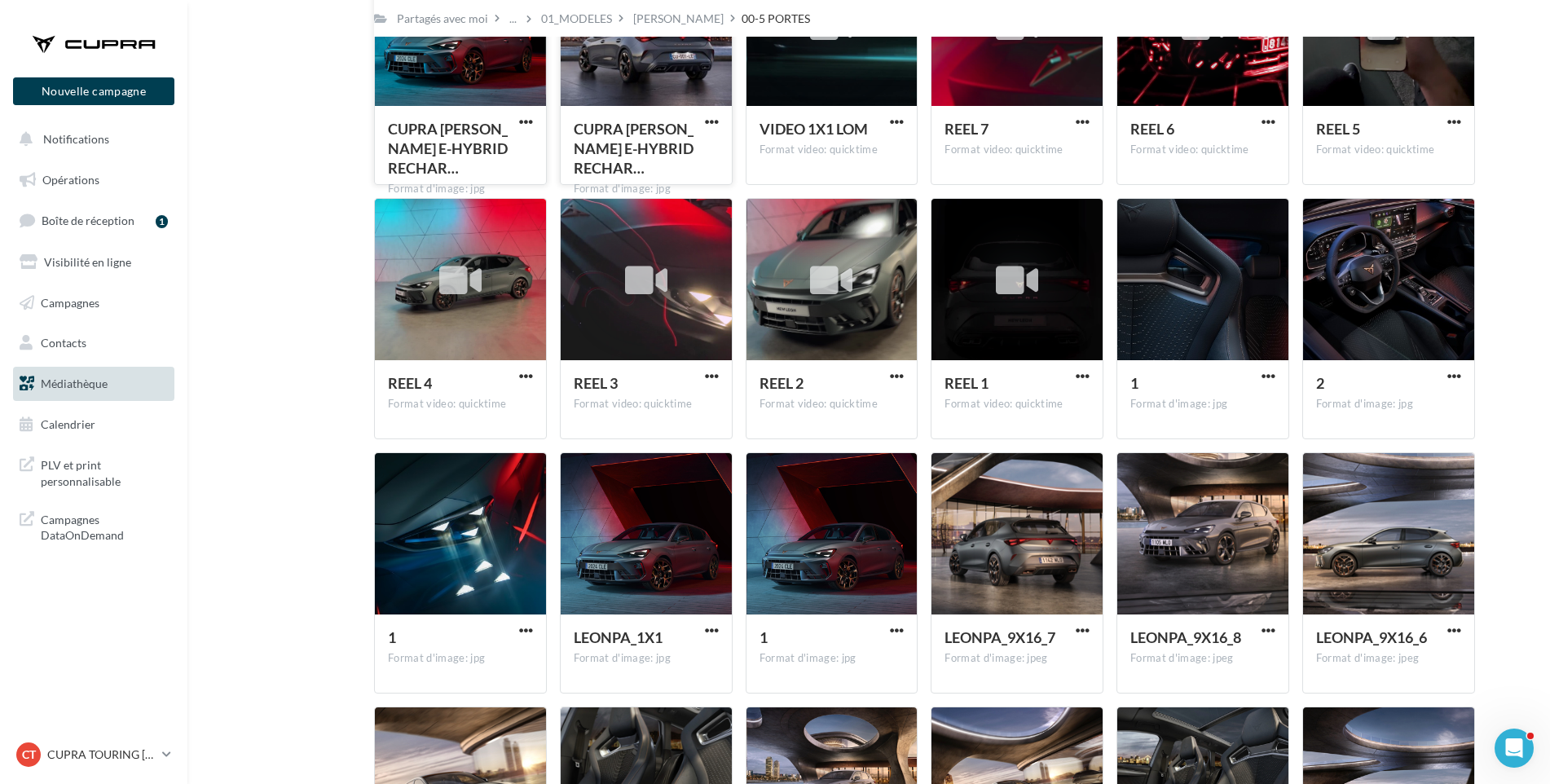
scroll to position [1577, 0]
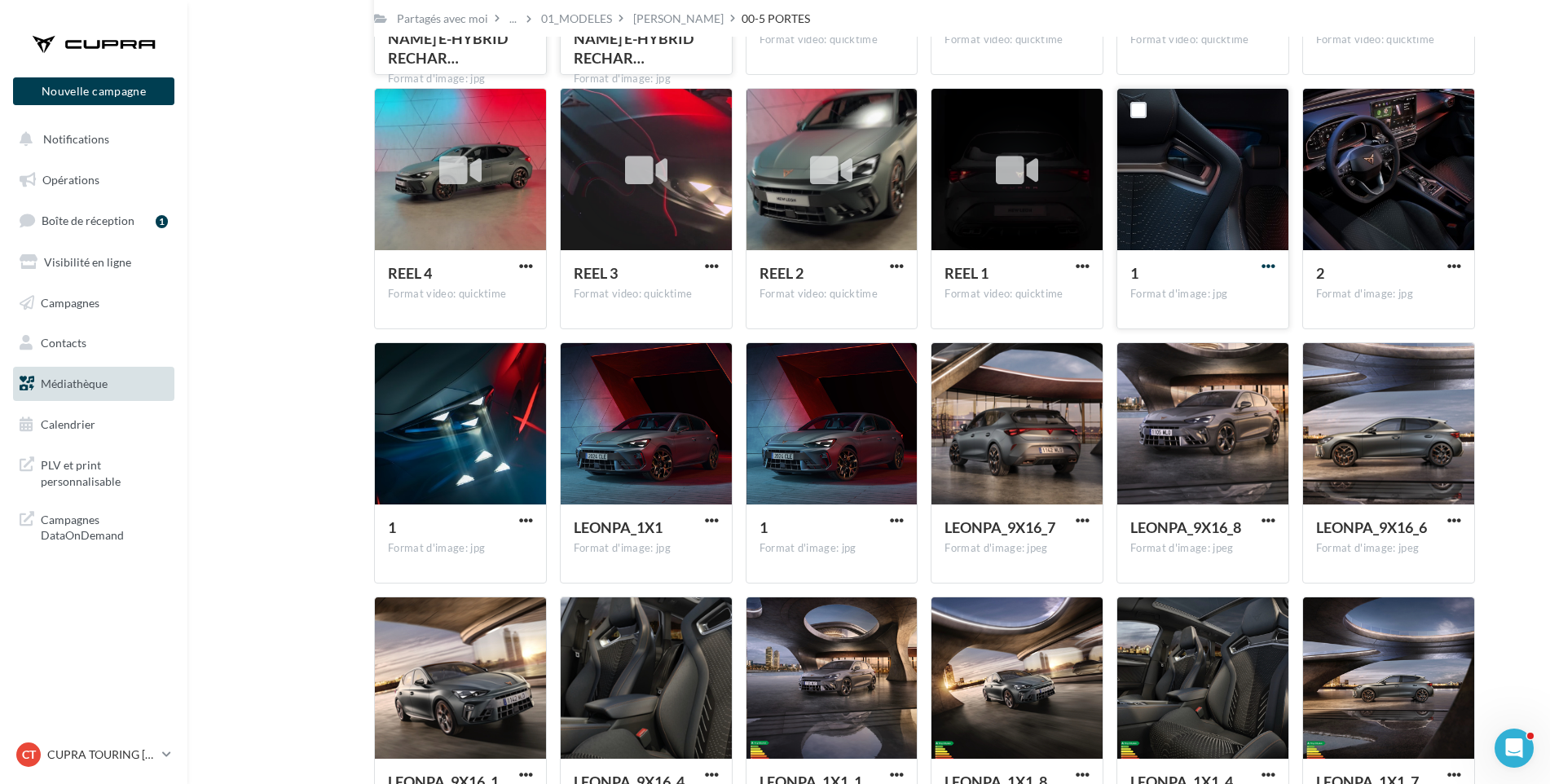
click at [1271, 264] on span "button" at bounding box center [1268, 266] width 14 height 14
click at [1247, 288] on button "Télécharger" at bounding box center [1197, 299] width 163 height 43
click at [1485, 263] on div "2 Format d'image: jpg 2" at bounding box center [1396, 209] width 186 height 241
click at [1457, 264] on span "button" at bounding box center [1454, 266] width 14 height 14
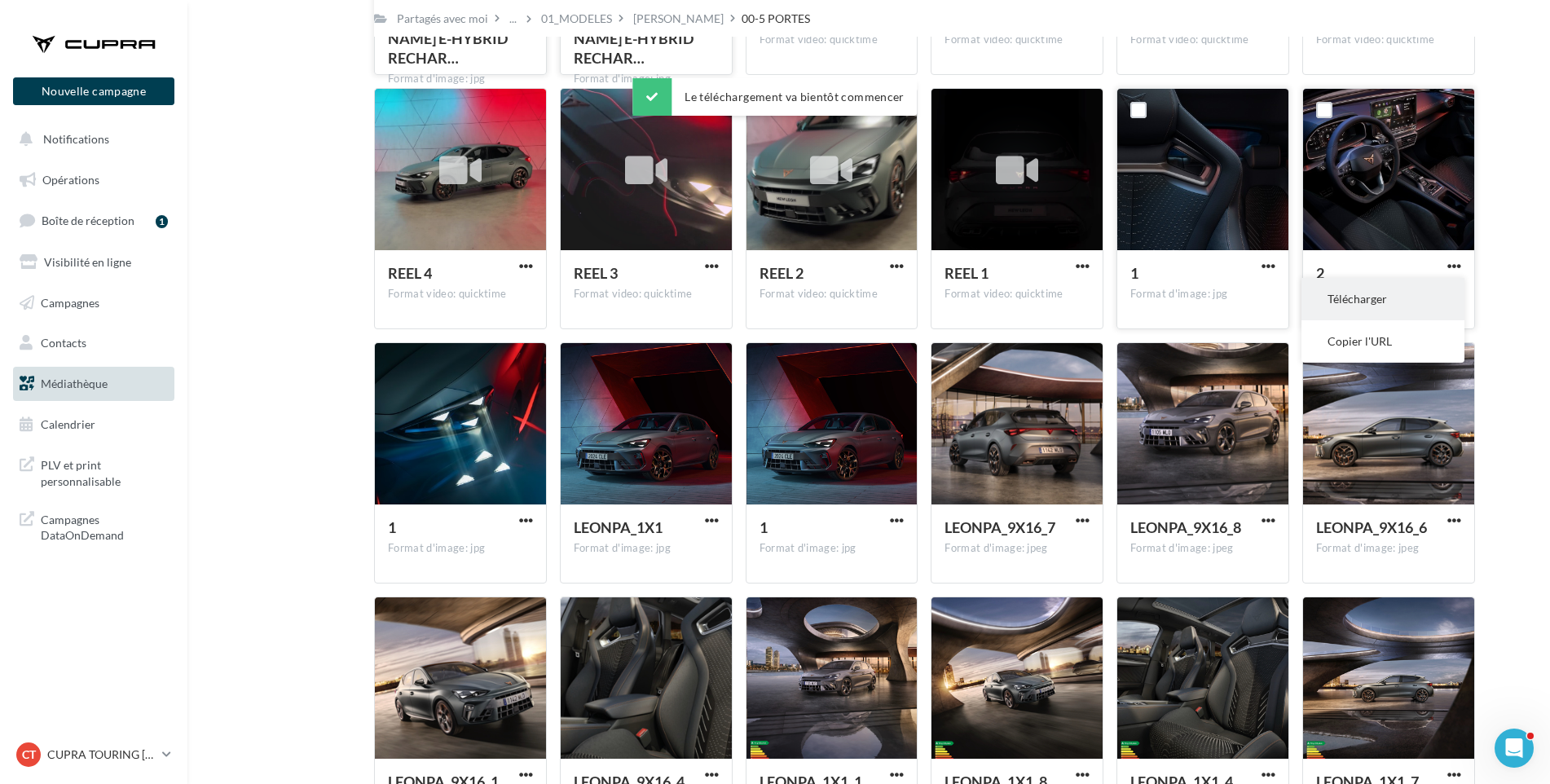
click at [1437, 288] on button "Télécharger" at bounding box center [1383, 299] width 163 height 43
click at [526, 518] on span "button" at bounding box center [526, 520] width 14 height 14
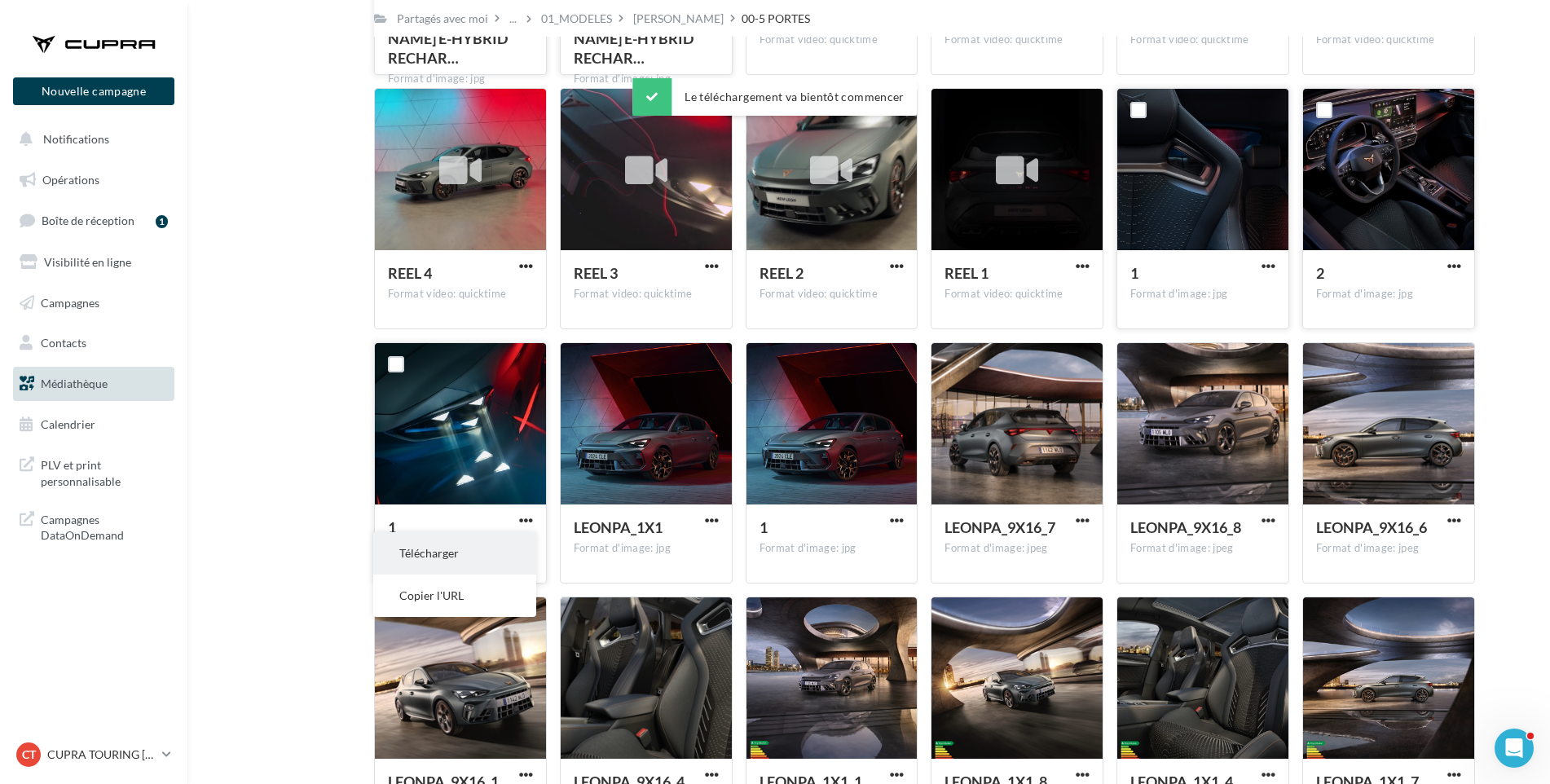
click at [508, 545] on button "Télécharger" at bounding box center [455, 553] width 163 height 43
click at [900, 521] on span "button" at bounding box center [897, 520] width 14 height 14
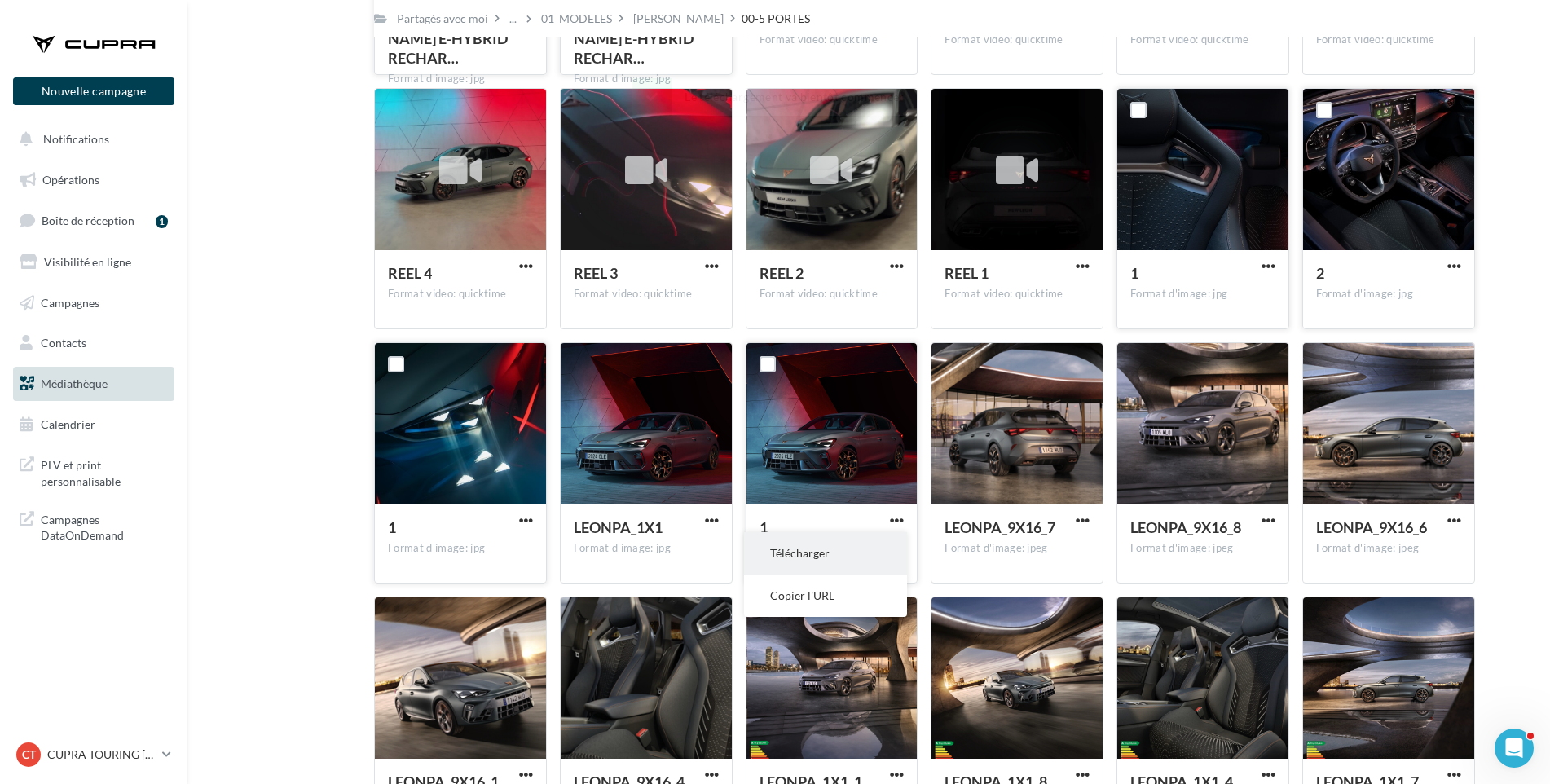
click at [867, 550] on button "Télécharger" at bounding box center [825, 553] width 163 height 43
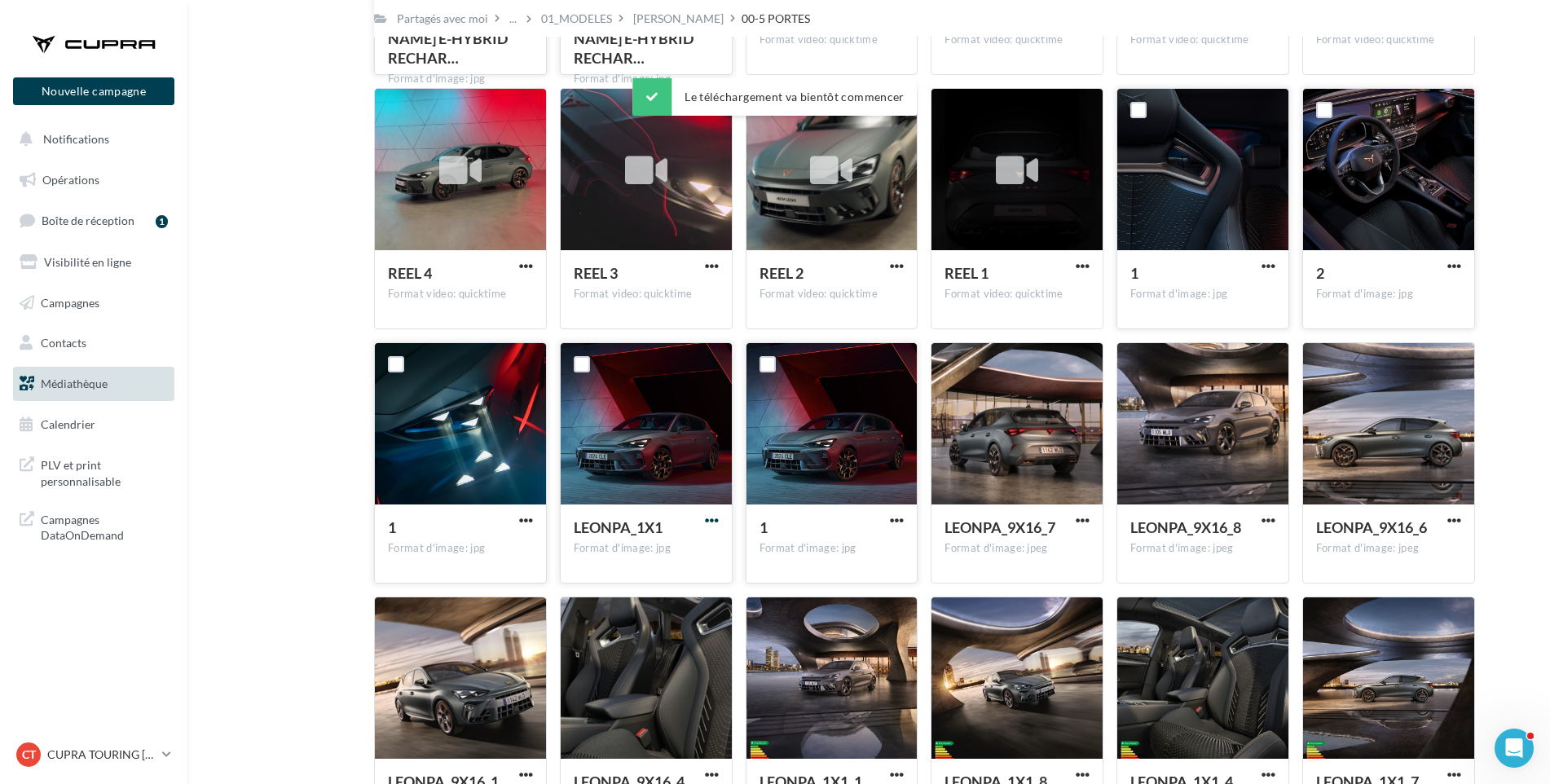
click at [715, 513] on span "button" at bounding box center [712, 520] width 14 height 14
click at [694, 551] on button "Télécharger" at bounding box center [641, 553] width 163 height 43
click at [1086, 518] on span "button" at bounding box center [1083, 520] width 14 height 14
click at [1069, 538] on button "Télécharger" at bounding box center [1012, 553] width 163 height 43
click at [1258, 533] on div "LEONPA_9X16_8" at bounding box center [1203, 529] width 145 height 23
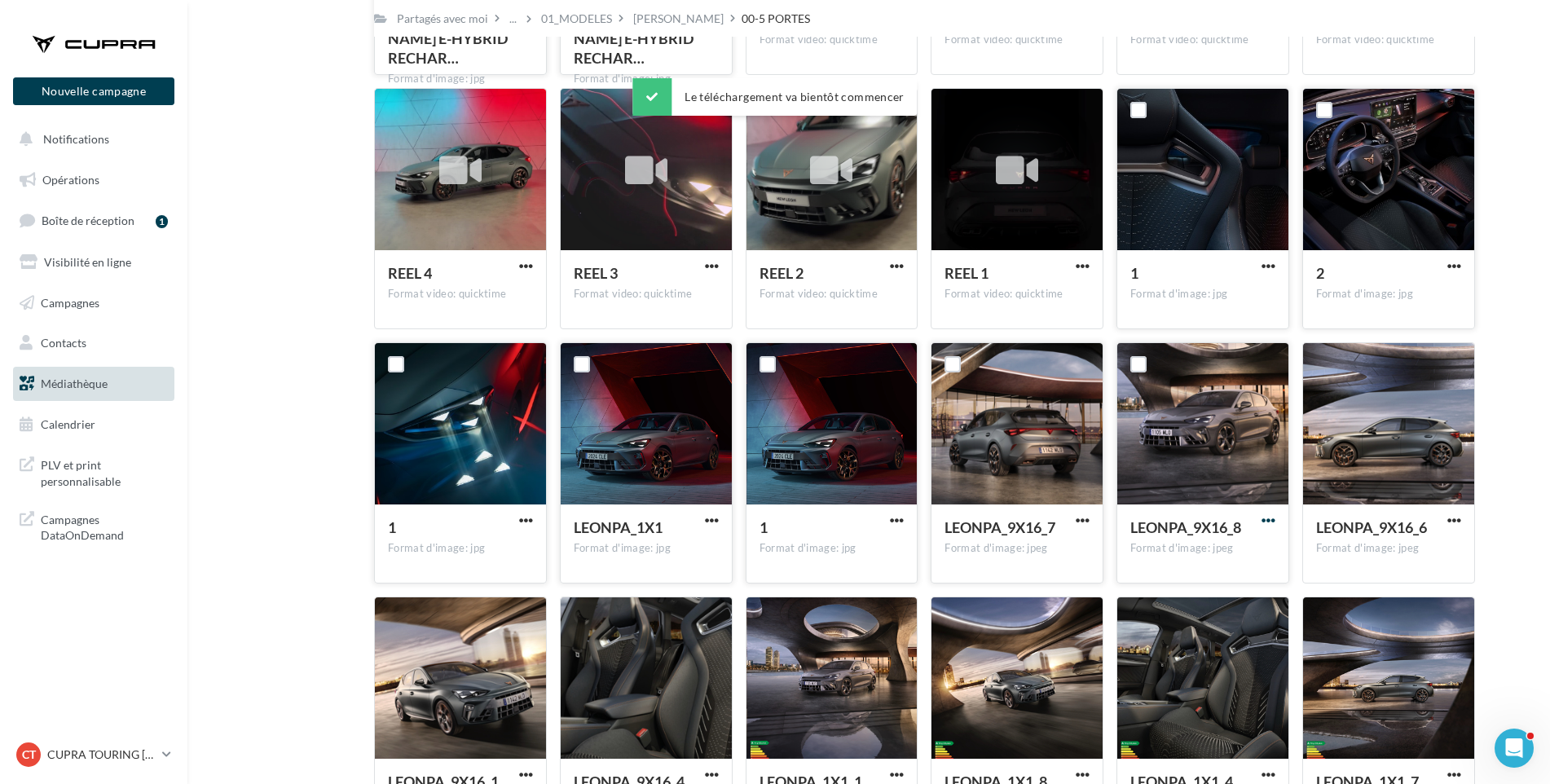
click at [1267, 517] on span "button" at bounding box center [1268, 520] width 14 height 14
click at [1256, 540] on button "Télécharger" at bounding box center [1197, 553] width 163 height 43
click at [1456, 514] on span "button" at bounding box center [1454, 520] width 14 height 14
click at [1436, 547] on button "Télécharger" at bounding box center [1383, 553] width 163 height 43
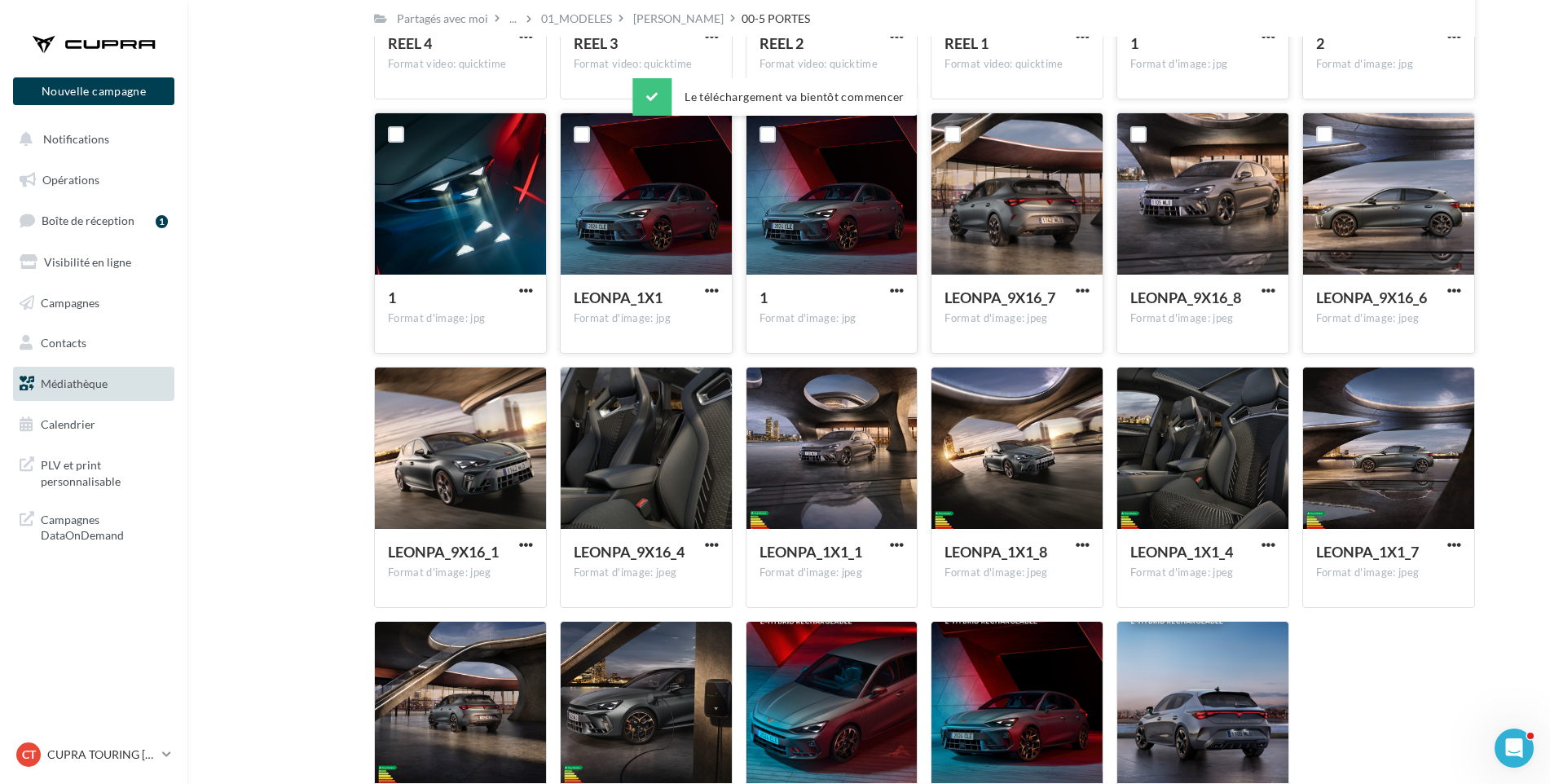
scroll to position [1969, 0]
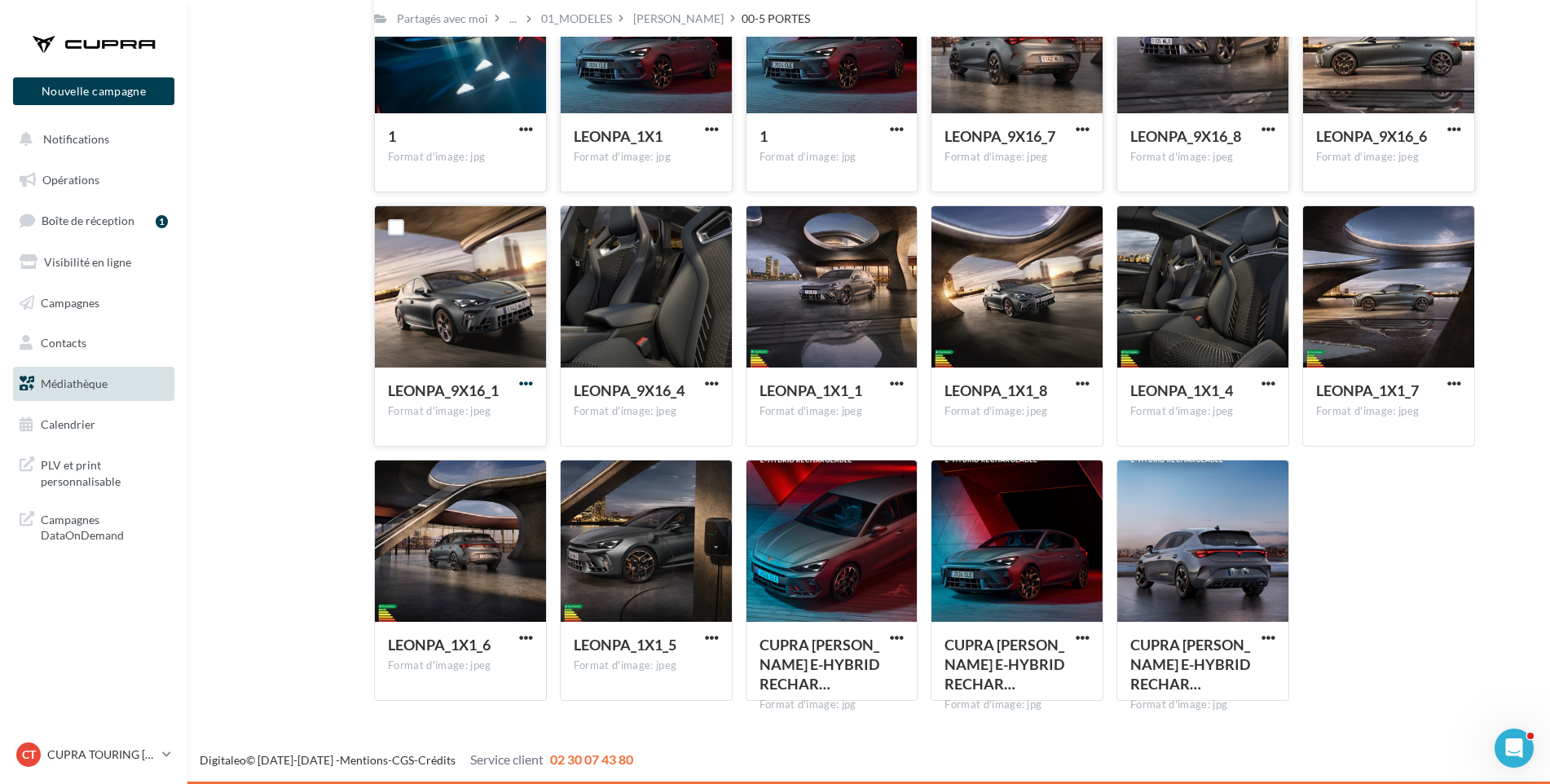
click at [523, 378] on span "button" at bounding box center [526, 383] width 14 height 14
click at [504, 409] on button "Télécharger" at bounding box center [455, 416] width 163 height 43
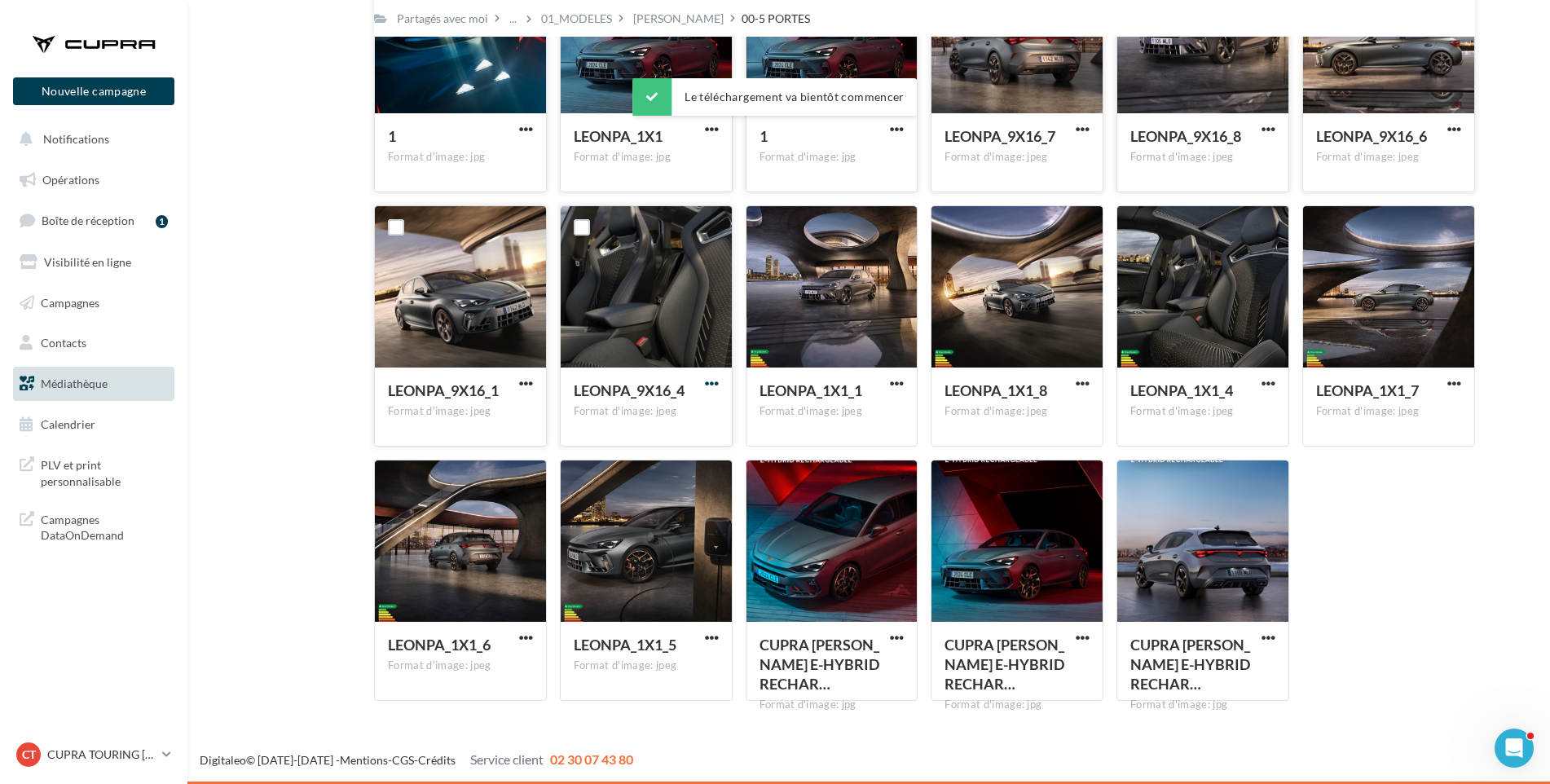
click at [714, 386] on span "button" at bounding box center [712, 383] width 14 height 14
click at [694, 410] on button "Télécharger" at bounding box center [641, 416] width 163 height 43
click at [894, 634] on span "button" at bounding box center [897, 637] width 14 height 14
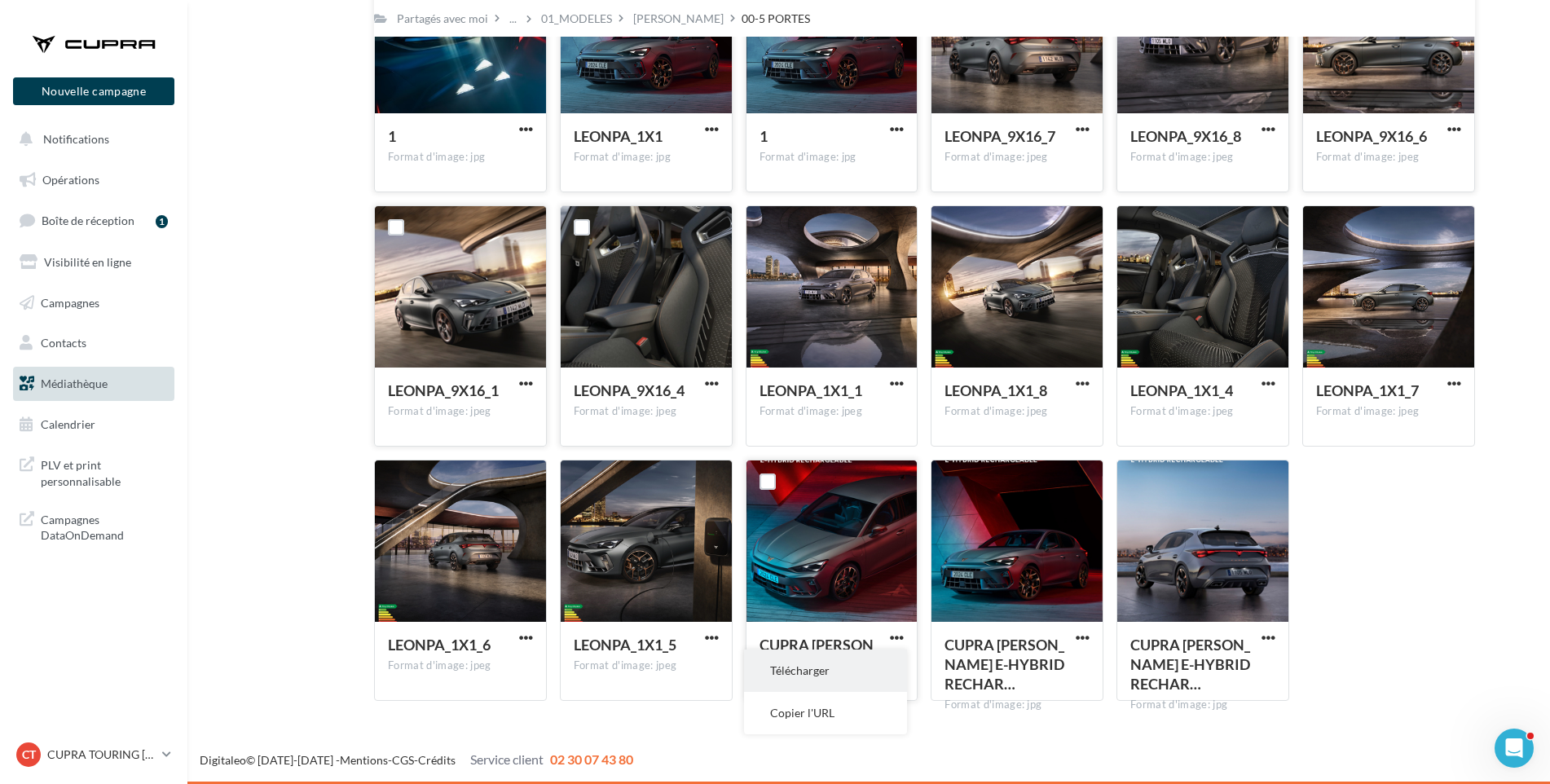
click at [877, 666] on button "Télécharger" at bounding box center [825, 670] width 163 height 43
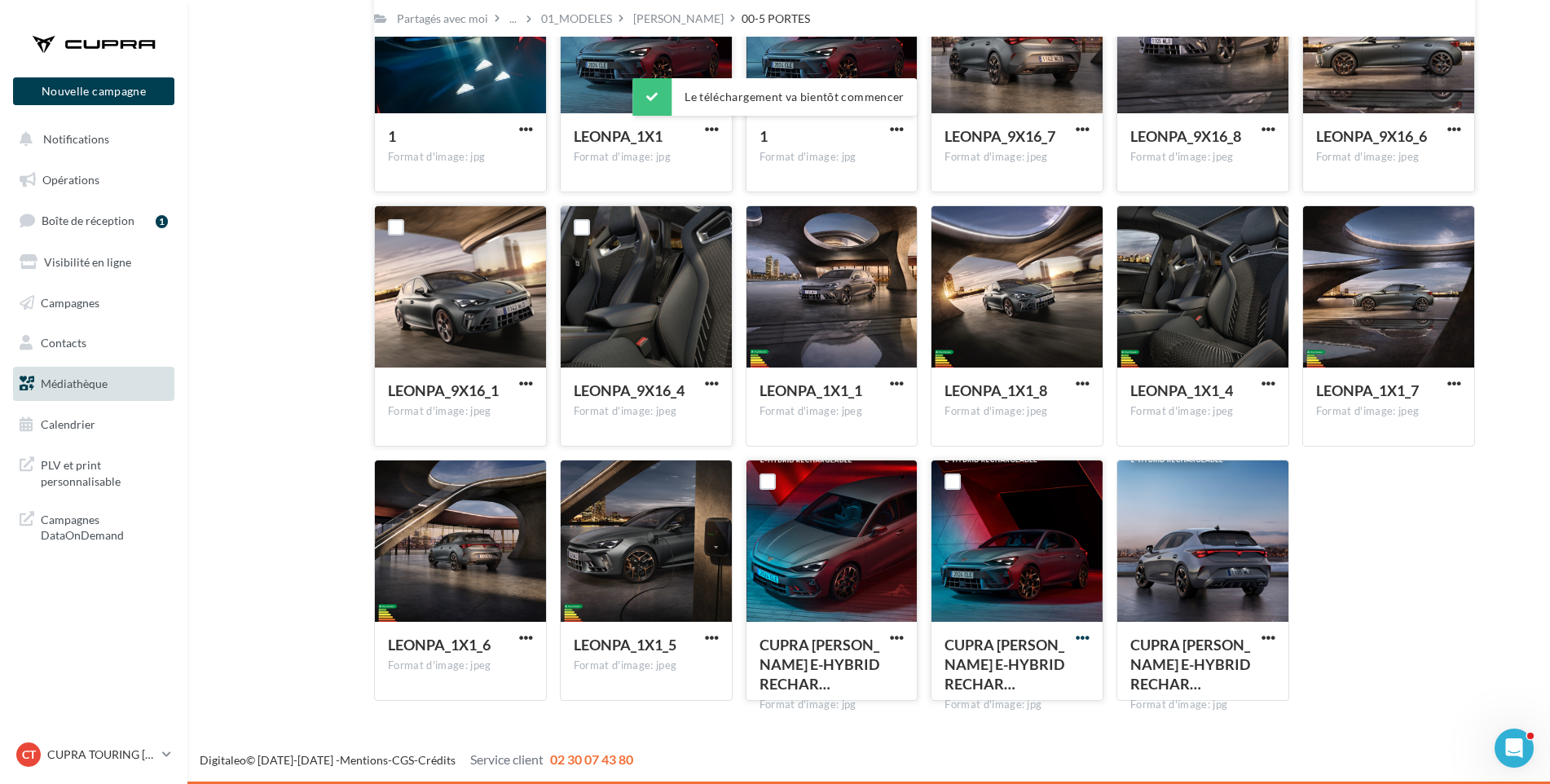
click at [1079, 637] on span "button" at bounding box center [1083, 637] width 14 height 14
click at [1064, 657] on button "Télécharger" at bounding box center [1012, 670] width 163 height 43
click at [1272, 631] on span "button" at bounding box center [1268, 637] width 14 height 14
click at [1245, 672] on button "Télécharger" at bounding box center [1197, 670] width 163 height 43
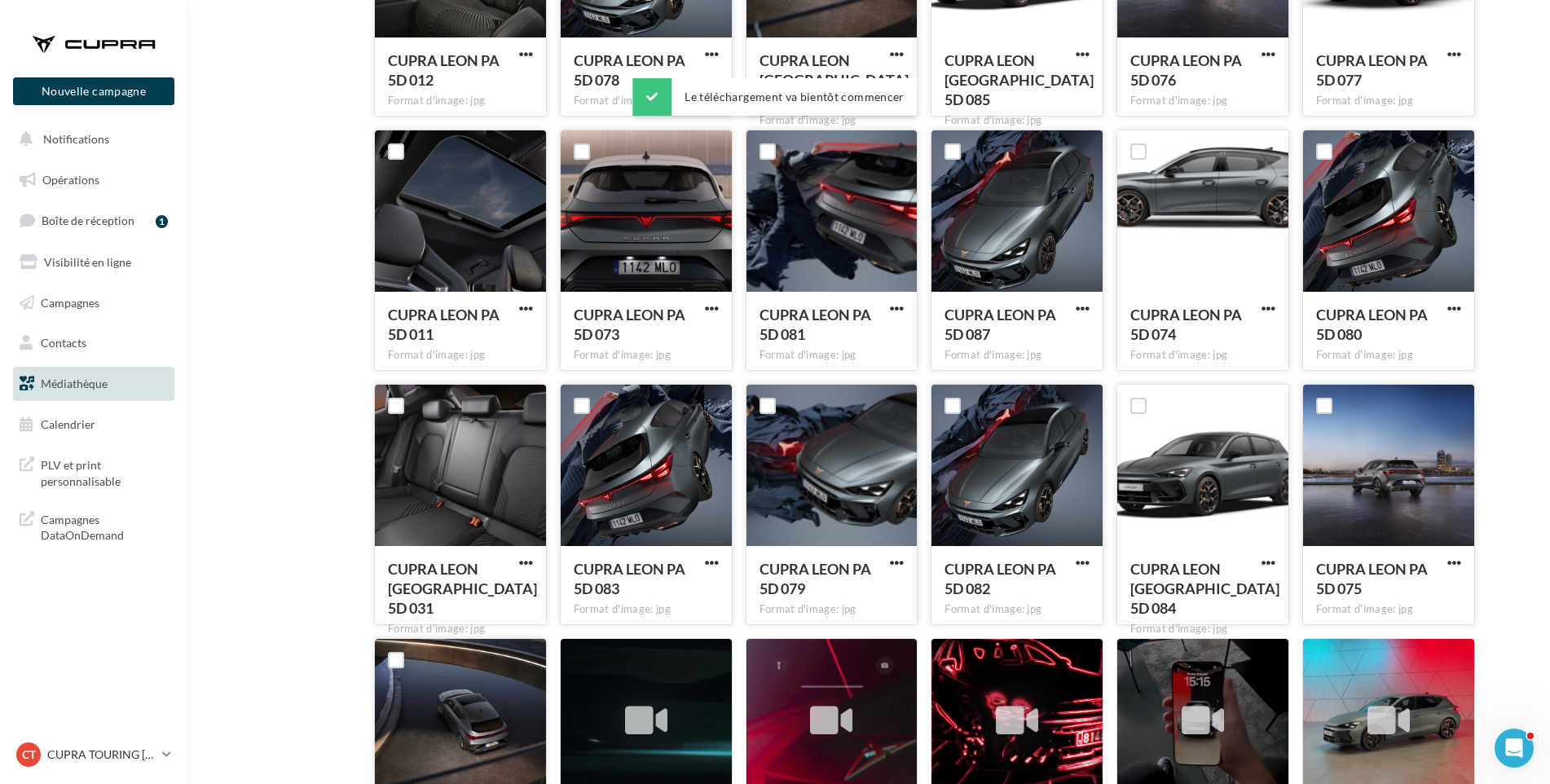
scroll to position [0, 0]
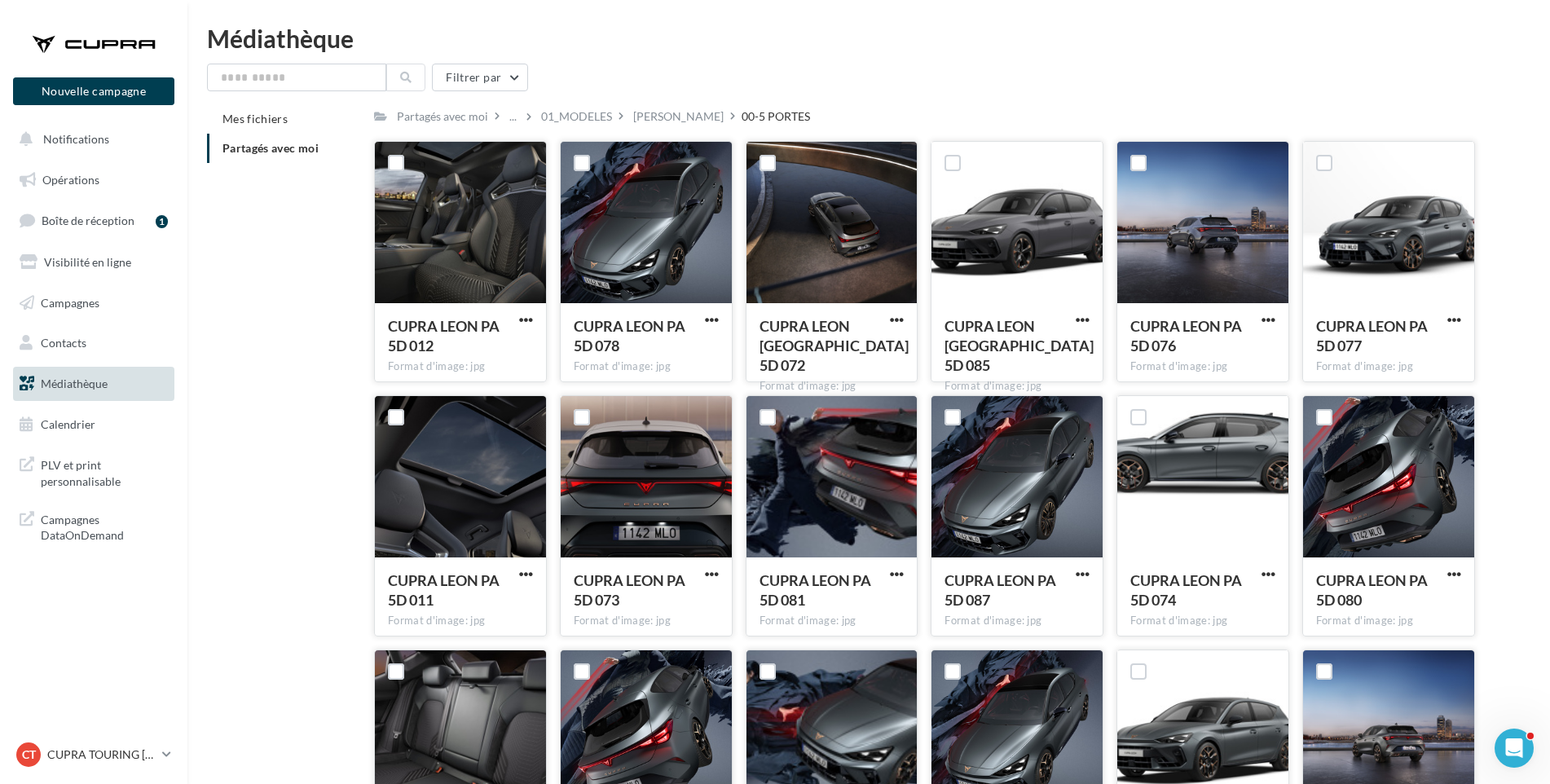
click at [278, 149] on span "Partagés avec moi" at bounding box center [270, 148] width 96 height 14
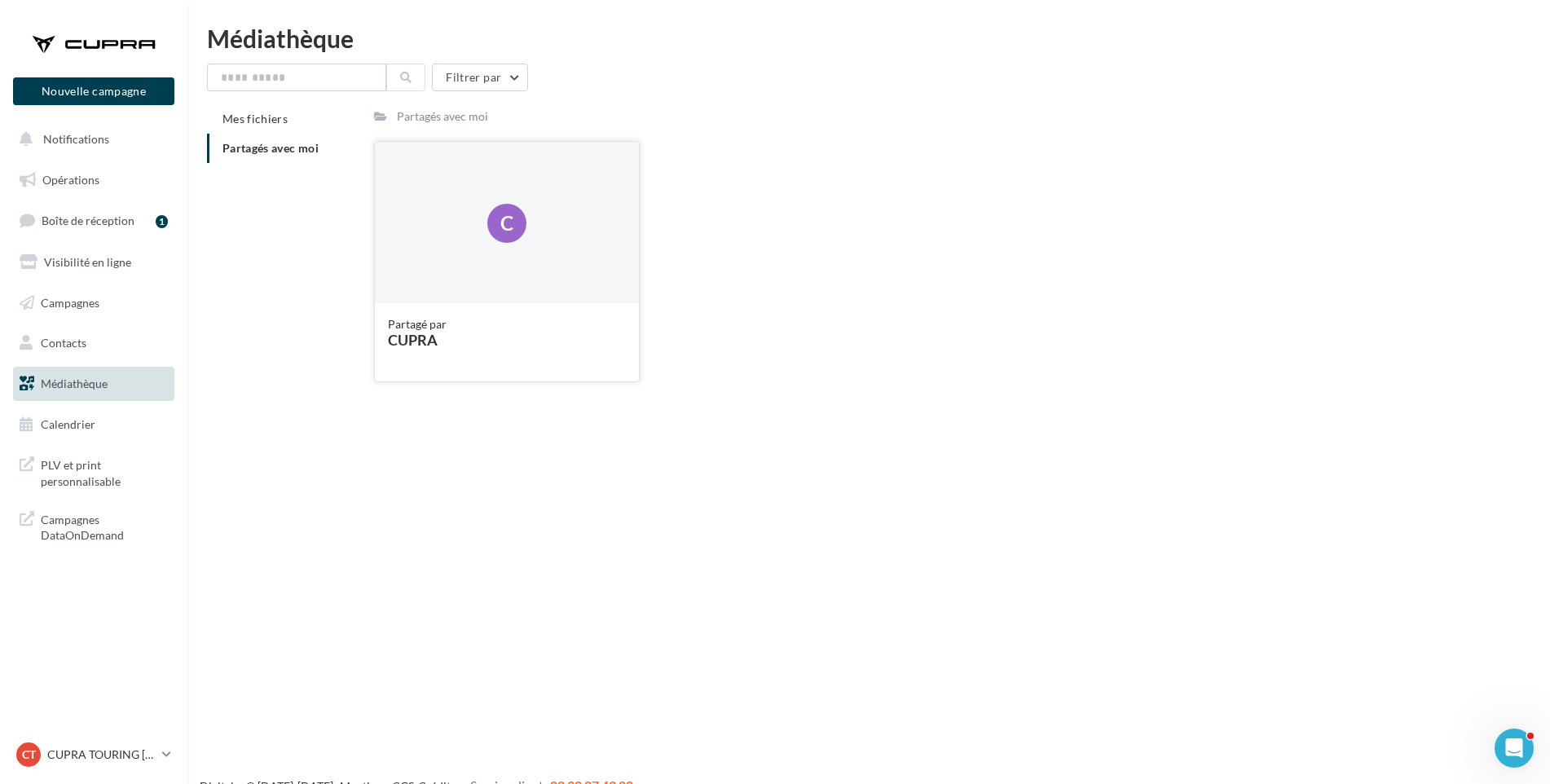
click at [429, 335] on div "CUPRA" at bounding box center [507, 339] width 238 height 14
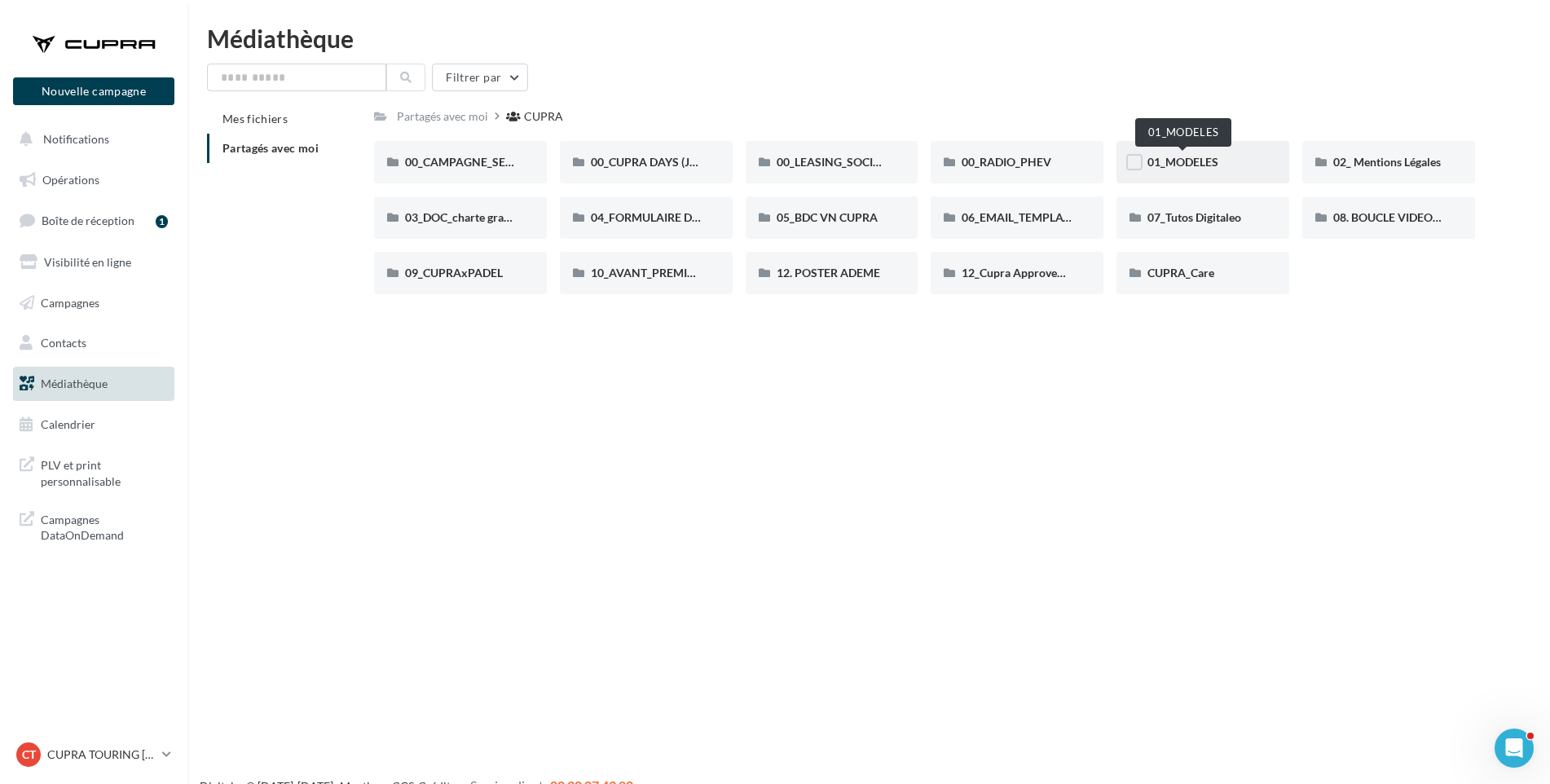
click at [1184, 167] on span "01_MODELES" at bounding box center [1183, 162] width 71 height 14
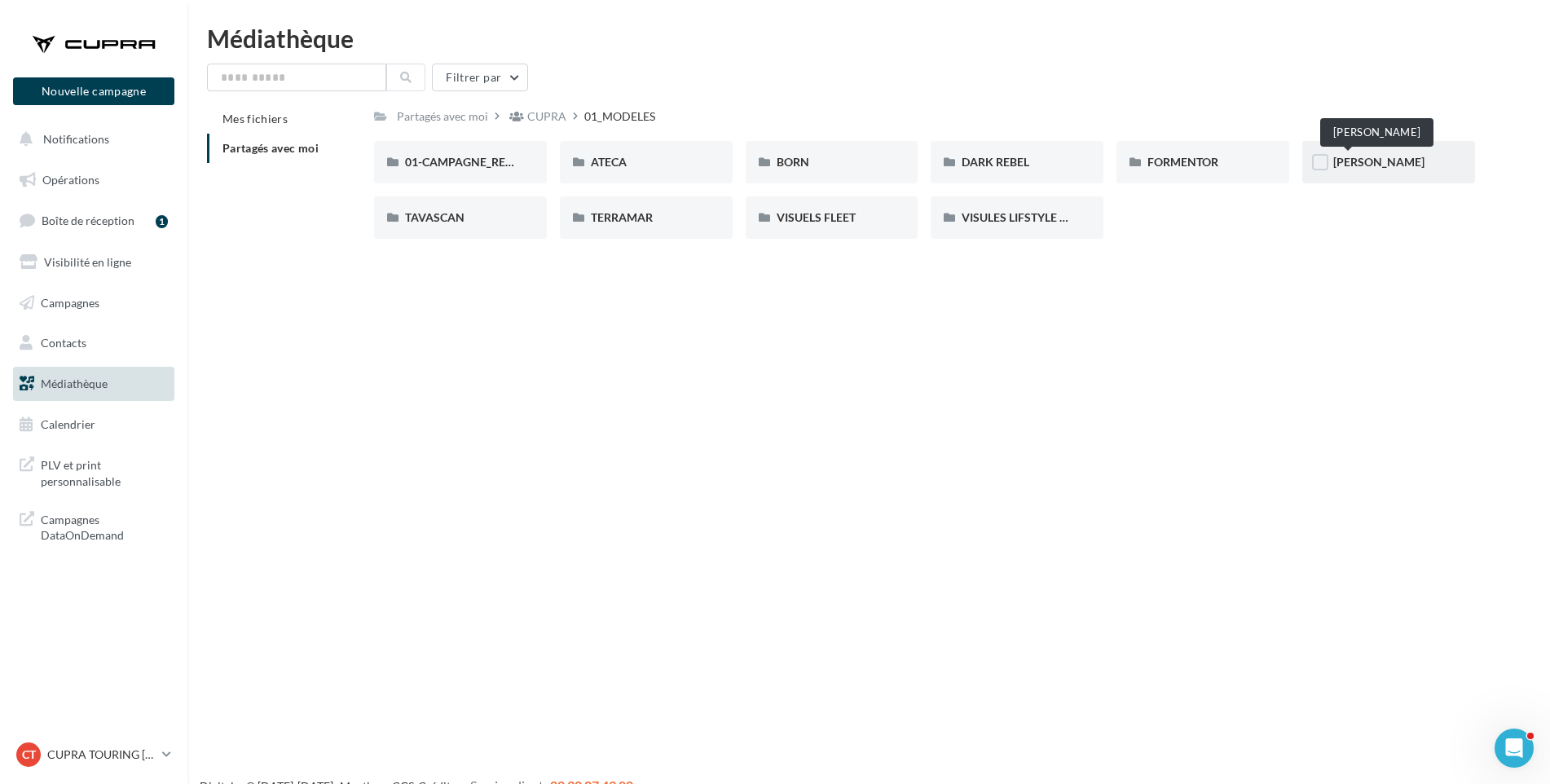
click at [1357, 162] on span "[PERSON_NAME]" at bounding box center [1379, 162] width 91 height 14
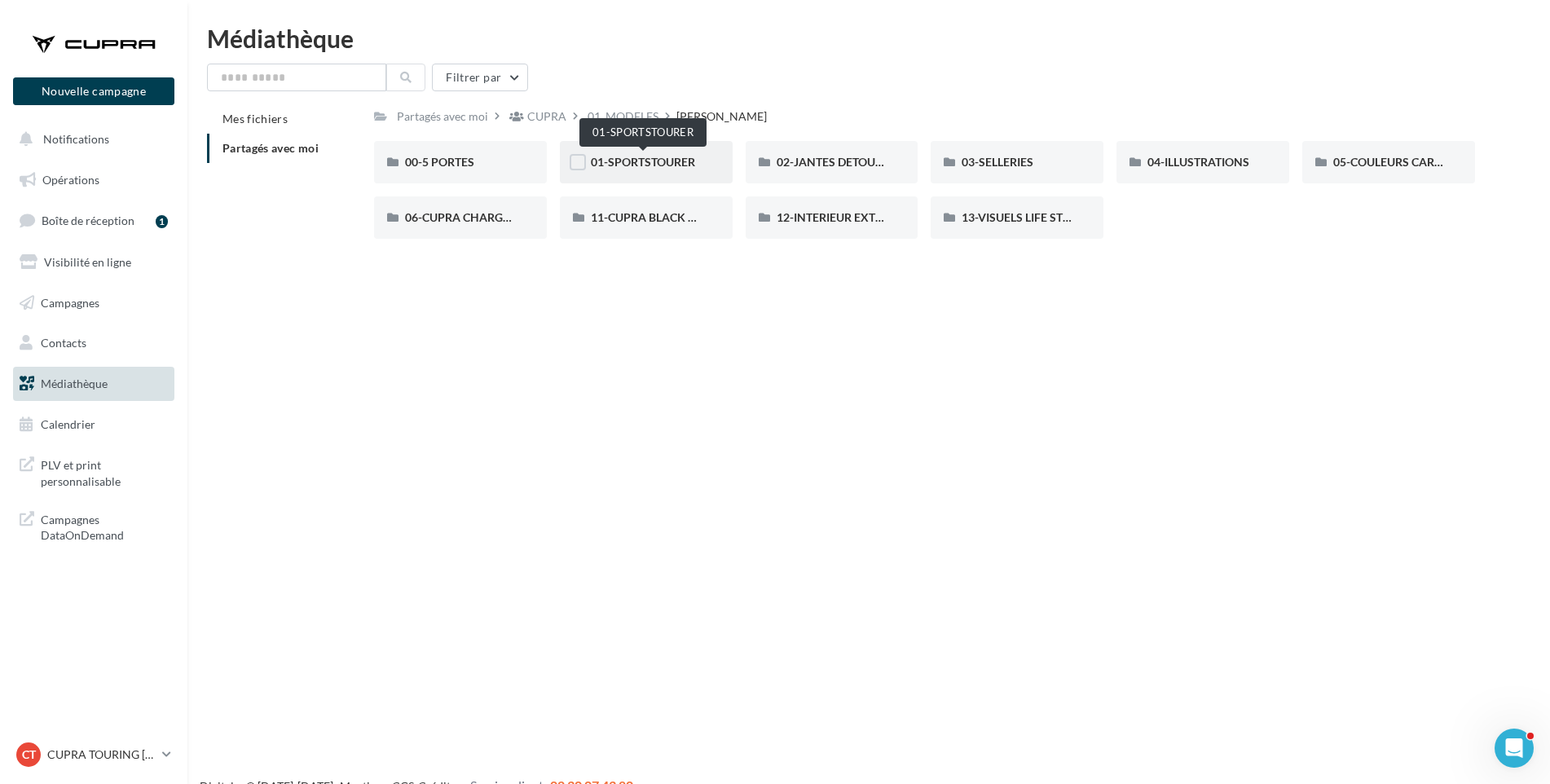
click at [672, 158] on span "01-SPORTSTOURER" at bounding box center [643, 162] width 104 height 14
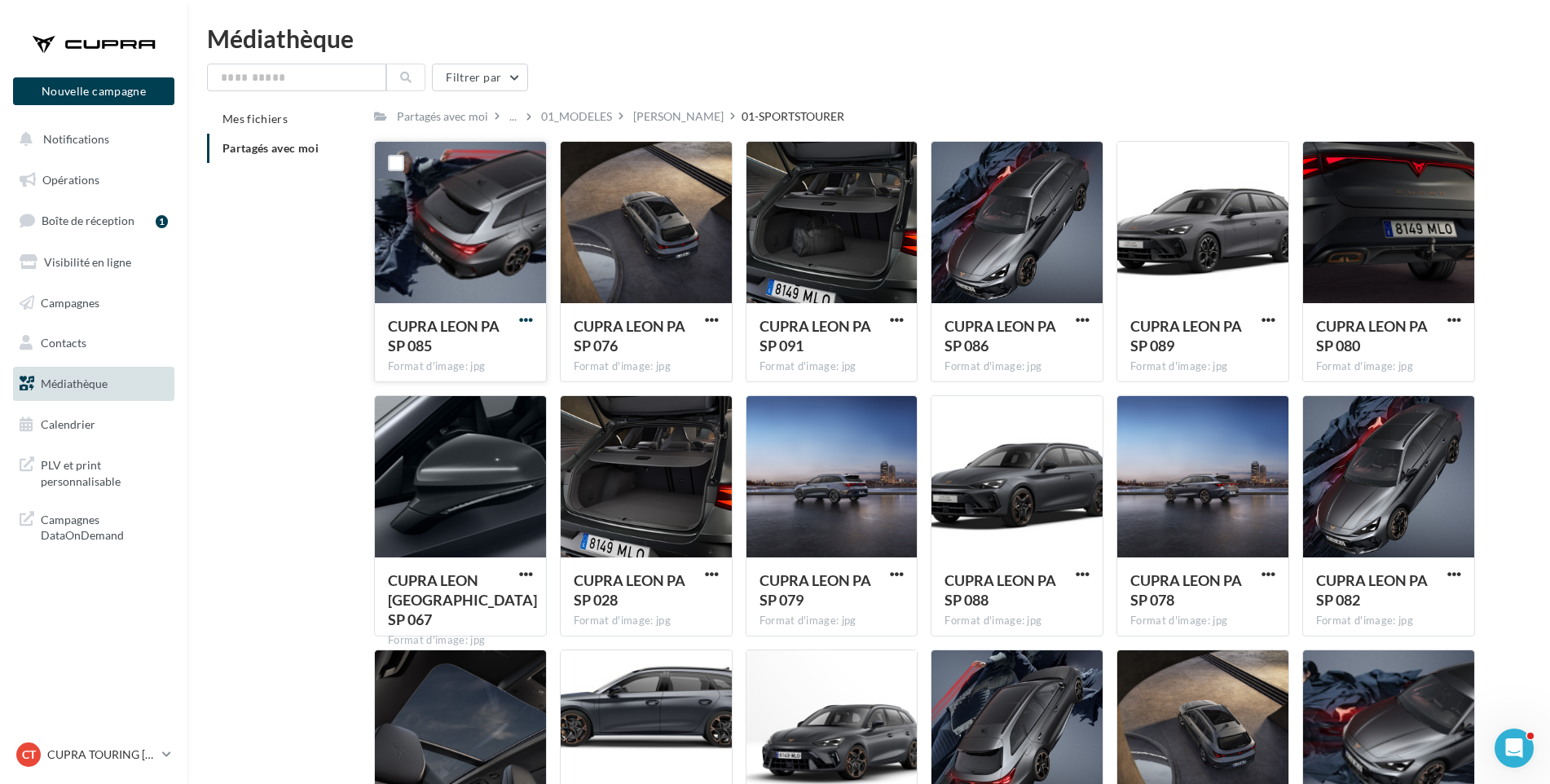
click at [519, 319] on span "button" at bounding box center [526, 319] width 14 height 14
click at [518, 355] on button "Télécharger" at bounding box center [455, 352] width 163 height 43
click at [710, 318] on span "button" at bounding box center [712, 319] width 14 height 14
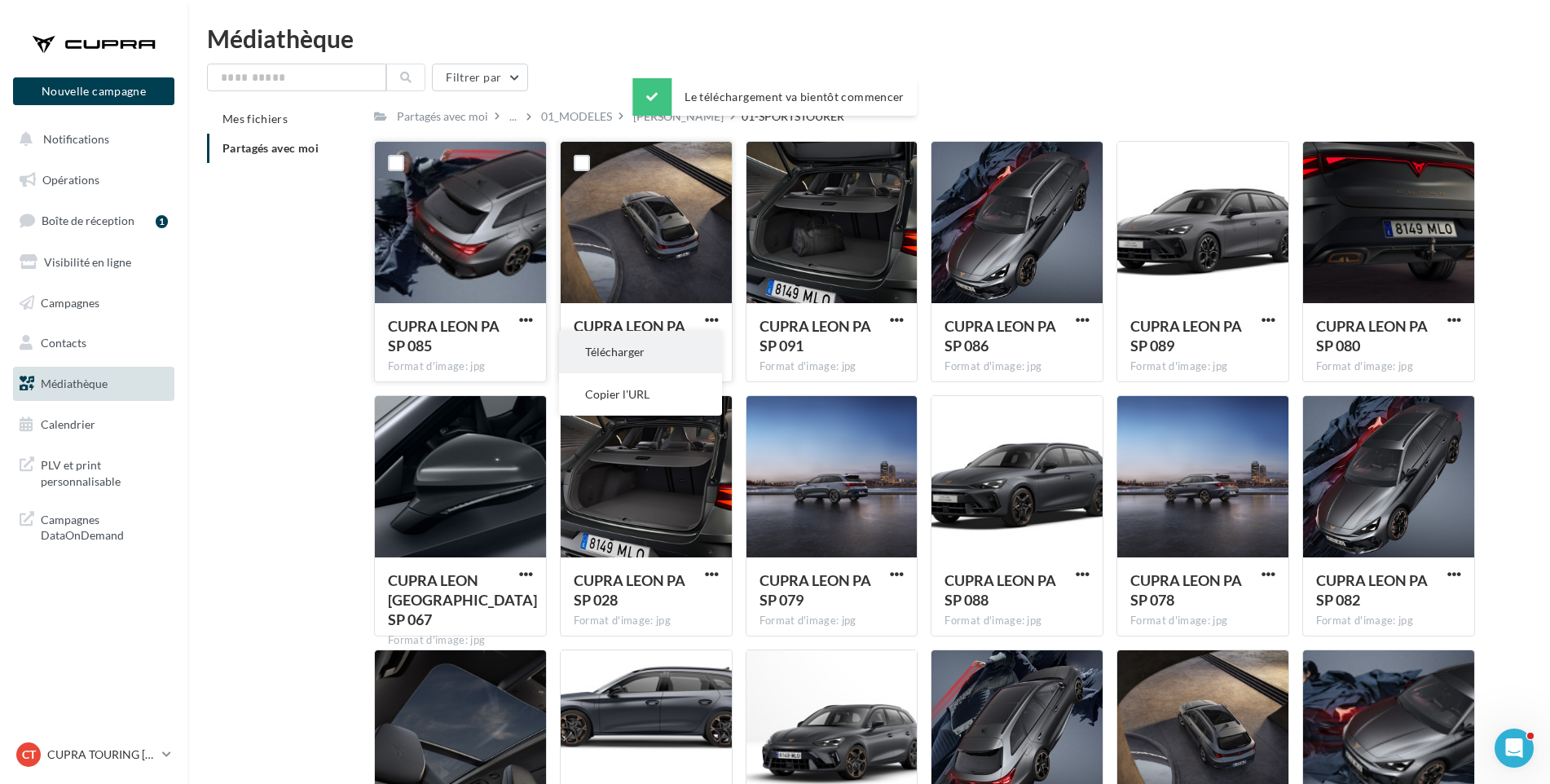
click at [706, 349] on button "Télécharger" at bounding box center [641, 352] width 163 height 43
click at [896, 319] on span "button" at bounding box center [897, 319] width 14 height 14
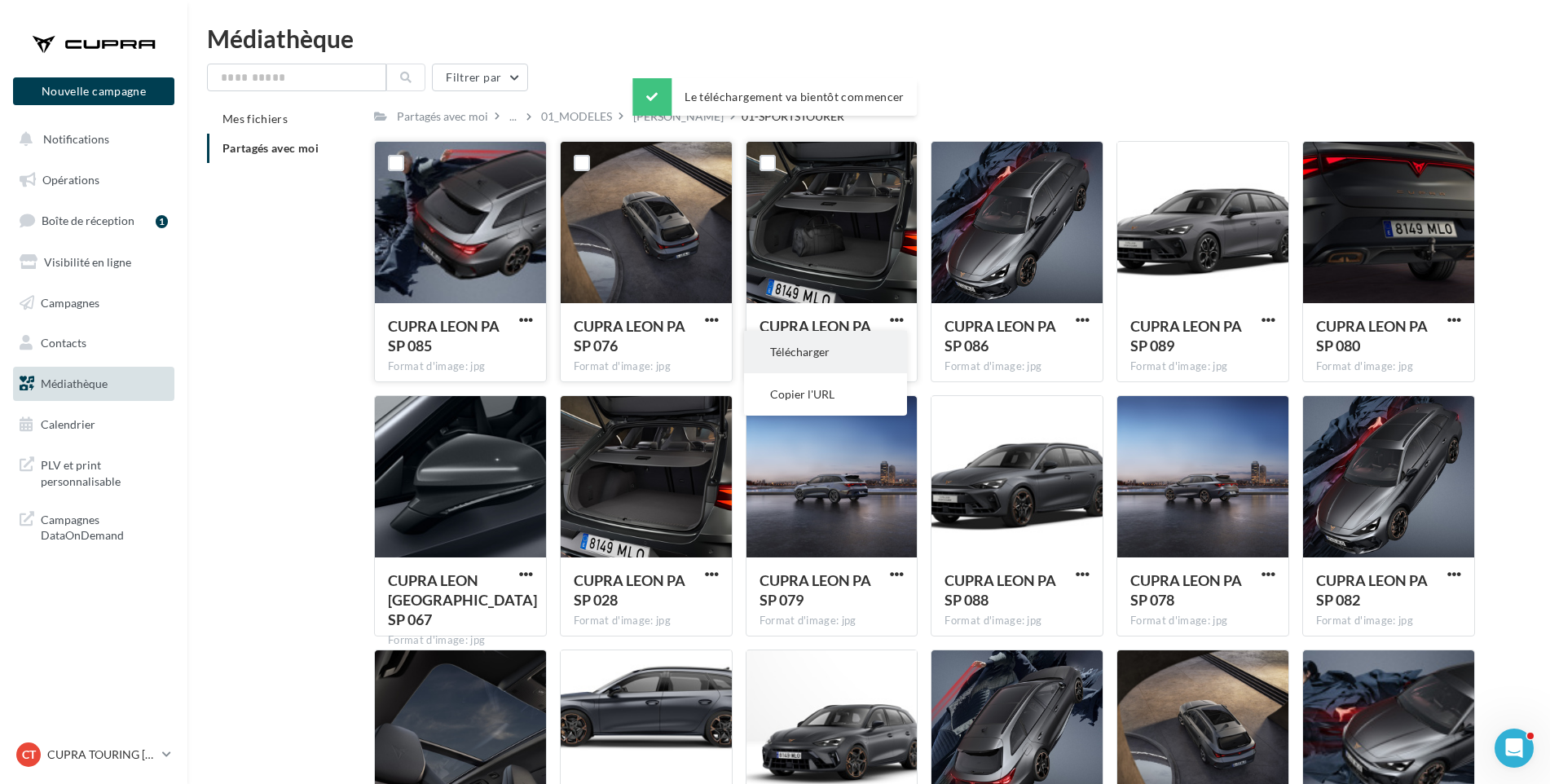
click at [888, 345] on button "Télécharger" at bounding box center [825, 352] width 163 height 43
click at [1084, 315] on span "button" at bounding box center [1083, 319] width 14 height 14
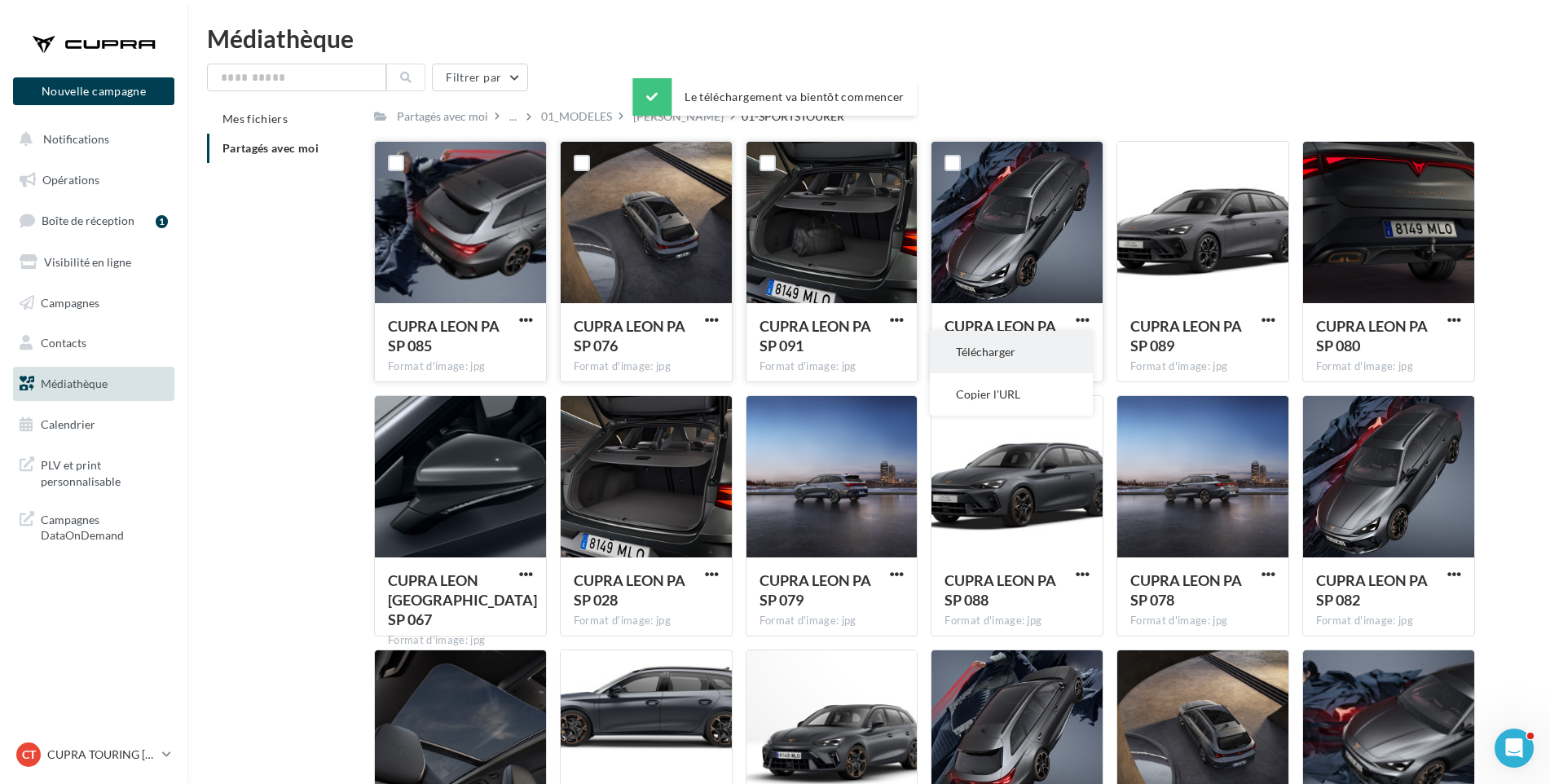
click at [1063, 357] on button "Télécharger" at bounding box center [1012, 352] width 163 height 43
click at [1152, 341] on span "CUPRA LEON PA SP 089" at bounding box center [1186, 335] width 112 height 38
click at [1272, 317] on span "button" at bounding box center [1268, 319] width 14 height 14
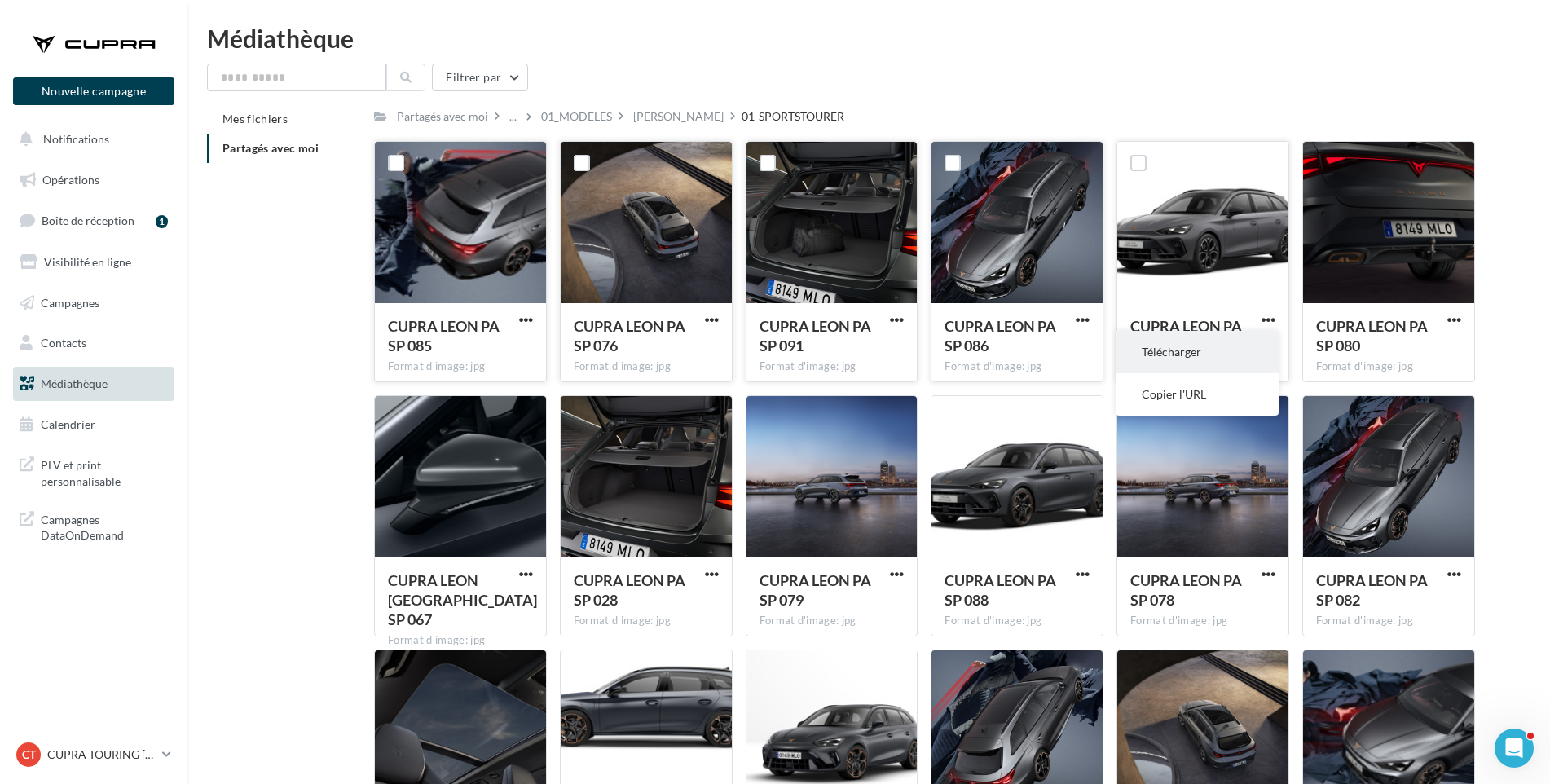
click at [1256, 345] on button "Télécharger" at bounding box center [1197, 352] width 163 height 43
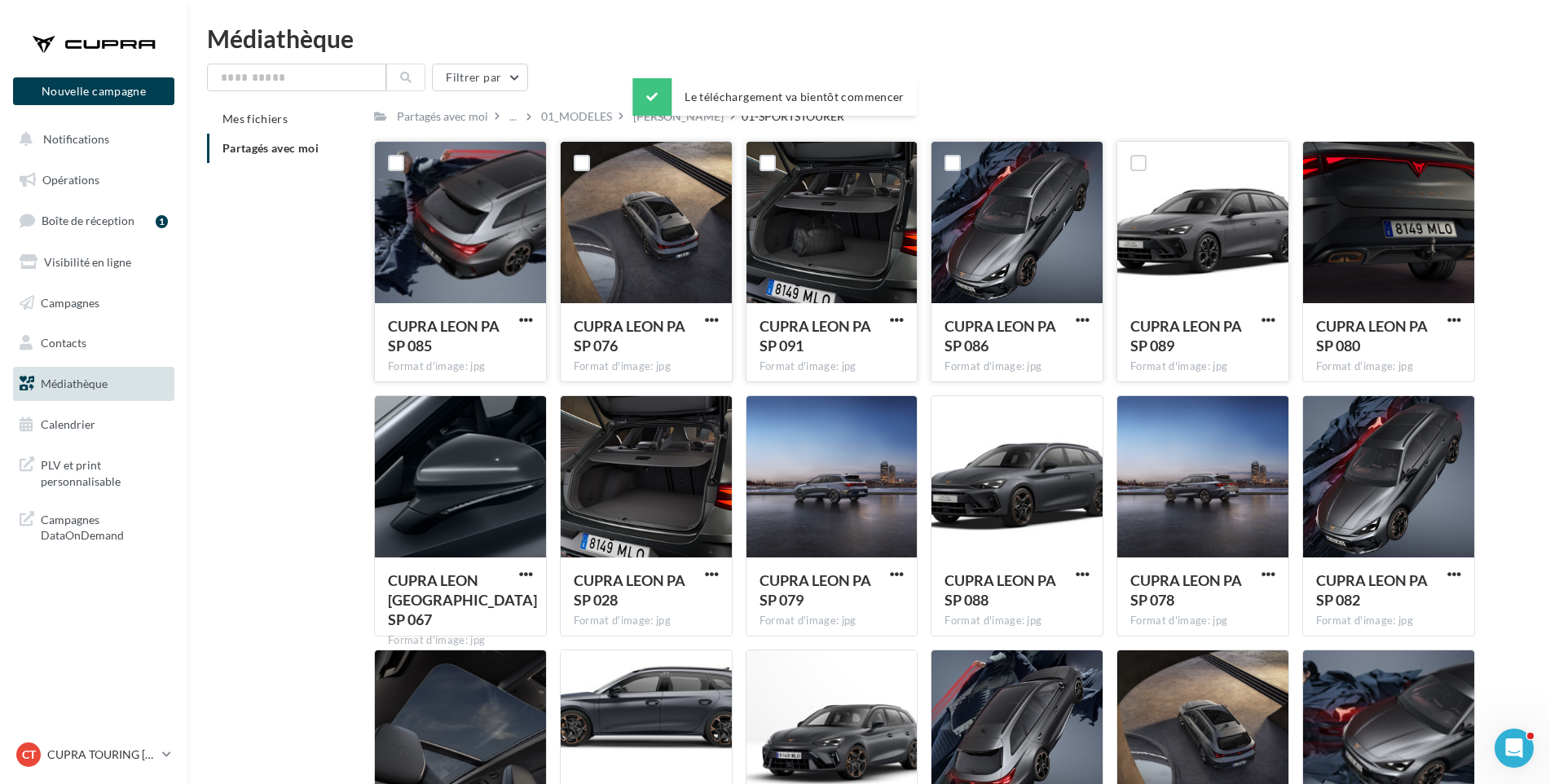
click at [1508, 317] on div "Mes fichiers Partagés avec moi Partagés avec moi ... 01_MODELES LEON 01-SPORTST…" at bounding box center [876, 503] width 1337 height 799
click at [1454, 319] on span "button" at bounding box center [1454, 319] width 14 height 14
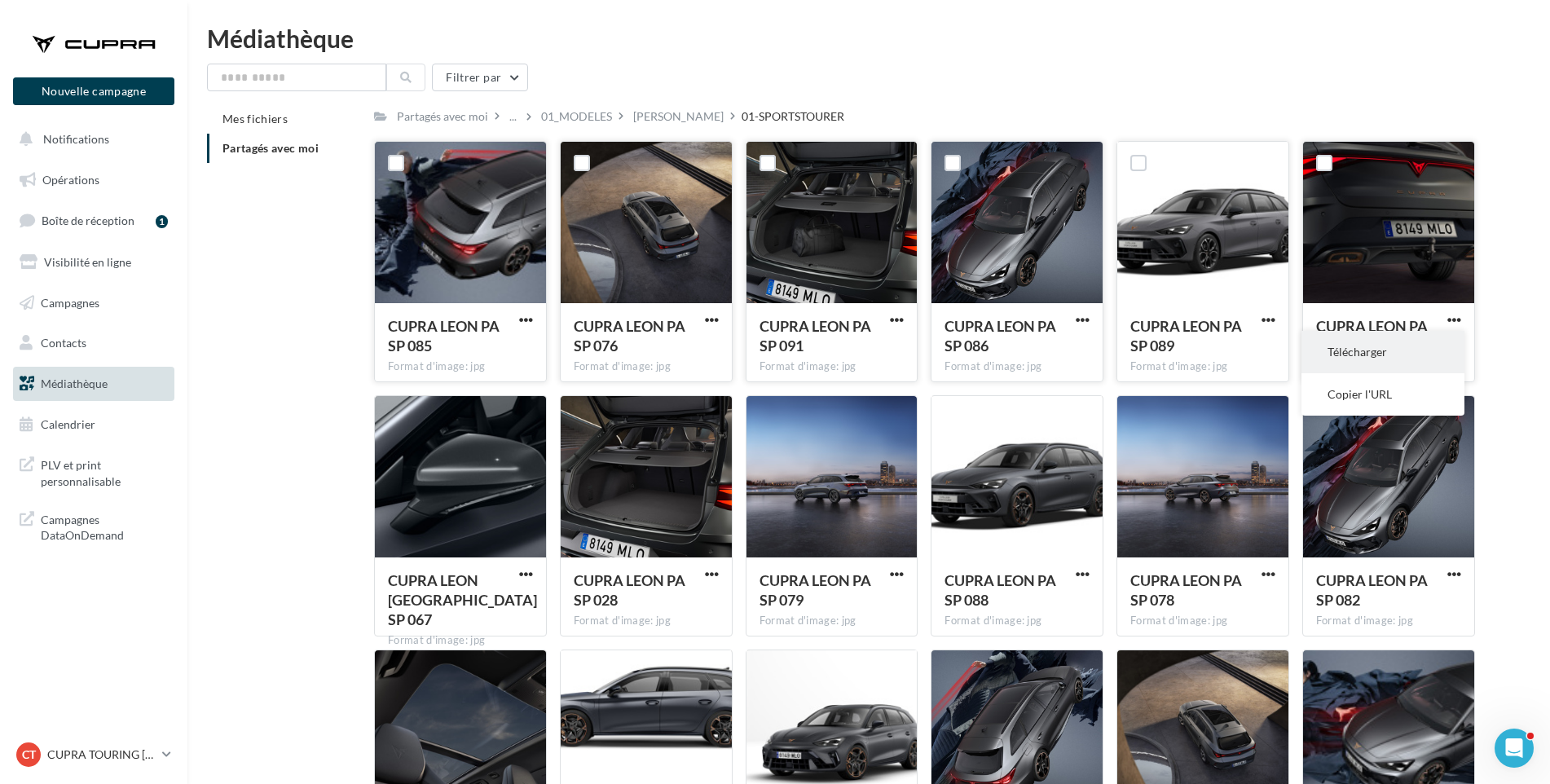
click at [1434, 349] on button "Télécharger" at bounding box center [1383, 352] width 163 height 43
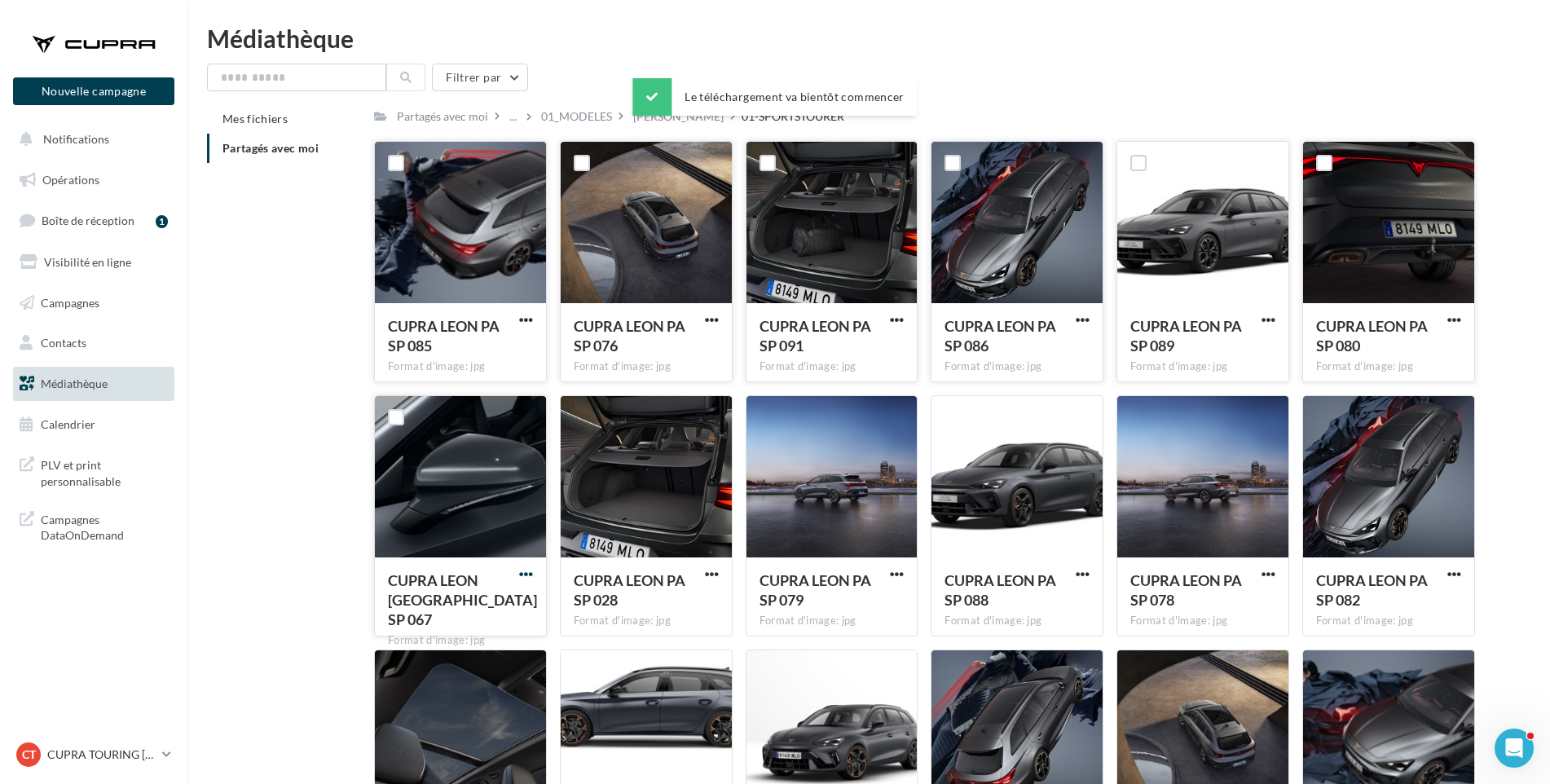
click at [523, 574] on span "button" at bounding box center [526, 574] width 14 height 14
click at [517, 601] on button "Télécharger" at bounding box center [455, 606] width 163 height 43
click at [631, 586] on span "CUPRA LEON PA SP 028" at bounding box center [629, 589] width 112 height 38
click at [714, 568] on span "button" at bounding box center [712, 574] width 14 height 14
click at [697, 602] on button "Télécharger" at bounding box center [641, 606] width 163 height 43
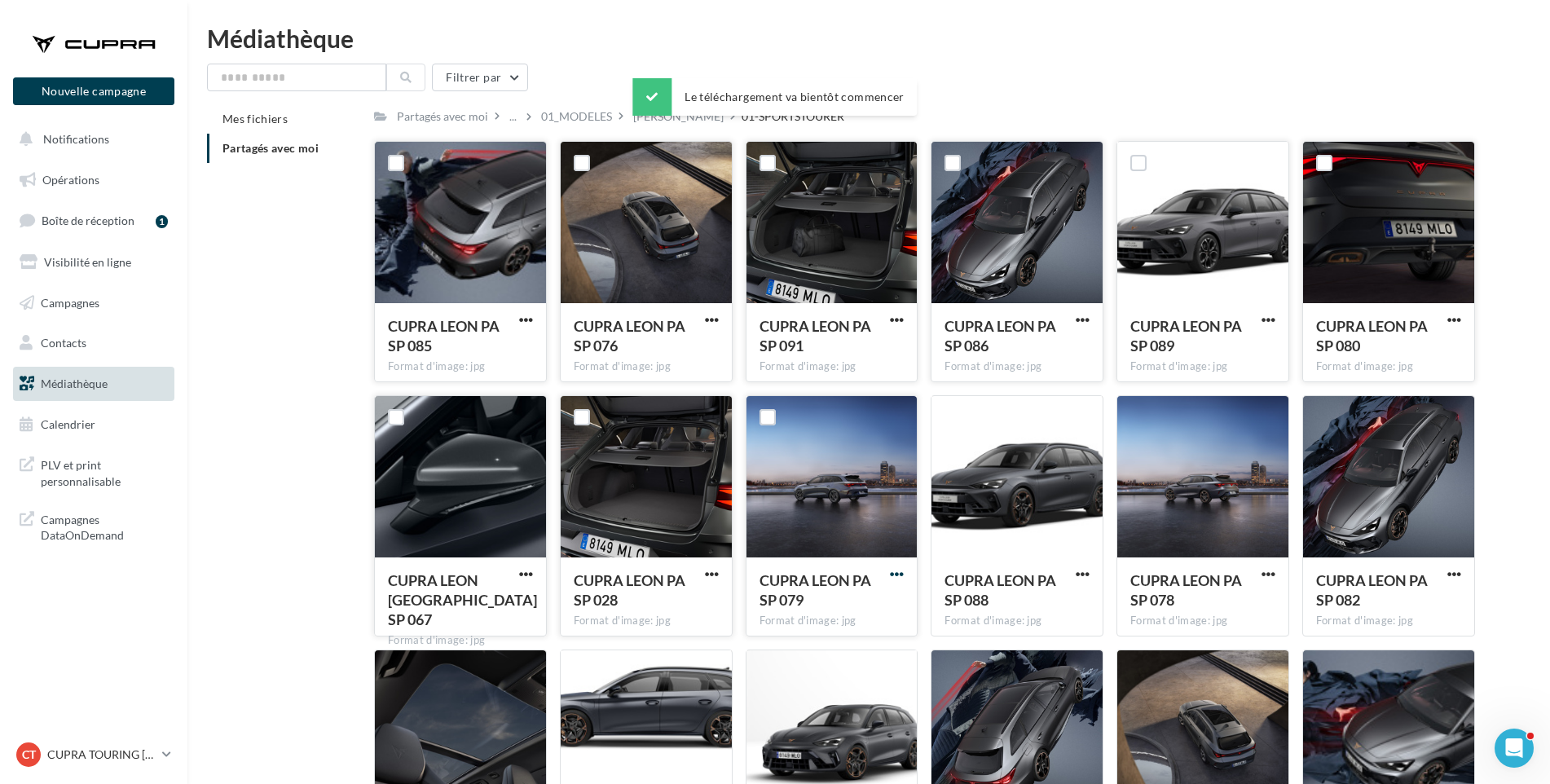
click at [898, 572] on span "button" at bounding box center [897, 574] width 14 height 14
click at [871, 615] on button "Télécharger" at bounding box center [825, 606] width 163 height 43
click at [1080, 572] on span "button" at bounding box center [1083, 574] width 14 height 14
click at [1062, 617] on button "Télécharger" at bounding box center [1012, 606] width 163 height 43
click at [1260, 574] on button "button" at bounding box center [1268, 574] width 20 height 16
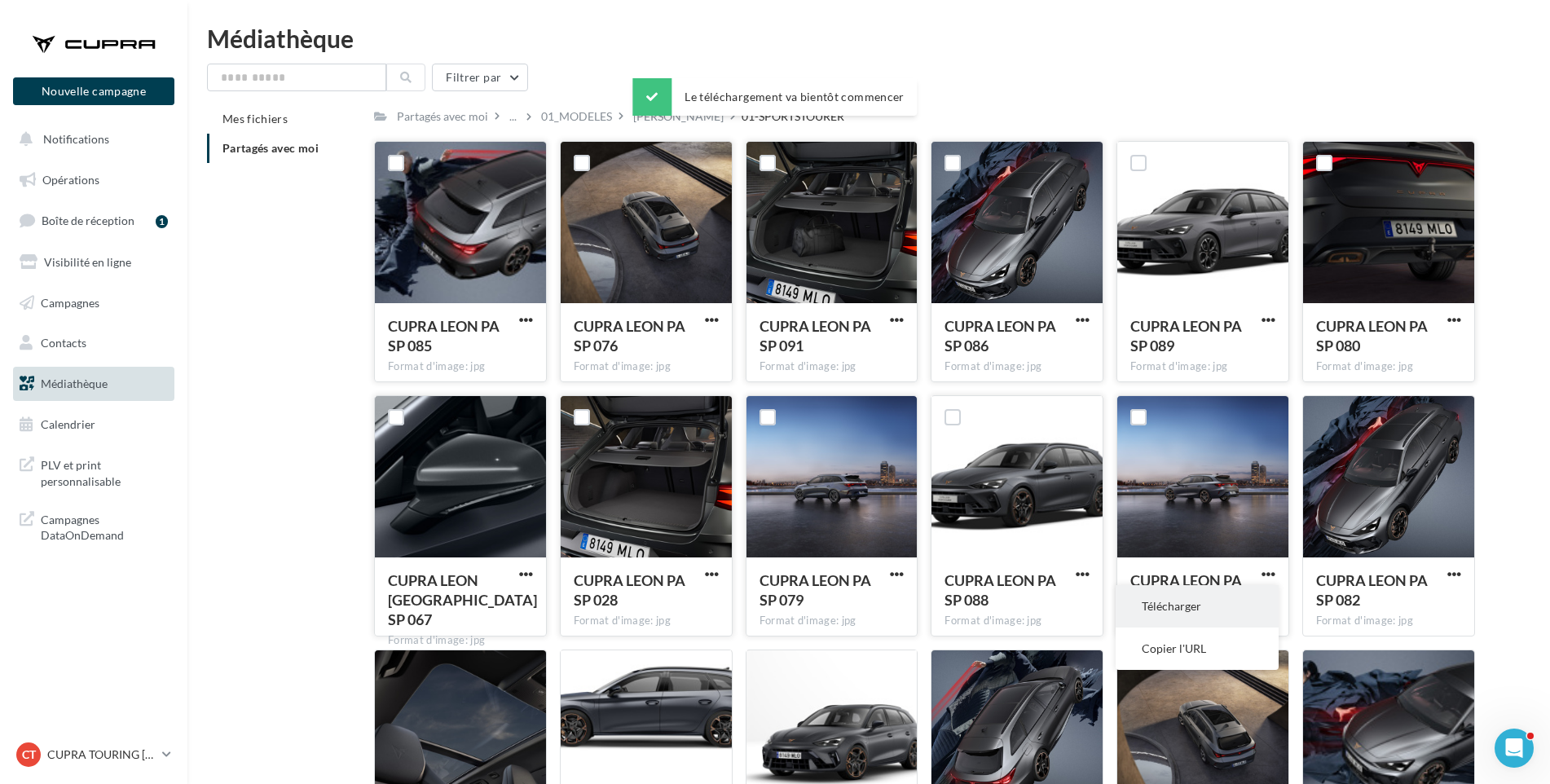
click at [1254, 594] on button "Télécharger" at bounding box center [1197, 606] width 163 height 43
click at [1452, 572] on span "button" at bounding box center [1454, 574] width 14 height 14
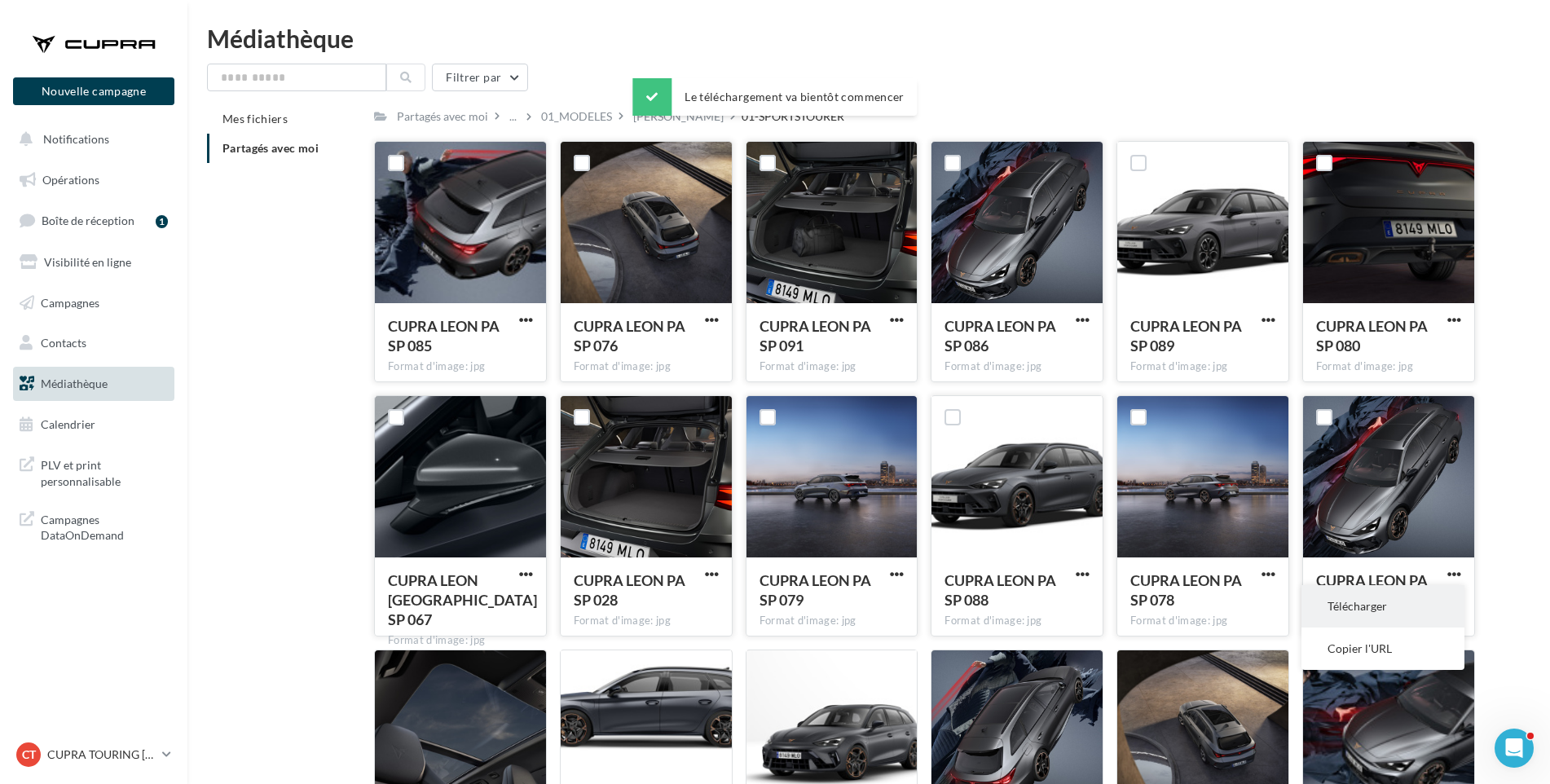
click at [1441, 604] on button "Télécharger" at bounding box center [1383, 606] width 163 height 43
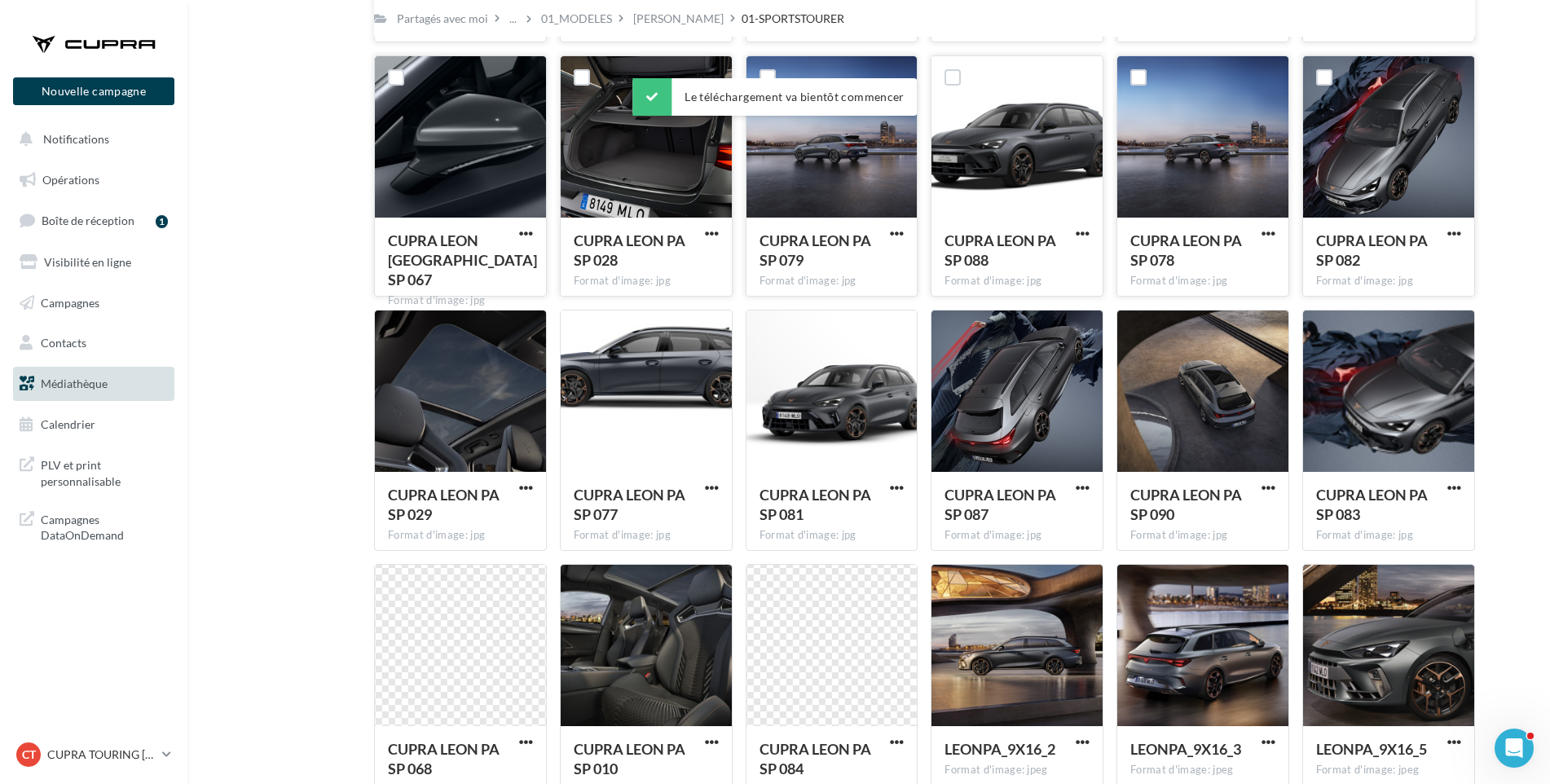
scroll to position [396, 0]
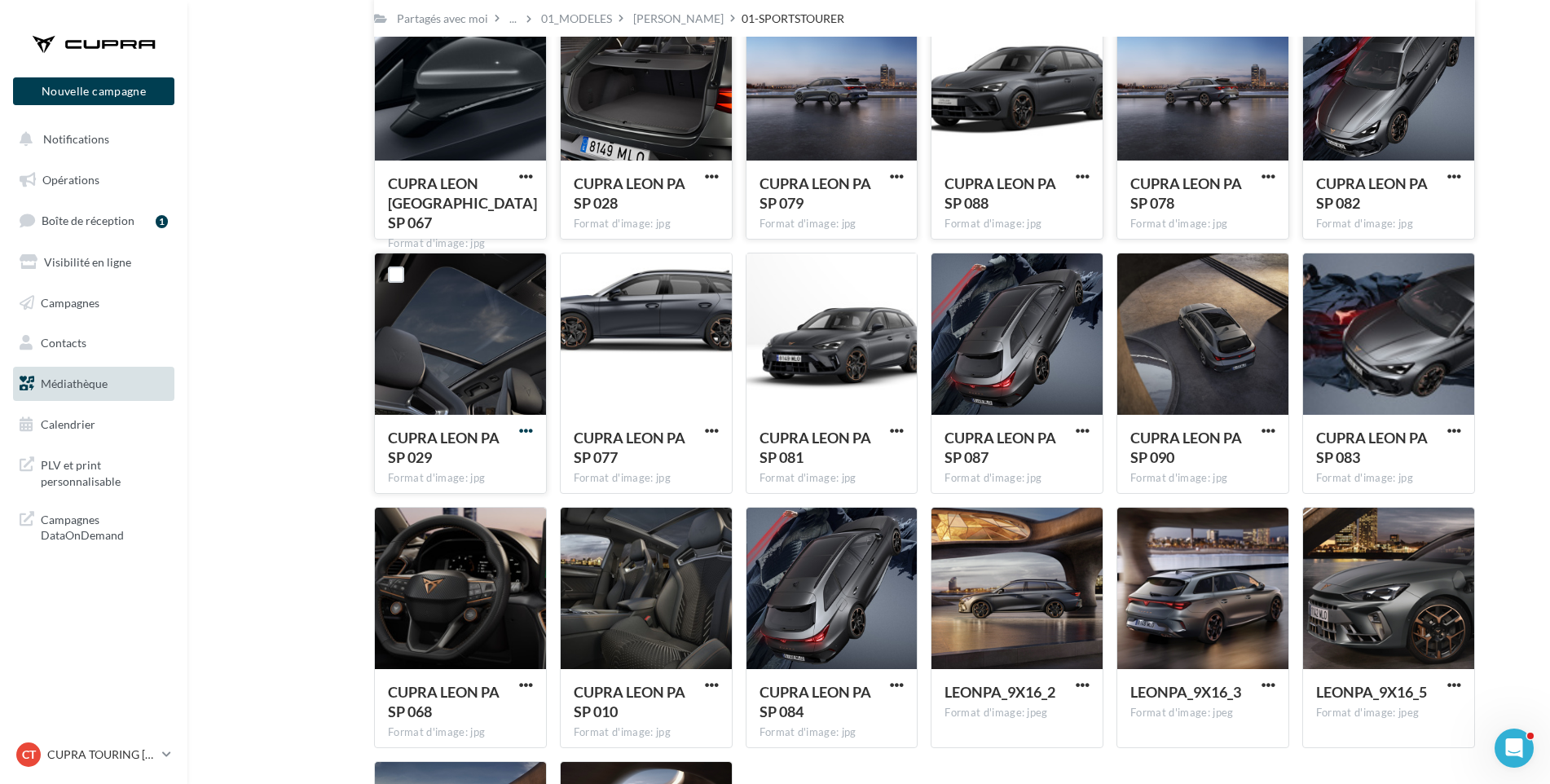
click at [527, 428] on span "button" at bounding box center [526, 430] width 14 height 14
click at [516, 450] on button "Télécharger" at bounding box center [455, 464] width 163 height 43
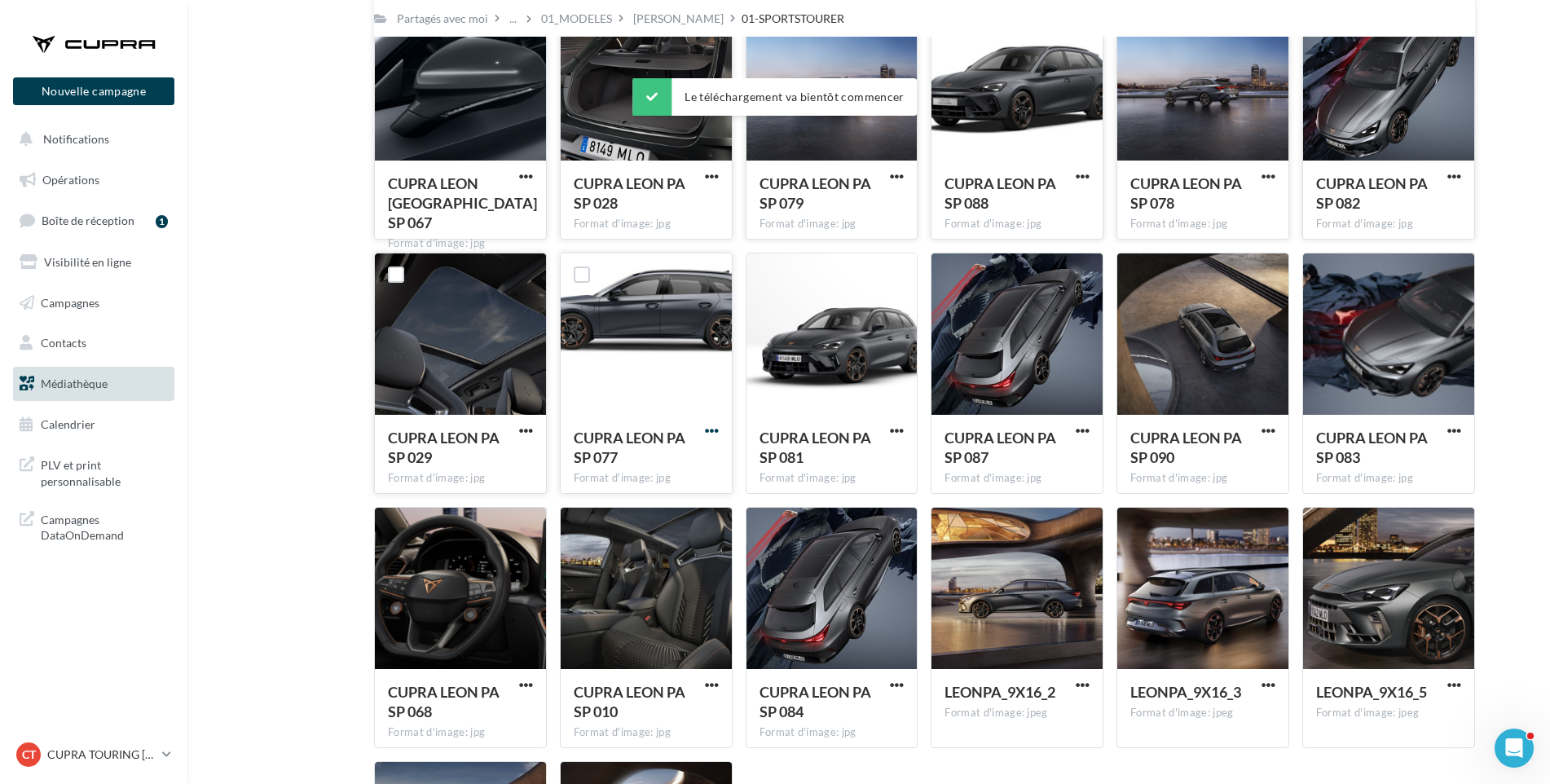
click at [706, 433] on span "button" at bounding box center [712, 430] width 14 height 14
click at [706, 459] on button "Télécharger" at bounding box center [641, 464] width 163 height 43
click at [896, 429] on span "button" at bounding box center [897, 430] width 14 height 14
click at [887, 457] on button "Télécharger" at bounding box center [825, 464] width 163 height 43
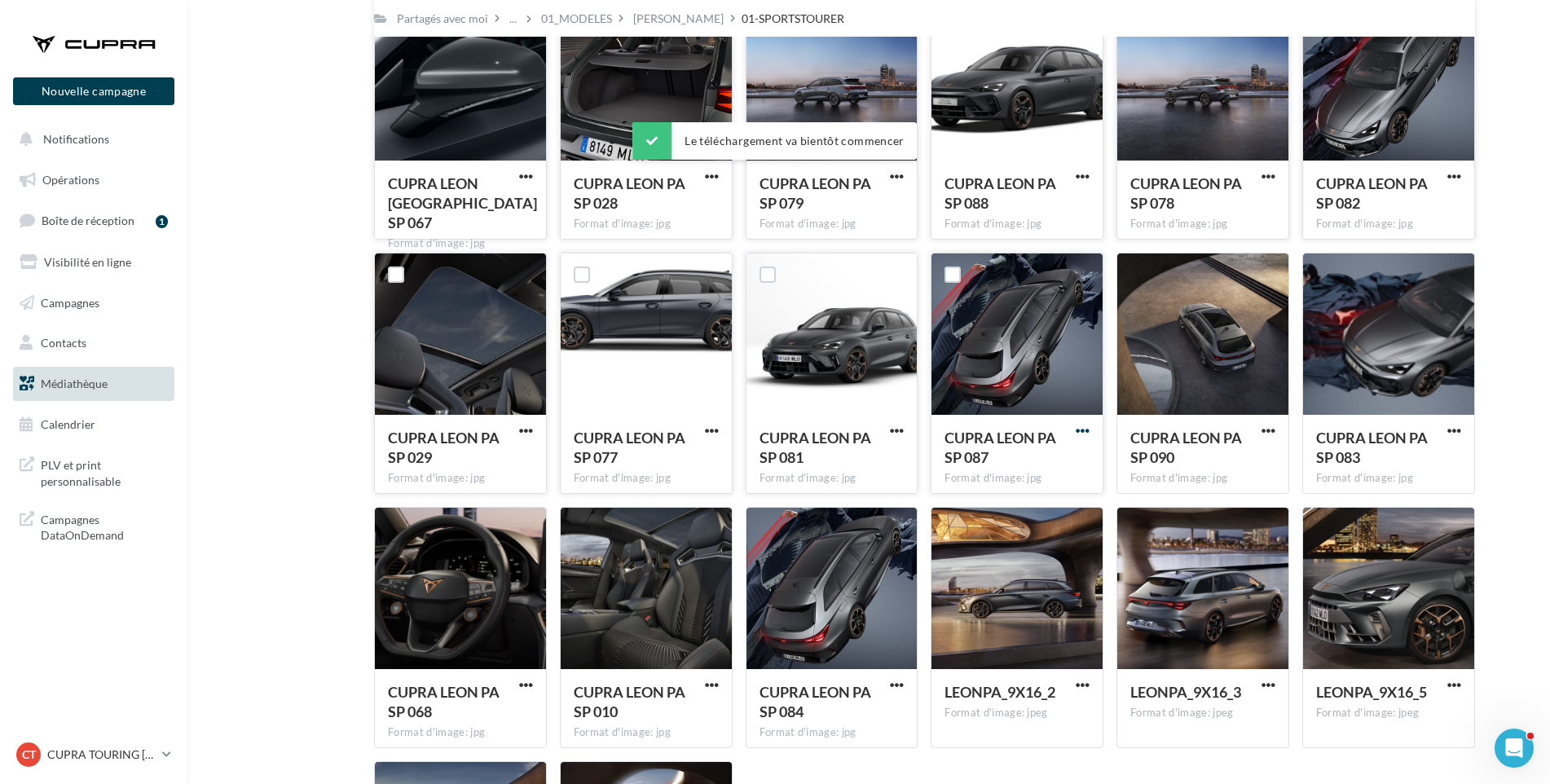
click at [1088, 428] on span "button" at bounding box center [1083, 430] width 14 height 14
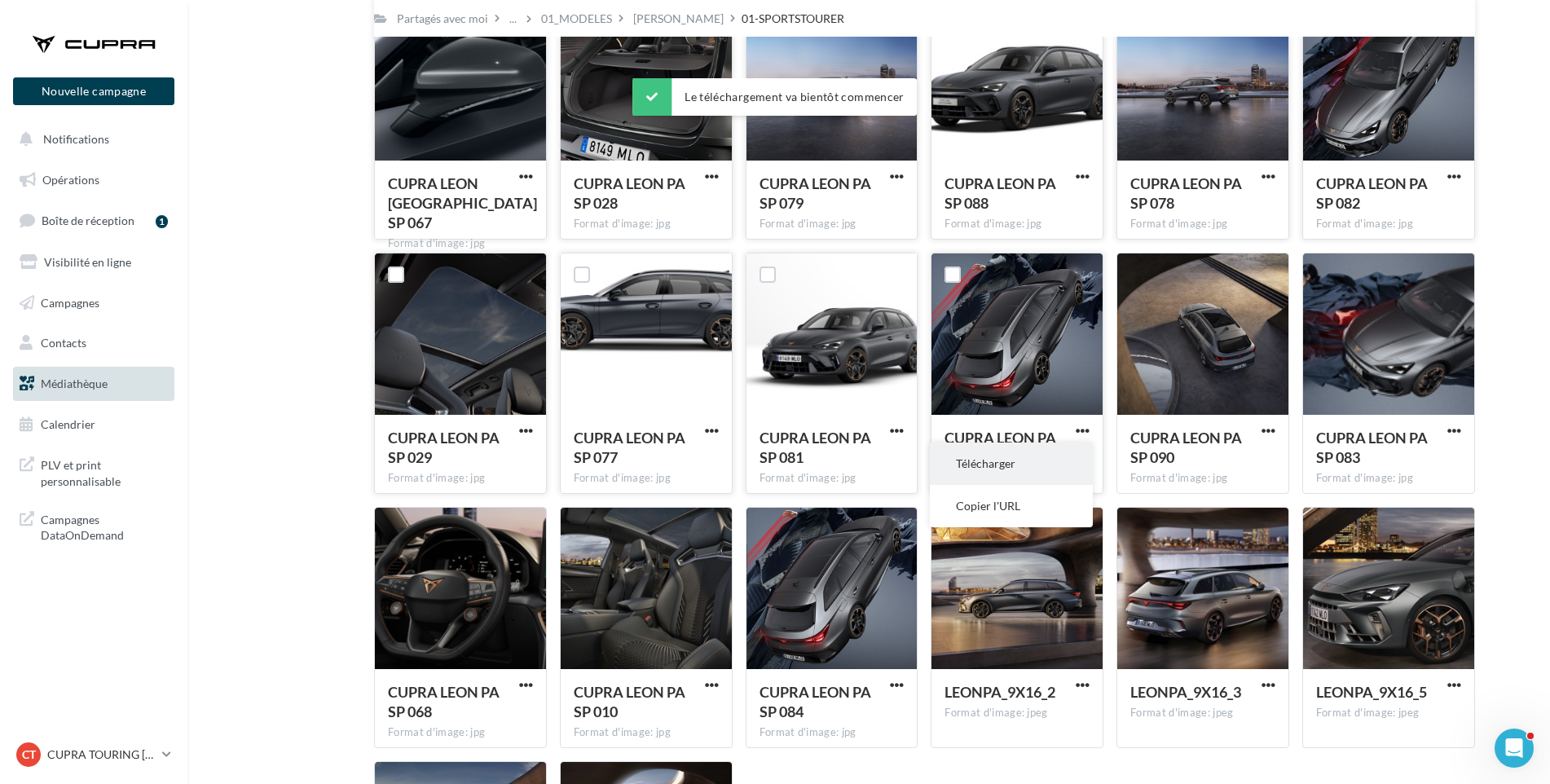
click at [1074, 454] on button "Télécharger" at bounding box center [1012, 464] width 163 height 43
click at [1161, 450] on span "CUPRA LEON PA SP 090" at bounding box center [1186, 447] width 112 height 38
click at [1263, 428] on span "button" at bounding box center [1268, 430] width 14 height 14
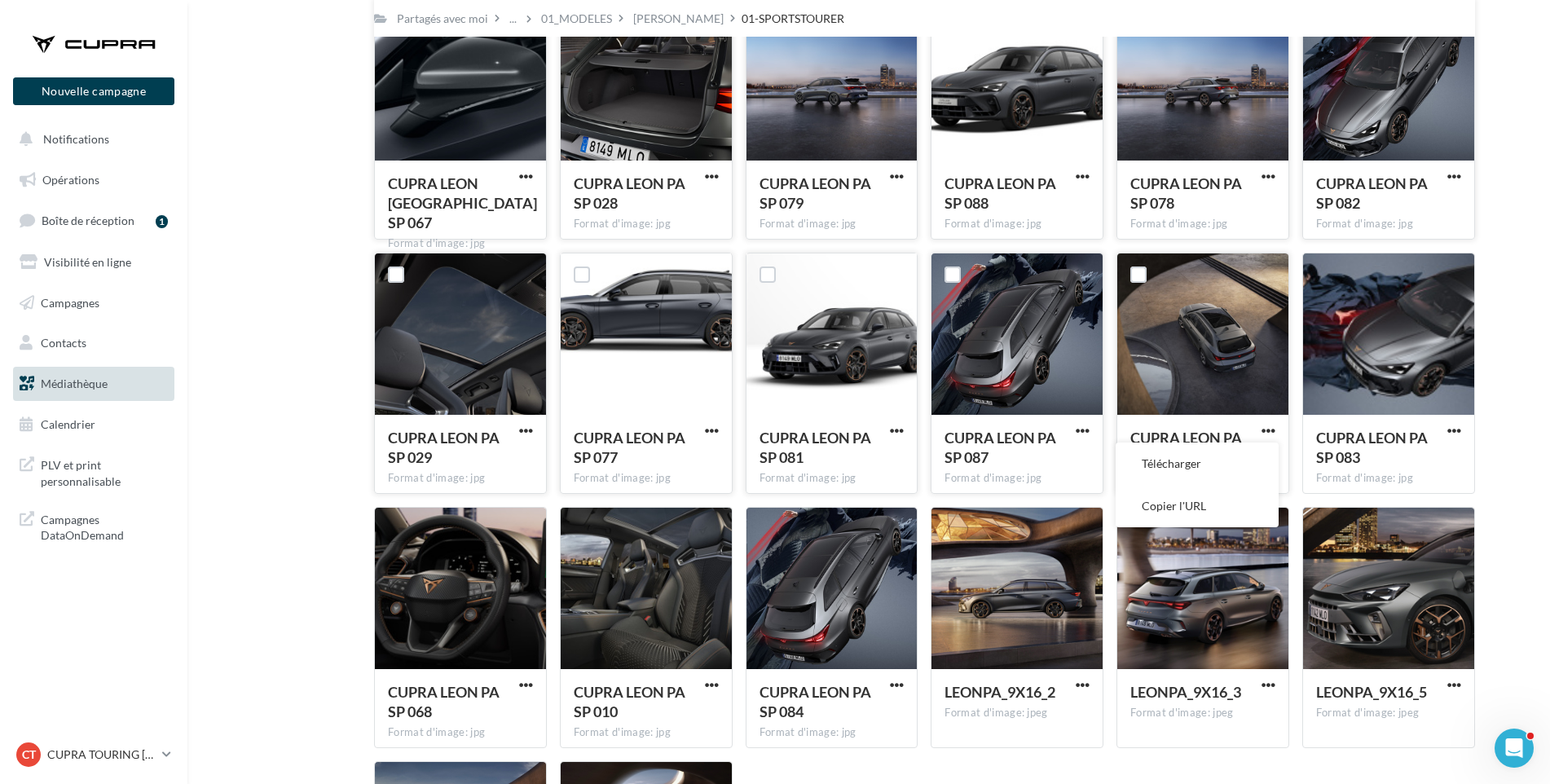
click at [1251, 475] on button "Télécharger" at bounding box center [1197, 464] width 163 height 43
click at [1535, 402] on div "Mes fichiers Partagés avec moi Partagés avec moi ... 01_MODELES LEON 01-SPORTST…" at bounding box center [876, 361] width 1337 height 1307
click at [1456, 429] on span "button" at bounding box center [1454, 430] width 14 height 14
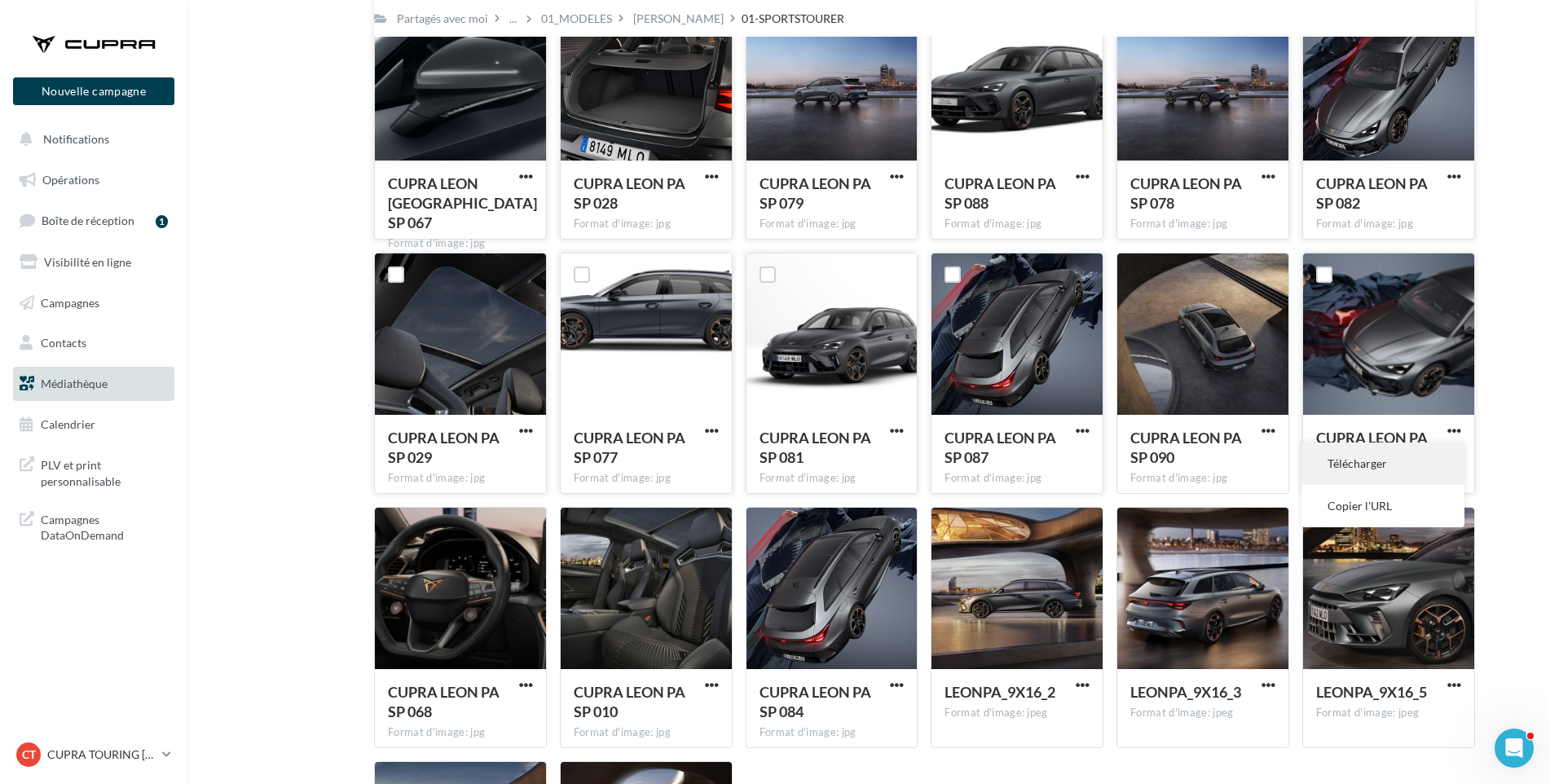
click at [1438, 454] on button "Télécharger" at bounding box center [1383, 464] width 163 height 43
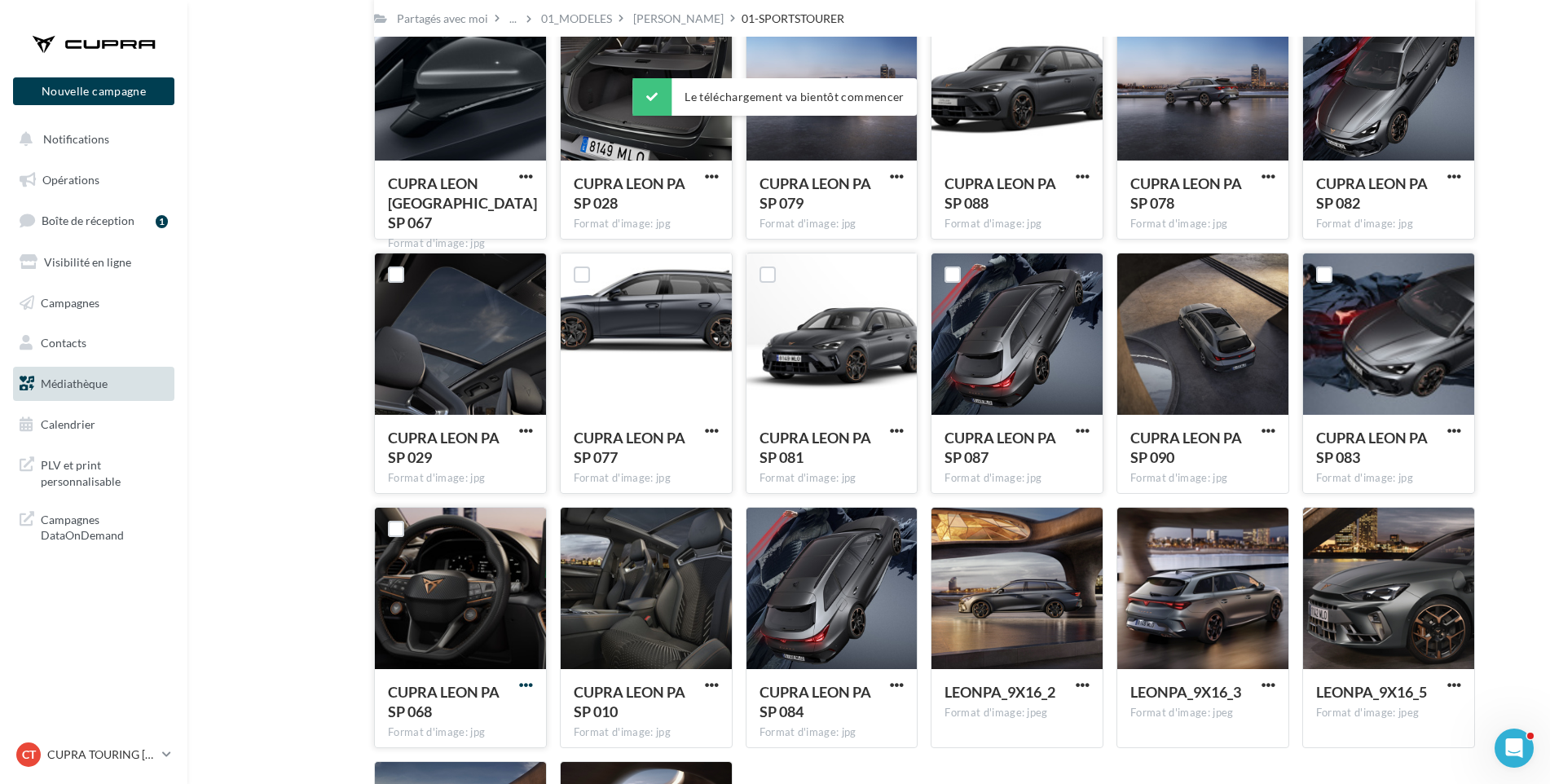
click at [523, 680] on span "button" at bounding box center [526, 684] width 14 height 14
click at [512, 709] on button "Télécharger" at bounding box center [455, 718] width 163 height 43
click at [715, 680] on span "button" at bounding box center [712, 684] width 14 height 14
click at [696, 706] on button "Télécharger" at bounding box center [641, 718] width 163 height 43
click at [902, 683] on span "button" at bounding box center [897, 684] width 14 height 14
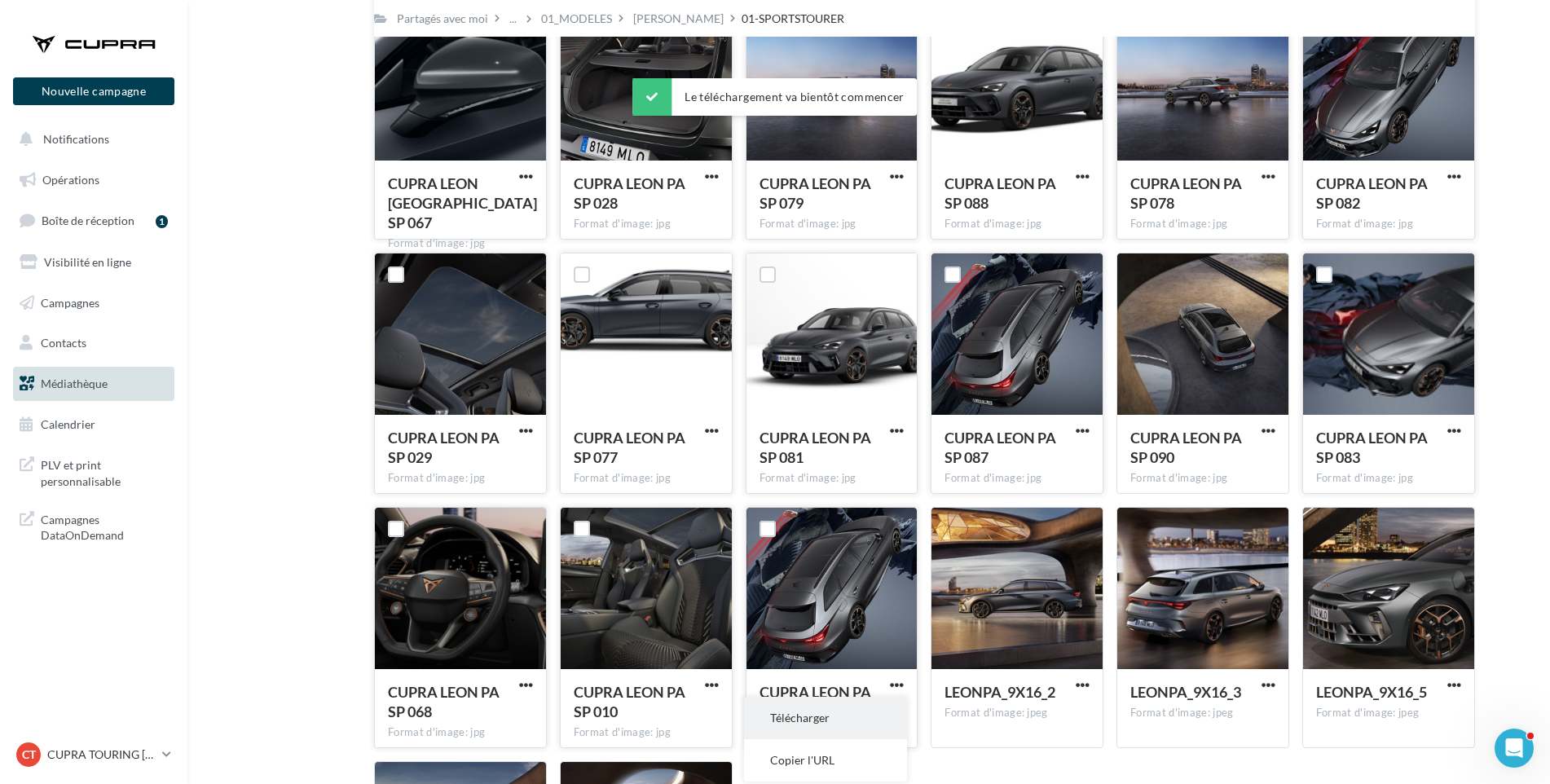
click at [884, 714] on button "Télécharger" at bounding box center [825, 718] width 163 height 43
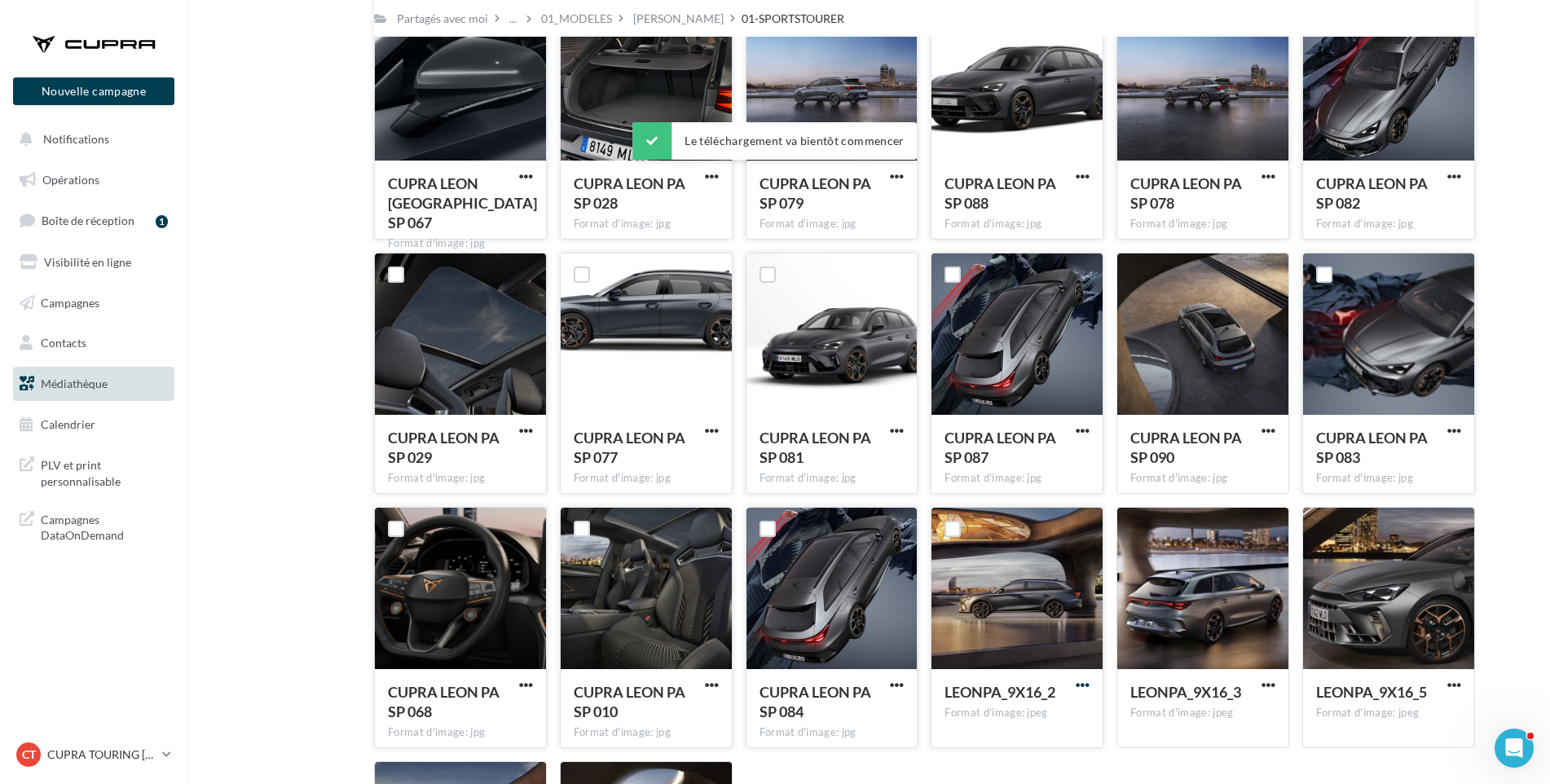
click at [1079, 679] on span "button" at bounding box center [1083, 684] width 14 height 14
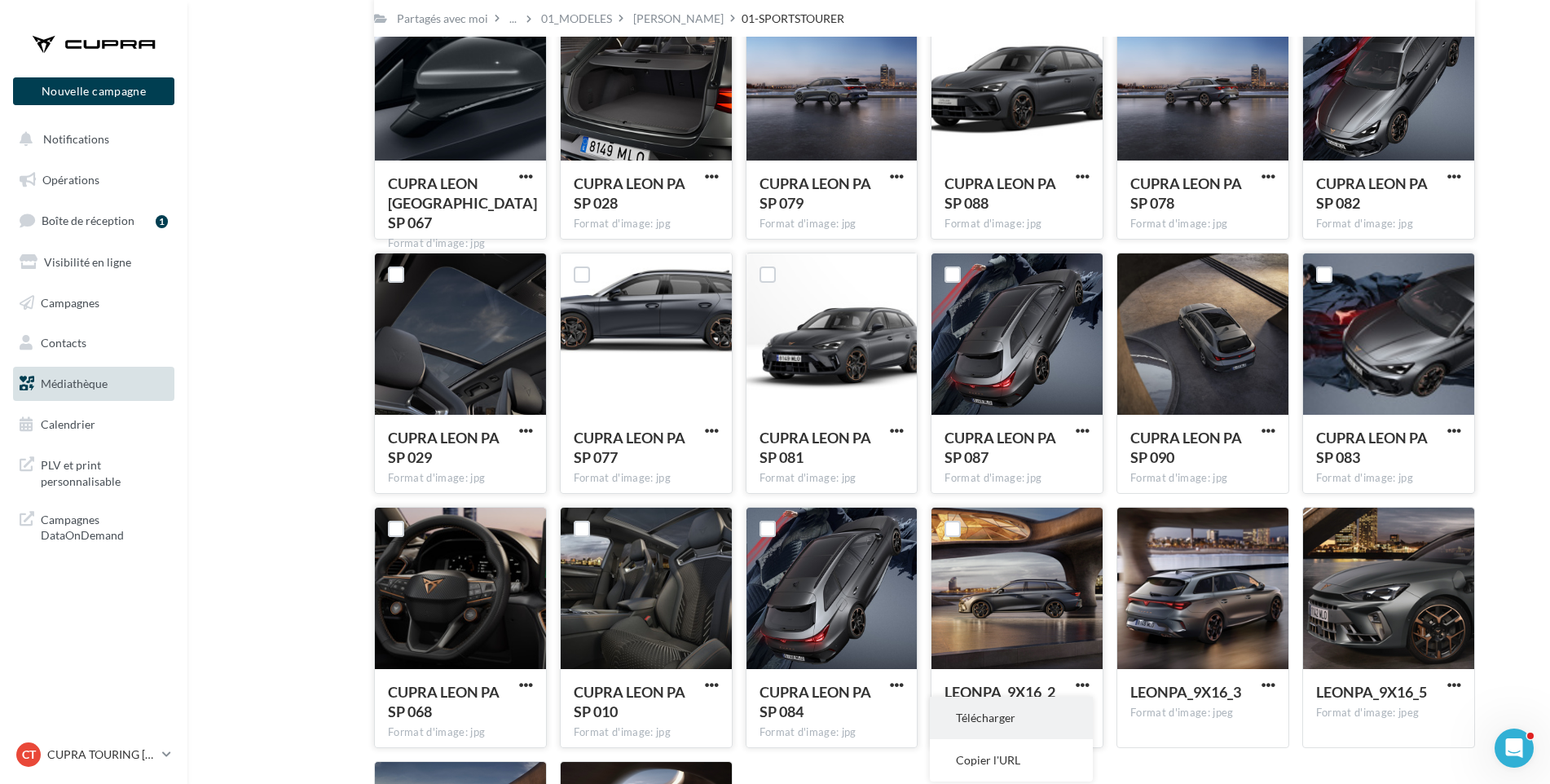
click at [1066, 715] on button "Télécharger" at bounding box center [1012, 718] width 163 height 43
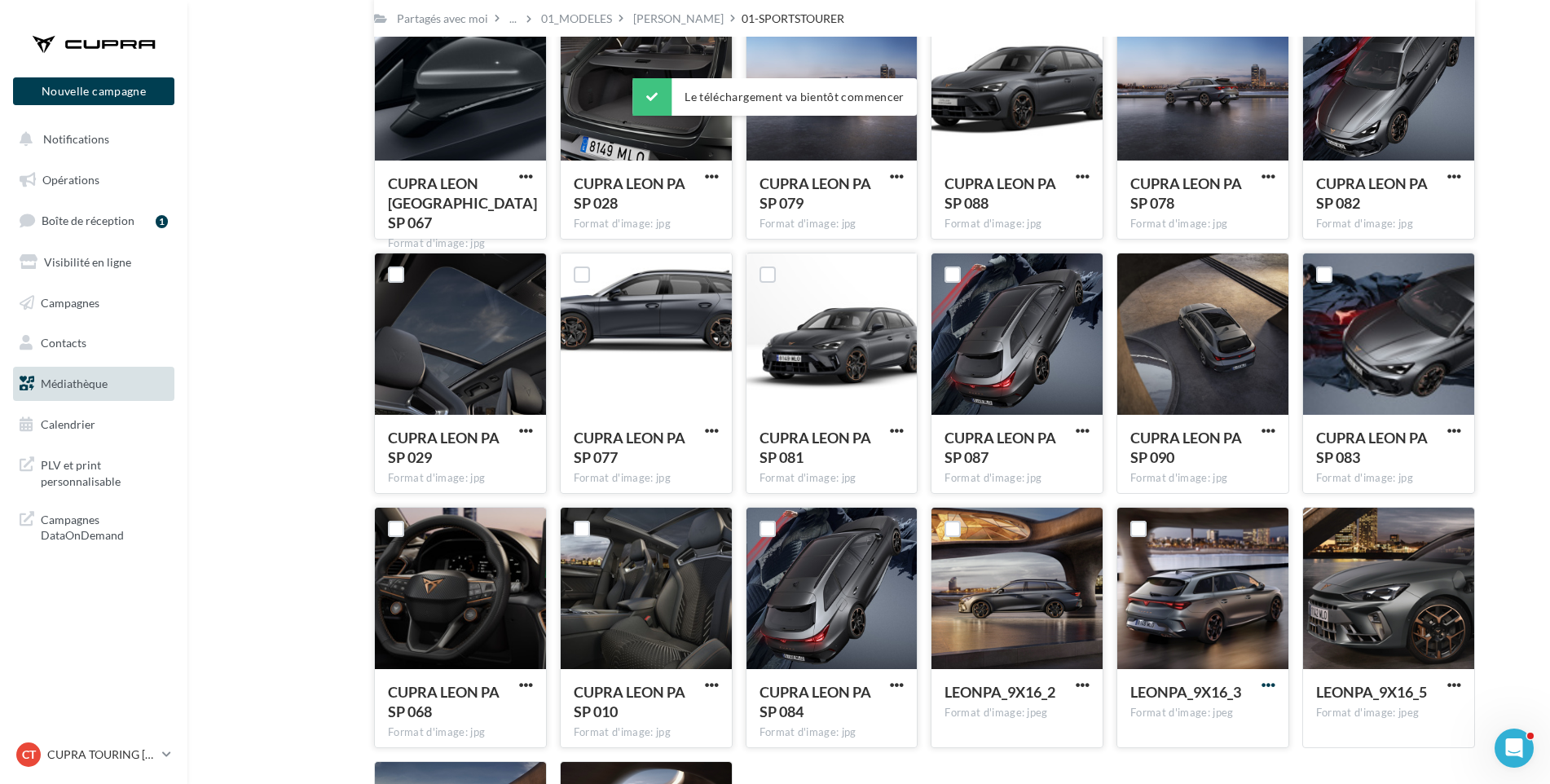
click at [1271, 684] on span "button" at bounding box center [1268, 684] width 14 height 14
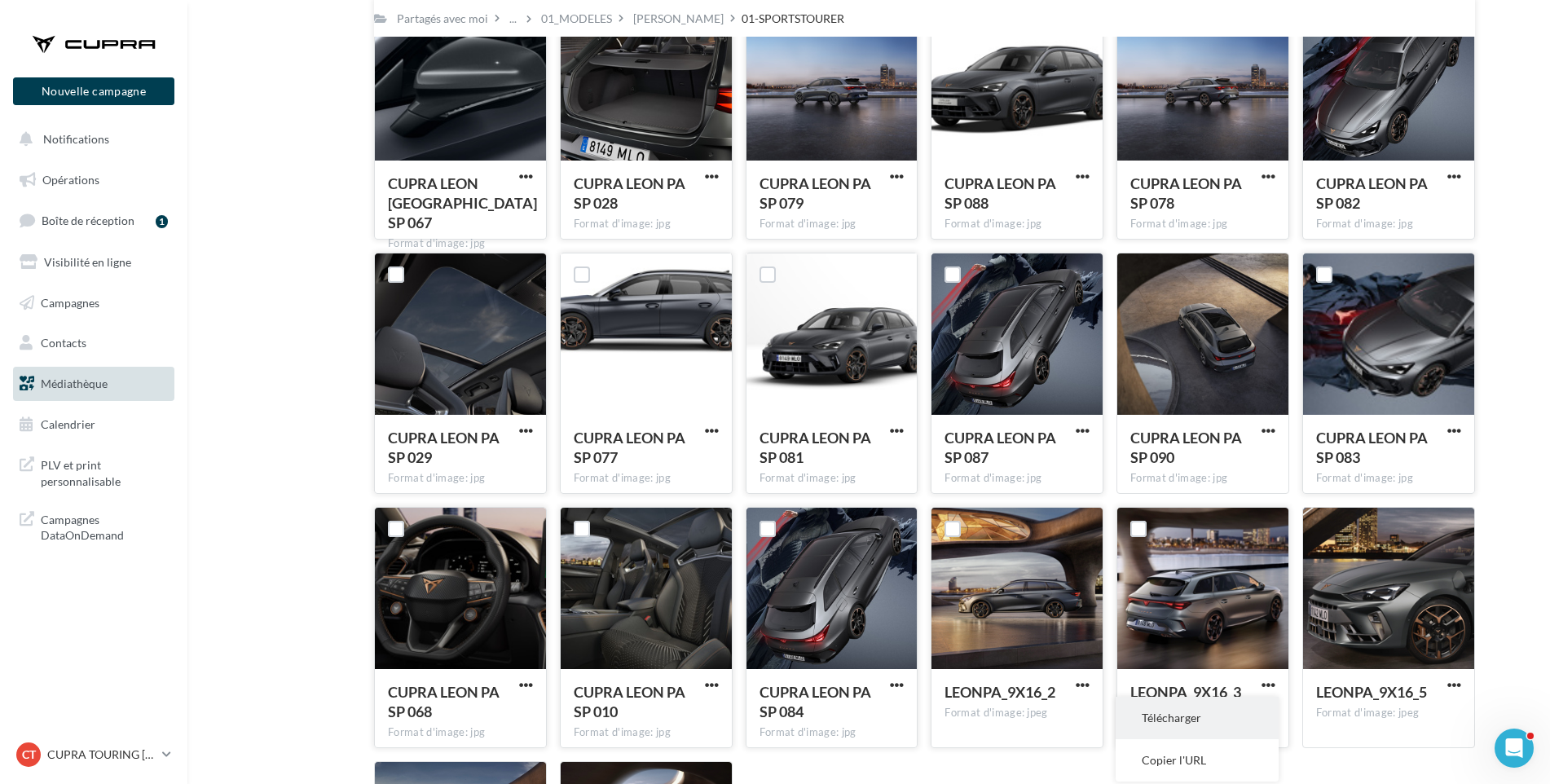
click at [1254, 710] on button "Télécharger" at bounding box center [1197, 718] width 163 height 43
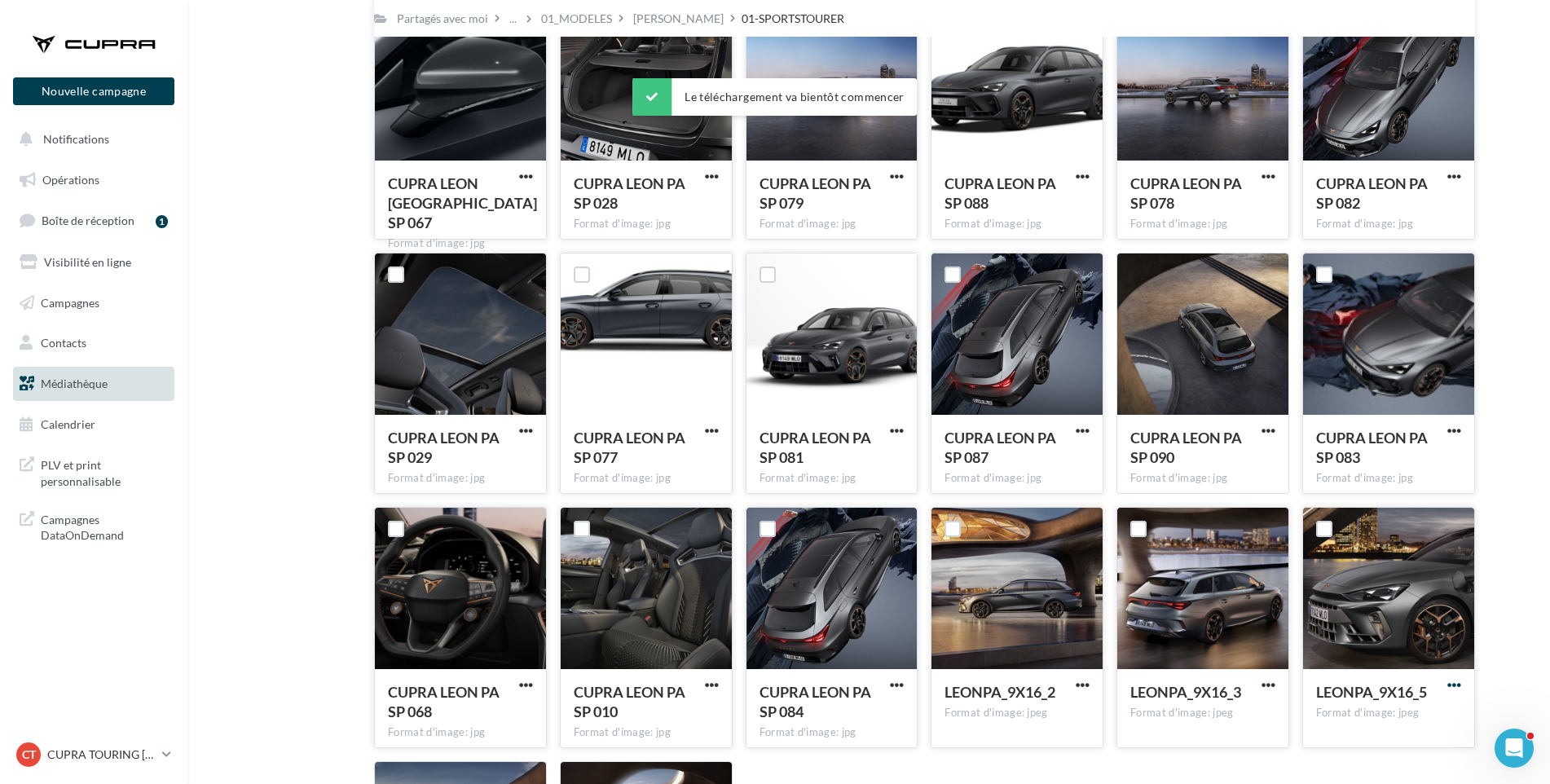
click at [1448, 682] on span "button" at bounding box center [1454, 684] width 14 height 14
click at [1429, 706] on button "Télécharger" at bounding box center [1383, 718] width 163 height 43
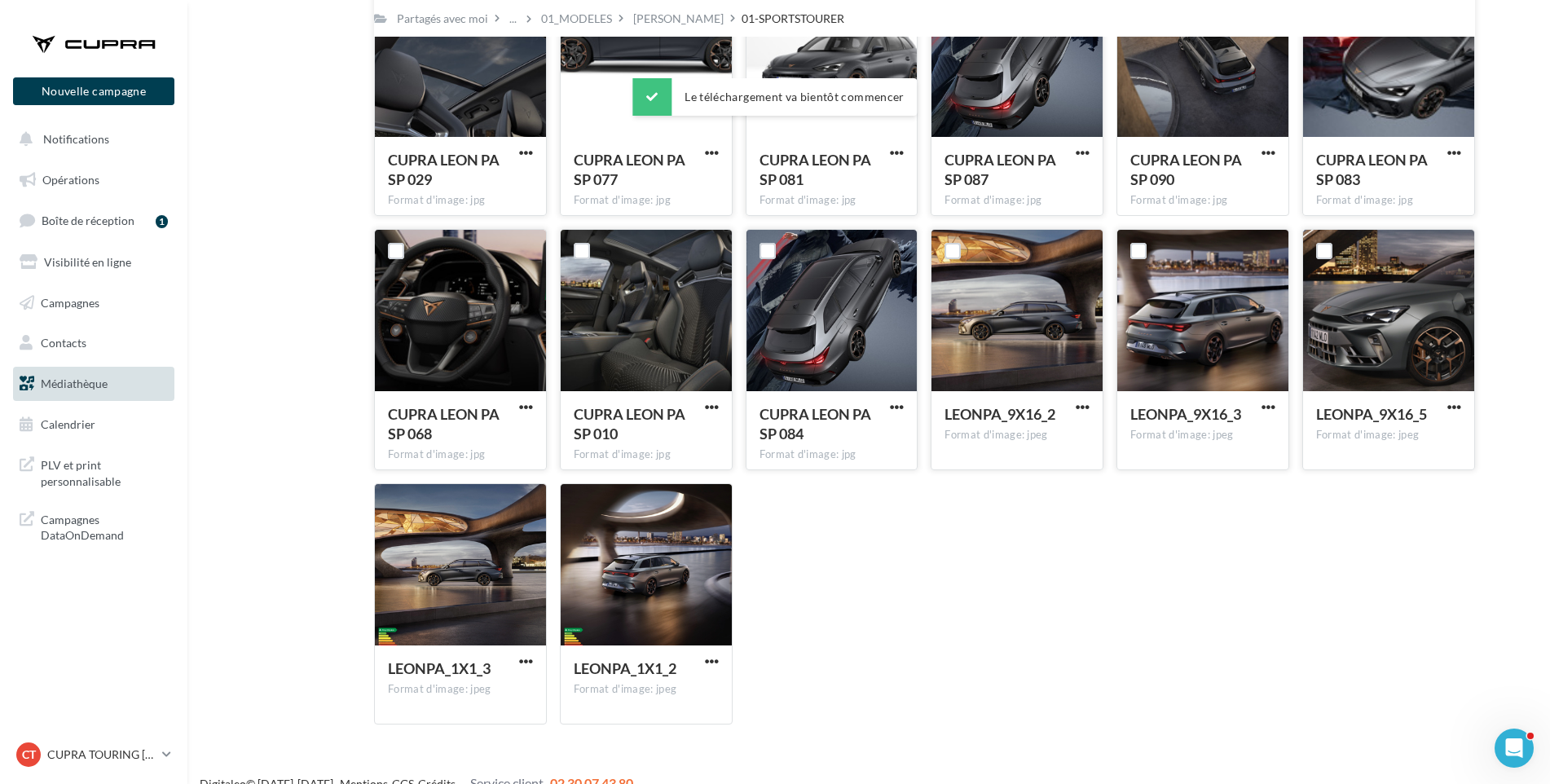
scroll to position [698, 0]
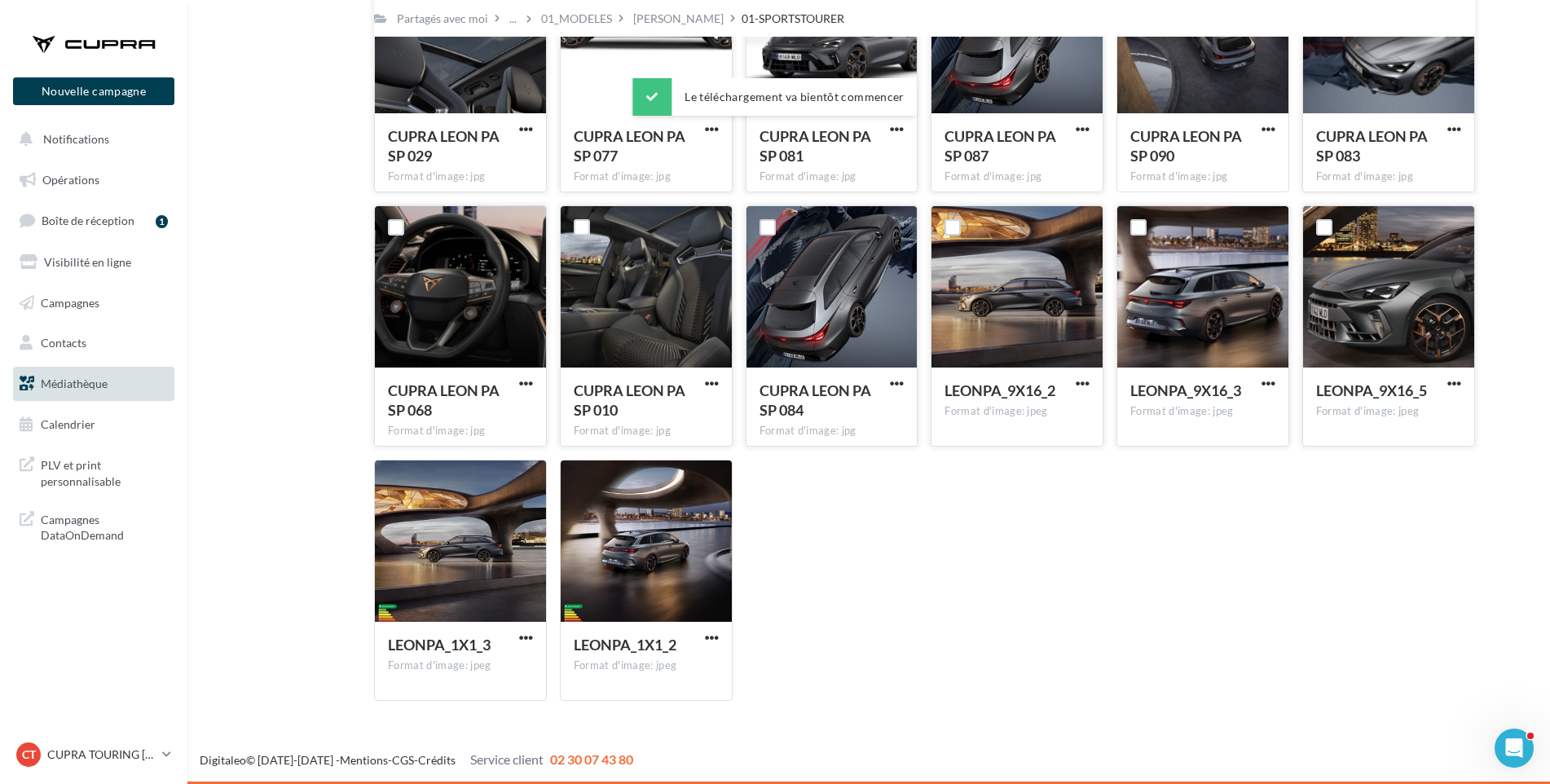
drag, startPoint x: 1553, startPoint y: 570, endPoint x: 19, endPoint y: 31, distance: 1625.9
click at [636, 14] on div "[PERSON_NAME]" at bounding box center [679, 18] width 91 height 16
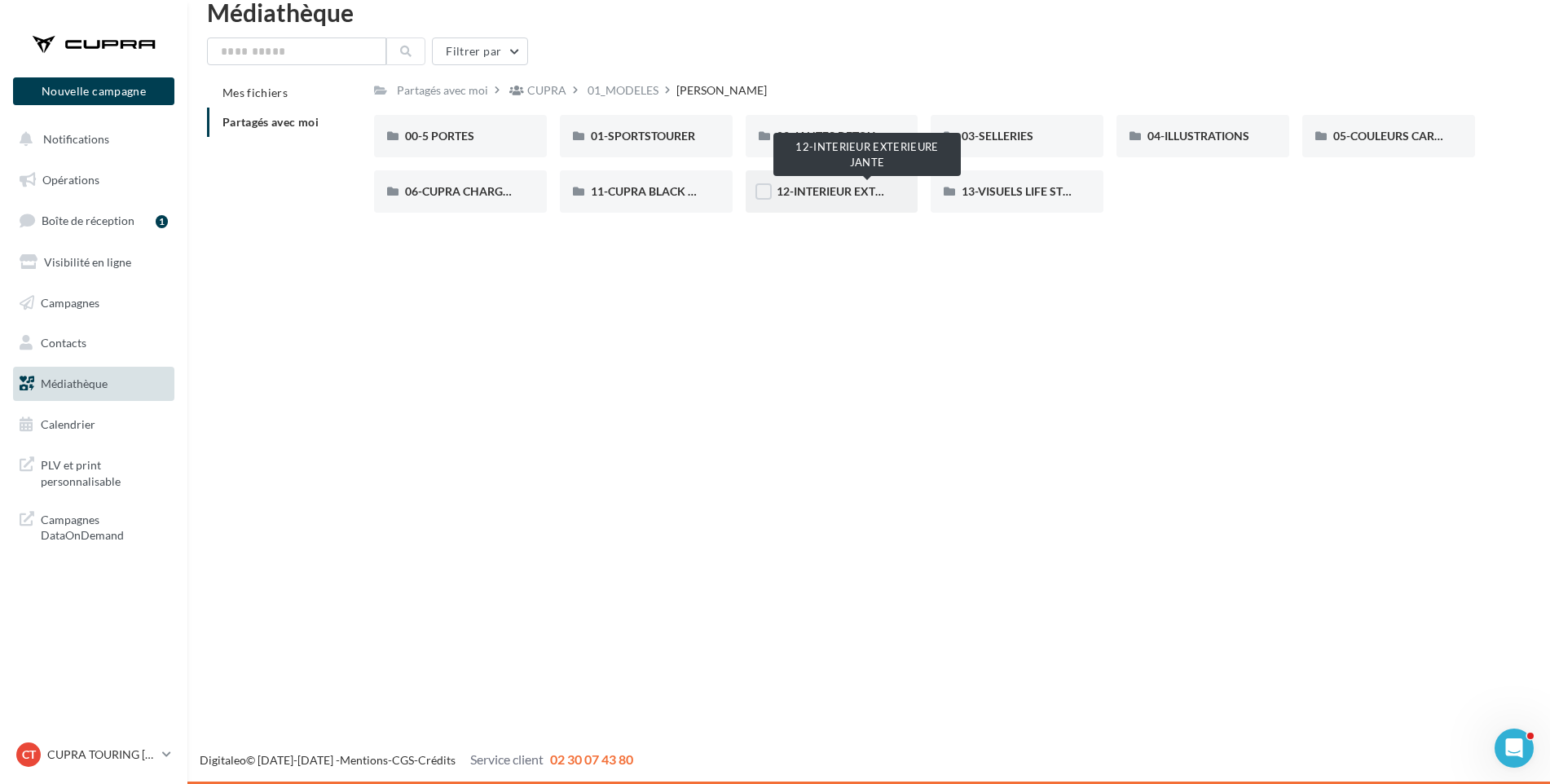
click at [829, 192] on span "12-INTERIEUR EXTERIEURE JANTE" at bounding box center [867, 191] width 182 height 14
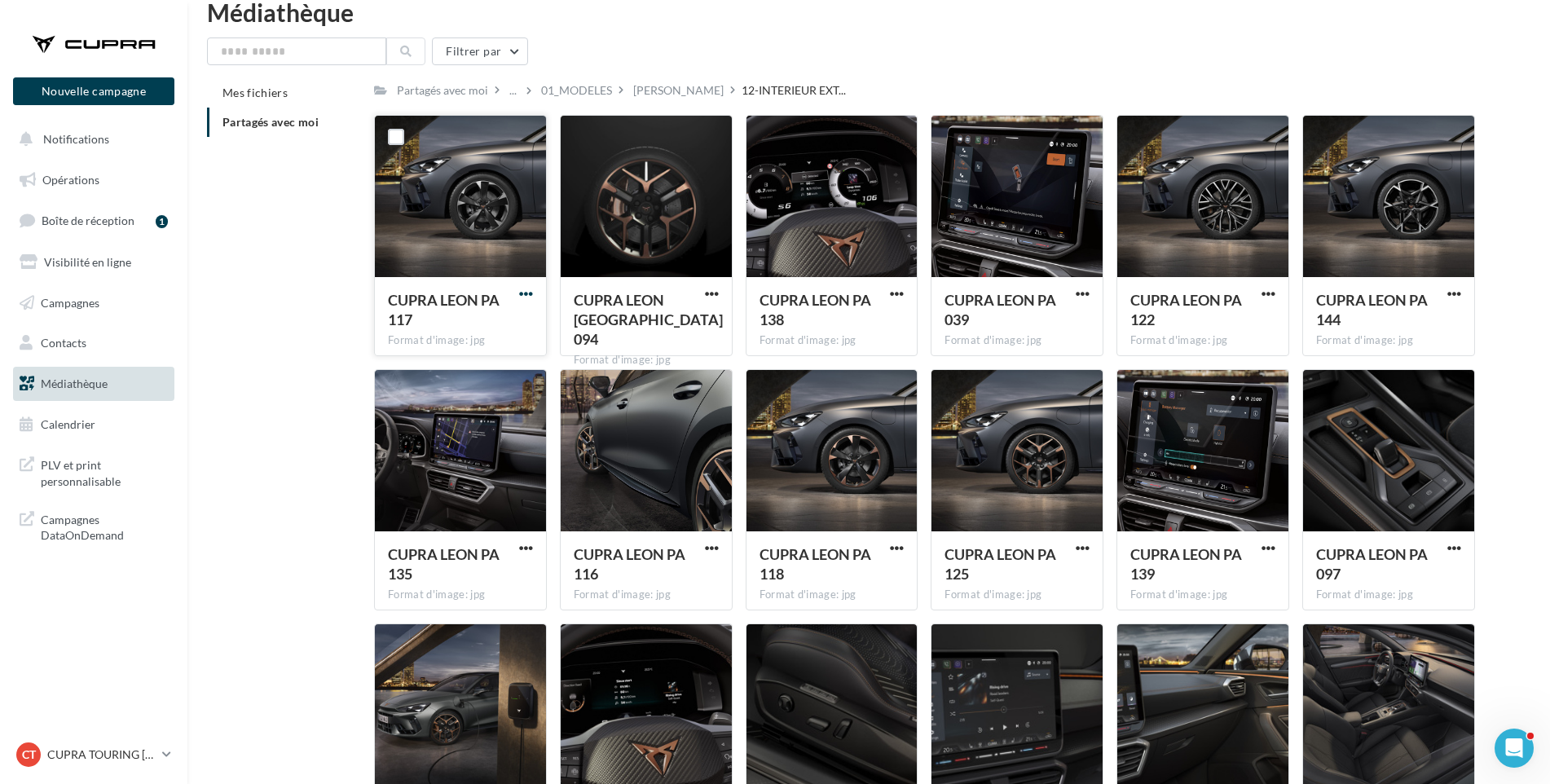
click at [523, 297] on span "button" at bounding box center [526, 293] width 14 height 14
click at [527, 328] on button "Télécharger" at bounding box center [455, 325] width 163 height 43
click at [717, 289] on span "button" at bounding box center [712, 293] width 14 height 14
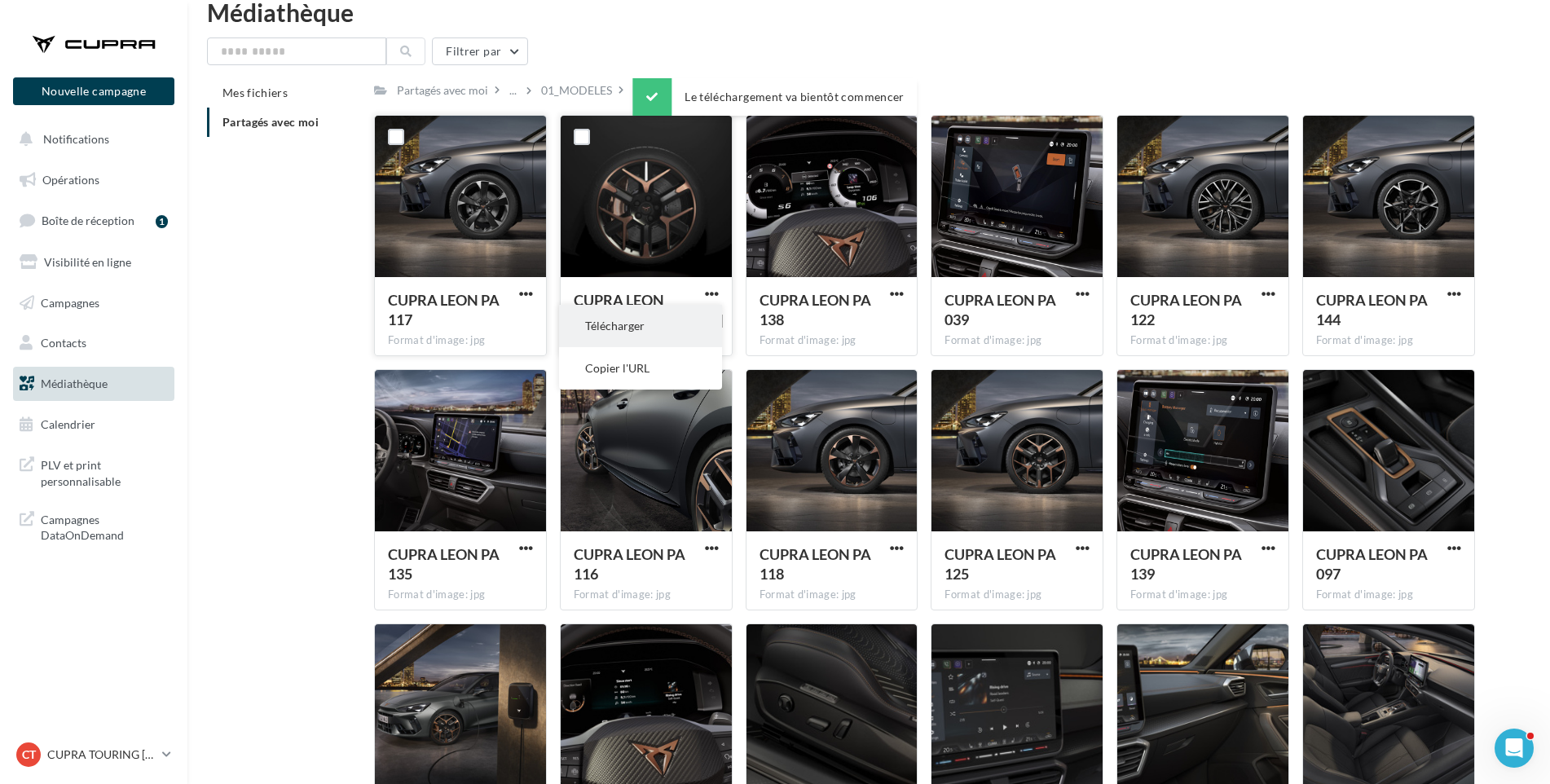
click at [693, 331] on button "Télécharger" at bounding box center [641, 325] width 163 height 43
click at [897, 292] on span "button" at bounding box center [897, 293] width 14 height 14
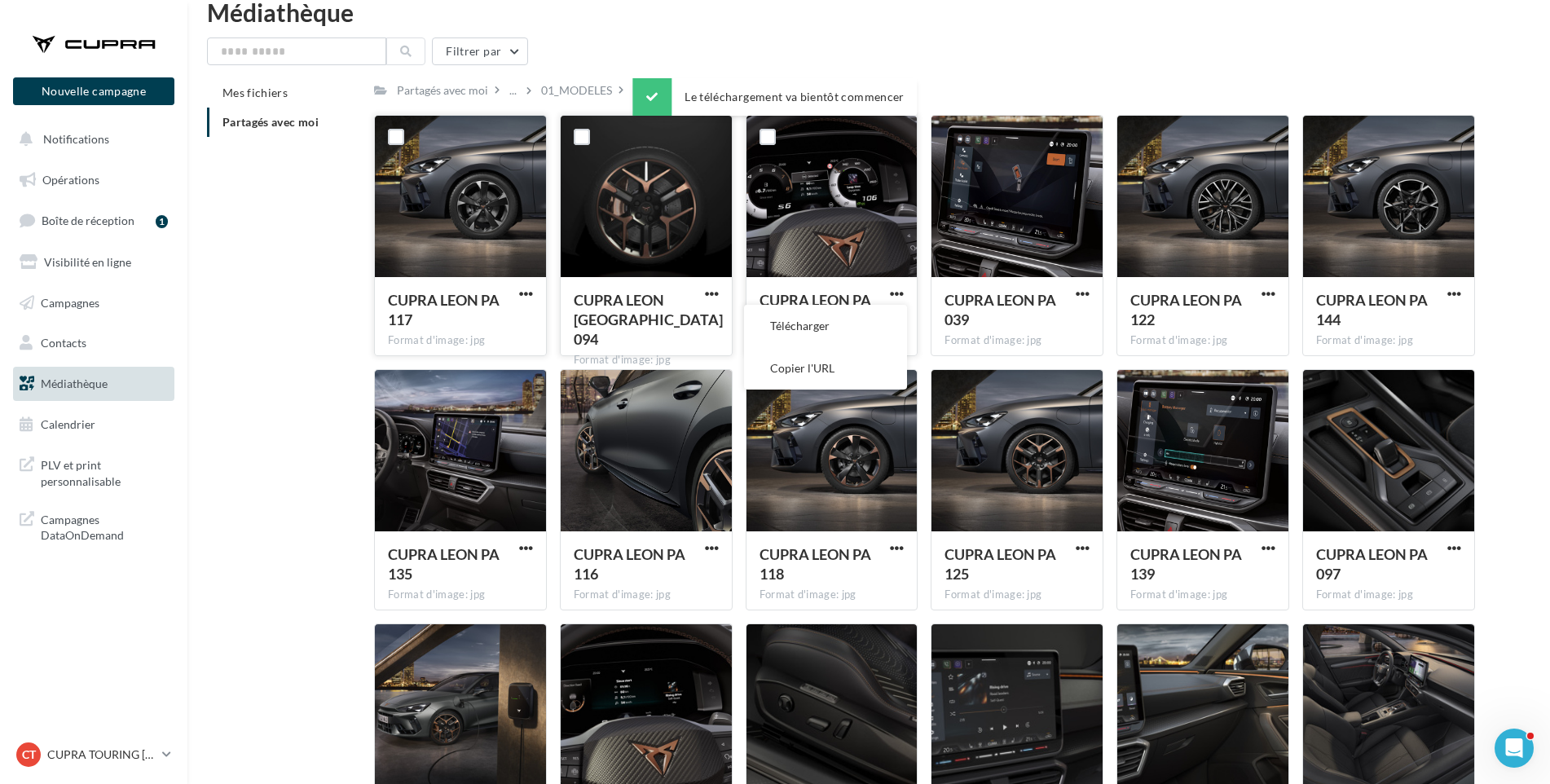
click at [870, 326] on button "Télécharger" at bounding box center [825, 325] width 163 height 43
click at [1089, 294] on span "button" at bounding box center [1083, 293] width 14 height 14
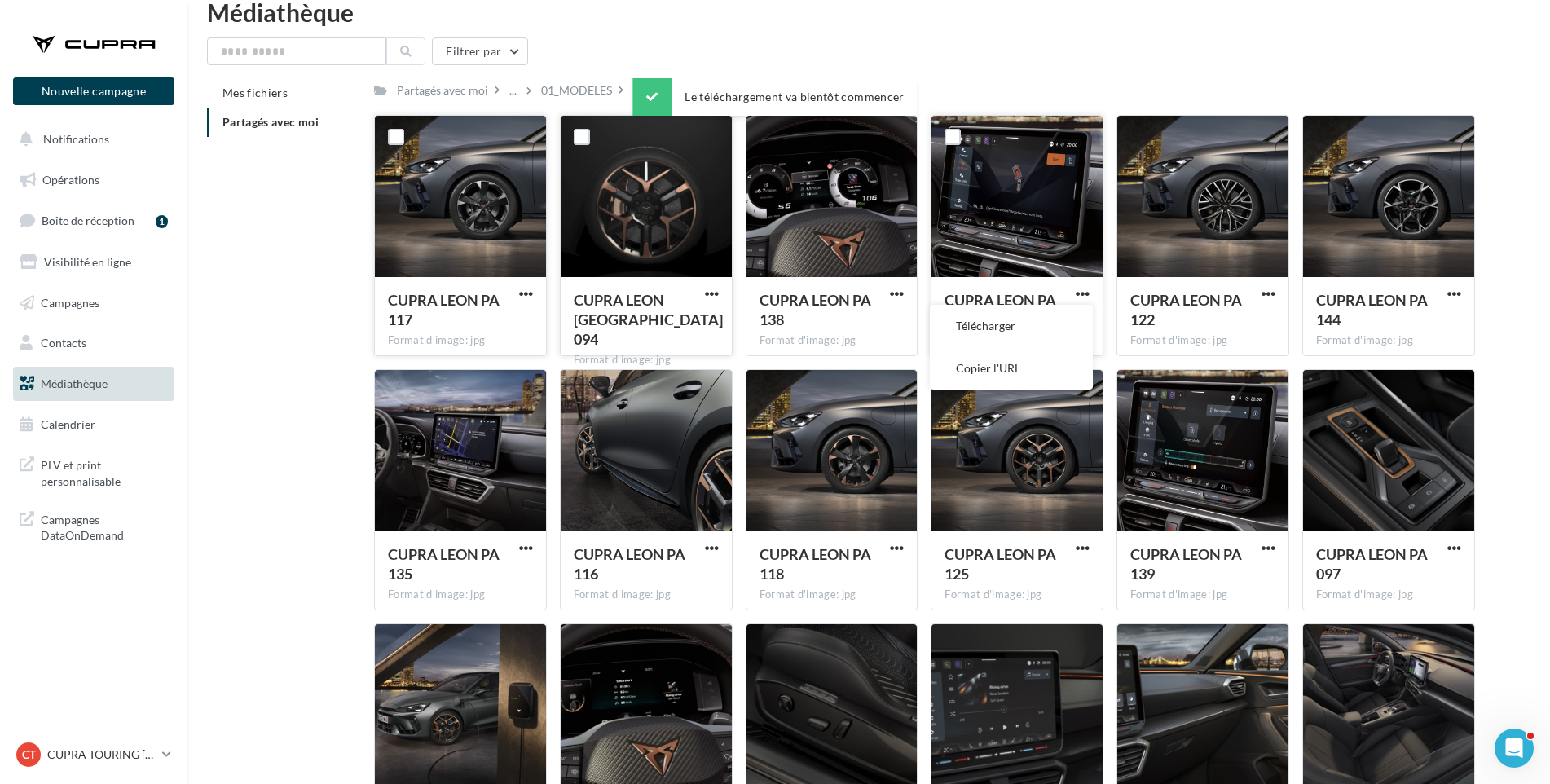
click at [1062, 334] on button "Télécharger" at bounding box center [1012, 325] width 163 height 43
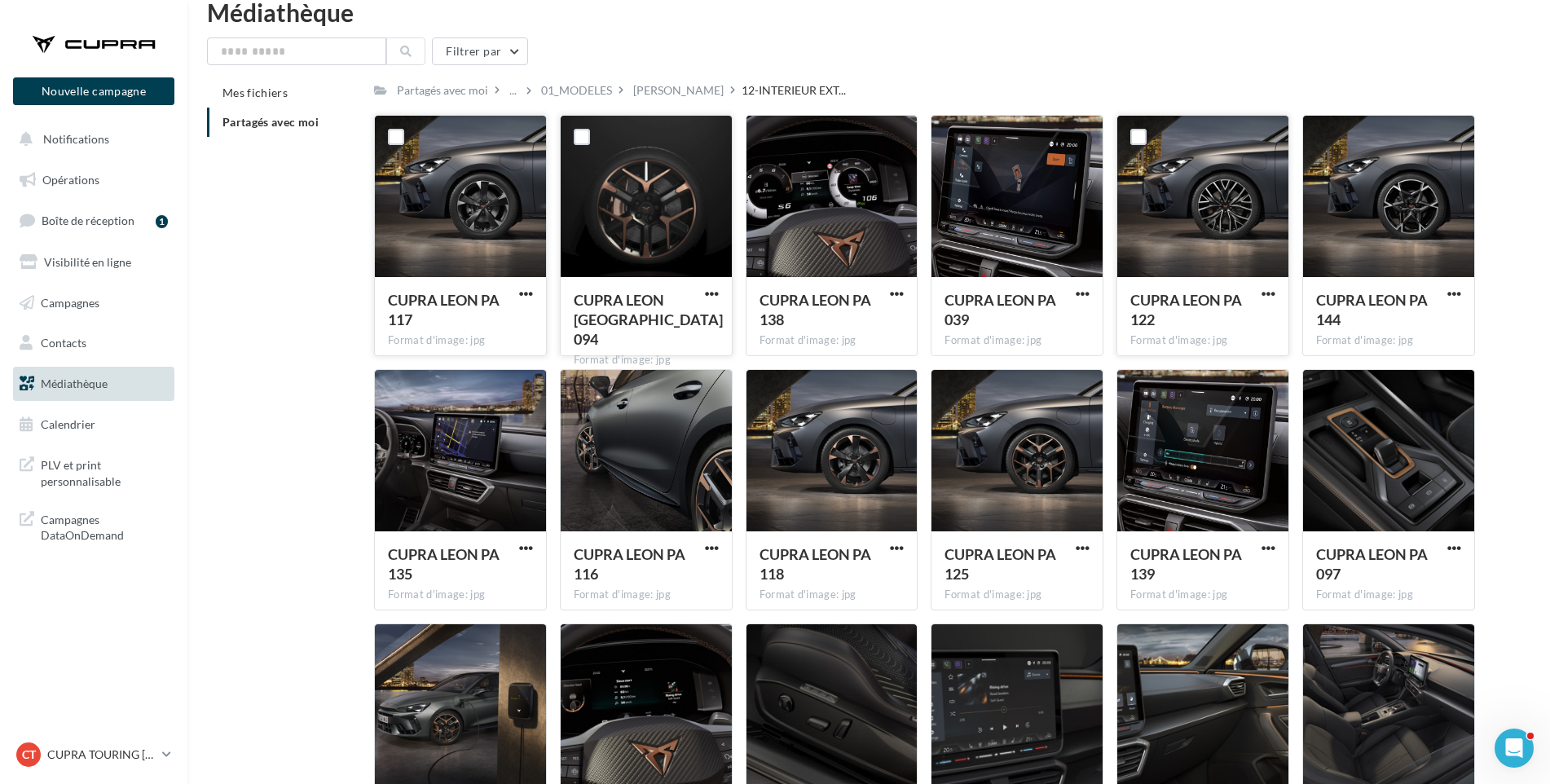
click at [1148, 332] on div "CUPRA LEON PA 122" at bounding box center [1194, 312] width 126 height 44
click at [1265, 285] on div at bounding box center [1268, 293] width 20 height 16
click at [1262, 298] on span "button" at bounding box center [1268, 293] width 14 height 14
click at [1248, 330] on button "Télécharger" at bounding box center [1197, 325] width 163 height 43
click at [1489, 312] on div "Mes fichiers Partagés avec moi Partagés avec moi ... 01_MODELES LEON 12-INTERIE…" at bounding box center [876, 477] width 1337 height 799
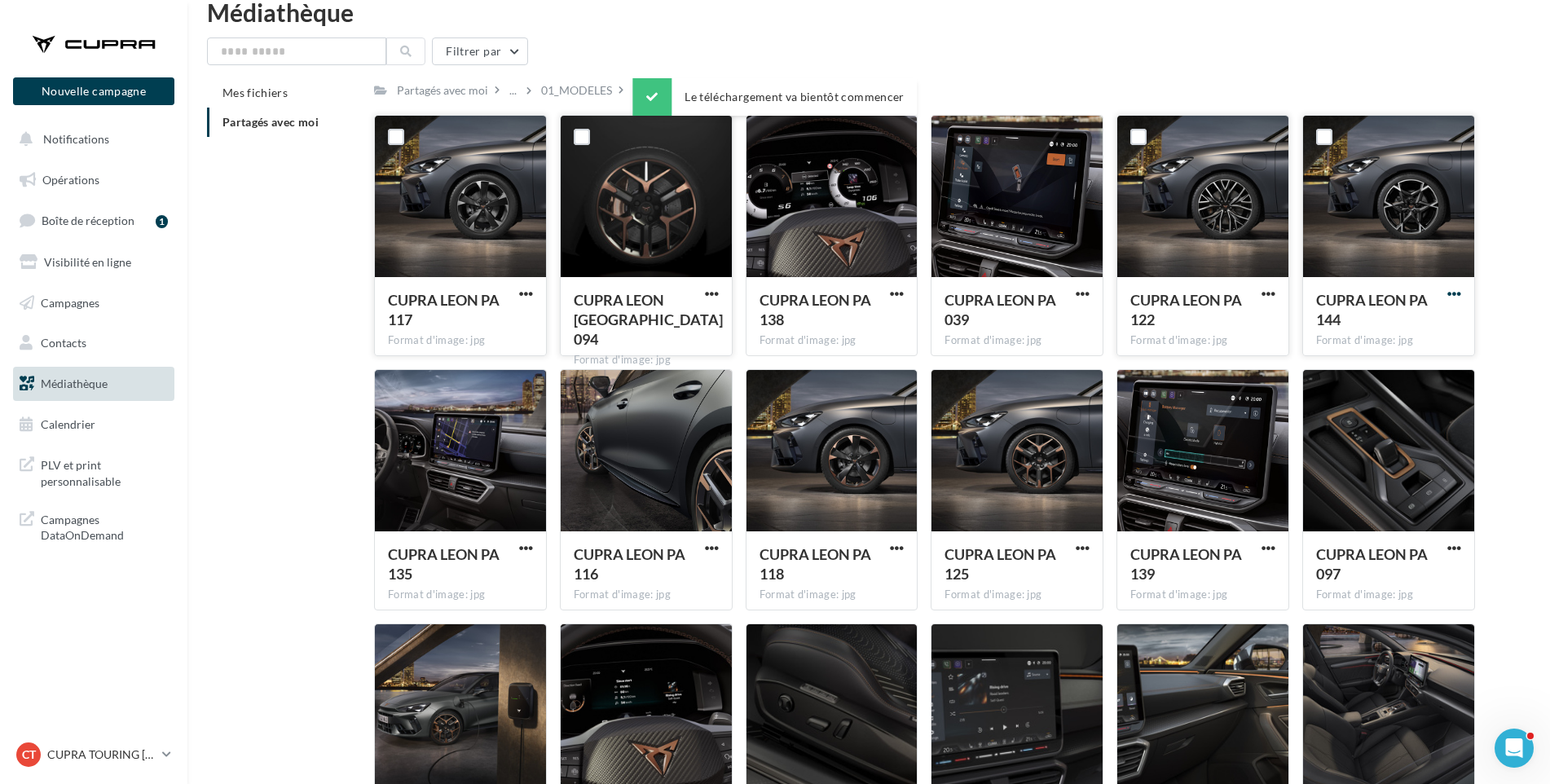
click at [1456, 292] on span "button" at bounding box center [1454, 293] width 14 height 14
click at [1451, 325] on button "Télécharger" at bounding box center [1383, 325] width 163 height 43
click at [524, 545] on span "button" at bounding box center [526, 548] width 14 height 14
click at [511, 587] on button "Télécharger" at bounding box center [455, 580] width 163 height 43
click at [706, 548] on span "button" at bounding box center [712, 548] width 14 height 14
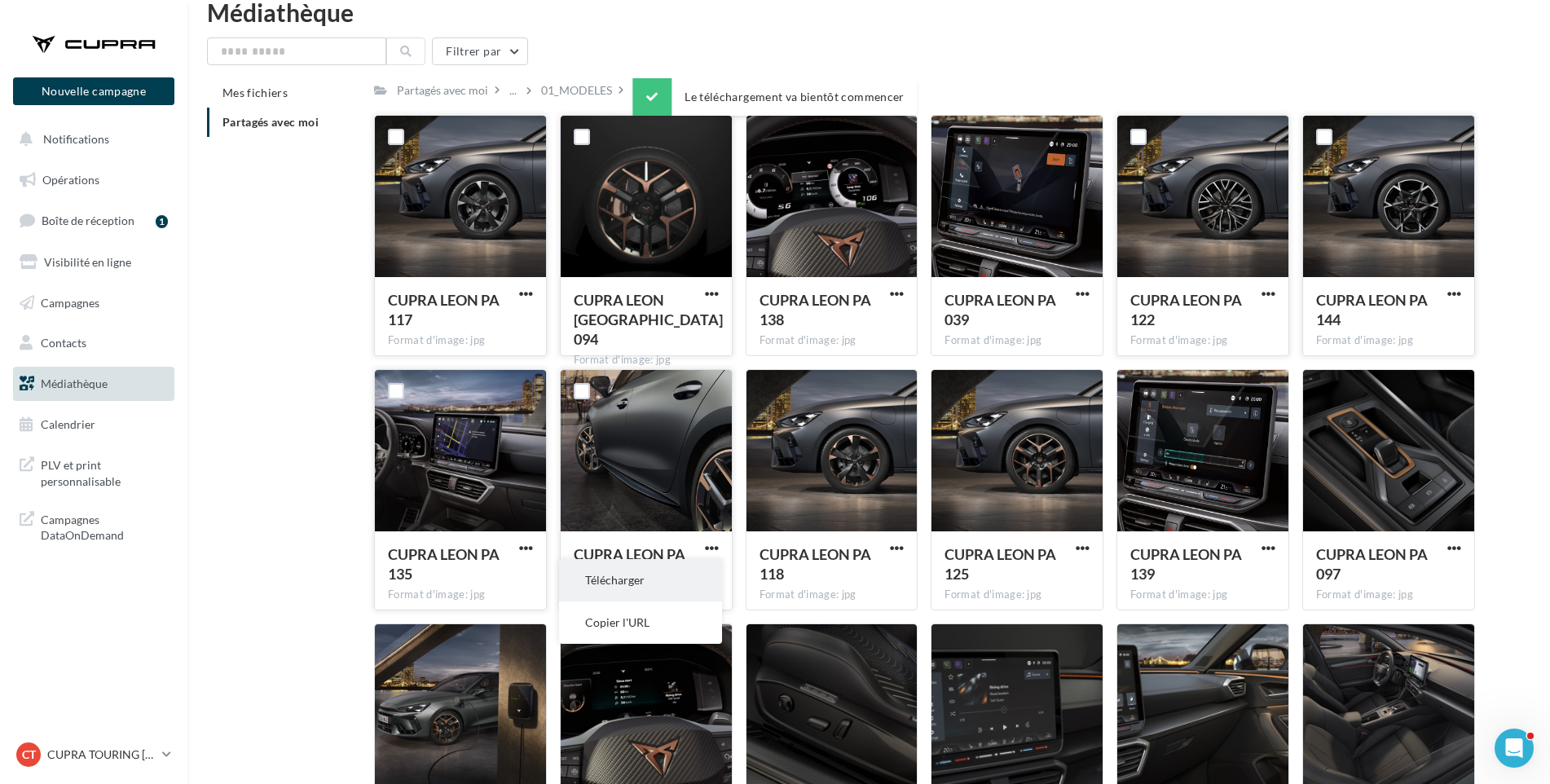
click at [701, 566] on button "Télécharger" at bounding box center [641, 580] width 163 height 43
click at [902, 548] on span "button" at bounding box center [897, 548] width 14 height 14
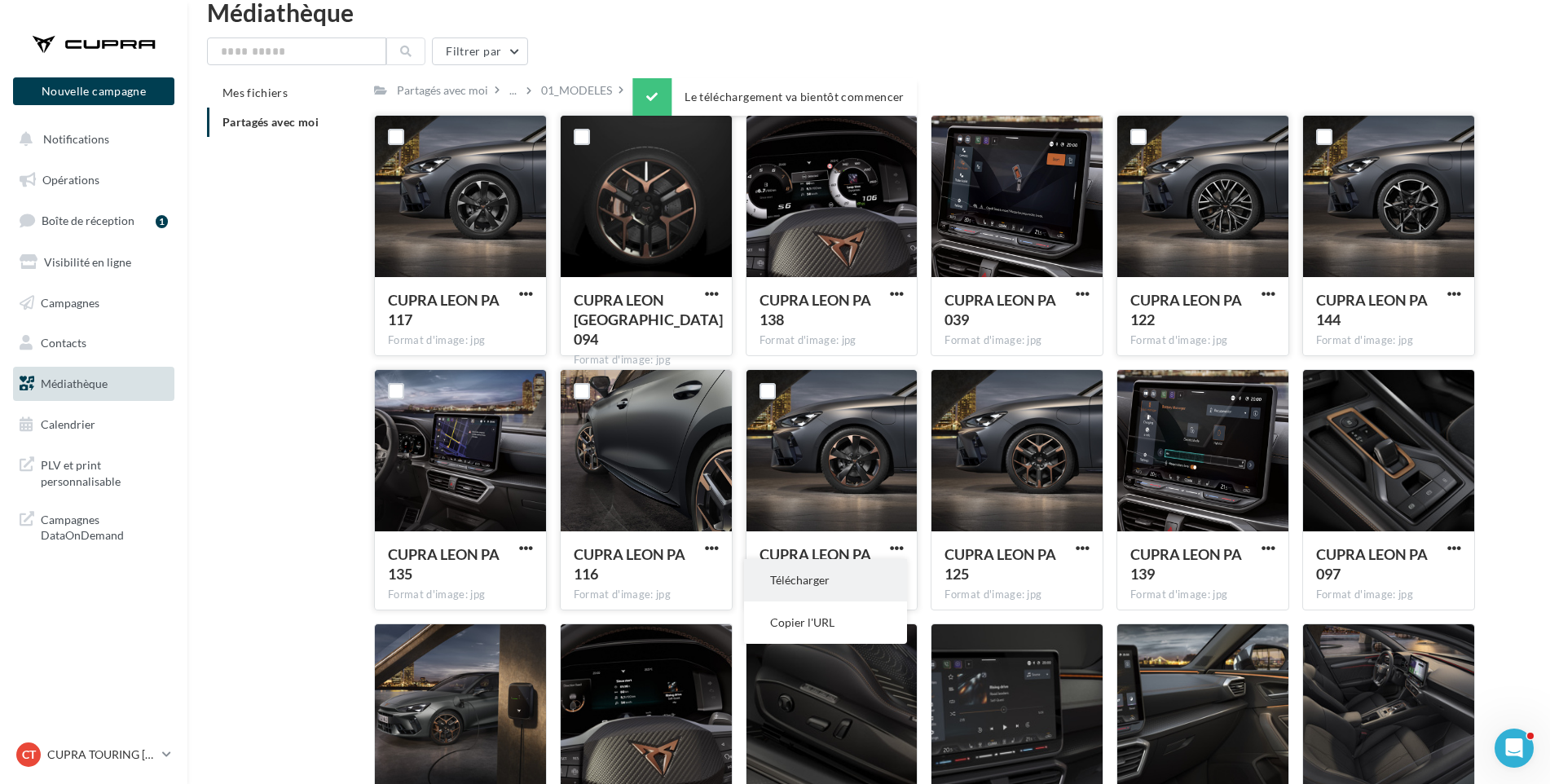
click at [892, 565] on button "Télécharger" at bounding box center [825, 580] width 163 height 43
click at [1079, 547] on span "button" at bounding box center [1083, 548] width 14 height 14
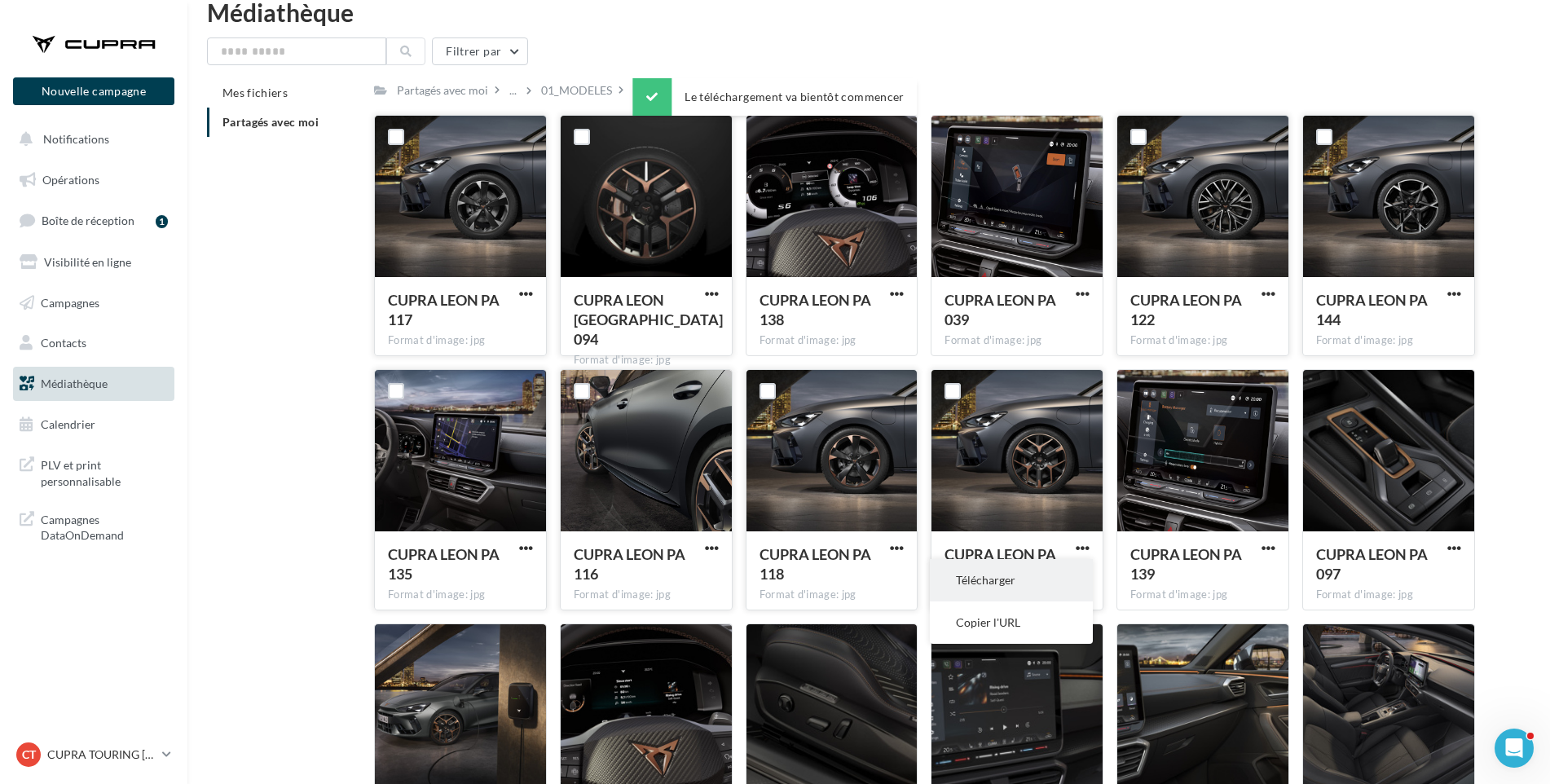
click at [1065, 572] on button "Télécharger" at bounding box center [1012, 580] width 163 height 43
click at [1267, 549] on span "button" at bounding box center [1268, 548] width 14 height 14
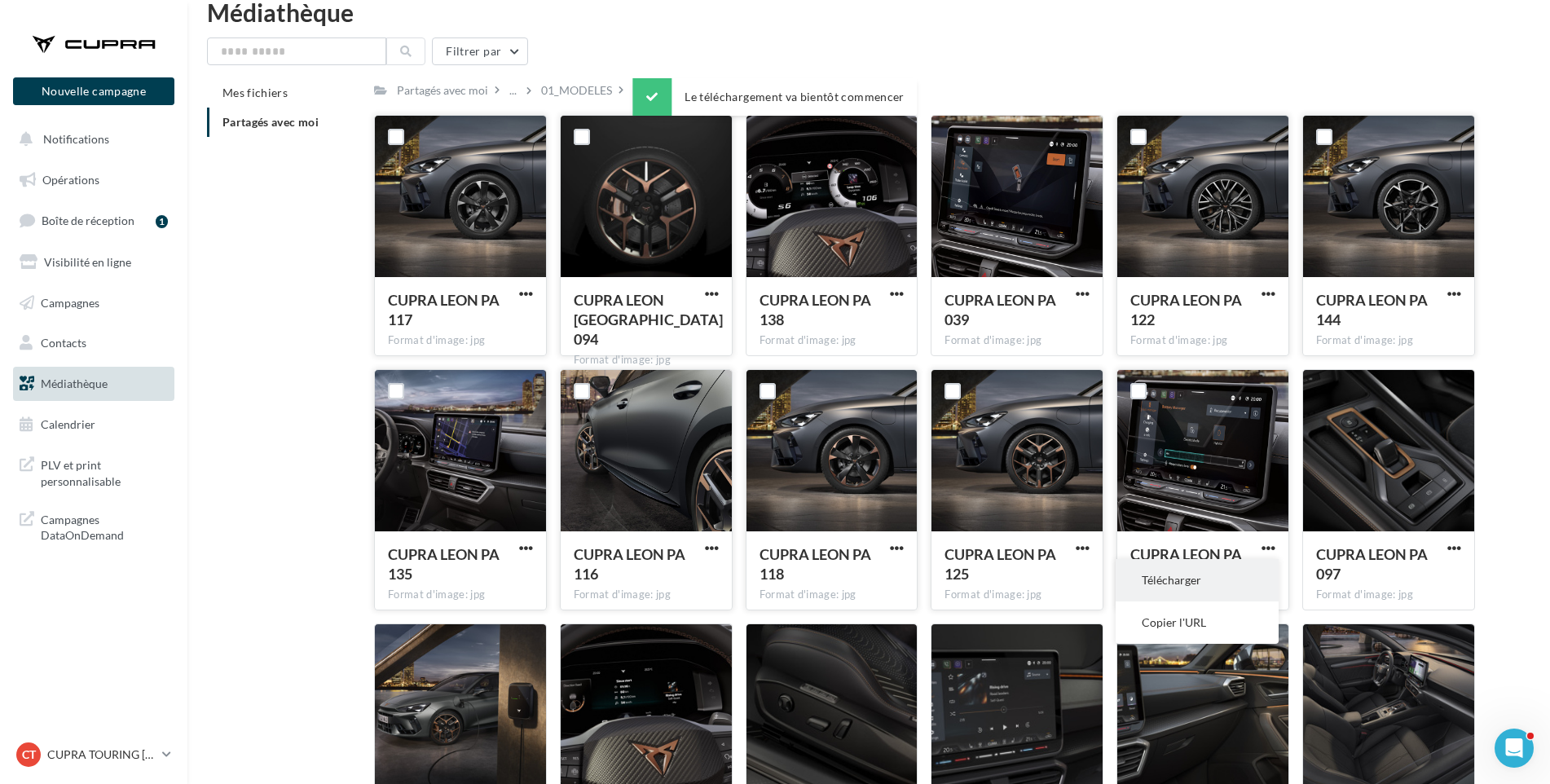
click at [1256, 574] on button "Télécharger" at bounding box center [1197, 580] width 163 height 43
click at [1460, 551] on span "button" at bounding box center [1454, 548] width 14 height 14
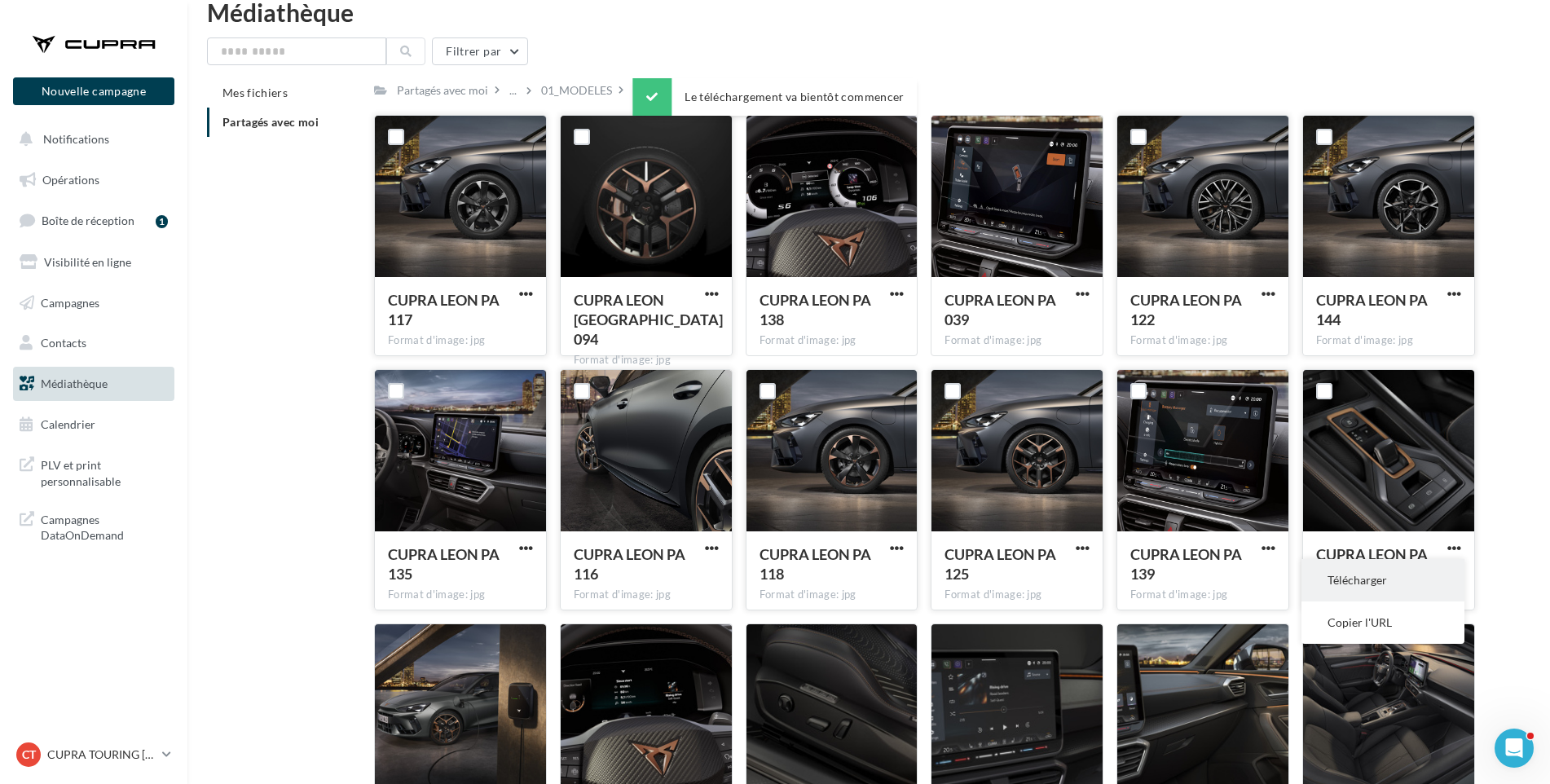
click at [1453, 574] on button "Télécharger" at bounding box center [1383, 580] width 163 height 43
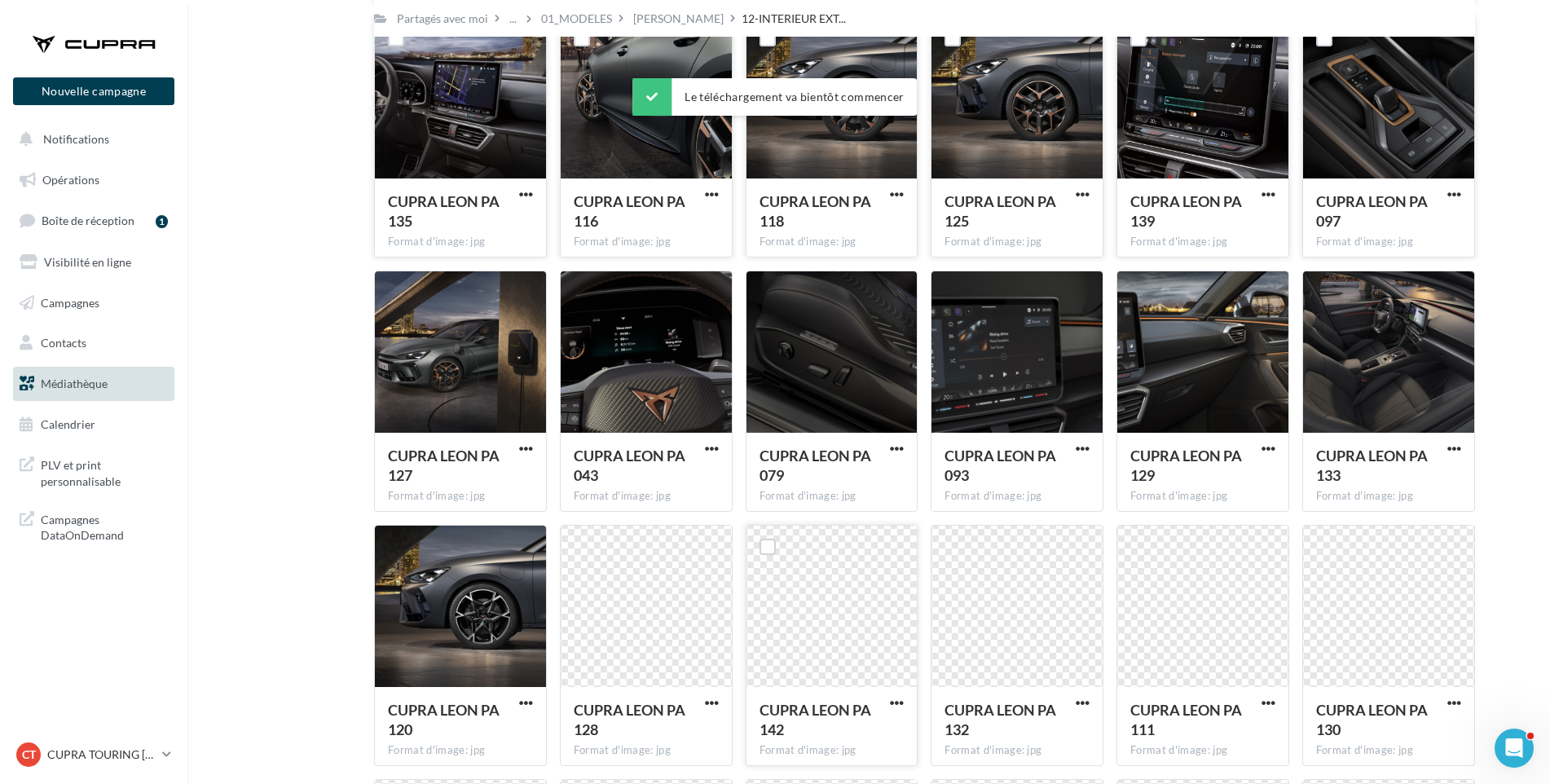
scroll to position [384, 0]
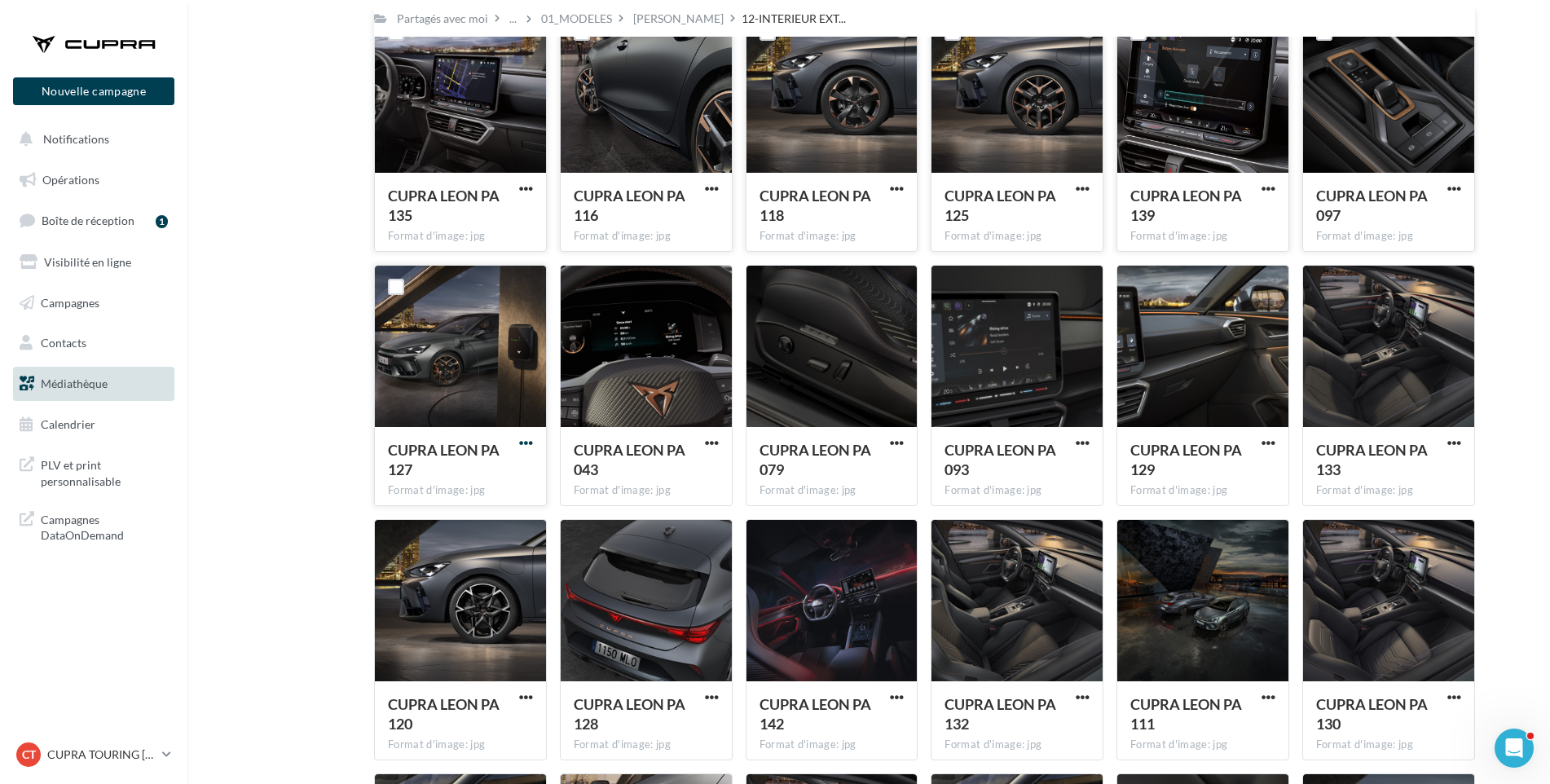
click at [523, 437] on span "button" at bounding box center [526, 443] width 14 height 14
click at [512, 471] on button "Télécharger" at bounding box center [455, 475] width 163 height 43
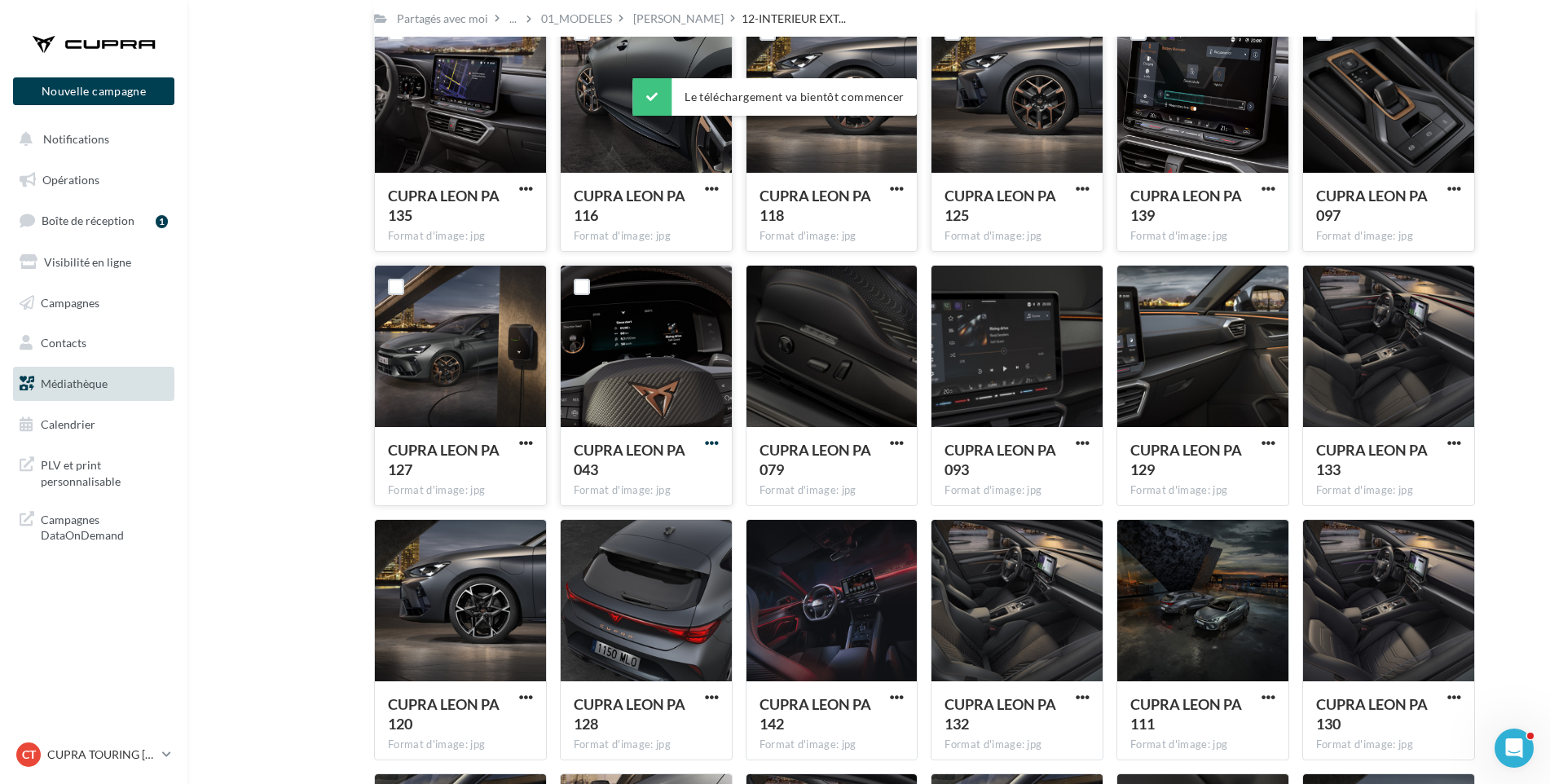
click at [709, 439] on span "button" at bounding box center [712, 443] width 14 height 14
click at [698, 459] on button "Télécharger" at bounding box center [641, 475] width 163 height 43
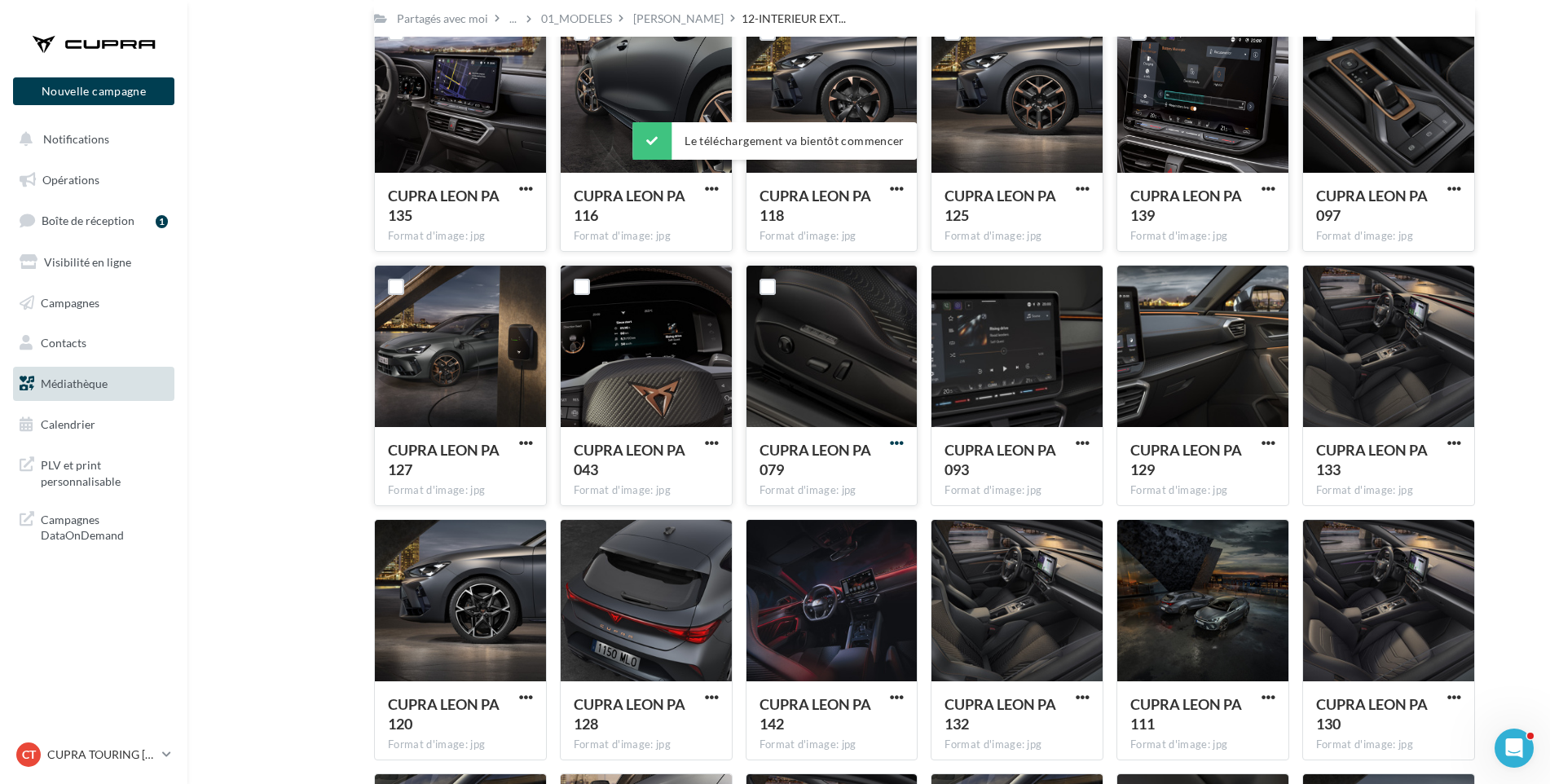
click at [899, 440] on span "button" at bounding box center [897, 443] width 14 height 14
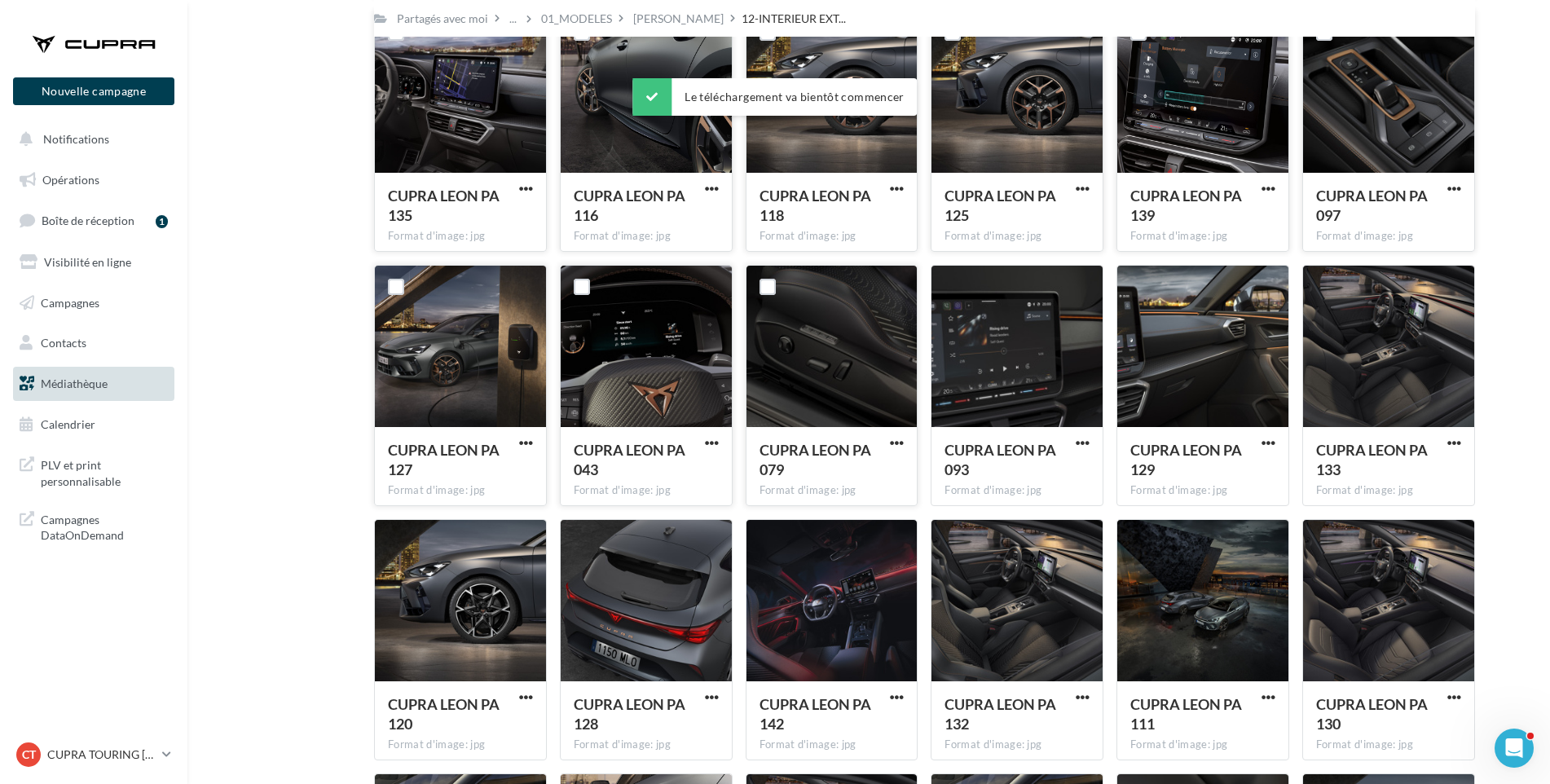
click at [889, 437] on button "button" at bounding box center [897, 444] width 20 height 16
click at [881, 459] on button "Télécharger" at bounding box center [825, 475] width 163 height 43
click at [881, 459] on div "CUPRA LEON PA 079" at bounding box center [823, 459] width 126 height 39
click at [1081, 441] on span "button" at bounding box center [1083, 443] width 14 height 14
click at [1078, 479] on button "Télécharger" at bounding box center [1012, 475] width 163 height 43
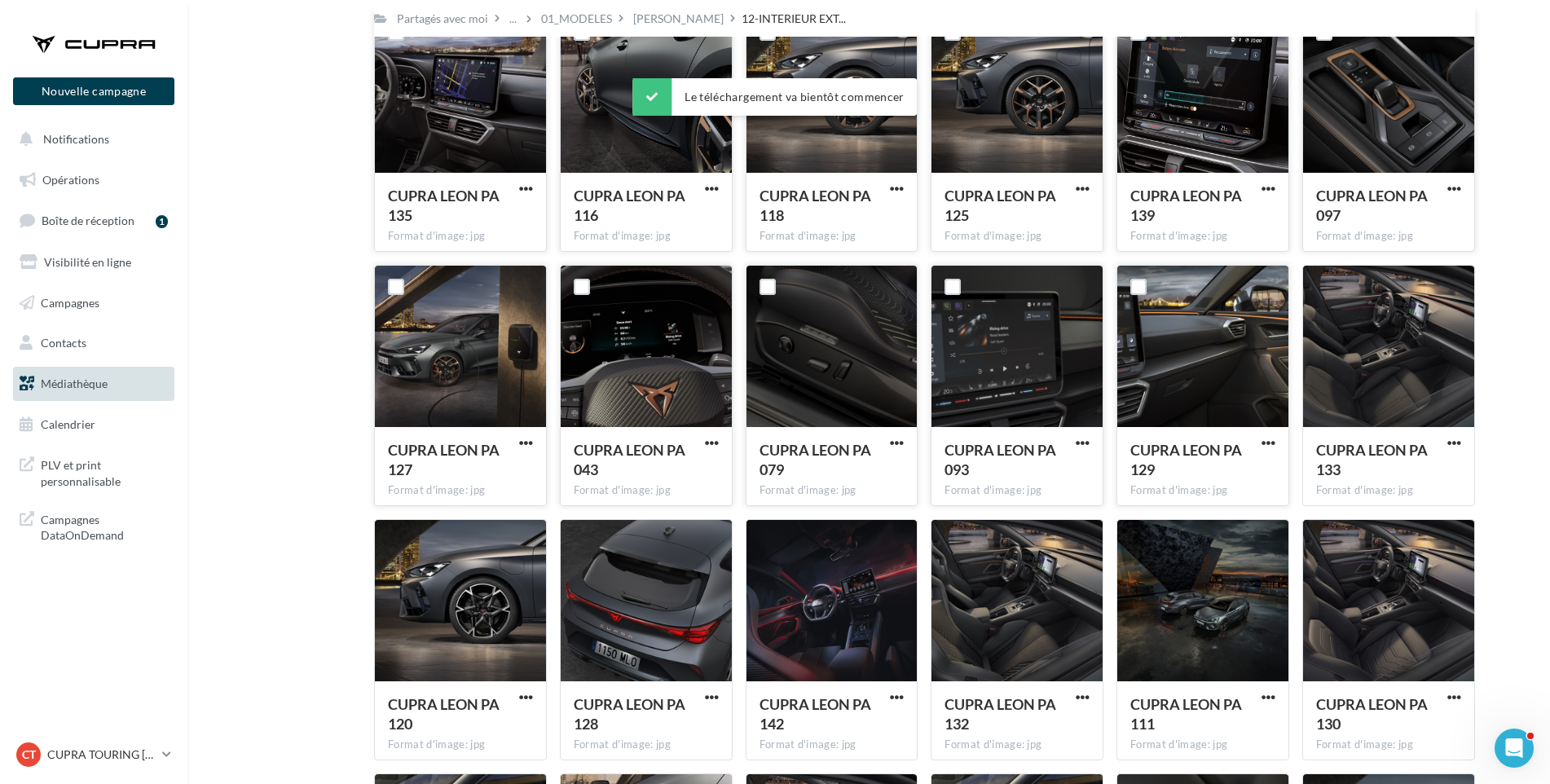
click at [1132, 464] on span "CUPRA LEON PA 129" at bounding box center [1186, 459] width 112 height 38
click at [1269, 444] on span "button" at bounding box center [1268, 443] width 14 height 14
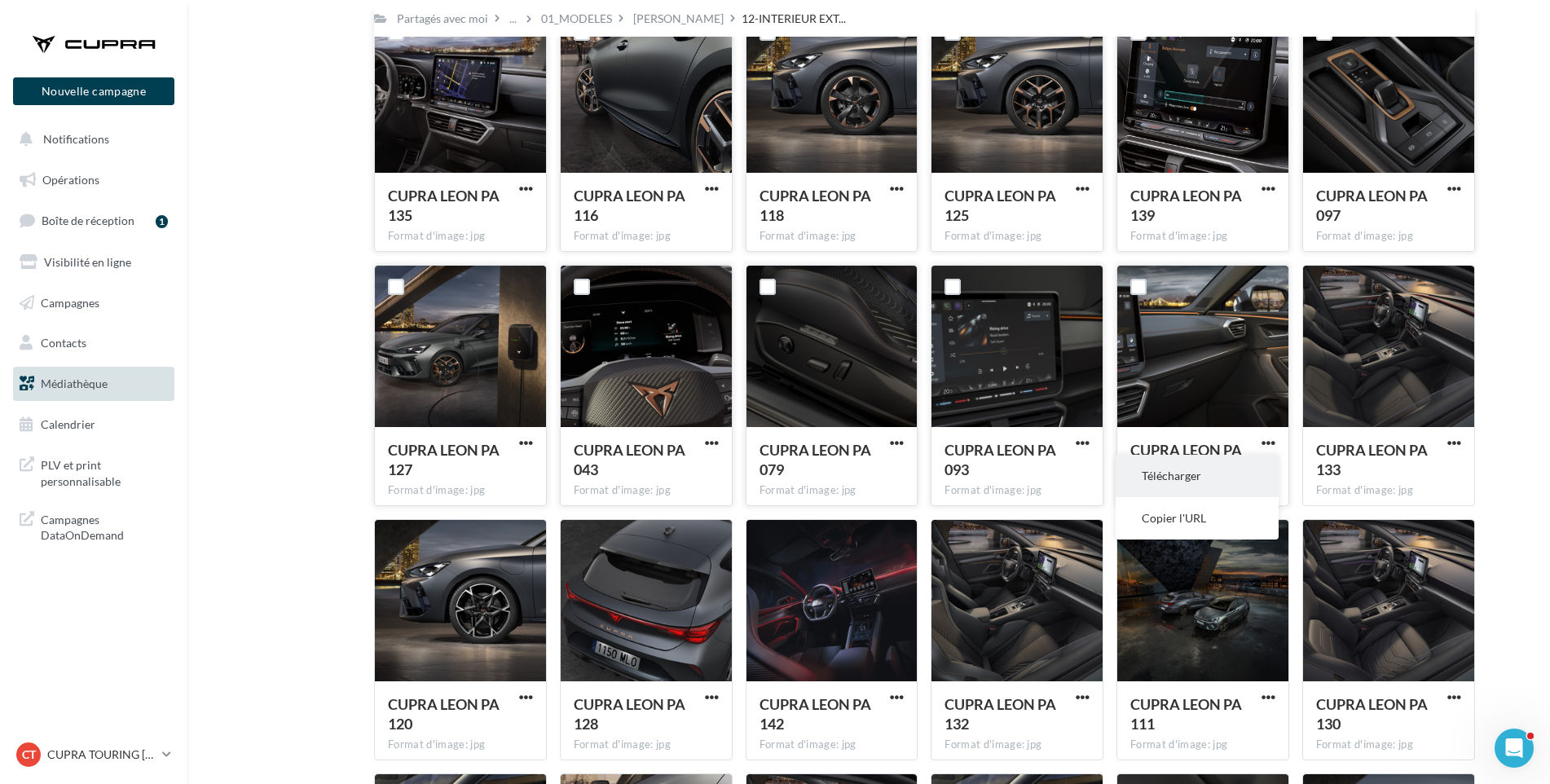
click at [1256, 470] on button "Télécharger" at bounding box center [1197, 475] width 163 height 43
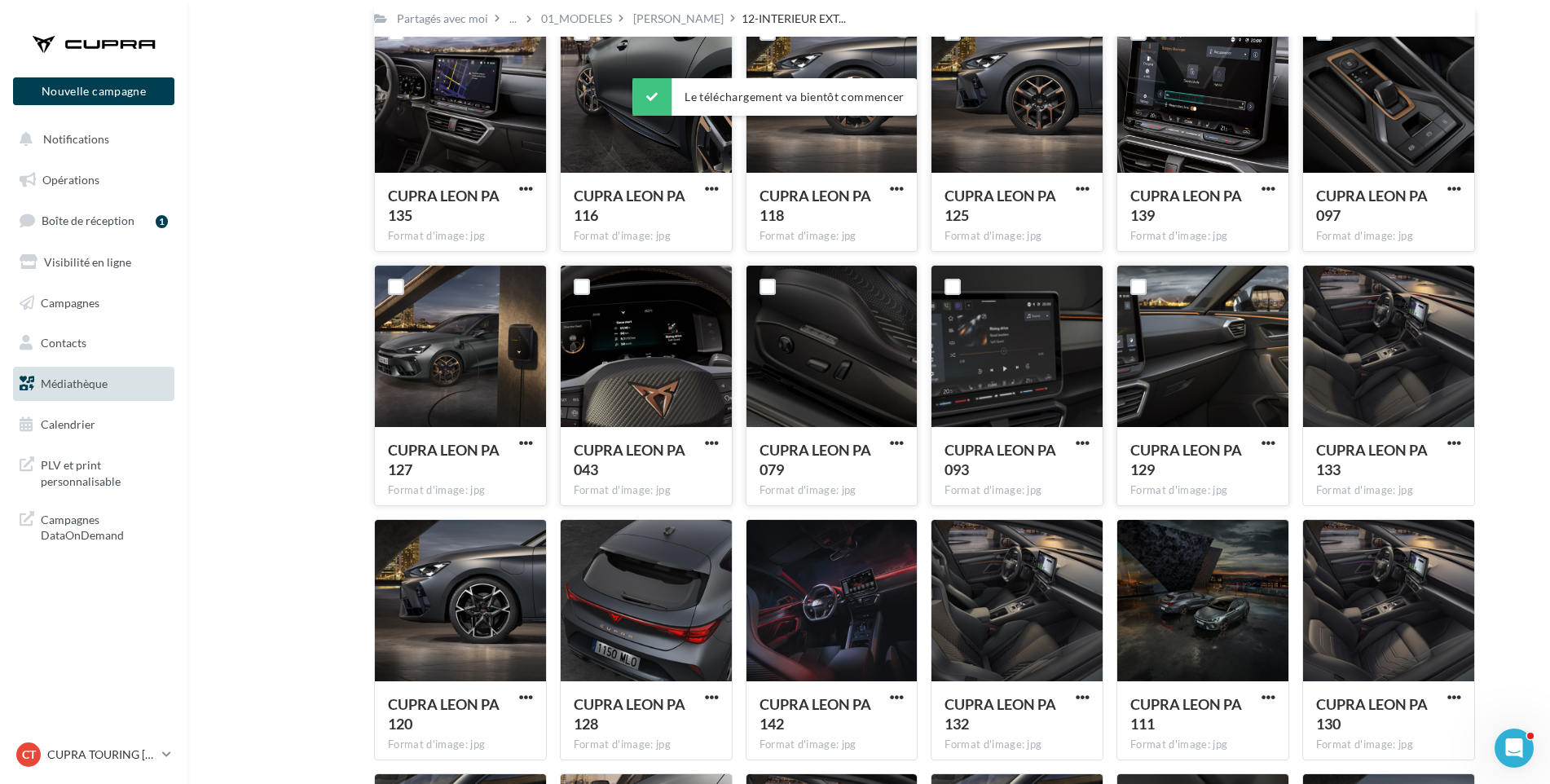
click at [1536, 456] on div "Mes fichiers Partagés avec moi Partagés avec moi ... 01_MODELES LEON 12-INTERIE…" at bounding box center [876, 501] width 1337 height 1561
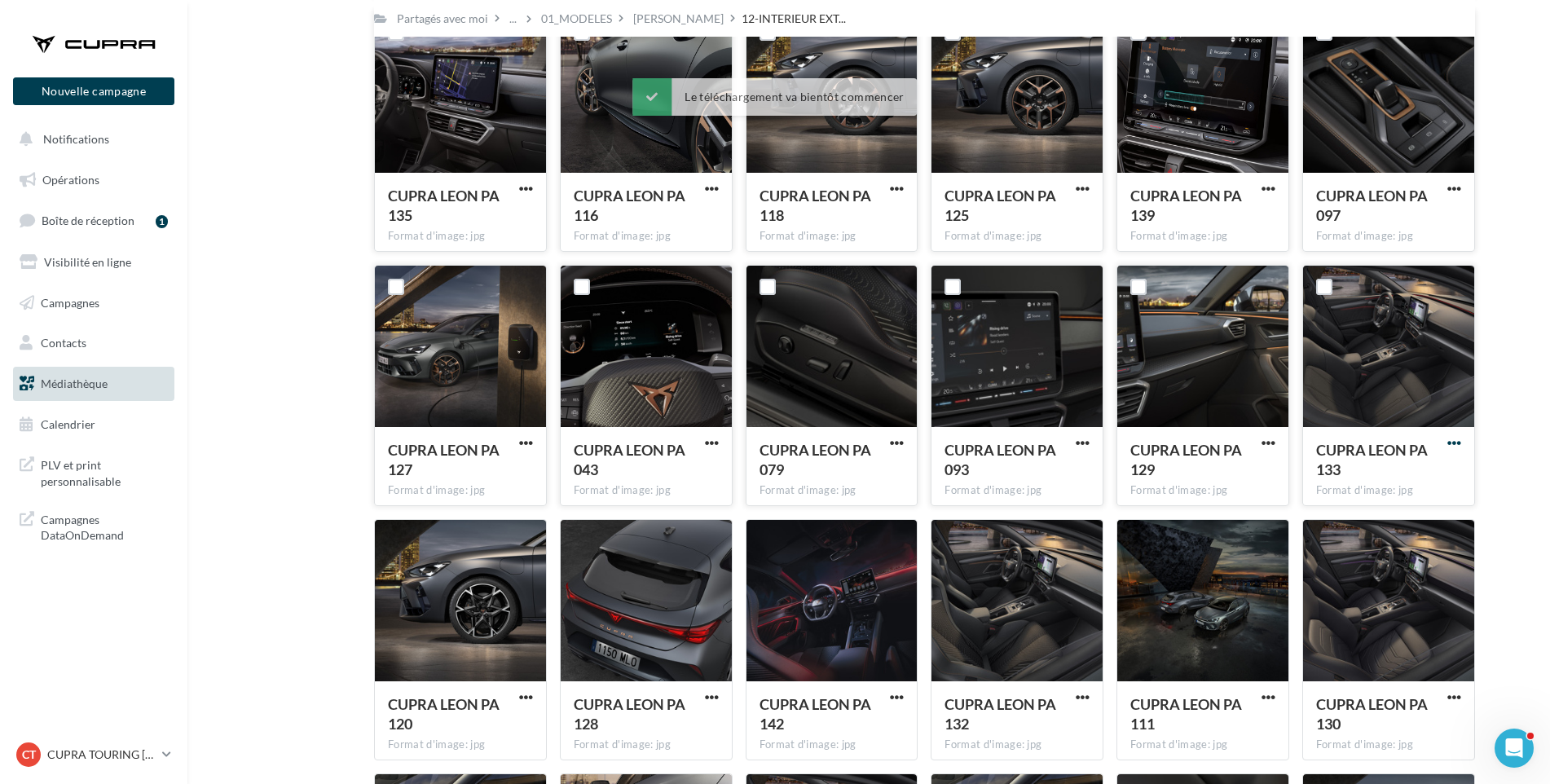
click at [1454, 439] on span "button" at bounding box center [1454, 443] width 14 height 14
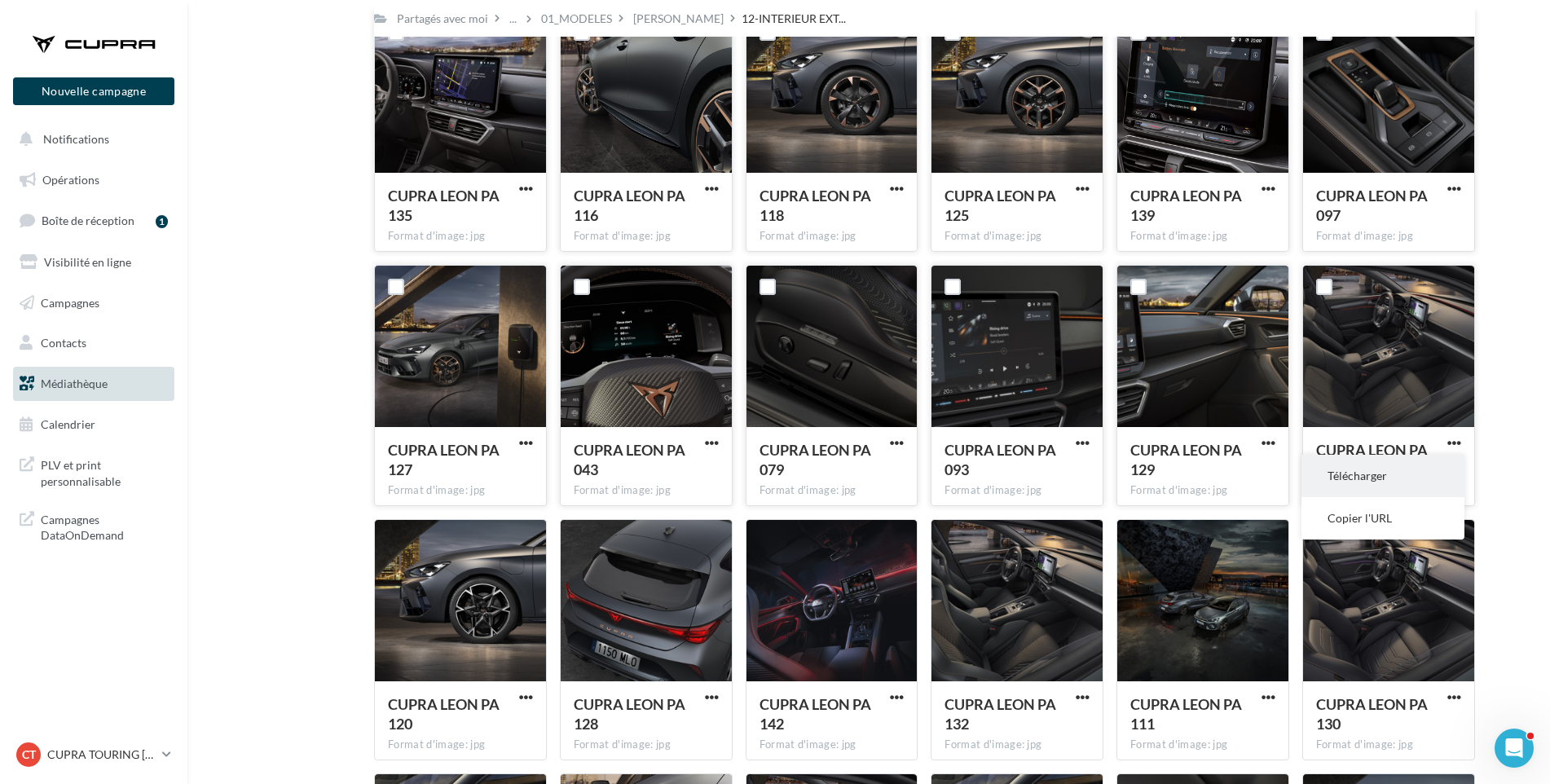
click at [1448, 463] on button "Télécharger" at bounding box center [1383, 475] width 163 height 43
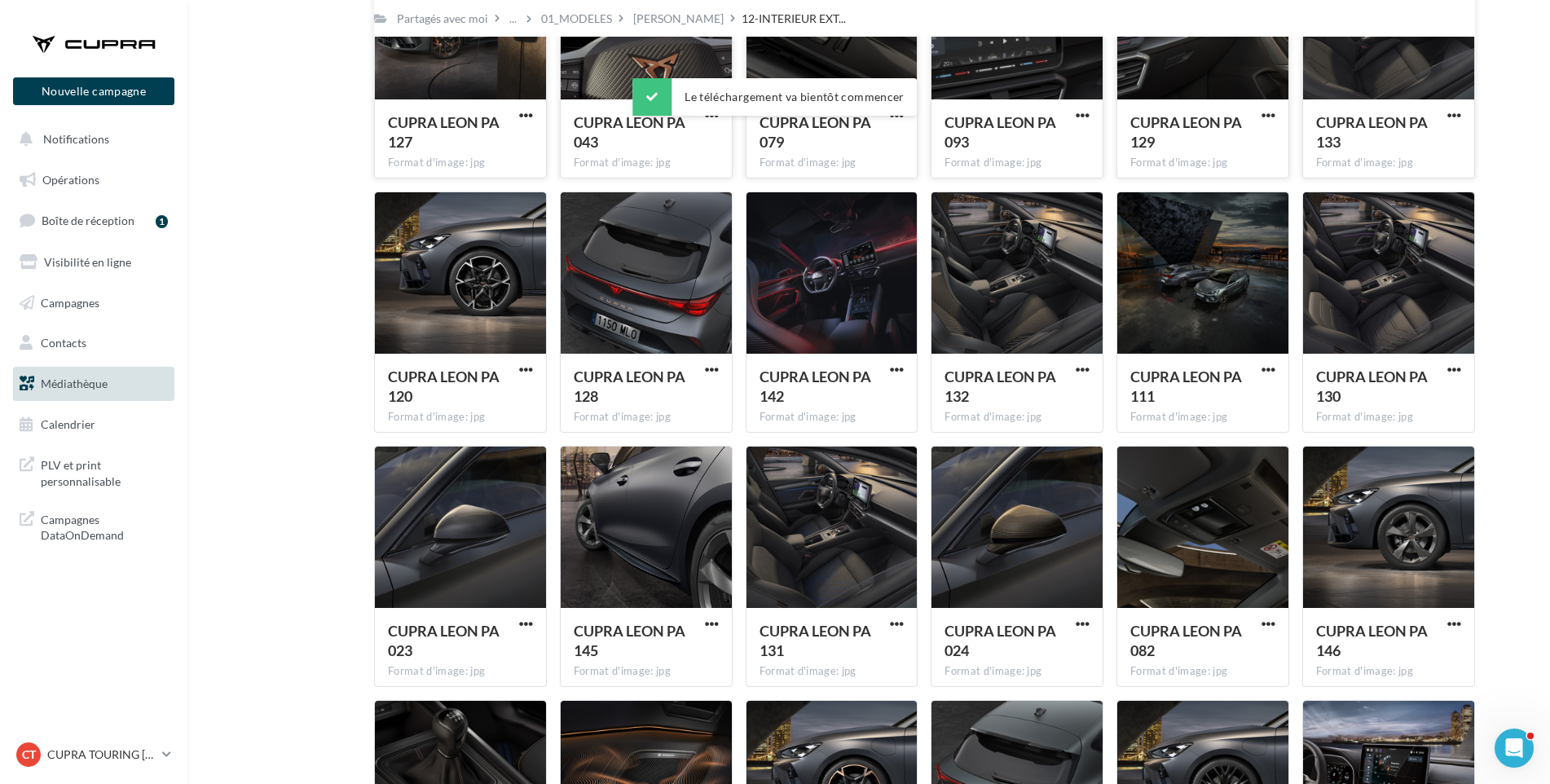
scroll to position [721, 0]
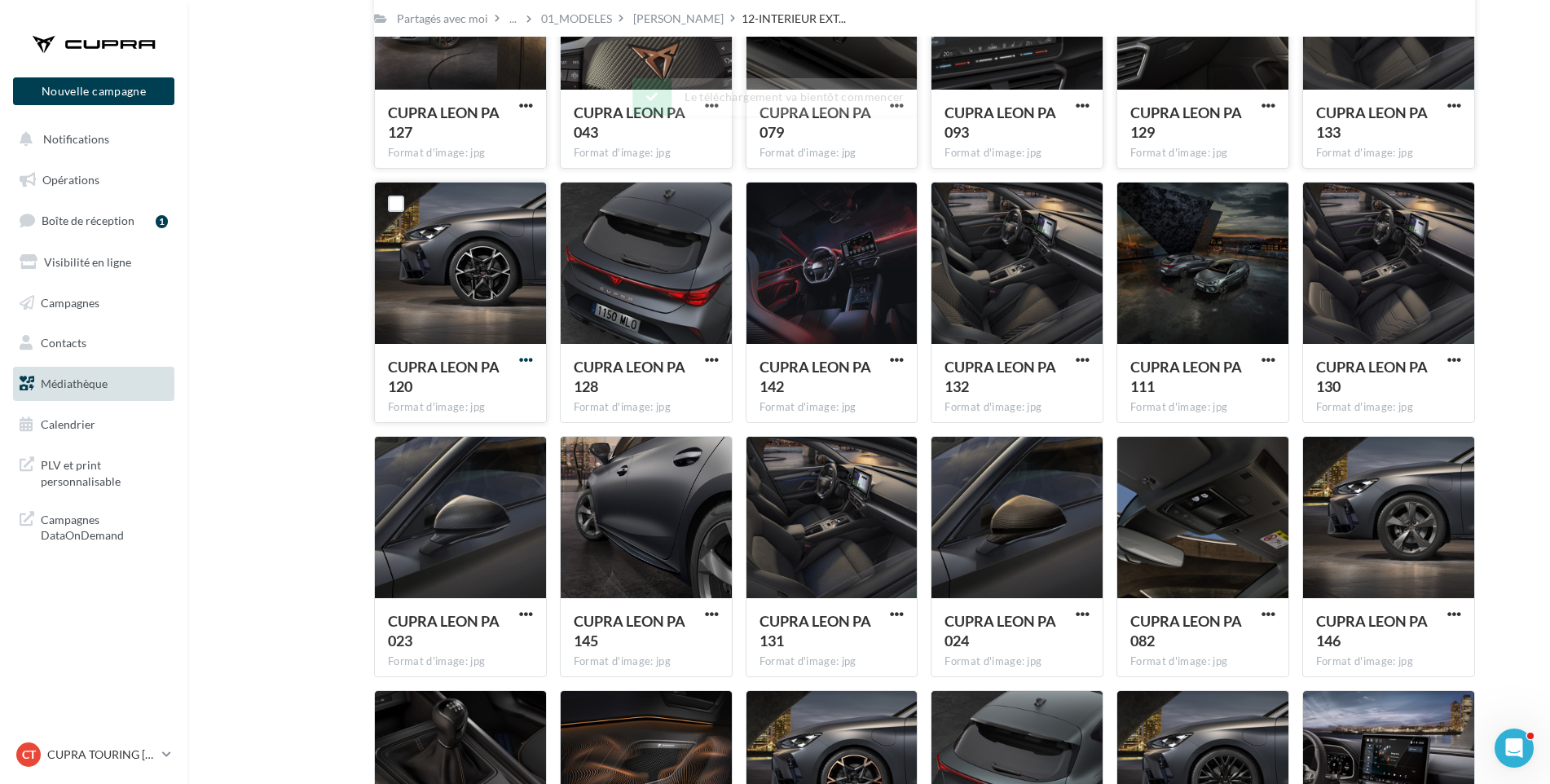
click at [530, 354] on span "button" at bounding box center [526, 360] width 14 height 14
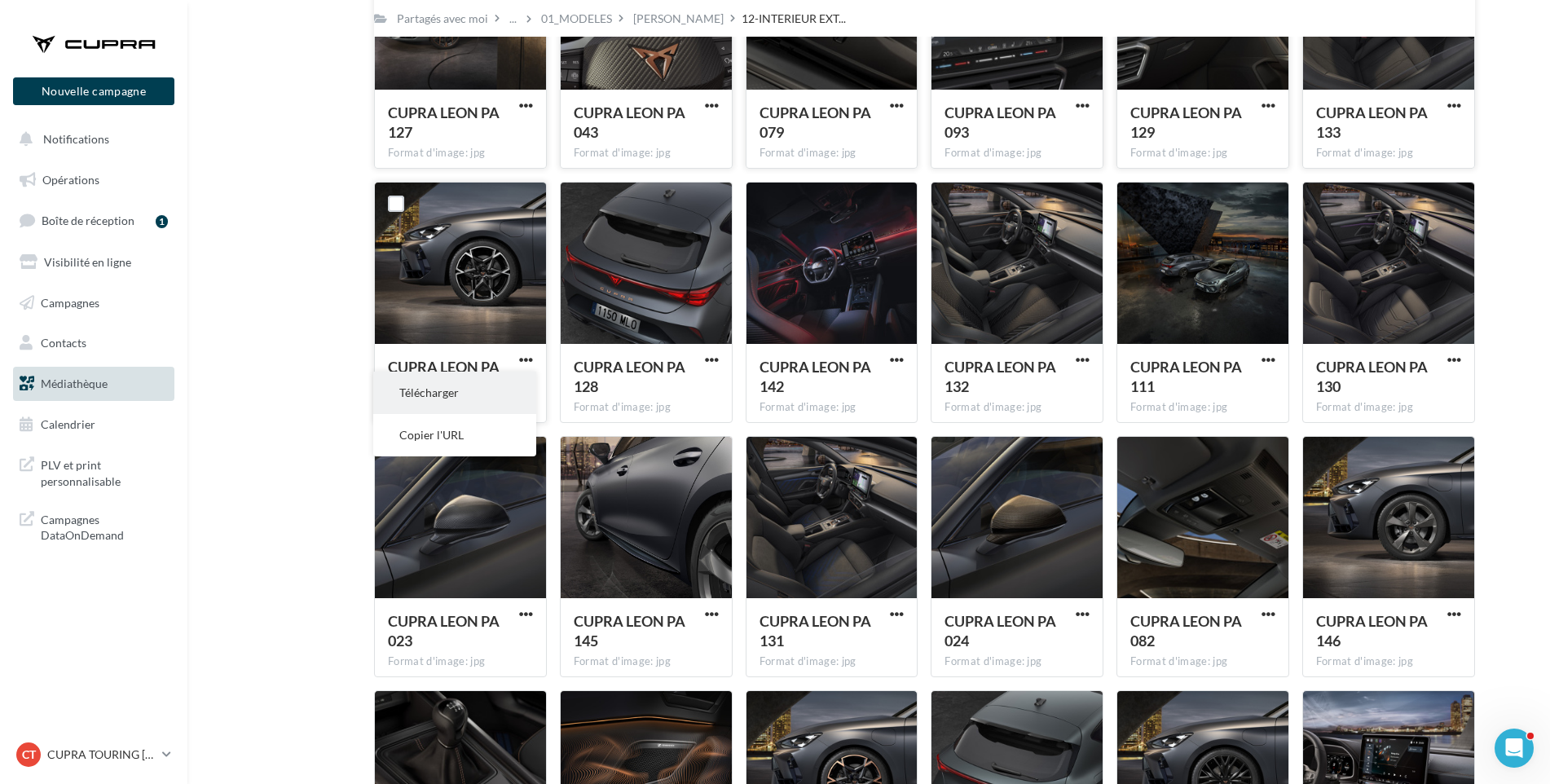
click at [496, 390] on button "Télécharger" at bounding box center [455, 392] width 163 height 43
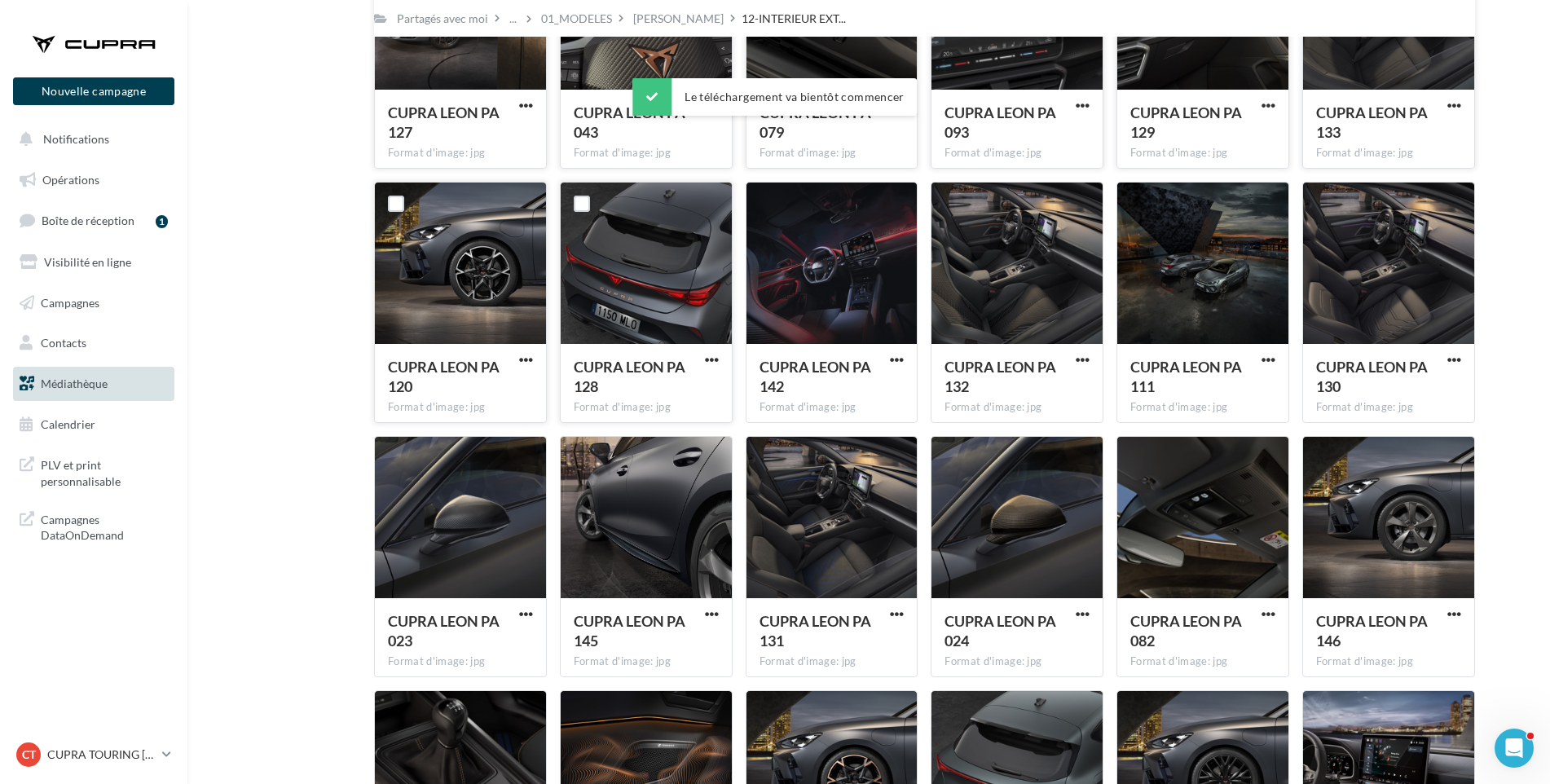
click at [704, 356] on button "button" at bounding box center [712, 361] width 20 height 16
click at [705, 386] on button "Télécharger" at bounding box center [641, 392] width 163 height 43
click at [892, 357] on span "button" at bounding box center [897, 360] width 14 height 14
click at [887, 382] on button "Télécharger" at bounding box center [825, 392] width 163 height 43
click at [1077, 356] on span "button" at bounding box center [1083, 360] width 14 height 14
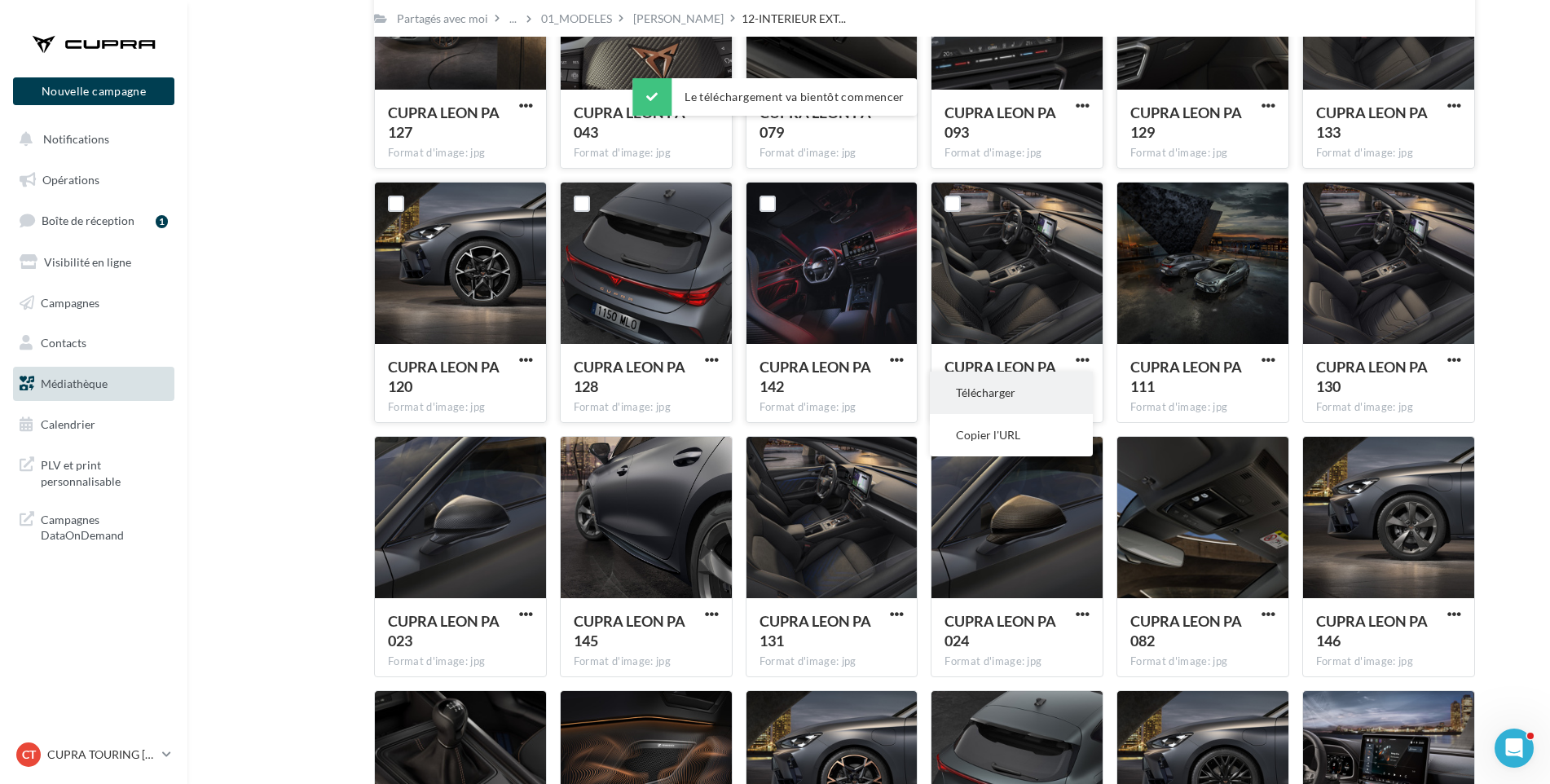
click at [1076, 397] on button "Télécharger" at bounding box center [1012, 392] width 163 height 43
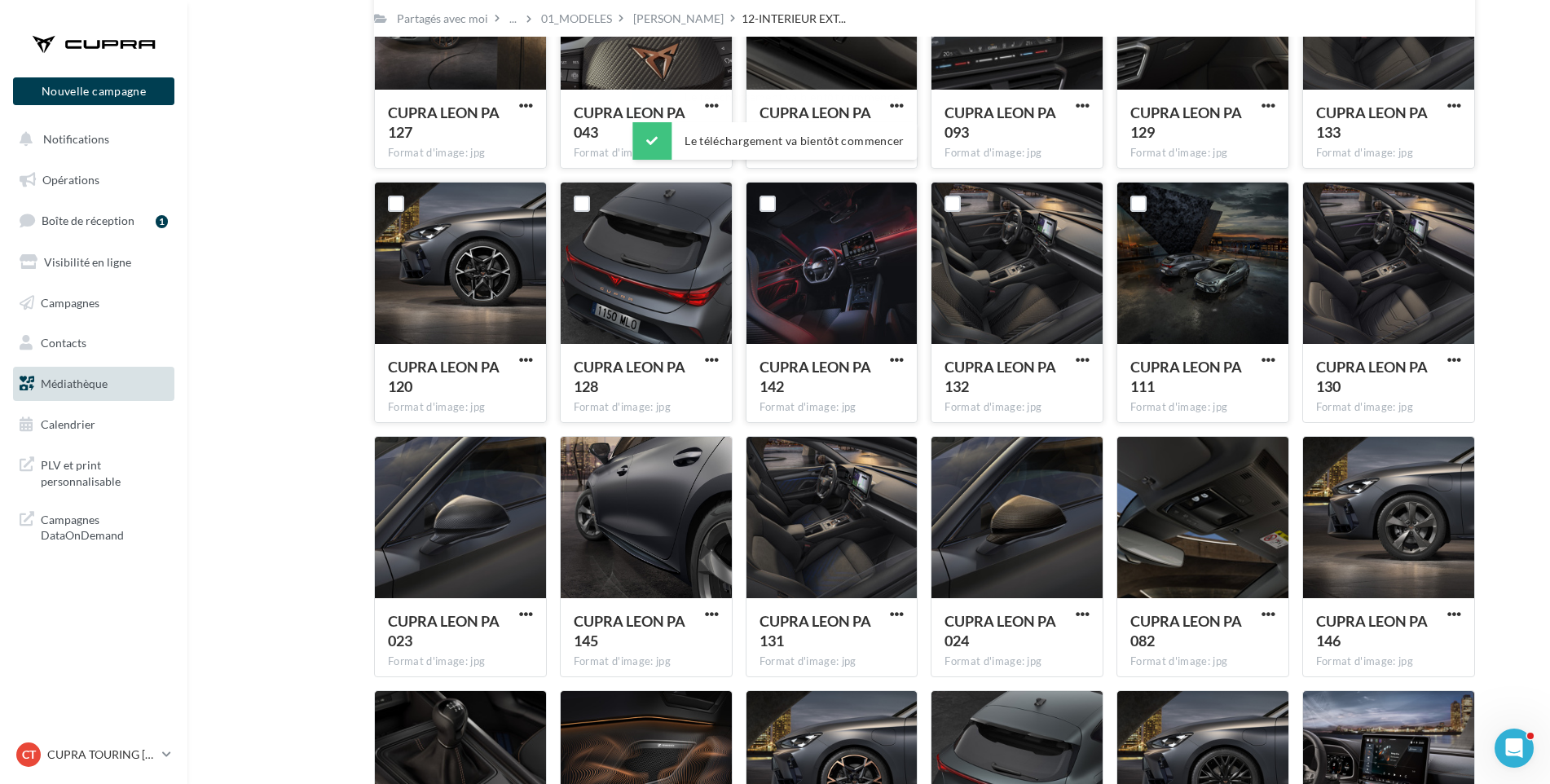
click at [1157, 392] on div "CUPRA LEON PA 111" at bounding box center [1194, 376] width 126 height 39
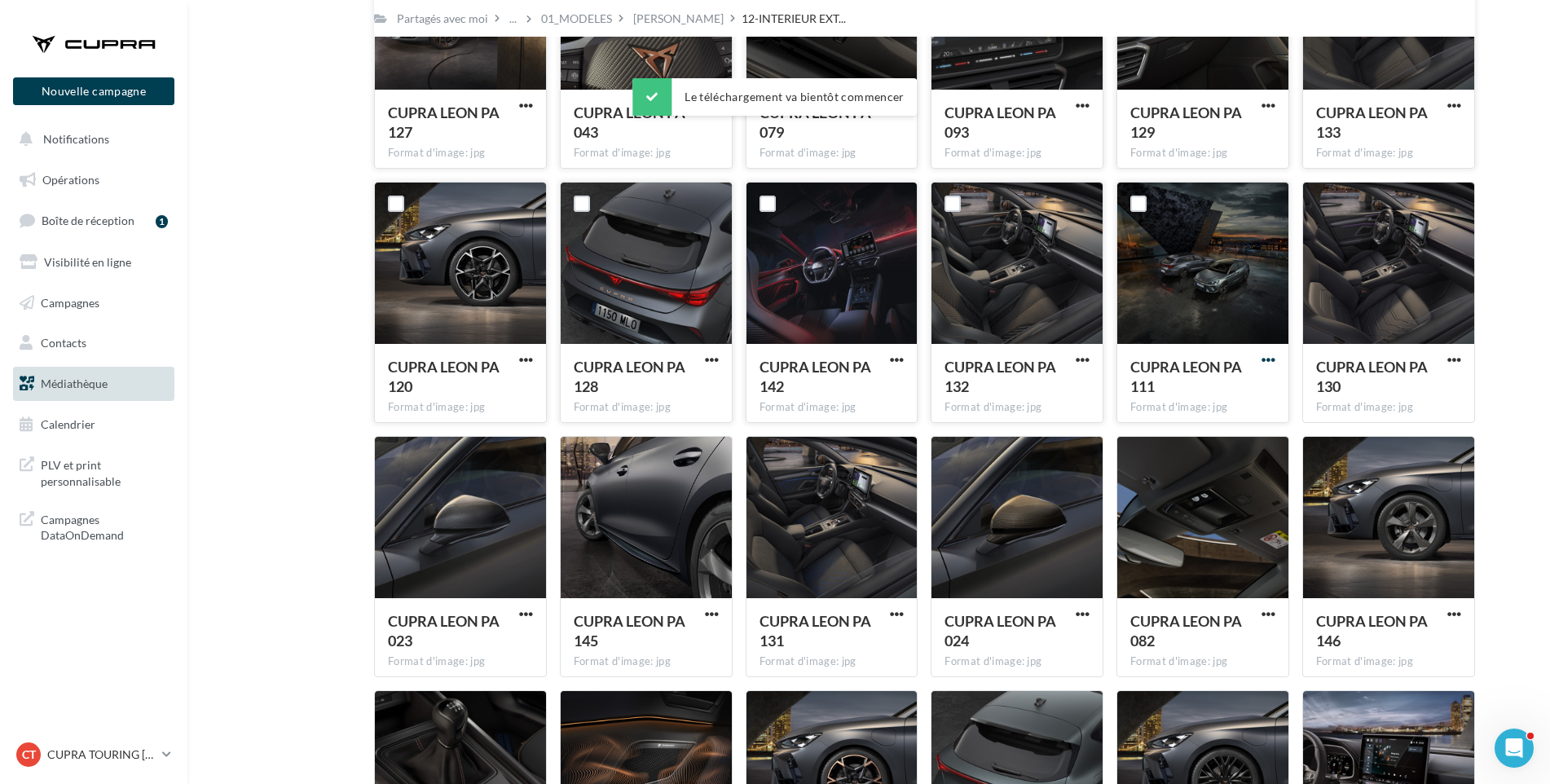
click at [1271, 360] on span "button" at bounding box center [1268, 360] width 14 height 14
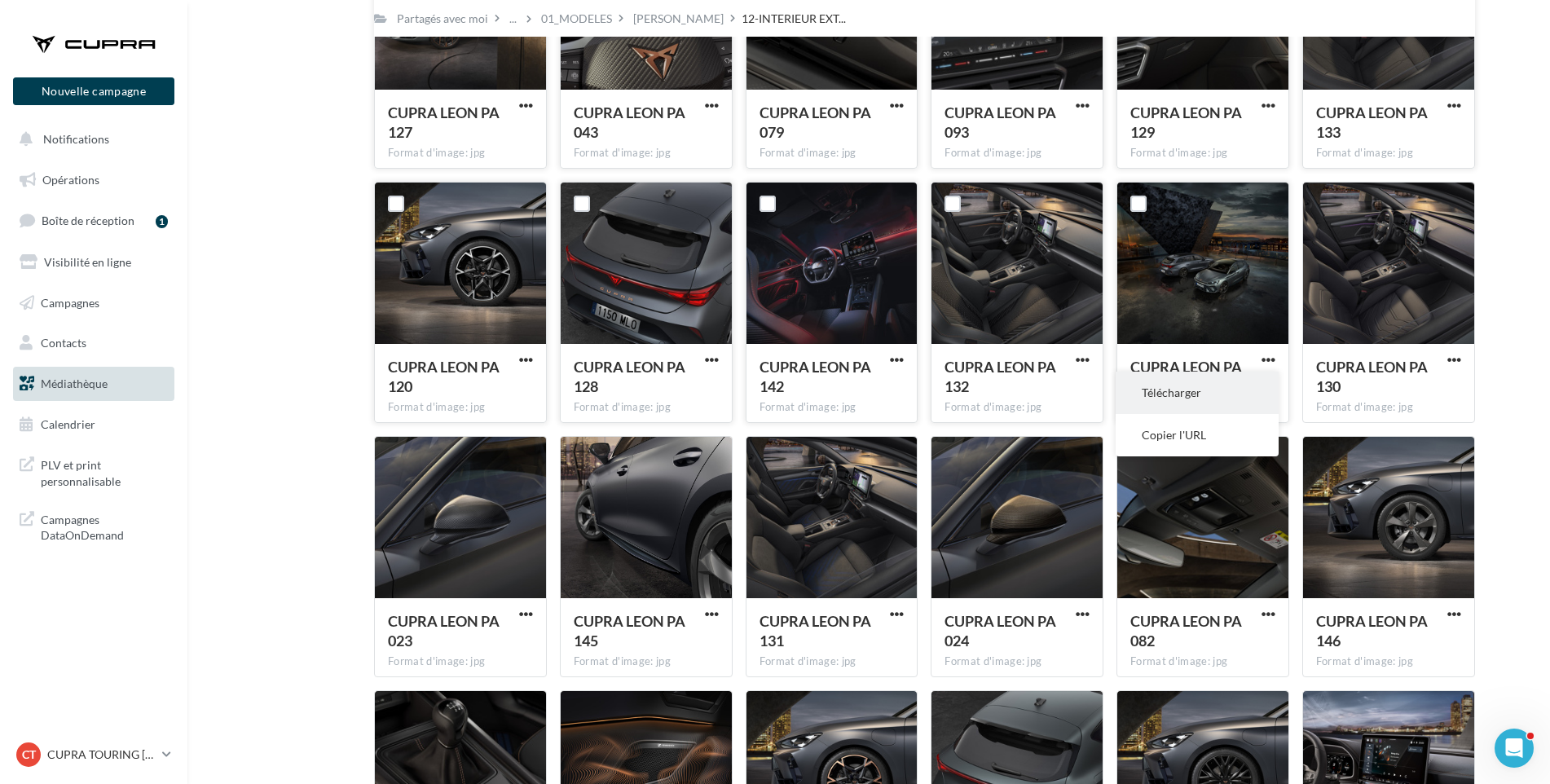
click at [1257, 396] on button "Télécharger" at bounding box center [1197, 392] width 163 height 43
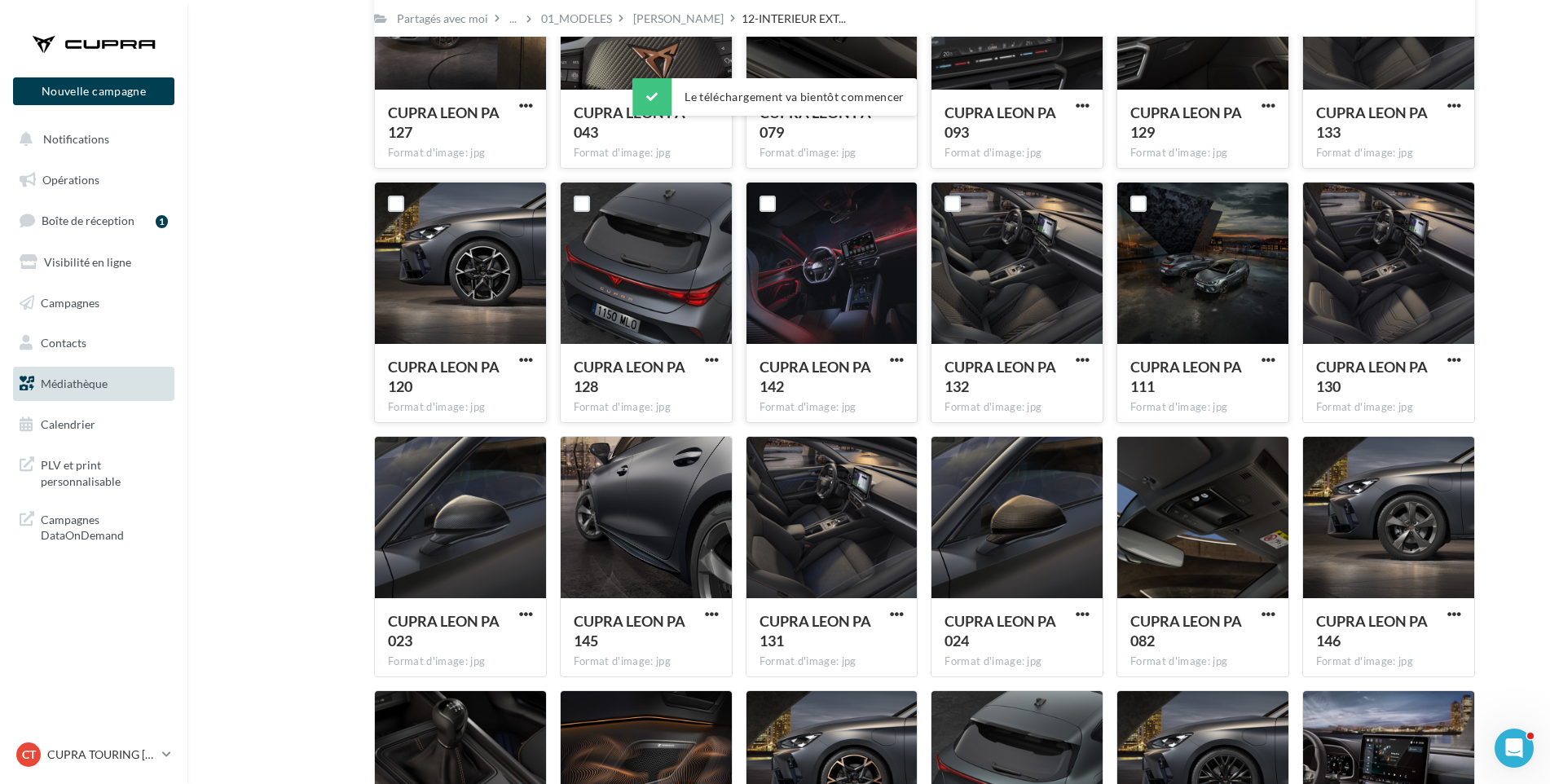
drag, startPoint x: 1549, startPoint y: 376, endPoint x: 1524, endPoint y: 381, distance: 25.5
click at [1549, 376] on div "Médiathèque Filtrer par Mes fichiers Partagés avec moi Partagés avec moi ... 01…" at bounding box center [868, 124] width 1363 height 1639
click at [1456, 360] on span "button" at bounding box center [1454, 360] width 14 height 14
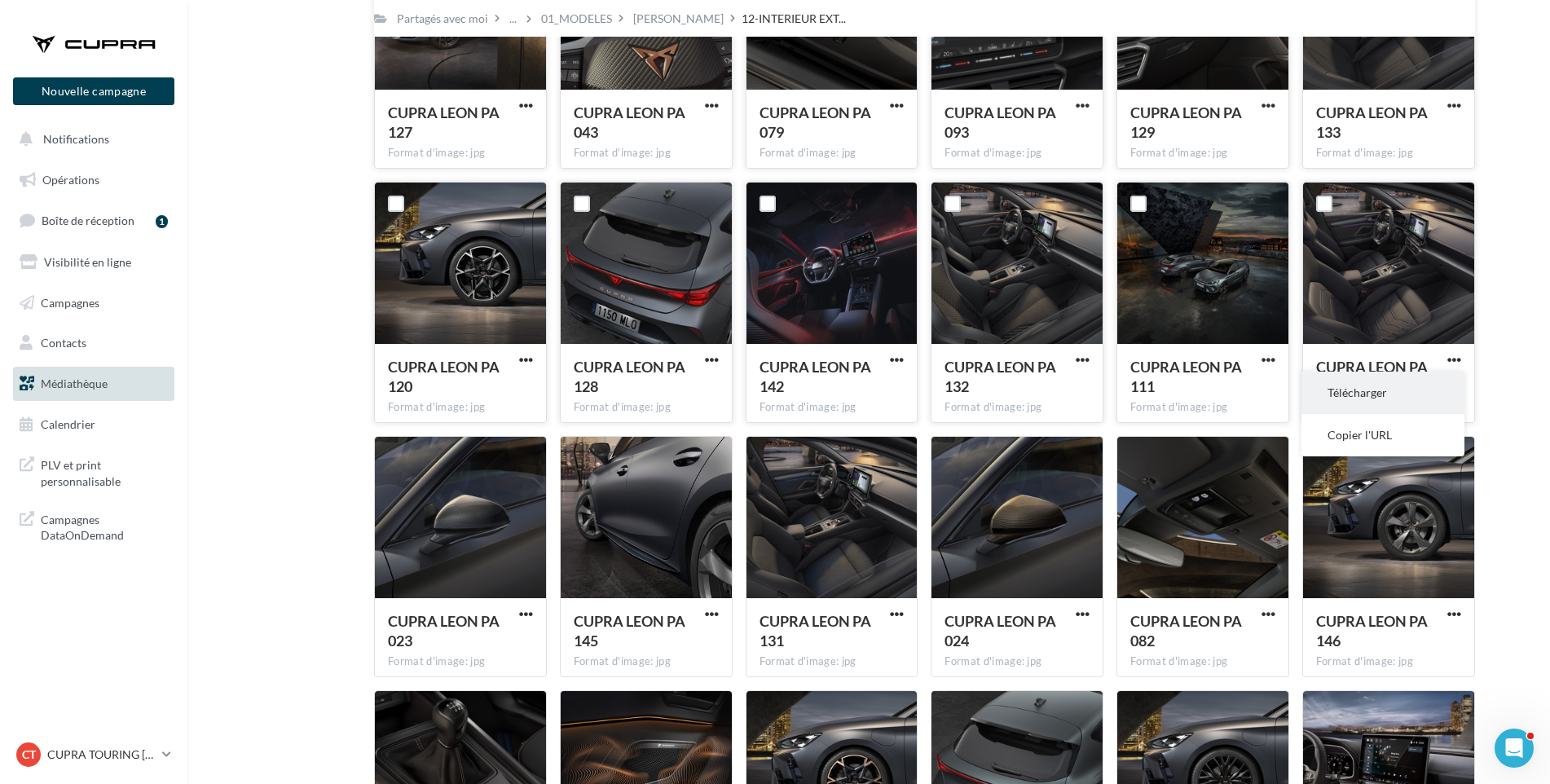
click at [1438, 382] on button "Télécharger" at bounding box center [1383, 392] width 163 height 43
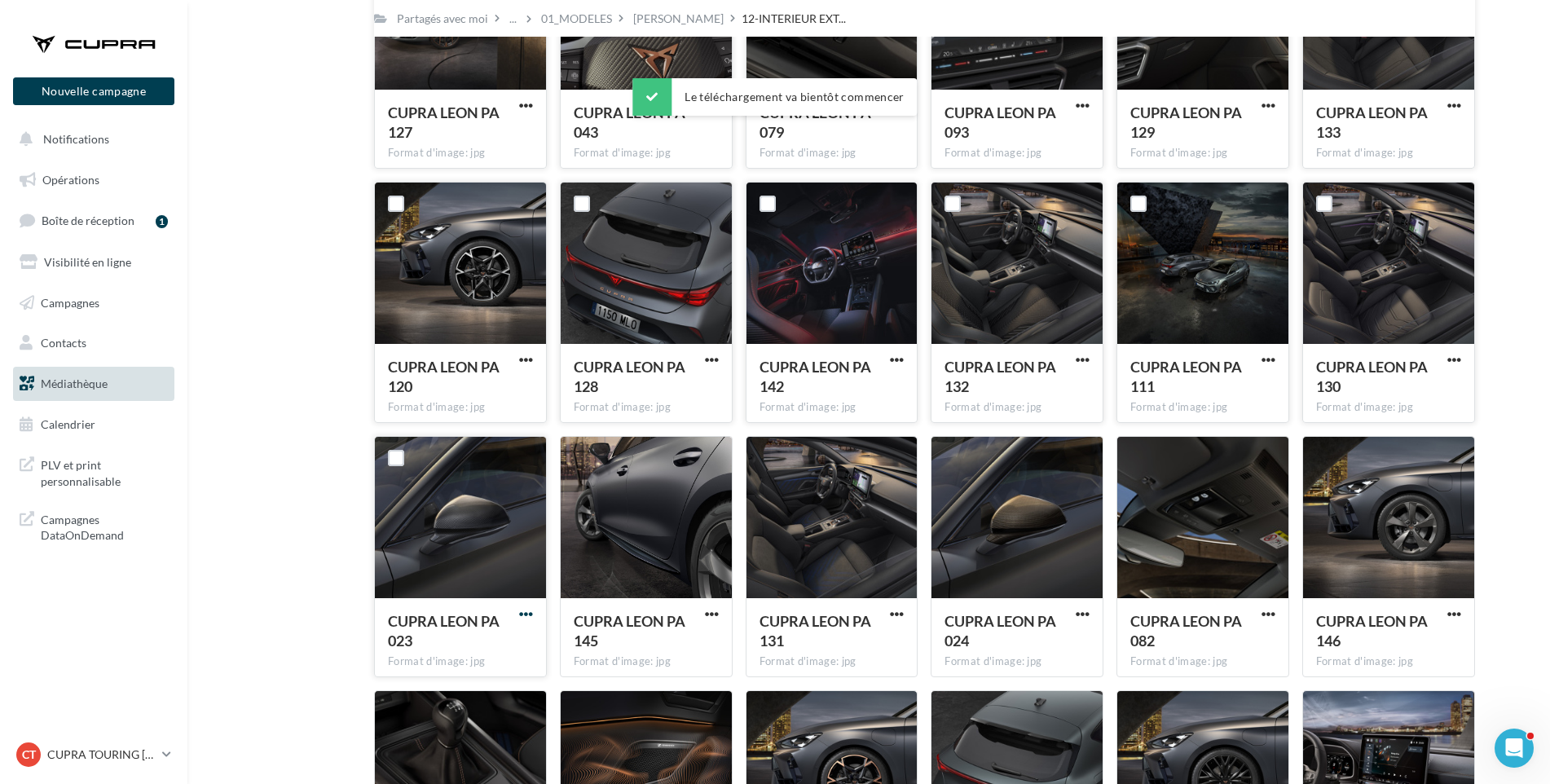
click at [526, 615] on span "button" at bounding box center [526, 614] width 14 height 14
click at [512, 643] on button "Télécharger" at bounding box center [455, 646] width 163 height 43
click at [712, 613] on span "button" at bounding box center [712, 614] width 14 height 14
click at [698, 657] on button "Télécharger" at bounding box center [641, 646] width 163 height 43
click at [900, 612] on span "button" at bounding box center [897, 614] width 14 height 14
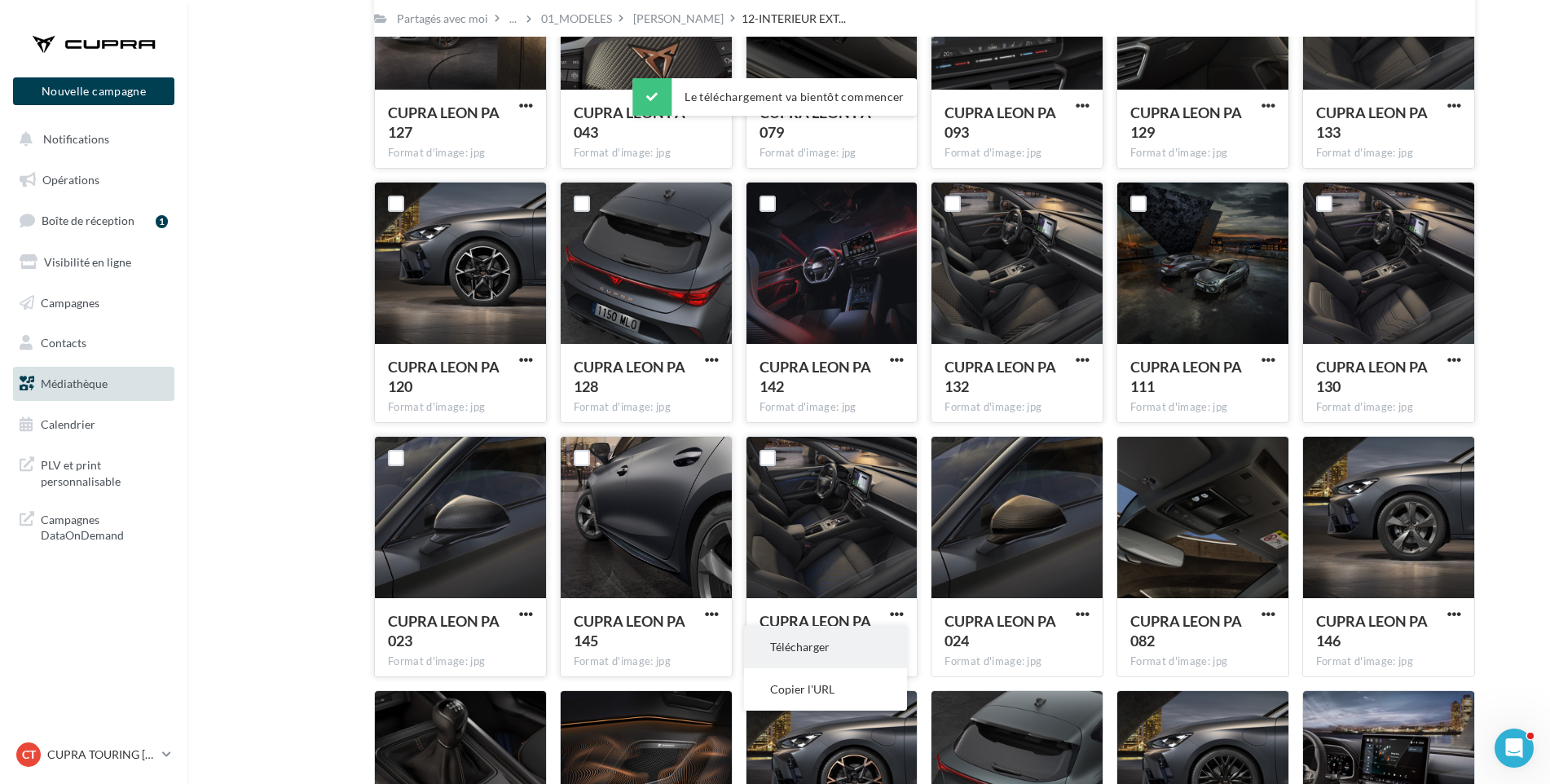
click at [883, 650] on button "Télécharger" at bounding box center [825, 646] width 163 height 43
click at [1090, 608] on span "button" at bounding box center [1083, 614] width 14 height 14
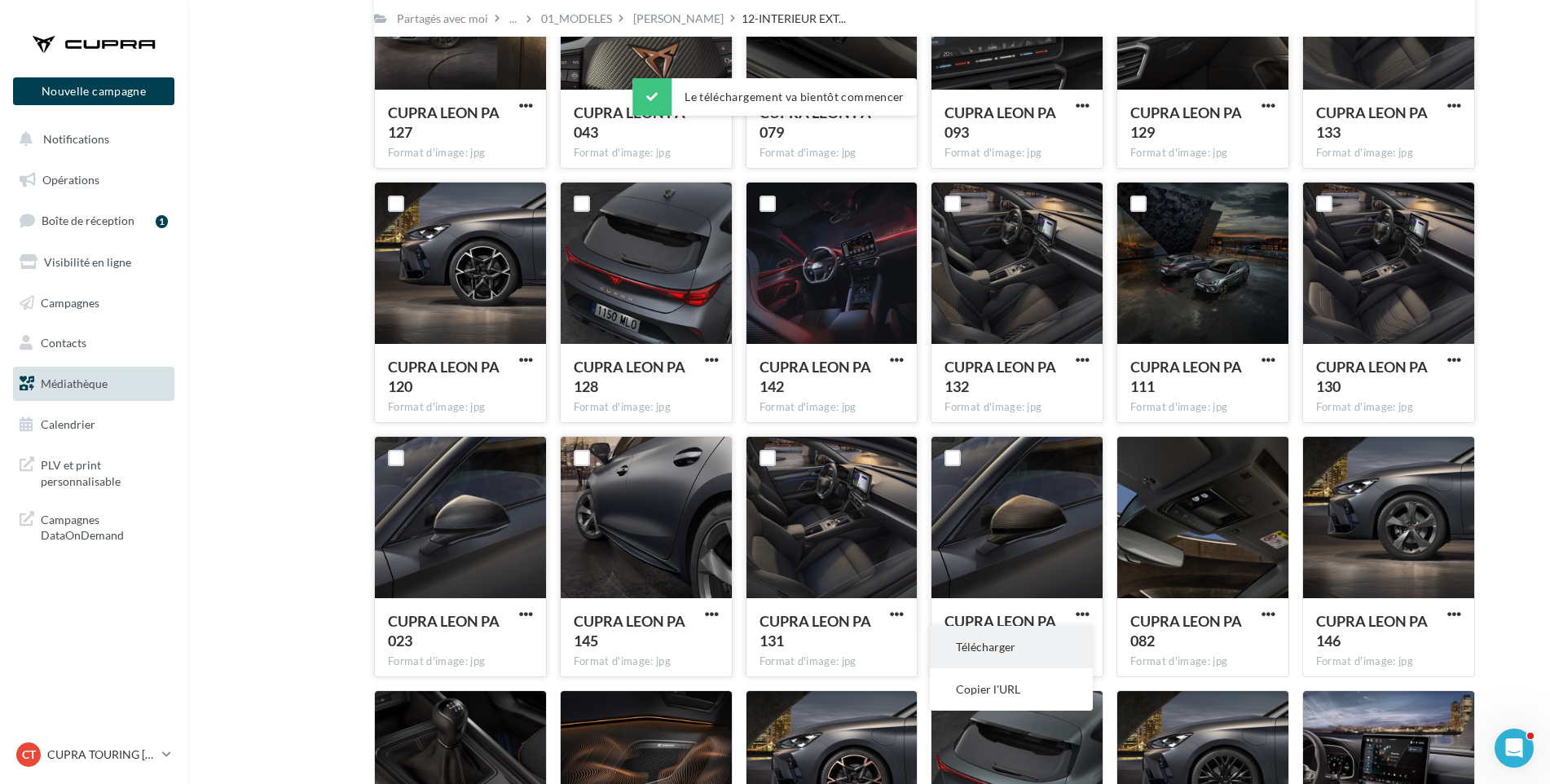
click at [1080, 633] on button "Télécharger" at bounding box center [1012, 646] width 163 height 43
click at [1265, 612] on span "button" at bounding box center [1268, 614] width 14 height 14
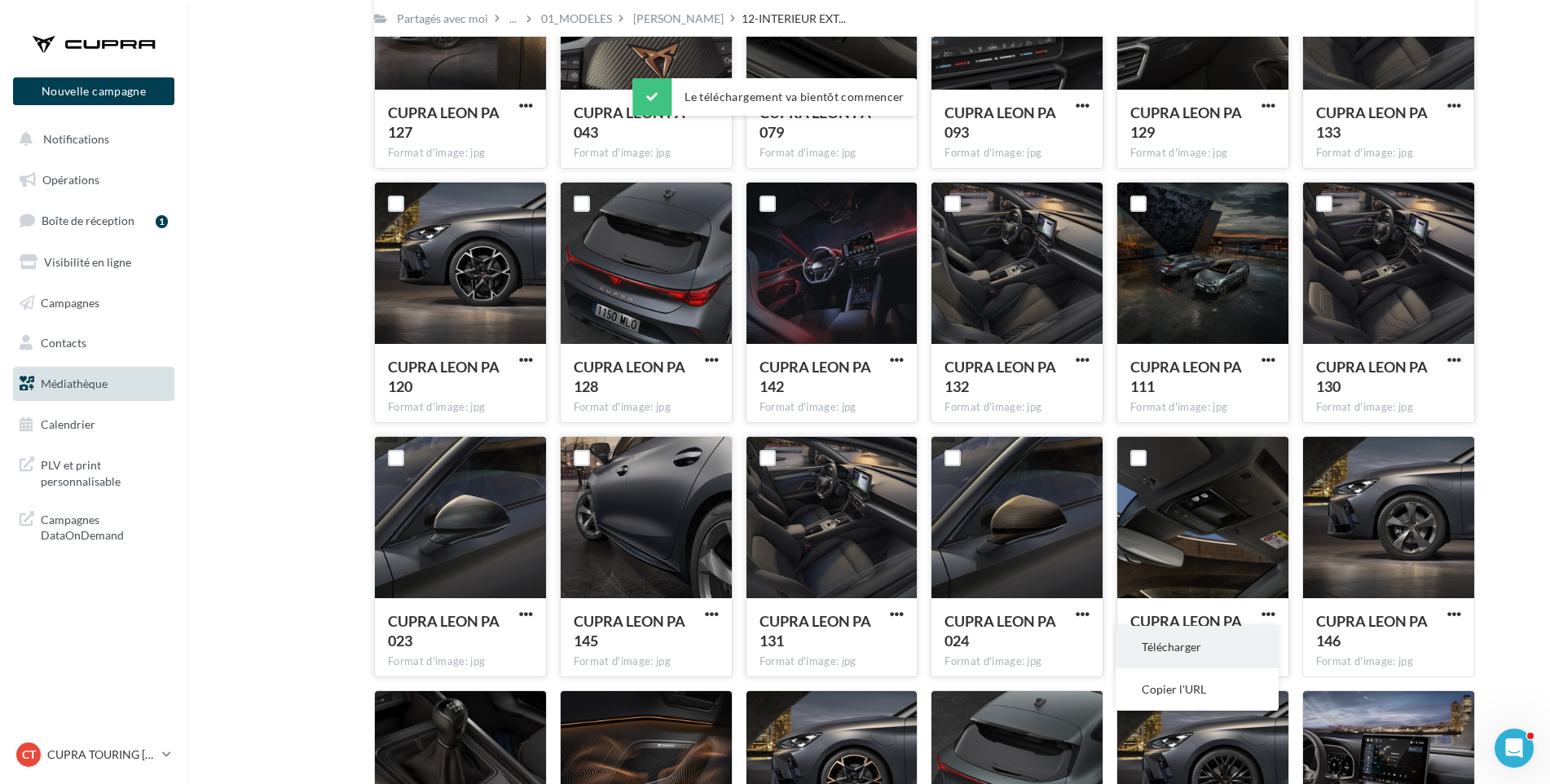
click at [1256, 638] on button "Télécharger" at bounding box center [1197, 646] width 163 height 43
click at [1454, 611] on span "button" at bounding box center [1454, 614] width 14 height 14
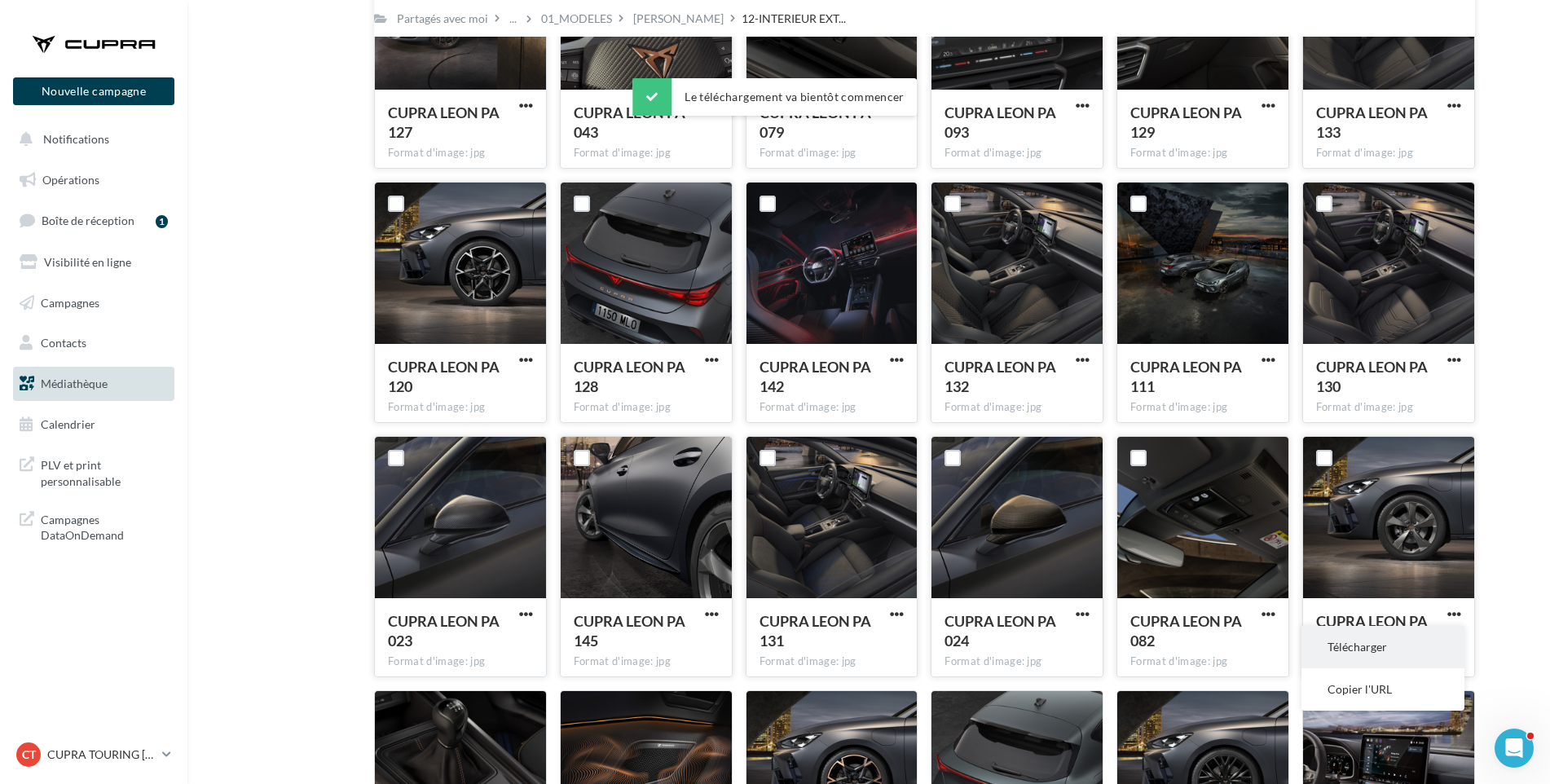
click at [1441, 641] on button "Télécharger" at bounding box center [1383, 646] width 163 height 43
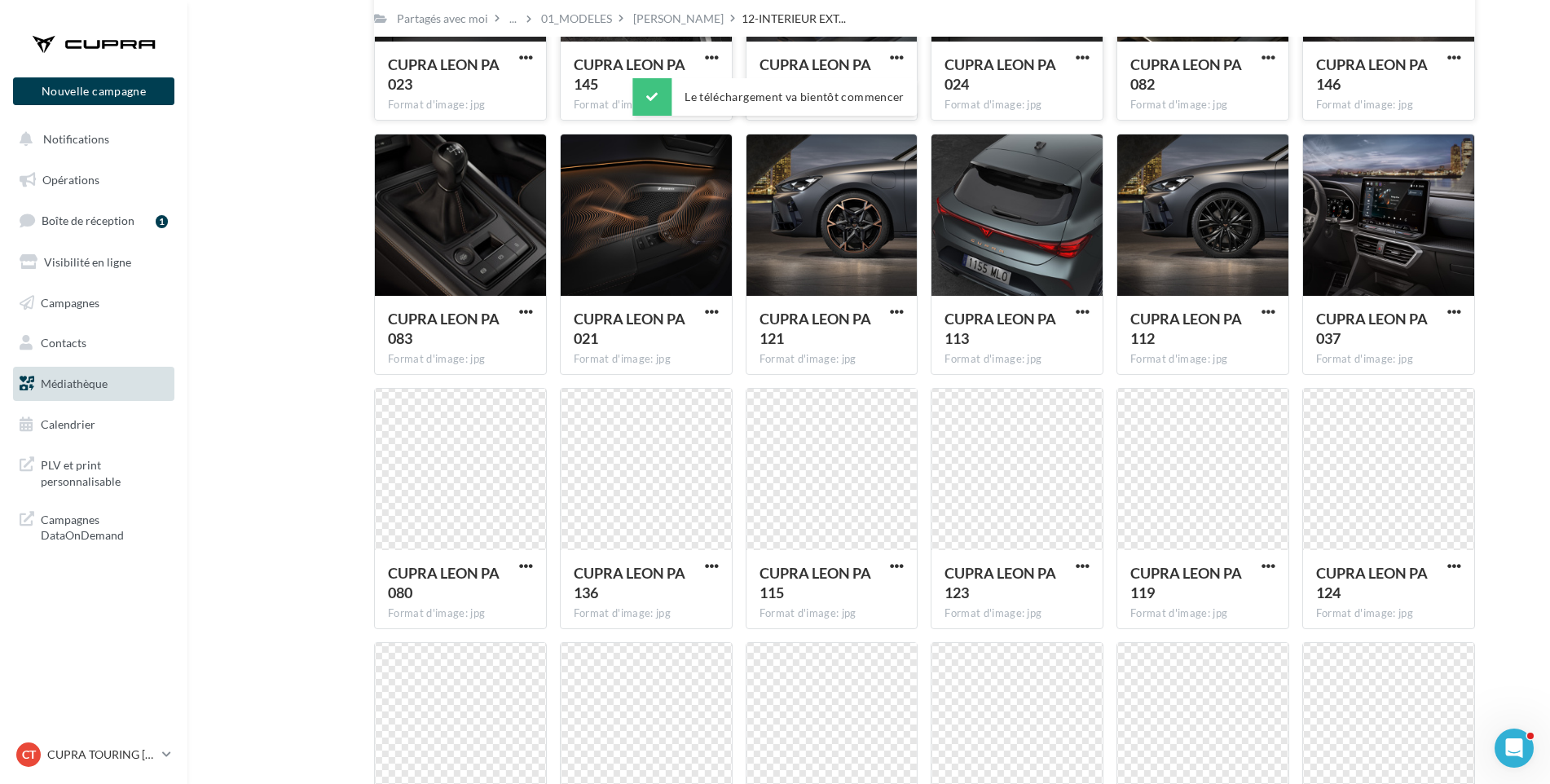
scroll to position [1283, 0]
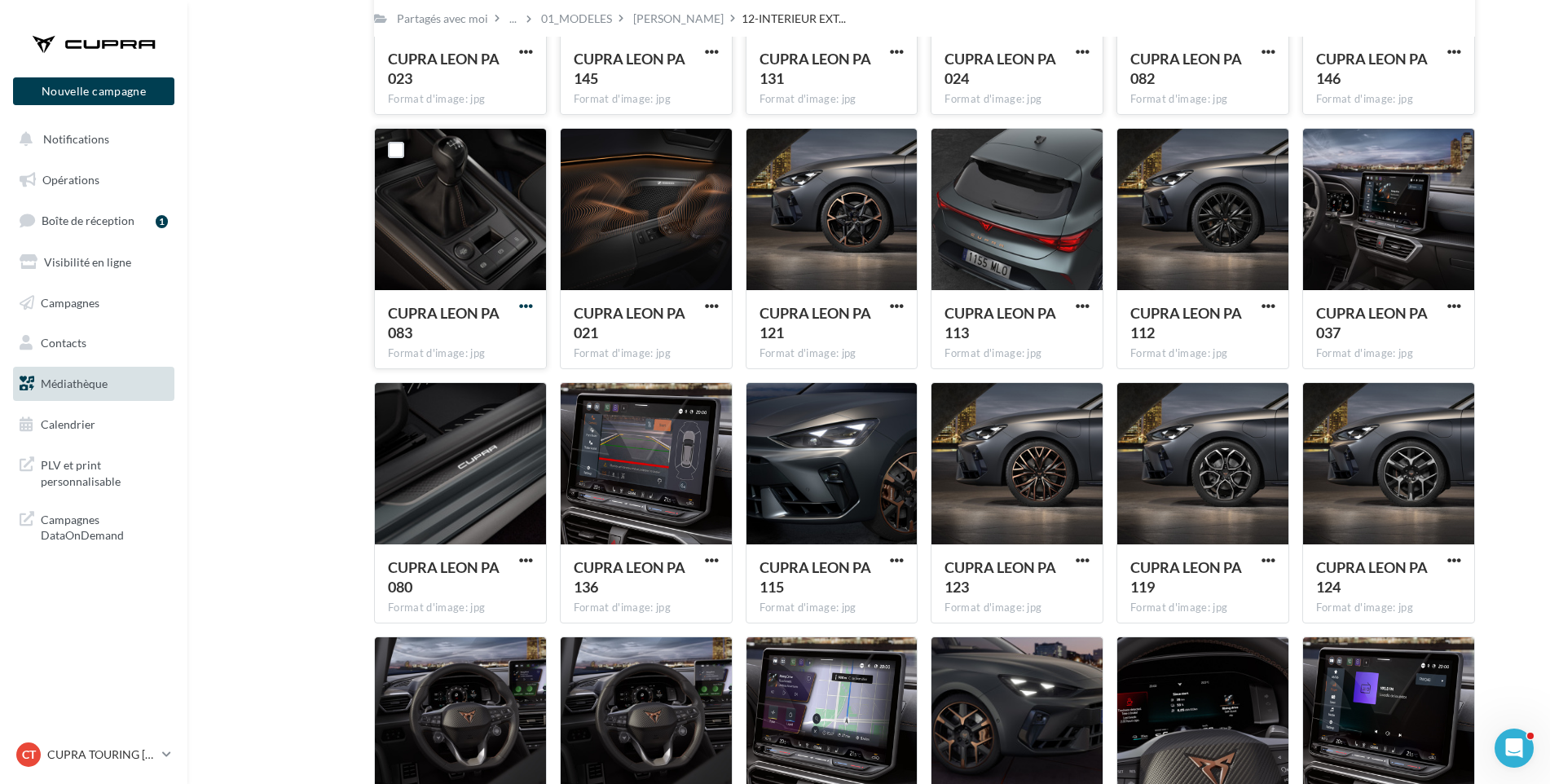
click at [528, 307] on span "button" at bounding box center [526, 306] width 14 height 14
click at [525, 319] on button "Télécharger" at bounding box center [455, 339] width 163 height 43
click at [710, 303] on span "button" at bounding box center [712, 306] width 14 height 14
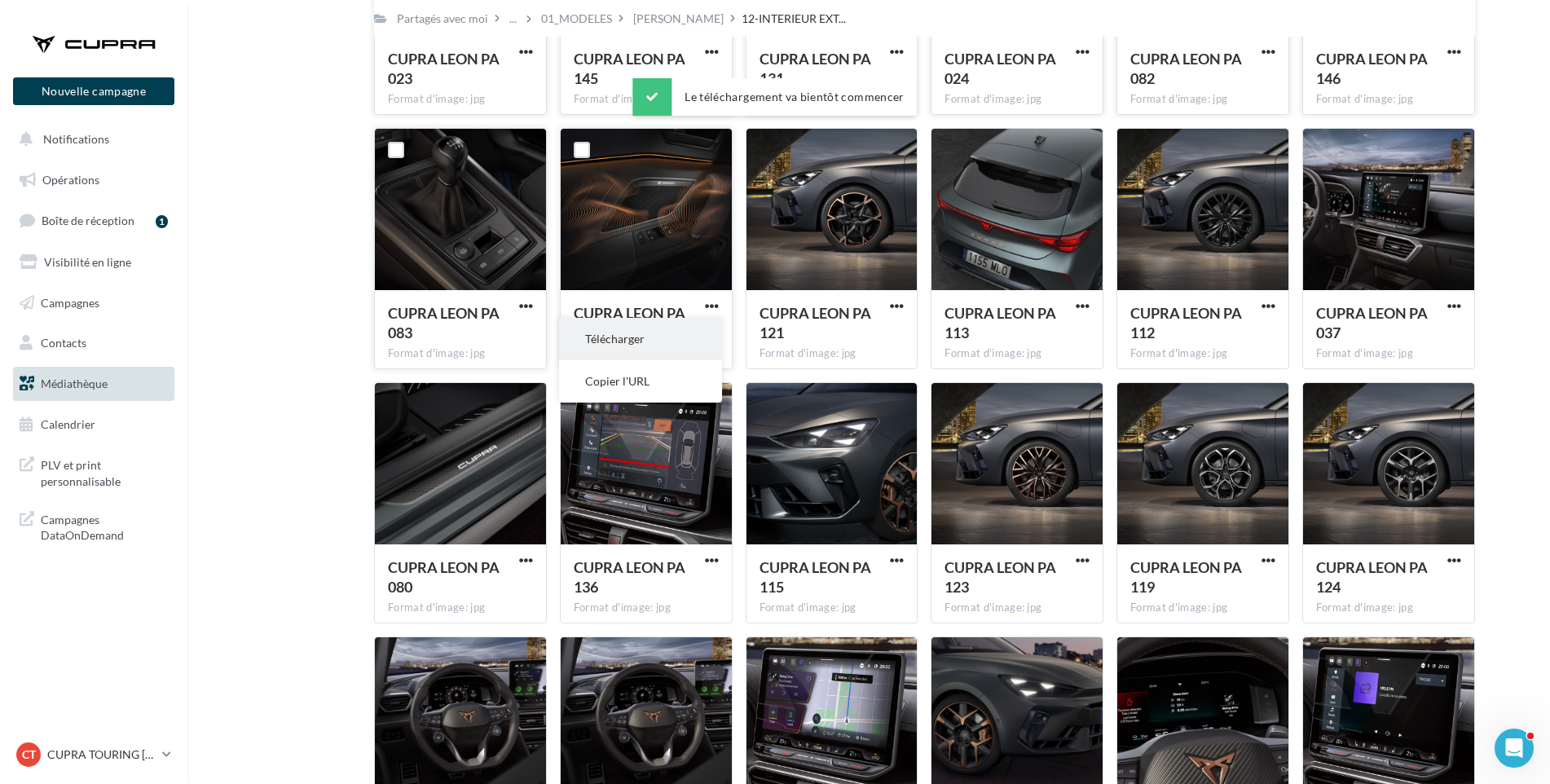
click at [705, 326] on button "Télécharger" at bounding box center [641, 339] width 163 height 43
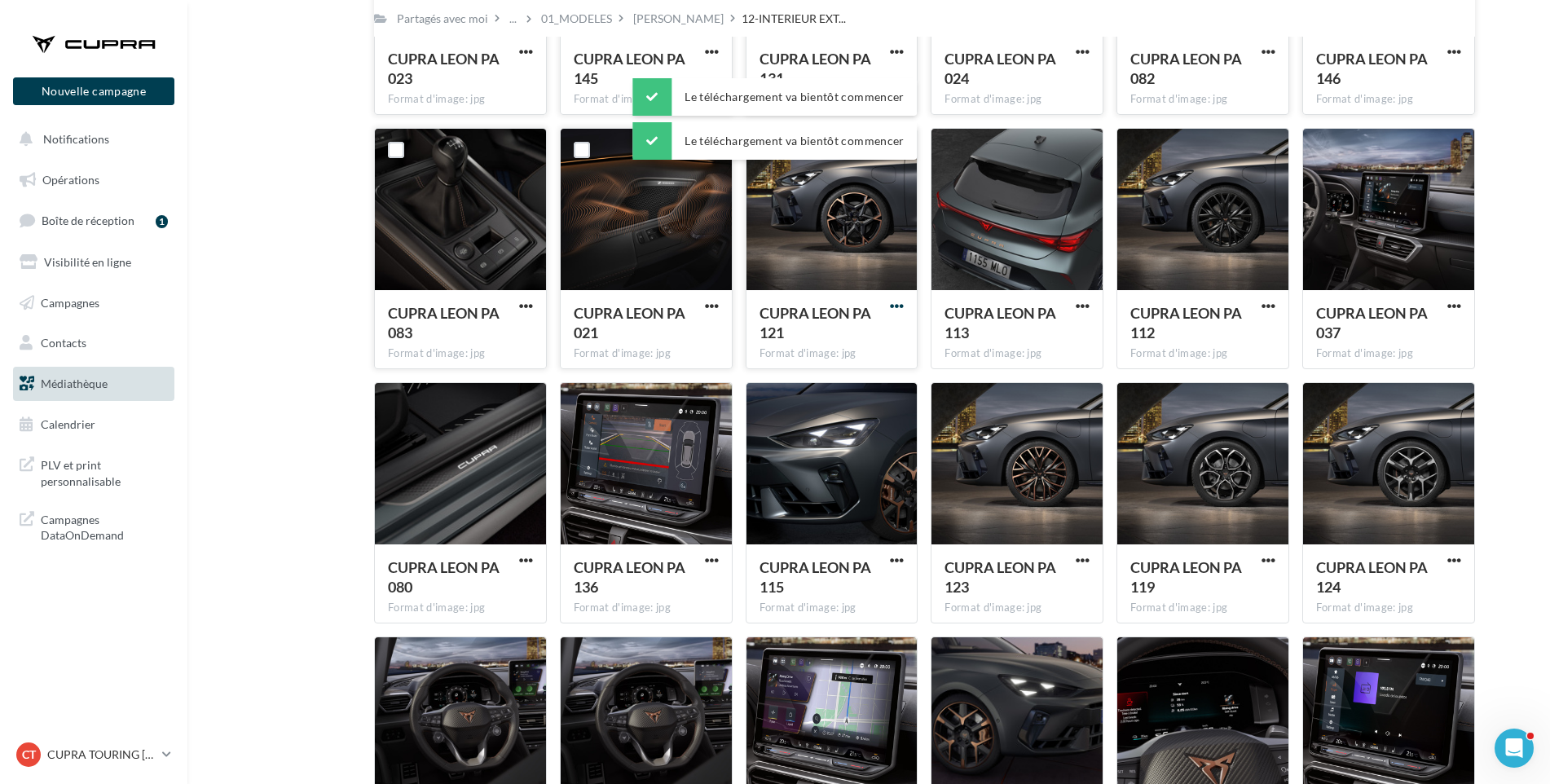
click at [899, 304] on span "button" at bounding box center [897, 306] width 14 height 14
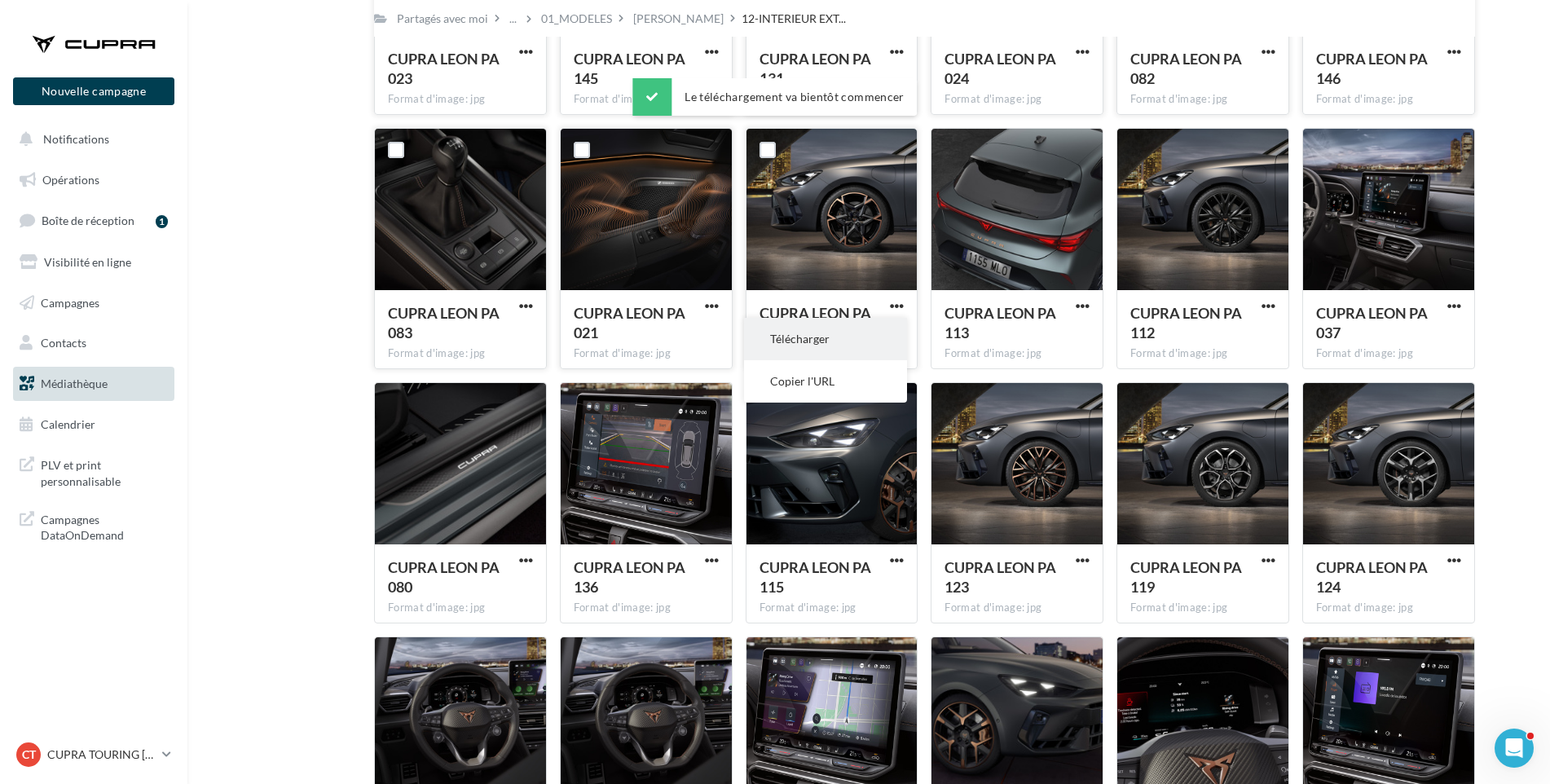
click at [892, 335] on button "Télécharger" at bounding box center [825, 339] width 163 height 43
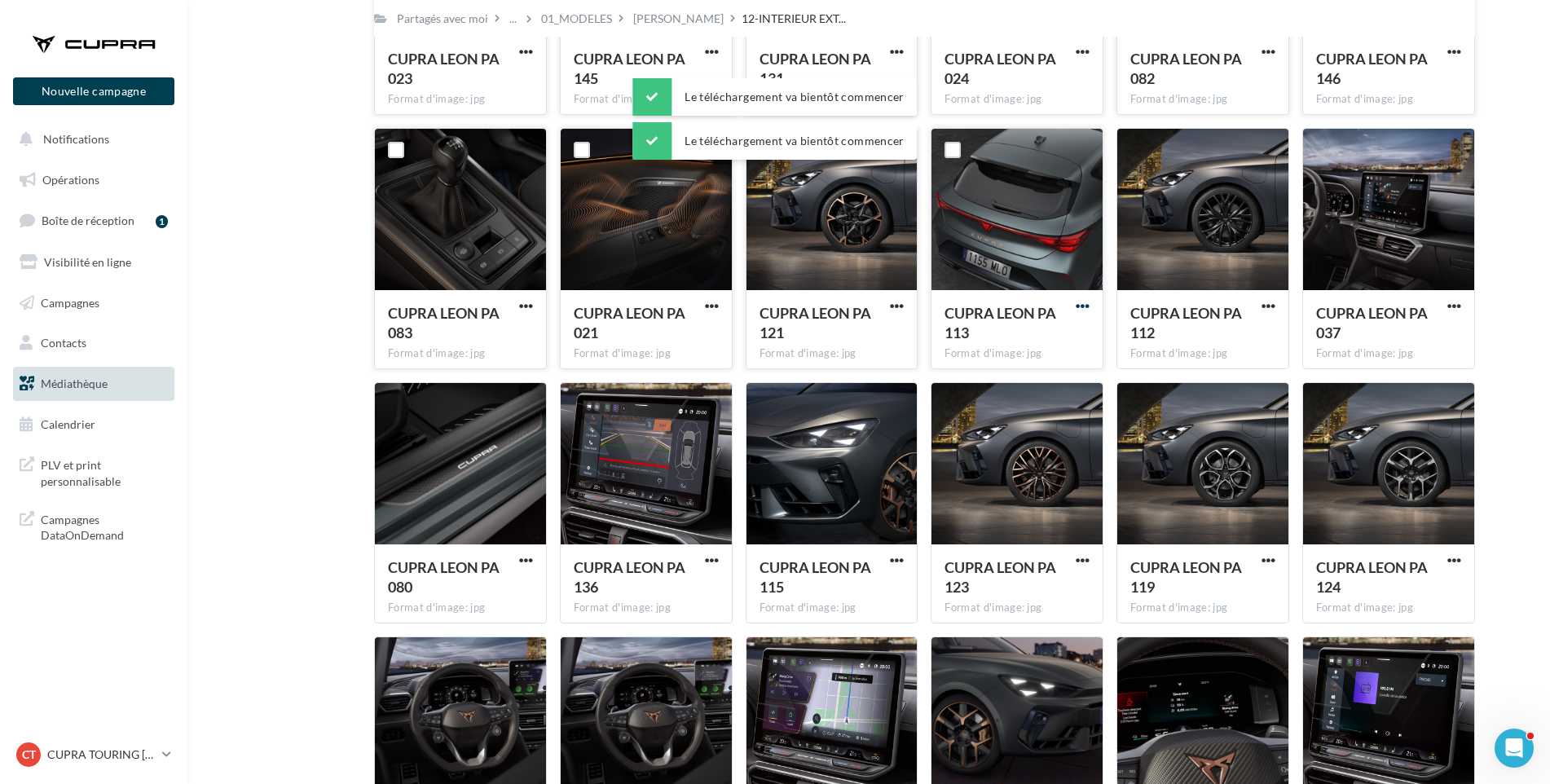
click at [1078, 304] on span "button" at bounding box center [1083, 306] width 14 height 14
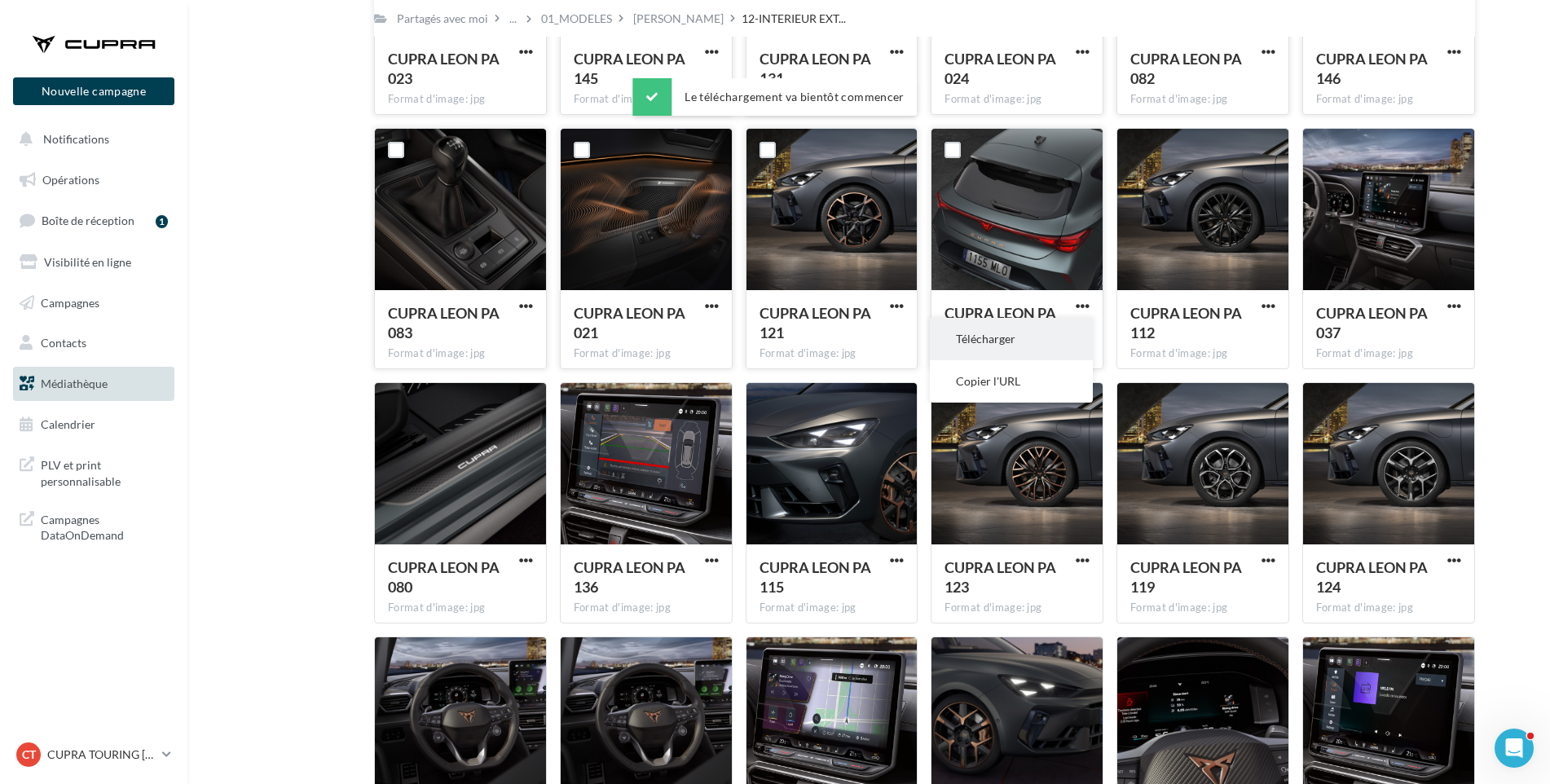
click at [1064, 331] on button "Télécharger" at bounding box center [1012, 339] width 163 height 43
click at [1157, 324] on div "CUPRA LEON PA 112" at bounding box center [1194, 322] width 126 height 39
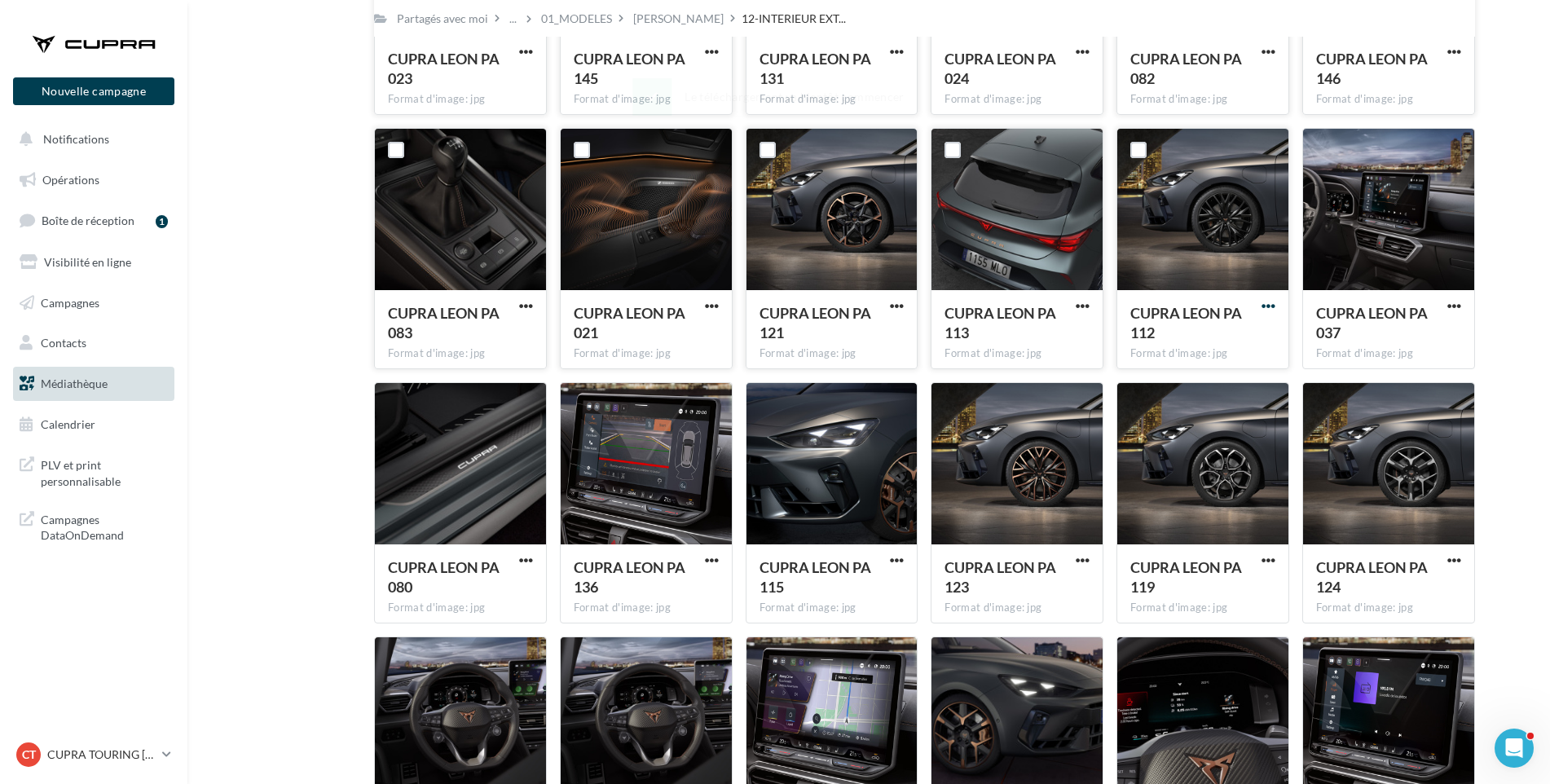
click at [1269, 304] on span "button" at bounding box center [1268, 306] width 14 height 14
click at [1233, 345] on button "Télécharger" at bounding box center [1197, 339] width 163 height 43
click at [1459, 303] on span "button" at bounding box center [1454, 306] width 14 height 14
click at [1418, 339] on button "Télécharger" at bounding box center [1383, 339] width 163 height 43
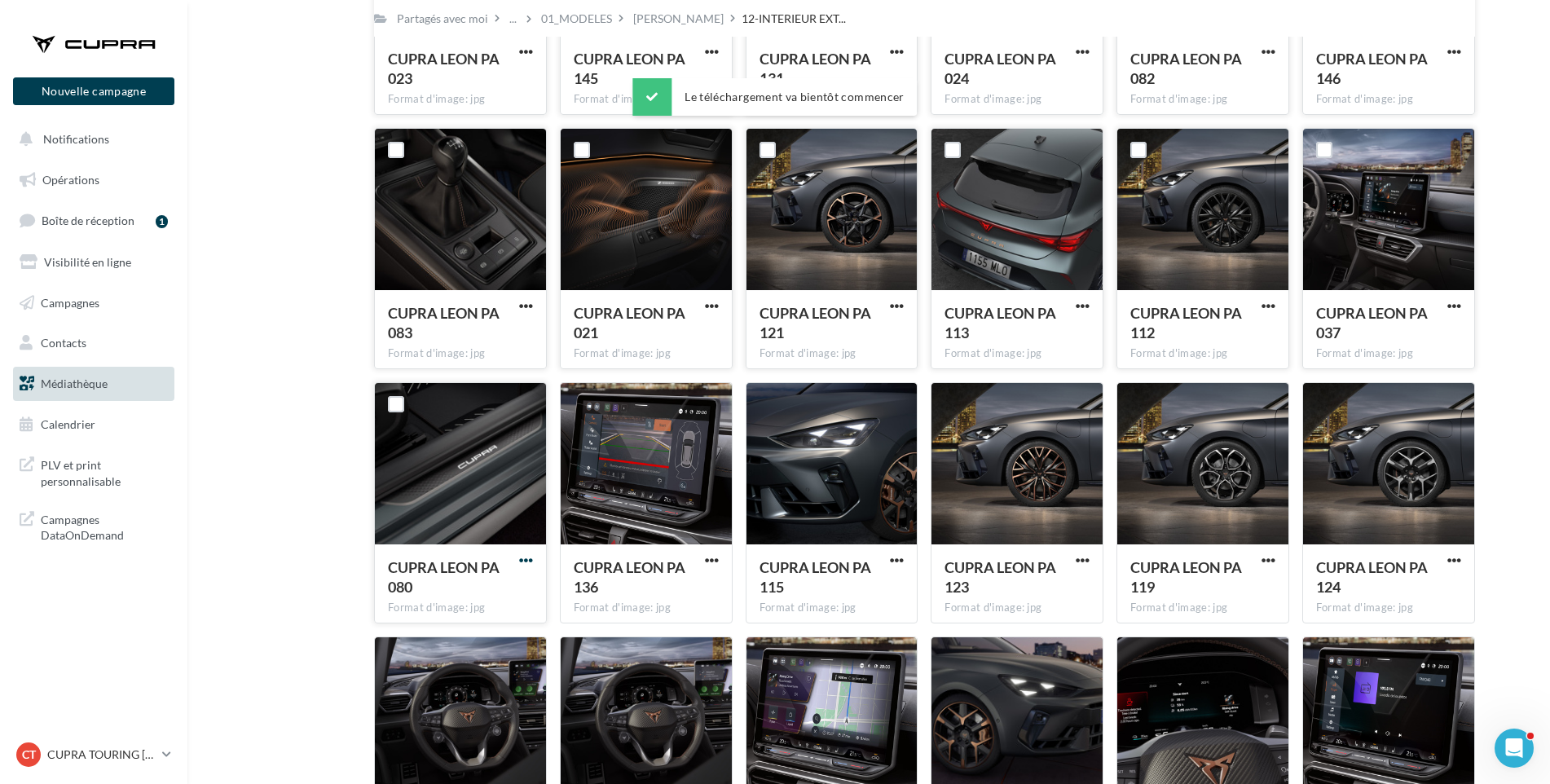
click at [531, 560] on span "button" at bounding box center [526, 560] width 14 height 14
click at [509, 589] on button "Télécharger" at bounding box center [455, 593] width 163 height 43
click at [714, 554] on span "button" at bounding box center [712, 560] width 14 height 14
click at [697, 587] on button "Télécharger" at bounding box center [641, 593] width 163 height 43
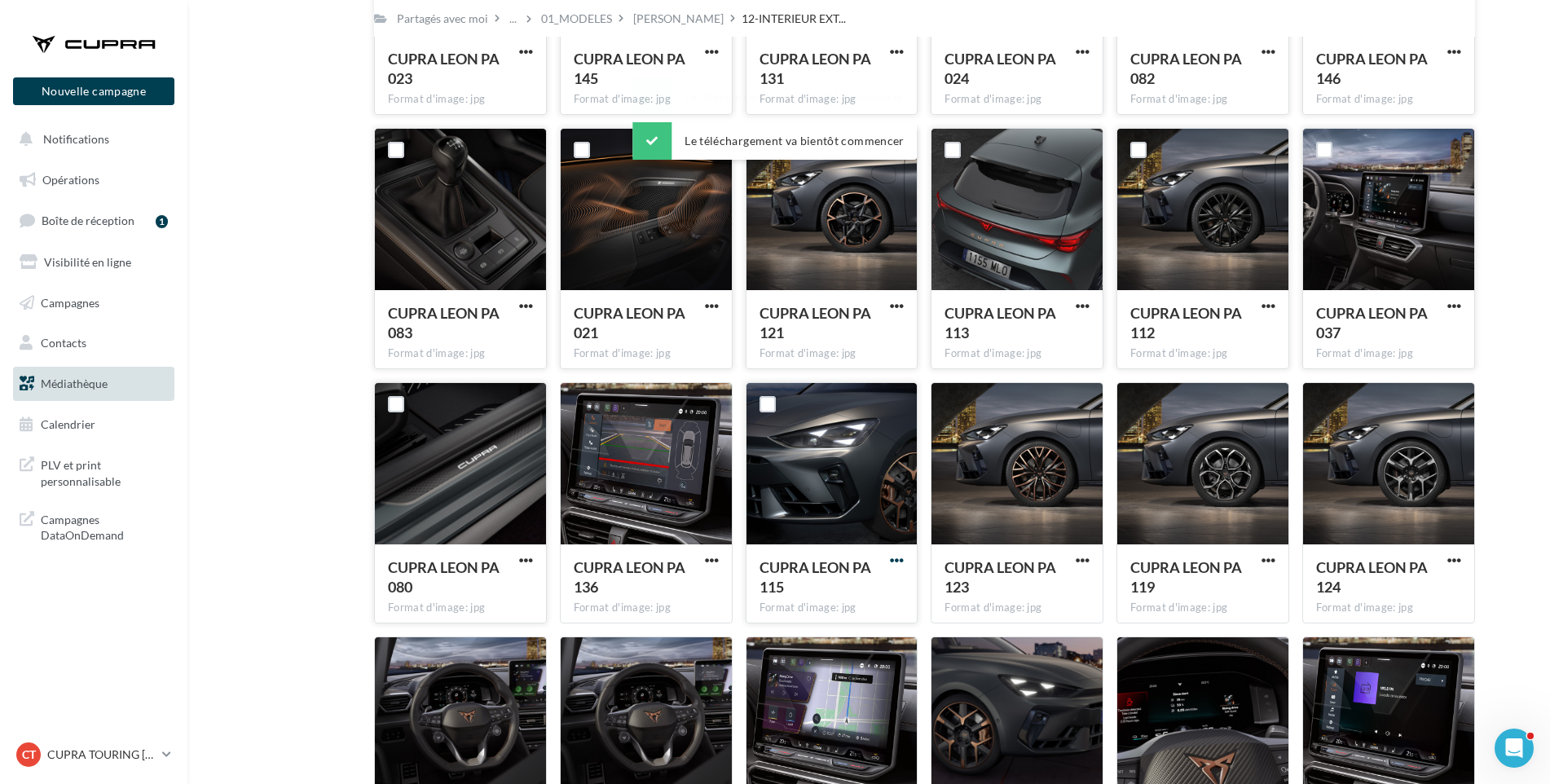
click at [897, 555] on span "button" at bounding box center [897, 560] width 14 height 14
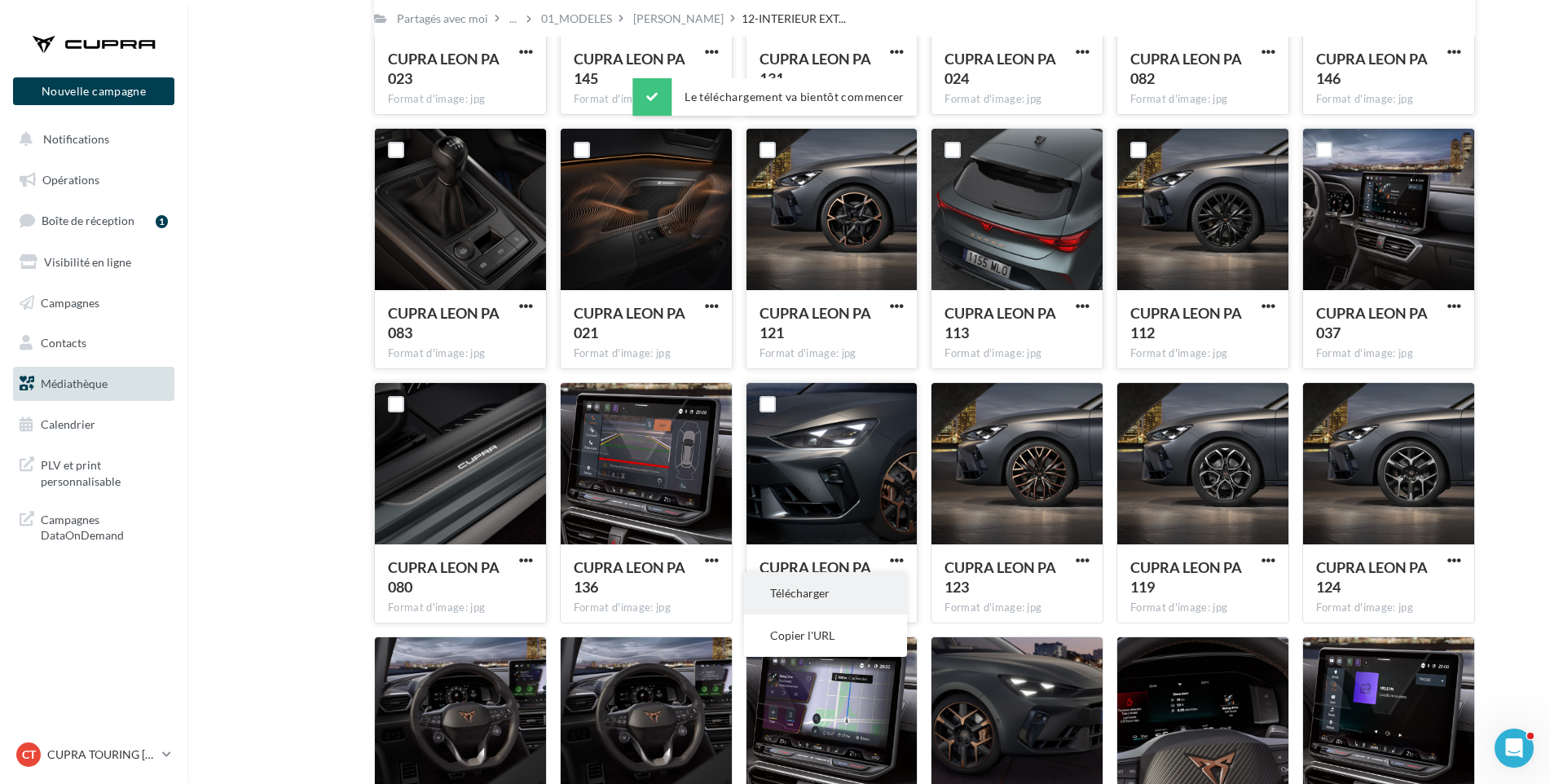
click at [886, 583] on button "Télécharger" at bounding box center [825, 593] width 163 height 43
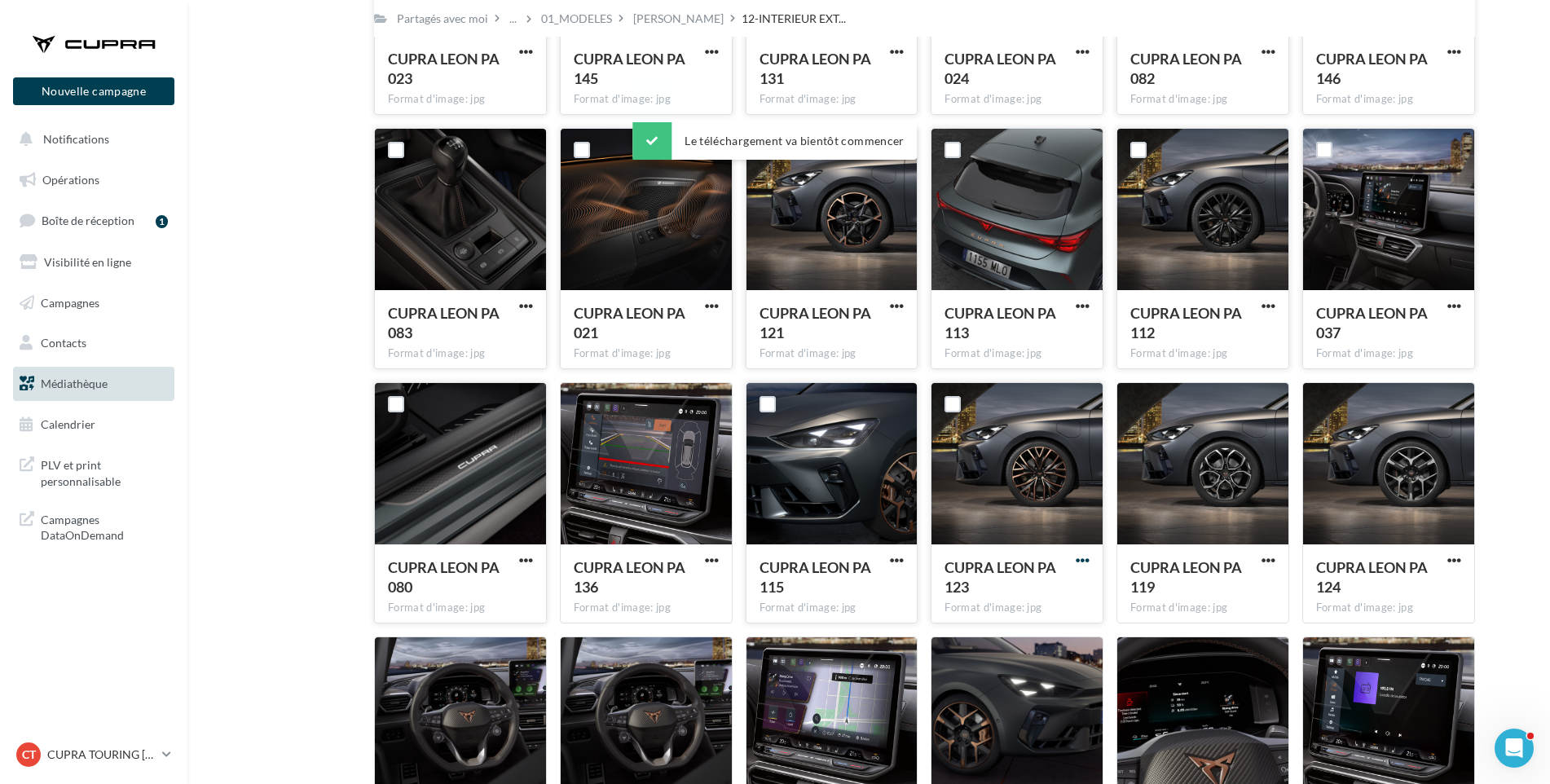
click at [1081, 562] on span "button" at bounding box center [1083, 560] width 14 height 14
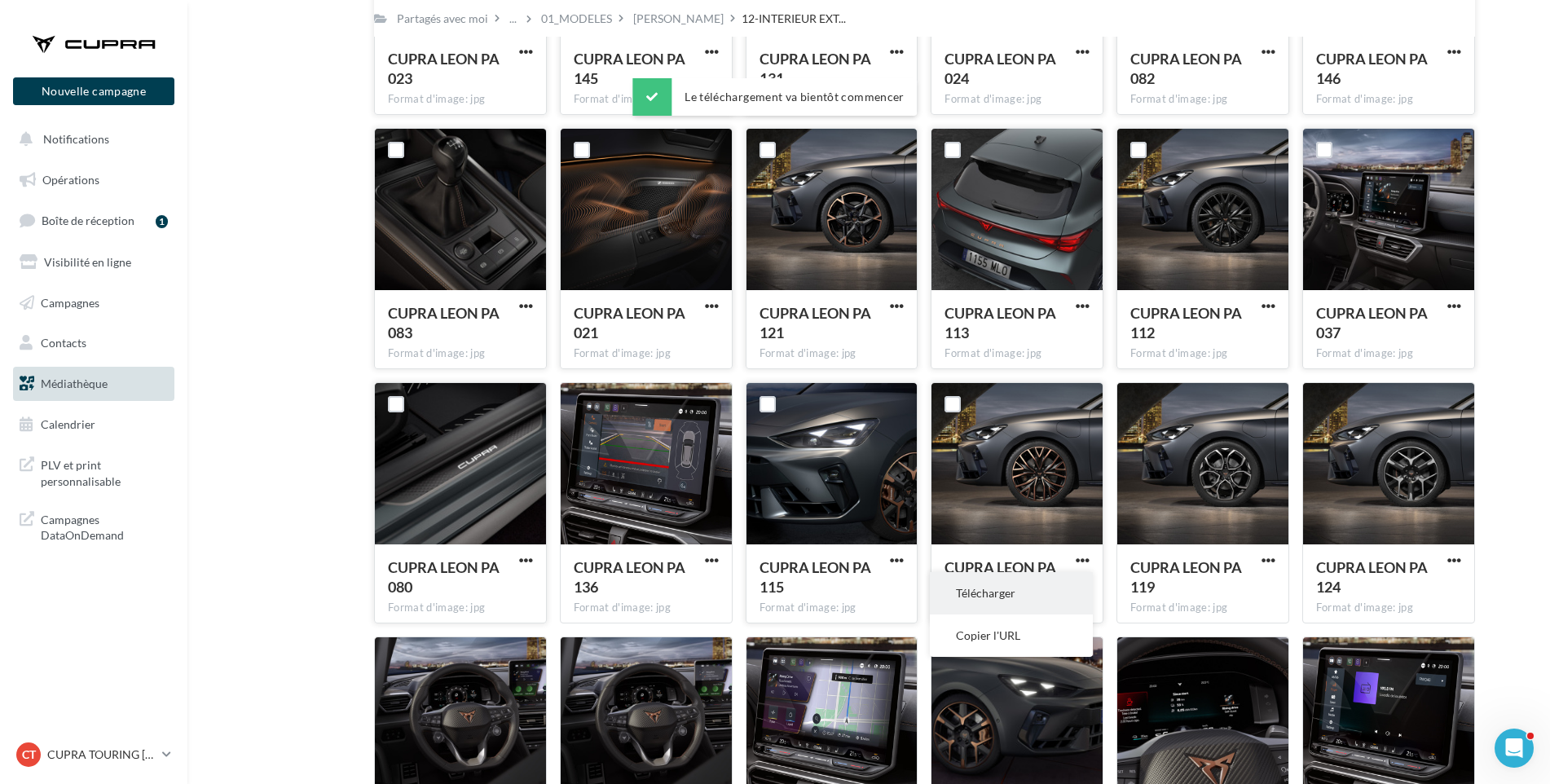
click at [1075, 589] on button "Télécharger" at bounding box center [1012, 593] width 163 height 43
click at [1263, 555] on span "button" at bounding box center [1268, 560] width 14 height 14
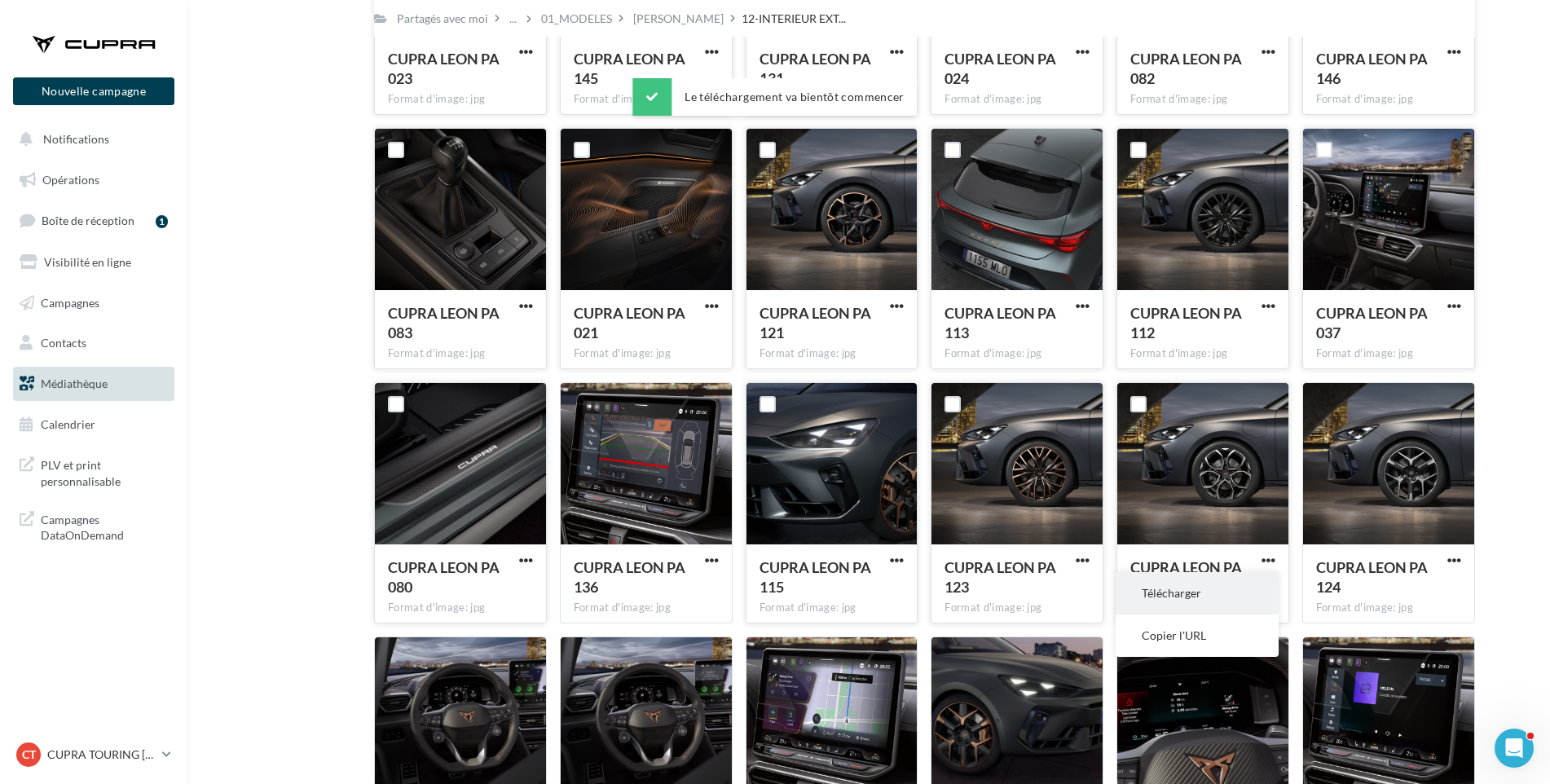
click at [1250, 584] on button "Télécharger" at bounding box center [1197, 593] width 163 height 43
click at [1455, 554] on span "button" at bounding box center [1454, 560] width 14 height 14
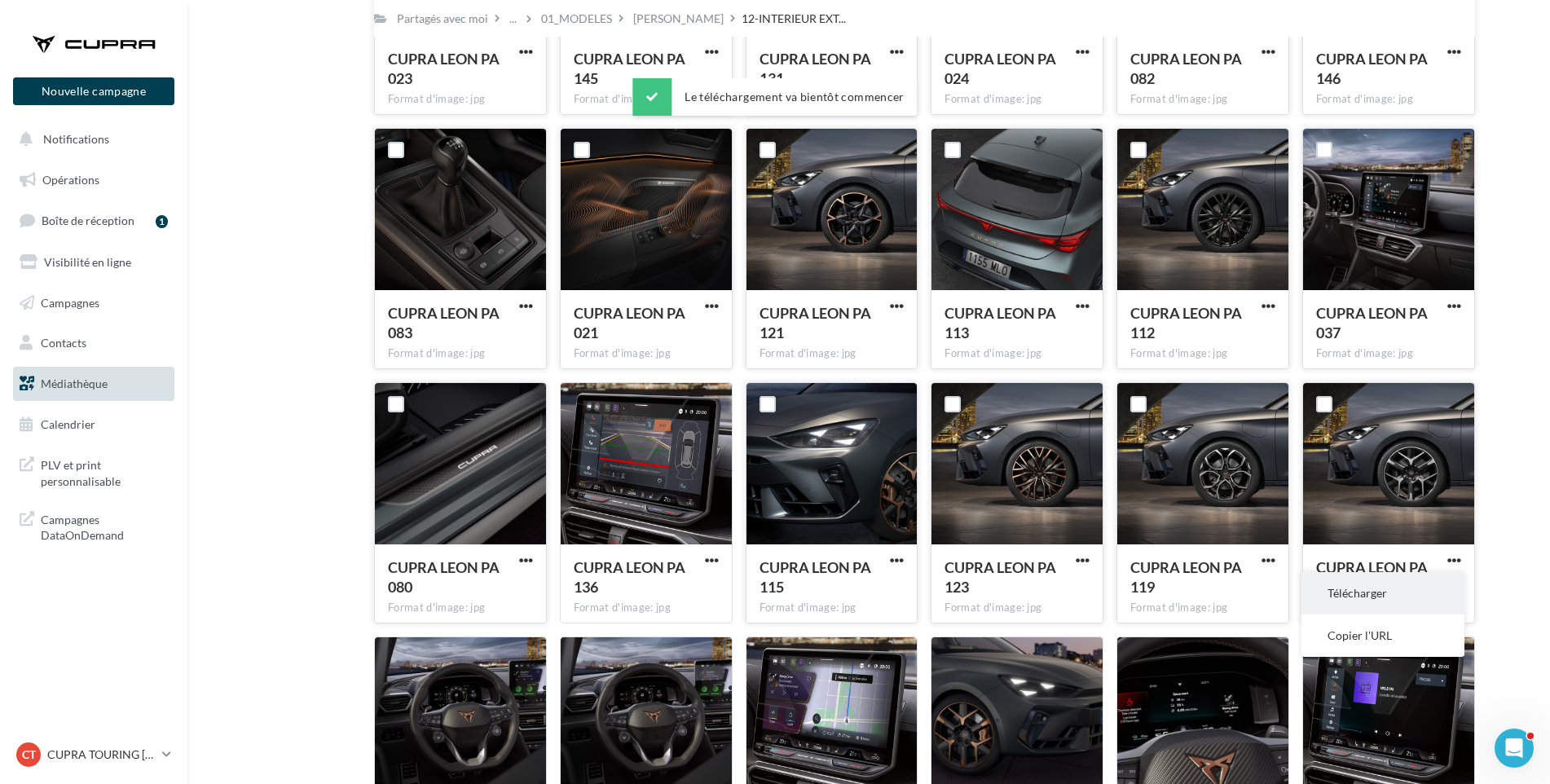
click at [1443, 589] on button "Télécharger" at bounding box center [1383, 593] width 163 height 43
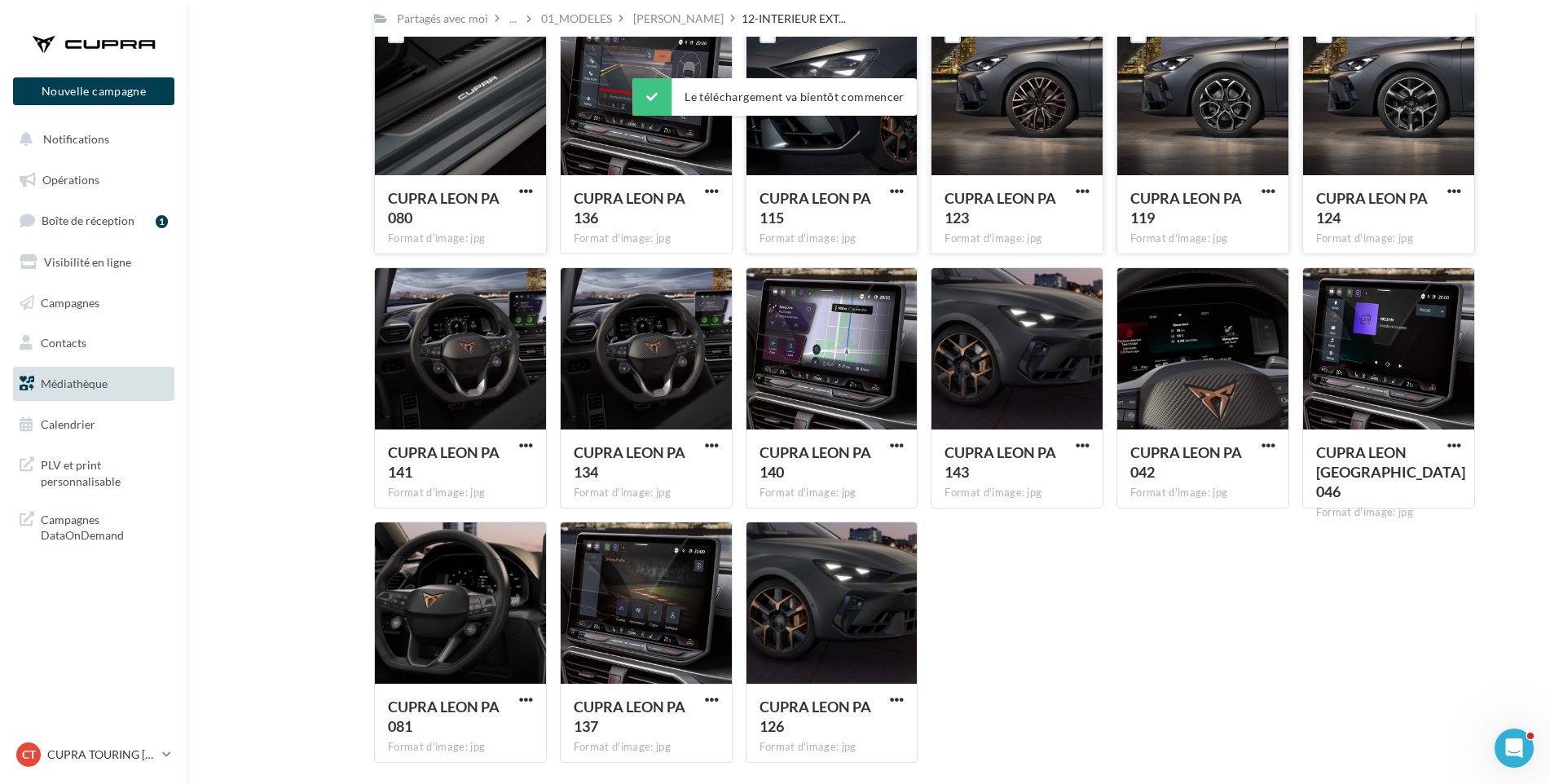
scroll to position [1715, 0]
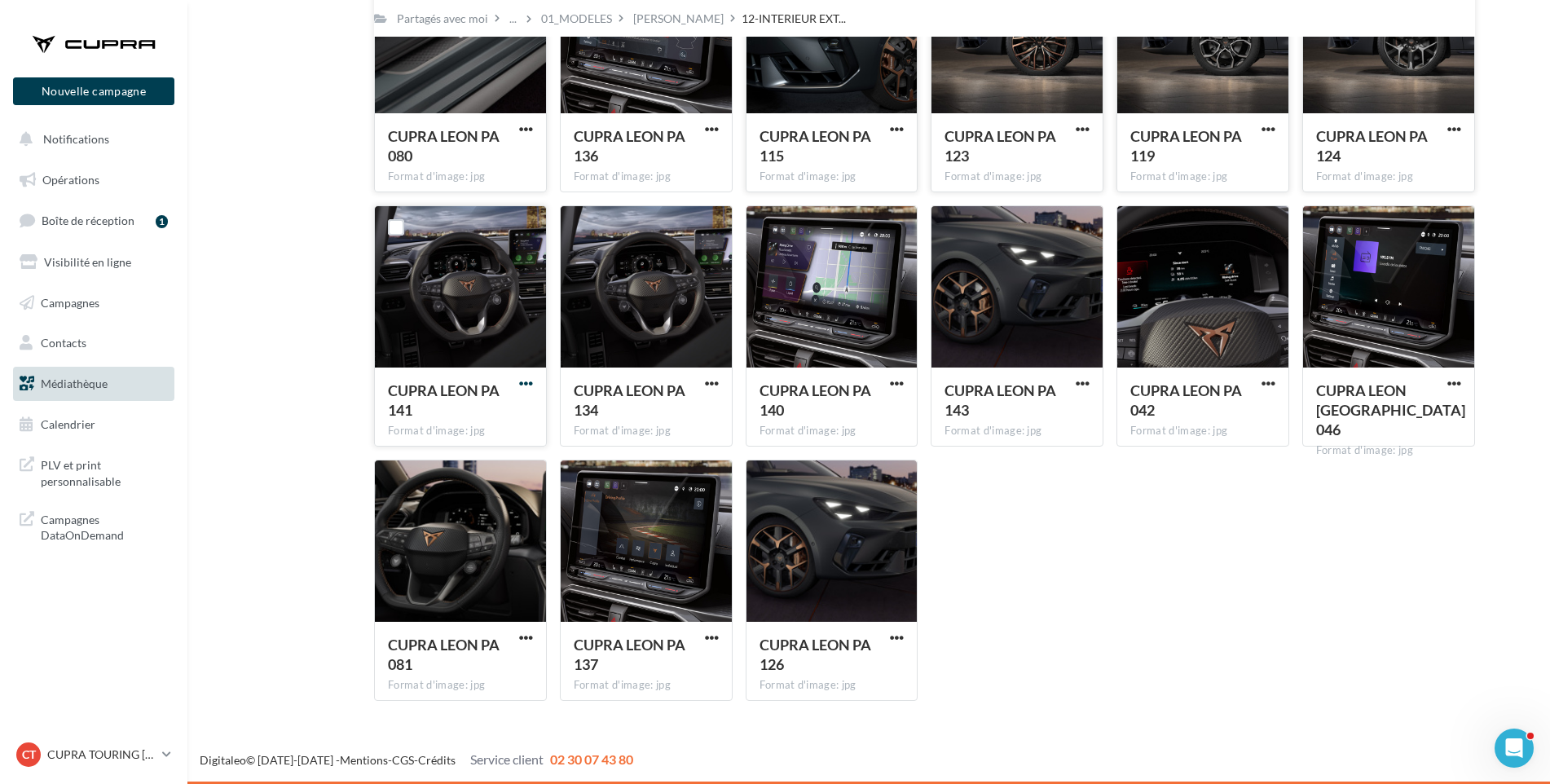
click at [533, 384] on span "button" at bounding box center [526, 383] width 14 height 14
click at [512, 418] on button "Télécharger" at bounding box center [455, 416] width 163 height 43
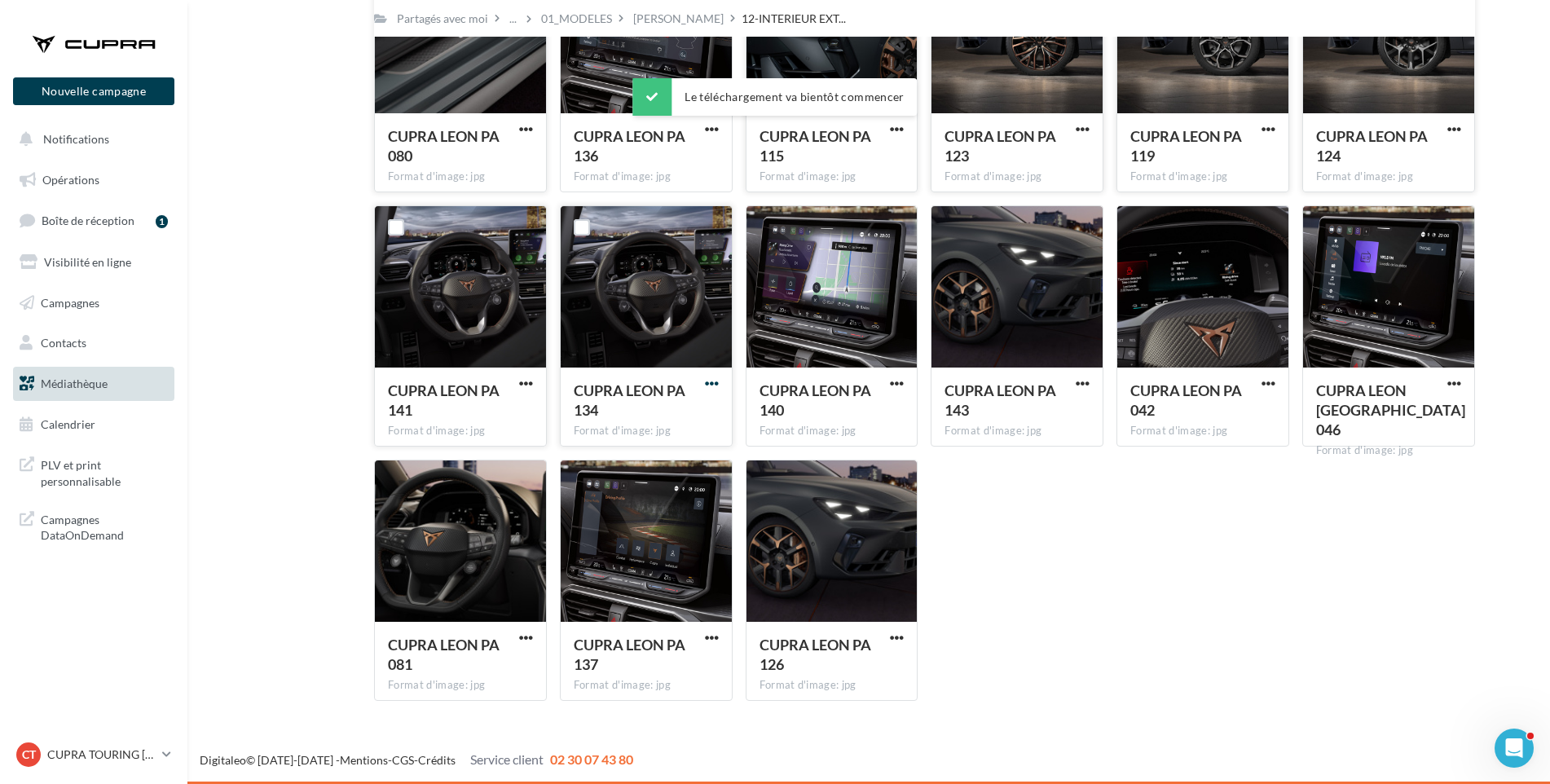
click at [706, 384] on span "button" at bounding box center [712, 383] width 14 height 14
click at [695, 413] on button "Télécharger" at bounding box center [641, 416] width 163 height 43
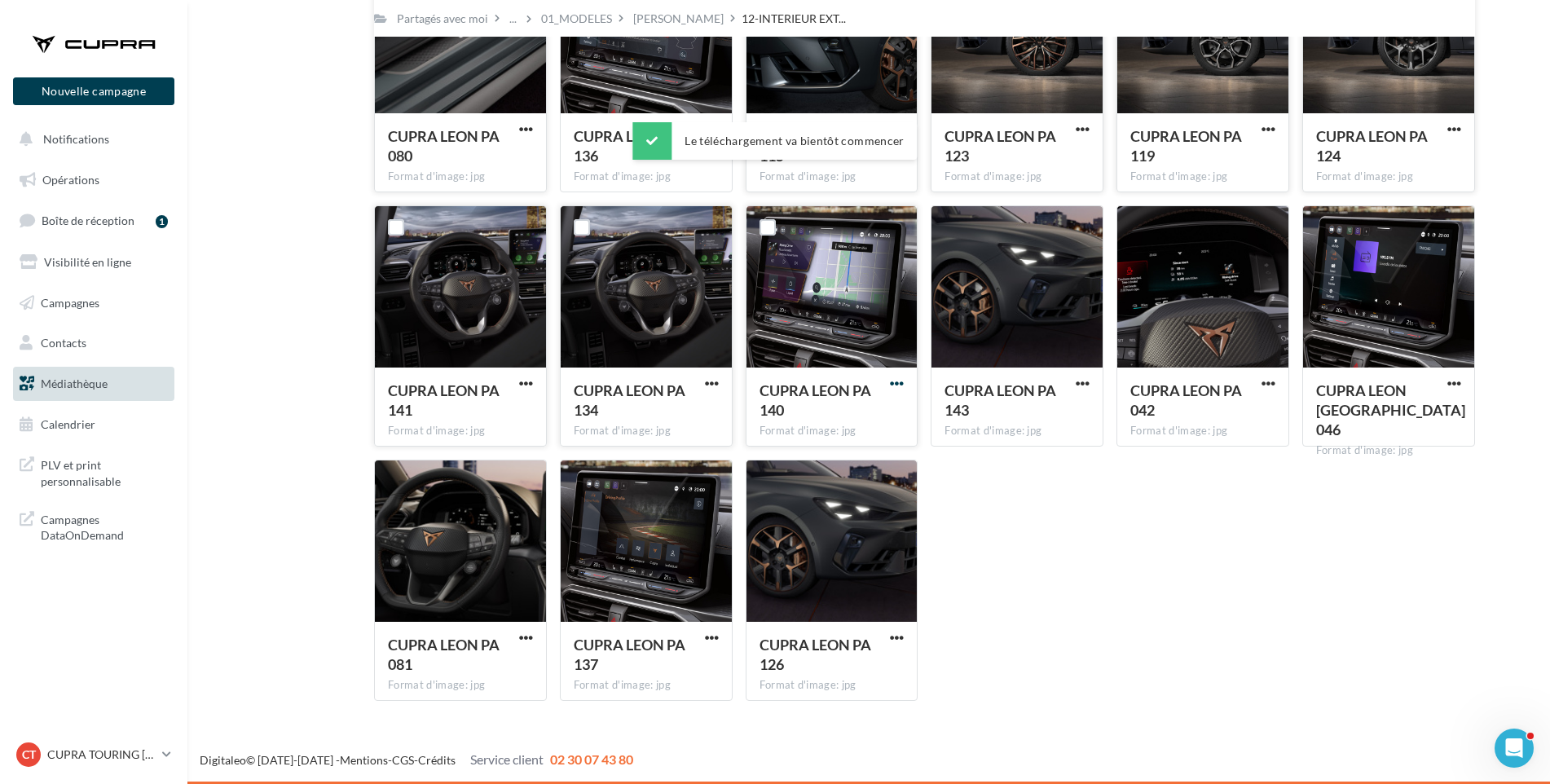
click at [891, 381] on span "button" at bounding box center [897, 383] width 14 height 14
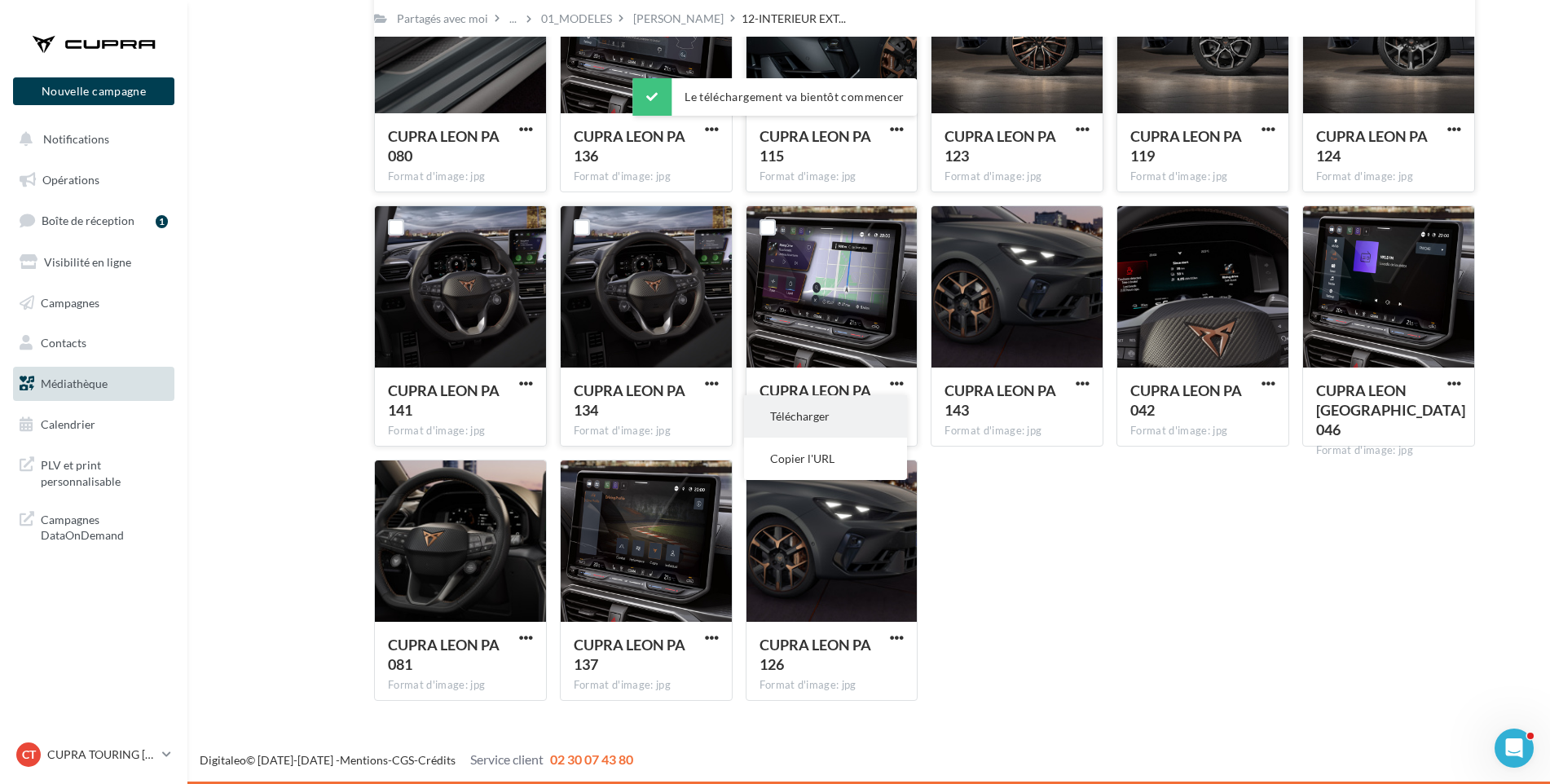
click at [884, 408] on button "Télécharger" at bounding box center [825, 416] width 163 height 43
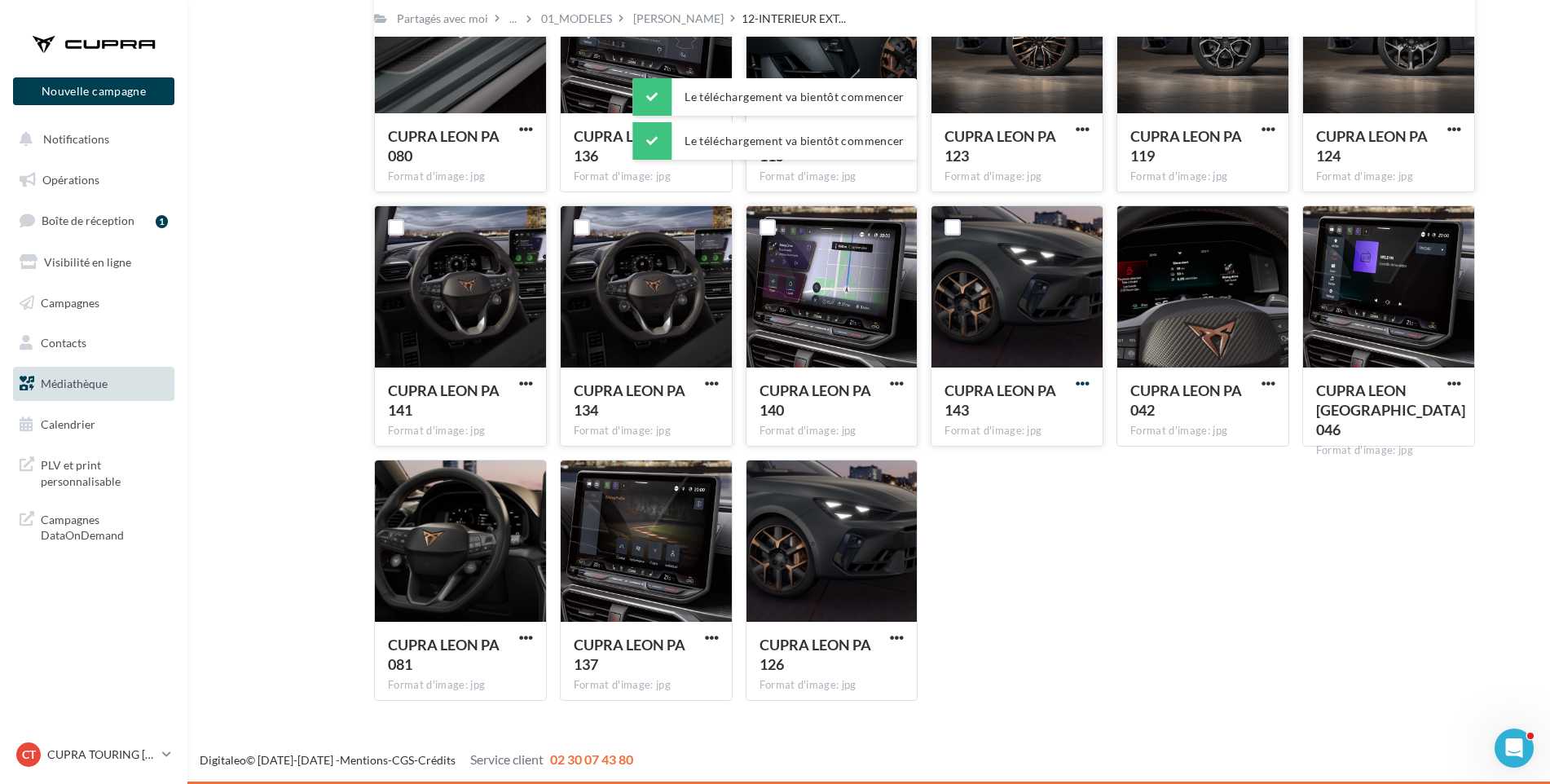
click at [1084, 382] on span "button" at bounding box center [1083, 383] width 14 height 14
click at [1066, 418] on button "Télécharger" at bounding box center [1012, 416] width 163 height 43
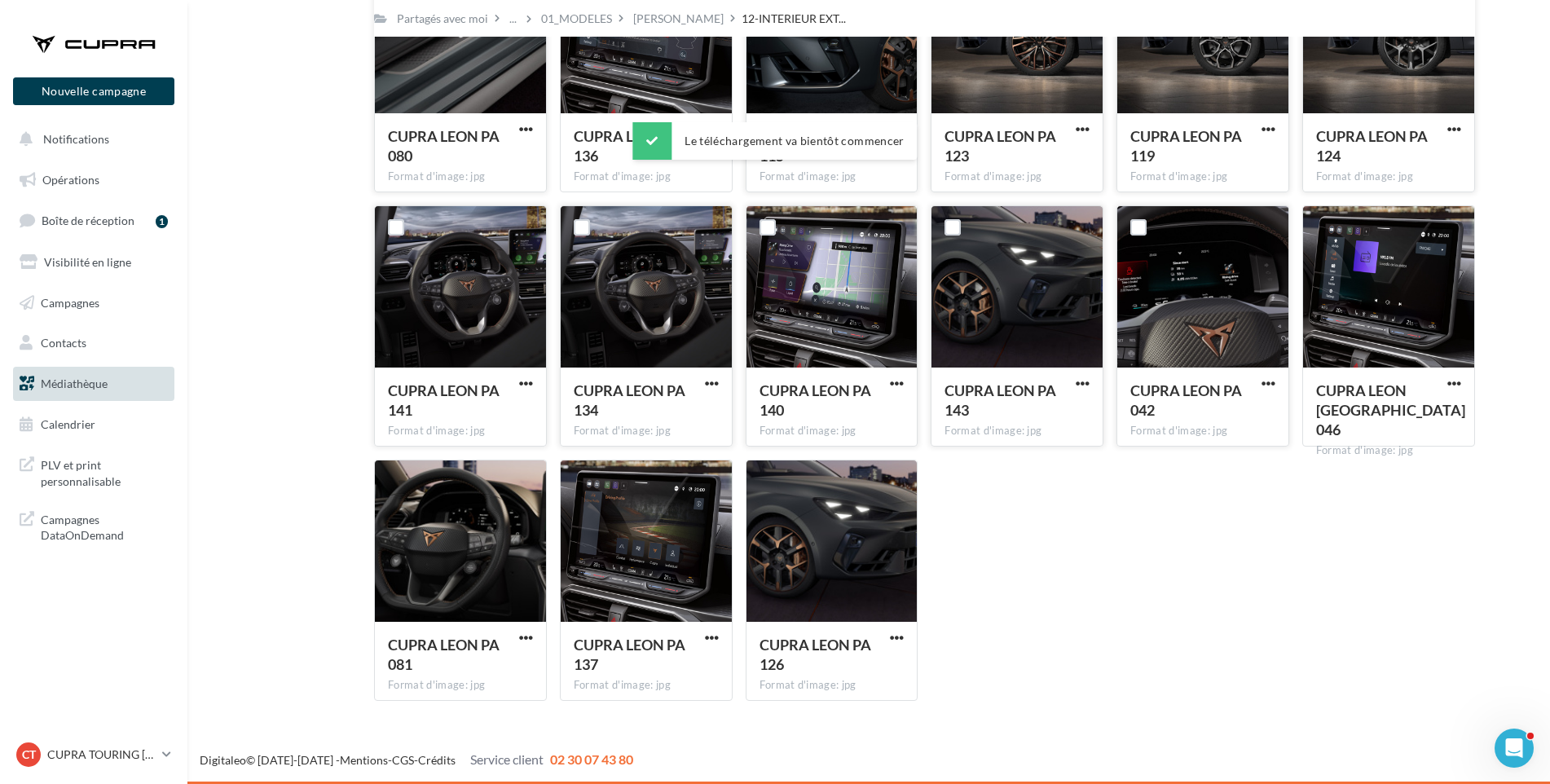
click at [1156, 412] on span "CUPRA LEON PA 042" at bounding box center [1186, 400] width 112 height 38
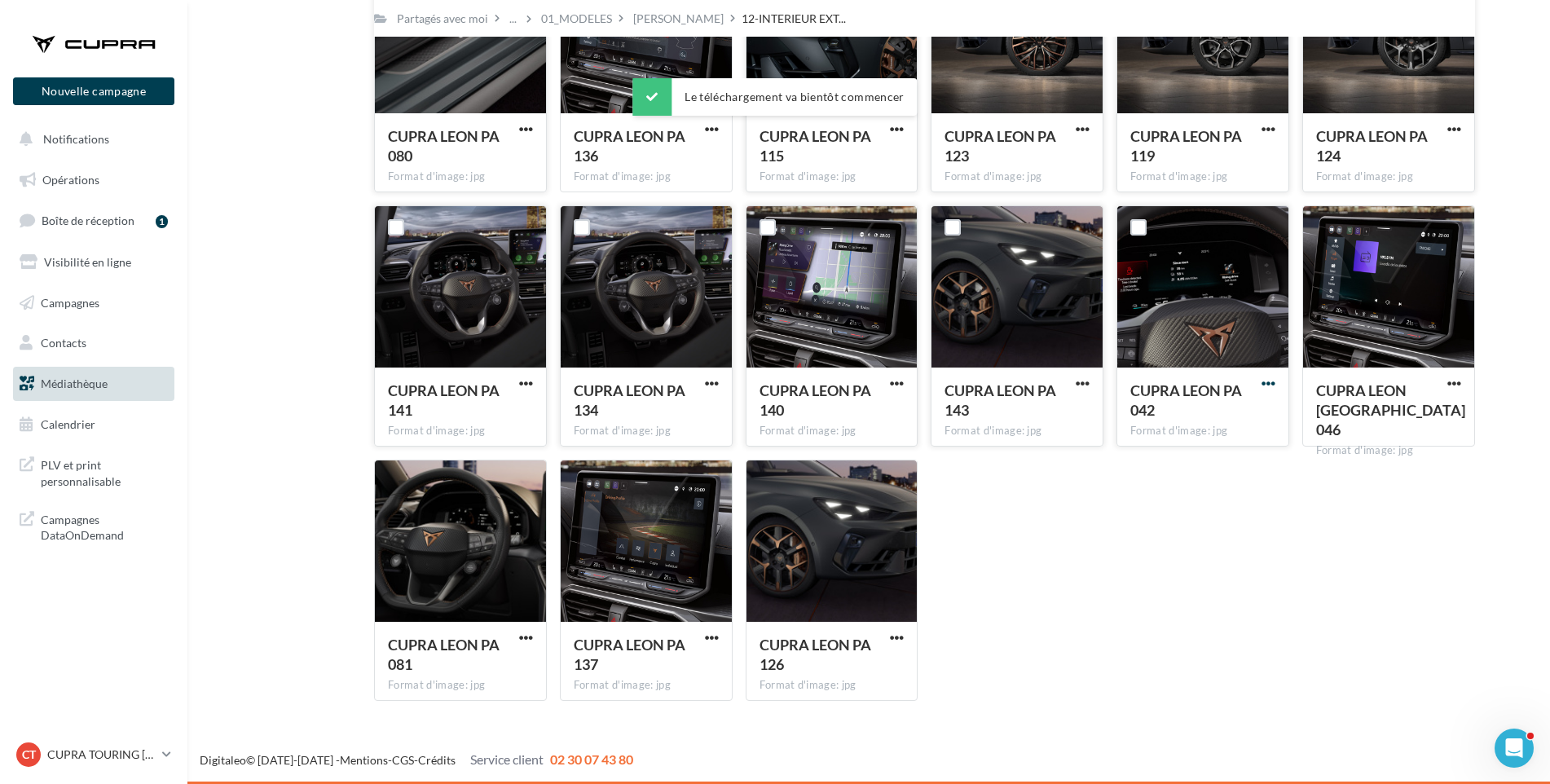
click at [1261, 383] on span "button" at bounding box center [1268, 383] width 14 height 14
click at [1247, 419] on button "Télécharger" at bounding box center [1197, 416] width 163 height 43
click at [1455, 383] on span "button" at bounding box center [1454, 383] width 14 height 14
click at [1429, 432] on button "Télécharger" at bounding box center [1383, 416] width 163 height 43
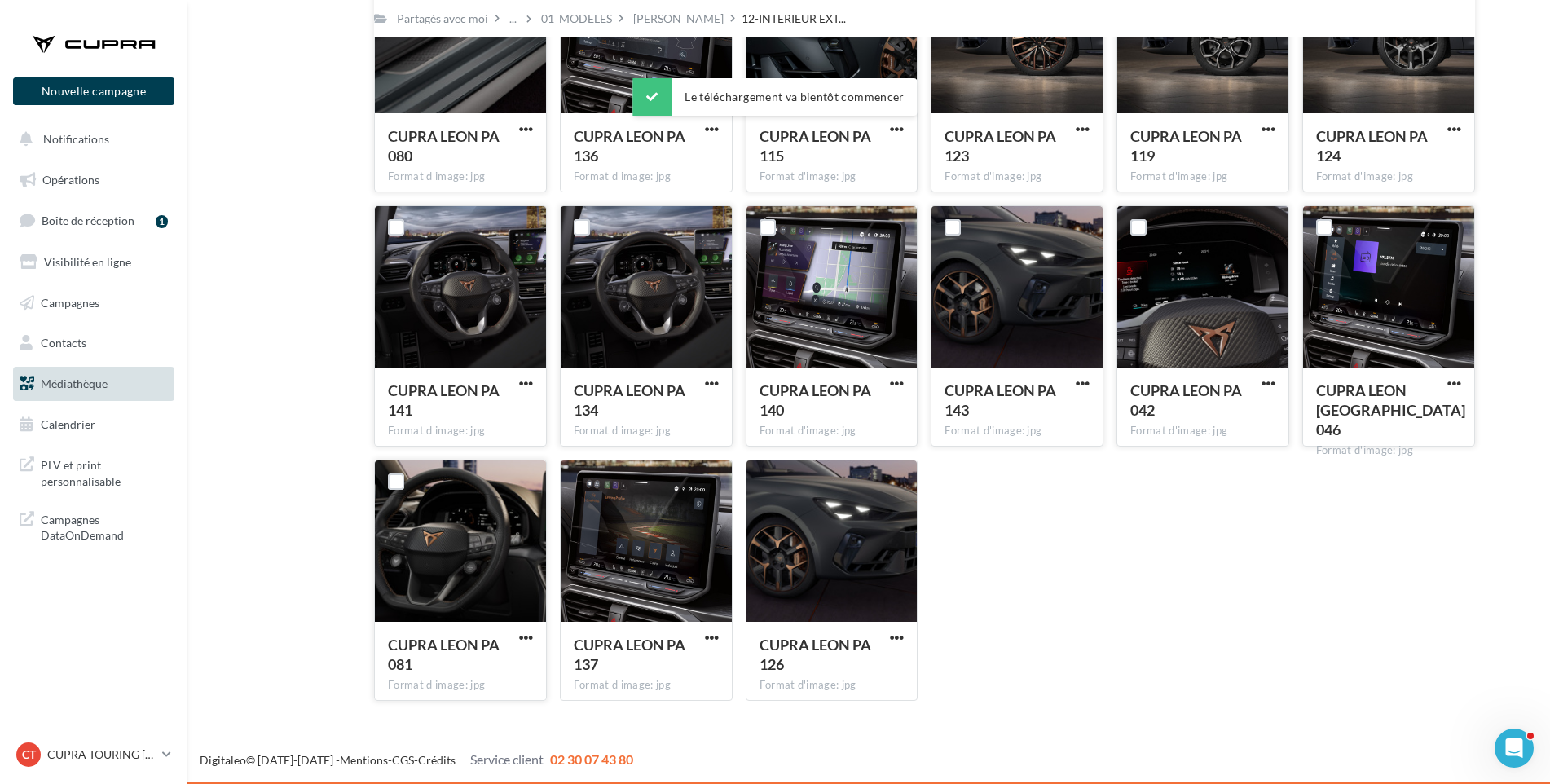
click at [526, 627] on div "CUPRA LEON [GEOGRAPHIC_DATA] 081 Format d'image: jpg" at bounding box center [460, 659] width 171 height 76
click at [528, 637] on span "button" at bounding box center [526, 637] width 14 height 14
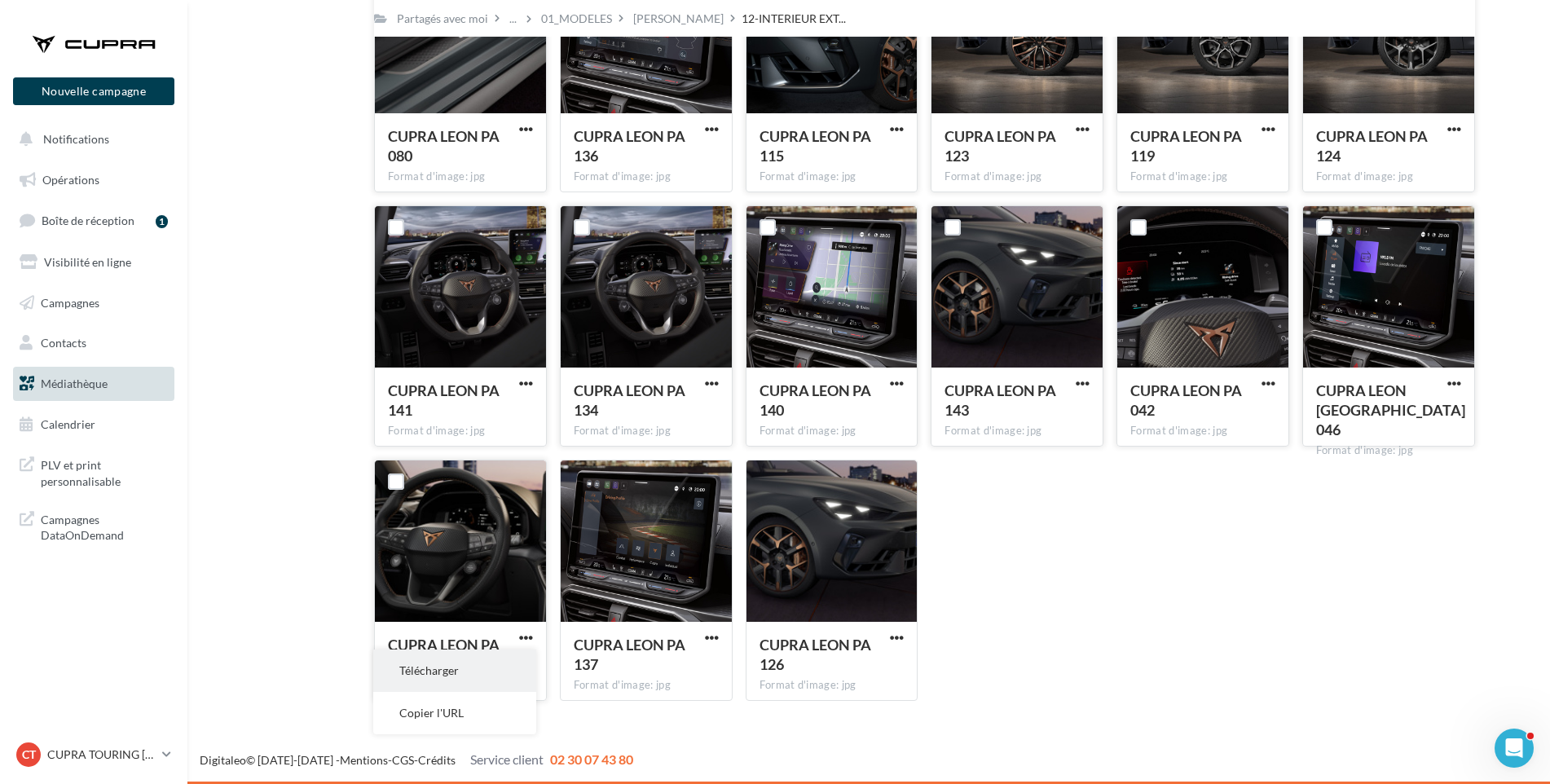
click at [516, 662] on button "Télécharger" at bounding box center [455, 670] width 163 height 43
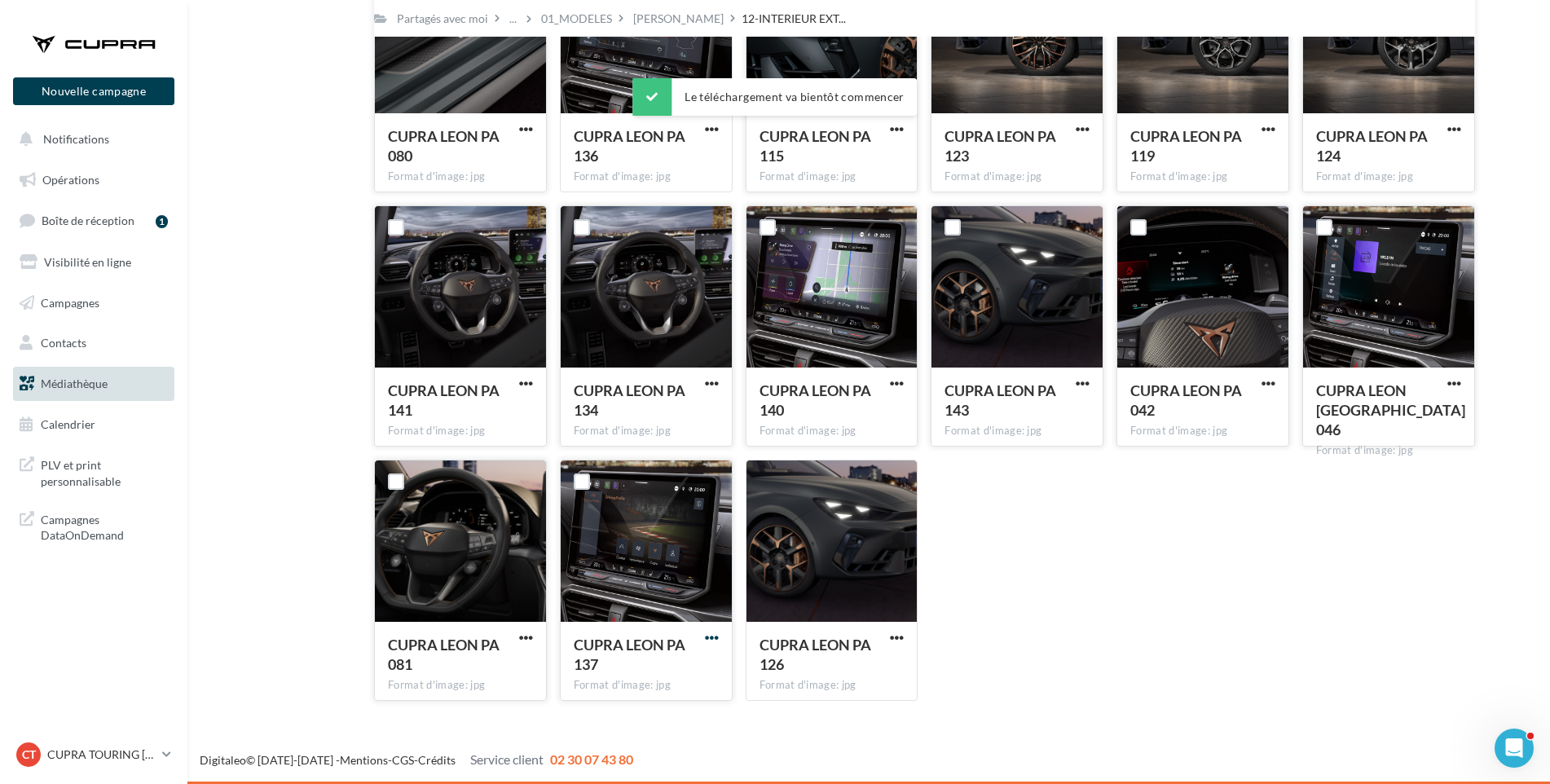
click at [712, 635] on span "button" at bounding box center [712, 637] width 14 height 14
click at [706, 660] on button "Télécharger" at bounding box center [641, 670] width 163 height 43
click at [894, 638] on span "button" at bounding box center [897, 637] width 14 height 14
click at [883, 661] on button "Télécharger" at bounding box center [825, 670] width 163 height 43
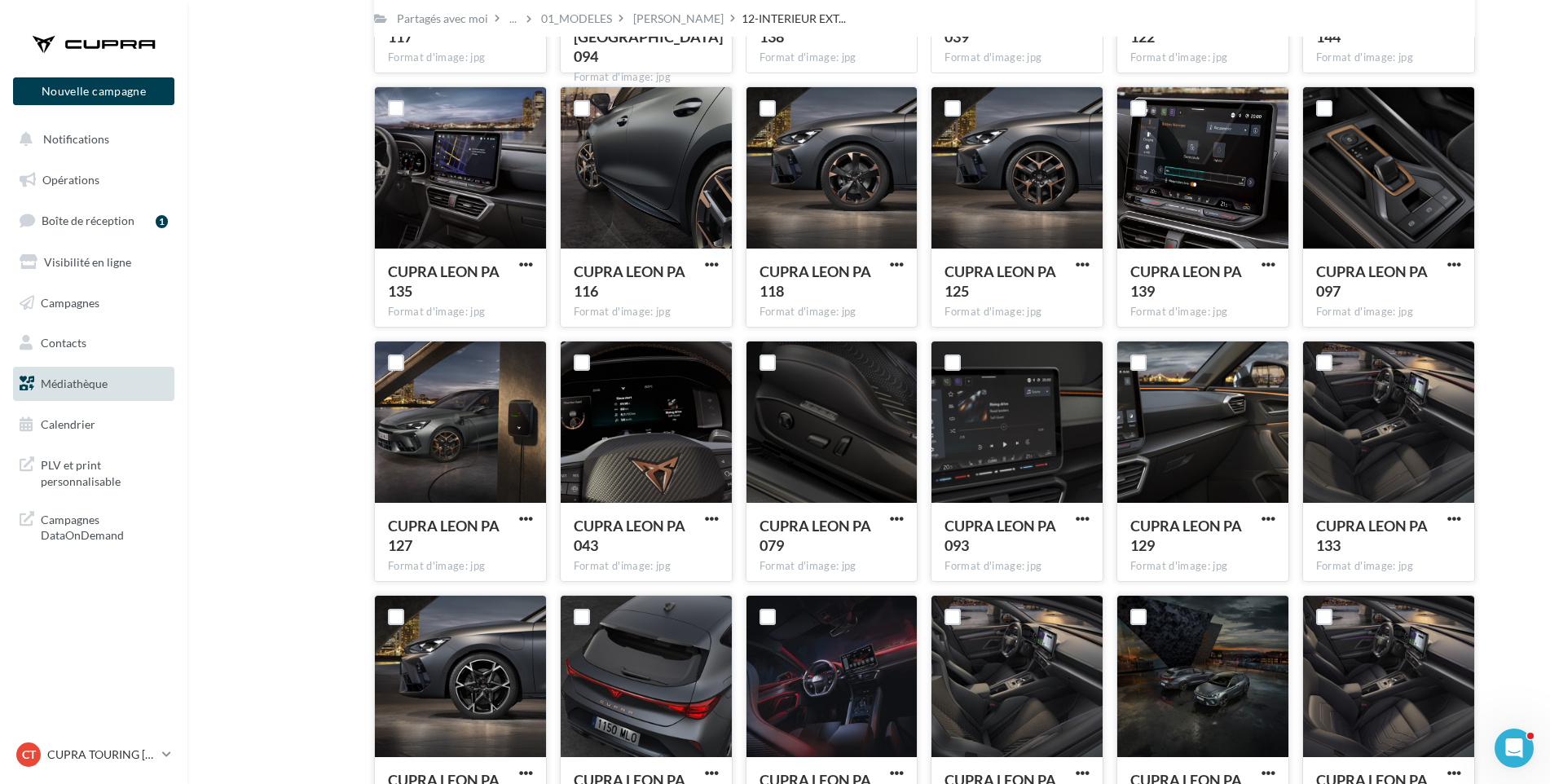
scroll to position [0, 0]
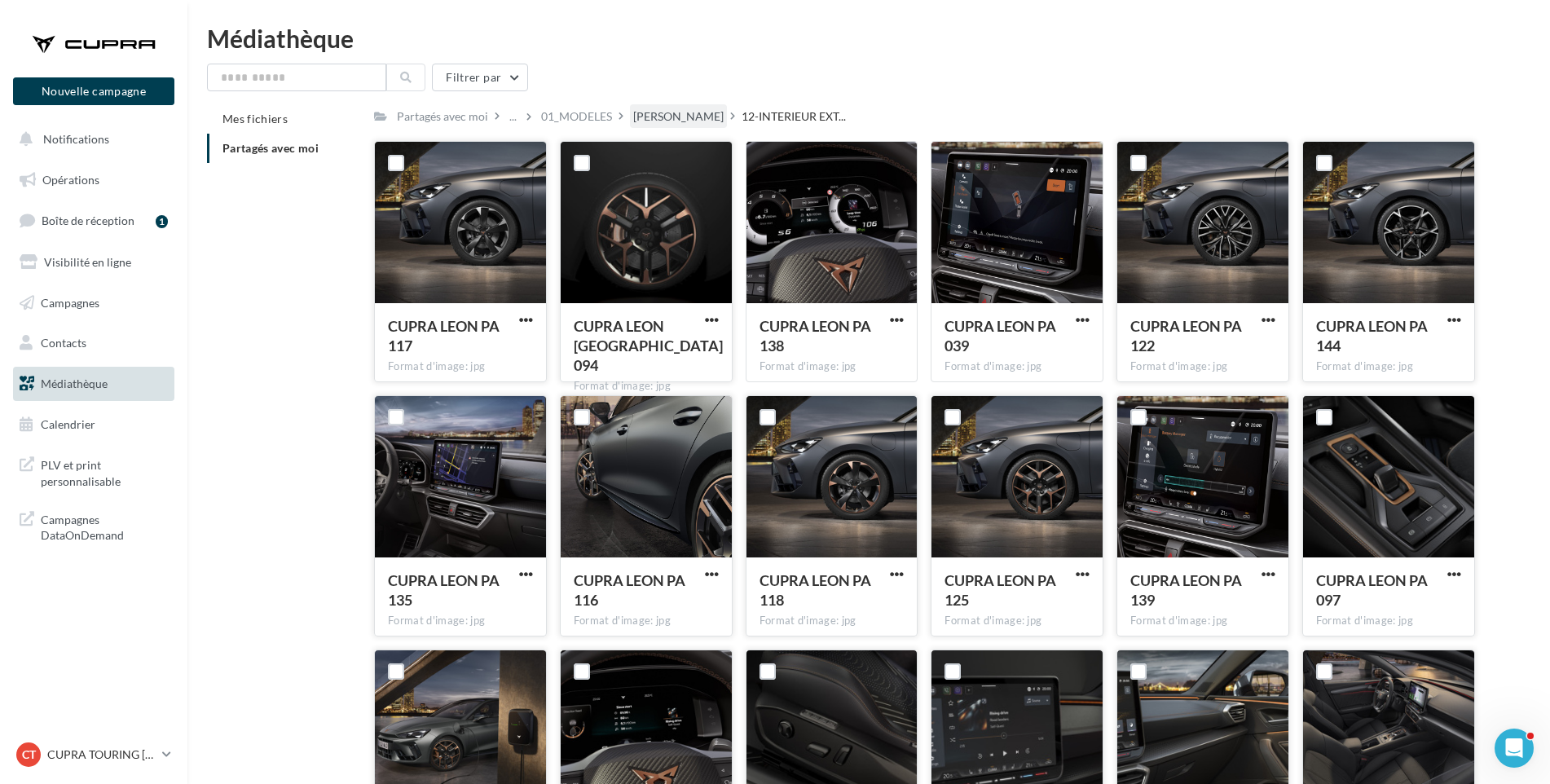
click at [655, 116] on div "[PERSON_NAME]" at bounding box center [679, 116] width 91 height 16
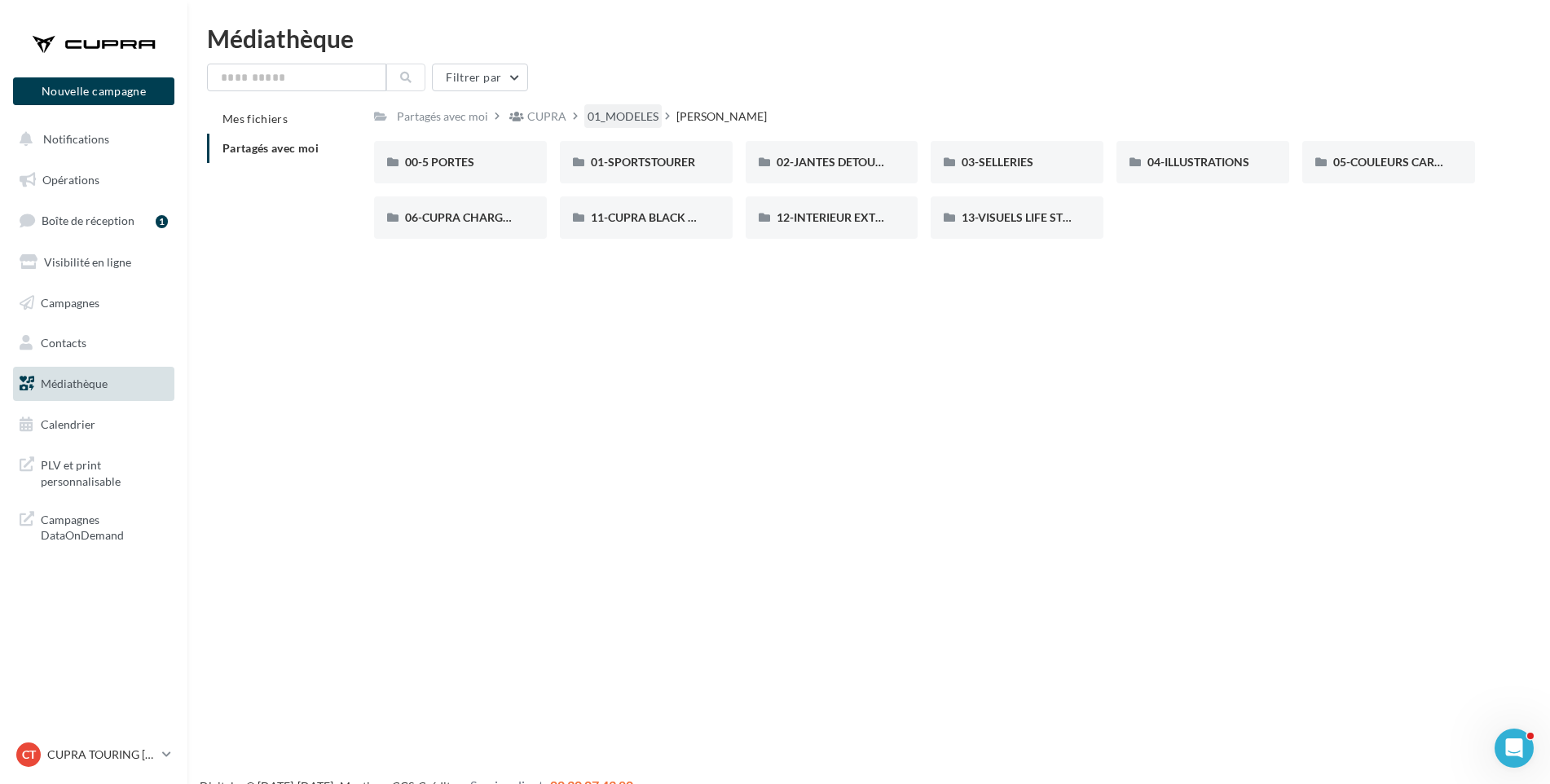
click at [636, 112] on div "01_MODELES" at bounding box center [623, 116] width 71 height 16
click at [456, 212] on span "TAVASCAN" at bounding box center [434, 217] width 60 height 14
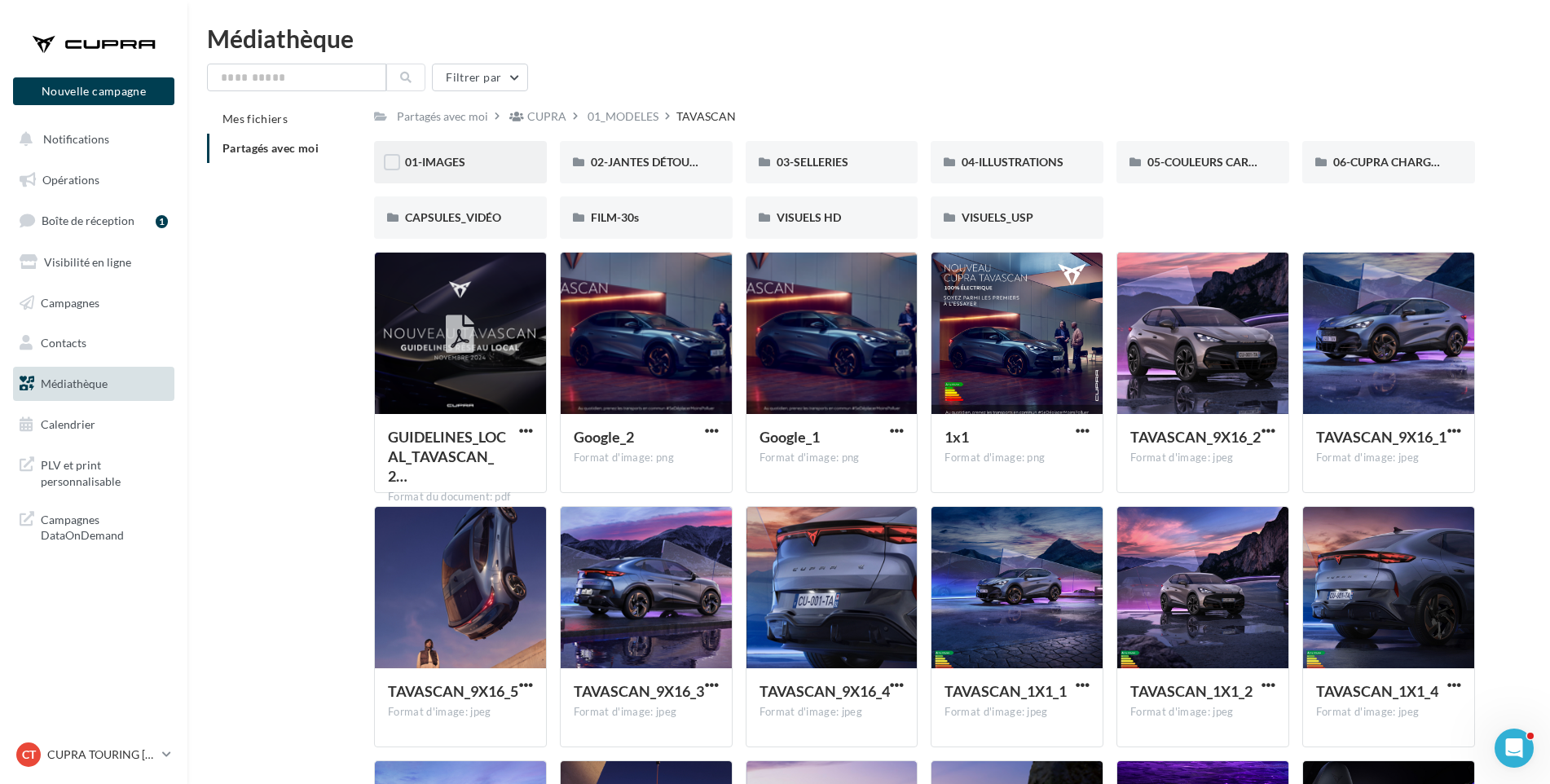
click at [453, 153] on div "01-IMAGES" at bounding box center [460, 162] width 173 height 43
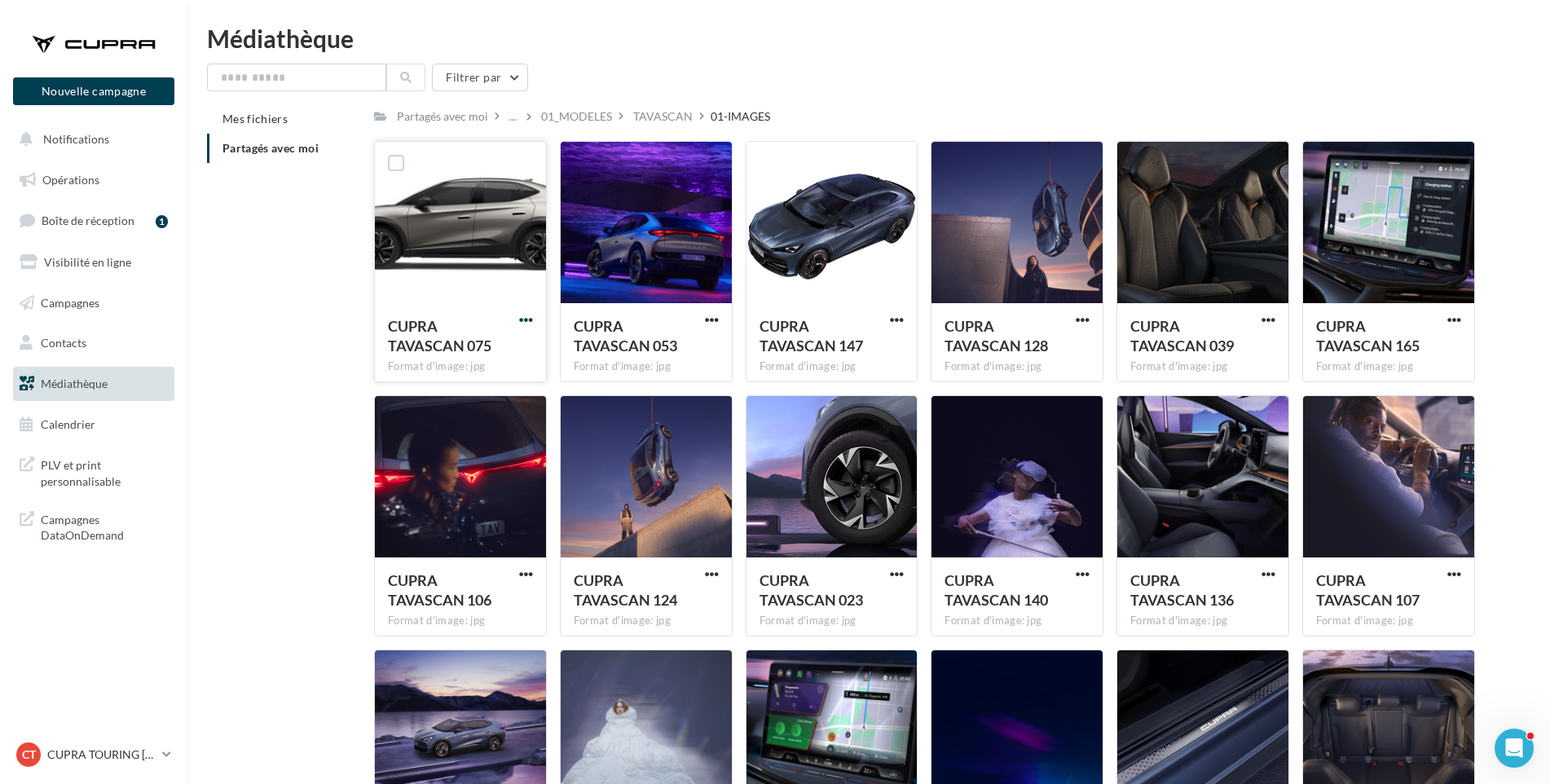
click at [524, 318] on span "button" at bounding box center [526, 319] width 14 height 14
click at [510, 353] on button "Télécharger" at bounding box center [455, 352] width 163 height 43
click at [710, 316] on span "button" at bounding box center [712, 319] width 14 height 14
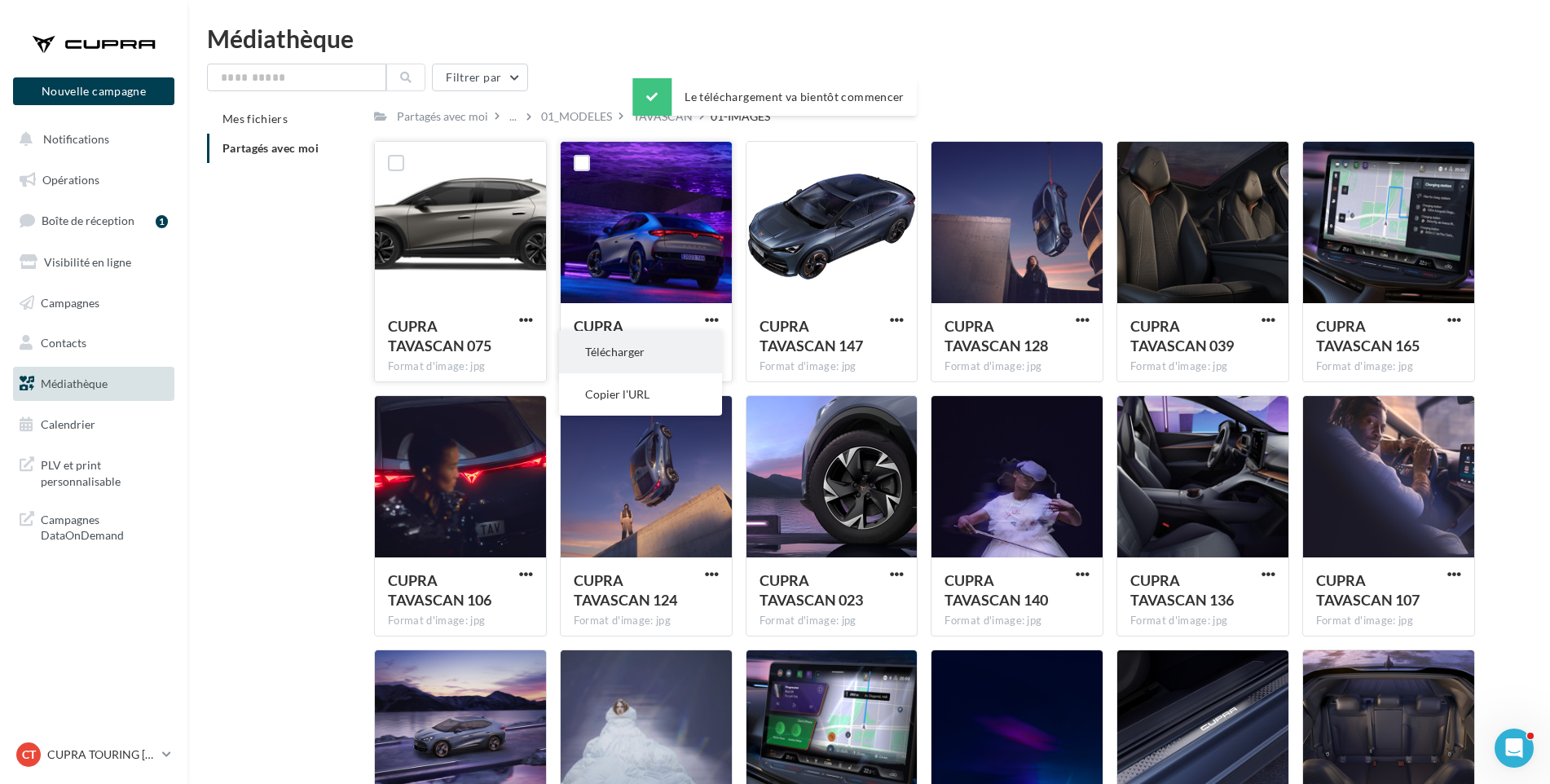
click at [693, 347] on button "Télécharger" at bounding box center [641, 352] width 163 height 43
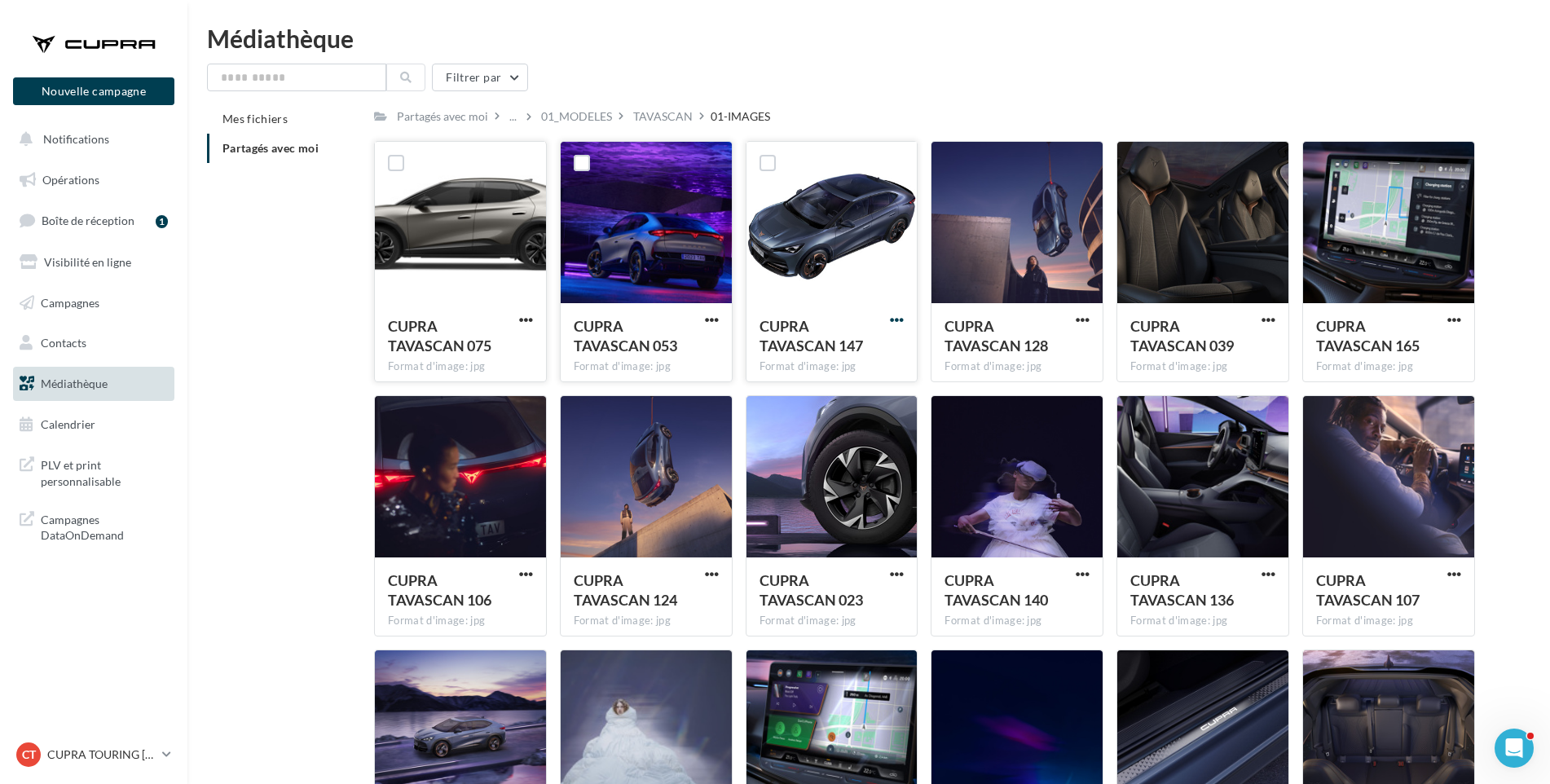
click at [900, 314] on span "button" at bounding box center [897, 319] width 14 height 14
click at [798, 356] on button "Télécharger" at bounding box center [825, 352] width 163 height 43
click at [1087, 314] on span "button" at bounding box center [1083, 319] width 14 height 14
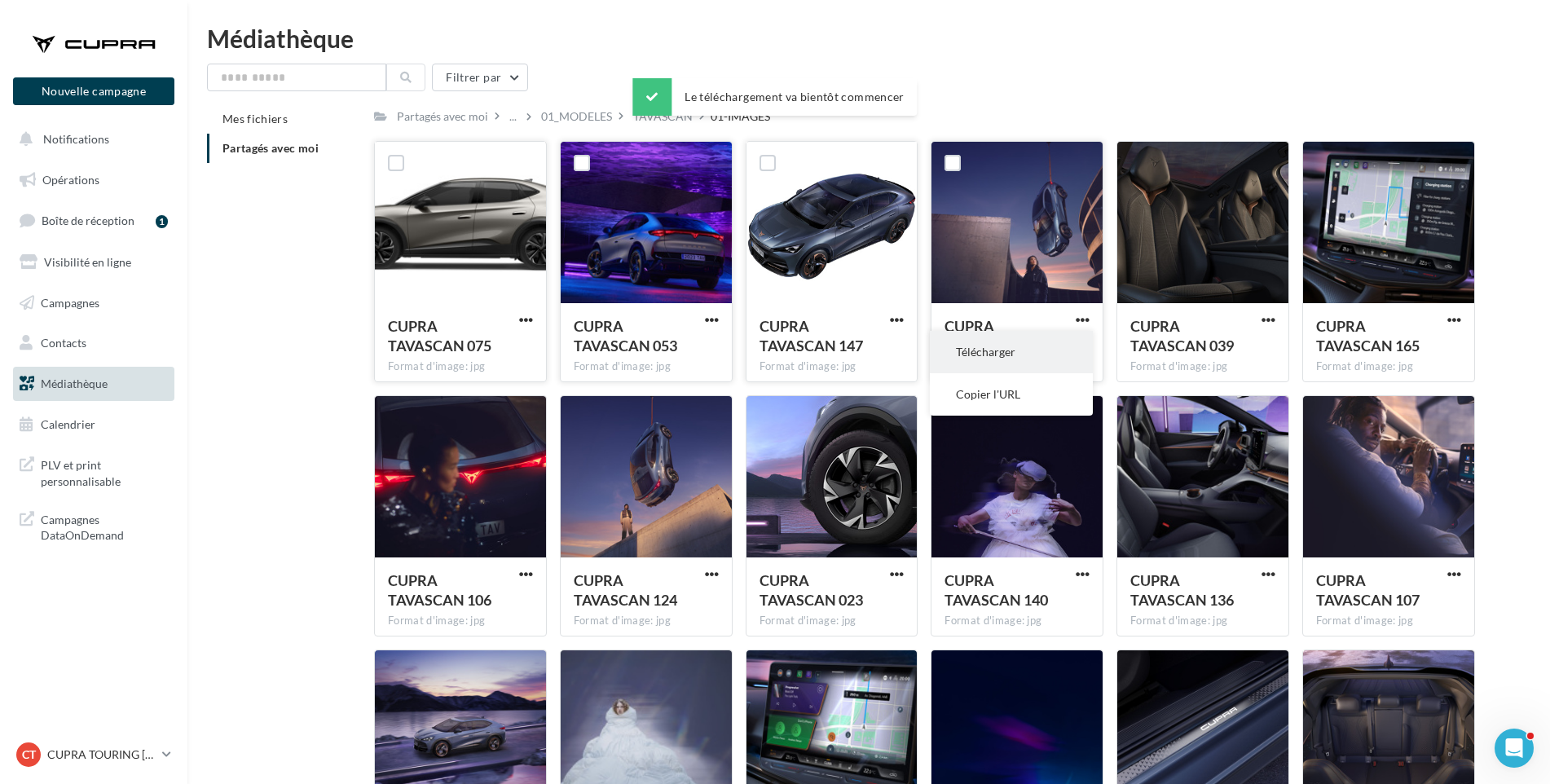
click at [1051, 345] on button "Télécharger" at bounding box center [1012, 352] width 163 height 43
click at [1154, 339] on span "CUPRA TAVASCAN 039" at bounding box center [1182, 335] width 103 height 38
click at [1269, 316] on span "button" at bounding box center [1268, 319] width 14 height 14
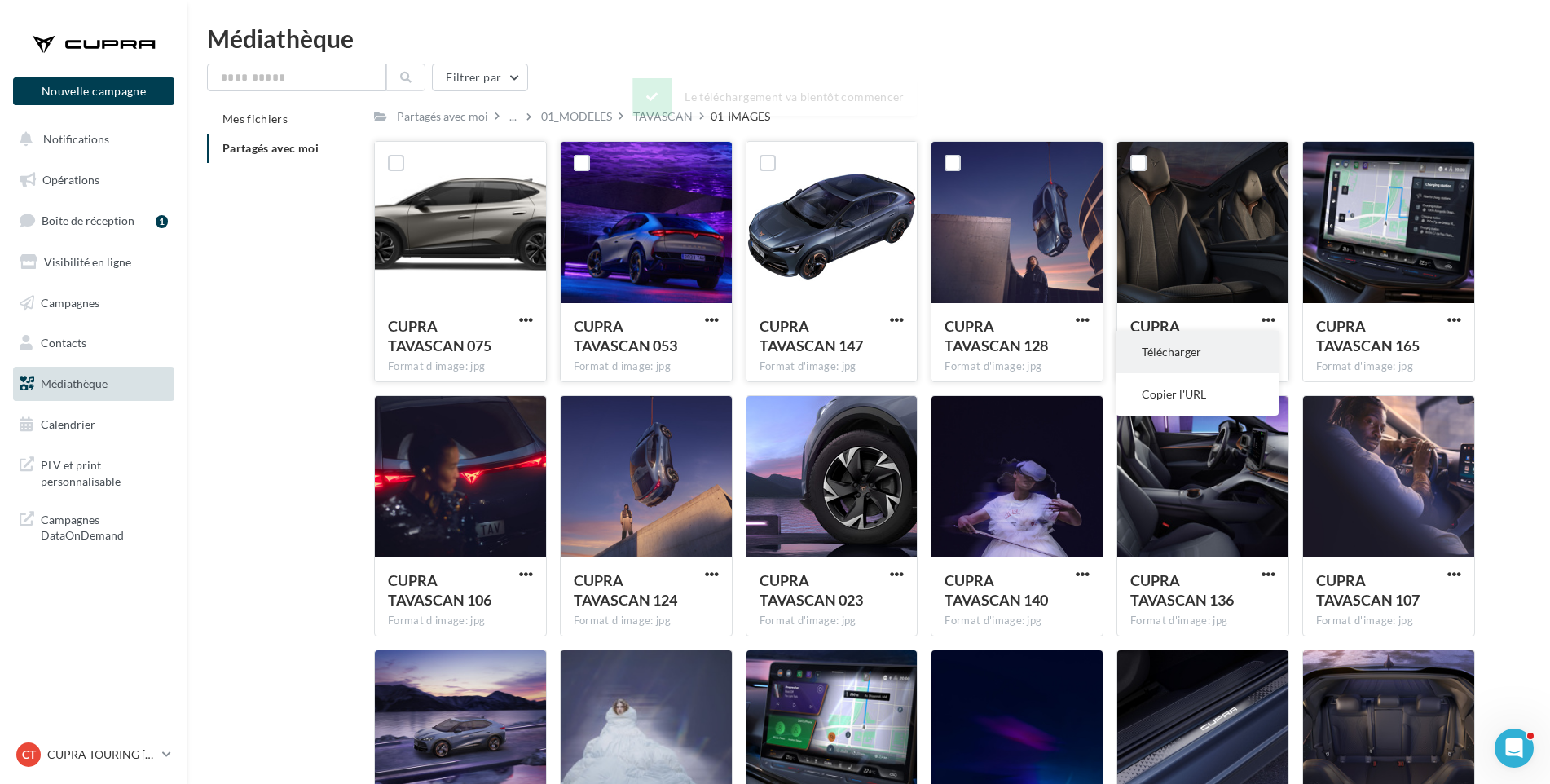
click at [1230, 354] on button "Télécharger" at bounding box center [1197, 352] width 163 height 43
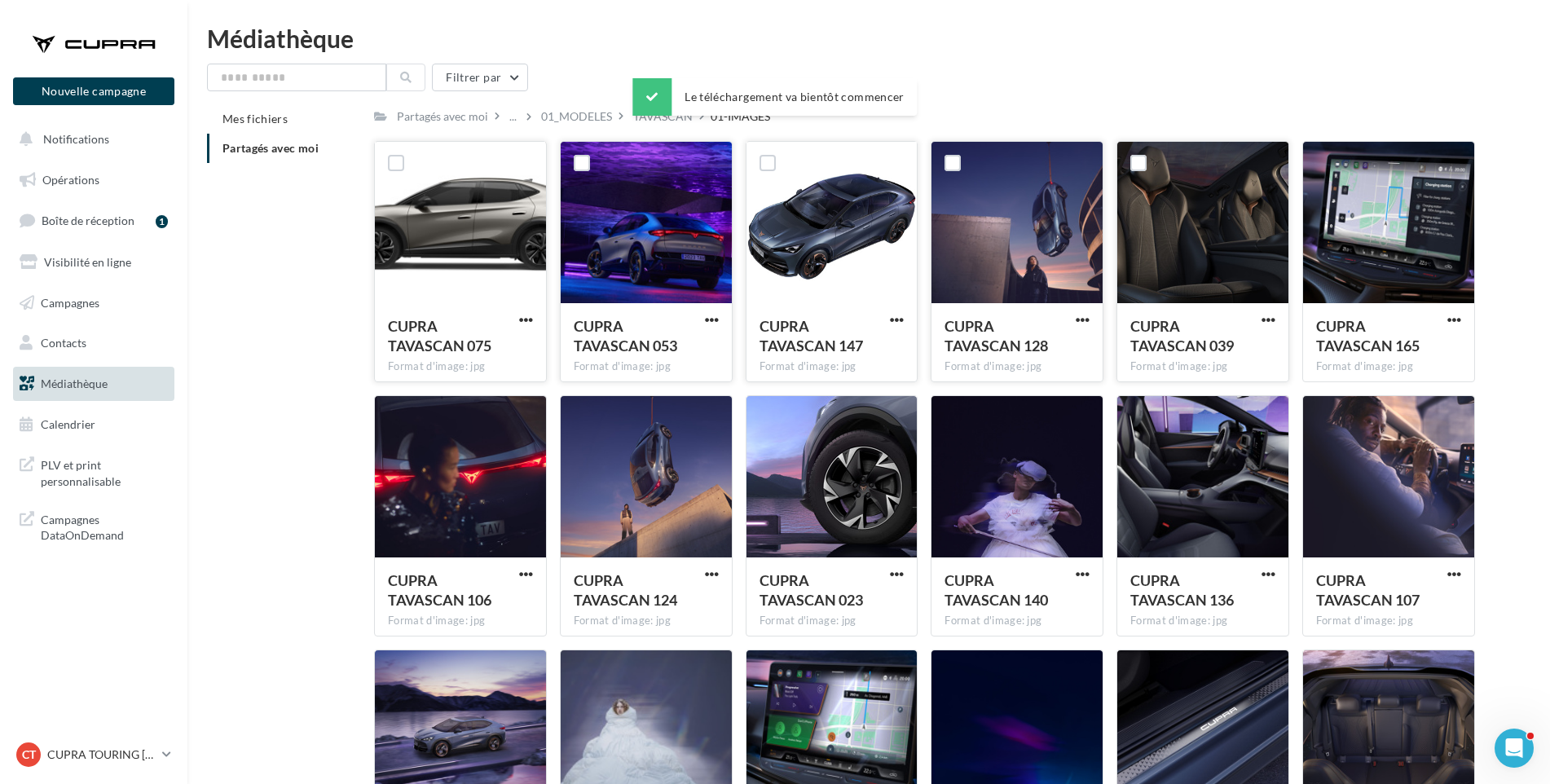
click at [1508, 317] on div "Mes fichiers Partagés avec moi Partagés avec moi ... 01_MODELES TAVASCAN 01-IMA…" at bounding box center [876, 503] width 1337 height 799
click at [1455, 318] on span "button" at bounding box center [1454, 319] width 14 height 14
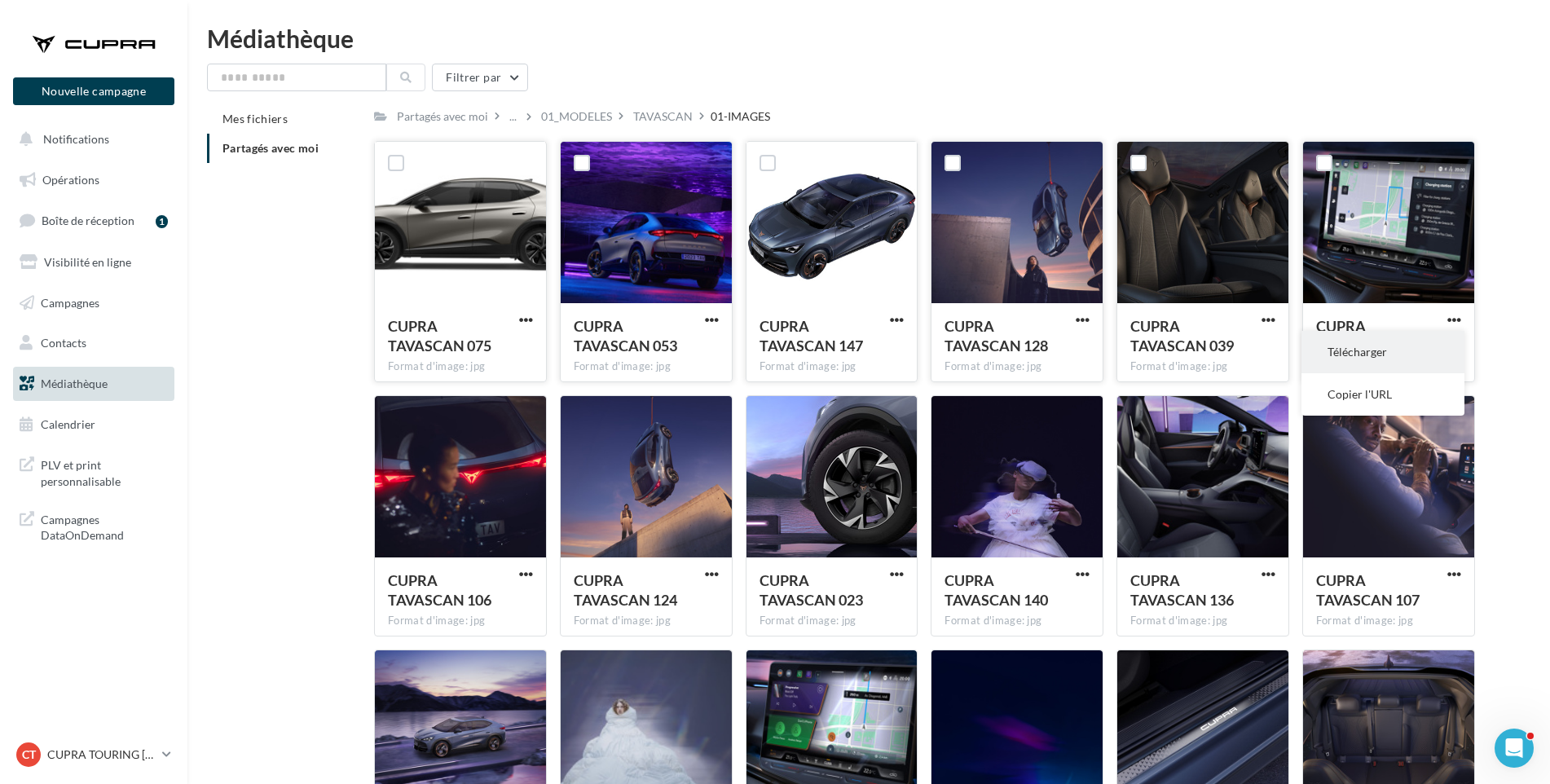
click at [1367, 348] on button "Télécharger" at bounding box center [1383, 352] width 163 height 43
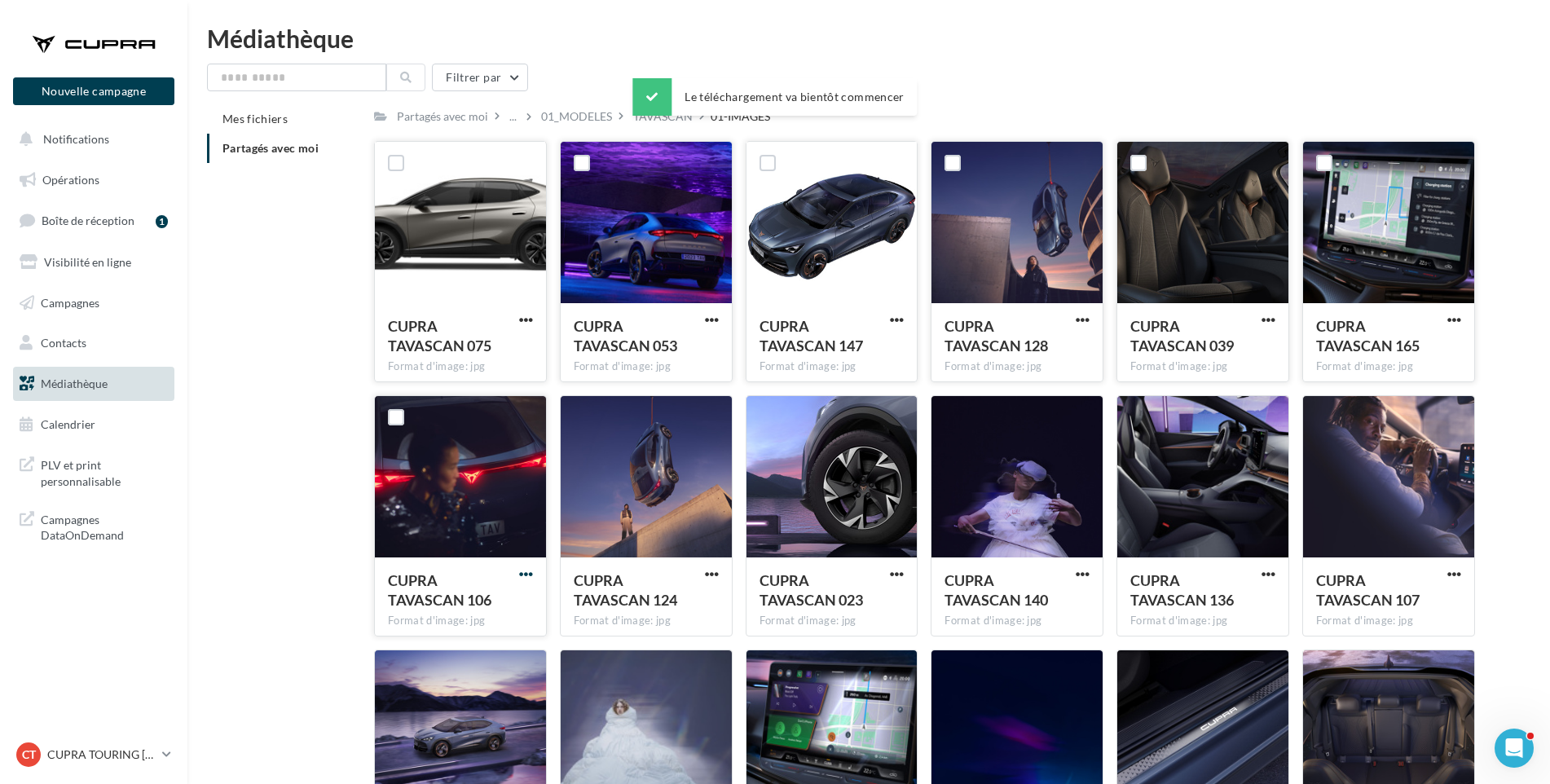
click at [528, 573] on span "button" at bounding box center [526, 574] width 14 height 14
click at [492, 610] on button "Télécharger" at bounding box center [455, 606] width 163 height 43
click at [706, 571] on span "button" at bounding box center [712, 574] width 14 height 14
click at [672, 612] on button "Télécharger" at bounding box center [641, 606] width 163 height 43
click at [900, 573] on span "button" at bounding box center [897, 574] width 14 height 14
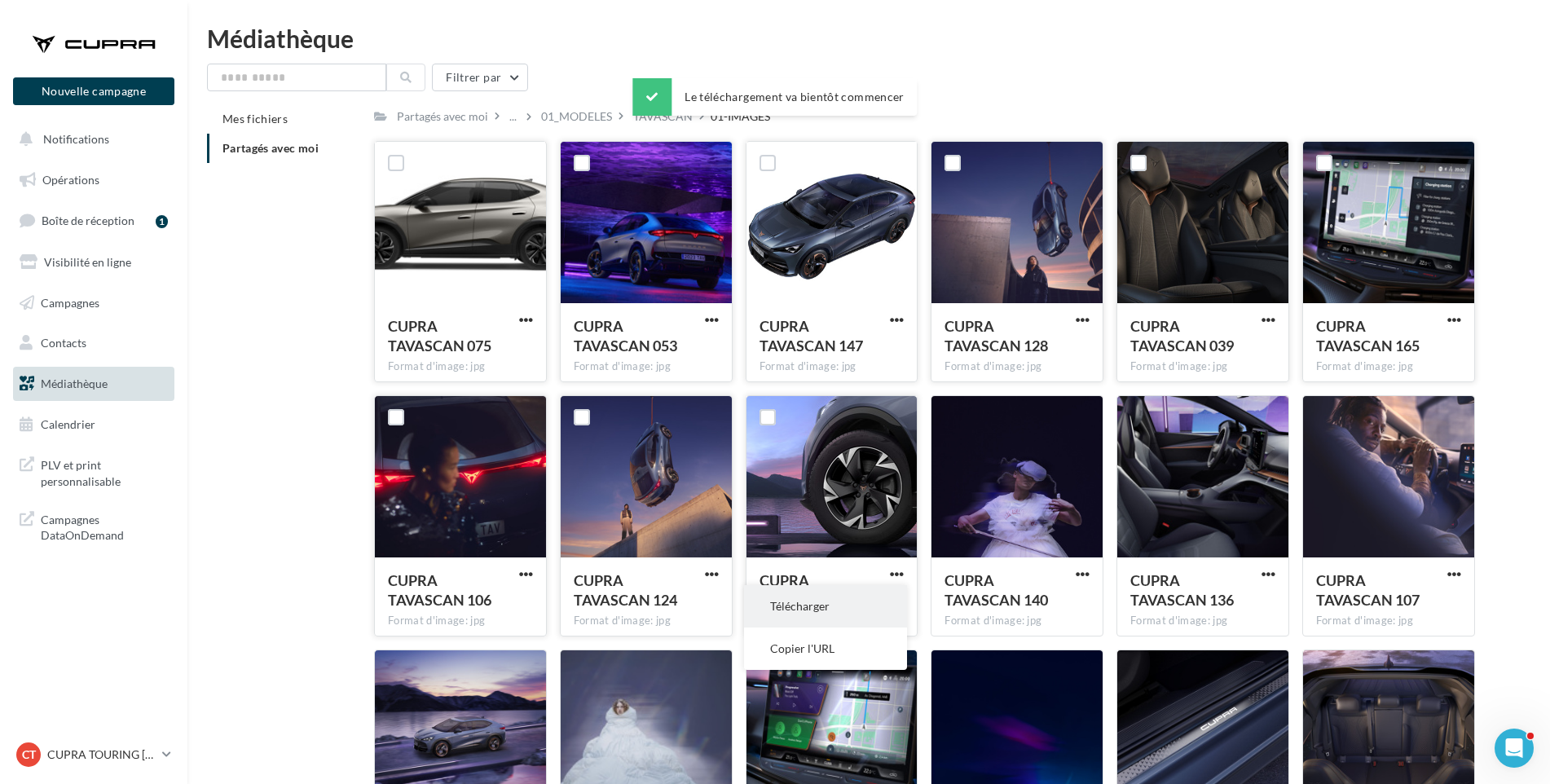
click at [870, 607] on button "Télécharger" at bounding box center [825, 606] width 163 height 43
click at [1081, 572] on span "button" at bounding box center [1083, 574] width 14 height 14
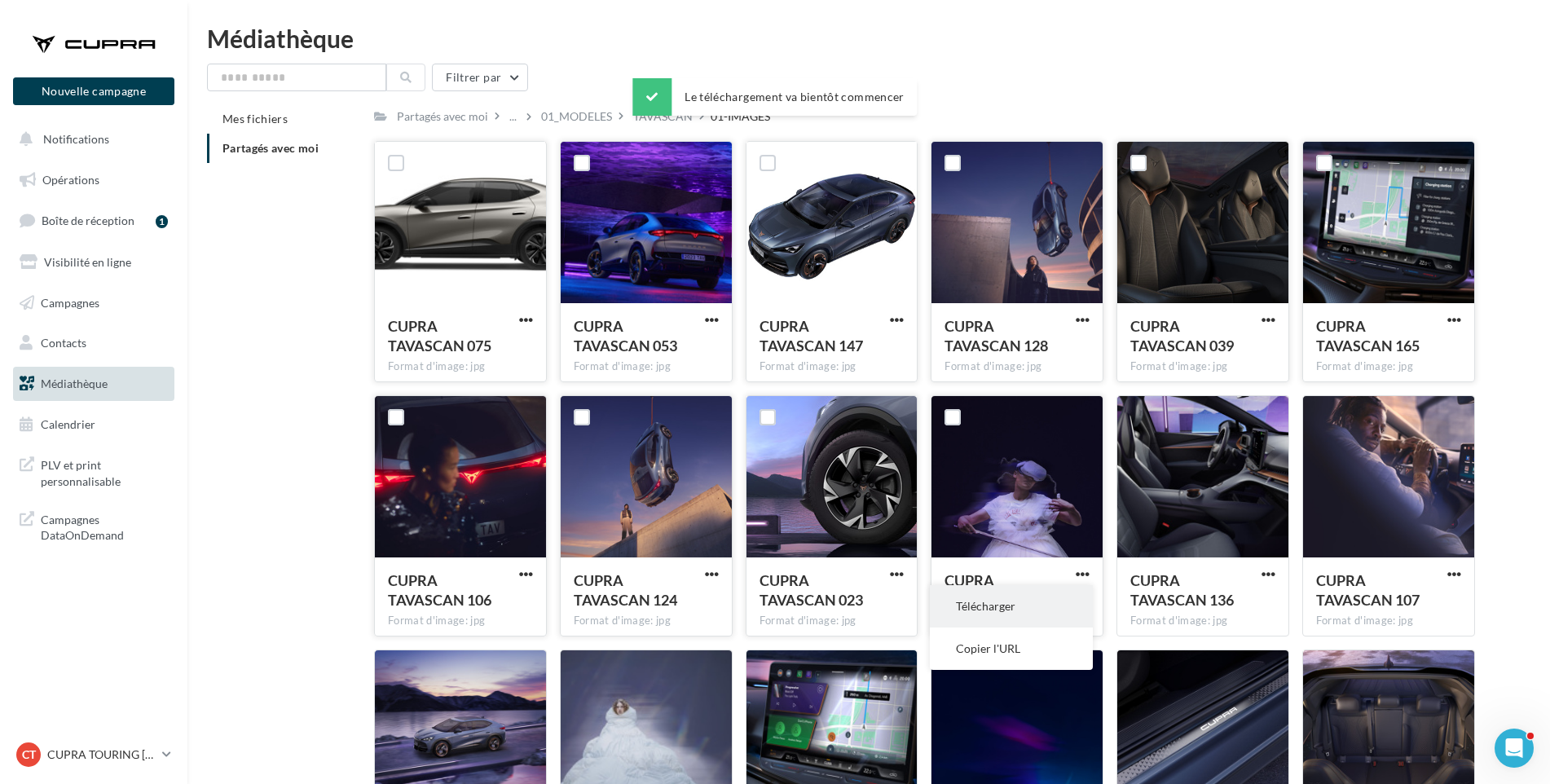
click at [1071, 591] on button "Télécharger" at bounding box center [1012, 606] width 163 height 43
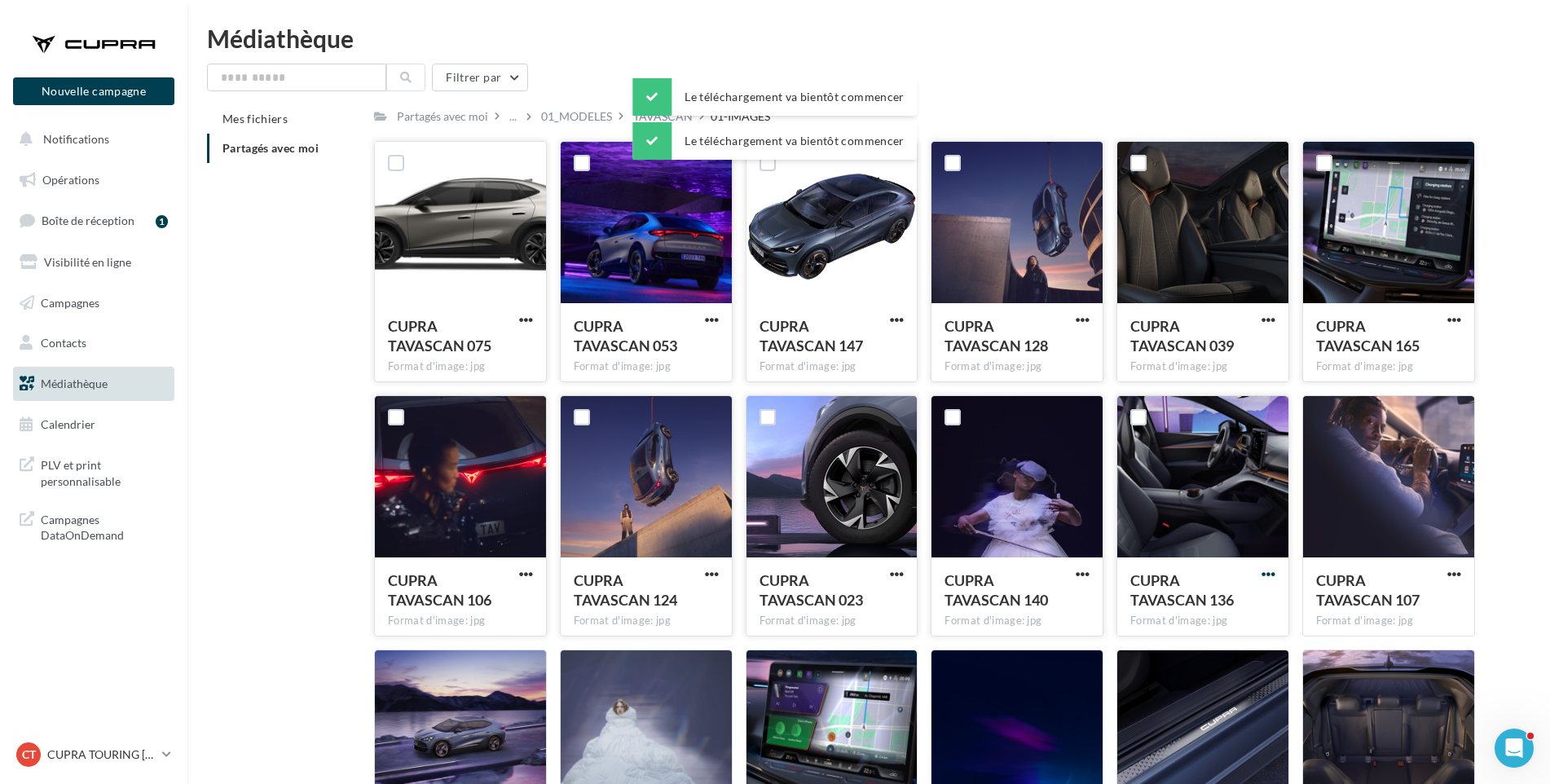
click at [1267, 571] on span "button" at bounding box center [1268, 574] width 14 height 14
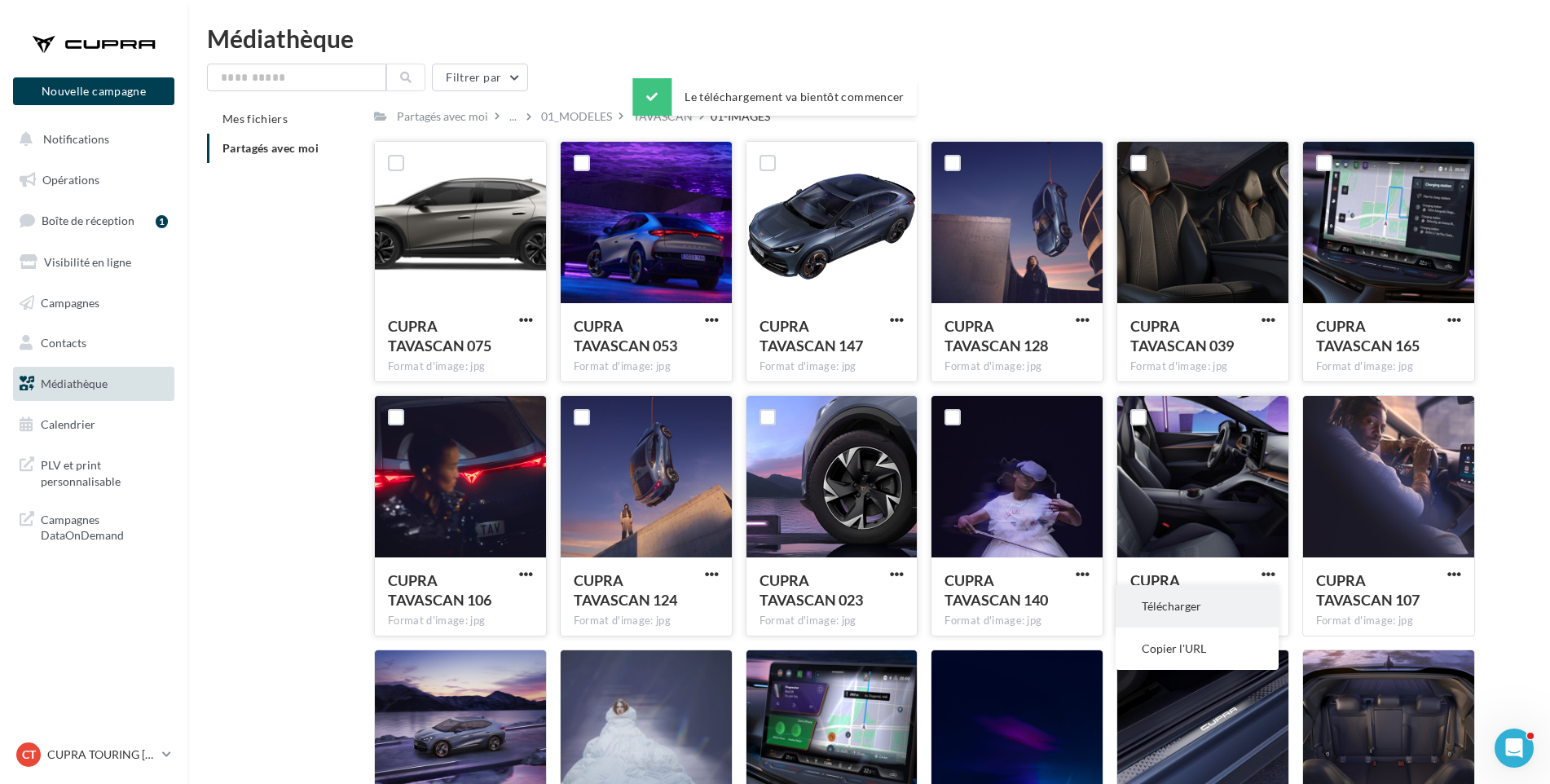
click at [1233, 613] on button "Télécharger" at bounding box center [1197, 606] width 163 height 43
click at [1450, 571] on span "button" at bounding box center [1454, 574] width 14 height 14
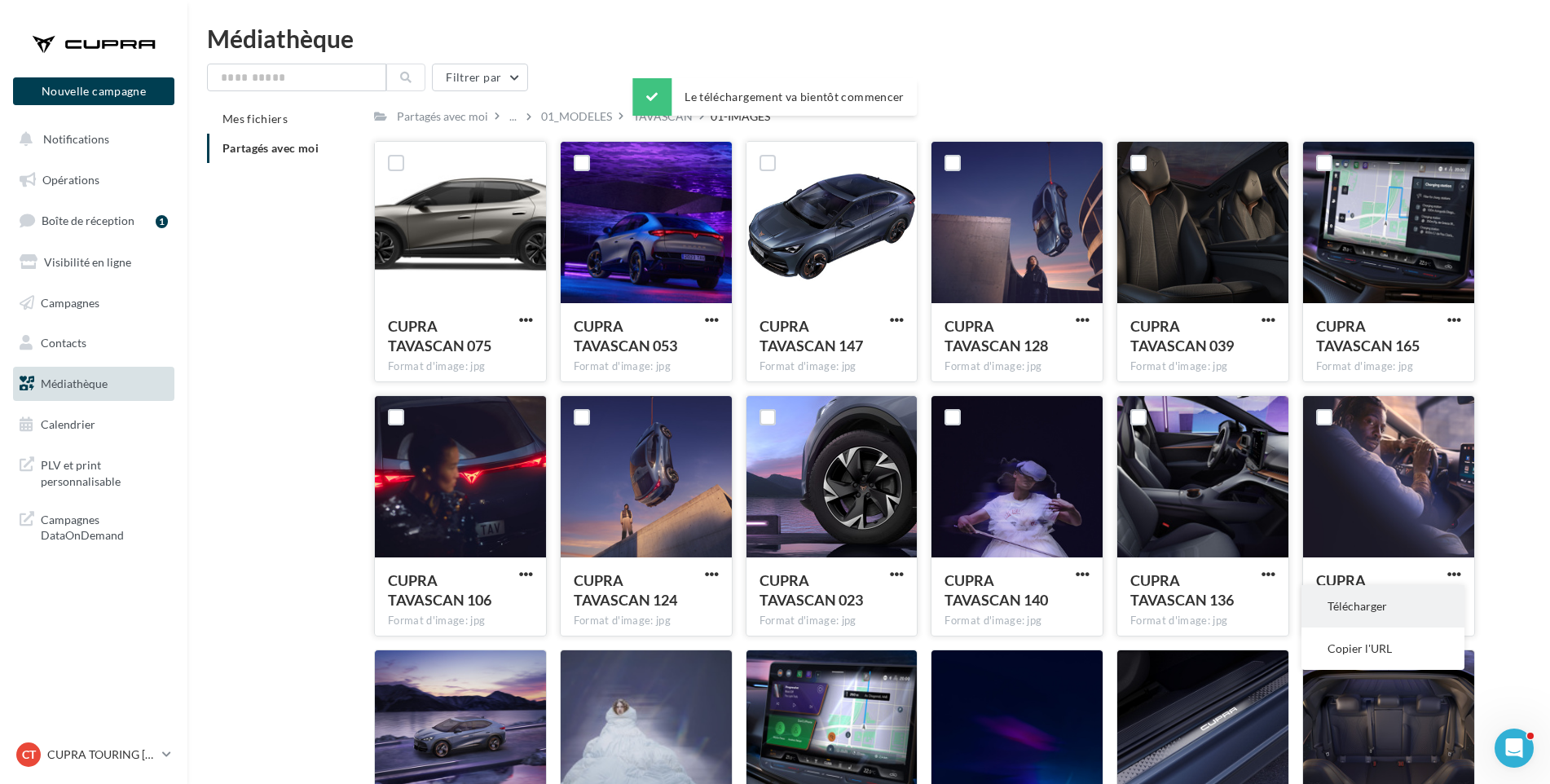
click at [1433, 600] on button "Télécharger" at bounding box center [1383, 606] width 163 height 43
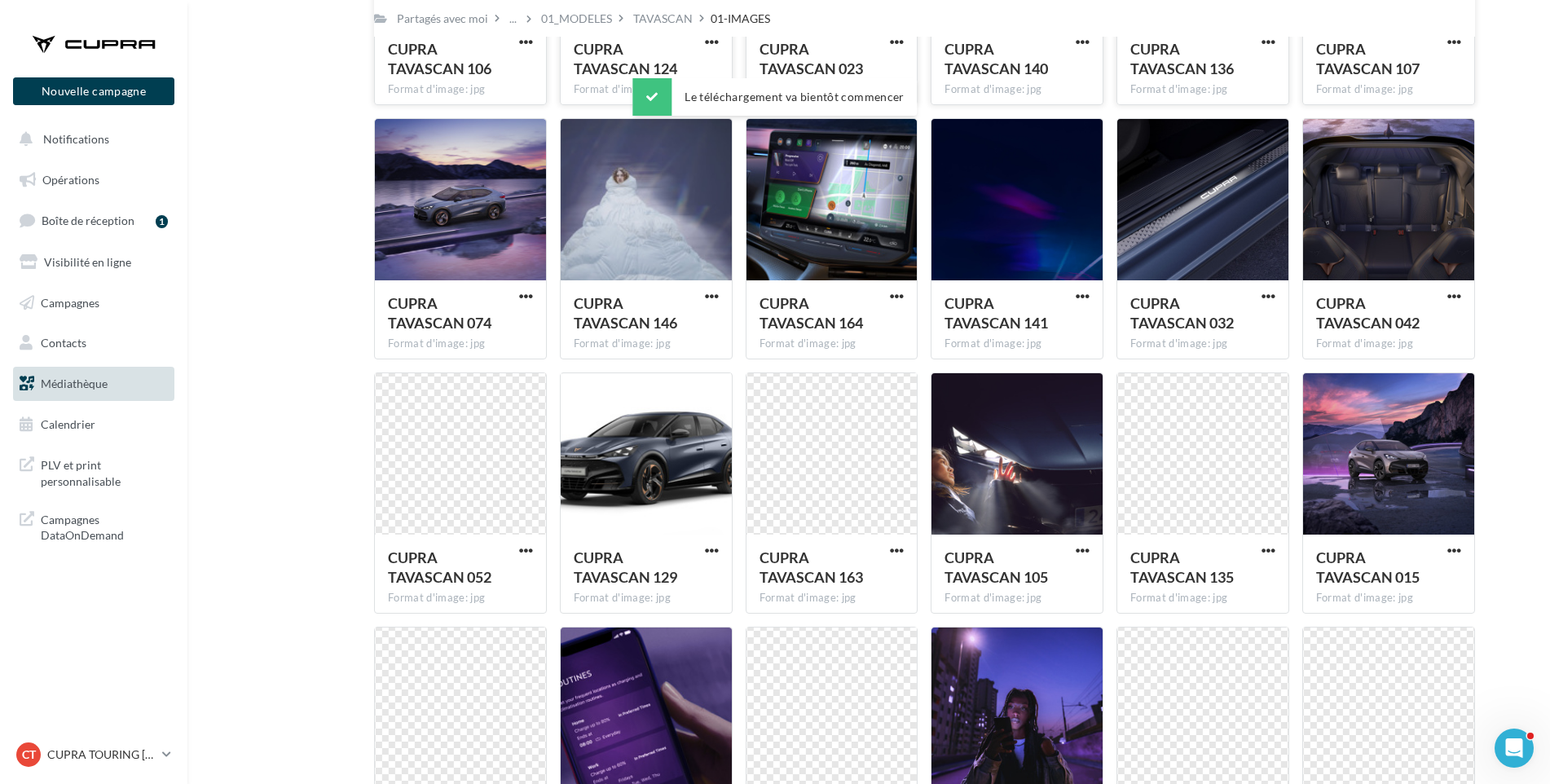
scroll to position [543, 0]
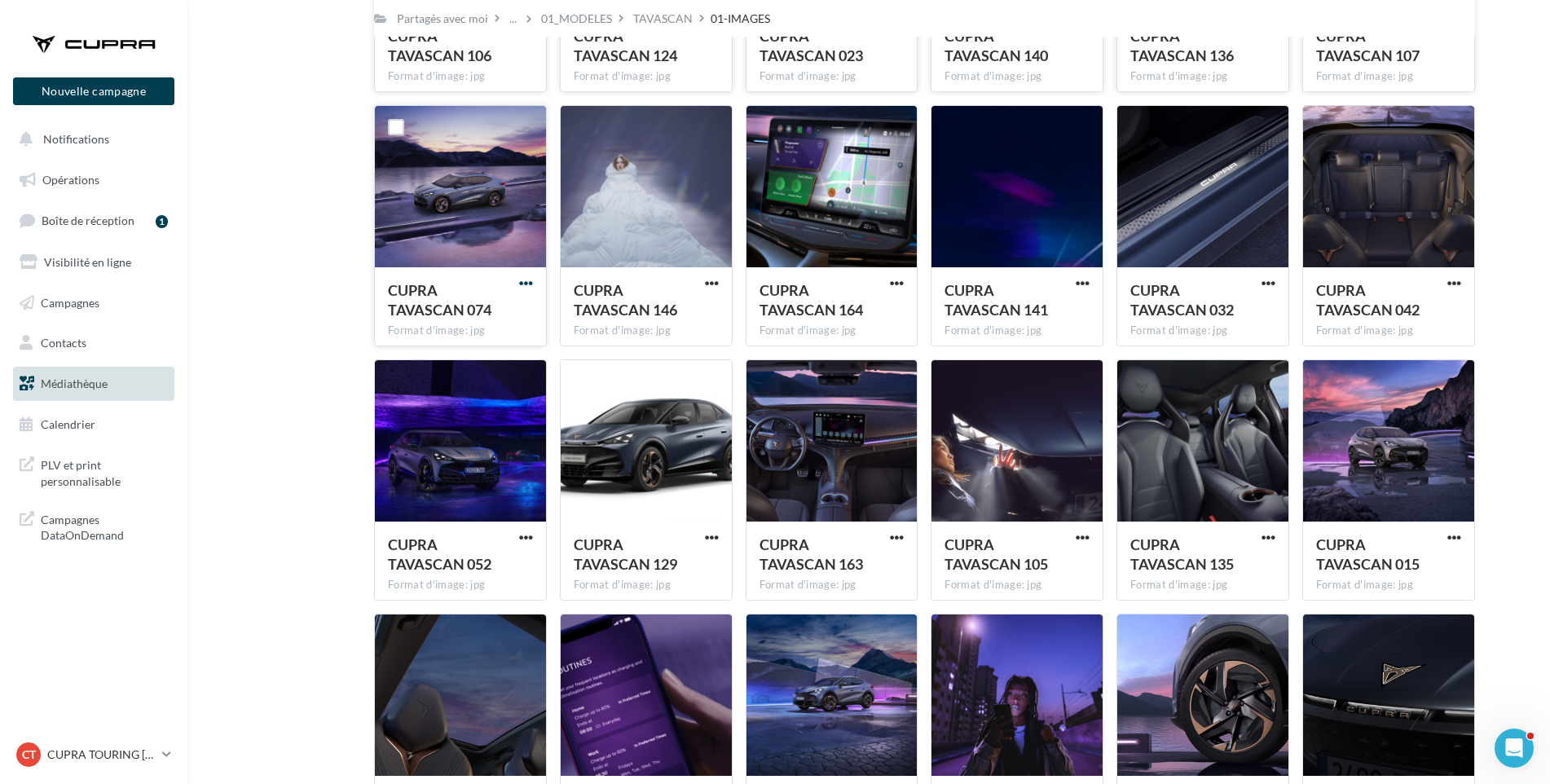
click at [523, 281] on span "button" at bounding box center [526, 283] width 14 height 14
click at [513, 302] on button "Télécharger" at bounding box center [455, 316] width 163 height 43
click at [714, 283] on span "button" at bounding box center [712, 283] width 14 height 14
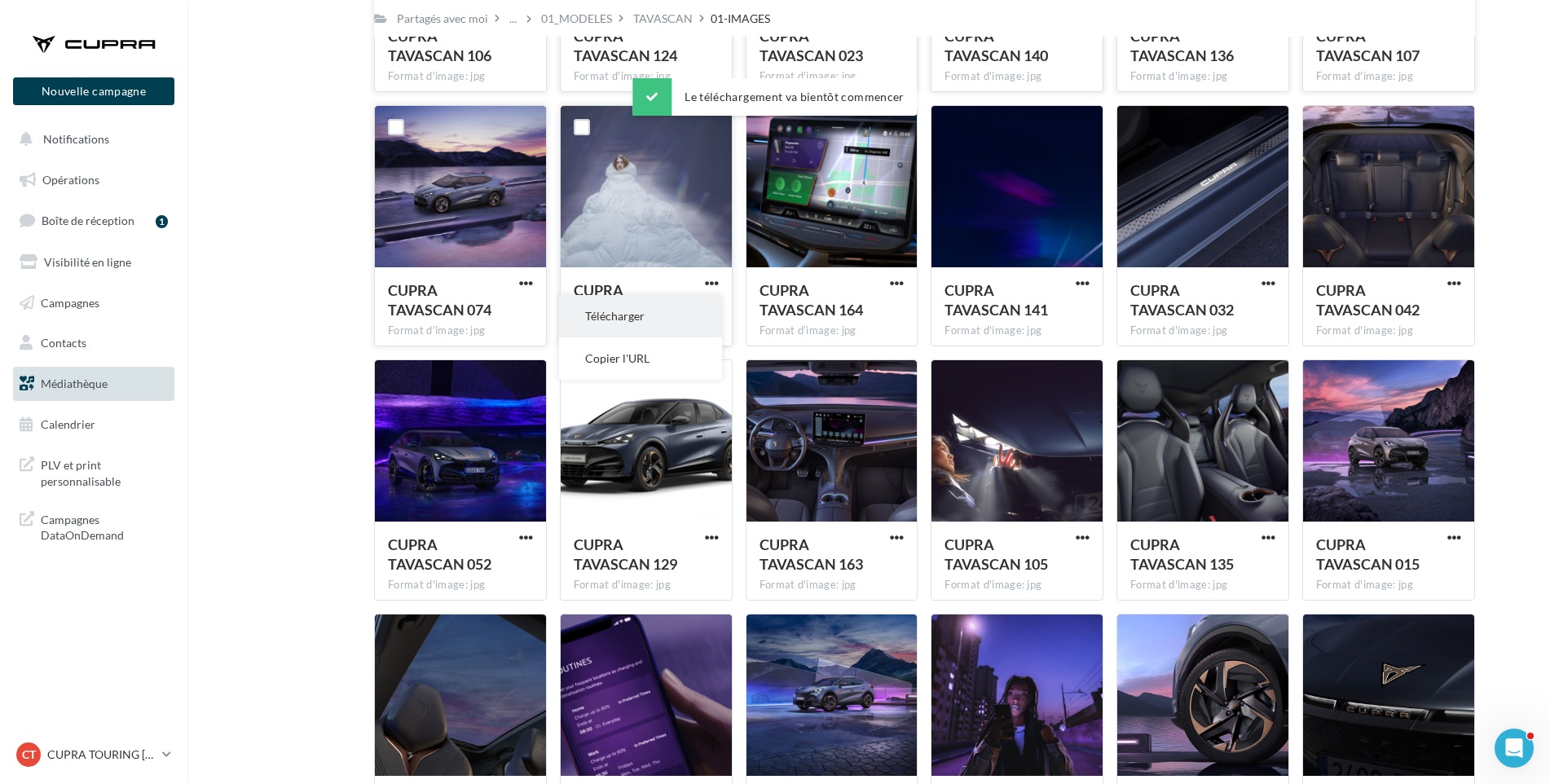
click at [705, 303] on button "Télécharger" at bounding box center [641, 316] width 163 height 43
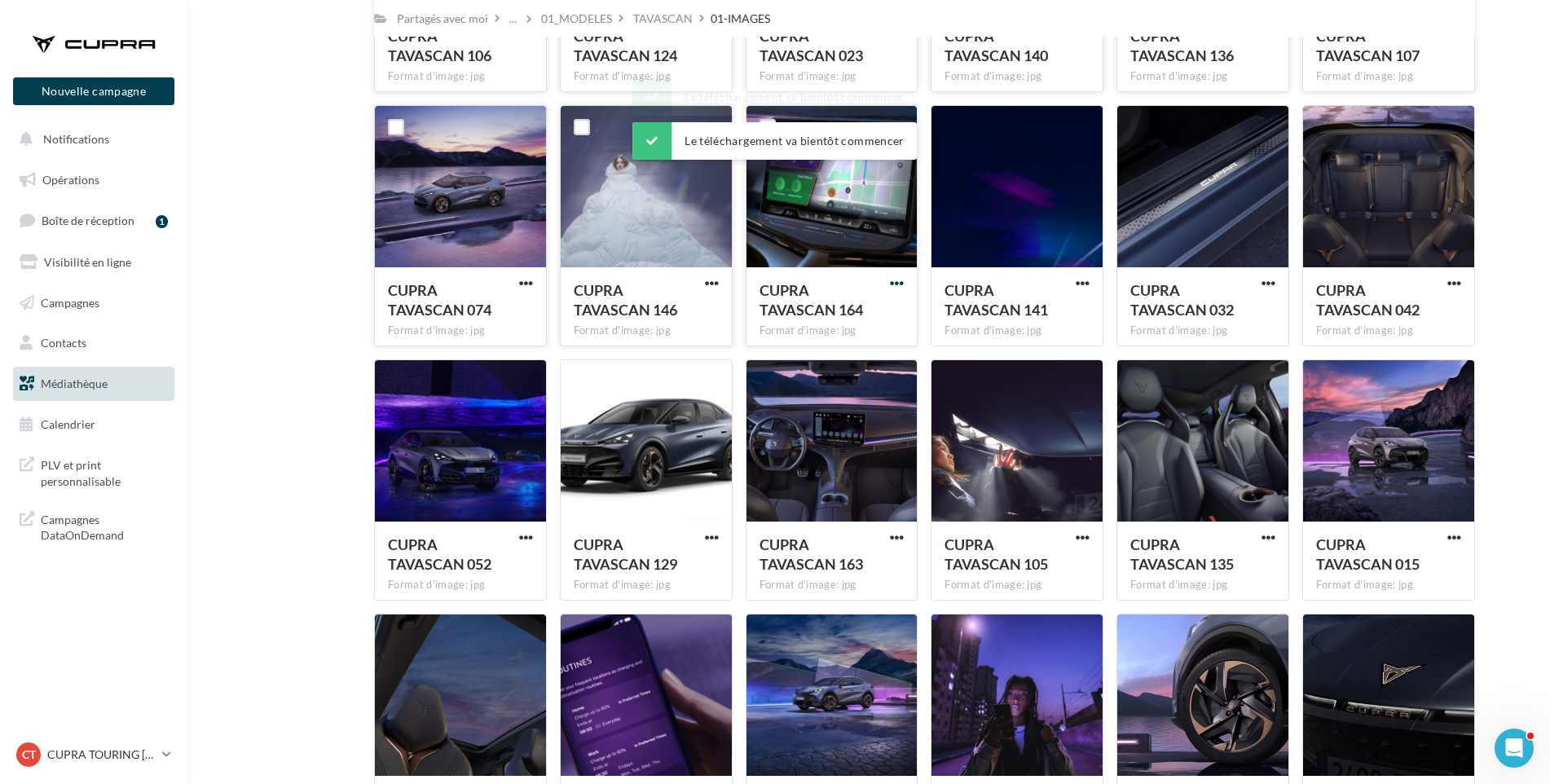
click at [894, 283] on span "button" at bounding box center [897, 283] width 14 height 14
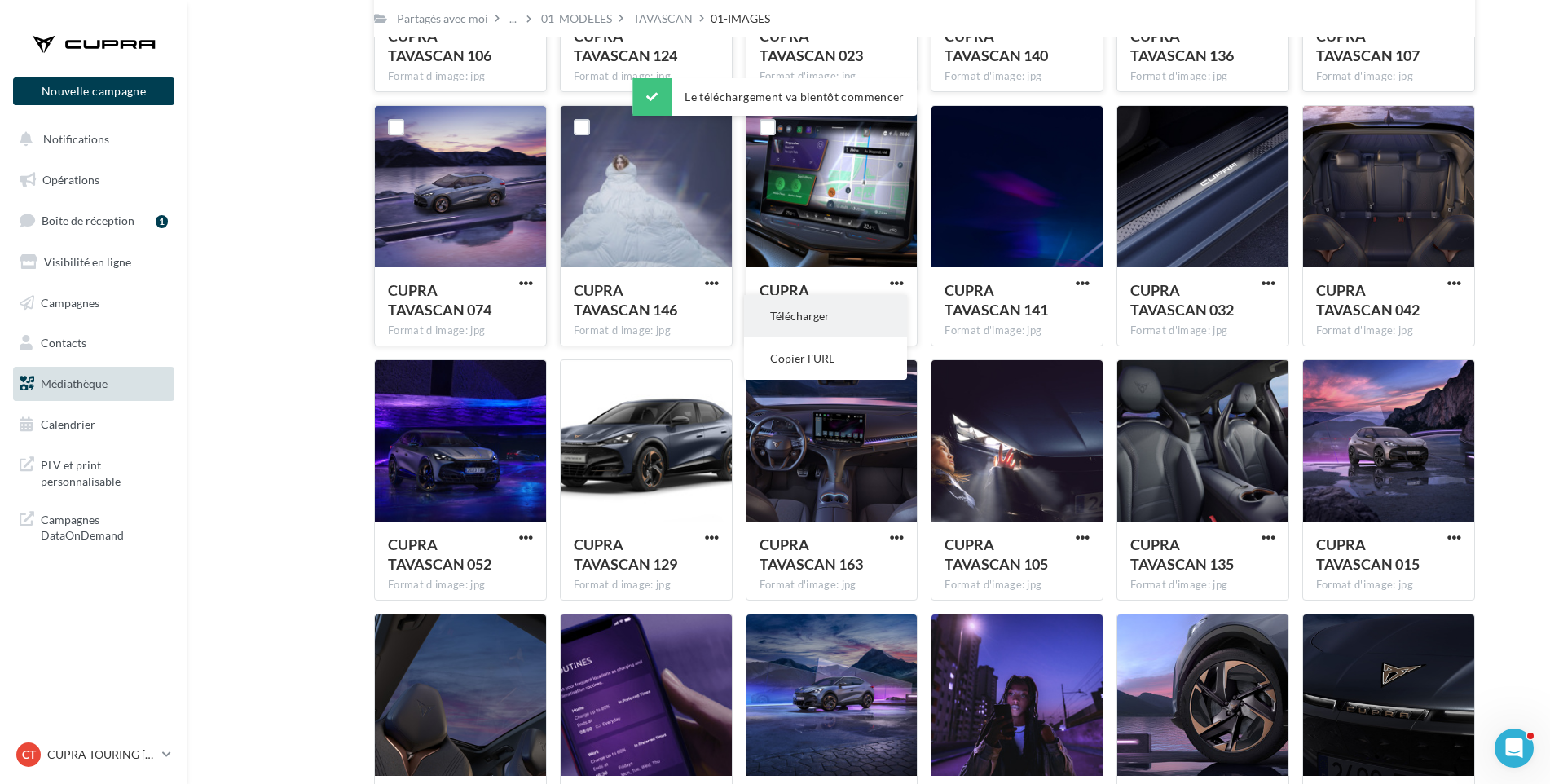
click at [873, 314] on button "Télécharger" at bounding box center [825, 316] width 163 height 43
click at [1078, 282] on span "button" at bounding box center [1083, 283] width 14 height 14
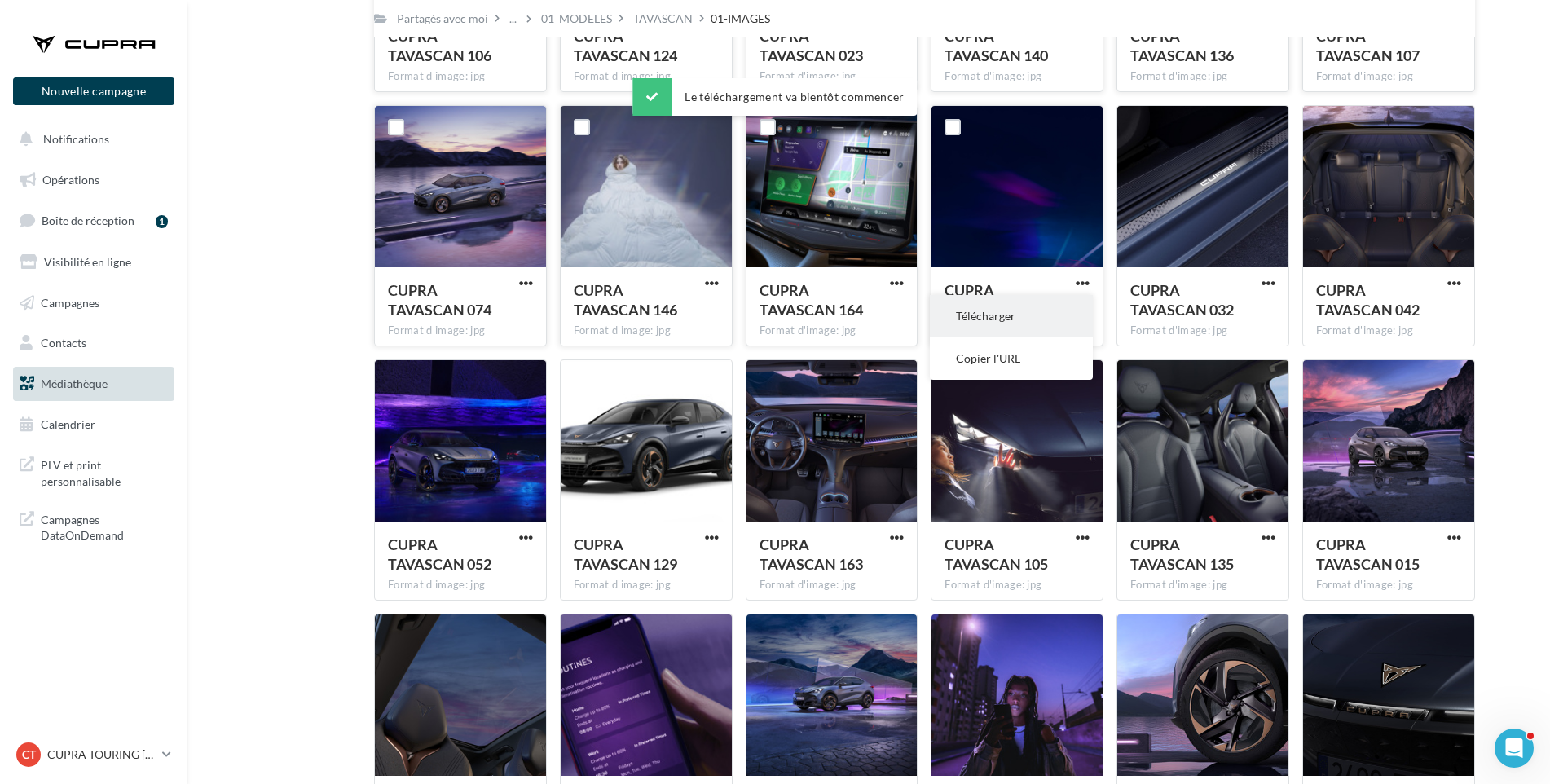
click at [1066, 321] on button "Télécharger" at bounding box center [1012, 316] width 163 height 43
click at [1143, 309] on span "CUPRA TAVASCAN 032" at bounding box center [1182, 299] width 103 height 38
click at [1269, 280] on span "button" at bounding box center [1268, 283] width 14 height 14
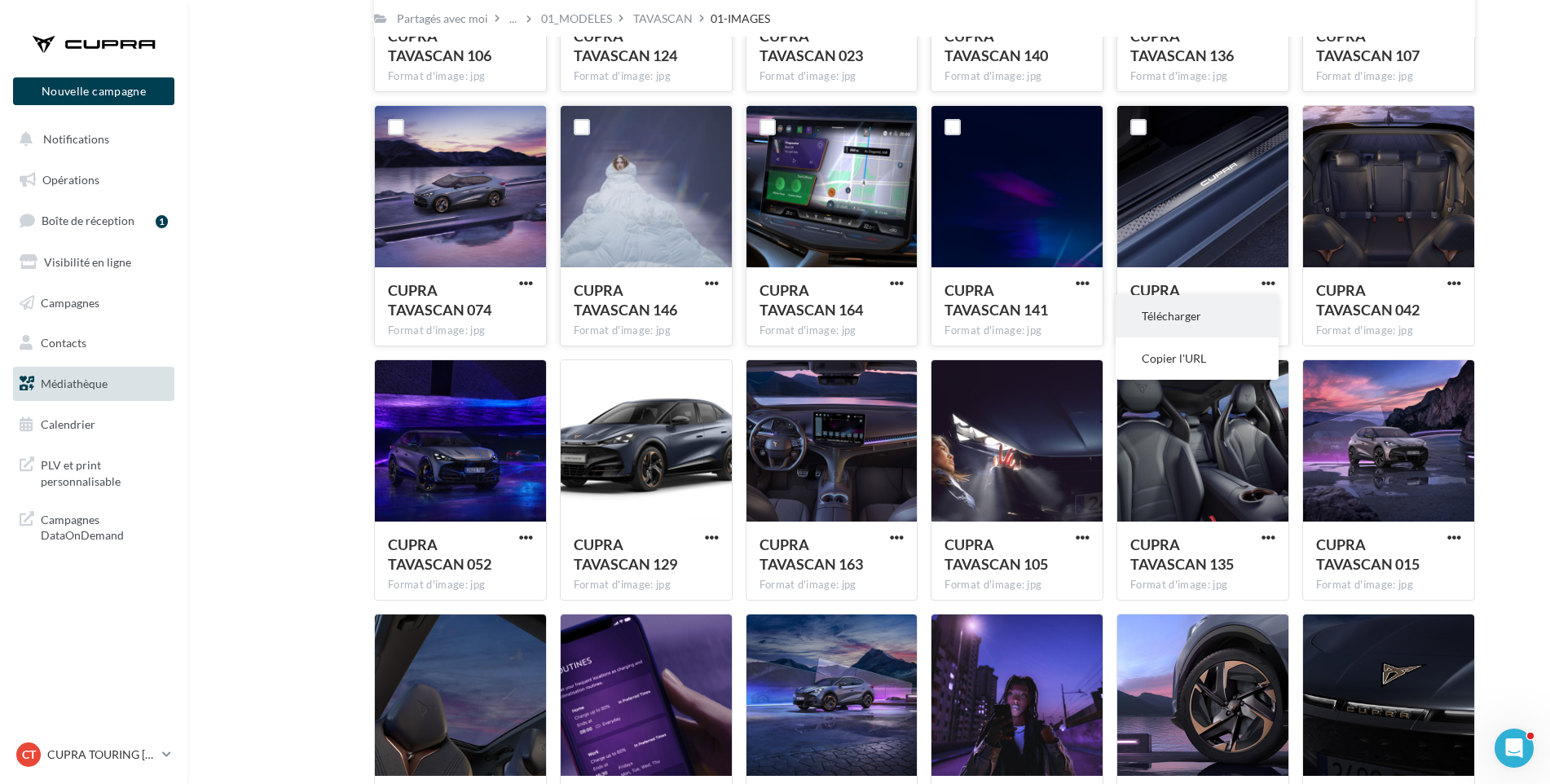
click at [1251, 312] on button "Télécharger" at bounding box center [1197, 316] width 163 height 43
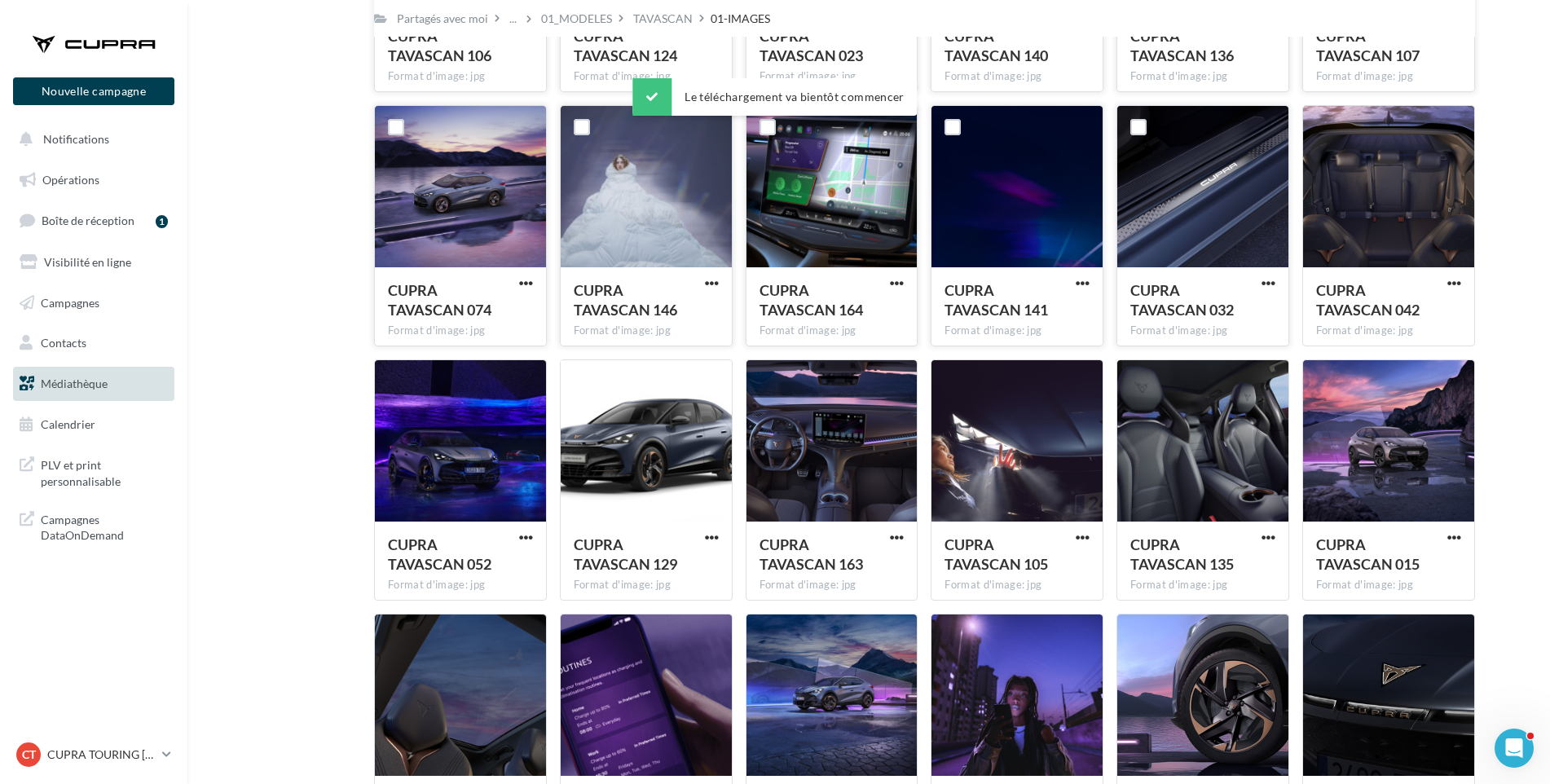
click at [1532, 281] on div "Mes fichiers Partagés avec moi Partagés avec moi ... 01_MODELES TAVASCAN 01-IMA…" at bounding box center [876, 341] width 1337 height 1561
click at [1456, 279] on span "button" at bounding box center [1454, 283] width 14 height 14
click at [1446, 307] on button "Télécharger" at bounding box center [1383, 316] width 163 height 43
click at [533, 531] on span "button" at bounding box center [526, 537] width 14 height 14
click at [505, 565] on button "Télécharger" at bounding box center [455, 570] width 163 height 43
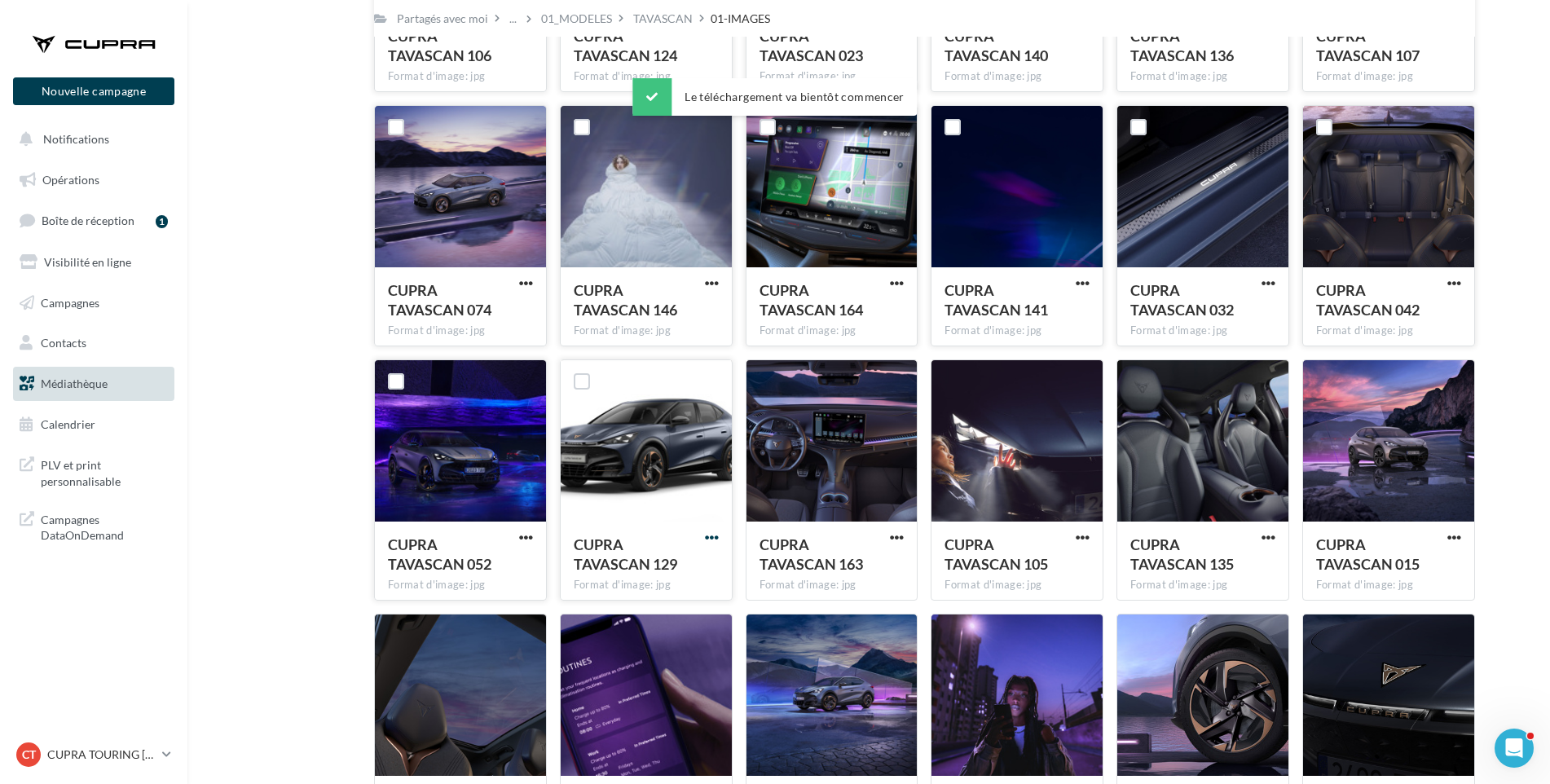
click at [705, 533] on span "button" at bounding box center [712, 537] width 14 height 14
click at [689, 565] on button "Télécharger" at bounding box center [641, 570] width 163 height 43
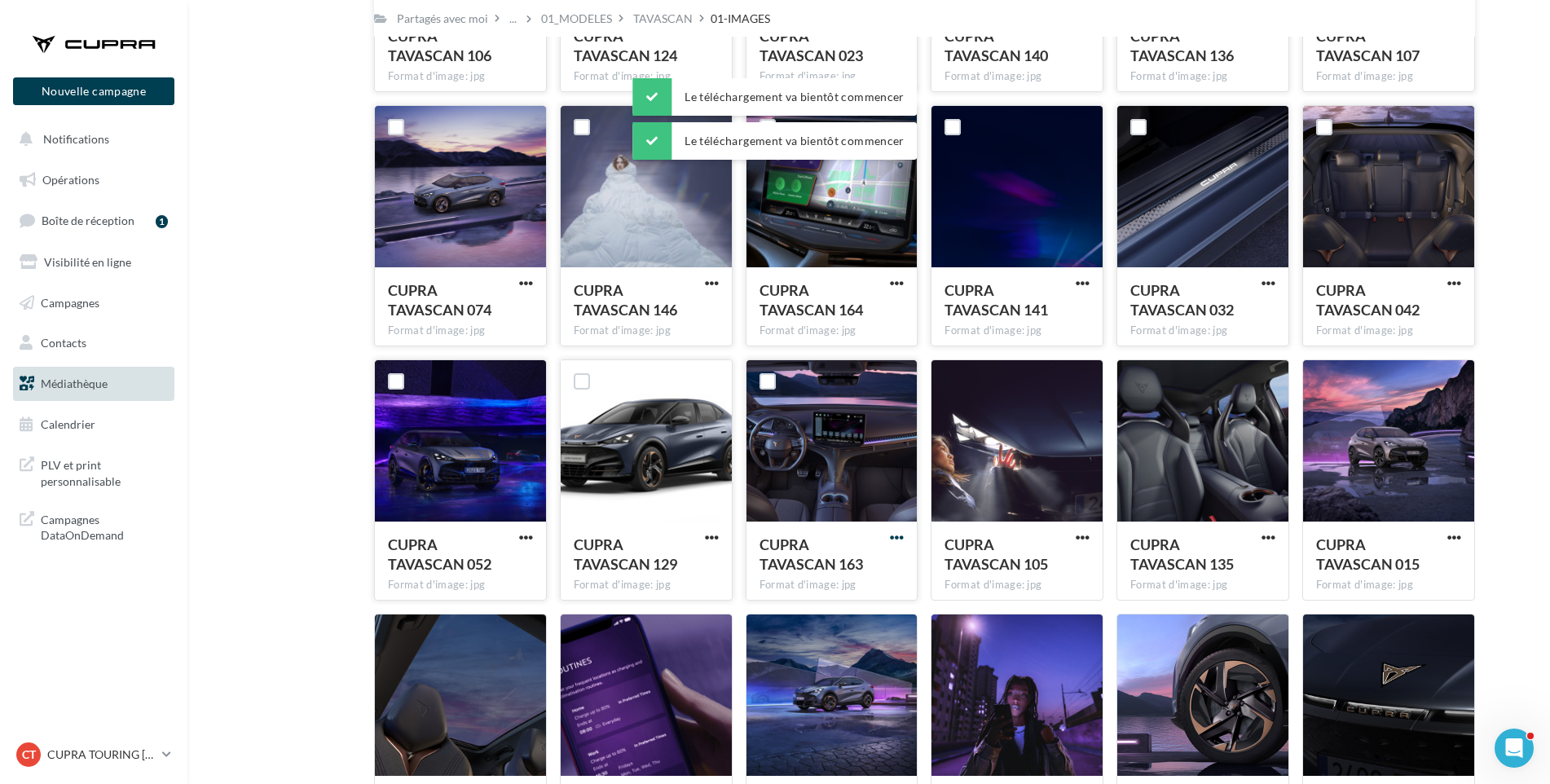
click at [895, 537] on span "button" at bounding box center [897, 537] width 14 height 14
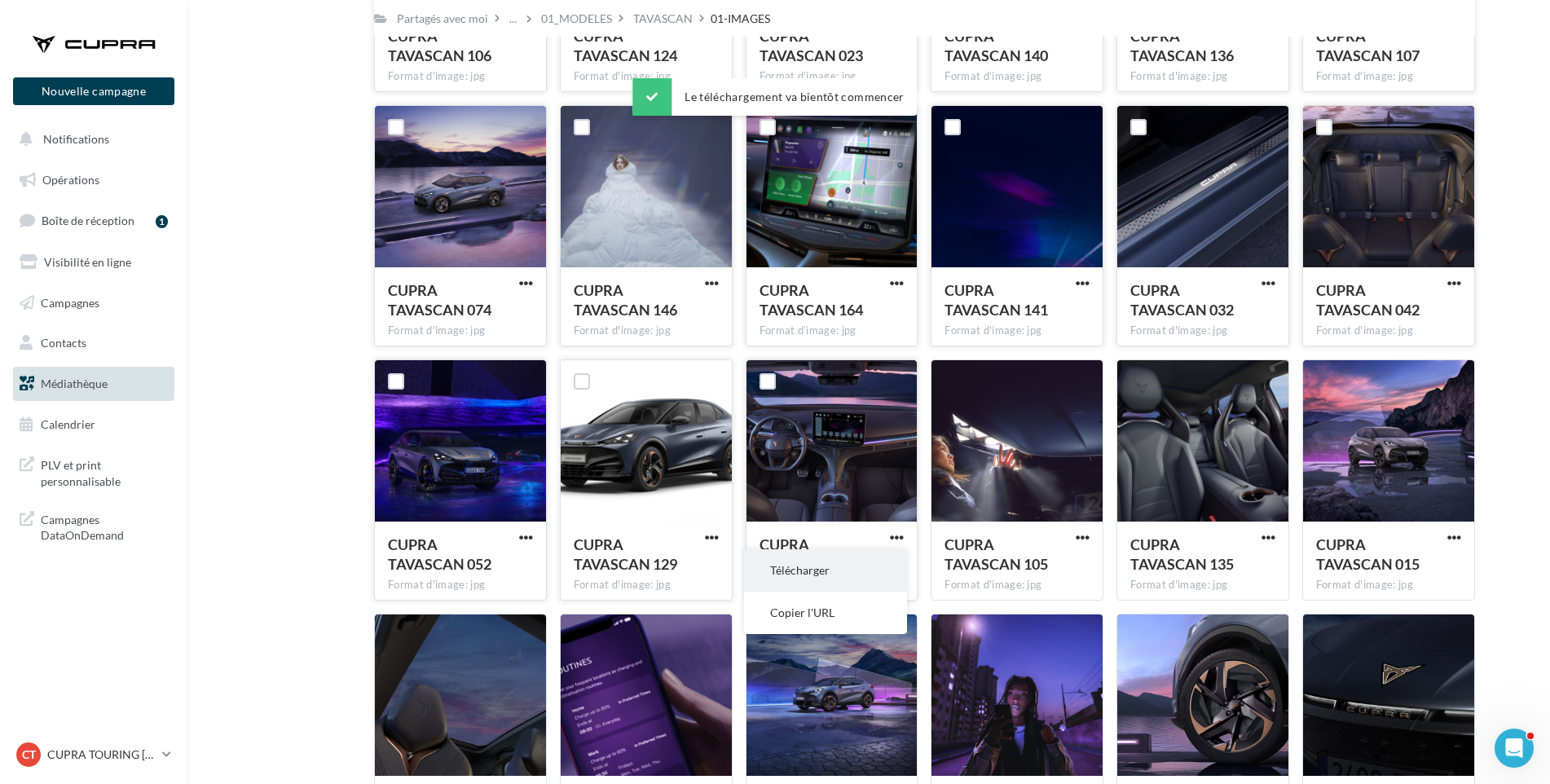
click at [878, 562] on button "Télécharger" at bounding box center [825, 570] width 163 height 43
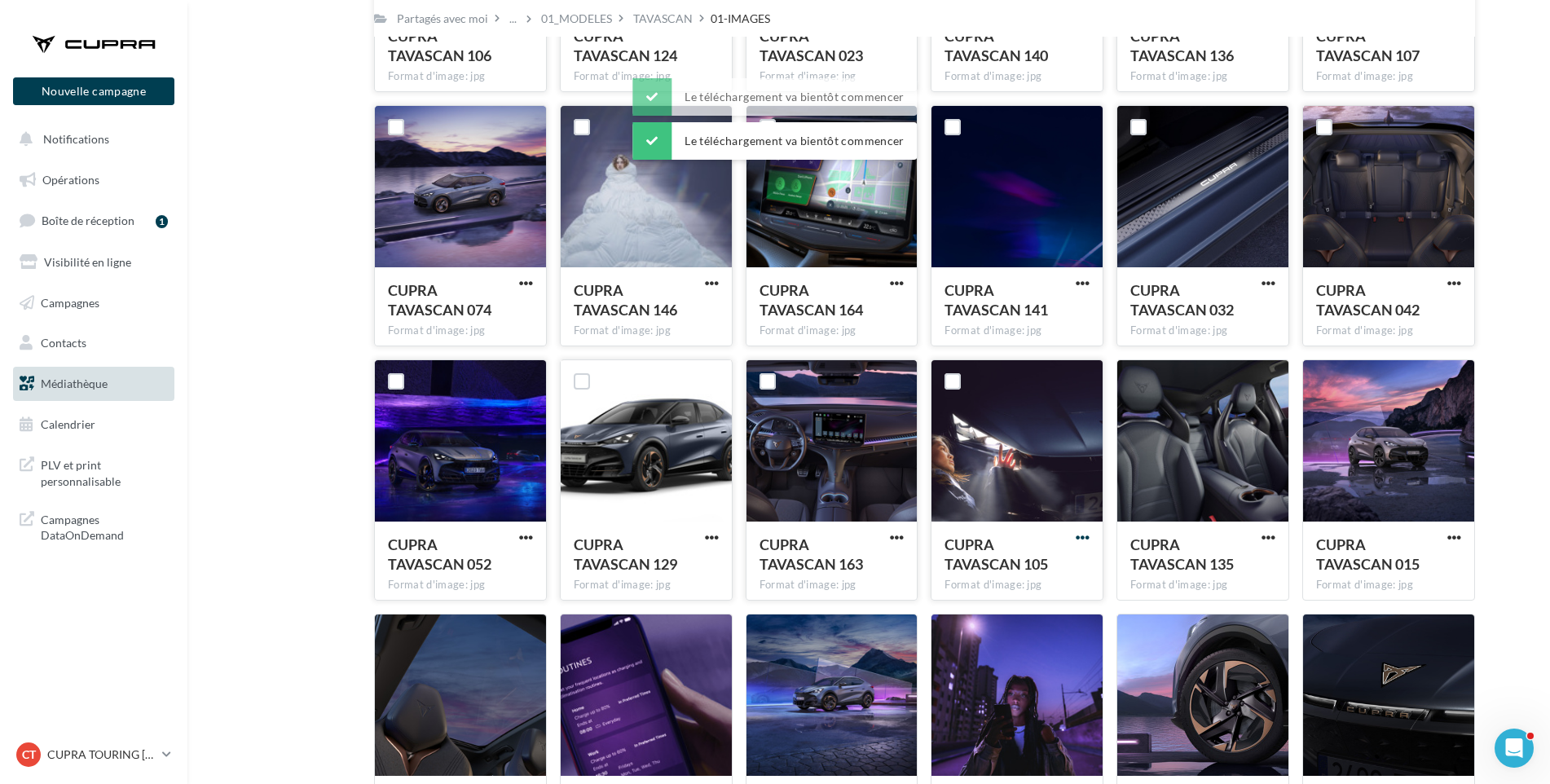
click at [1080, 533] on span "button" at bounding box center [1083, 537] width 14 height 14
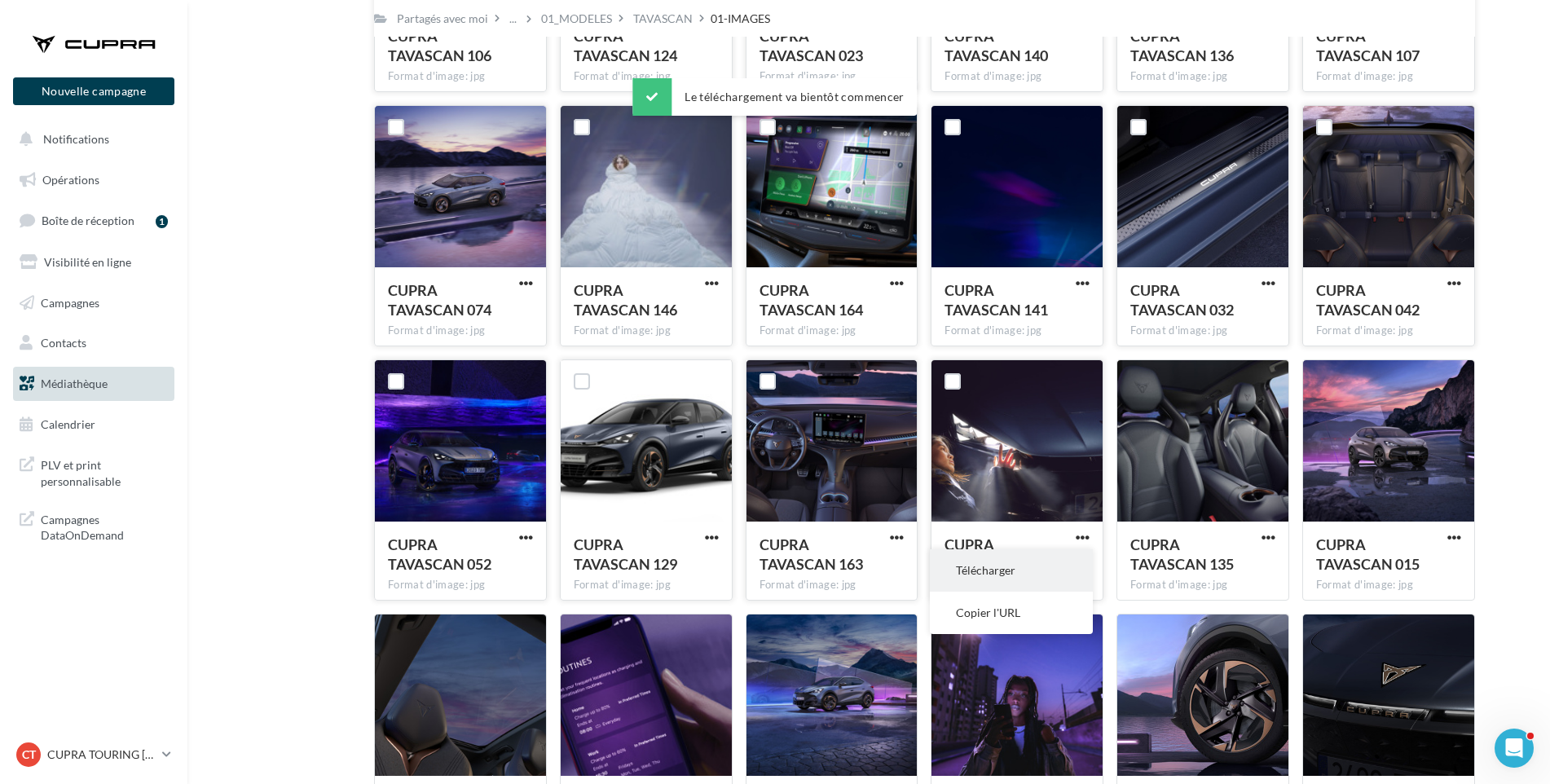
click at [1053, 576] on button "Télécharger" at bounding box center [1012, 570] width 163 height 43
click at [1271, 537] on span "button" at bounding box center [1268, 537] width 14 height 14
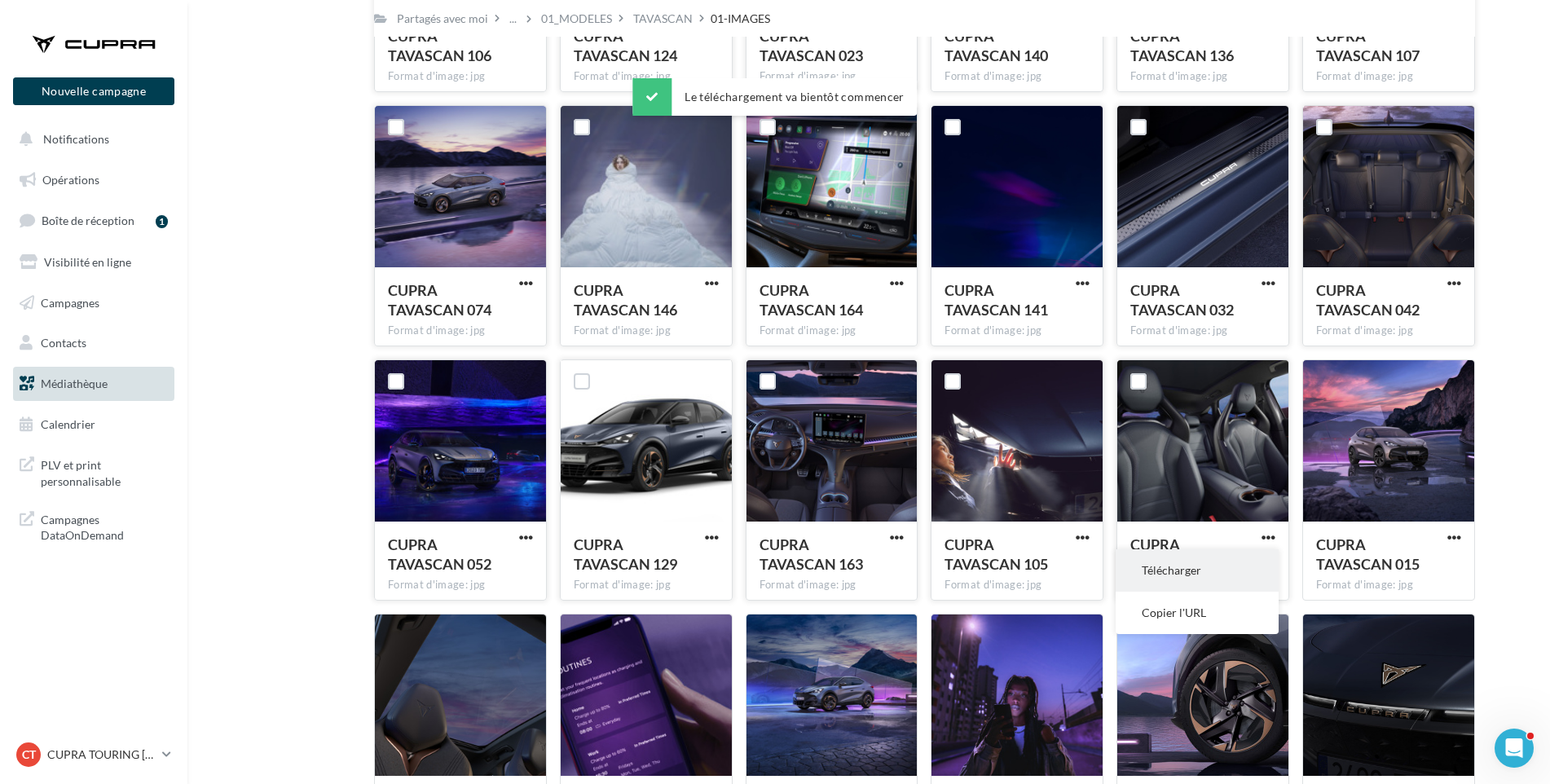
click at [1249, 564] on button "Télécharger" at bounding box center [1197, 570] width 163 height 43
click at [1454, 537] on span "button" at bounding box center [1454, 537] width 14 height 14
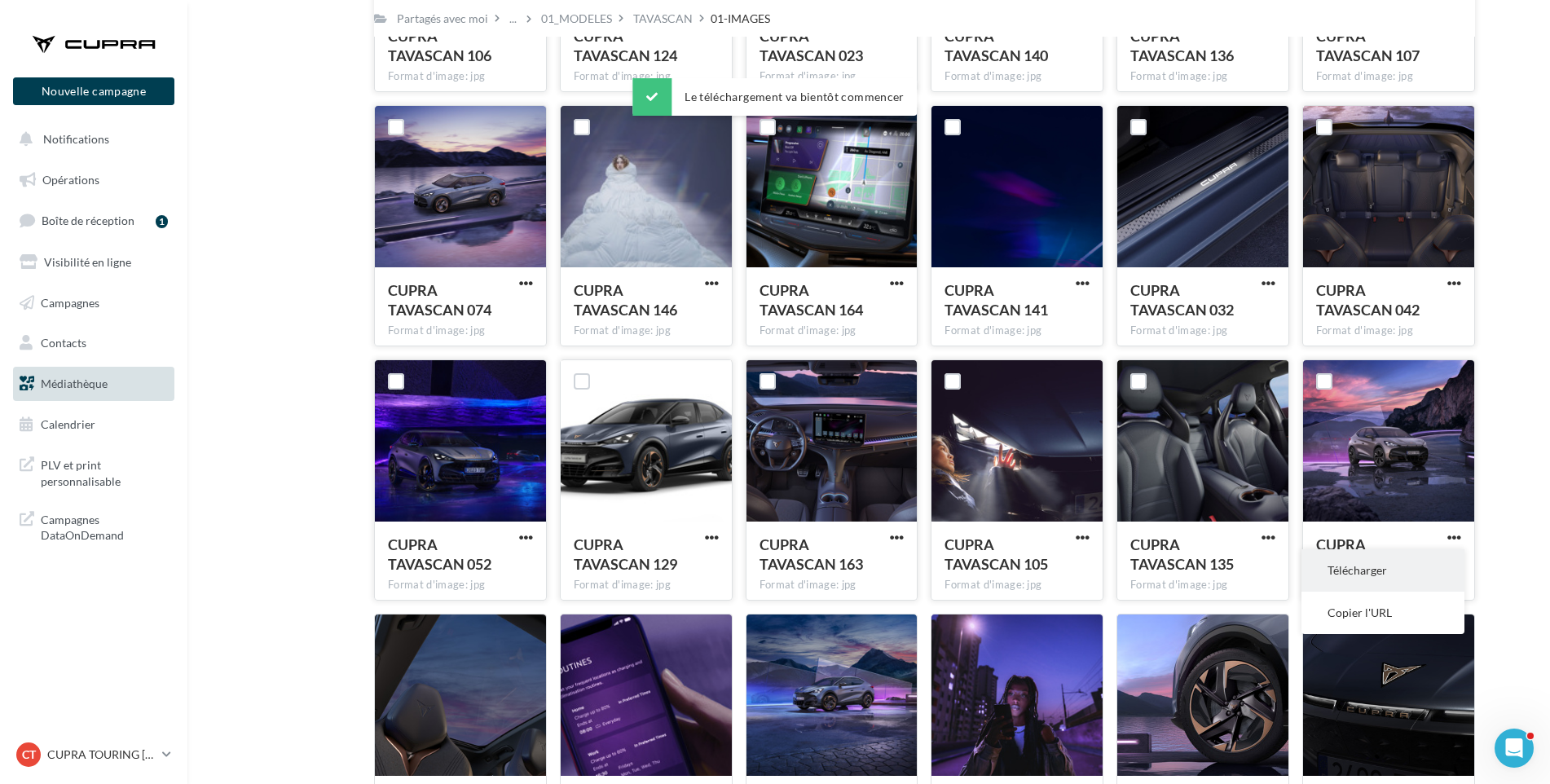
click at [1434, 577] on button "Télécharger" at bounding box center [1383, 570] width 163 height 43
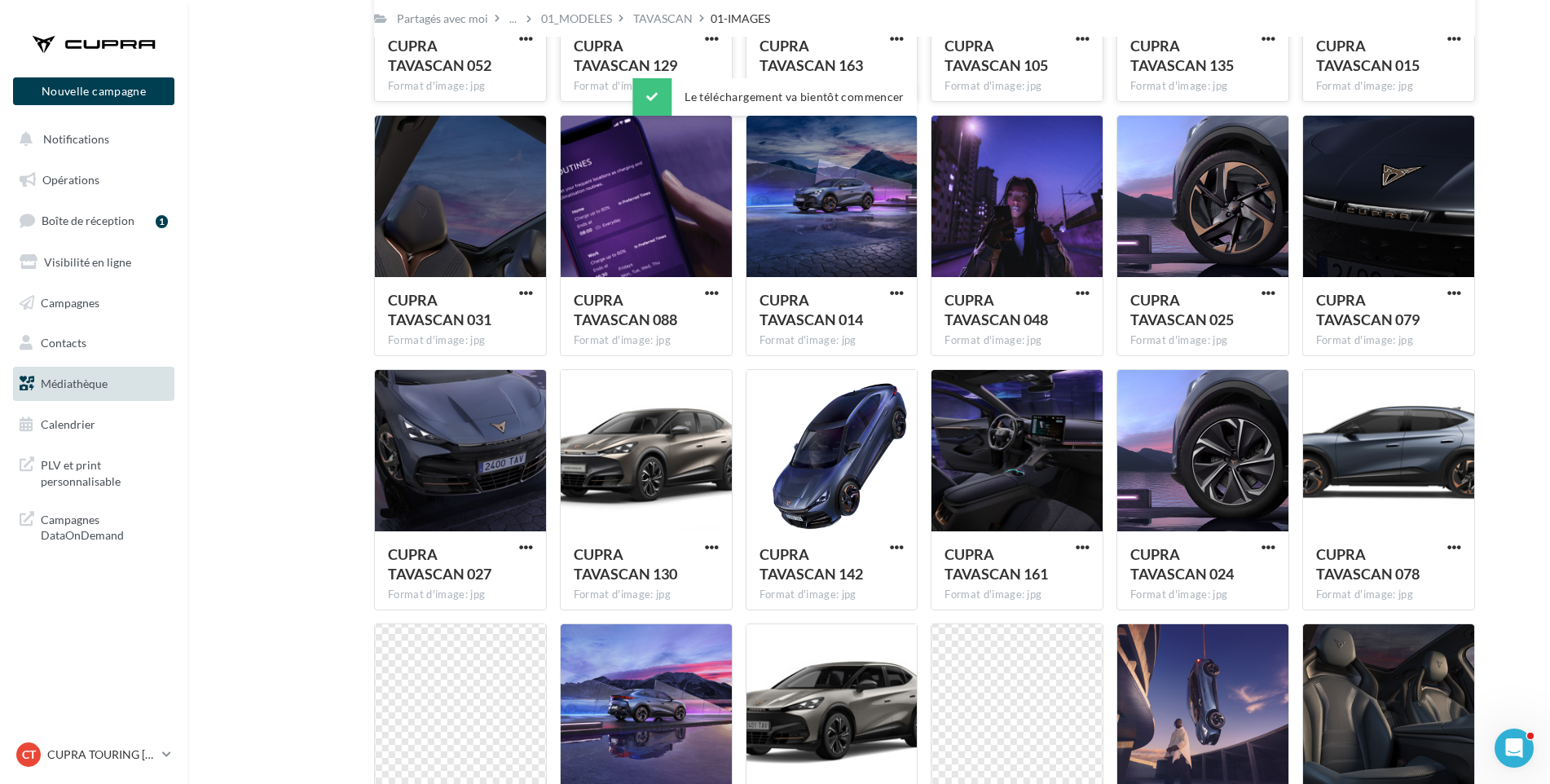
scroll to position [1046, 0]
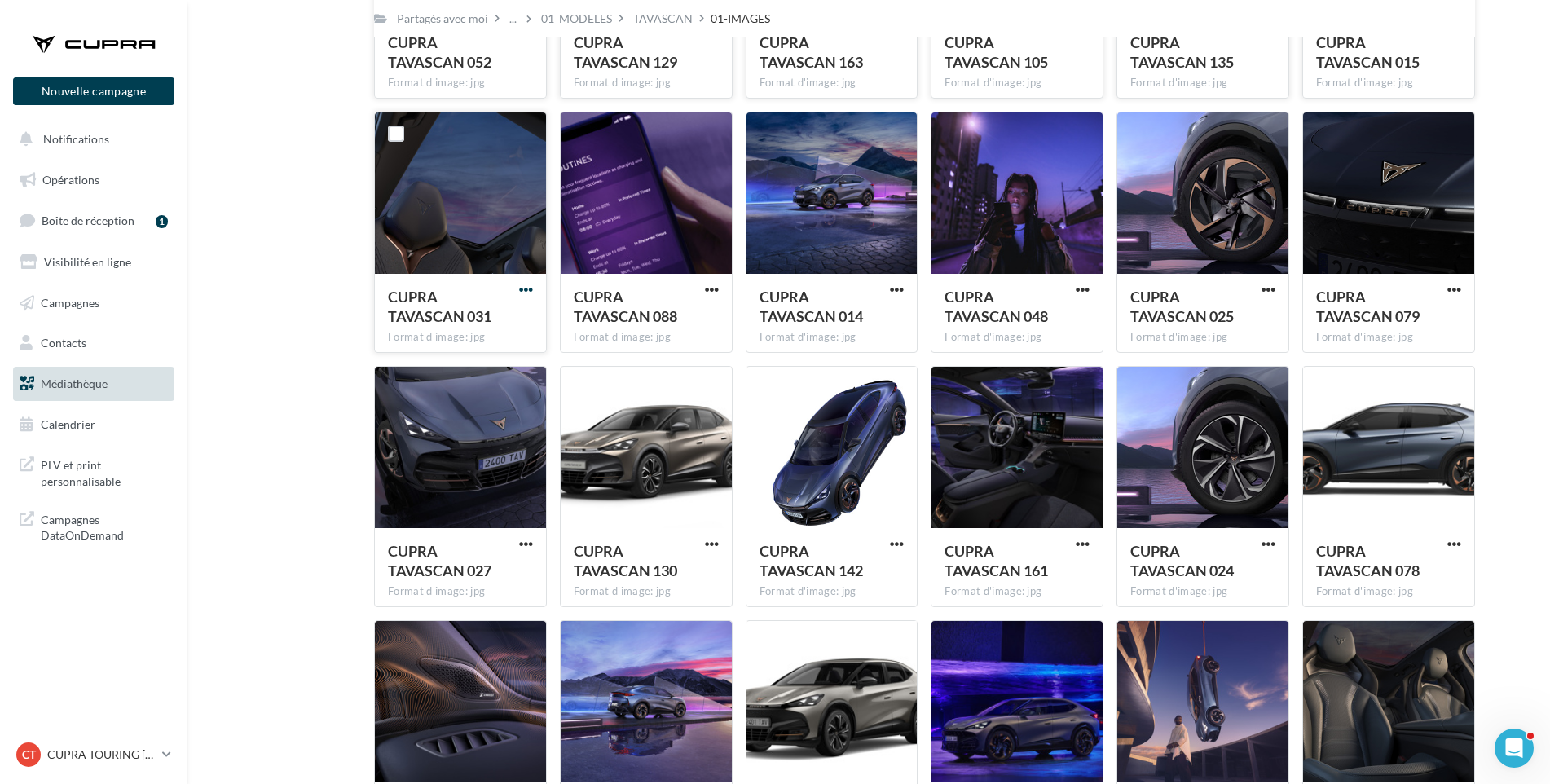
click at [527, 289] on span "button" at bounding box center [526, 289] width 14 height 14
click at [511, 316] on button "Télécharger" at bounding box center [455, 323] width 163 height 43
click at [710, 286] on span "button" at bounding box center [712, 289] width 14 height 14
click at [694, 322] on button "Télécharger" at bounding box center [641, 323] width 163 height 43
click at [895, 285] on span "button" at bounding box center [897, 289] width 14 height 14
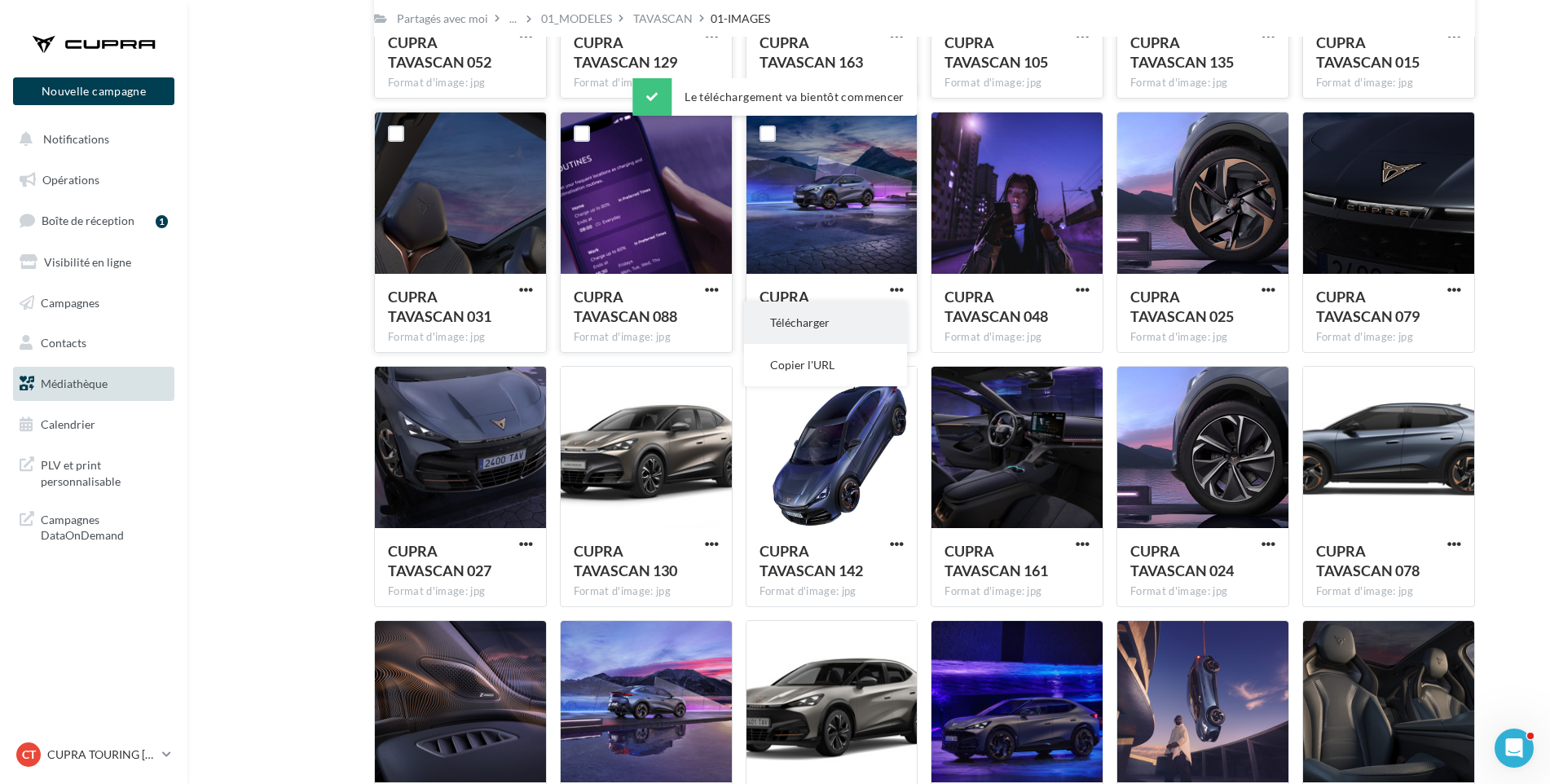
click at [884, 314] on button "Télécharger" at bounding box center [825, 323] width 163 height 43
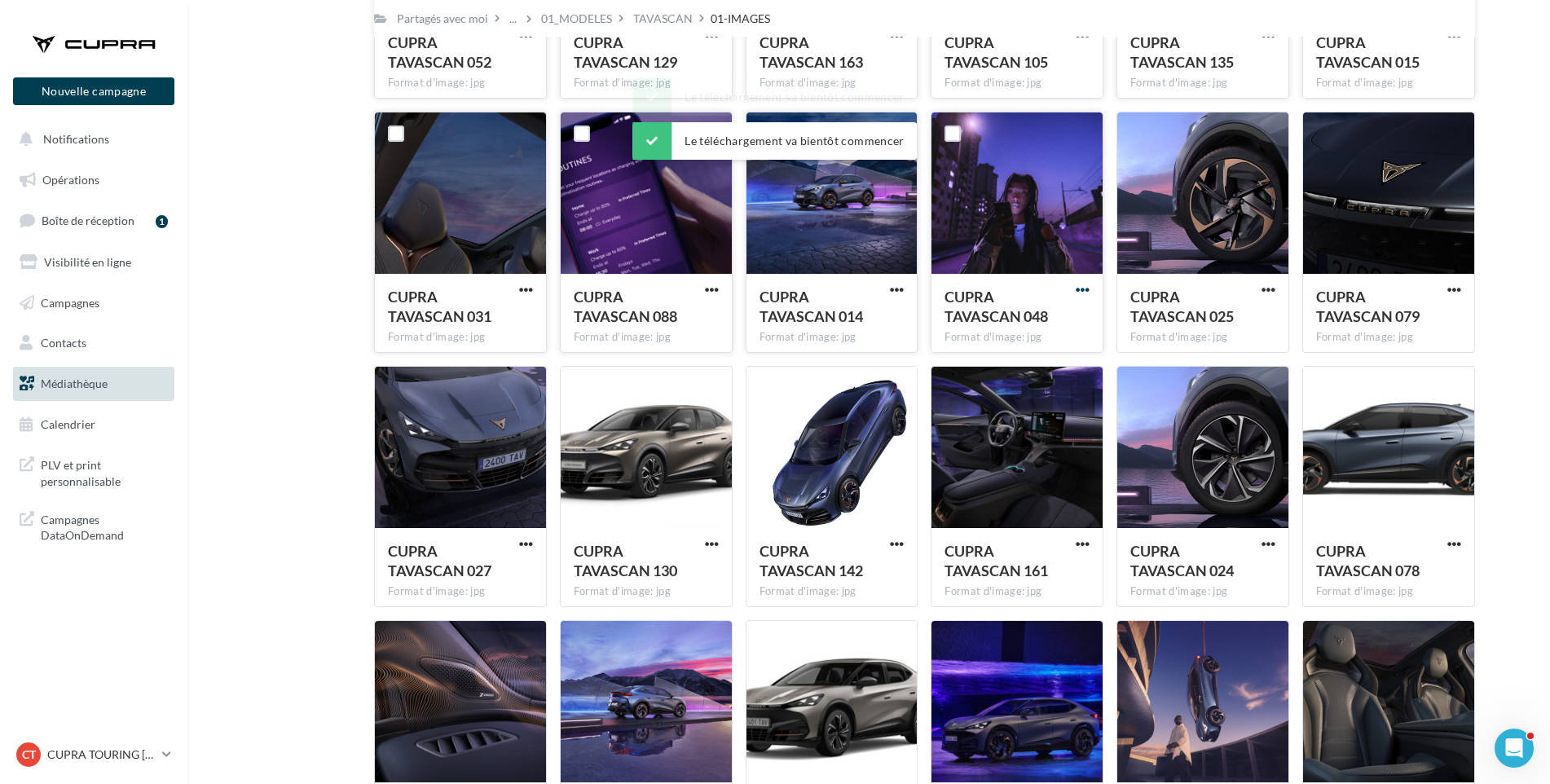
click at [1088, 286] on span "button" at bounding box center [1083, 289] width 14 height 14
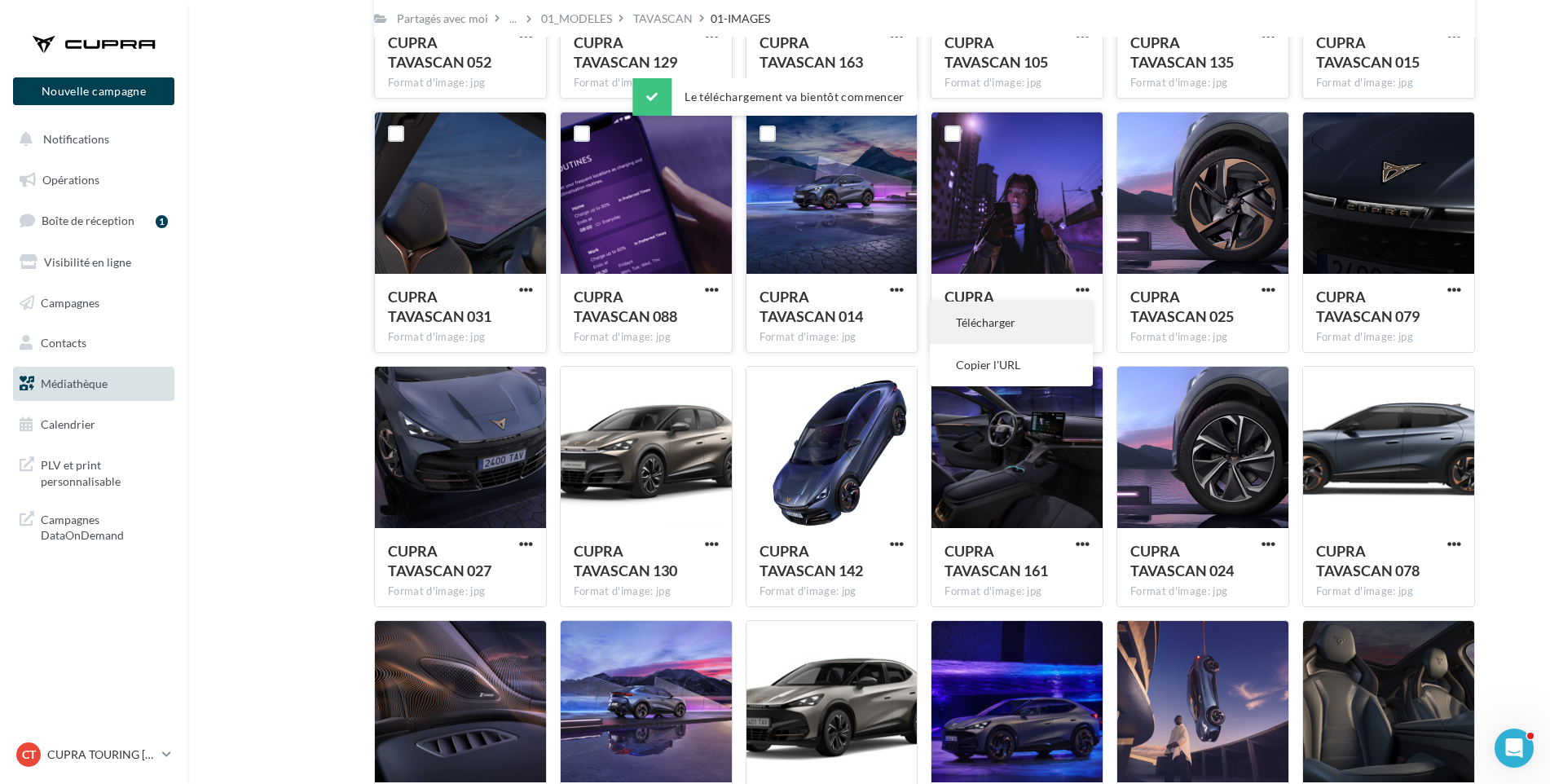
click at [1072, 321] on button "Télécharger" at bounding box center [1012, 323] width 163 height 43
drag, startPoint x: 1131, startPoint y: 306, endPoint x: 1143, endPoint y: 306, distance: 12.0
click at [1131, 306] on div "CUPRA TAVASCAN 025" at bounding box center [1194, 306] width 126 height 39
click at [1267, 288] on span "button" at bounding box center [1268, 289] width 14 height 14
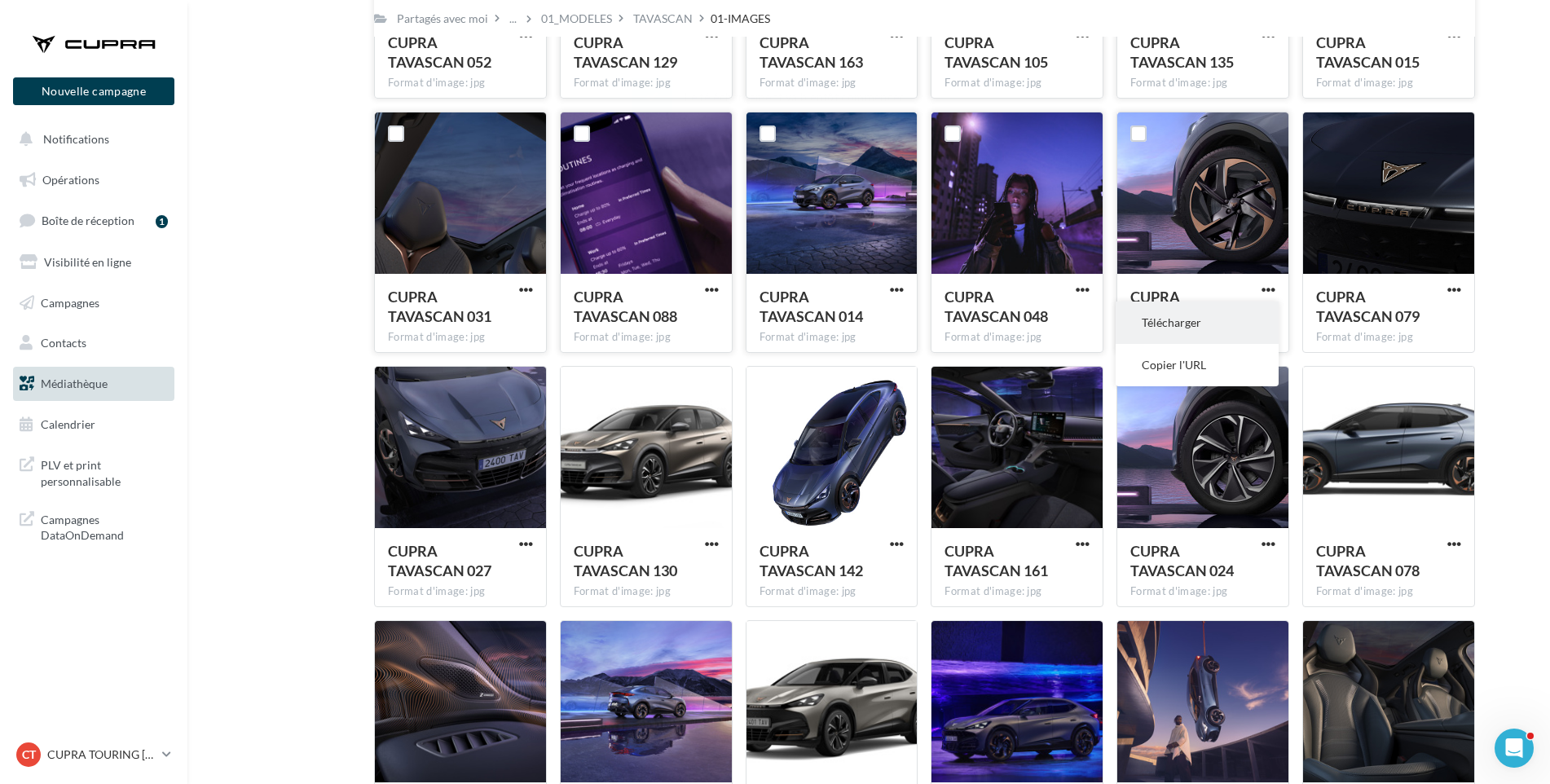
click at [1254, 314] on button "Télécharger" at bounding box center [1197, 323] width 163 height 43
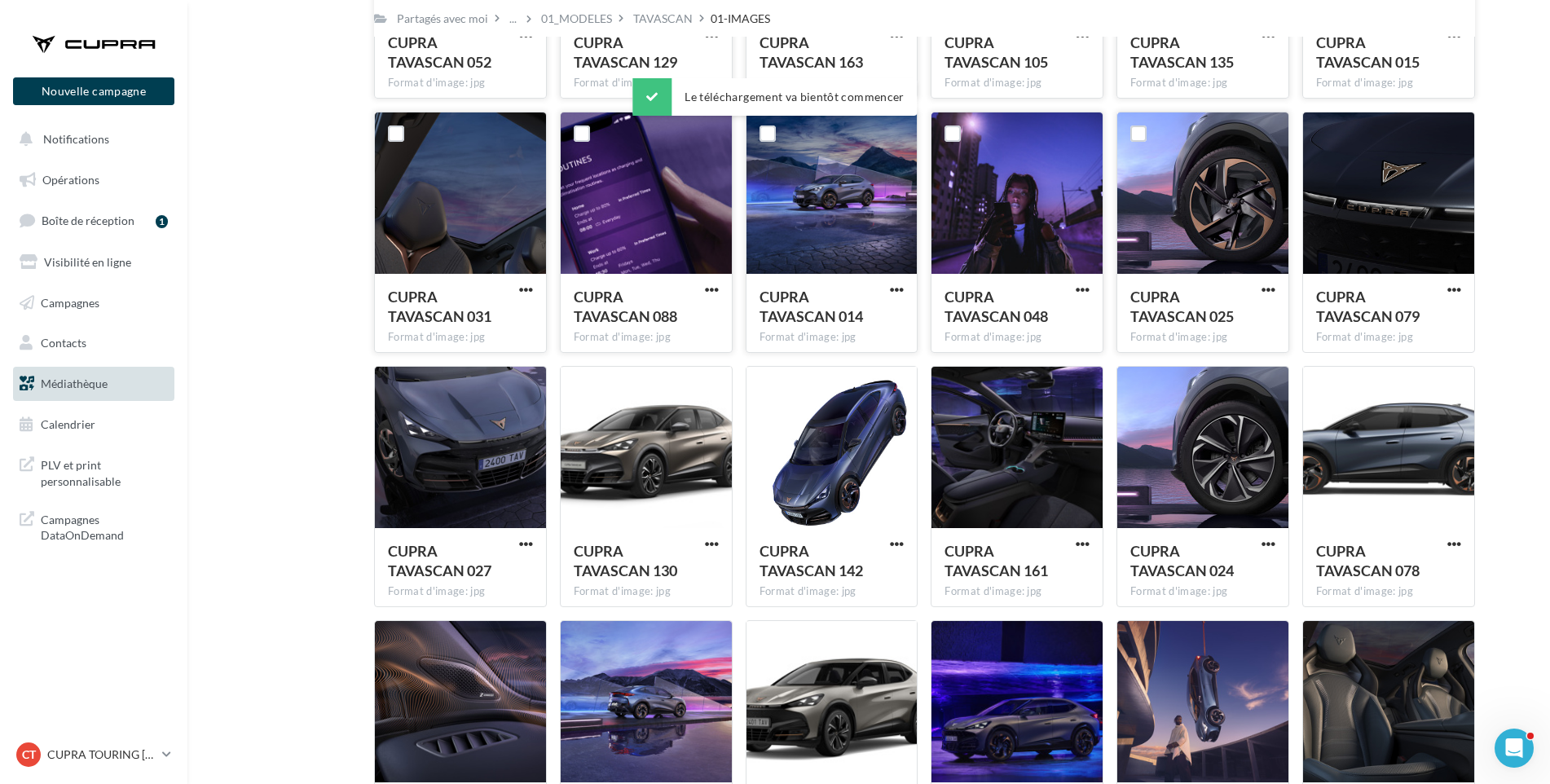
drag, startPoint x: 1522, startPoint y: 316, endPoint x: 1485, endPoint y: 312, distance: 37.2
click at [1522, 316] on div "Mes fichiers Partagés avec moi Partagés avec moi ... 01_MODELES TAVASCAN 01-IMA…" at bounding box center [876, 221] width 1337 height 2323
click at [1454, 288] on span "button" at bounding box center [1454, 289] width 14 height 14
click at [1428, 325] on button "Télécharger" at bounding box center [1383, 323] width 163 height 43
click at [529, 538] on span "button" at bounding box center [526, 543] width 14 height 14
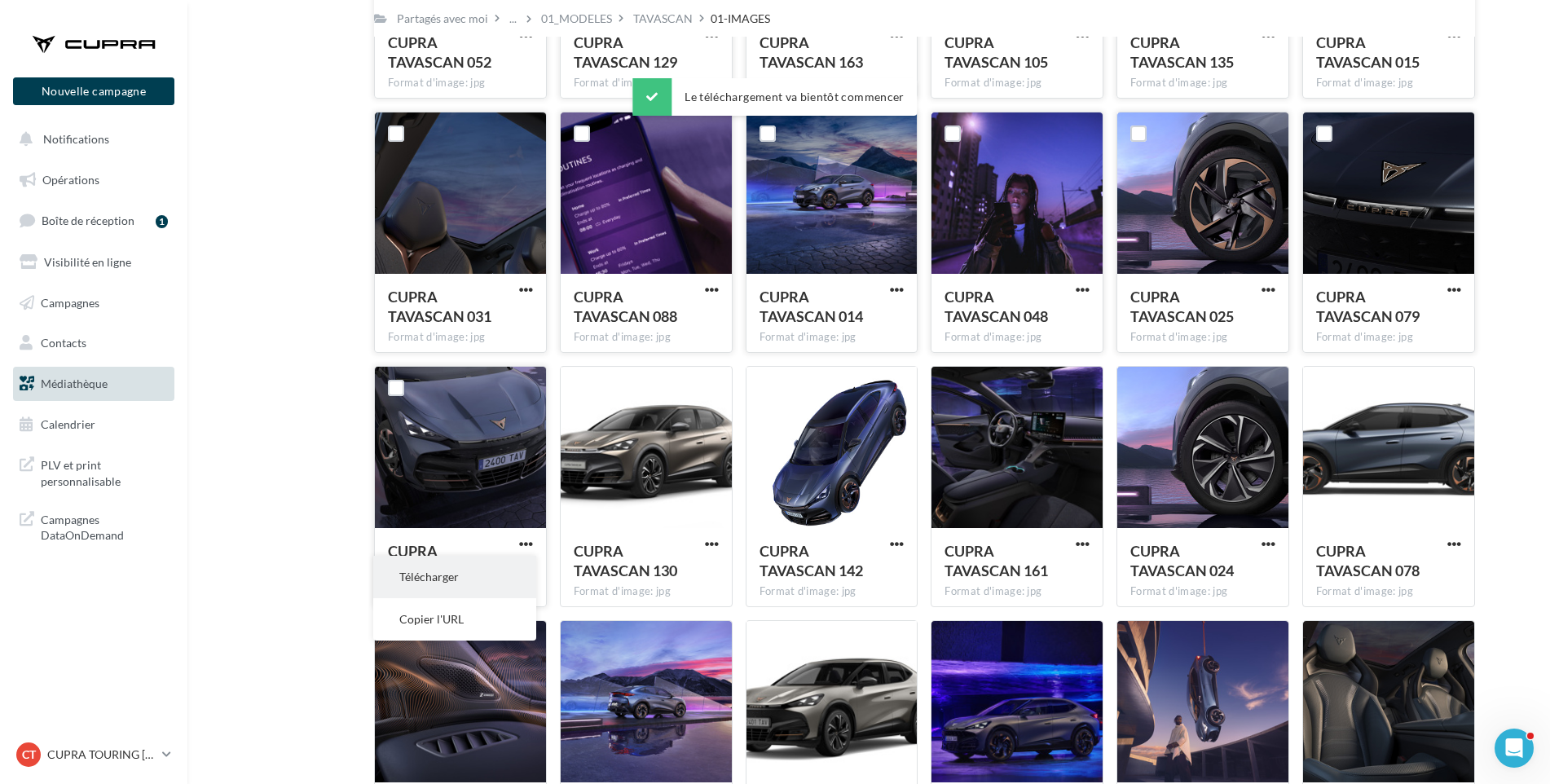
click at [512, 566] on button "Télécharger" at bounding box center [455, 577] width 163 height 43
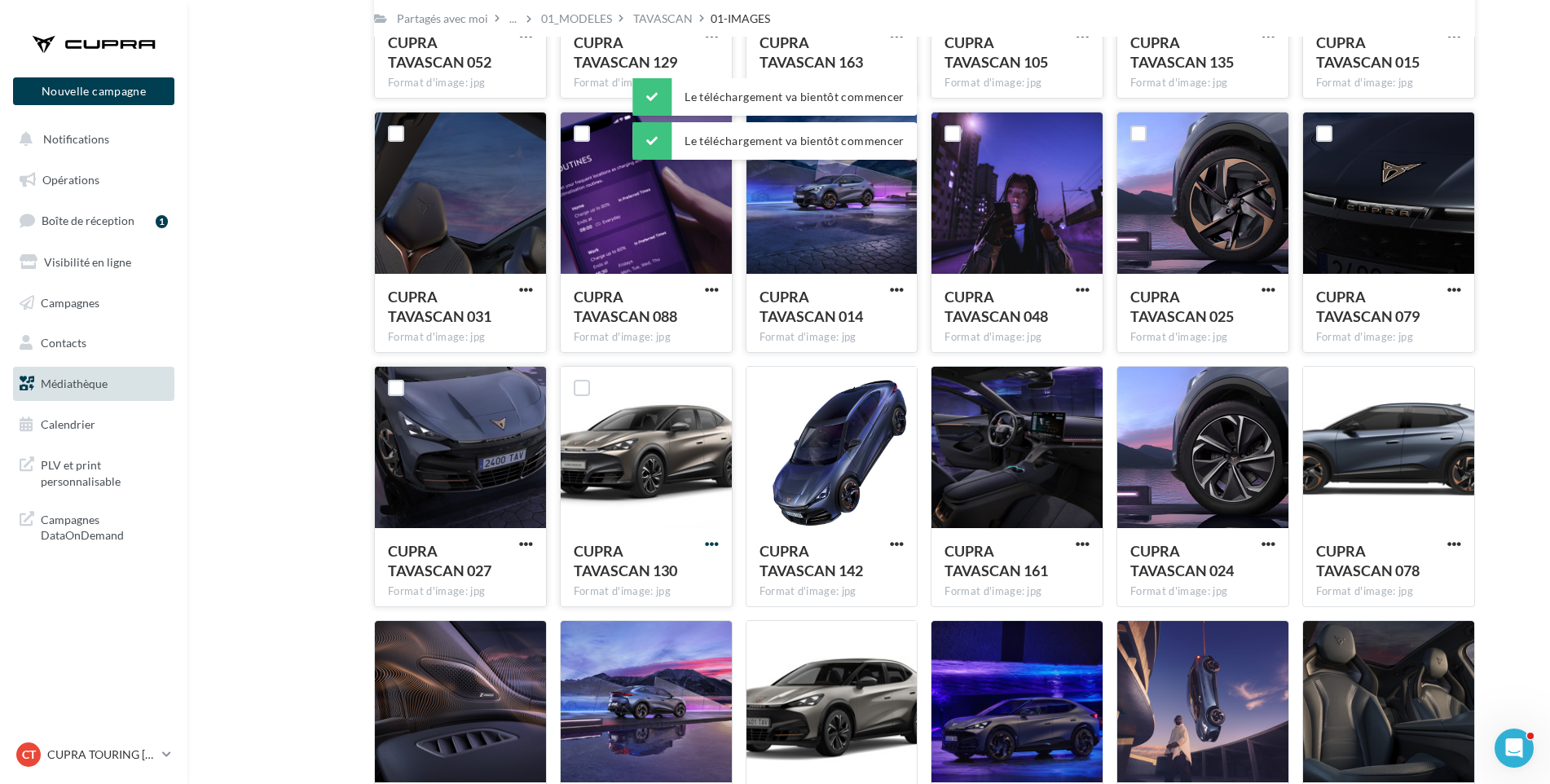
drag, startPoint x: 709, startPoint y: 538, endPoint x: 709, endPoint y: 550, distance: 12.0
click at [709, 538] on span "button" at bounding box center [712, 543] width 14 height 14
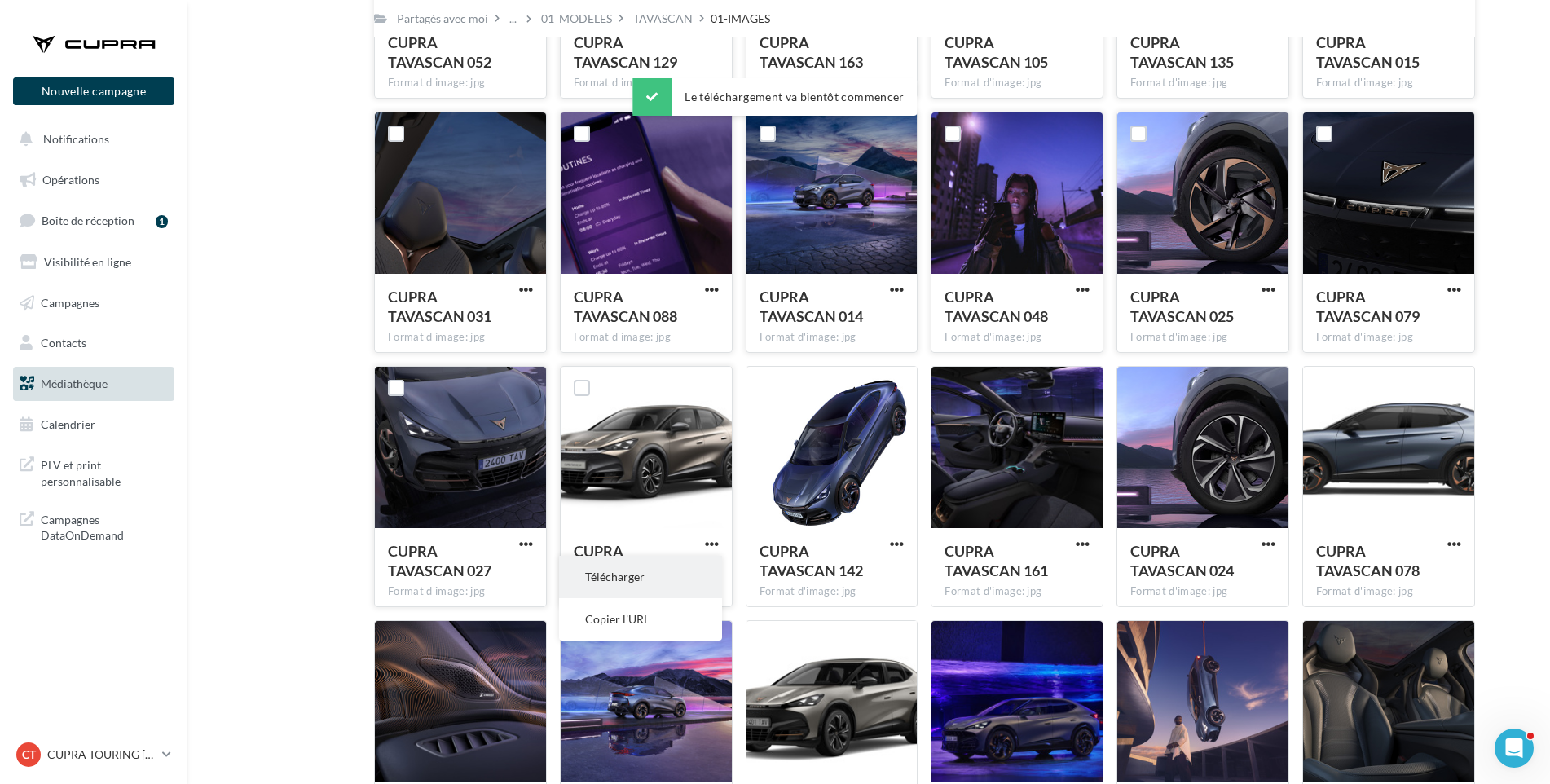
click at [700, 573] on button "Télécharger" at bounding box center [641, 577] width 163 height 43
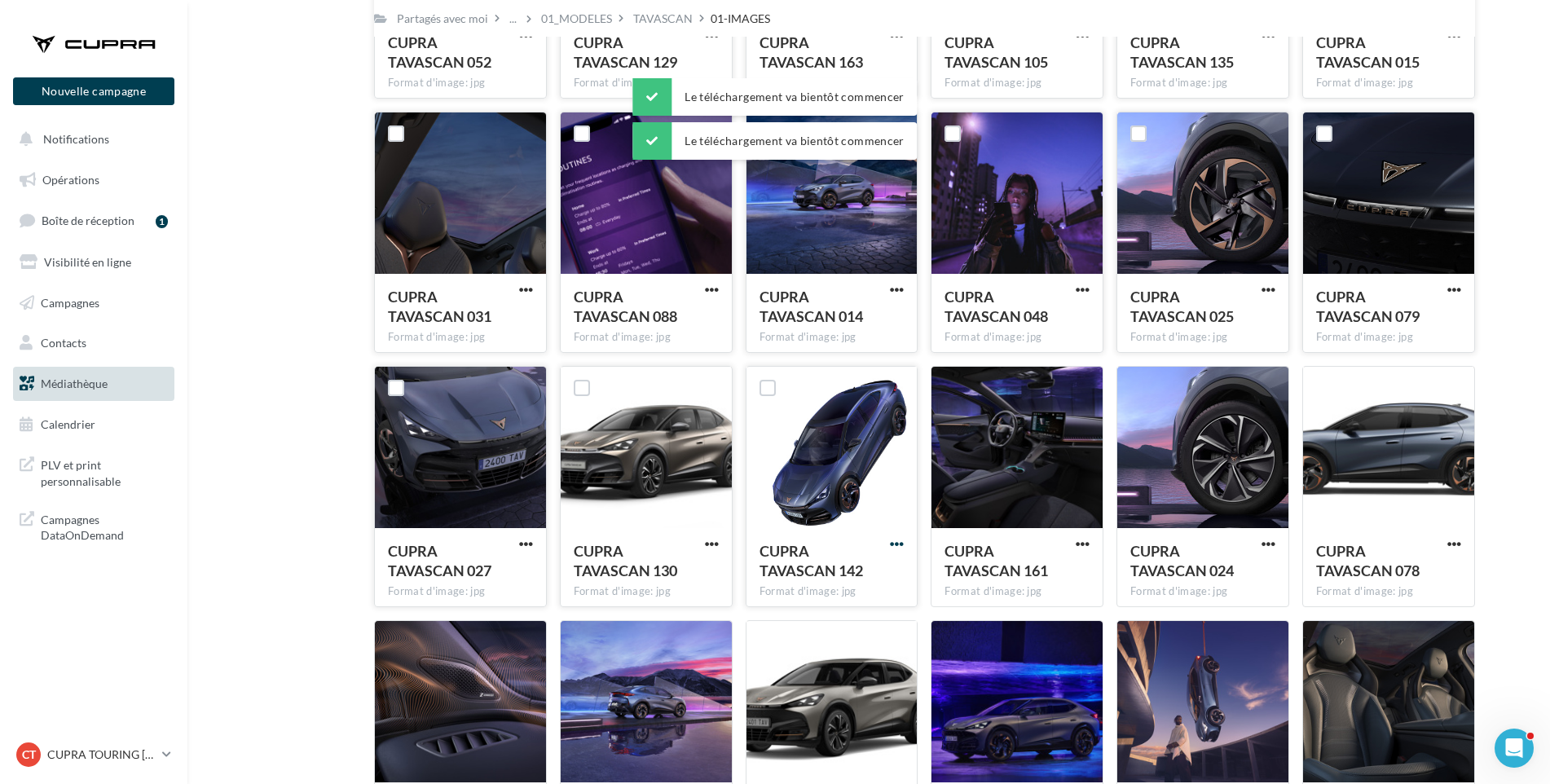
click at [901, 540] on span "button" at bounding box center [897, 543] width 14 height 14
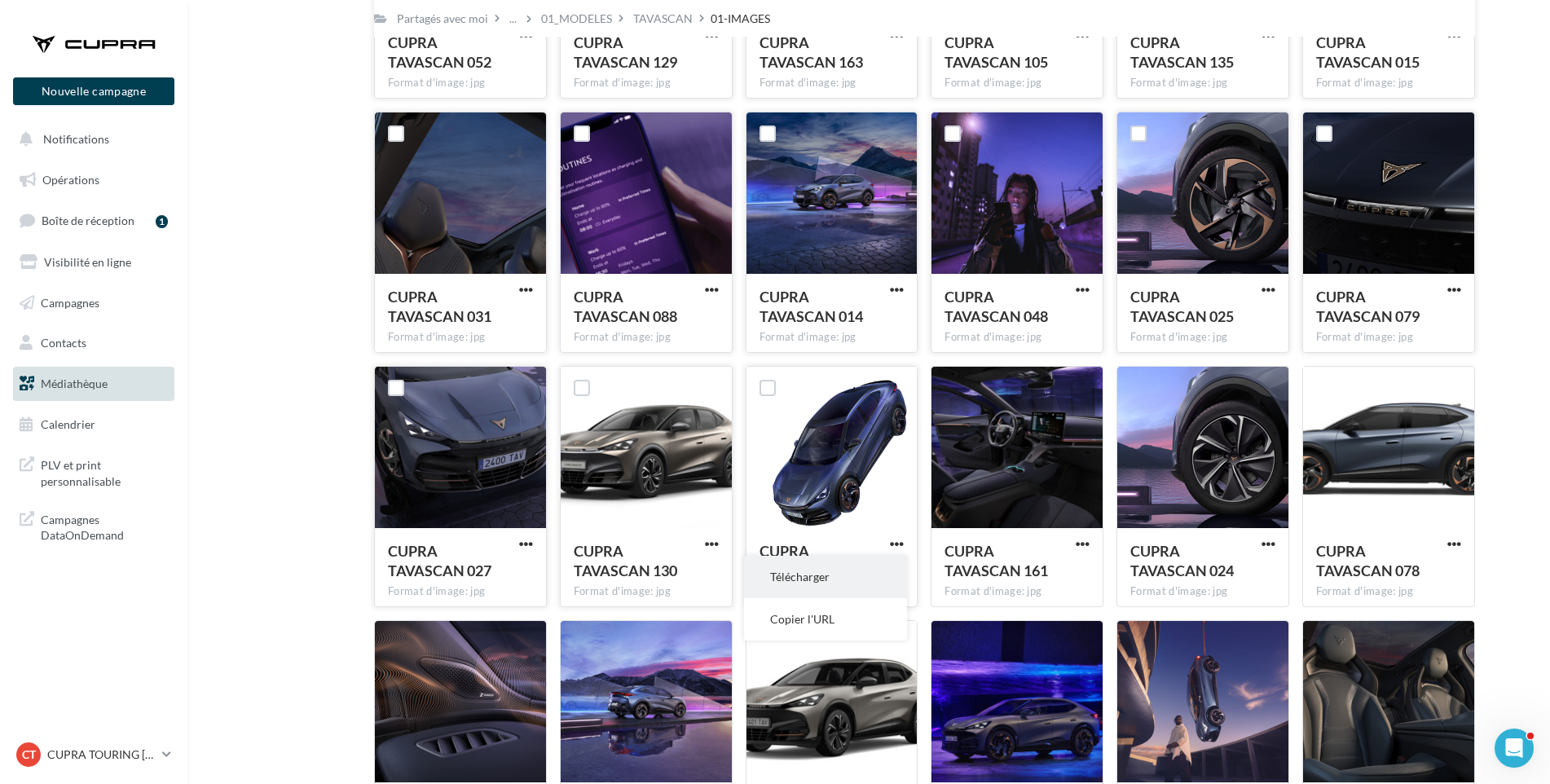
click at [836, 576] on button "Télécharger" at bounding box center [825, 577] width 163 height 43
click at [1087, 537] on span "button" at bounding box center [1083, 543] width 14 height 14
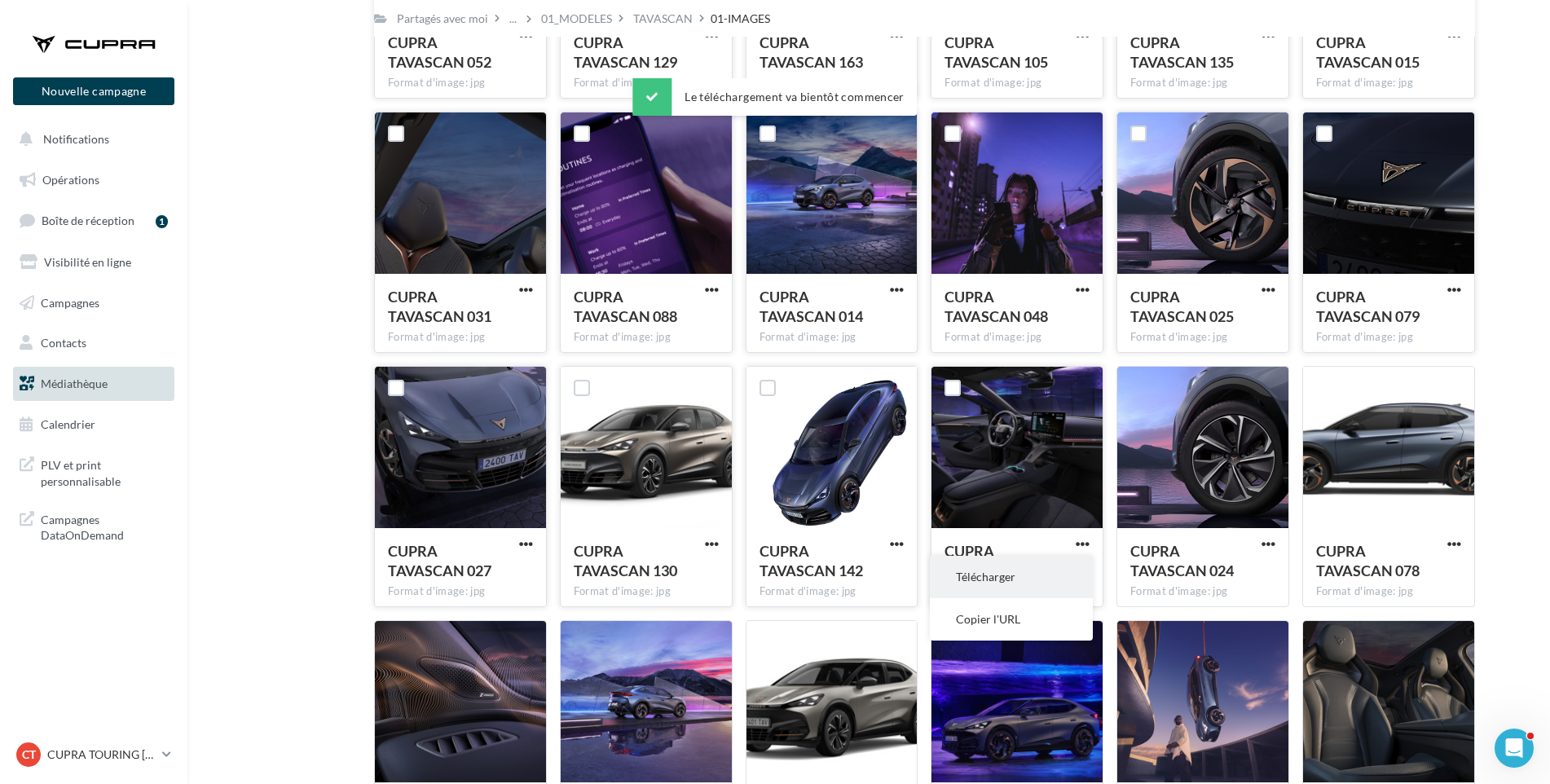
click at [1059, 576] on button "Télécharger" at bounding box center [1012, 577] width 163 height 43
click at [1268, 543] on span "button" at bounding box center [1268, 543] width 14 height 14
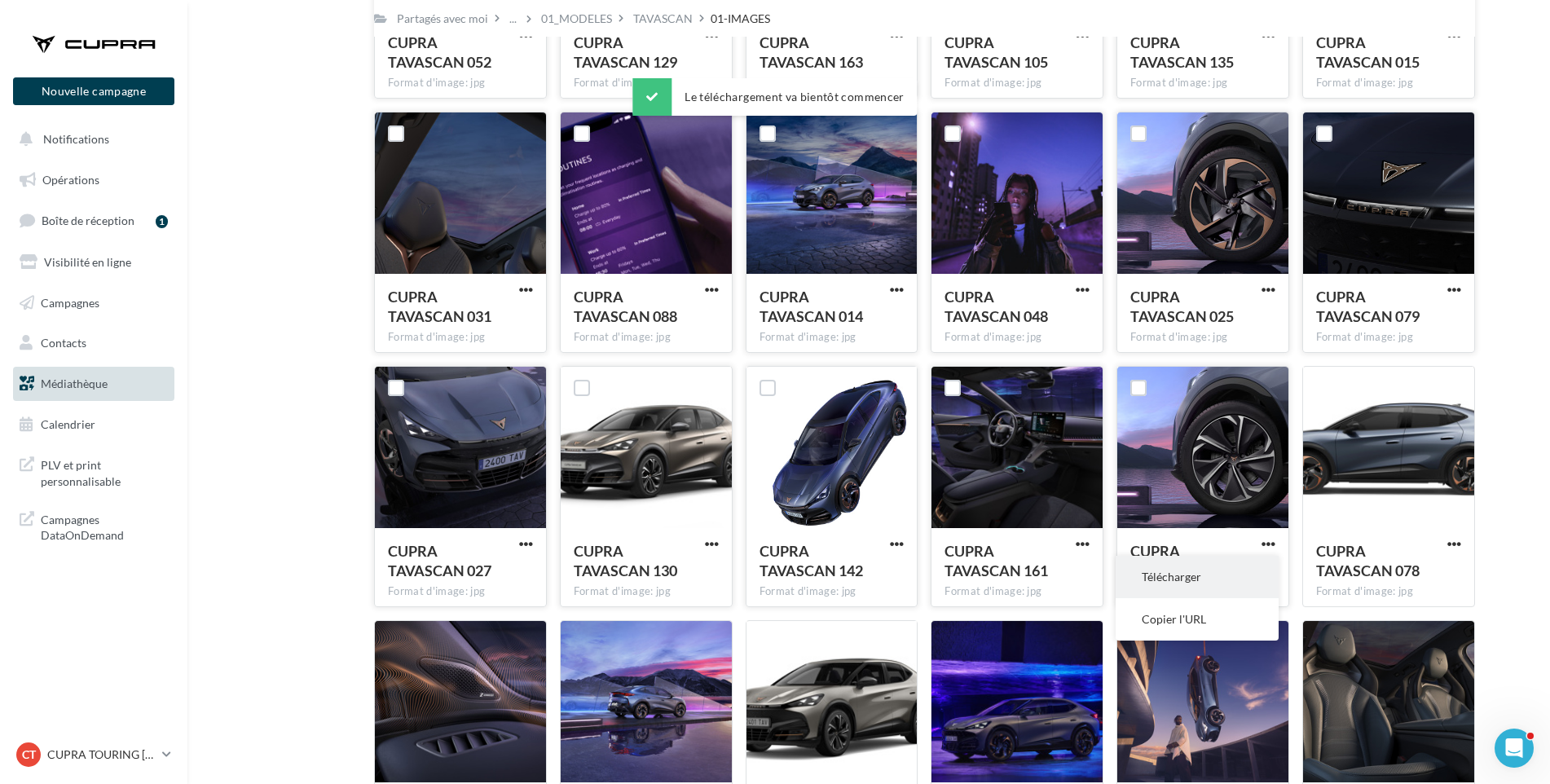
click at [1248, 575] on button "Télécharger" at bounding box center [1197, 577] width 163 height 43
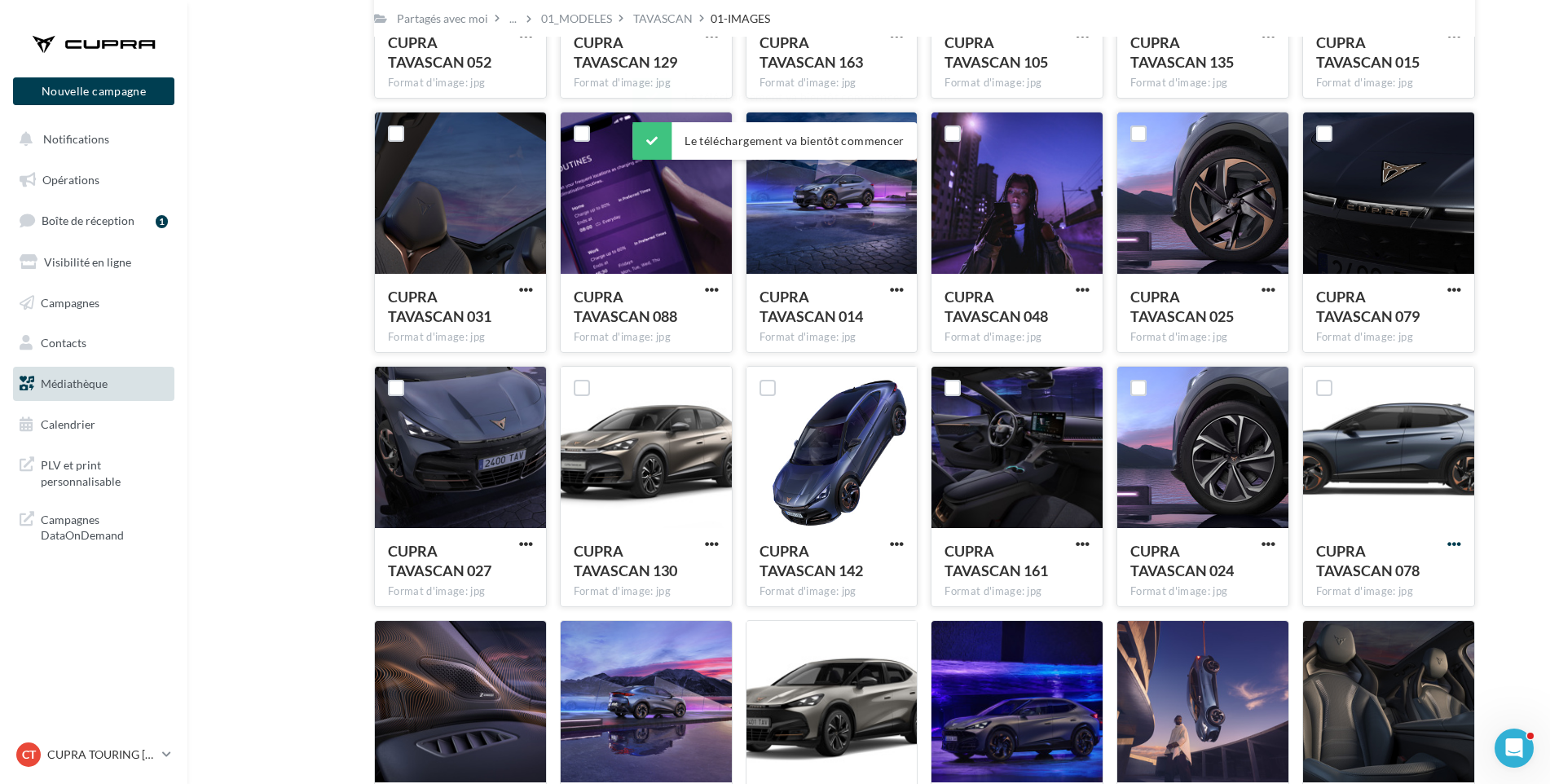
click at [1457, 543] on span "button" at bounding box center [1454, 543] width 14 height 14
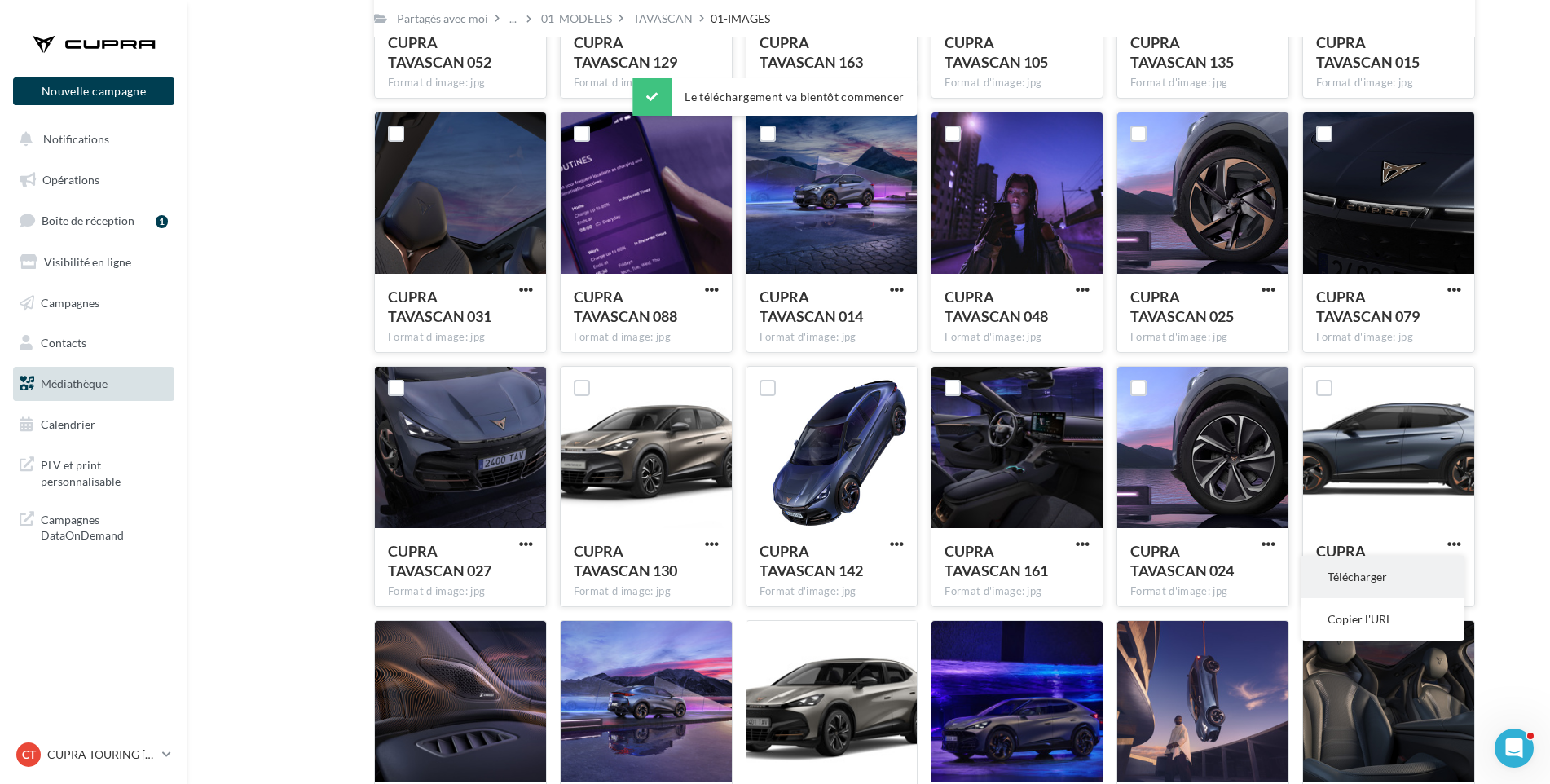
click at [1444, 583] on button "Télécharger" at bounding box center [1383, 577] width 163 height 43
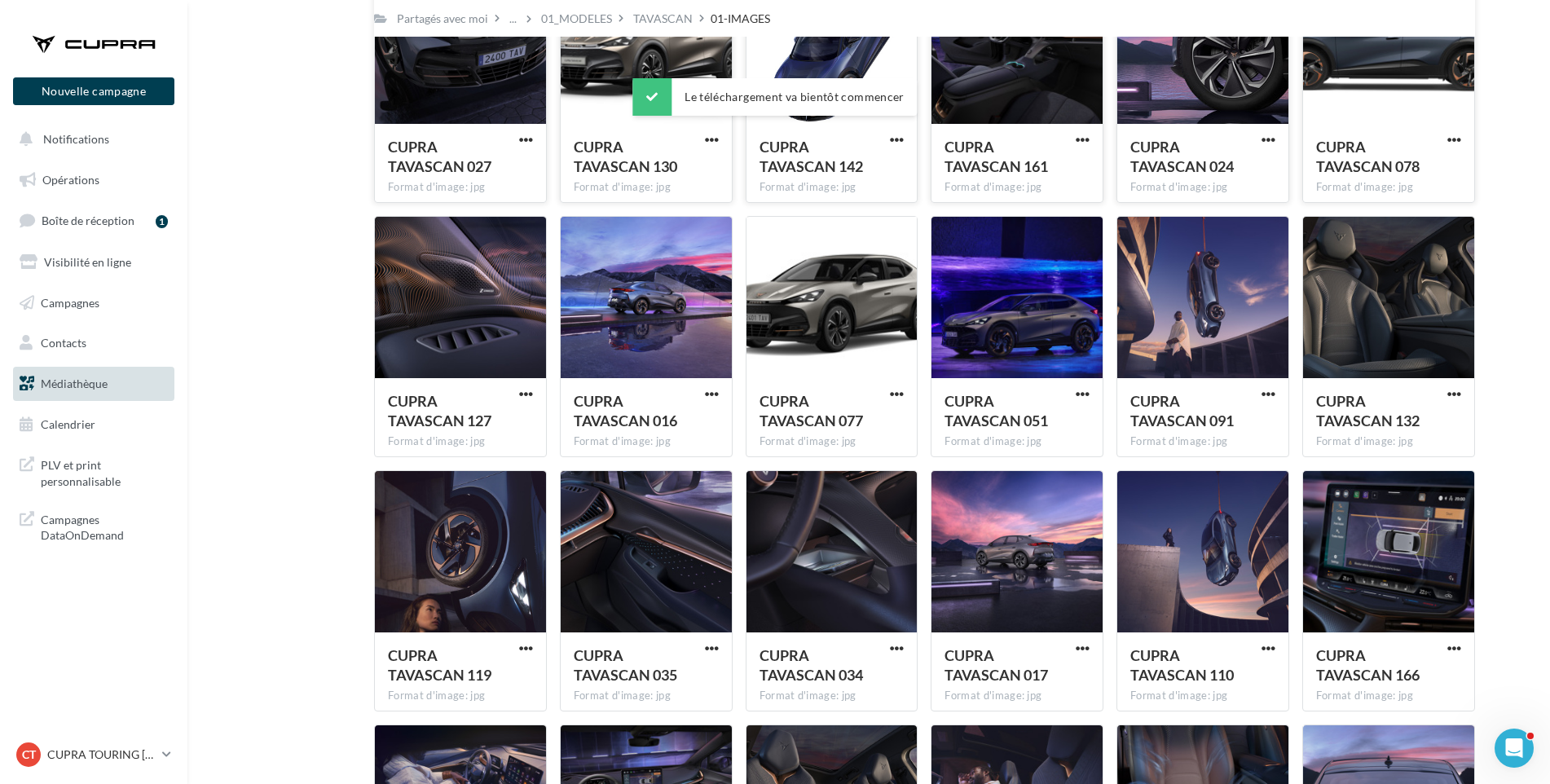
scroll to position [1519, 0]
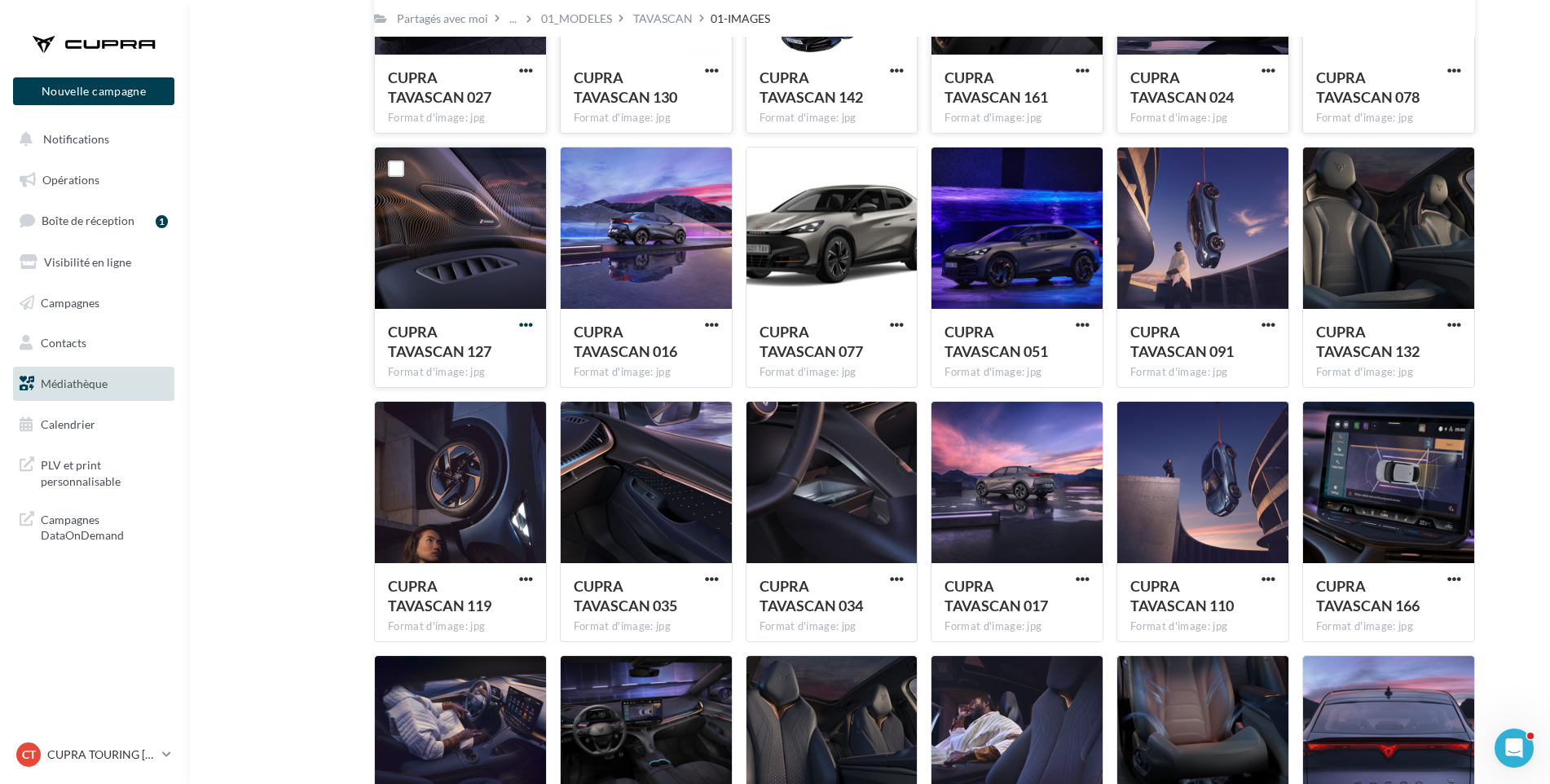
click at [529, 320] on span "button" at bounding box center [526, 325] width 14 height 14
click at [512, 346] on button "Télécharger" at bounding box center [455, 357] width 163 height 43
click at [710, 323] on span "button" at bounding box center [712, 325] width 14 height 14
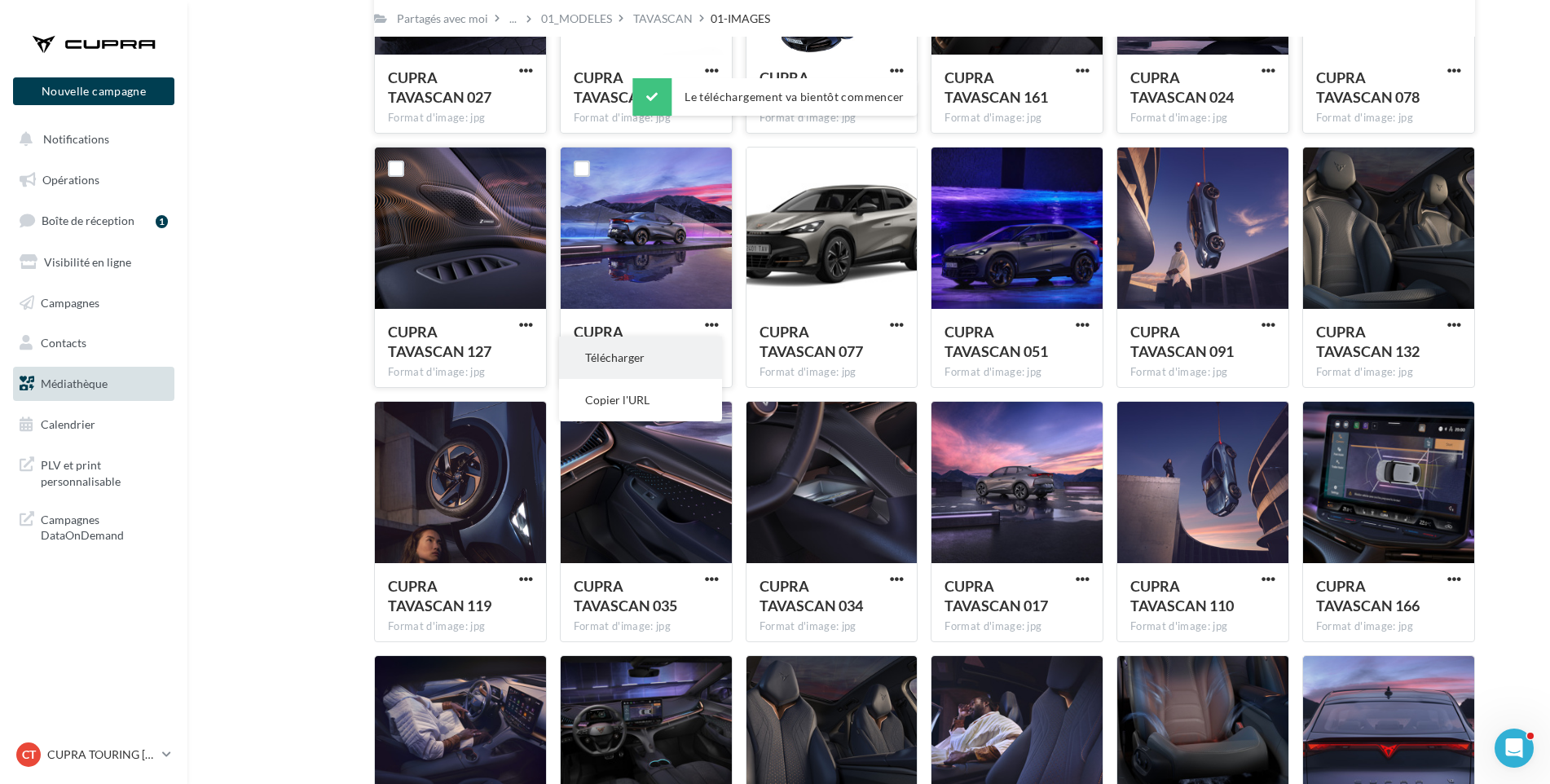
click at [699, 361] on button "Télécharger" at bounding box center [641, 357] width 163 height 43
click at [892, 322] on span "button" at bounding box center [897, 325] width 14 height 14
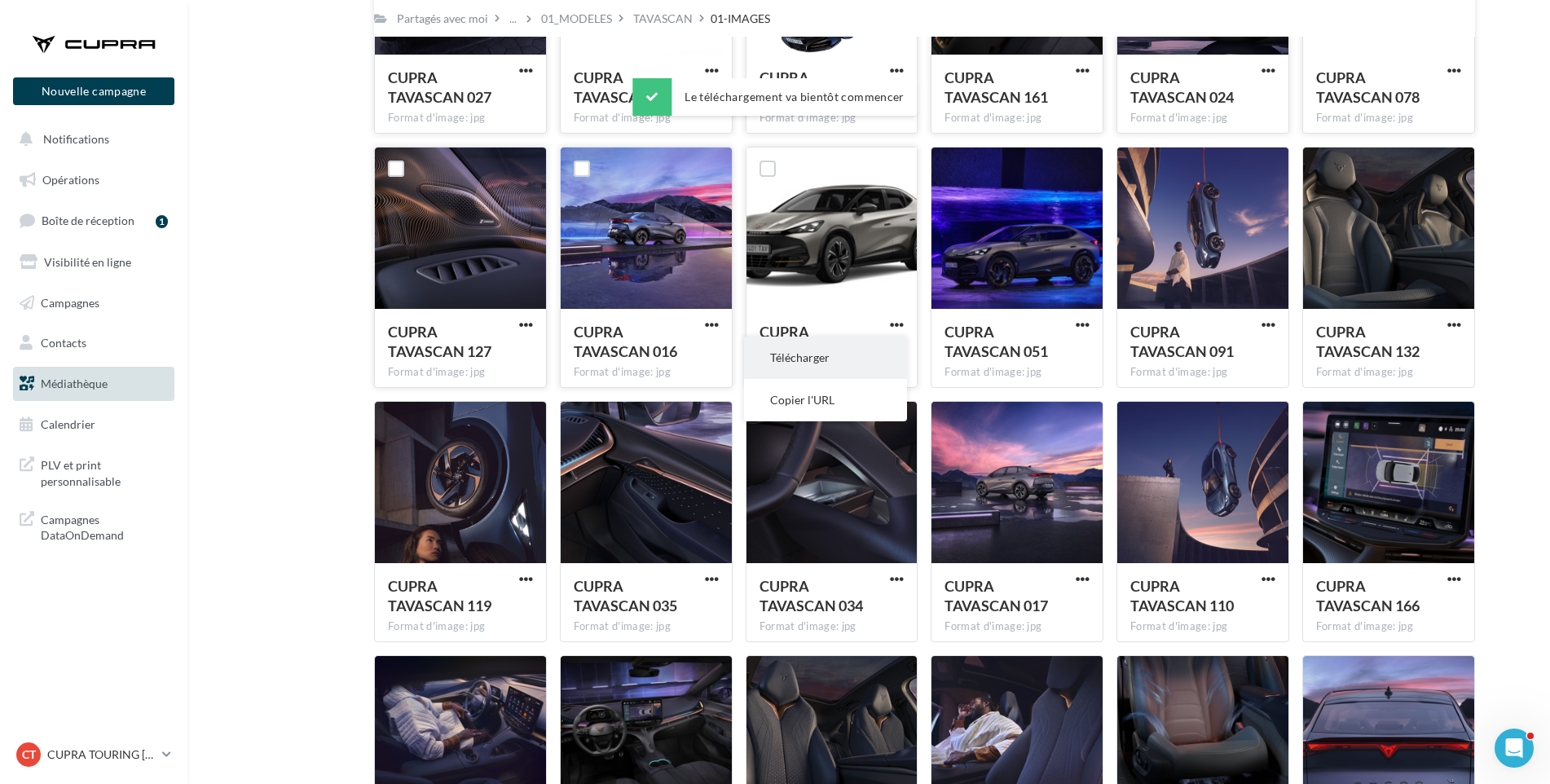
click at [894, 341] on button "Télécharger" at bounding box center [825, 357] width 163 height 43
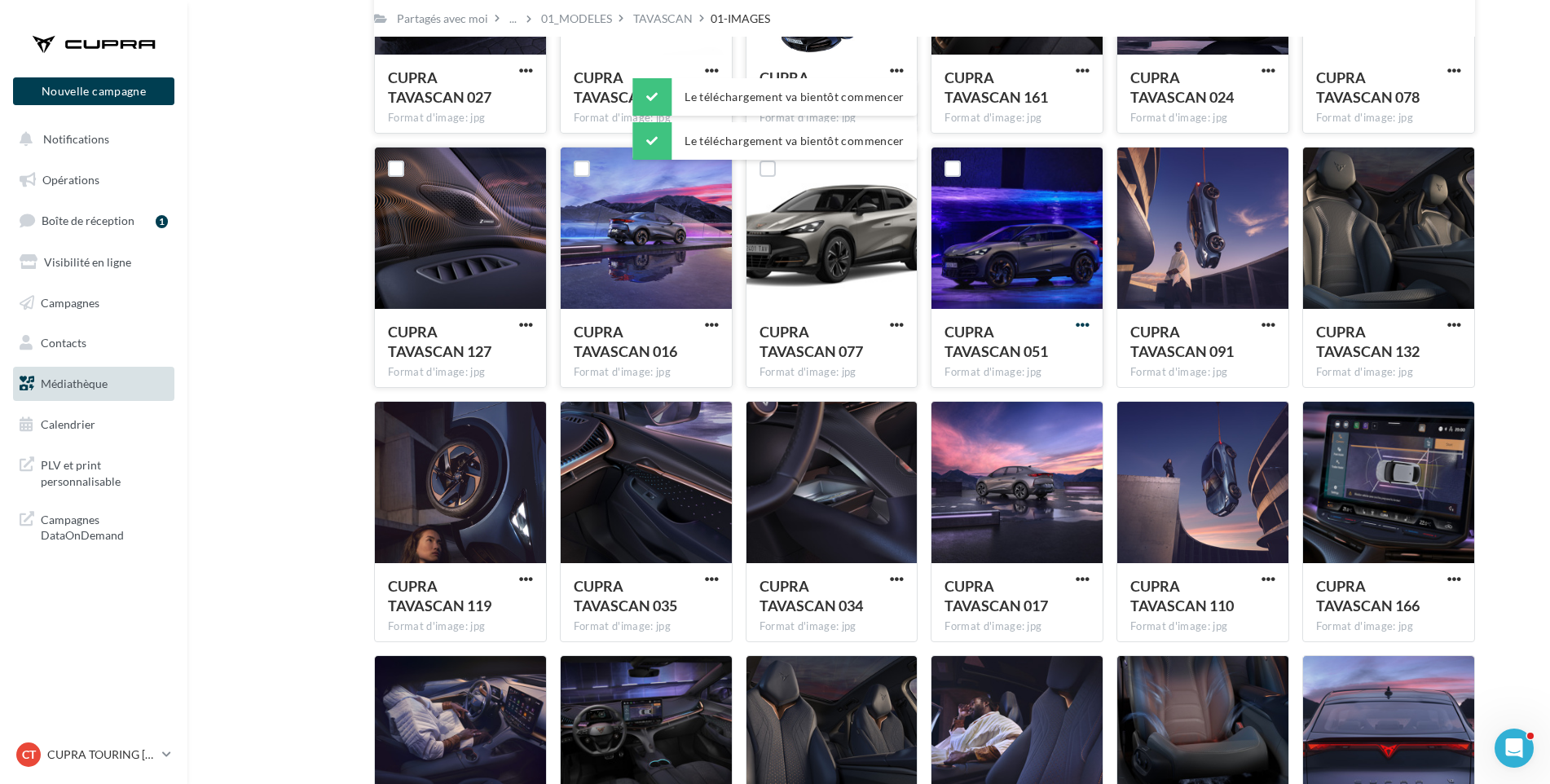
click at [1081, 320] on span "button" at bounding box center [1083, 325] width 14 height 14
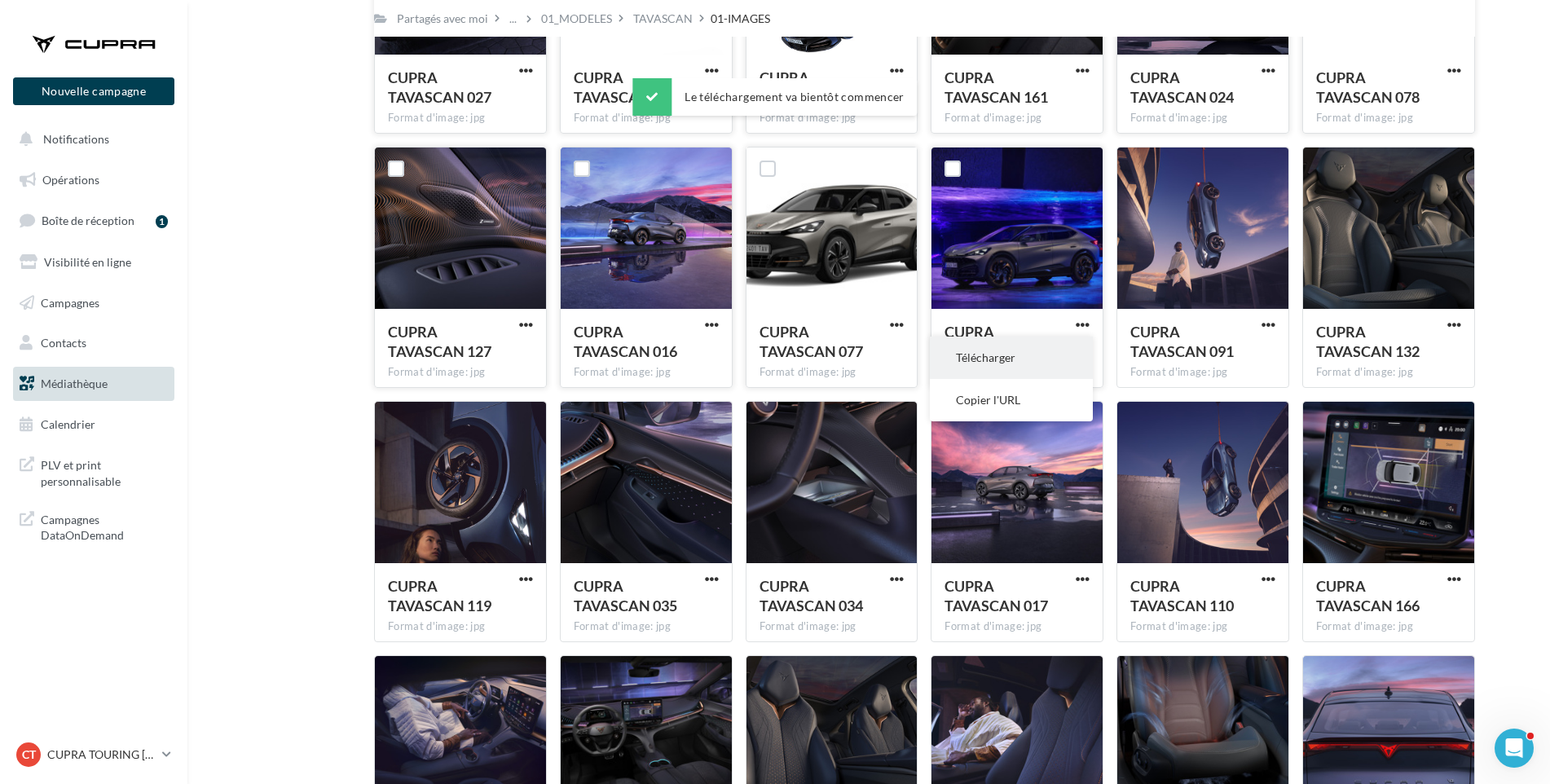
click at [1074, 339] on button "Télécharger" at bounding box center [1012, 357] width 163 height 43
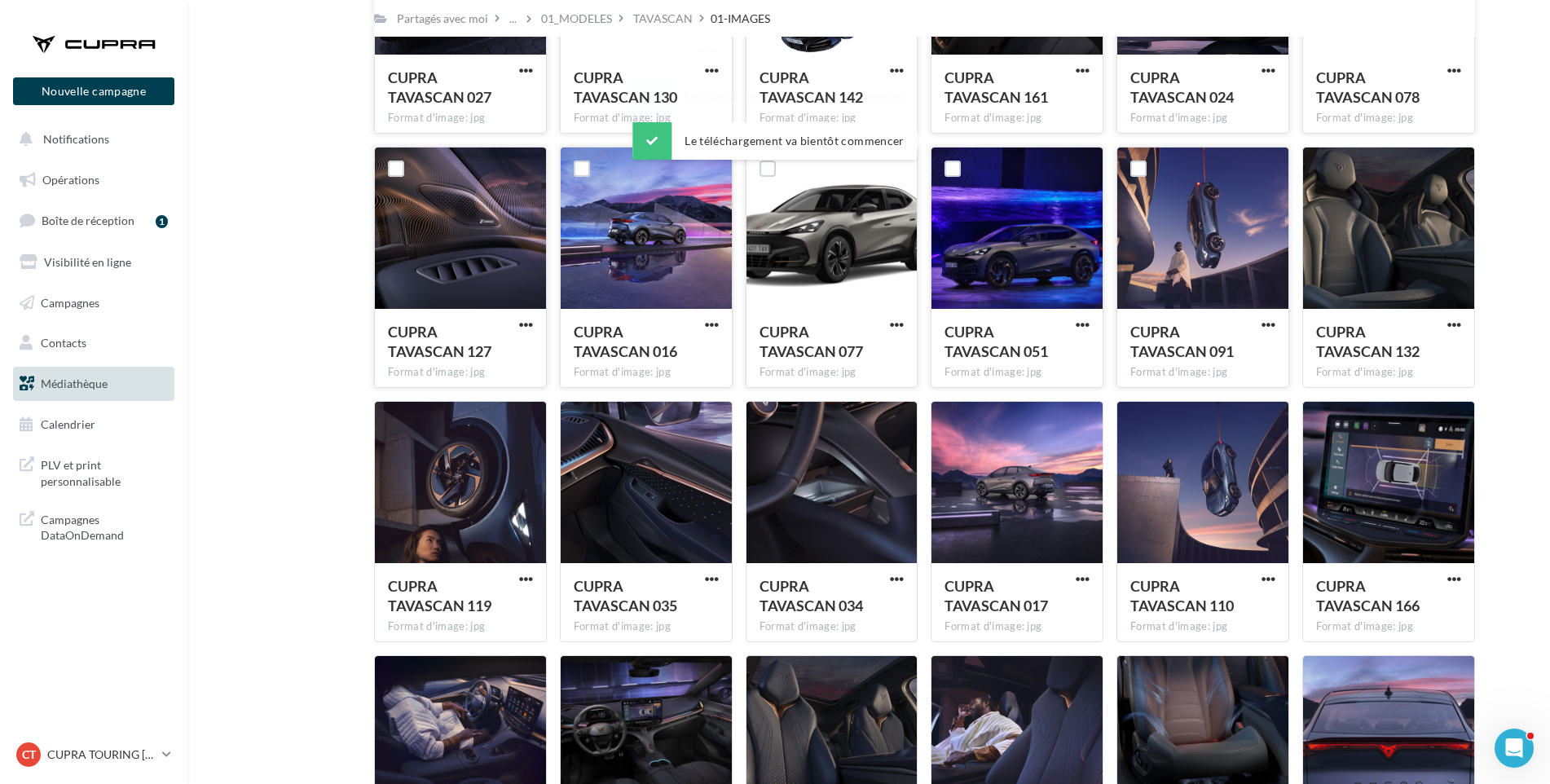
drag, startPoint x: 1134, startPoint y: 353, endPoint x: 1166, endPoint y: 345, distance: 33.0
click at [1134, 353] on span "CUPRA TAVASCAN 091" at bounding box center [1182, 341] width 103 height 38
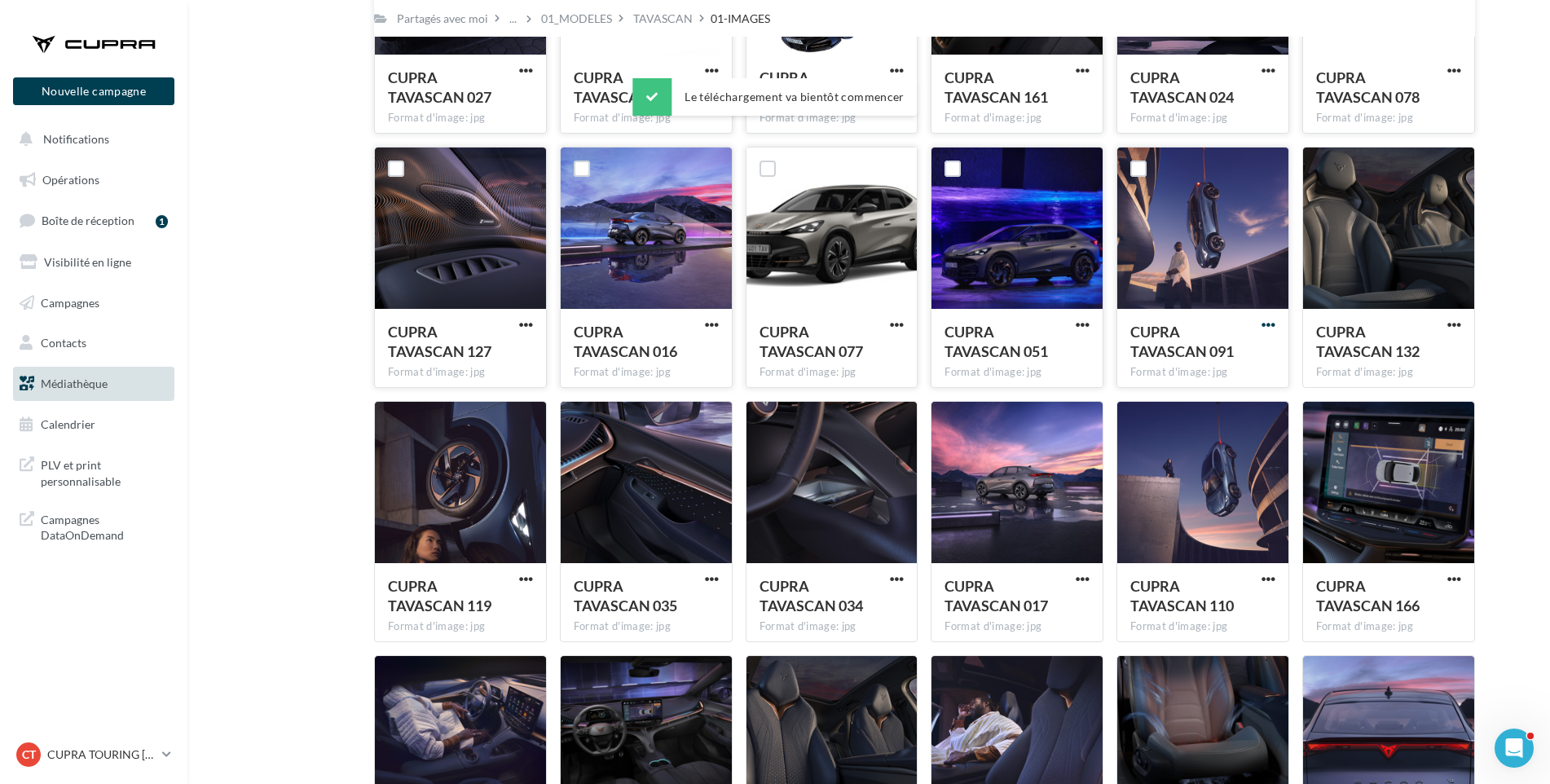
click at [1265, 324] on span "button" at bounding box center [1268, 325] width 14 height 14
click at [1254, 360] on button "Télécharger" at bounding box center [1197, 357] width 163 height 43
click at [1485, 327] on div "CUPRA TAVASCAN 132 Format d'image: jpg CUPRA TAVASCAN 132" at bounding box center [1396, 267] width 186 height 241
click at [1454, 323] on span "button" at bounding box center [1454, 325] width 14 height 14
click at [1449, 354] on button "Télécharger" at bounding box center [1383, 357] width 163 height 43
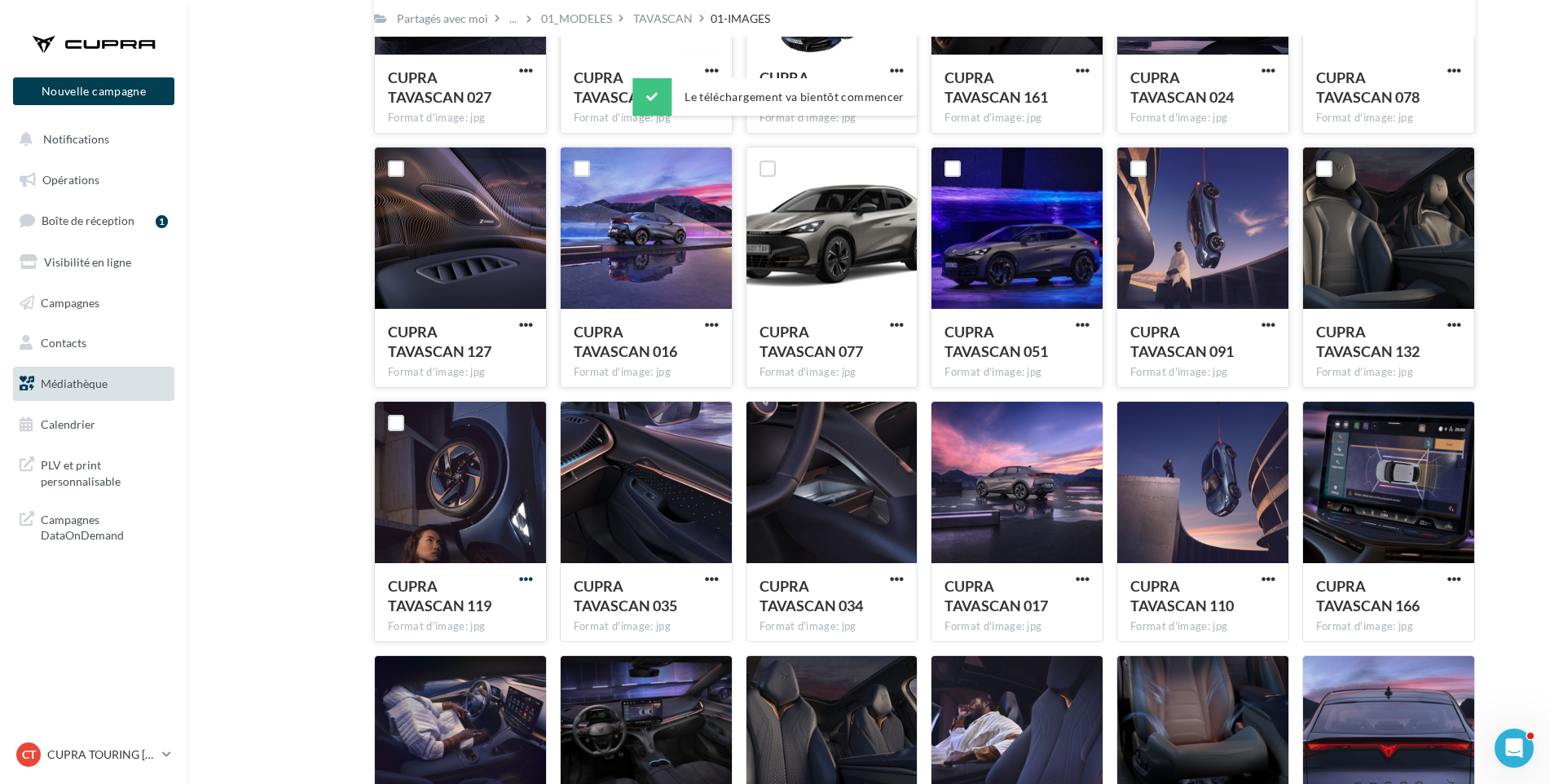
click at [526, 579] on span "button" at bounding box center [526, 579] width 14 height 14
click at [518, 605] on button "Télécharger" at bounding box center [455, 612] width 163 height 43
click at [710, 575] on span "button" at bounding box center [712, 579] width 14 height 14
click at [694, 616] on button "Télécharger" at bounding box center [641, 612] width 163 height 43
click at [892, 575] on span "button" at bounding box center [897, 579] width 14 height 14
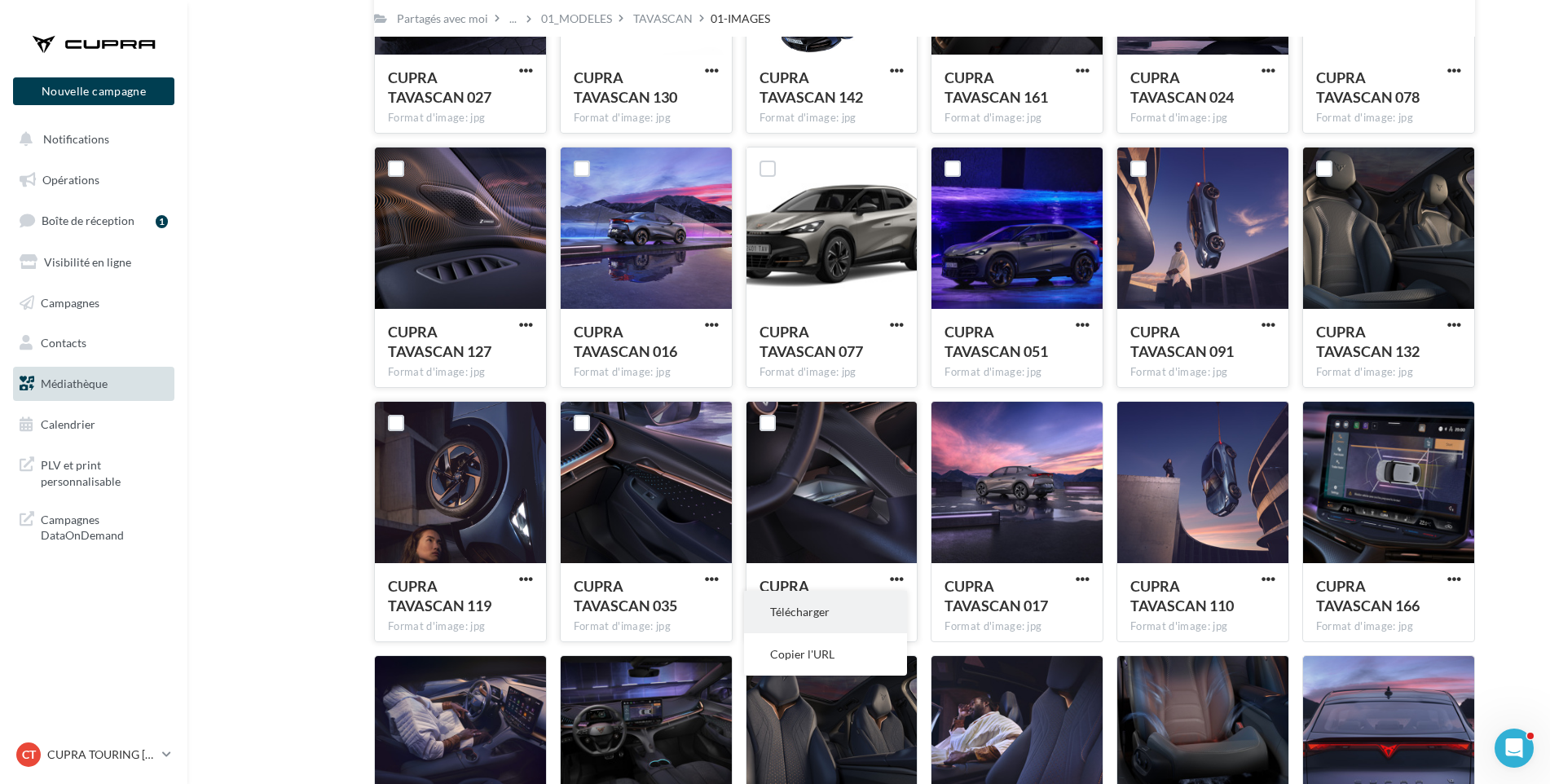
click at [819, 615] on button "Télécharger" at bounding box center [825, 612] width 163 height 43
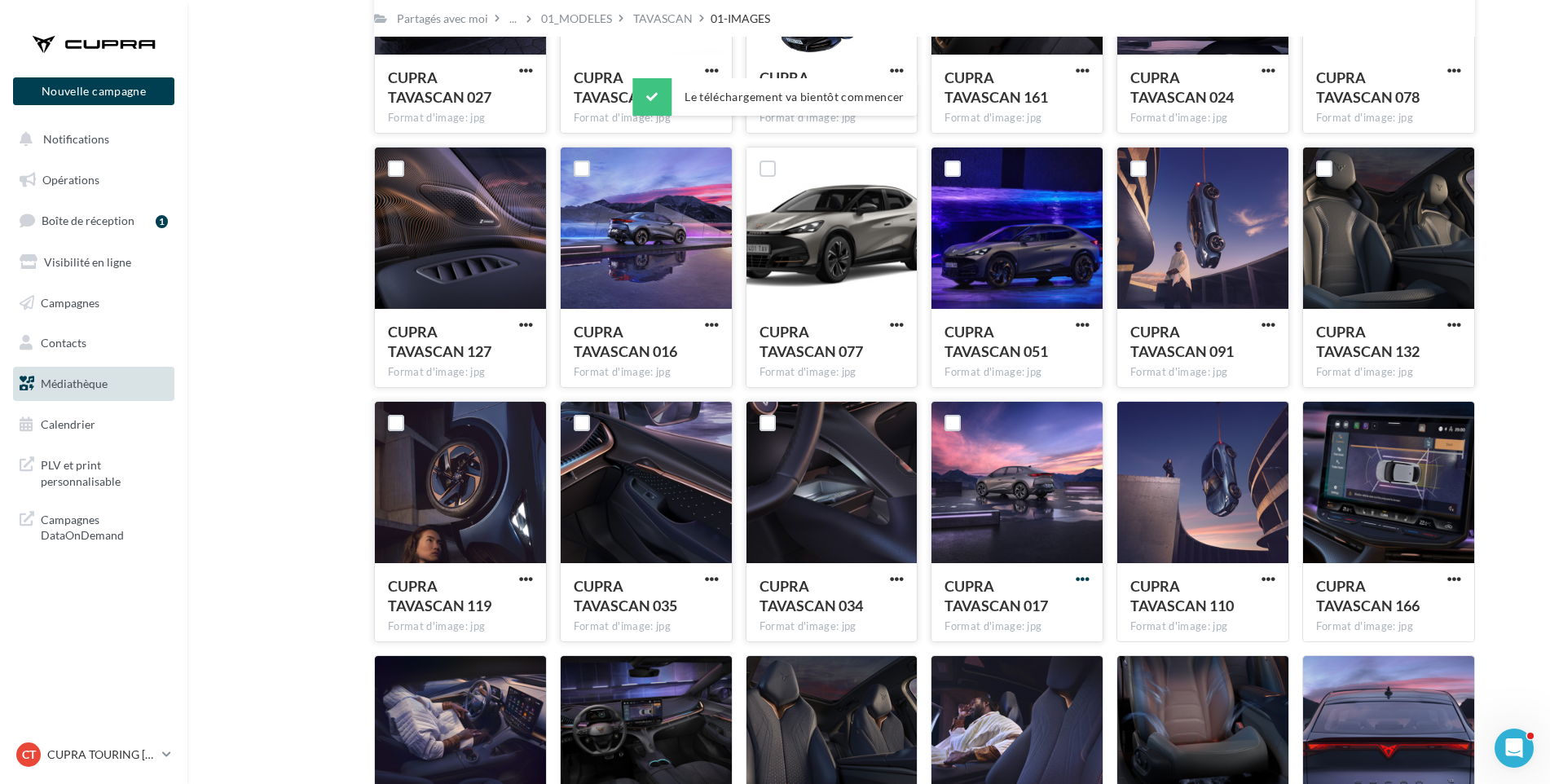
click at [1077, 574] on span "button" at bounding box center [1083, 579] width 14 height 14
click at [1062, 609] on button "Télécharger" at bounding box center [1012, 612] width 163 height 43
click at [1267, 577] on span "button" at bounding box center [1268, 579] width 14 height 14
click at [1251, 610] on button "Télécharger" at bounding box center [1197, 612] width 163 height 43
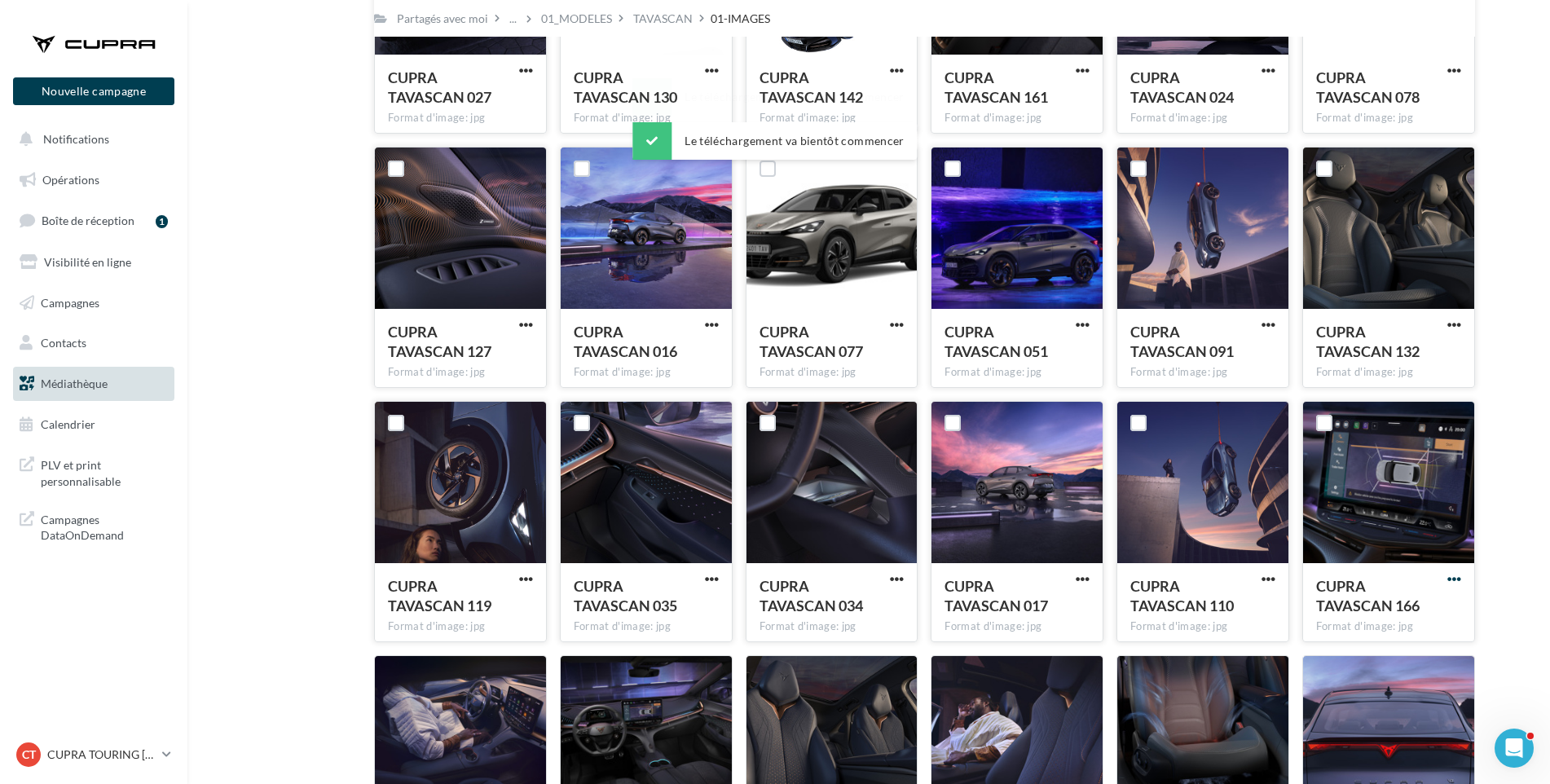
click at [1454, 580] on span "button" at bounding box center [1454, 579] width 14 height 14
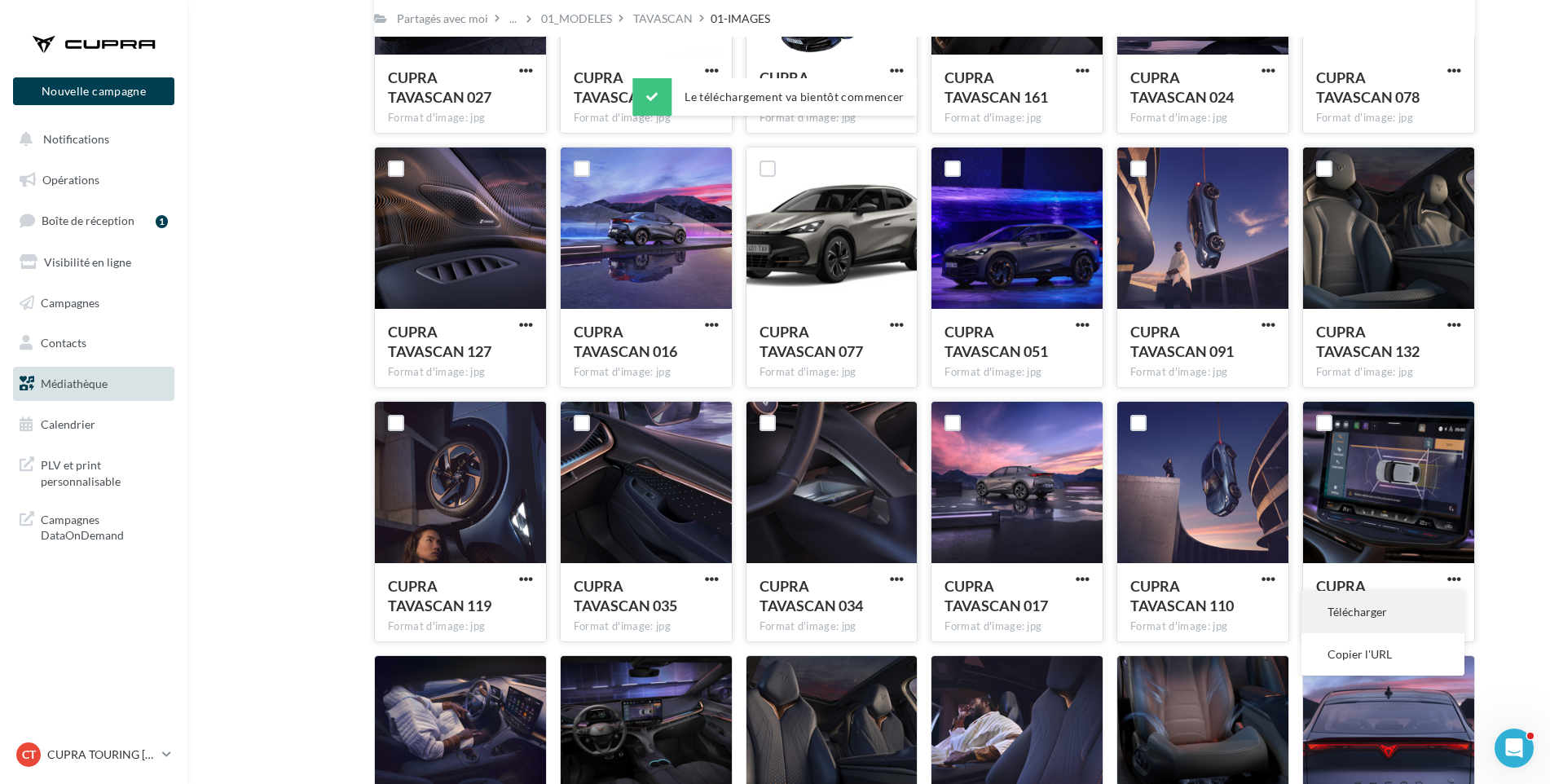
click at [1440, 611] on button "Télécharger" at bounding box center [1383, 612] width 163 height 43
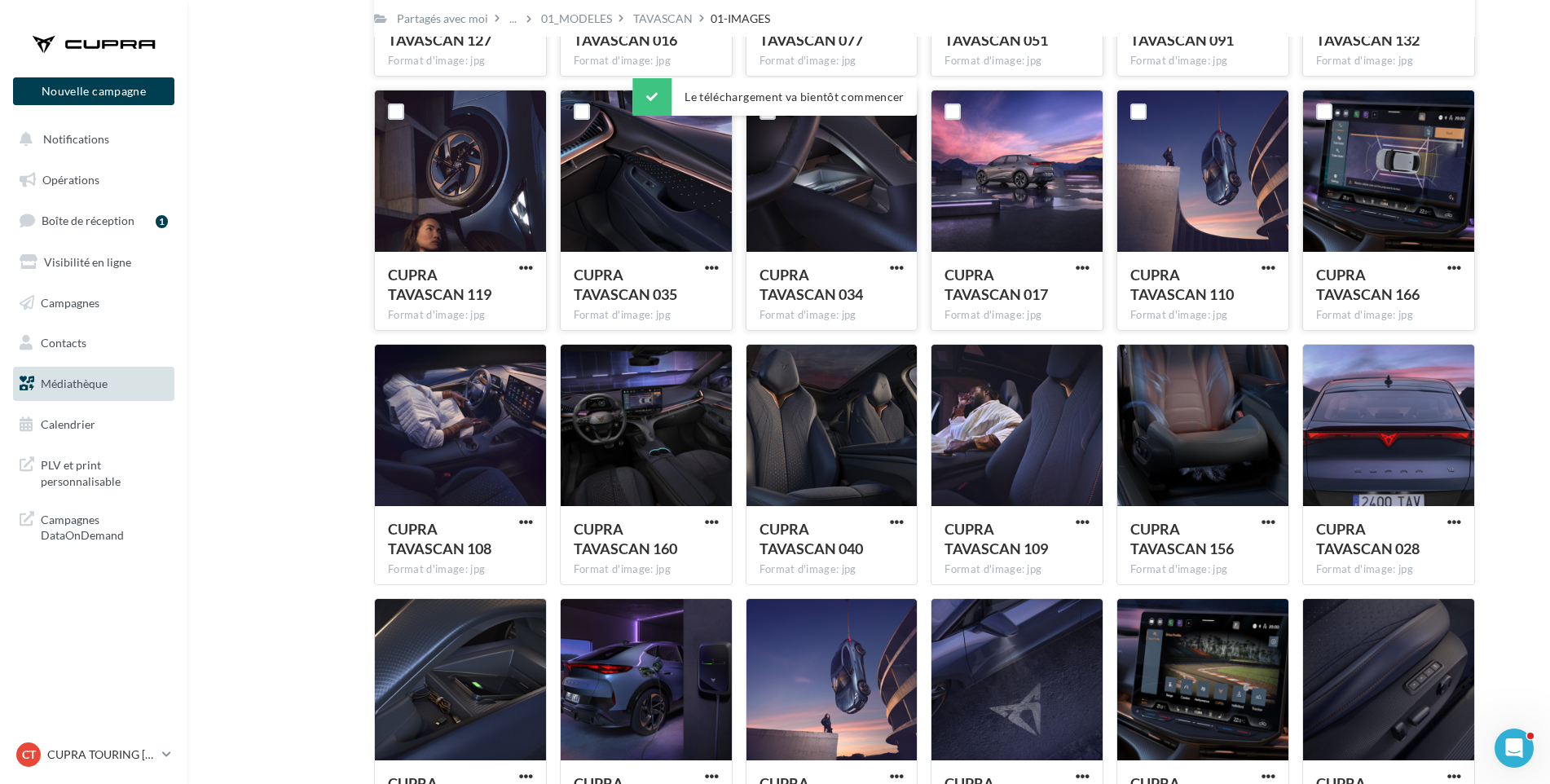
scroll to position [1907, 0]
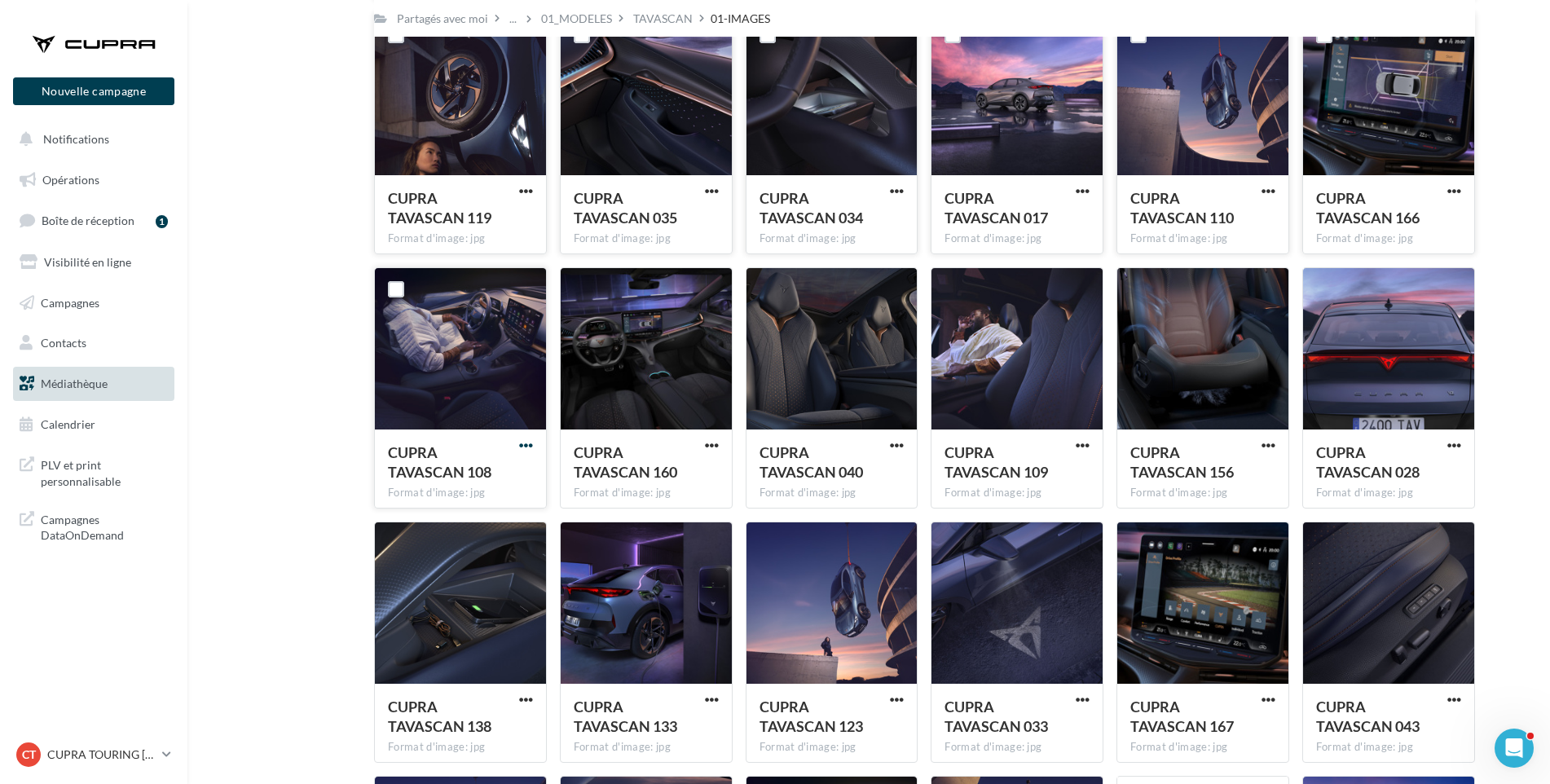
click at [525, 444] on span "button" at bounding box center [526, 445] width 14 height 14
click at [444, 474] on button "Télécharger" at bounding box center [455, 478] width 163 height 43
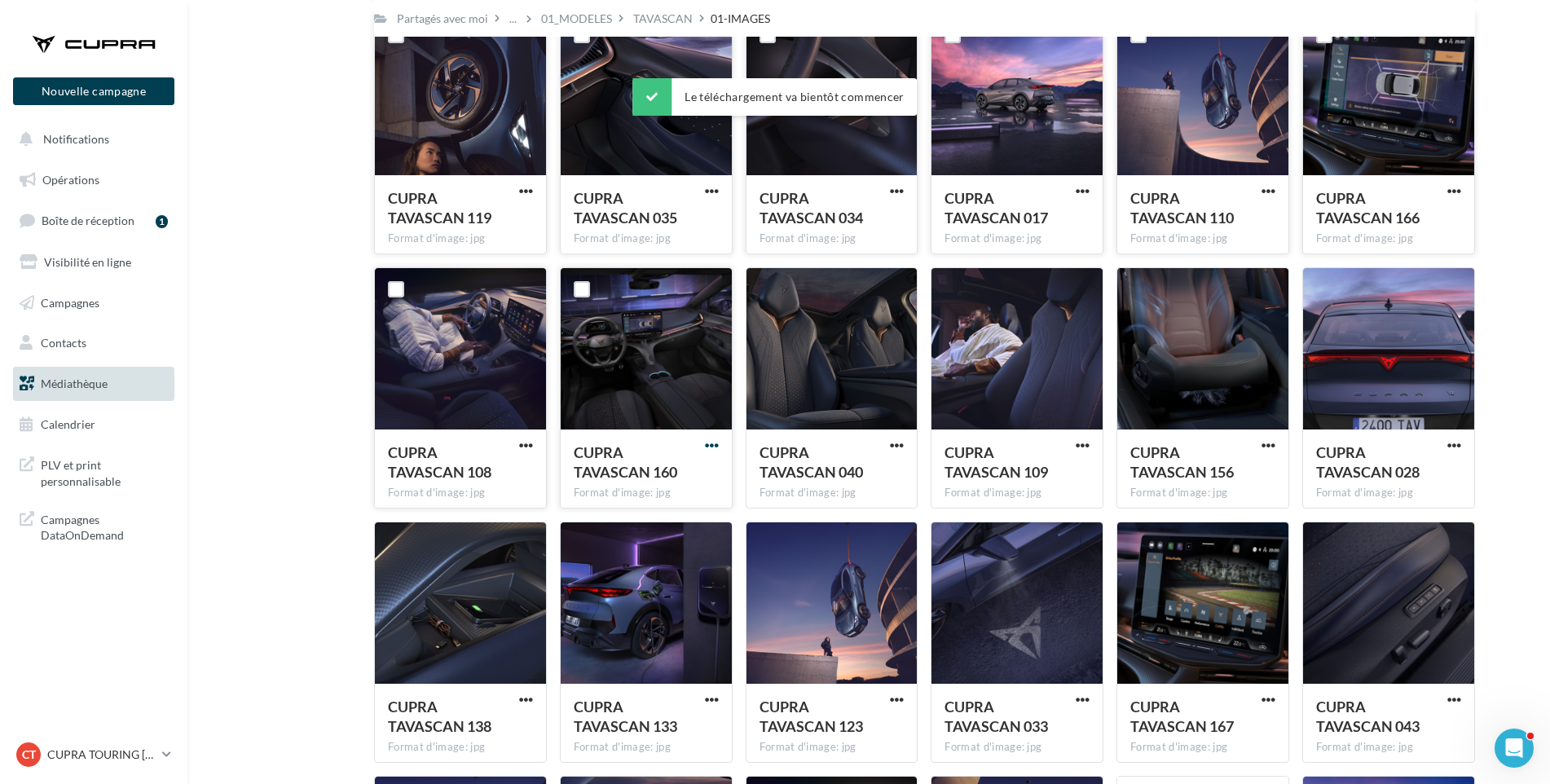
click at [706, 444] on span "button" at bounding box center [712, 445] width 14 height 14
click at [689, 474] on button "Télécharger" at bounding box center [641, 478] width 163 height 43
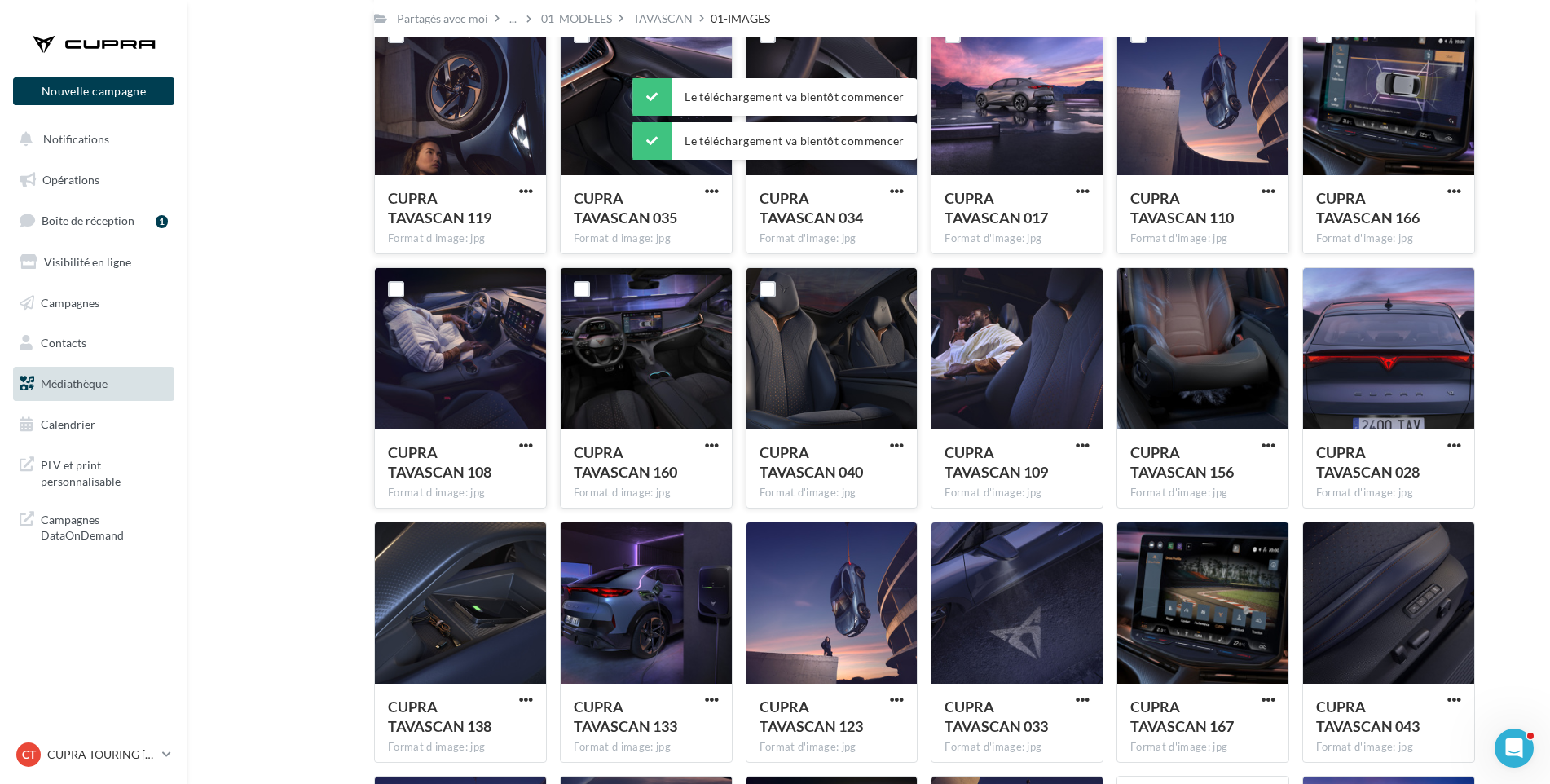
drag, startPoint x: 893, startPoint y: 439, endPoint x: 896, endPoint y: 453, distance: 14.3
click at [893, 440] on span "button" at bounding box center [897, 445] width 14 height 14
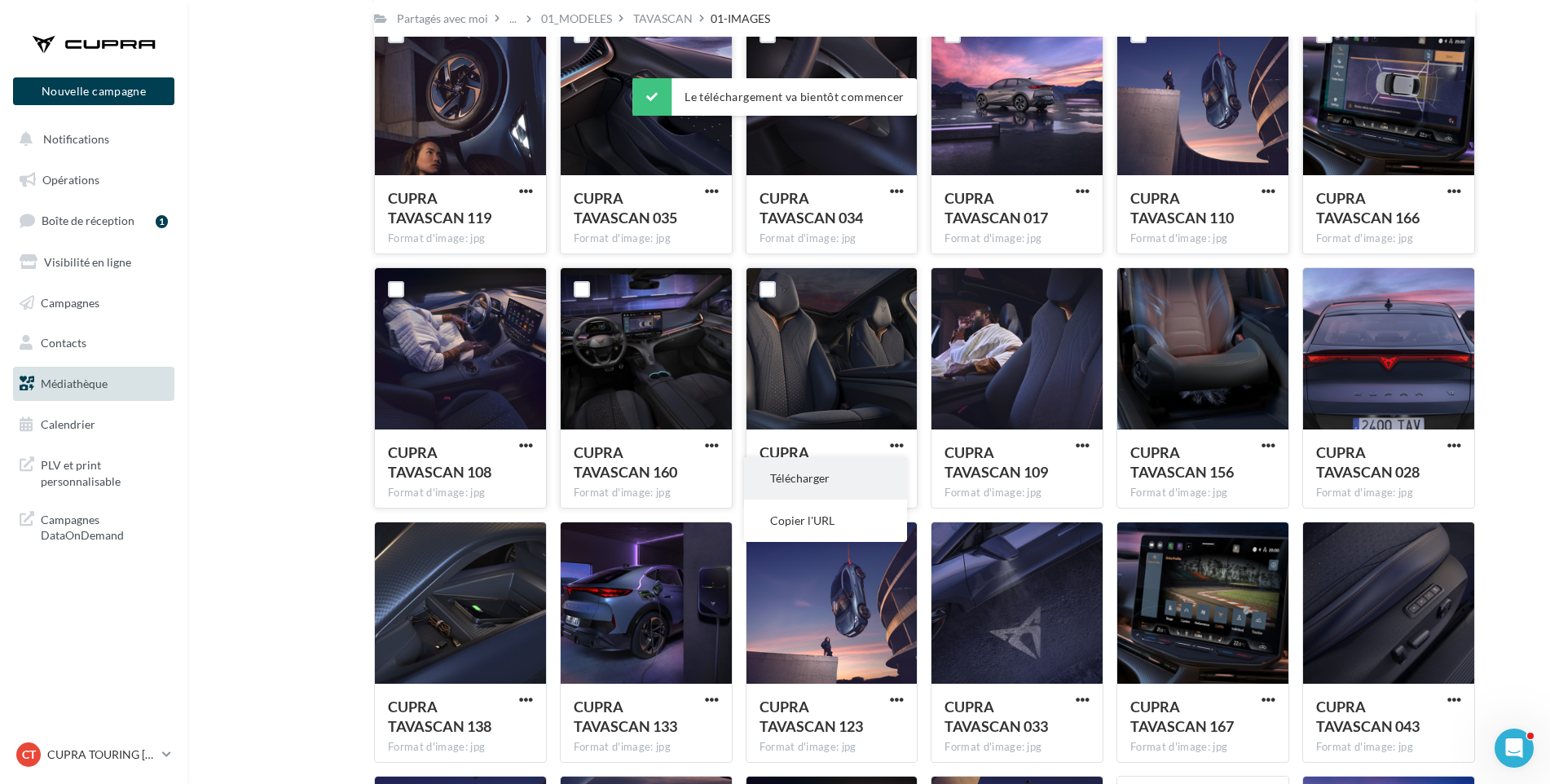
click at [898, 473] on button "Télécharger" at bounding box center [825, 478] width 163 height 43
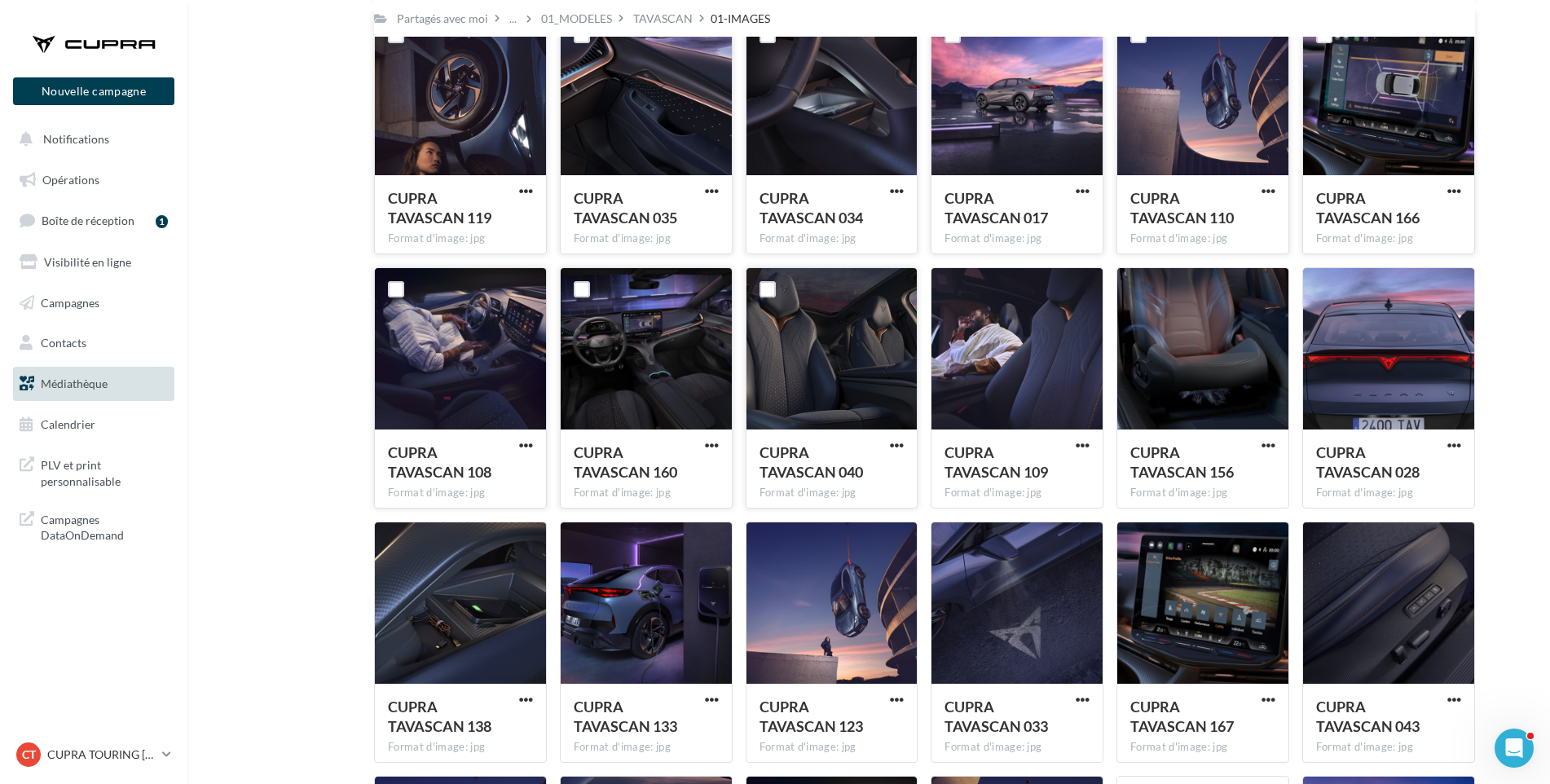
click at [897, 442] on span "button" at bounding box center [897, 445] width 14 height 14
click at [892, 466] on button "Télécharger" at bounding box center [825, 478] width 163 height 43
click at [1081, 441] on span "button" at bounding box center [1083, 445] width 14 height 14
click at [1063, 475] on button "Télécharger" at bounding box center [1012, 478] width 163 height 43
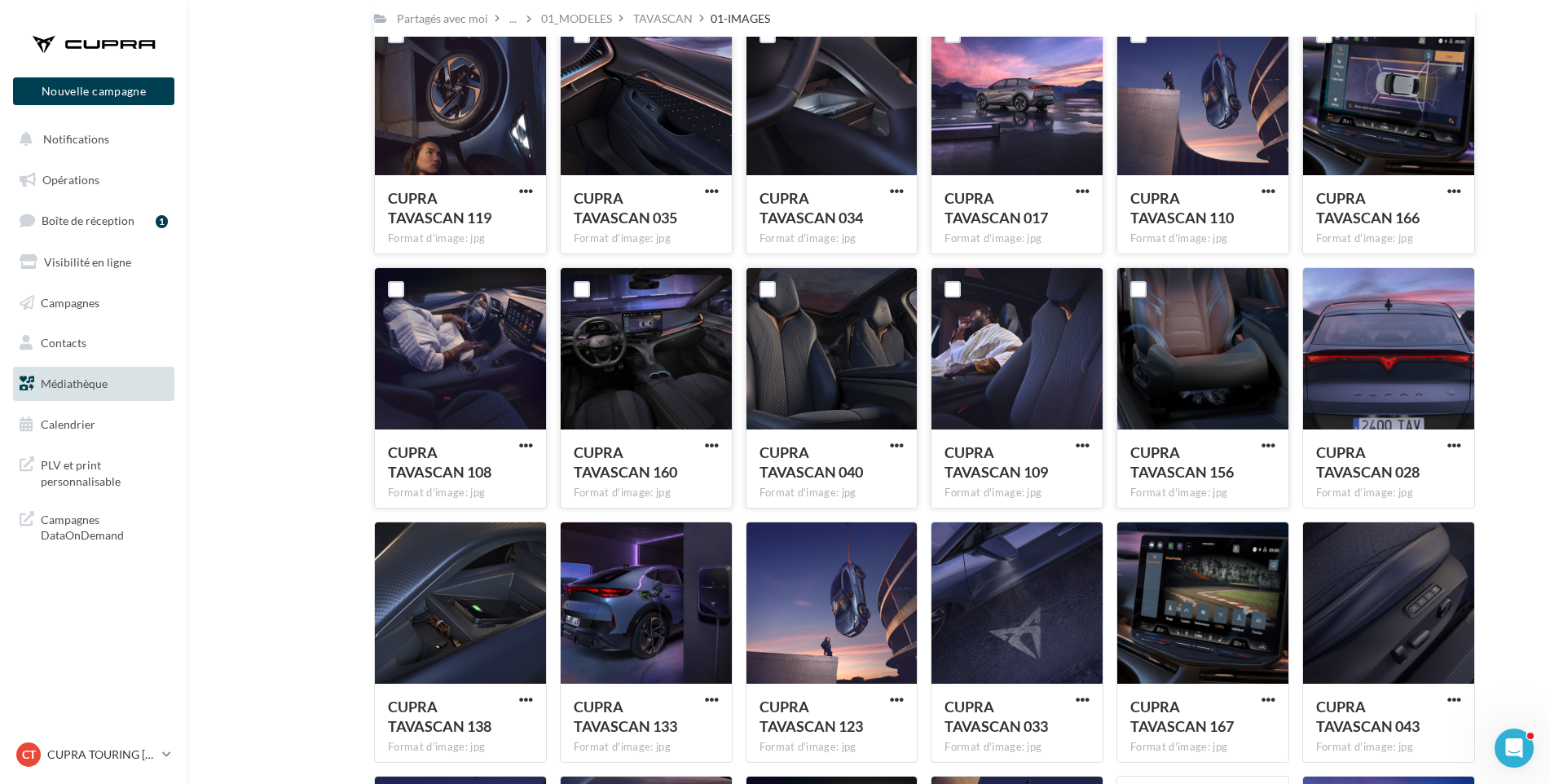
click at [1153, 472] on span "CUPRA TAVASCAN 156" at bounding box center [1182, 462] width 103 height 38
click at [1267, 444] on span "button" at bounding box center [1268, 445] width 14 height 14
click at [1241, 473] on button "Télécharger" at bounding box center [1197, 478] width 163 height 43
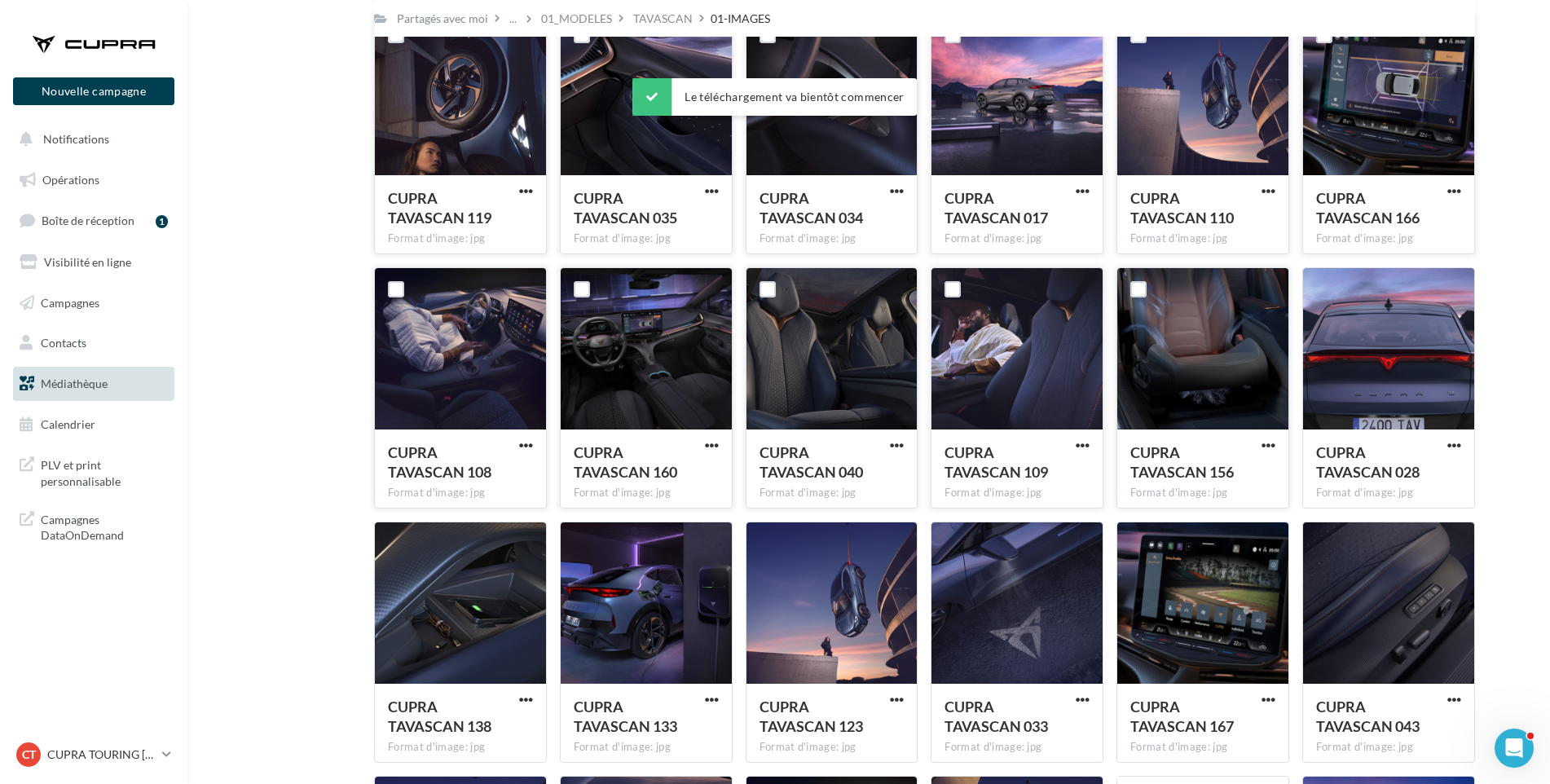
click at [1456, 443] on span "button" at bounding box center [1454, 445] width 14 height 14
click at [1441, 470] on button "Télécharger" at bounding box center [1383, 478] width 163 height 43
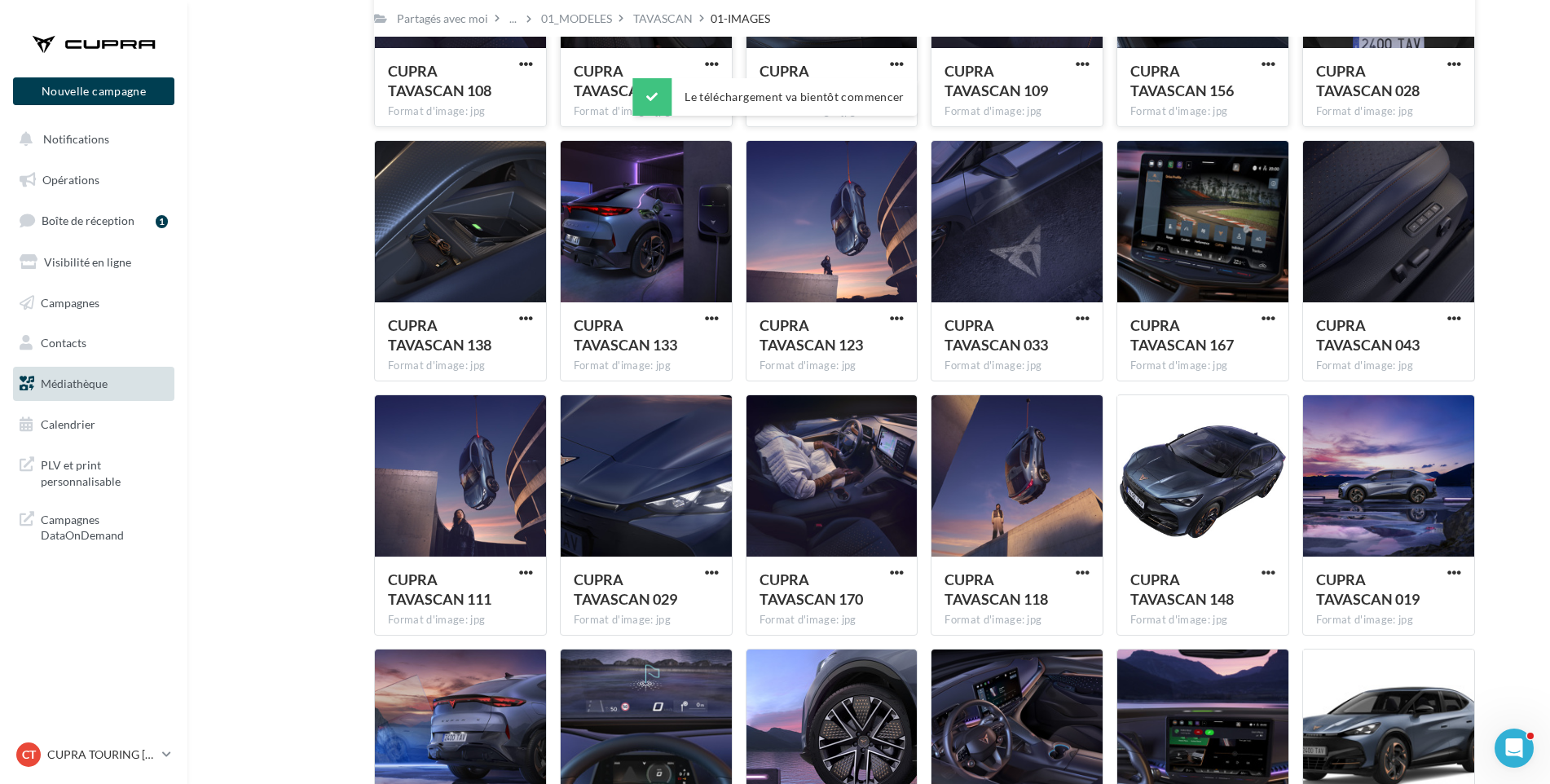
scroll to position [2317, 0]
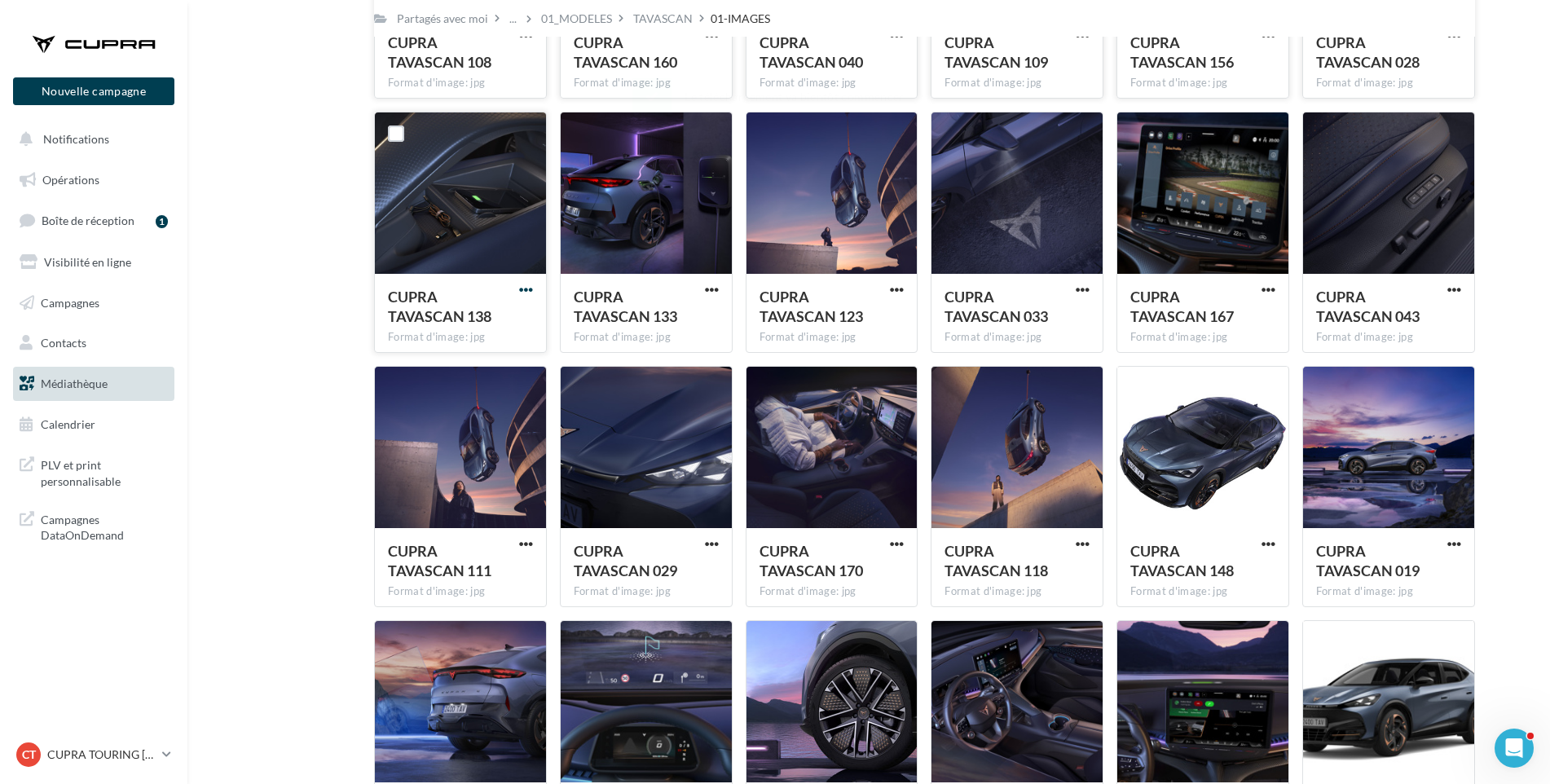
click at [528, 288] on span "button" at bounding box center [526, 289] width 14 height 14
click at [520, 322] on button "Télécharger" at bounding box center [455, 323] width 163 height 43
click at [710, 285] on span "button" at bounding box center [712, 289] width 14 height 14
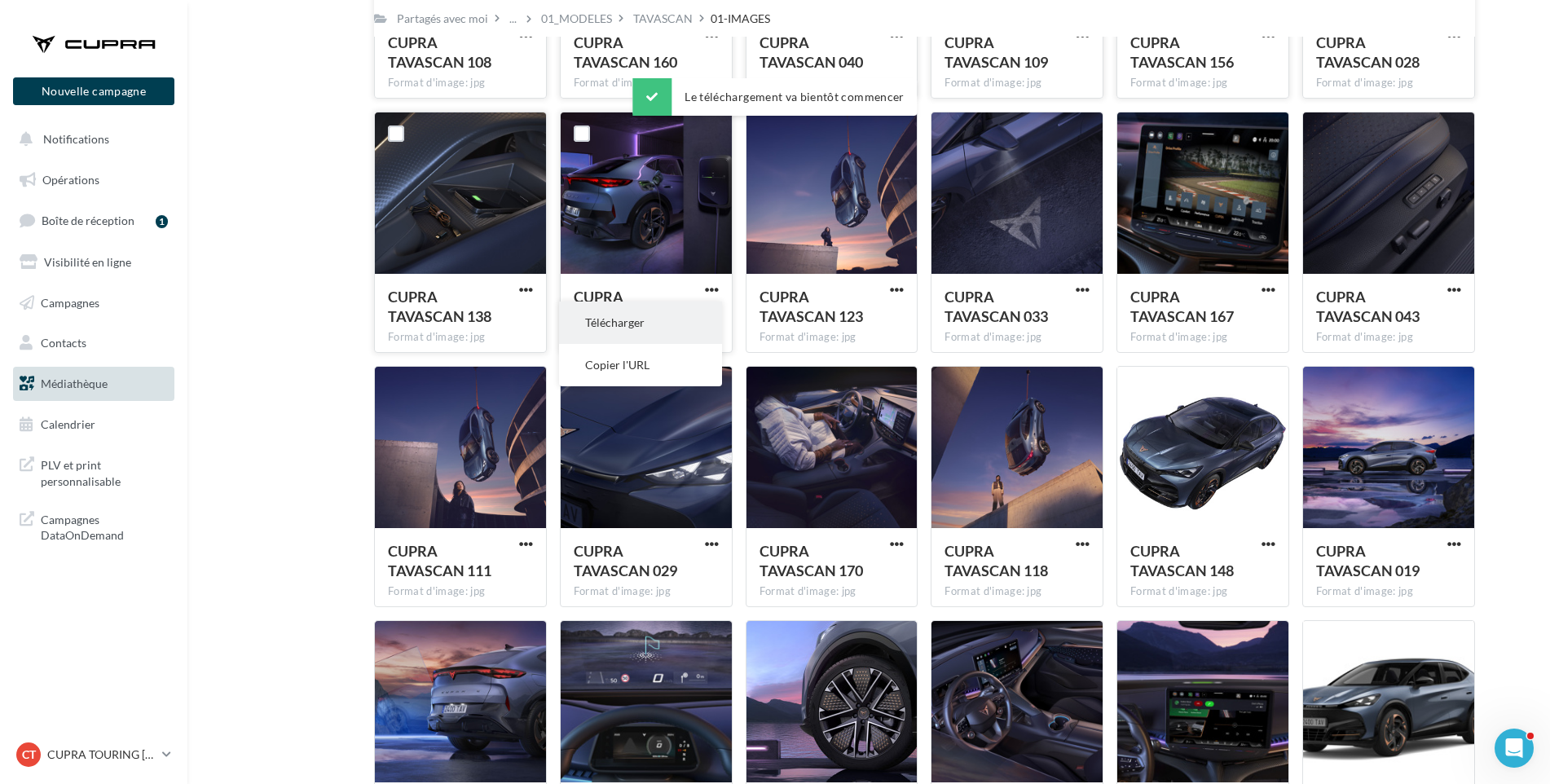
click at [707, 324] on button "Télécharger" at bounding box center [641, 323] width 163 height 43
click at [902, 283] on span "button" at bounding box center [897, 289] width 14 height 14
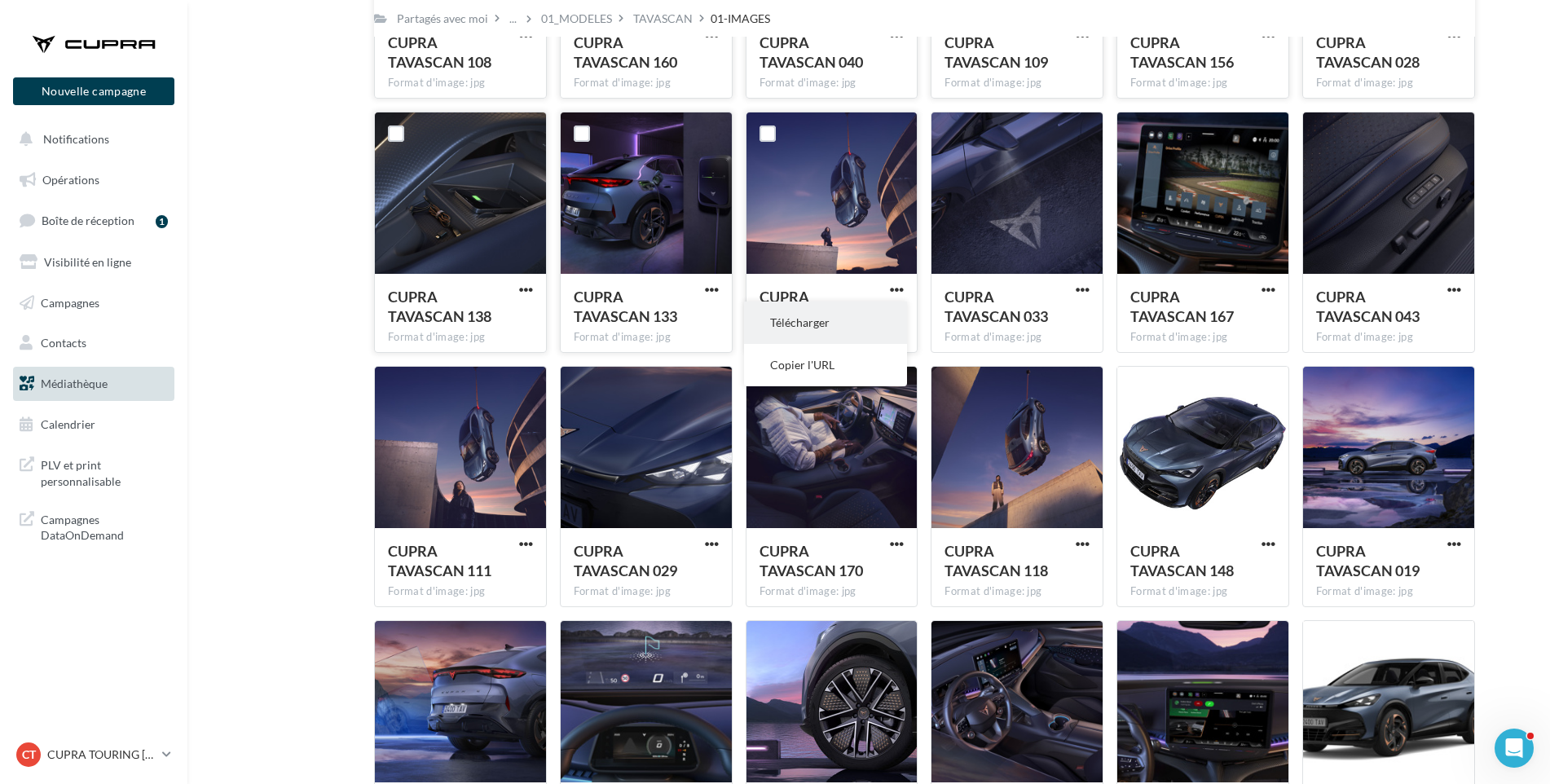
click at [815, 319] on button "Télécharger" at bounding box center [825, 323] width 163 height 43
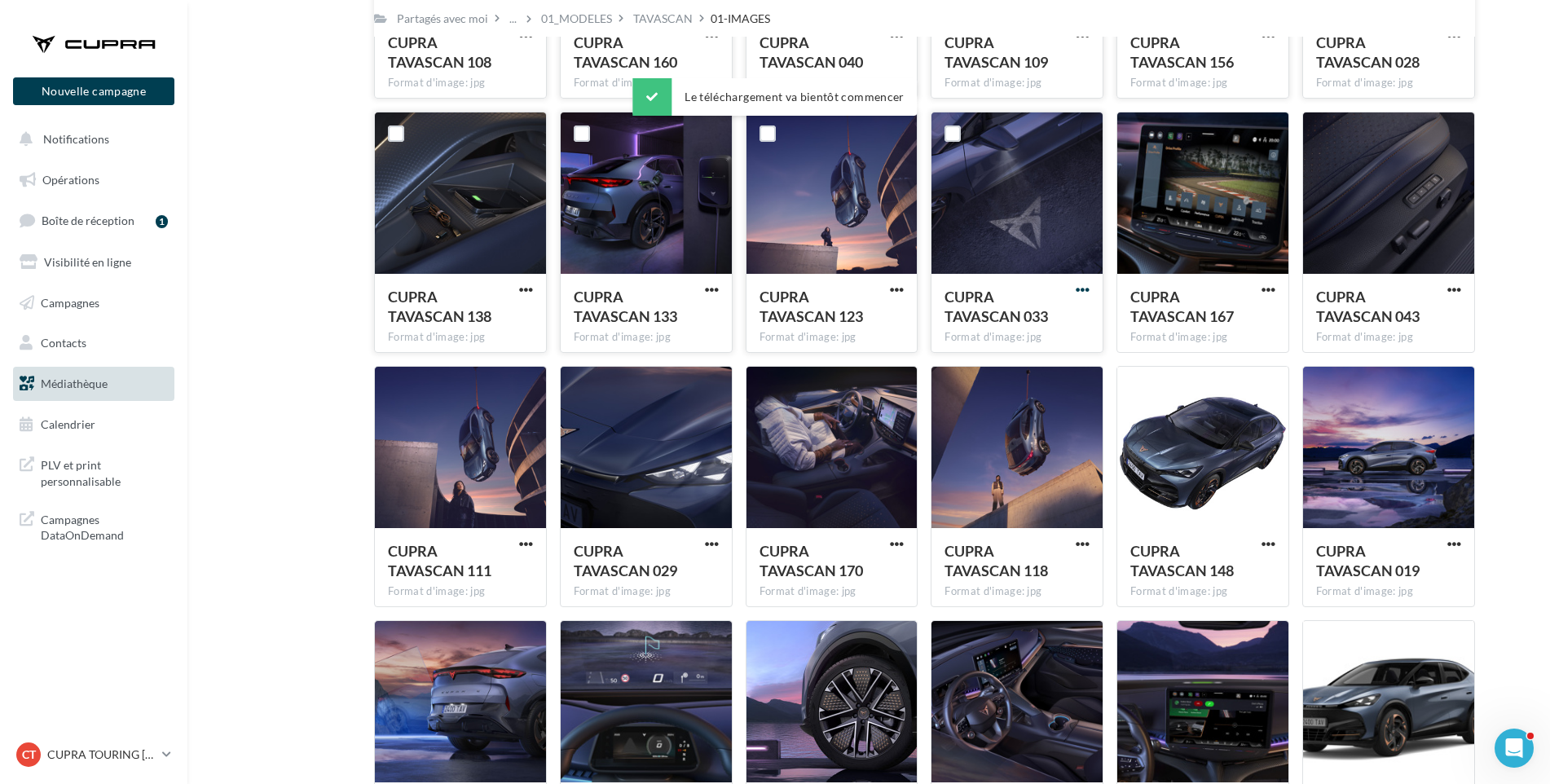
click at [1086, 284] on span "button" at bounding box center [1083, 289] width 14 height 14
click at [1062, 330] on button "Télécharger" at bounding box center [1012, 323] width 163 height 43
click at [1148, 316] on span "CUPRA TAVASCAN 167" at bounding box center [1182, 306] width 103 height 38
click at [1267, 288] on span "button" at bounding box center [1268, 289] width 14 height 14
click at [1240, 328] on button "Télécharger" at bounding box center [1197, 323] width 163 height 43
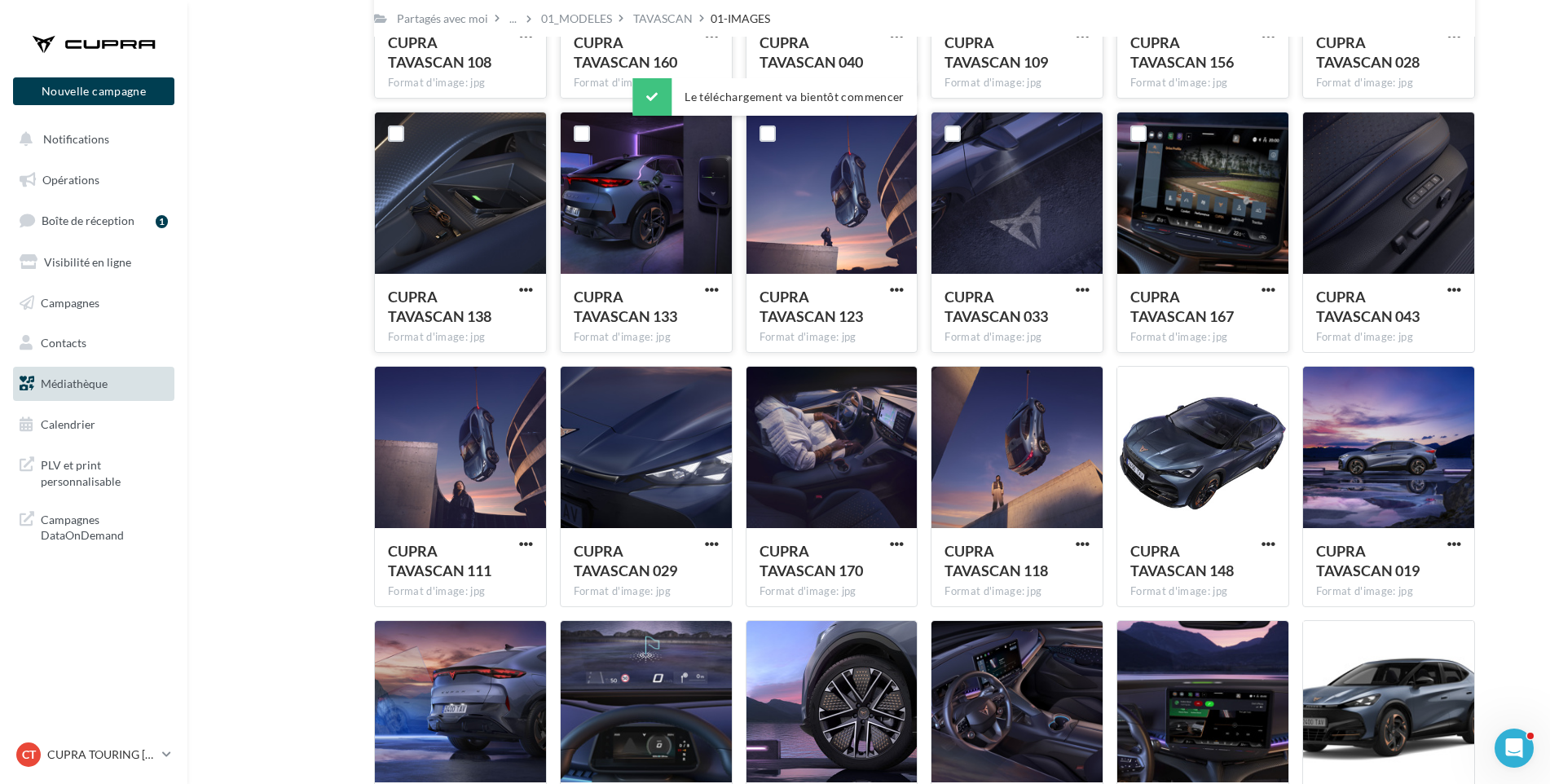
click at [1456, 288] on span "button" at bounding box center [1454, 289] width 14 height 14
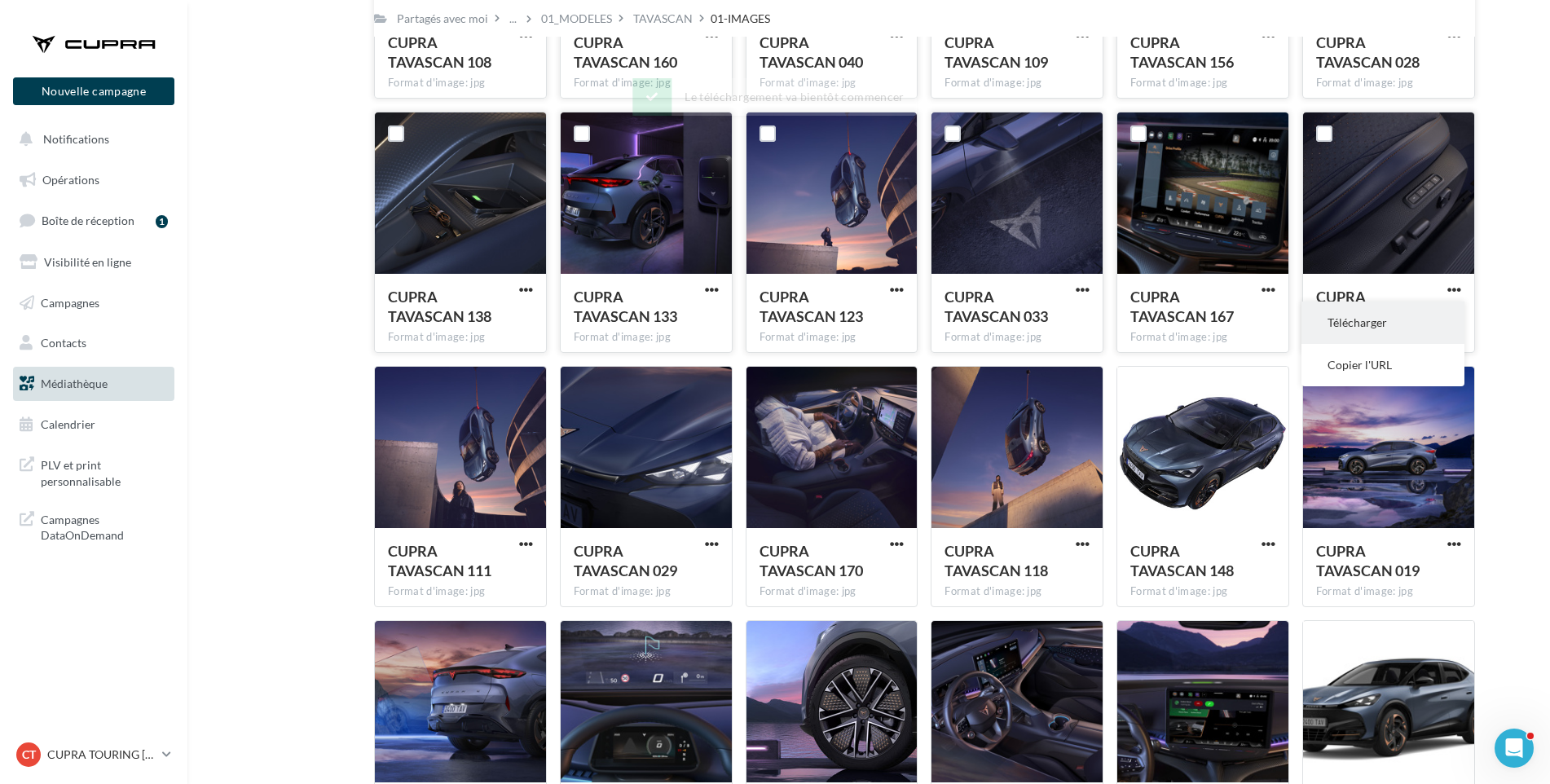
click at [1436, 325] on button "Télécharger" at bounding box center [1383, 323] width 163 height 43
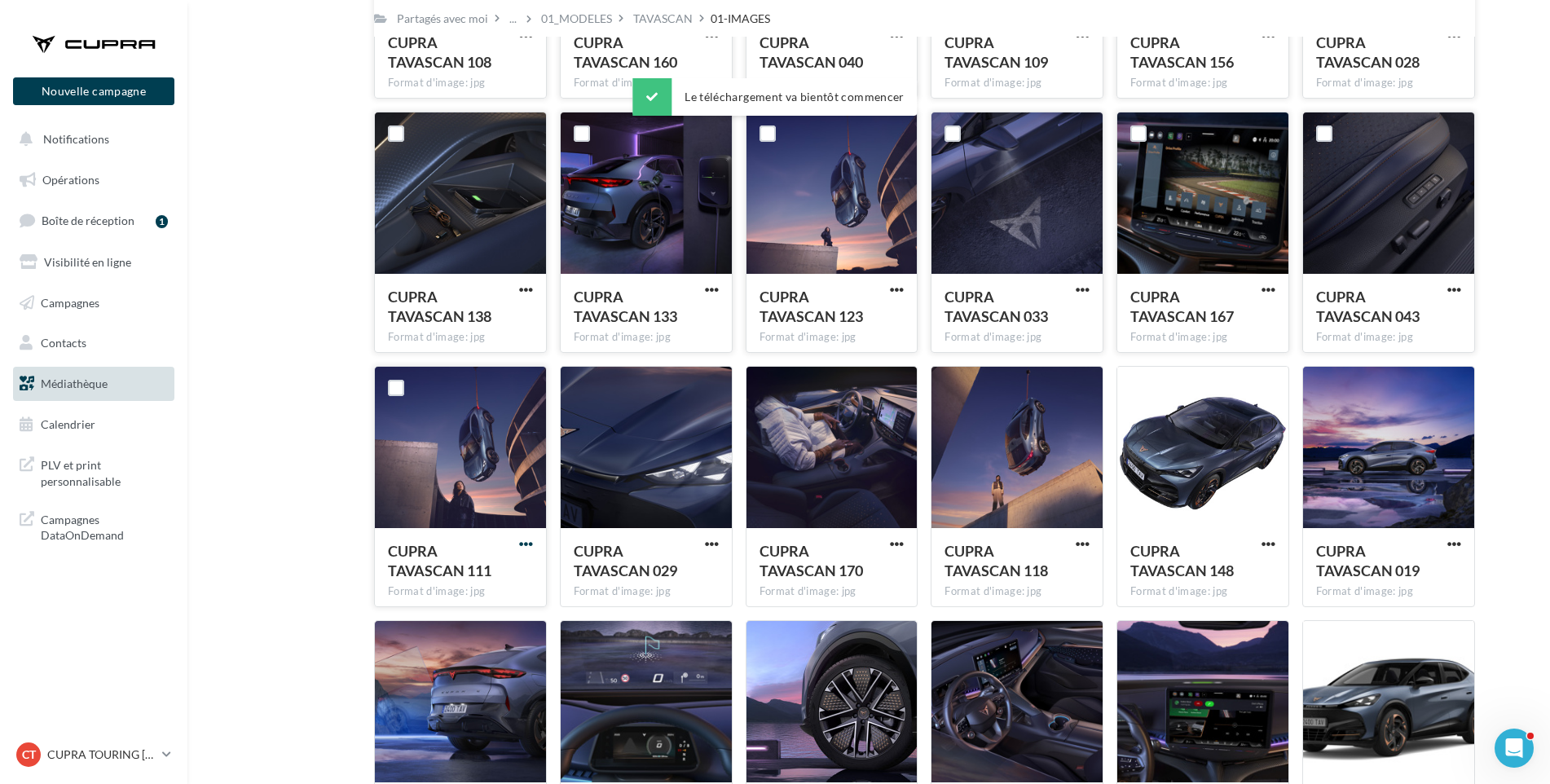
click at [531, 544] on span "button" at bounding box center [526, 543] width 14 height 14
click at [497, 584] on button "Télécharger" at bounding box center [455, 577] width 163 height 43
click at [711, 539] on span "button" at bounding box center [712, 543] width 14 height 14
click at [694, 570] on button "Télécharger" at bounding box center [641, 577] width 163 height 43
click at [900, 540] on span "button" at bounding box center [897, 543] width 14 height 14
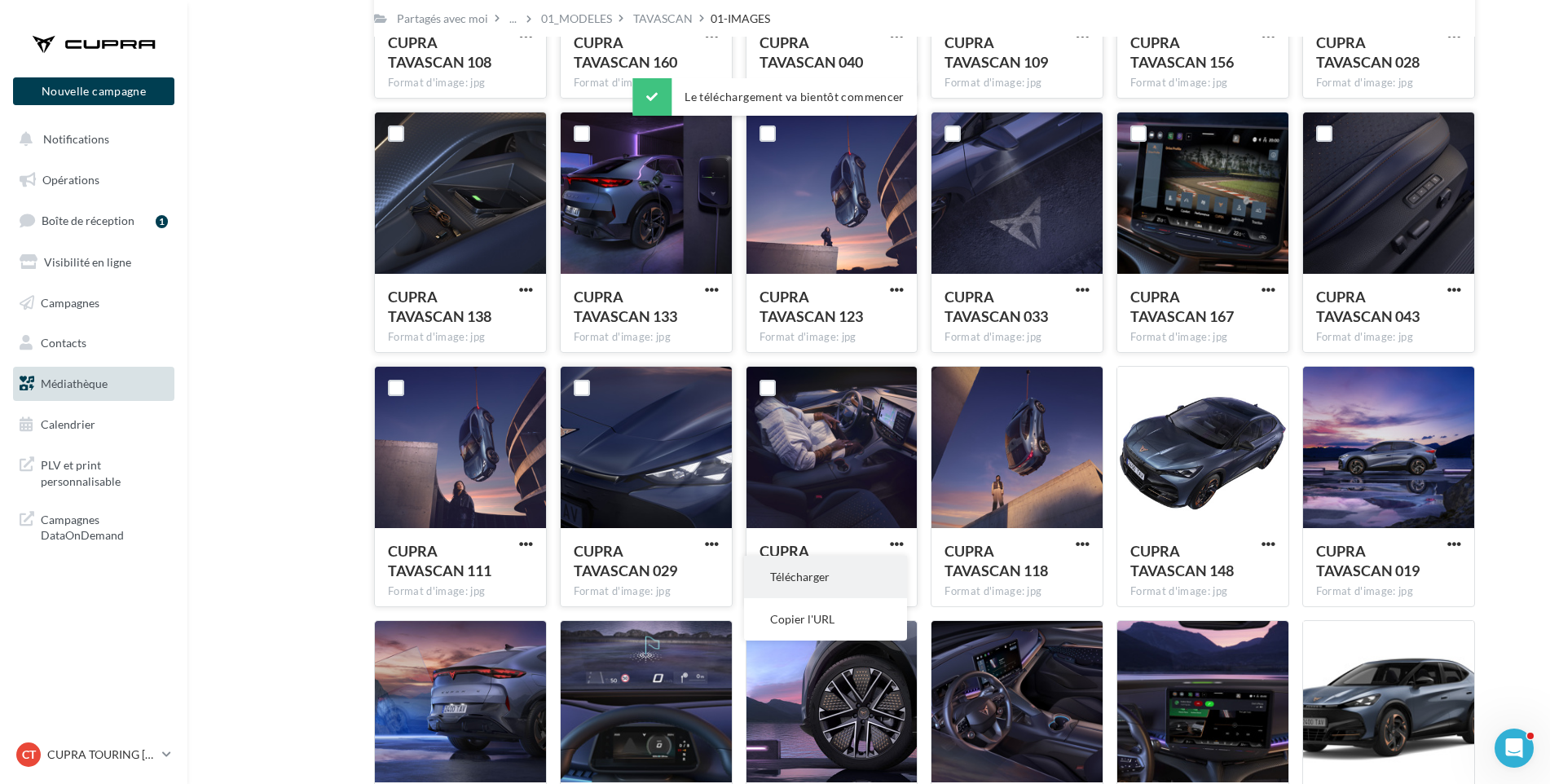
click at [882, 574] on button "Télécharger" at bounding box center [825, 577] width 163 height 43
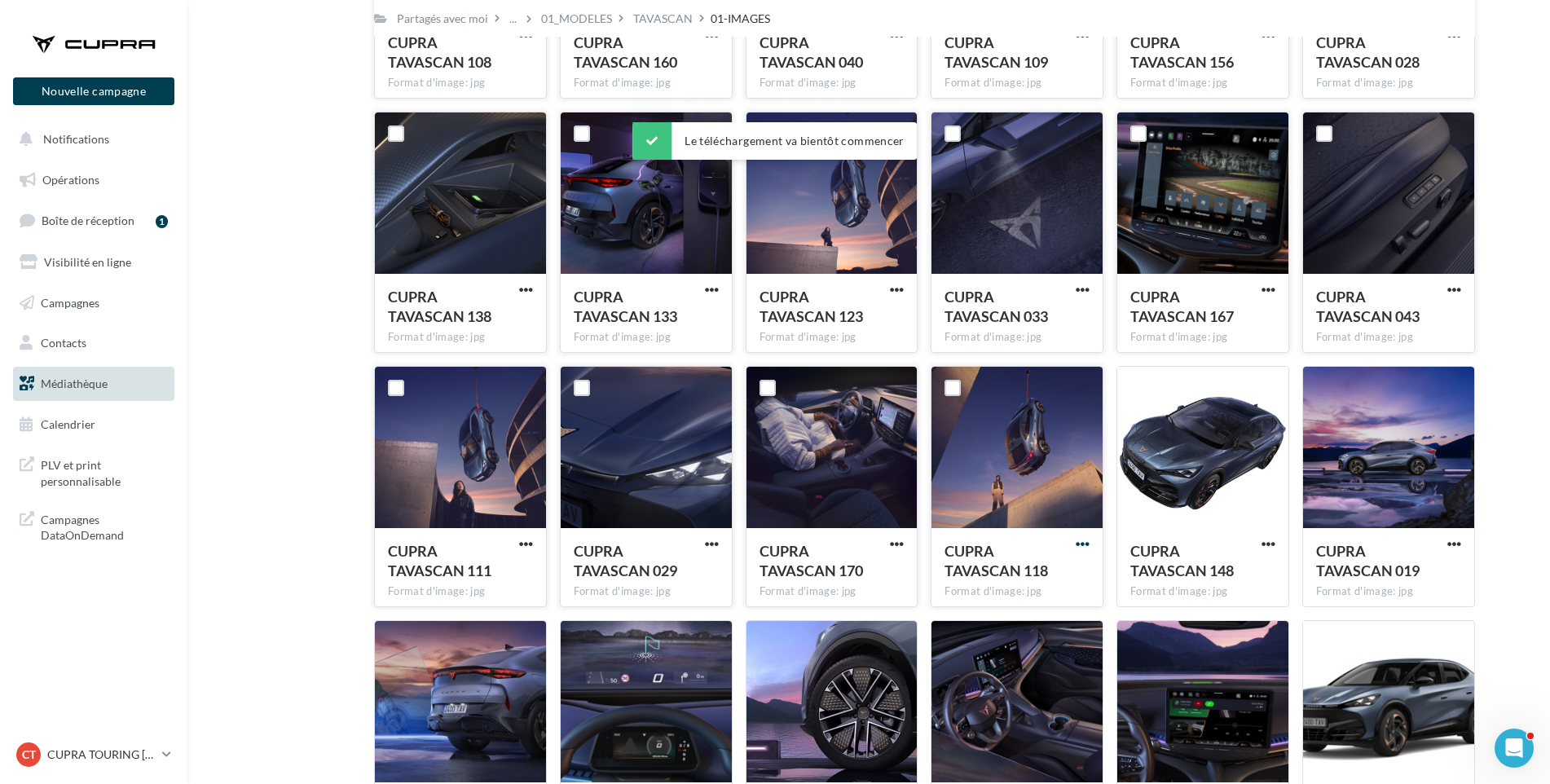
click at [1086, 538] on span "button" at bounding box center [1083, 543] width 14 height 14
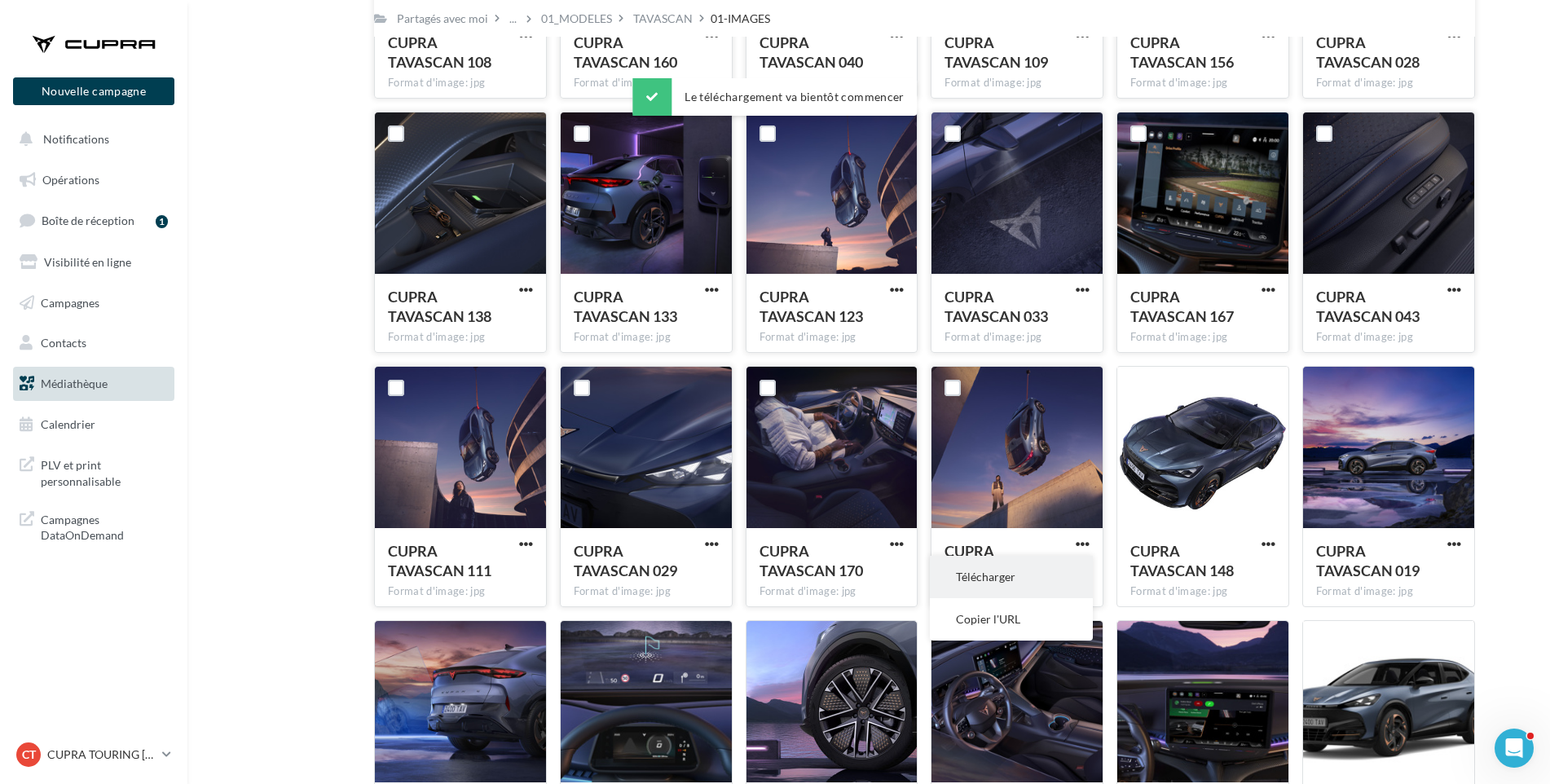
click at [1061, 569] on button "Télécharger" at bounding box center [1012, 577] width 163 height 43
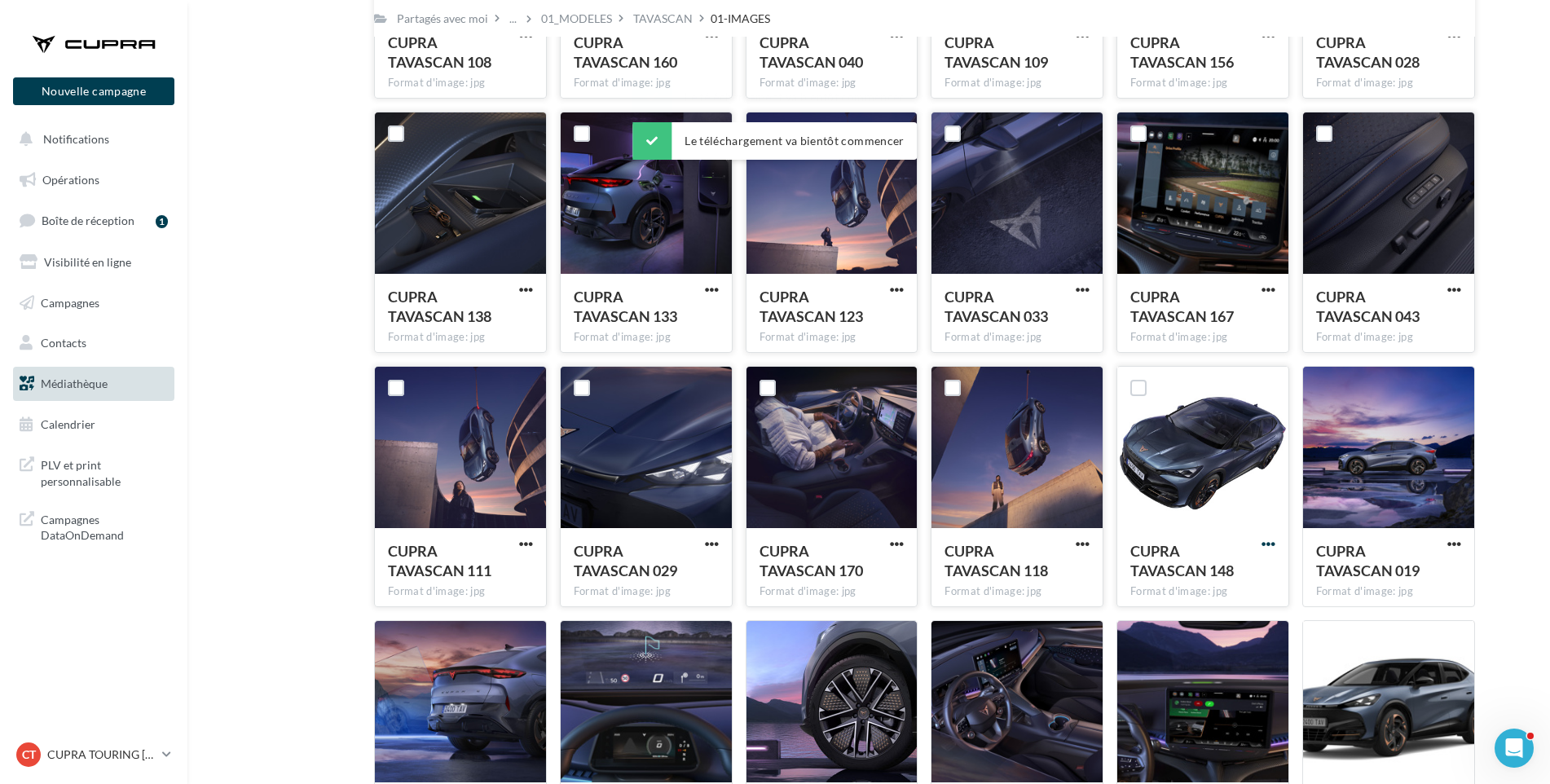
click at [1268, 540] on span "button" at bounding box center [1268, 543] width 14 height 14
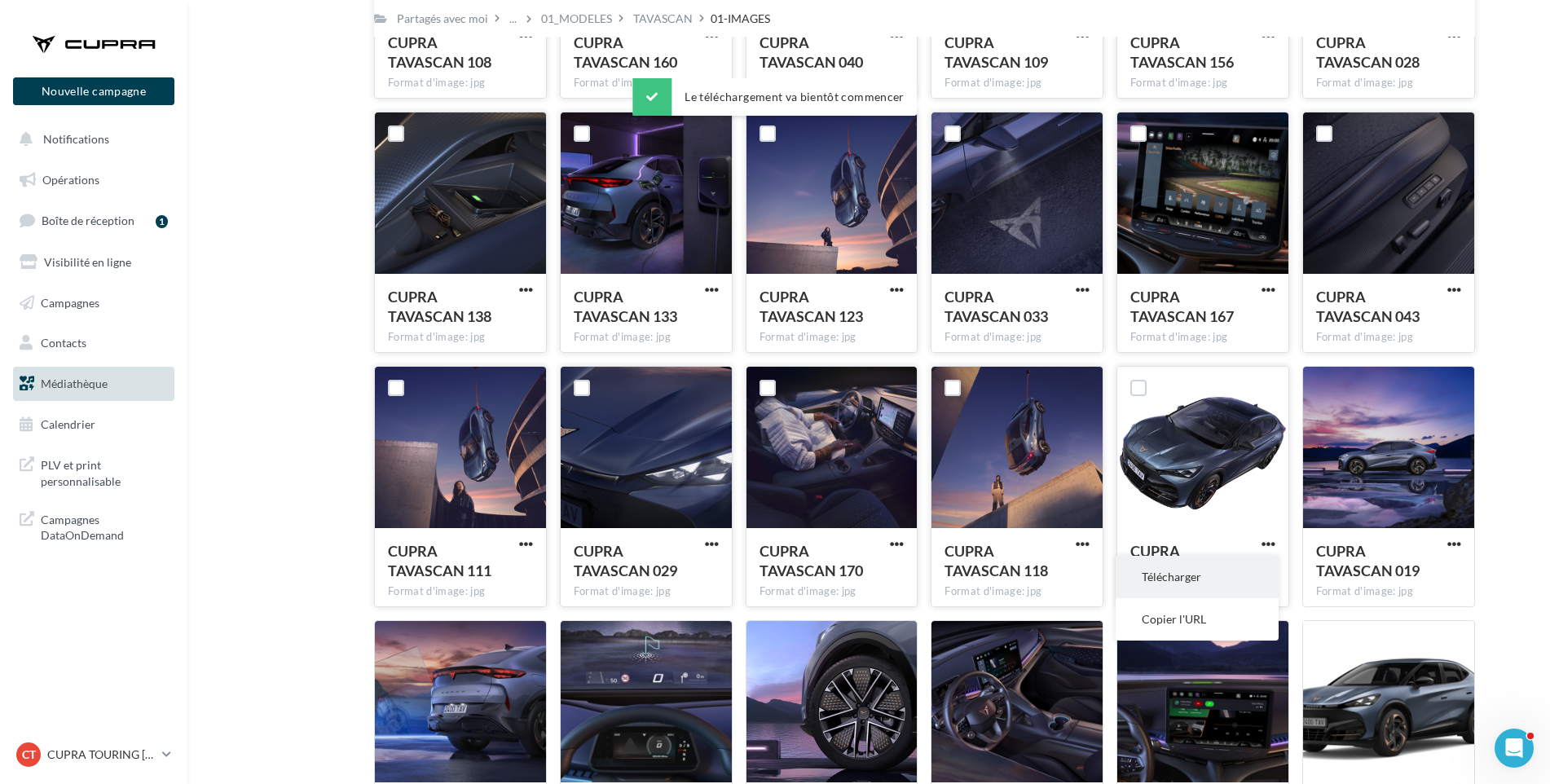
click at [1251, 568] on button "Télécharger" at bounding box center [1197, 577] width 163 height 43
click at [1456, 544] on span "button" at bounding box center [1454, 543] width 14 height 14
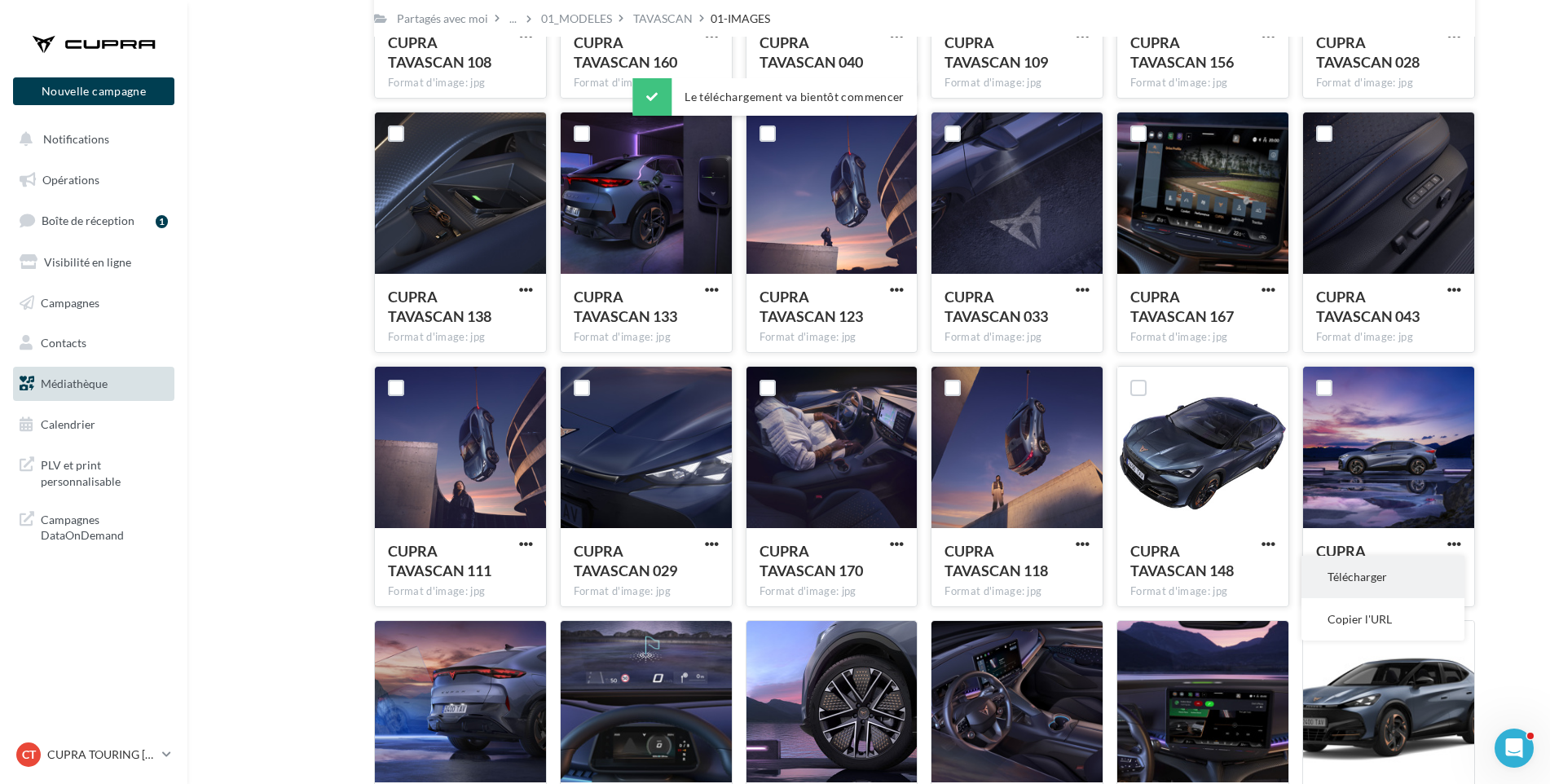
click at [1429, 587] on button "Télécharger" at bounding box center [1383, 577] width 163 height 43
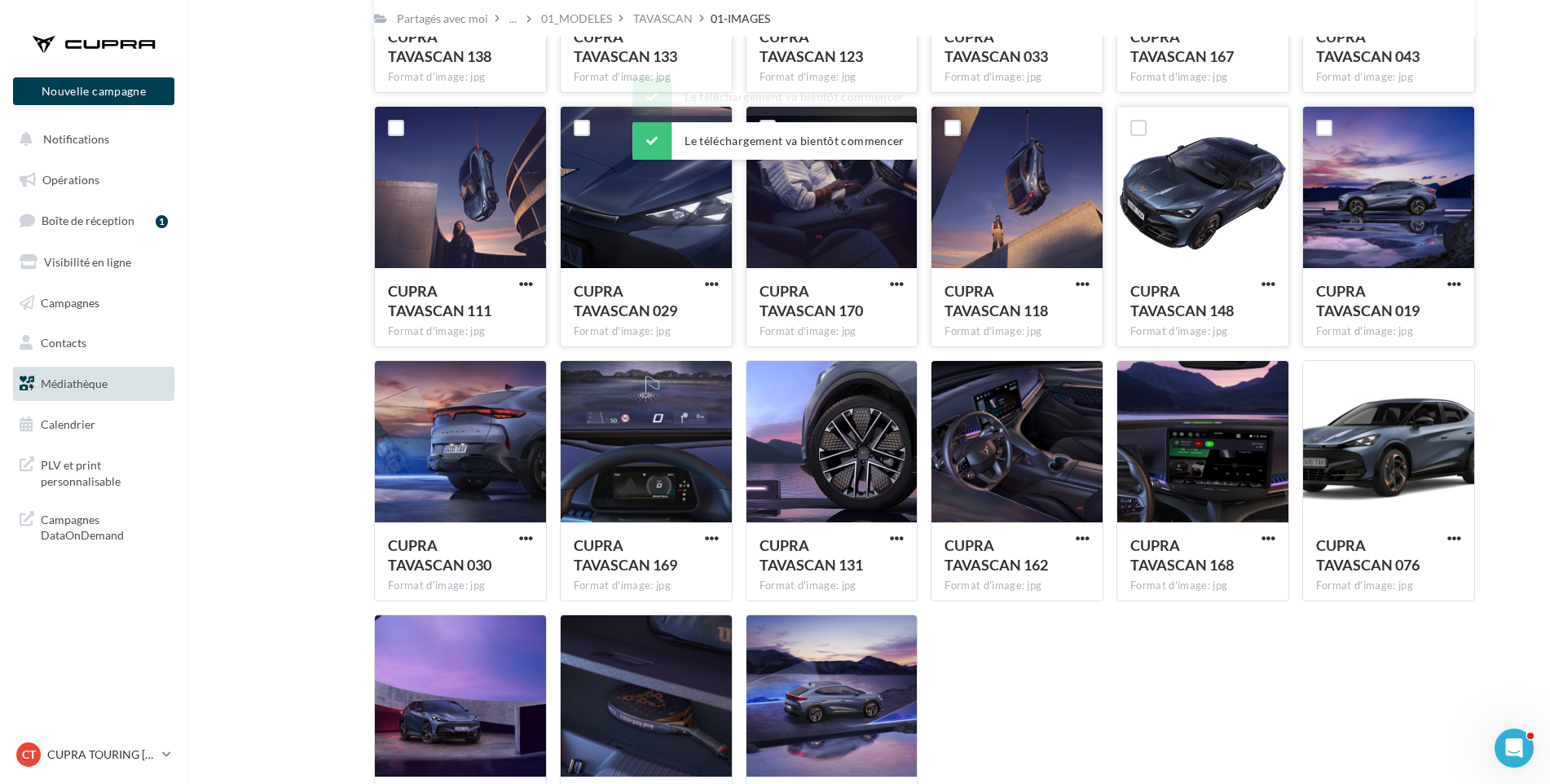
scroll to position [2731, 0]
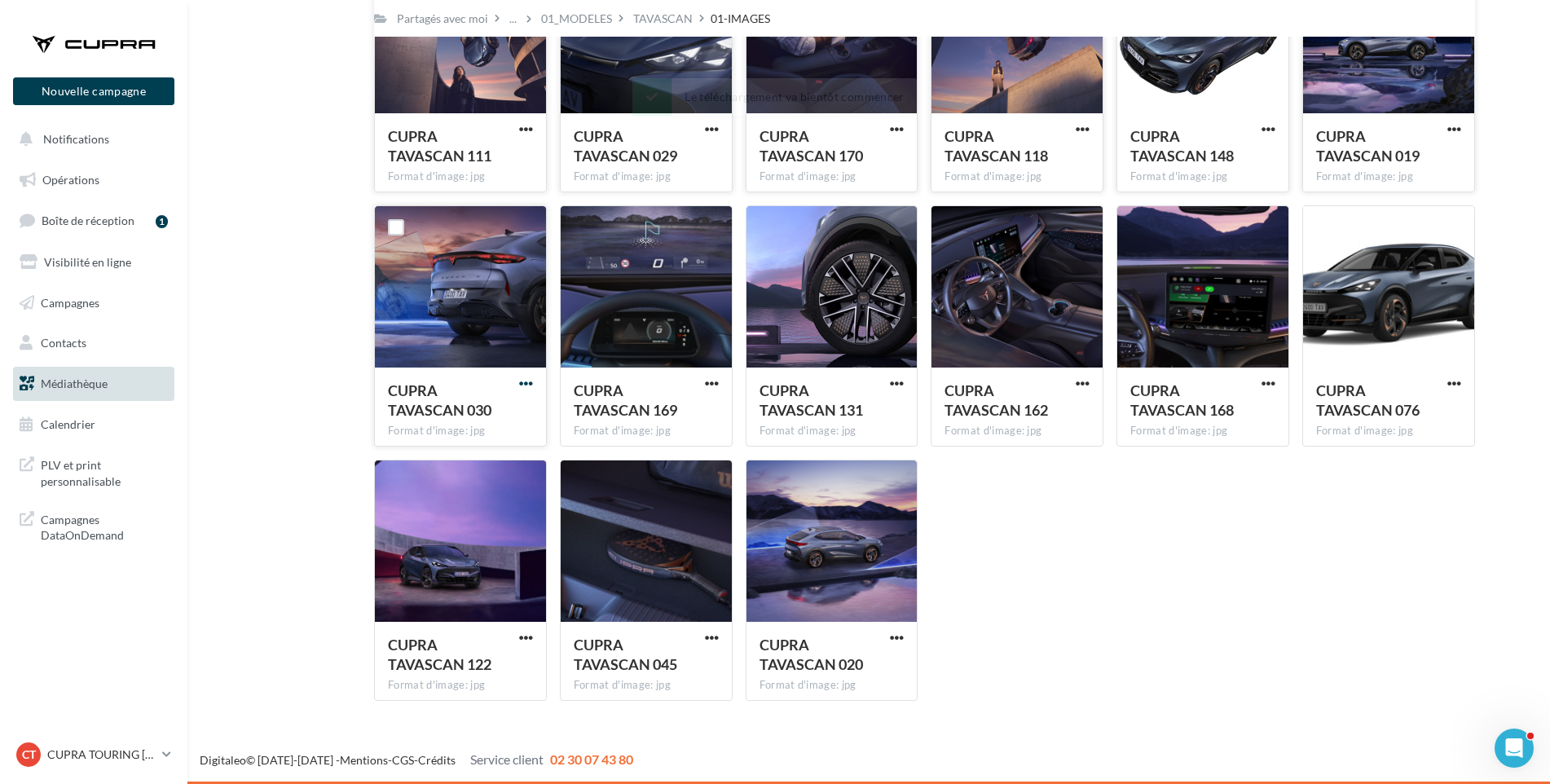
click at [526, 383] on span "button" at bounding box center [526, 383] width 14 height 14
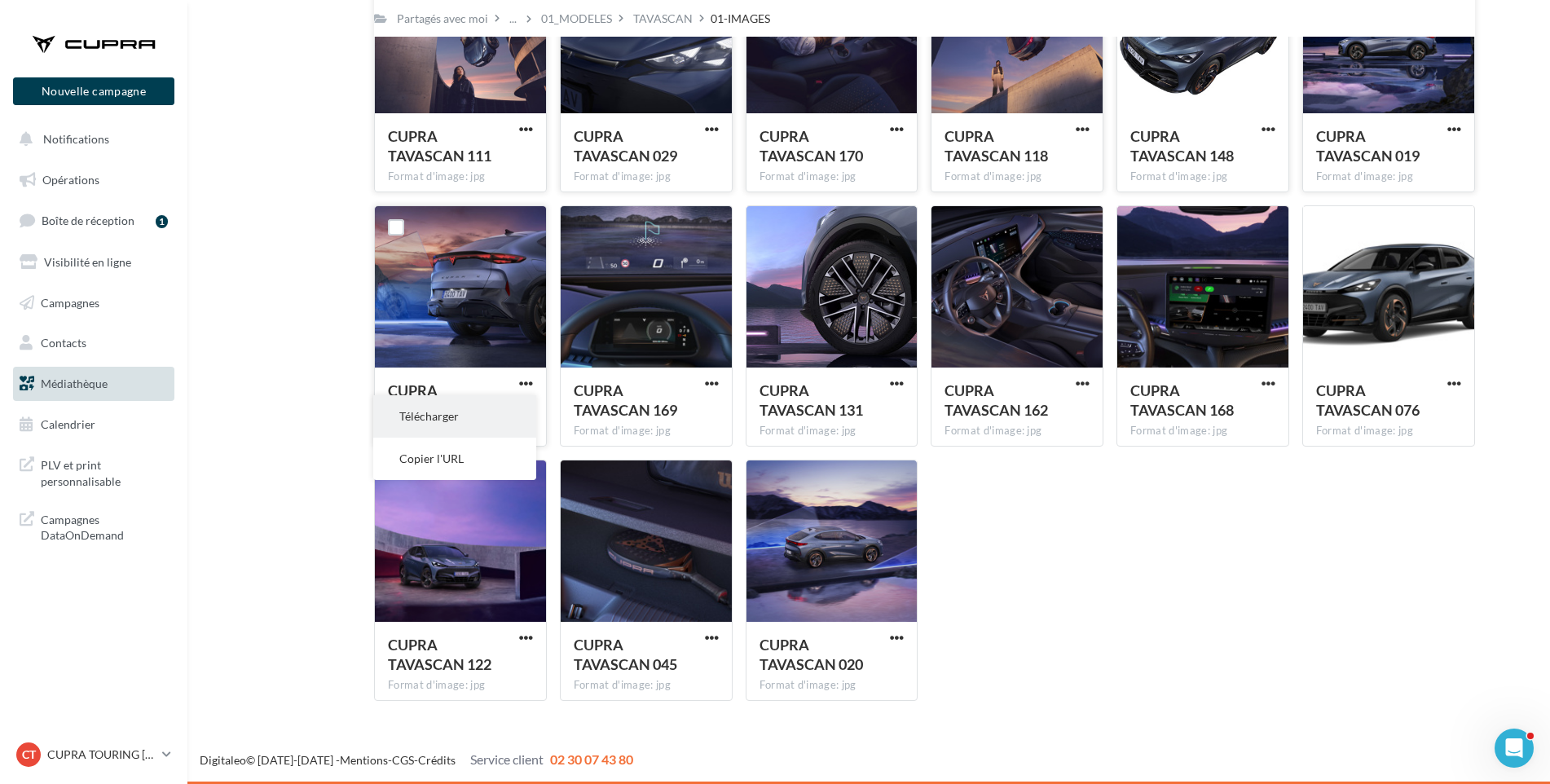
click at [514, 408] on button "Télécharger" at bounding box center [455, 416] width 163 height 43
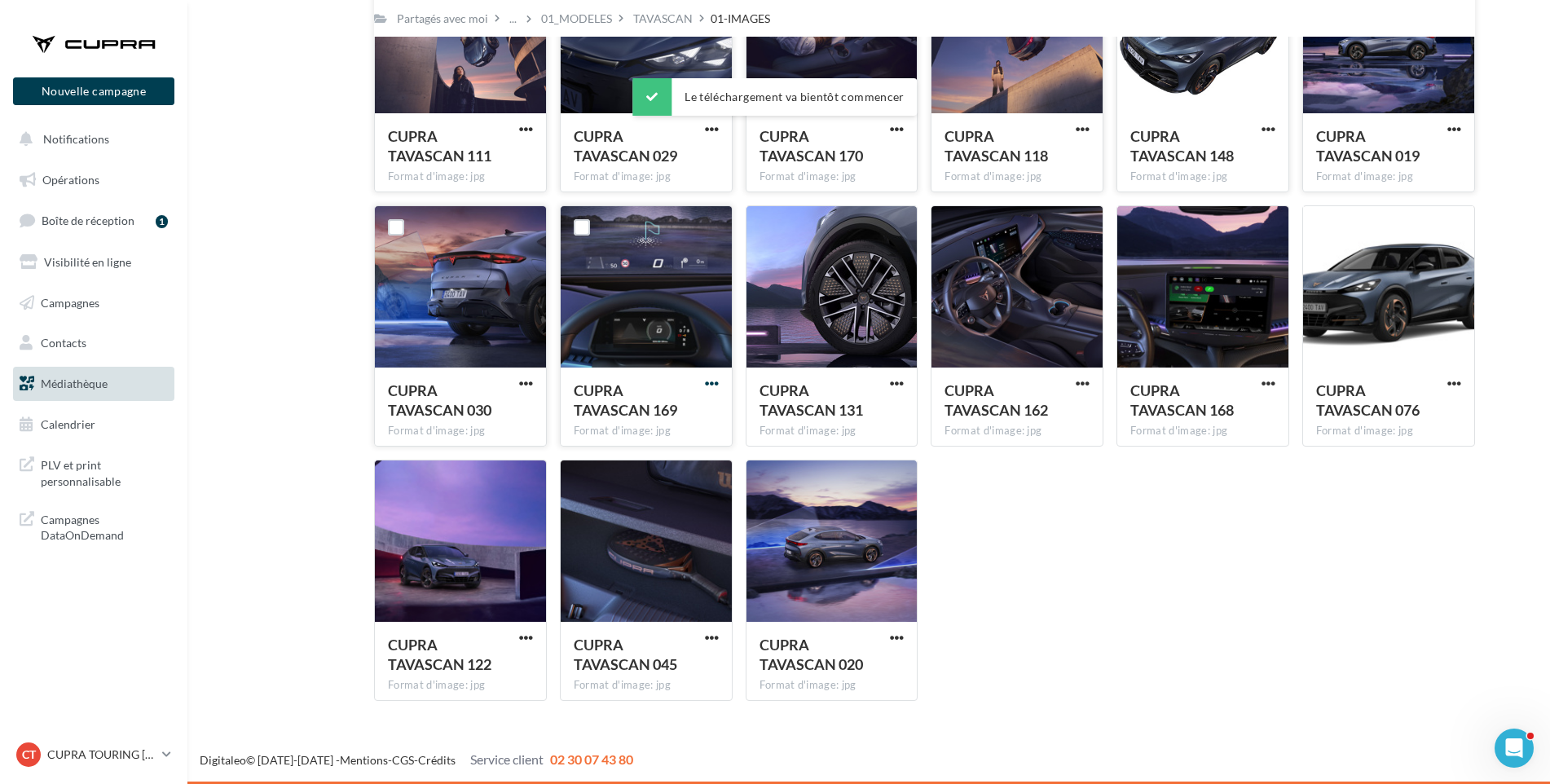
click at [708, 382] on span "button" at bounding box center [712, 383] width 14 height 14
click at [677, 402] on button "Télécharger" at bounding box center [641, 416] width 163 height 43
click at [901, 383] on span "button" at bounding box center [897, 383] width 14 height 14
click at [879, 423] on button "Télécharger" at bounding box center [825, 416] width 163 height 43
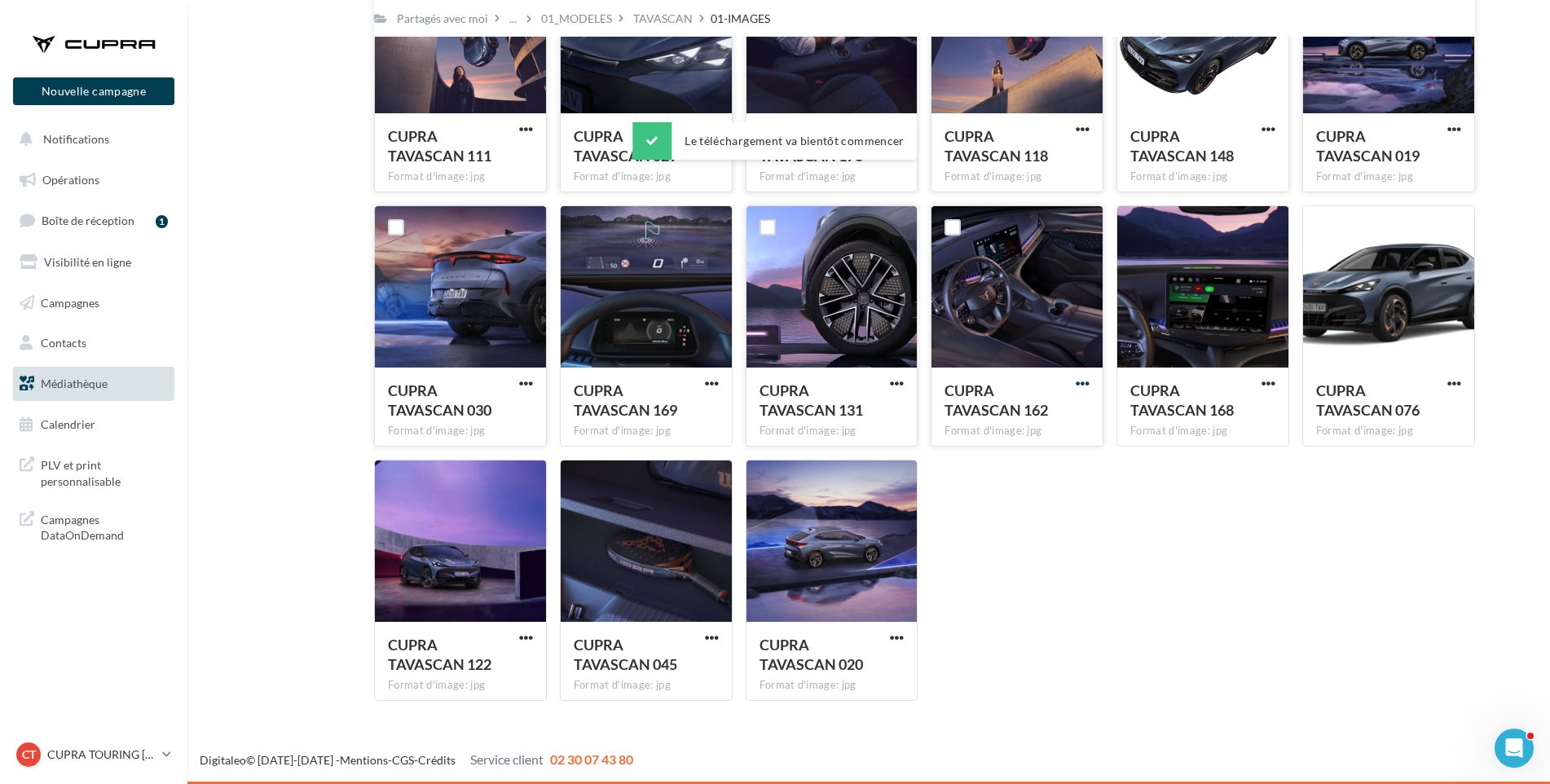
click at [1083, 382] on span "button" at bounding box center [1083, 383] width 14 height 14
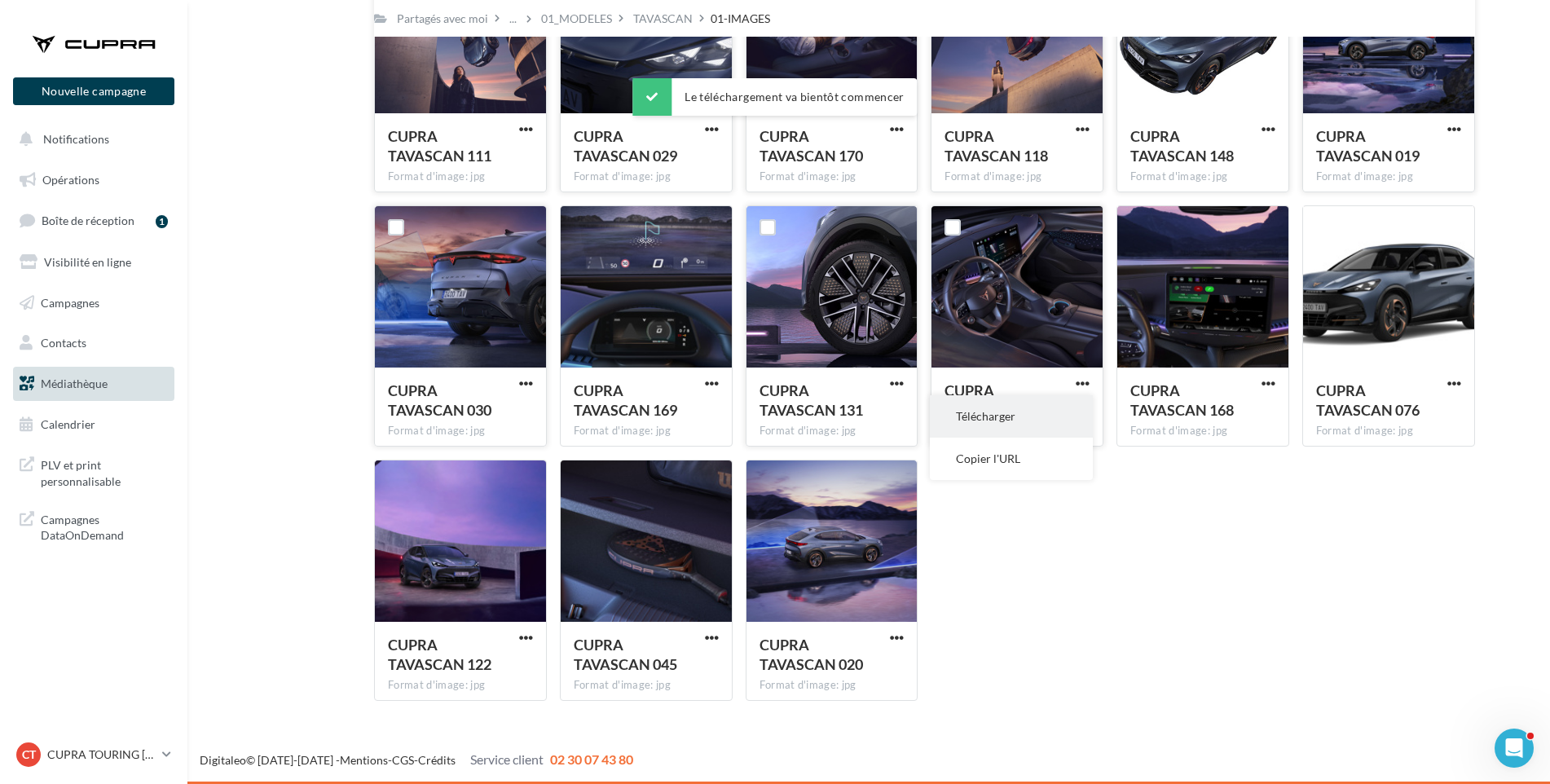
click at [1053, 418] on button "Télécharger" at bounding box center [1012, 416] width 163 height 43
click at [1151, 403] on span "CUPRA TAVASCAN 168" at bounding box center [1182, 400] width 103 height 38
click at [1268, 380] on span "button" at bounding box center [1268, 383] width 14 height 14
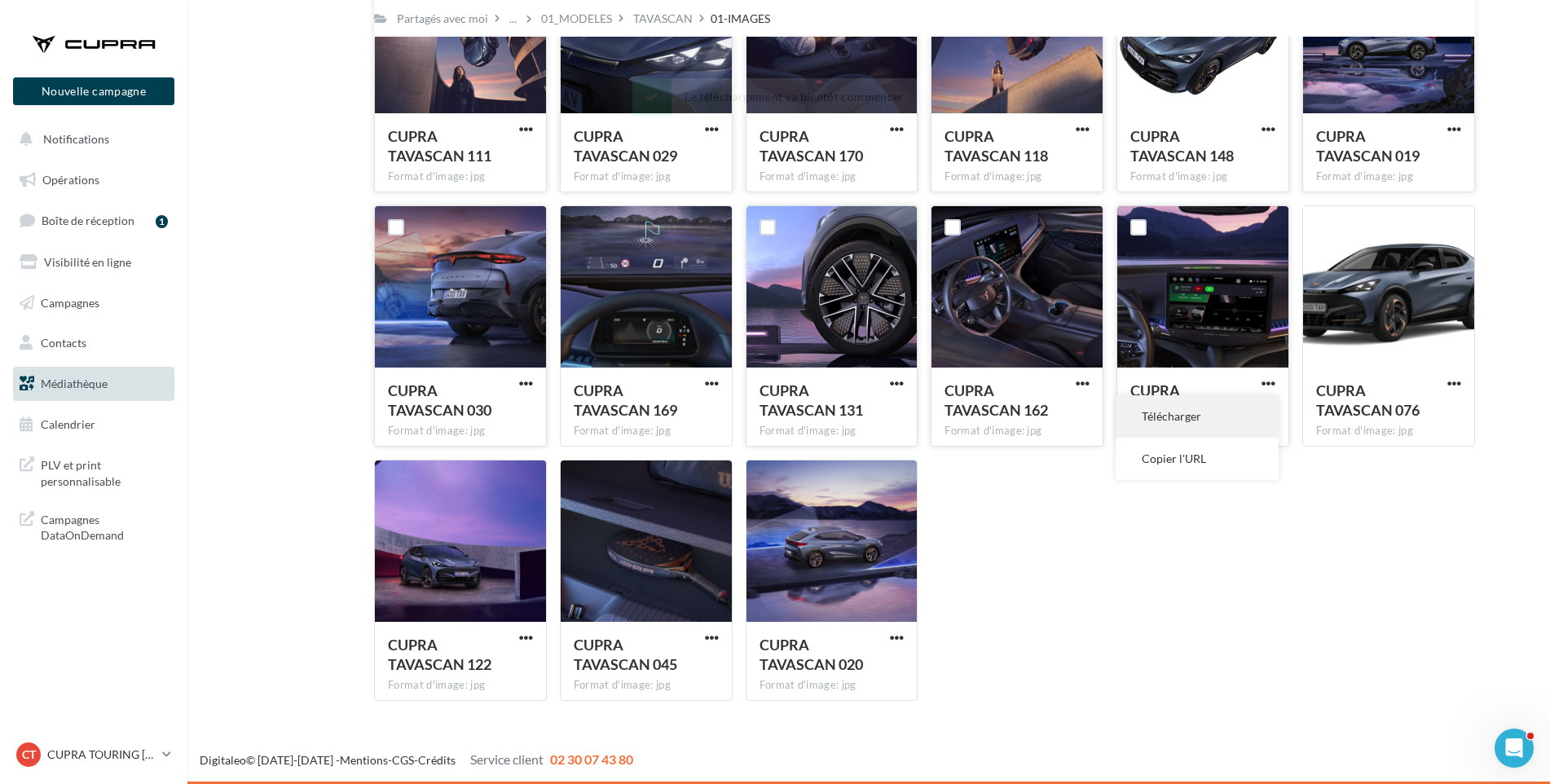
click at [1243, 430] on button "Télécharger" at bounding box center [1197, 416] width 163 height 43
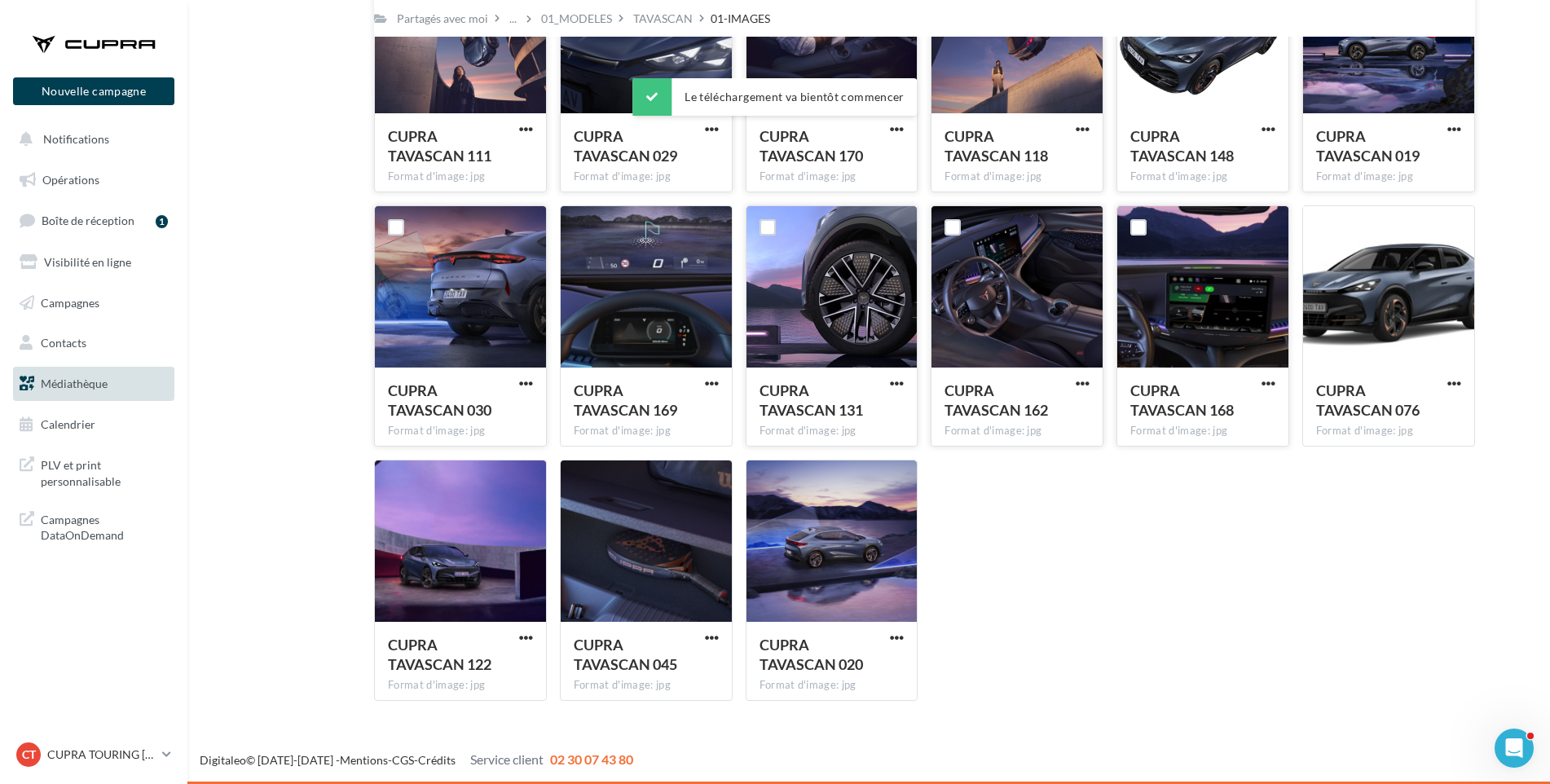
click at [1449, 382] on span "button" at bounding box center [1454, 383] width 14 height 14
click at [1419, 419] on button "Télécharger" at bounding box center [1383, 416] width 163 height 43
click at [530, 637] on span "button" at bounding box center [526, 637] width 14 height 14
click at [519, 658] on button "Télécharger" at bounding box center [455, 670] width 163 height 43
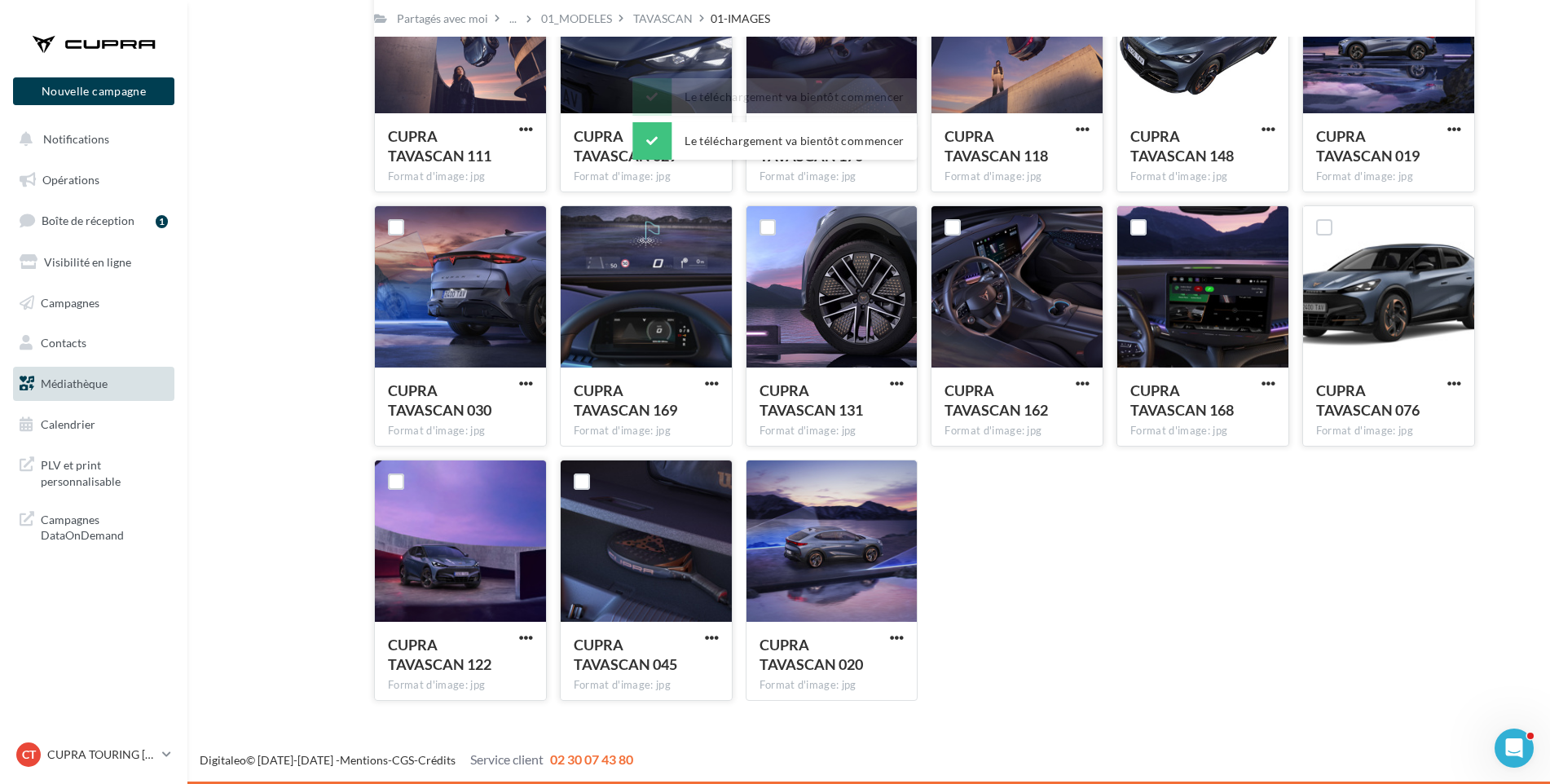
click at [704, 630] on div at bounding box center [712, 637] width 20 height 16
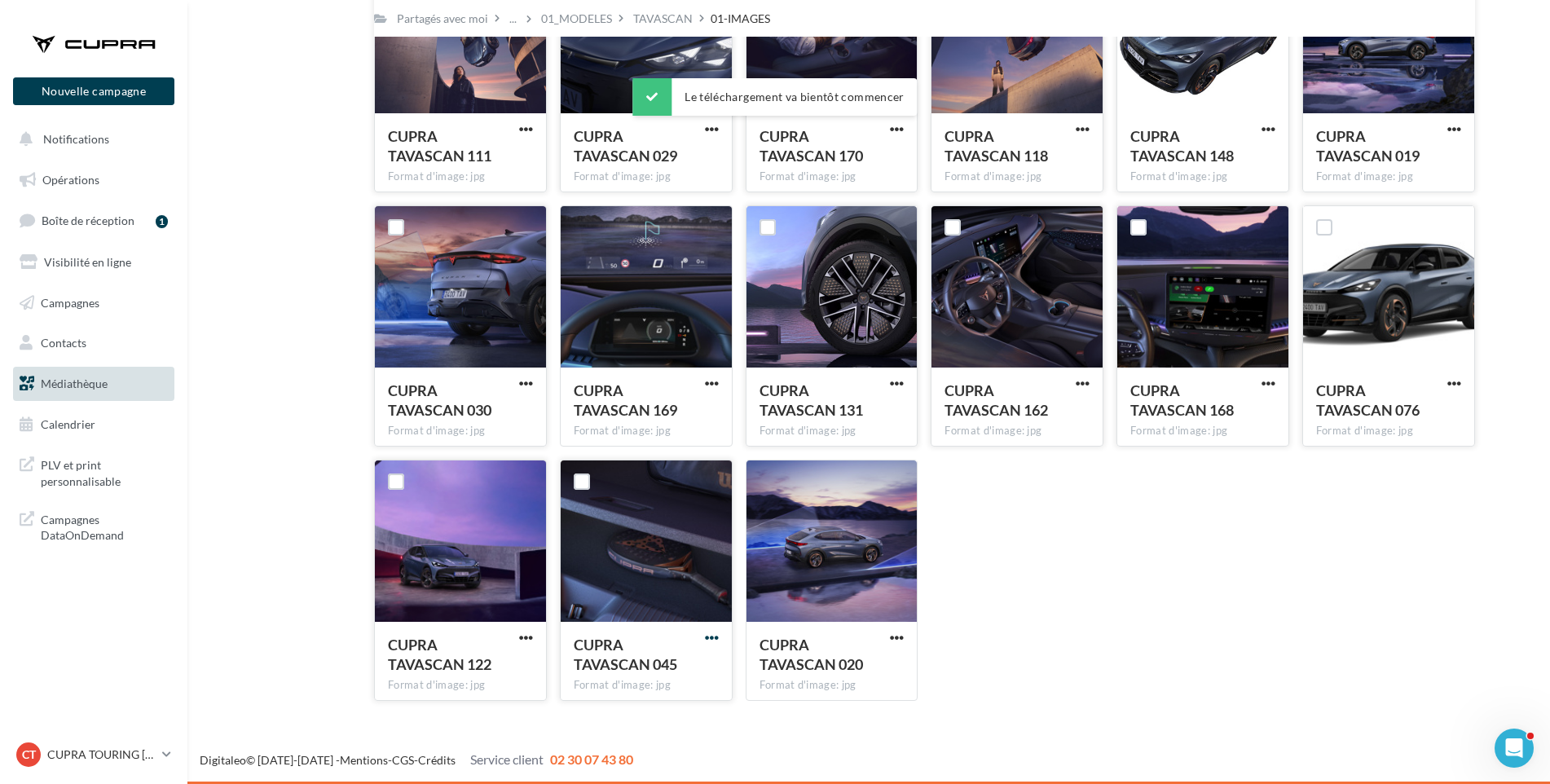
click at [712, 636] on span "button" at bounding box center [712, 637] width 14 height 14
click at [694, 667] on button "Télécharger" at bounding box center [641, 670] width 163 height 43
click at [897, 636] on span "button" at bounding box center [897, 637] width 14 height 14
click at [887, 671] on button "Télécharger" at bounding box center [825, 670] width 163 height 43
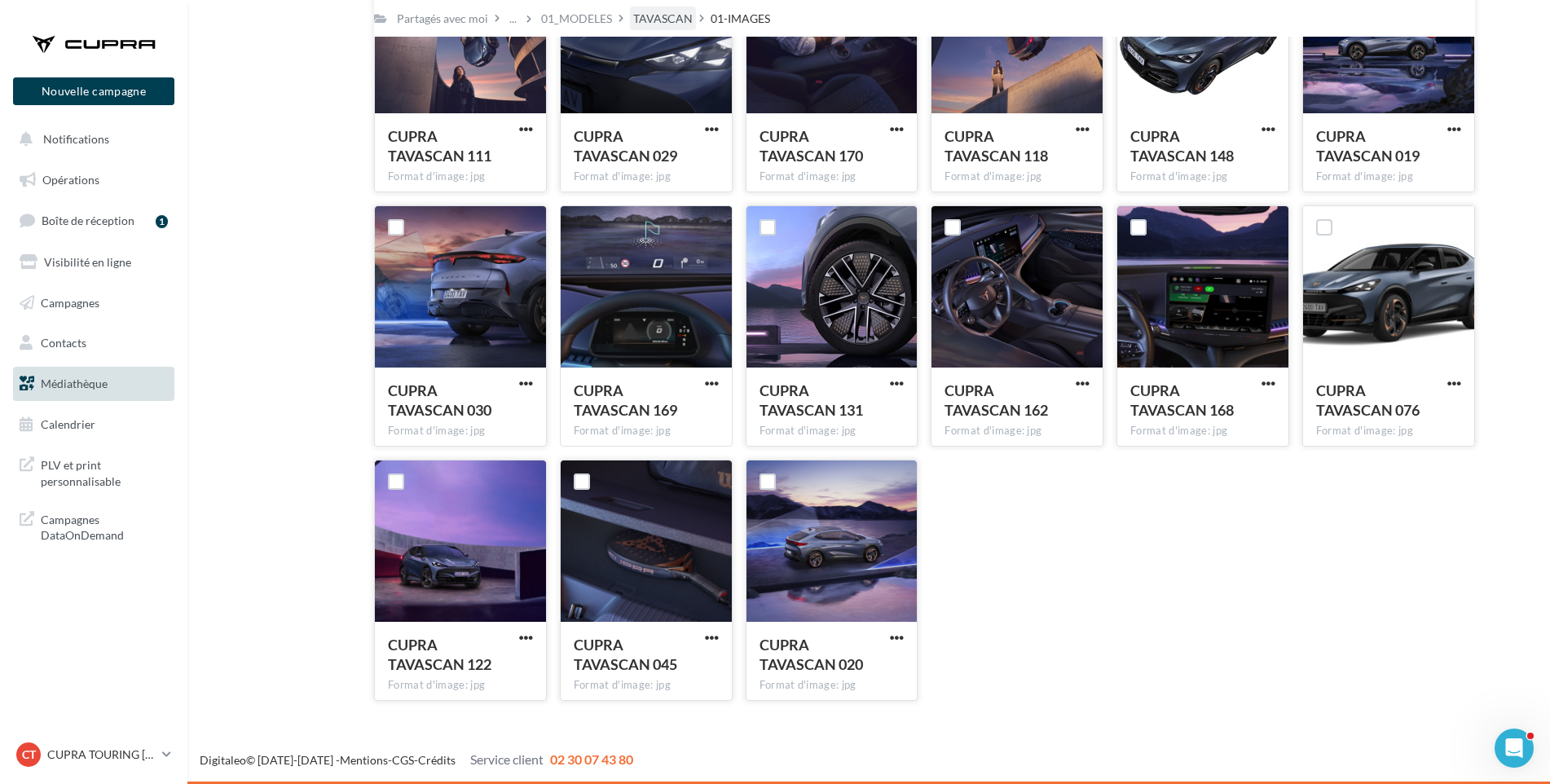
click at [664, 17] on div "TAVASCAN" at bounding box center [663, 18] width 60 height 16
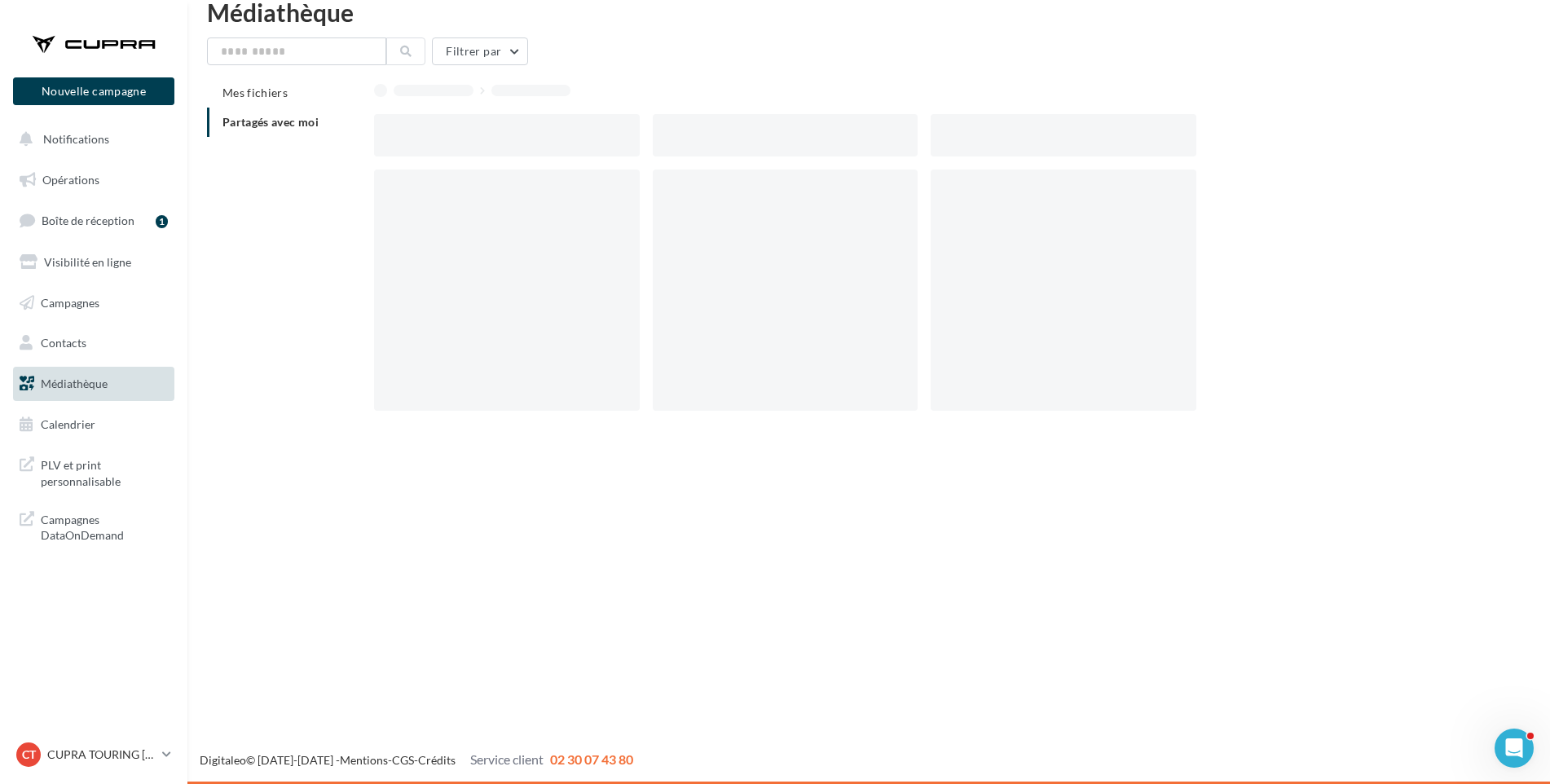
scroll to position [26, 0]
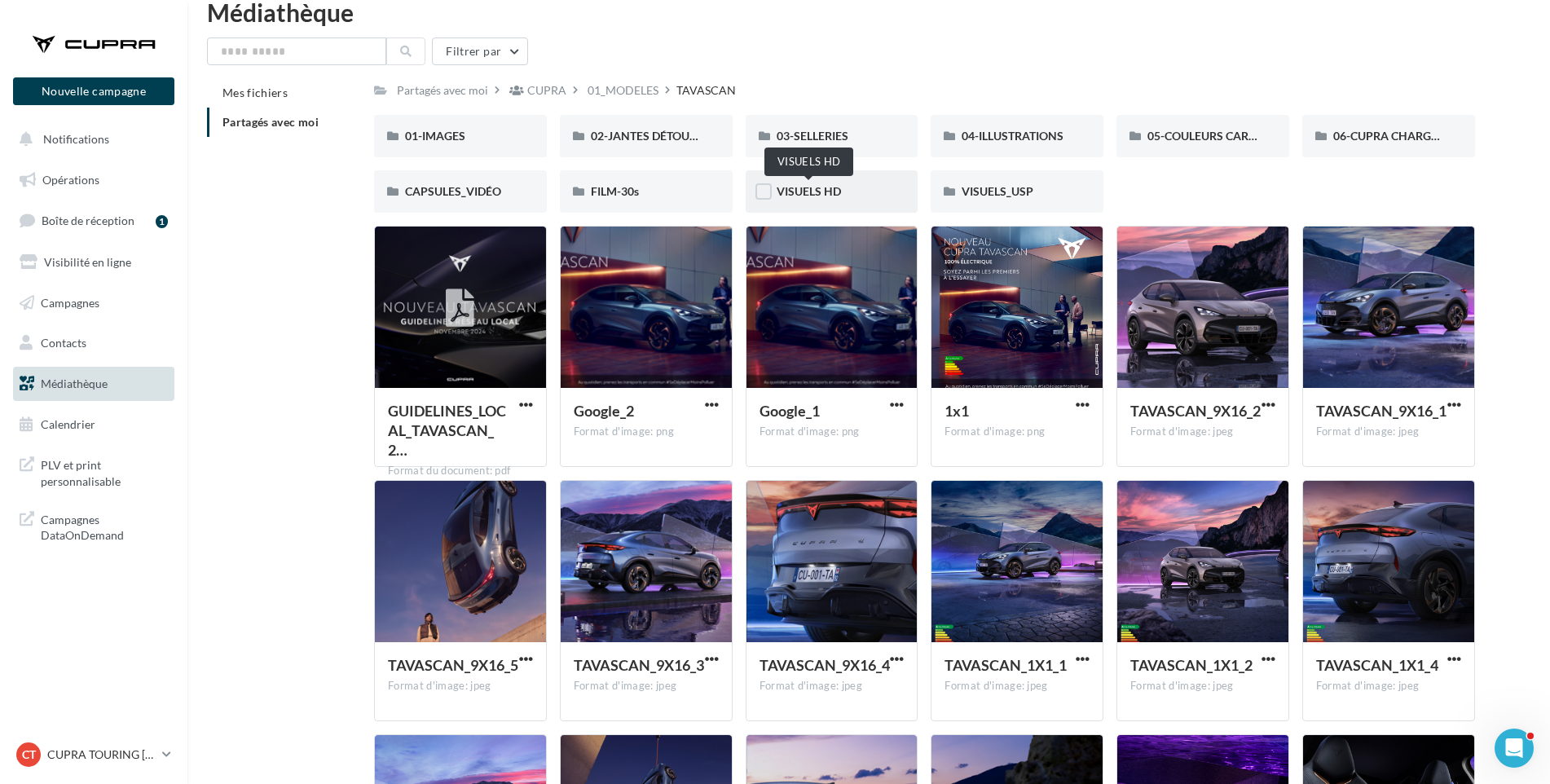
click at [821, 195] on span "VISUELS HD" at bounding box center [809, 191] width 65 height 14
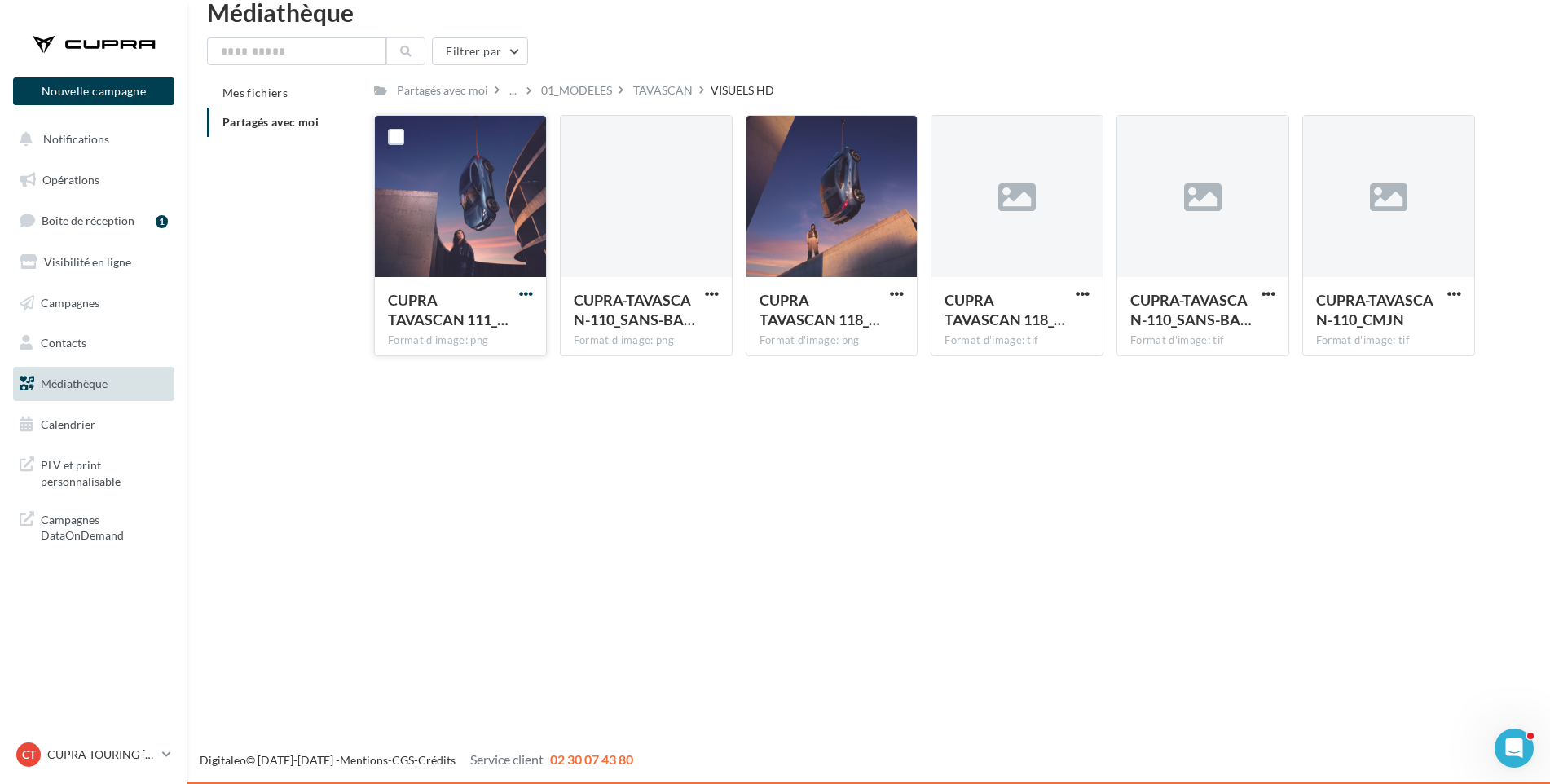
click at [519, 287] on span "button" at bounding box center [526, 293] width 14 height 14
click at [506, 331] on button "Télécharger" at bounding box center [455, 325] width 163 height 43
click at [705, 292] on span "button" at bounding box center [712, 293] width 14 height 14
click at [689, 326] on button "Télécharger" at bounding box center [641, 325] width 163 height 43
click at [1077, 290] on span "button" at bounding box center [1083, 293] width 14 height 14
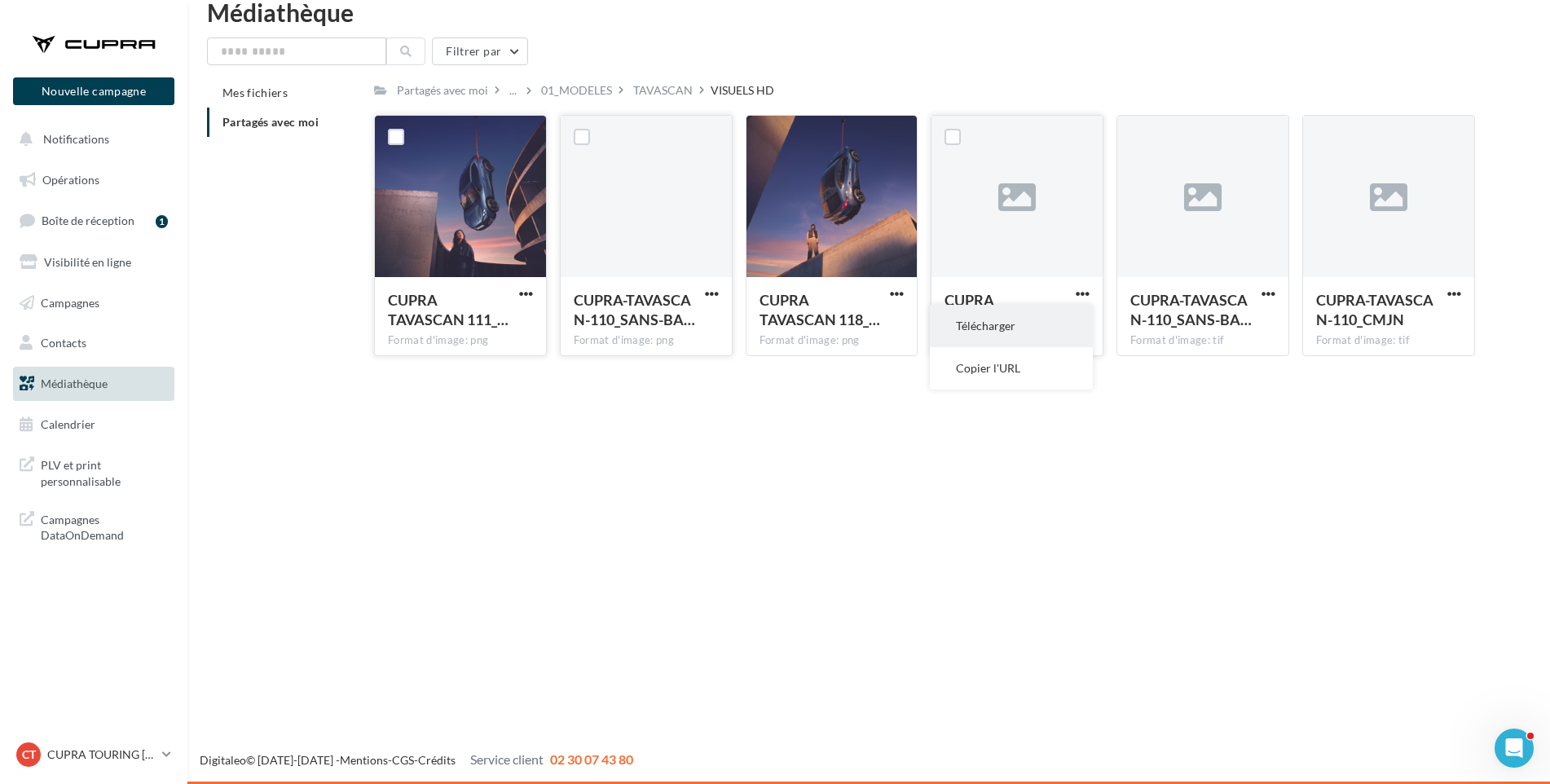
click at [1055, 324] on button "Télécharger" at bounding box center [1012, 325] width 163 height 43
click at [893, 285] on div at bounding box center [897, 293] width 20 height 16
click at [896, 288] on span "button" at bounding box center [897, 293] width 14 height 14
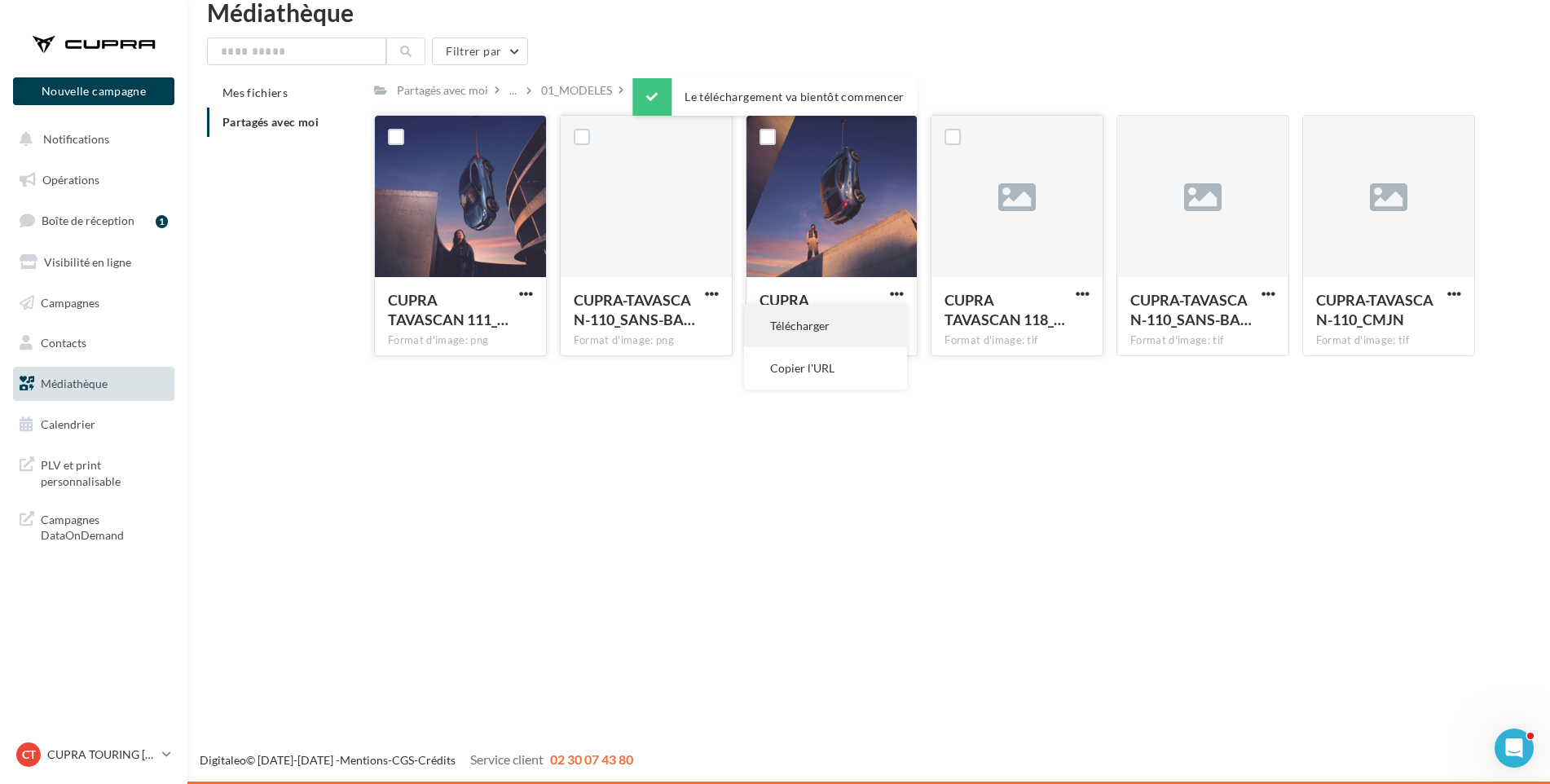
click at [885, 314] on button "Télécharger" at bounding box center [825, 325] width 163 height 43
click at [1264, 296] on span "button" at bounding box center [1268, 293] width 14 height 14
click at [1253, 322] on button "Télécharger" at bounding box center [1197, 325] width 163 height 43
click at [1459, 292] on span "button" at bounding box center [1454, 293] width 14 height 14
click at [1427, 330] on button "Télécharger" at bounding box center [1383, 325] width 163 height 43
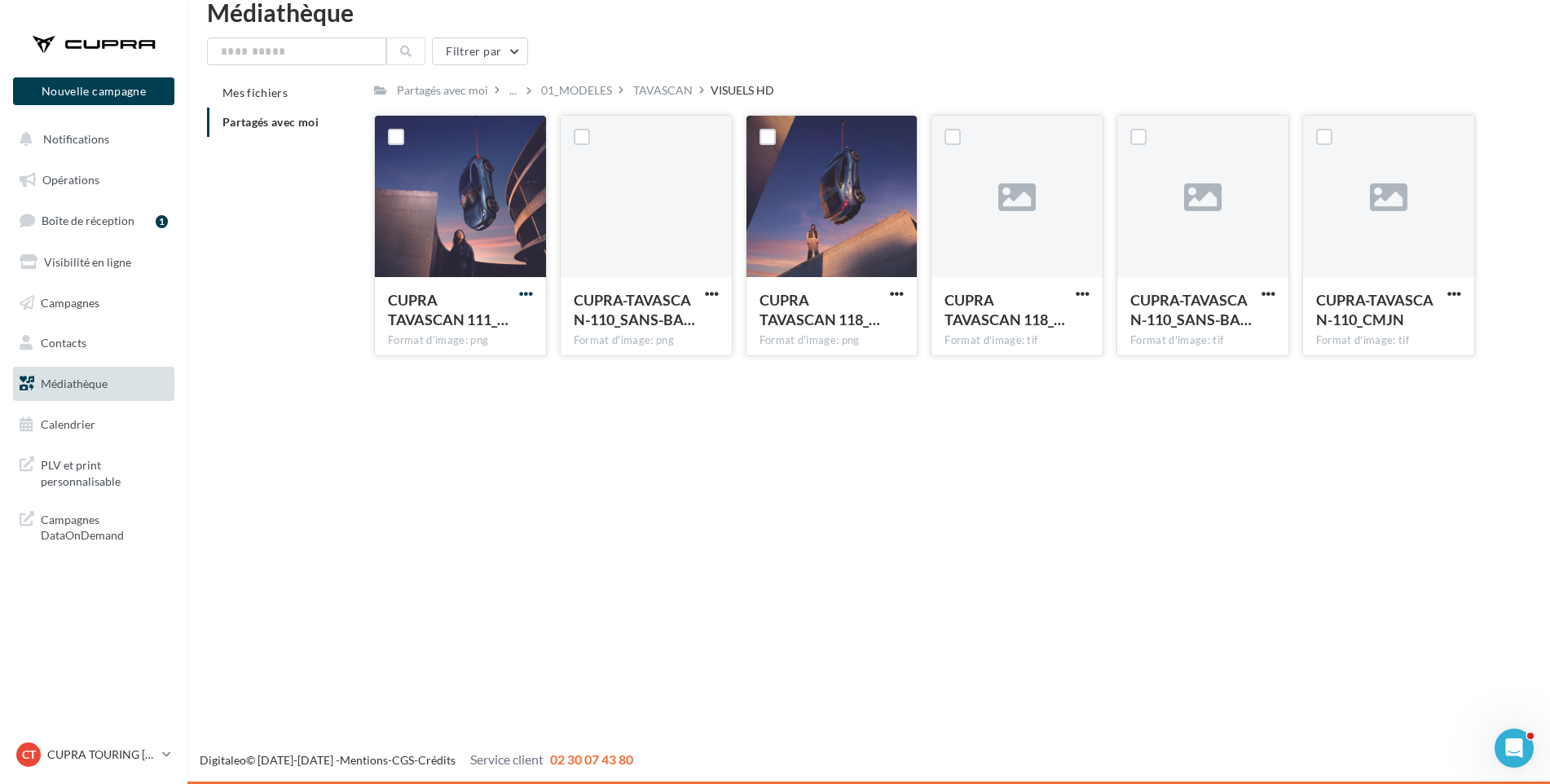
click at [527, 290] on span "button" at bounding box center [526, 293] width 14 height 14
click at [504, 323] on button "Télécharger" at bounding box center [455, 325] width 163 height 43
click at [649, 91] on div "TAVASCAN" at bounding box center [663, 90] width 60 height 16
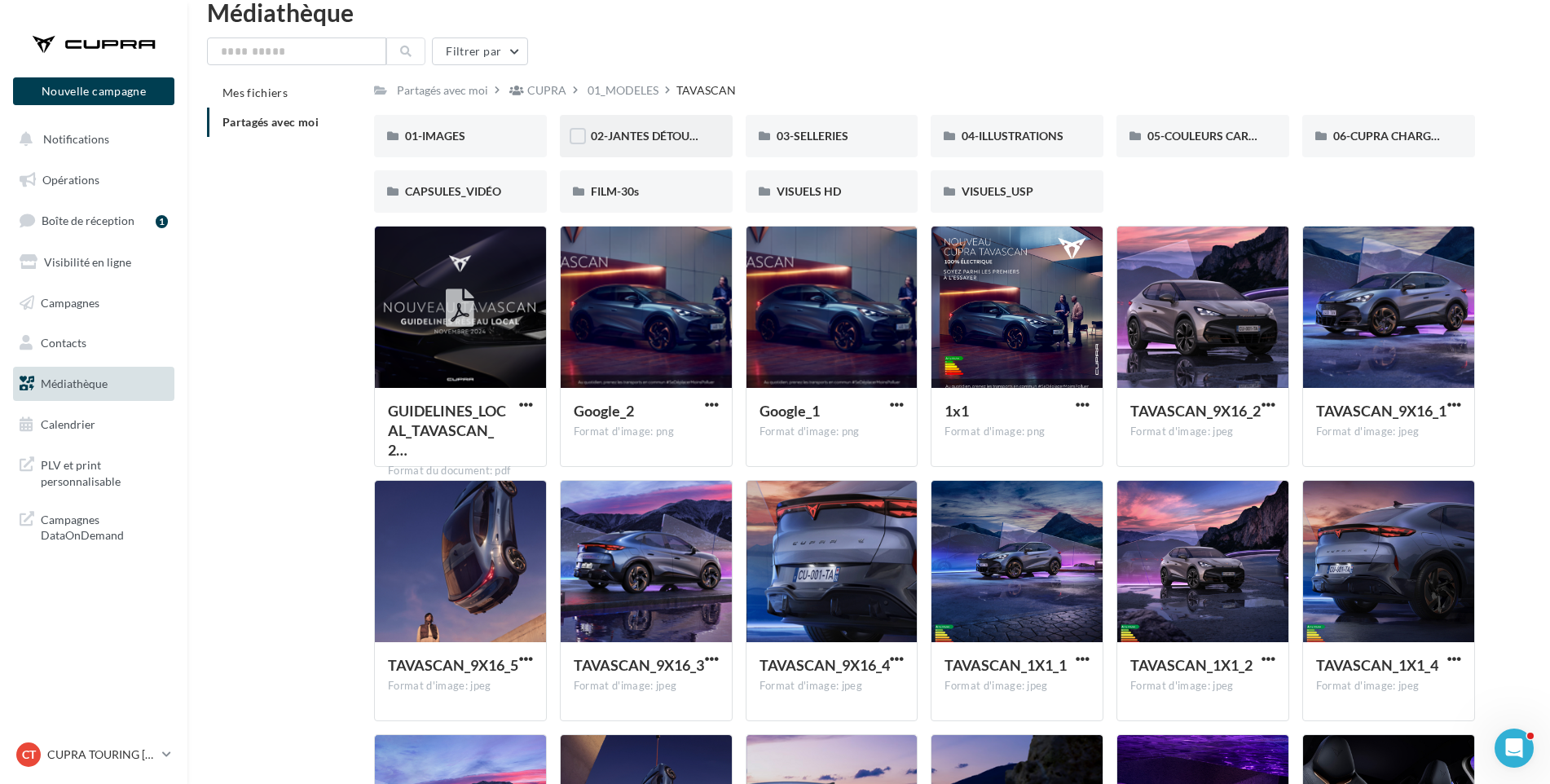
click at [678, 148] on div "02-JANTES DÉTOURÉES" at bounding box center [647, 136] width 173 height 43
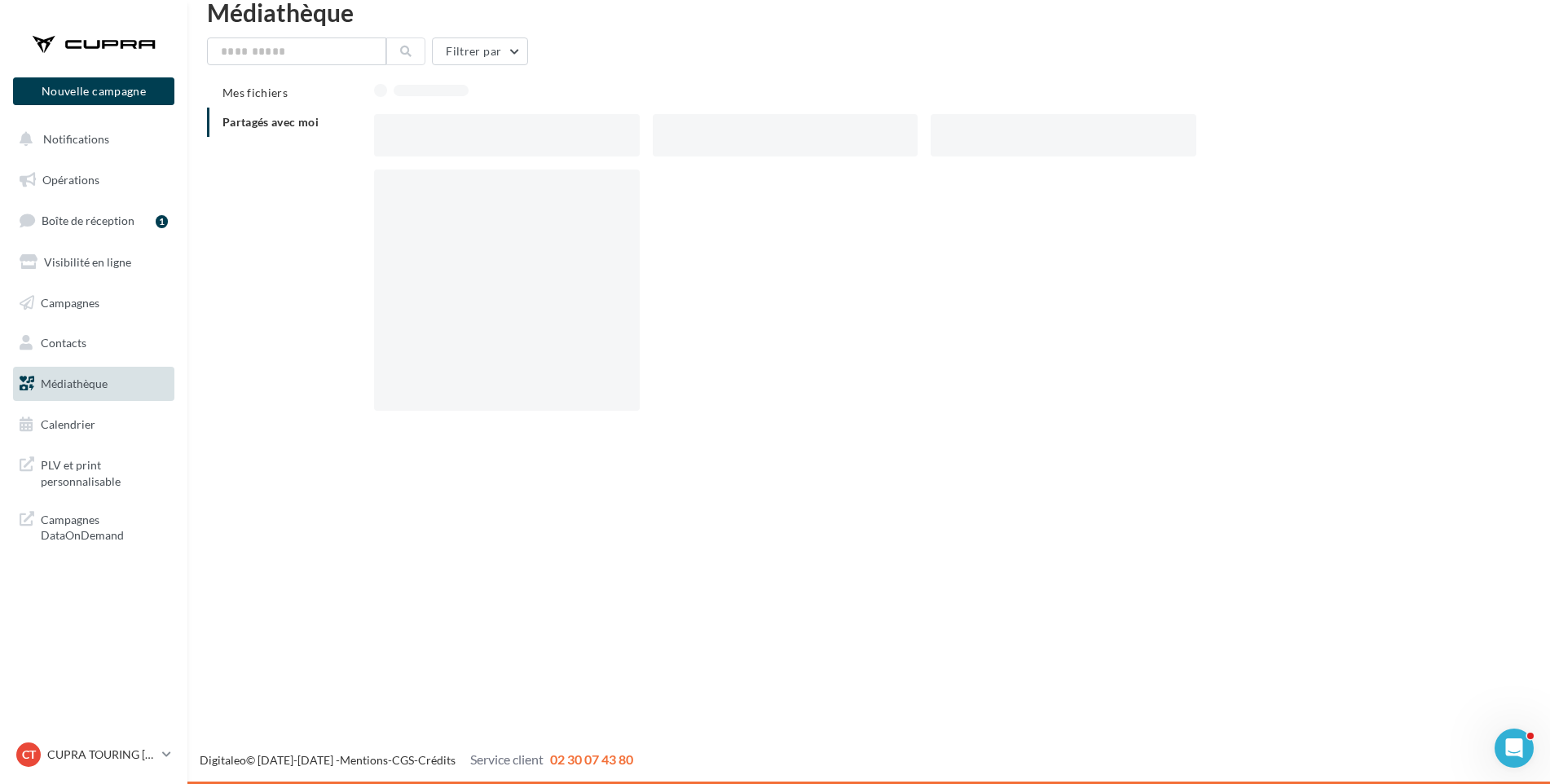
click at [678, 148] on div at bounding box center [785, 135] width 266 height 43
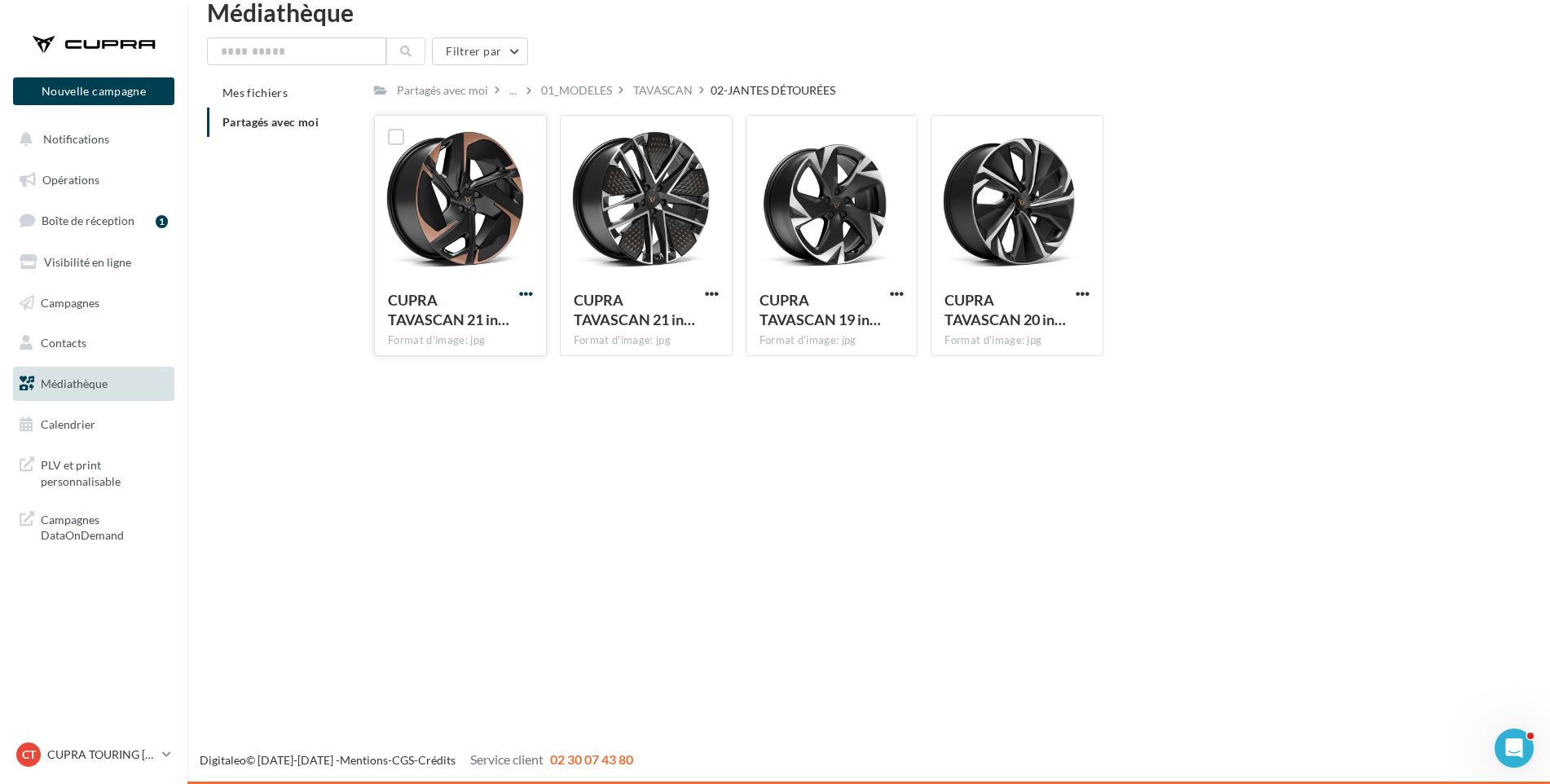
click at [521, 295] on span "button" at bounding box center [526, 293] width 14 height 14
click at [508, 334] on button "Télécharger" at bounding box center [455, 325] width 163 height 43
click at [712, 293] on span "button" at bounding box center [712, 293] width 14 height 14
click at [710, 314] on button "Télécharger" at bounding box center [641, 325] width 163 height 43
click at [896, 290] on span "button" at bounding box center [897, 293] width 14 height 14
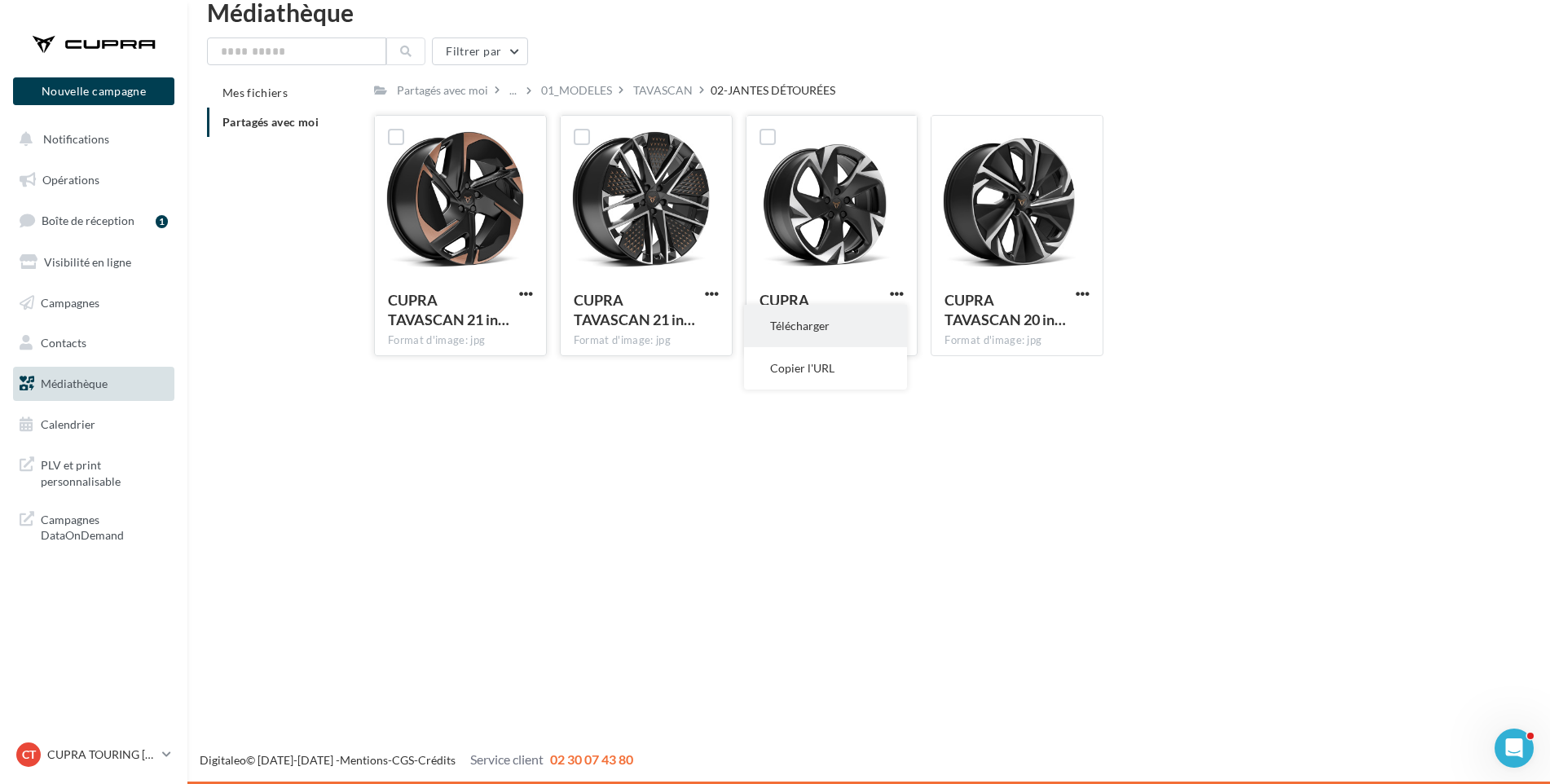
click at [846, 328] on button "Télécharger" at bounding box center [825, 325] width 163 height 43
click at [1079, 296] on span "button" at bounding box center [1083, 293] width 14 height 14
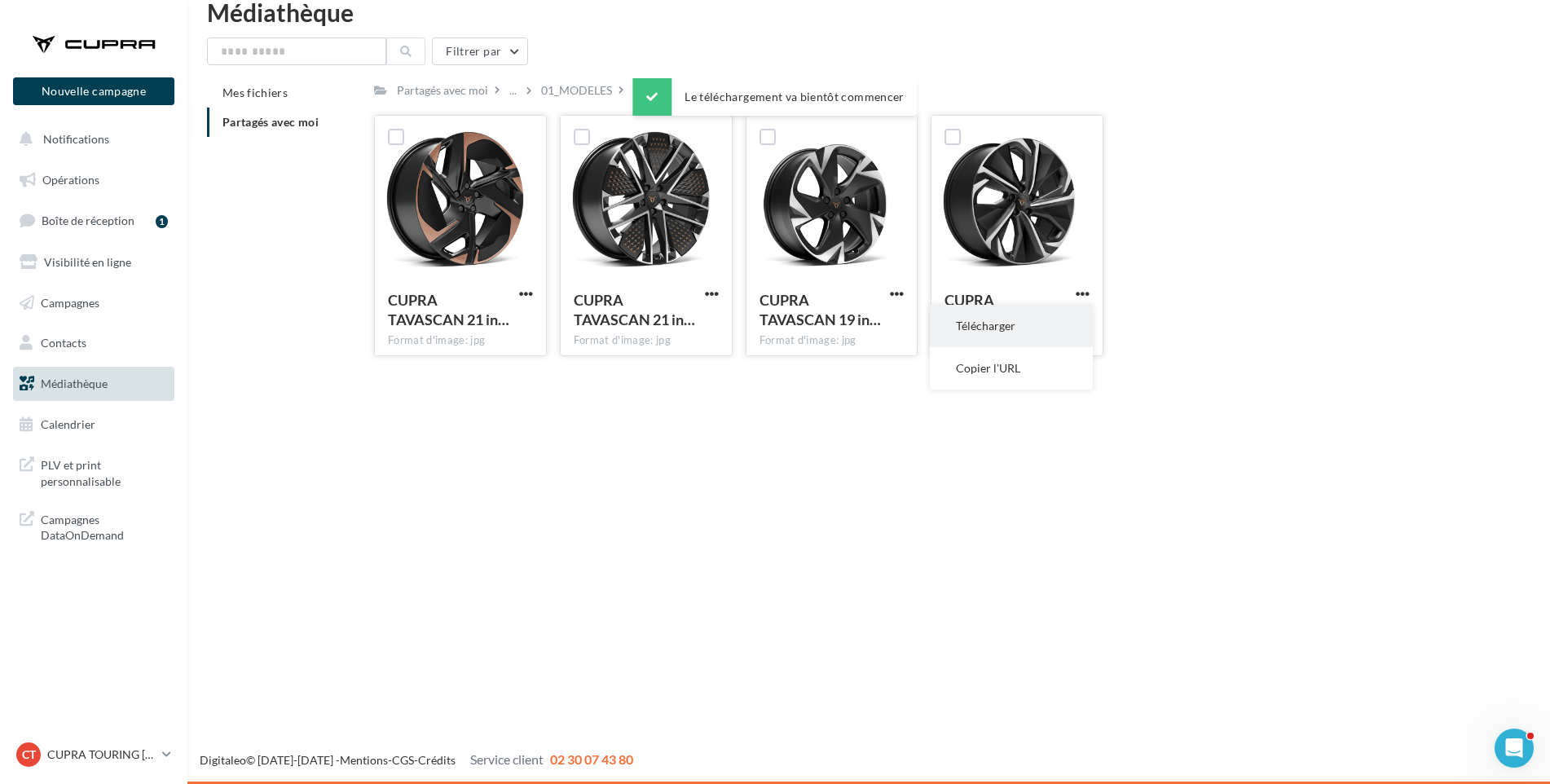
click at [1038, 324] on button "Télécharger" at bounding box center [1012, 325] width 163 height 43
click at [663, 90] on div "TAVASCAN" at bounding box center [663, 90] width 60 height 16
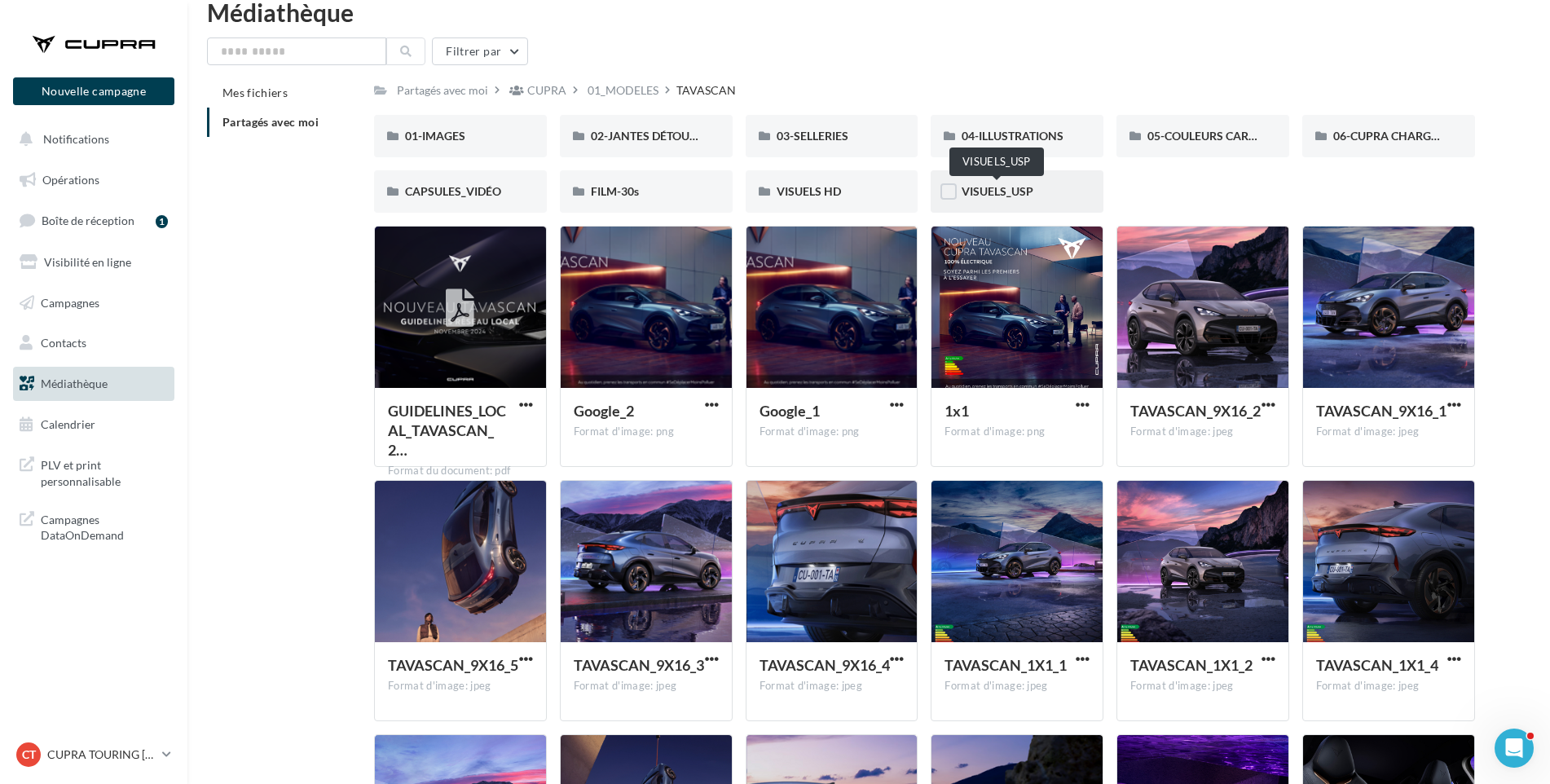
click at [1025, 192] on span "VISUELS_USP" at bounding box center [998, 191] width 72 height 14
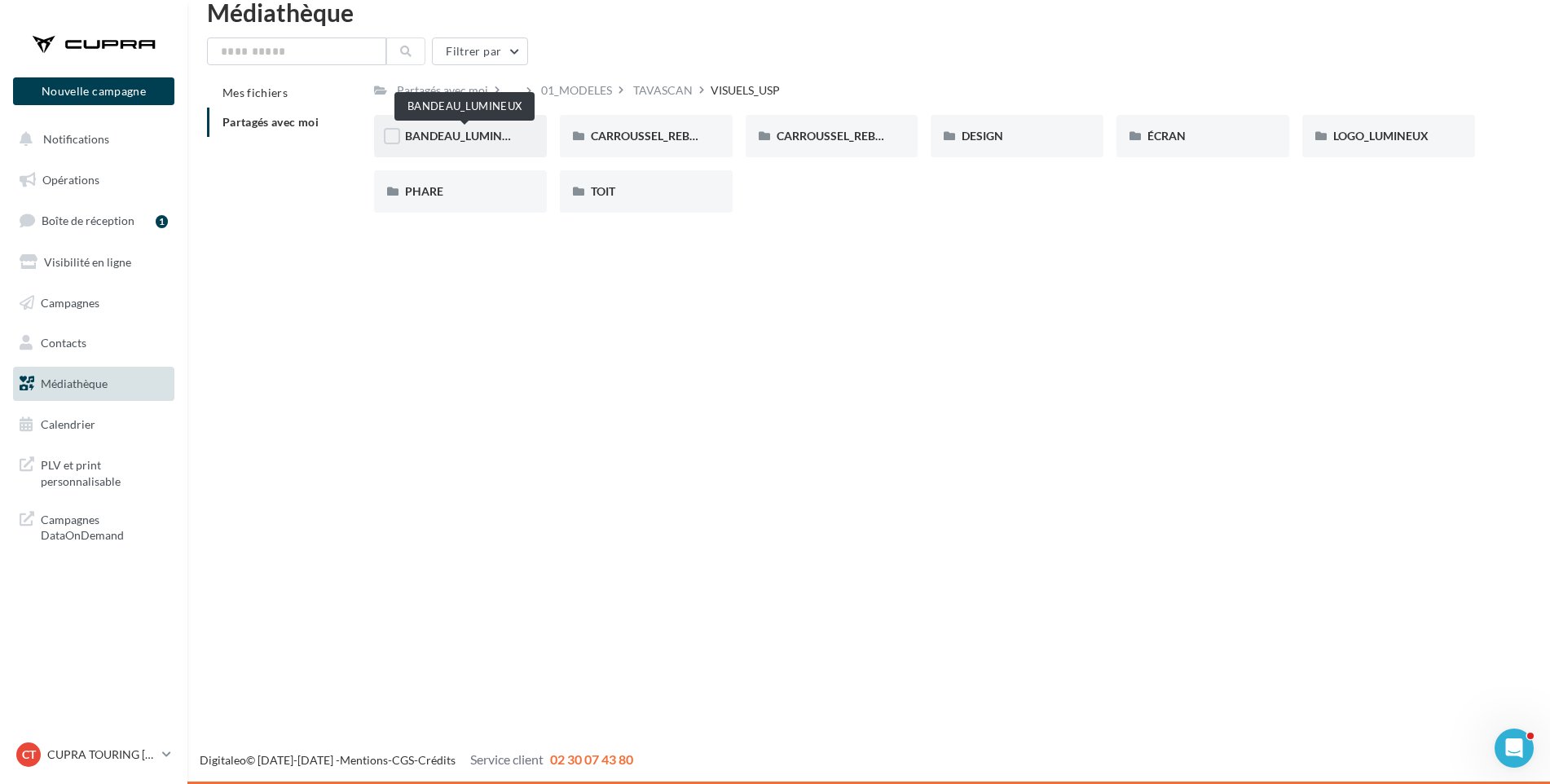
click at [456, 140] on span "BANDEAU_LUMINEUX" at bounding box center [465, 136] width 120 height 14
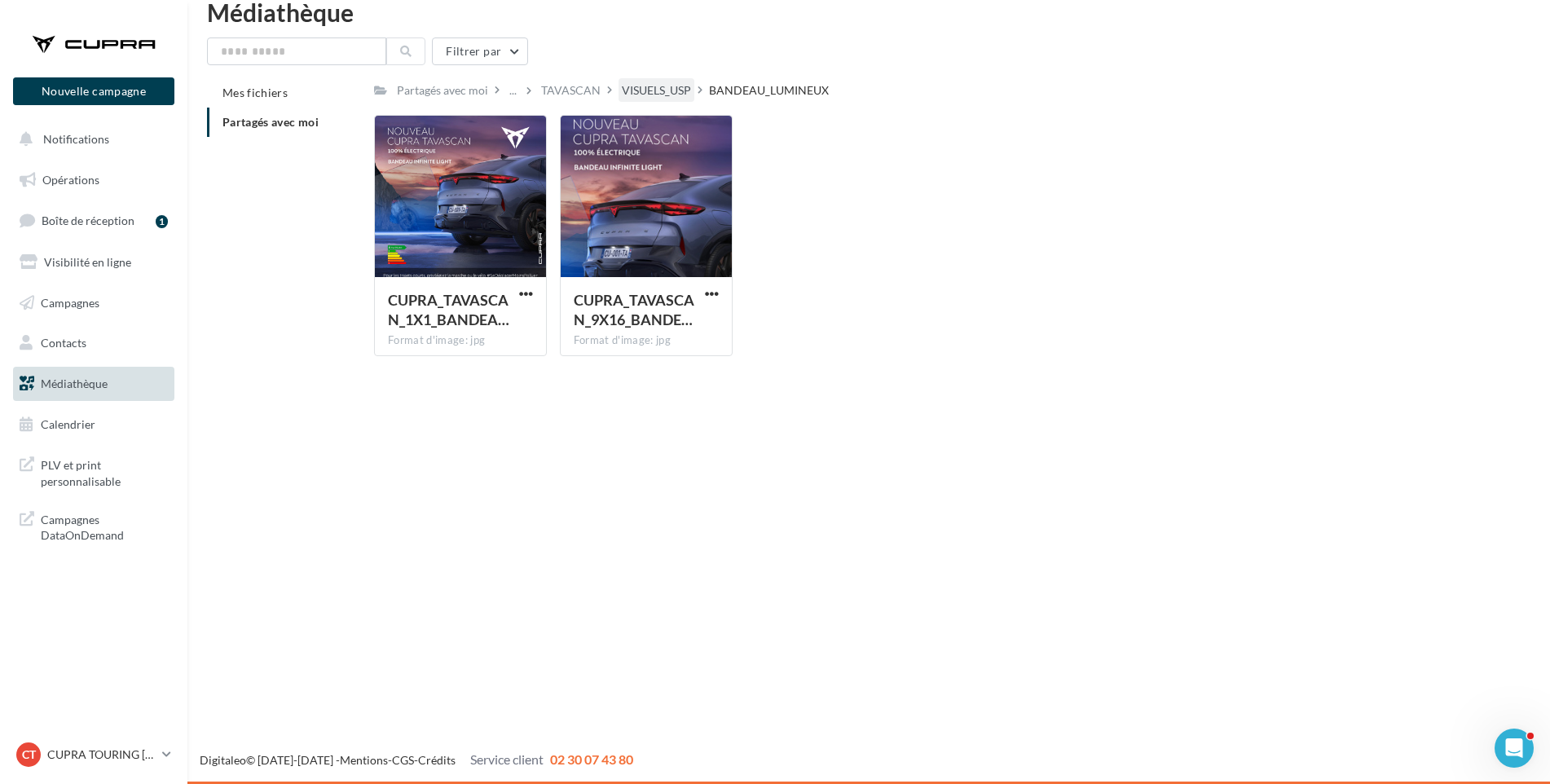
click at [680, 91] on div "VISUELS_USP" at bounding box center [656, 90] width 70 height 16
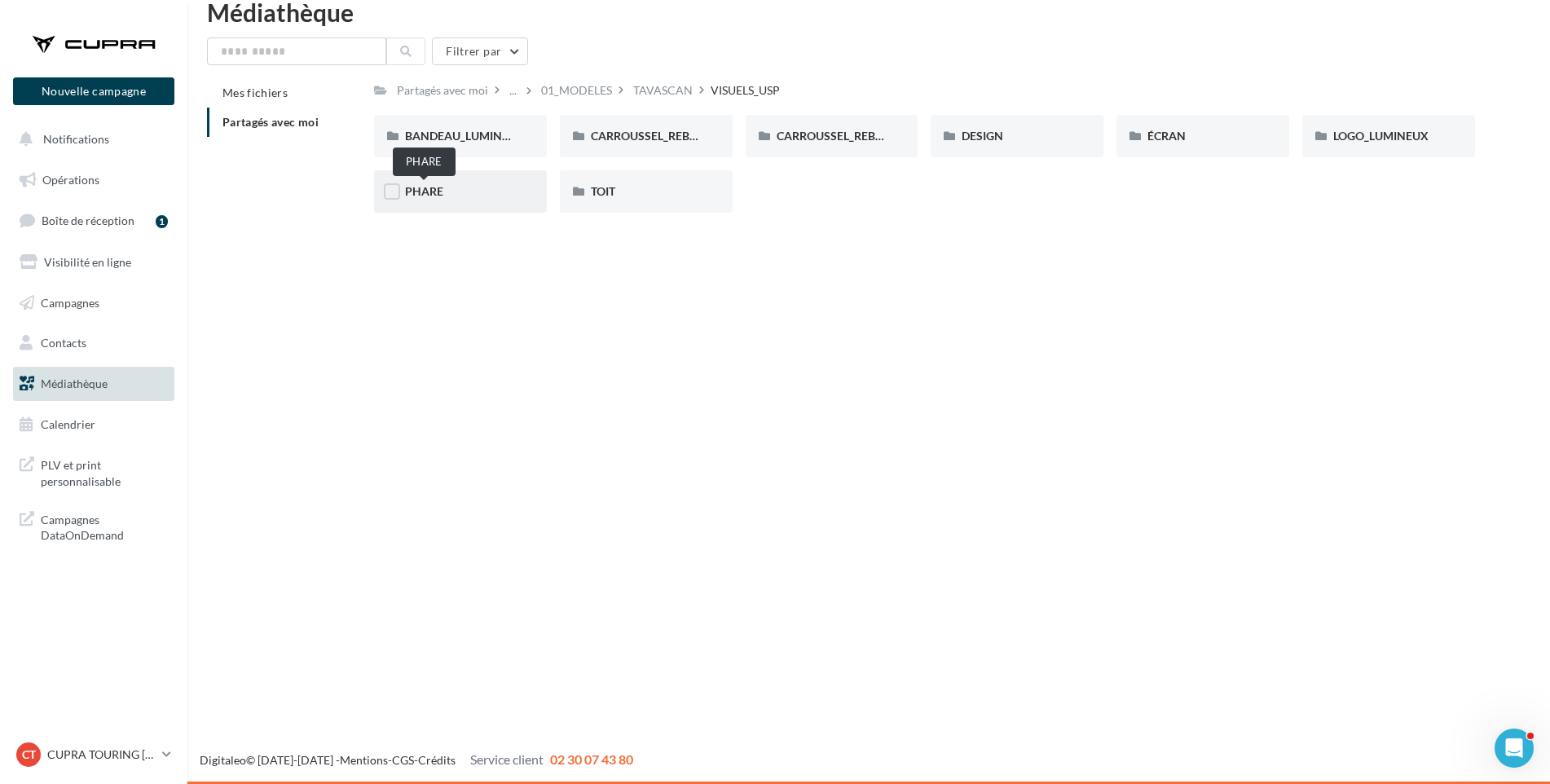
click at [430, 195] on span "PHARE" at bounding box center [424, 191] width 39 height 14
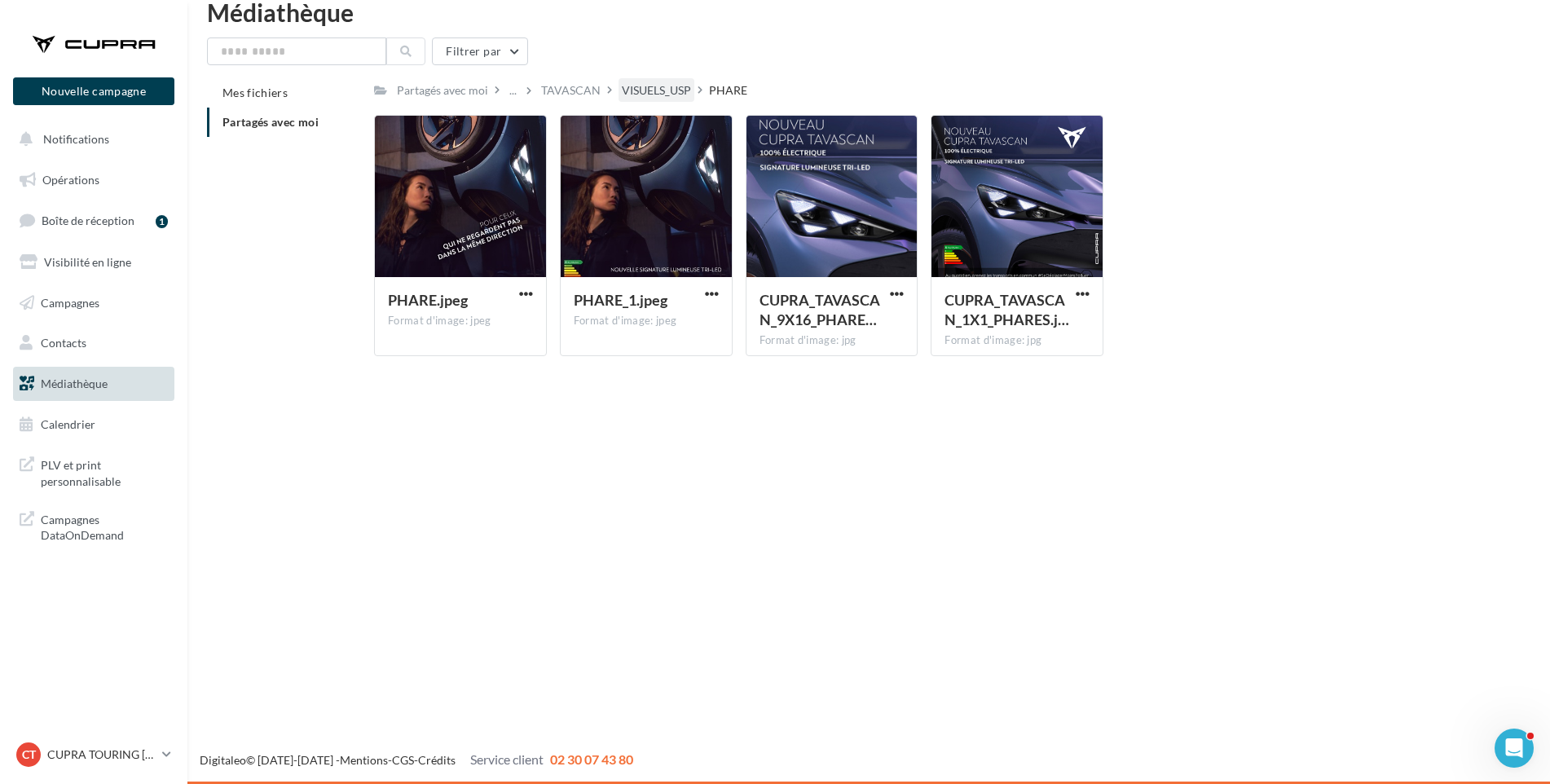
click at [655, 85] on div "VISUELS_USP" at bounding box center [656, 90] width 70 height 16
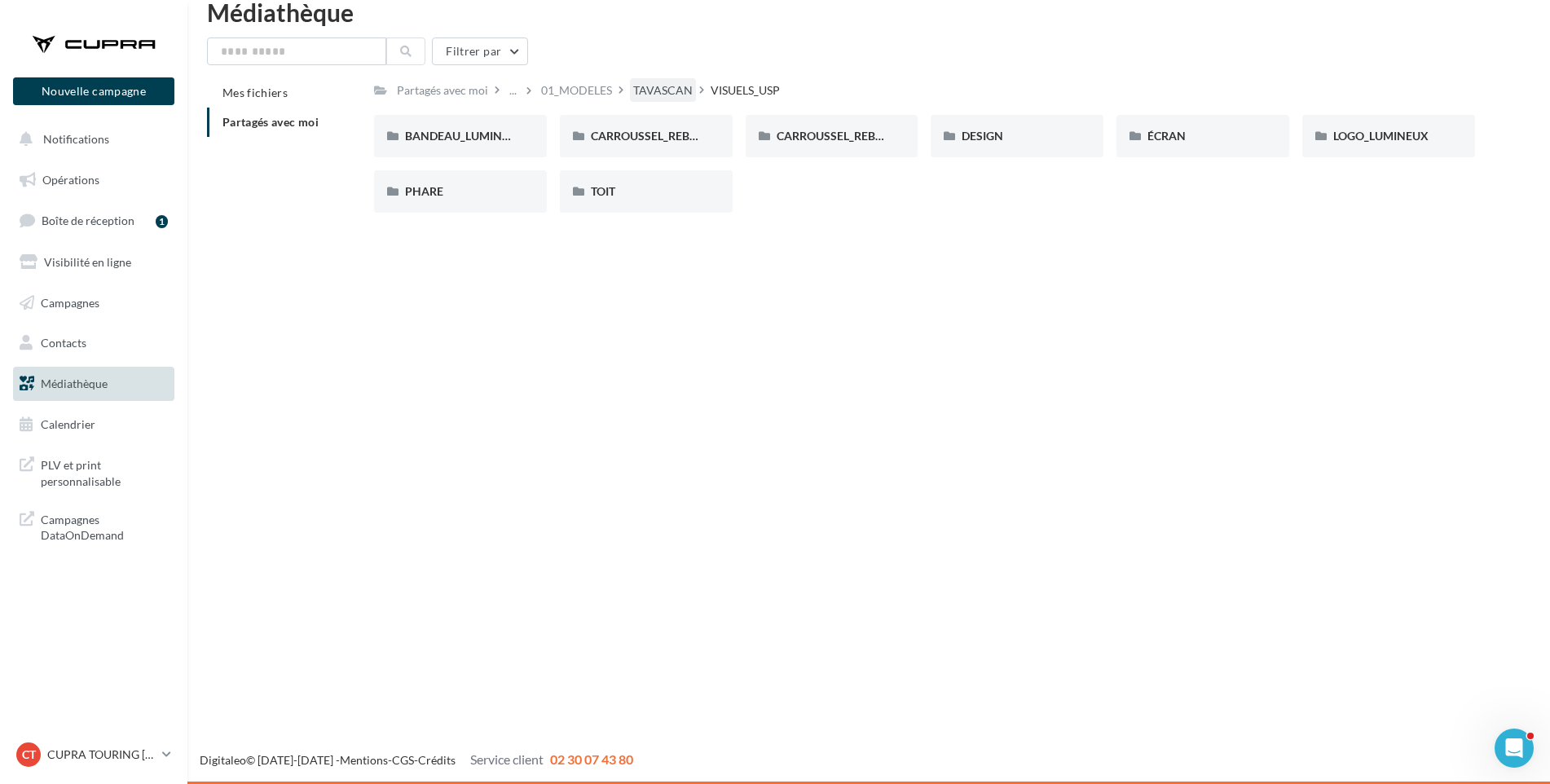
click at [642, 89] on div "TAVASCAN" at bounding box center [663, 90] width 60 height 16
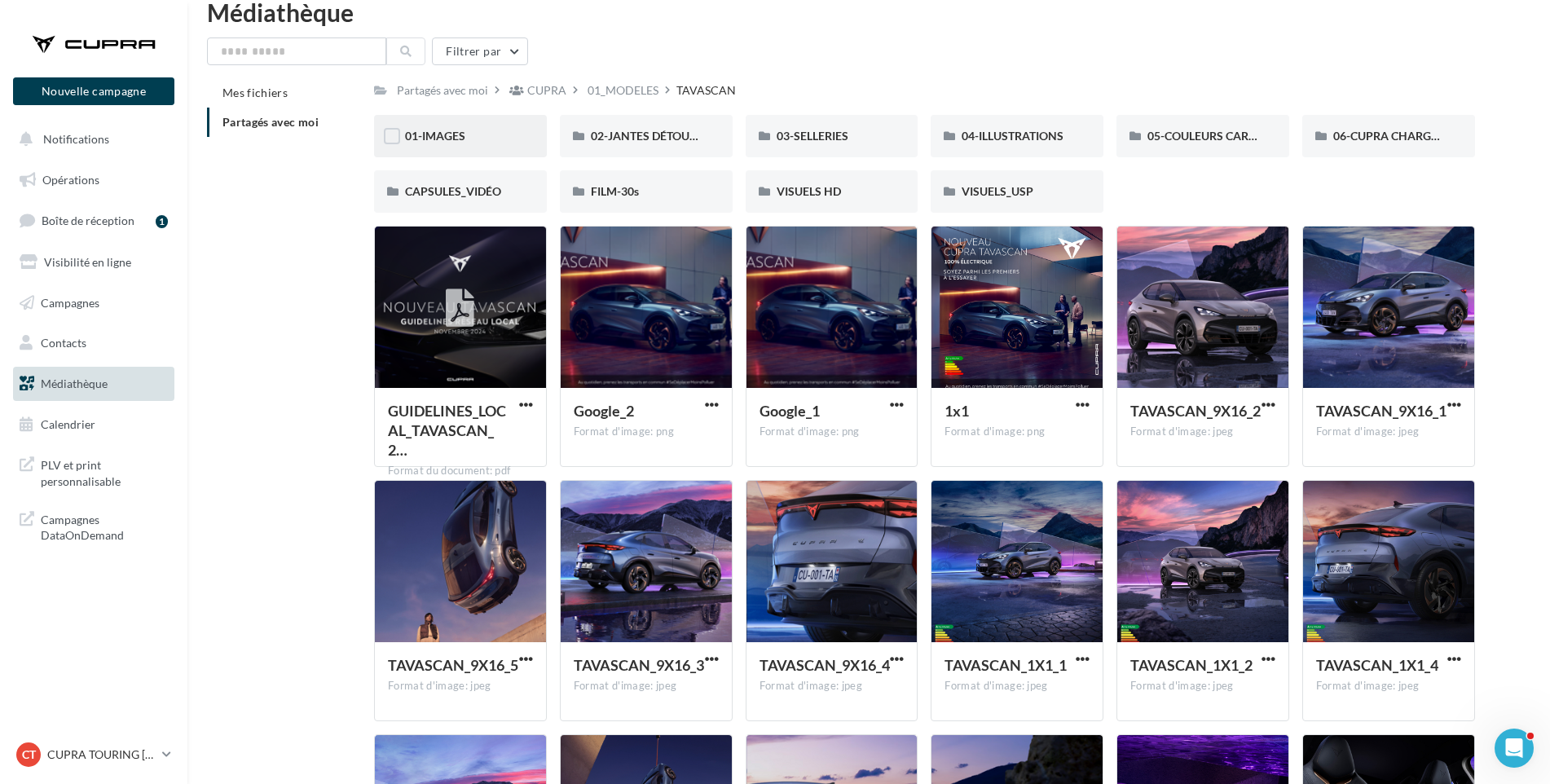
click at [489, 129] on div "01-IMAGES" at bounding box center [460, 136] width 111 height 16
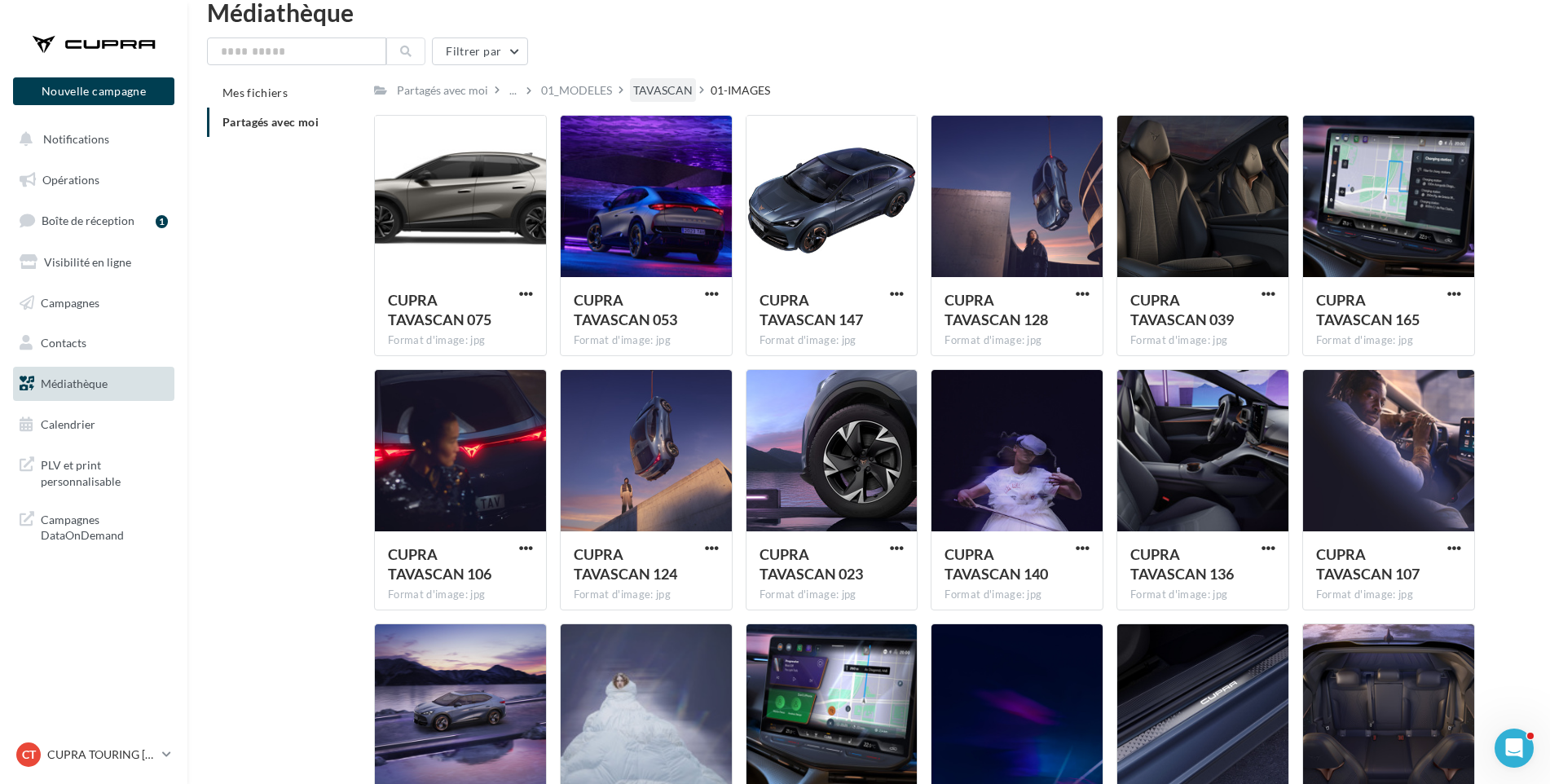
click at [659, 92] on div "TAVASCAN" at bounding box center [663, 90] width 60 height 16
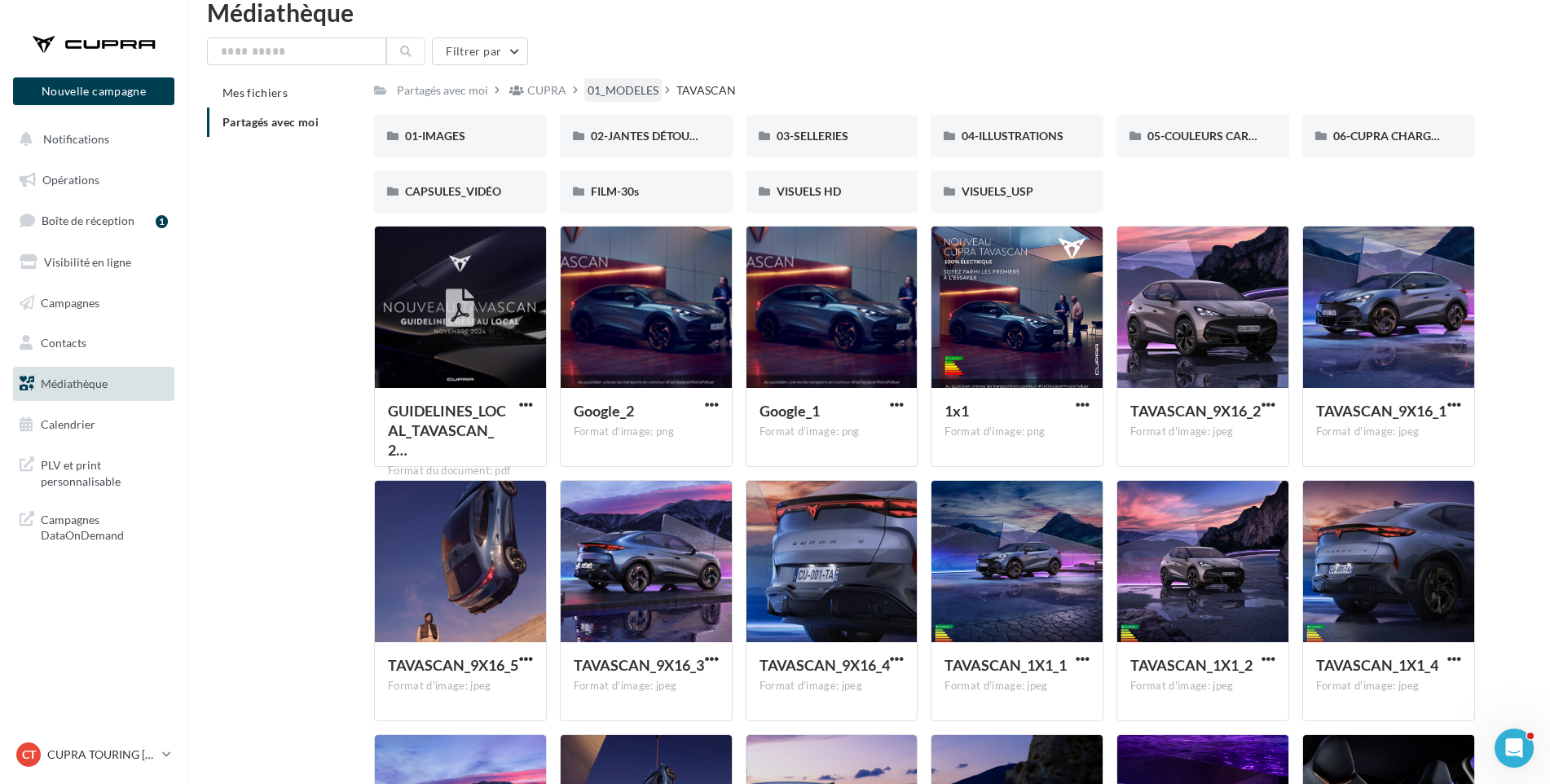
click at [622, 90] on div "01_MODELES" at bounding box center [623, 90] width 71 height 16
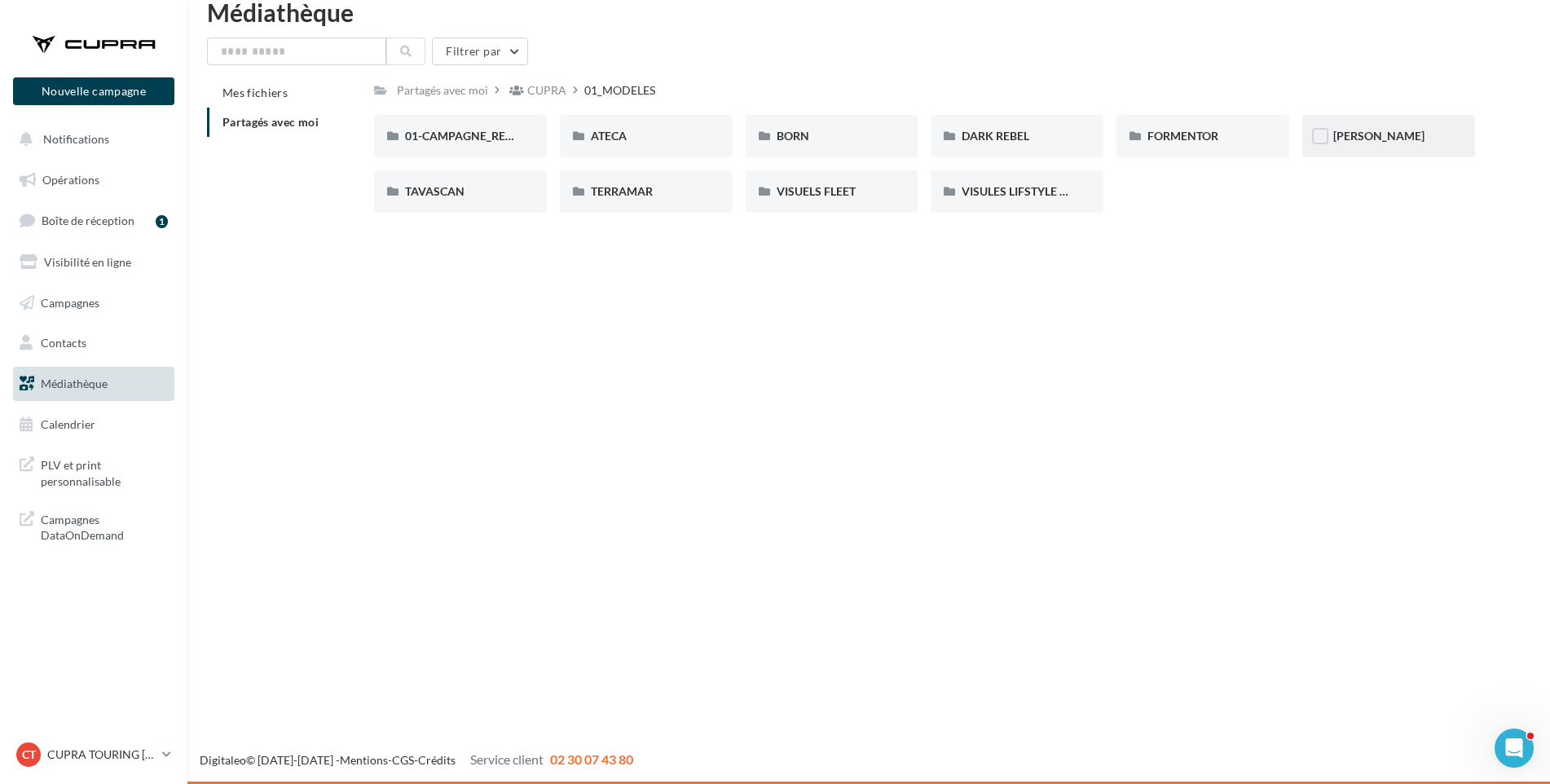
click at [1413, 138] on div "[PERSON_NAME]" at bounding box center [1389, 136] width 111 height 16
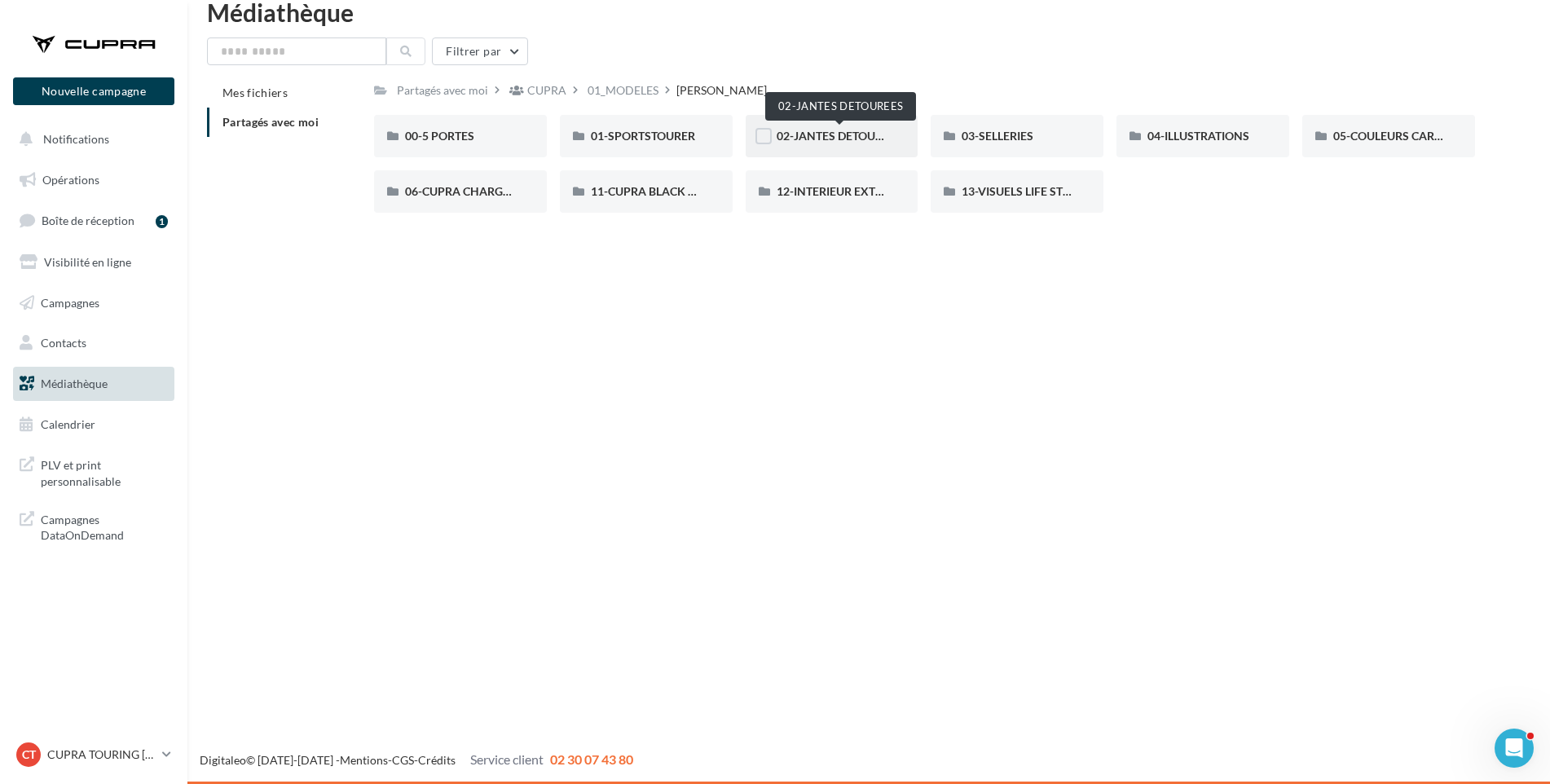
click at [824, 130] on span "02-JANTES DETOUREES" at bounding box center [840, 136] width 126 height 14
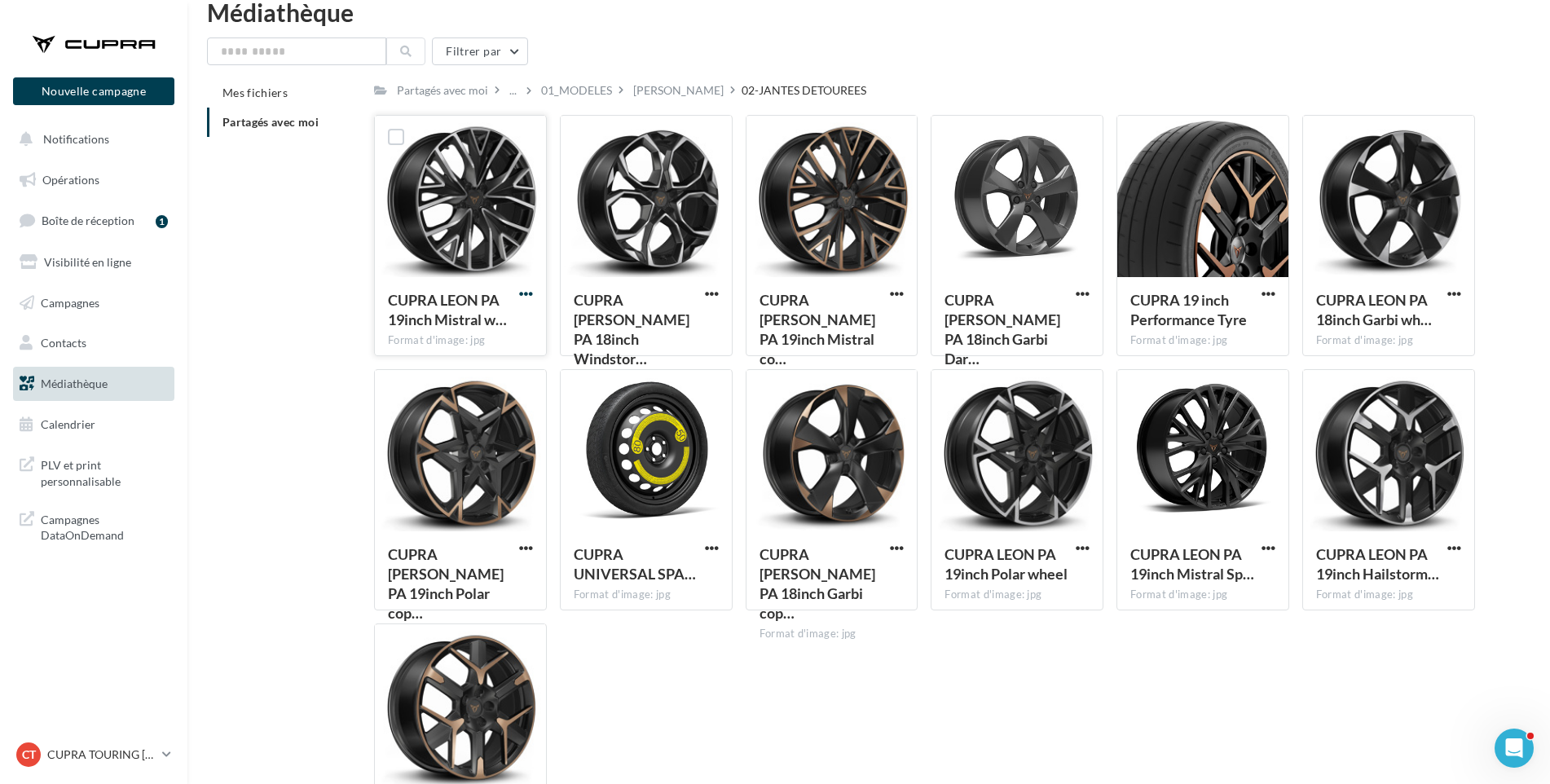
click at [523, 291] on span "button" at bounding box center [526, 293] width 14 height 14
click at [520, 325] on button "Télécharger" at bounding box center [455, 325] width 163 height 43
click at [712, 290] on span "button" at bounding box center [712, 293] width 14 height 14
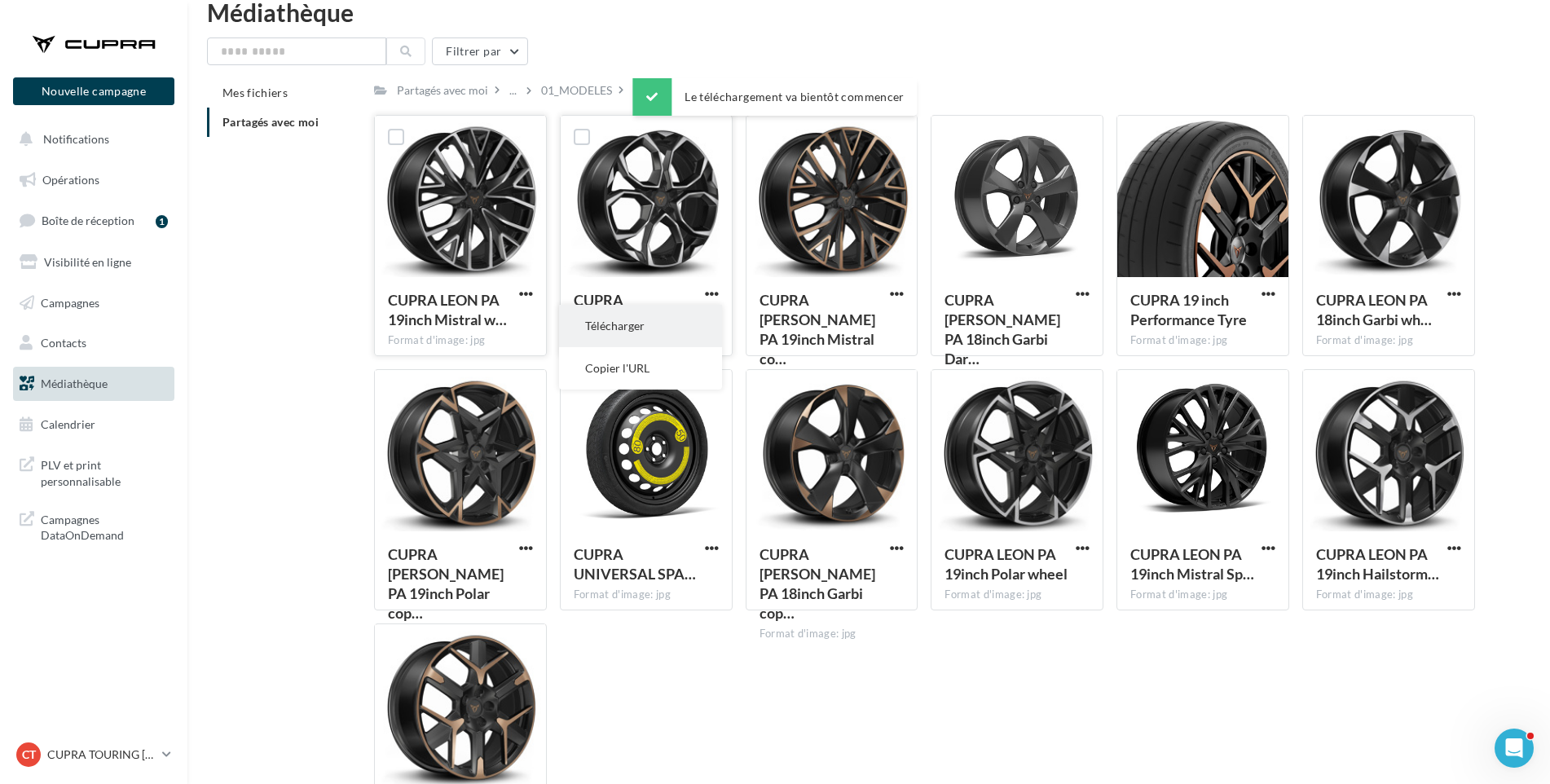
click at [693, 332] on button "Télécharger" at bounding box center [641, 325] width 163 height 43
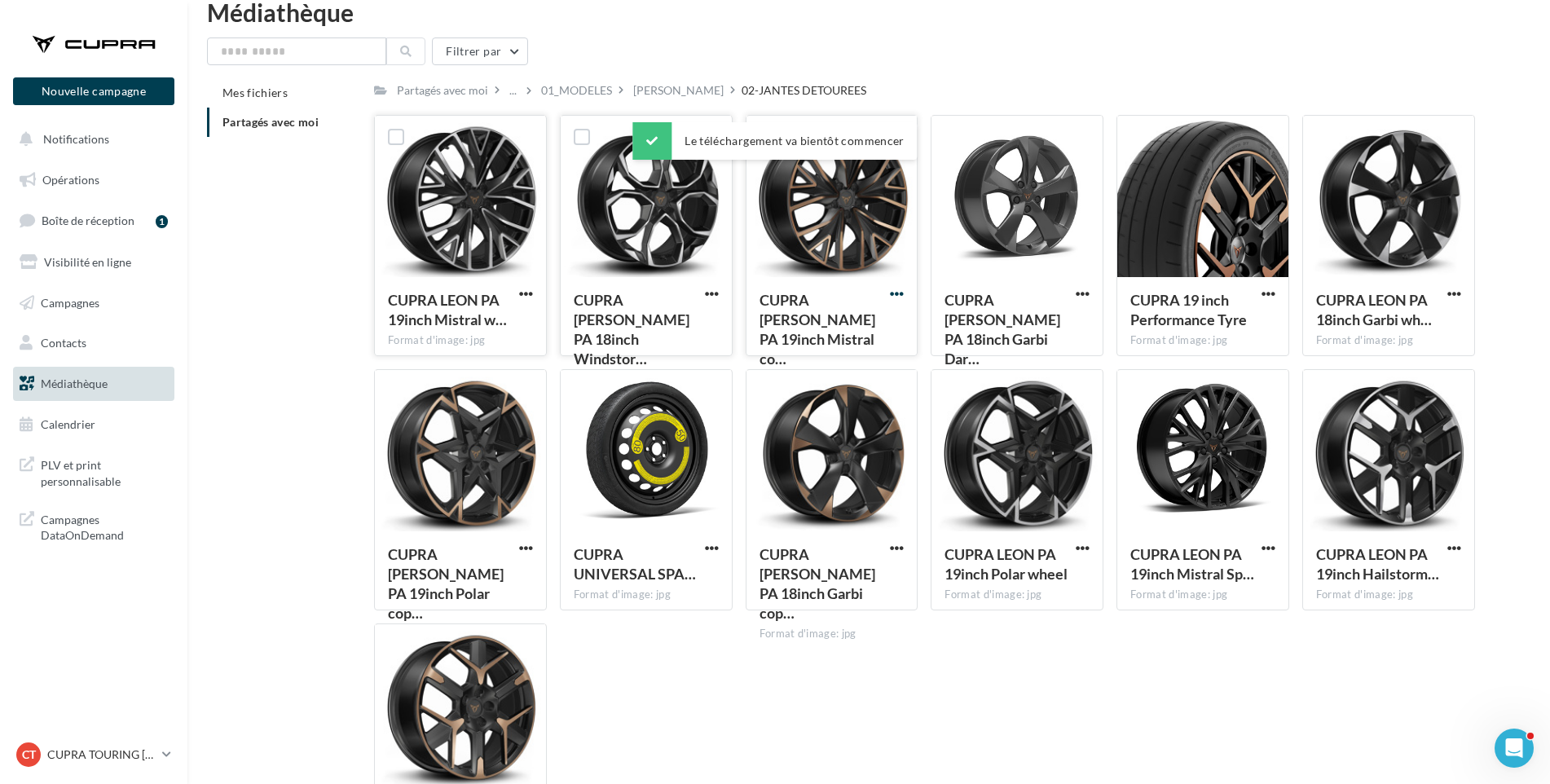
click at [901, 292] on span "button" at bounding box center [897, 293] width 14 height 14
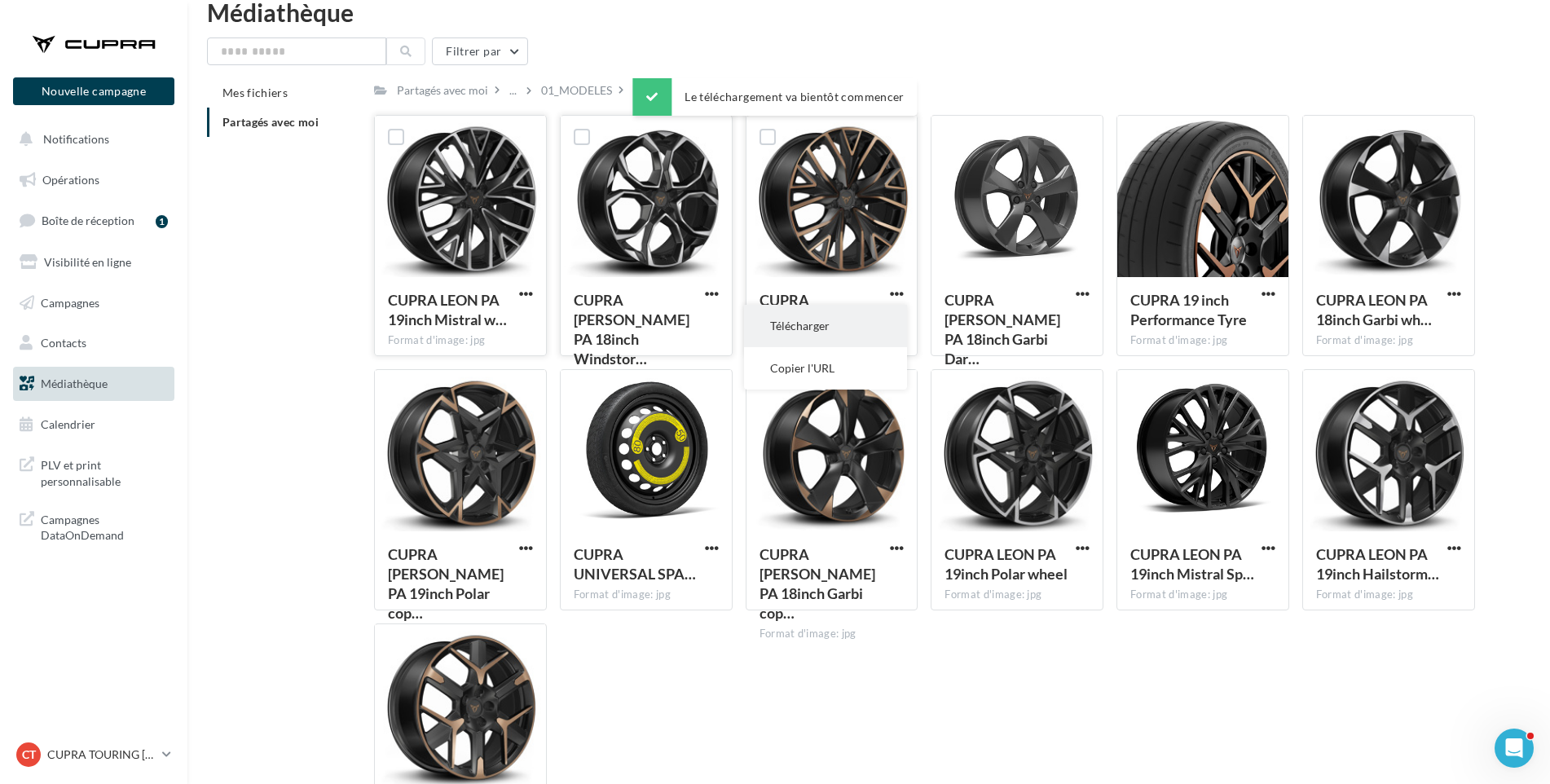
click at [889, 316] on button "Télécharger" at bounding box center [825, 325] width 163 height 43
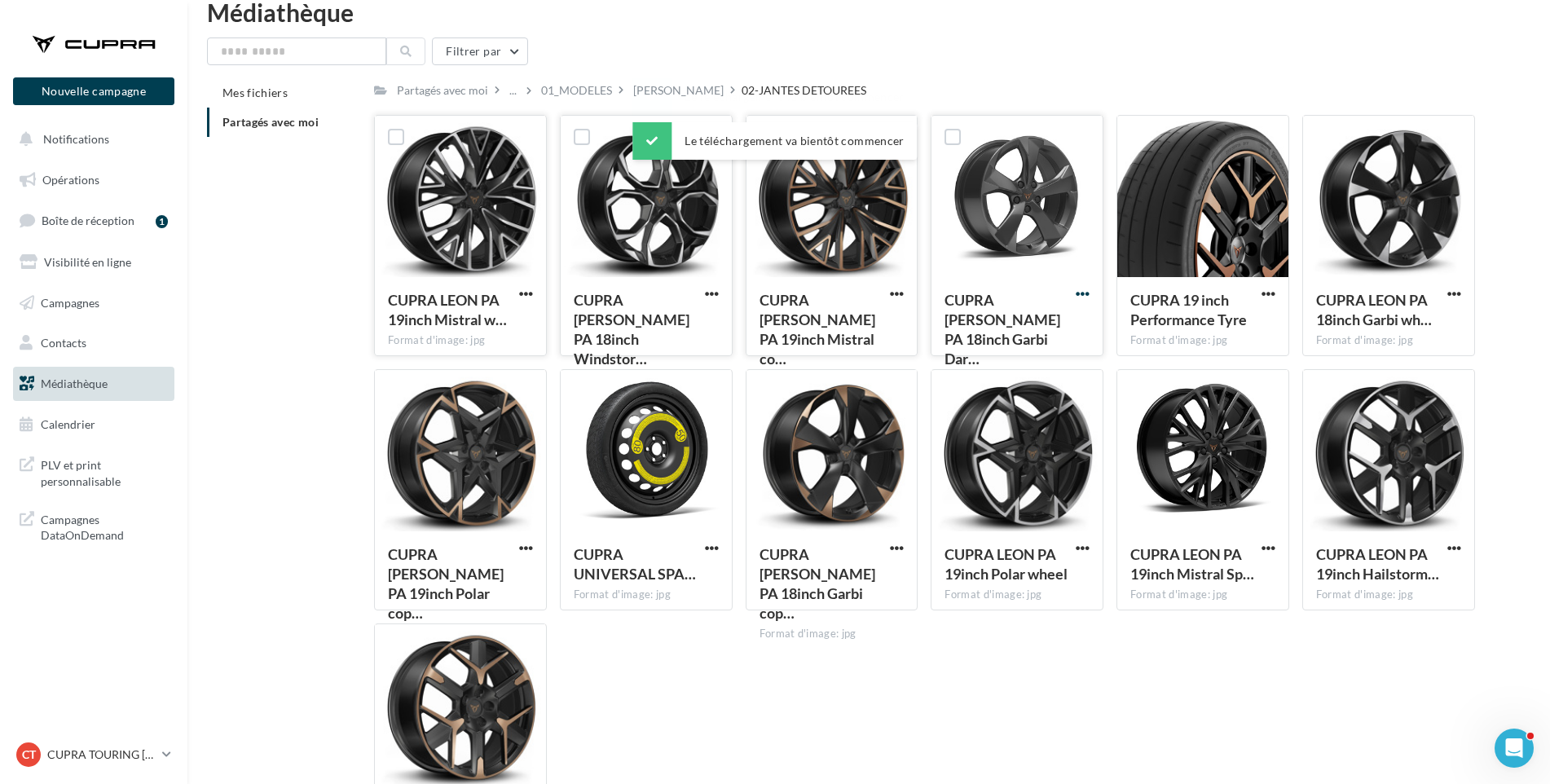
click at [1080, 290] on span "button" at bounding box center [1083, 293] width 14 height 14
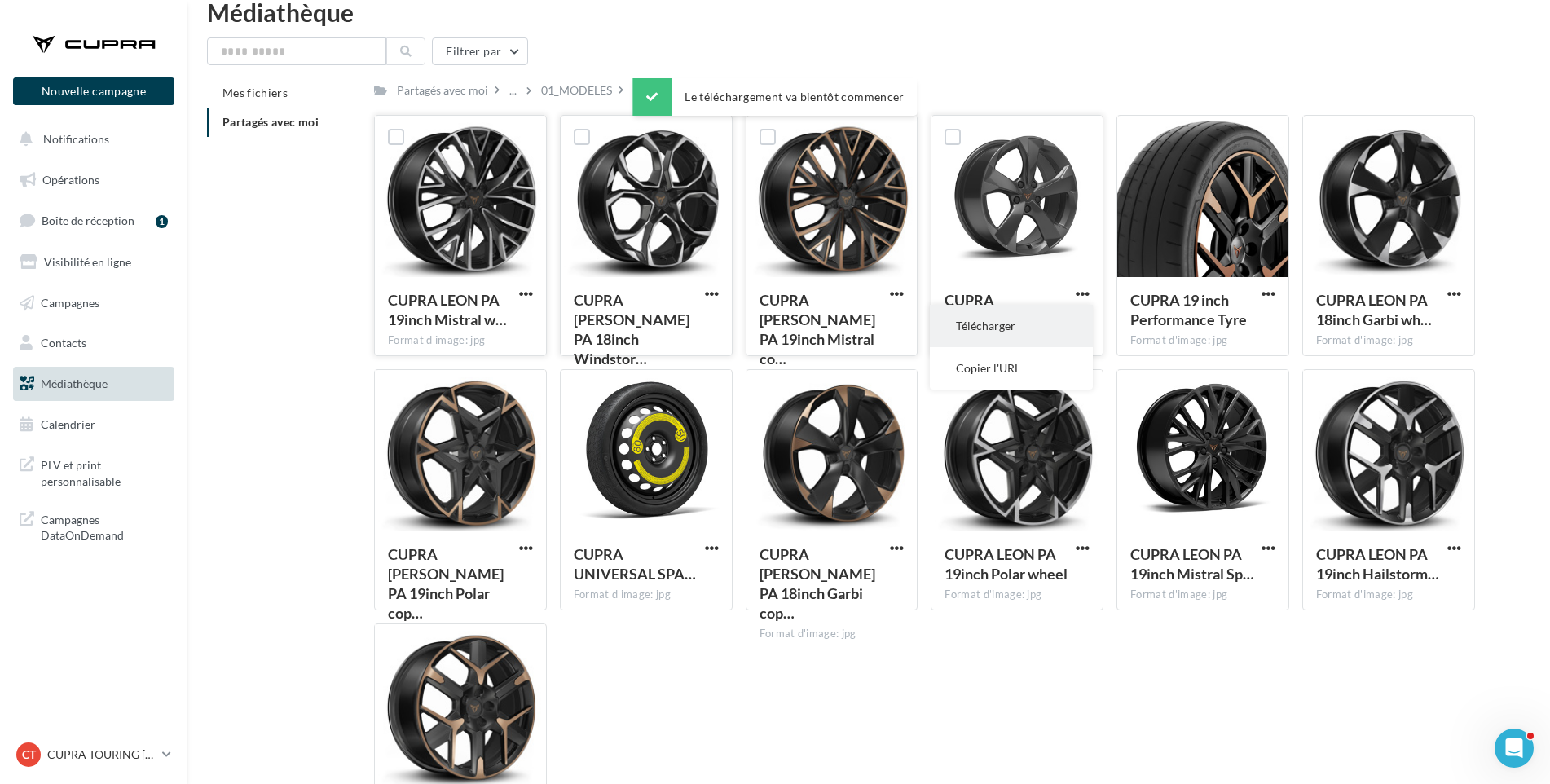
click at [1069, 318] on button "Télécharger" at bounding box center [1012, 325] width 163 height 43
click at [1144, 314] on span "CUPRA 19 inch Performance Tyre" at bounding box center [1189, 309] width 117 height 38
click at [1266, 289] on span "button" at bounding box center [1268, 293] width 14 height 14
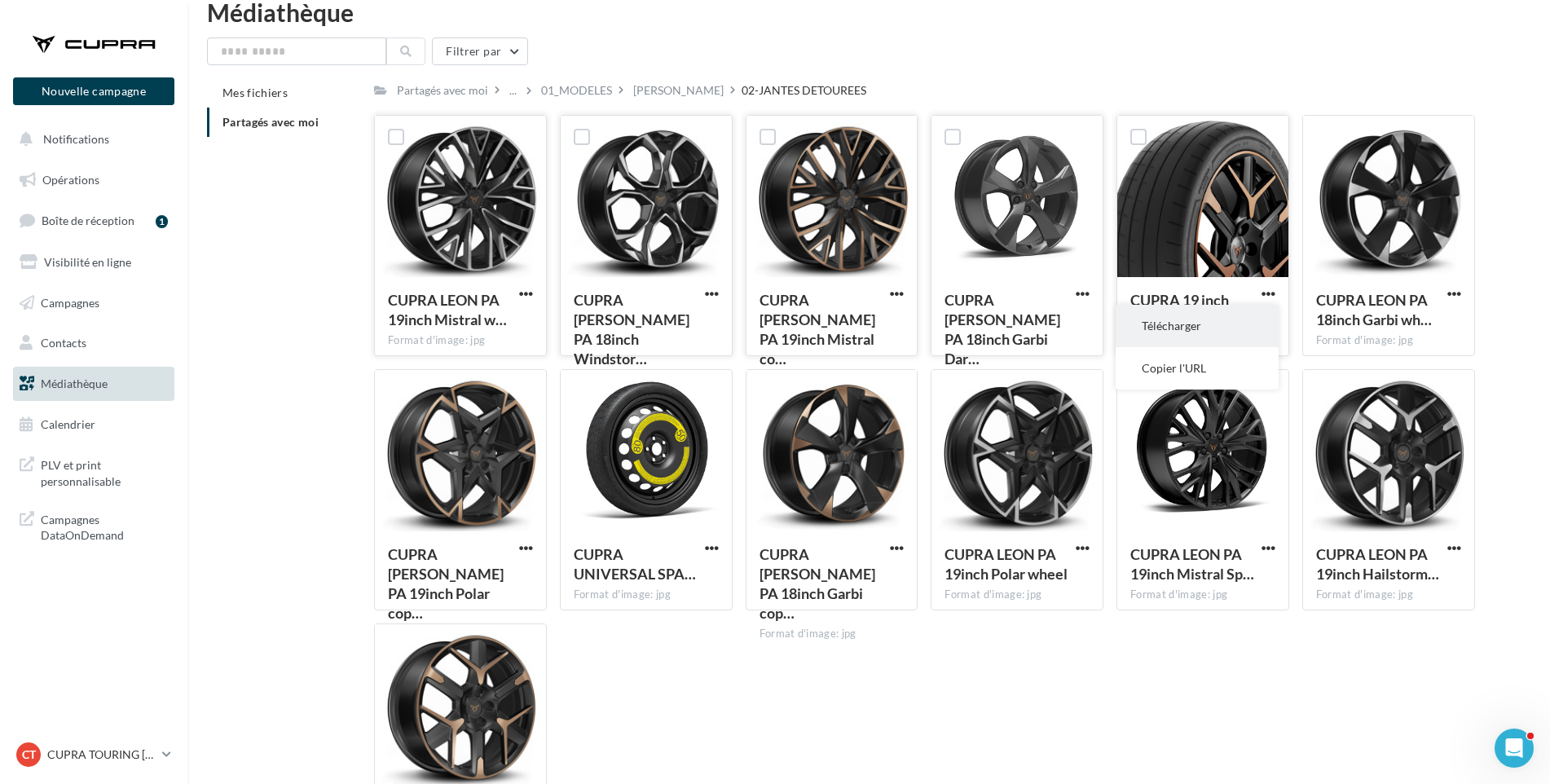
click at [1163, 322] on button "Télécharger" at bounding box center [1197, 325] width 163 height 43
click at [1513, 326] on div "Mes fichiers Partagés avec moi Partagés avec moi ... 01_MODELES LEON 02-JANTES …" at bounding box center [876, 477] width 1337 height 799
click at [1454, 291] on span "button" at bounding box center [1454, 293] width 14 height 14
click at [1416, 325] on button "Télécharger" at bounding box center [1383, 325] width 163 height 43
click at [531, 547] on span "button" at bounding box center [526, 548] width 14 height 14
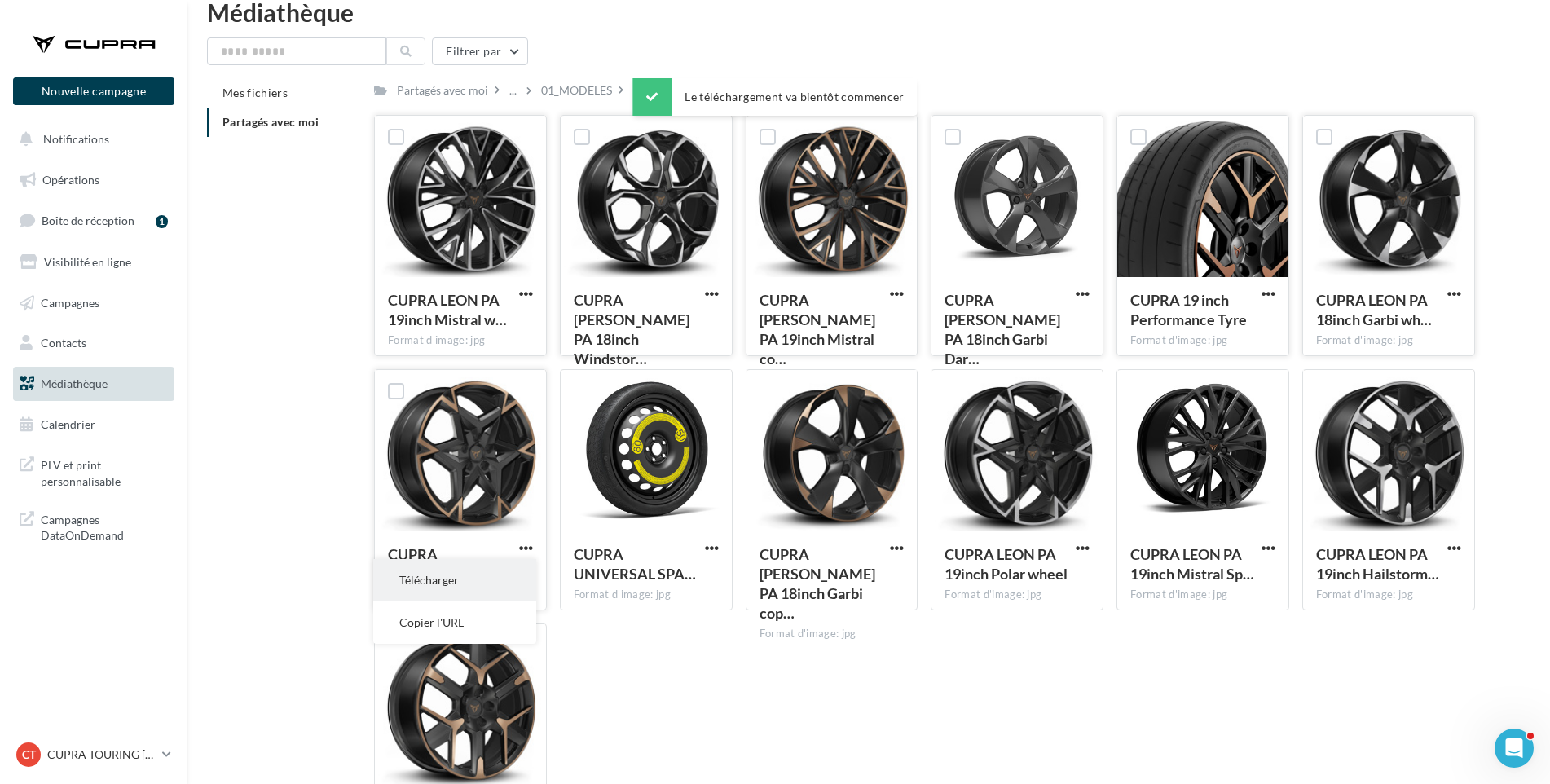
click at [509, 573] on button "Télécharger" at bounding box center [455, 580] width 163 height 43
click at [710, 550] on span "button" at bounding box center [712, 548] width 14 height 14
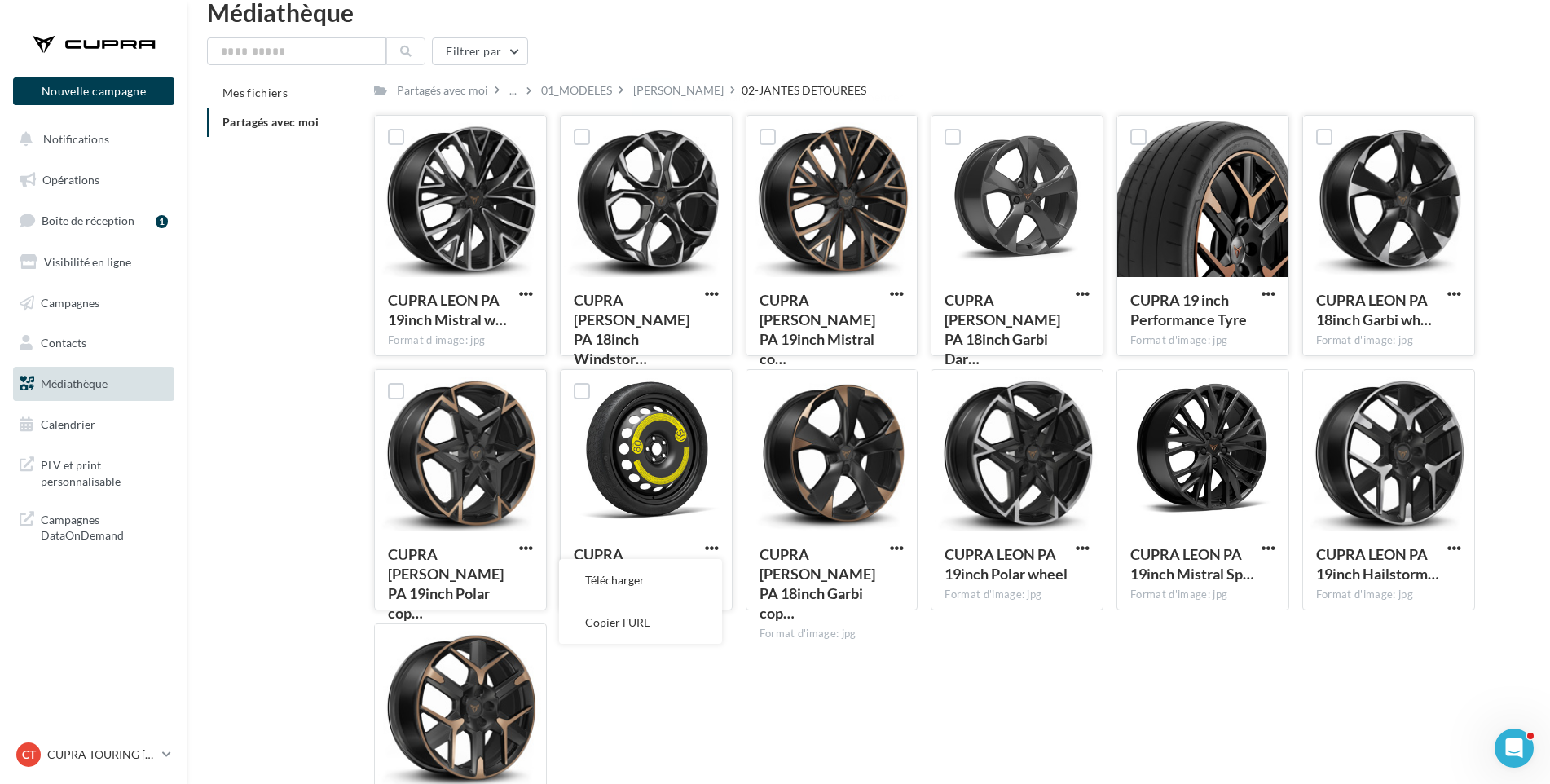
click at [631, 578] on button "Télécharger" at bounding box center [641, 580] width 163 height 43
click at [896, 543] on span "button" at bounding box center [897, 548] width 14 height 14
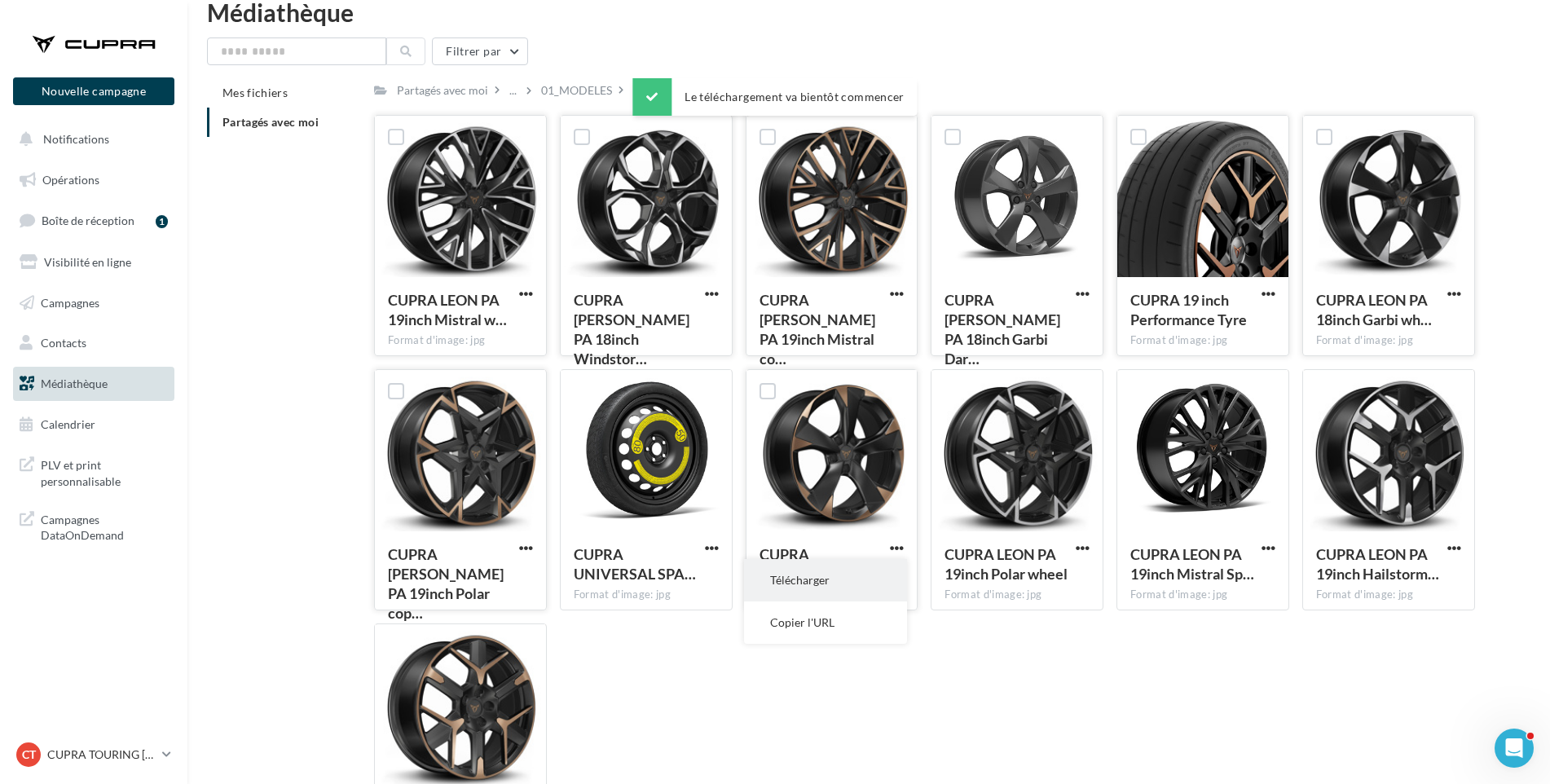
click at [877, 574] on button "Télécharger" at bounding box center [825, 580] width 163 height 43
click at [1086, 547] on span "button" at bounding box center [1083, 548] width 14 height 14
click at [1065, 573] on button "Télécharger" at bounding box center [1012, 580] width 163 height 43
click at [1267, 545] on span "button" at bounding box center [1268, 548] width 14 height 14
click at [1221, 584] on button "Télécharger" at bounding box center [1197, 580] width 163 height 43
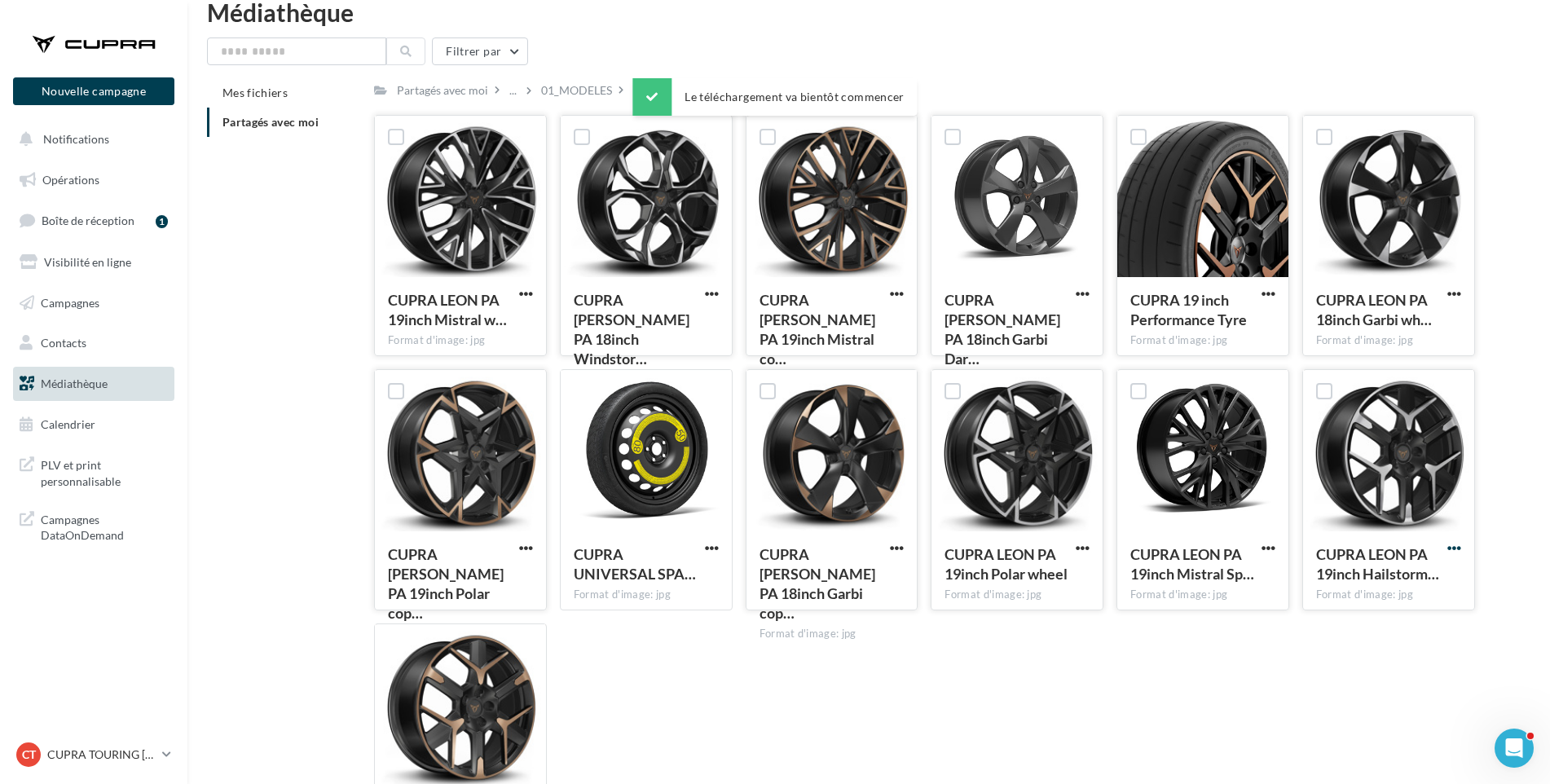
click at [1456, 546] on span "button" at bounding box center [1454, 548] width 14 height 14
click at [1411, 584] on button "Télécharger" at bounding box center [1383, 580] width 163 height 43
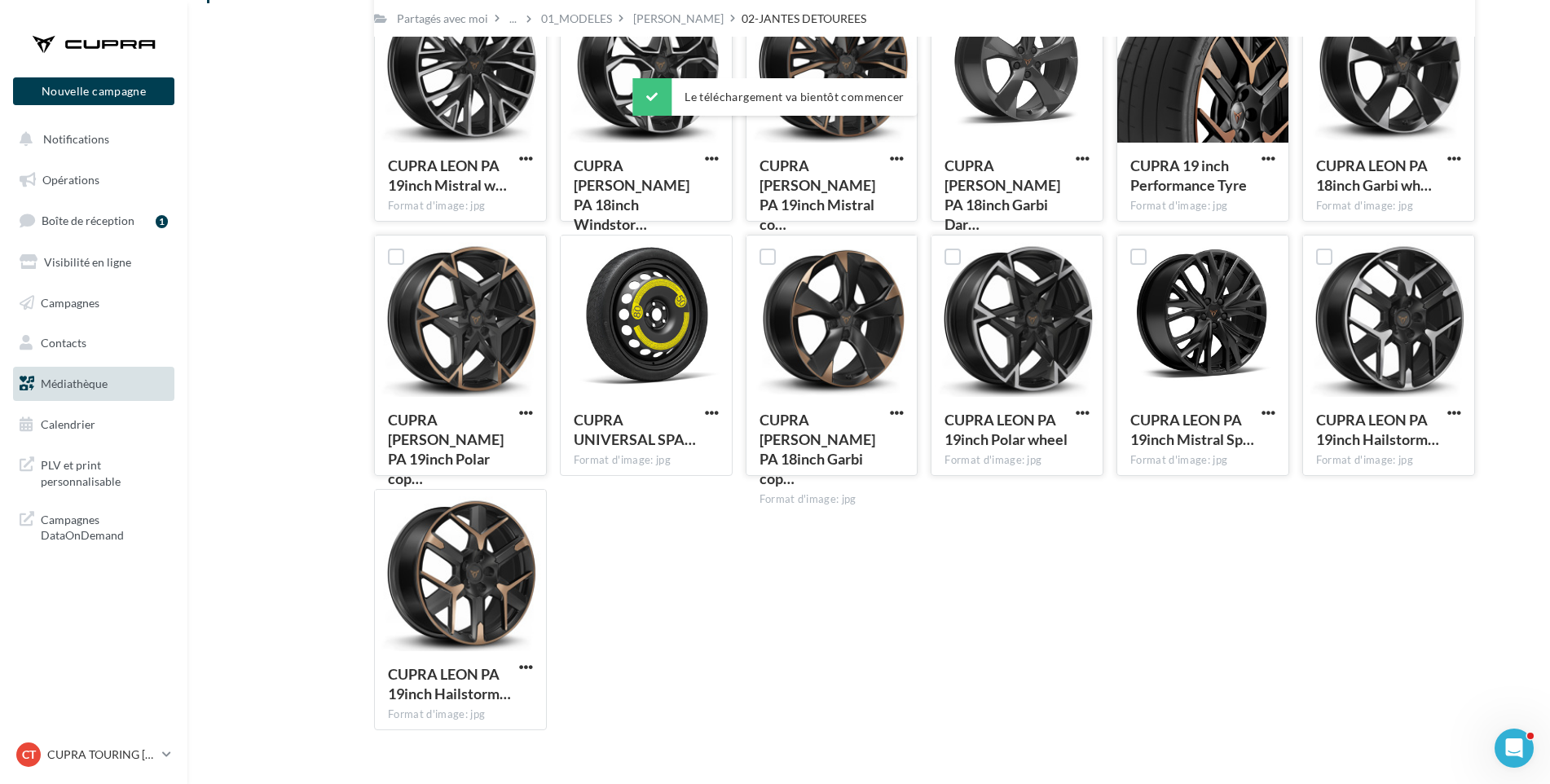
scroll to position [189, 0]
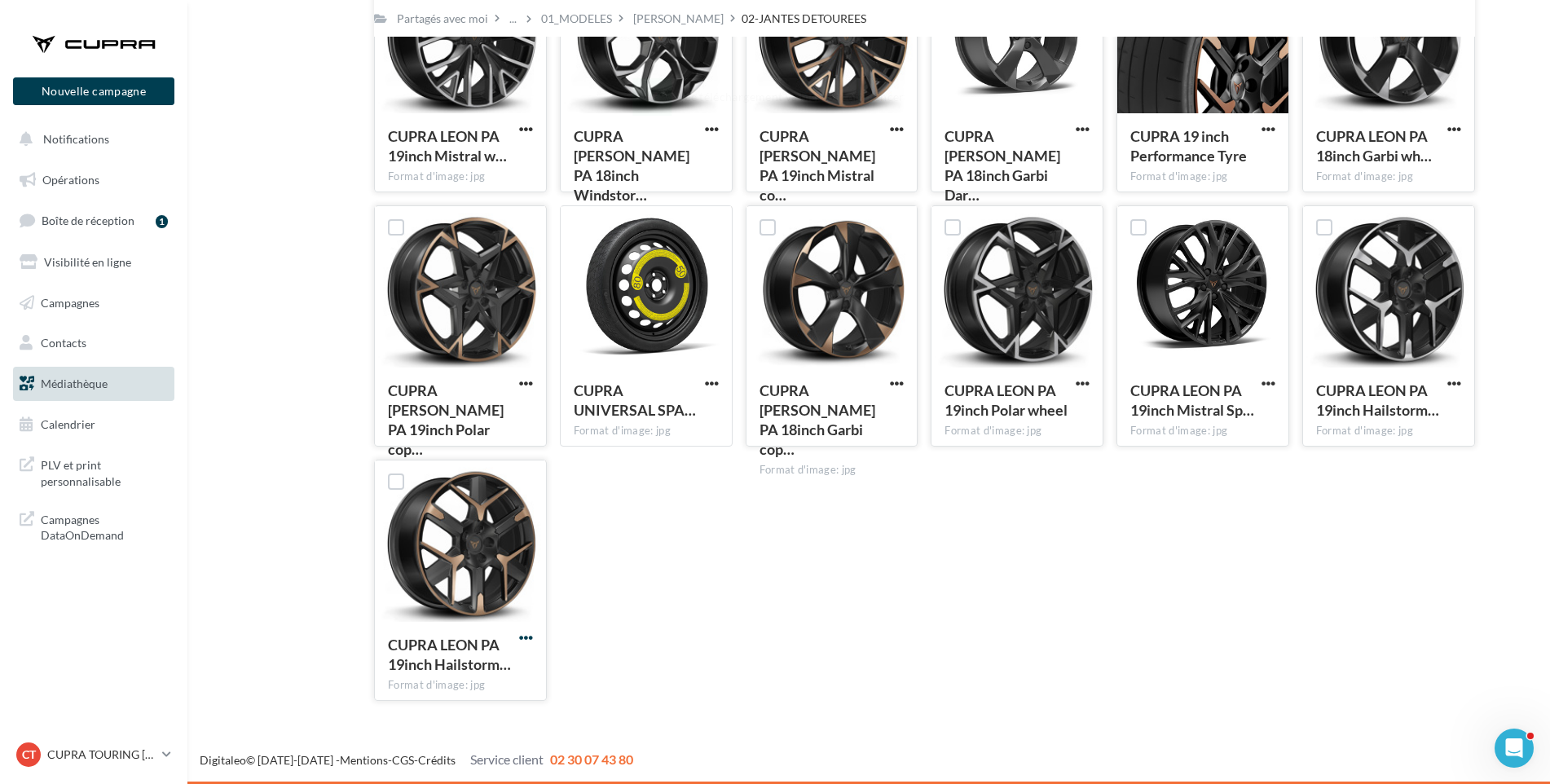
click at [524, 638] on span "button" at bounding box center [526, 637] width 14 height 14
click at [504, 662] on button "Télécharger" at bounding box center [455, 670] width 163 height 43
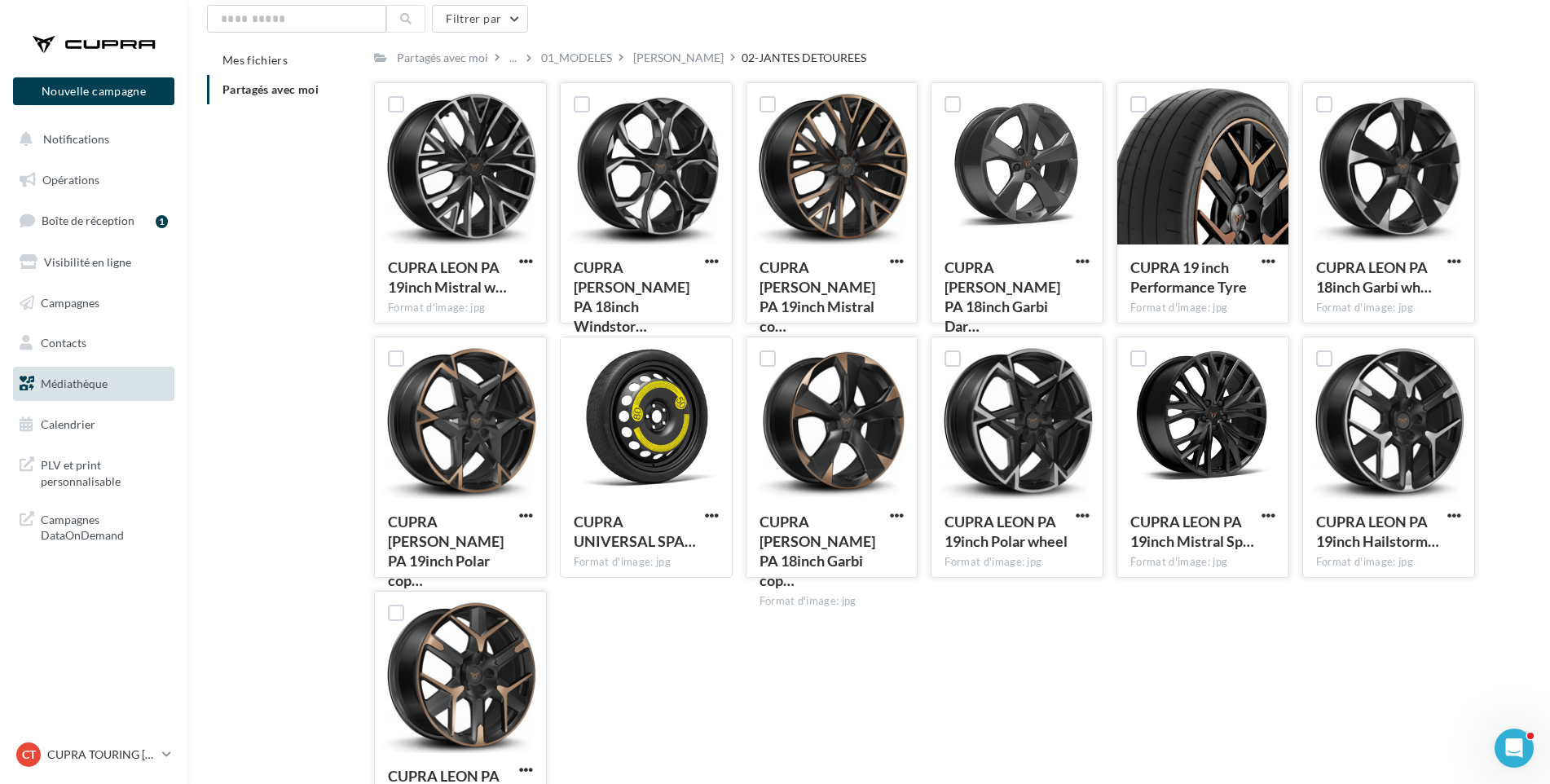
scroll to position [0, 0]
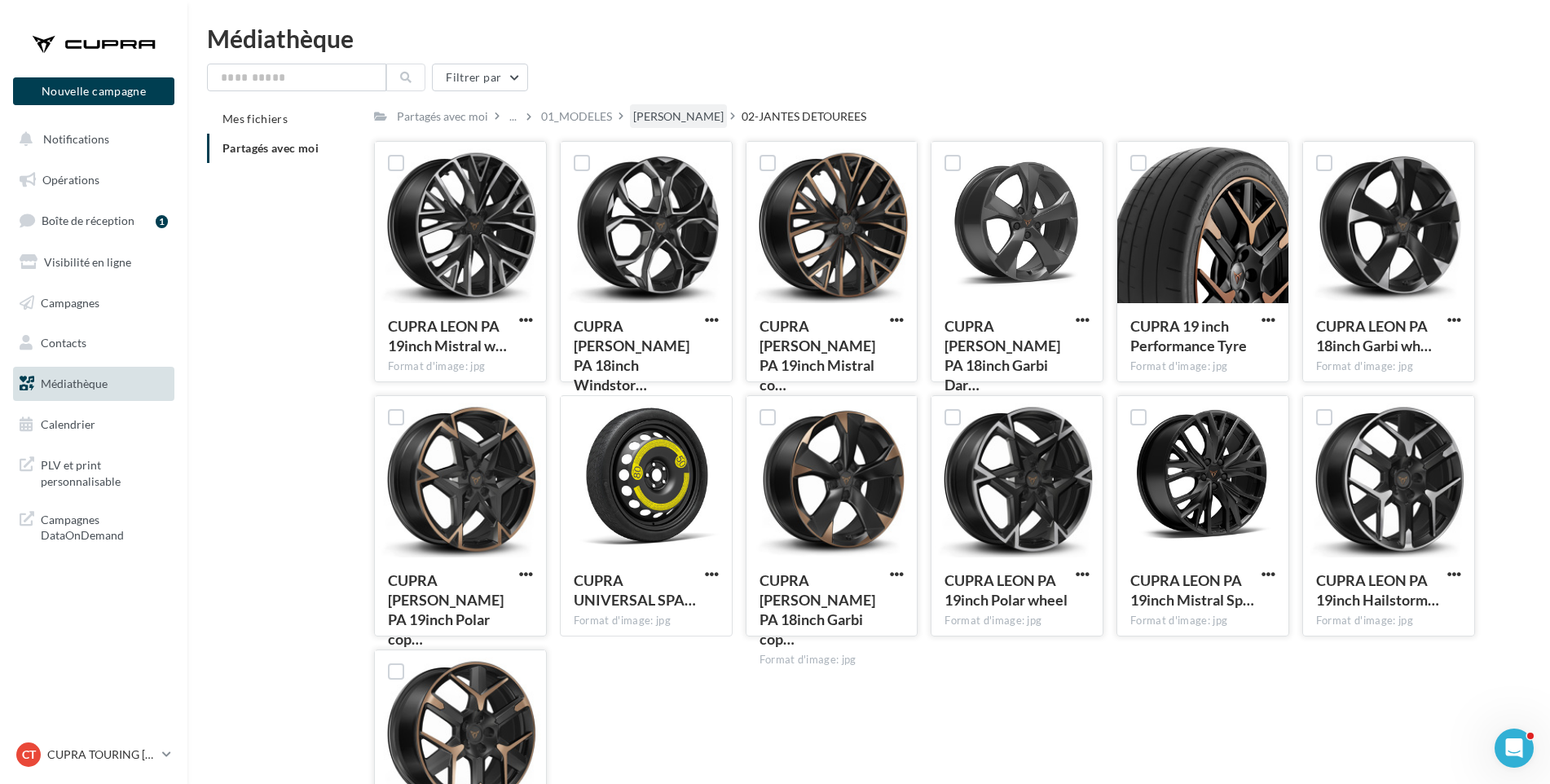
click at [656, 120] on div "[PERSON_NAME]" at bounding box center [679, 116] width 91 height 16
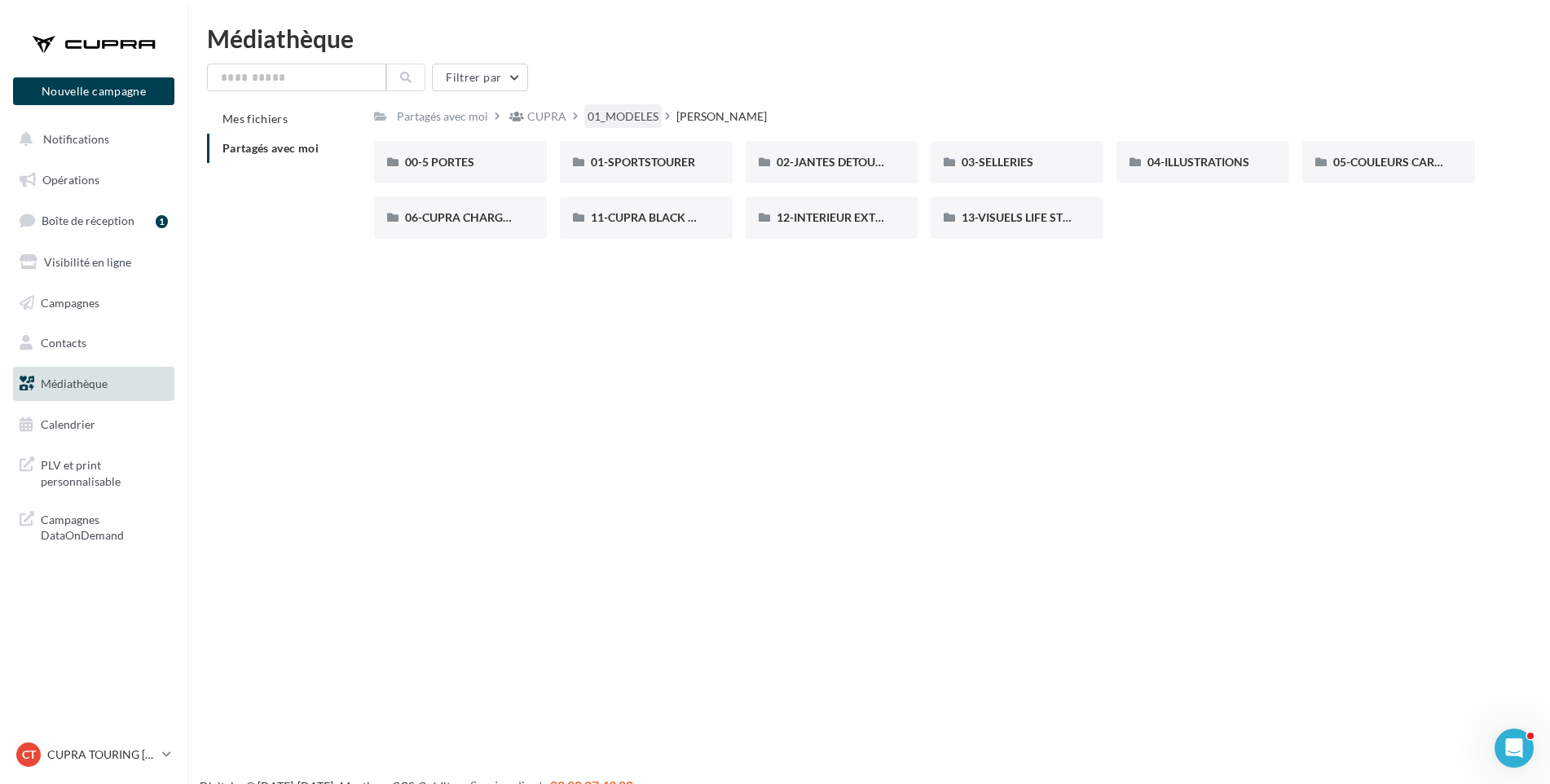
click at [626, 109] on div "01_MODELES" at bounding box center [623, 116] width 71 height 16
click at [636, 215] on span "TERRAMAR" at bounding box center [622, 217] width 62 height 14
click at [467, 162] on div "01-IMAGES" at bounding box center [460, 162] width 111 height 16
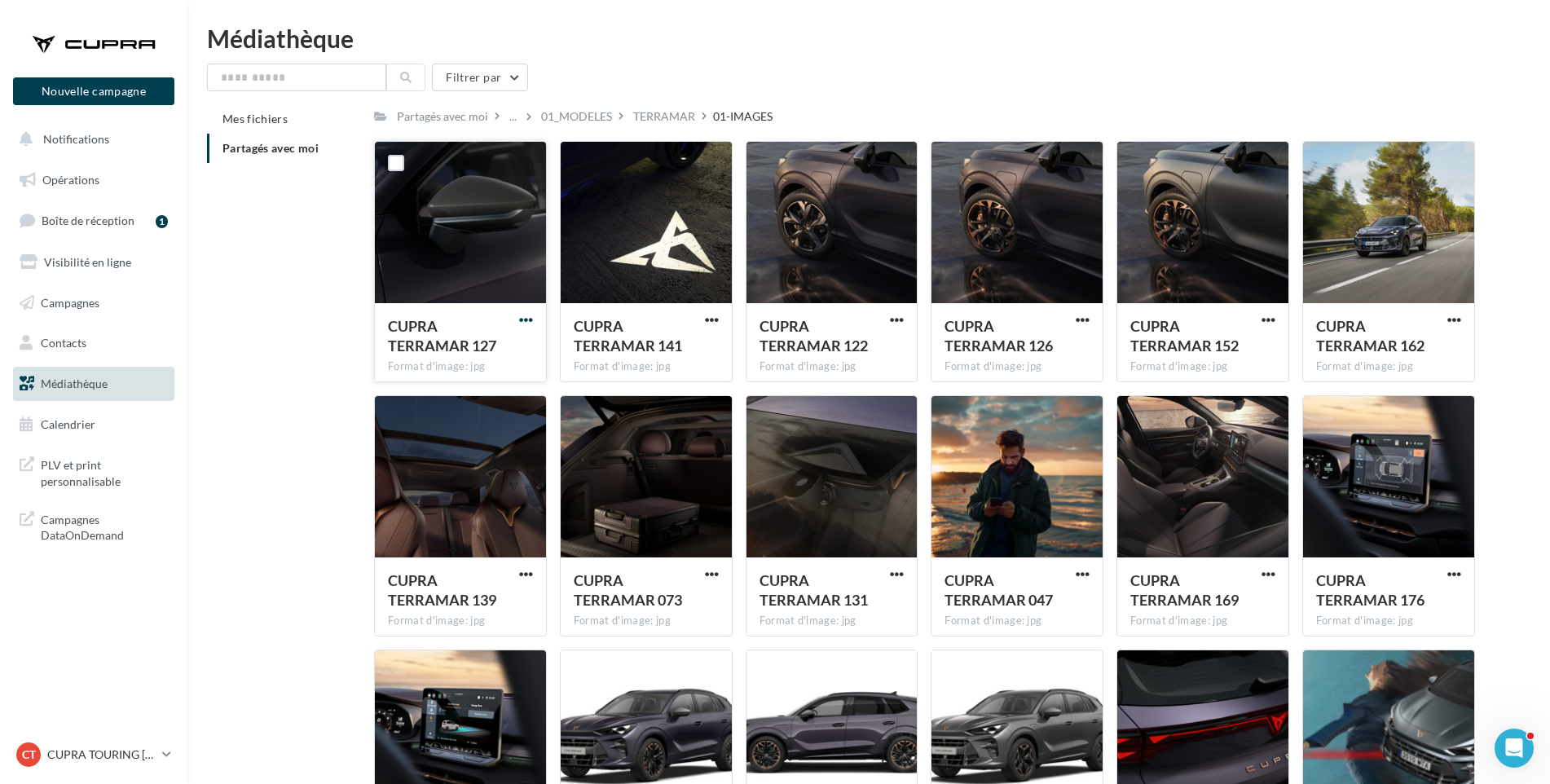
click at [523, 316] on span "button" at bounding box center [526, 319] width 14 height 14
click at [470, 352] on button "Télécharger" at bounding box center [455, 352] width 163 height 43
click at [713, 317] on span "button" at bounding box center [712, 319] width 14 height 14
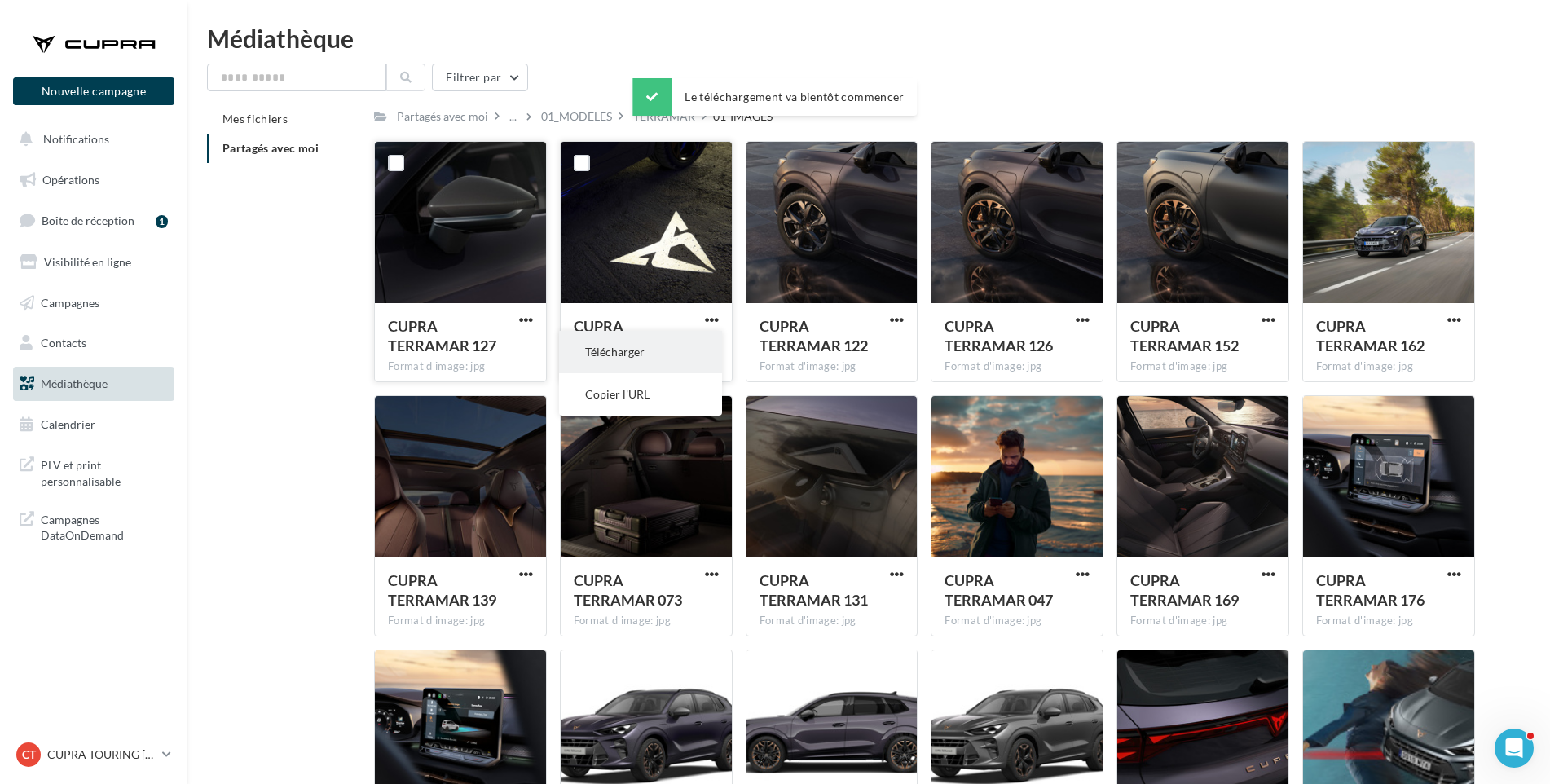
click at [706, 340] on button "Télécharger" at bounding box center [641, 352] width 163 height 43
click at [897, 319] on span "button" at bounding box center [897, 319] width 14 height 14
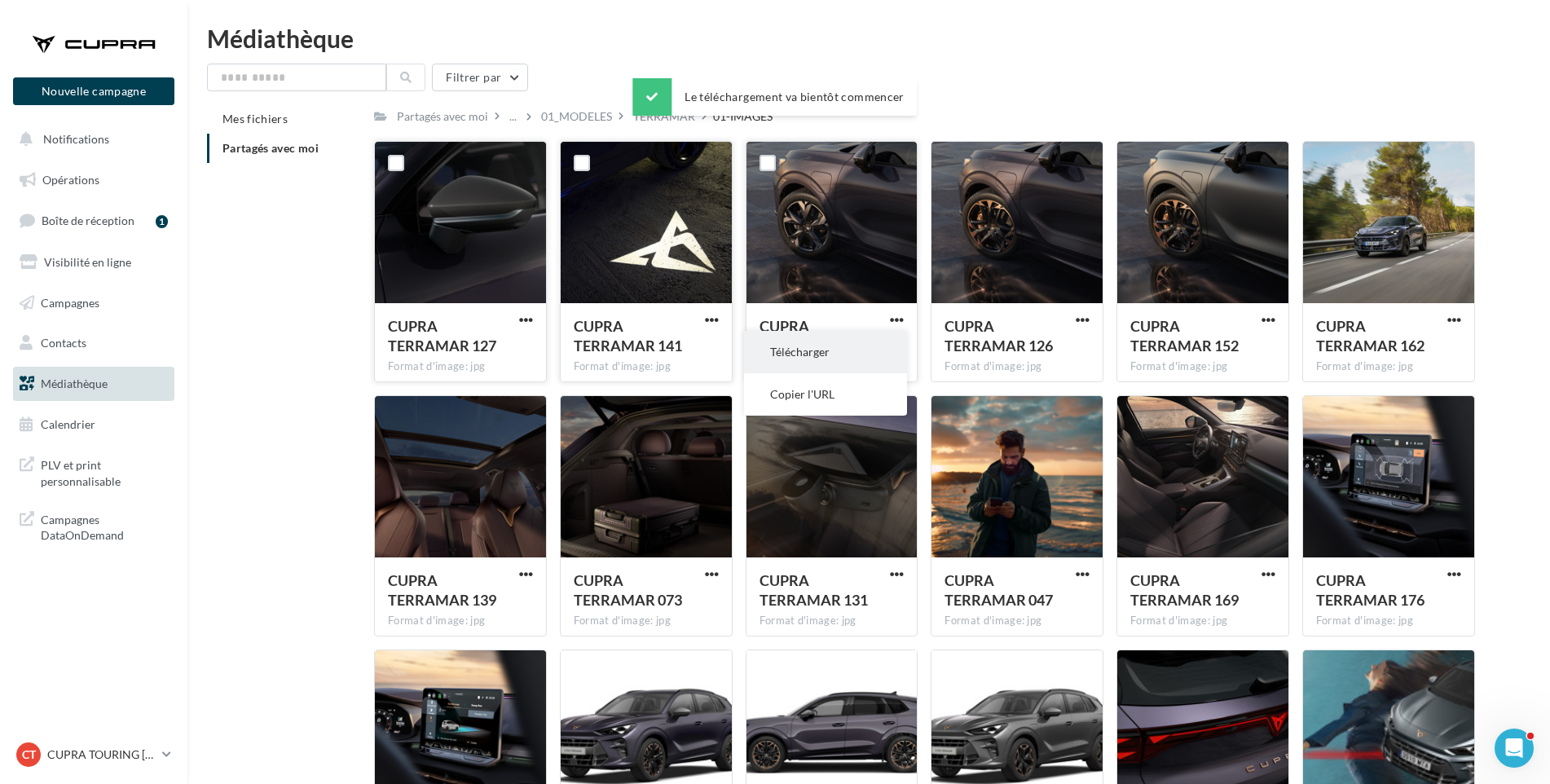
click at [883, 351] on button "Télécharger" at bounding box center [825, 352] width 163 height 43
click at [1087, 318] on span "button" at bounding box center [1083, 319] width 14 height 14
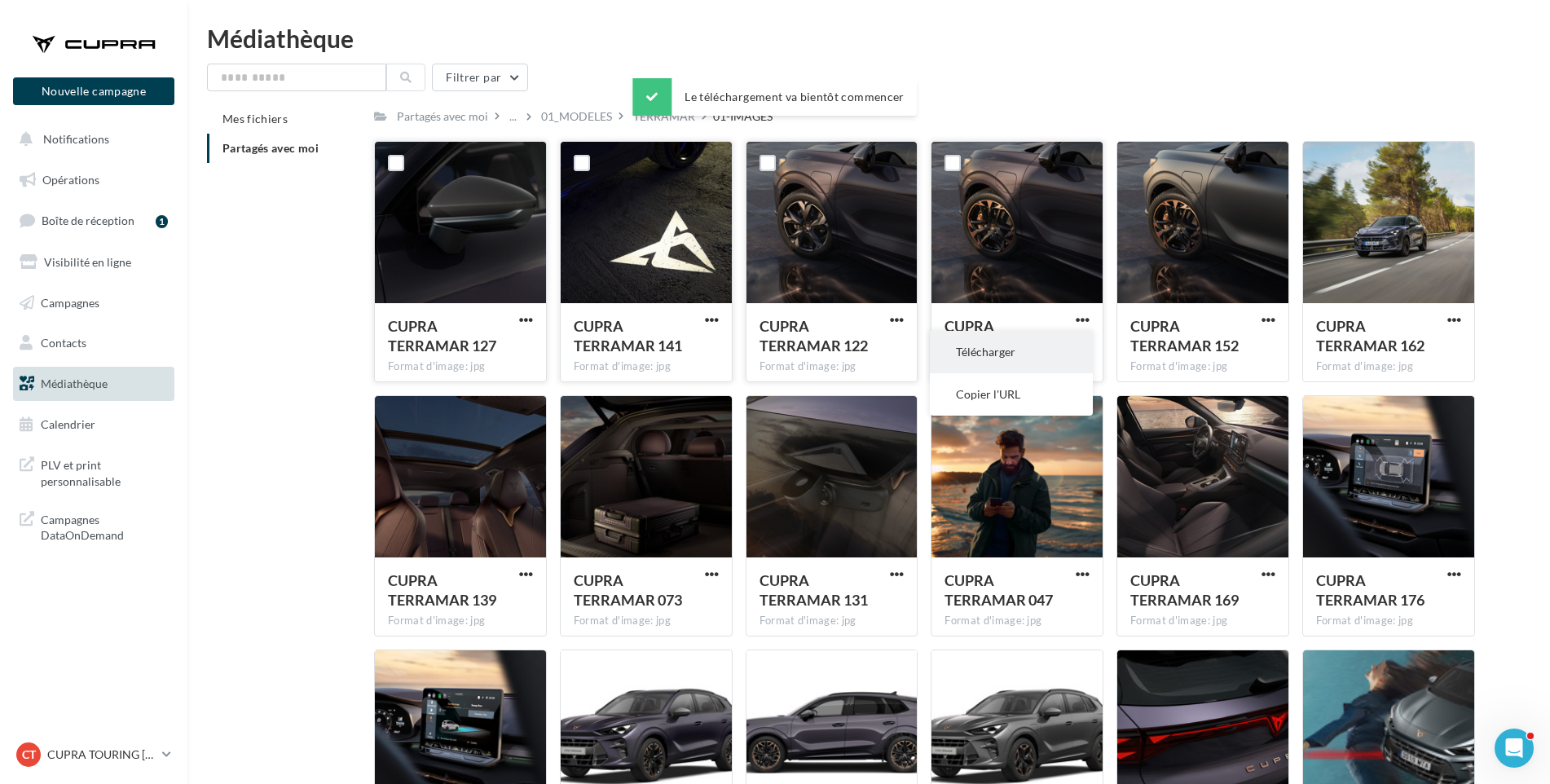
click at [1069, 341] on button "Télécharger" at bounding box center [1012, 352] width 163 height 43
click at [1168, 332] on span "CUPRA TERRAMAR 152" at bounding box center [1184, 335] width 108 height 38
click at [1266, 315] on span "button" at bounding box center [1268, 319] width 14 height 14
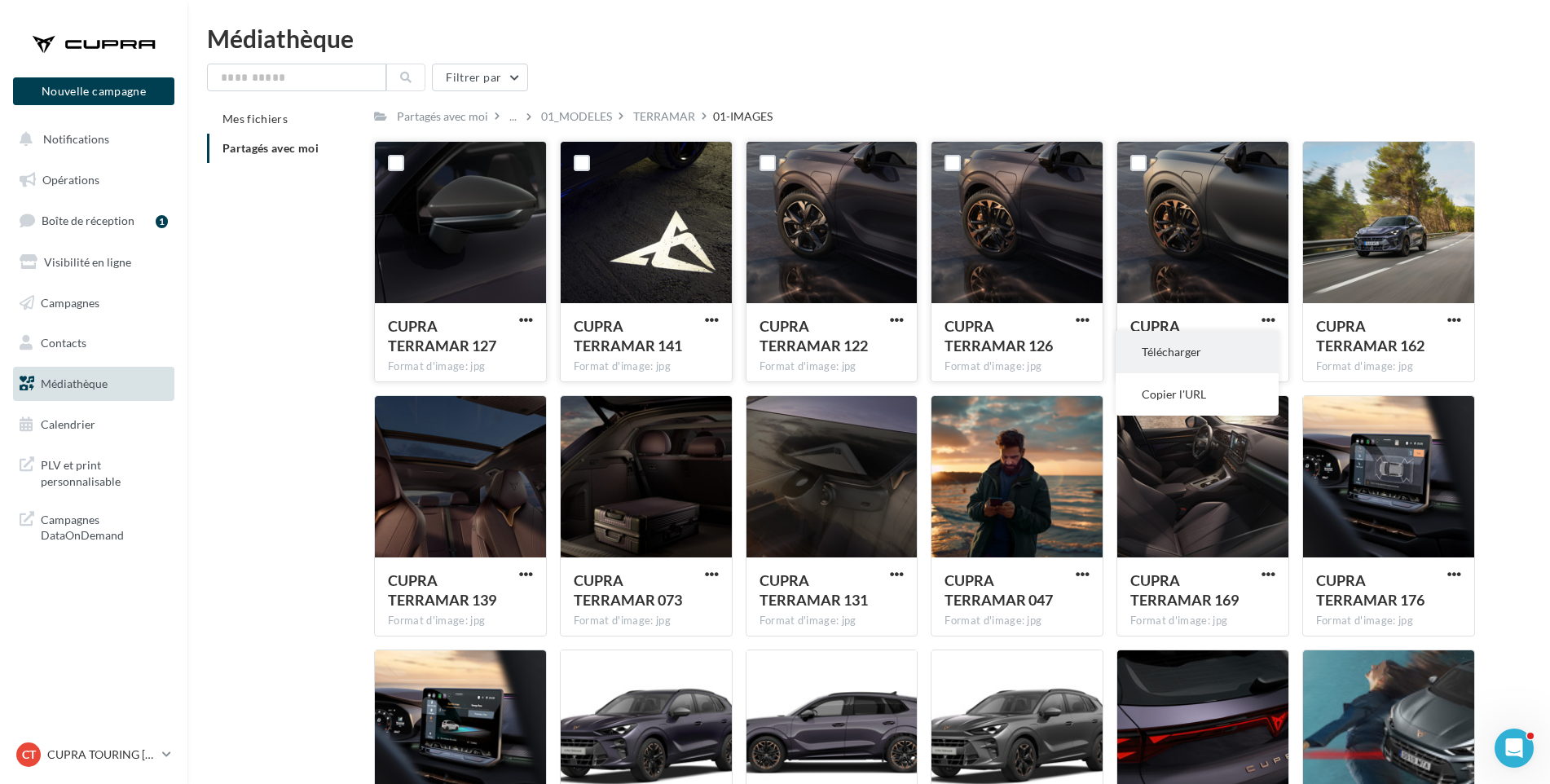
click at [1251, 340] on button "Télécharger" at bounding box center [1197, 352] width 163 height 43
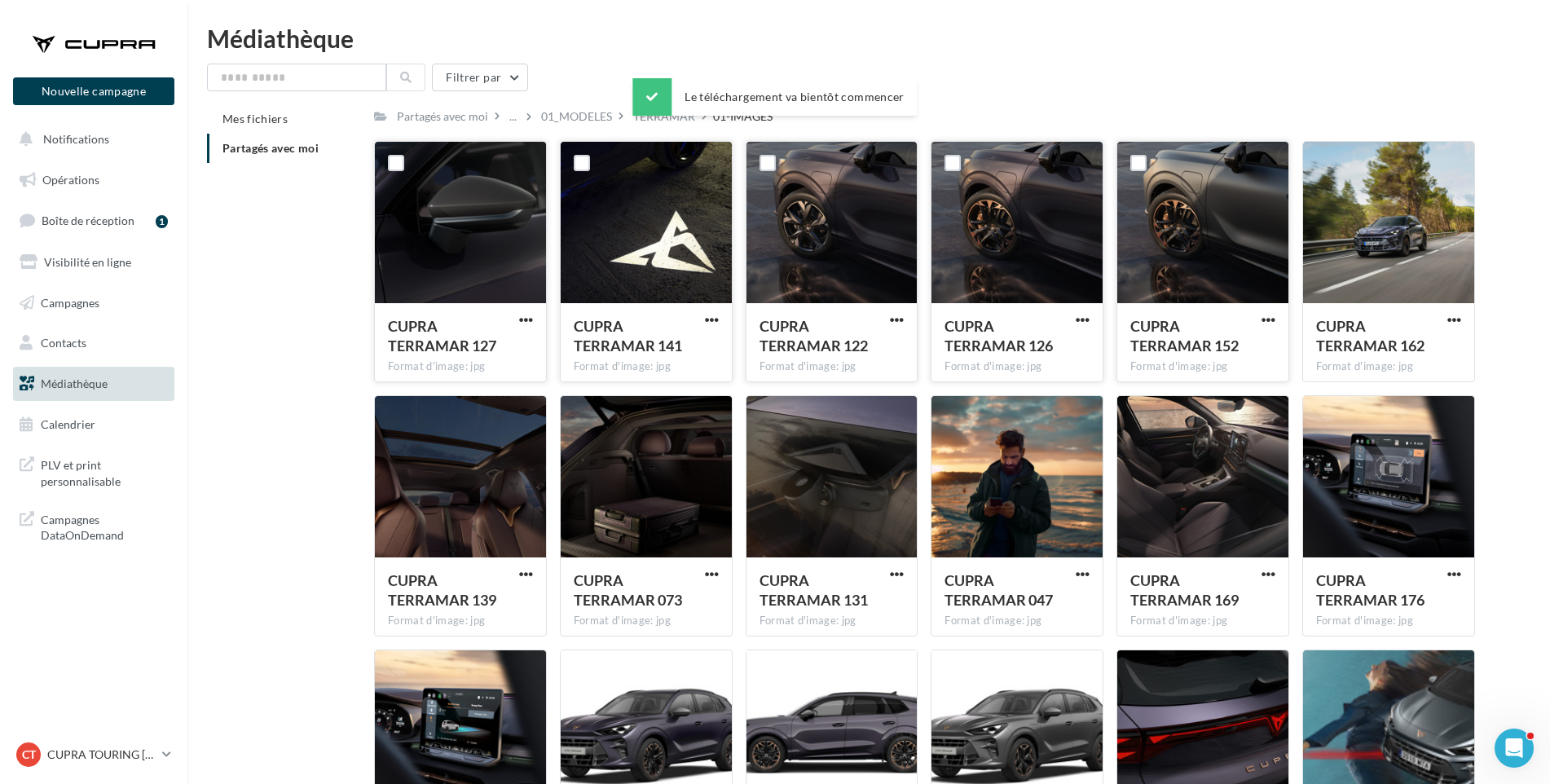
click at [1498, 320] on div "Mes fichiers Partagés avec moi Partagés avec moi ... 01_MODELES TERRAMAR 01-IMA…" at bounding box center [876, 503] width 1337 height 799
click at [1452, 320] on span "button" at bounding box center [1454, 319] width 14 height 14
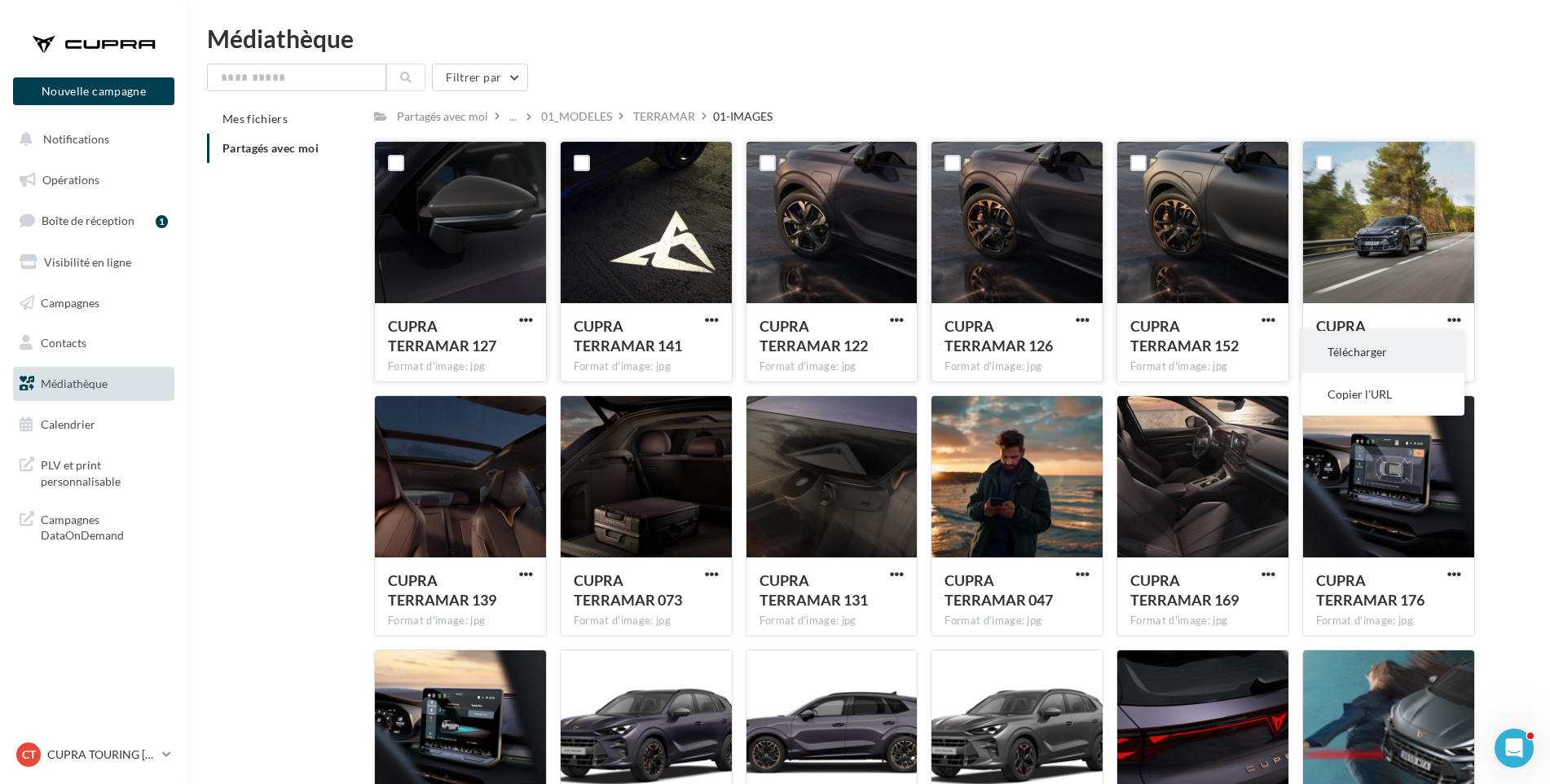
click at [1435, 353] on button "Télécharger" at bounding box center [1383, 352] width 163 height 43
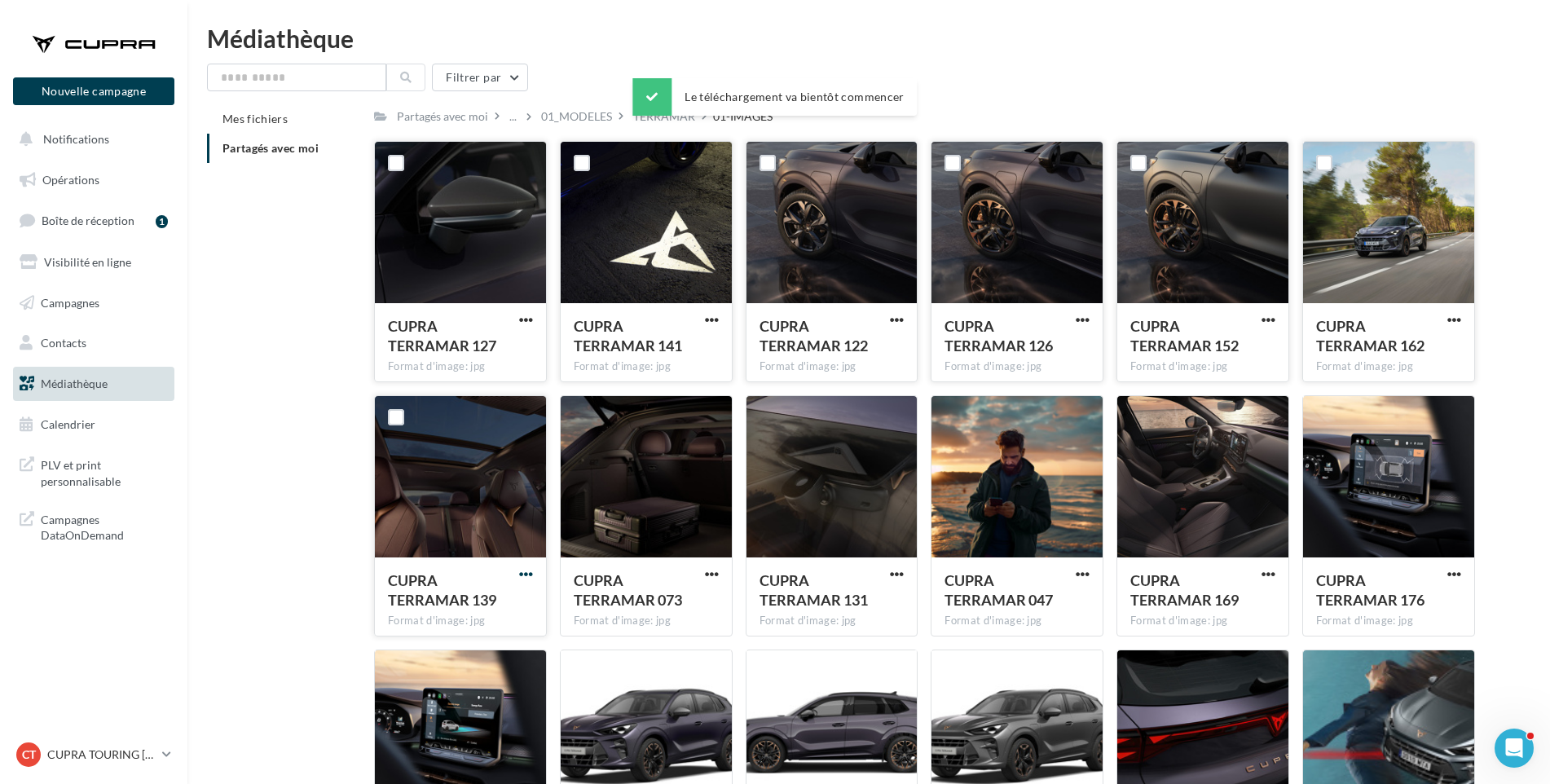
click at [520, 571] on span "button" at bounding box center [526, 574] width 14 height 14
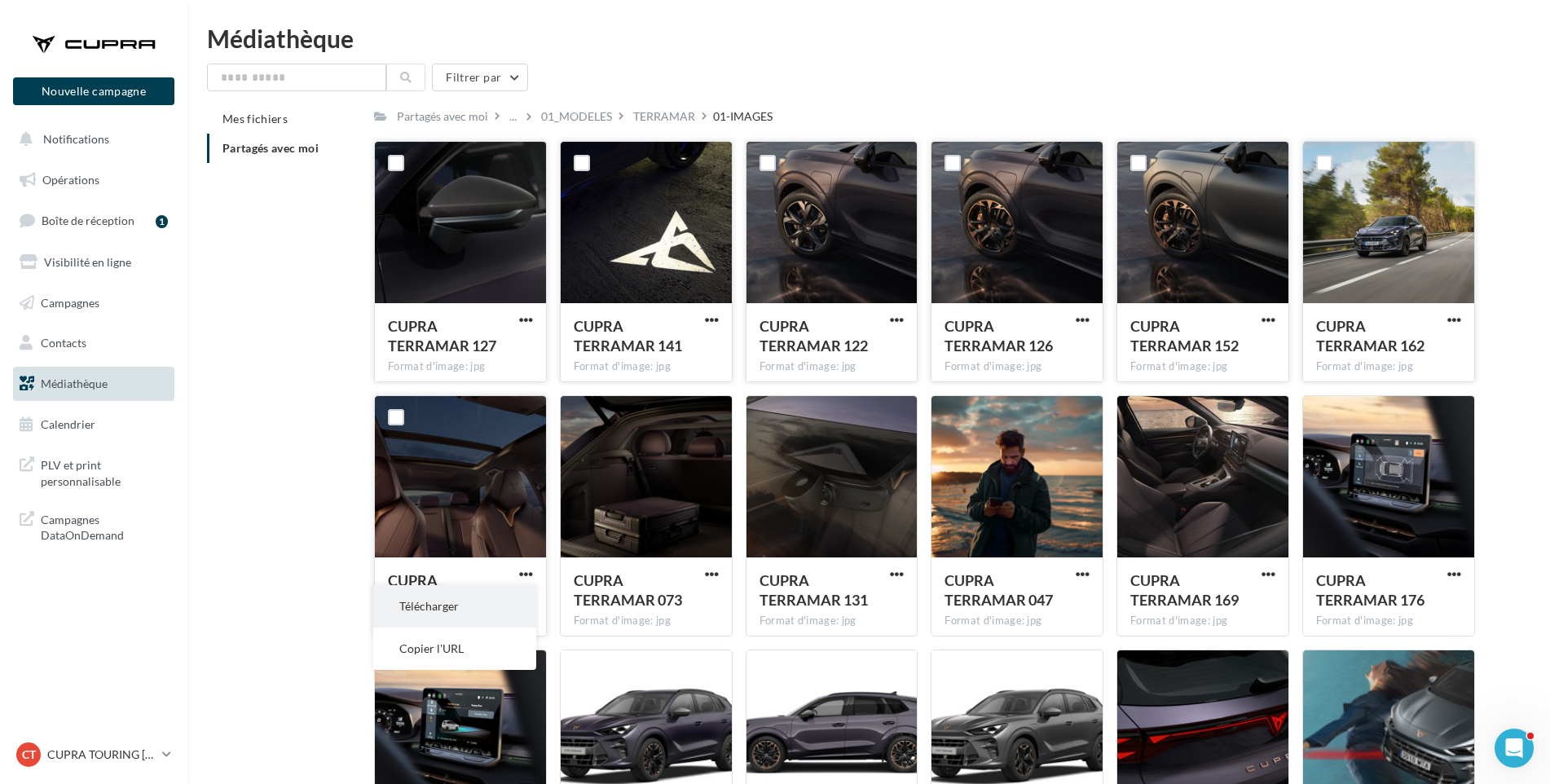
click at [507, 598] on button "Télécharger" at bounding box center [455, 606] width 163 height 43
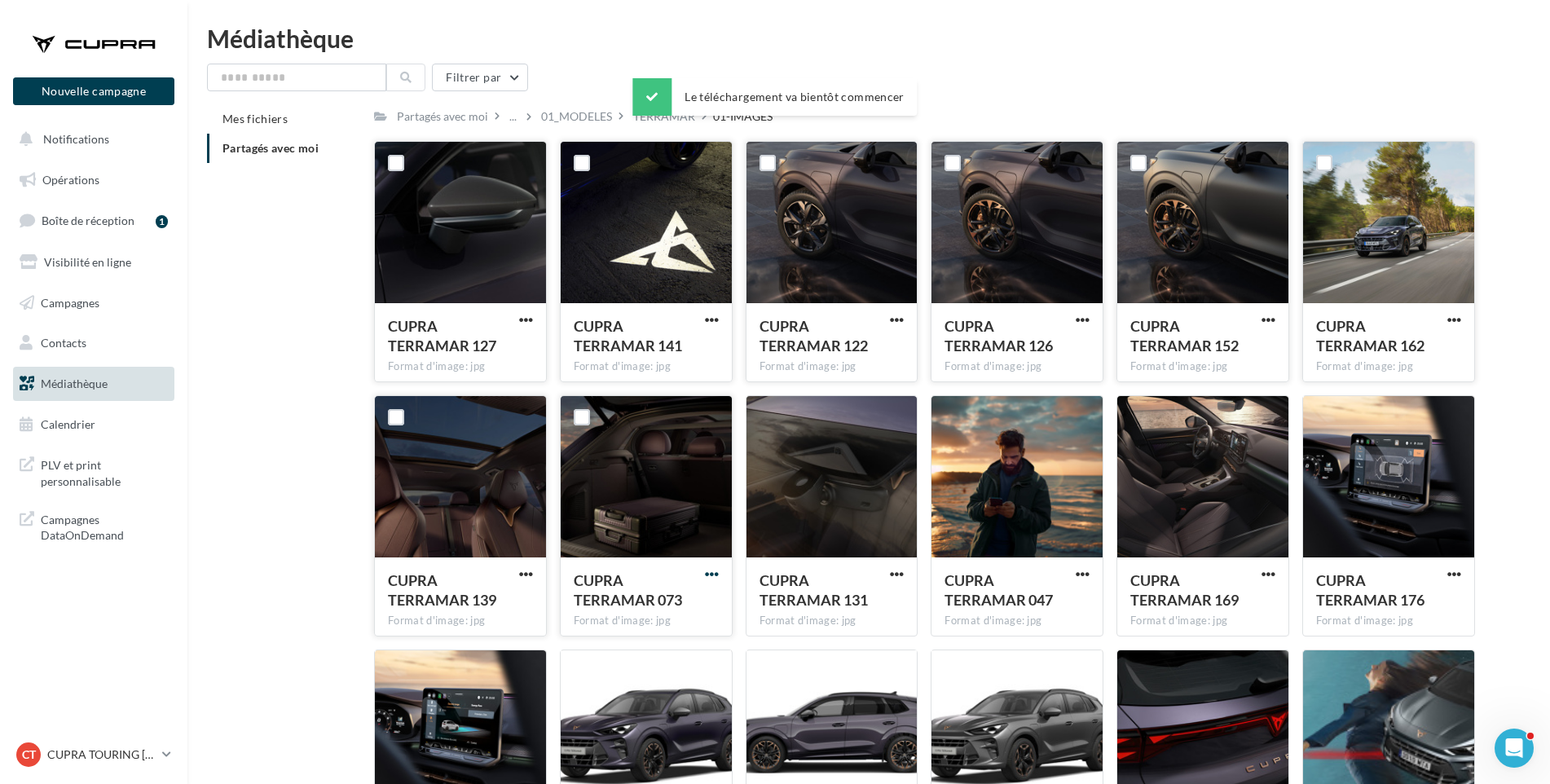
click at [713, 573] on span "button" at bounding box center [712, 574] width 14 height 14
click at [672, 605] on button "Télécharger" at bounding box center [641, 606] width 163 height 43
click at [898, 574] on span "button" at bounding box center [897, 574] width 14 height 14
click at [850, 611] on button "Télécharger" at bounding box center [825, 606] width 163 height 43
click at [1083, 567] on span "button" at bounding box center [1083, 574] width 14 height 14
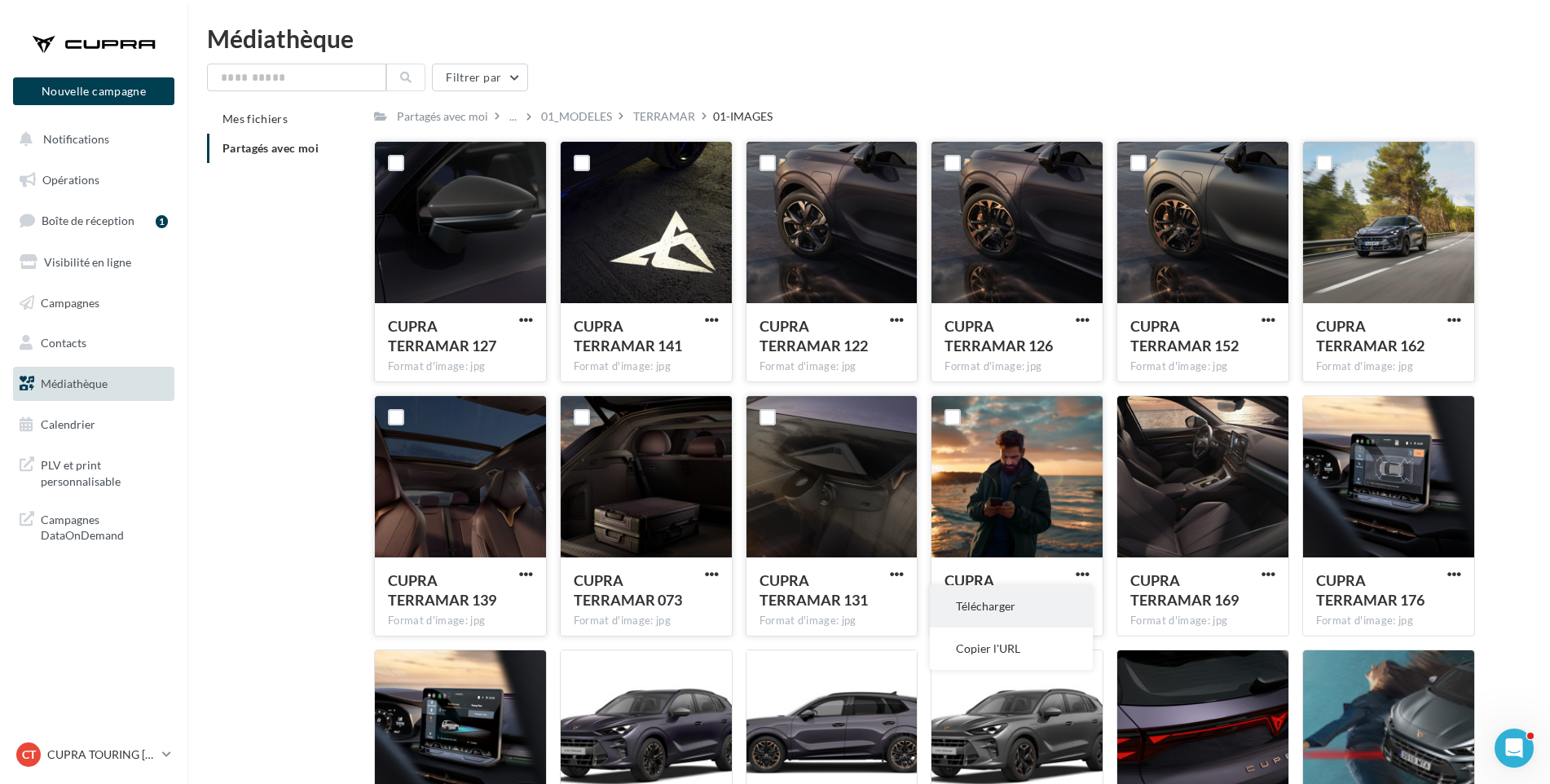
click at [1066, 600] on button "Télécharger" at bounding box center [1012, 606] width 163 height 43
click at [1267, 572] on span "button" at bounding box center [1268, 574] width 14 height 14
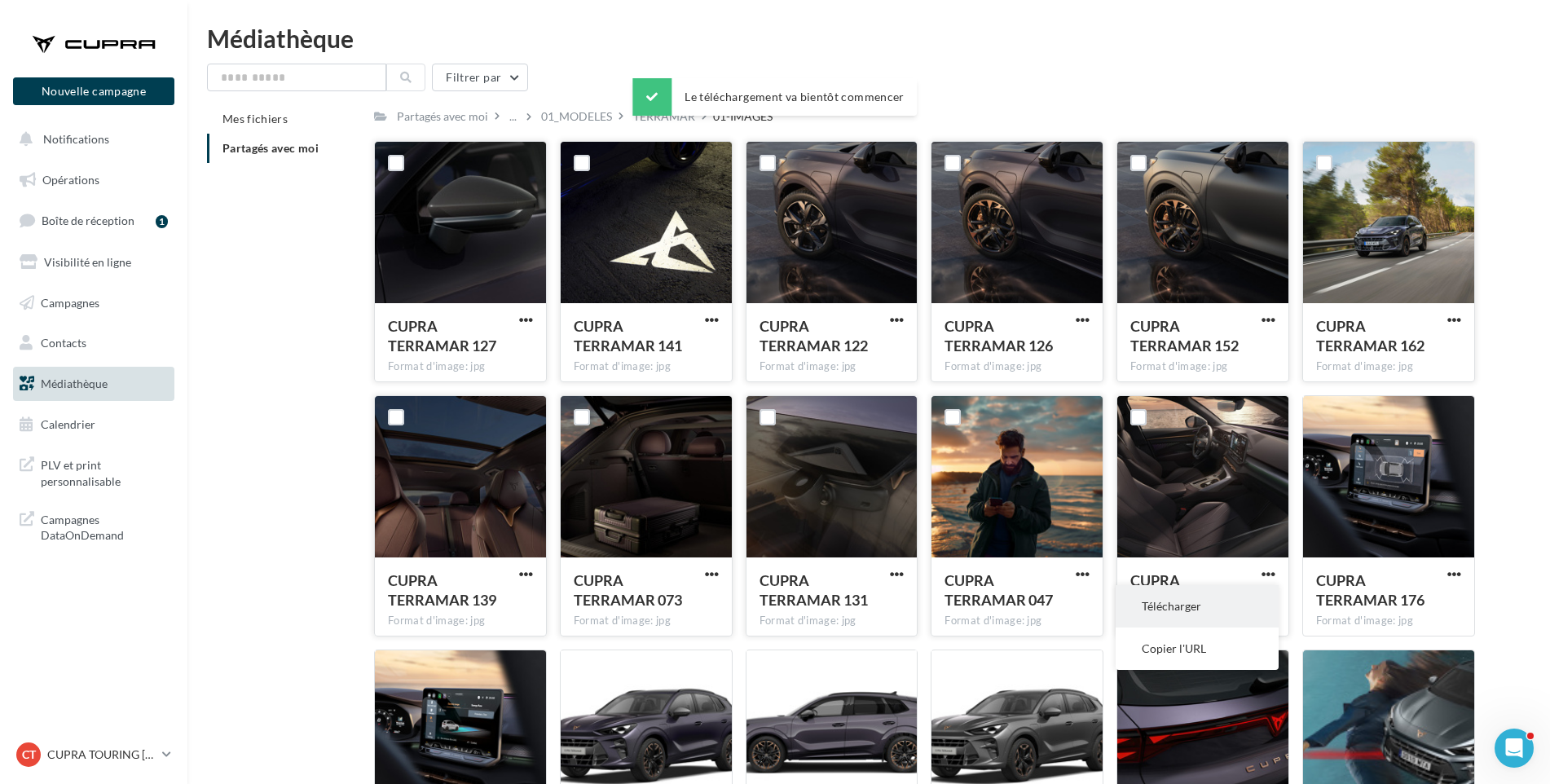
click at [1261, 605] on button "Télécharger" at bounding box center [1197, 606] width 163 height 43
click at [1456, 568] on span "button" at bounding box center [1454, 574] width 14 height 14
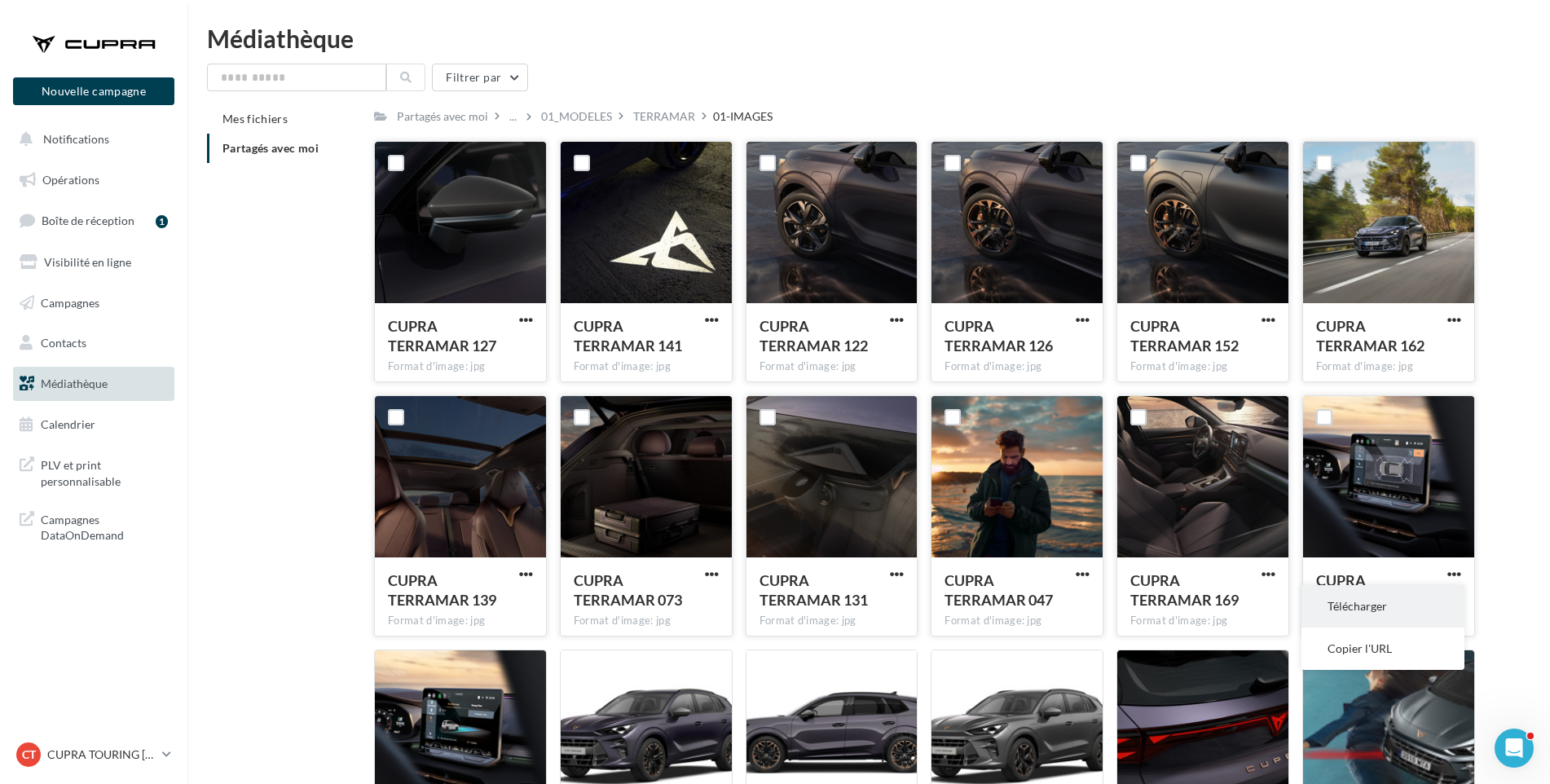
click at [1434, 594] on button "Télécharger" at bounding box center [1383, 606] width 163 height 43
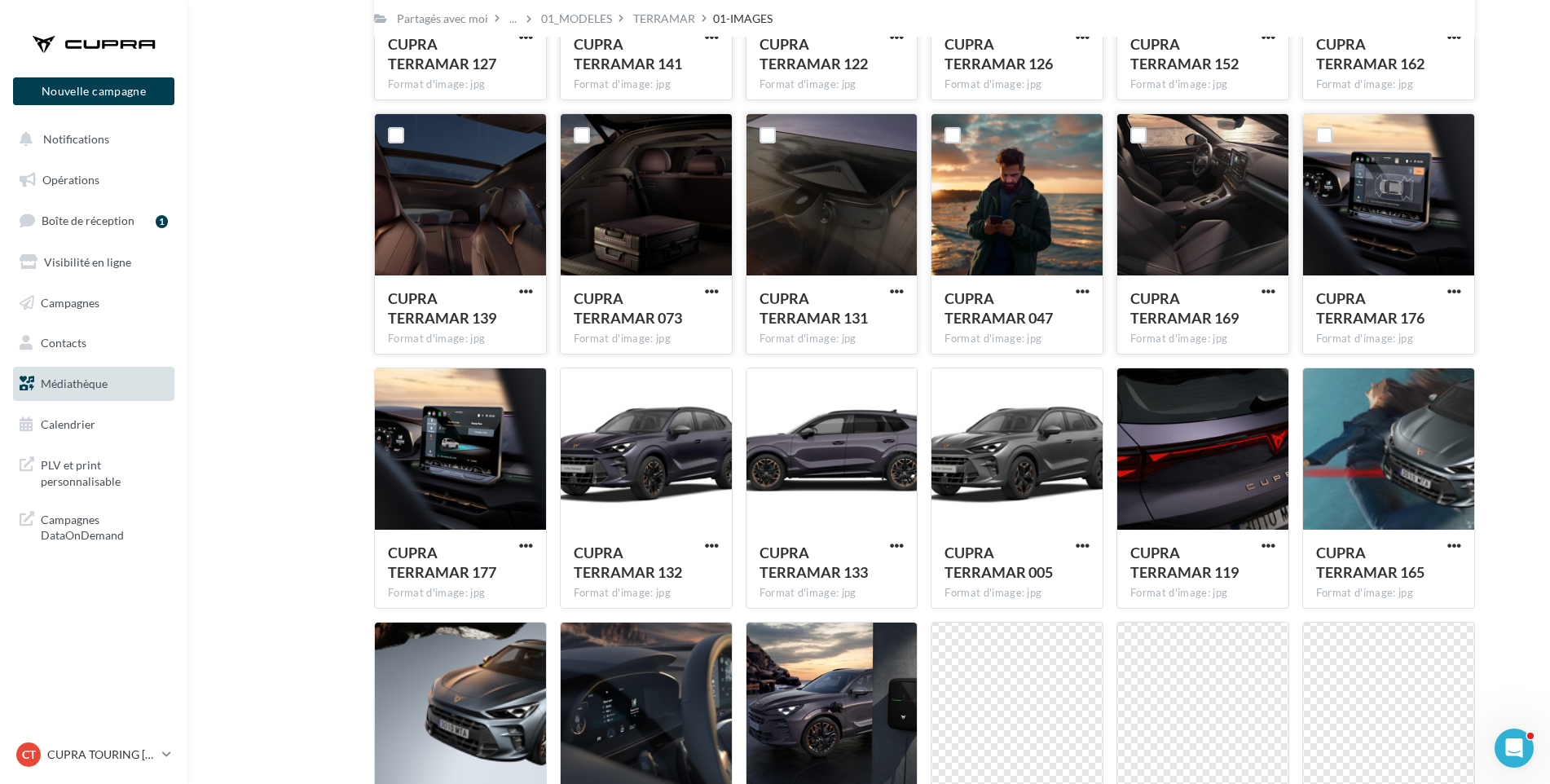
scroll to position [290, 0]
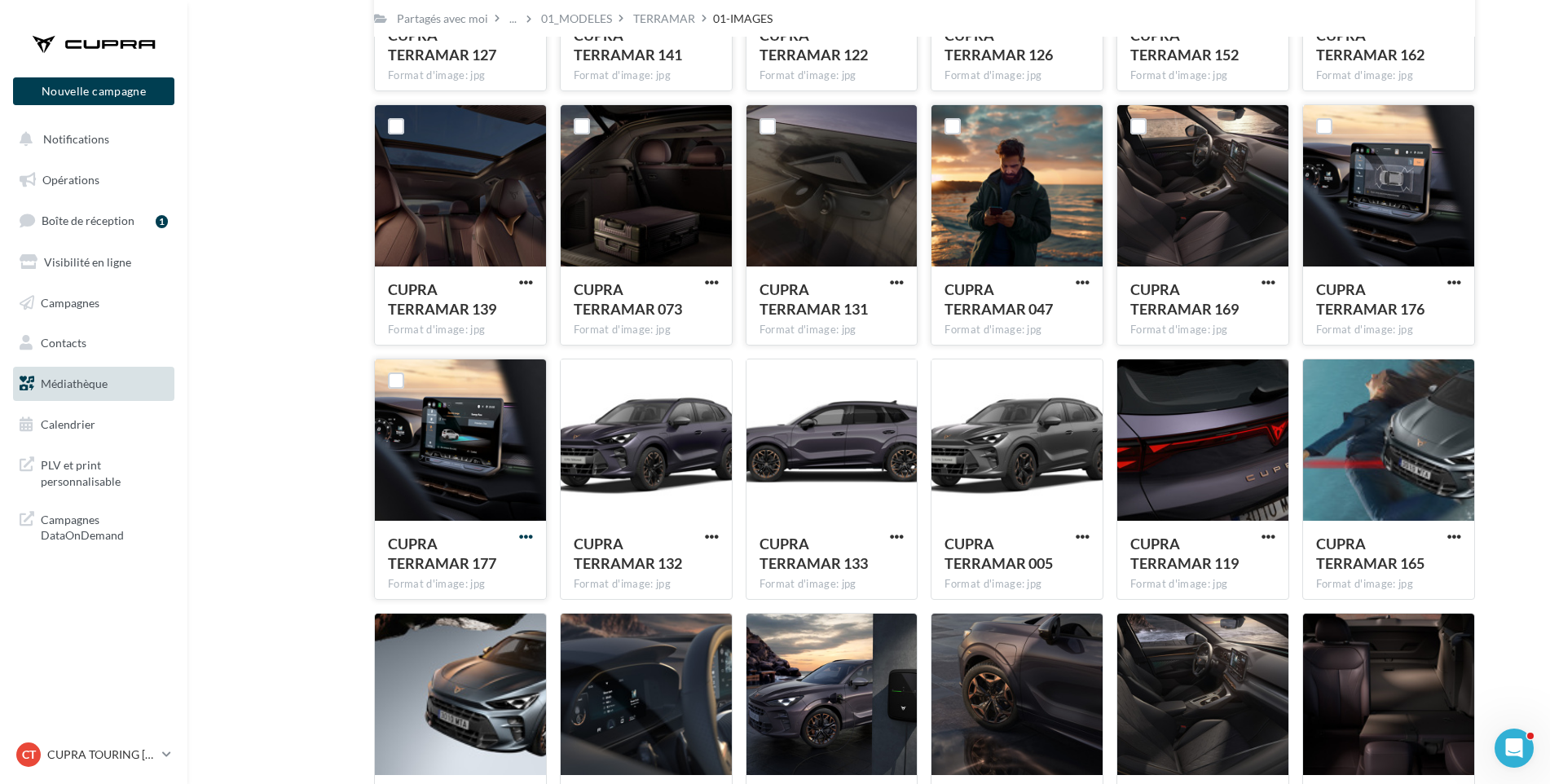
click at [520, 533] on span "button" at bounding box center [526, 537] width 14 height 14
click at [515, 561] on button "Télécharger" at bounding box center [455, 569] width 163 height 43
click at [707, 533] on span "button" at bounding box center [712, 537] width 14 height 14
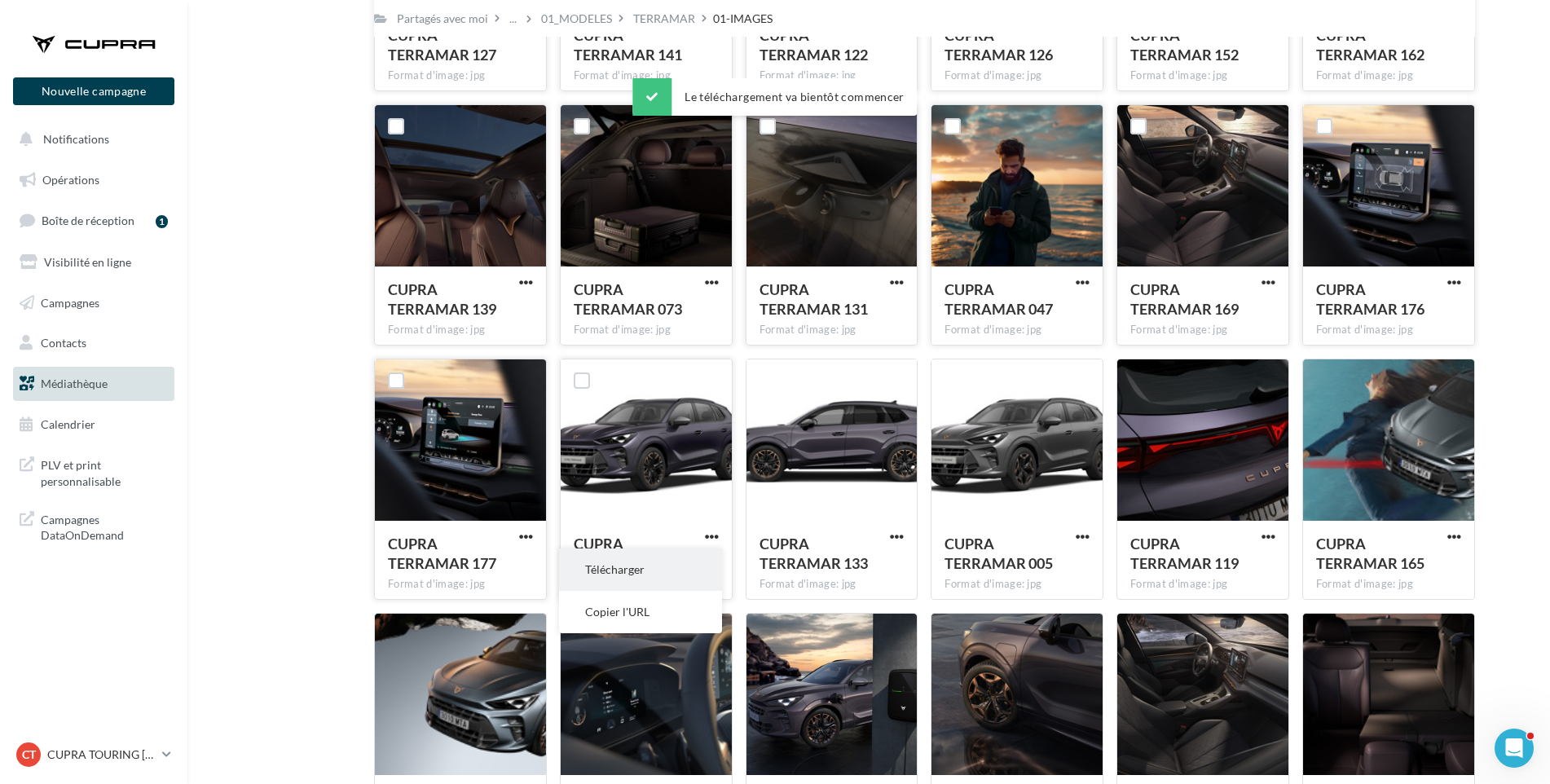
click at [698, 562] on button "Télécharger" at bounding box center [641, 569] width 163 height 43
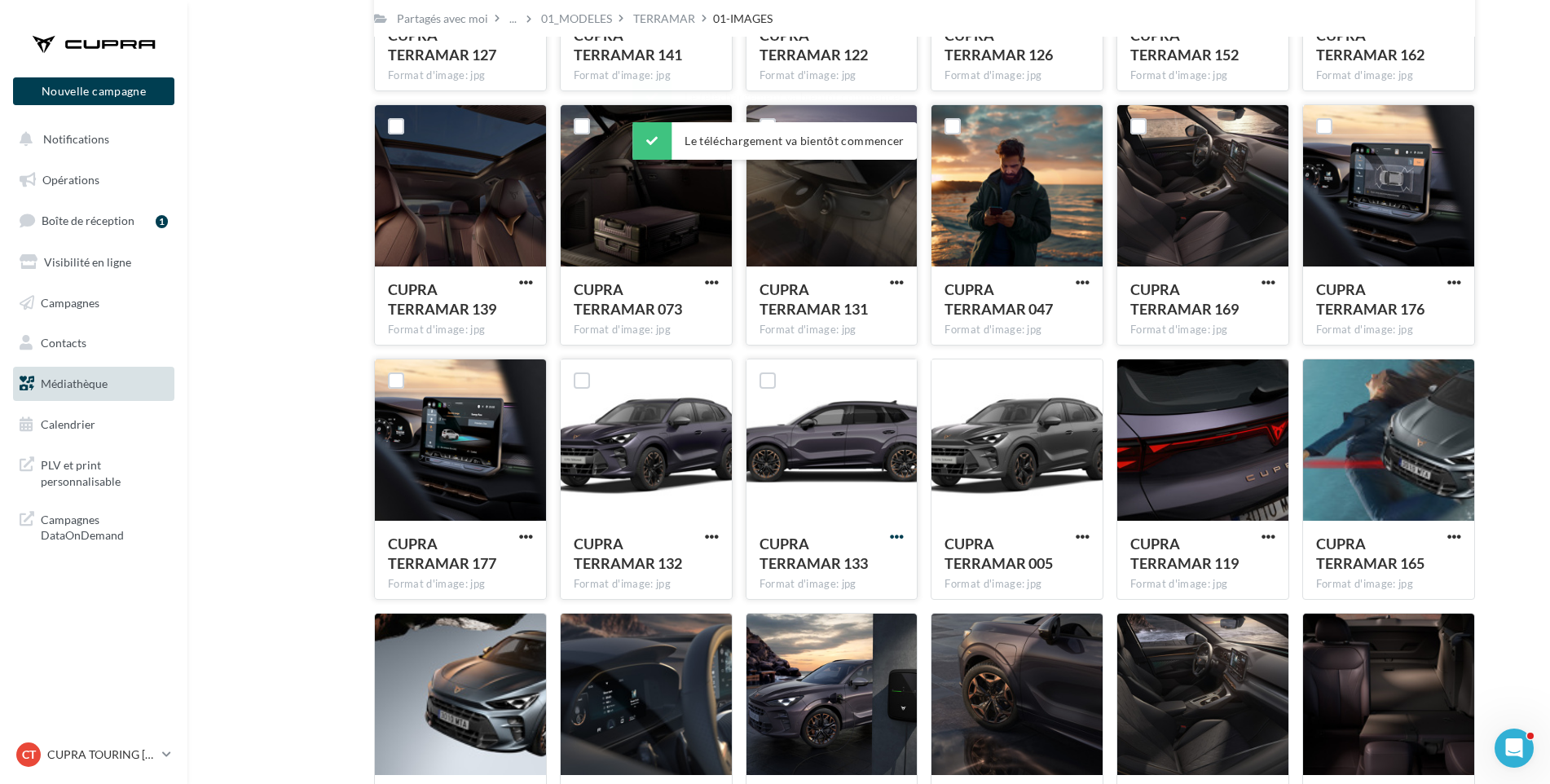
click at [902, 536] on span "button" at bounding box center [897, 537] width 14 height 14
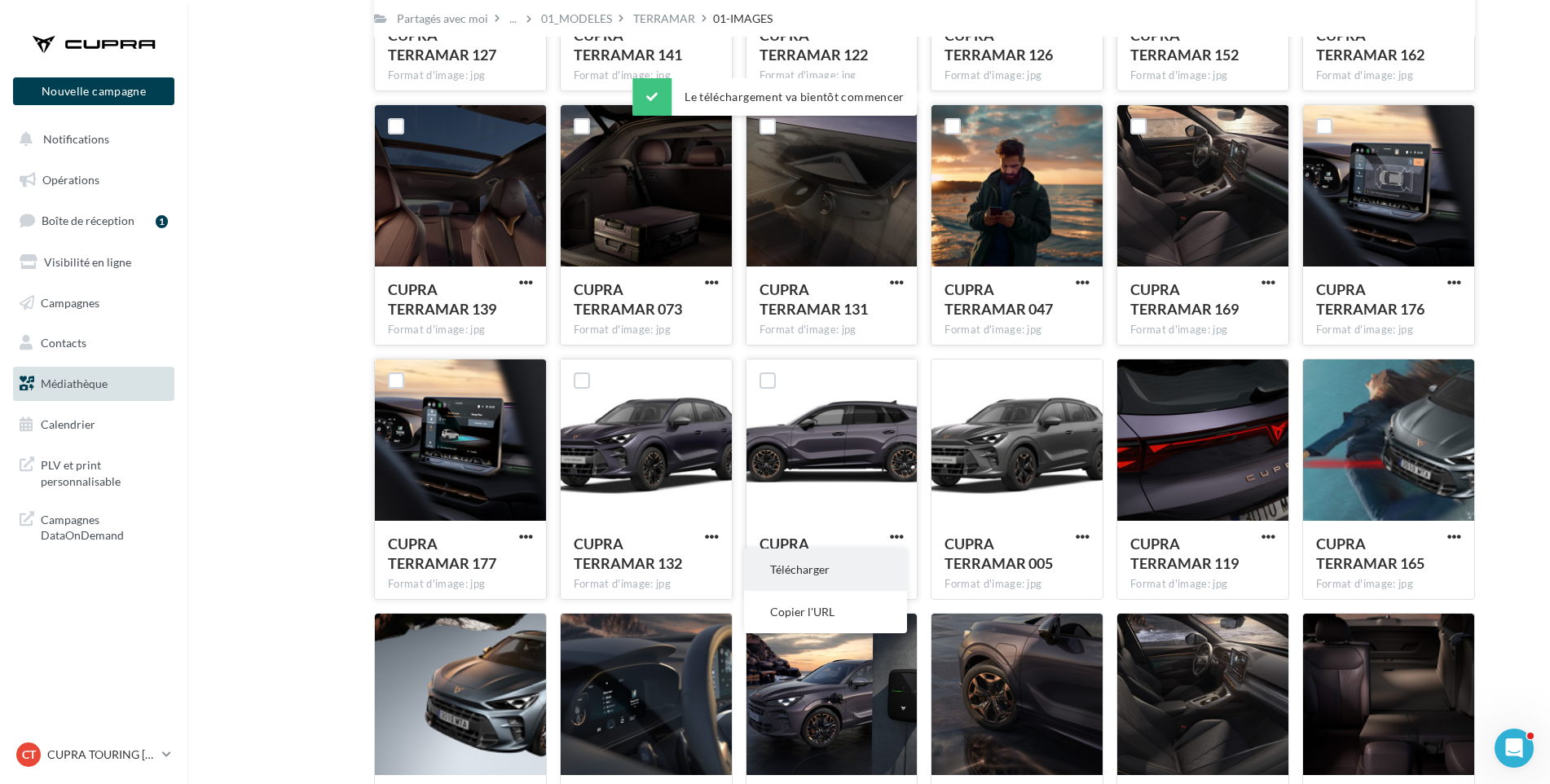
click at [850, 569] on button "Télécharger" at bounding box center [825, 569] width 163 height 43
click at [1079, 533] on span "button" at bounding box center [1083, 537] width 14 height 14
click at [1053, 574] on button "Télécharger" at bounding box center [1012, 569] width 163 height 43
click at [1264, 532] on span "button" at bounding box center [1268, 537] width 14 height 14
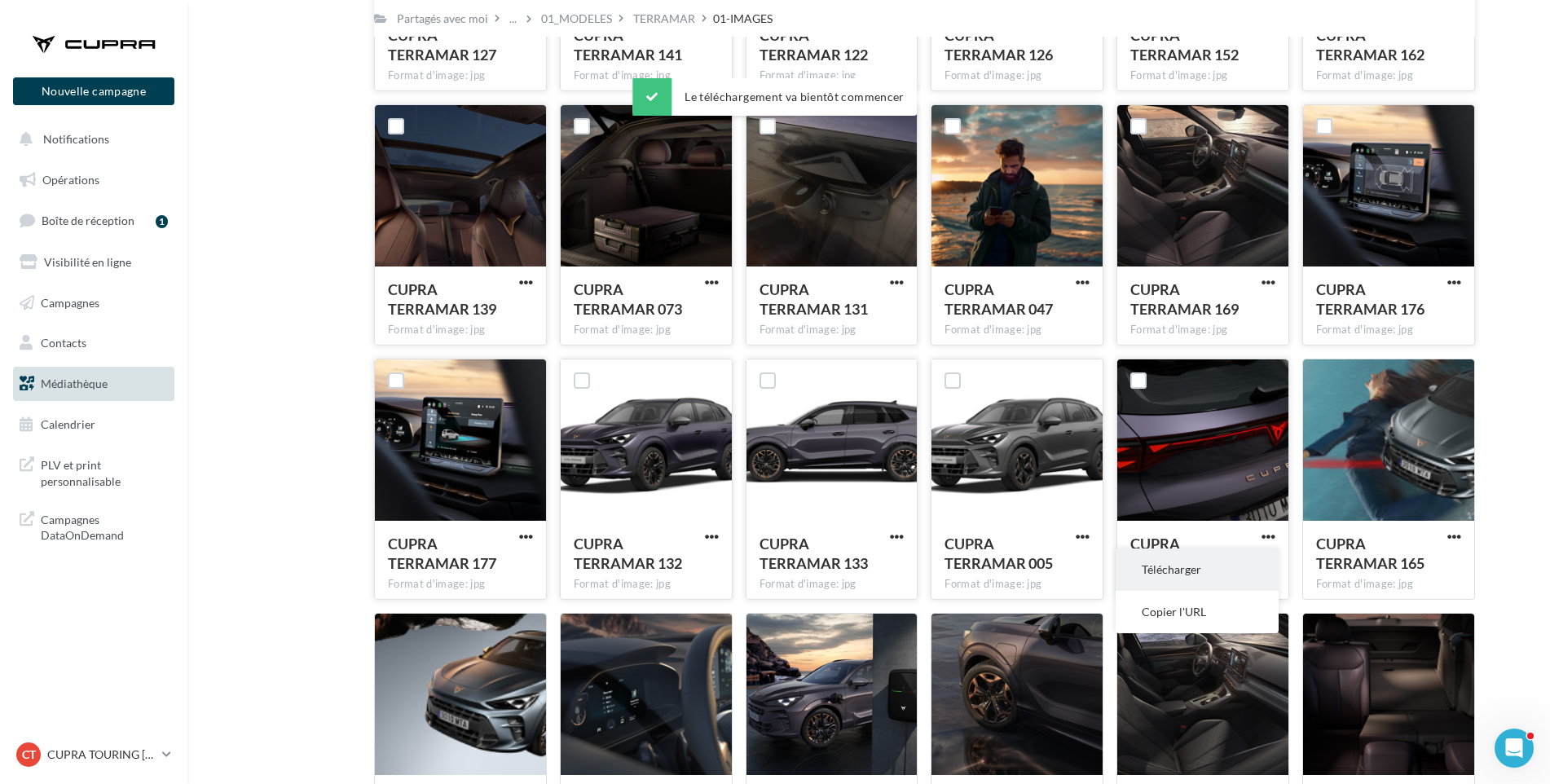
click at [1245, 571] on button "Télécharger" at bounding box center [1197, 569] width 163 height 43
click at [1450, 533] on span "button" at bounding box center [1454, 537] width 14 height 14
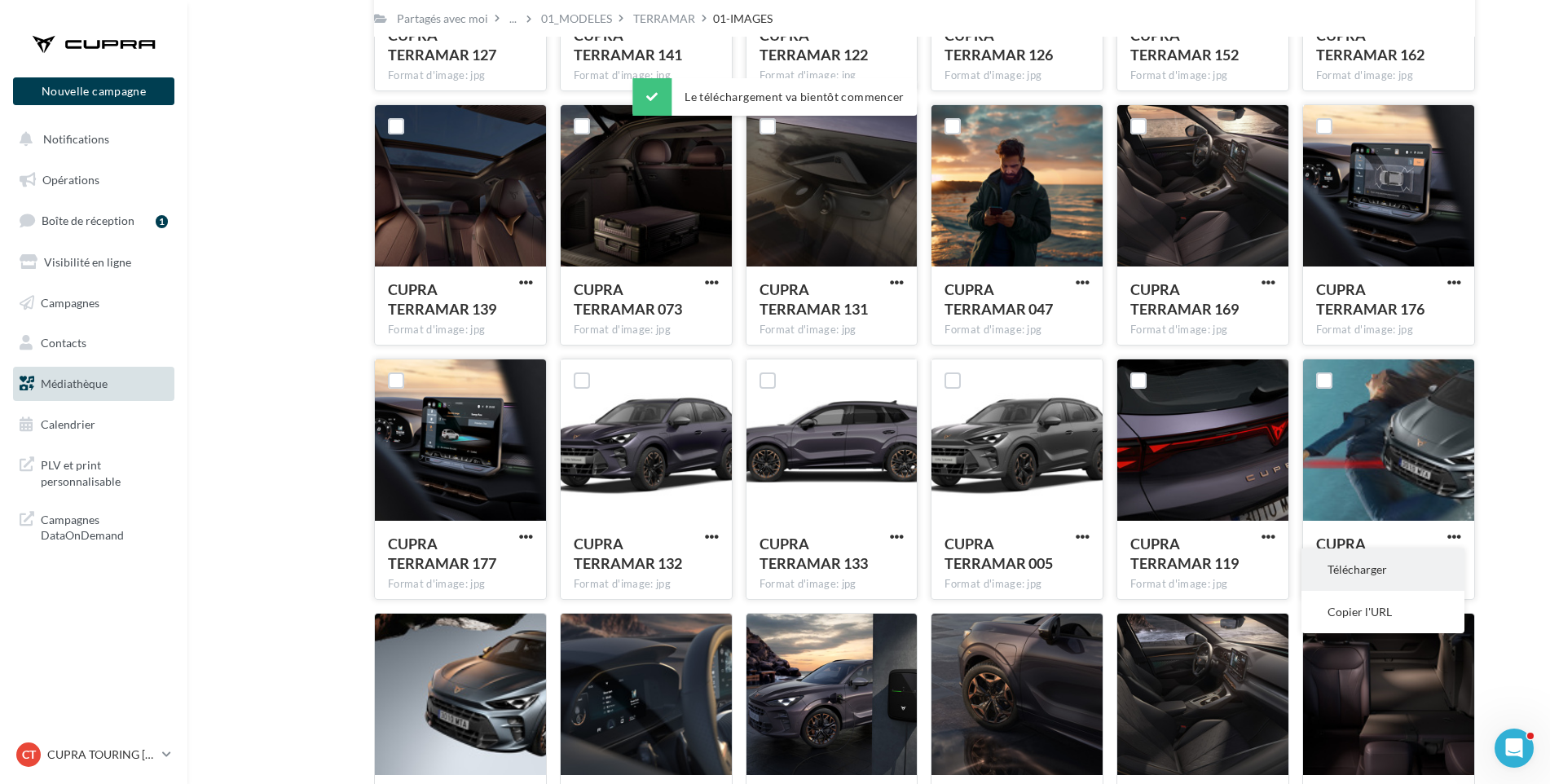
click at [1426, 569] on button "Télécharger" at bounding box center [1383, 569] width 163 height 43
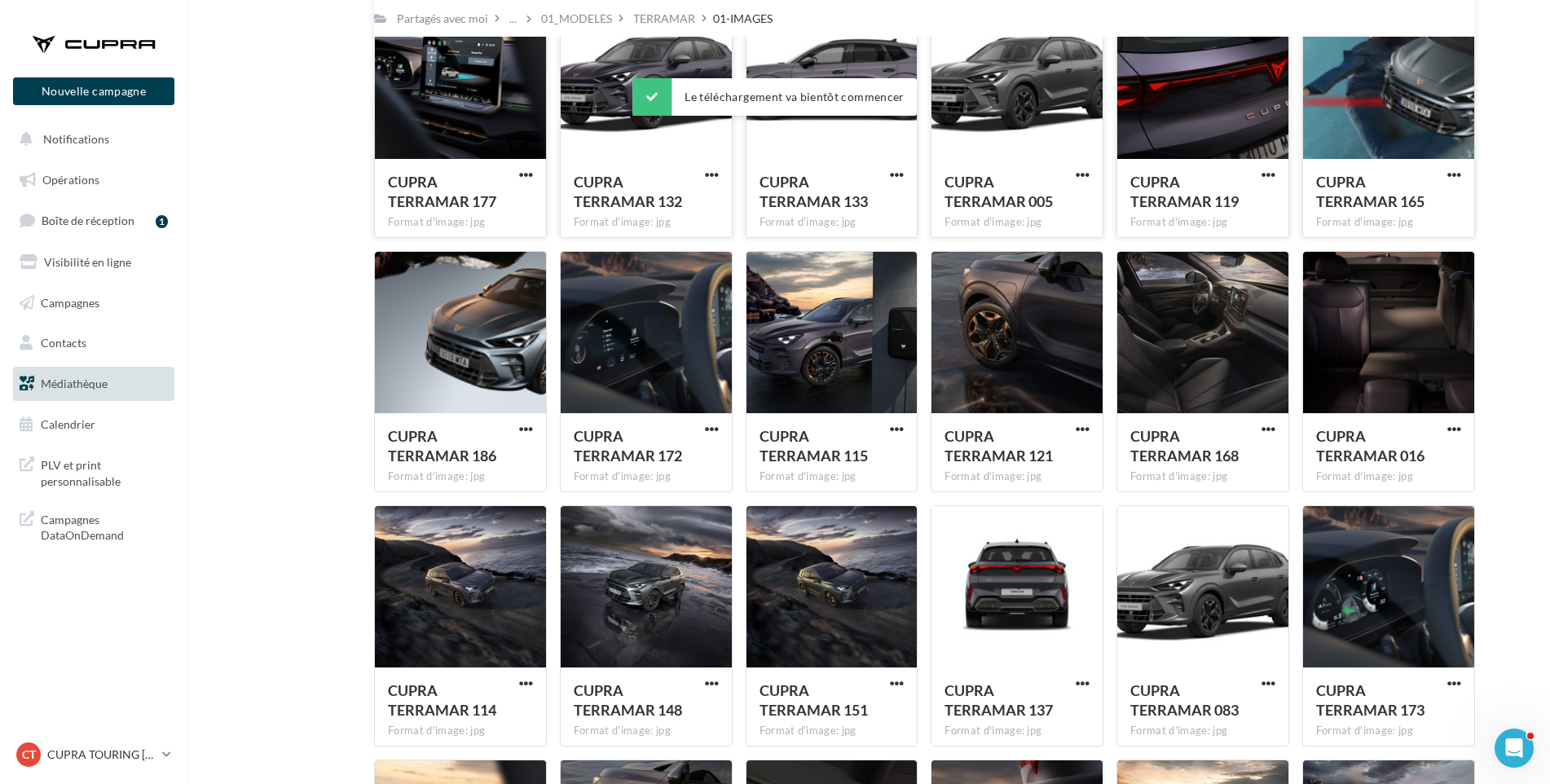
scroll to position [667, 0]
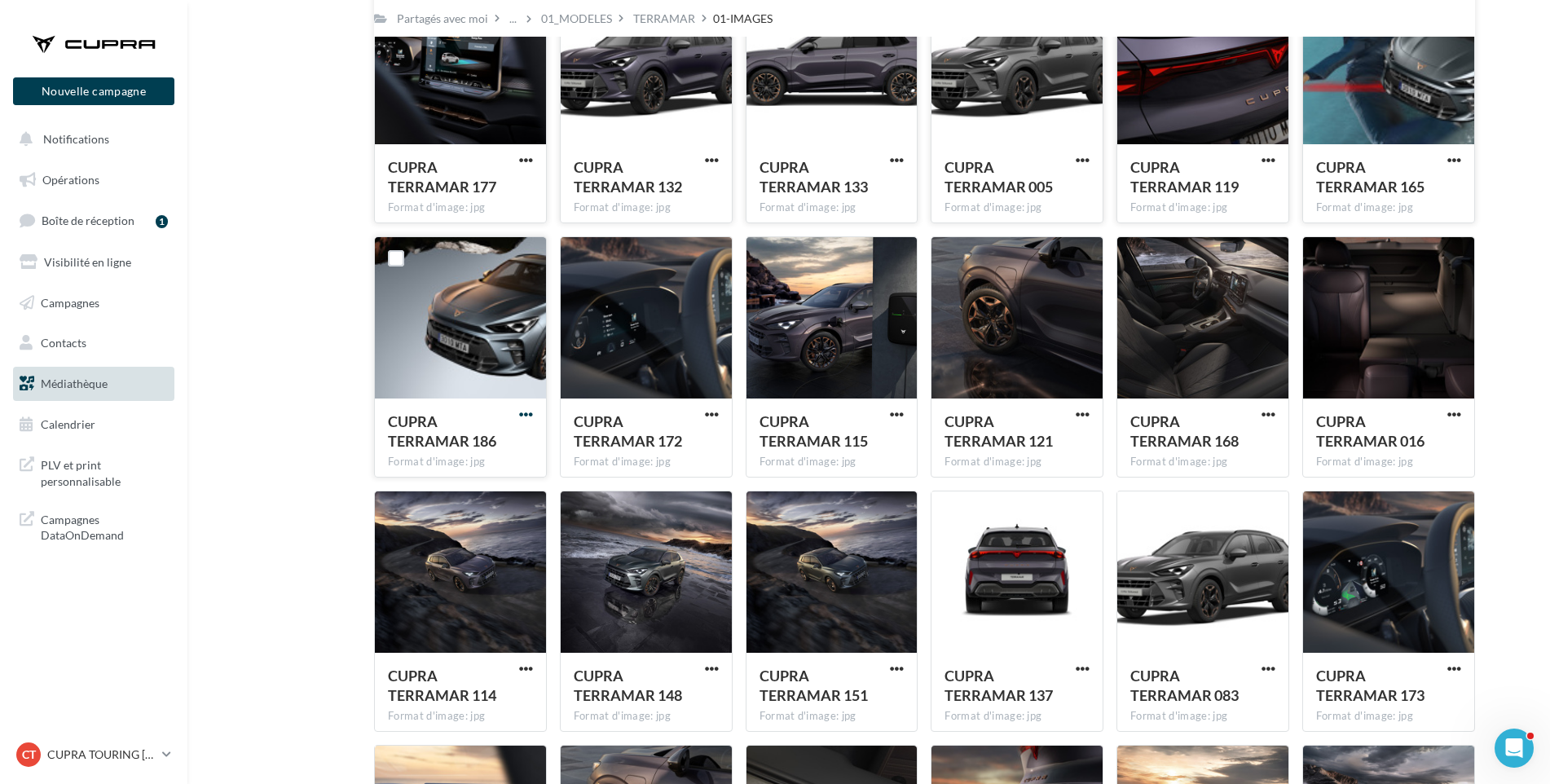
click at [525, 413] on span "button" at bounding box center [526, 414] width 14 height 14
click at [523, 435] on button "Télécharger" at bounding box center [455, 447] width 163 height 43
click at [715, 406] on div "CUPRA TERRAMAR 172 Format d'image: jpg" at bounding box center [647, 436] width 171 height 76
click at [712, 412] on span "button" at bounding box center [712, 414] width 14 height 14
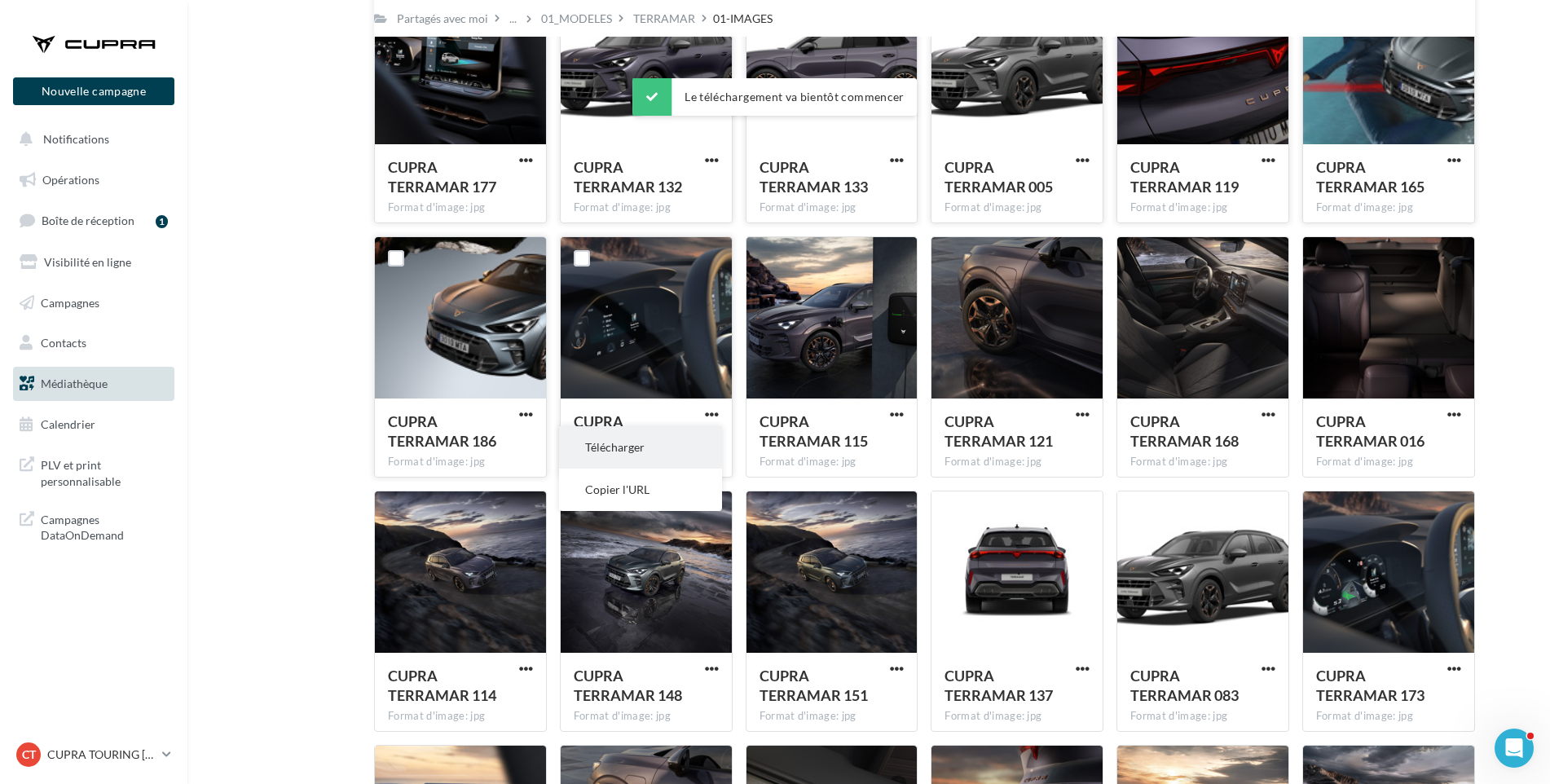
click at [692, 441] on button "Télécharger" at bounding box center [641, 447] width 163 height 43
click at [899, 409] on span "button" at bounding box center [897, 414] width 14 height 14
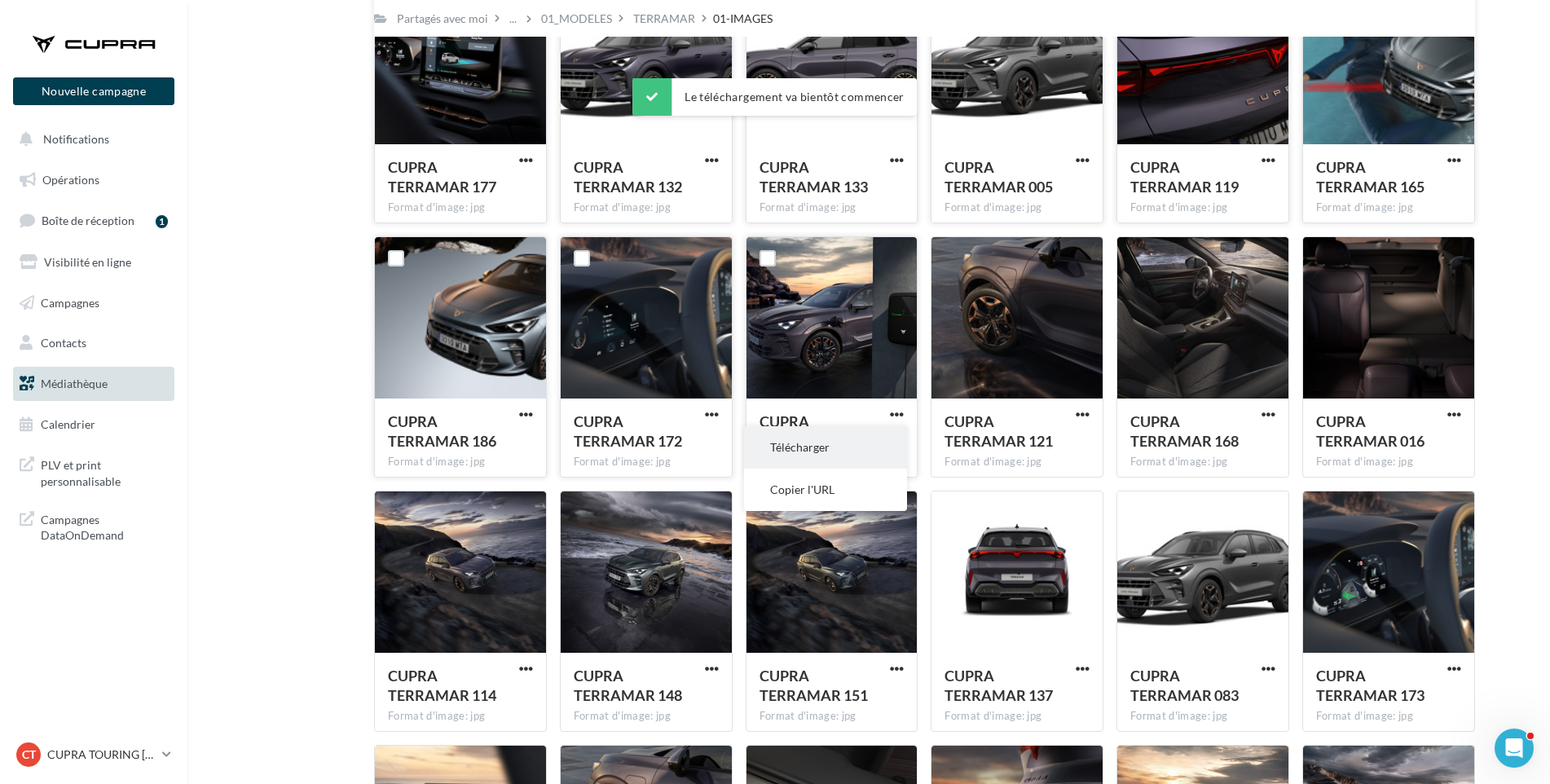
click at [871, 442] on button "Télécharger" at bounding box center [825, 447] width 163 height 43
click at [1081, 411] on span "button" at bounding box center [1083, 414] width 14 height 14
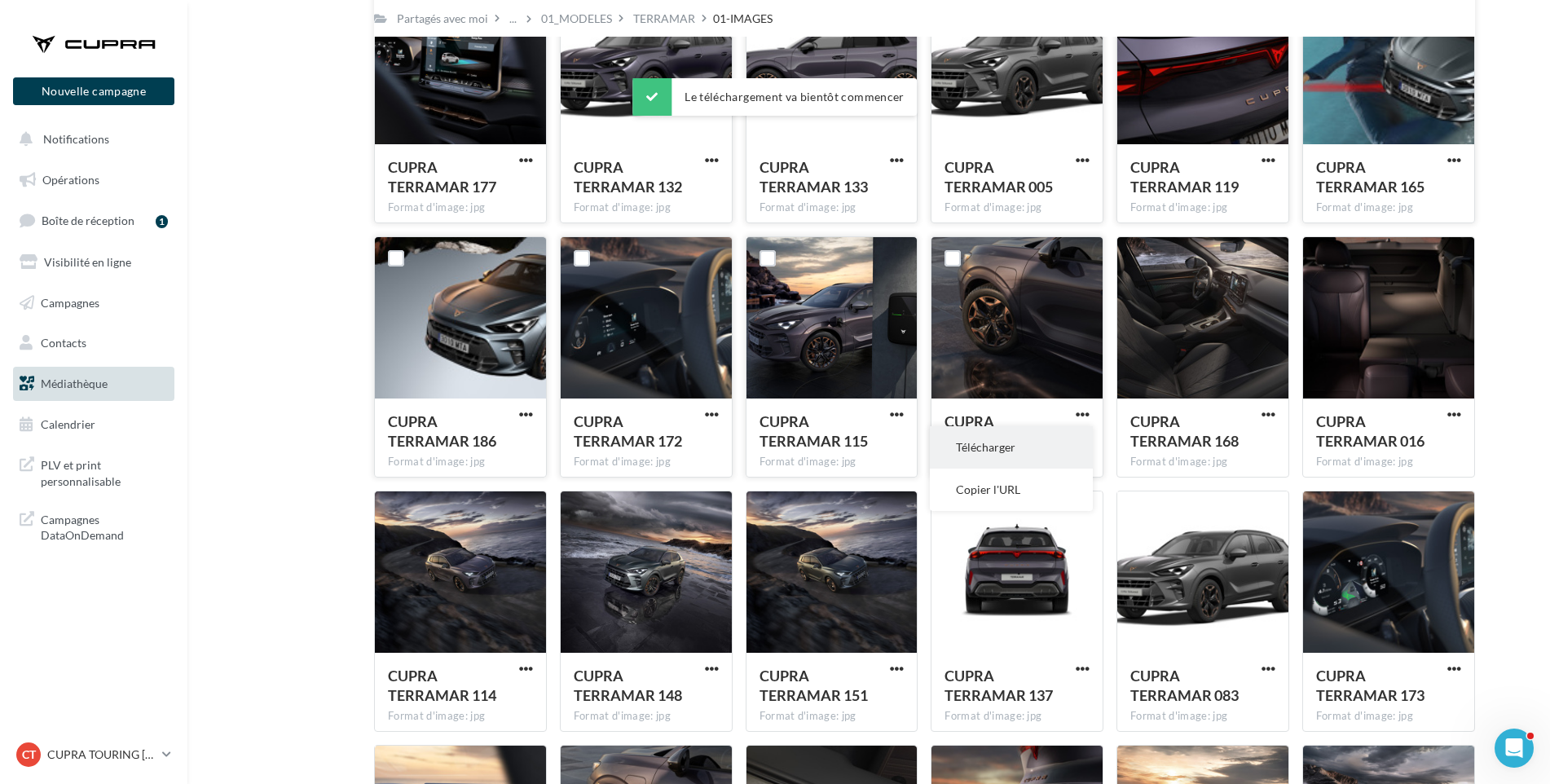
click at [1056, 452] on button "Télécharger" at bounding box center [1012, 447] width 163 height 43
click at [1136, 425] on span "CUPRA TERRAMAR 168" at bounding box center [1184, 431] width 108 height 38
click at [1271, 413] on span "button" at bounding box center [1268, 414] width 14 height 14
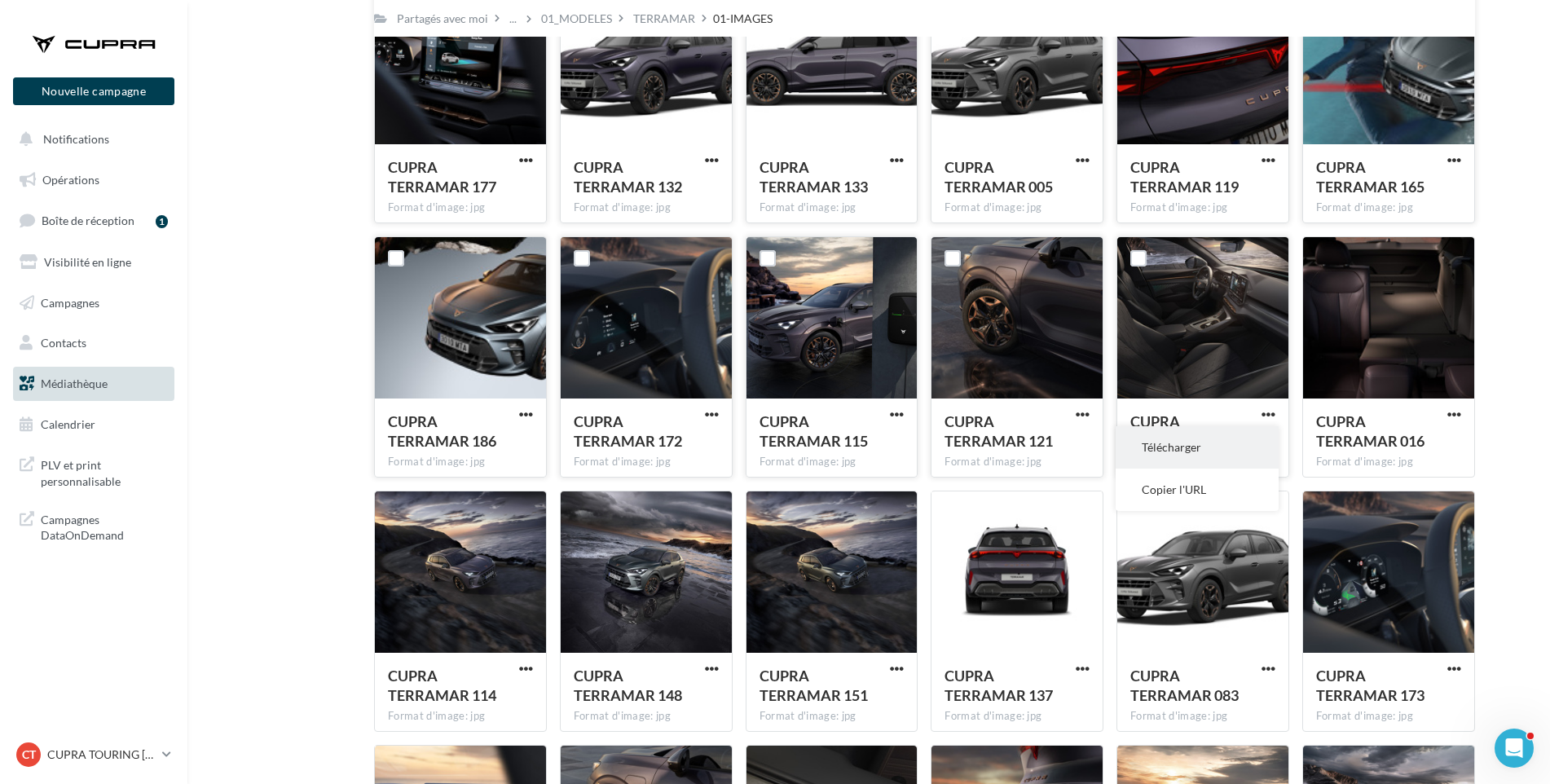
click at [1257, 437] on button "Télécharger" at bounding box center [1197, 447] width 163 height 43
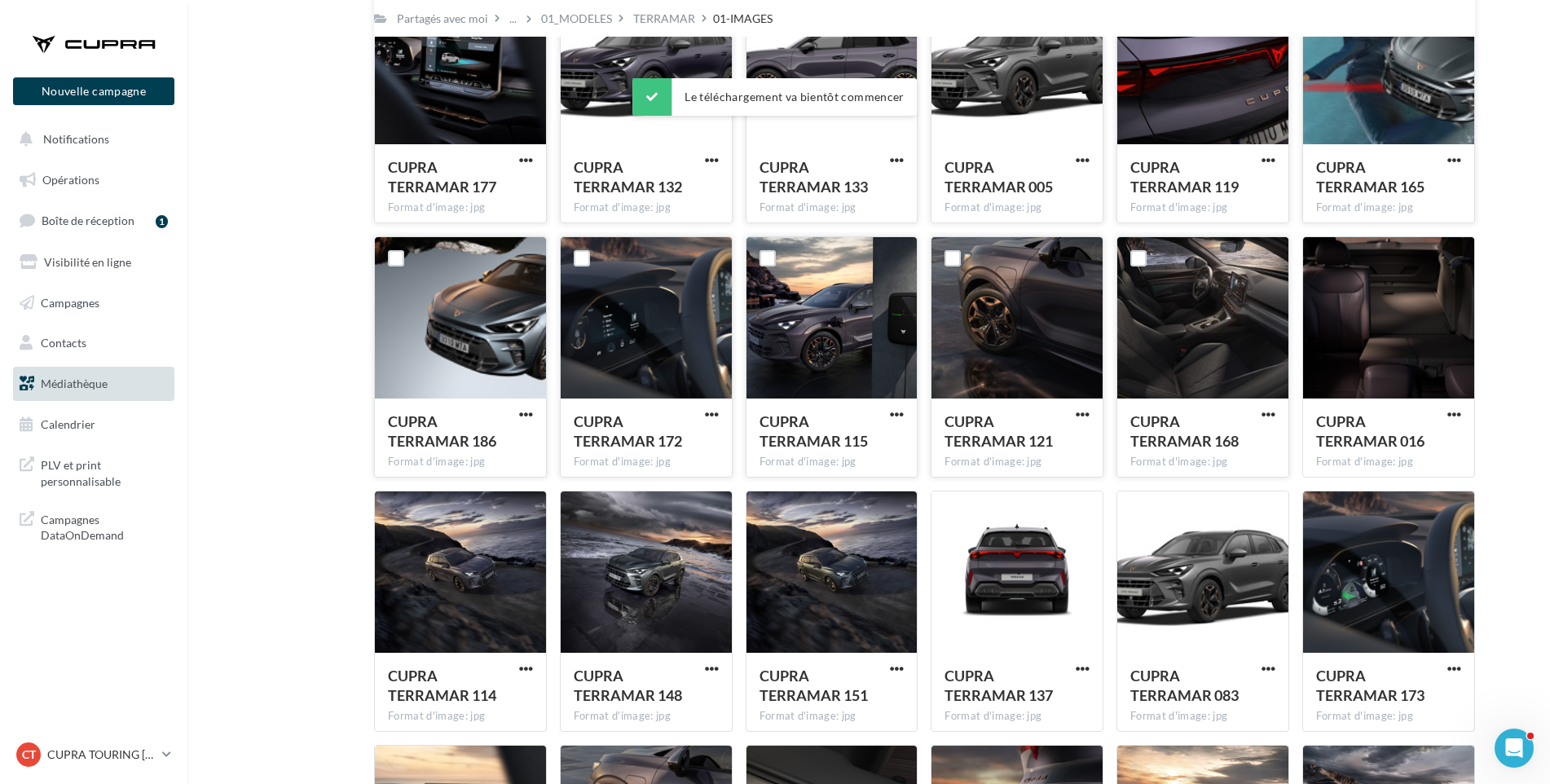
click at [1531, 418] on div "Mes fichiers Partagés avec moi Partagés avec moi ... 01_MODELES TERRAMAR 01-IMA…" at bounding box center [876, 219] width 1337 height 1561
click at [1456, 412] on span "button" at bounding box center [1454, 414] width 14 height 14
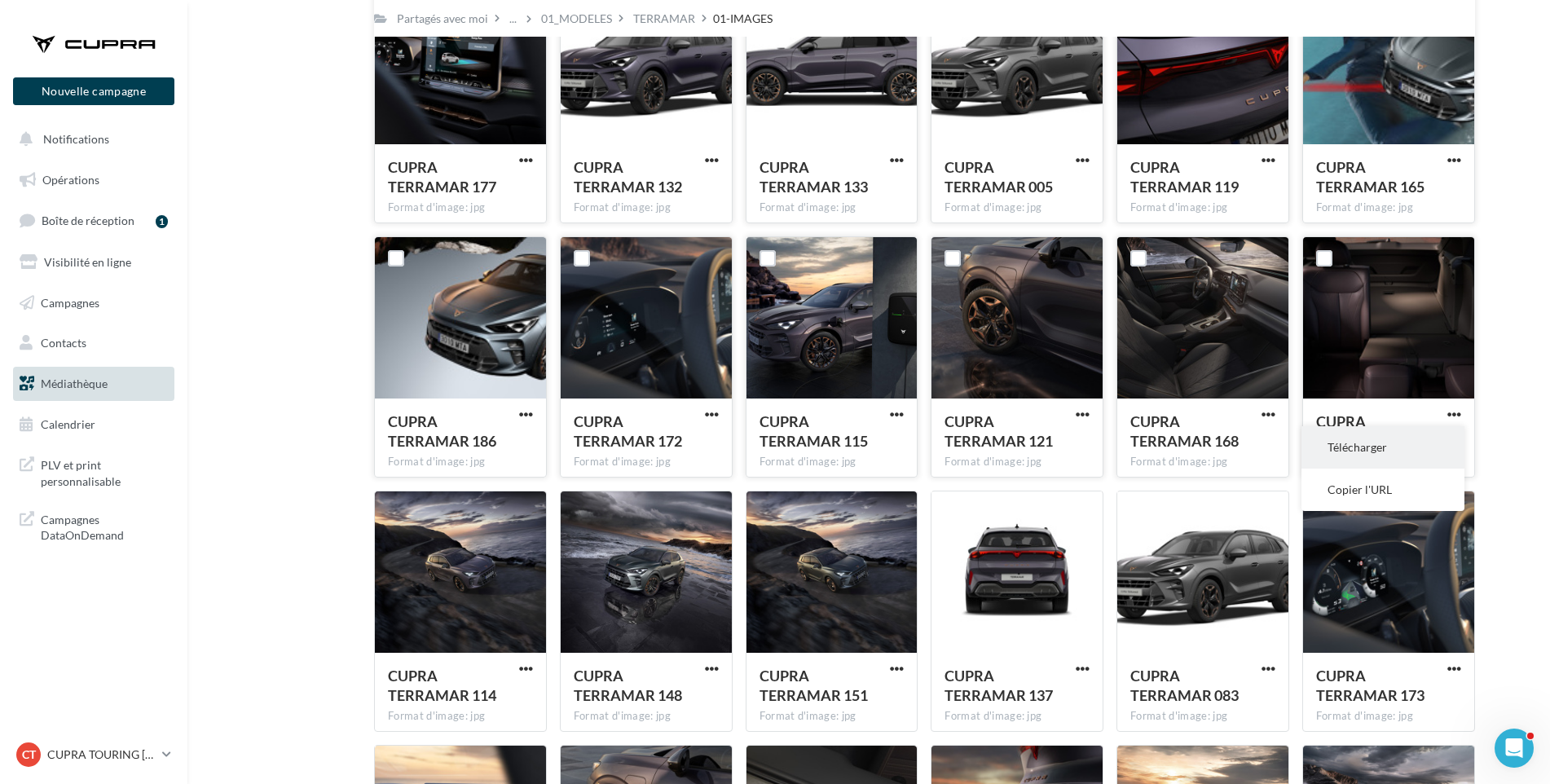
click at [1397, 447] on button "Télécharger" at bounding box center [1383, 447] width 163 height 43
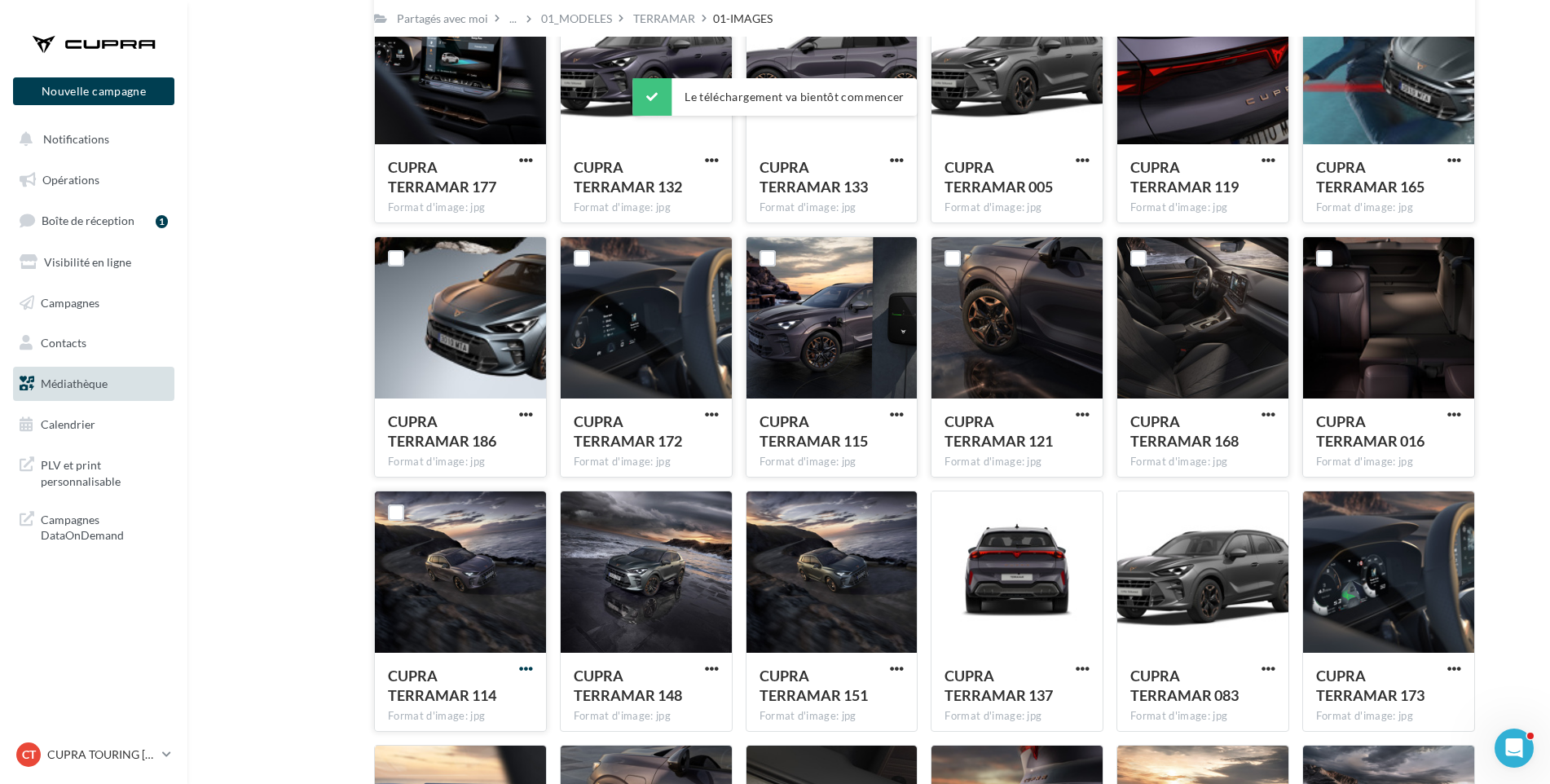
click at [529, 667] on span "button" at bounding box center [526, 668] width 14 height 14
click at [503, 696] on button "Télécharger" at bounding box center [455, 701] width 163 height 43
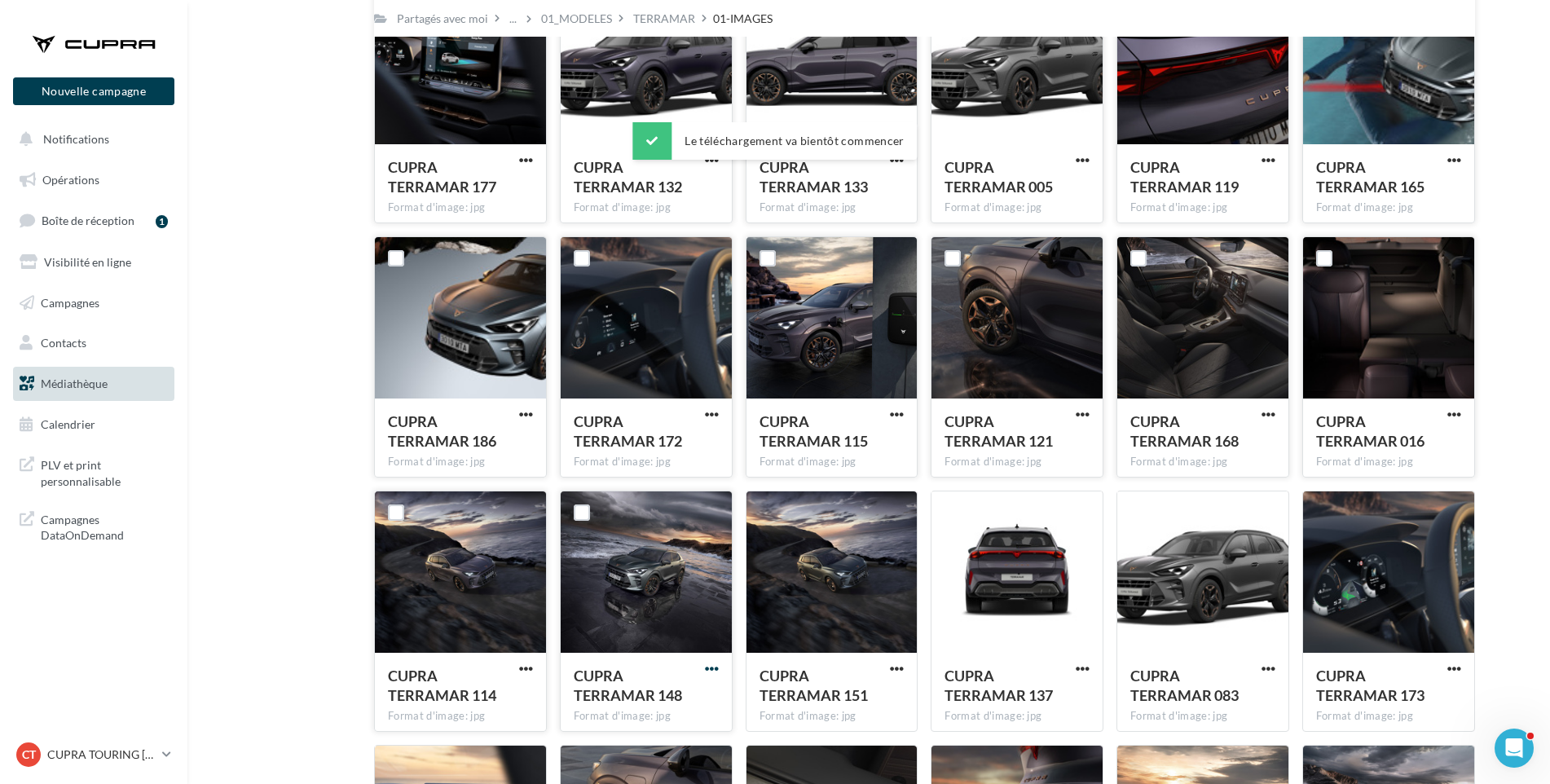
click at [708, 663] on span "button" at bounding box center [712, 668] width 14 height 14
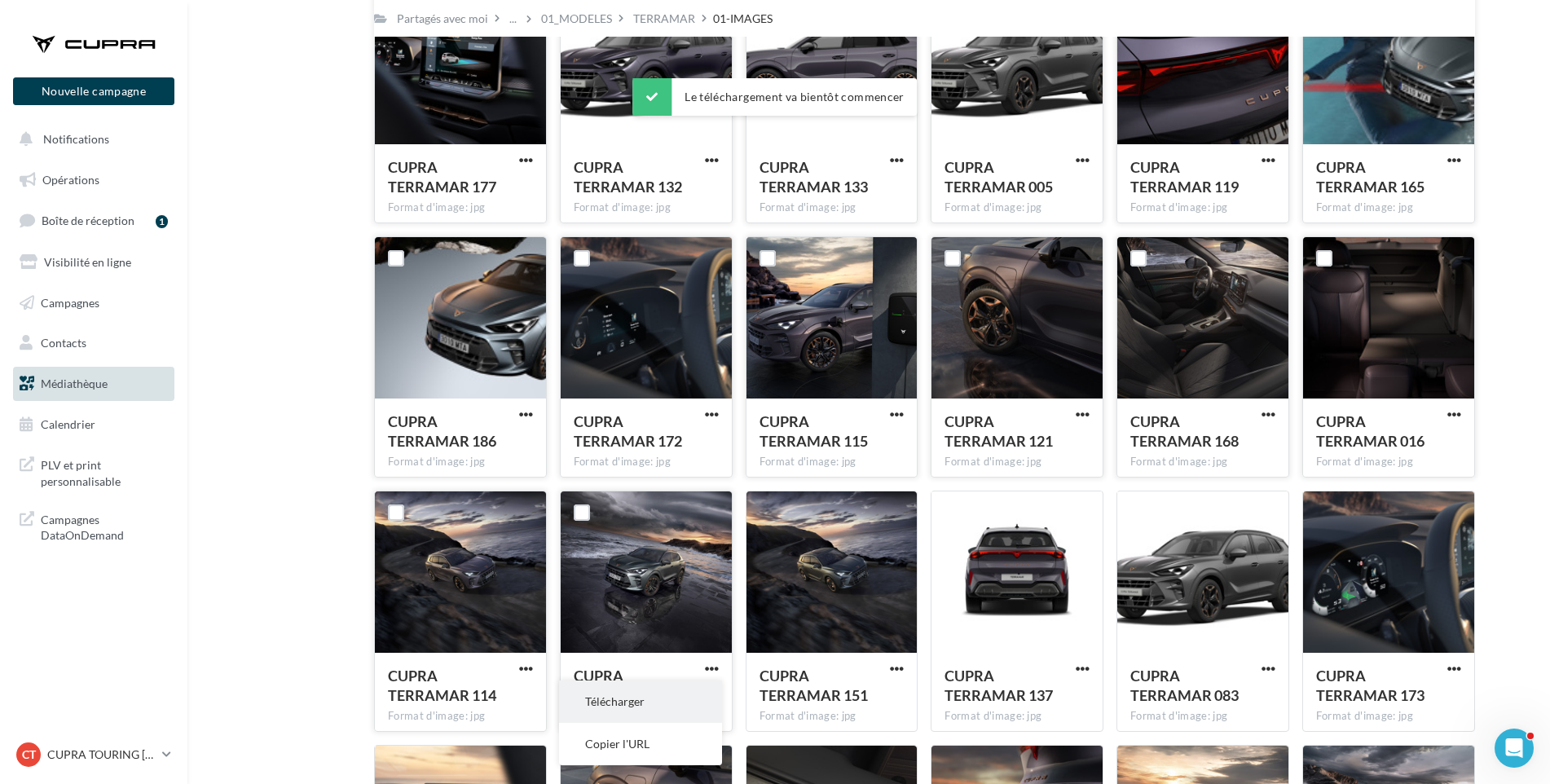
click at [686, 693] on button "Télécharger" at bounding box center [641, 701] width 163 height 43
click at [894, 666] on span "button" at bounding box center [897, 668] width 14 height 14
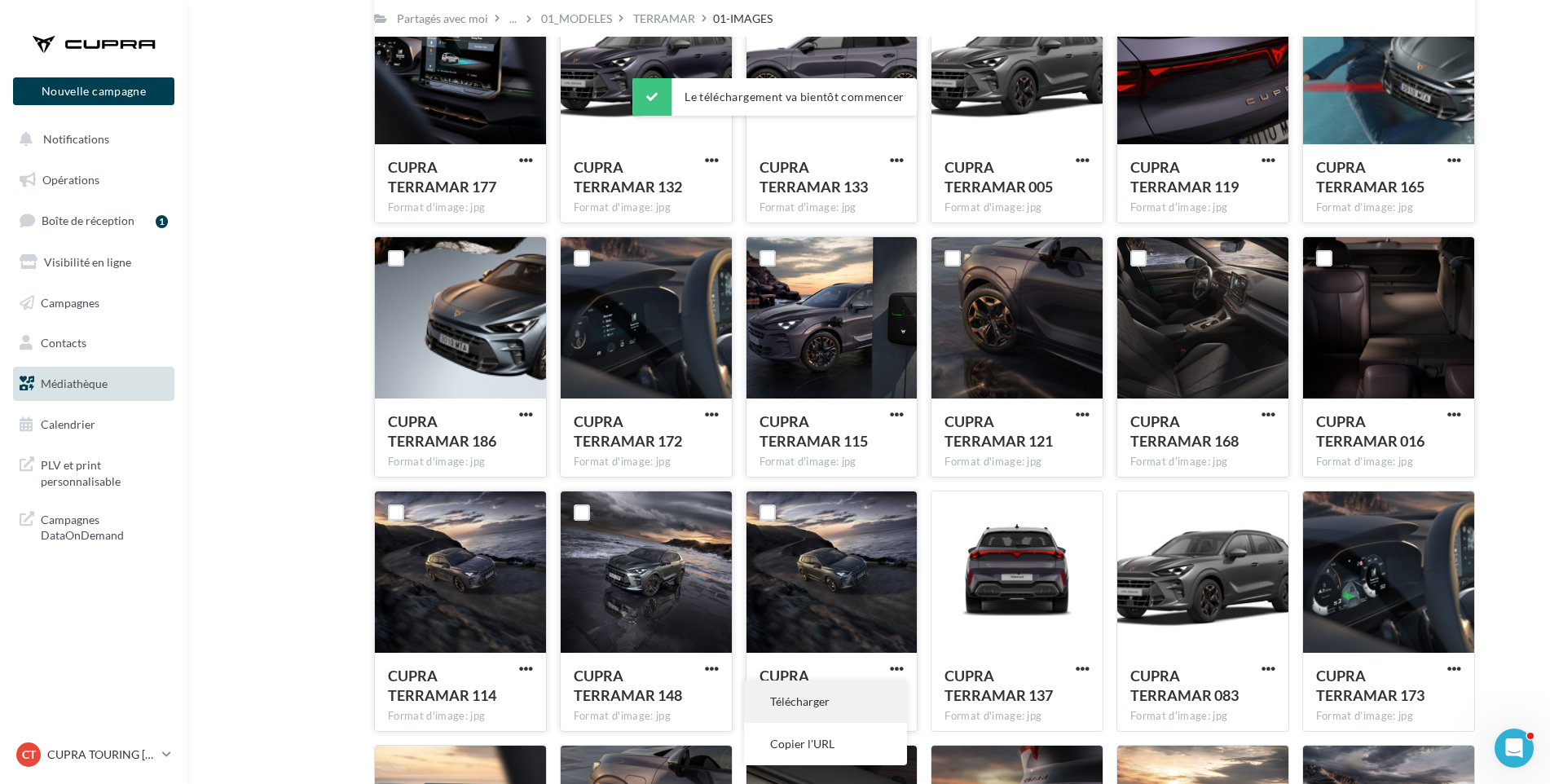
click at [881, 685] on button "Télécharger" at bounding box center [825, 701] width 163 height 43
click at [1081, 658] on div "CUPRA TERRAMAR 137 Format d'image: jpg" at bounding box center [1017, 690] width 171 height 76
click at [1084, 666] on span "button" at bounding box center [1083, 668] width 14 height 14
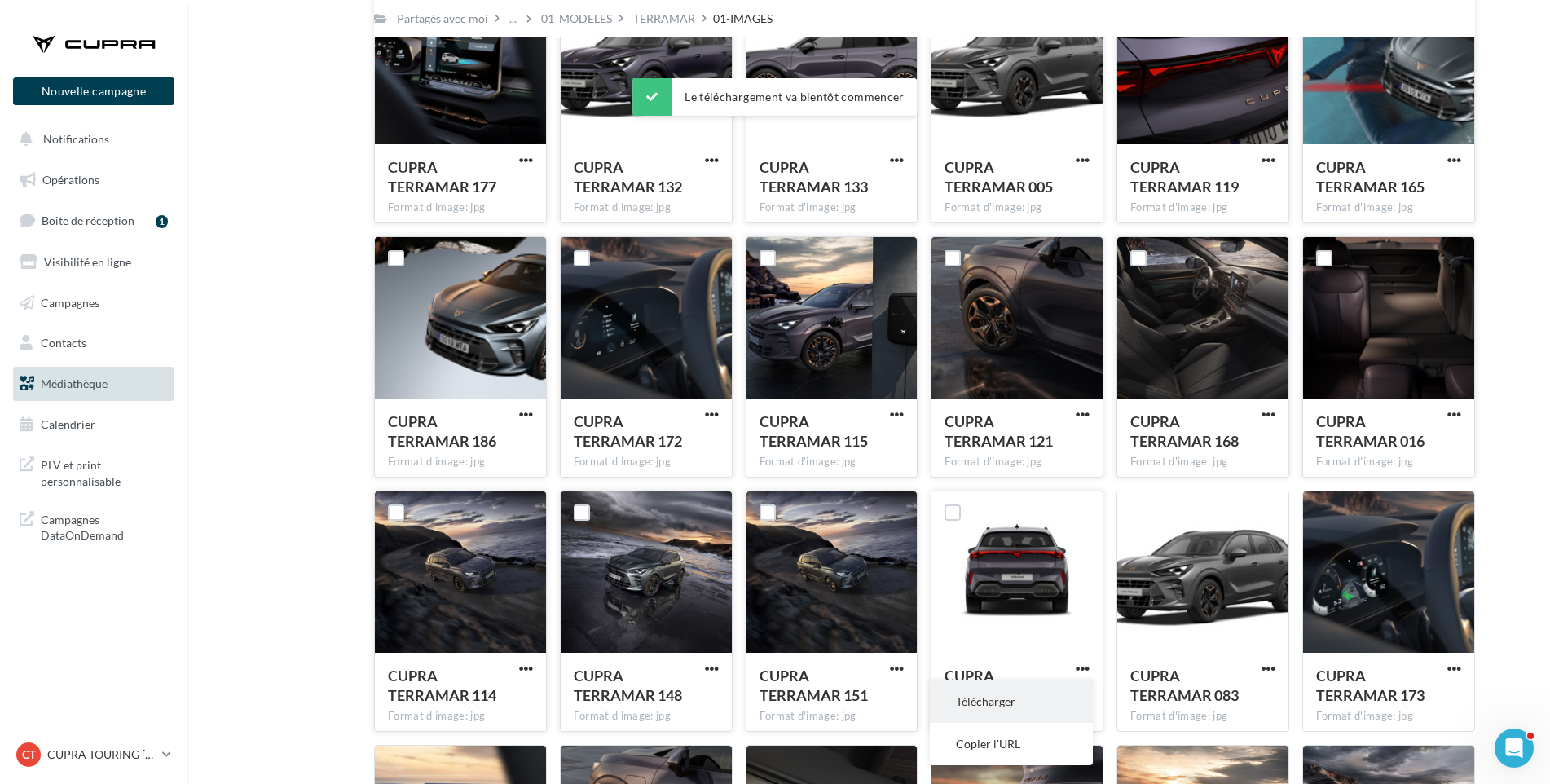
click at [1059, 708] on button "Télécharger" at bounding box center [1012, 701] width 163 height 43
click at [1277, 665] on button "button" at bounding box center [1268, 669] width 20 height 16
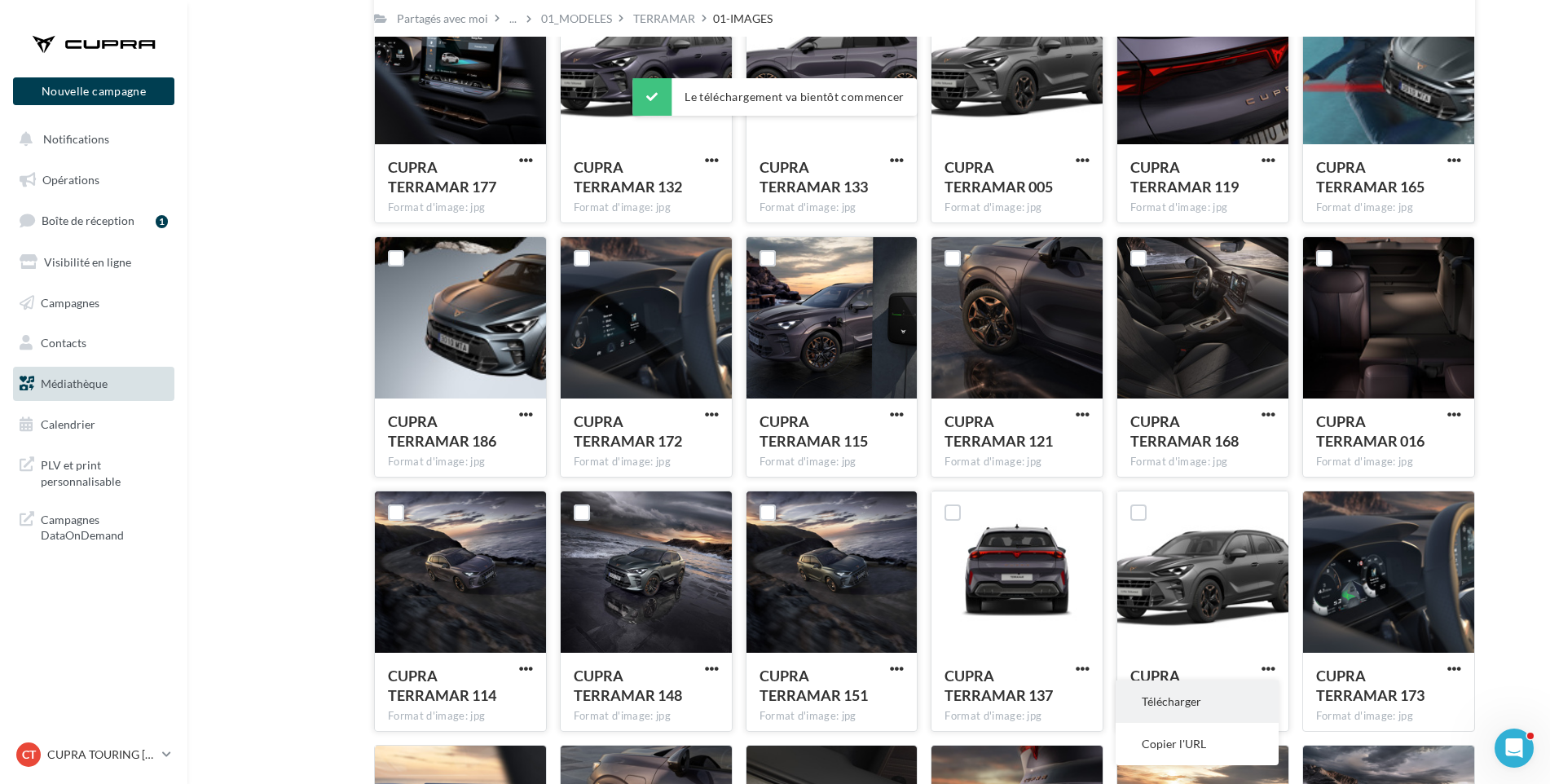
click at [1243, 697] on button "Télécharger" at bounding box center [1197, 701] width 163 height 43
click at [1454, 665] on span "button" at bounding box center [1454, 668] width 14 height 14
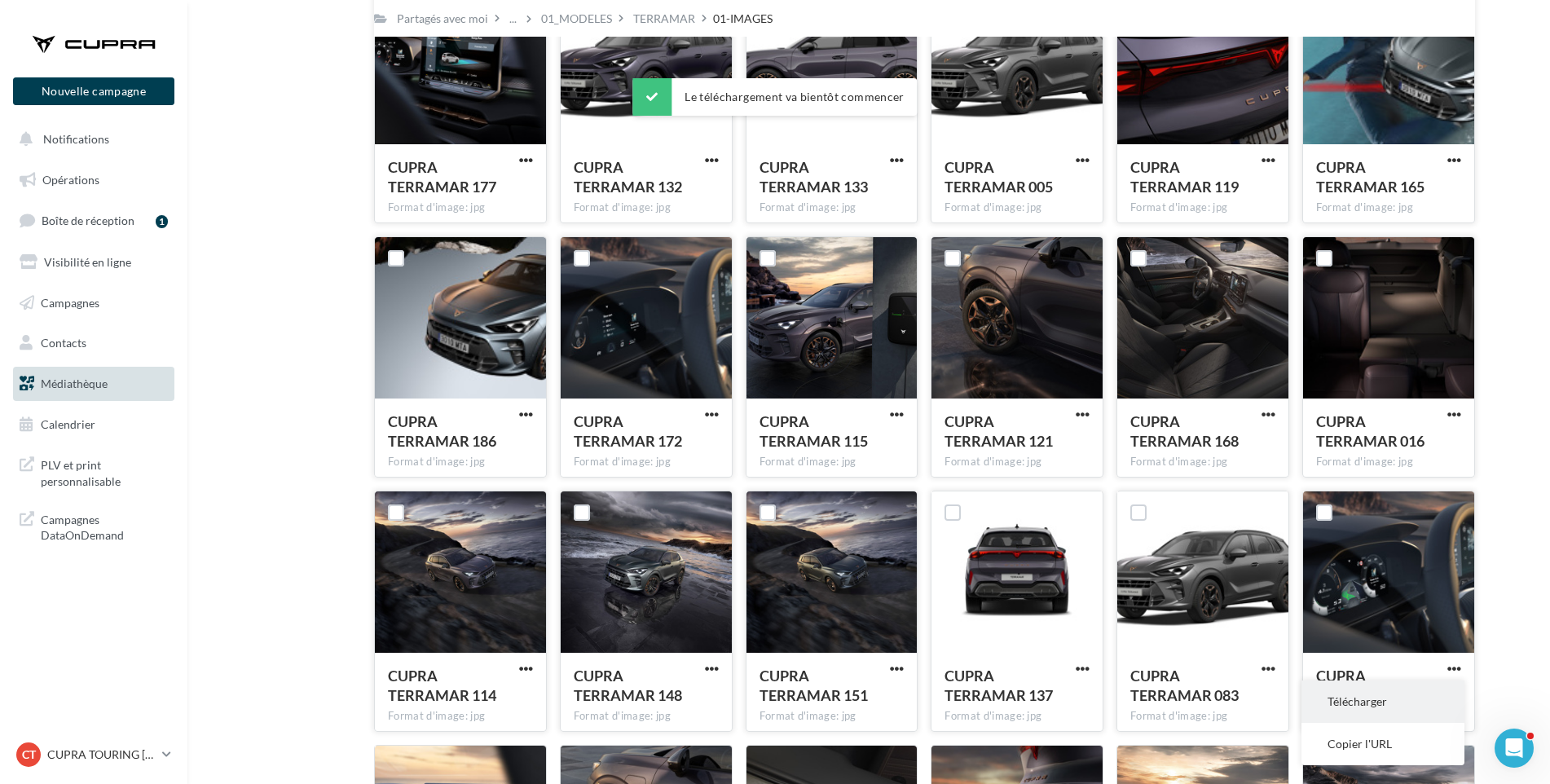
click at [1449, 700] on button "Télécharger" at bounding box center [1383, 701] width 163 height 43
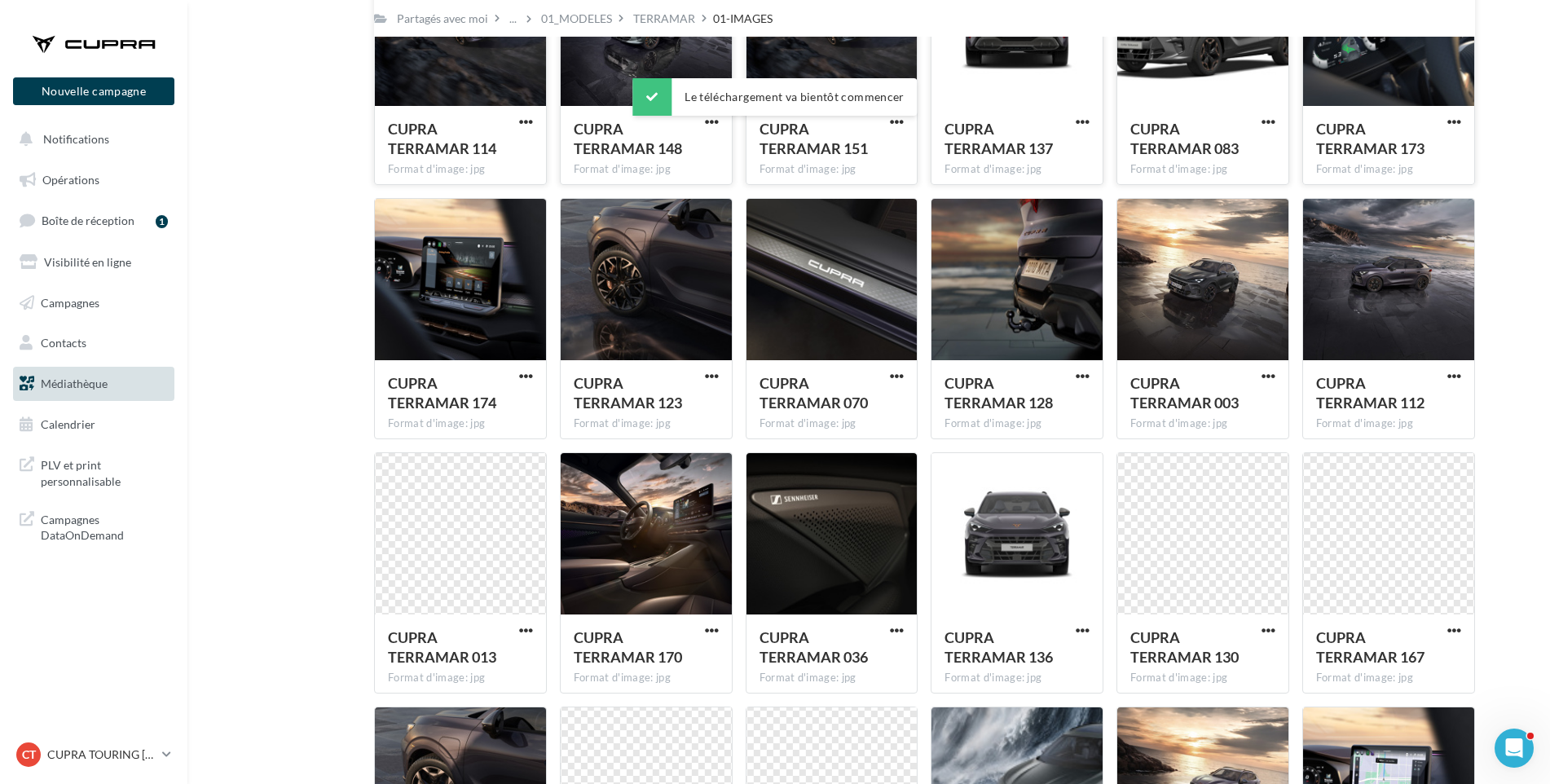
scroll to position [1216, 0]
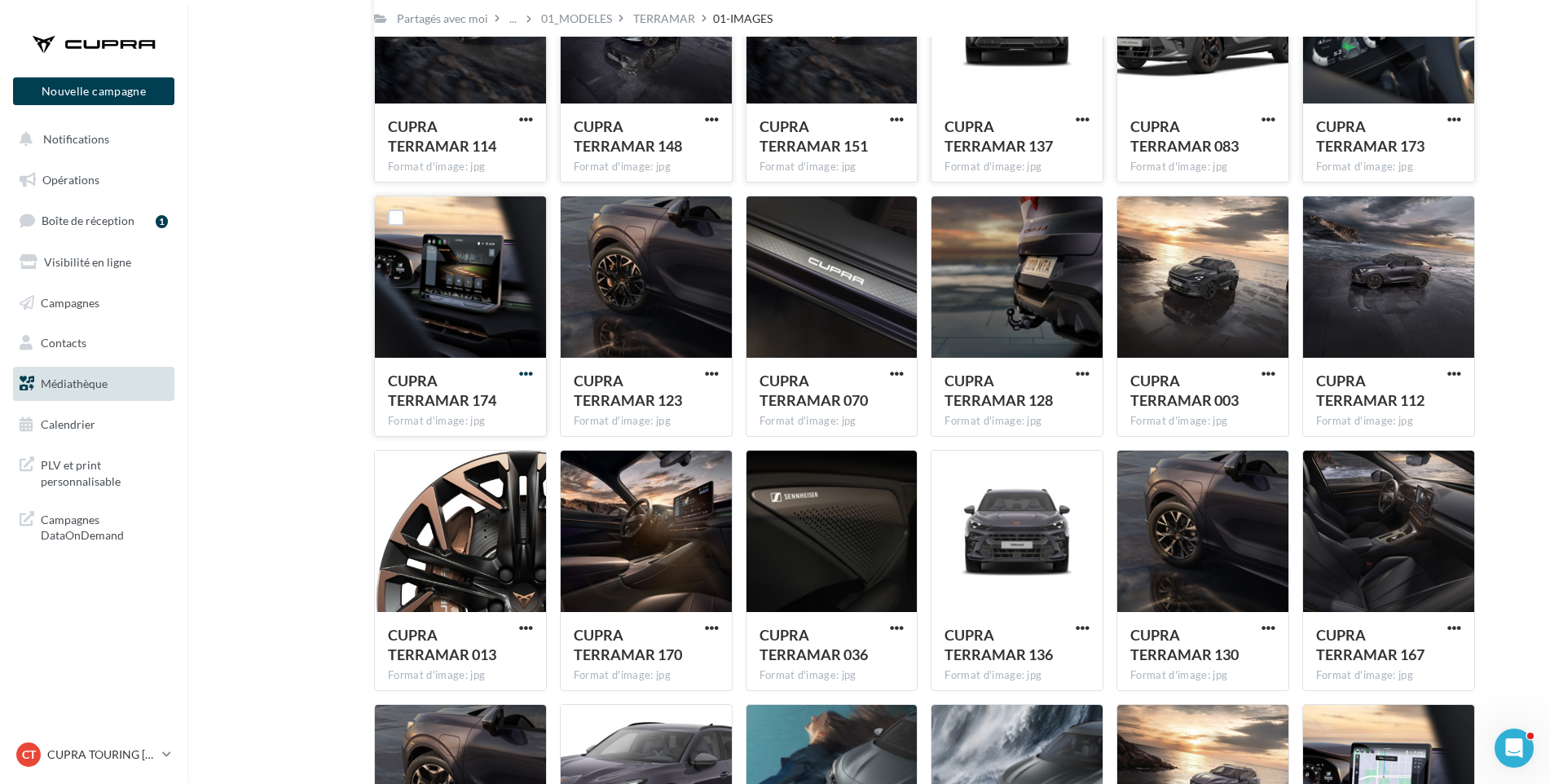
click at [530, 368] on span "button" at bounding box center [526, 373] width 14 height 14
click at [516, 387] on button "Télécharger" at bounding box center [455, 407] width 163 height 43
click at [709, 370] on span "button" at bounding box center [712, 373] width 14 height 14
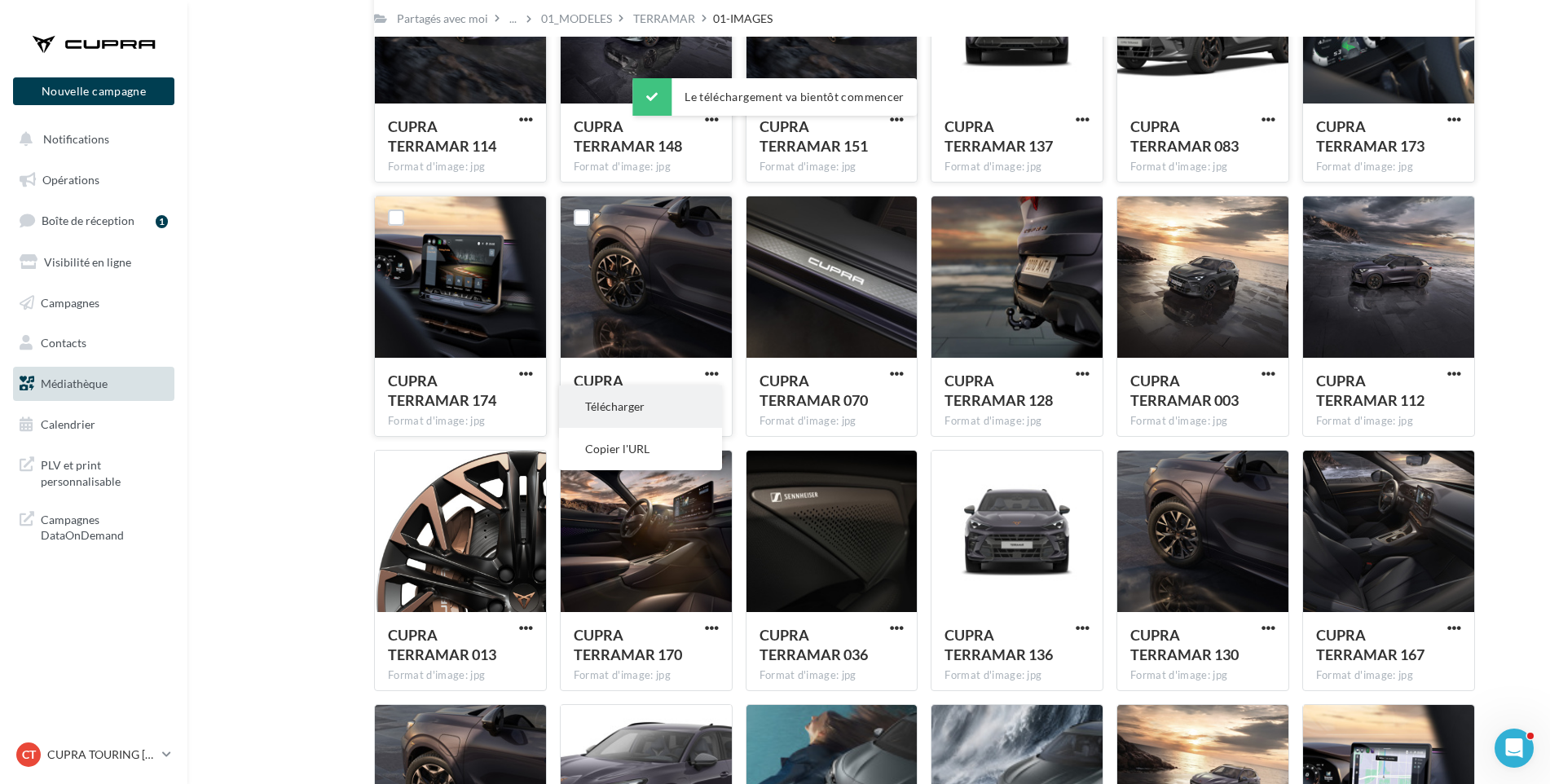
click at [705, 398] on button "Télécharger" at bounding box center [641, 407] width 163 height 43
click at [900, 370] on span "button" at bounding box center [897, 373] width 14 height 14
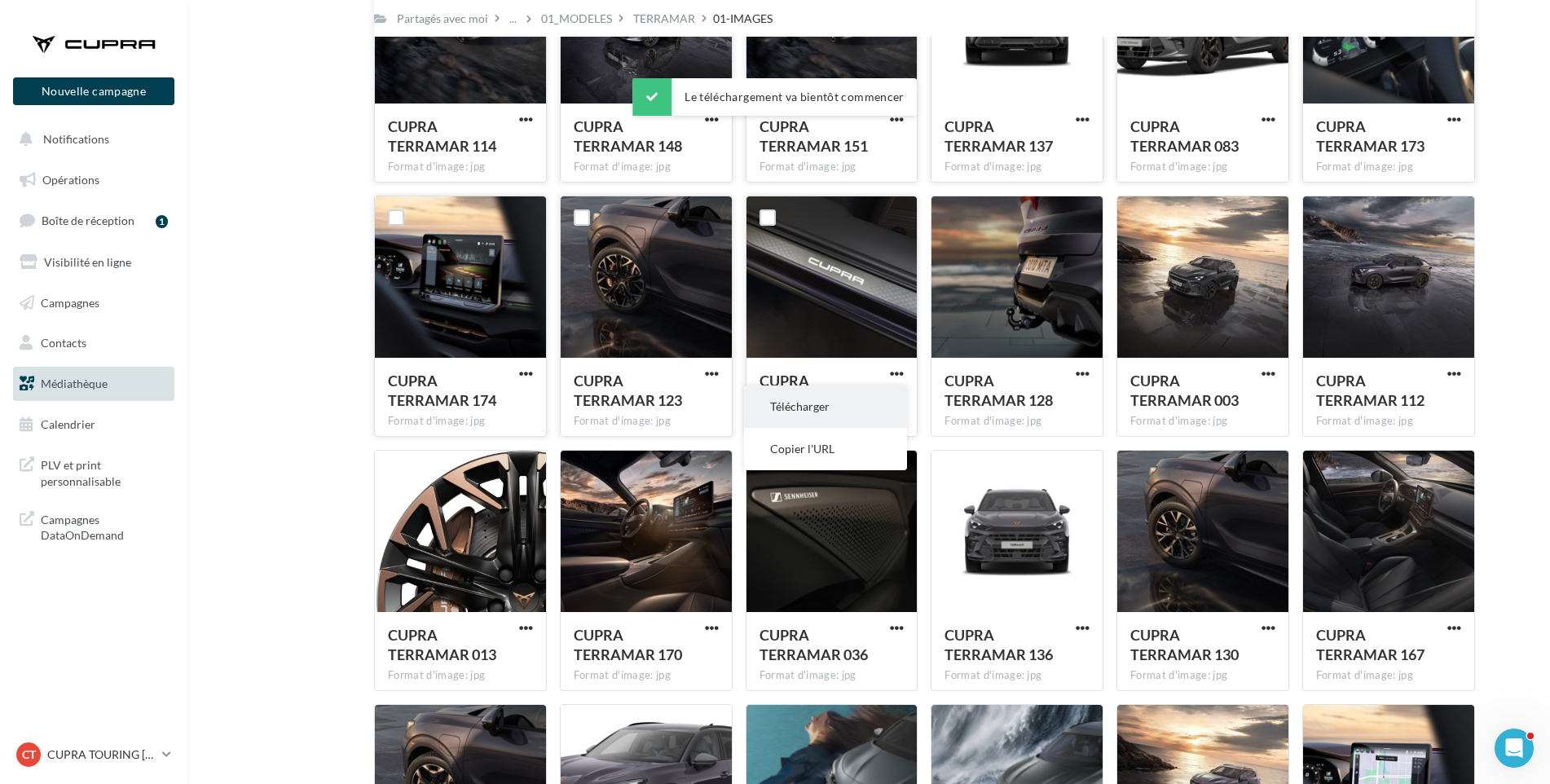
click at [887, 402] on button "Télécharger" at bounding box center [825, 407] width 163 height 43
click at [1085, 372] on span "button" at bounding box center [1083, 373] width 14 height 14
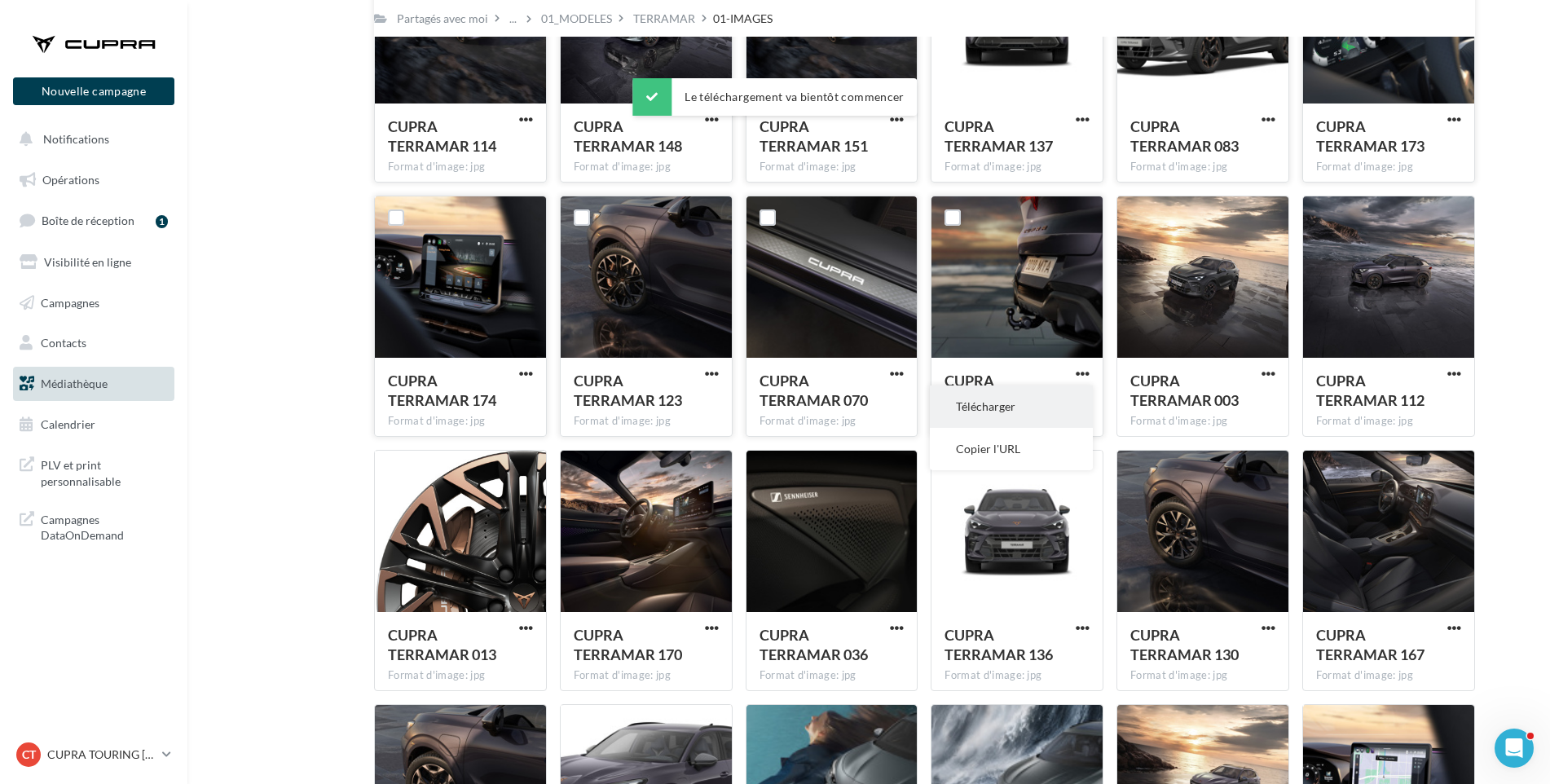
click at [1079, 394] on button "Télécharger" at bounding box center [1012, 407] width 163 height 43
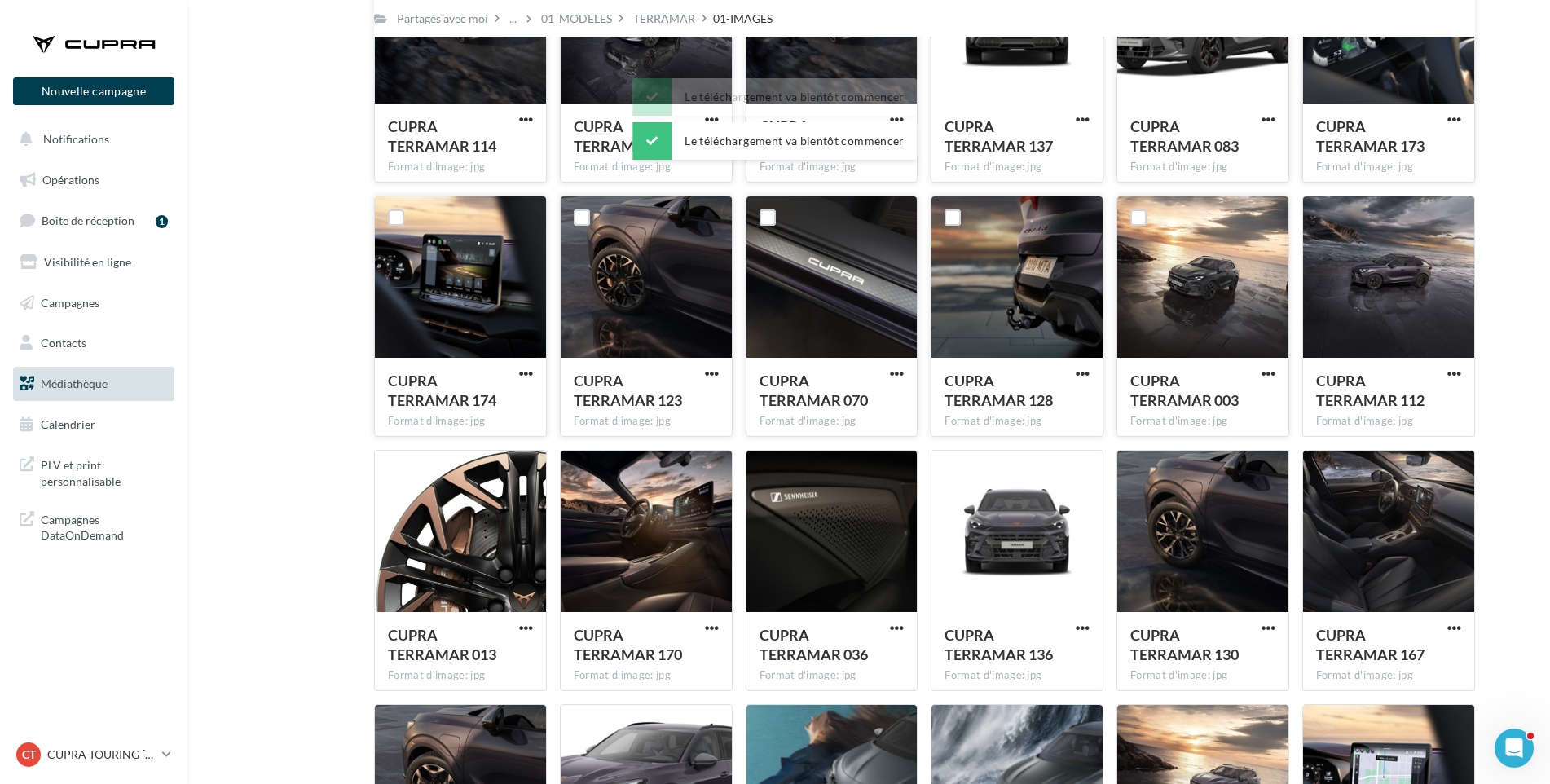
click at [1150, 384] on span "CUPRA TERRAMAR 003" at bounding box center [1184, 390] width 108 height 38
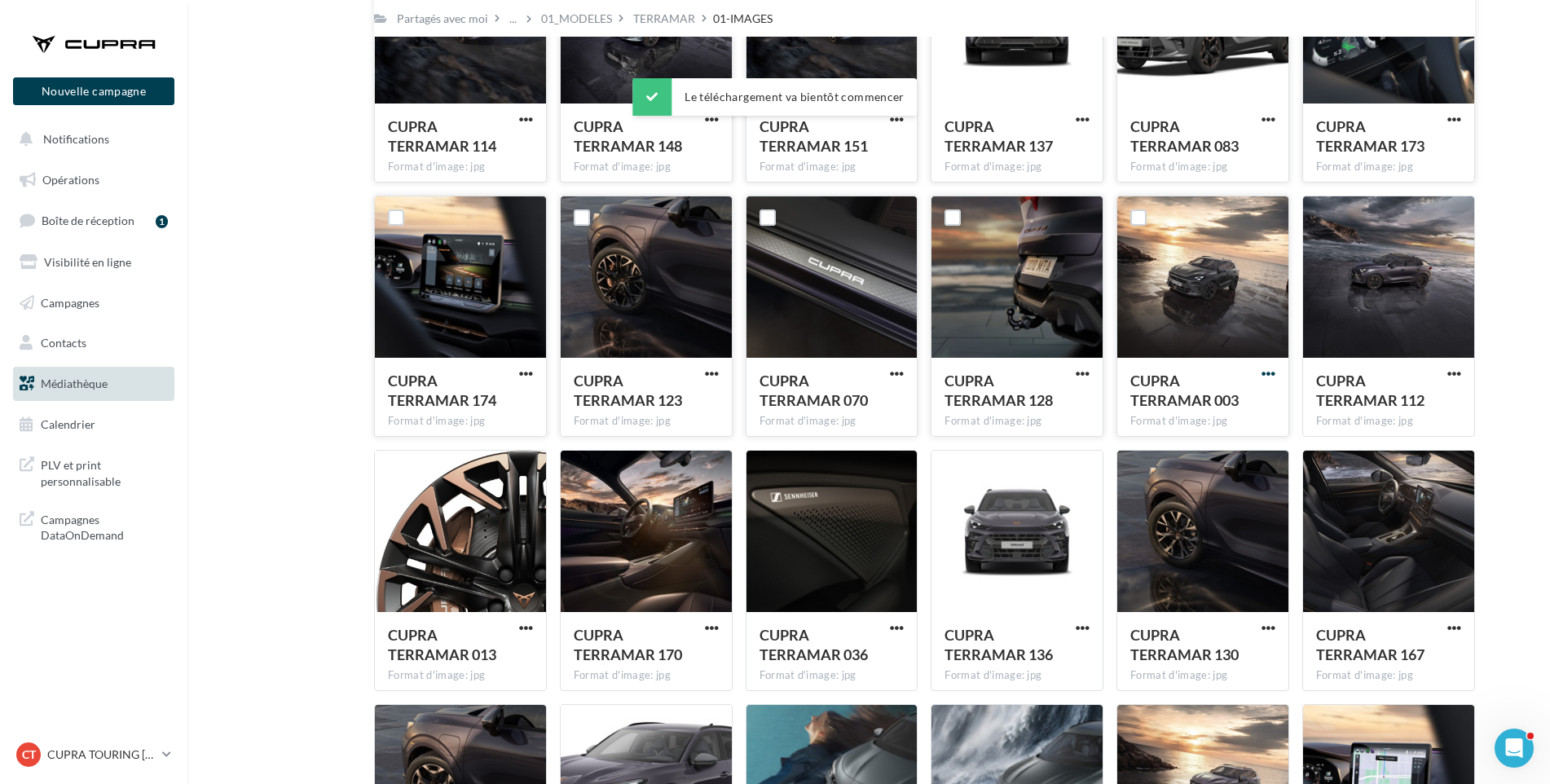
click at [1268, 371] on span "button" at bounding box center [1268, 373] width 14 height 14
click at [1251, 402] on button "Télécharger" at bounding box center [1197, 407] width 163 height 43
click at [1499, 401] on div "Mes fichiers Partagés avec moi Partagés avec moi ... 01_MODELES TERRAMAR 01-IMA…" at bounding box center [876, 50] width 1337 height 2323
click at [1459, 372] on span "button" at bounding box center [1454, 373] width 14 height 14
click at [1446, 397] on button "Télécharger" at bounding box center [1383, 407] width 163 height 43
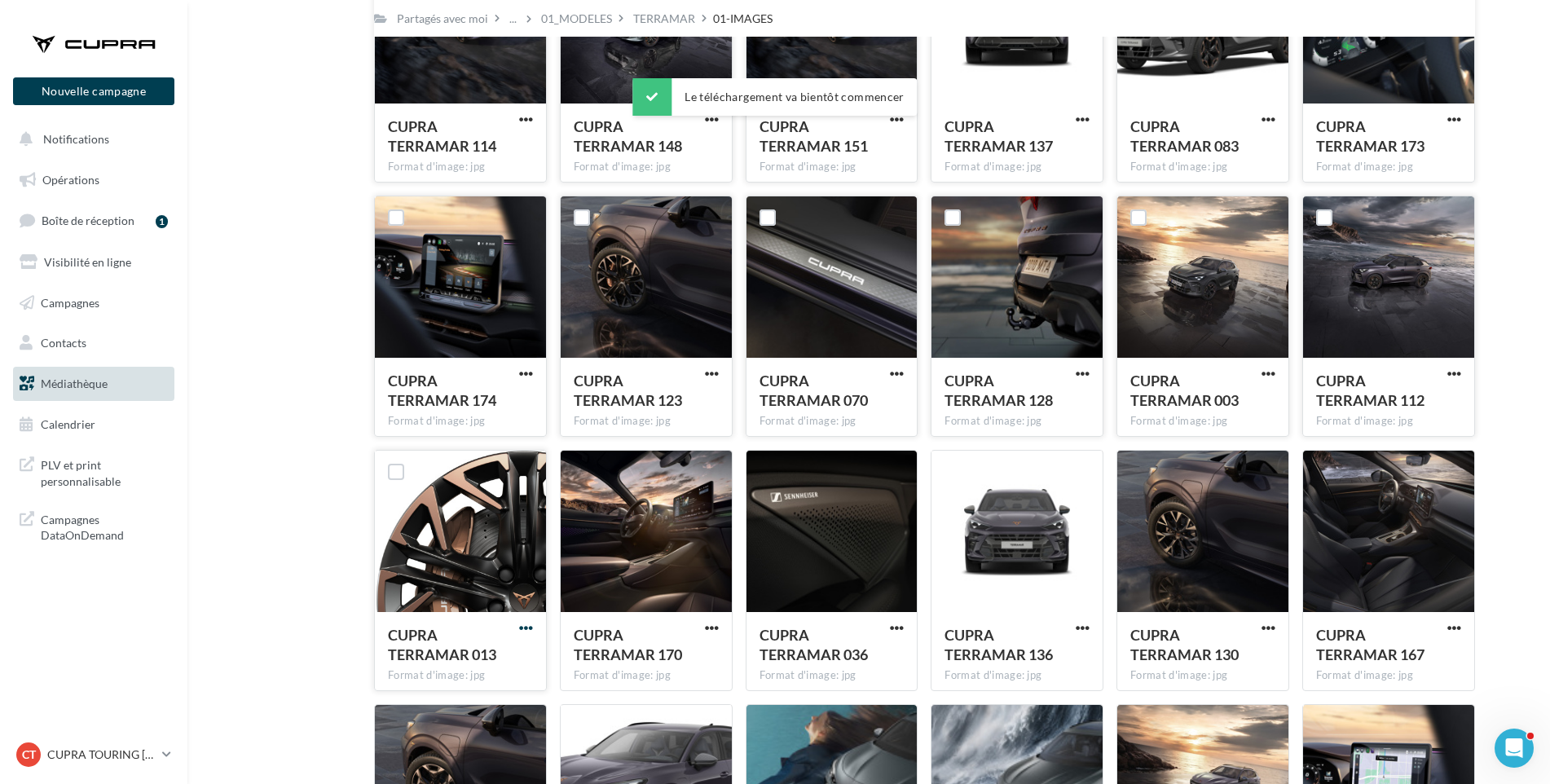
click at [530, 628] on span "button" at bounding box center [526, 627] width 14 height 14
click at [518, 665] on button "Télécharger" at bounding box center [455, 661] width 163 height 43
click at [710, 628] on span "button" at bounding box center [712, 627] width 14 height 14
click at [703, 649] on button "Télécharger" at bounding box center [641, 661] width 163 height 43
click at [896, 625] on span "button" at bounding box center [897, 627] width 14 height 14
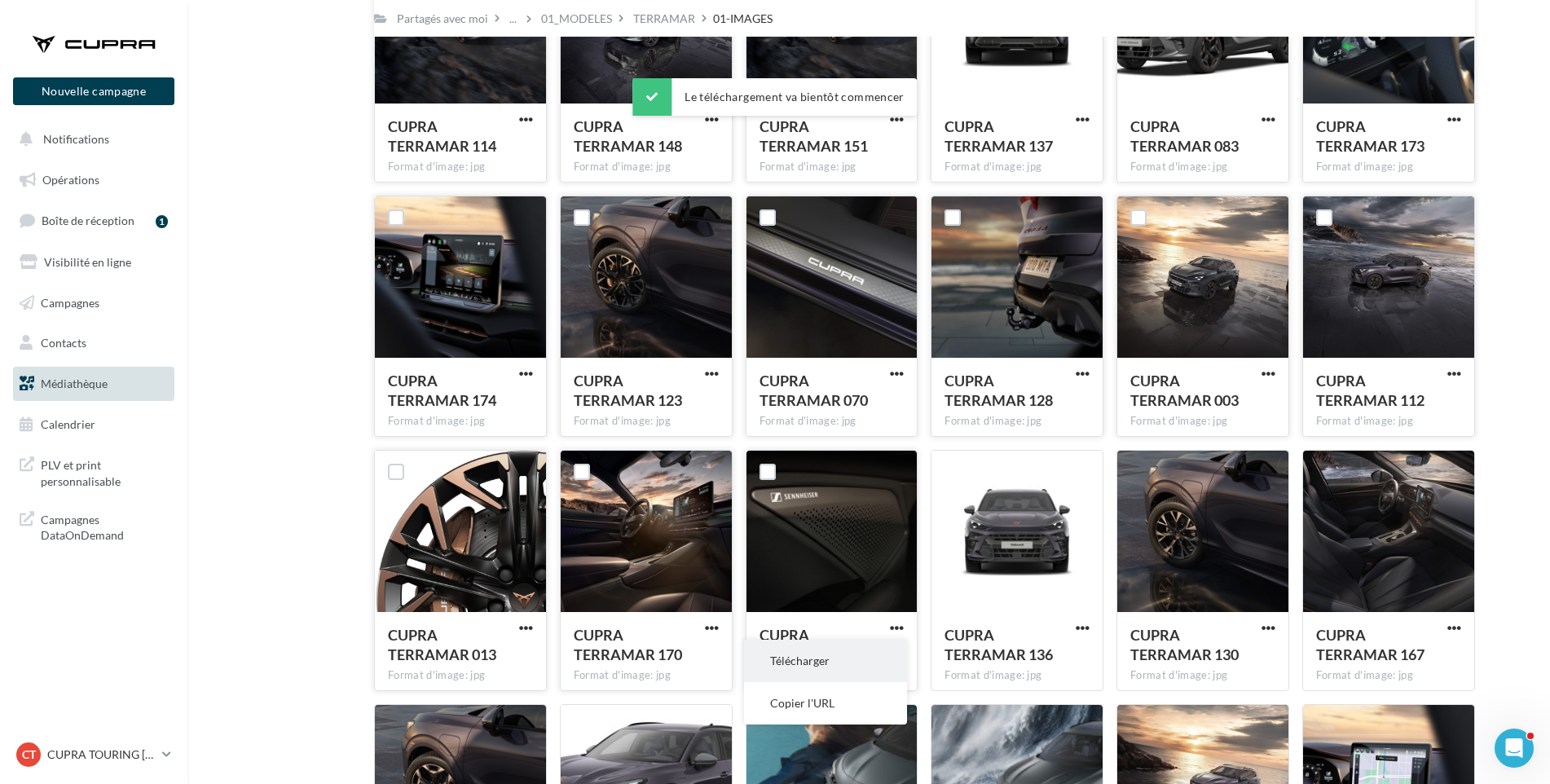
click at [882, 653] on button "Télécharger" at bounding box center [825, 661] width 163 height 43
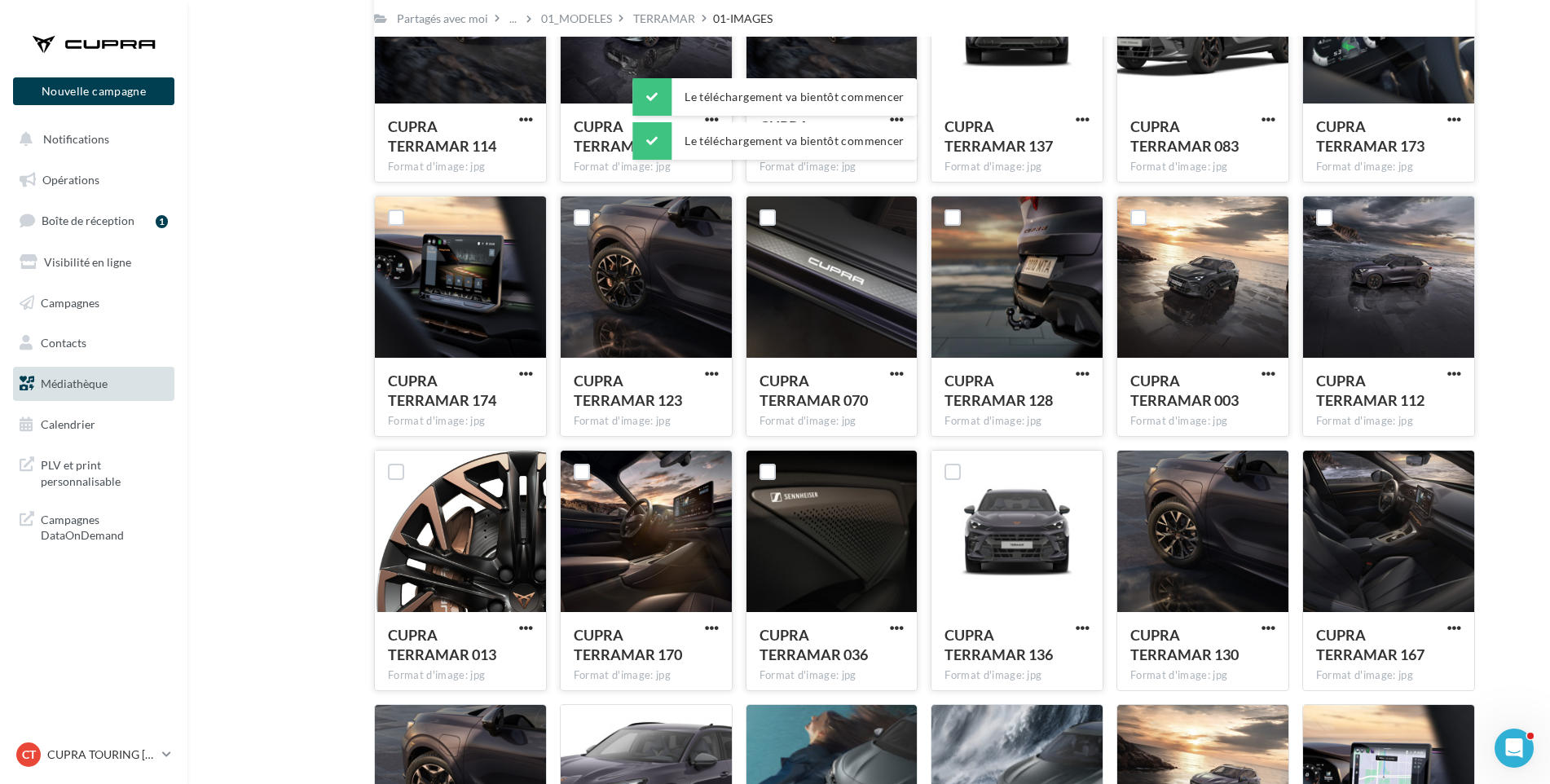
click at [1091, 623] on button "button" at bounding box center [1083, 628] width 20 height 16
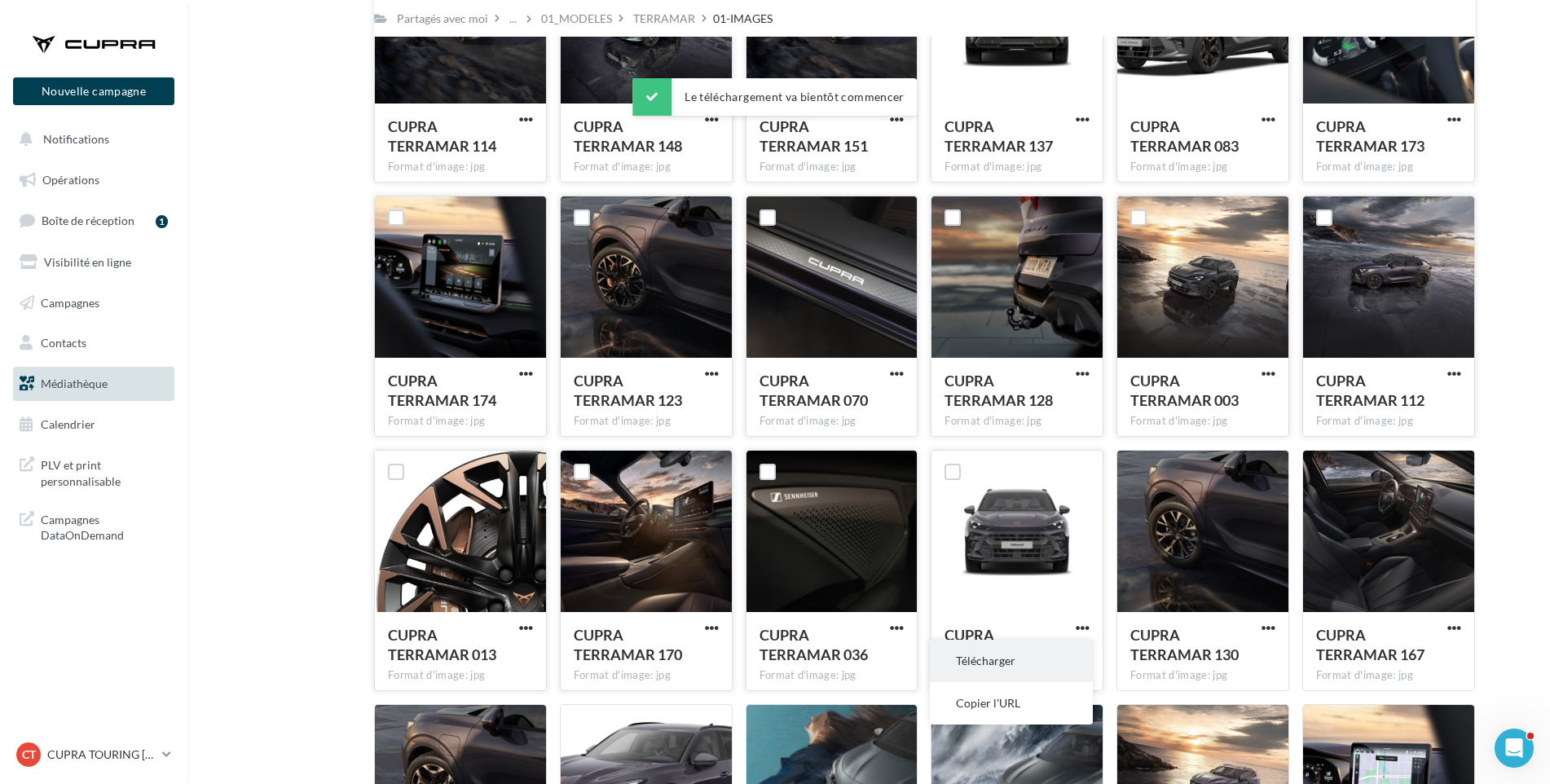
click at [1069, 656] on button "Télécharger" at bounding box center [1012, 661] width 163 height 43
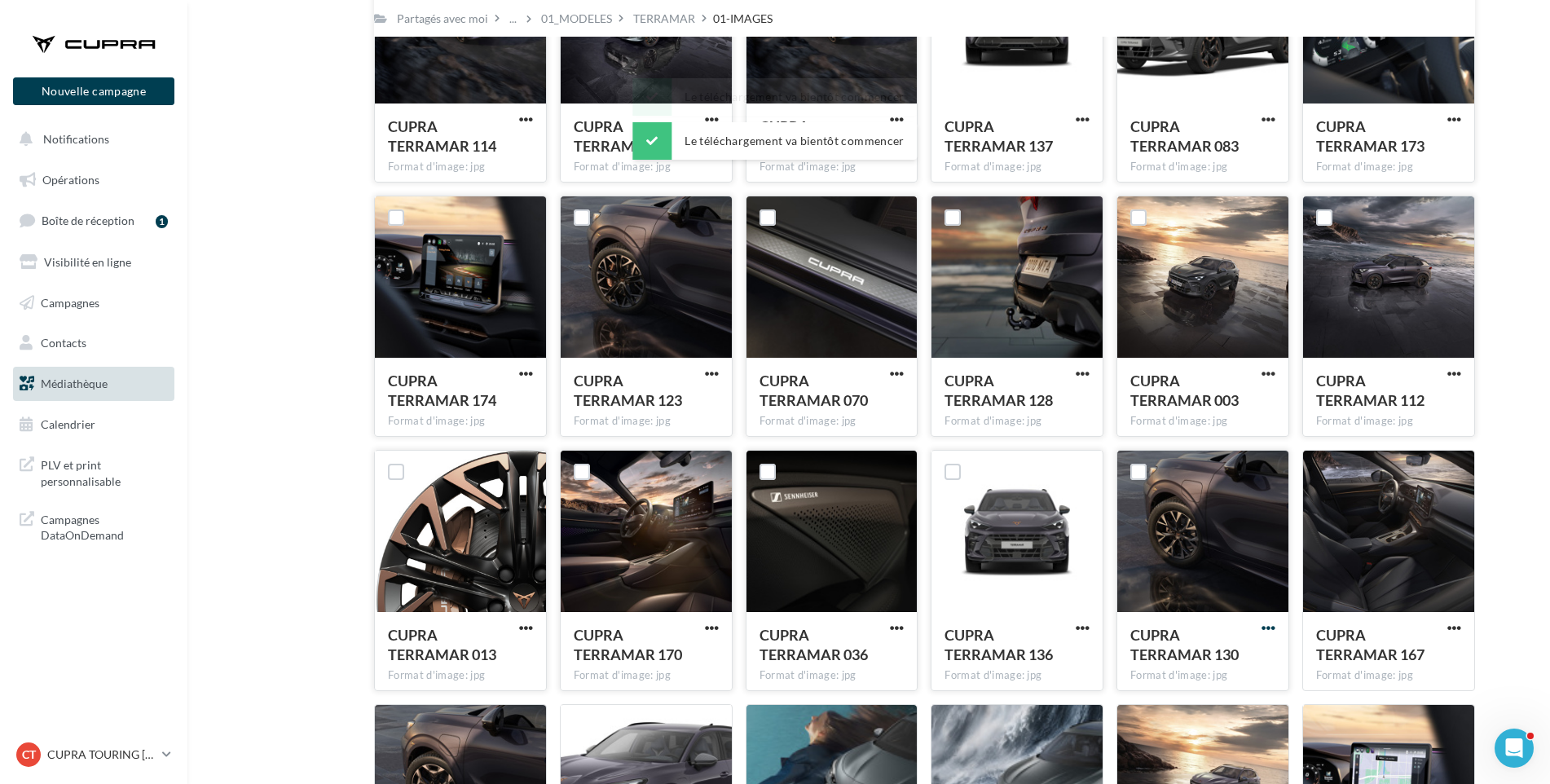
click at [1273, 625] on span "button" at bounding box center [1268, 627] width 14 height 14
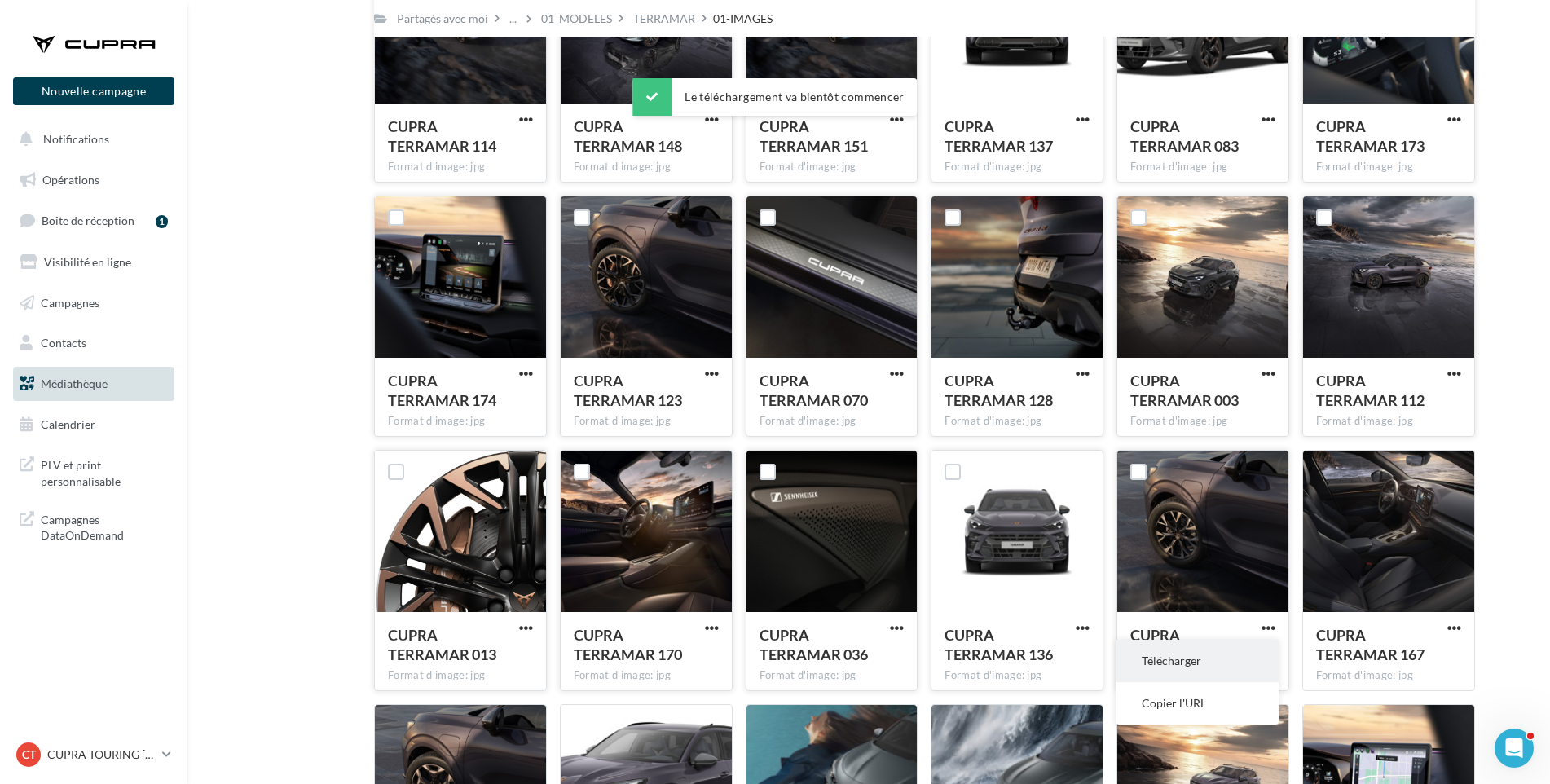
click at [1250, 652] on button "Télécharger" at bounding box center [1197, 661] width 163 height 43
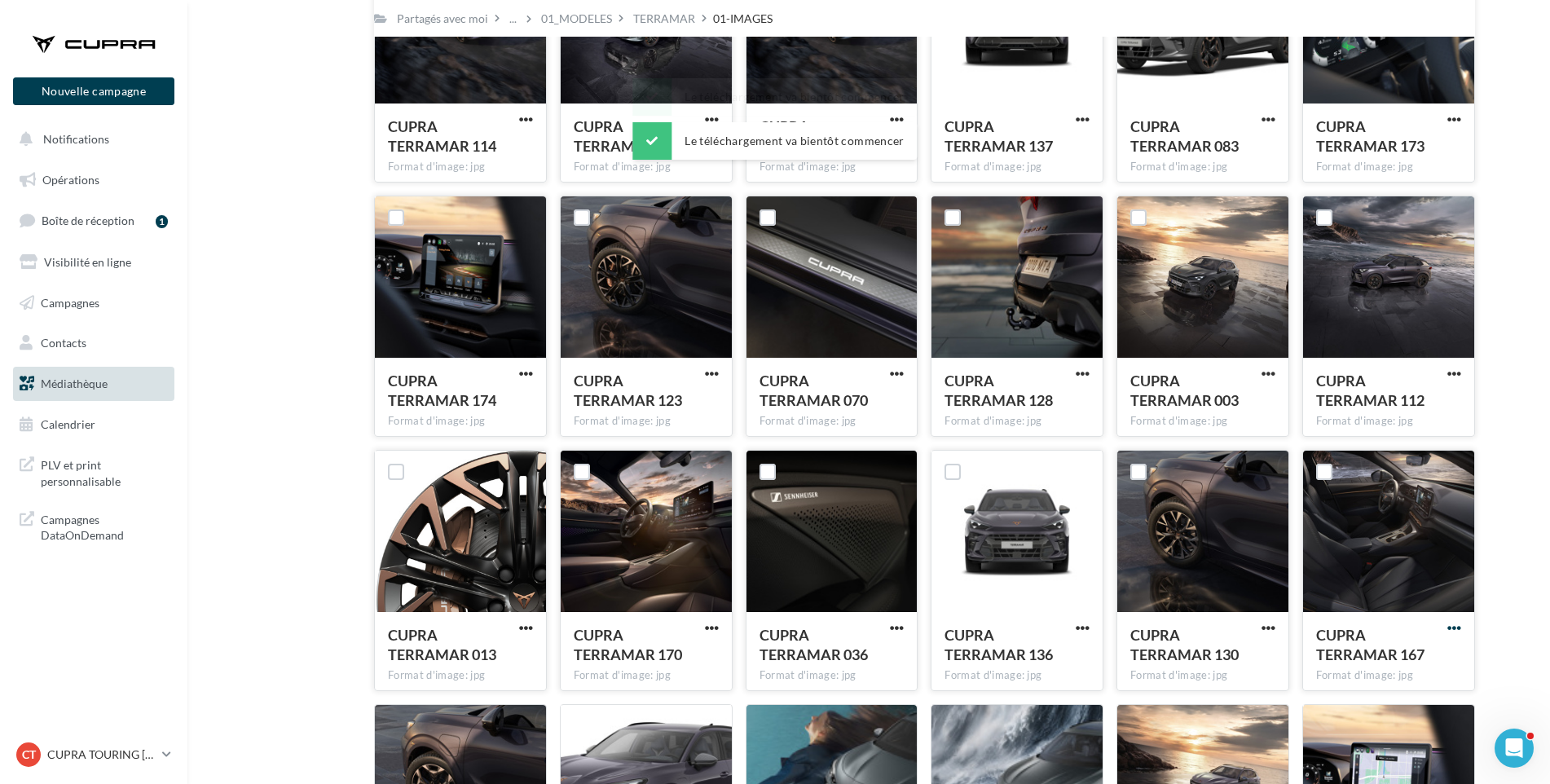
click at [1456, 626] on span "button" at bounding box center [1454, 627] width 14 height 14
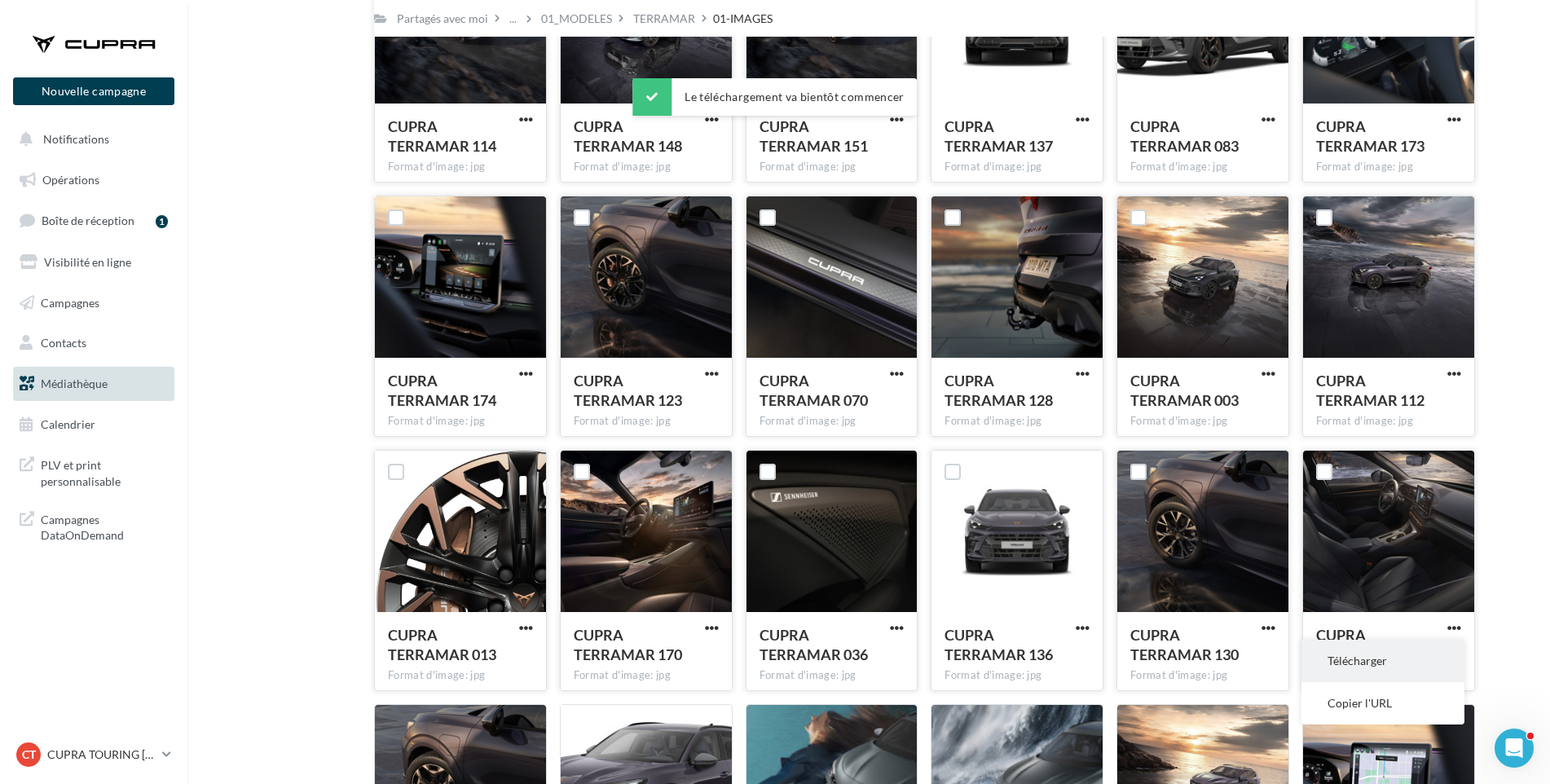
click at [1443, 658] on button "Télécharger" at bounding box center [1383, 661] width 163 height 43
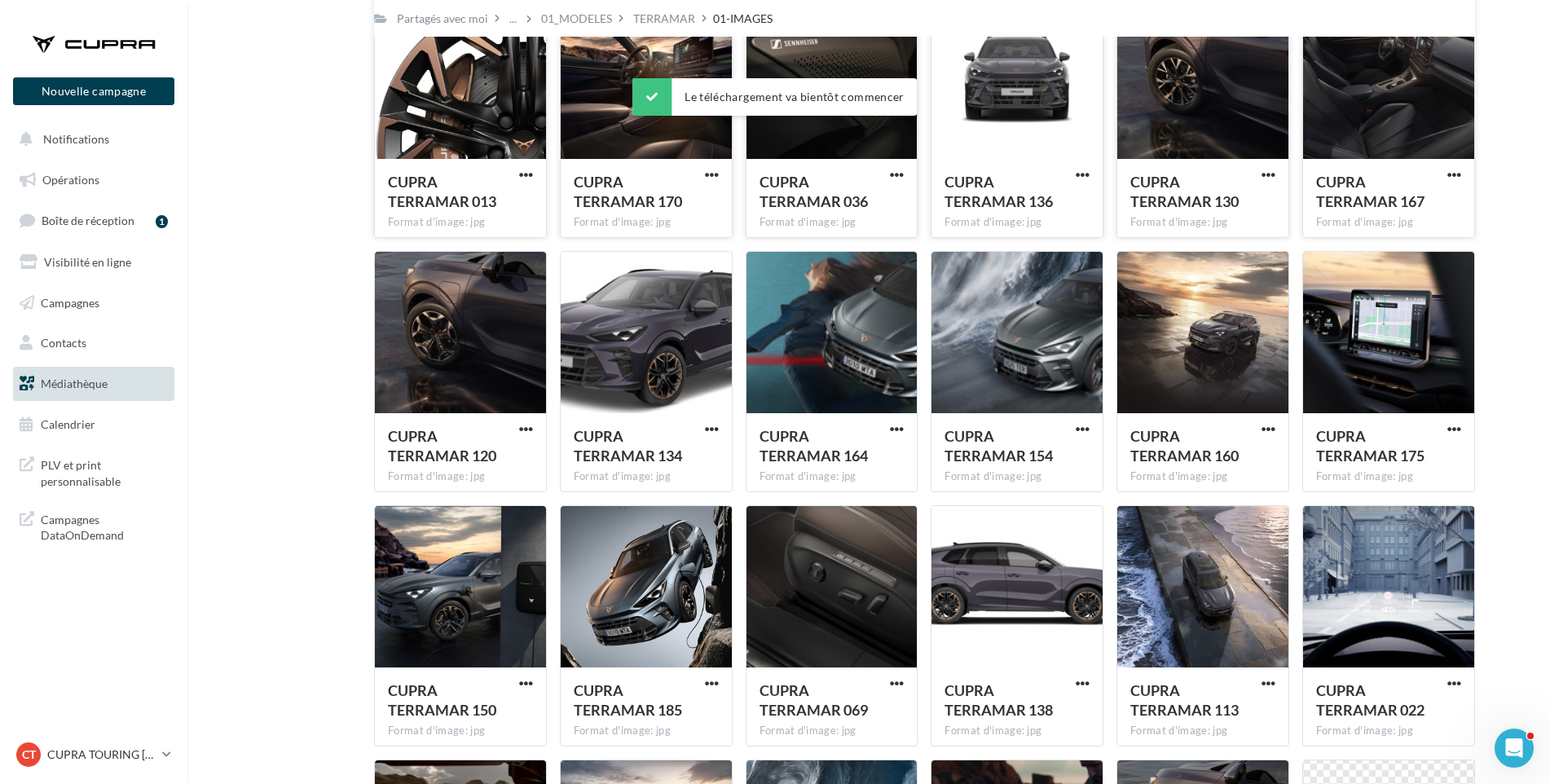
scroll to position [1683, 0]
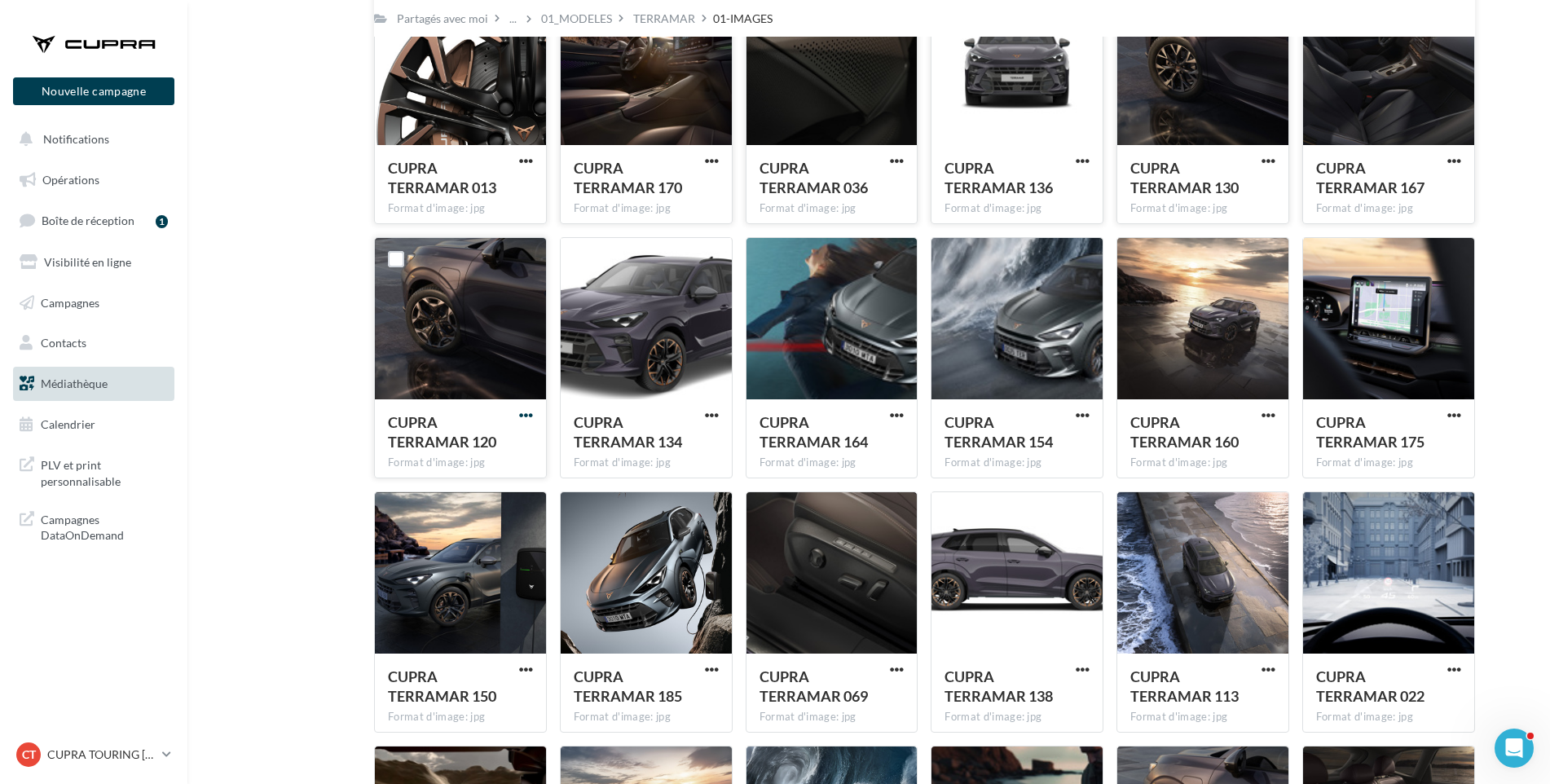
click at [528, 414] on span "button" at bounding box center [526, 415] width 14 height 14
click at [520, 441] on button "Télécharger" at bounding box center [455, 448] width 163 height 43
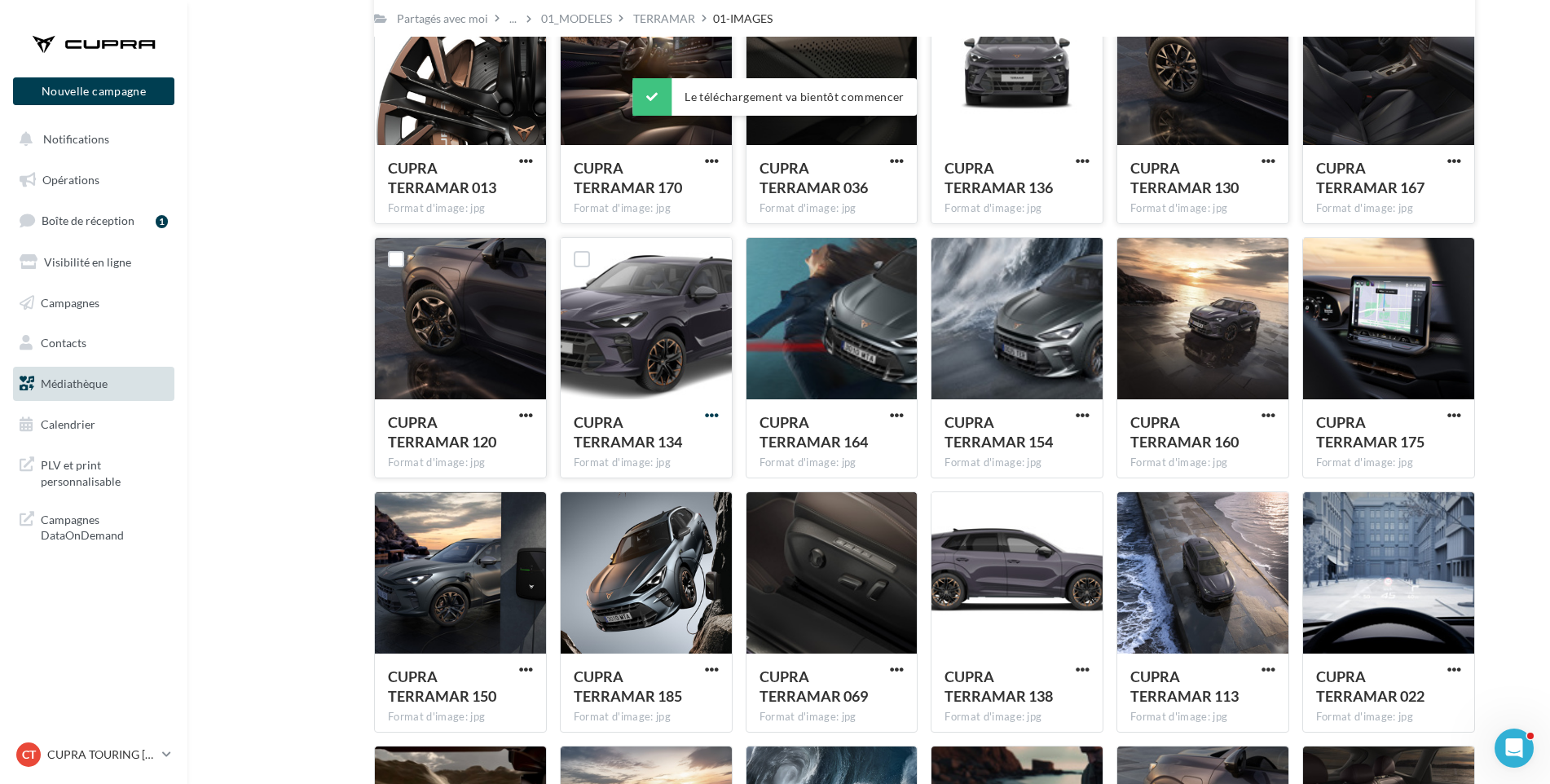
click at [707, 413] on span "button" at bounding box center [712, 415] width 14 height 14
click at [701, 428] on button "Télécharger" at bounding box center [641, 448] width 163 height 43
click at [886, 412] on div "CUPRA TERRAMAR 164 Format d'image: jpg" at bounding box center [832, 437] width 171 height 76
click at [897, 410] on span "button" at bounding box center [897, 415] width 14 height 14
click at [879, 437] on button "Télécharger" at bounding box center [825, 448] width 163 height 43
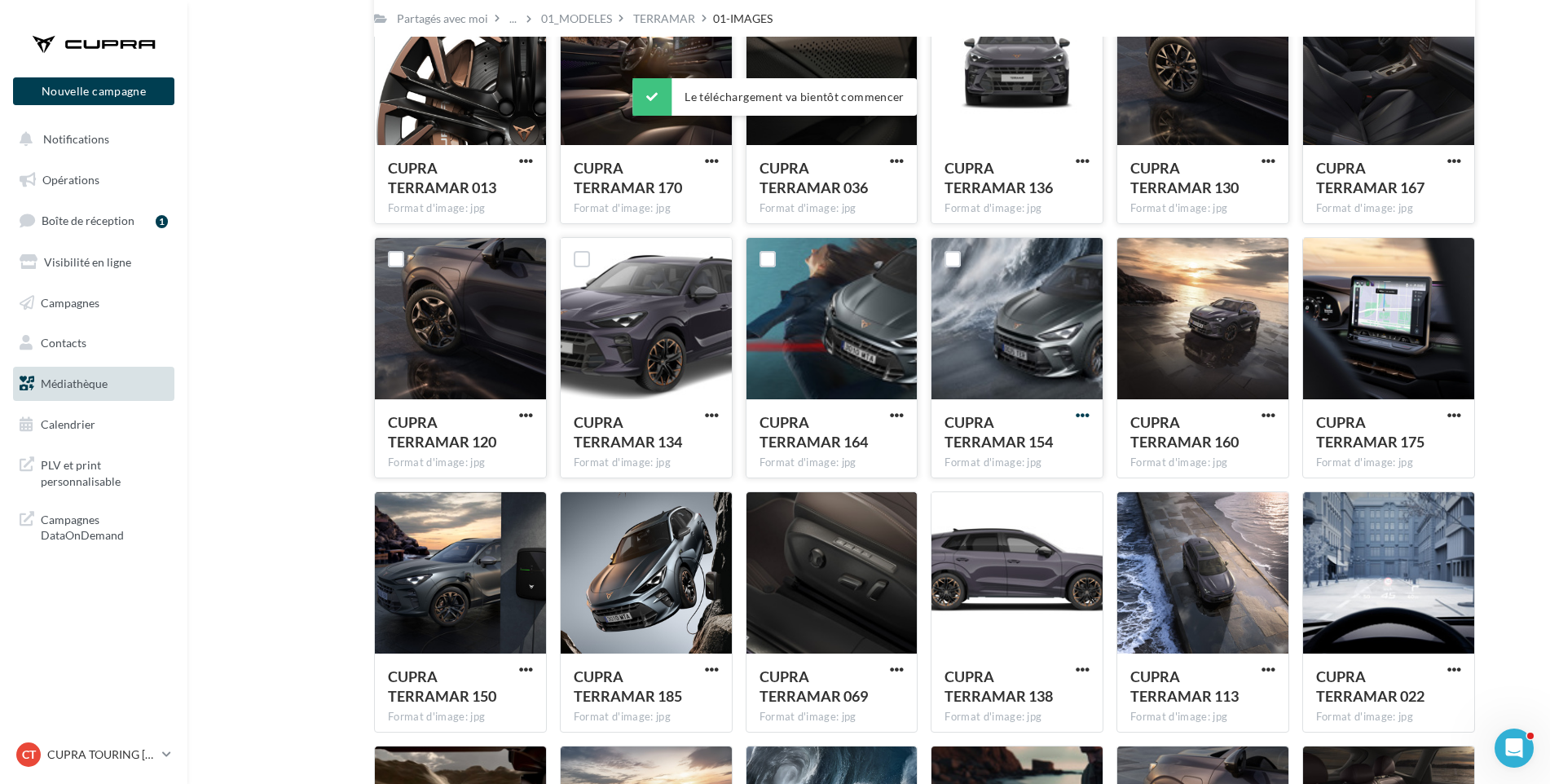
click at [1078, 416] on span "button" at bounding box center [1083, 415] width 14 height 14
click at [1079, 454] on button "Télécharger" at bounding box center [1012, 448] width 163 height 43
click at [1152, 430] on span "CUPRA TERRAMAR 160" at bounding box center [1184, 432] width 108 height 38
click at [1267, 414] on span "button" at bounding box center [1268, 415] width 14 height 14
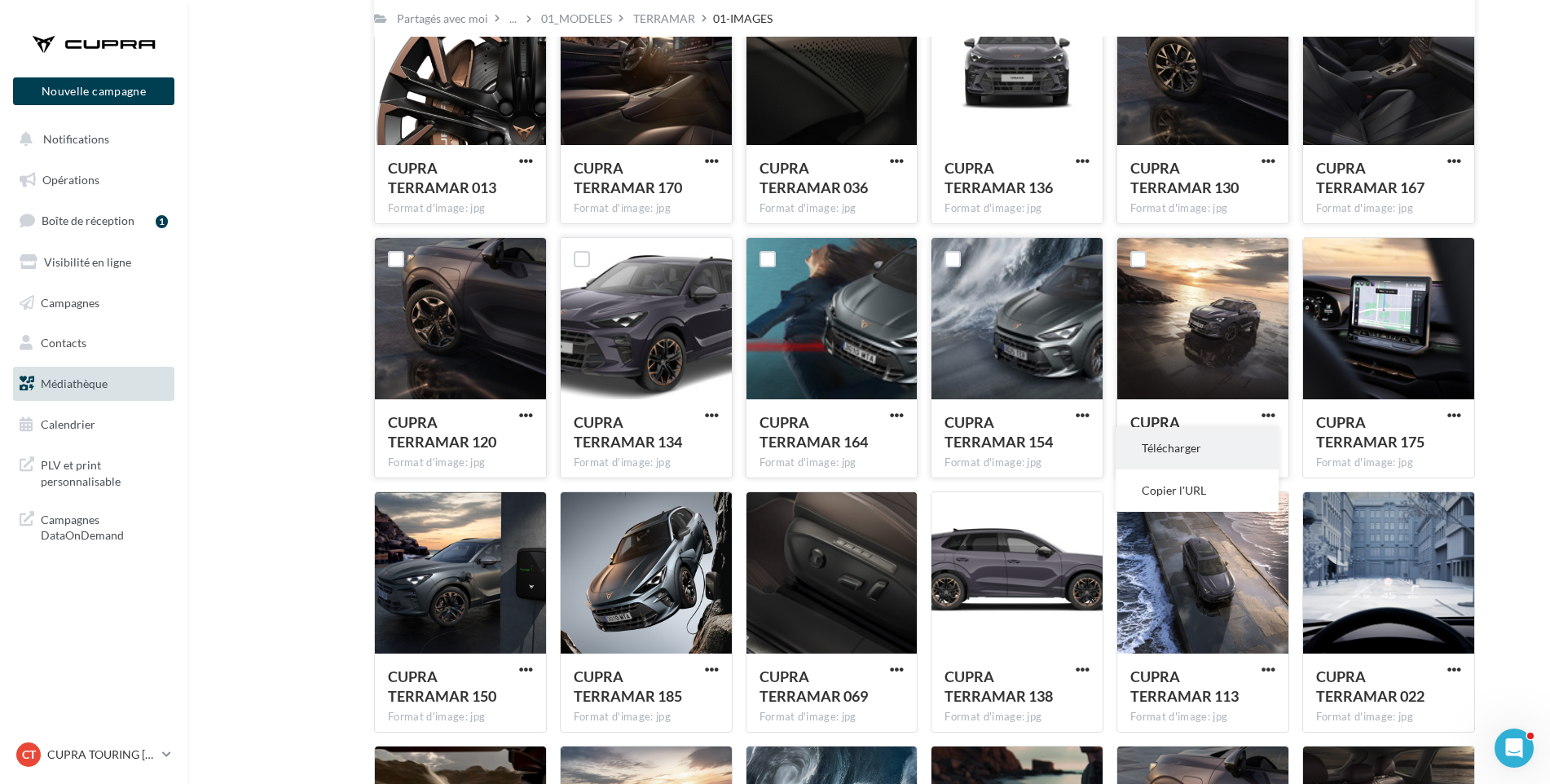
click at [1251, 445] on button "Télécharger" at bounding box center [1197, 448] width 163 height 43
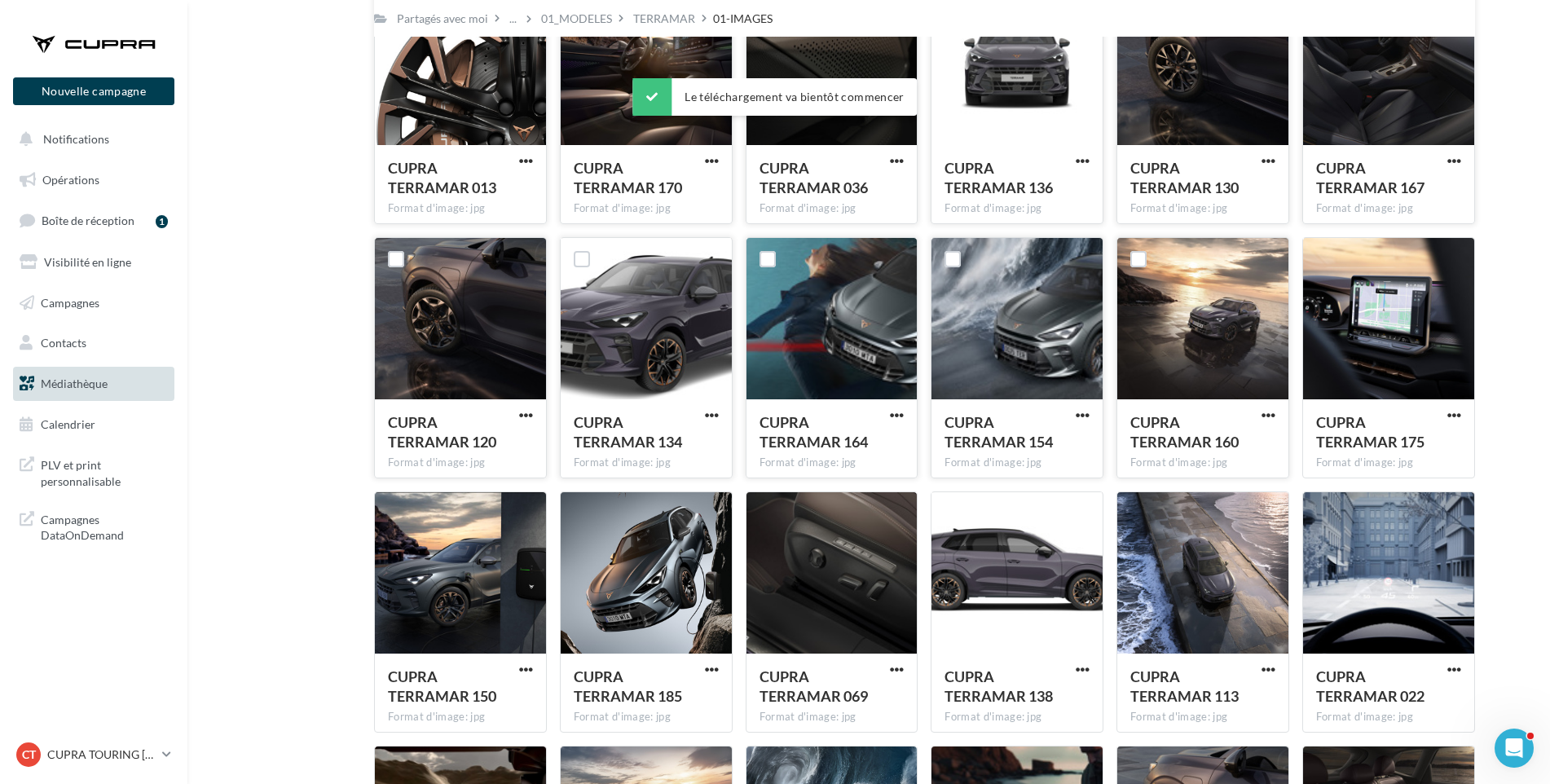
click at [1454, 410] on span "button" at bounding box center [1454, 415] width 14 height 14
click at [1438, 441] on button "Télécharger" at bounding box center [1383, 448] width 163 height 43
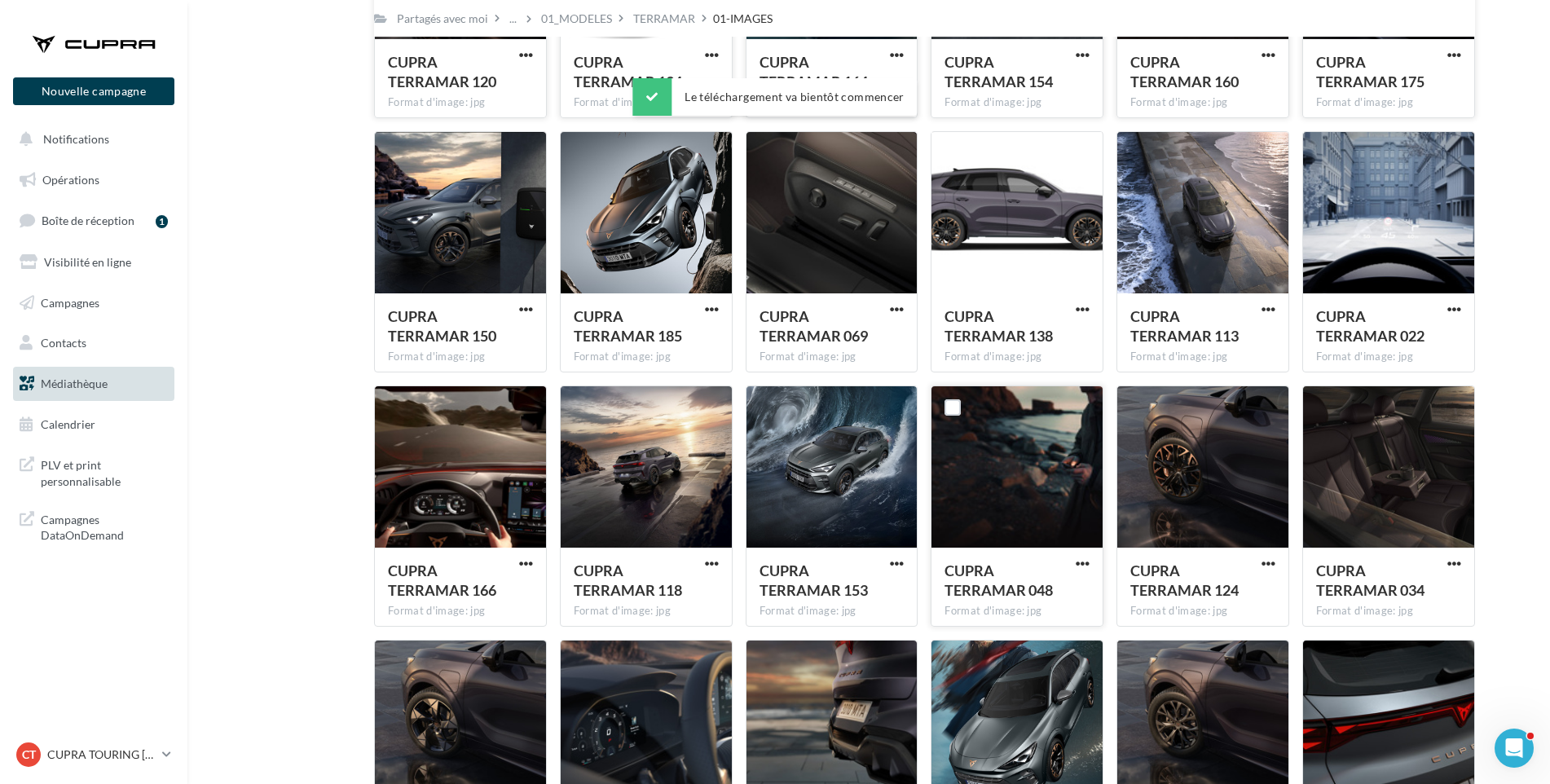
scroll to position [2046, 0]
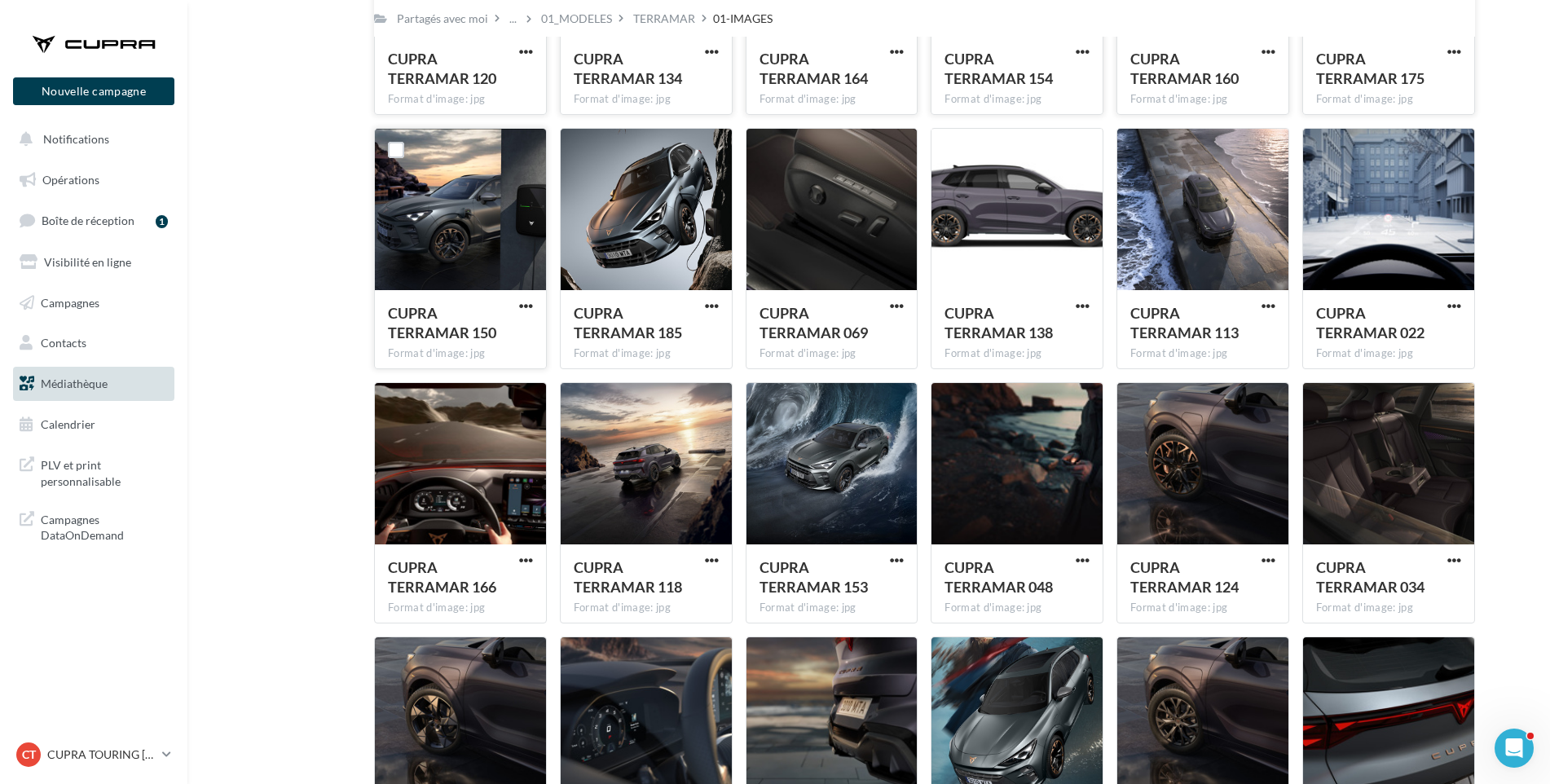
click at [533, 303] on button "button" at bounding box center [526, 307] width 20 height 16
click at [517, 328] on button "Télécharger" at bounding box center [455, 339] width 163 height 43
click at [710, 303] on span "button" at bounding box center [712, 306] width 14 height 14
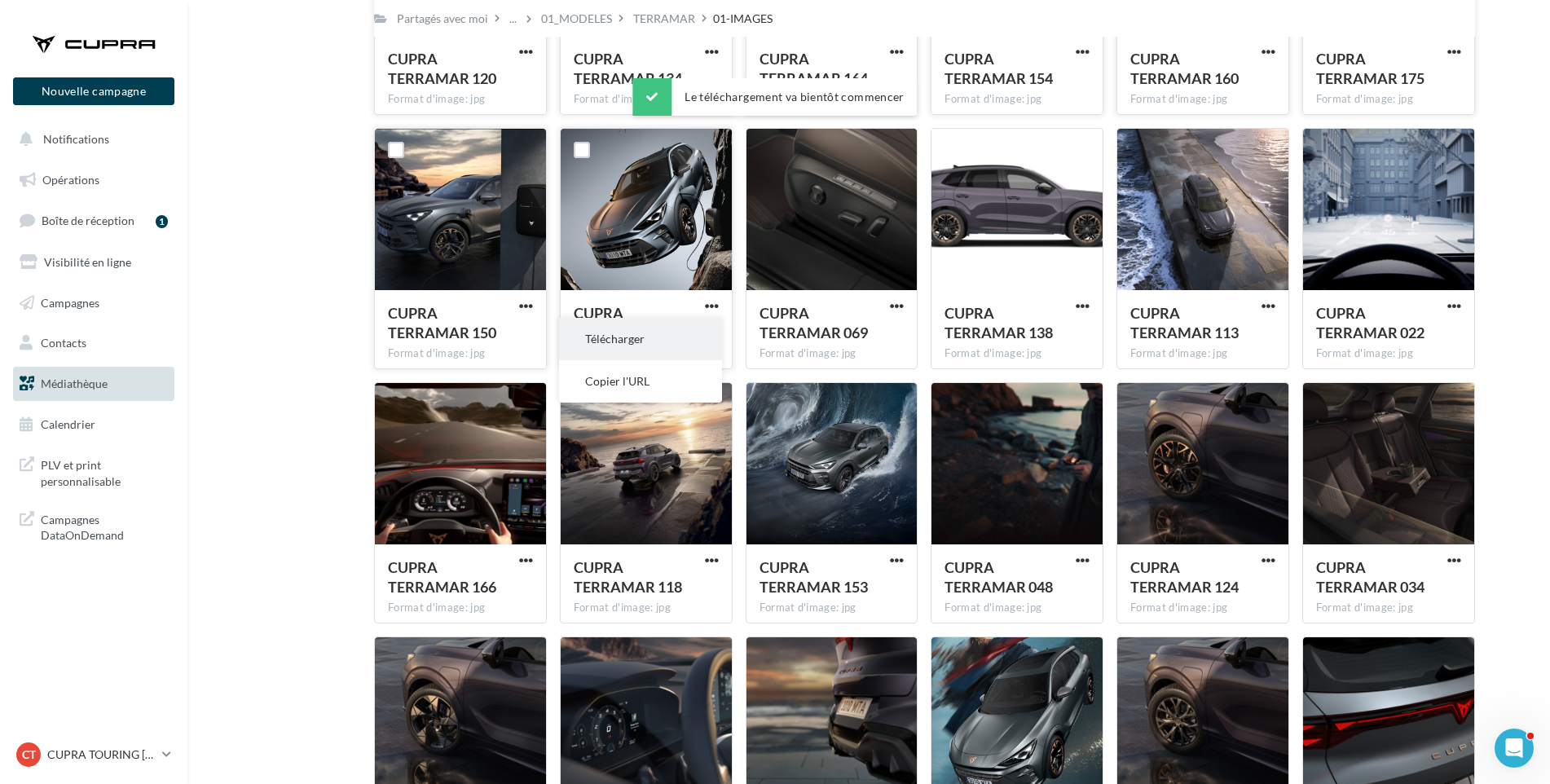
click at [693, 328] on button "Télécharger" at bounding box center [641, 339] width 163 height 43
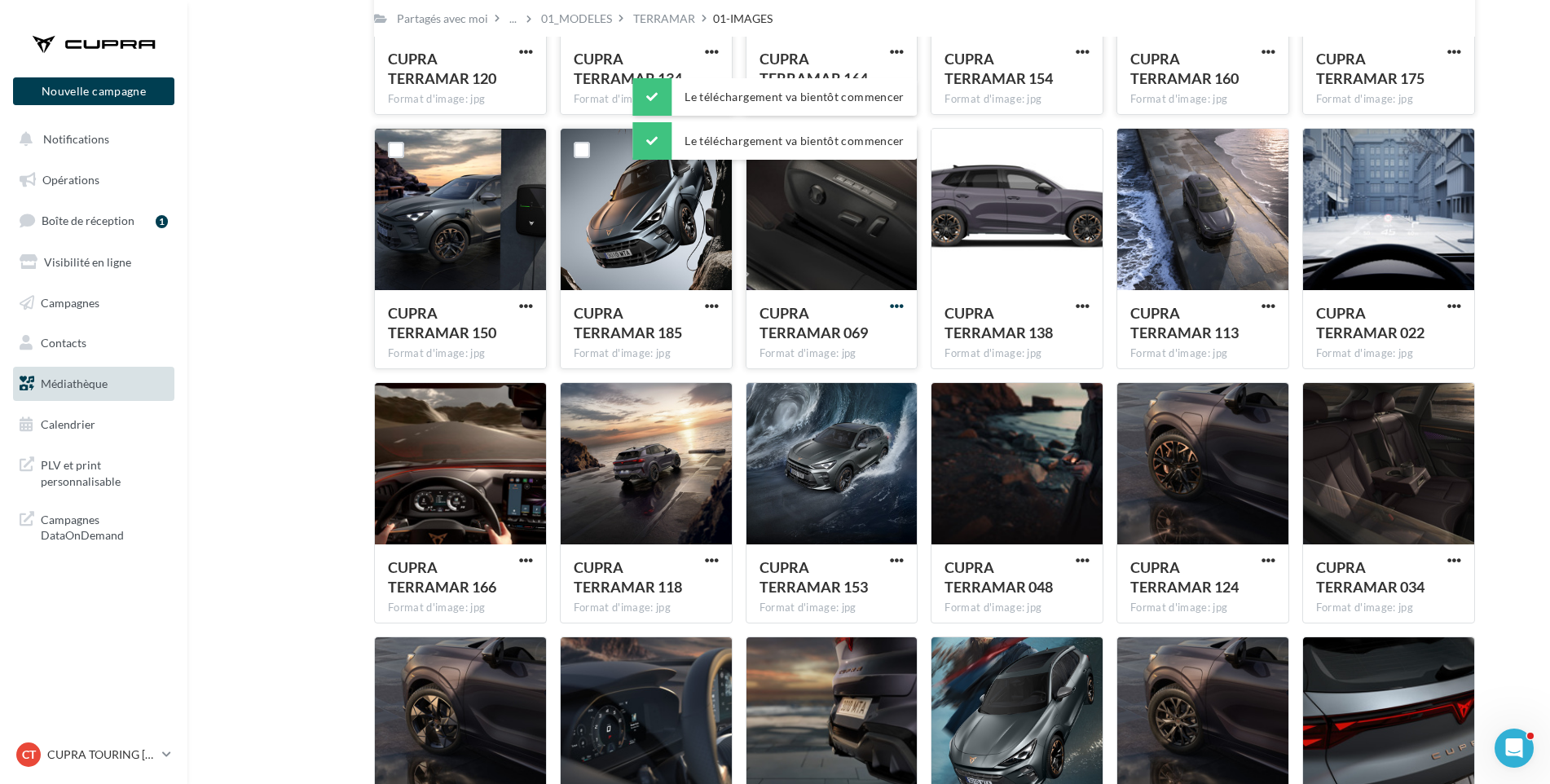
click at [901, 301] on span "button" at bounding box center [897, 306] width 14 height 14
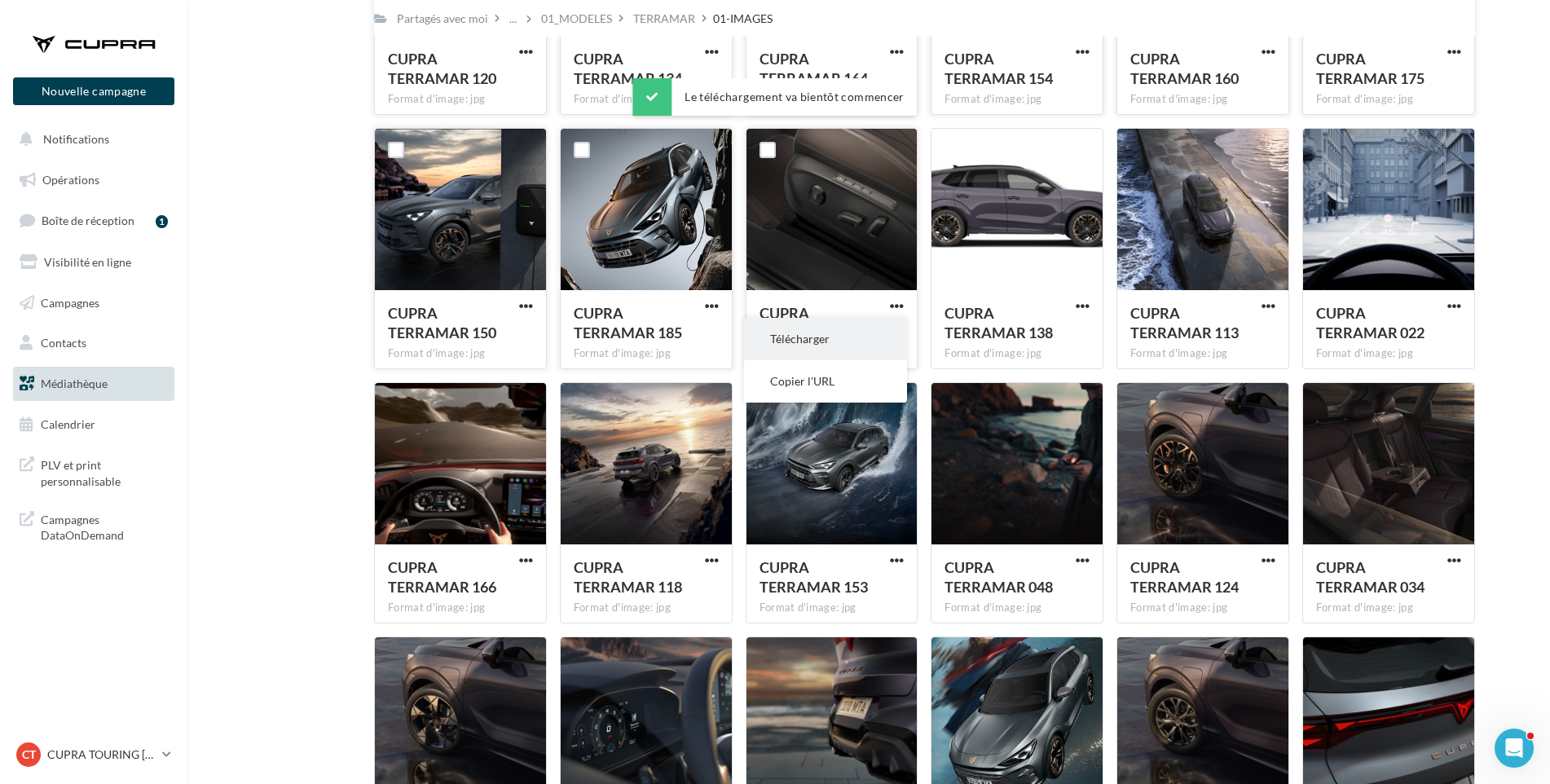
click at [885, 330] on button "Télécharger" at bounding box center [825, 339] width 163 height 43
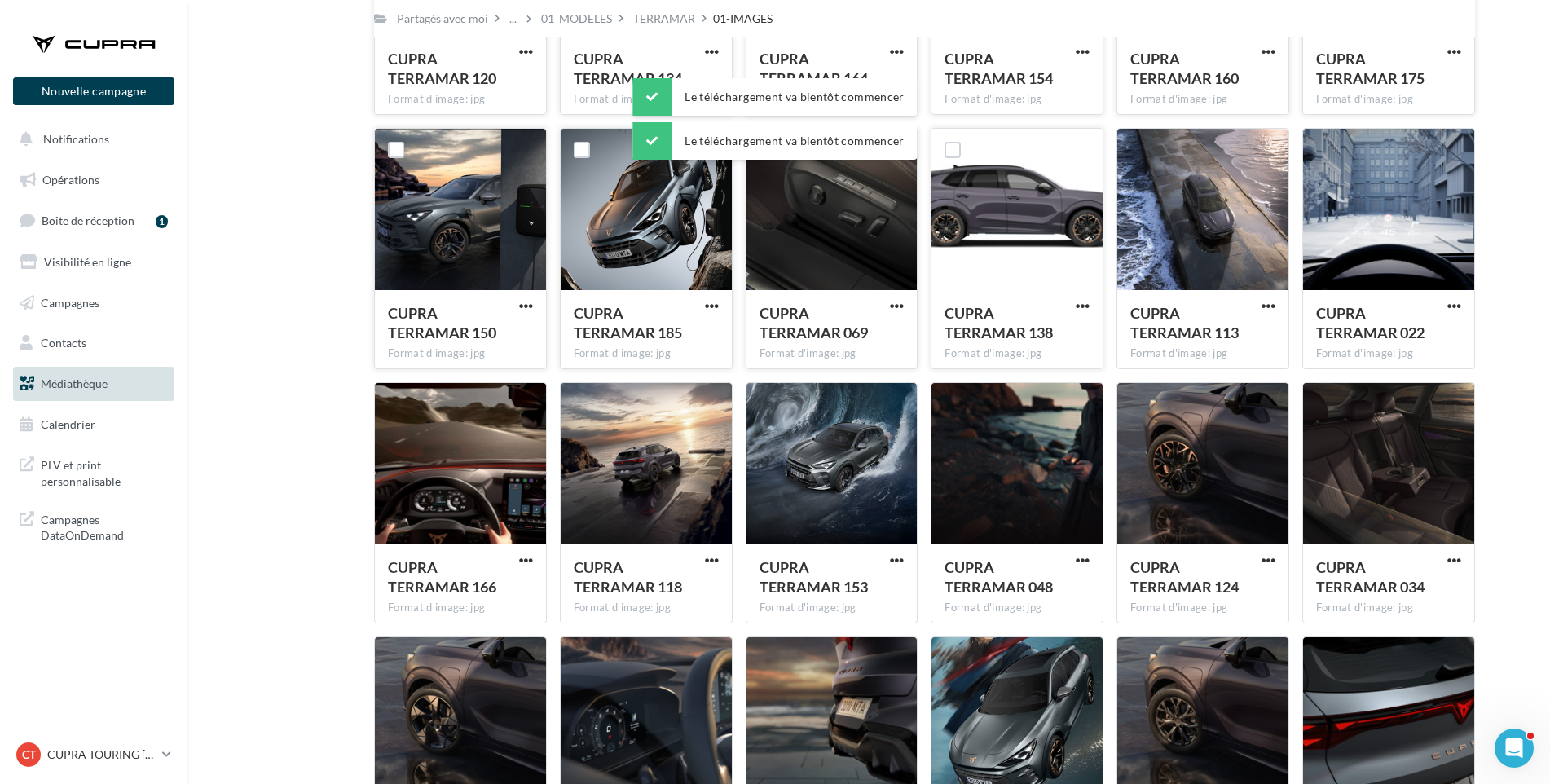
click at [1074, 297] on div "CUPRA TERRAMAR 138 Format d'image: jpg" at bounding box center [1017, 328] width 171 height 76
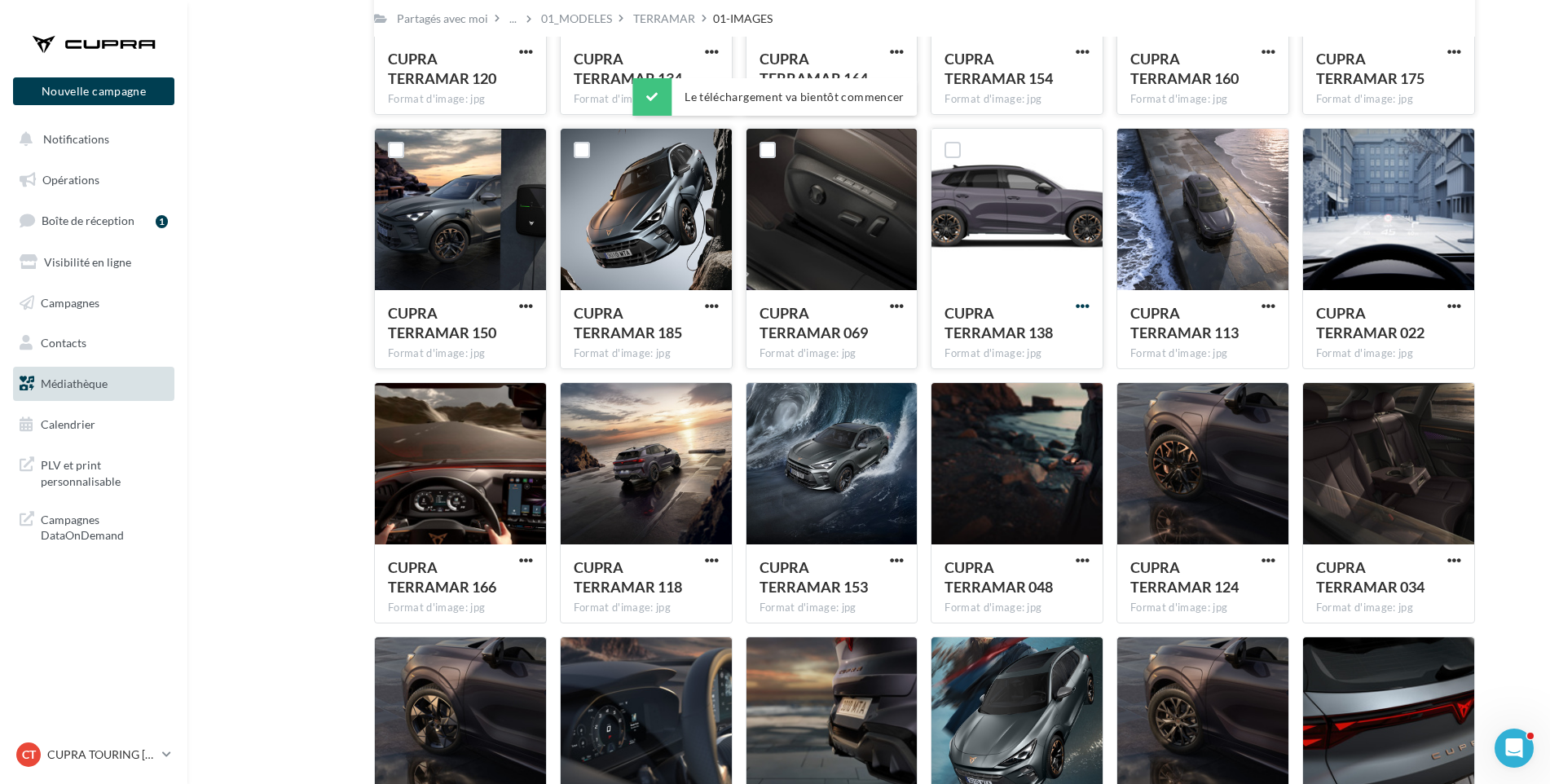
click at [1079, 304] on span "button" at bounding box center [1083, 306] width 14 height 14
click at [1058, 340] on button "Télécharger" at bounding box center [1012, 339] width 163 height 43
click at [1149, 332] on span "CUPRA TERRAMAR 113" at bounding box center [1184, 322] width 108 height 38
click at [1270, 304] on span "button" at bounding box center [1268, 306] width 14 height 14
click at [1260, 338] on button "Télécharger" at bounding box center [1197, 339] width 163 height 43
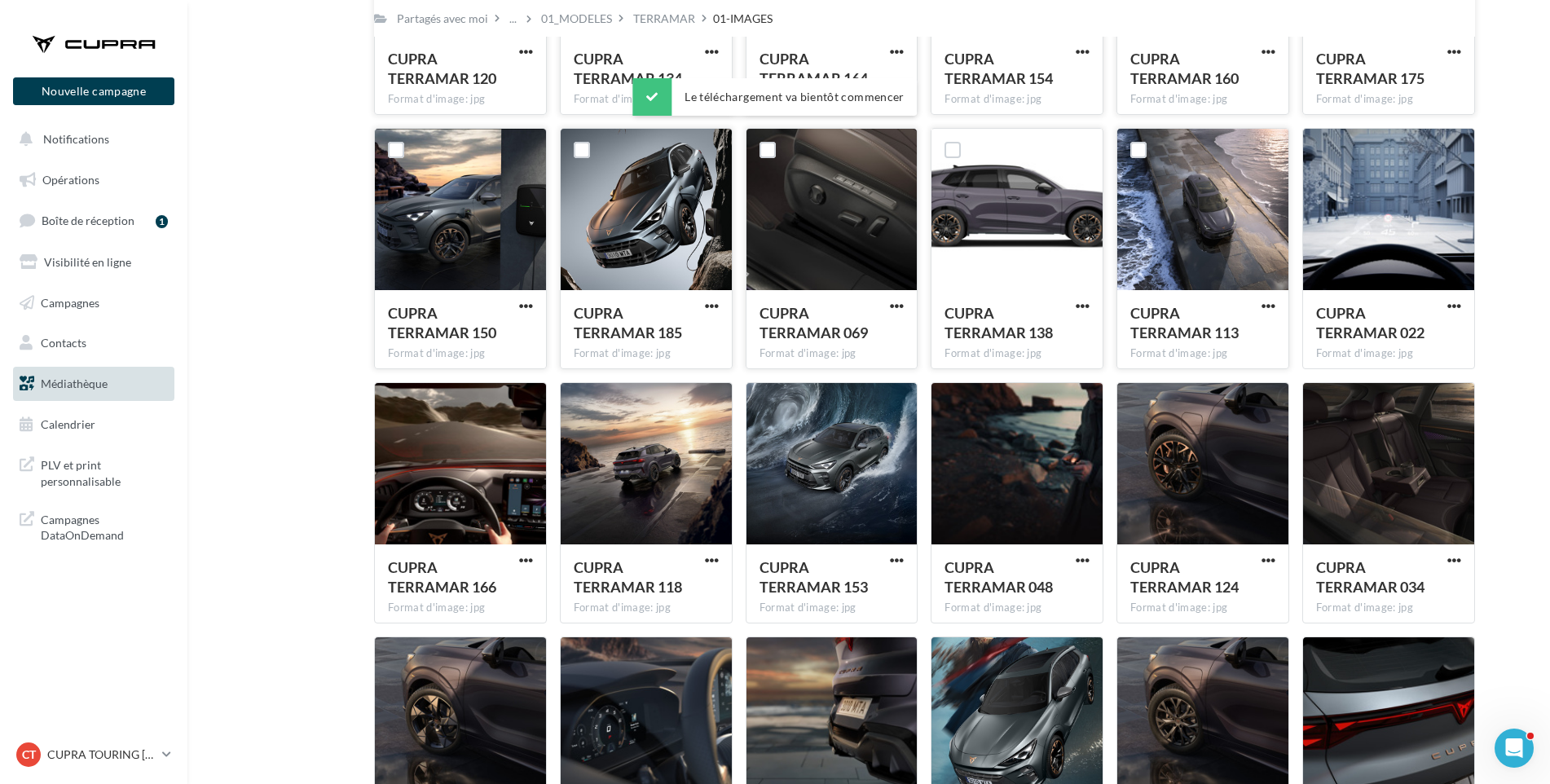
drag, startPoint x: 1509, startPoint y: 273, endPoint x: 1498, endPoint y: 296, distance: 25.5
click at [1454, 303] on span "button" at bounding box center [1454, 306] width 14 height 14
click at [1453, 328] on button "Télécharger" at bounding box center [1383, 339] width 163 height 43
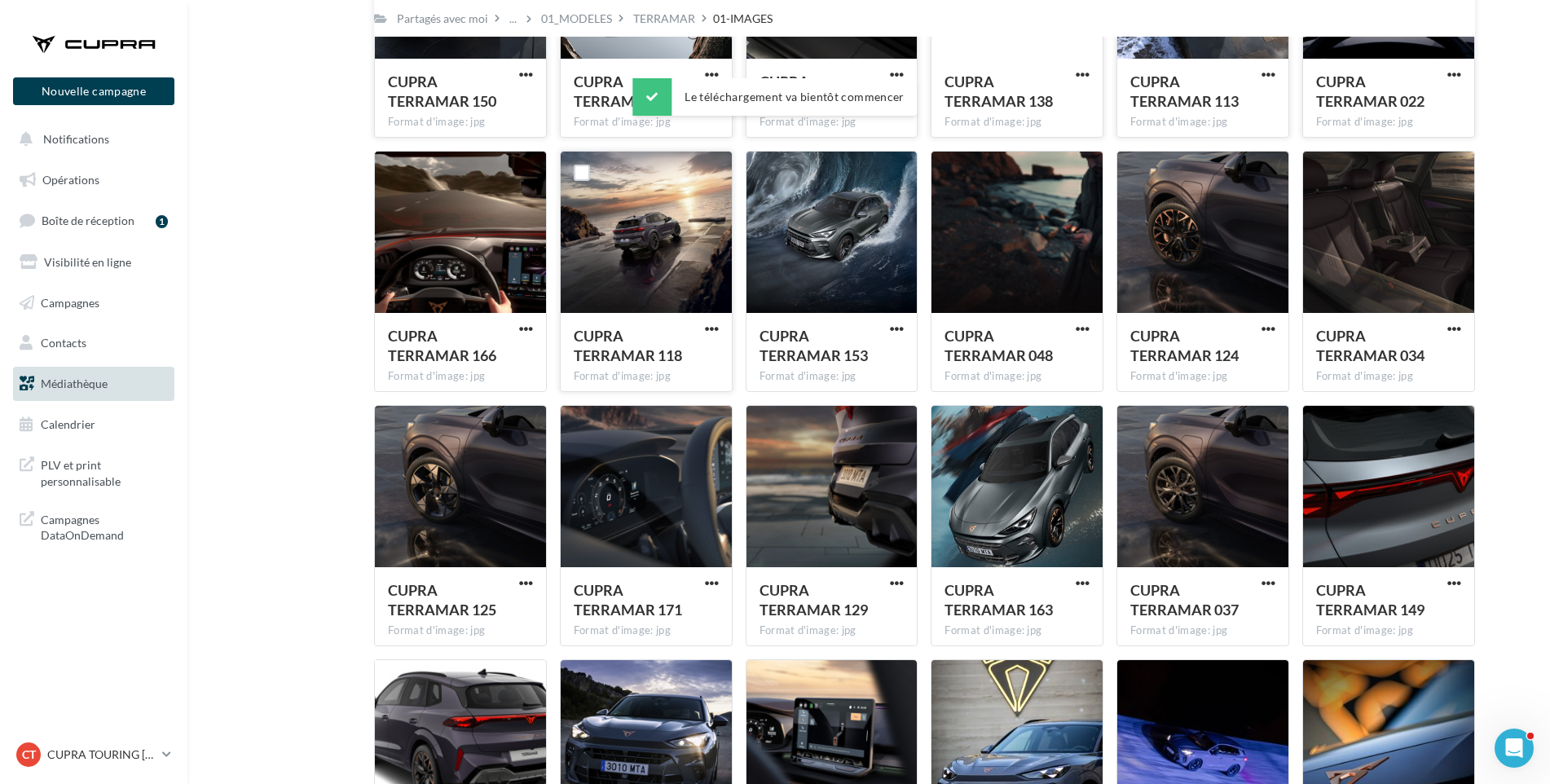
scroll to position [2337, 0]
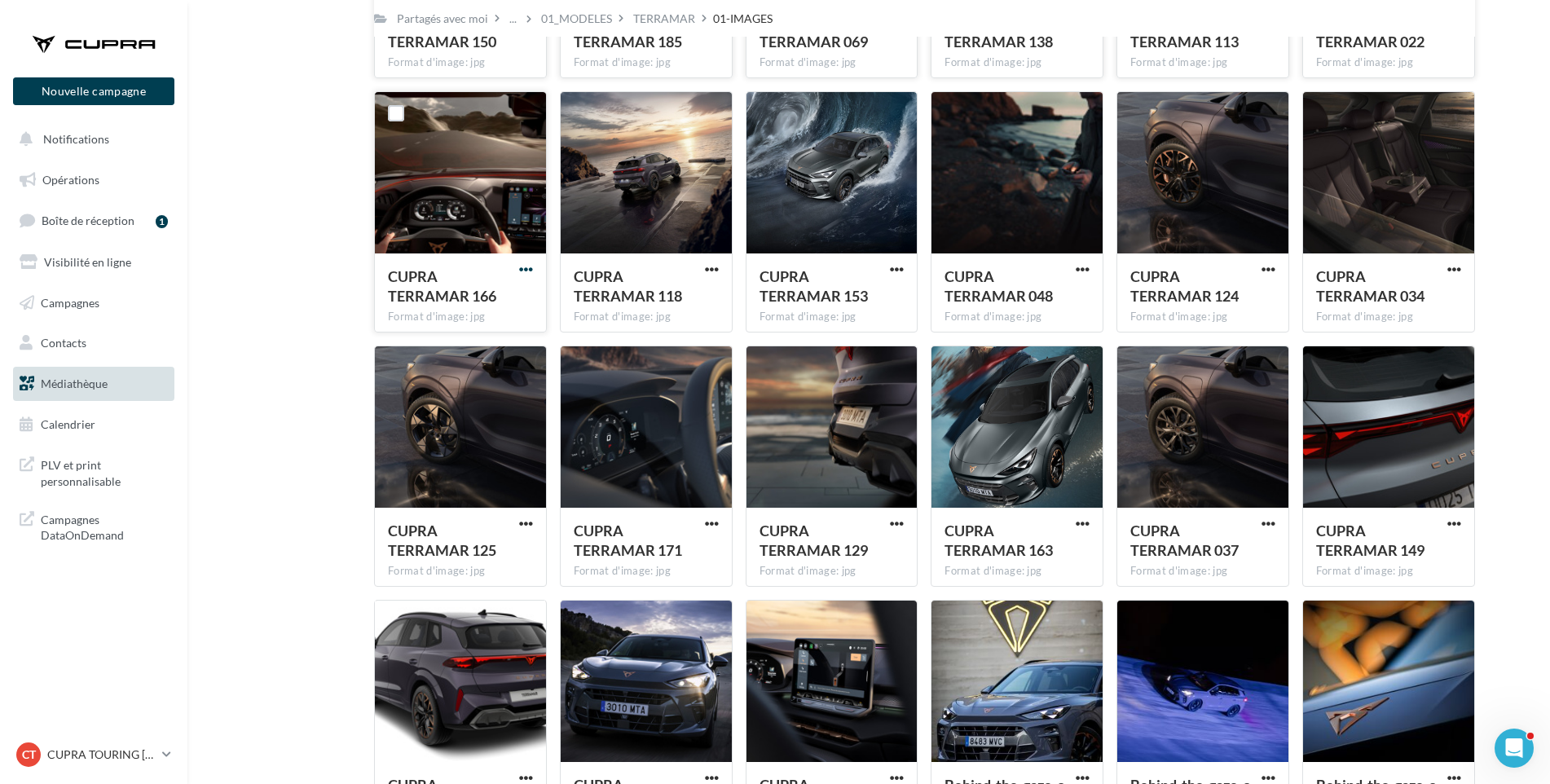
click at [530, 268] on span "button" at bounding box center [526, 269] width 14 height 14
click at [517, 303] on button "Télécharger" at bounding box center [455, 302] width 163 height 43
click at [709, 271] on span "button" at bounding box center [712, 269] width 14 height 14
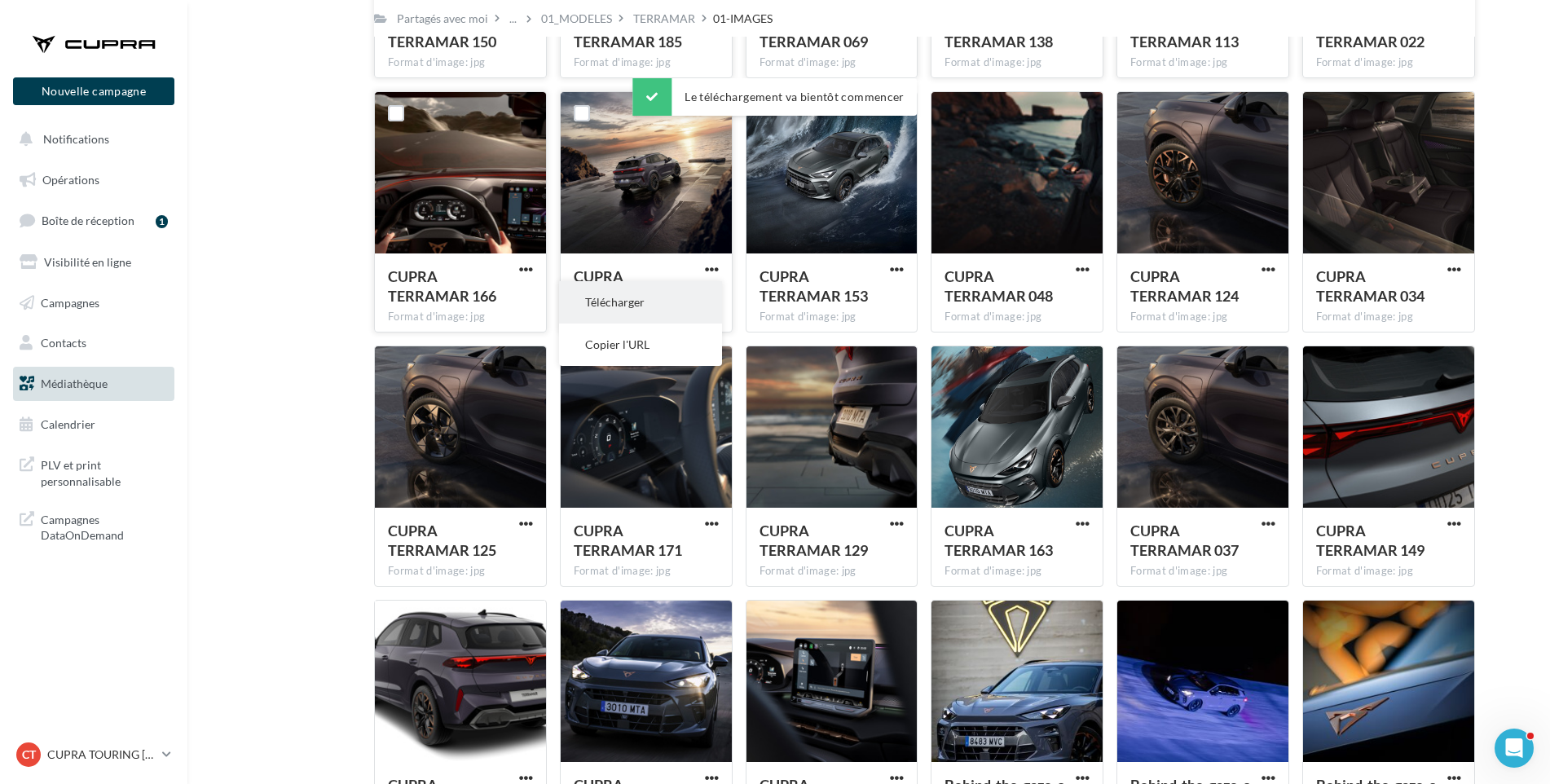
click at [700, 298] on button "Télécharger" at bounding box center [641, 302] width 163 height 43
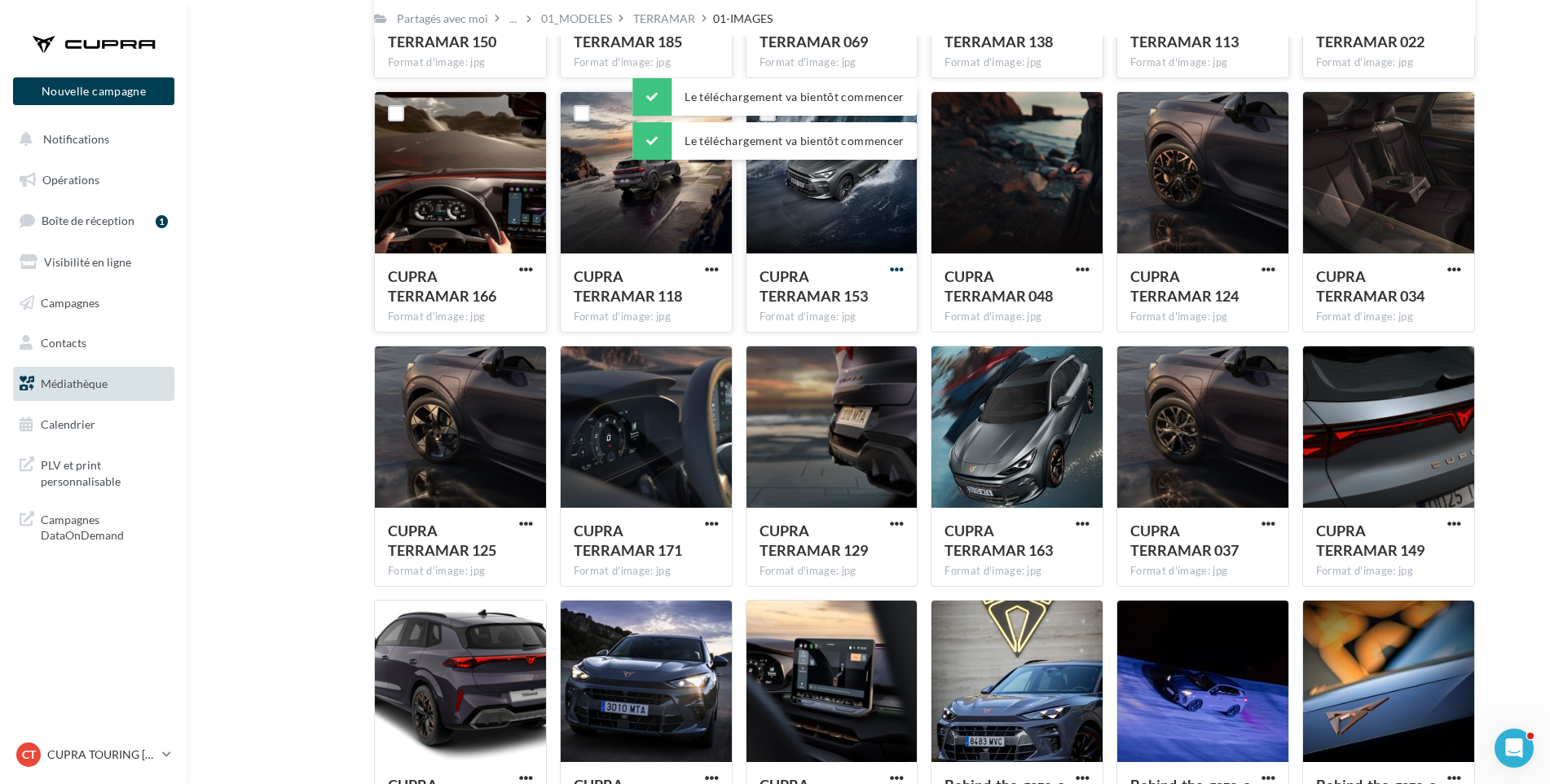
click at [896, 262] on span "button" at bounding box center [897, 269] width 14 height 14
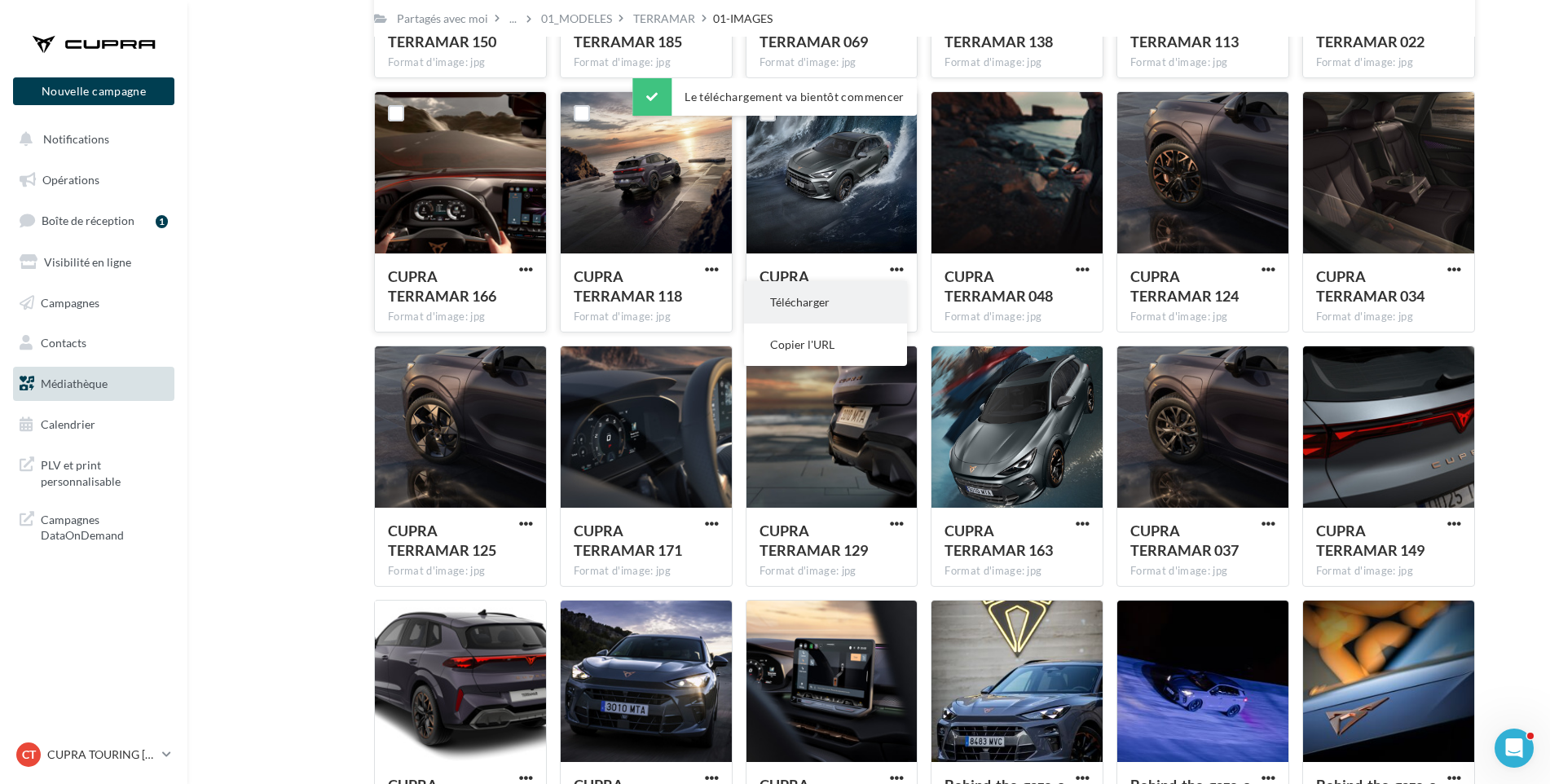
click at [886, 283] on button "Télécharger" at bounding box center [825, 302] width 163 height 43
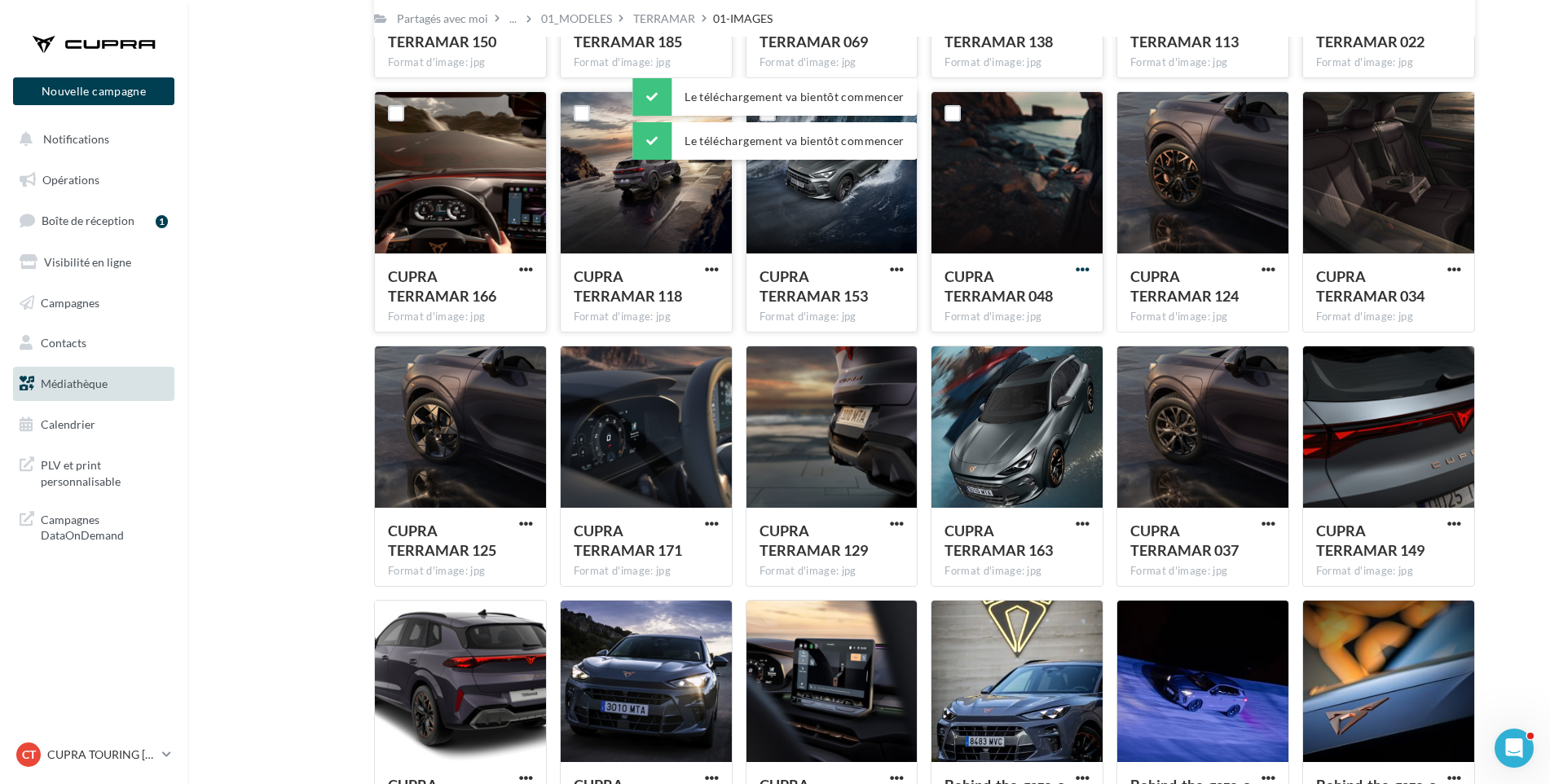
click at [1083, 266] on span "button" at bounding box center [1083, 269] width 14 height 14
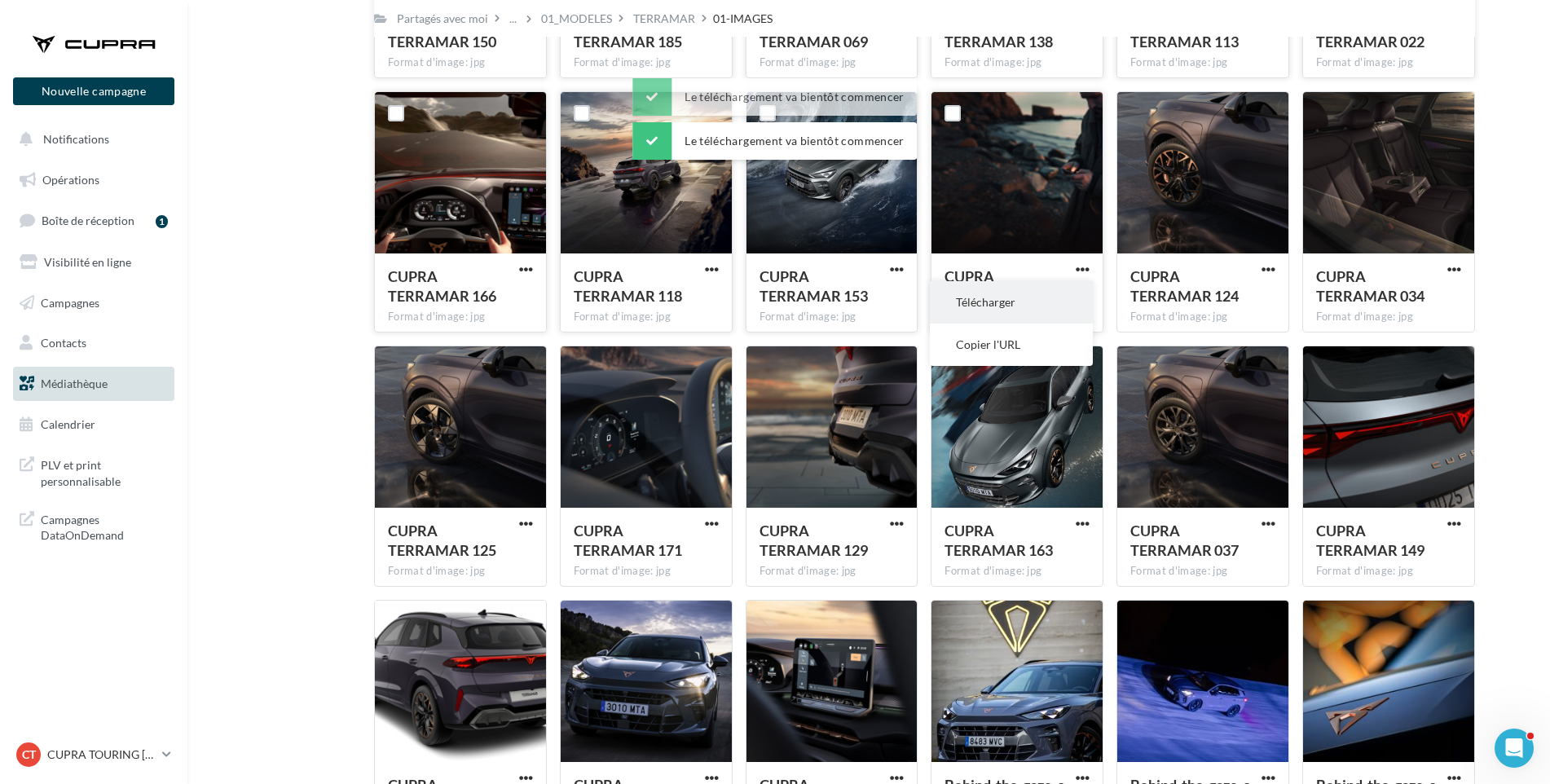
click at [1062, 305] on button "Télécharger" at bounding box center [1012, 302] width 163 height 43
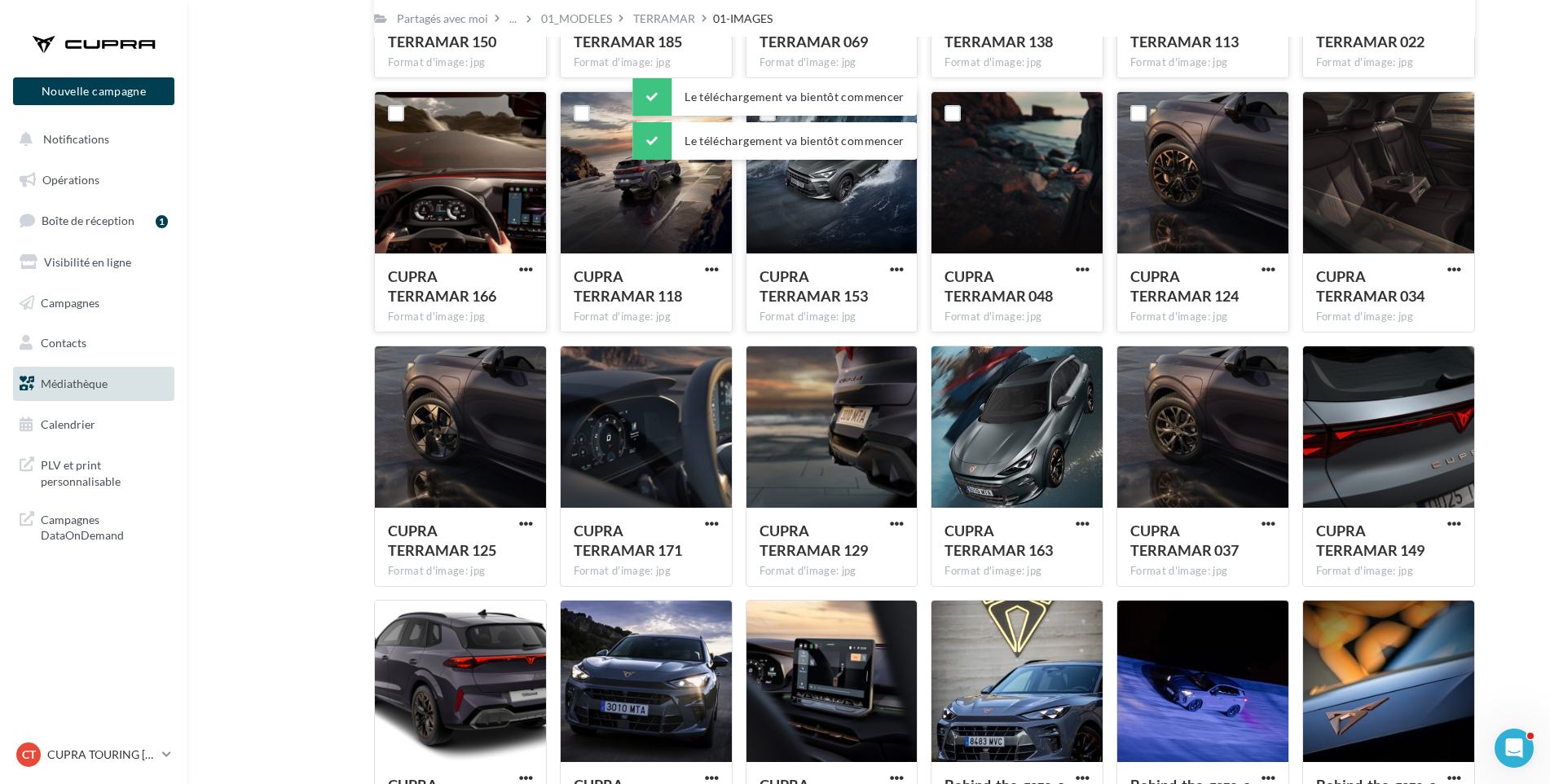
click at [1139, 283] on span "CUPRA TERRAMAR 124" at bounding box center [1184, 286] width 108 height 38
click at [1277, 268] on button "button" at bounding box center [1268, 270] width 20 height 16
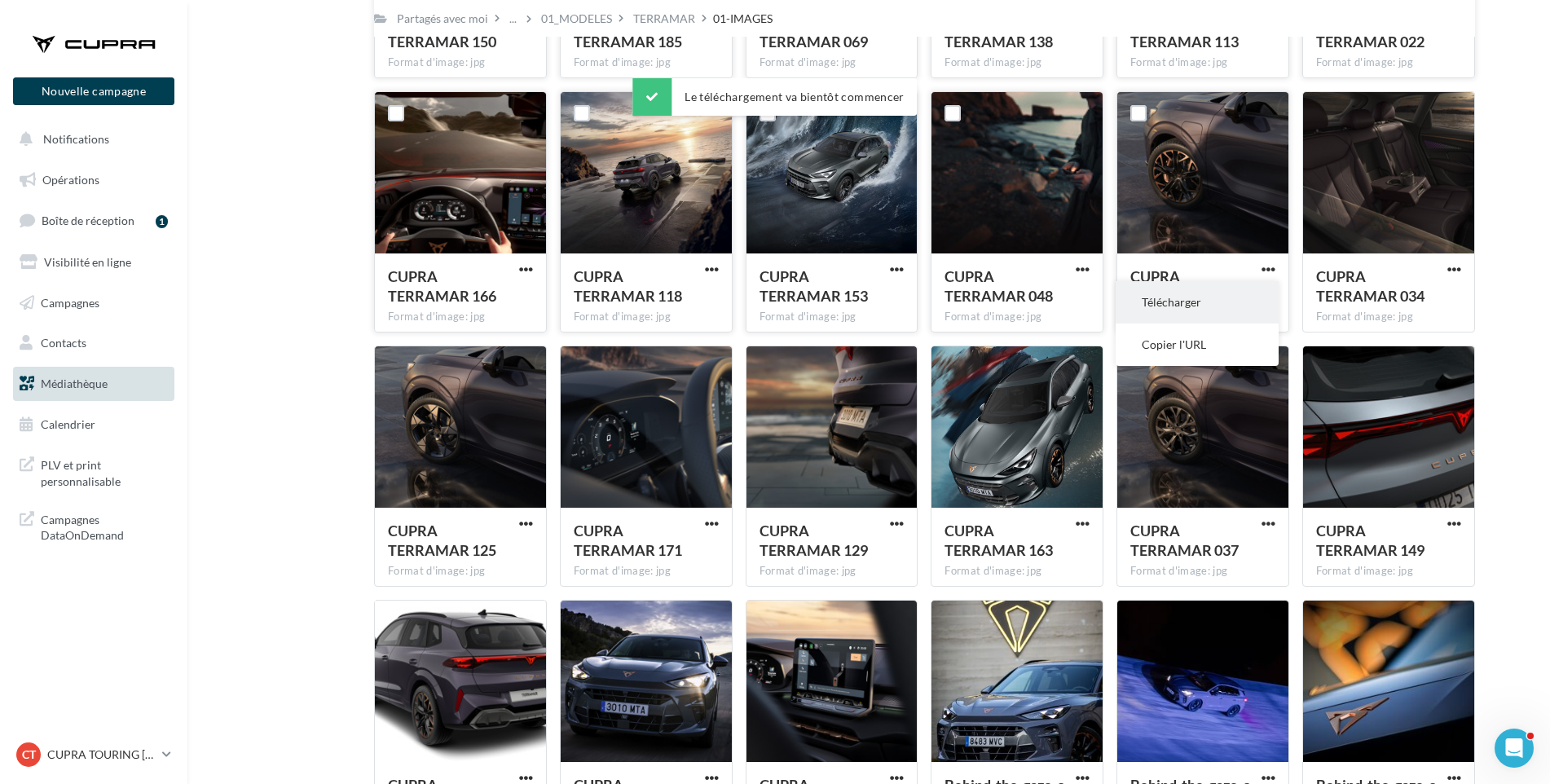
click at [1235, 304] on button "Télécharger" at bounding box center [1197, 302] width 163 height 43
click at [1485, 264] on div "CUPRA TERRAMAR 034 Format d'image: jpg CUPRA TERRAMAR 034" at bounding box center [1396, 212] width 186 height 241
click at [1457, 270] on span "button" at bounding box center [1454, 269] width 14 height 14
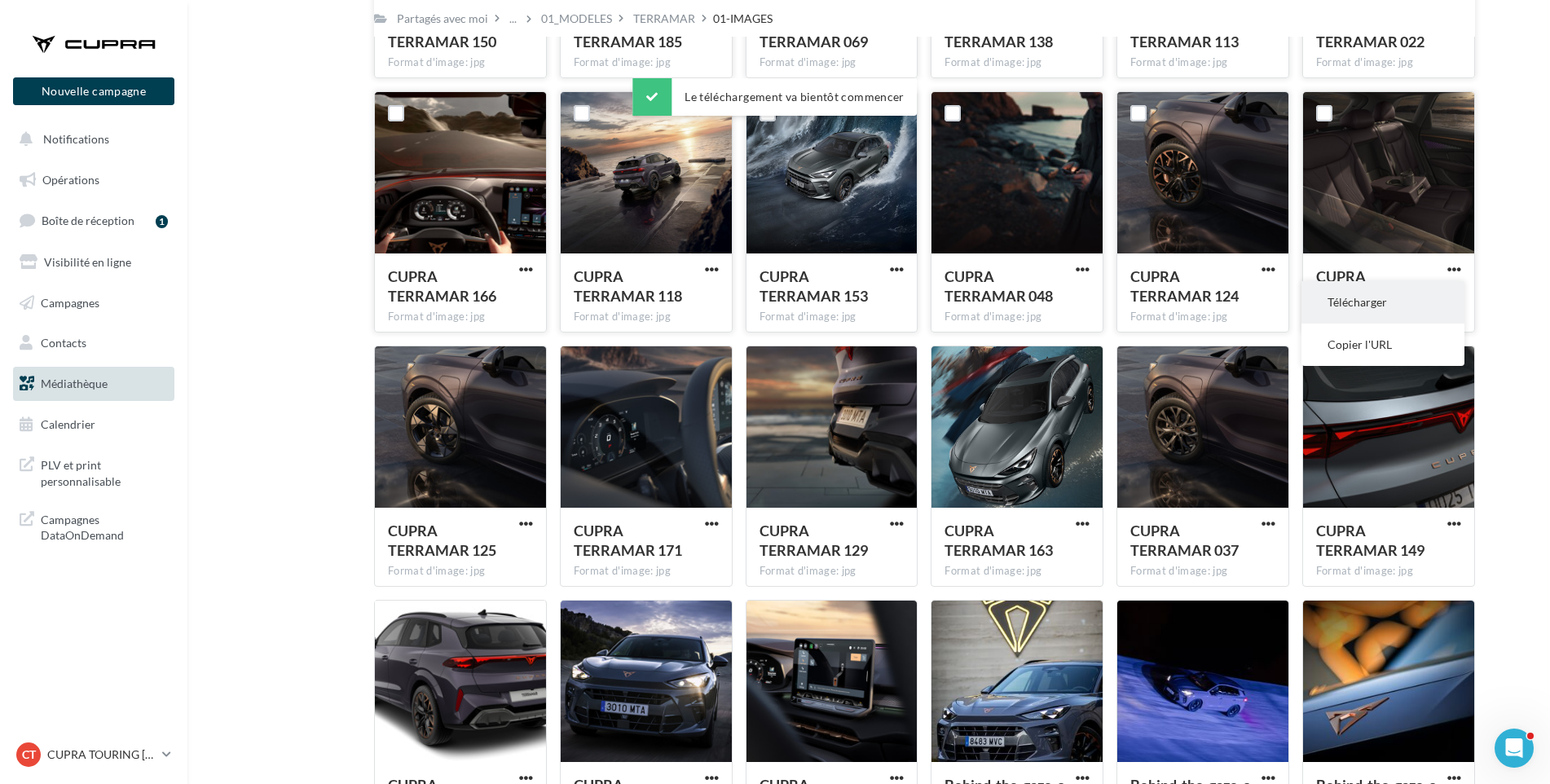
click at [1443, 307] on button "Télécharger" at bounding box center [1383, 302] width 163 height 43
click at [531, 522] on span "button" at bounding box center [526, 523] width 14 height 14
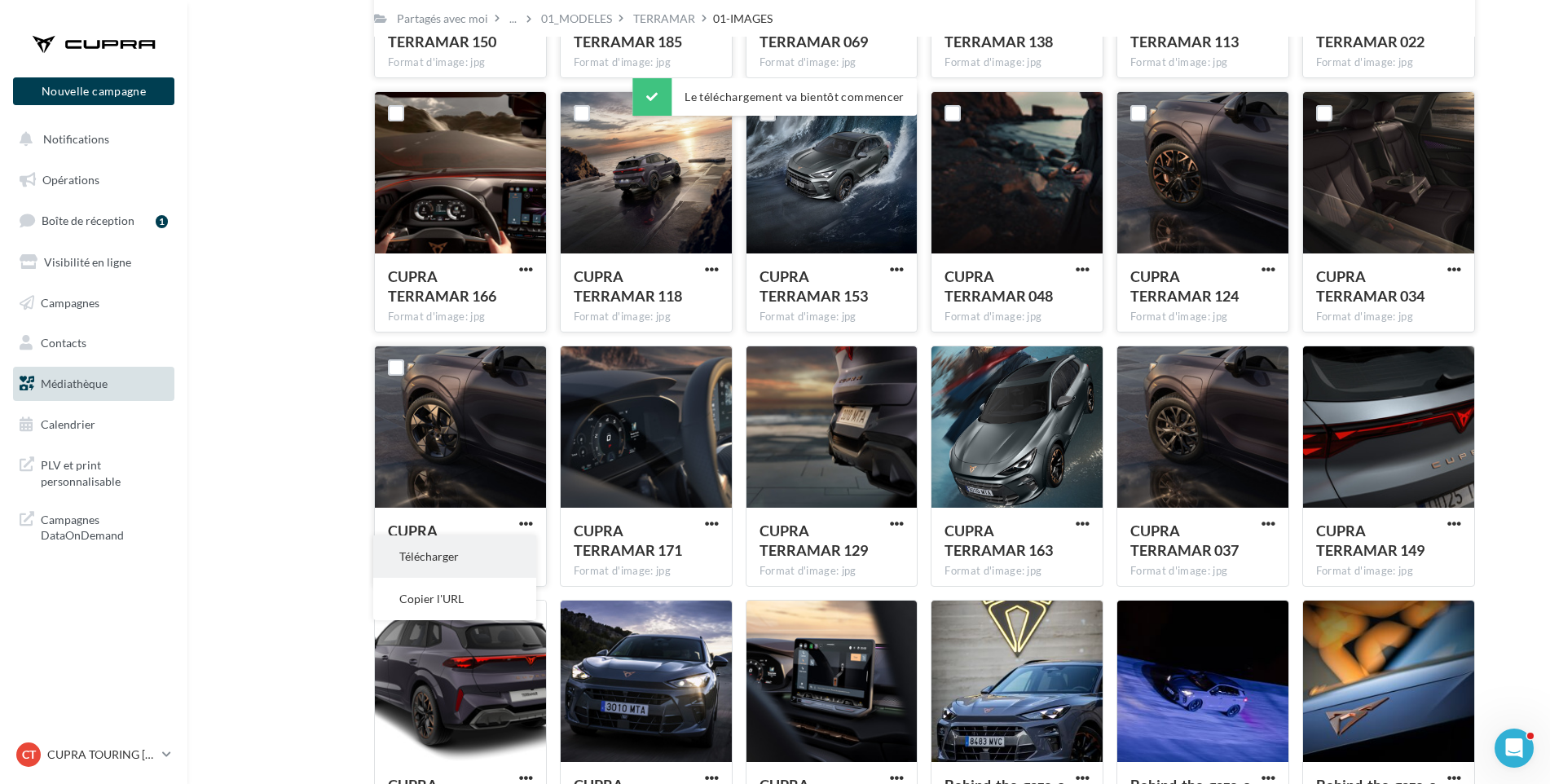
click at [518, 541] on button "Télécharger" at bounding box center [455, 556] width 163 height 43
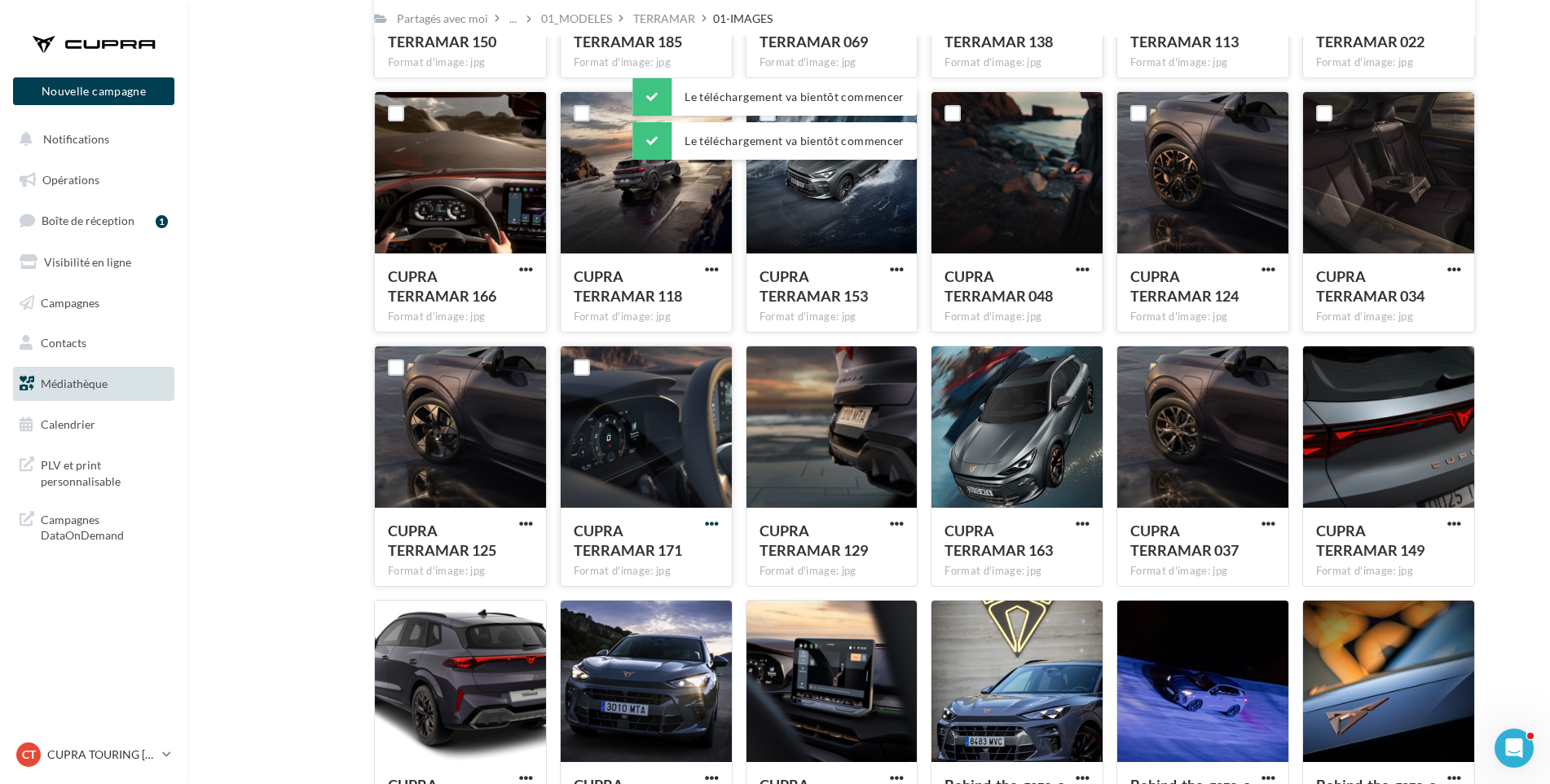
click at [710, 521] on span "button" at bounding box center [712, 523] width 14 height 14
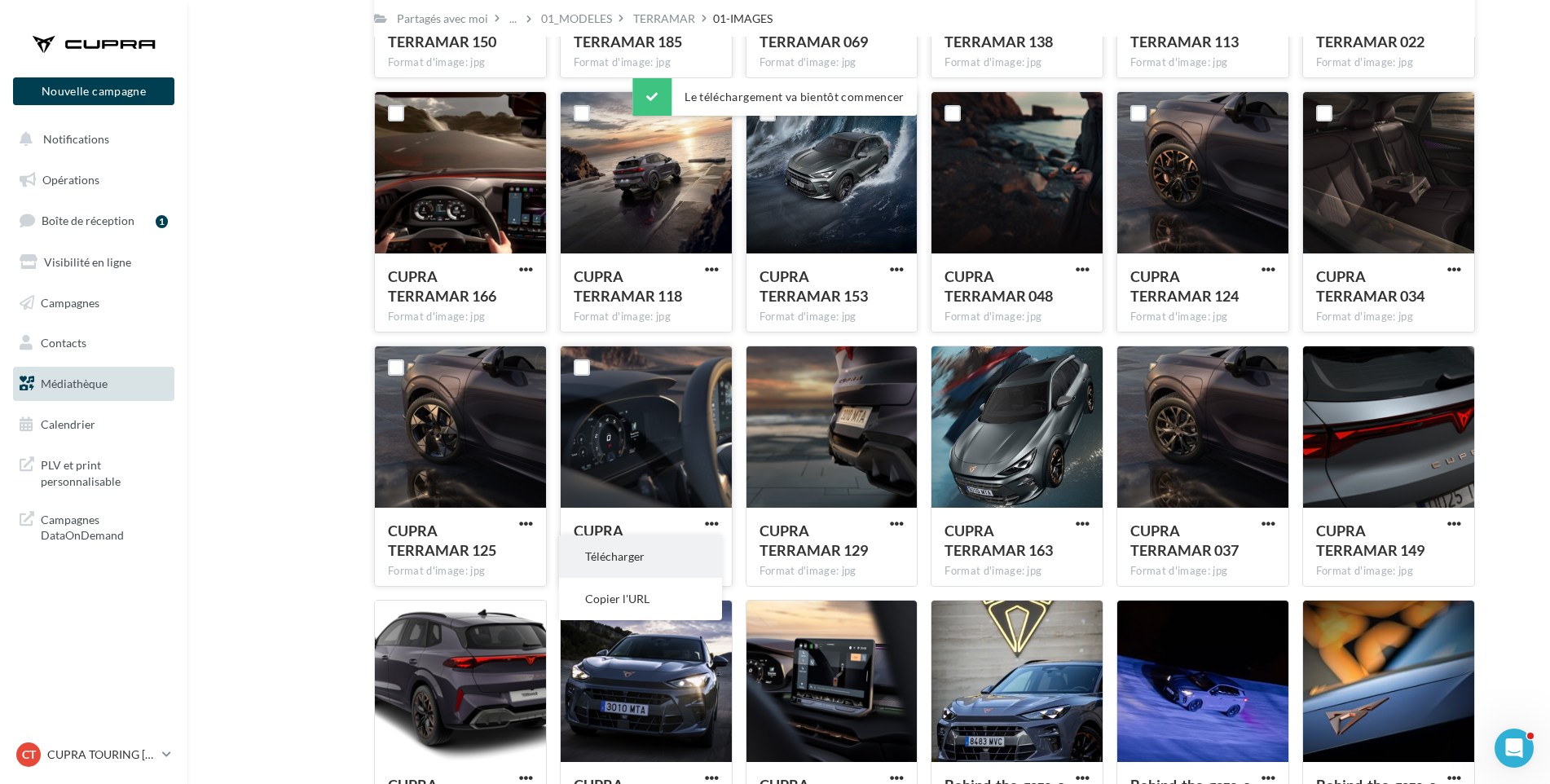
click at [698, 542] on button "Télécharger" at bounding box center [641, 556] width 163 height 43
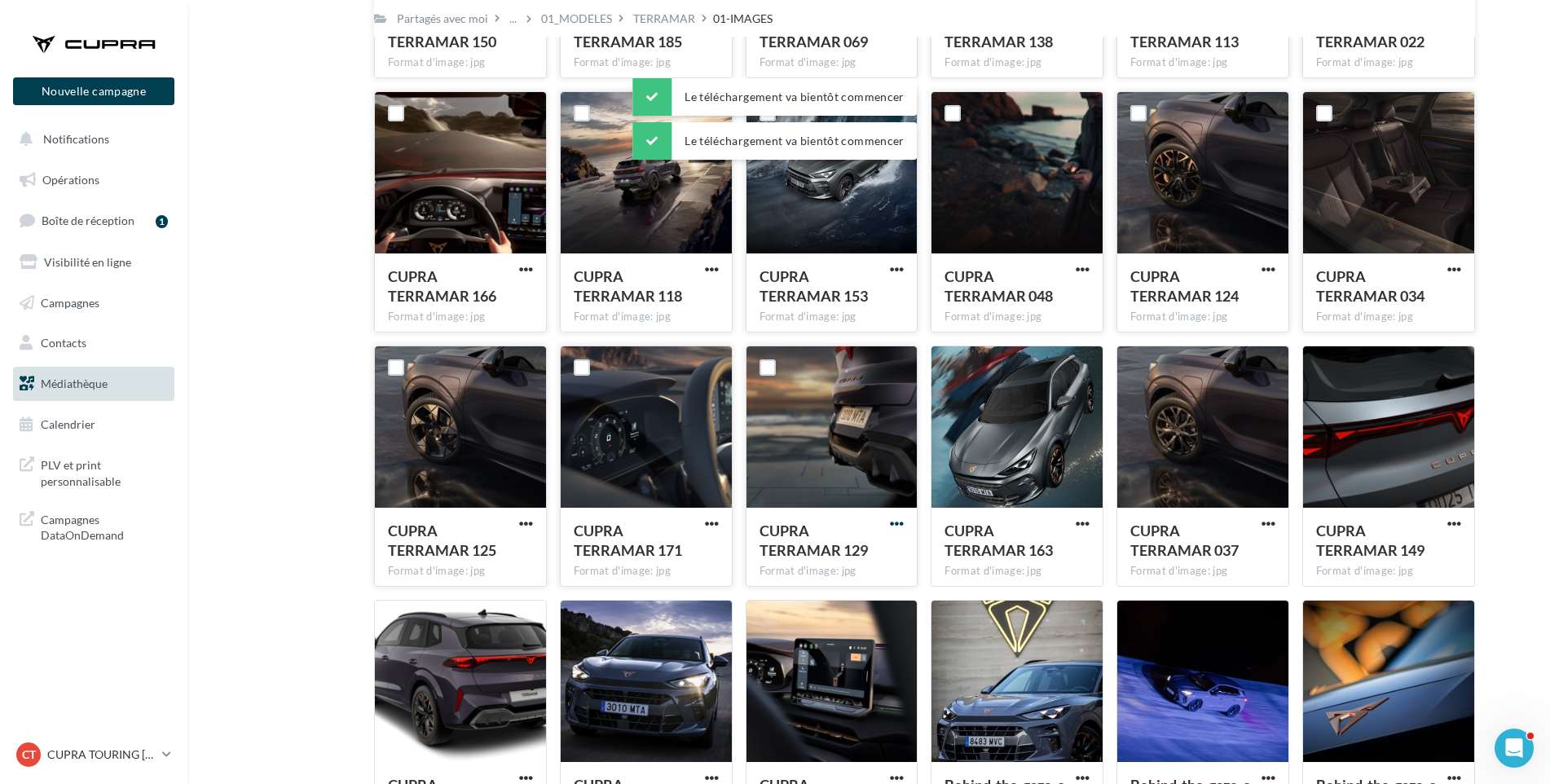
click at [892, 521] on span "button" at bounding box center [897, 523] width 14 height 14
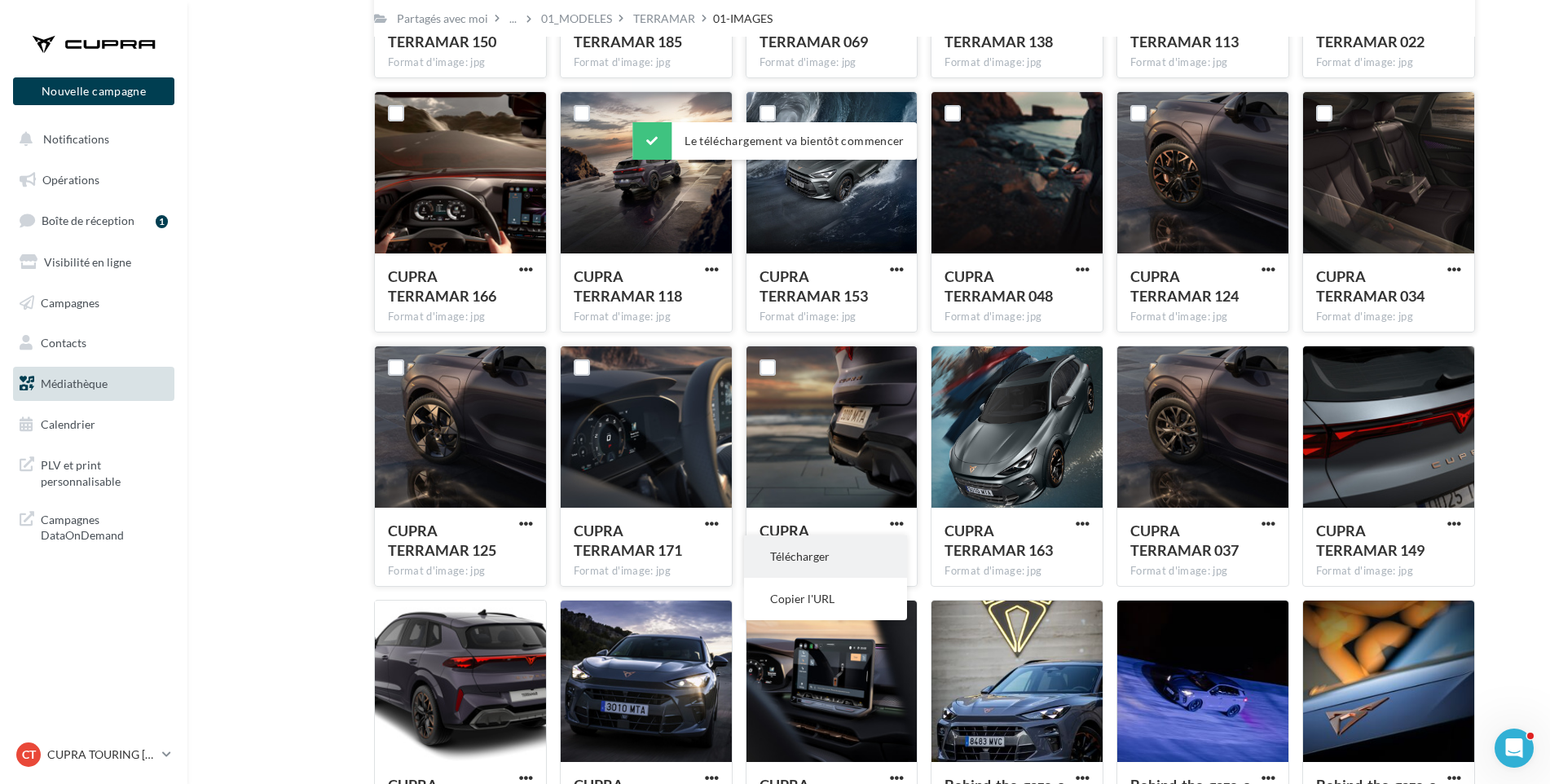
click at [877, 549] on button "Télécharger" at bounding box center [825, 556] width 163 height 43
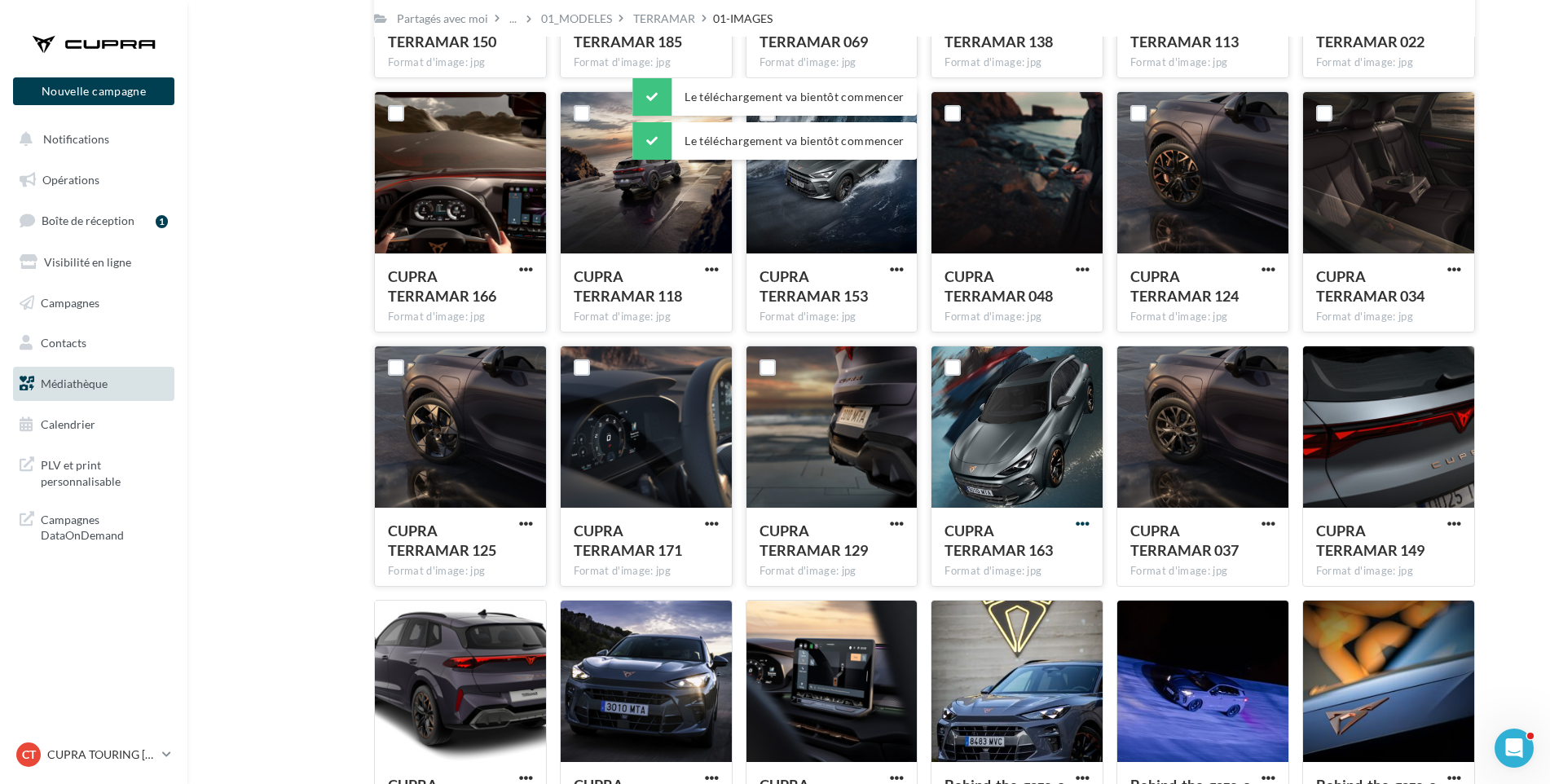
click at [1076, 523] on span "button" at bounding box center [1083, 523] width 14 height 14
click at [1064, 553] on button "Télécharger" at bounding box center [1012, 556] width 163 height 43
click at [1195, 558] on span "CUPRA TERRAMAR 037" at bounding box center [1184, 540] width 108 height 38
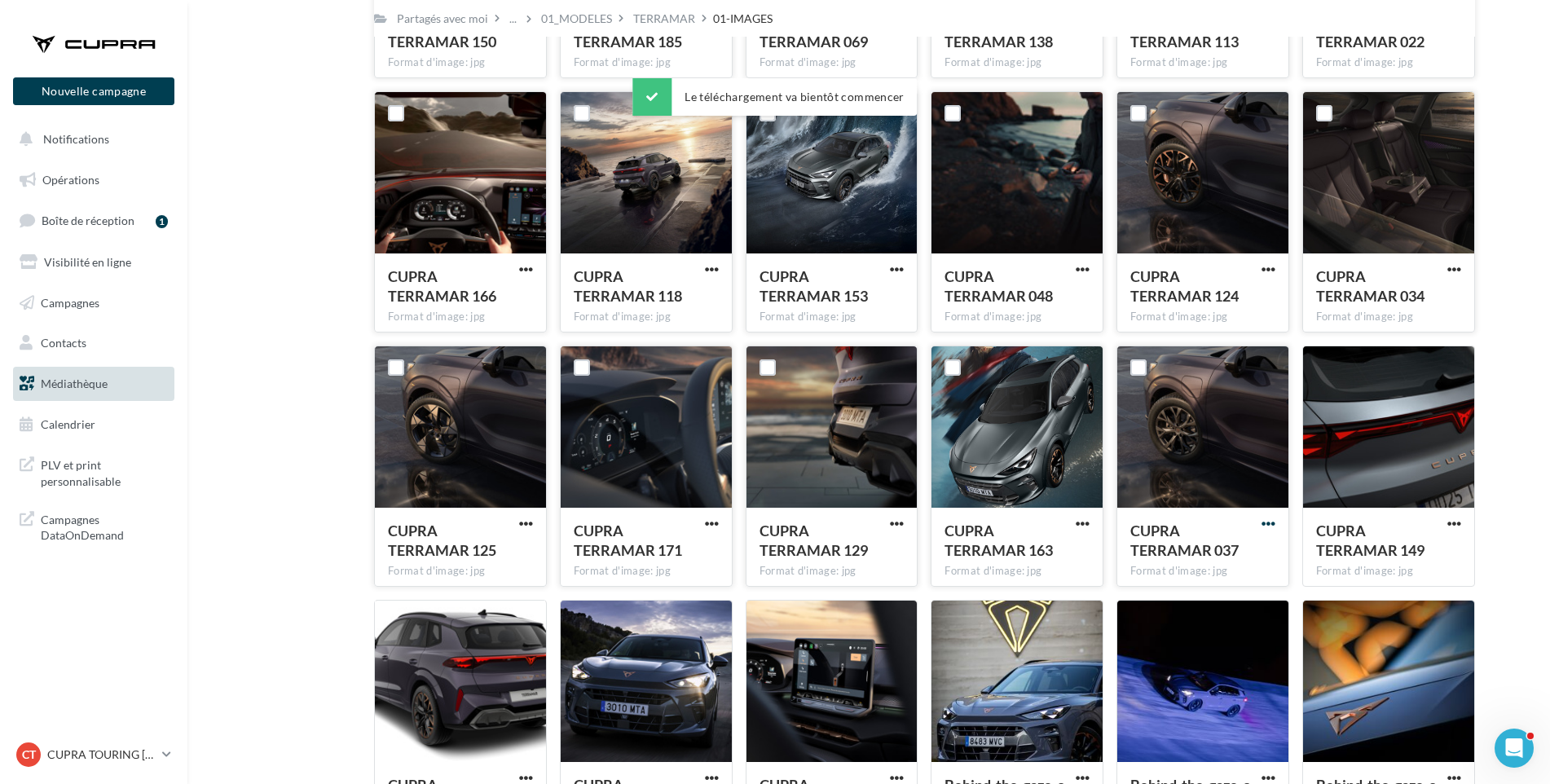
click at [1267, 522] on span "button" at bounding box center [1268, 523] width 14 height 14
click at [1252, 548] on button "Télécharger" at bounding box center [1197, 556] width 163 height 43
click at [1448, 531] on span "button" at bounding box center [1454, 523] width 14 height 14
click at [1453, 522] on span "button" at bounding box center [1454, 523] width 14 height 14
drag, startPoint x: 1463, startPoint y: 510, endPoint x: 1452, endPoint y: 520, distance: 14.9
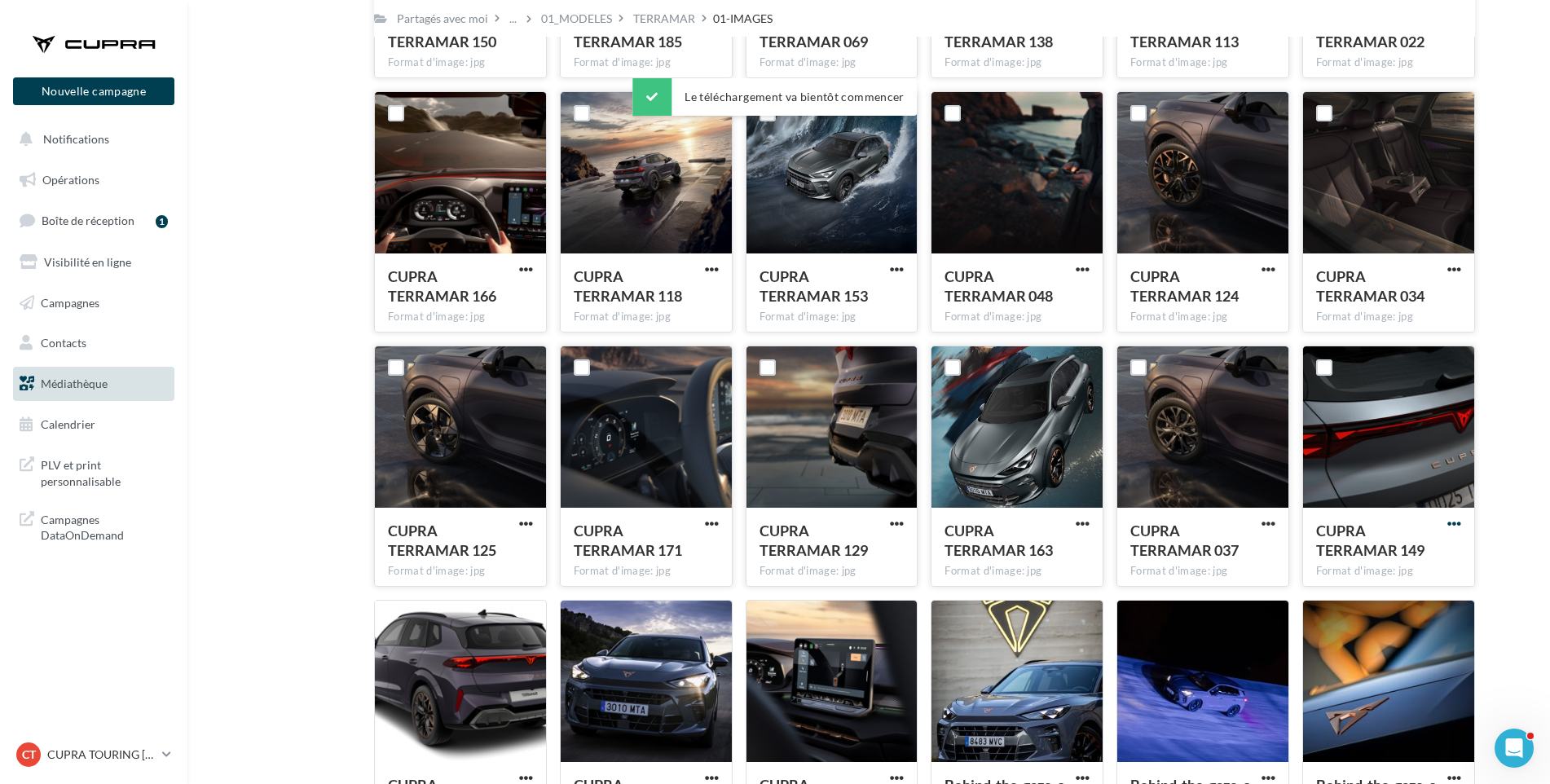
click at [1461, 510] on div "CUPRA TERRAMAR 149 Format d'image: jpg" at bounding box center [1389, 545] width 171 height 76
click at [1459, 519] on span "button" at bounding box center [1454, 523] width 14 height 14
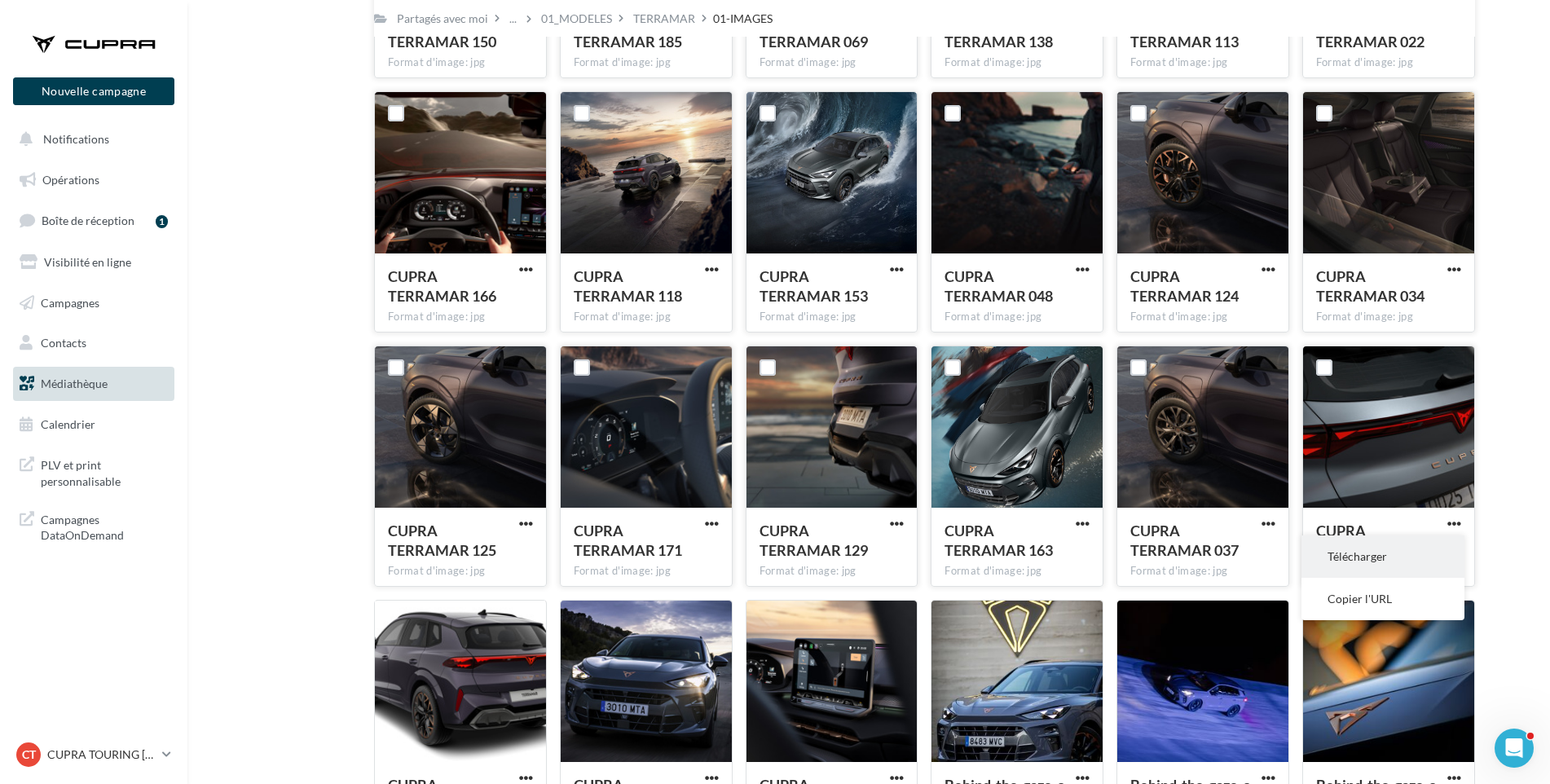
click at [1428, 552] on button "Télécharger" at bounding box center [1383, 556] width 163 height 43
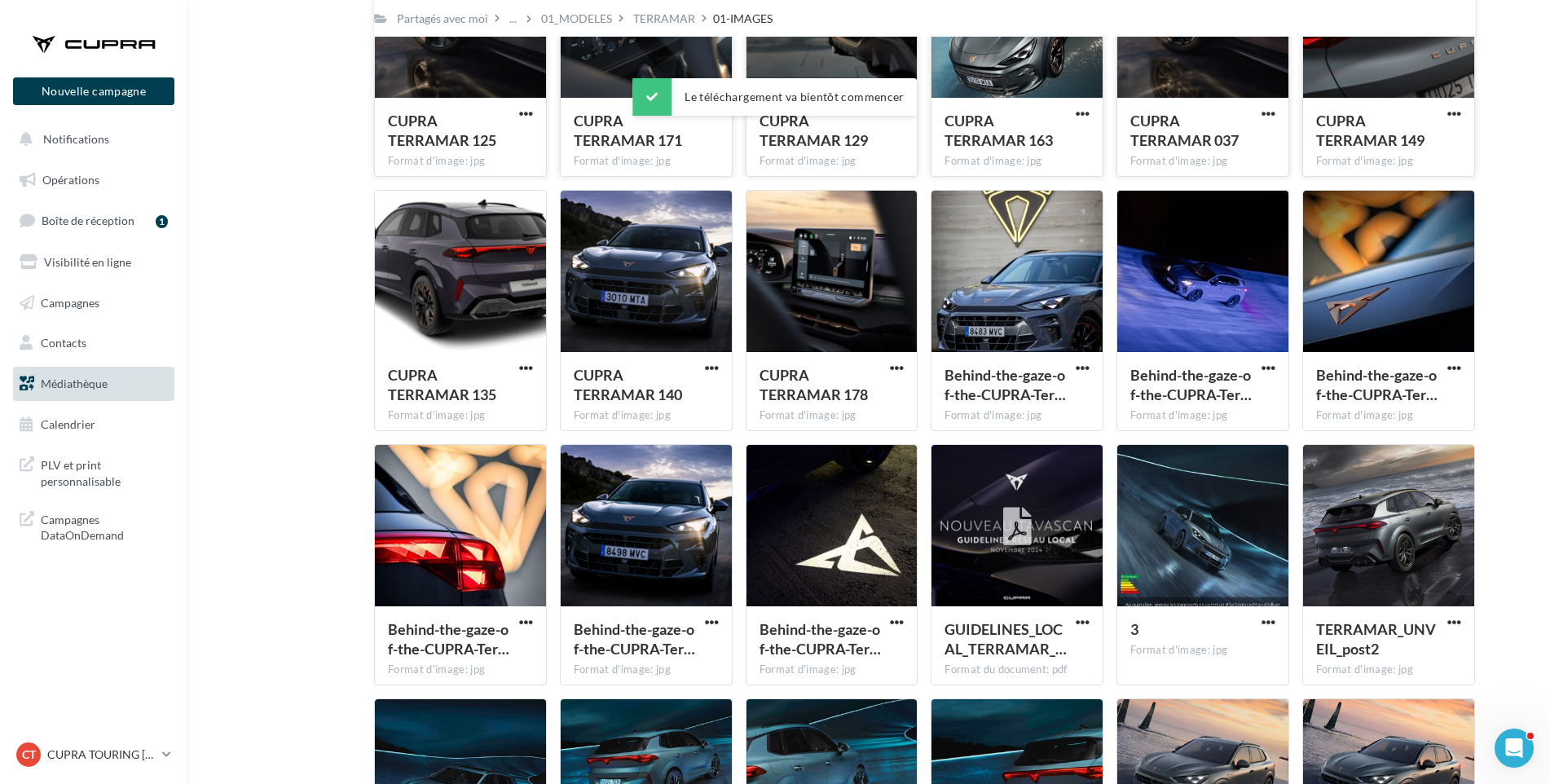
scroll to position [2765, 0]
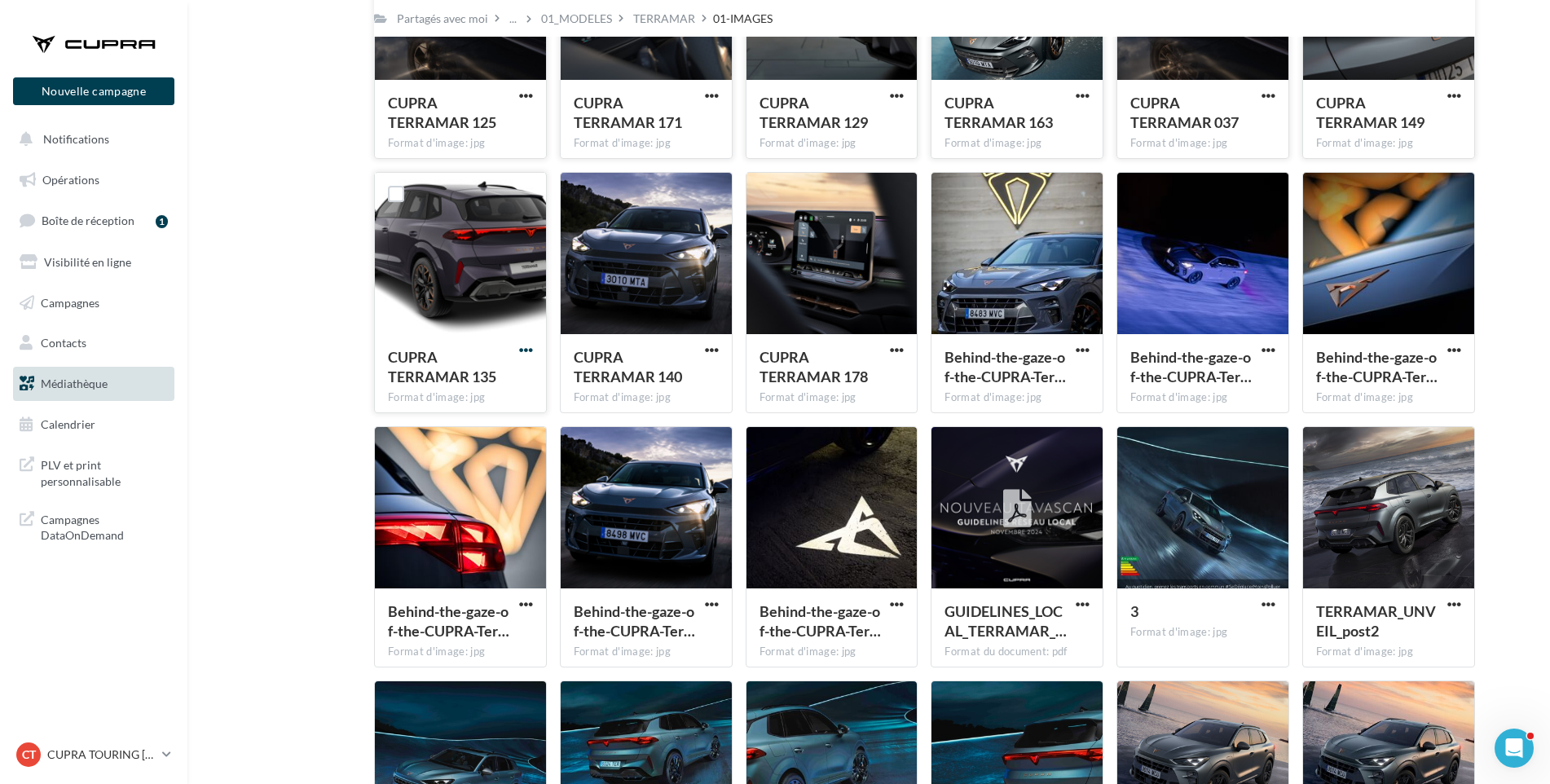
click at [526, 349] on span "button" at bounding box center [526, 350] width 14 height 14
click at [512, 391] on button "Télécharger" at bounding box center [455, 382] width 163 height 43
click at [714, 350] on span "button" at bounding box center [712, 350] width 14 height 14
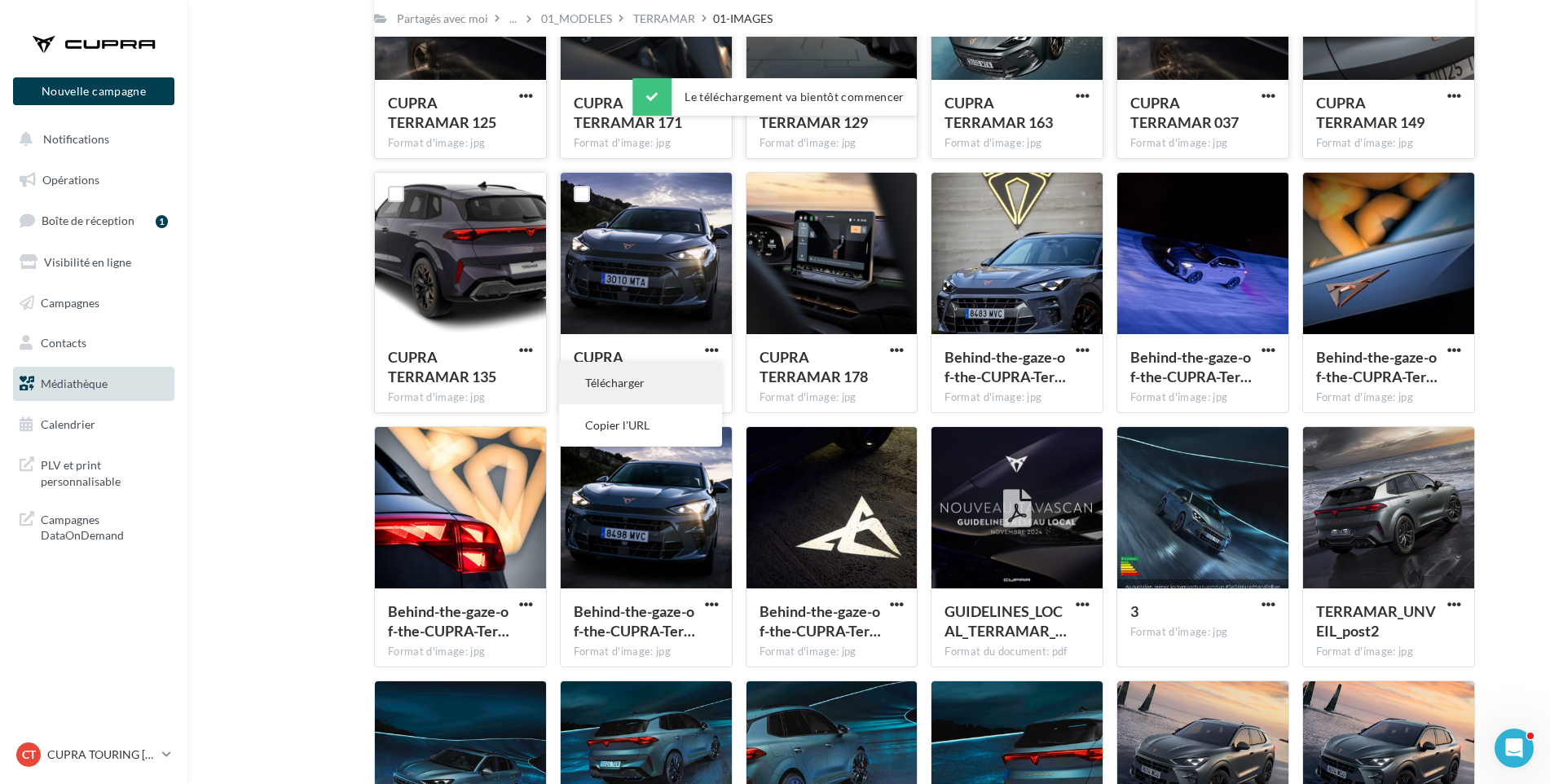
click at [702, 373] on button "Télécharger" at bounding box center [641, 382] width 163 height 43
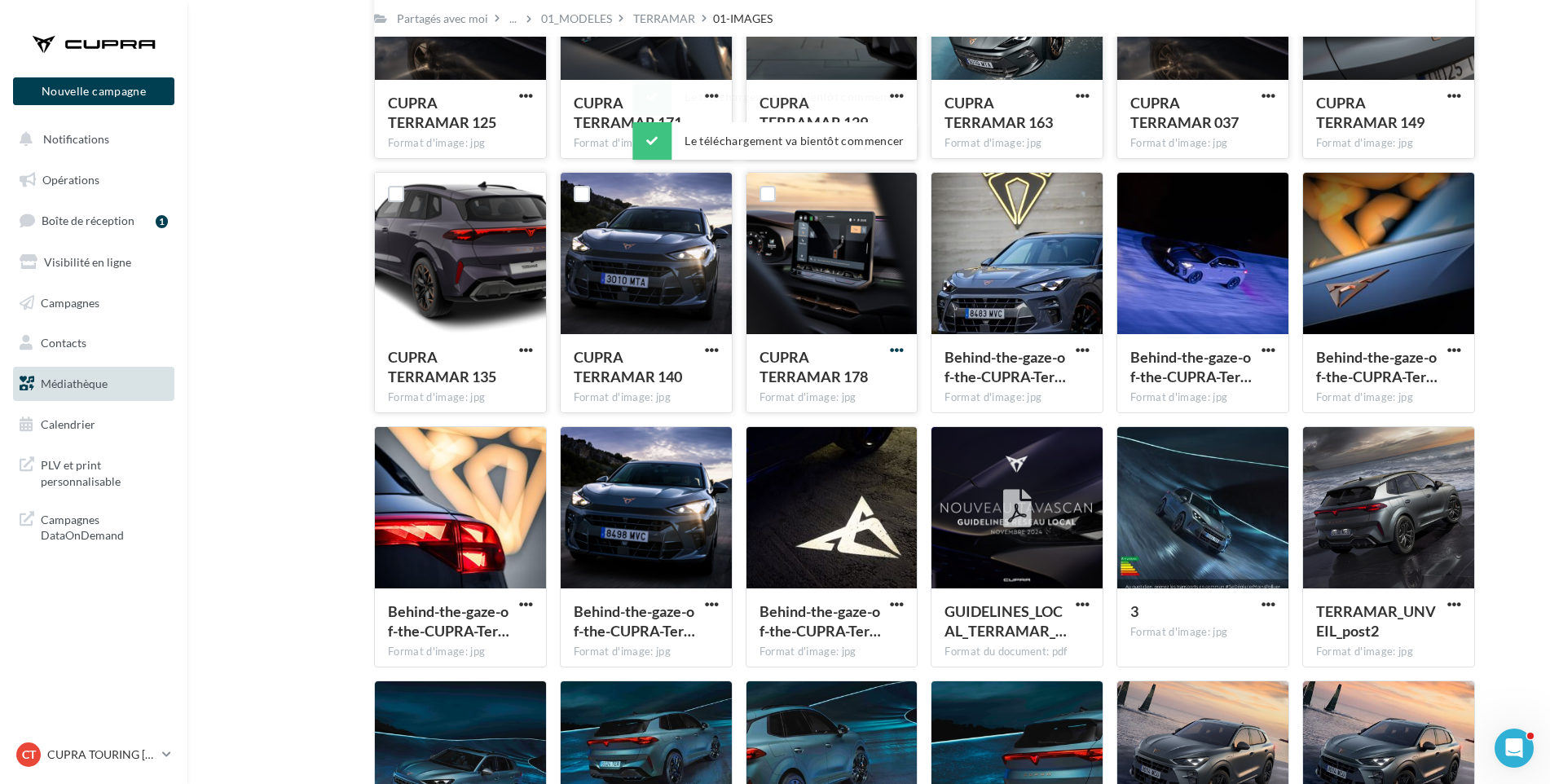
click at [897, 346] on span "button" at bounding box center [897, 350] width 14 height 14
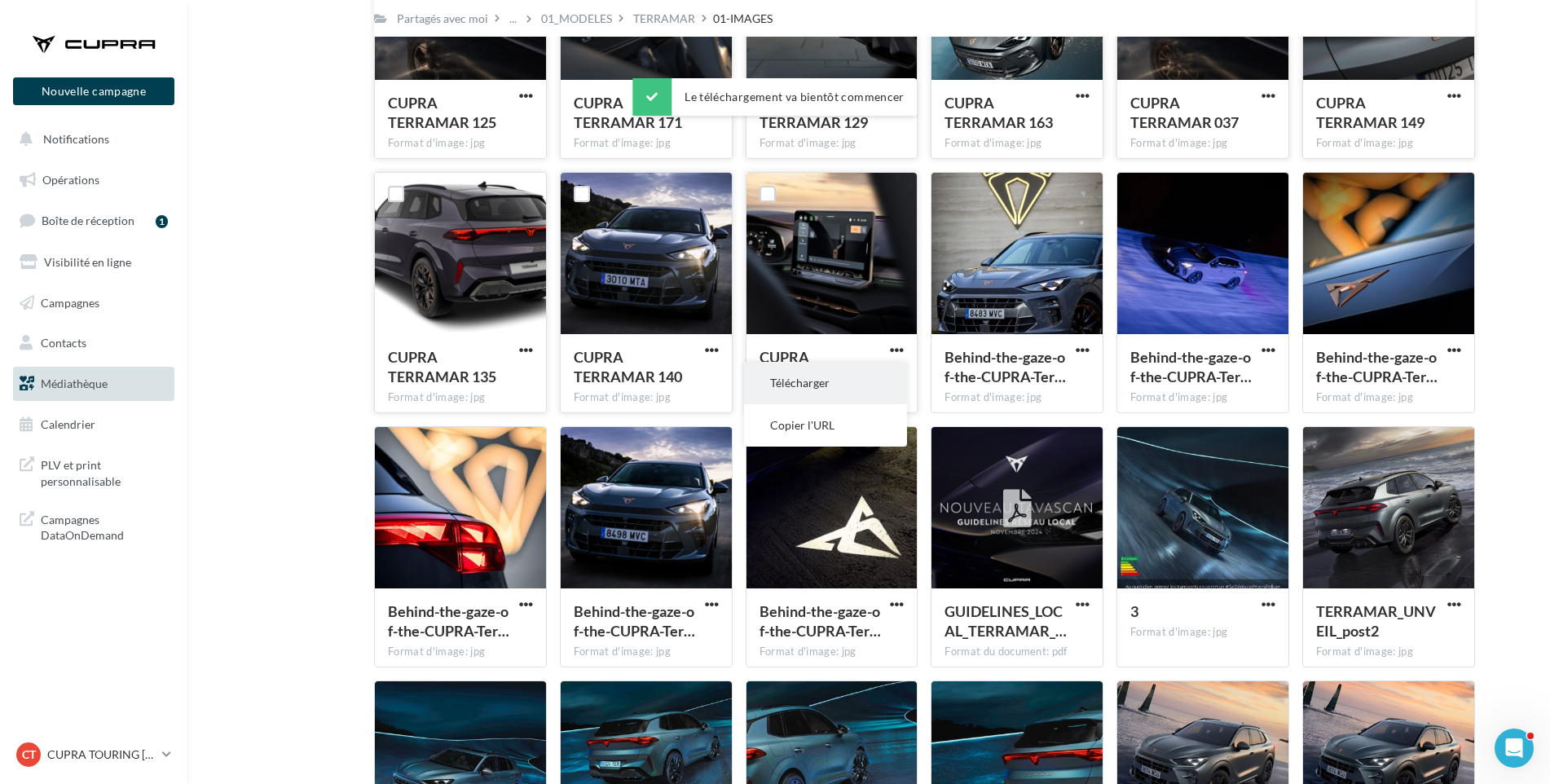
click at [877, 376] on button "Télécharger" at bounding box center [825, 382] width 163 height 43
click at [1081, 346] on span "button" at bounding box center [1083, 350] width 14 height 14
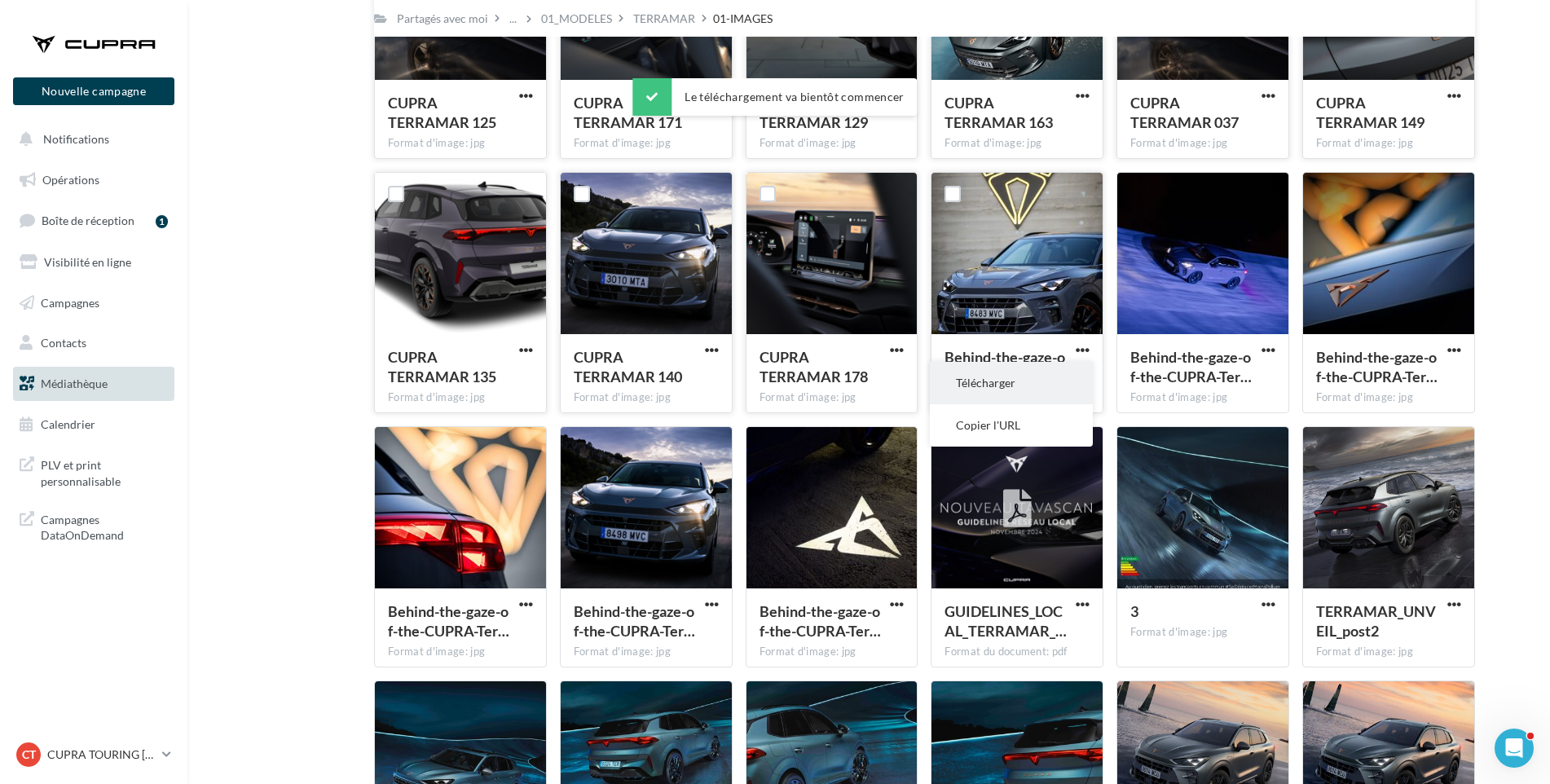
click at [1070, 369] on button "Télécharger" at bounding box center [1012, 382] width 163 height 43
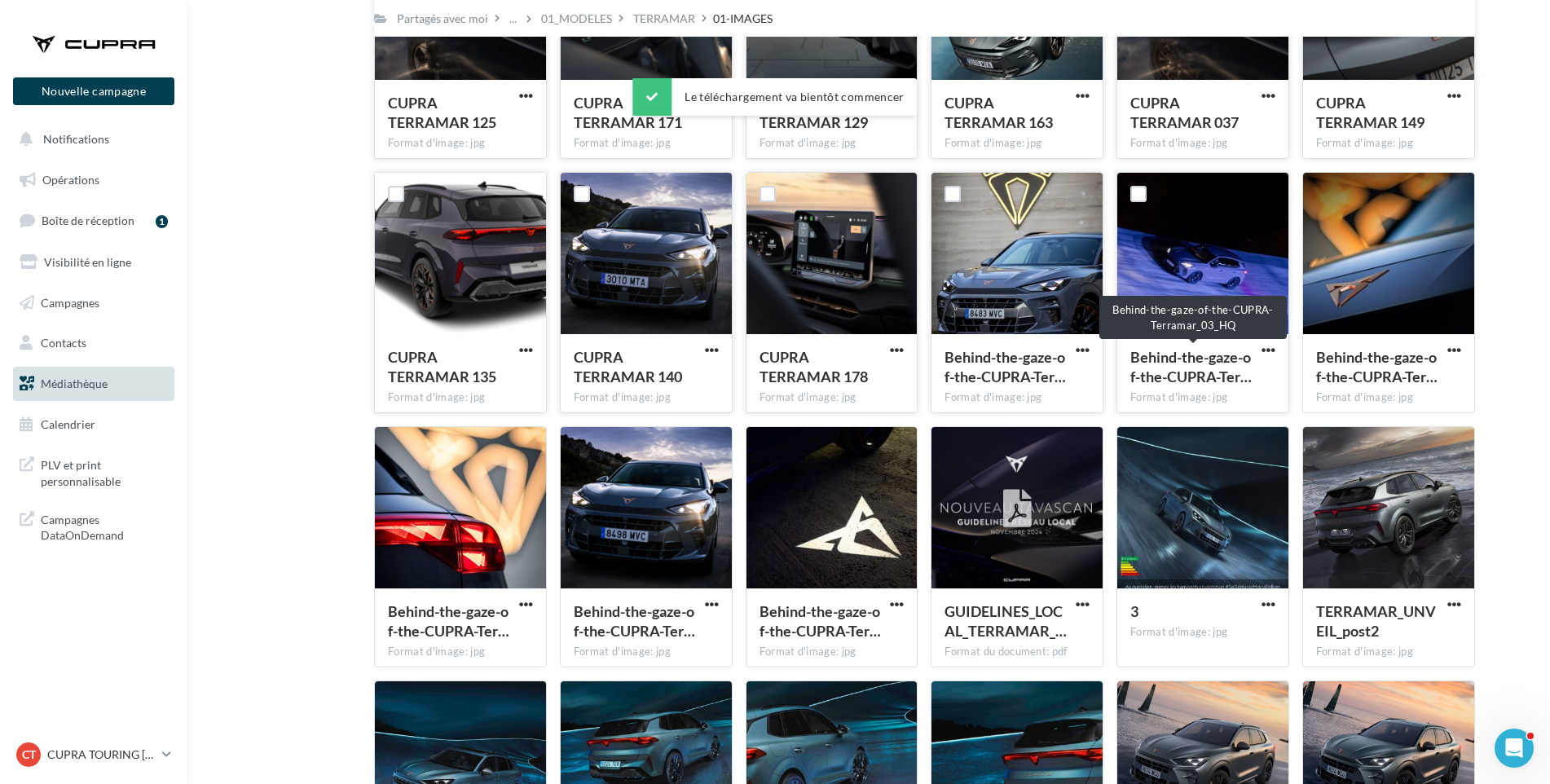
click at [1142, 370] on span "Behind-the-gaze-of-the-CUPRA-Ter…" at bounding box center [1191, 366] width 122 height 38
click at [1267, 345] on span "button" at bounding box center [1268, 350] width 14 height 14
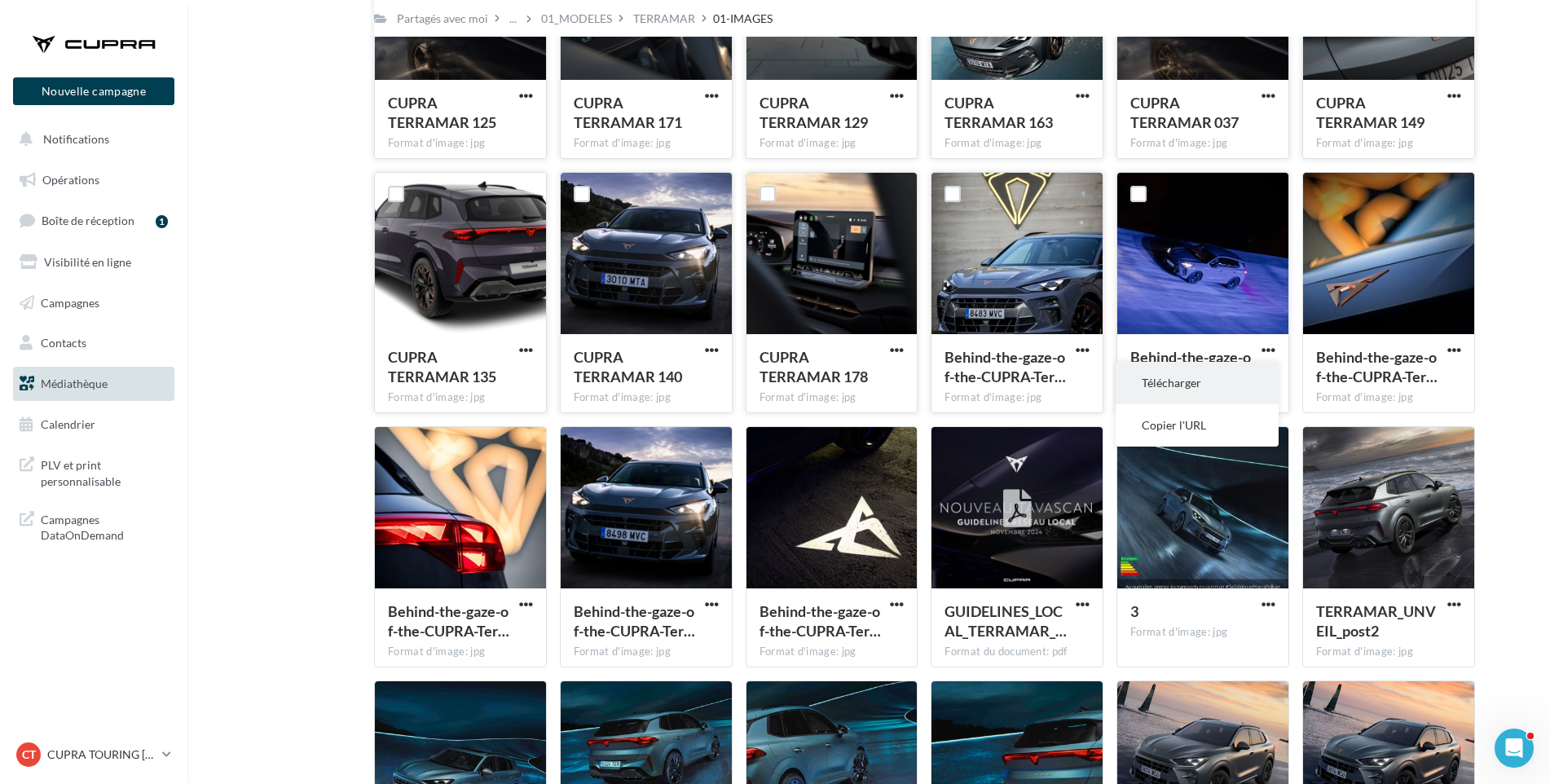
click at [1259, 377] on button "Télécharger" at bounding box center [1197, 382] width 163 height 43
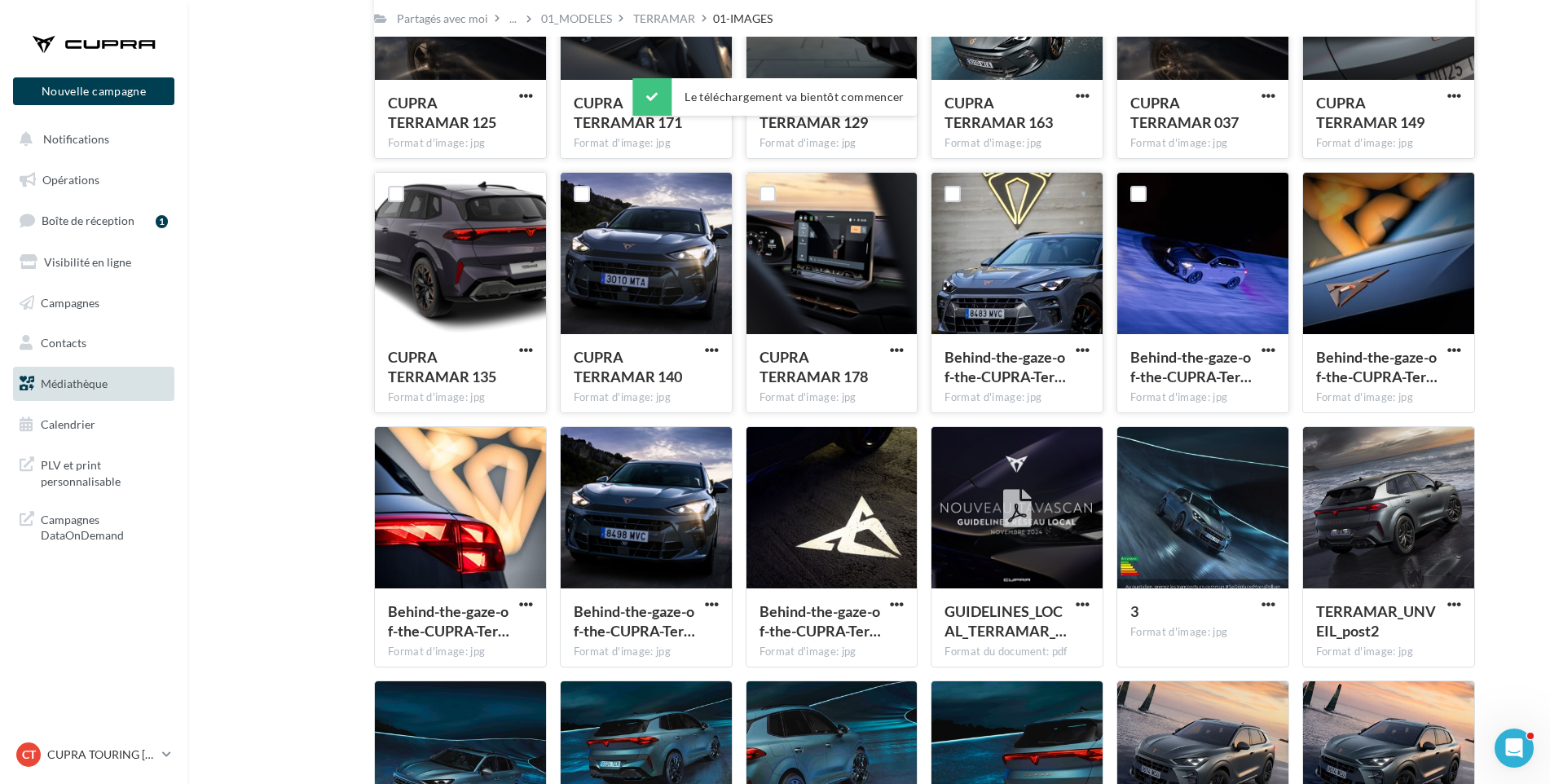
drag, startPoint x: 1547, startPoint y: 443, endPoint x: 1493, endPoint y: 423, distance: 57.6
click at [1458, 345] on span "button" at bounding box center [1454, 350] width 14 height 14
click at [1445, 374] on button "Télécharger" at bounding box center [1383, 382] width 163 height 43
click at [528, 600] on span "button" at bounding box center [526, 604] width 14 height 14
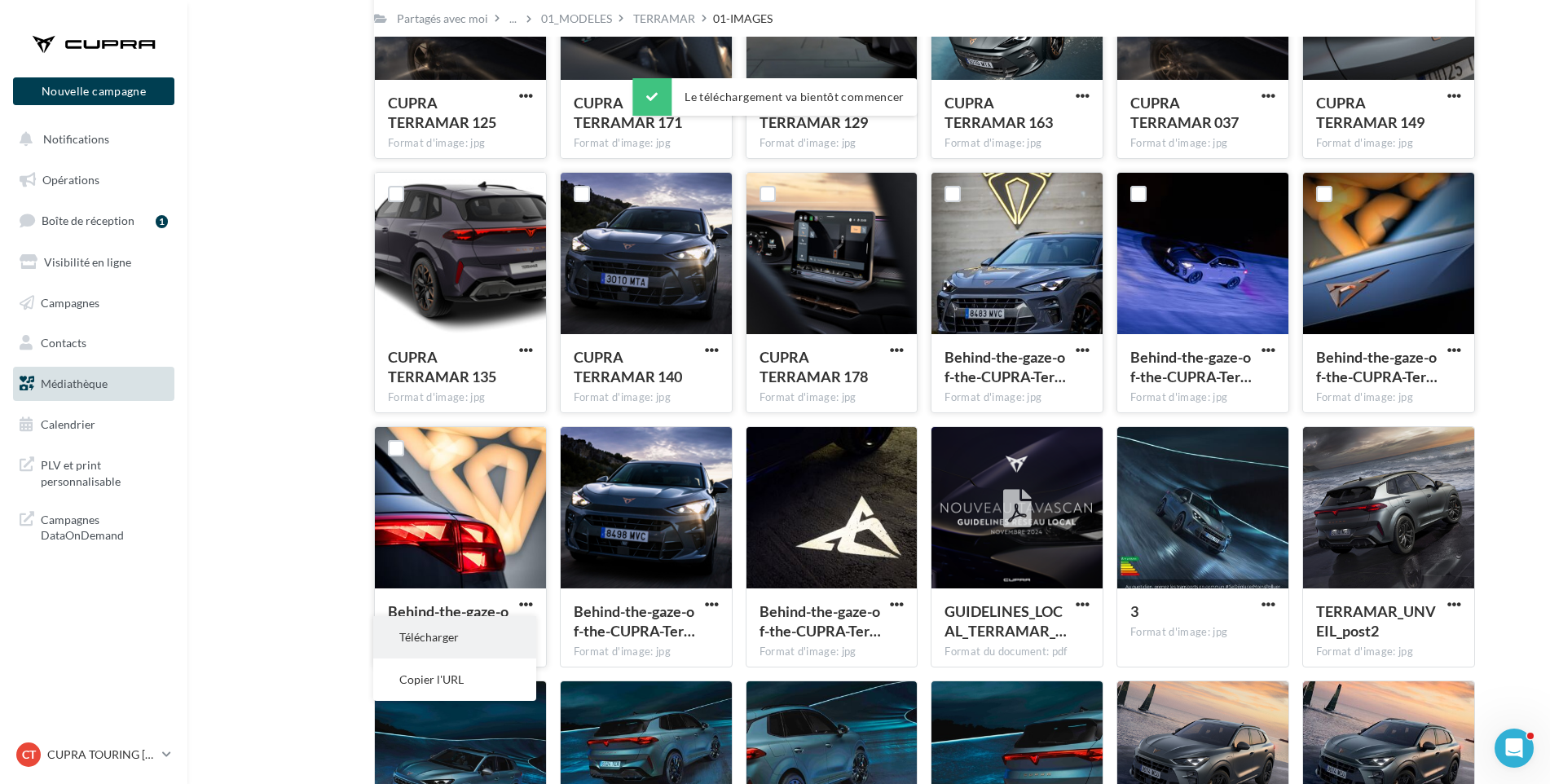
click at [512, 627] on button "Télécharger" at bounding box center [455, 637] width 163 height 43
click at [712, 603] on span "button" at bounding box center [712, 604] width 14 height 14
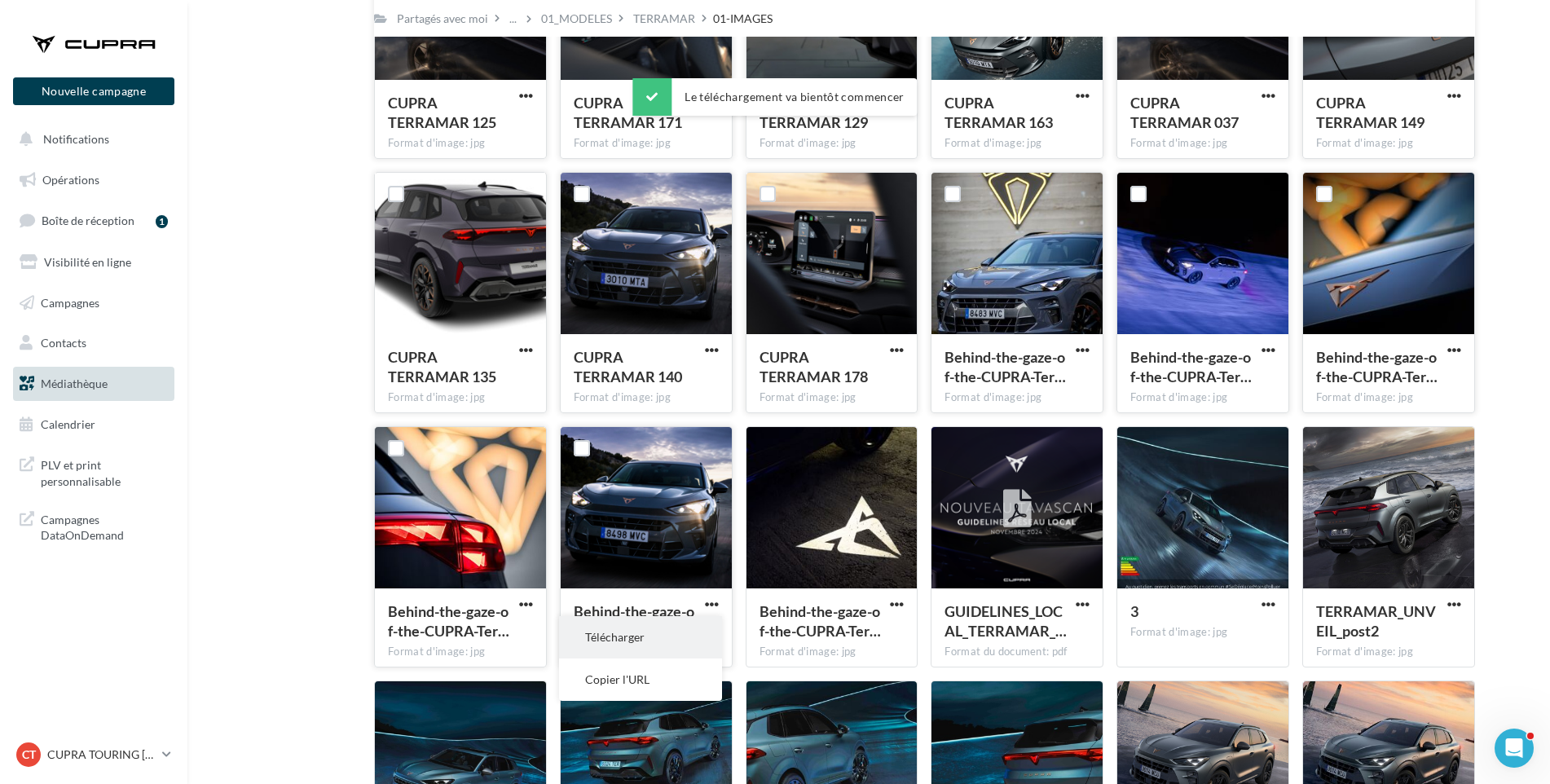
click at [693, 635] on button "Télécharger" at bounding box center [641, 637] width 163 height 43
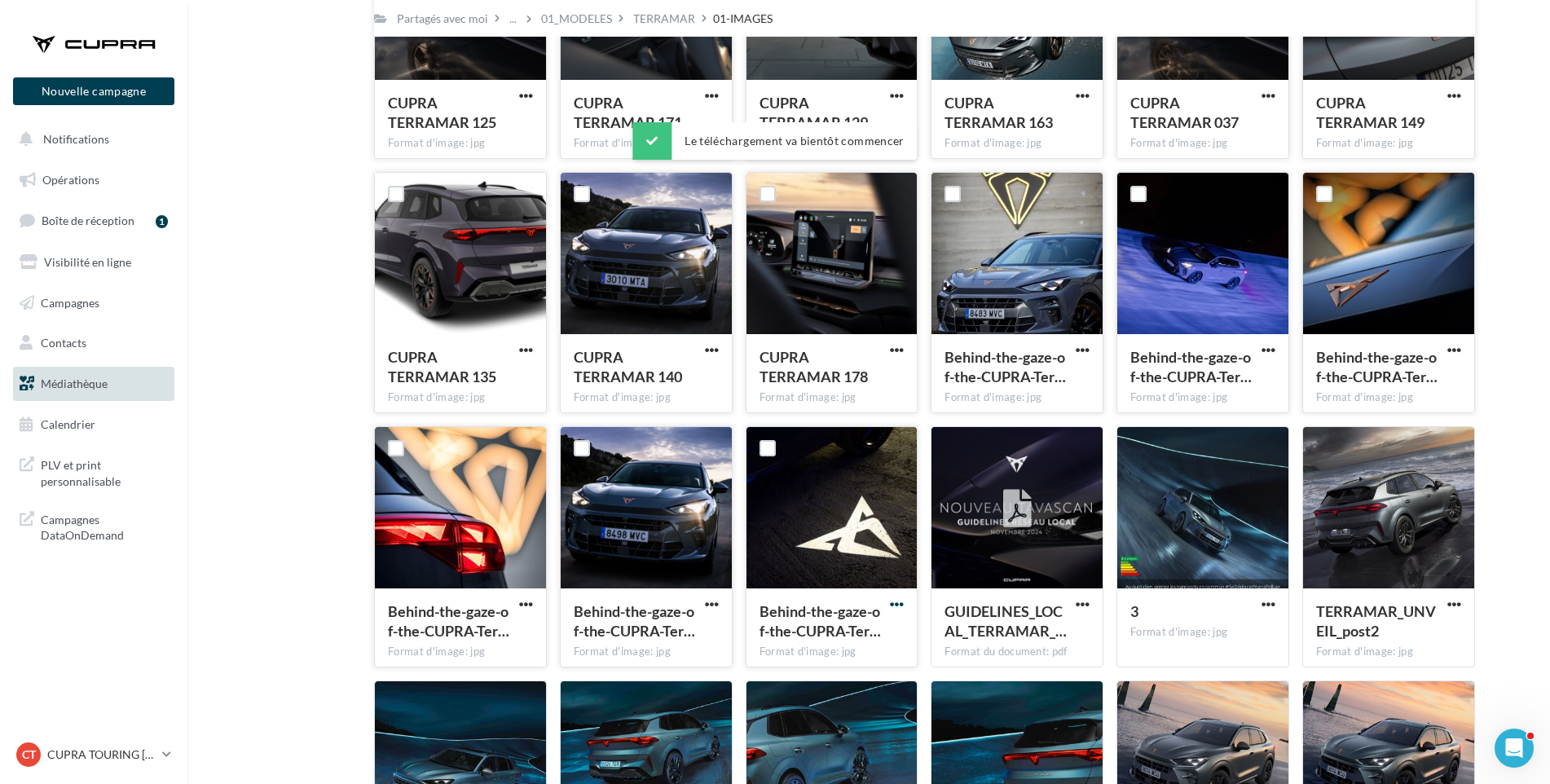
click at [890, 604] on span "button" at bounding box center [897, 604] width 14 height 14
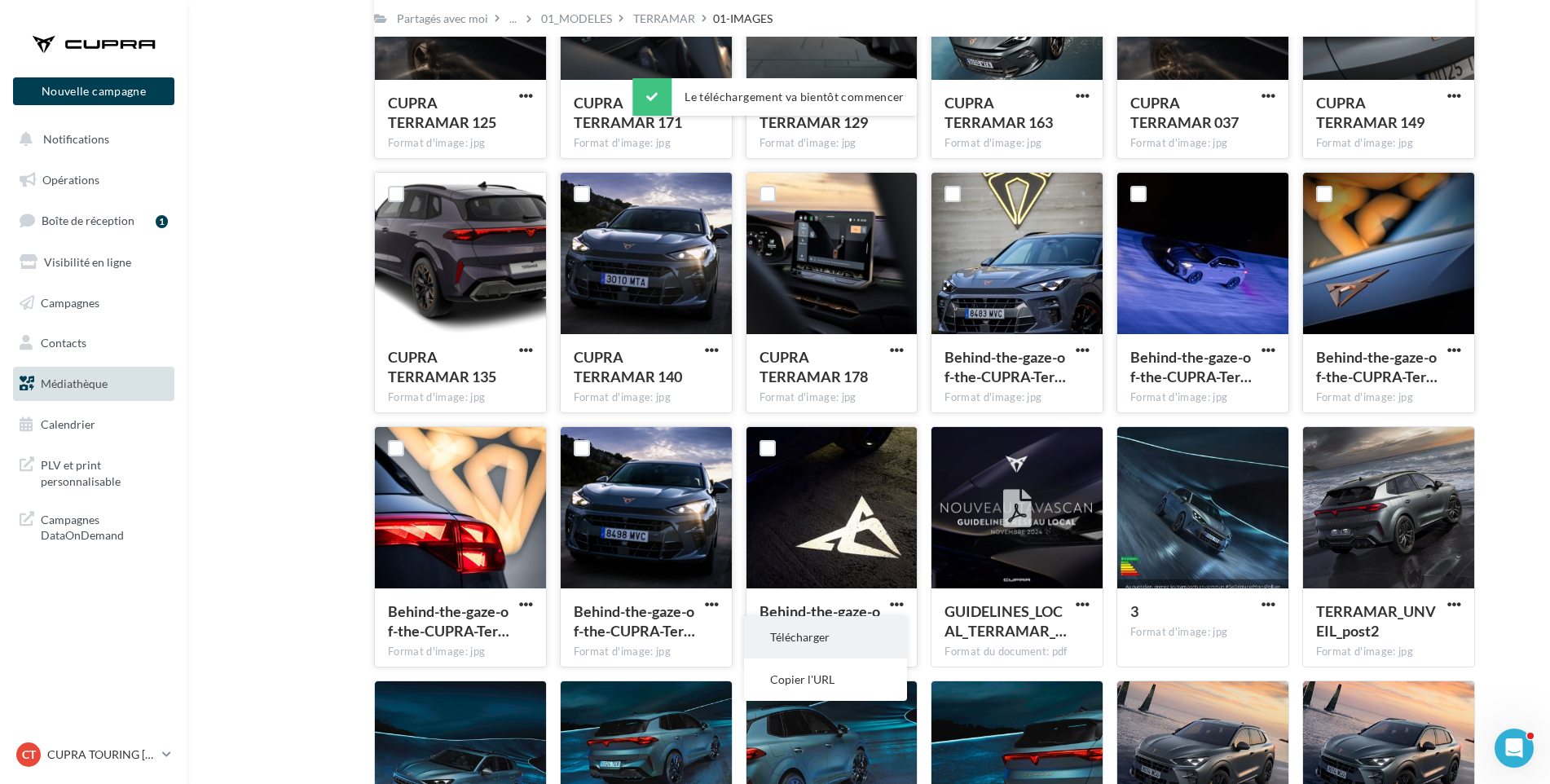
click at [872, 626] on button "Télécharger" at bounding box center [825, 637] width 163 height 43
click at [1082, 600] on span "button" at bounding box center [1083, 604] width 14 height 14
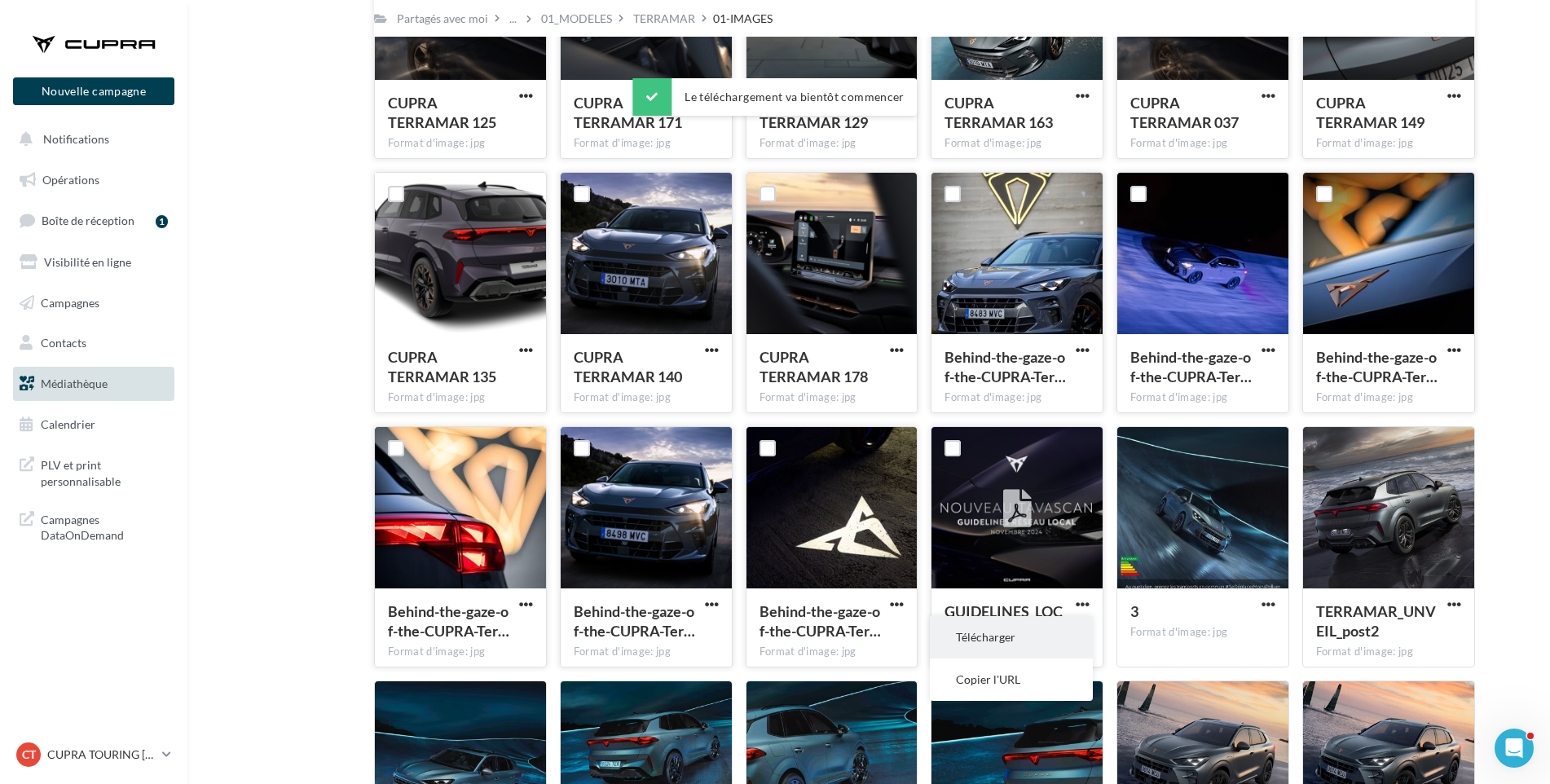
click at [1064, 630] on button "Télécharger" at bounding box center [1012, 637] width 163 height 43
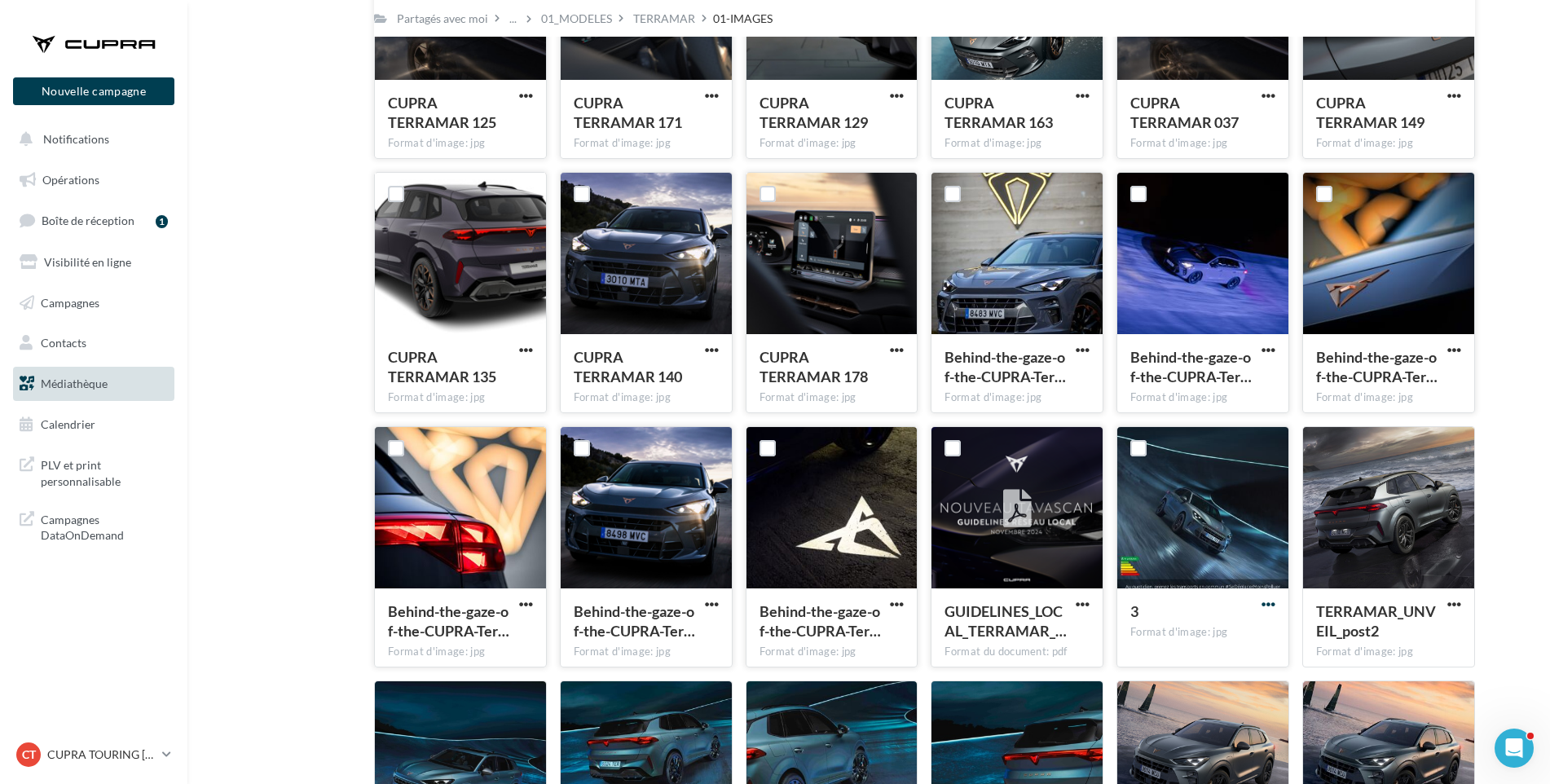
click at [1270, 604] on span "button" at bounding box center [1268, 604] width 14 height 14
click at [1247, 635] on button "Télécharger" at bounding box center [1197, 637] width 163 height 43
click at [1458, 601] on span "button" at bounding box center [1454, 604] width 14 height 14
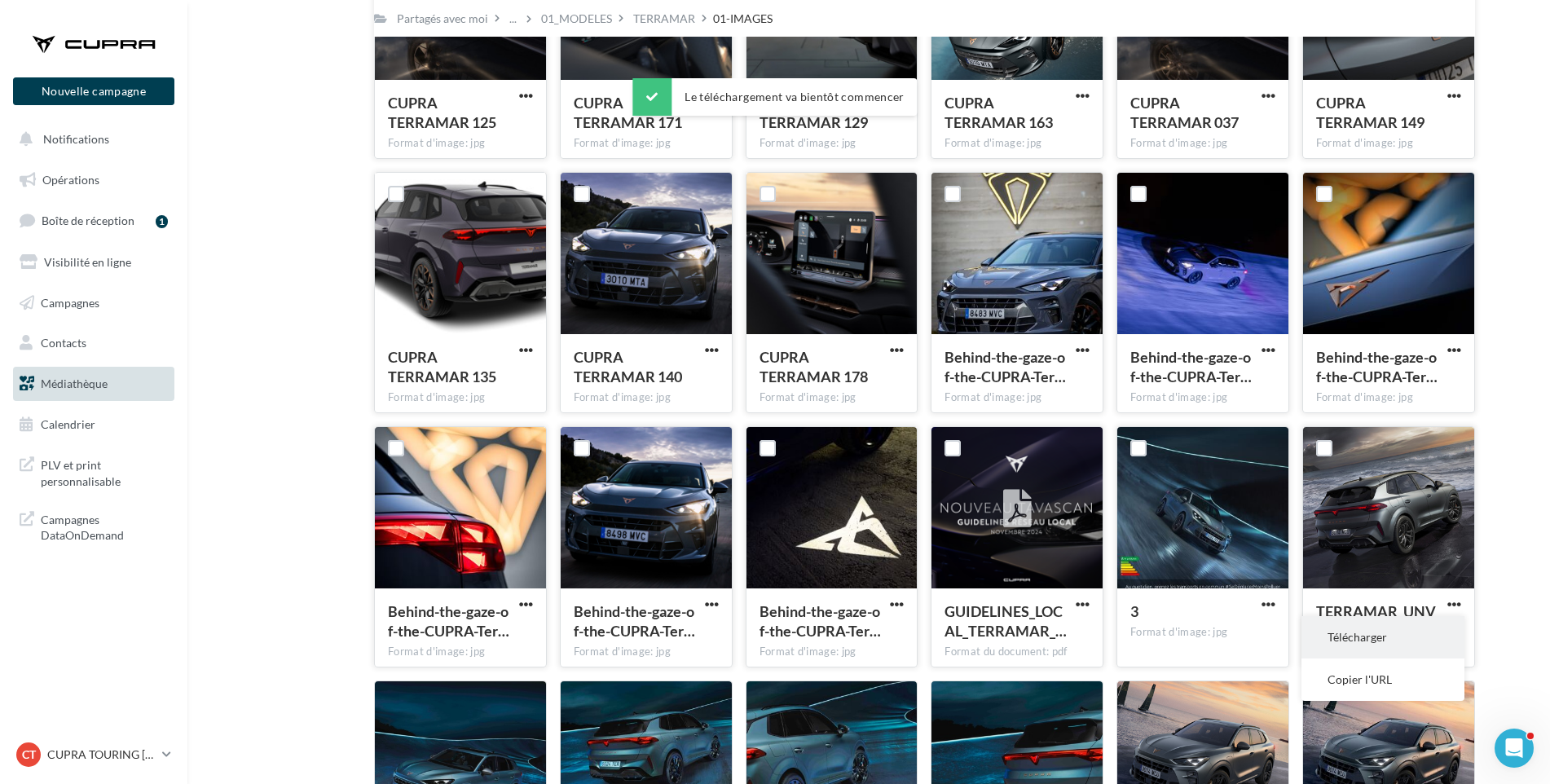
click at [1423, 629] on button "Télécharger" at bounding box center [1383, 637] width 163 height 43
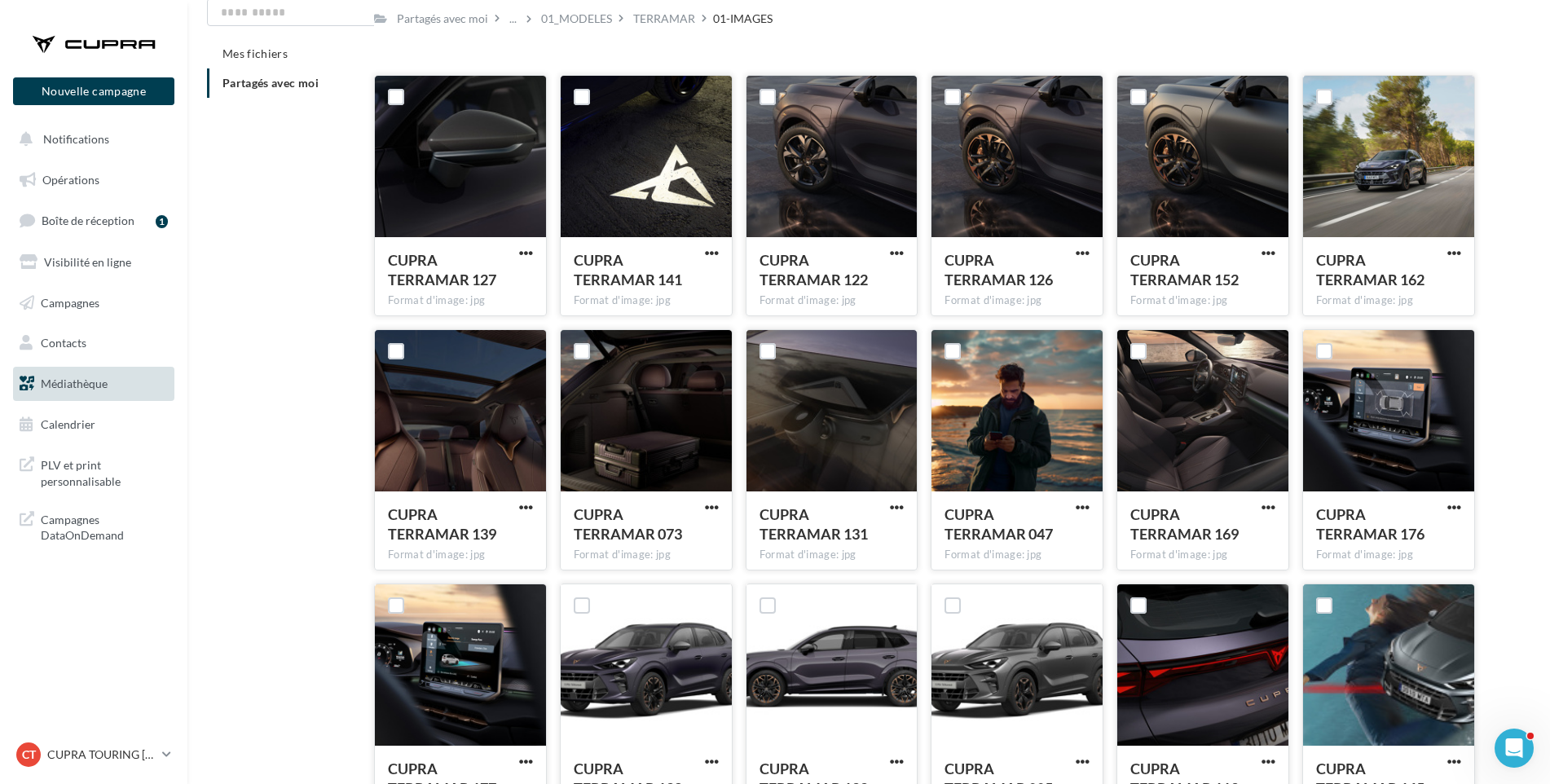
scroll to position [0, 0]
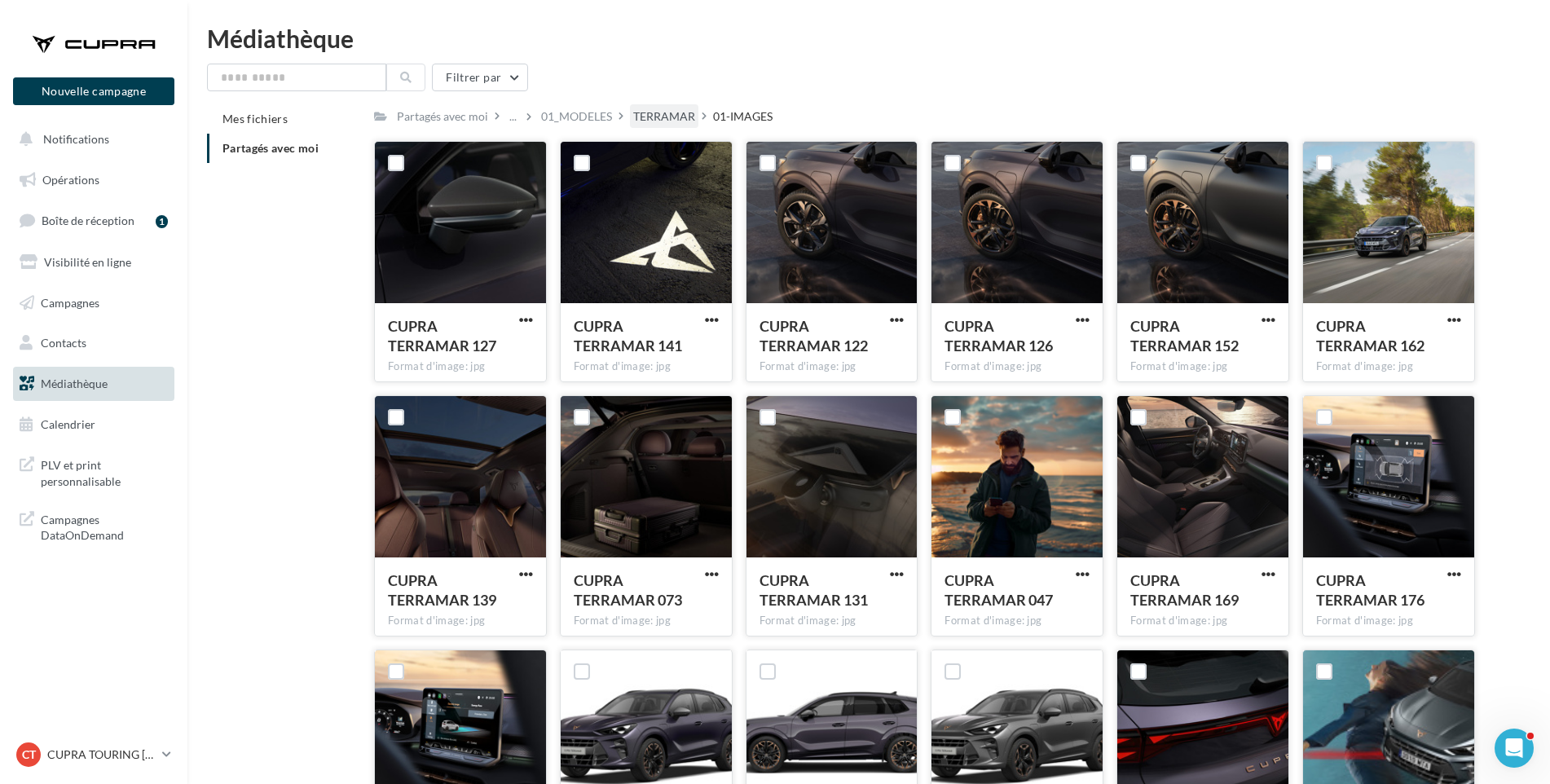
click at [671, 113] on div "TERRAMAR" at bounding box center [664, 116] width 62 height 16
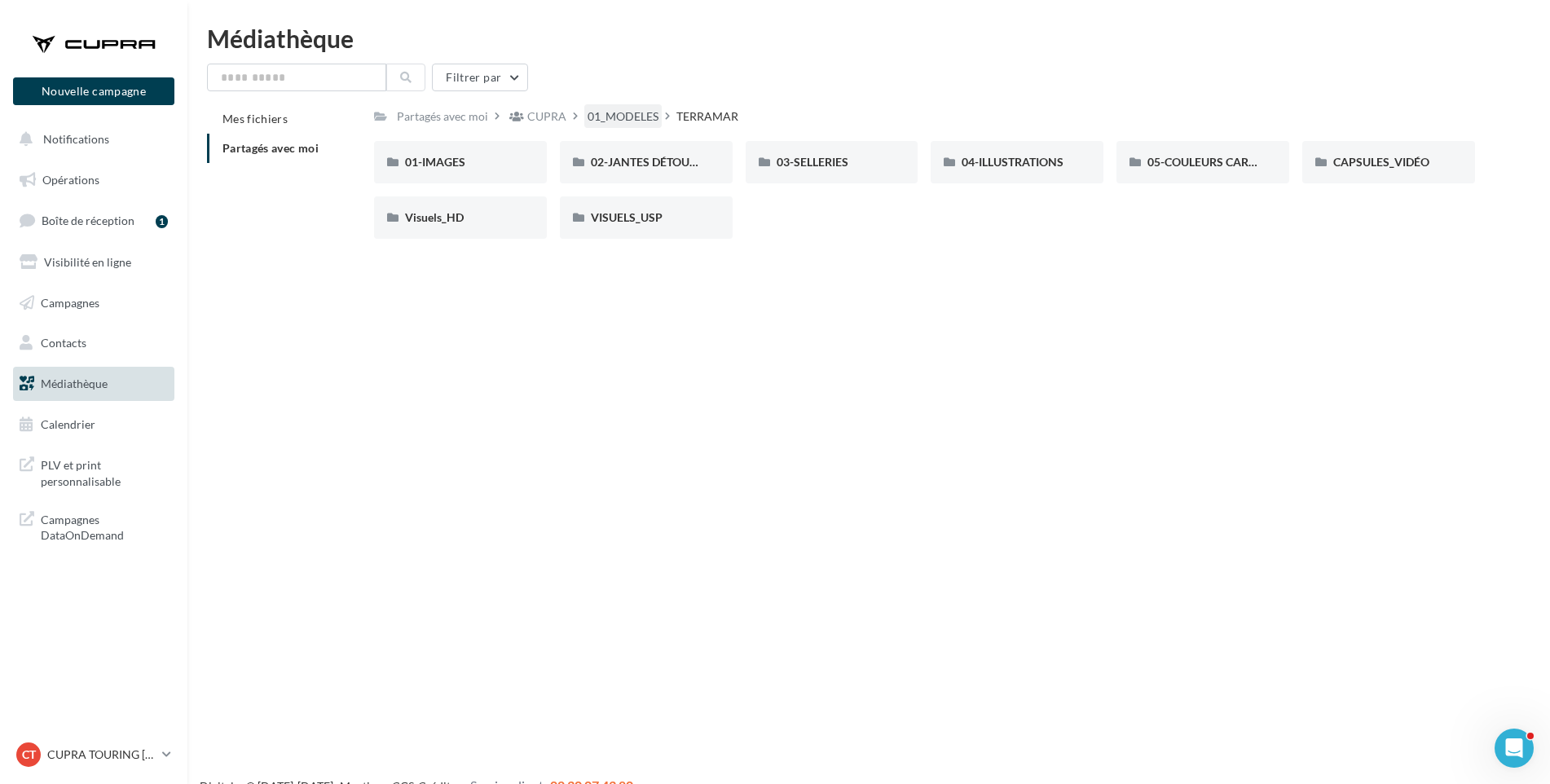
click at [611, 121] on div "01_MODELES" at bounding box center [623, 116] width 71 height 16
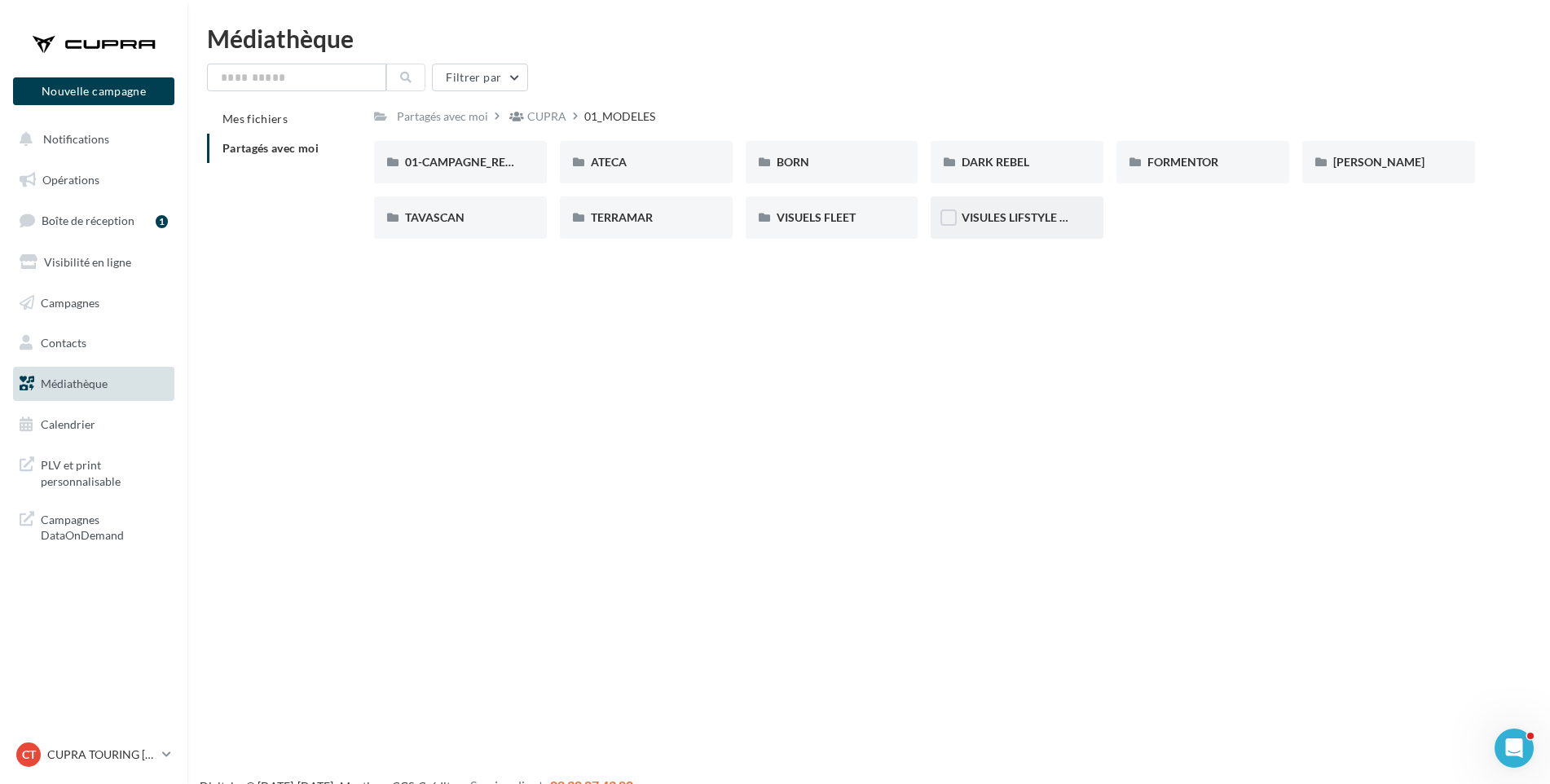
click at [1000, 210] on div "VISULES LIFSTYLE CUPRA" at bounding box center [1017, 217] width 111 height 16
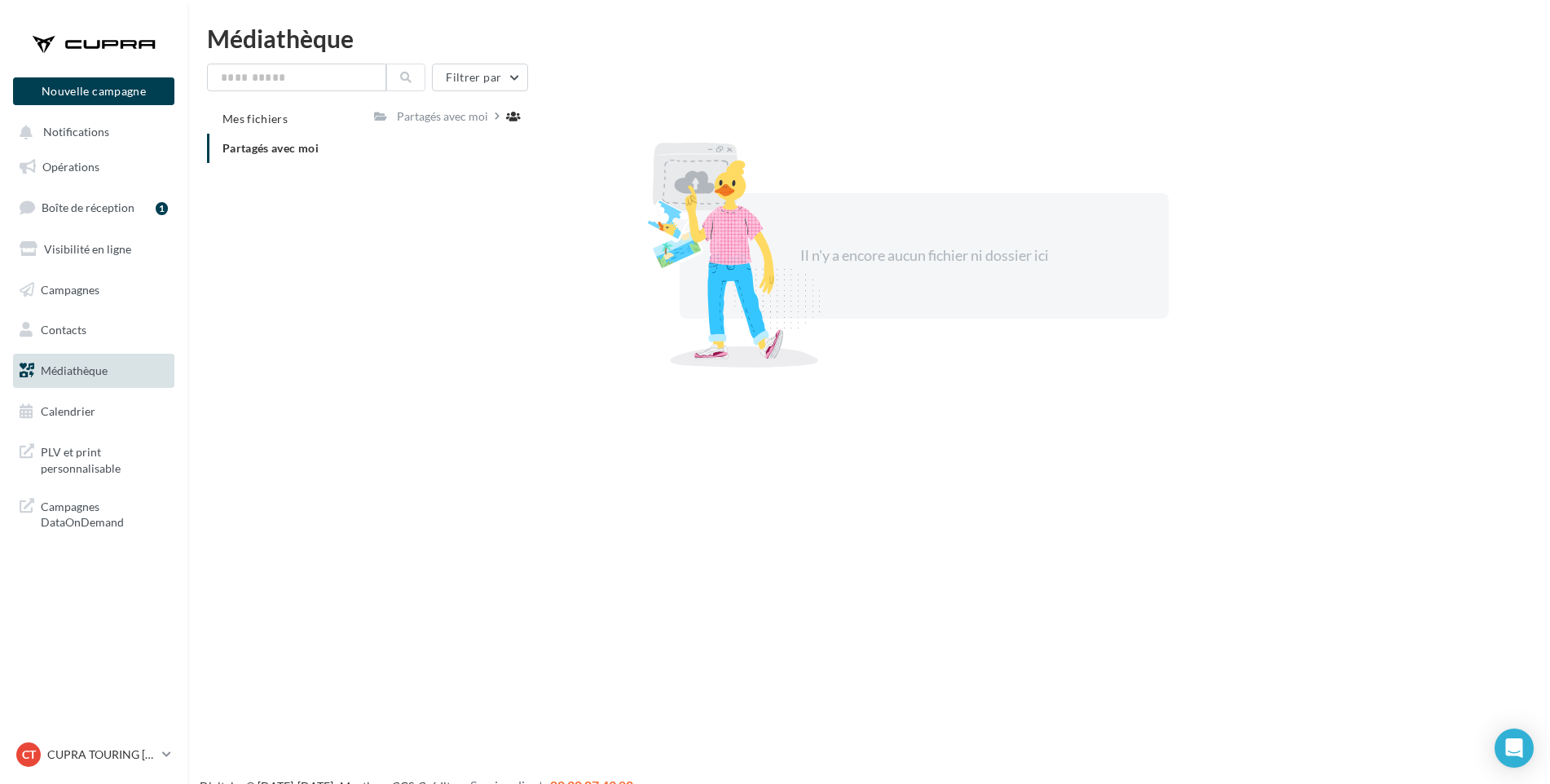
click at [263, 145] on span "Partagés avec moi" at bounding box center [270, 148] width 96 height 14
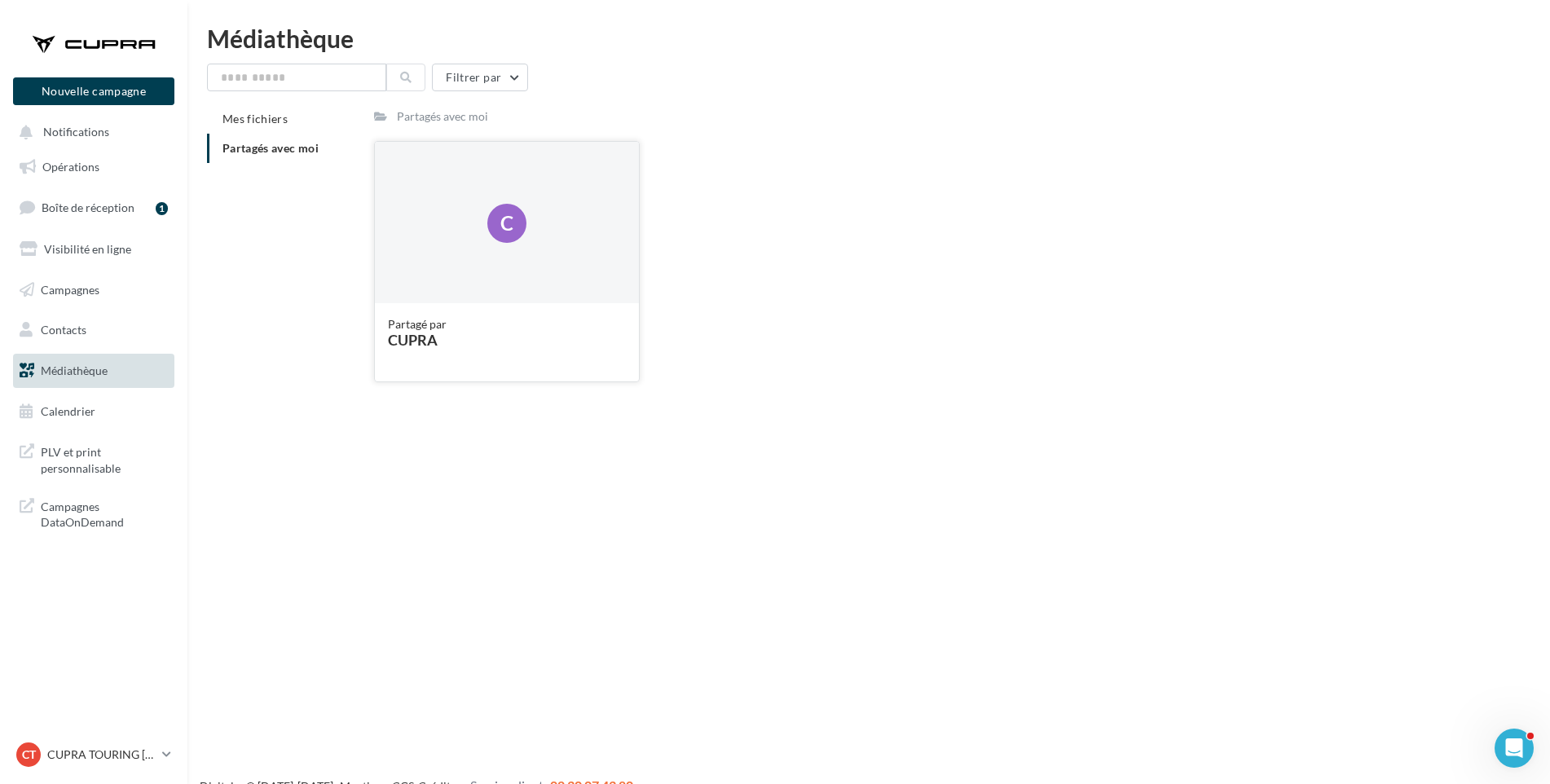
click at [450, 318] on div "Partagé par" at bounding box center [507, 324] width 238 height 16
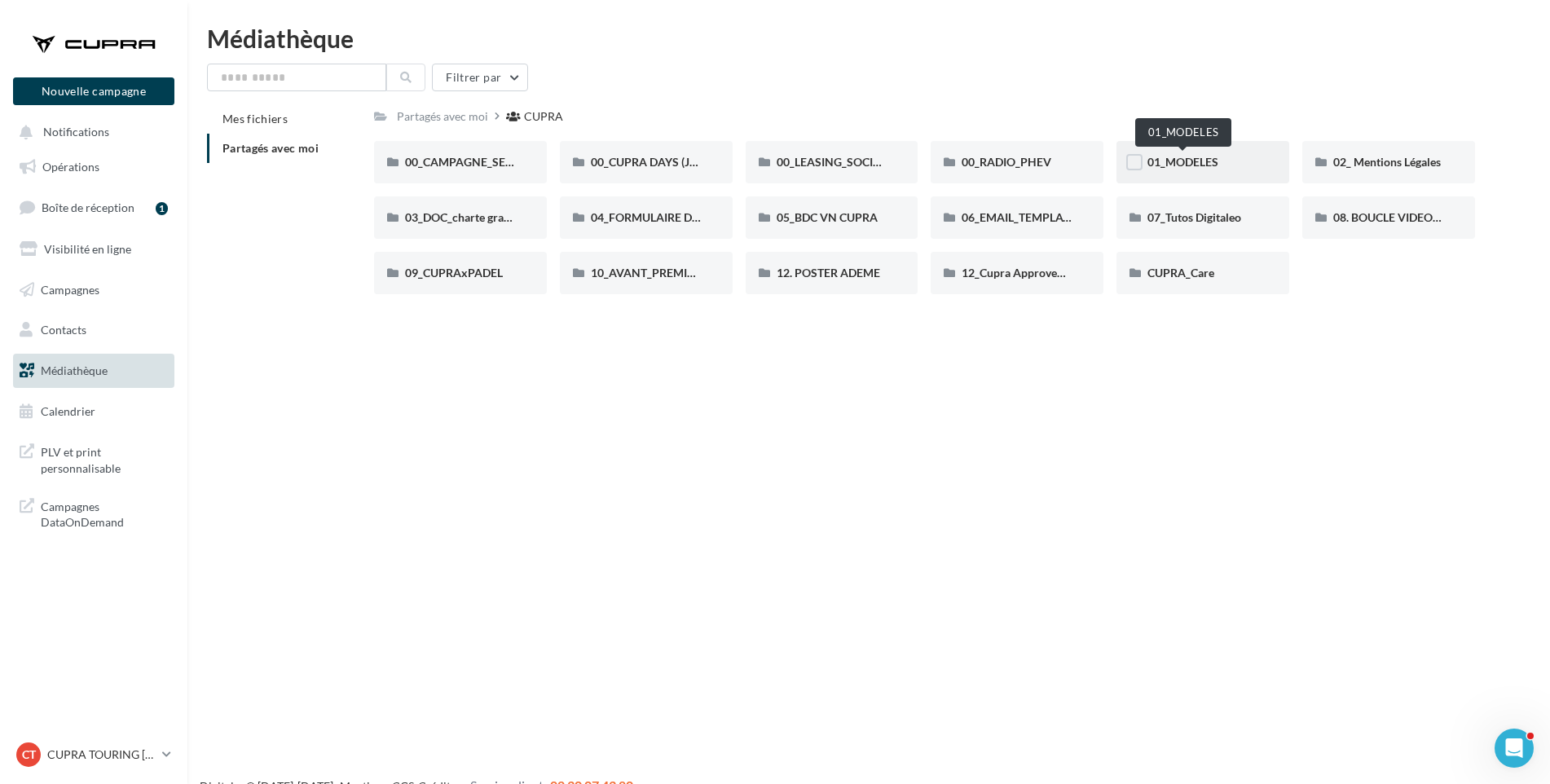
click at [1198, 158] on span "01_MODELES" at bounding box center [1183, 162] width 71 height 14
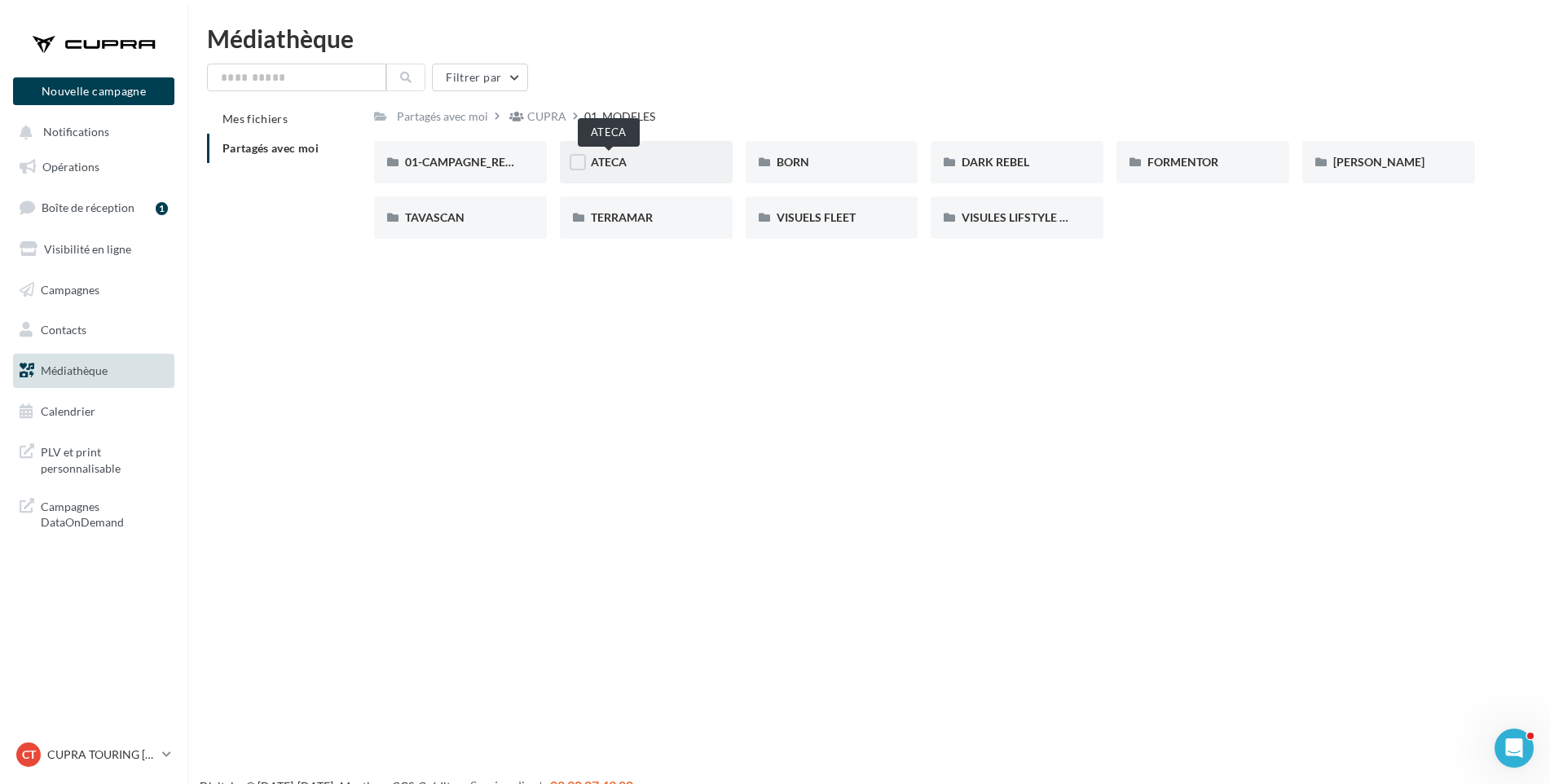
click at [601, 156] on span "ATECA" at bounding box center [609, 162] width 36 height 14
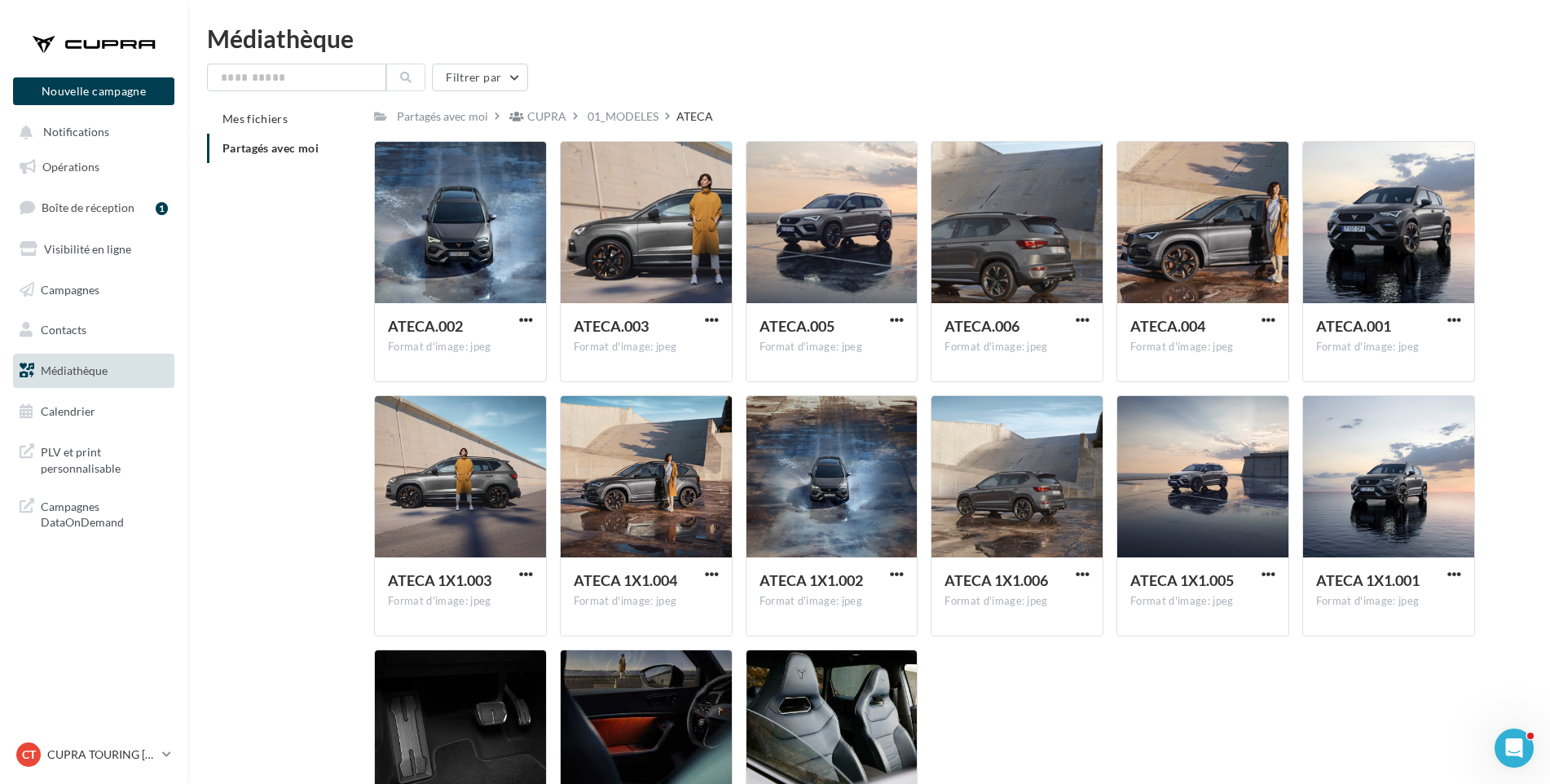
scroll to position [189, 0]
